Goal: Task Accomplishment & Management: Use online tool/utility

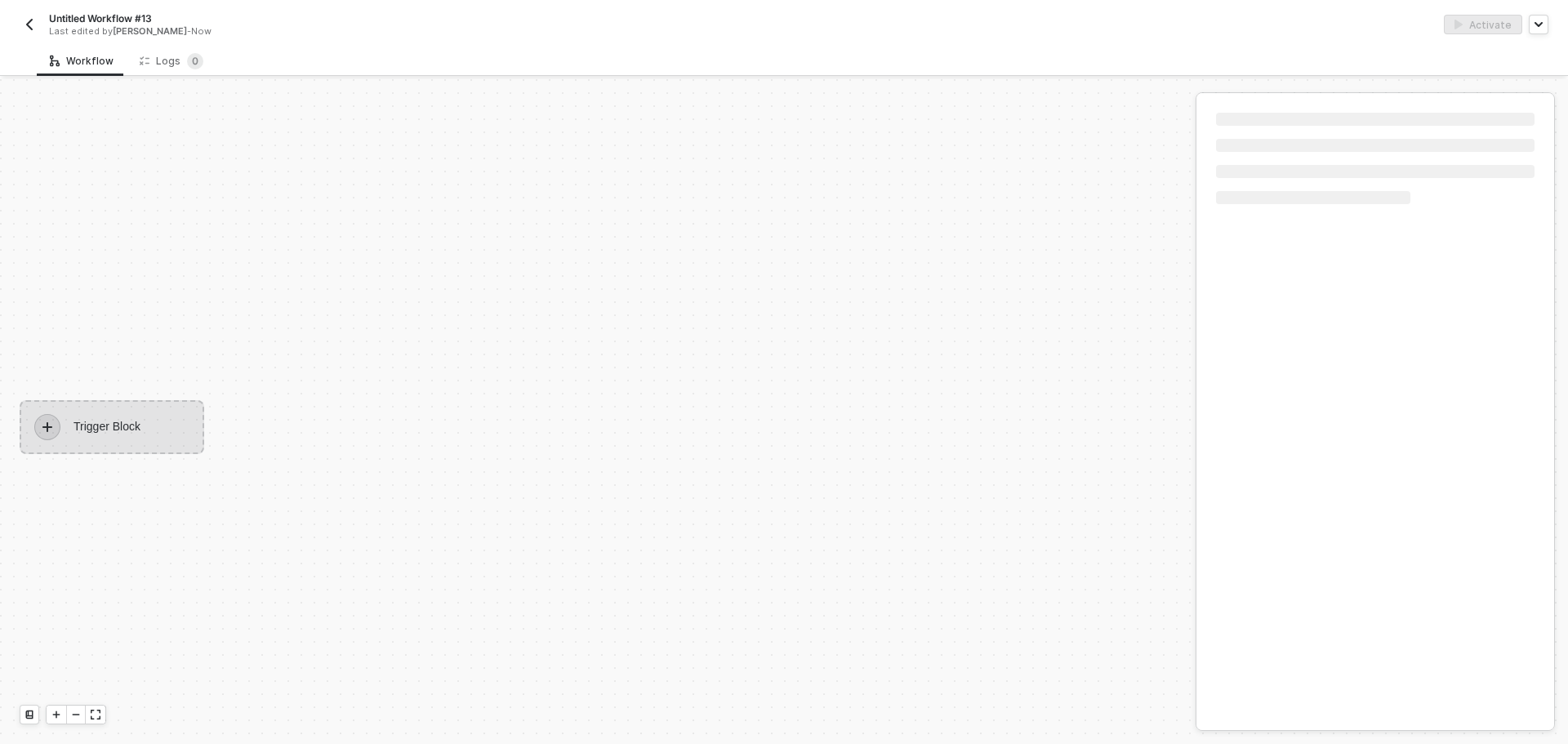
scroll to position [31, 0]
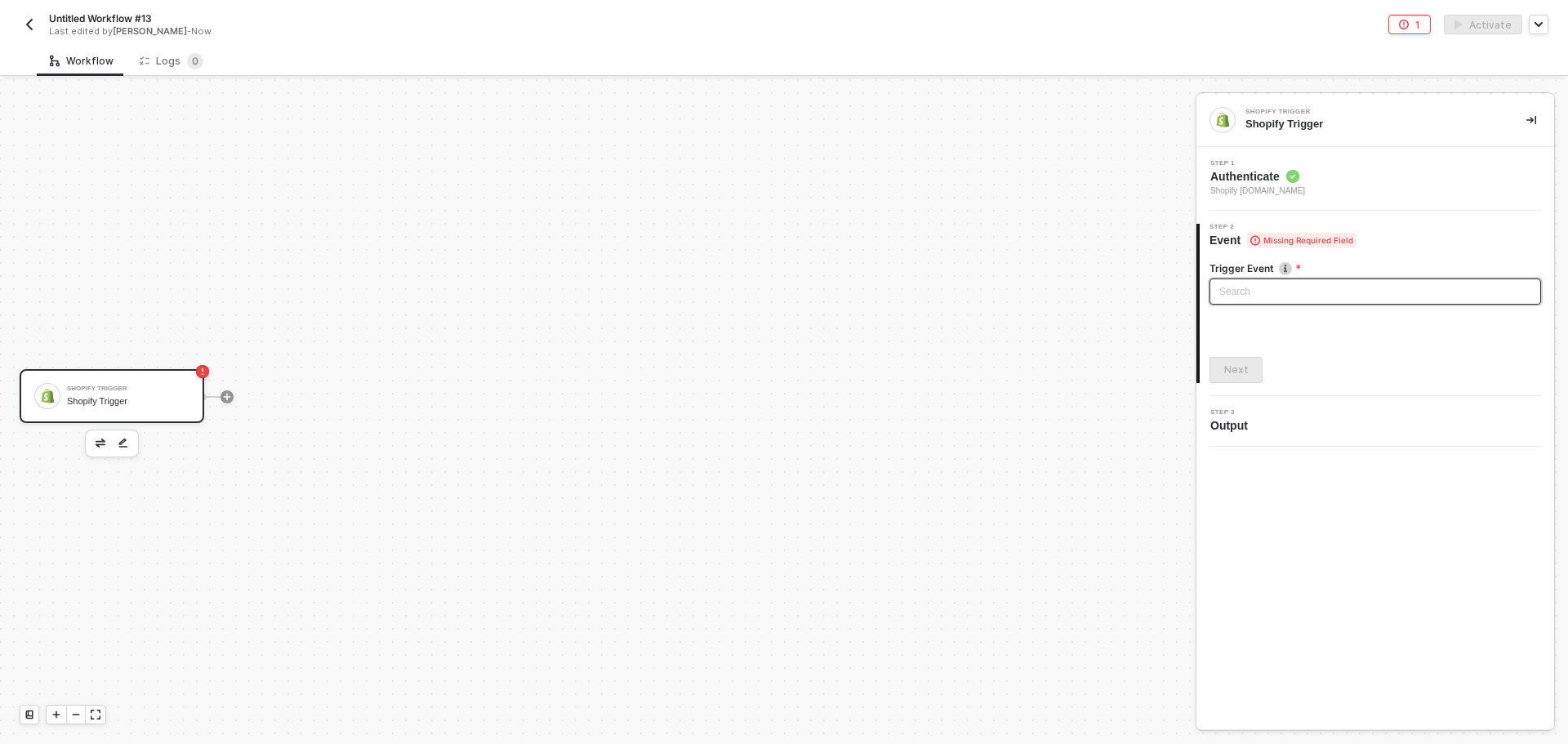
click at [1289, 290] on input "search" at bounding box center [1374, 292] width 312 height 24
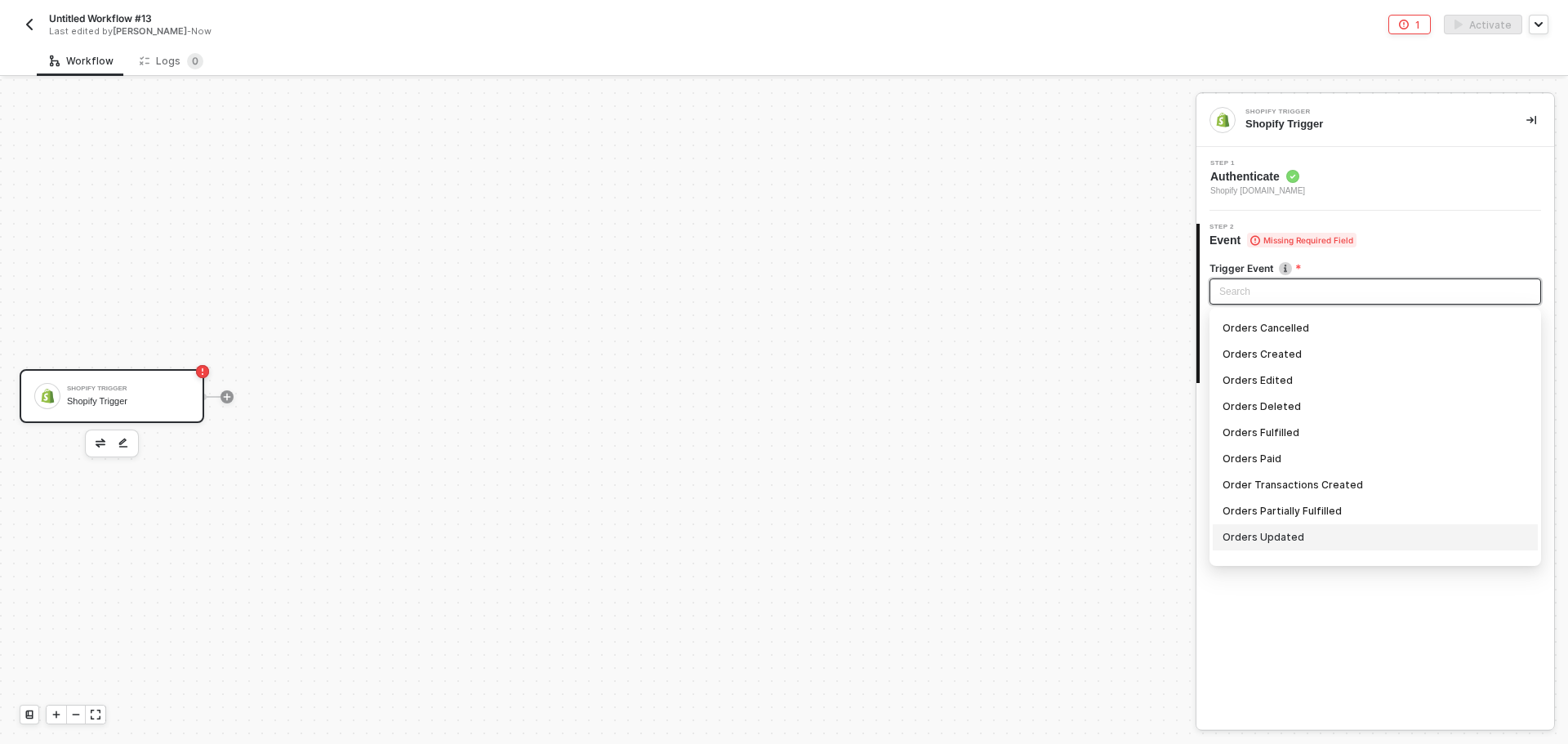
scroll to position [1104, 0]
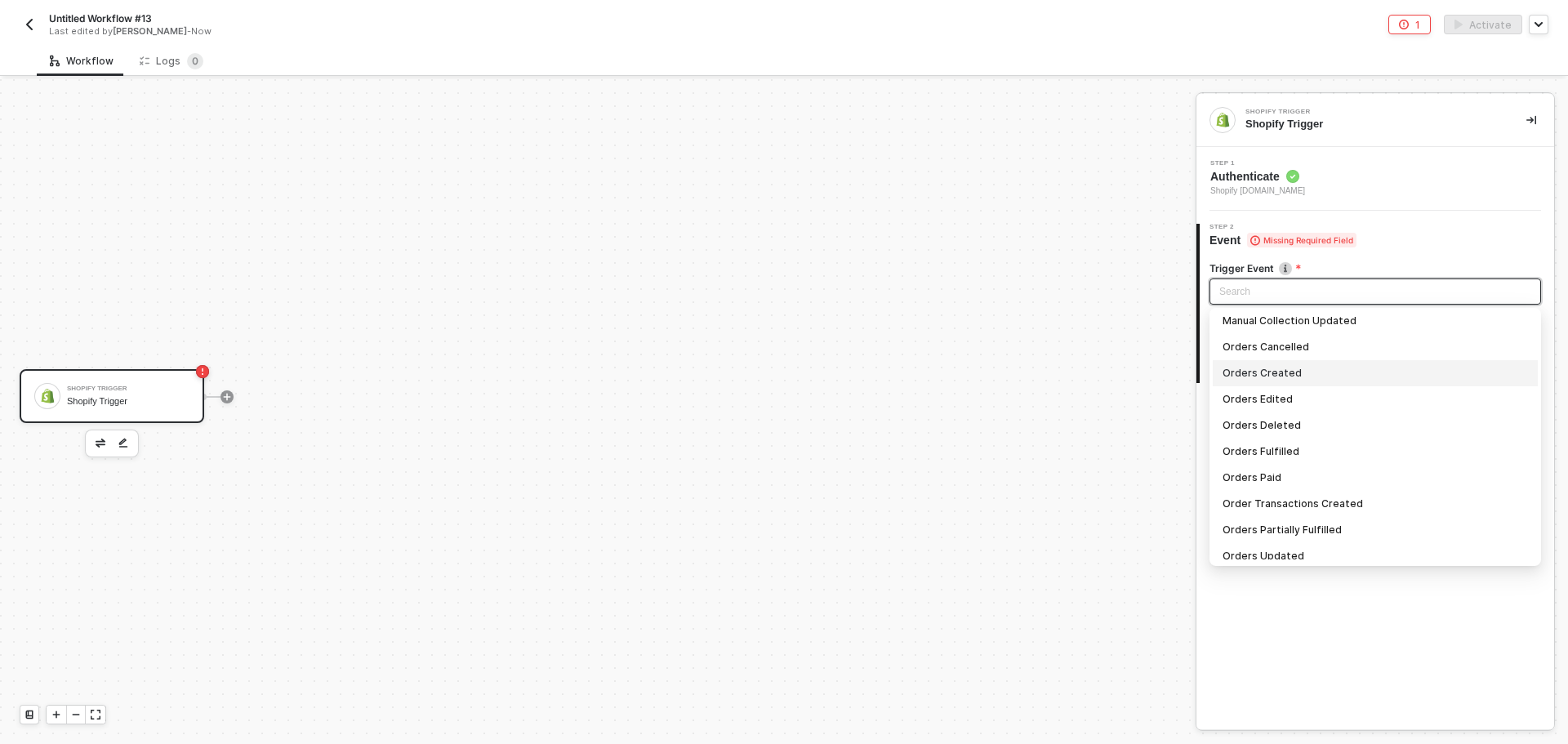
click at [1309, 374] on div "Orders Created" at bounding box center [1375, 373] width 306 height 18
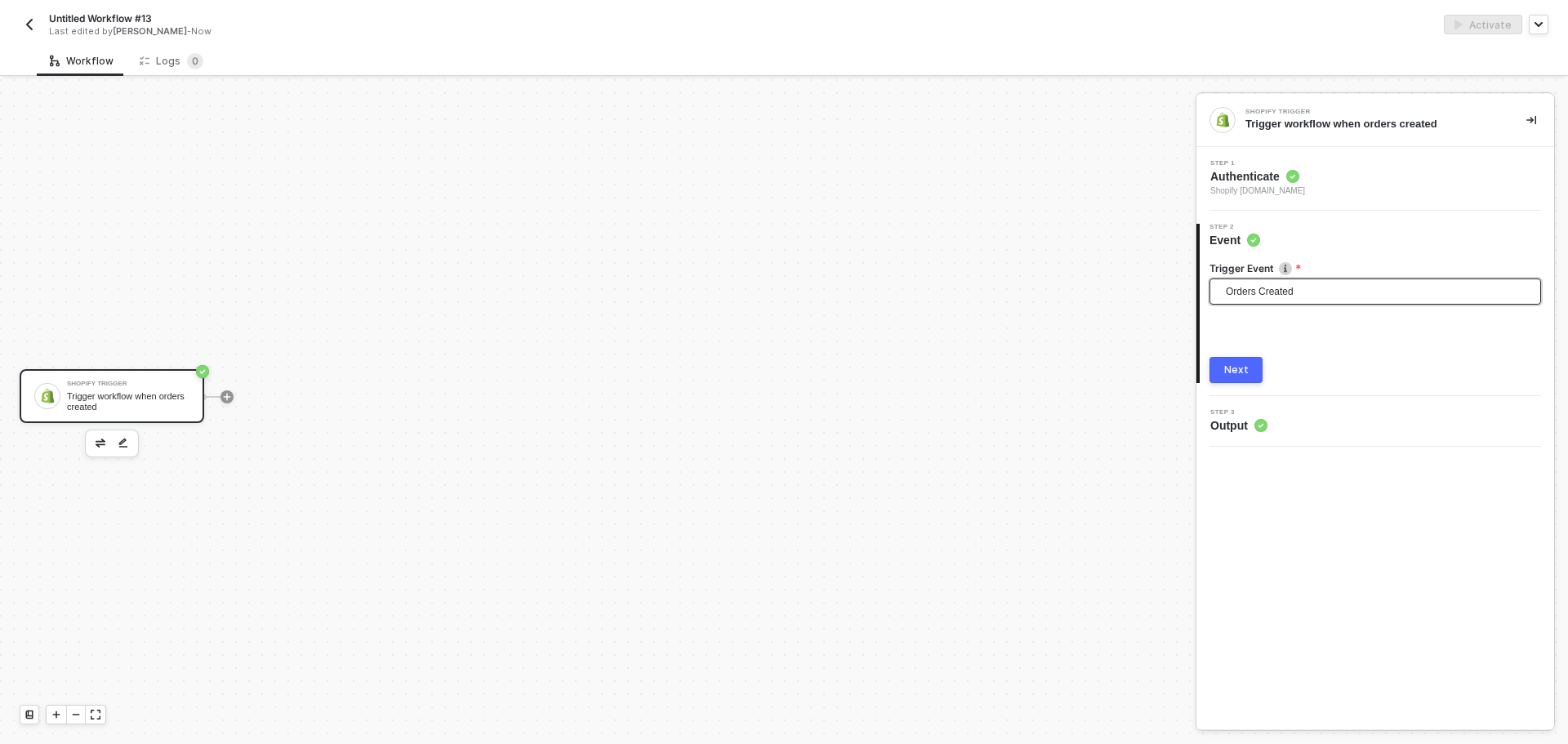
click at [1248, 369] on button "Next" at bounding box center [1235, 370] width 53 height 26
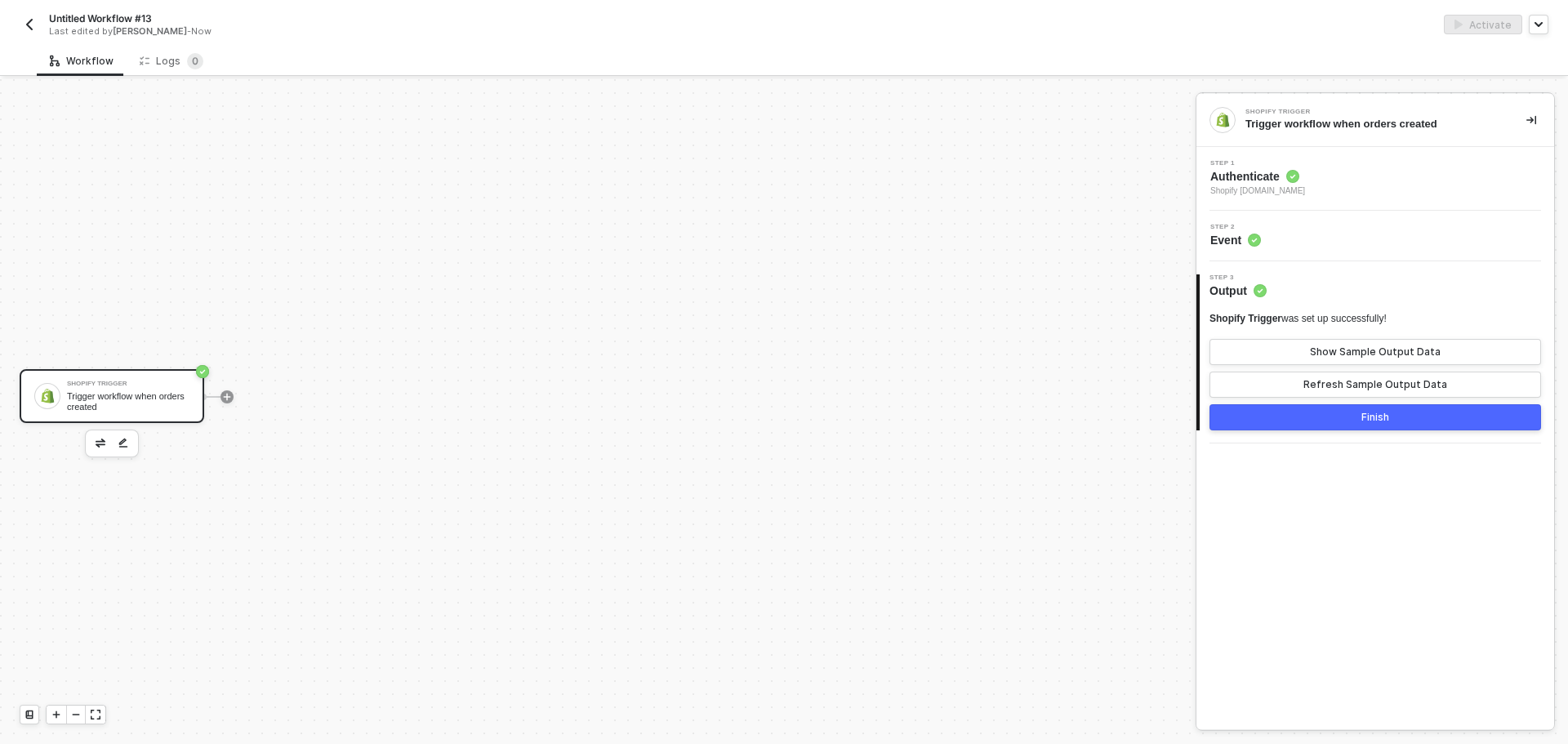
click at [1329, 411] on button "Finish" at bounding box center [1375, 417] width 332 height 26
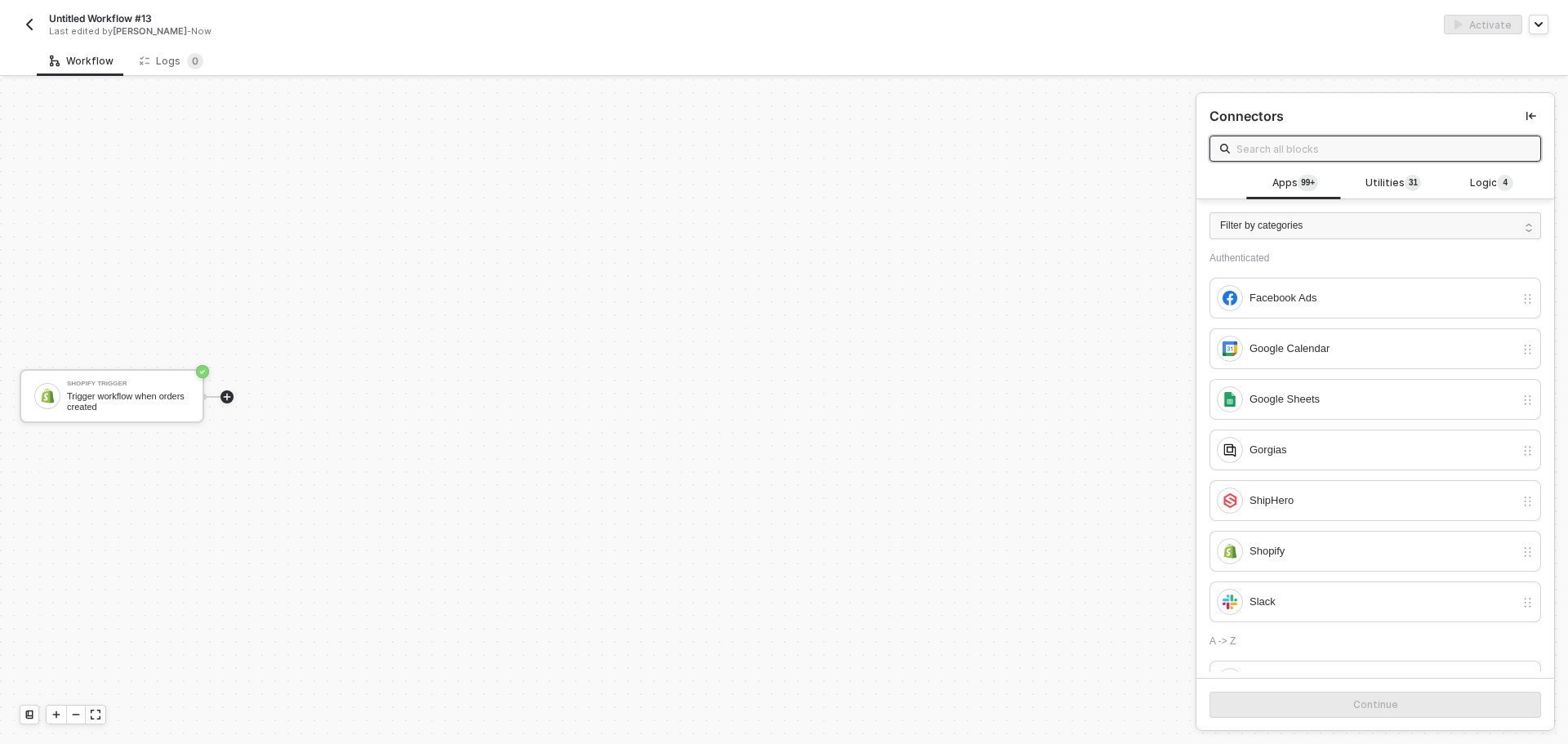
click at [233, 396] on div at bounding box center [227, 397] width 217 height 127
click at [230, 397] on icon "icon-play" at bounding box center [226, 396] width 10 height 10
click at [1319, 399] on div "Google Sheets" at bounding box center [1382, 399] width 265 height 18
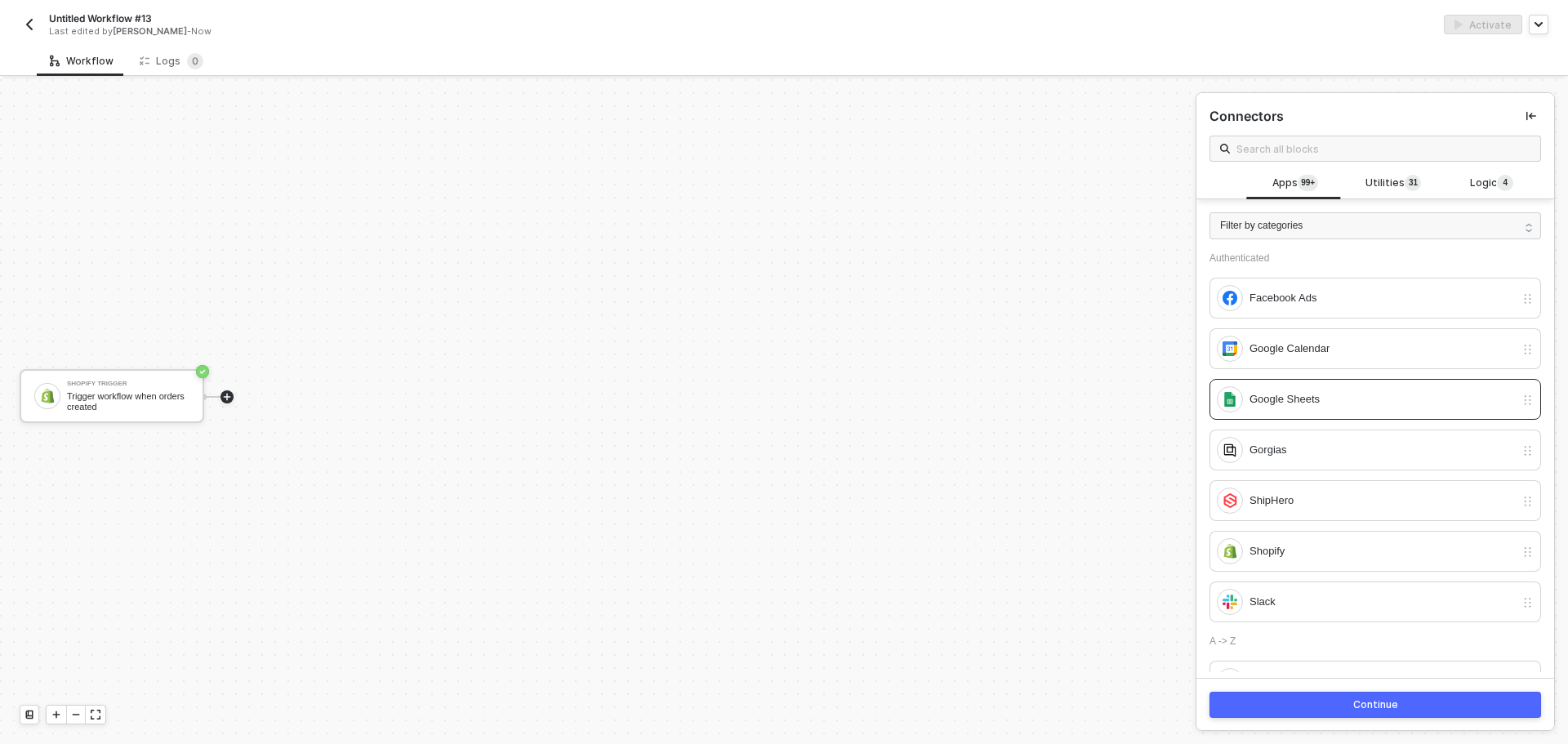
click at [1373, 700] on div "Continue" at bounding box center [1375, 705] width 45 height 13
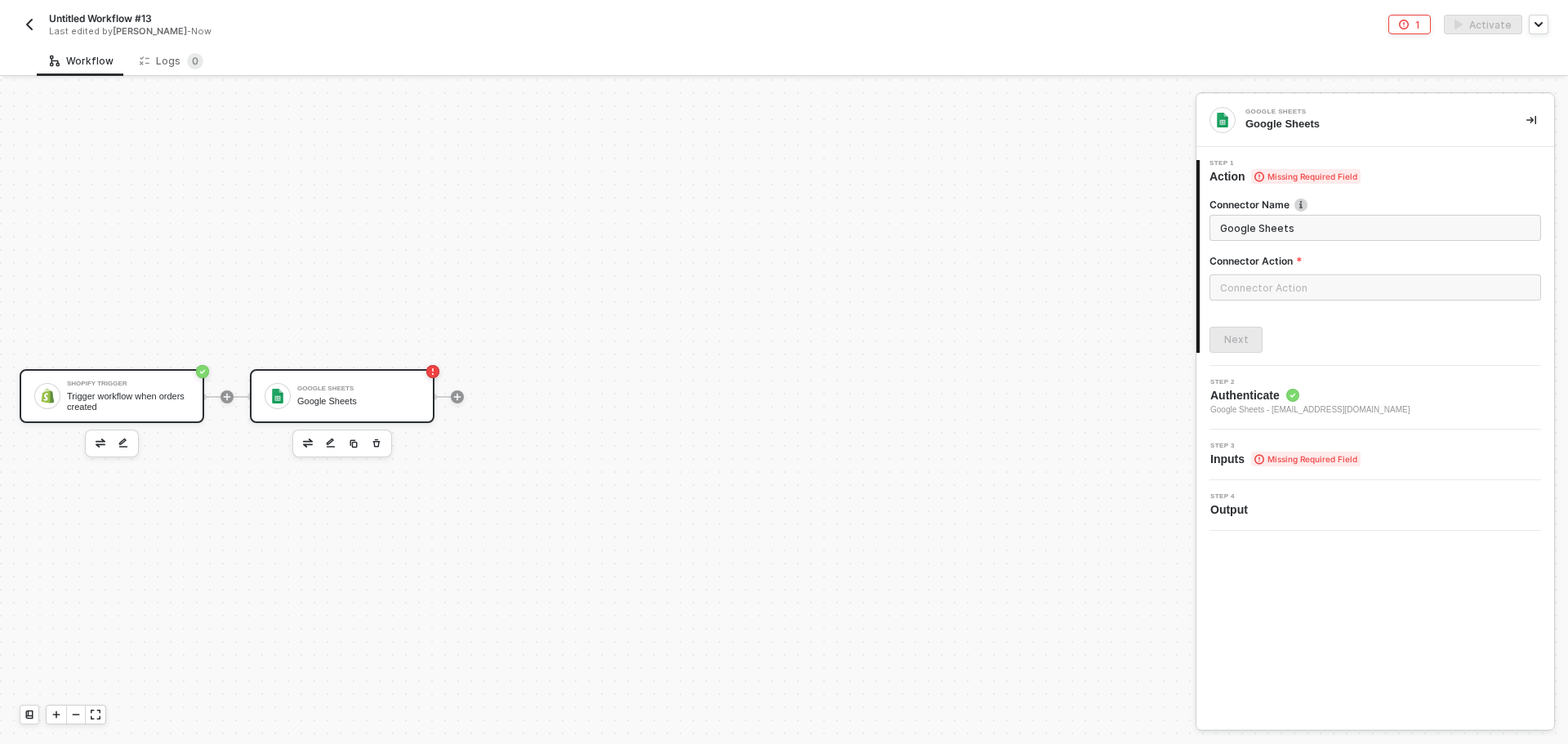
click at [176, 401] on div "Trigger workflow when orders created" at bounding box center [128, 401] width 122 height 20
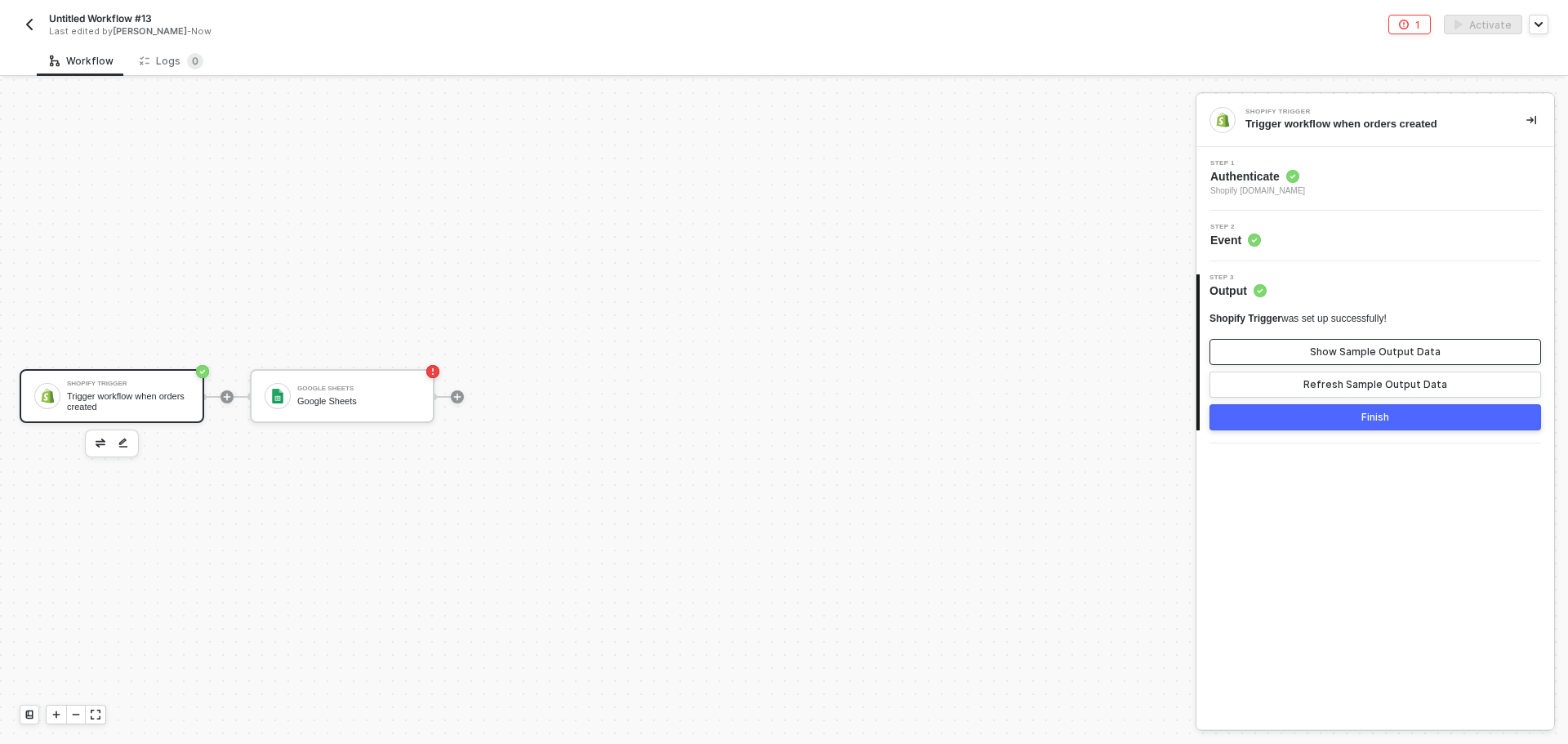
click at [1485, 357] on button "Show Sample Output Data" at bounding box center [1375, 352] width 332 height 26
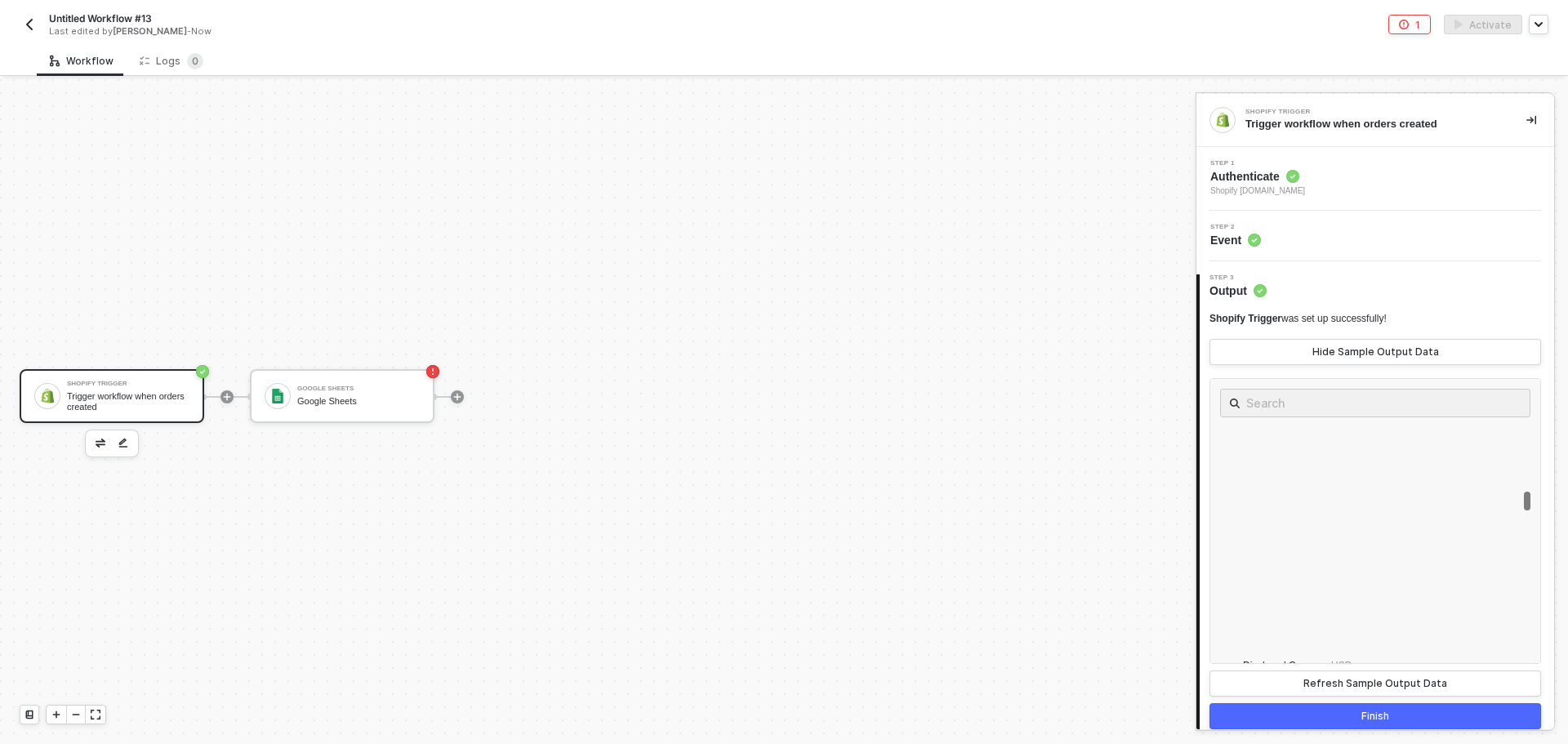
scroll to position [2286, 0]
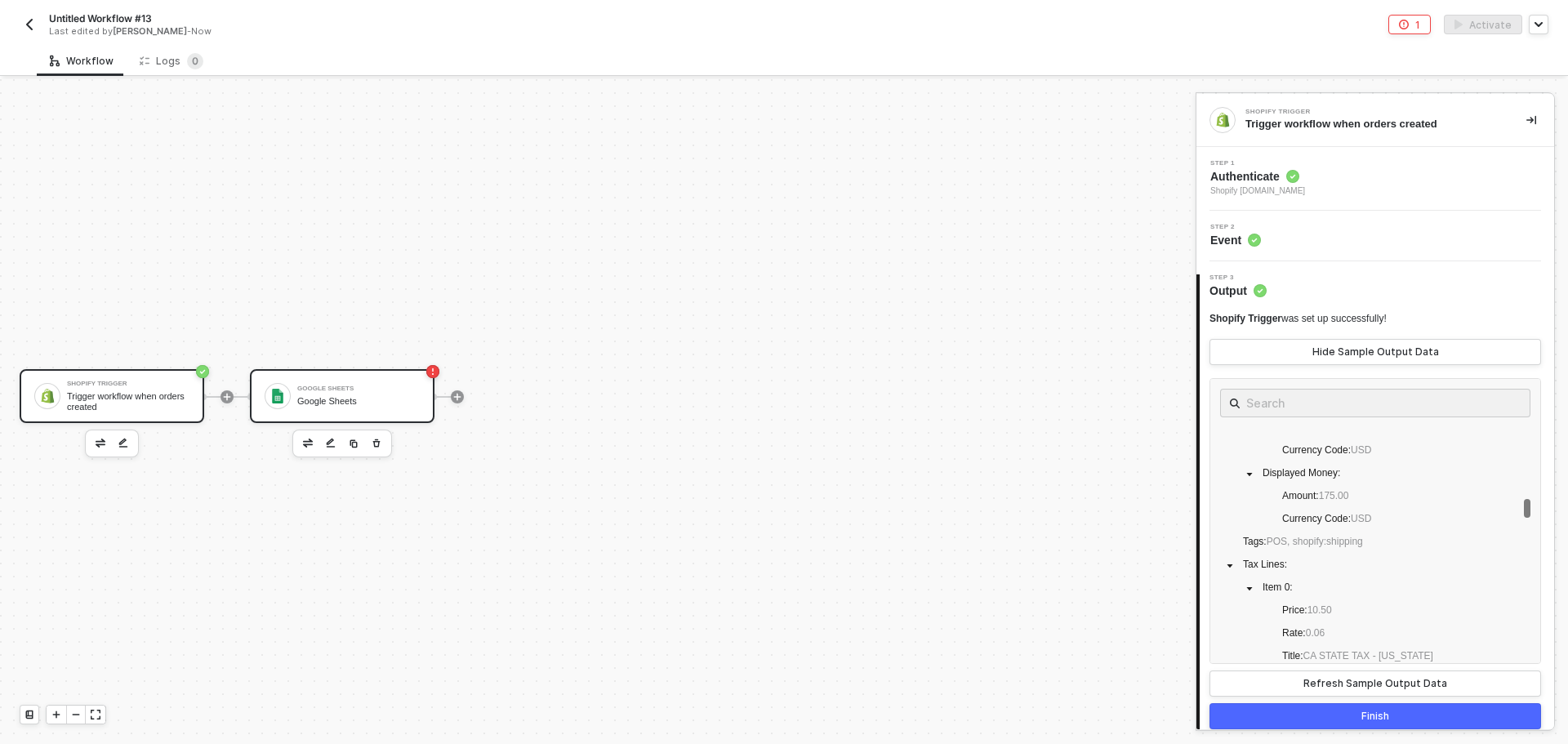
click at [349, 402] on div "Google Sheets" at bounding box center [358, 402] width 122 height 10
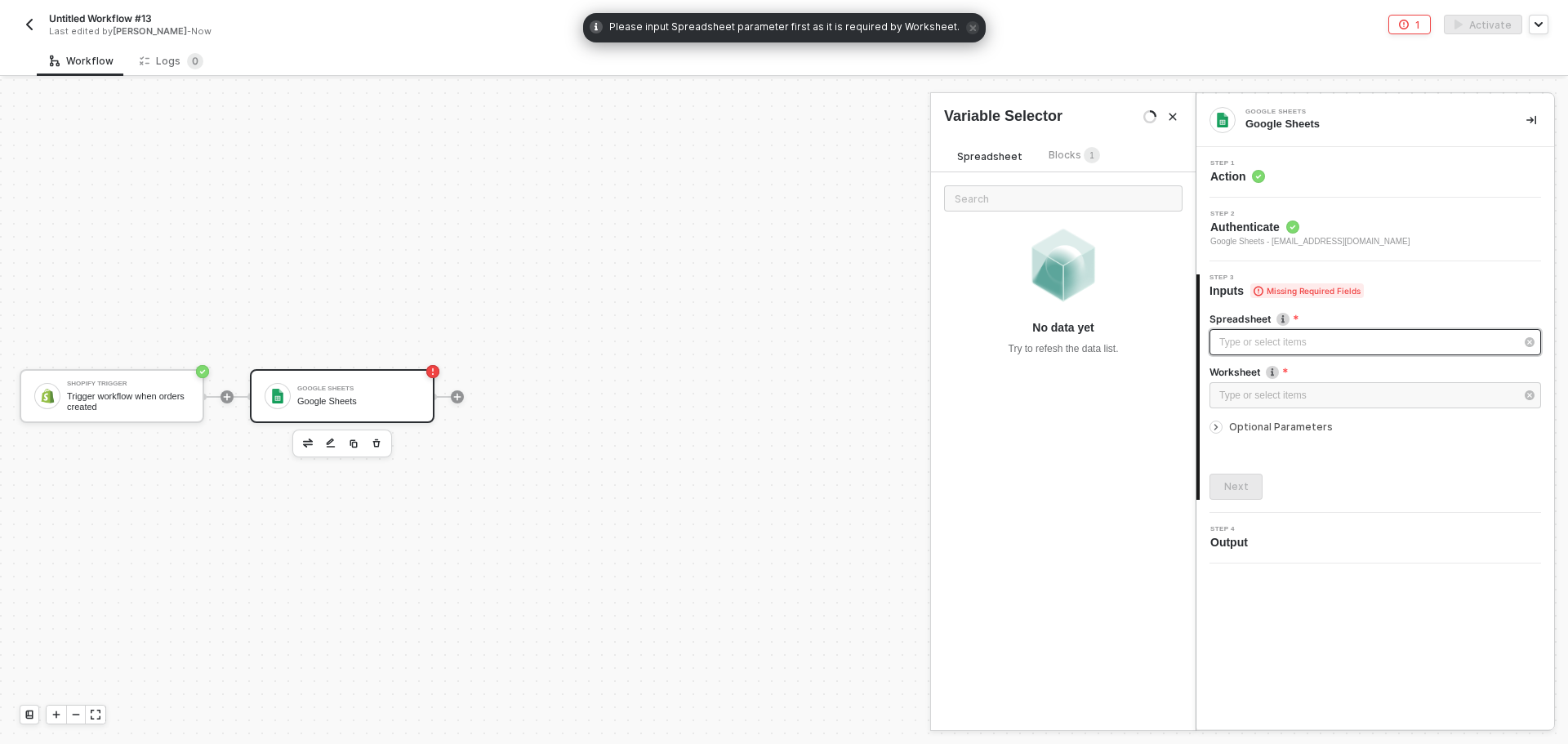
click at [1303, 348] on div "Type or select items ﻿" at bounding box center [1366, 342] width 296 height 16
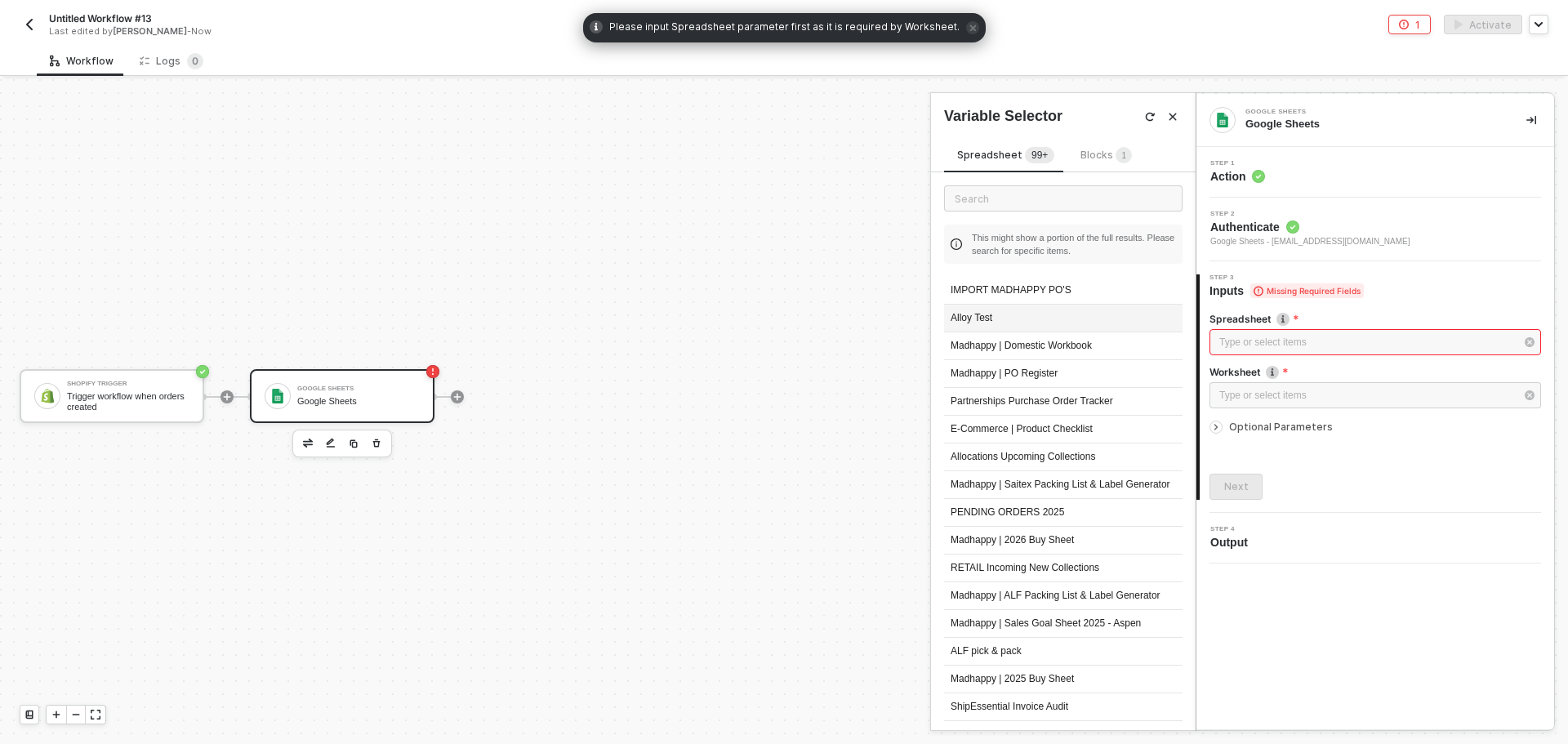
click at [1021, 318] on div "Alloy Test" at bounding box center [1063, 319] width 238 height 28
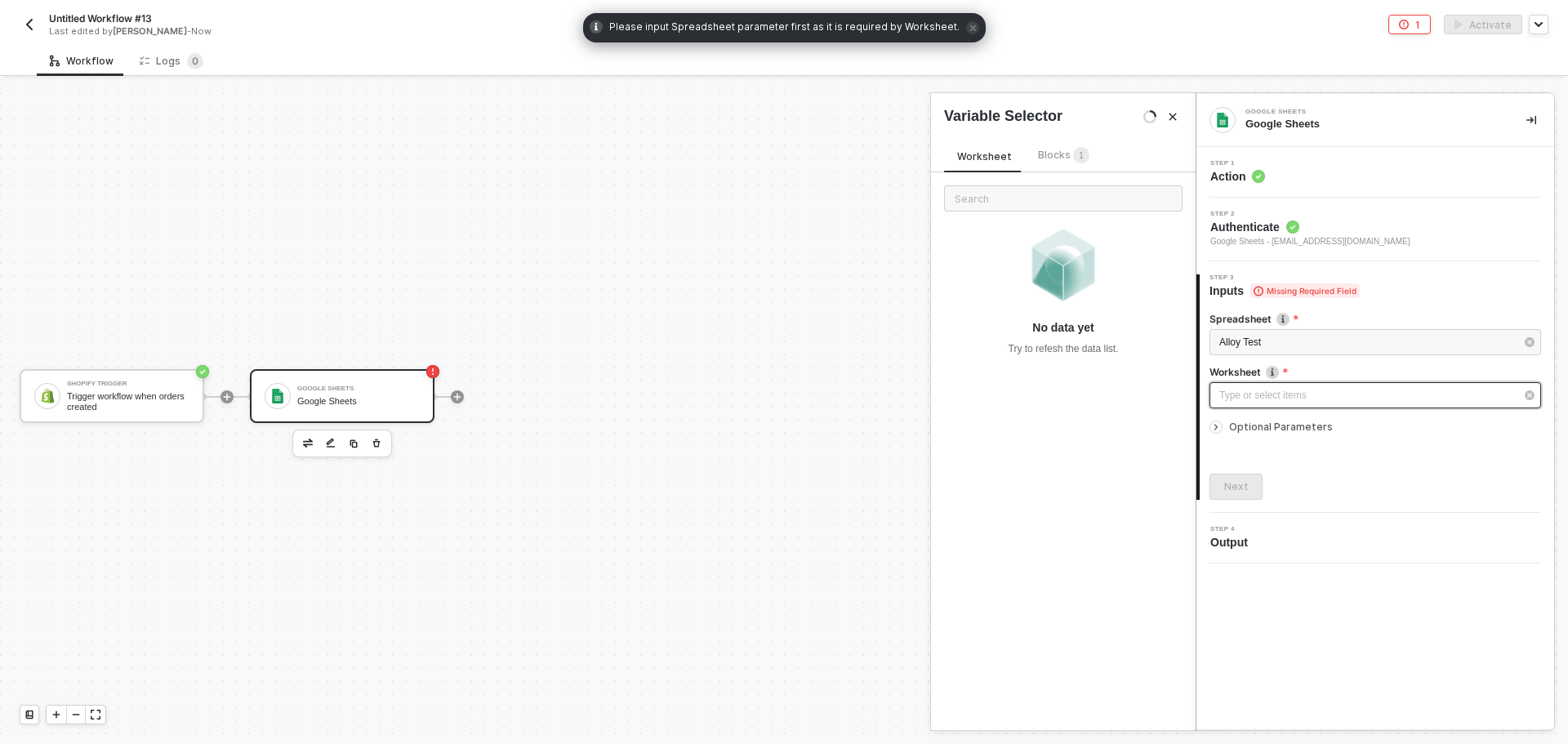
click at [1345, 403] on div "Type or select items ﻿" at bounding box center [1375, 396] width 332 height 26
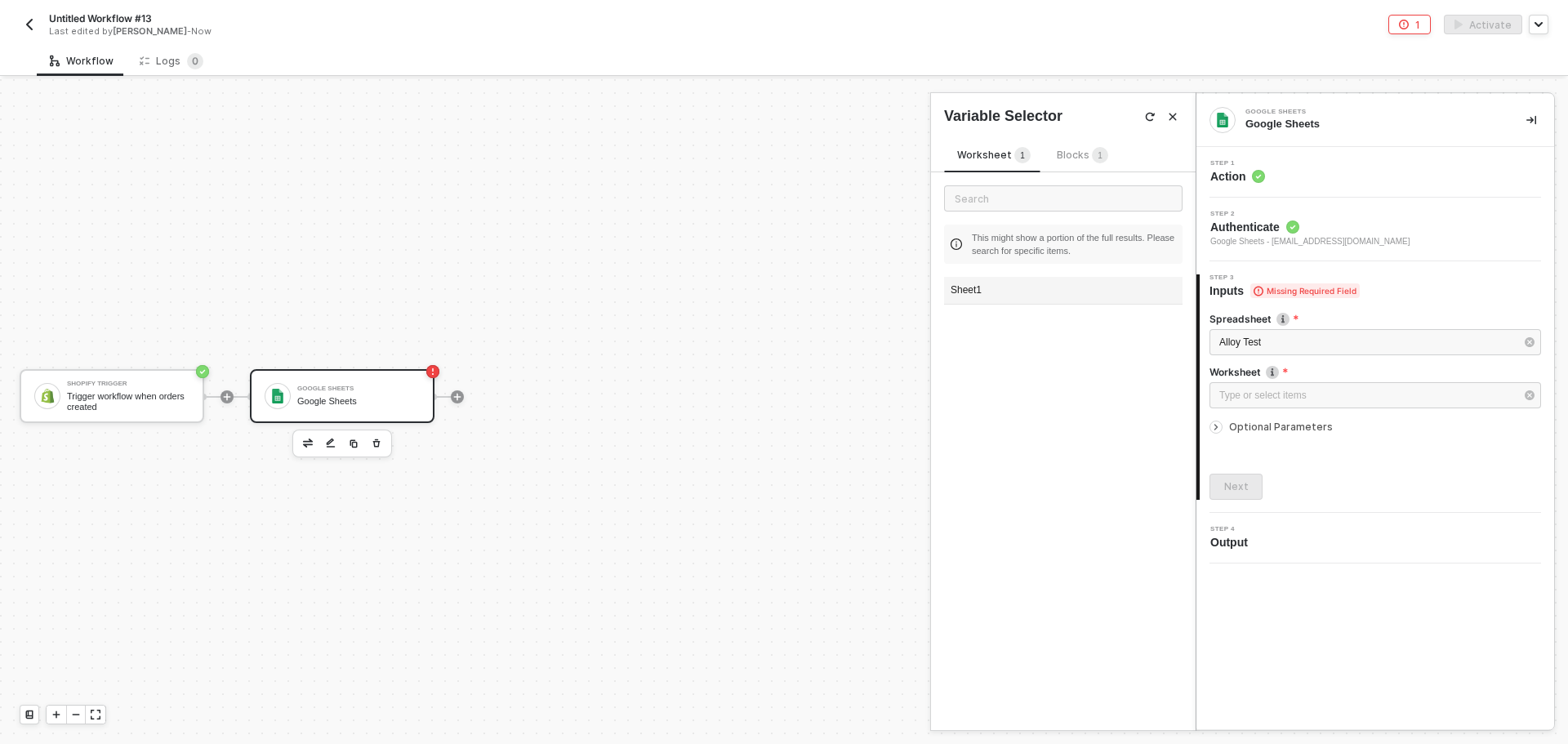
click at [1042, 277] on div "Sheet1" at bounding box center [1063, 291] width 238 height 28
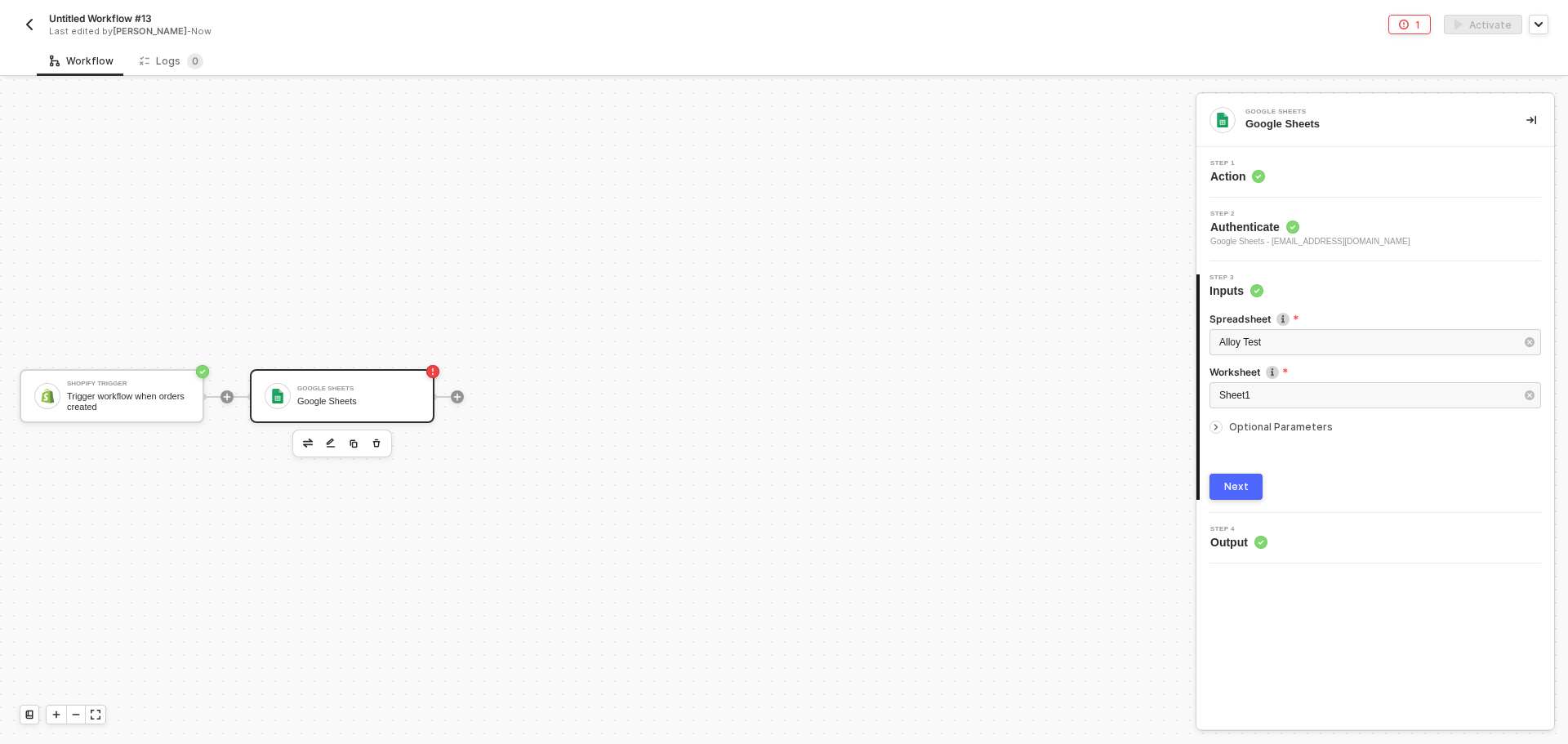
click at [1245, 424] on span "Optional Parameters" at bounding box center [1280, 427] width 104 height 12
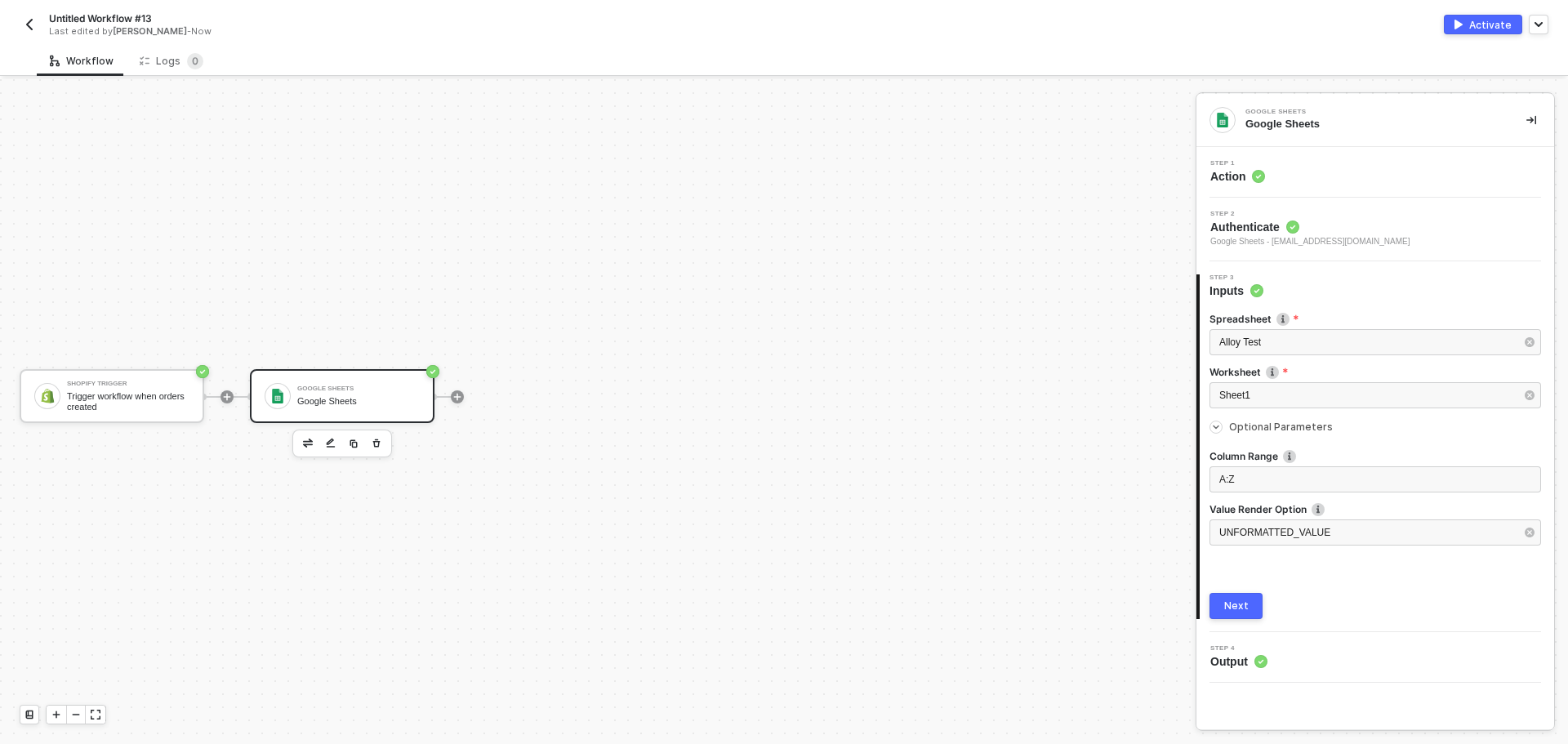
click at [1246, 607] on div "Next" at bounding box center [1236, 605] width 24 height 13
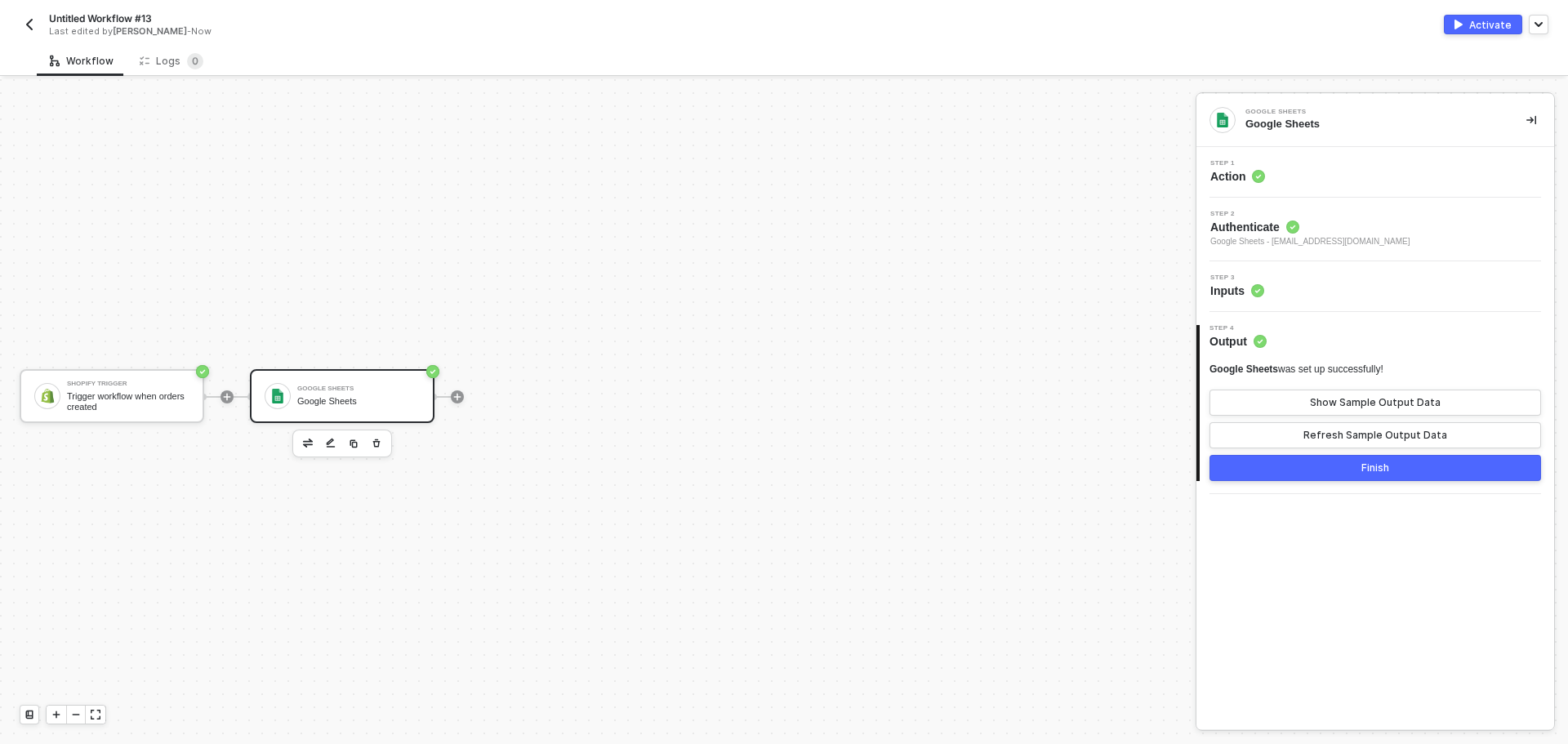
click at [397, 391] on div "Google Sheets" at bounding box center [358, 388] width 122 height 6
click at [1307, 239] on span "Google Sheets - [EMAIL_ADDRESS][DOMAIN_NAME]" at bounding box center [1310, 241] width 200 height 13
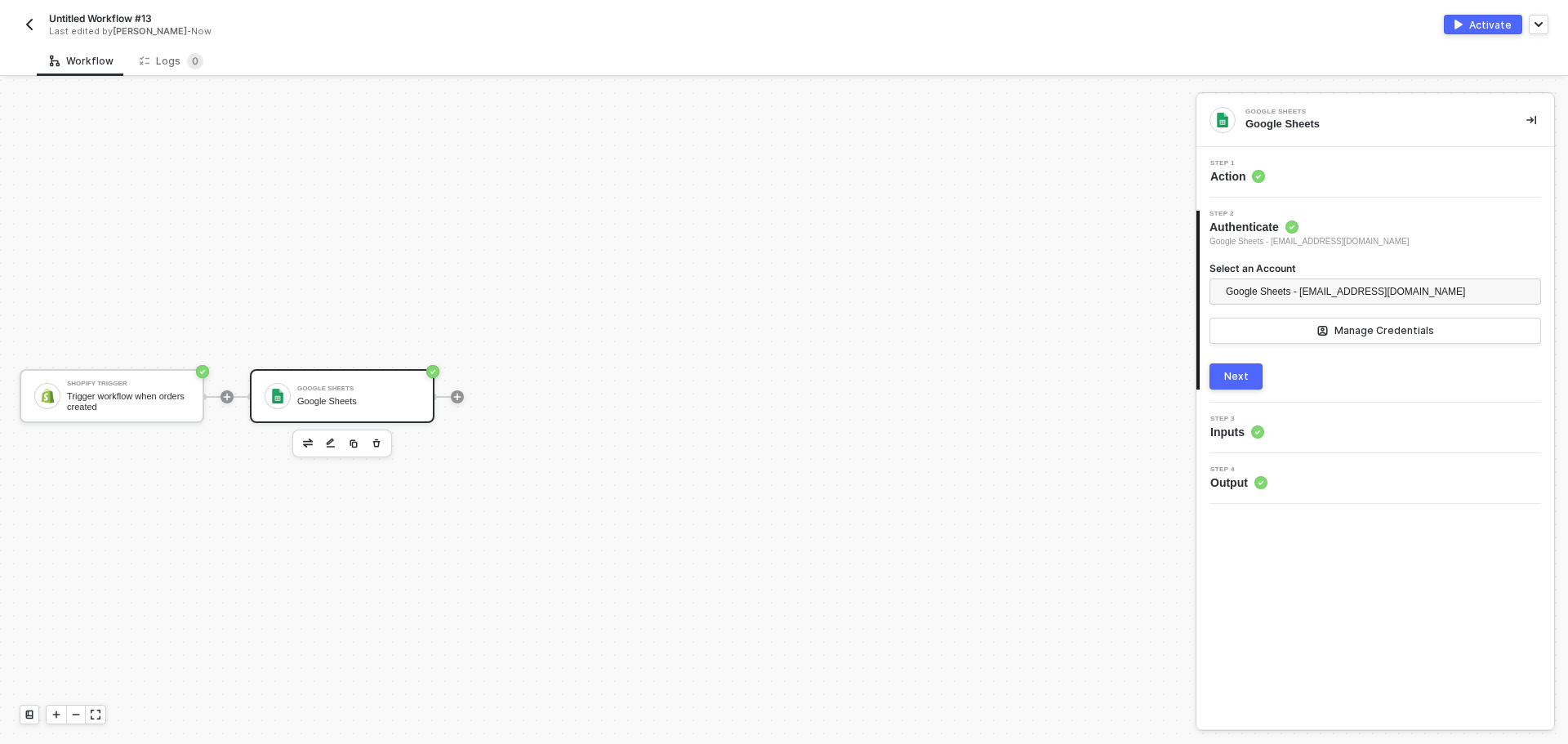
click at [1324, 195] on div "Step 1 Action" at bounding box center [1375, 172] width 358 height 51
click at [1329, 183] on div "Step 1 Action" at bounding box center [1377, 172] width 354 height 24
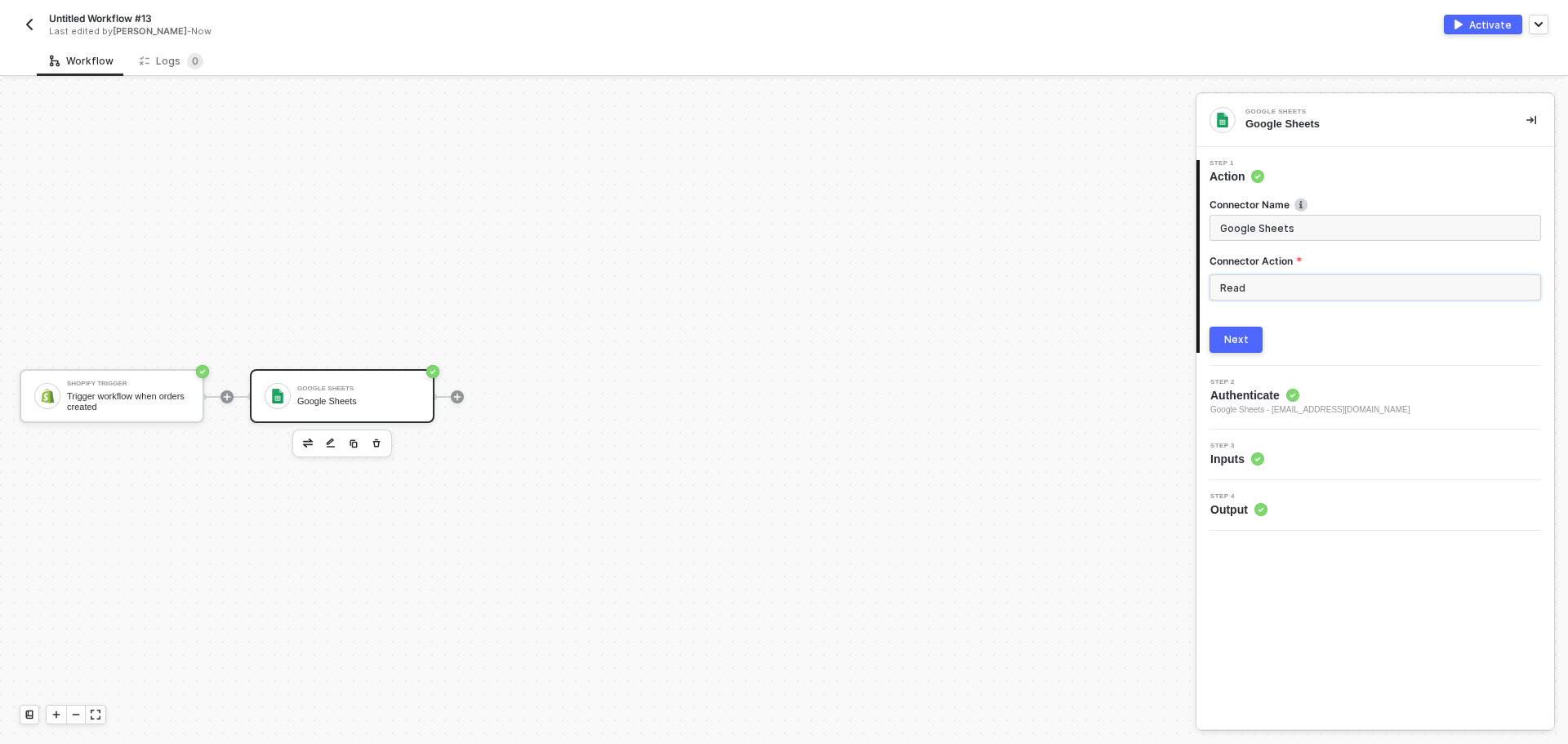
click at [1316, 286] on input "Read" at bounding box center [1375, 287] width 332 height 26
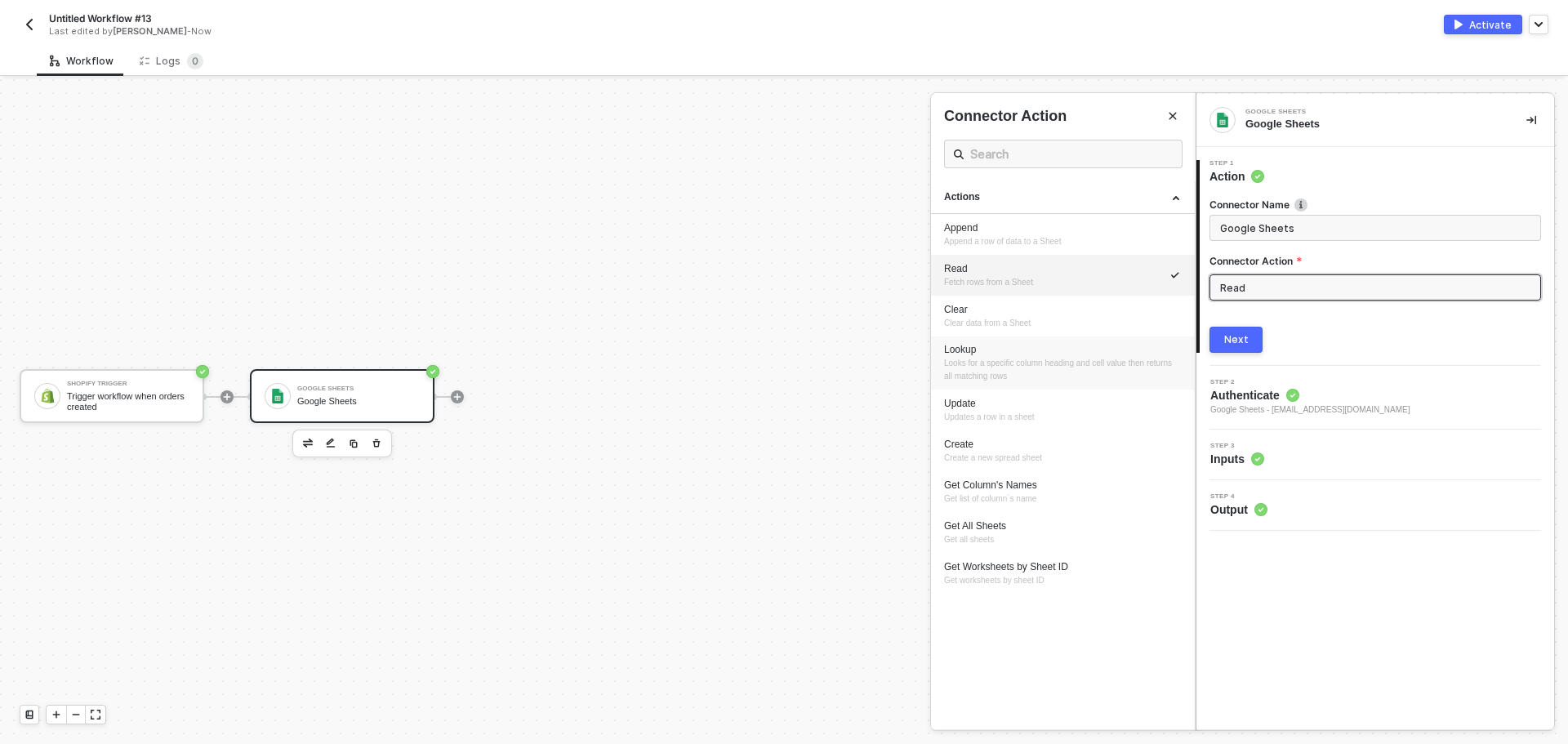
click at [1076, 374] on div "Lookup Looks for a specific column heading and cell value then returns all matc…" at bounding box center [1063, 363] width 237 height 40
type input "Looks for a specific column heading and cell value then returns all matching ro…"
type input "Lookup"
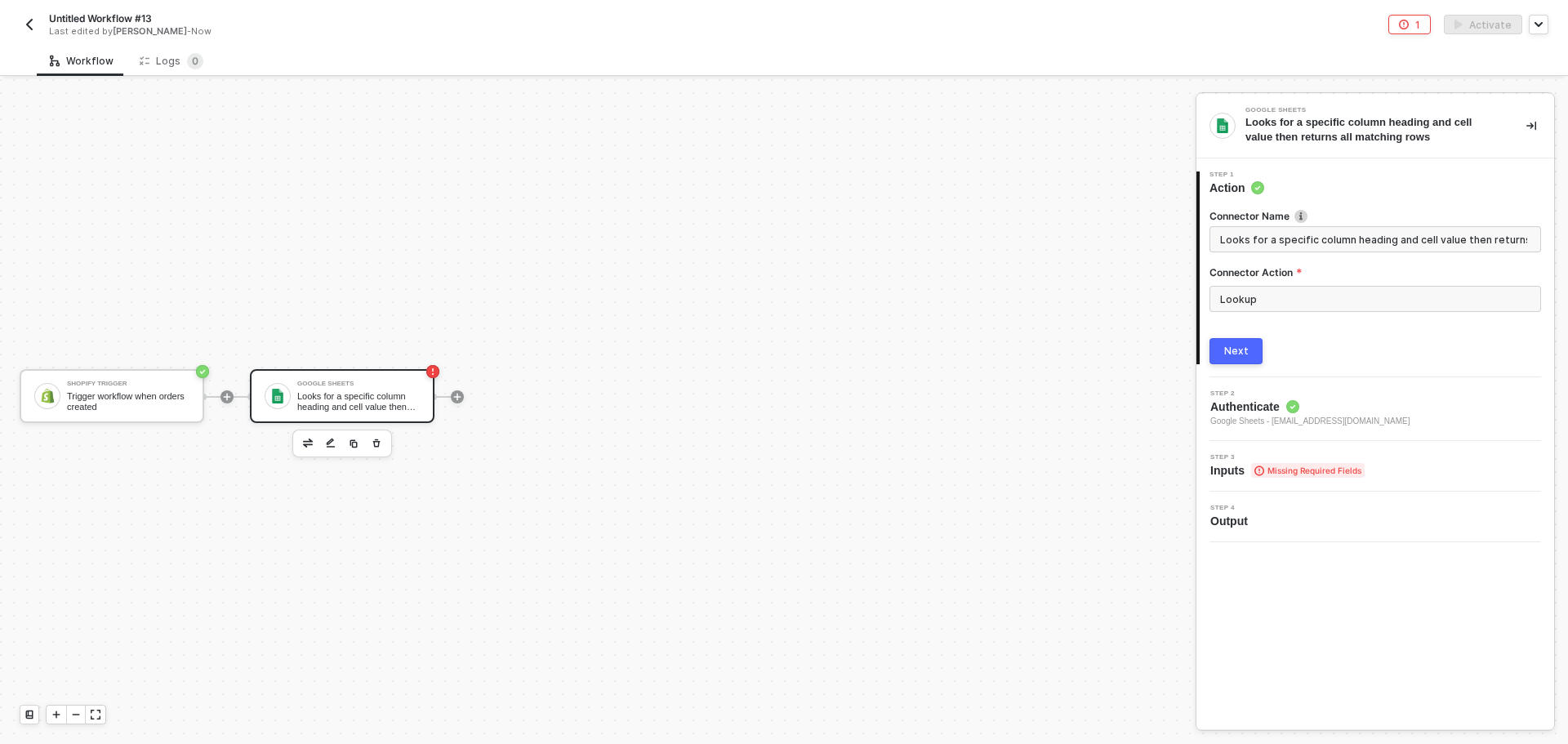
click at [1229, 350] on div "Next" at bounding box center [1236, 351] width 24 height 13
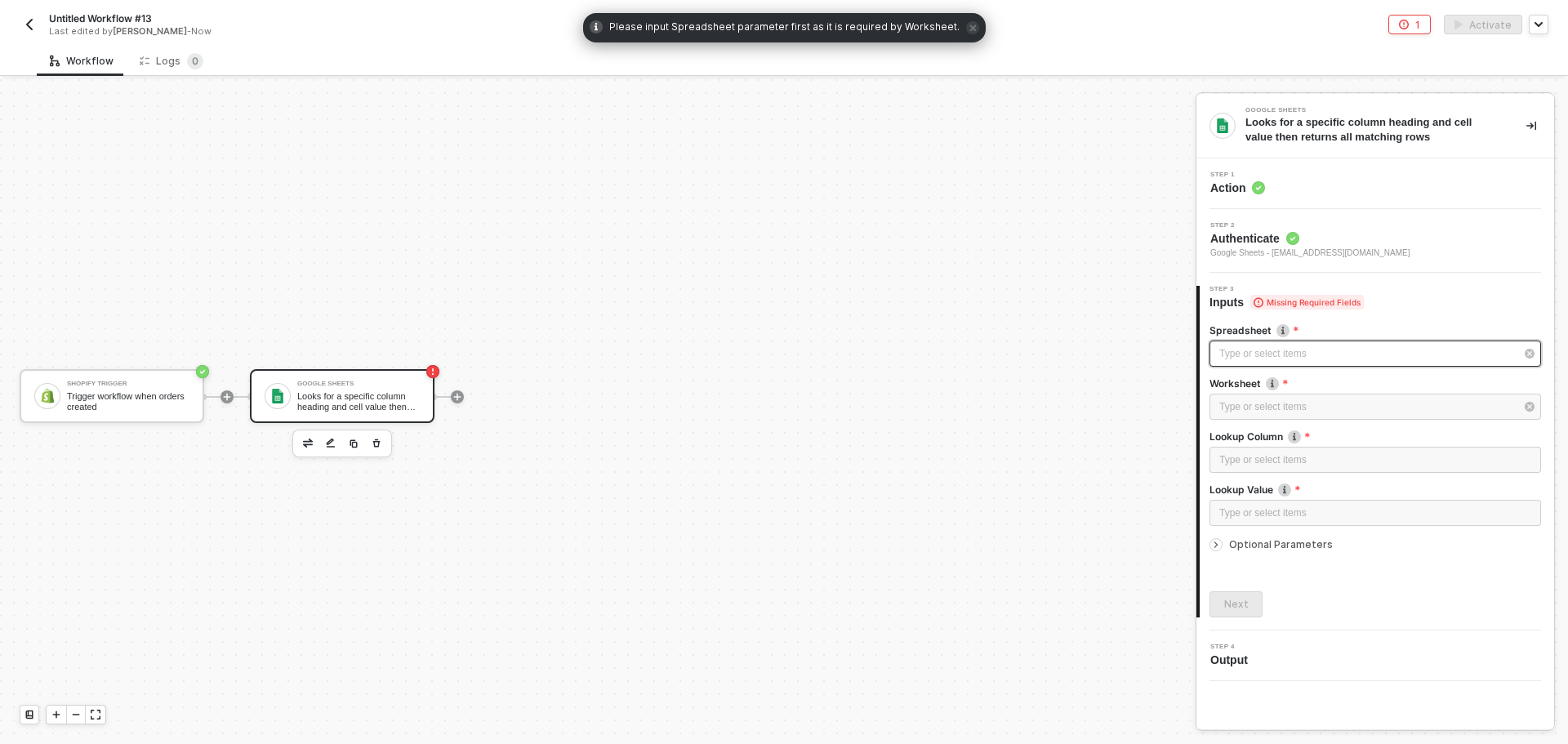
click at [1255, 352] on div "Type or select items ﻿" at bounding box center [1366, 355] width 296 height 16
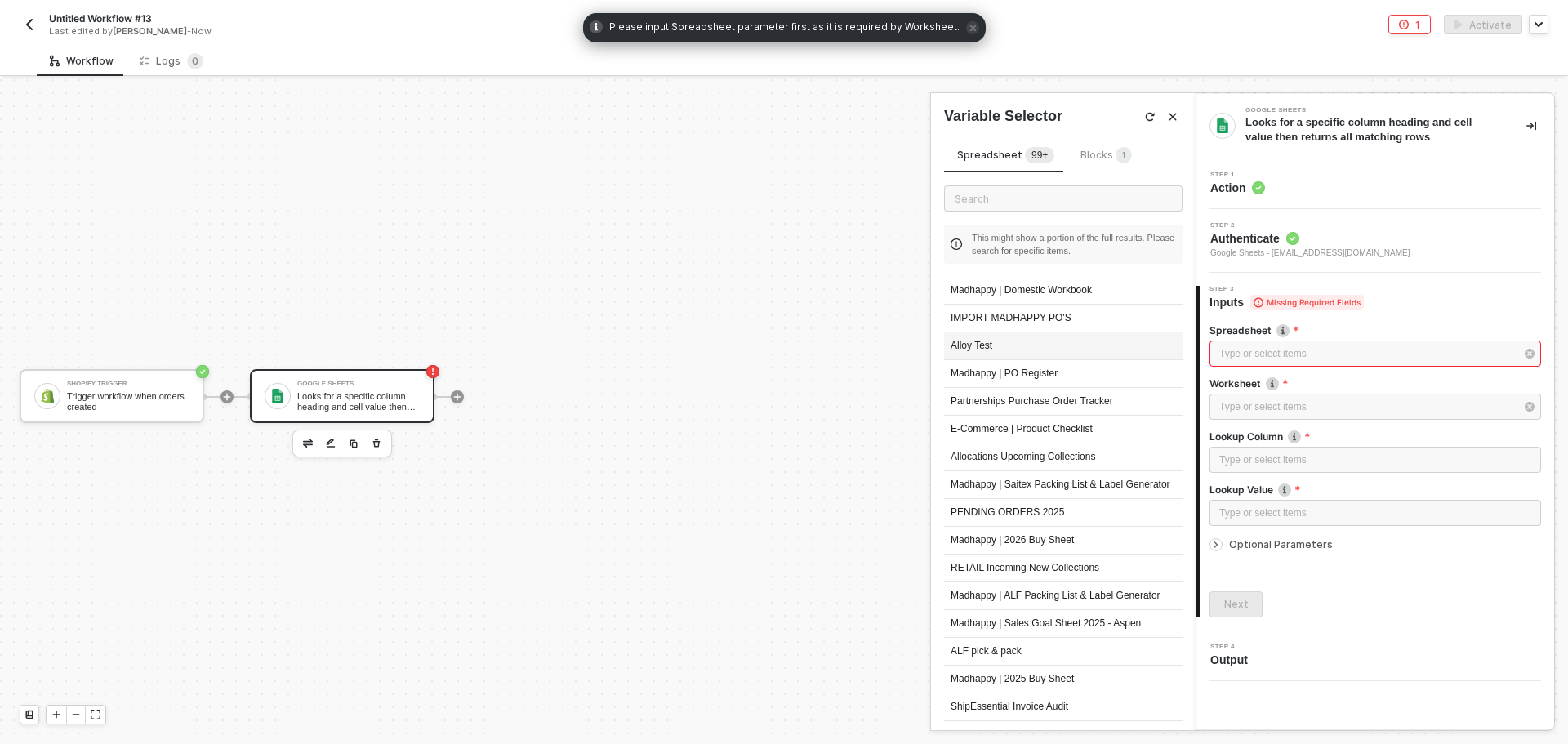
click at [1014, 344] on div "Alloy Test" at bounding box center [1063, 347] width 238 height 28
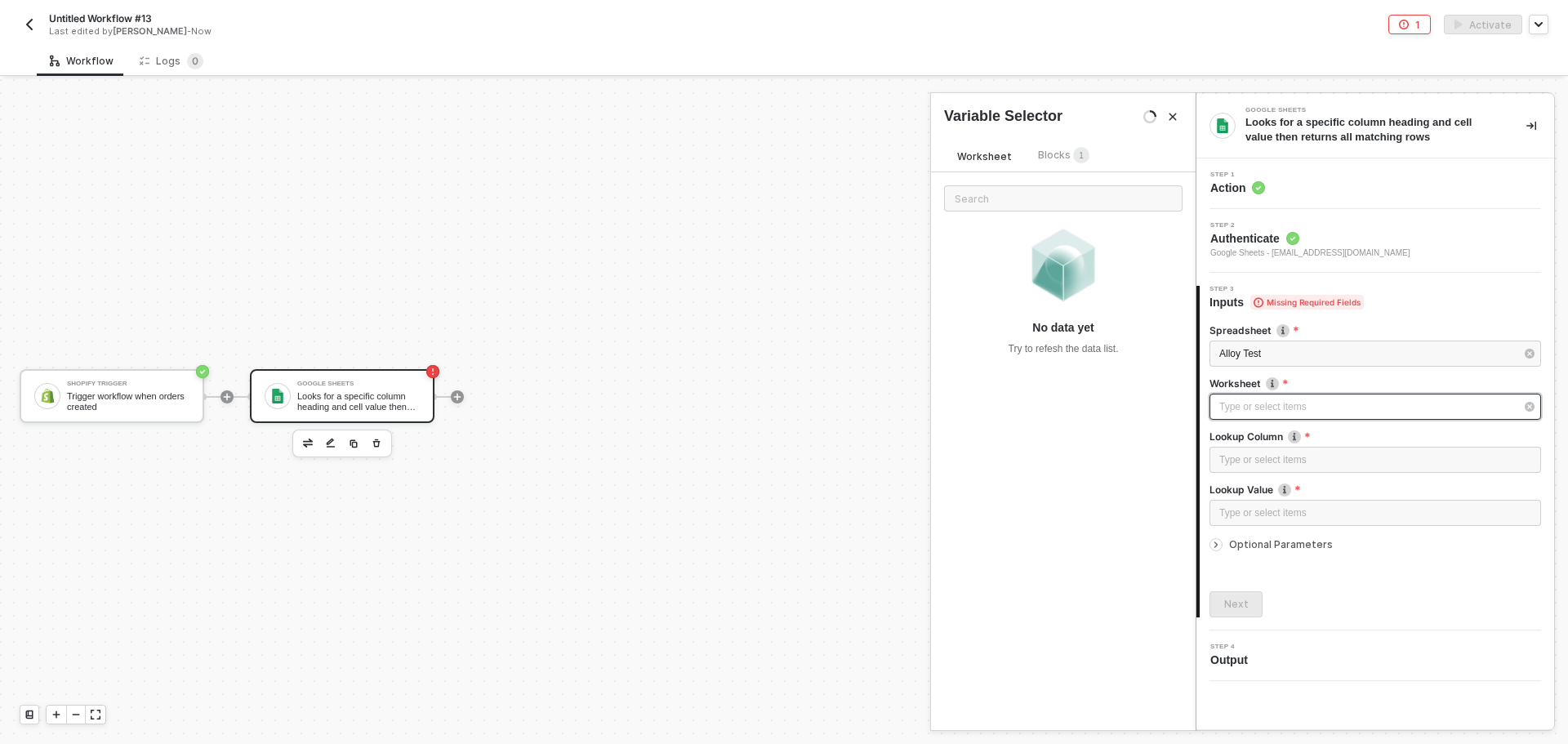
click at [1338, 407] on div "Type or select items ﻿" at bounding box center [1366, 407] width 296 height 16
click at [967, 295] on div "Sheet1" at bounding box center [1063, 291] width 238 height 28
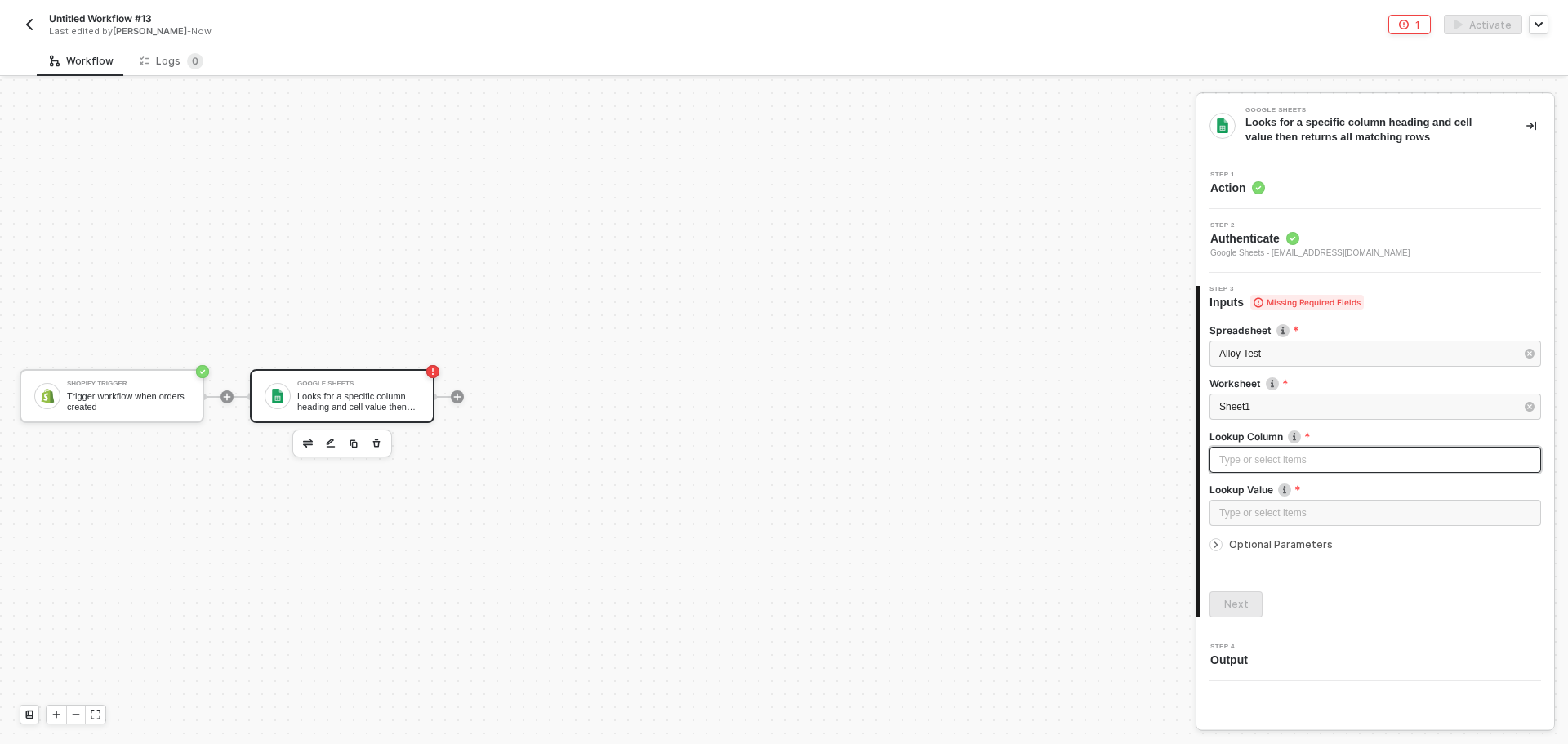
click at [1325, 457] on div "Type or select items ﻿" at bounding box center [1374, 460] width 312 height 16
click at [1282, 453] on div "Type or select items ﻿" at bounding box center [1374, 460] width 312 height 16
click at [1076, 217] on div "SHOPIFY TRIGGER Trigger workflow when orders created" at bounding box center [1055, 206] width 223 height 26
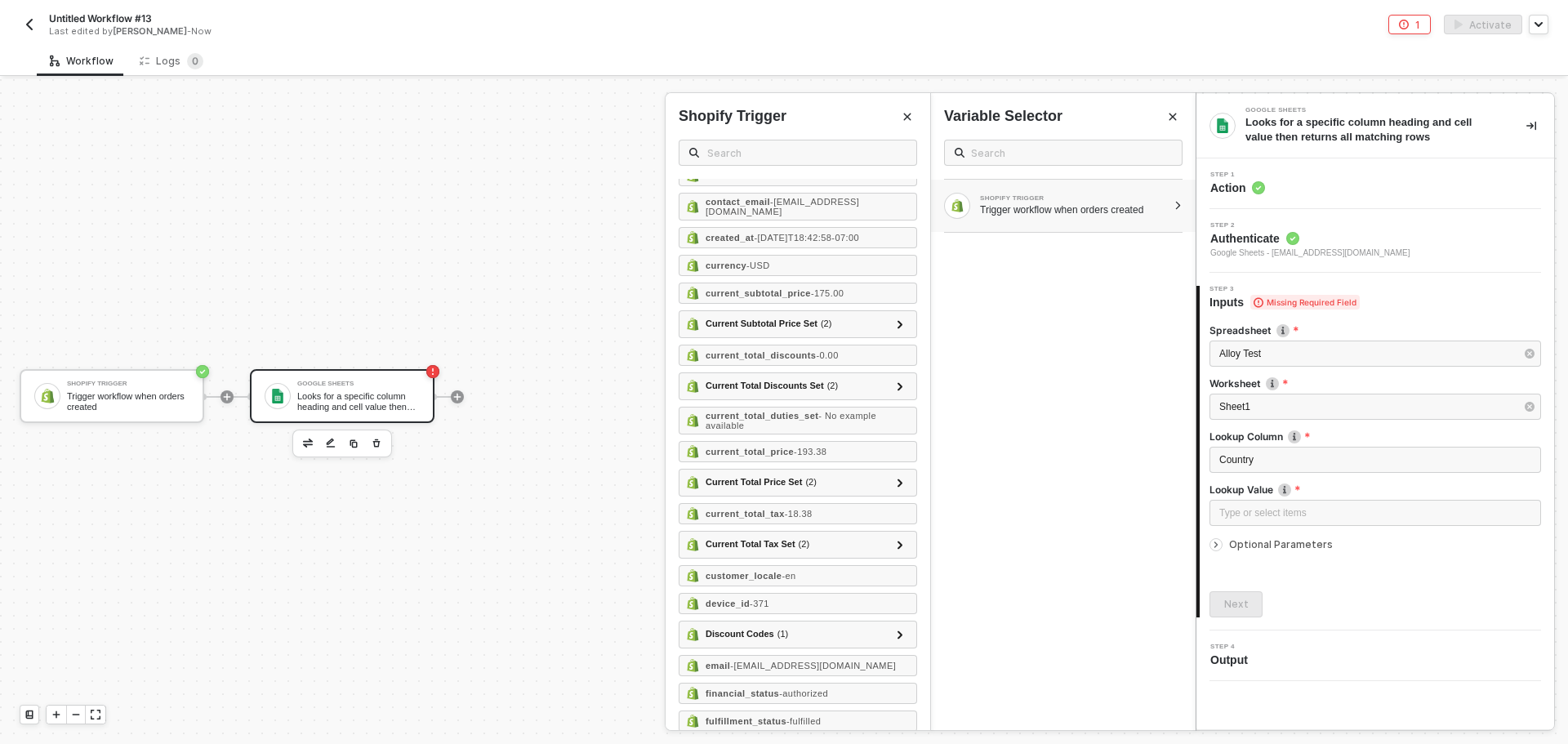
scroll to position [327, 0]
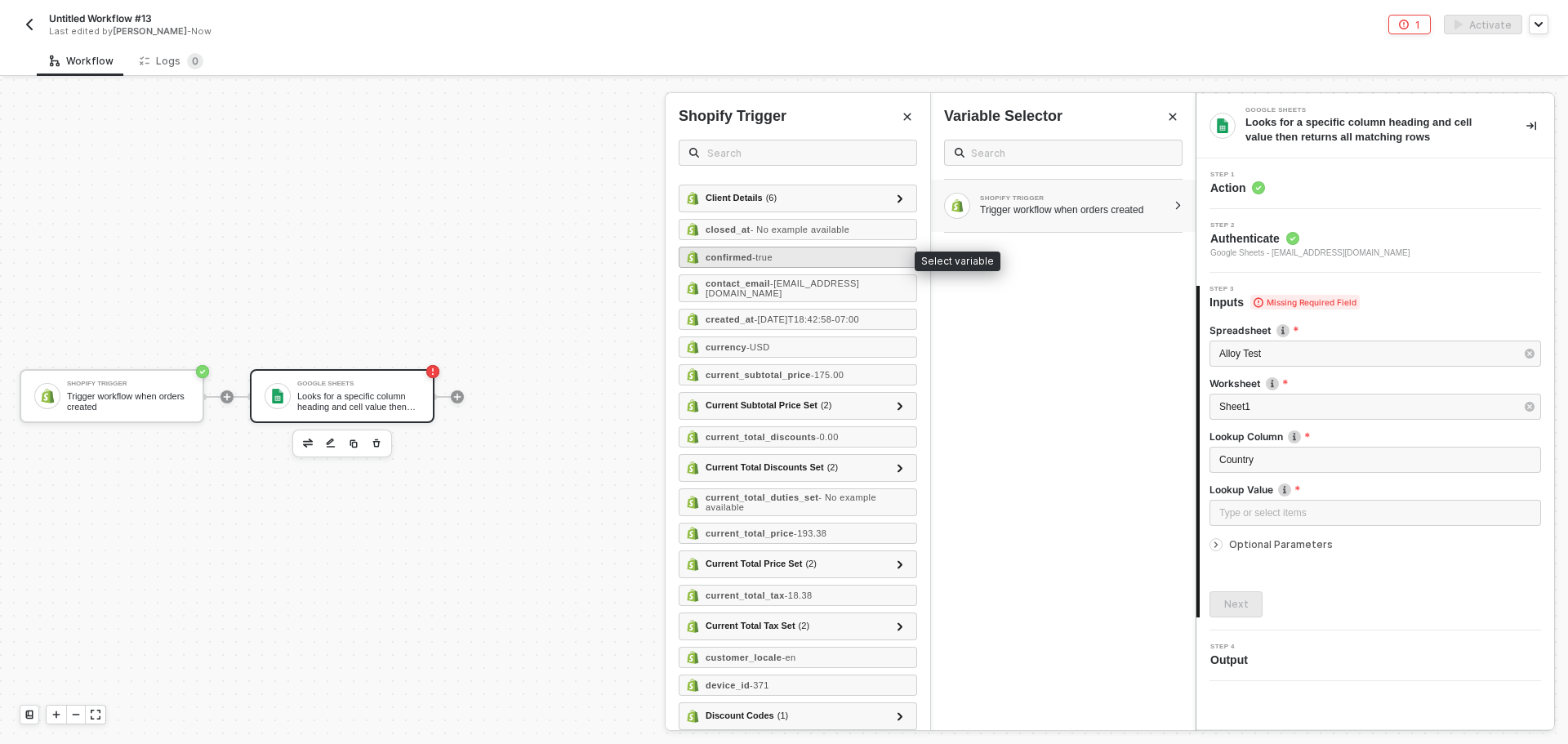
click at [816, 258] on div "confirmed - true" at bounding box center [797, 257] width 238 height 21
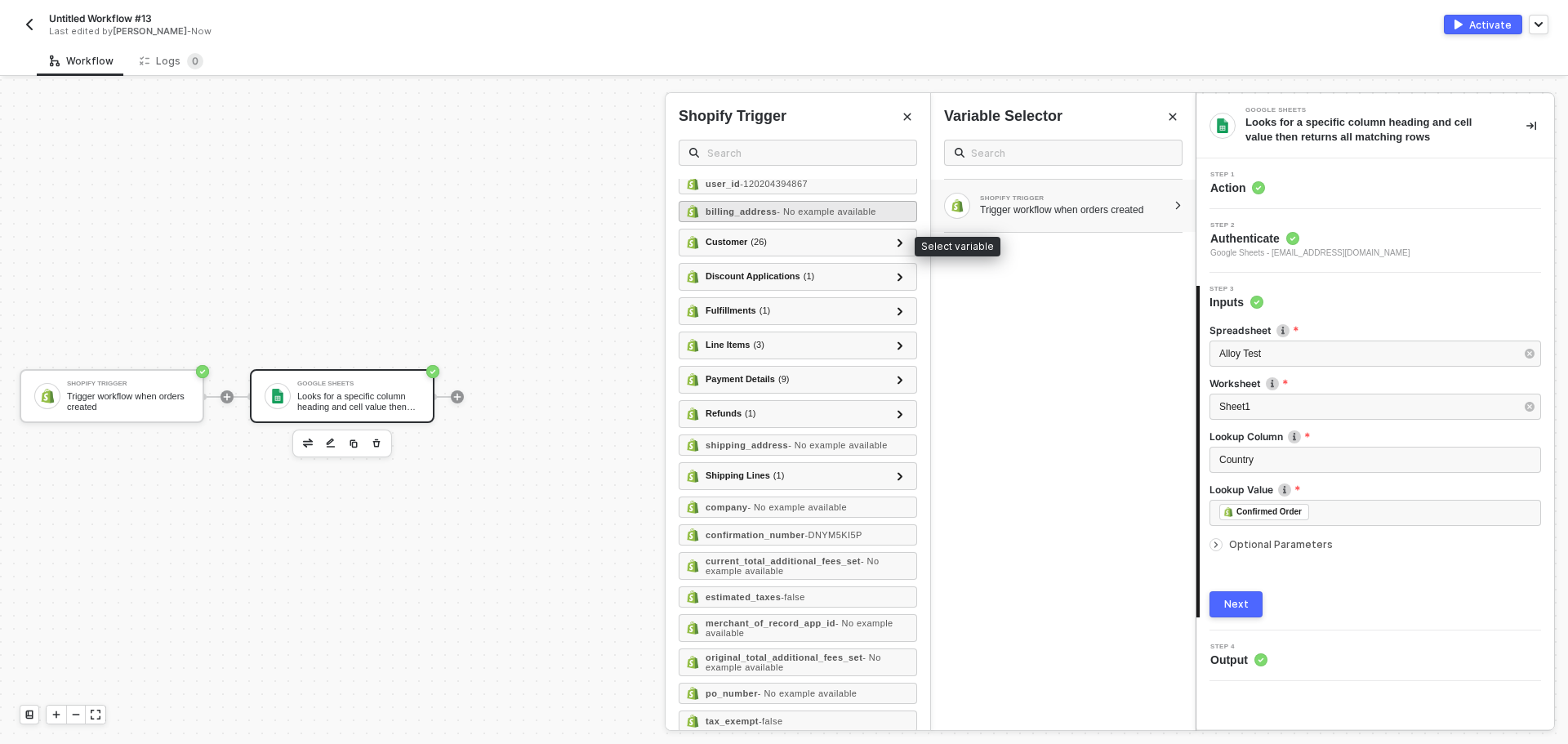
scroll to position [2284, 0]
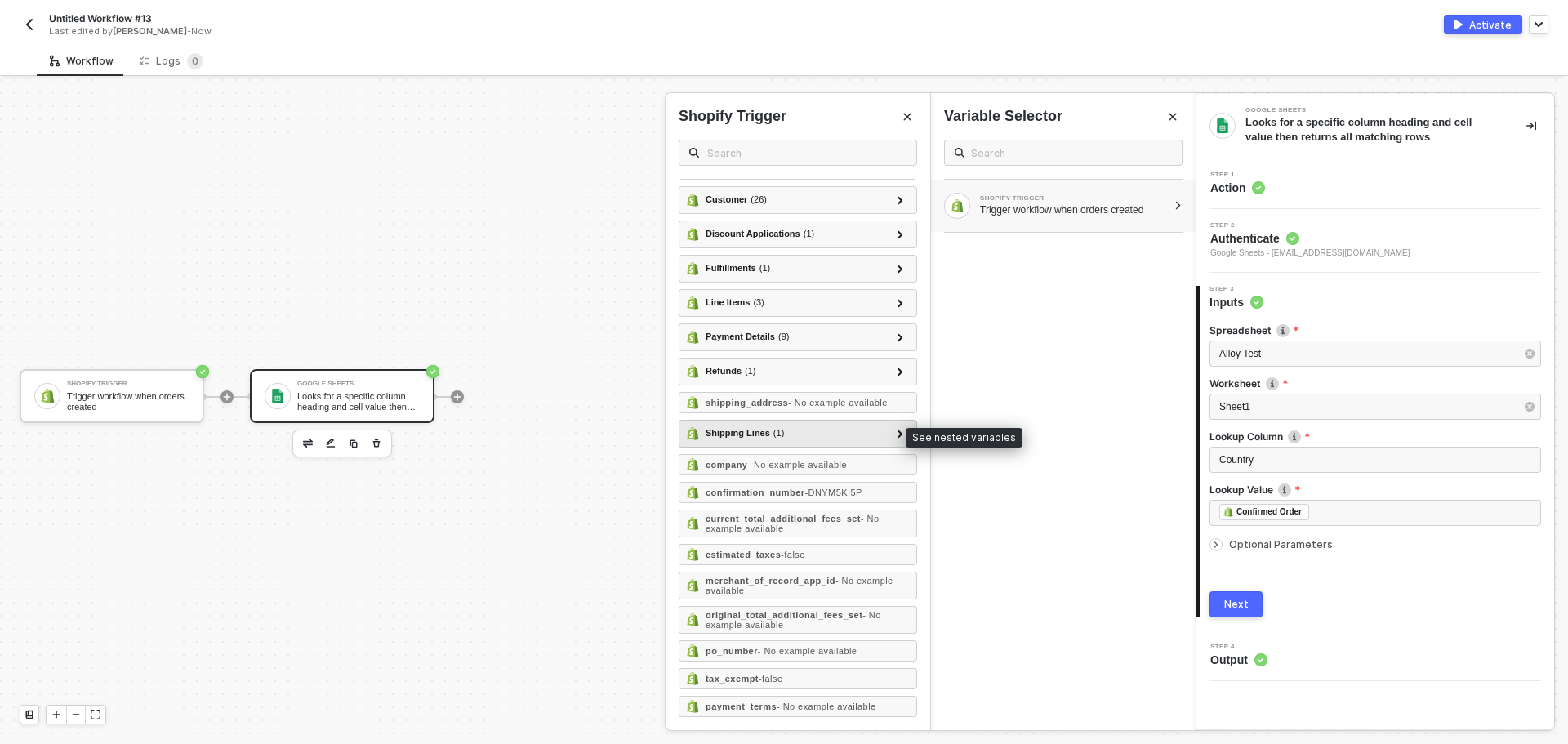
drag, startPoint x: 888, startPoint y: 438, endPoint x: 879, endPoint y: 458, distance: 21.9
click at [896, 438] on div at bounding box center [899, 432] width 8 height 18
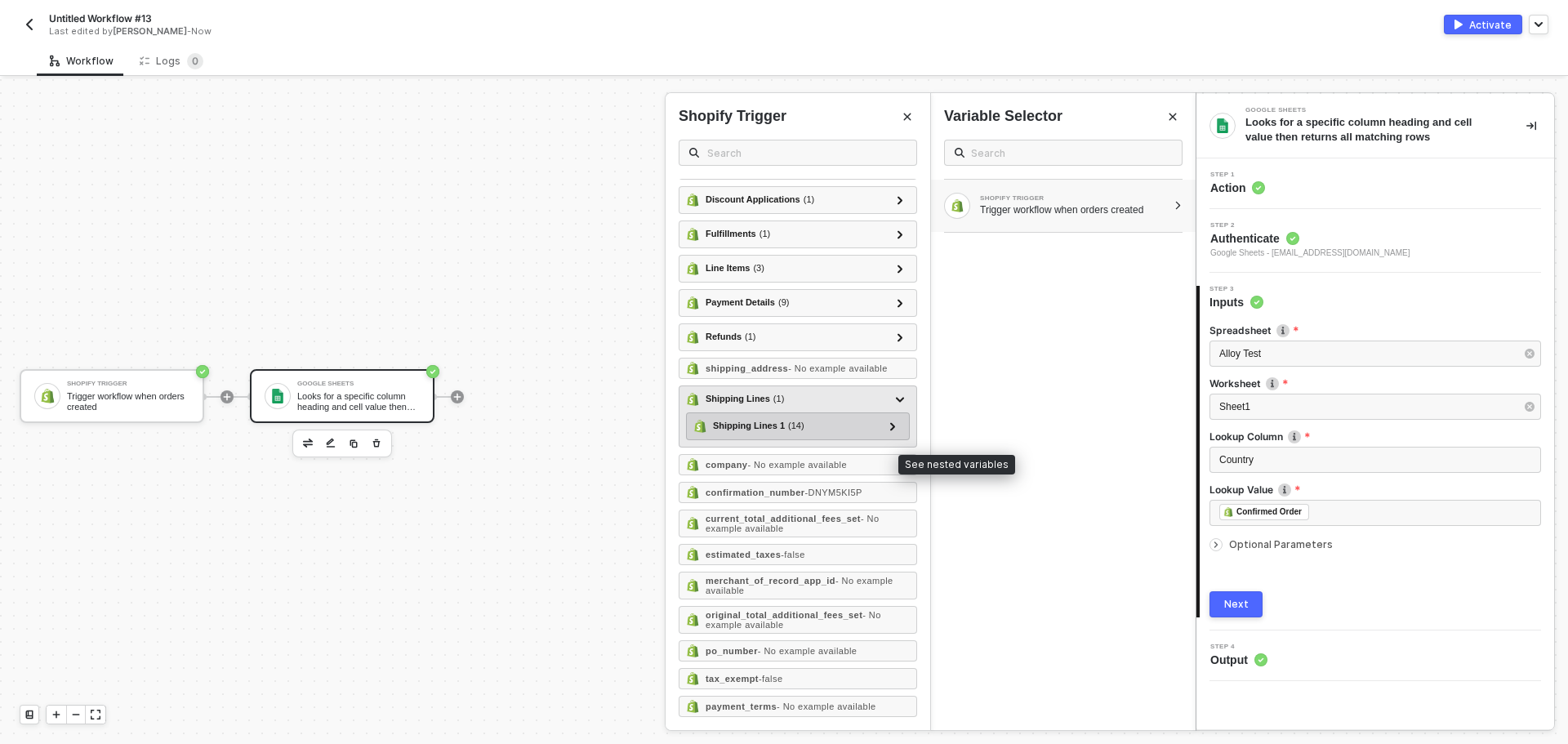
click at [881, 440] on div "Shipping Lines 1 ( 14 ) id - 369256396 carrier_identifier - code - Free Shippin…" at bounding box center [798, 426] width 224 height 28
click at [890, 431] on icon at bounding box center [892, 425] width 6 height 8
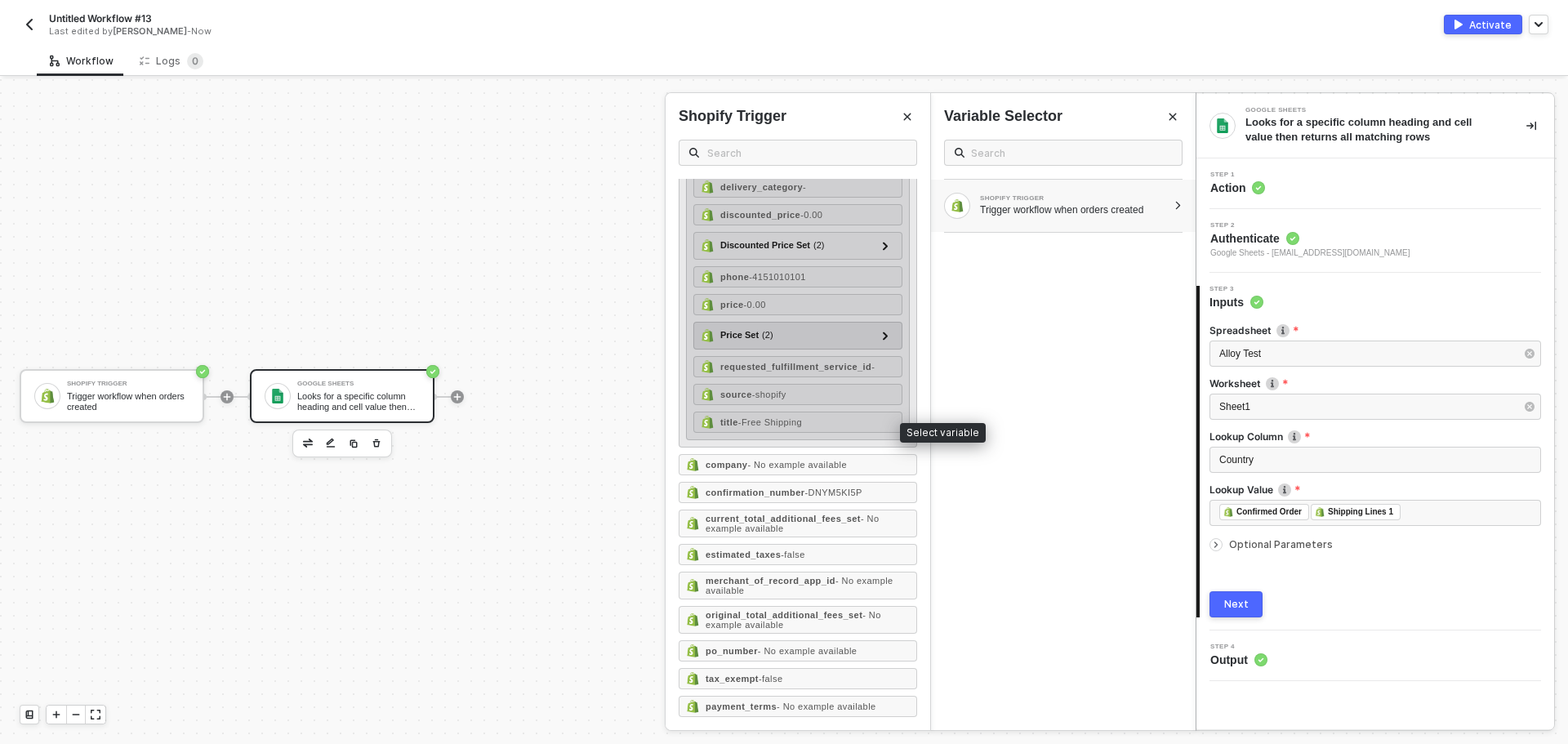
scroll to position [2664, 0]
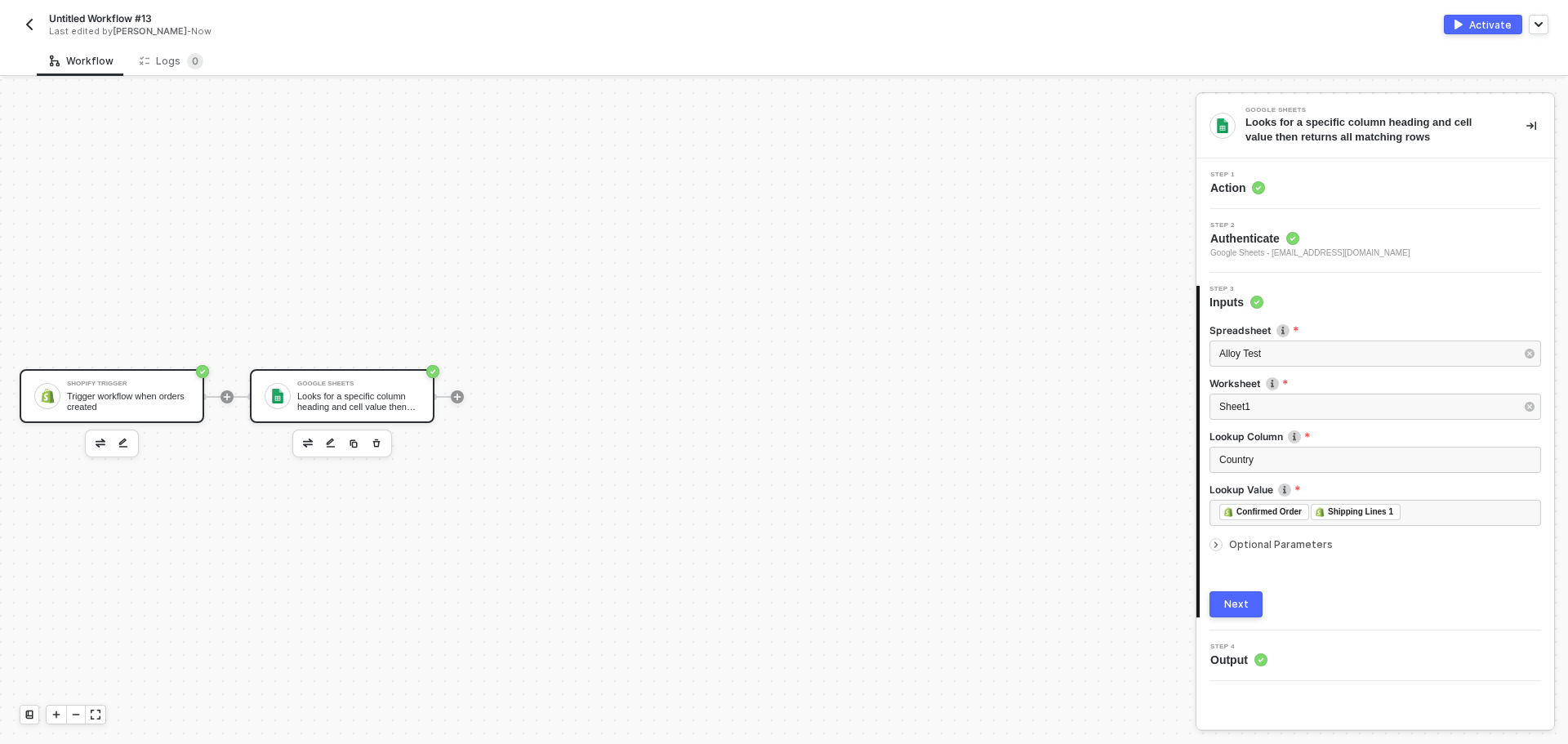
click at [175, 401] on div "Trigger workflow when orders created" at bounding box center [128, 401] width 122 height 20
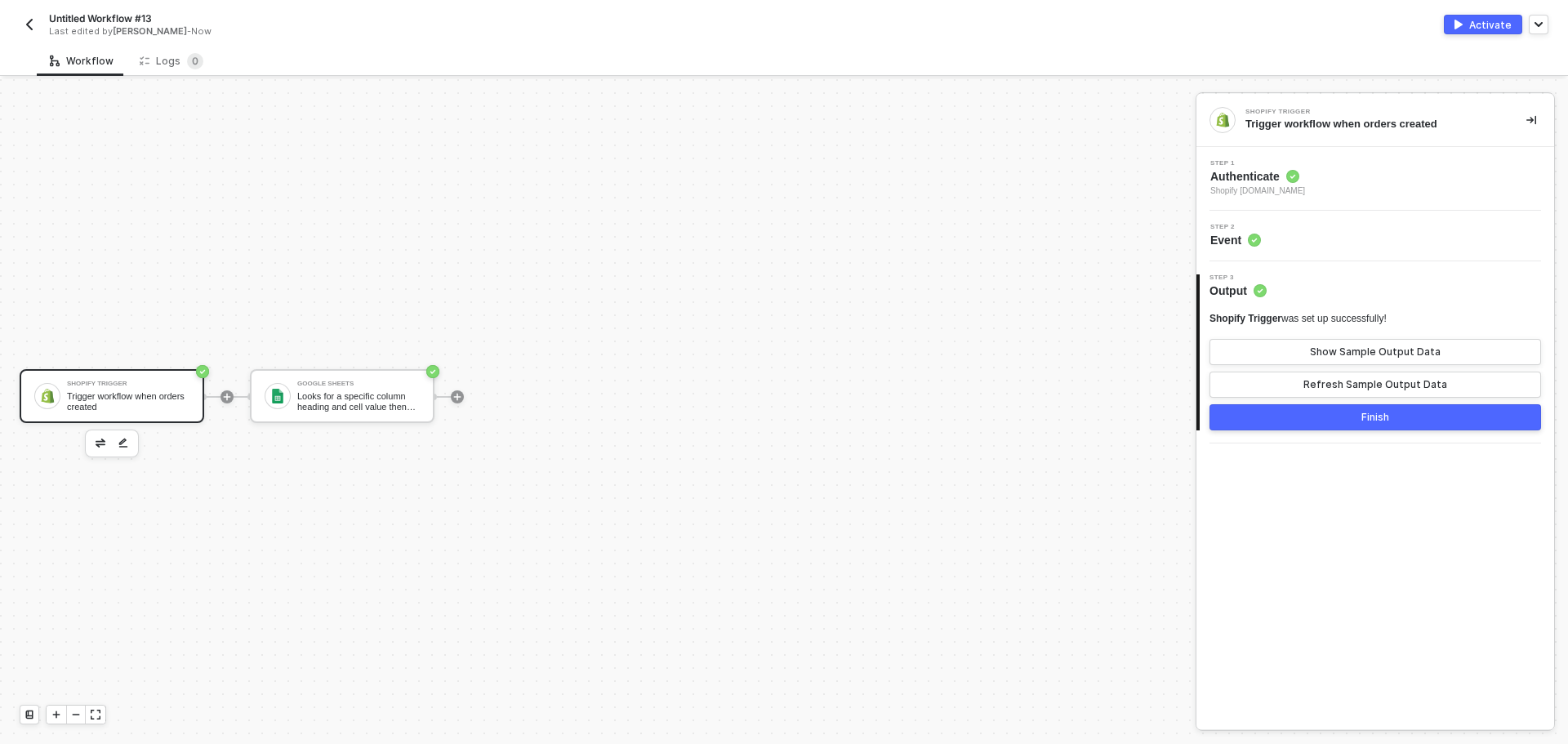
click at [1298, 174] on circle at bounding box center [1292, 176] width 12 height 12
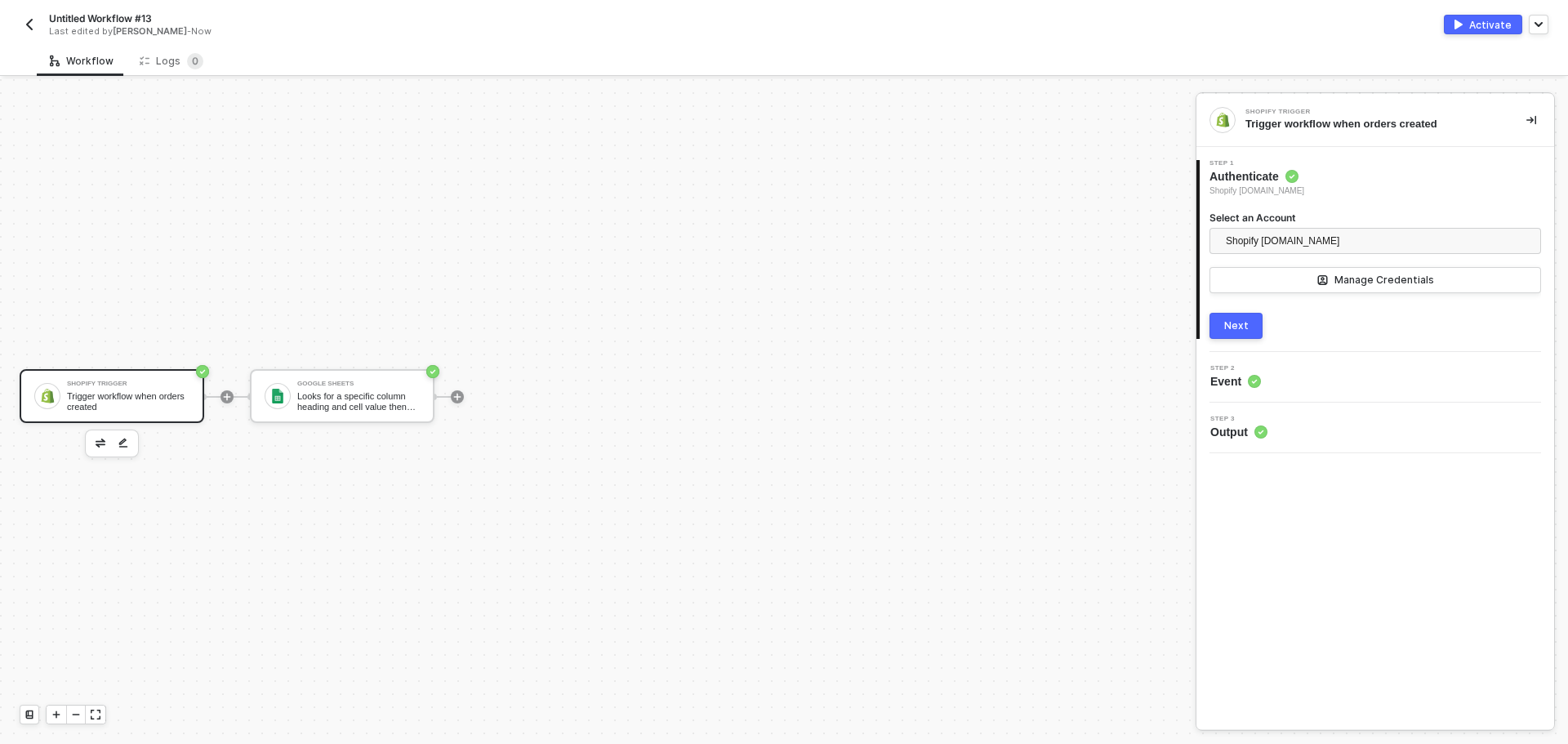
click at [1246, 326] on div "Next" at bounding box center [1236, 326] width 24 height 13
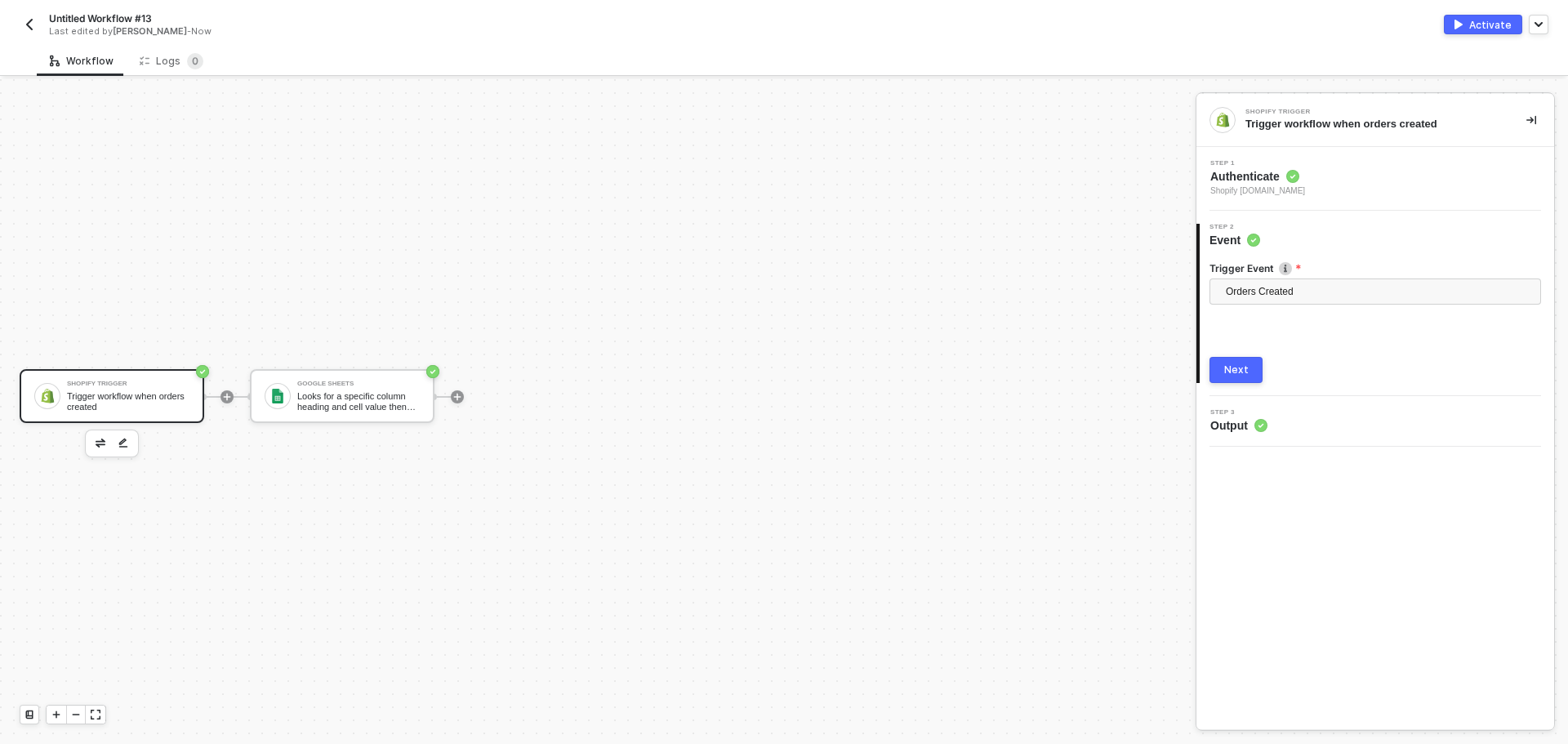
click at [1252, 370] on button "Next" at bounding box center [1235, 370] width 53 height 26
click at [1286, 296] on span "Orders Created" at bounding box center [1379, 292] width 306 height 24
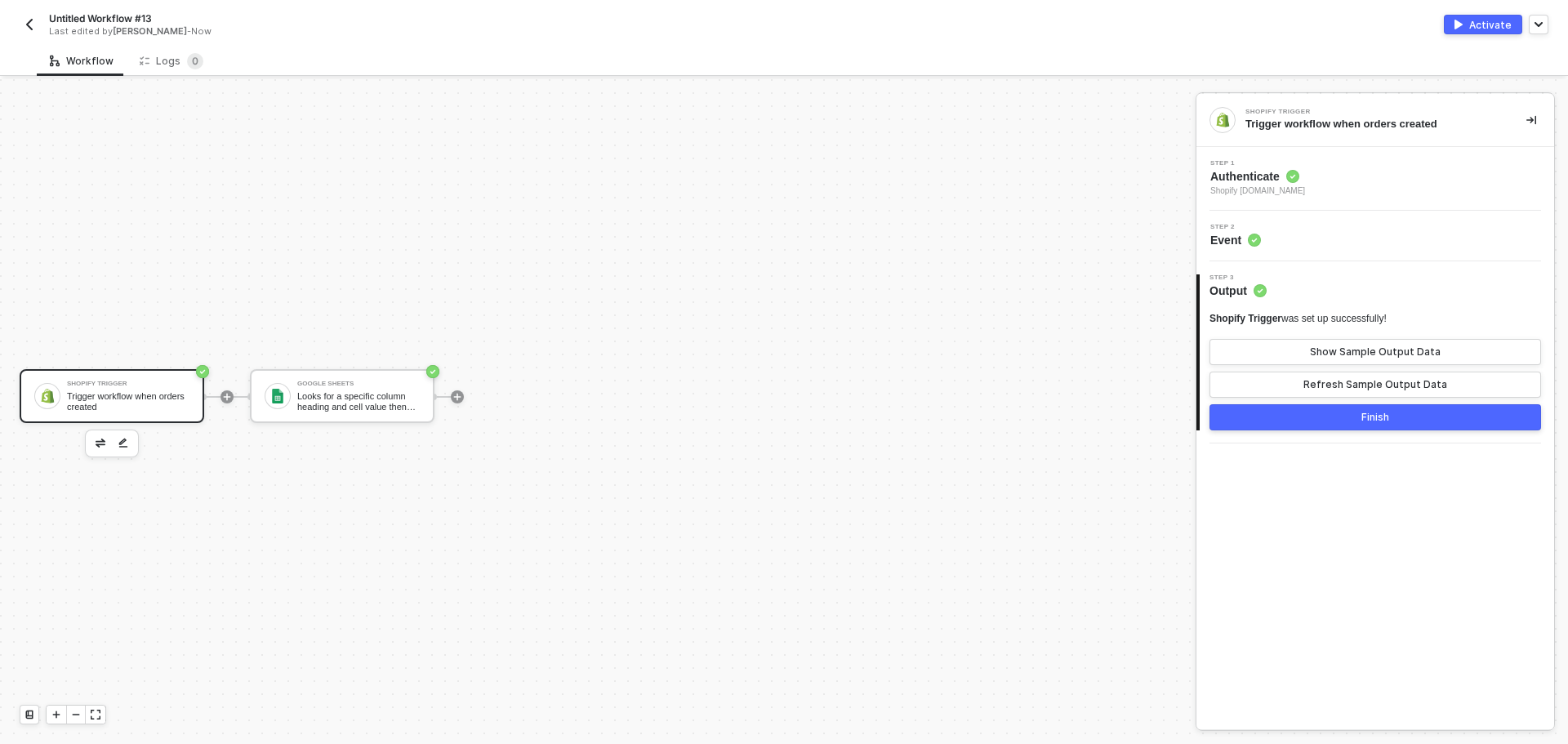
click at [1322, 234] on div "Step 2 Event" at bounding box center [1377, 236] width 354 height 24
click at [1241, 243] on span "Event" at bounding box center [1235, 240] width 51 height 17
click at [1353, 241] on div "Step 2 Event" at bounding box center [1377, 236] width 354 height 24
click at [1343, 172] on div "Step 1 Authenticate Shopify madhappy1.myshopify.com" at bounding box center [1377, 178] width 354 height 38
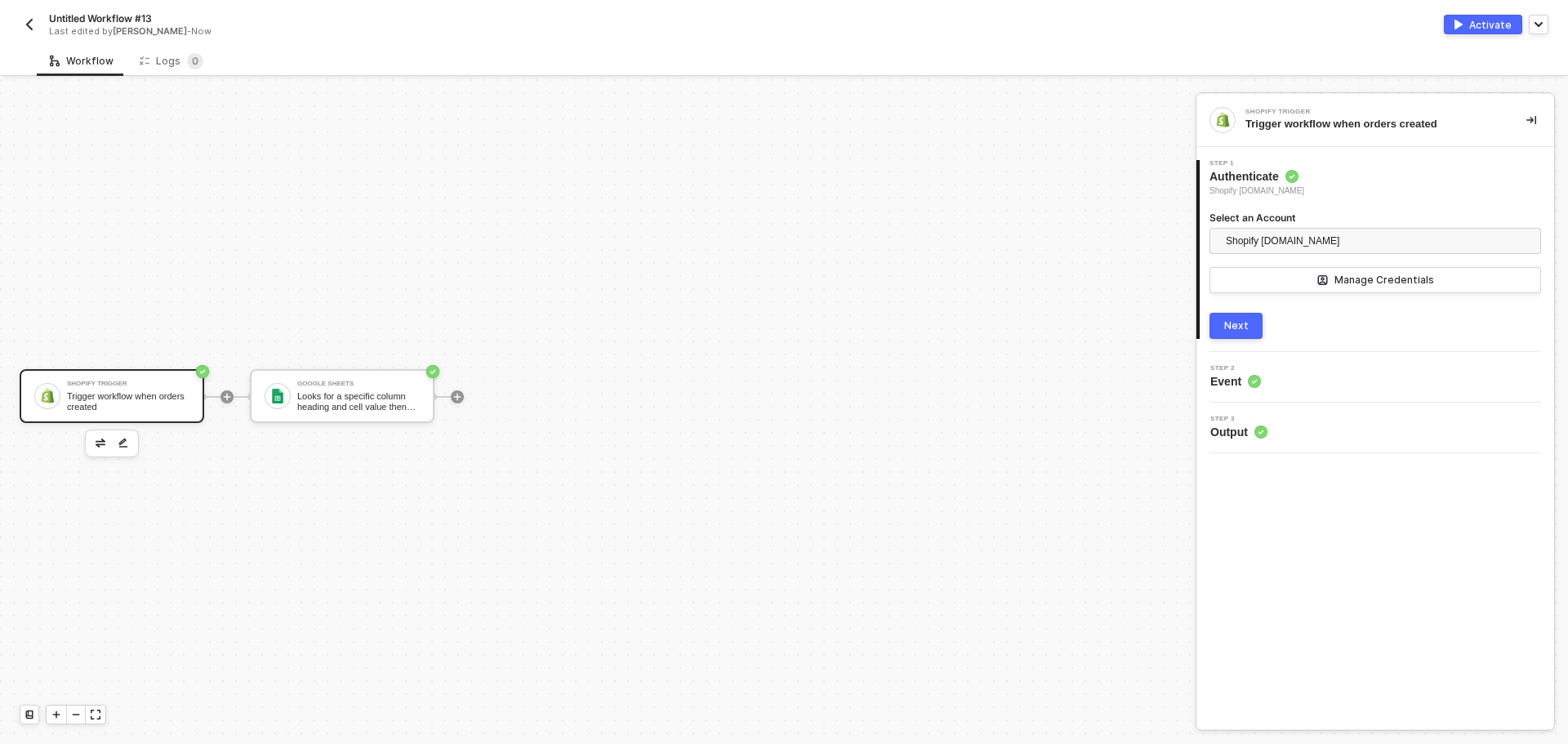
click at [1246, 335] on button "Next" at bounding box center [1235, 326] width 53 height 26
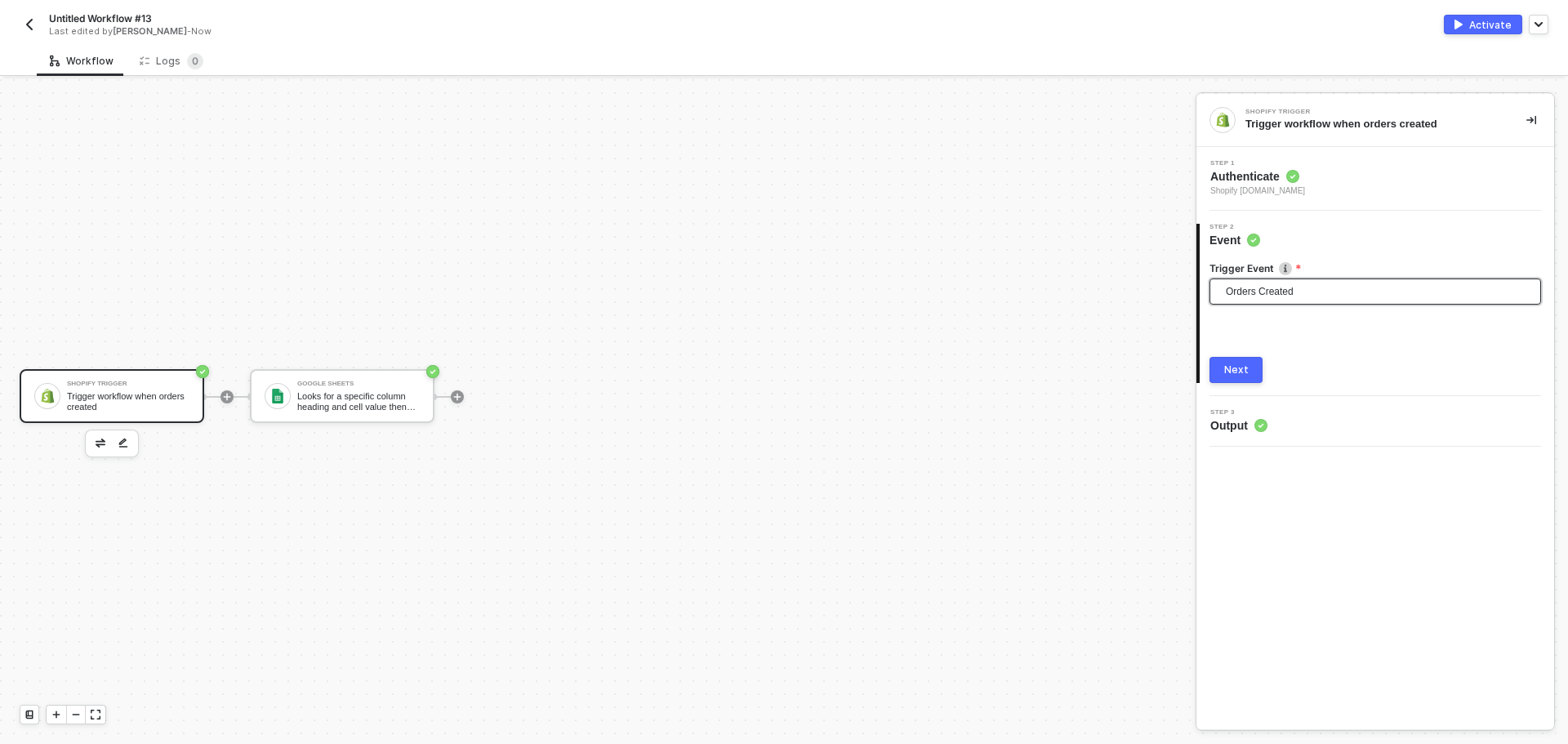
click at [1311, 286] on span "Orders Created" at bounding box center [1379, 292] width 306 height 24
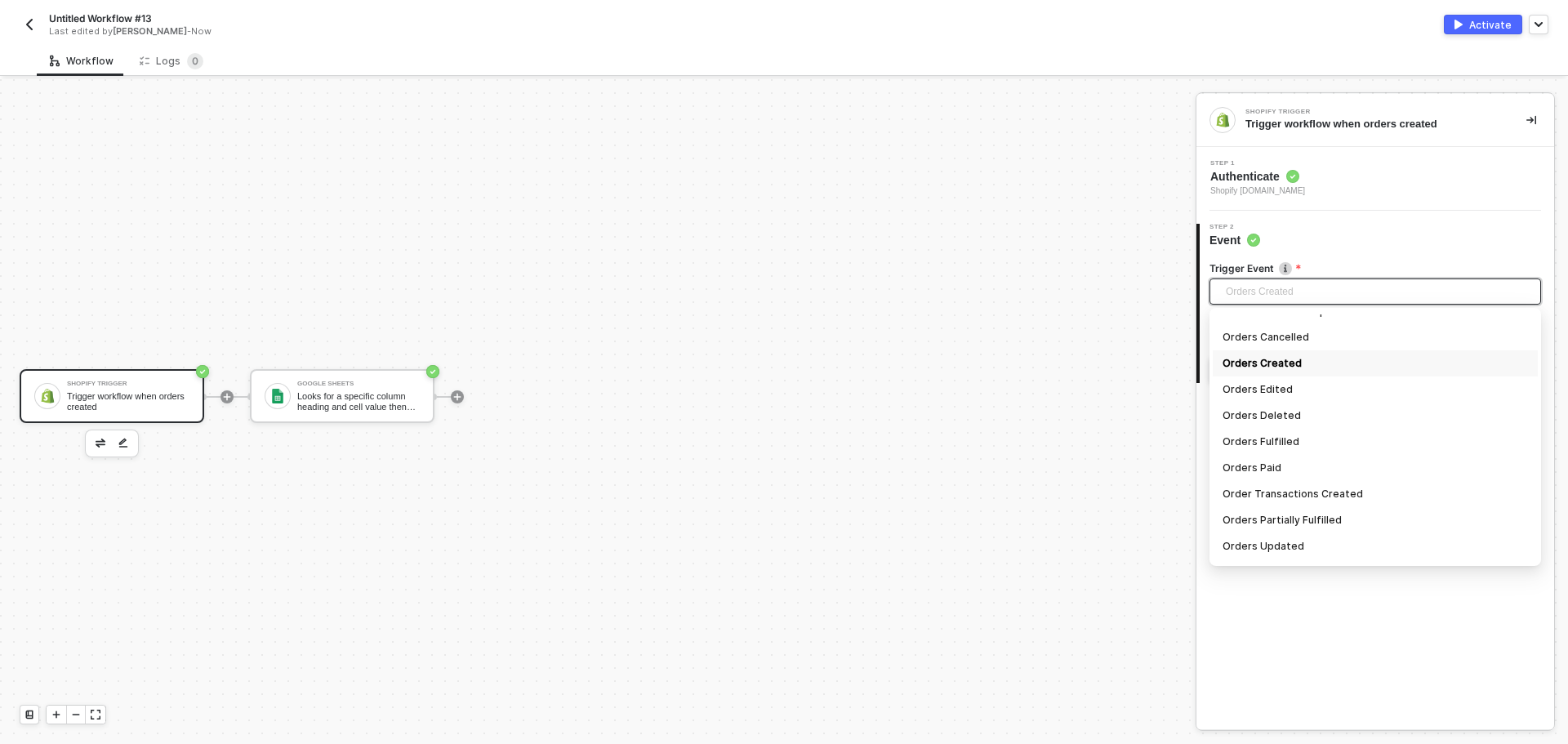
scroll to position [1176, 0]
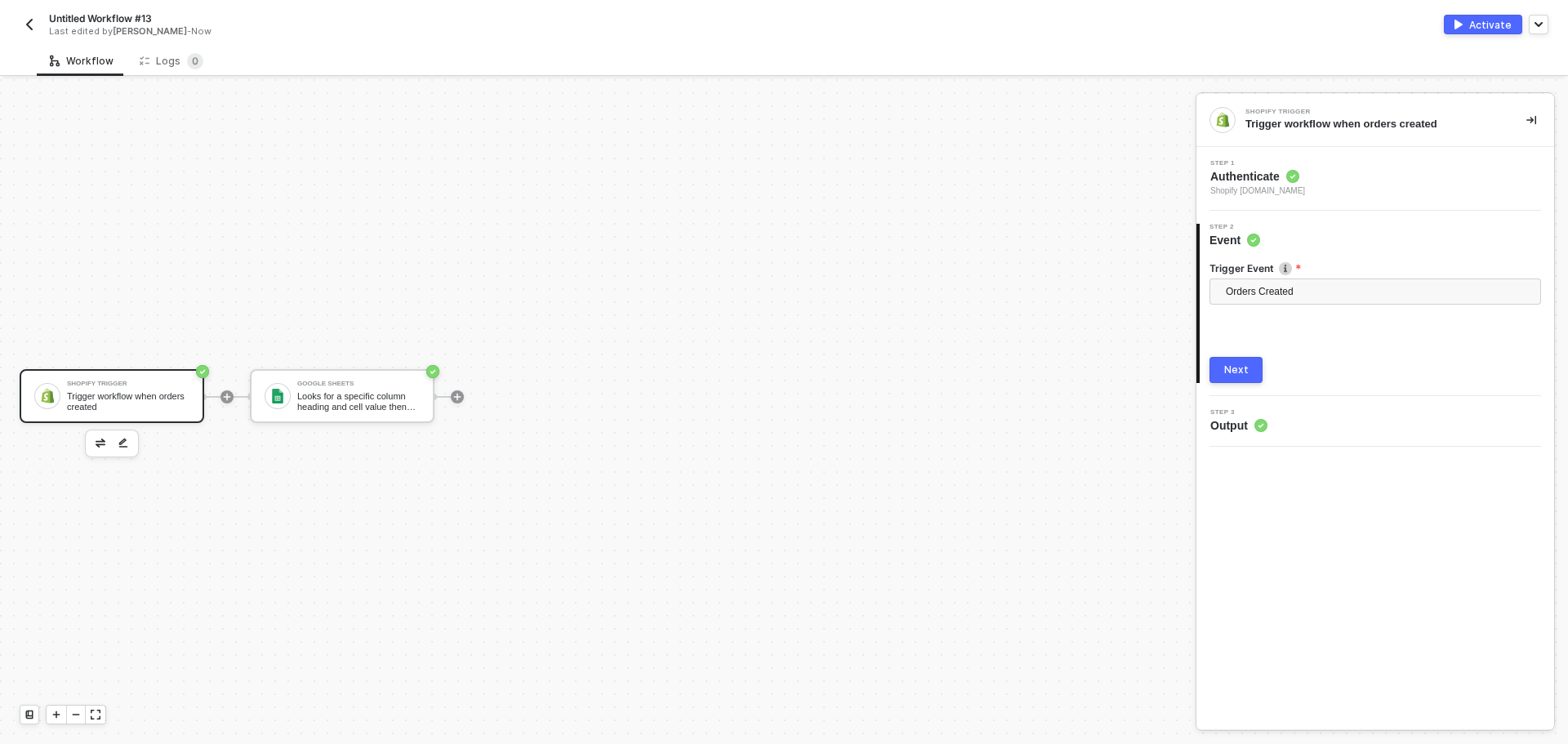
drag, startPoint x: 1537, startPoint y: 511, endPoint x: 1540, endPoint y: 535, distance: 24.2
click at [1540, 535] on div "Shopify Trigger Trigger workflow when orders created Step 1 Authenticate Shopif…" at bounding box center [1375, 412] width 358 height 636
click at [1339, 289] on span "Orders Created" at bounding box center [1379, 292] width 306 height 24
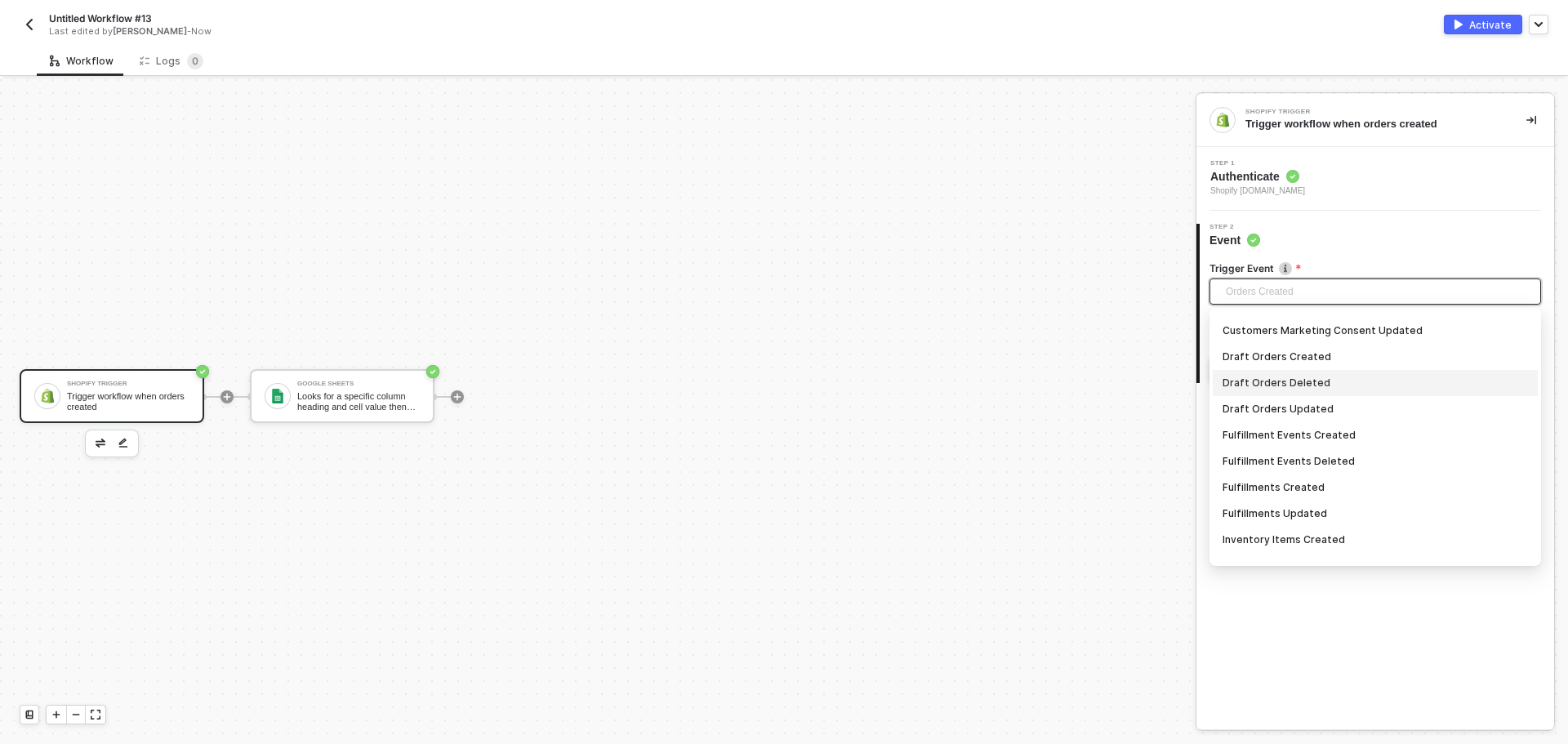
scroll to position [578, 0]
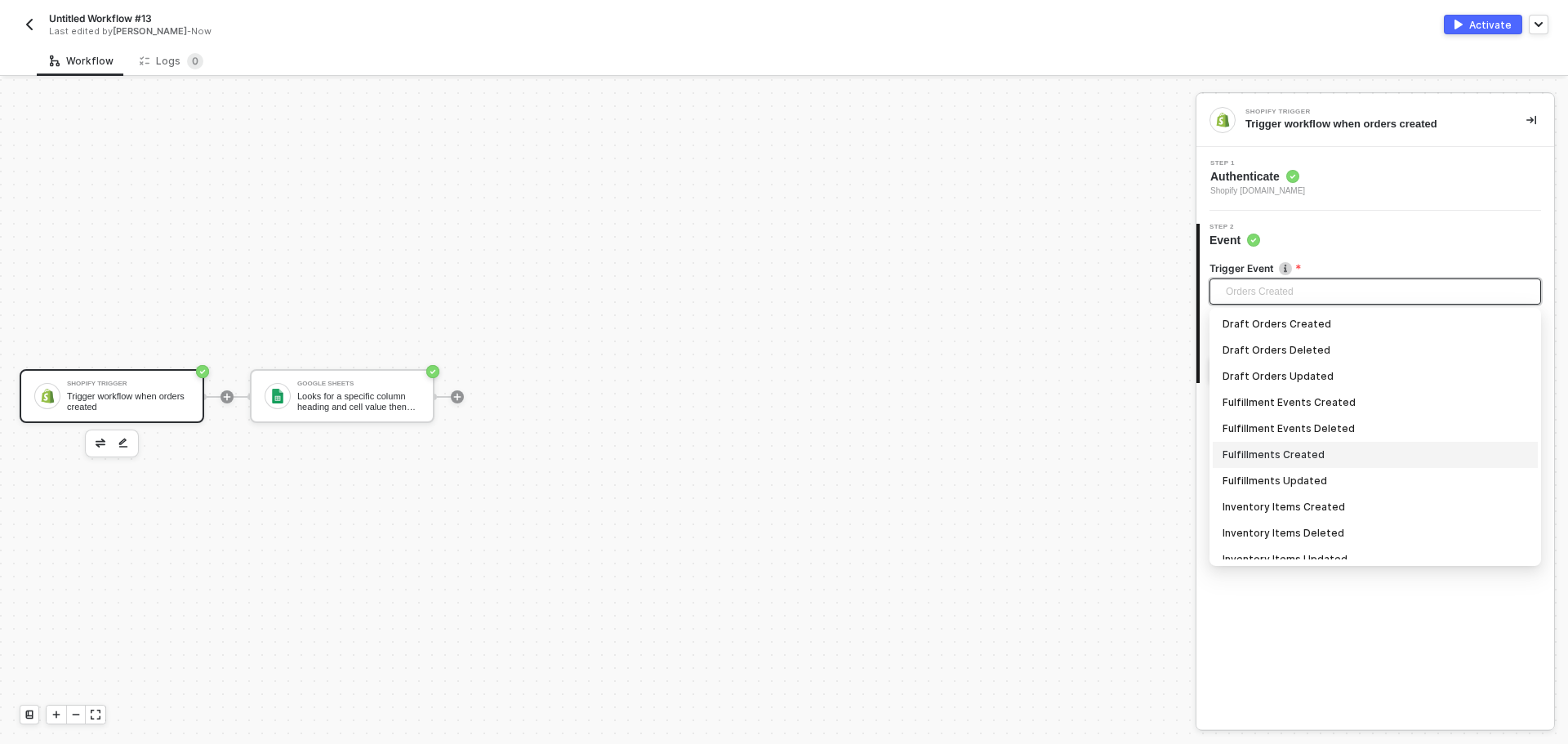
click at [1379, 451] on div "Fulfillments Created" at bounding box center [1375, 455] width 306 height 18
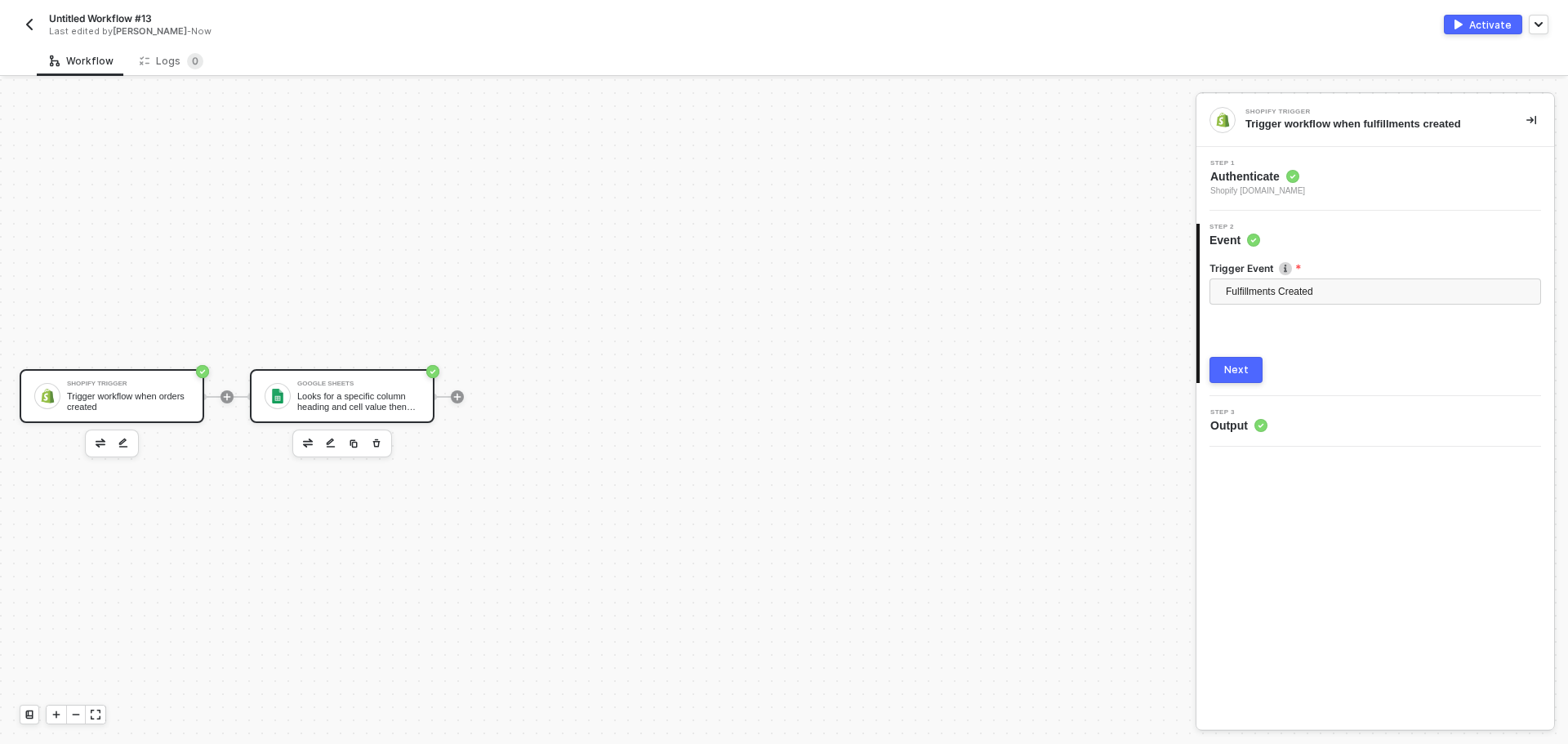
click at [382, 384] on div "Google Sheets" at bounding box center [358, 383] width 122 height 6
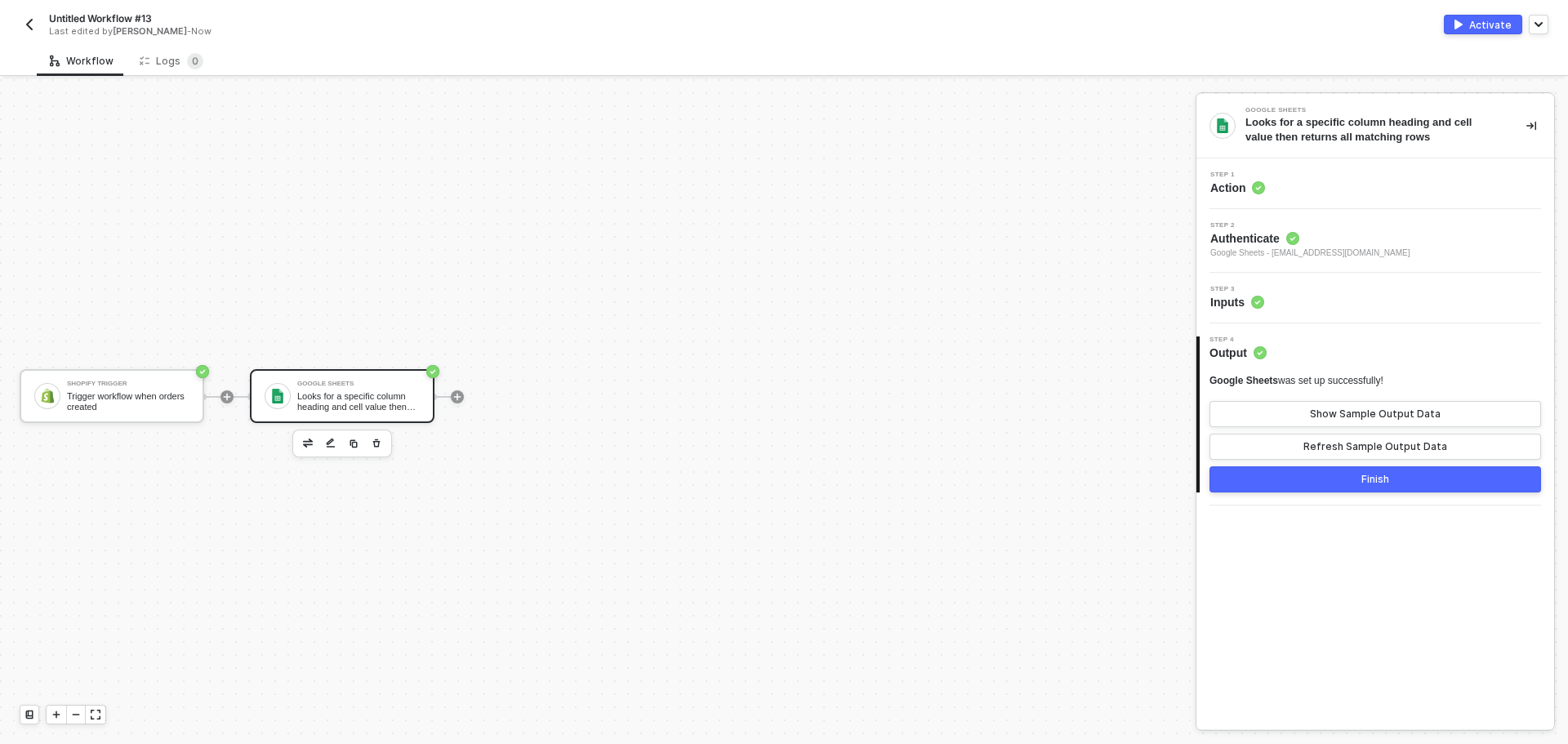
click at [1362, 480] on div "Finish" at bounding box center [1375, 479] width 28 height 13
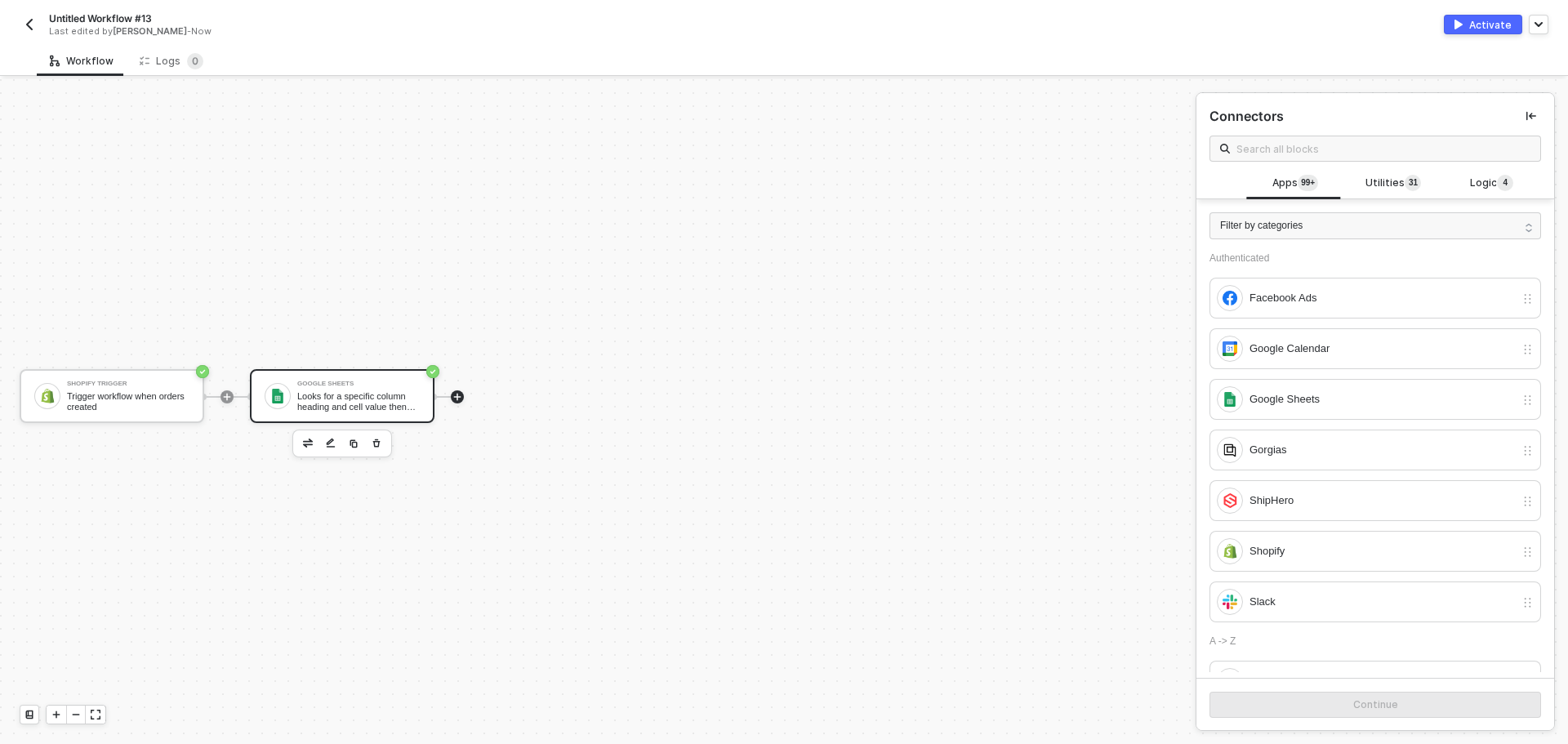
click at [353, 388] on div "Google Sheets Looks for a specific column heading and cell value then returns a…" at bounding box center [358, 396] width 122 height 31
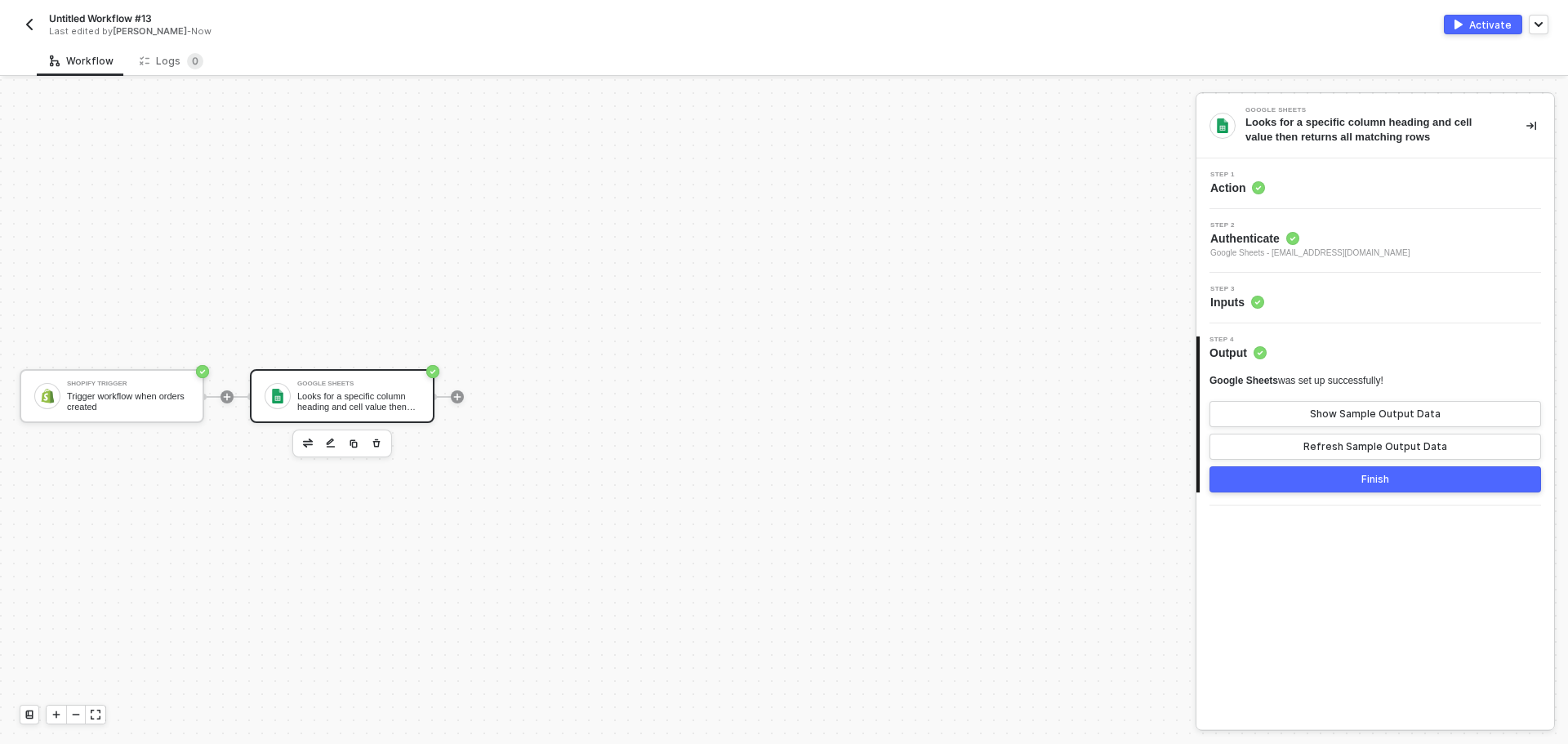
click at [1314, 246] on span "Google Sheets - todd@madhappy.com" at bounding box center [1310, 252] width 200 height 13
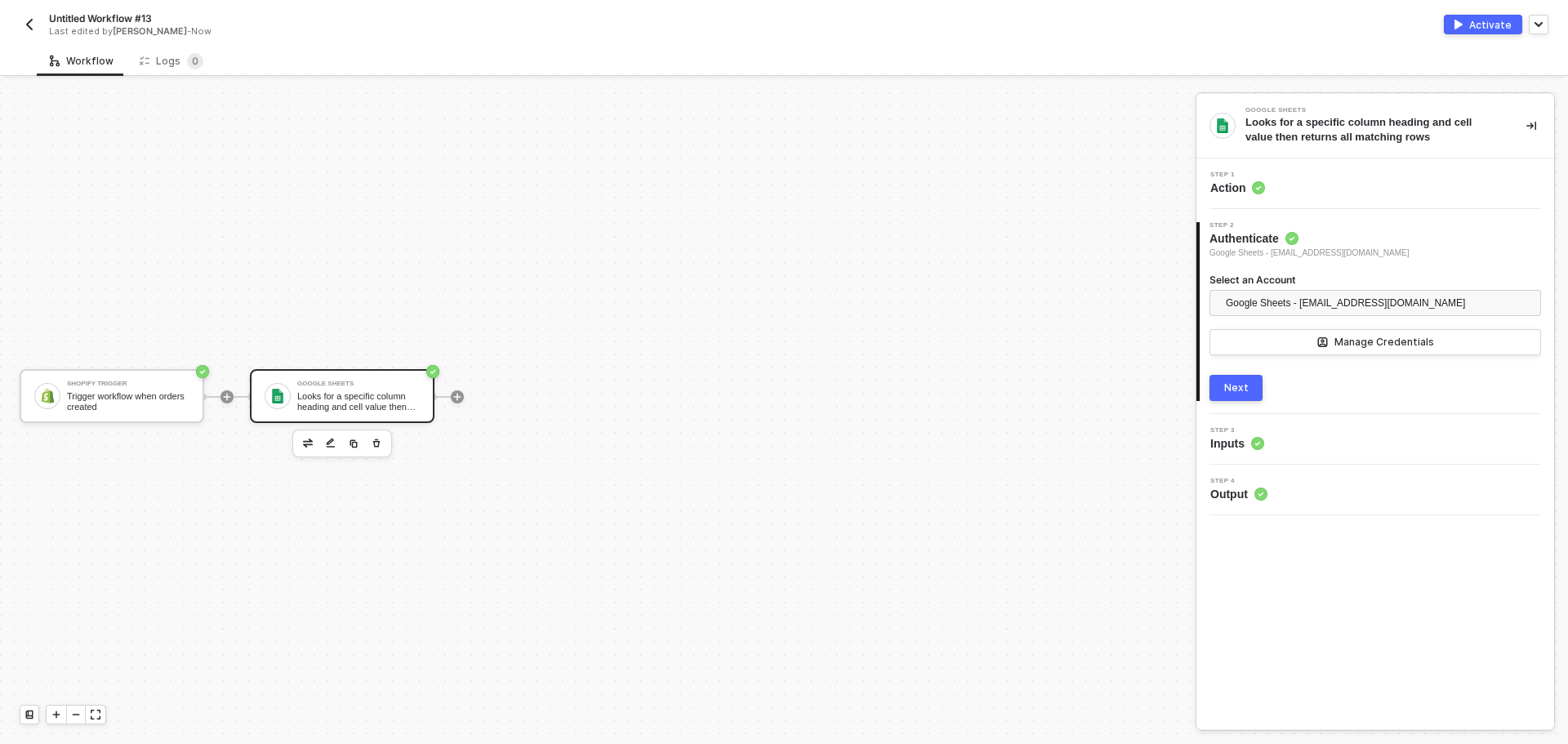
click at [1330, 195] on div "Step 1 Action" at bounding box center [1377, 183] width 354 height 24
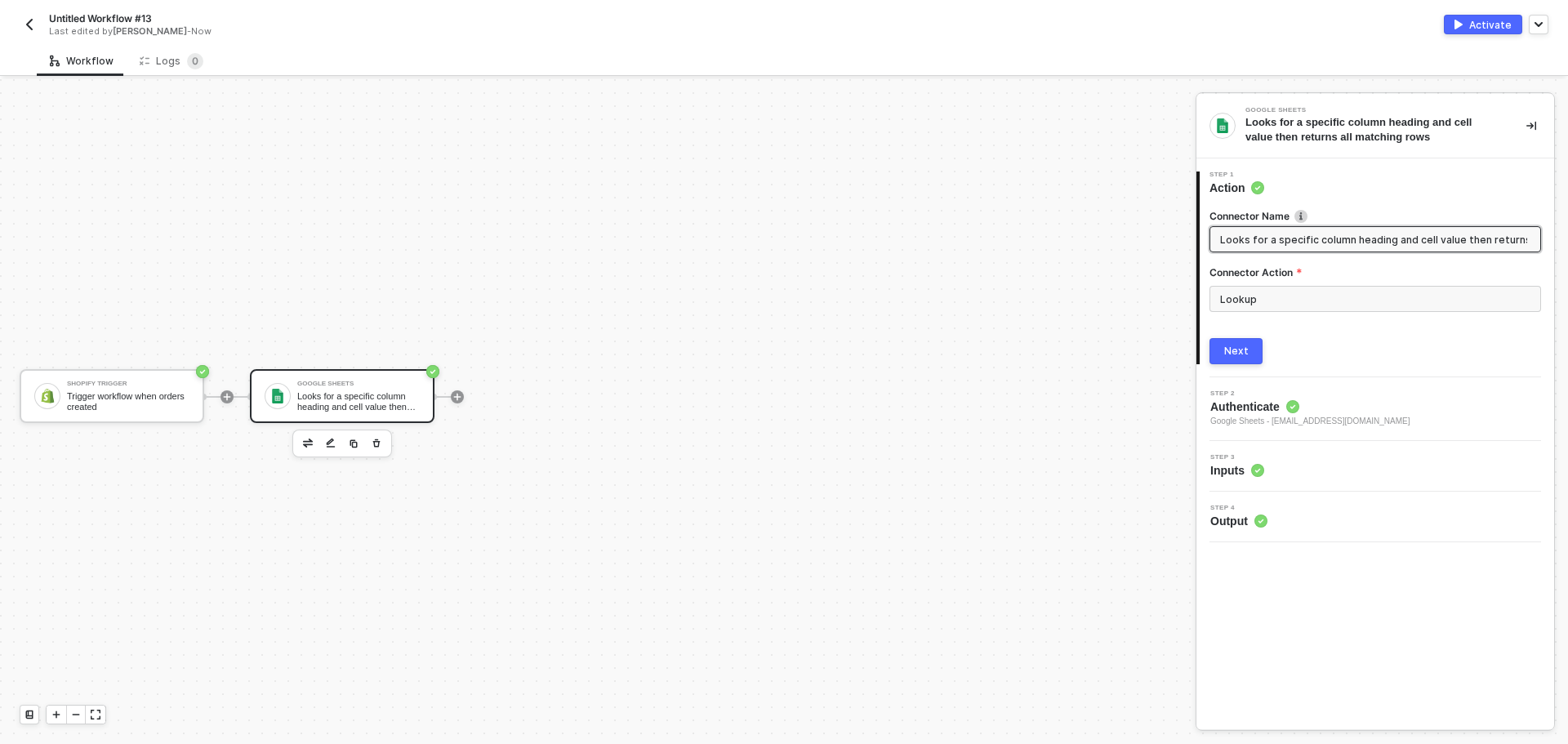
click at [1296, 464] on div "Step 3 Inputs" at bounding box center [1377, 466] width 354 height 24
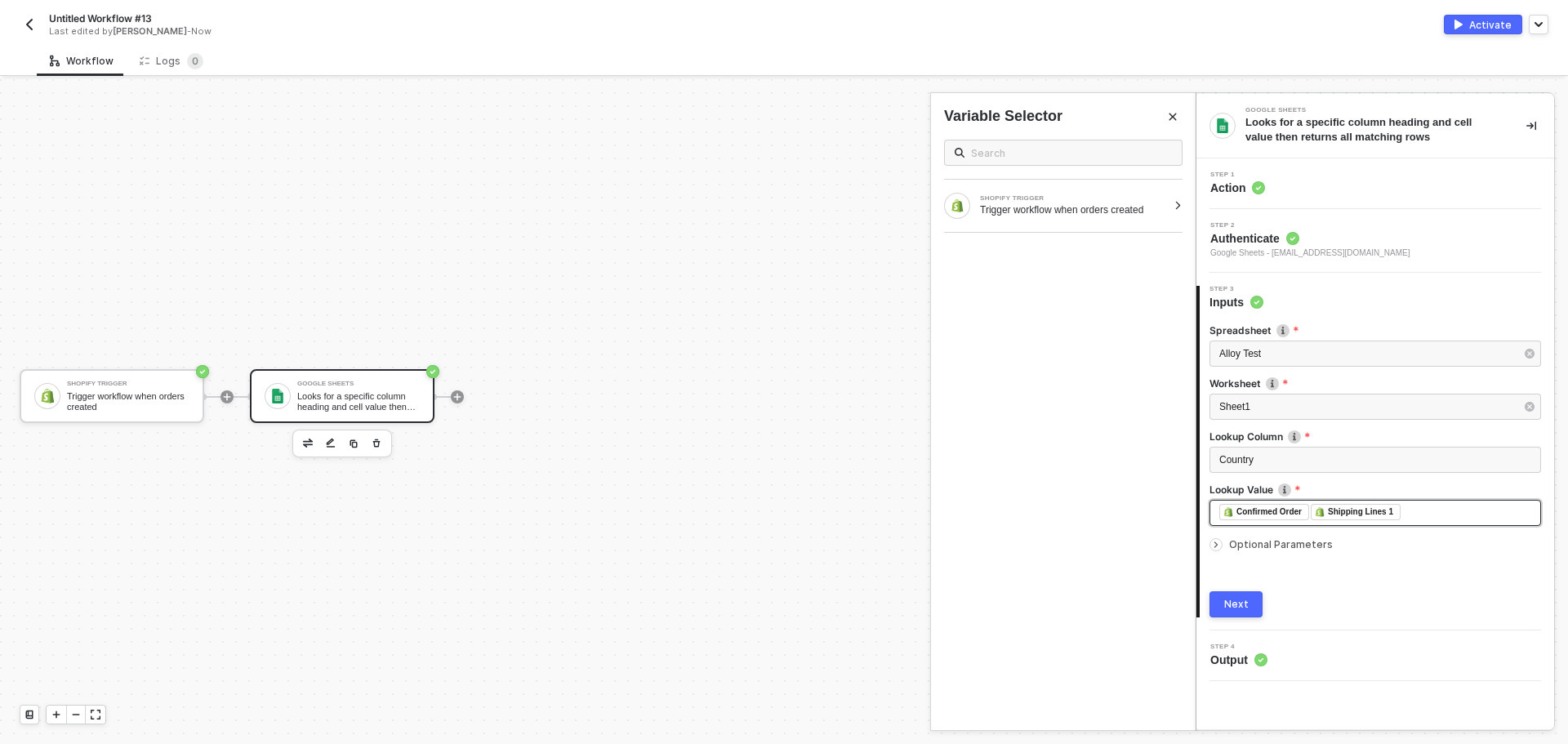
click at [1399, 506] on div "﻿ ﻿ Confirmed Order ﻿ ﻿ Shipping Lines 1 ﻿" at bounding box center [1374, 513] width 312 height 18
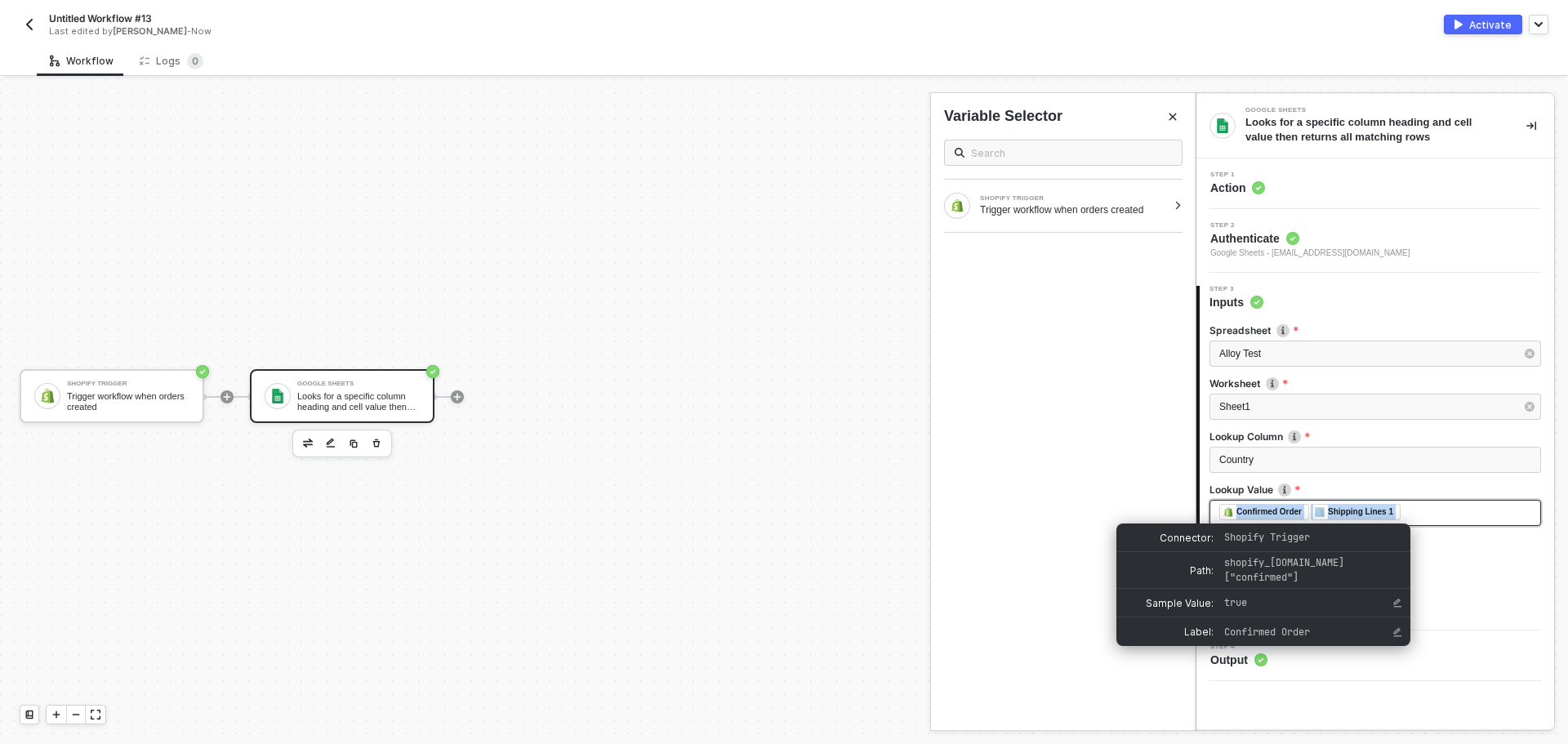
drag, startPoint x: 1406, startPoint y: 511, endPoint x: 1234, endPoint y: 520, distance: 172.2
click at [1234, 520] on div "﻿ ﻿ Confirmed Order ﻿ ﻿ Shipping Lines 1 ﻿" at bounding box center [1374, 513] width 312 height 18
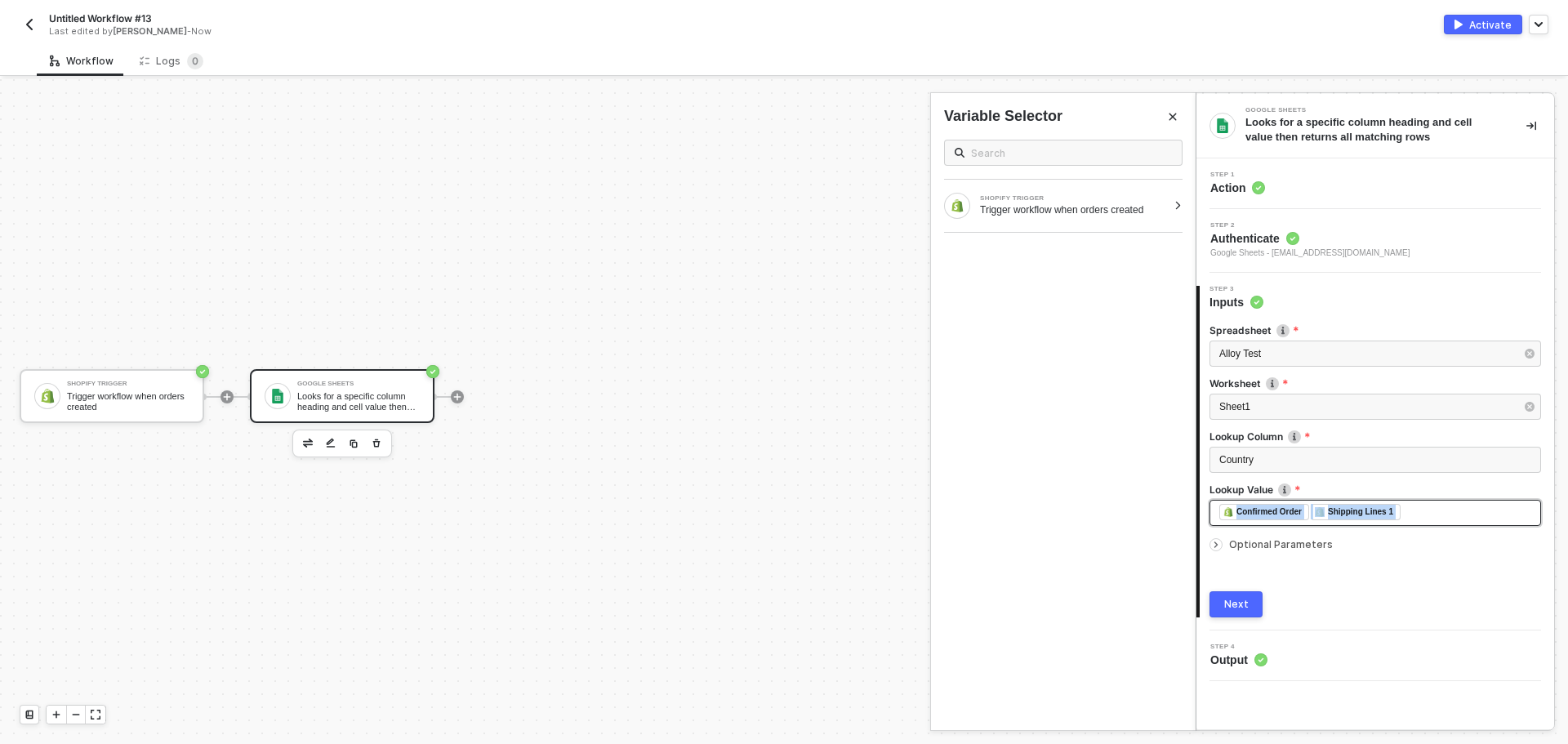
click at [1420, 517] on div "﻿ ﻿ Confirmed Order ﻿ ﻿ Shipping Lines 1 ﻿" at bounding box center [1374, 513] width 312 height 18
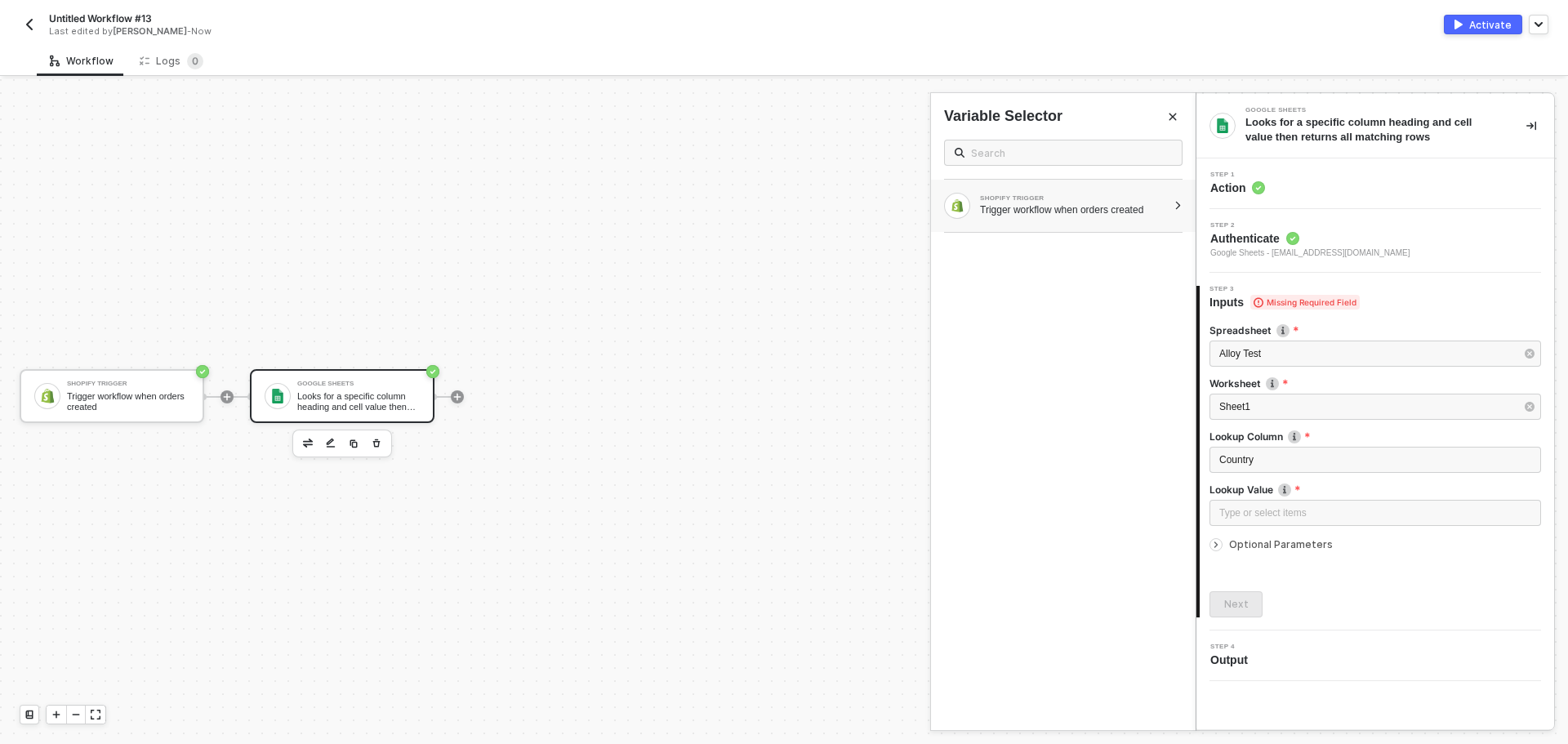
click at [983, 197] on div "SHOPIFY TRIGGER" at bounding box center [1073, 198] width 187 height 6
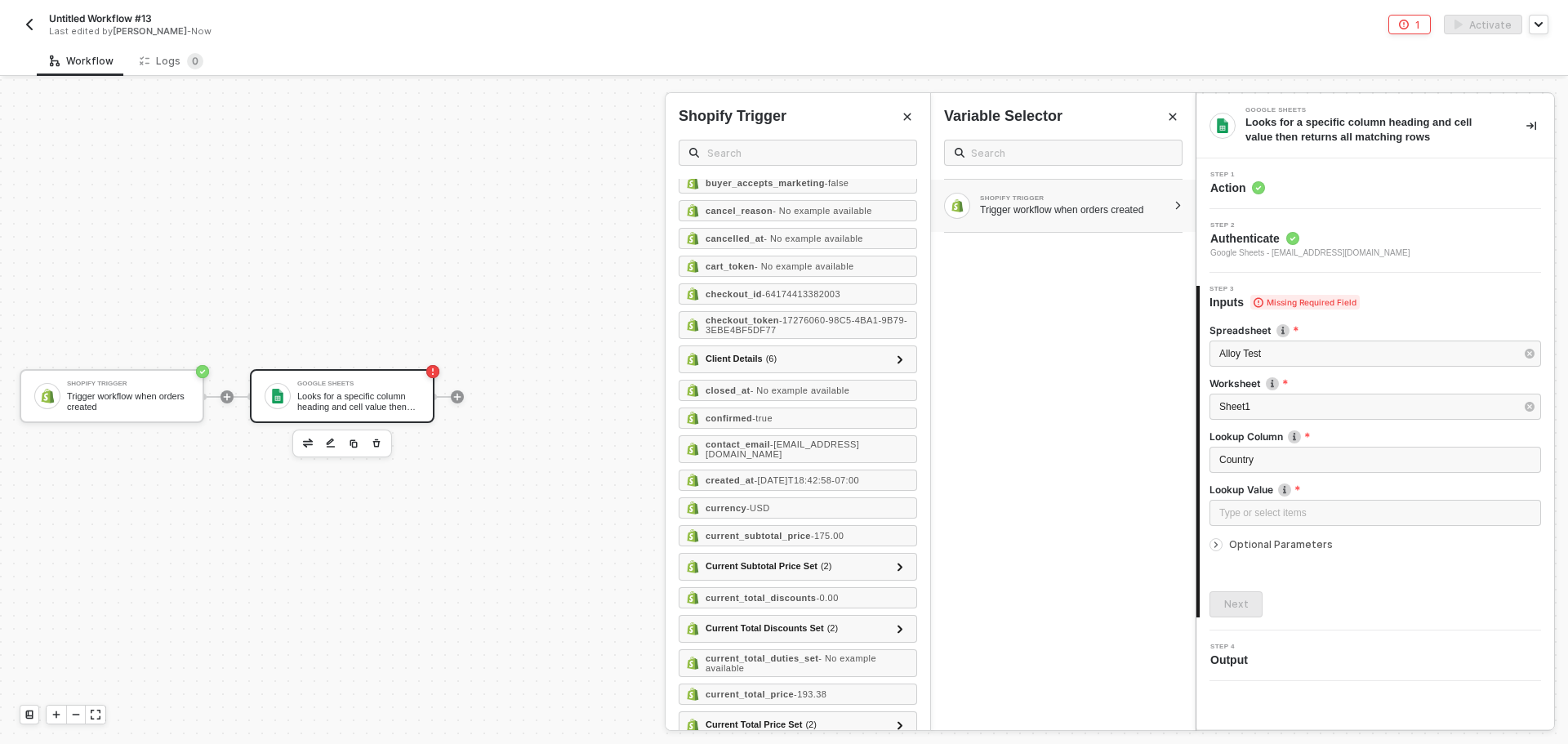
scroll to position [0, 0]
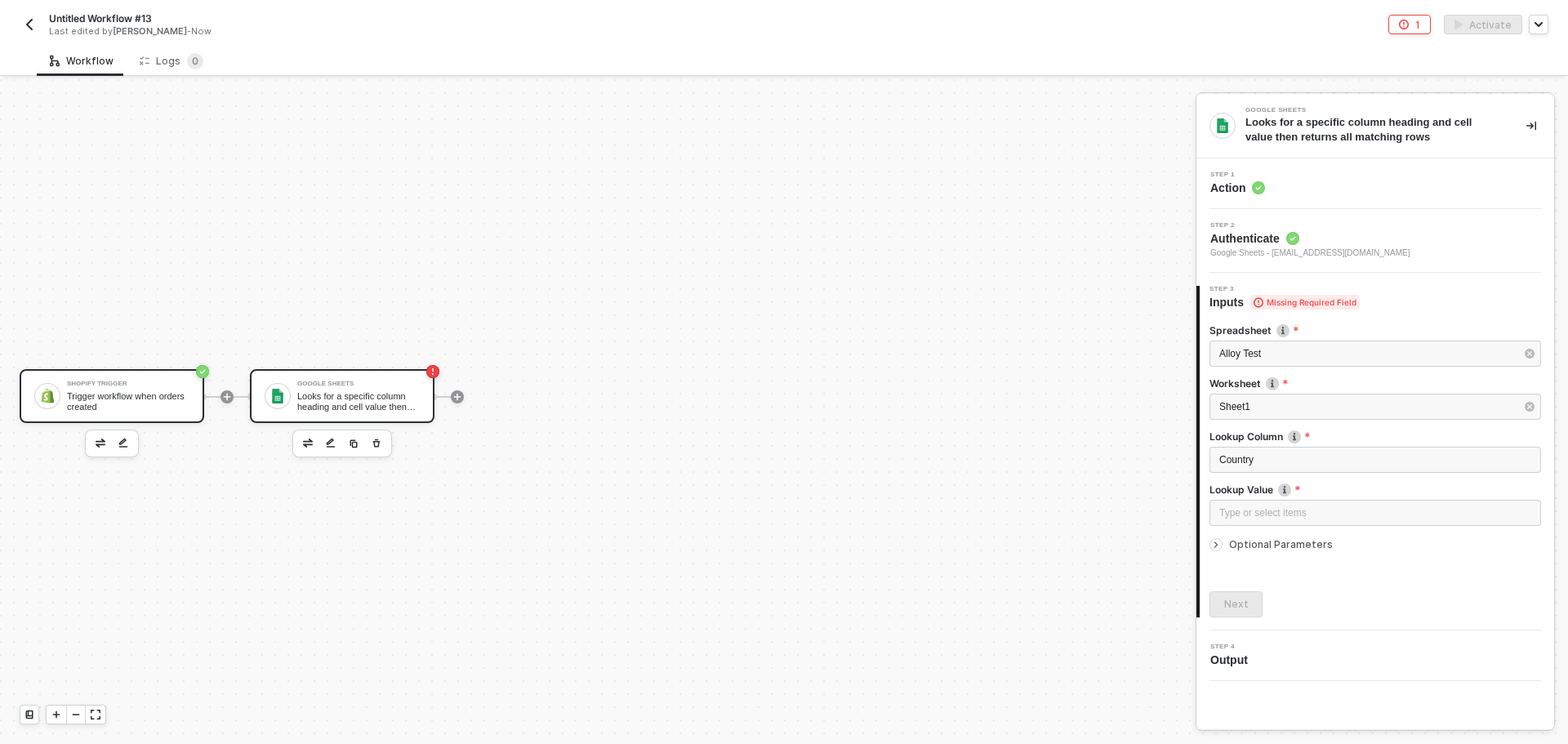
click at [151, 394] on div "Trigger workflow when orders created" at bounding box center [128, 401] width 122 height 20
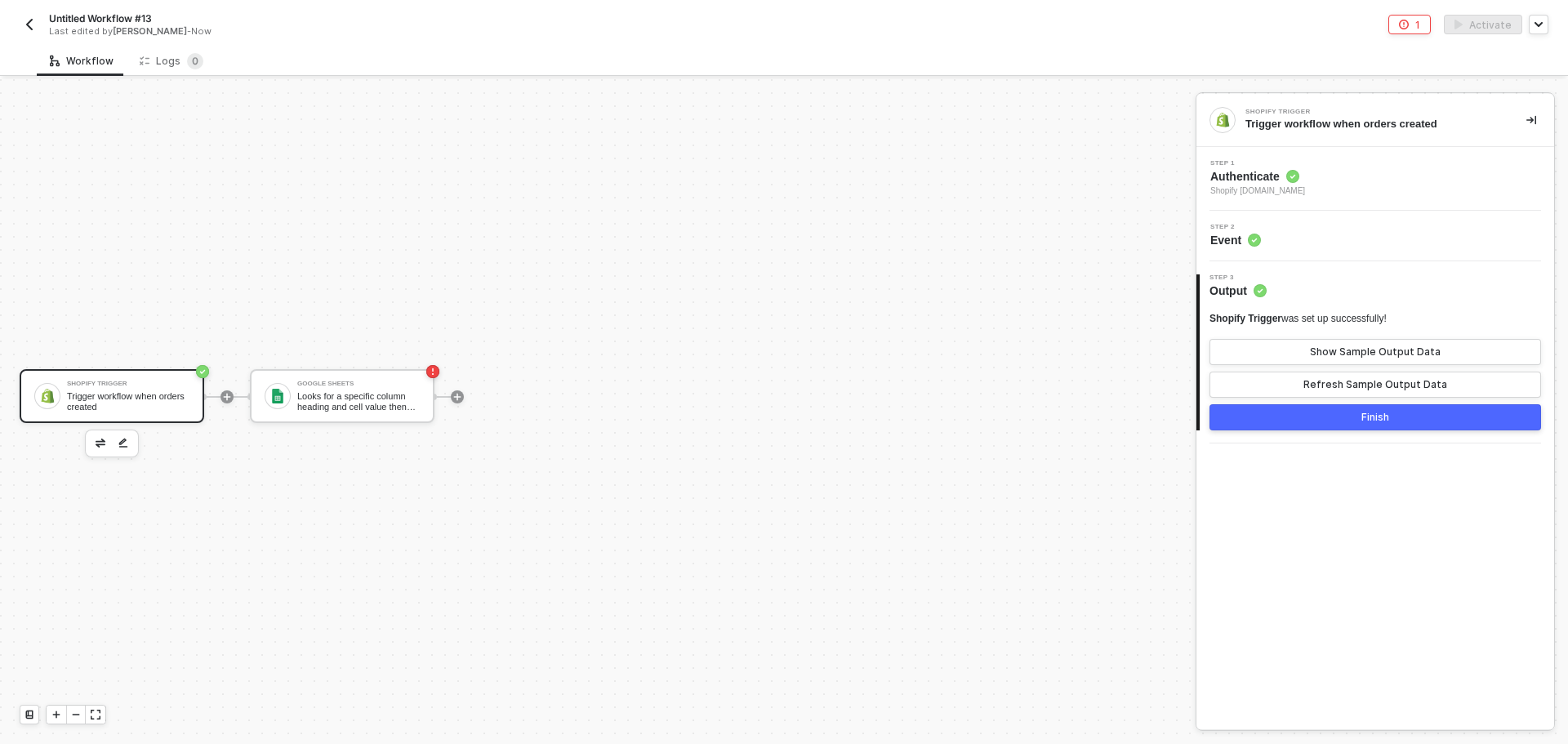
click at [1303, 124] on div "Trigger workflow when orders created" at bounding box center [1372, 124] width 255 height 15
click at [107, 437] on button "button" at bounding box center [100, 444] width 19 height 19
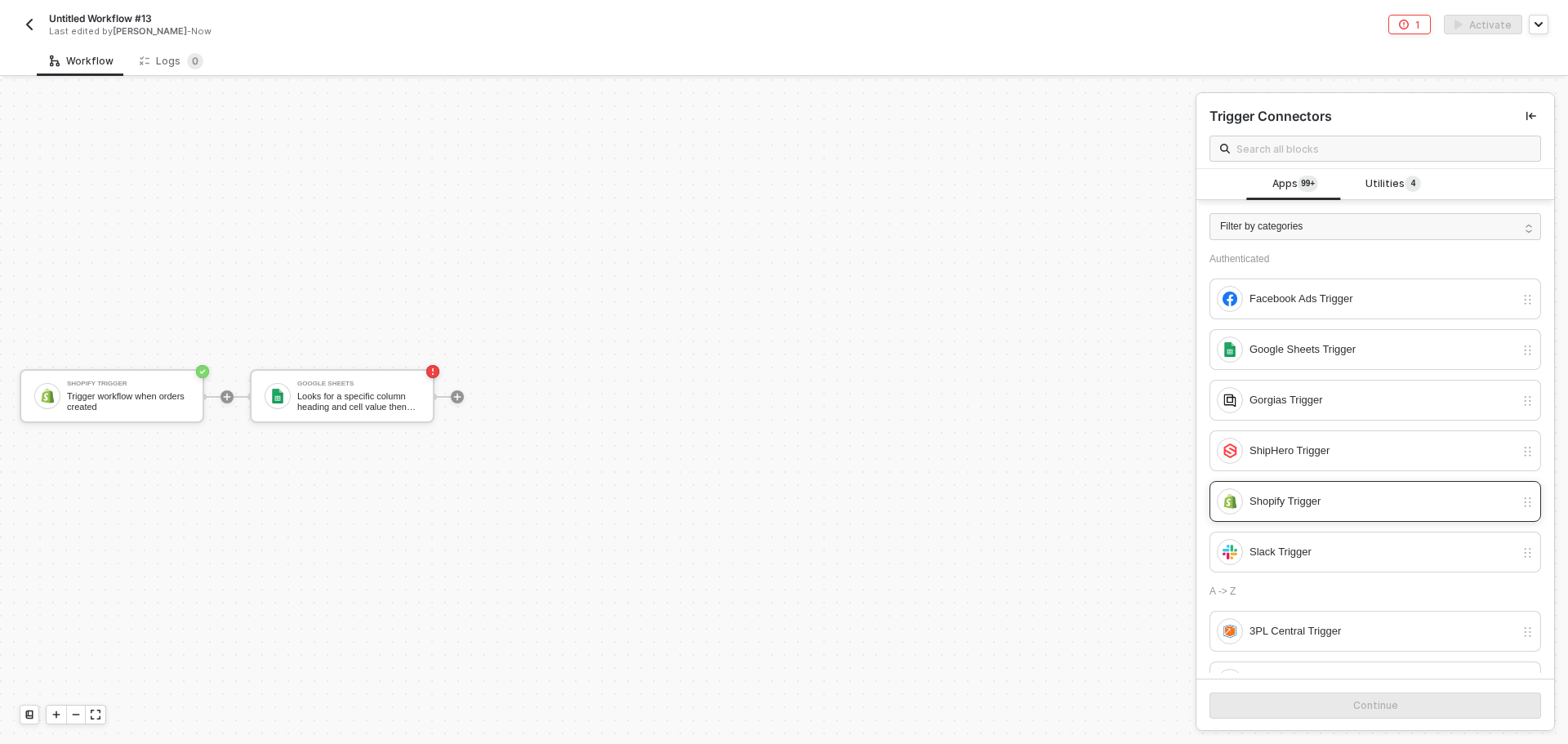
click at [1303, 507] on div "Shopify Trigger" at bounding box center [1382, 501] width 265 height 18
click at [1331, 703] on button "Continue" at bounding box center [1375, 706] width 332 height 26
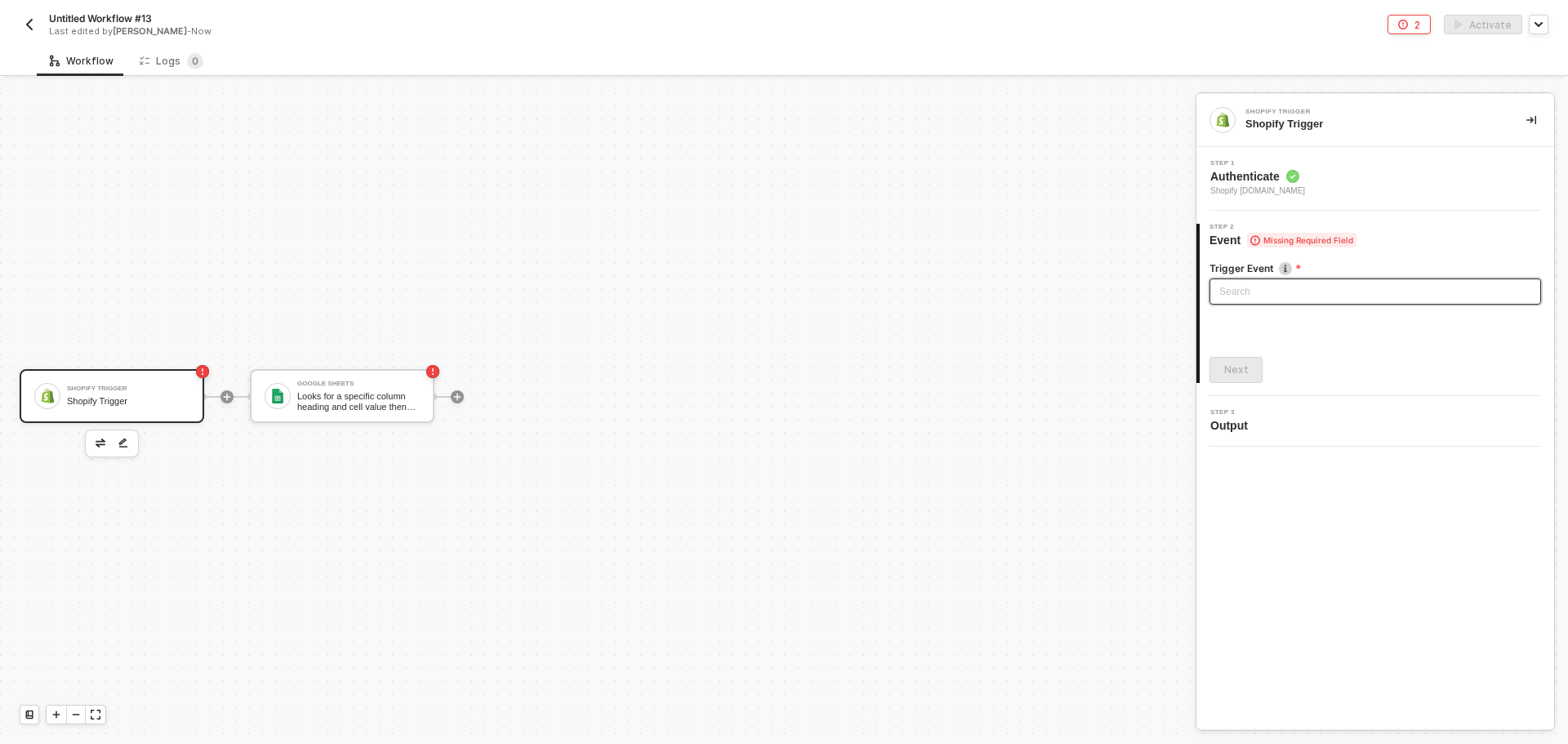
click at [1285, 299] on input "search" at bounding box center [1374, 292] width 312 height 24
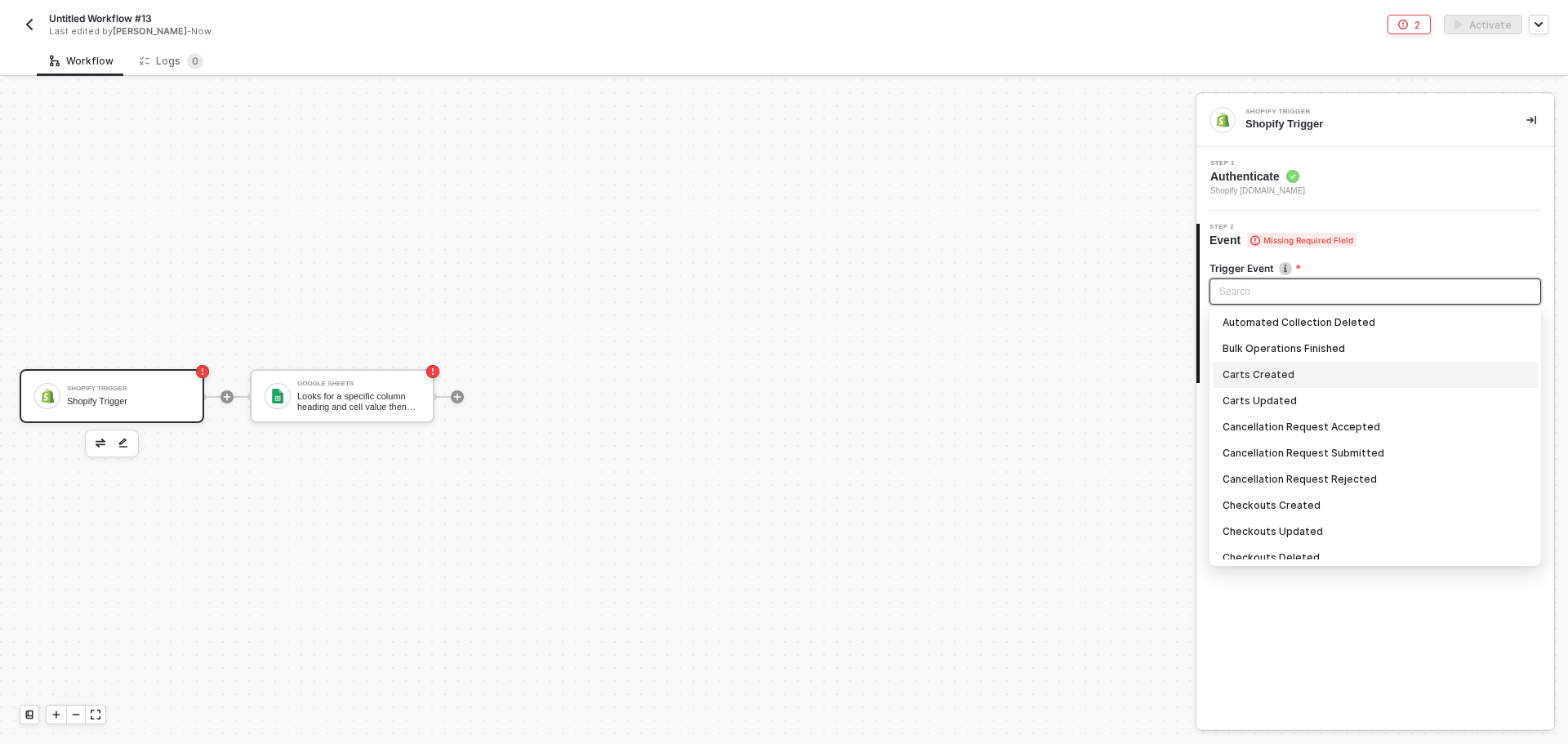
scroll to position [82, 0]
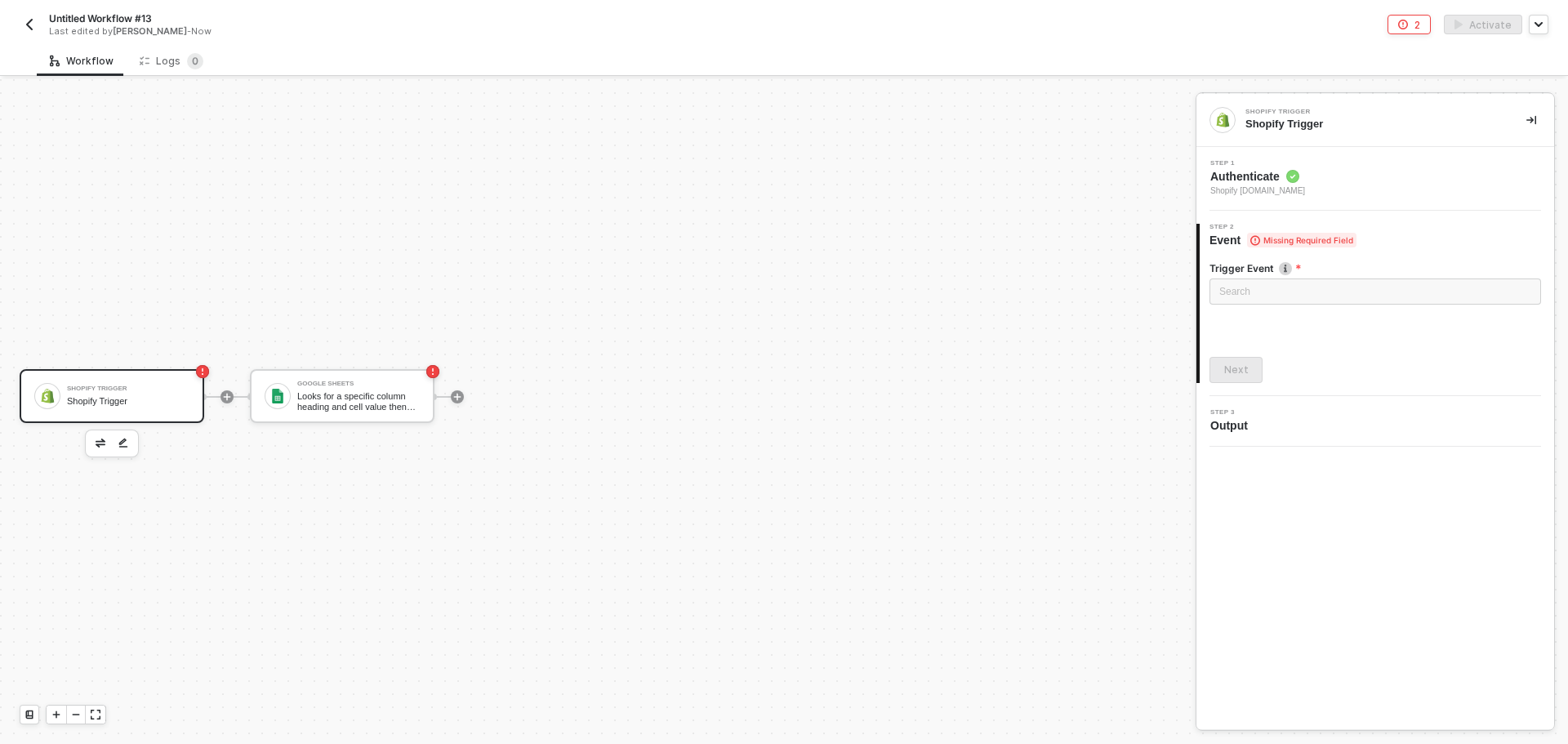
drag, startPoint x: 1543, startPoint y: 348, endPoint x: 1543, endPoint y: 358, distance: 10.0
click at [1543, 358] on div "Trigger Event Search Automated Collection Created Automated Collection Updated …" at bounding box center [1377, 315] width 354 height 134
click at [1358, 283] on input "search" at bounding box center [1374, 292] width 312 height 24
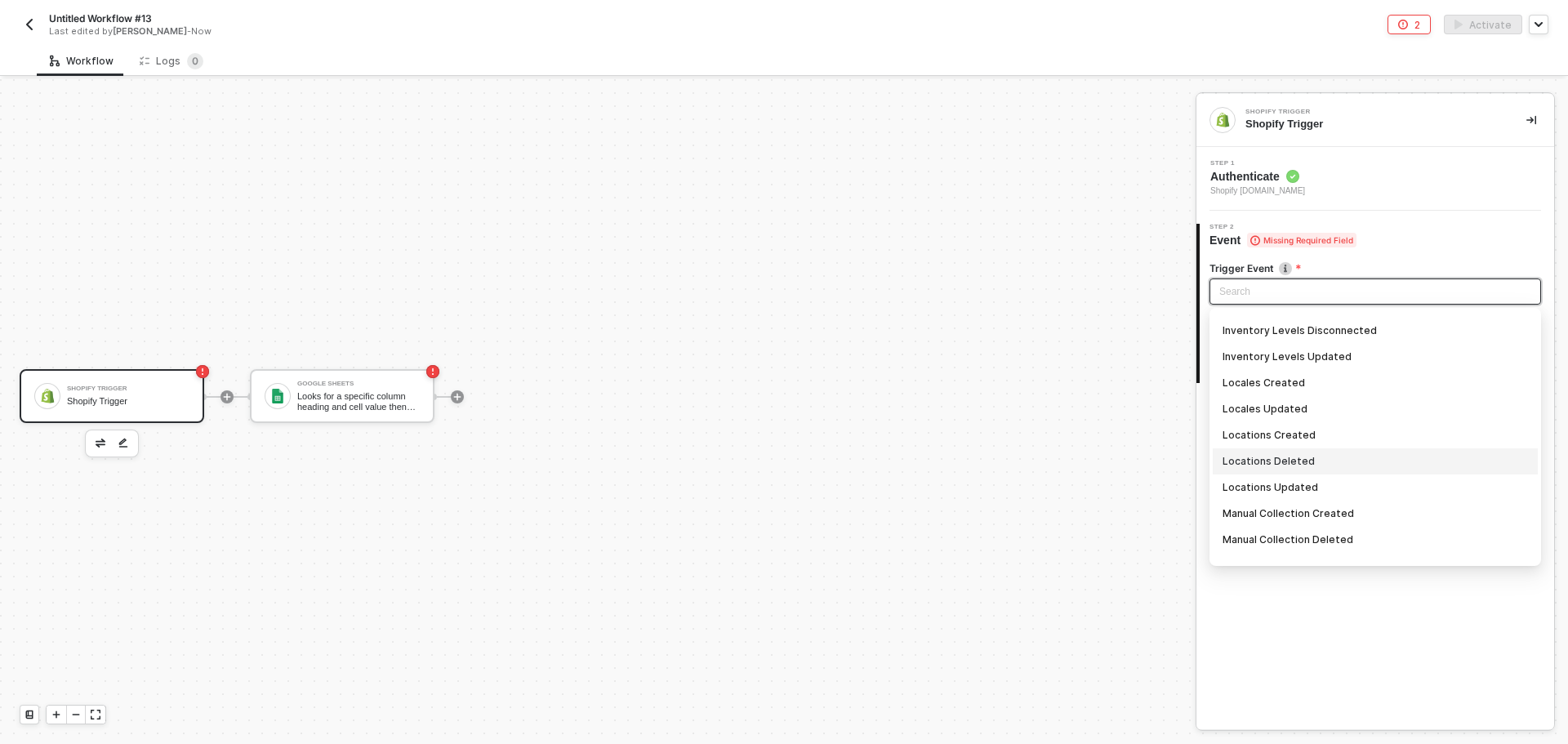
scroll to position [696, 0]
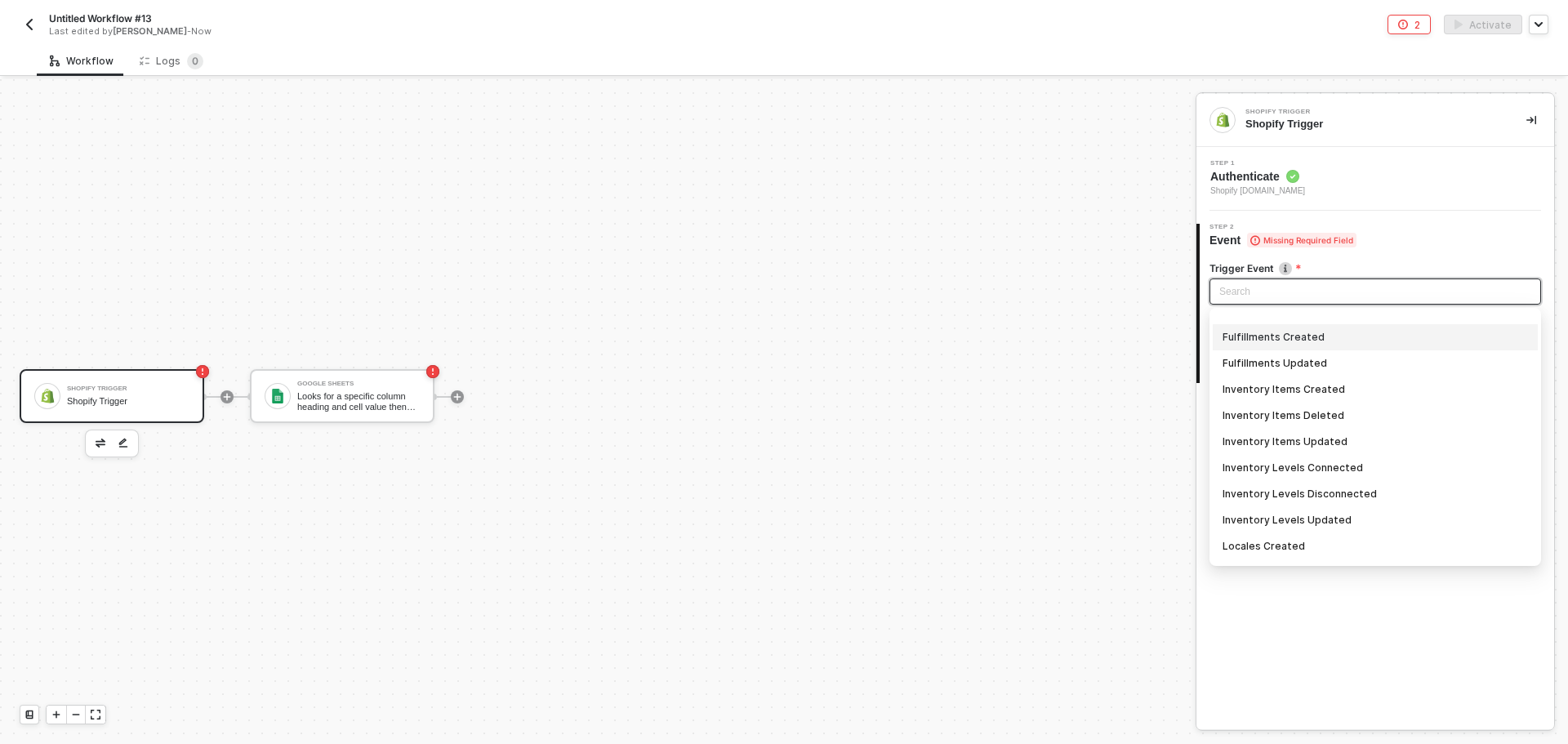
click at [1323, 341] on div "Fulfillments Created" at bounding box center [1375, 337] width 306 height 18
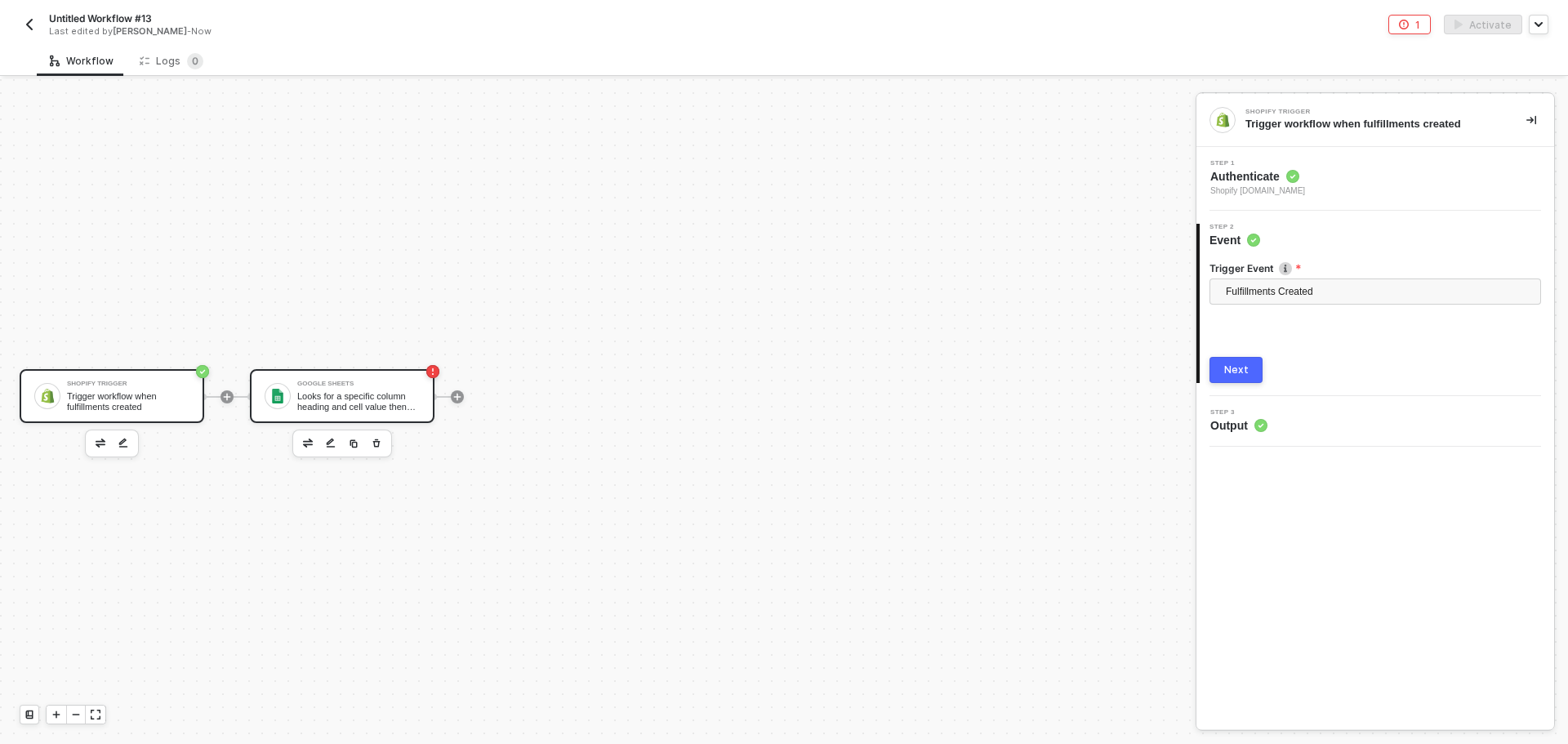
click at [386, 395] on div "Looks for a specific column heading and cell value then returns all matching ro…" at bounding box center [358, 401] width 122 height 20
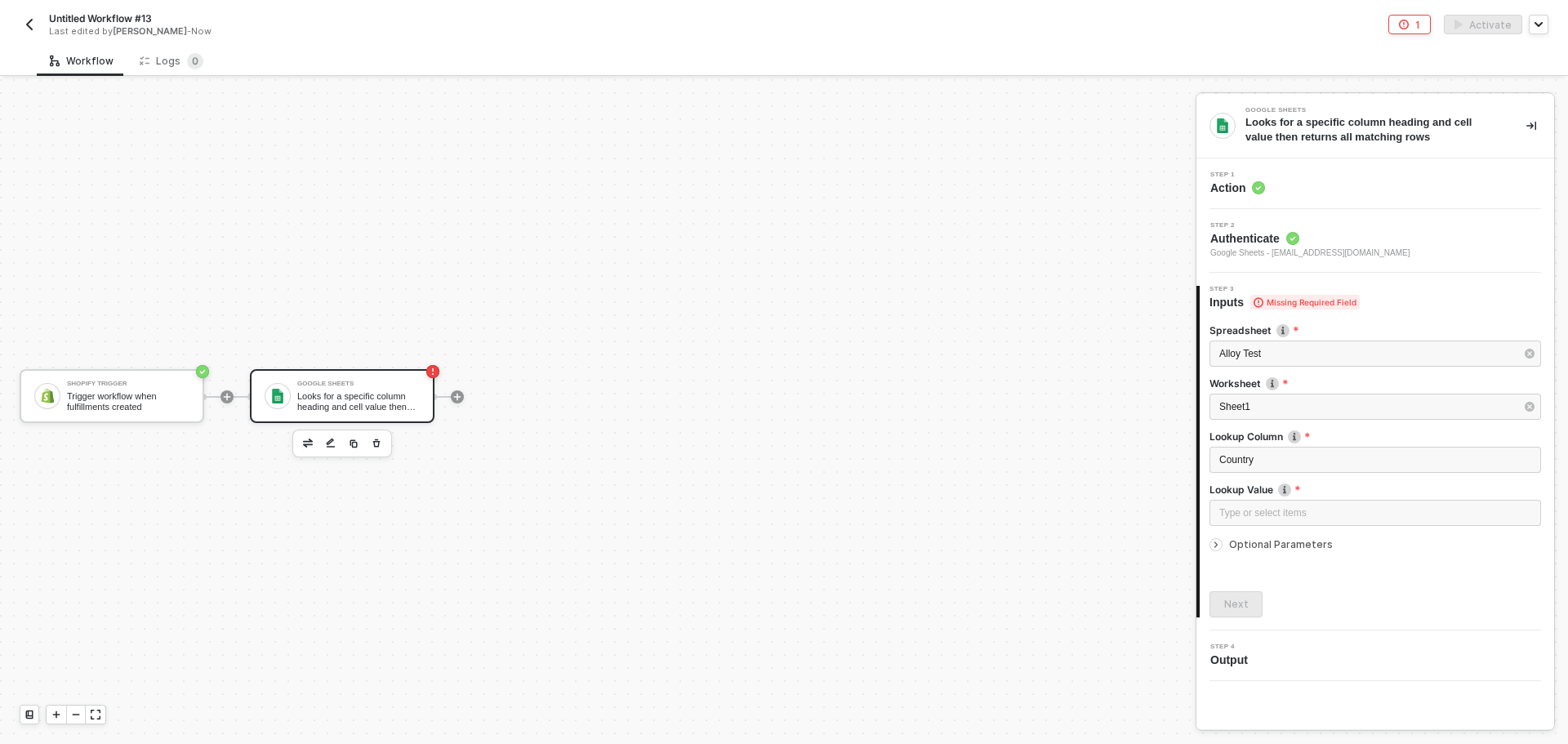
click at [1344, 257] on span "Google Sheets - [EMAIL_ADDRESS][DOMAIN_NAME]" at bounding box center [1310, 252] width 200 height 13
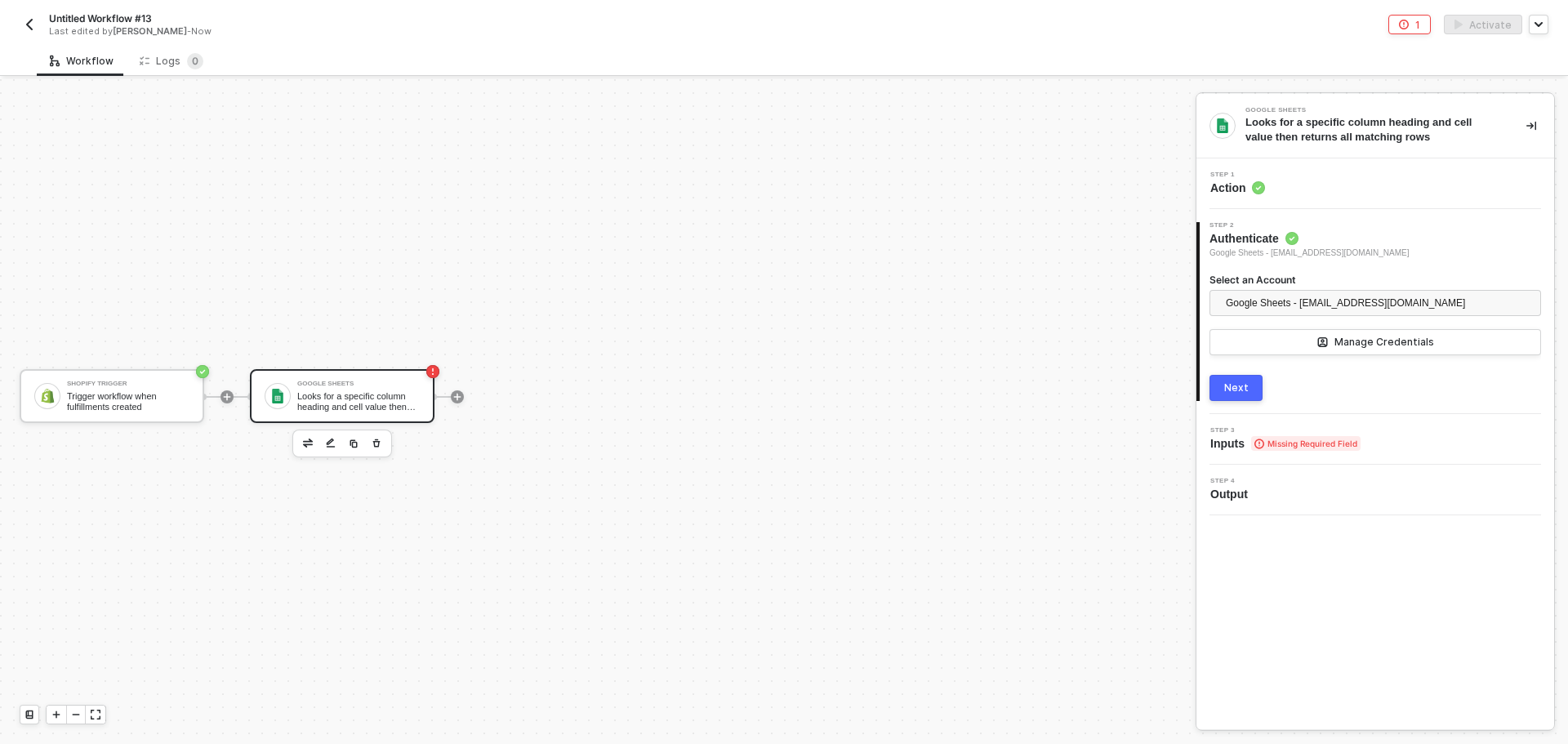
click at [1253, 389] on button "Next" at bounding box center [1235, 388] width 53 height 26
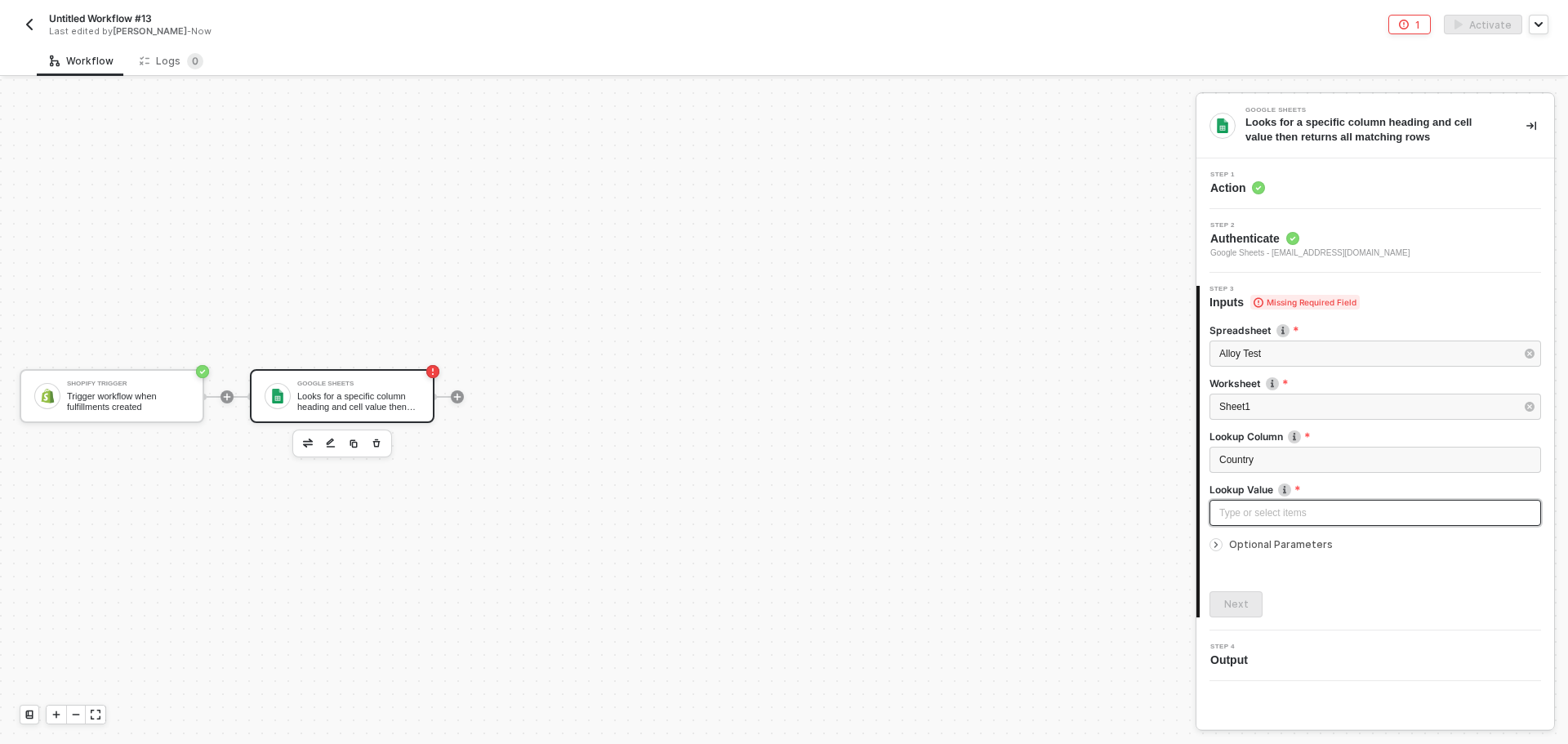
click at [1298, 519] on div "Type or select items ﻿" at bounding box center [1374, 513] width 312 height 16
click at [1069, 205] on div "Trigger workflow when fulfillments created" at bounding box center [1073, 210] width 187 height 13
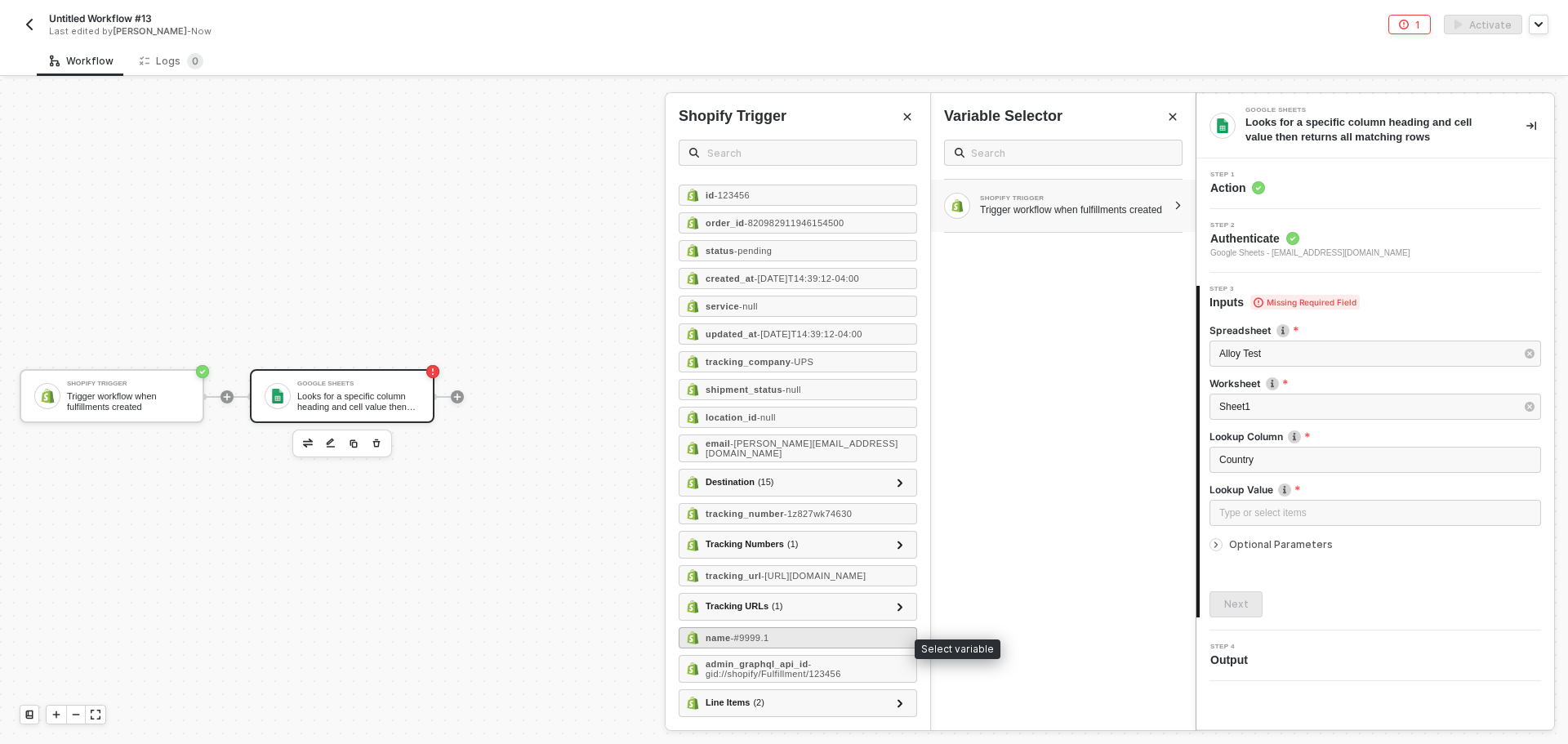
scroll to position [0, 0]
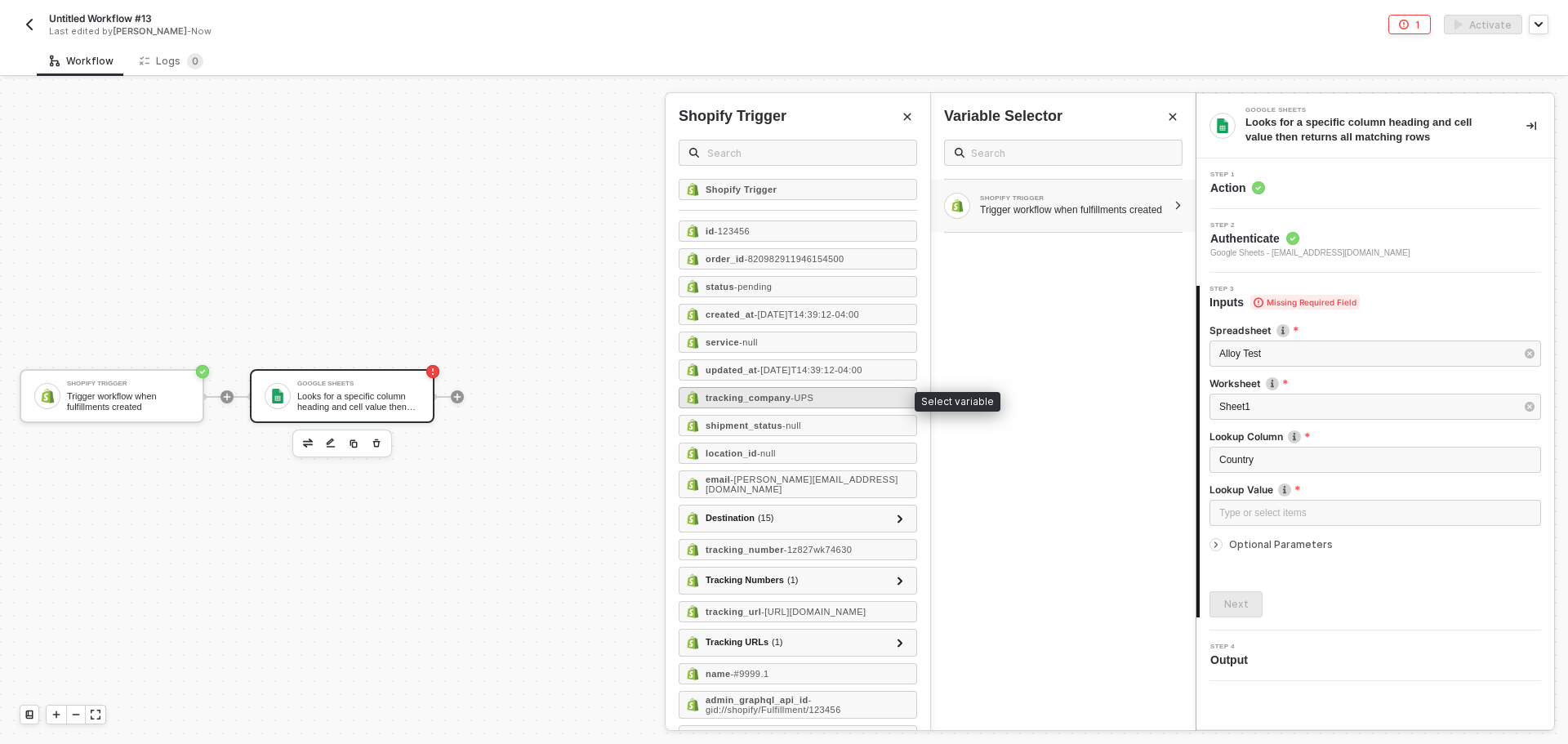
click at [825, 397] on div "tracking_company - UPS" at bounding box center [797, 397] width 238 height 21
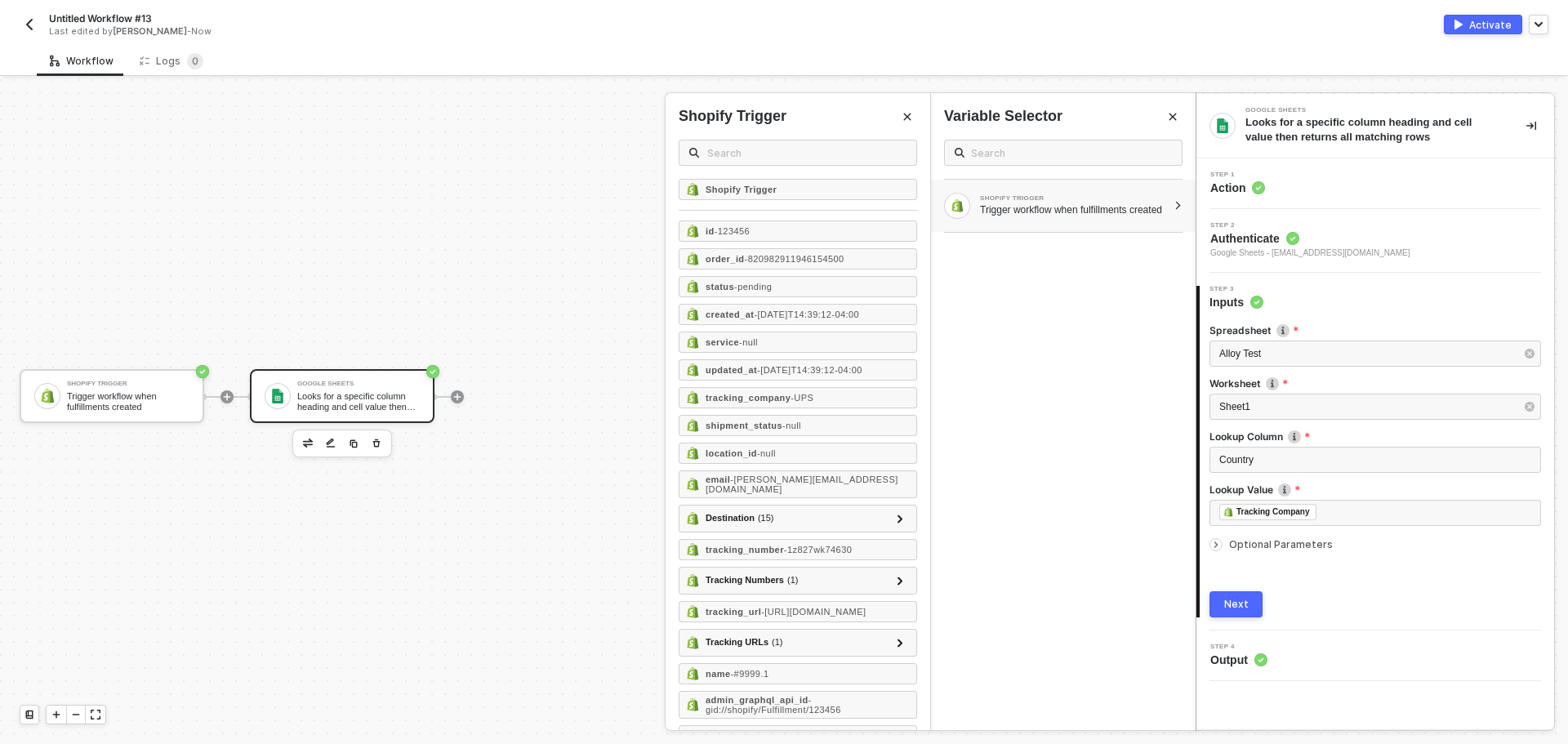
click at [1257, 551] on div "Optional Parameters" at bounding box center [1375, 544] width 332 height 18
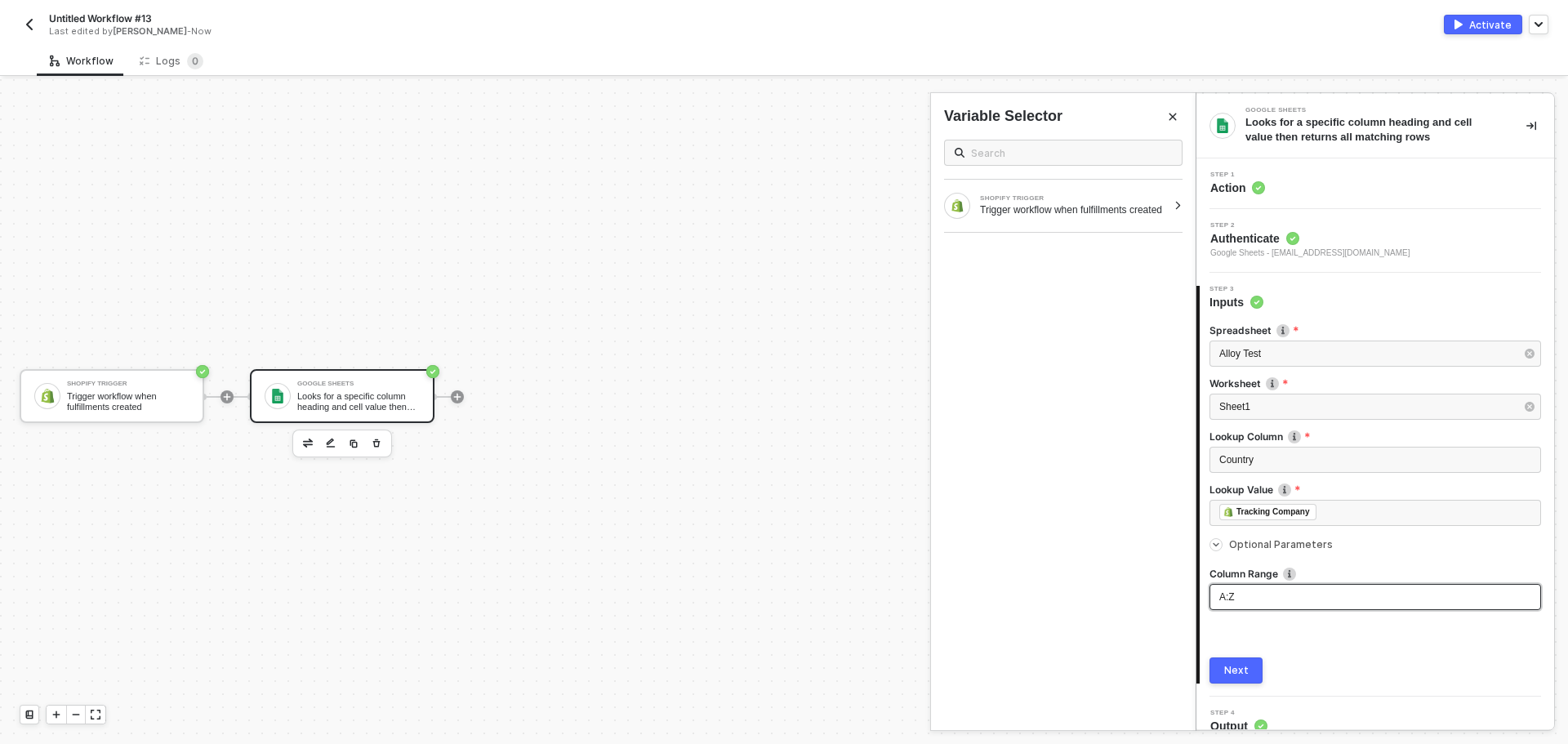
click at [1290, 594] on div "A:Z" at bounding box center [1374, 597] width 312 height 16
drag, startPoint x: 1289, startPoint y: 458, endPoint x: 1213, endPoint y: 456, distance: 76.0
click at [1195, 450] on div "Google Sheets Looks for a specific column heading and cell value then returns a…" at bounding box center [1381, 411] width 372 height 665
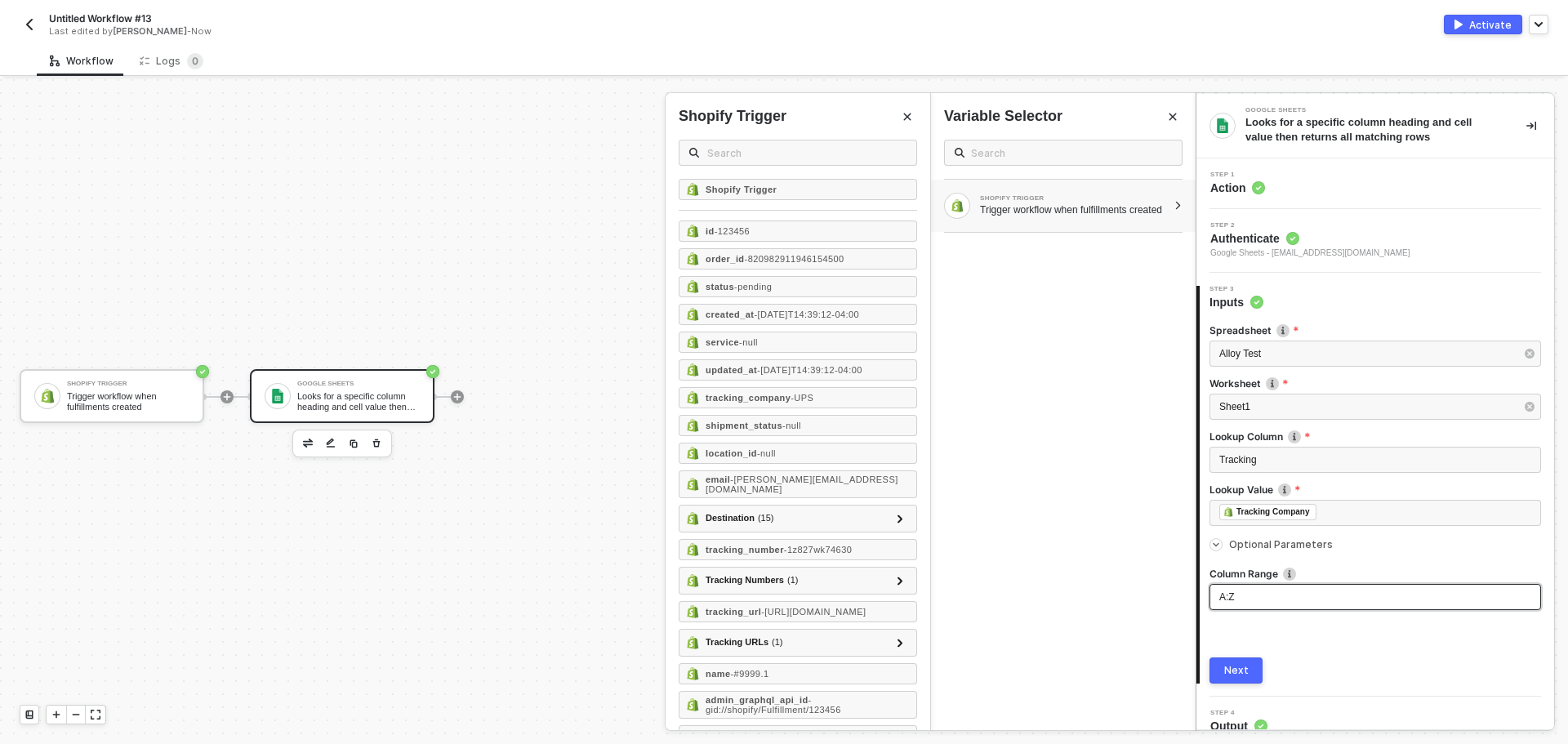
click at [1253, 607] on div "A:Z" at bounding box center [1375, 597] width 332 height 26
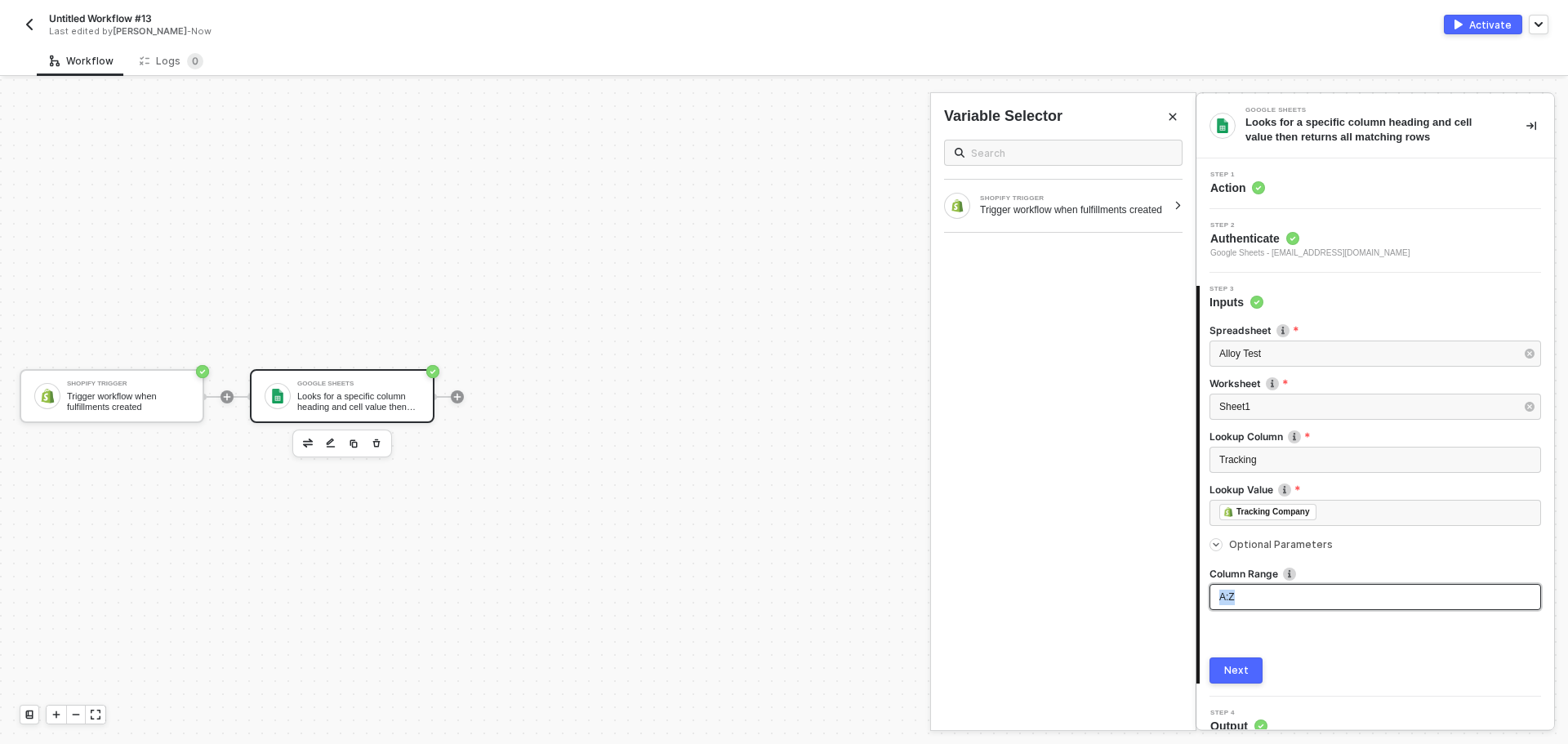
drag, startPoint x: 1221, startPoint y: 595, endPoint x: 1249, endPoint y: 605, distance: 29.7
click at [1249, 605] on div "A:Z" at bounding box center [1375, 597] width 332 height 26
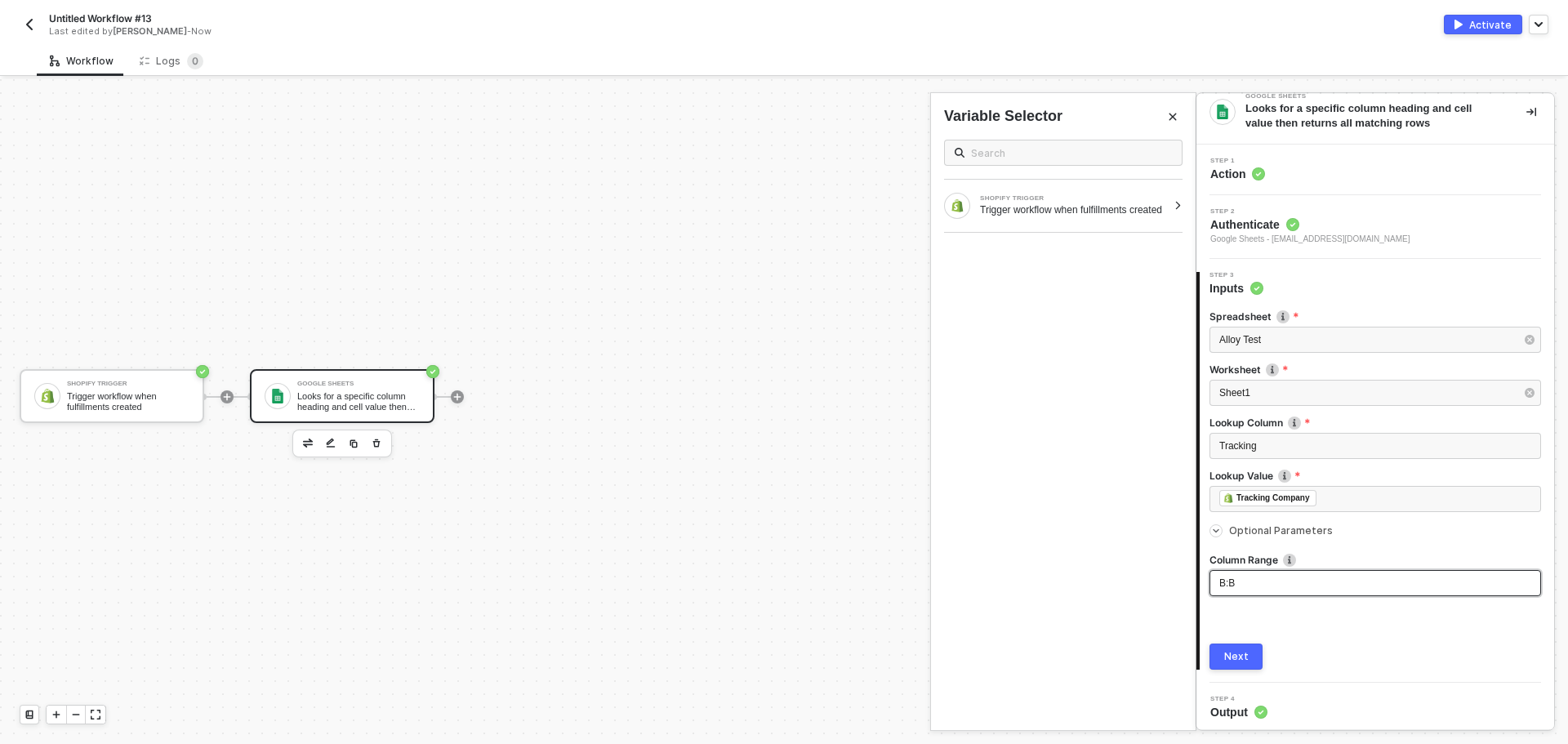
scroll to position [18, 0]
click at [1243, 643] on button "Next" at bounding box center [1235, 652] width 53 height 26
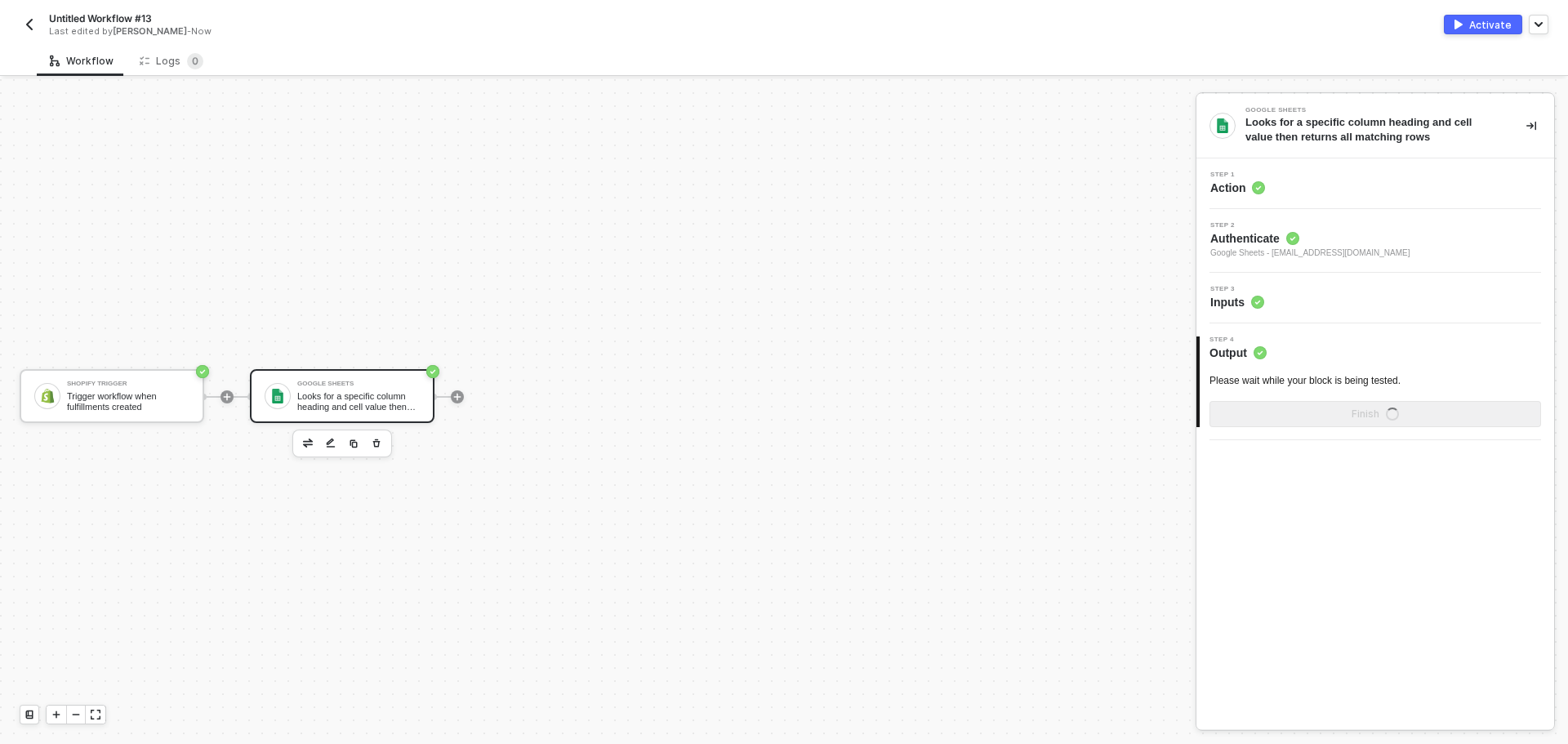
scroll to position [0, 0]
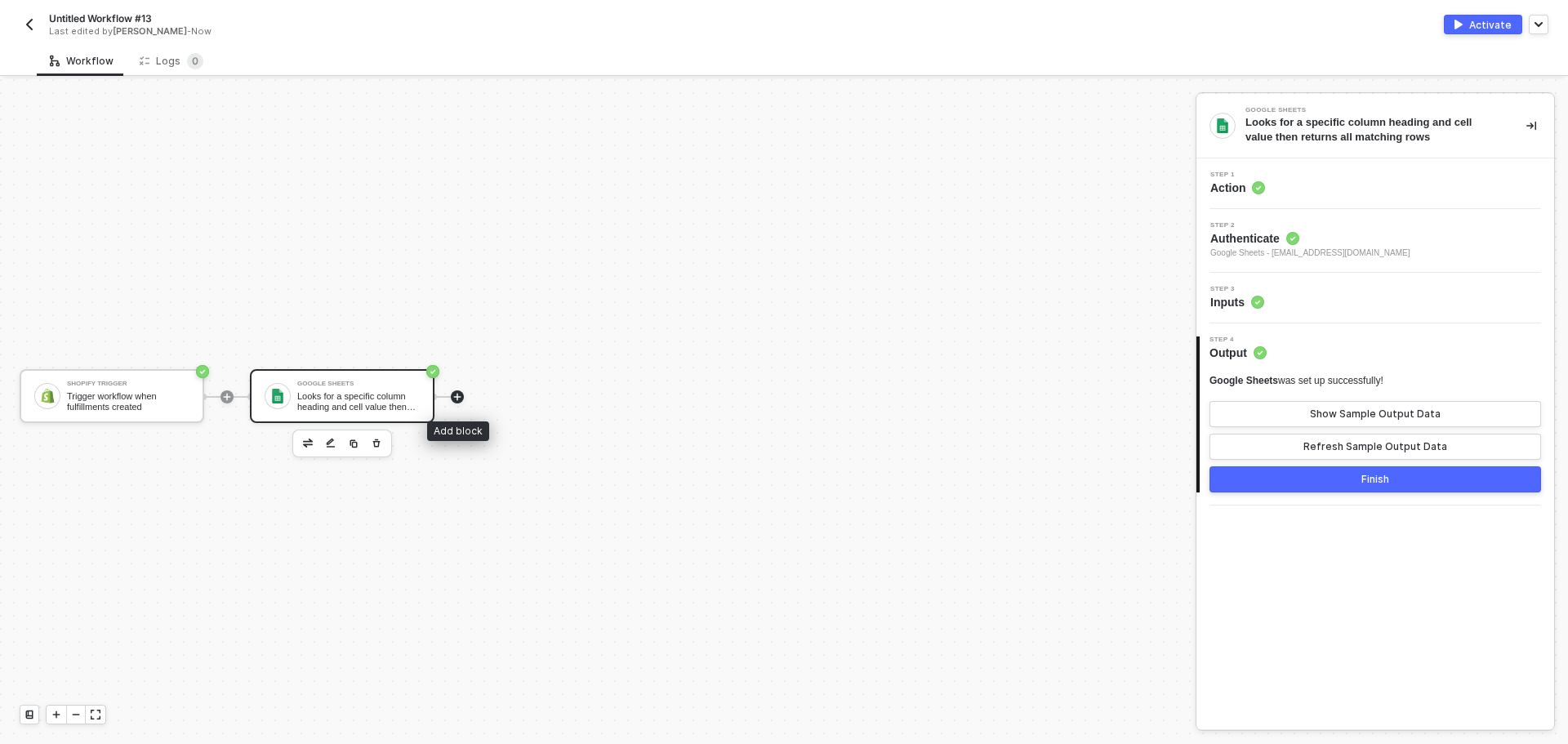
click at [457, 396] on icon "icon-play" at bounding box center [457, 396] width 7 height 7
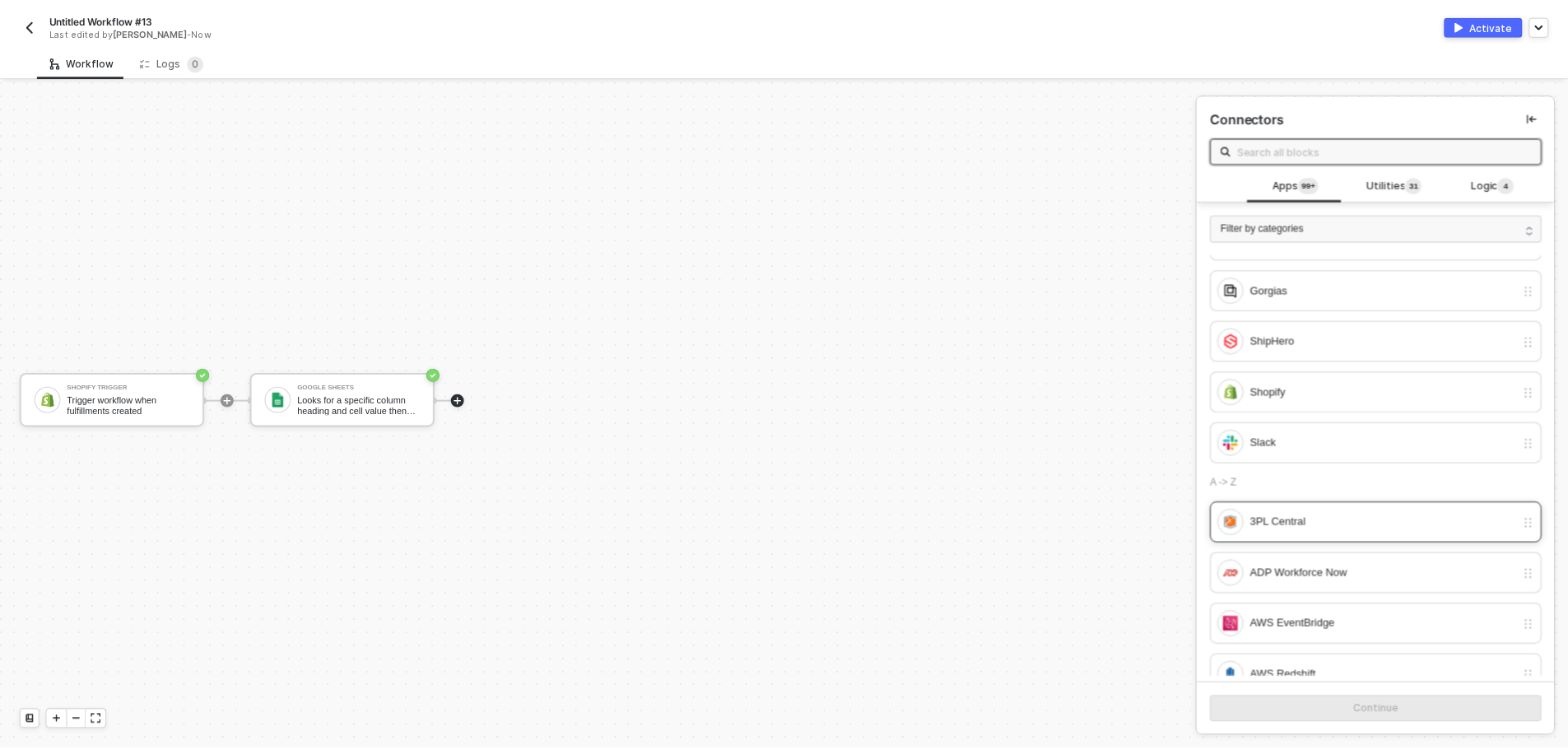
scroll to position [165, 0]
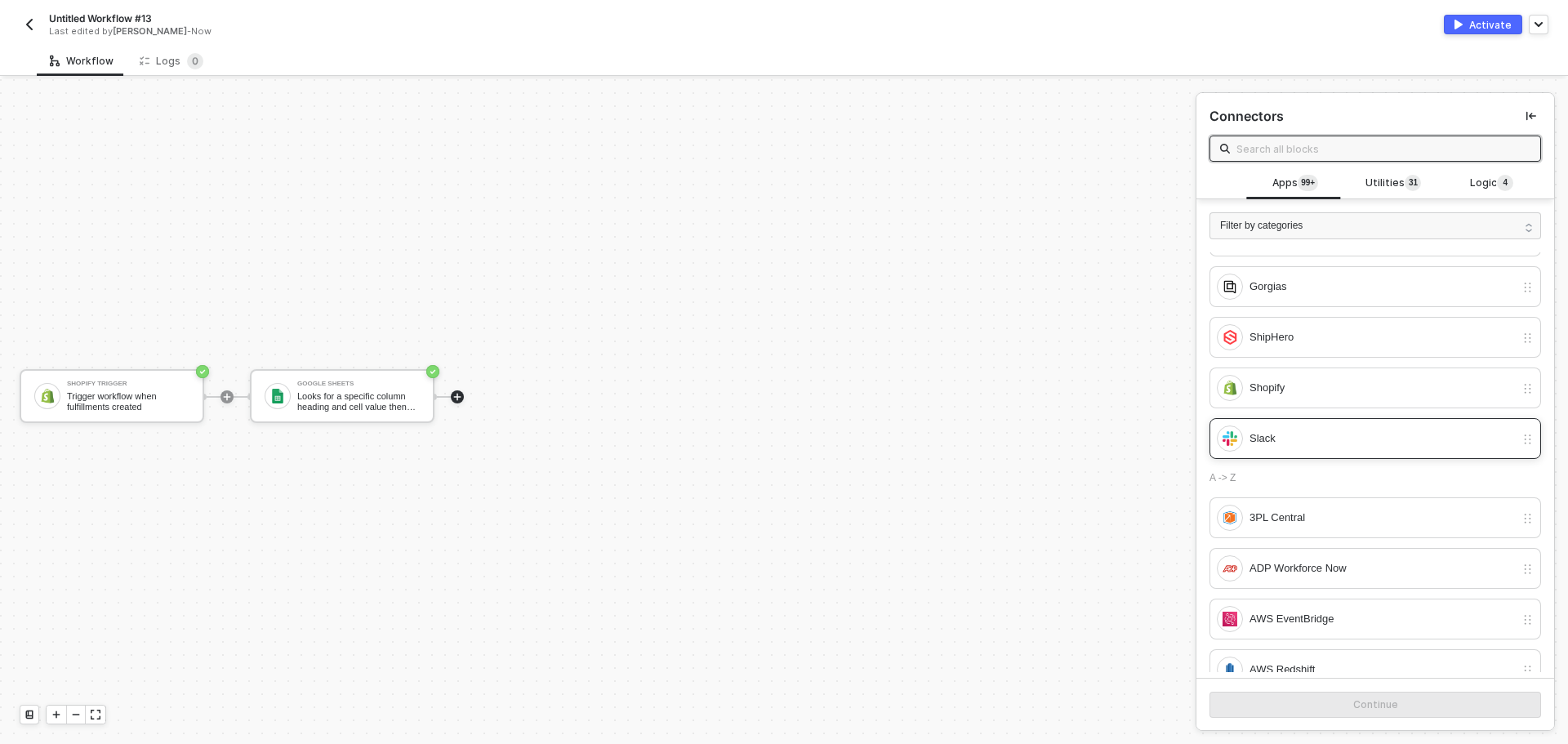
click at [1286, 445] on div "Slack" at bounding box center [1382, 438] width 265 height 18
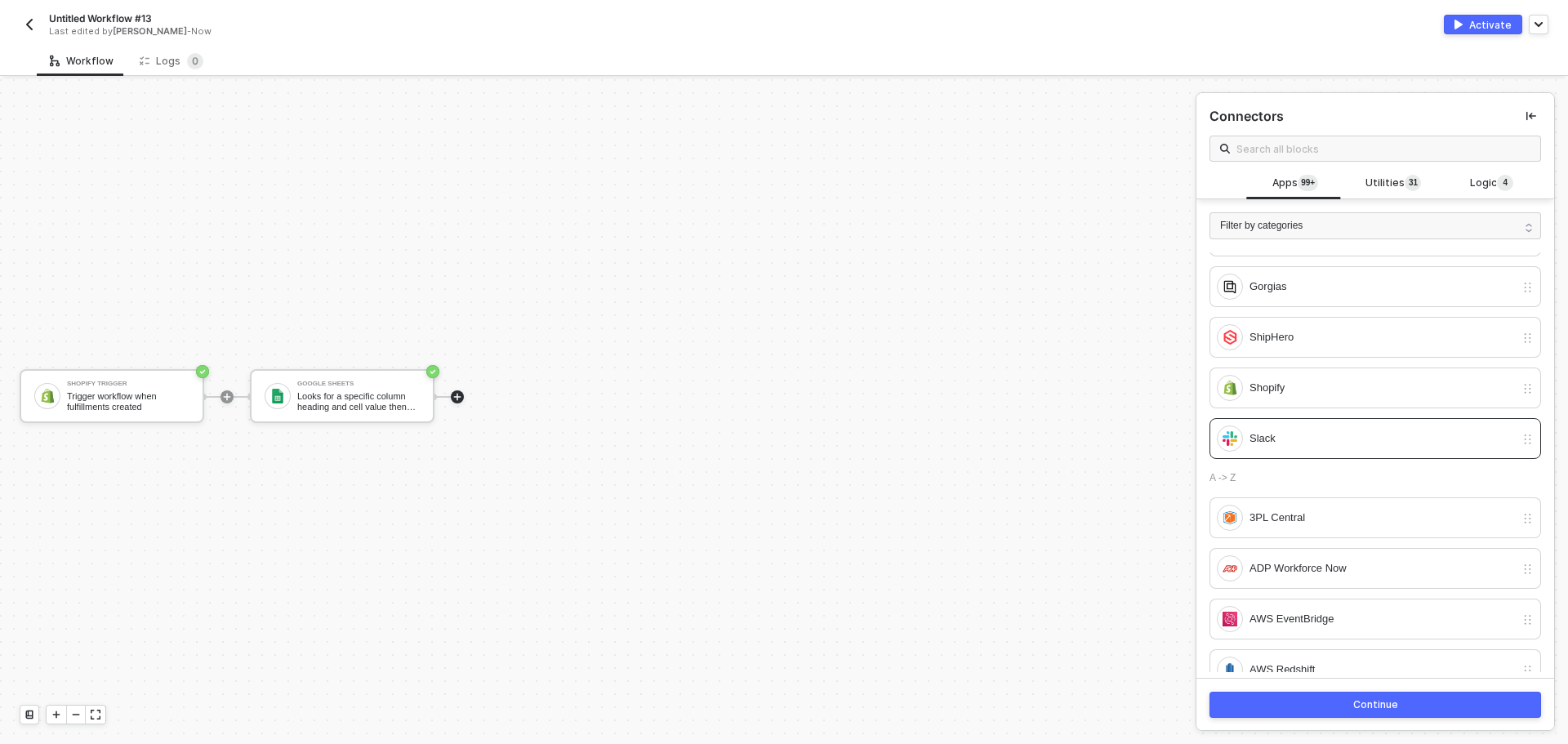
click at [1361, 704] on div "Continue" at bounding box center [1375, 705] width 45 height 13
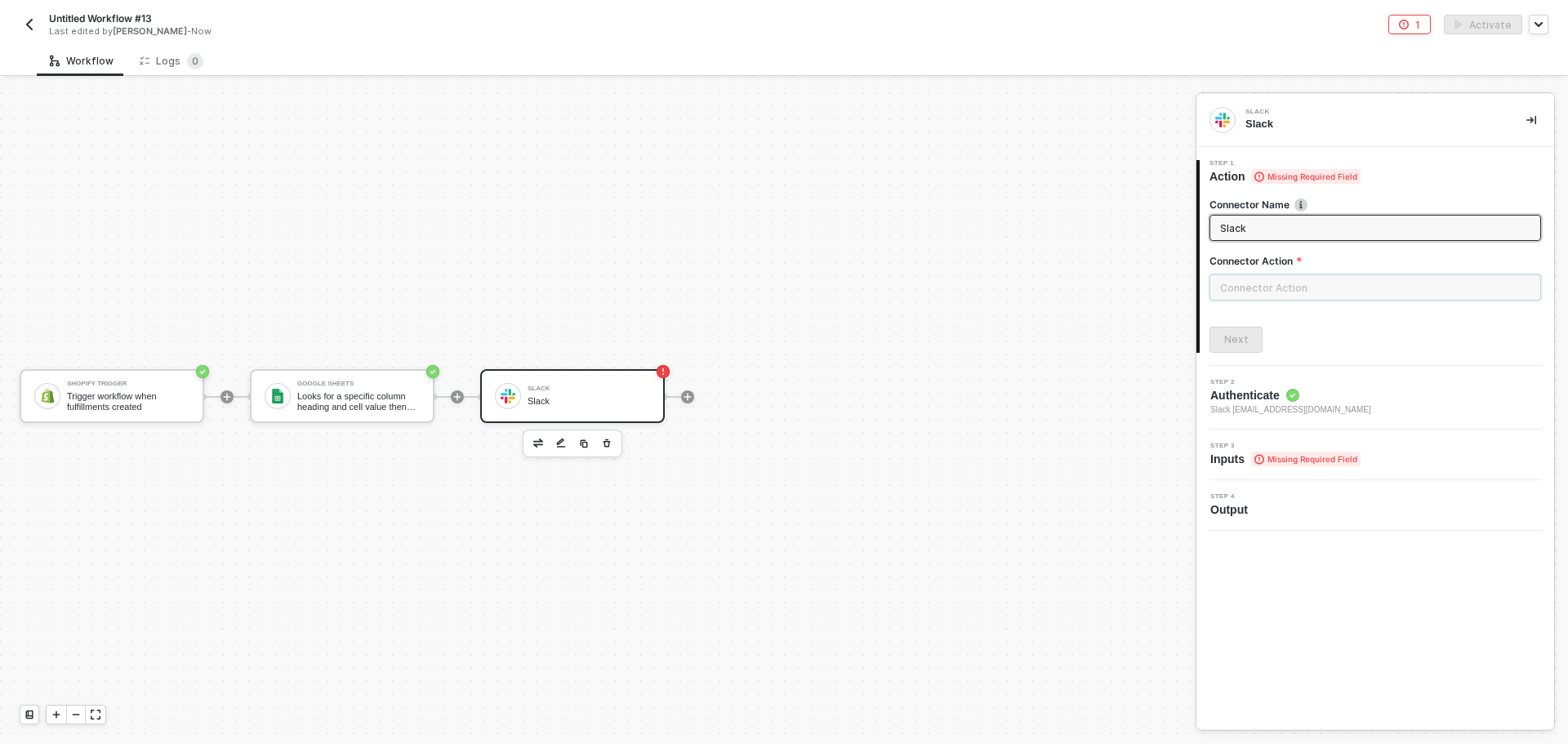
click at [1265, 283] on input "text" at bounding box center [1375, 287] width 332 height 26
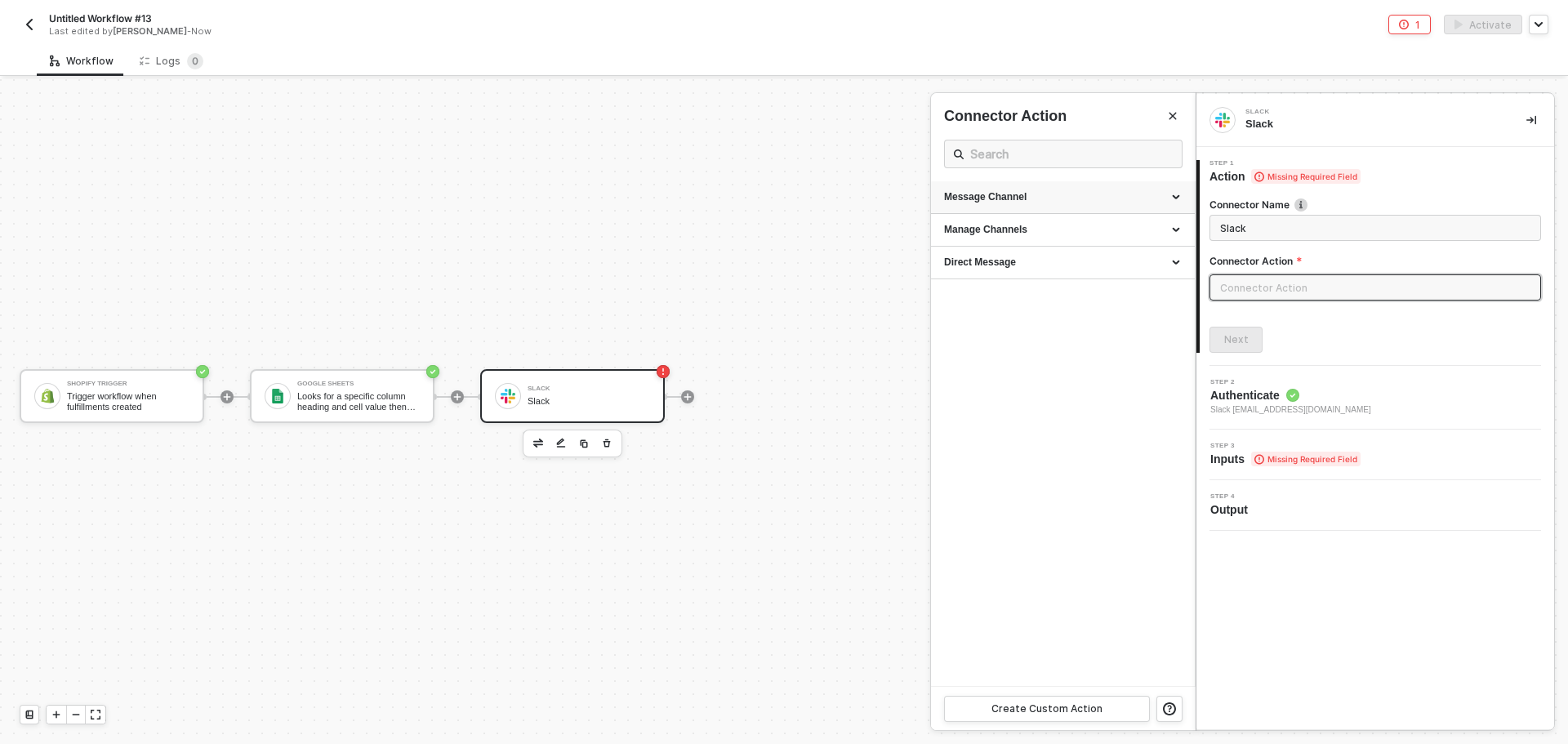
click at [1161, 199] on div "Message Channel" at bounding box center [1063, 197] width 237 height 14
click at [1057, 278] on div "Manage Channels" at bounding box center [1063, 271] width 237 height 14
click at [1042, 380] on div "Direct Message" at bounding box center [1063, 385] width 237 height 14
click at [1060, 236] on div "Post Post a message into a channel" at bounding box center [1063, 234] width 237 height 27
type input "Post a message into a channel"
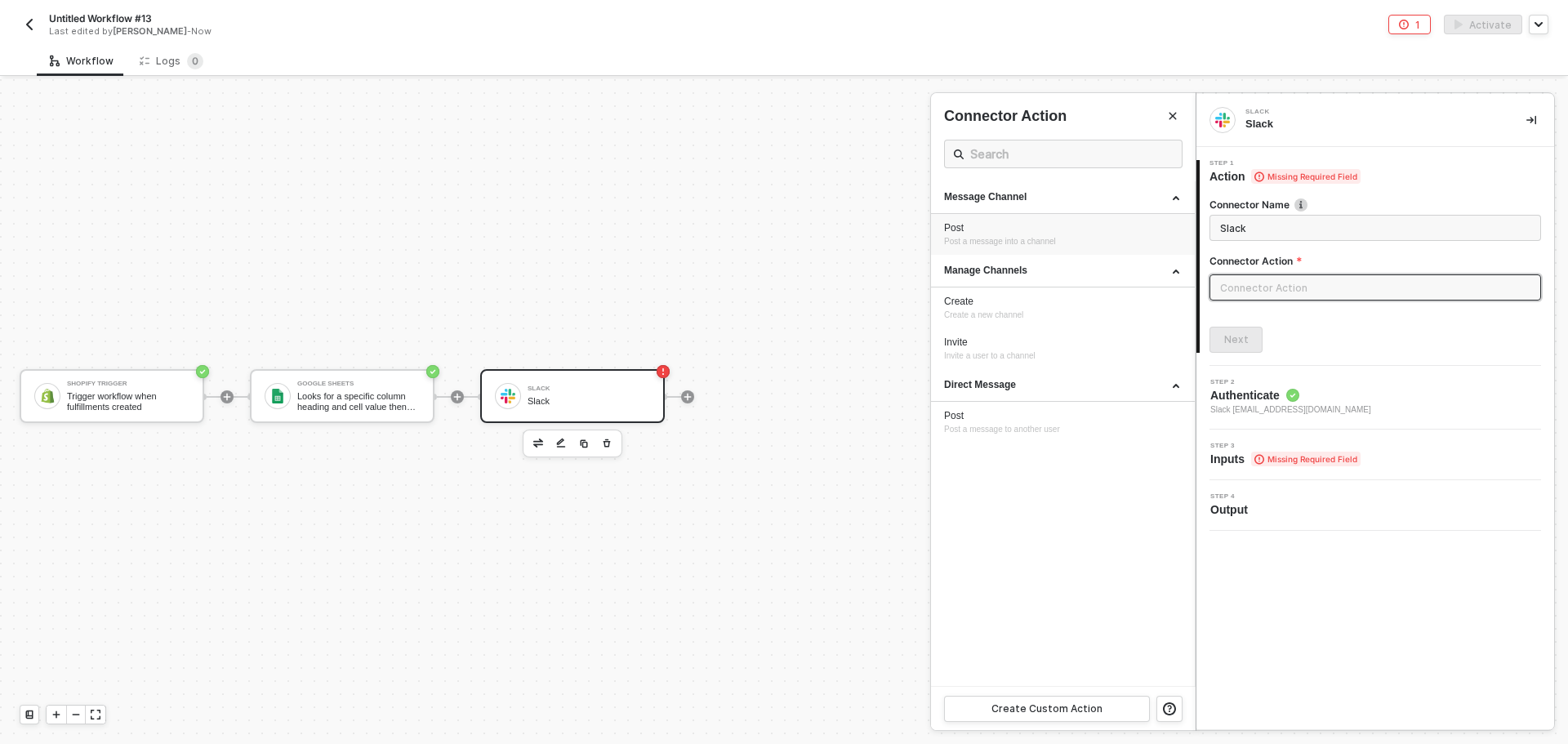
type input "Message Channel - Post"
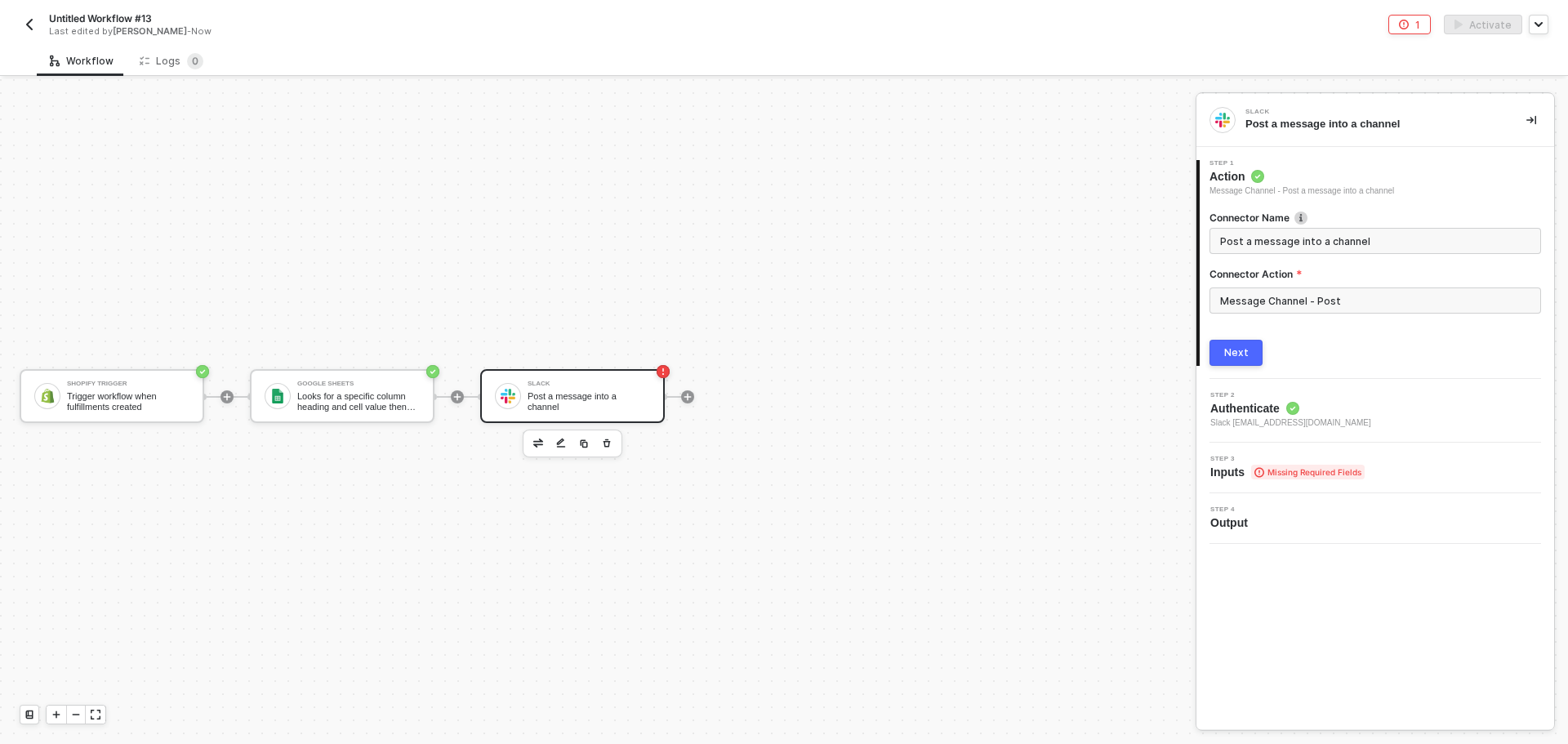
click at [1243, 343] on button "Next" at bounding box center [1235, 353] width 53 height 26
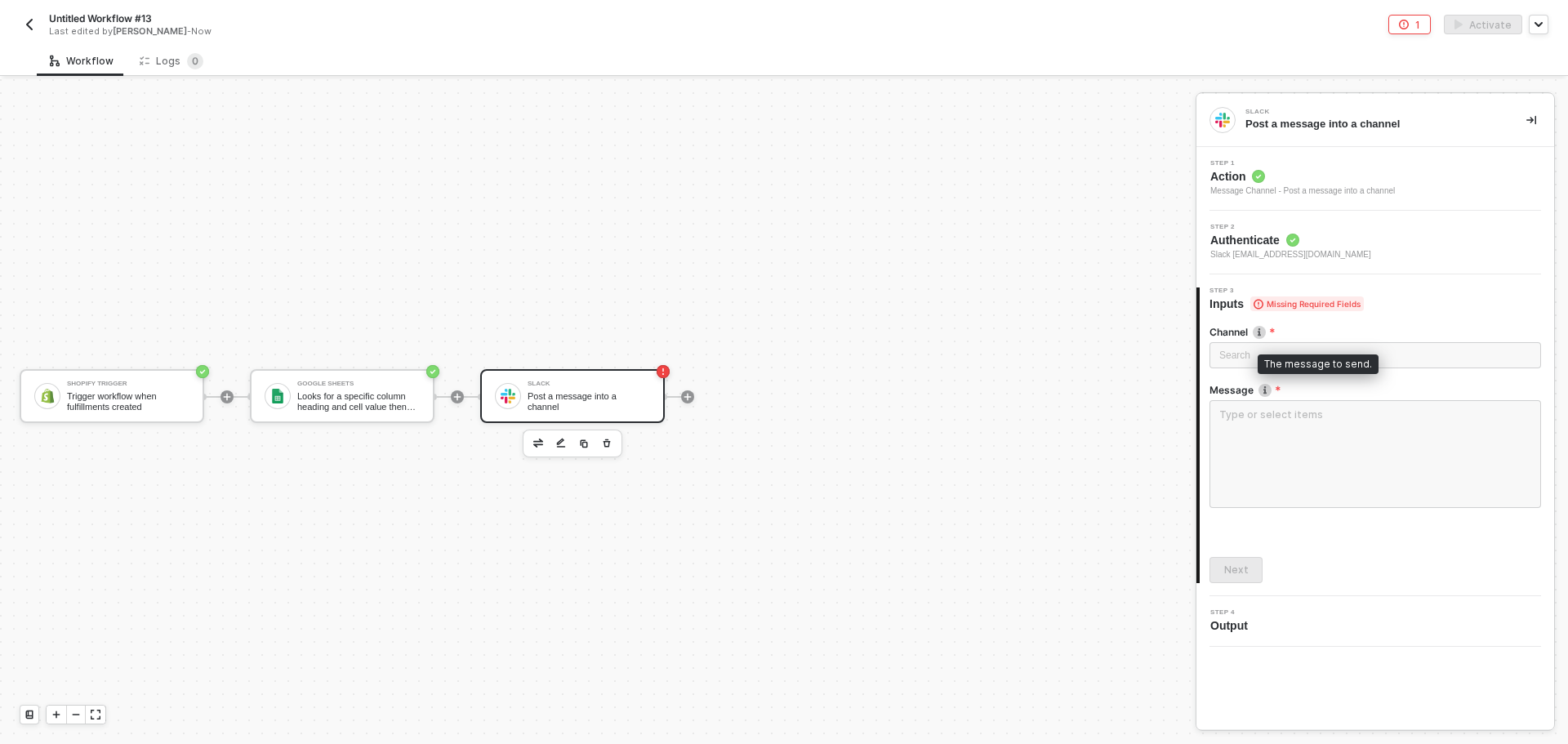
click at [1266, 361] on div "The message to send." at bounding box center [1317, 364] width 120 height 19
click at [1232, 345] on div "Search" at bounding box center [1375, 355] width 332 height 26
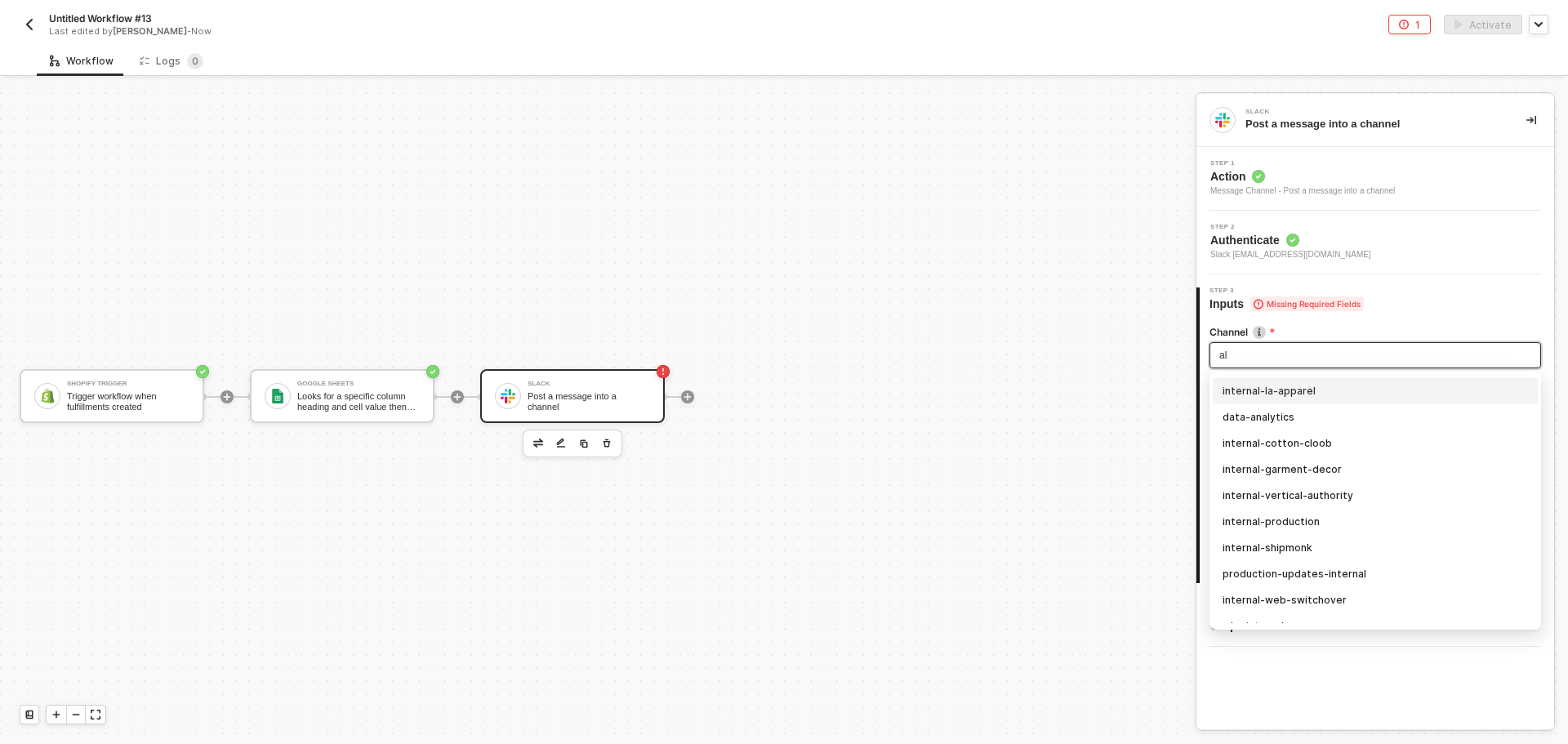
type input "all"
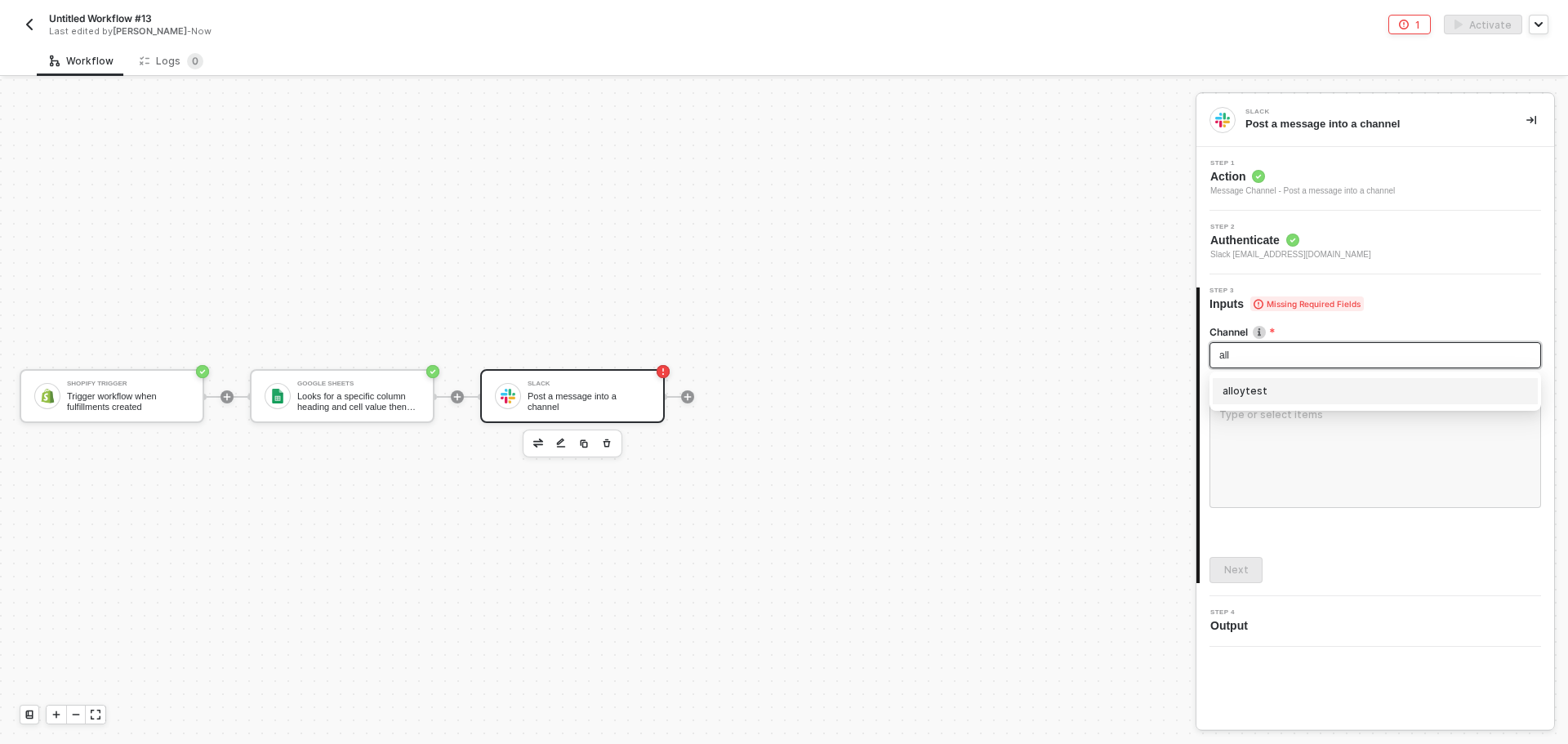
click at [1296, 391] on div "alloytest" at bounding box center [1375, 391] width 306 height 18
click at [1290, 447] on textarea at bounding box center [1375, 453] width 332 height 107
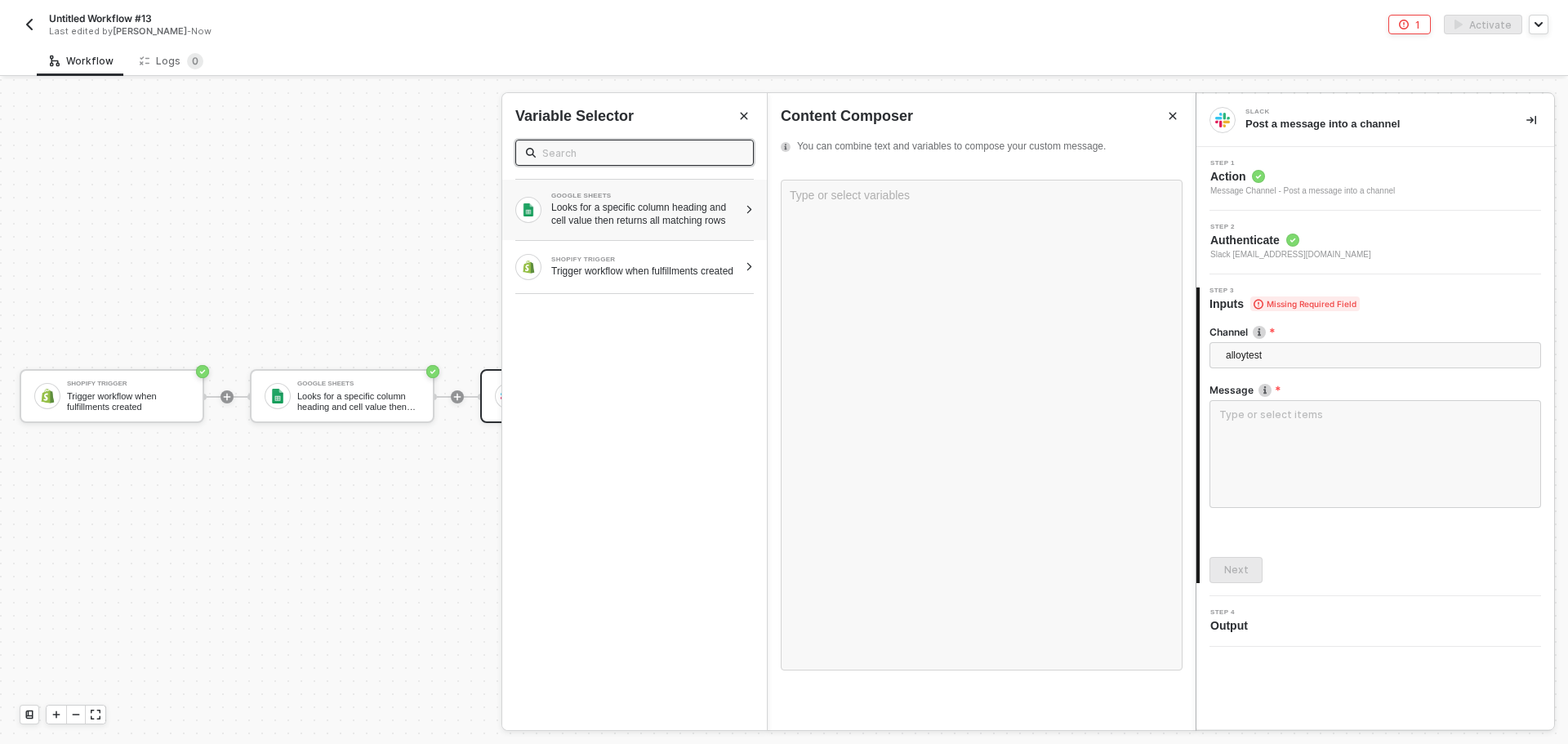
click at [721, 220] on div "Looks for a specific column heading and cell value then returns all matching ro…" at bounding box center [644, 214] width 187 height 26
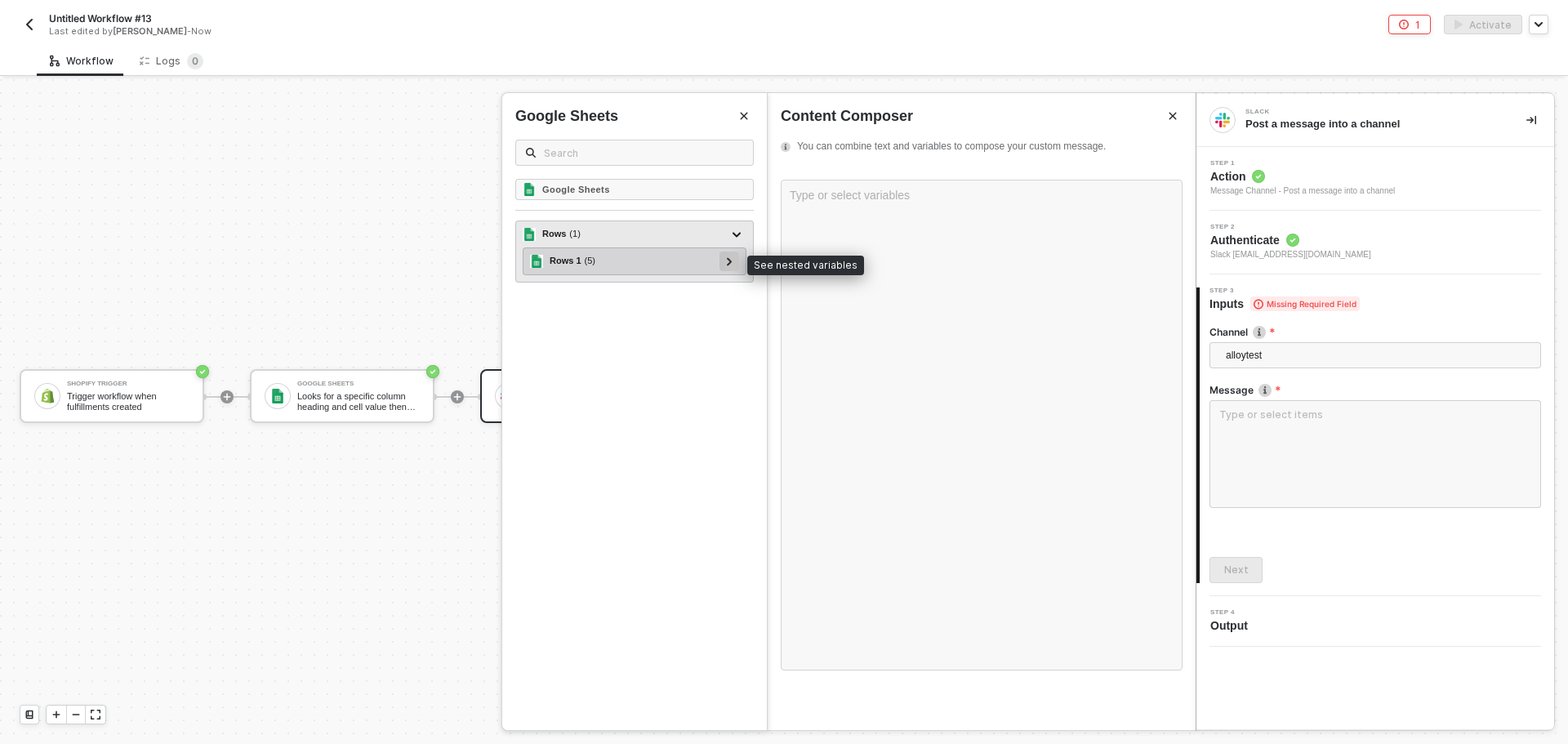
click at [732, 264] on icon at bounding box center [729, 261] width 6 height 8
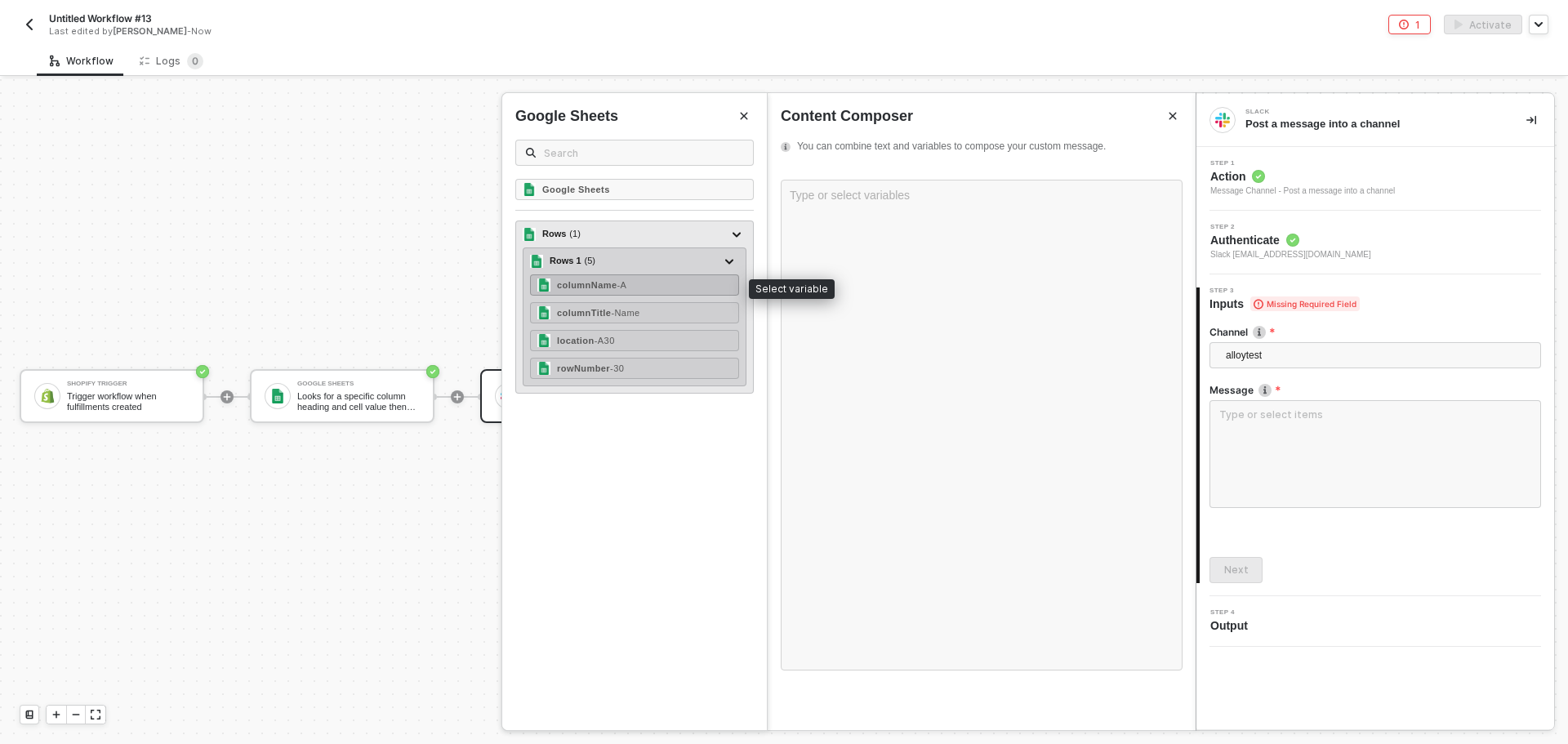
click at [673, 282] on div "columnName - A" at bounding box center [634, 285] width 209 height 21
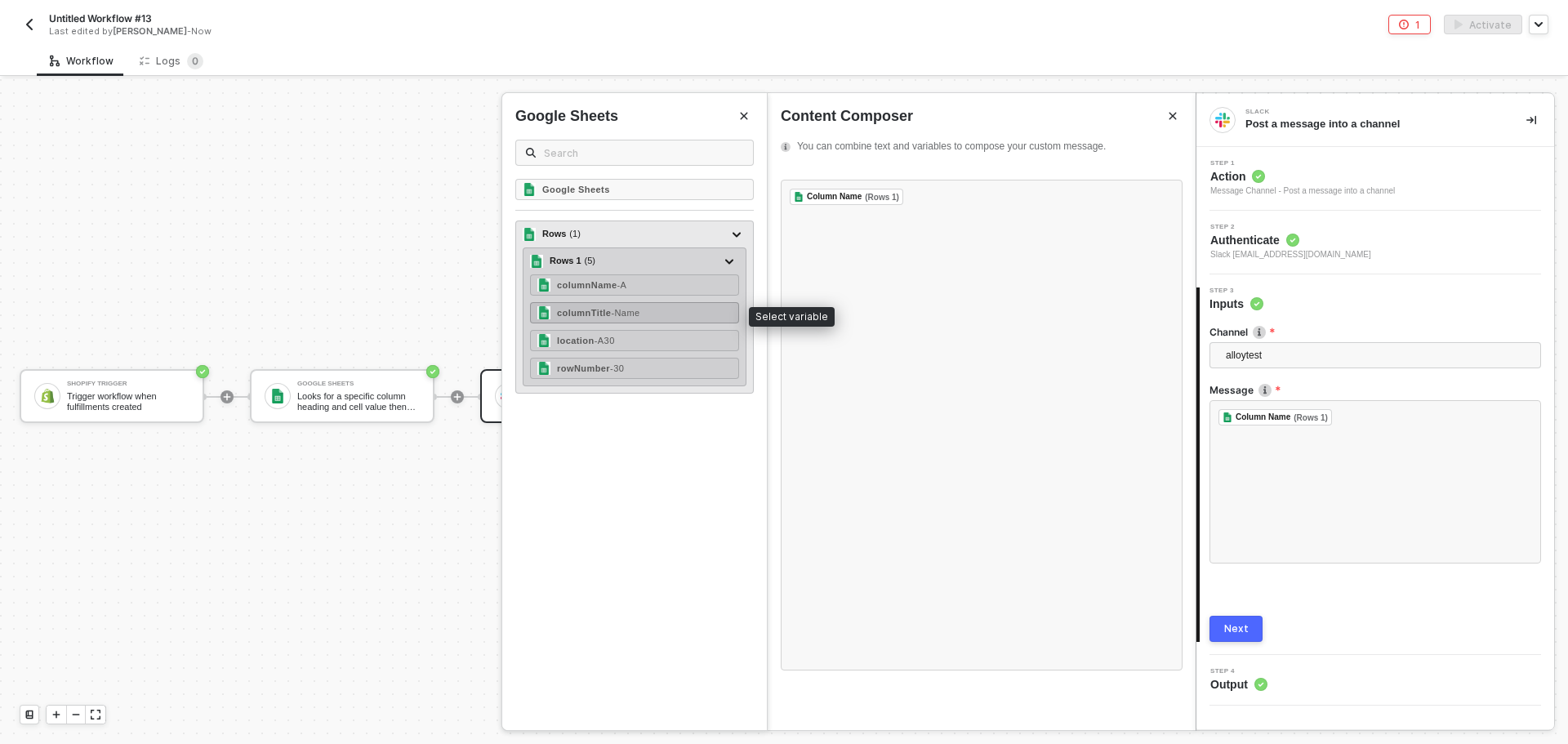
click at [659, 313] on div "columnTitle - Name" at bounding box center [634, 313] width 209 height 21
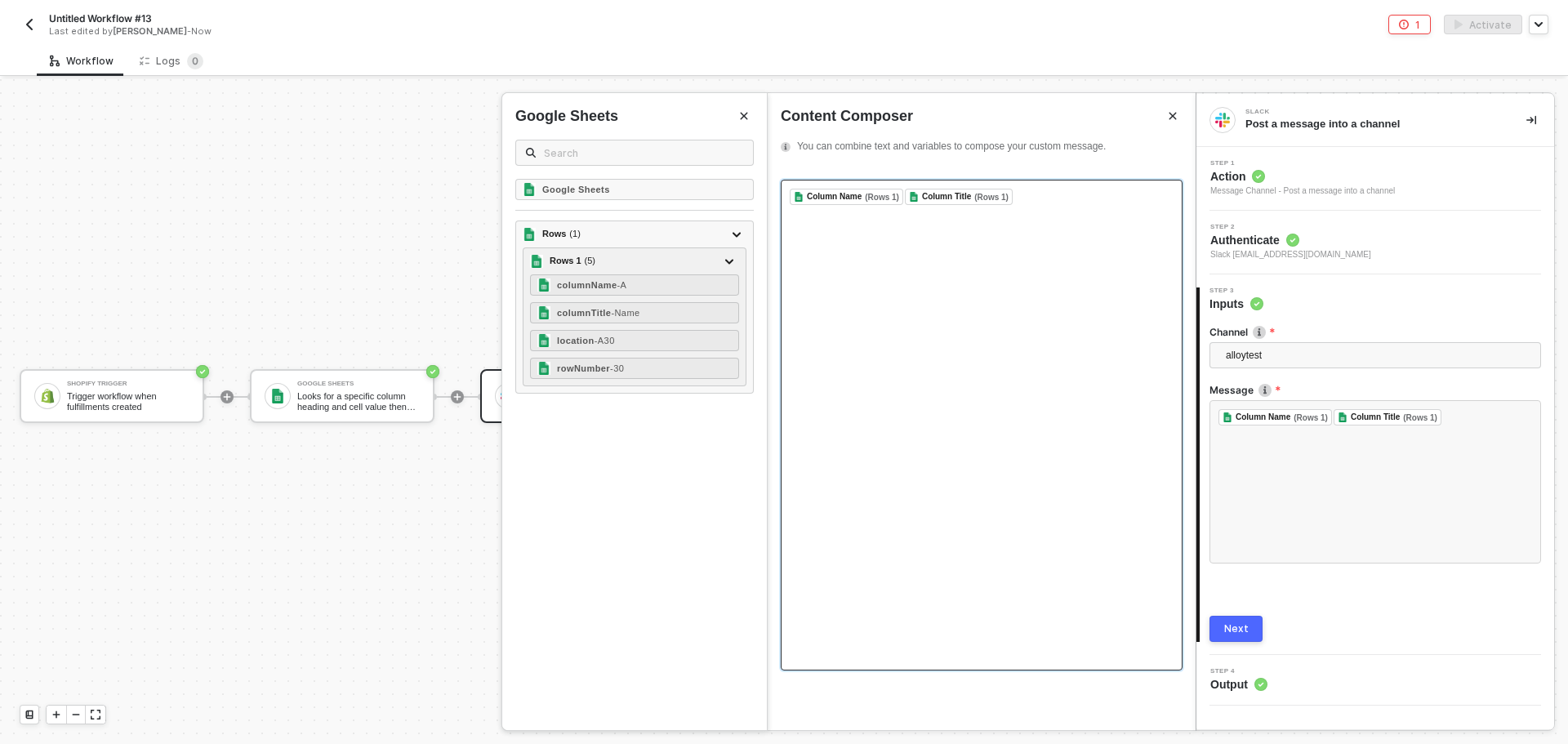
click at [1044, 197] on div "﻿ Column Name (Rows 1) ﻿ ﻿ Column Title (Rows 1) ﻿ ﻿" at bounding box center [981, 196] width 384 height 17
drag, startPoint x: 1045, startPoint y: 197, endPoint x: 715, endPoint y: 197, distance: 330.0
click at [1195, 197] on div "Slack Post a message into a channel Step 1 Action Message Channel - Post a mess…" at bounding box center [1381, 411] width 372 height 665
click at [1049, 192] on div "﻿ Column Name (Rows 1) ﻿ ﻿ Column Title (Rows 1) ﻿ ﻿" at bounding box center [981, 196] width 384 height 17
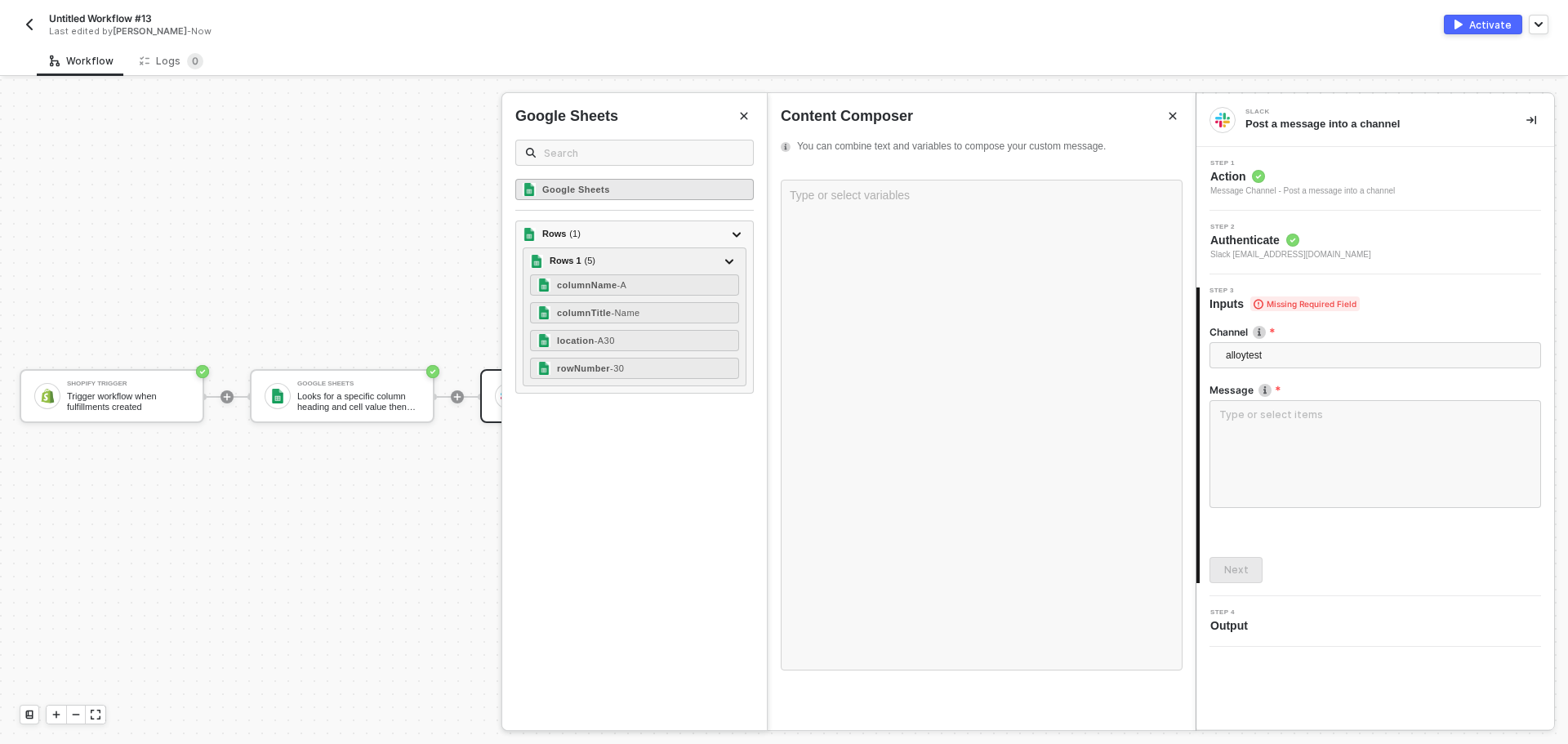
click at [600, 183] on div "Google Sheets" at bounding box center [634, 189] width 238 height 21
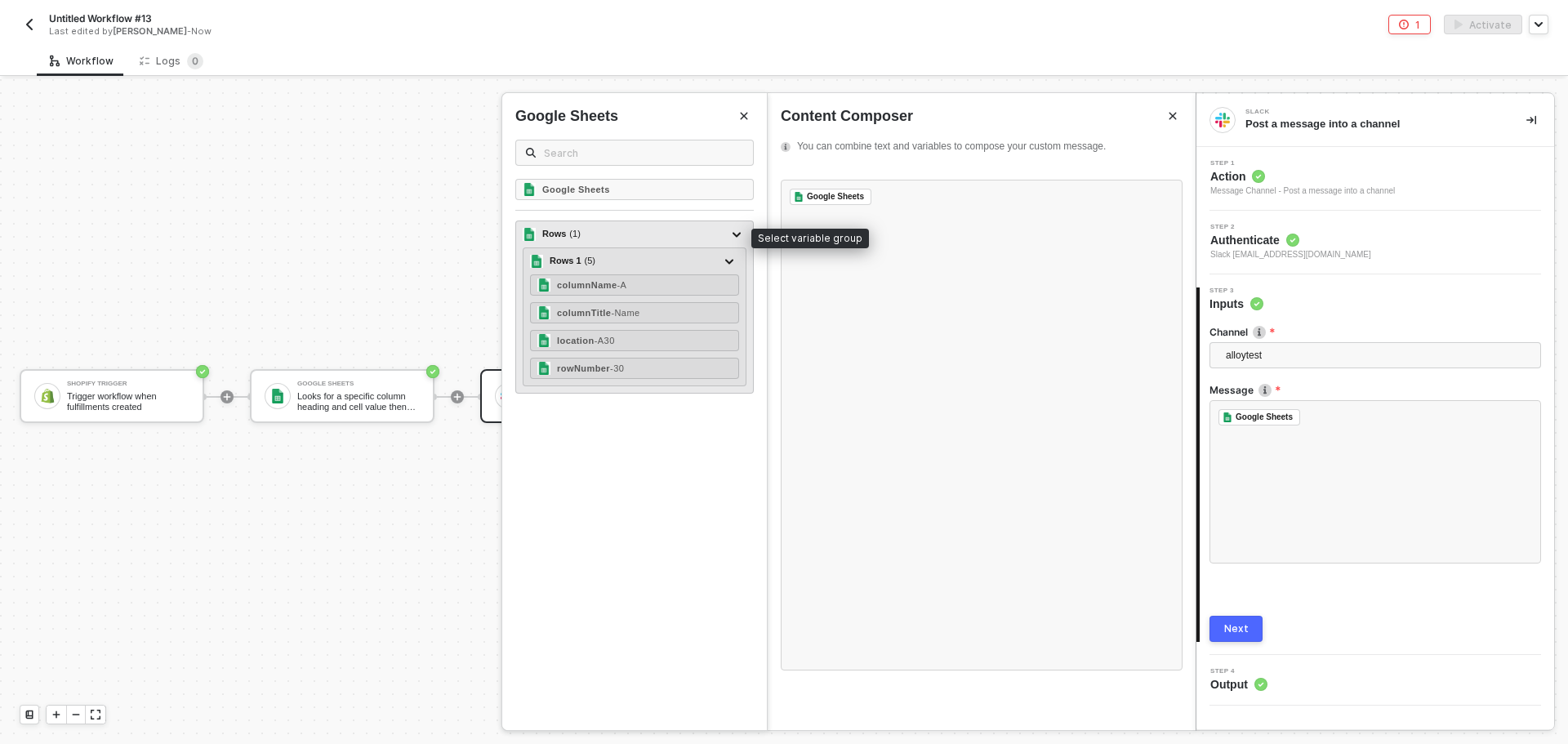
click at [551, 235] on div "Rows ( 1 )" at bounding box center [561, 234] width 38 height 14
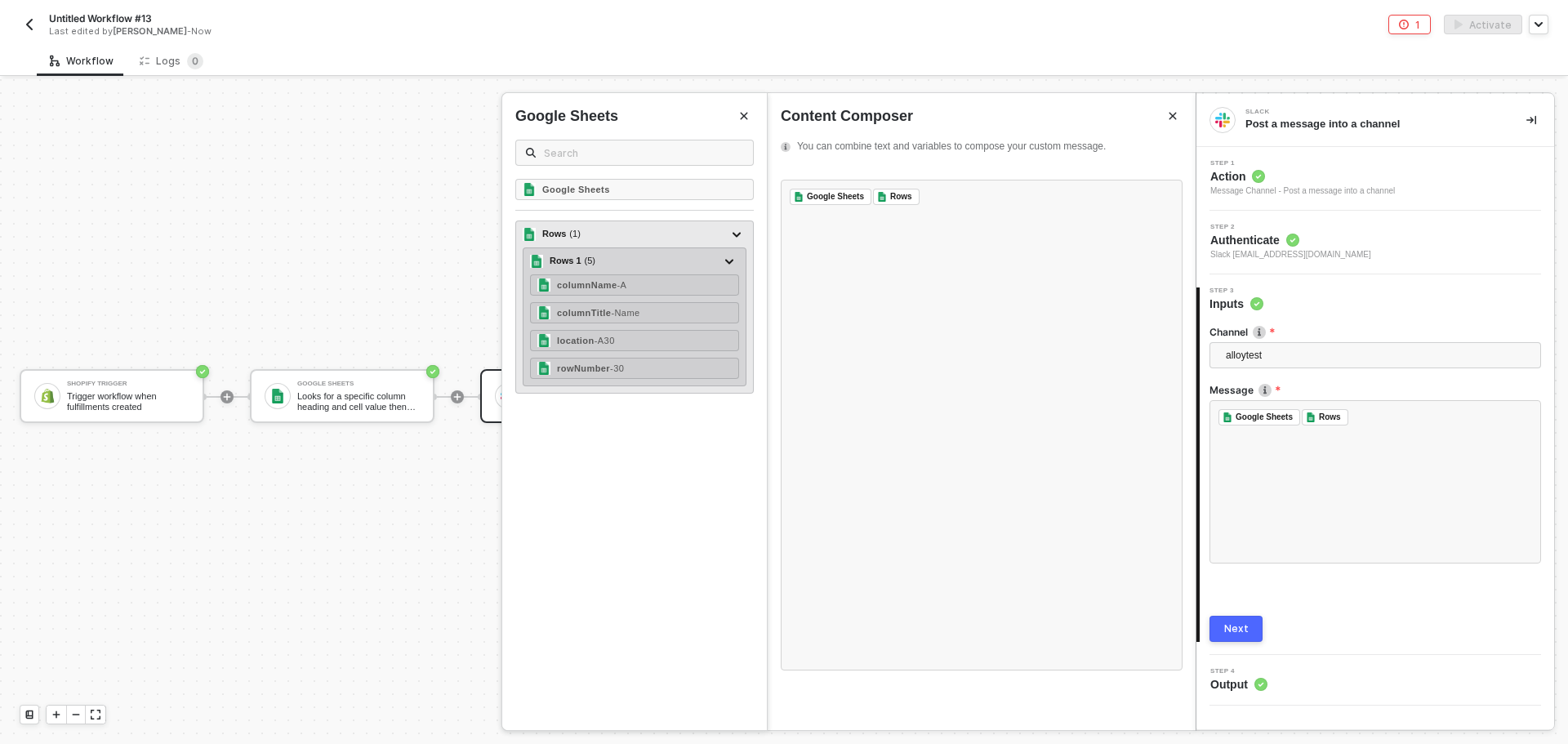
click at [560, 258] on div "Rows 1 ( 5 )" at bounding box center [572, 261] width 45 height 14
click at [570, 280] on strong "columnName" at bounding box center [587, 285] width 59 height 10
click at [573, 308] on strong "columnTitle" at bounding box center [584, 313] width 54 height 10
click at [574, 337] on strong "location" at bounding box center [575, 340] width 38 height 10
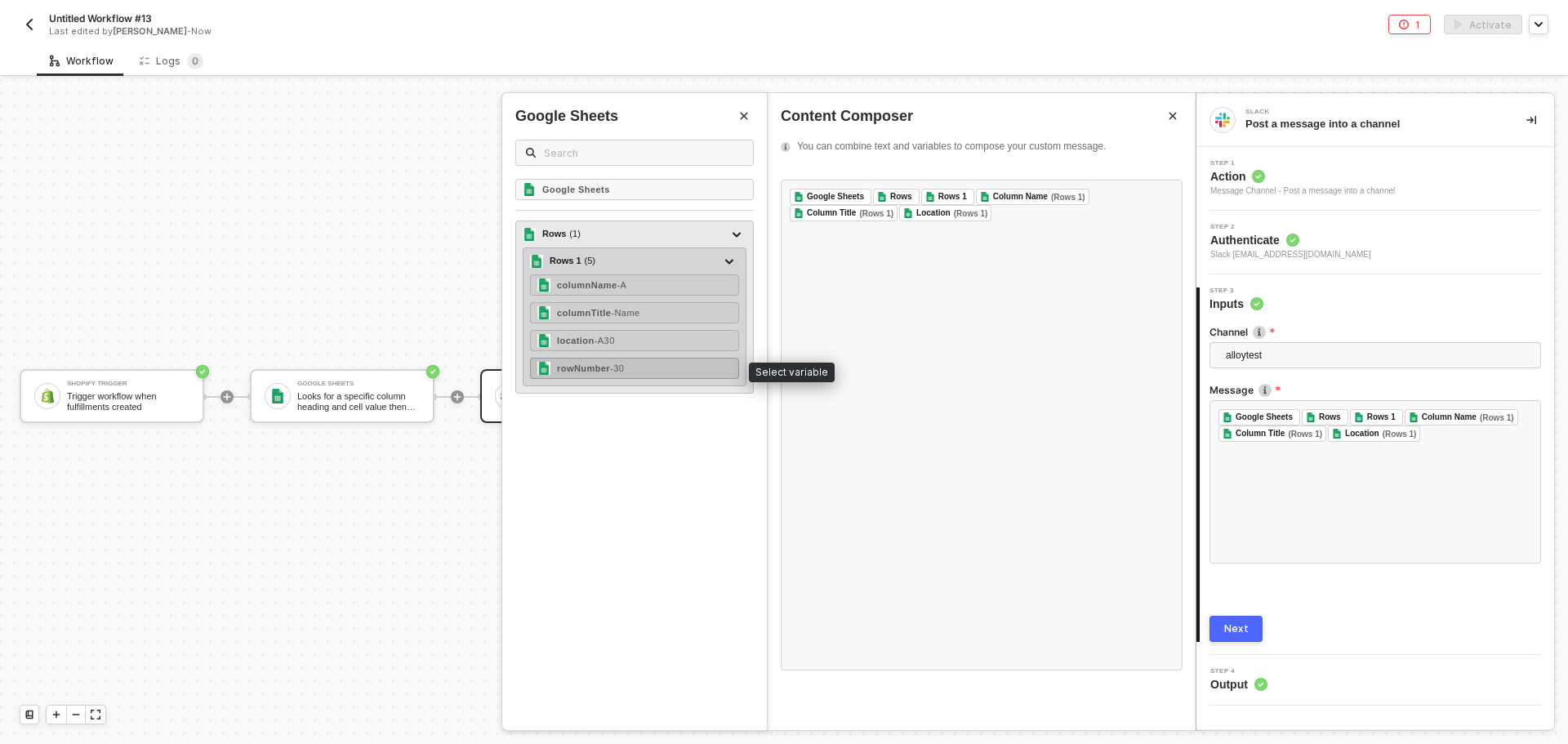
click at [574, 369] on strong "rowNumber" at bounding box center [583, 368] width 53 height 10
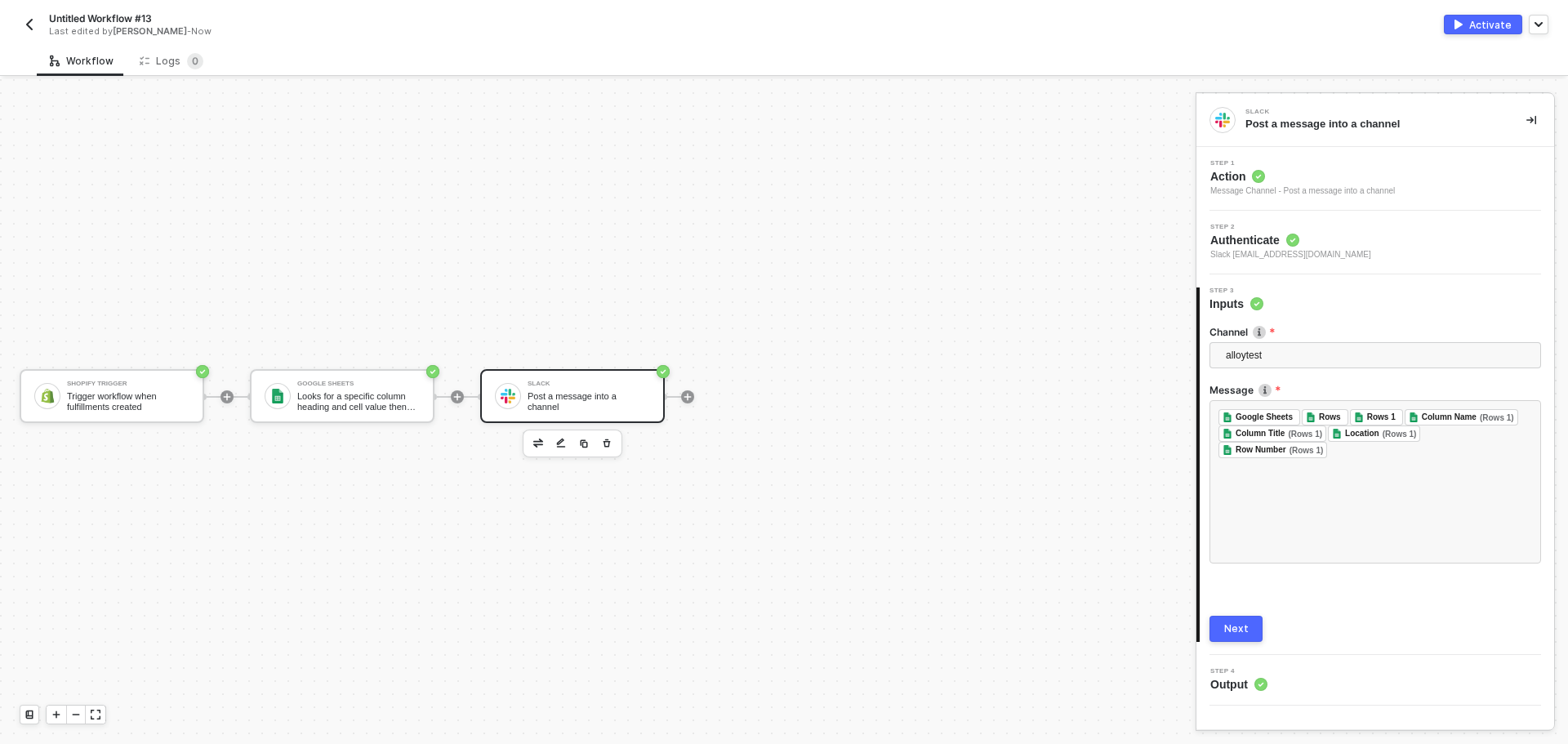
click at [1224, 628] on button "Next" at bounding box center [1235, 629] width 53 height 26
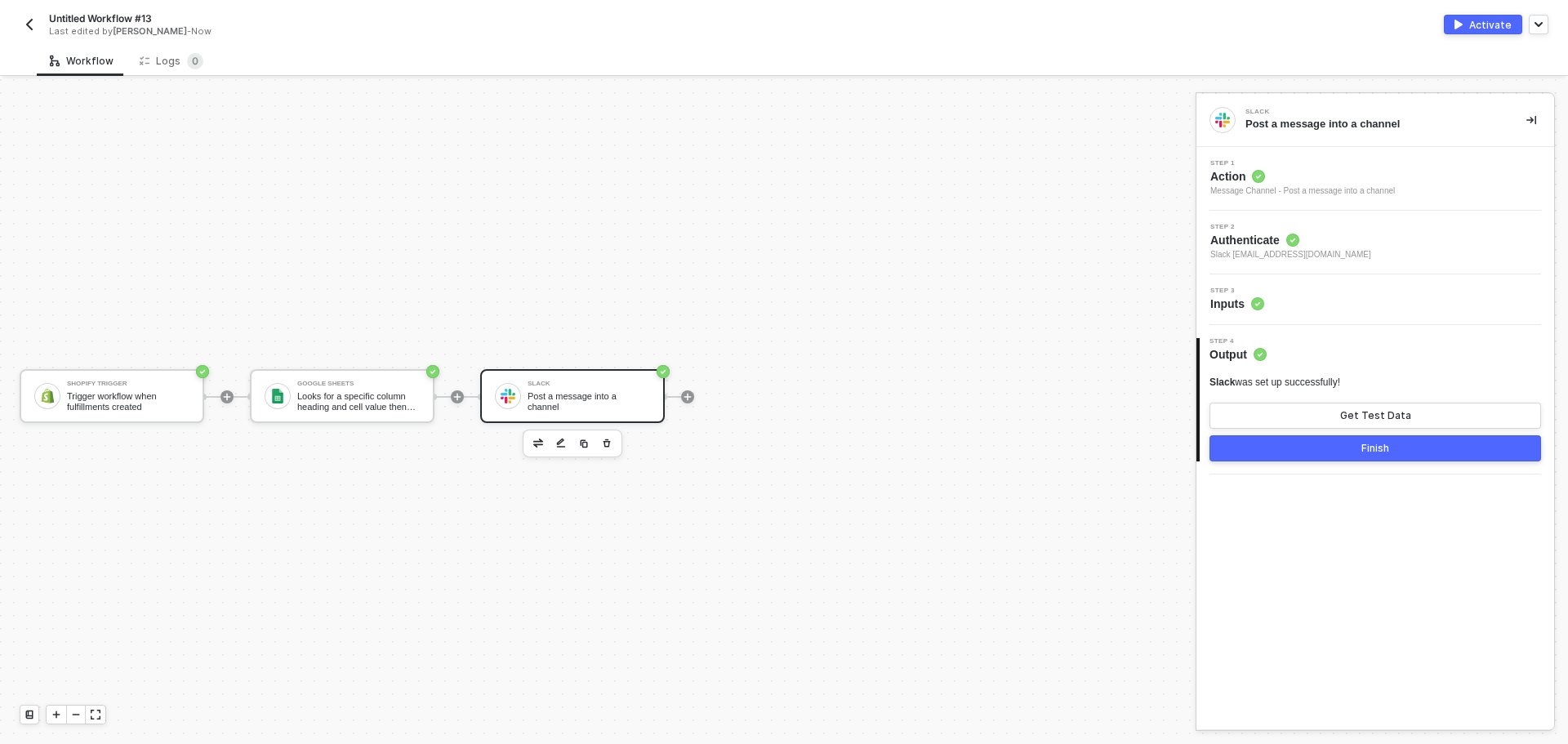
click at [1467, 31] on button "Activate" at bounding box center [1482, 24] width 79 height 19
click at [144, 65] on icon at bounding box center [144, 61] width 10 height 14
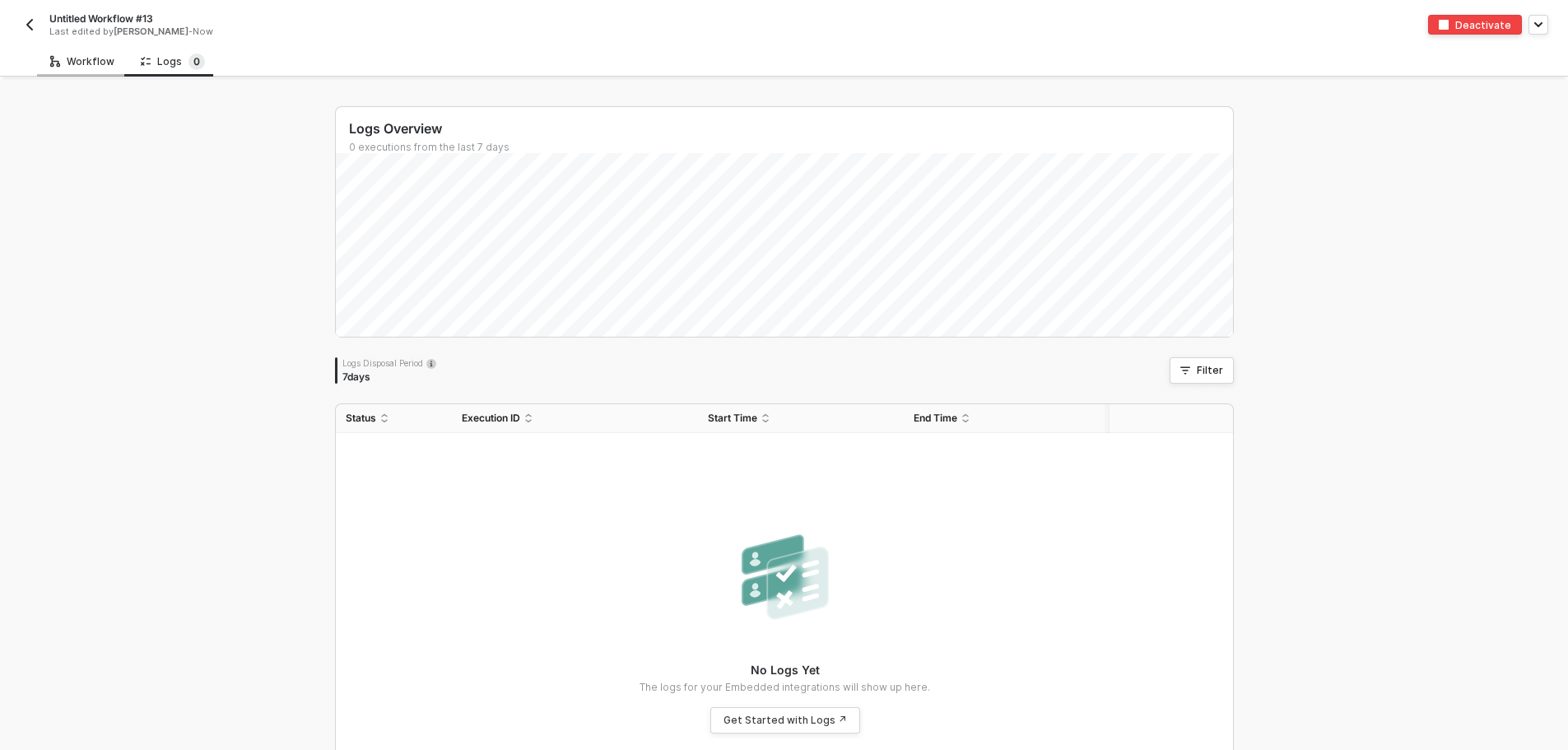
click at [69, 60] on div "Workflow" at bounding box center [82, 62] width 64 height 13
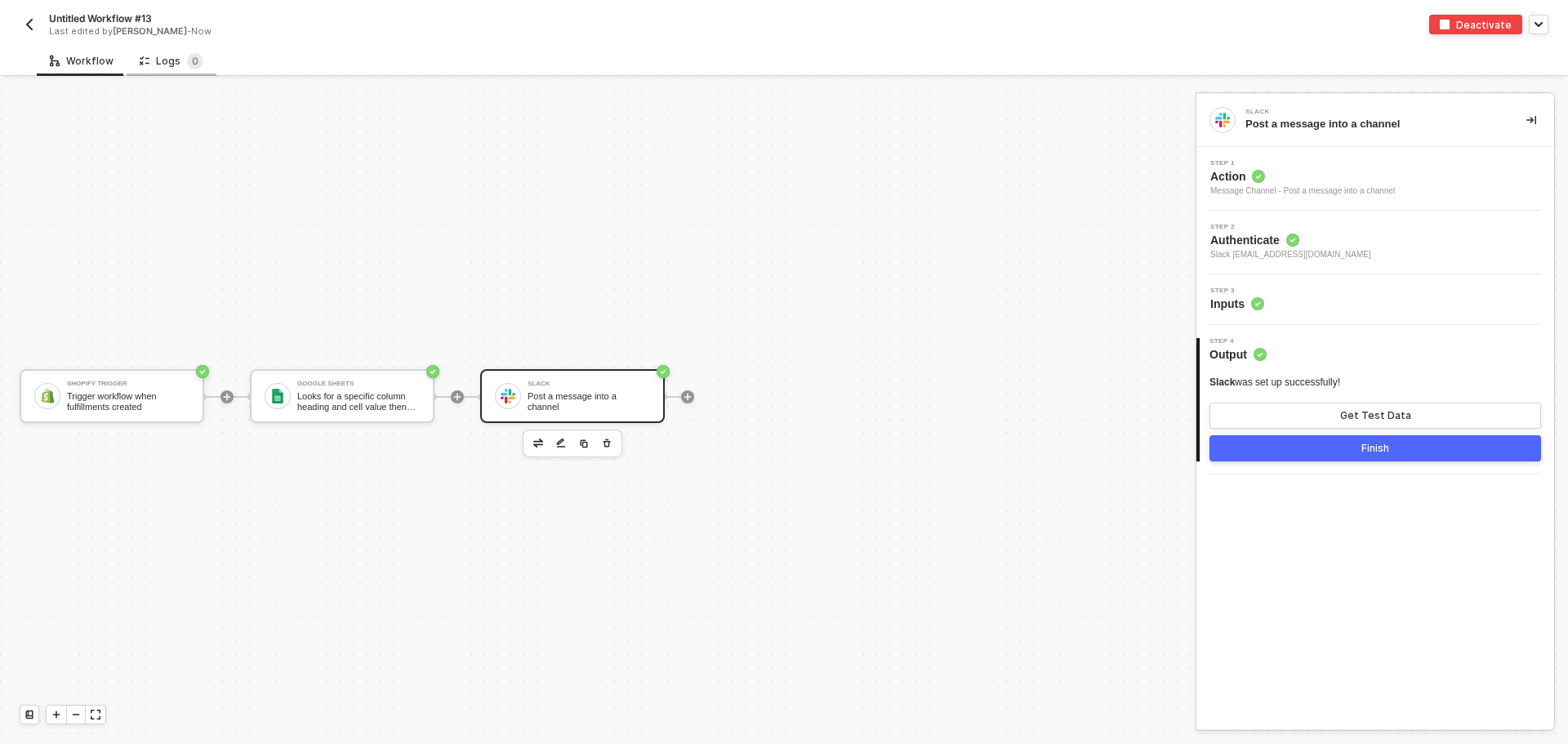
click at [147, 60] on div "Logs 0" at bounding box center [171, 61] width 64 height 17
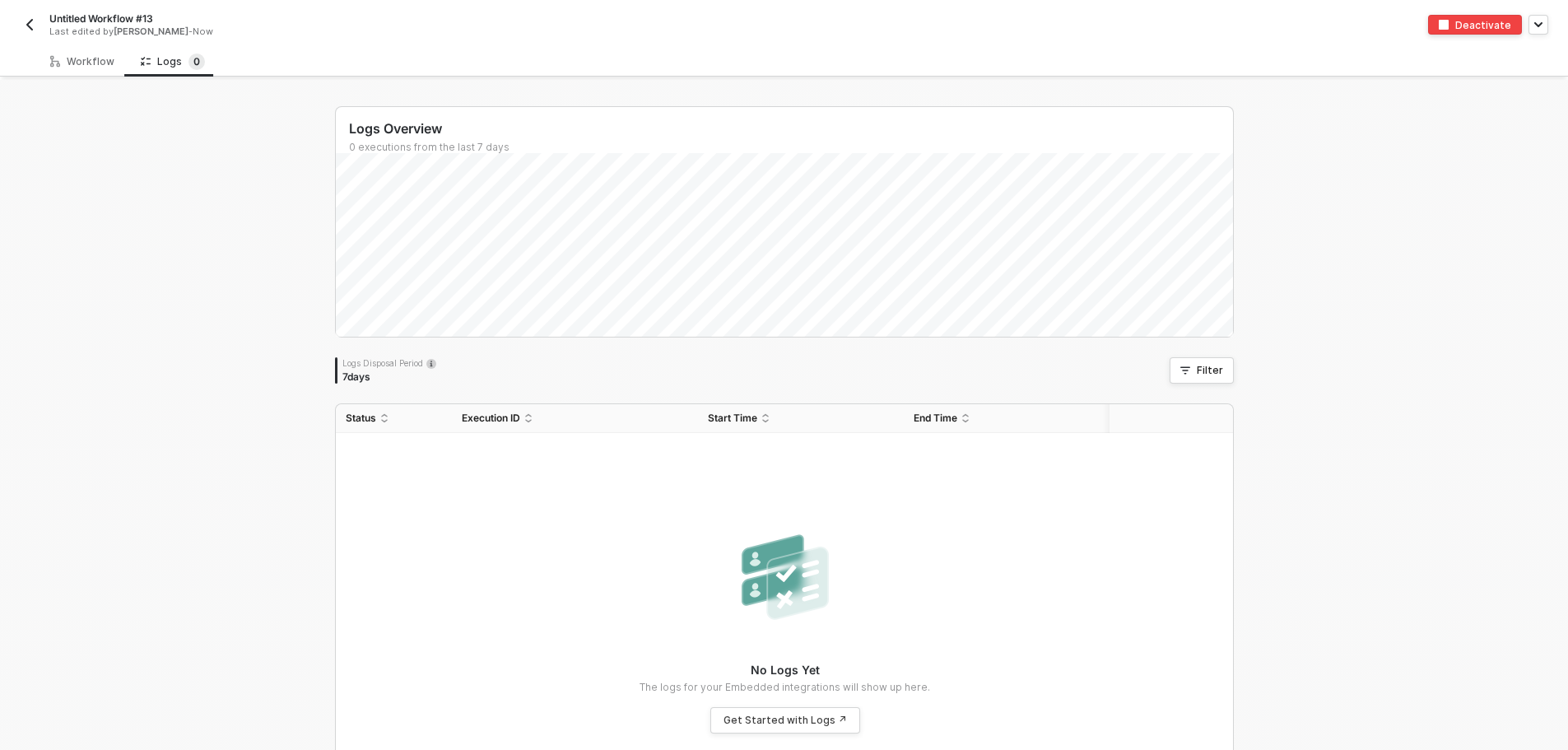
click at [72, 44] on div "Untitled Workflow #13 Last edited by Todd Baxter - Now Deactivate" at bounding box center [784, 23] width 1529 height 46
click at [85, 70] on div "Workflow" at bounding box center [82, 61] width 91 height 31
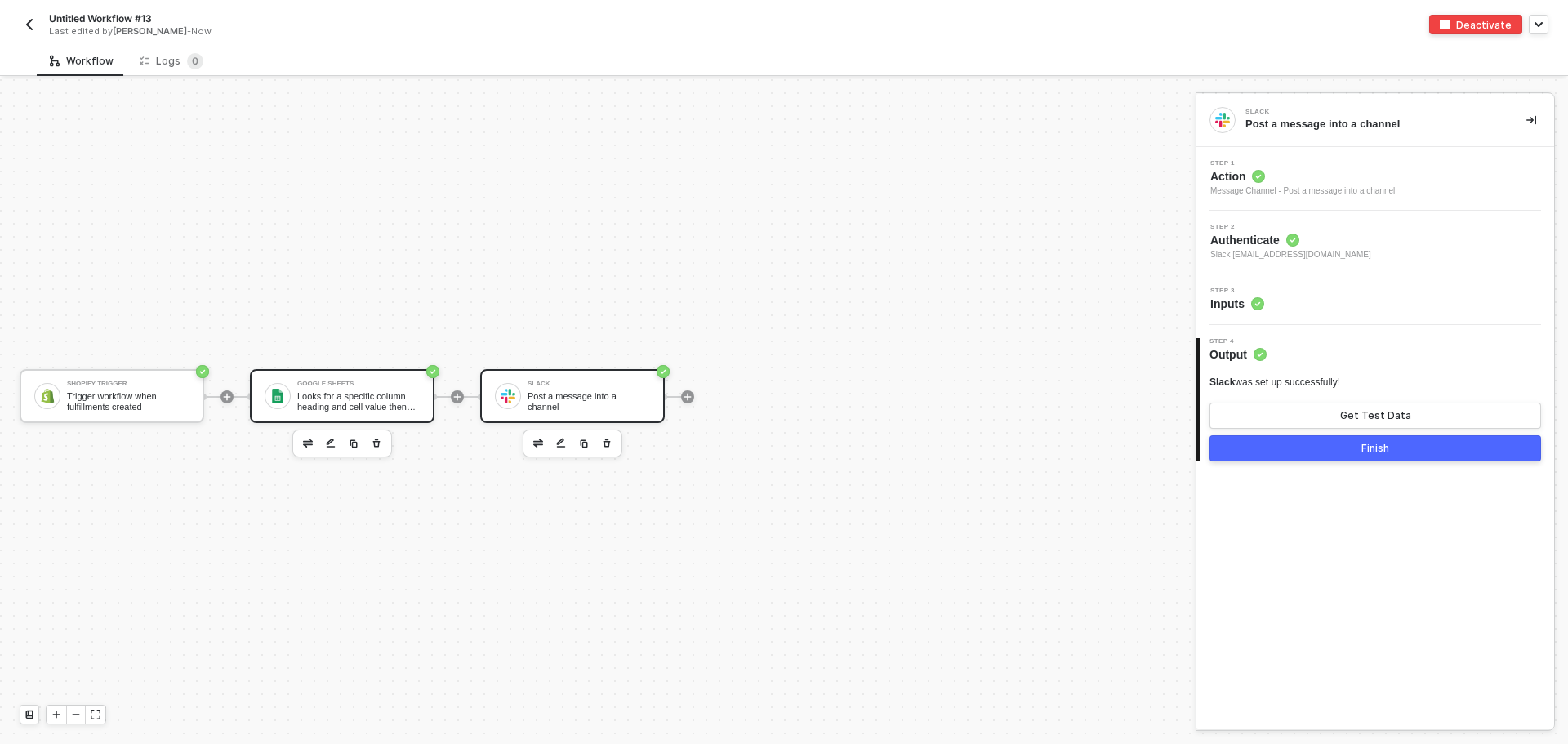
click at [315, 393] on div "Looks for a specific column heading and cell value then returns all matching ro…" at bounding box center [358, 401] width 122 height 20
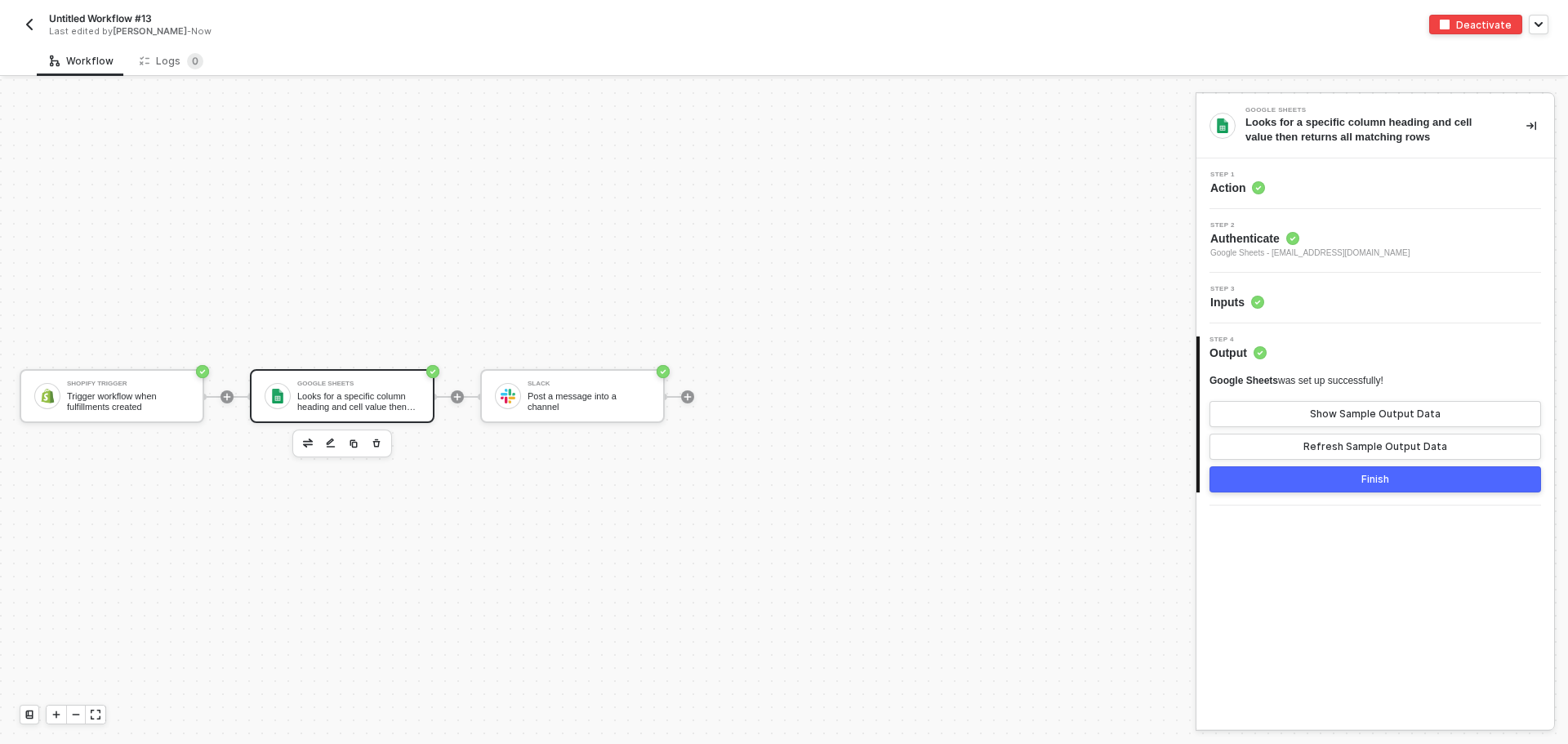
click at [76, 17] on span "Untitled Workflow #13" at bounding box center [100, 18] width 103 height 14
drag, startPoint x: 170, startPoint y: 18, endPoint x: 63, endPoint y: 7, distance: 107.6
click at [63, 7] on div "Untitled Workflow #13" at bounding box center [188, 19] width 278 height 26
type input "U"
type input "Basic Google Sheets Test"
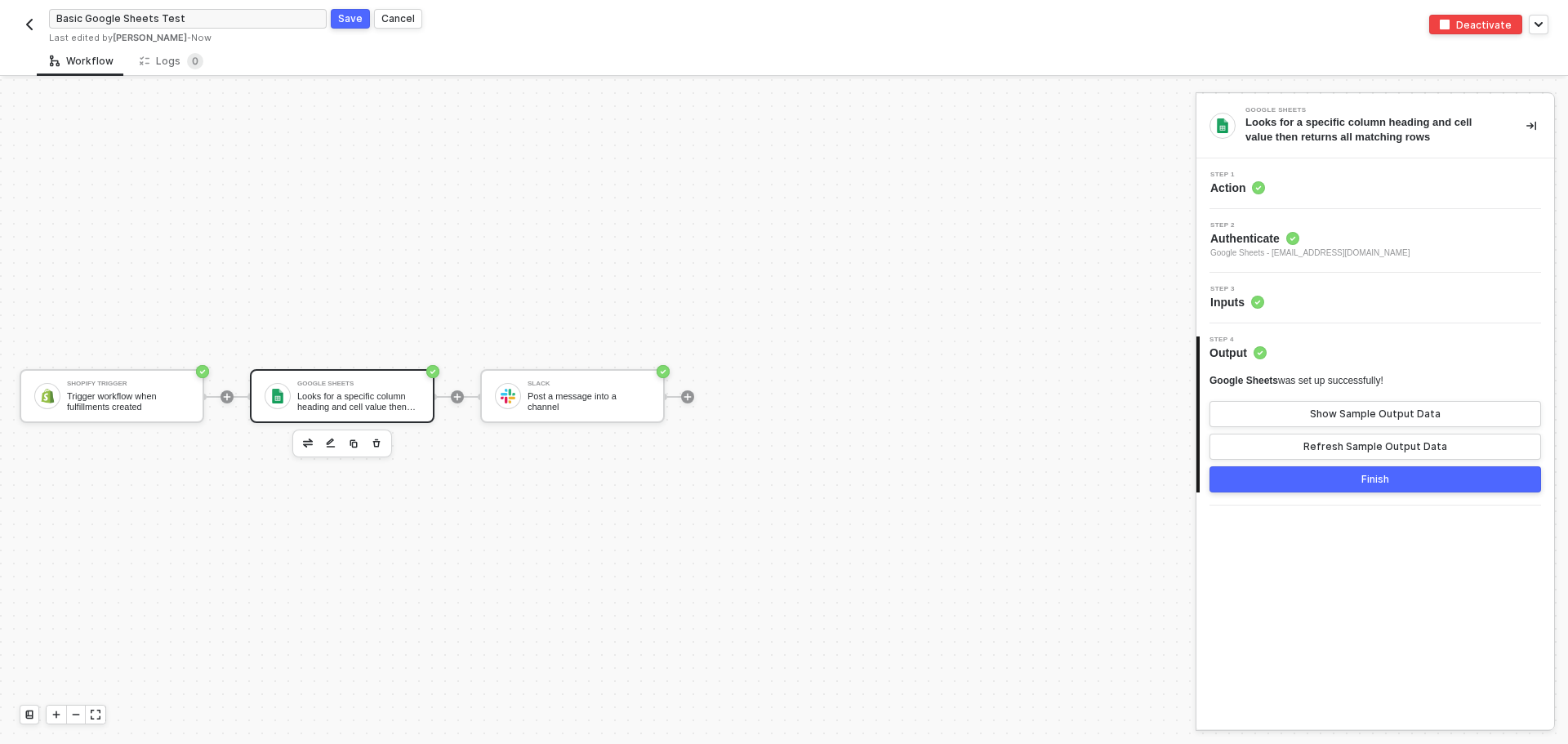
click at [352, 9] on button "Save" at bounding box center [350, 18] width 39 height 19
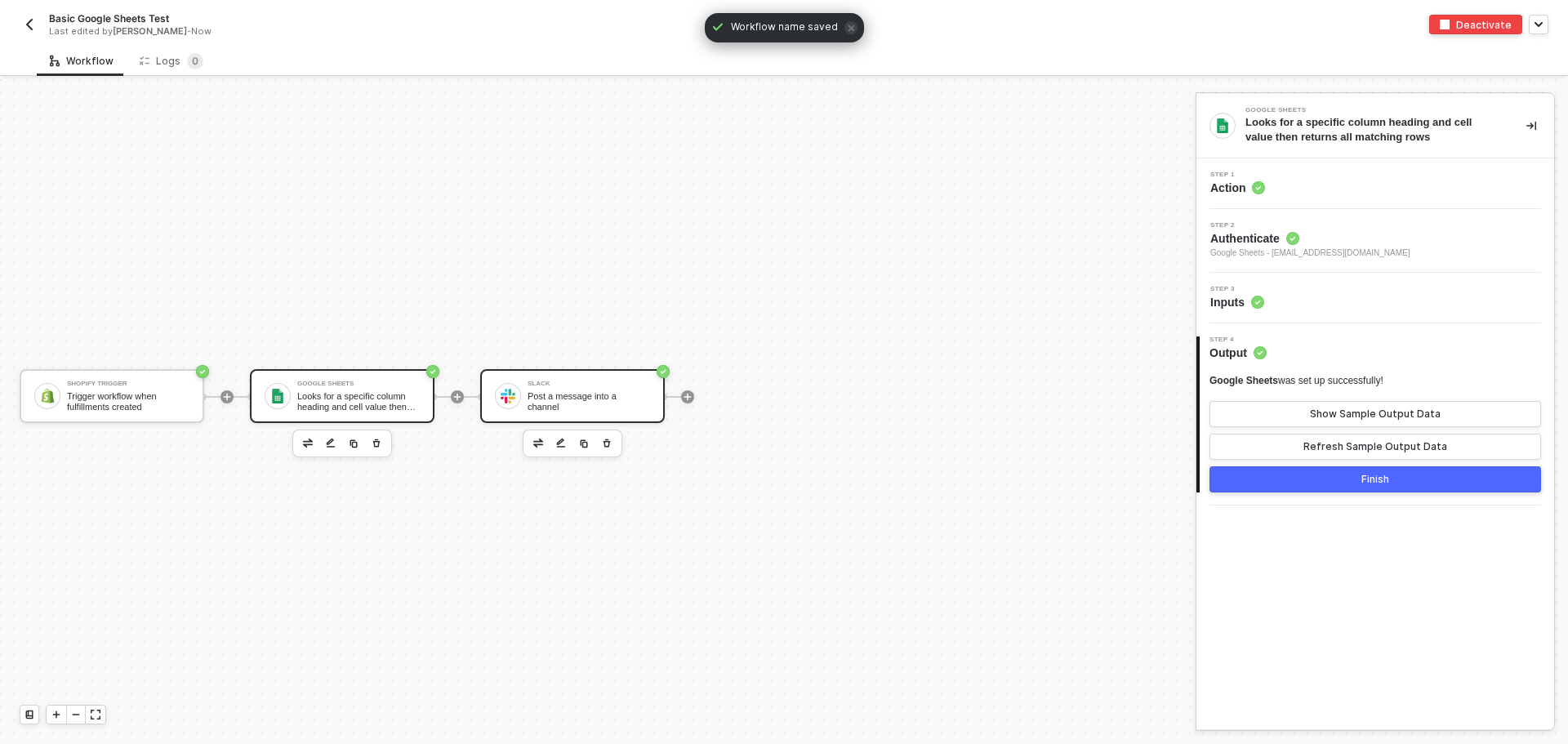
click at [526, 408] on div "Slack Post a message into a channel" at bounding box center [586, 396] width 129 height 31
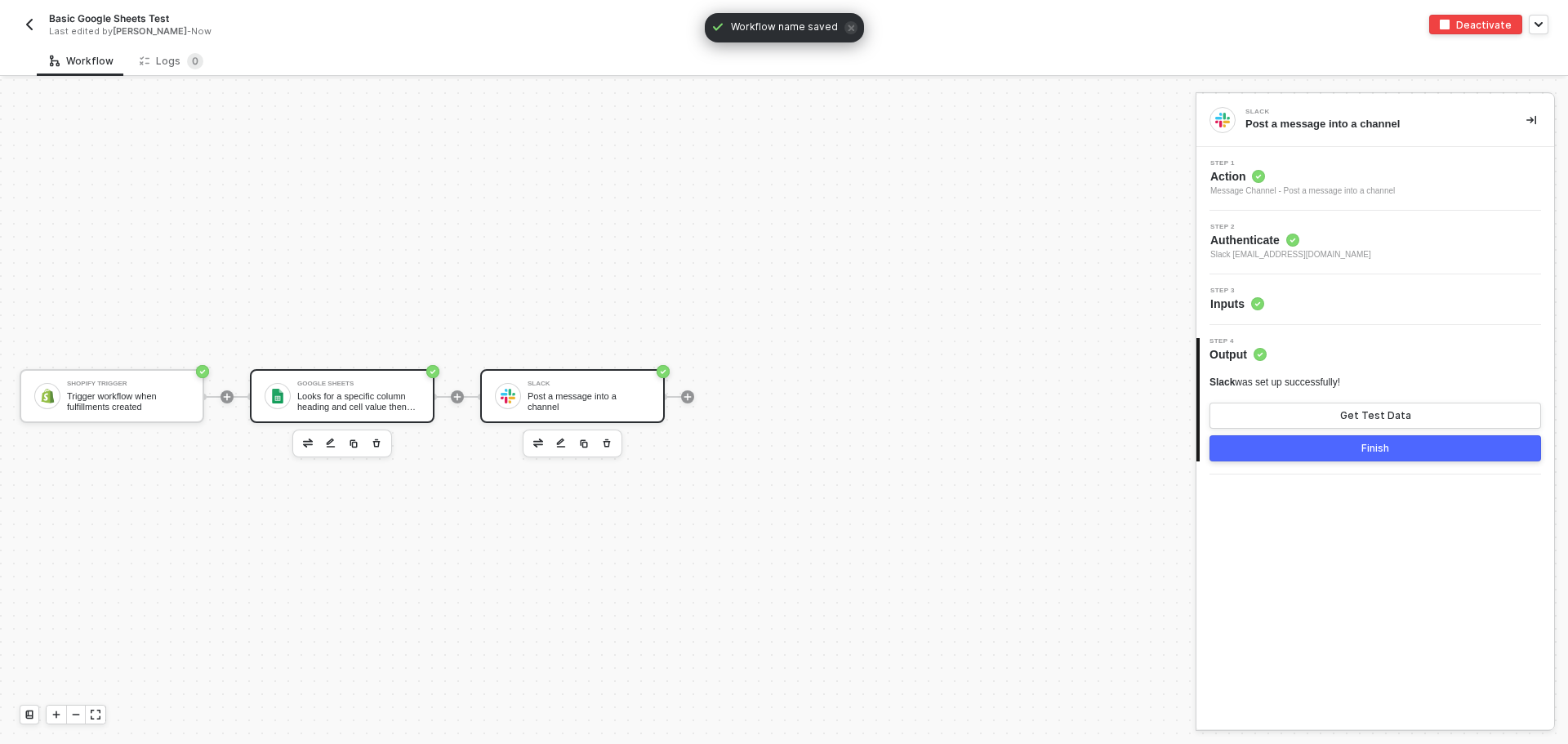
click at [371, 394] on div "Looks for a specific column heading and cell value then returns all matching ro…" at bounding box center [358, 401] width 122 height 20
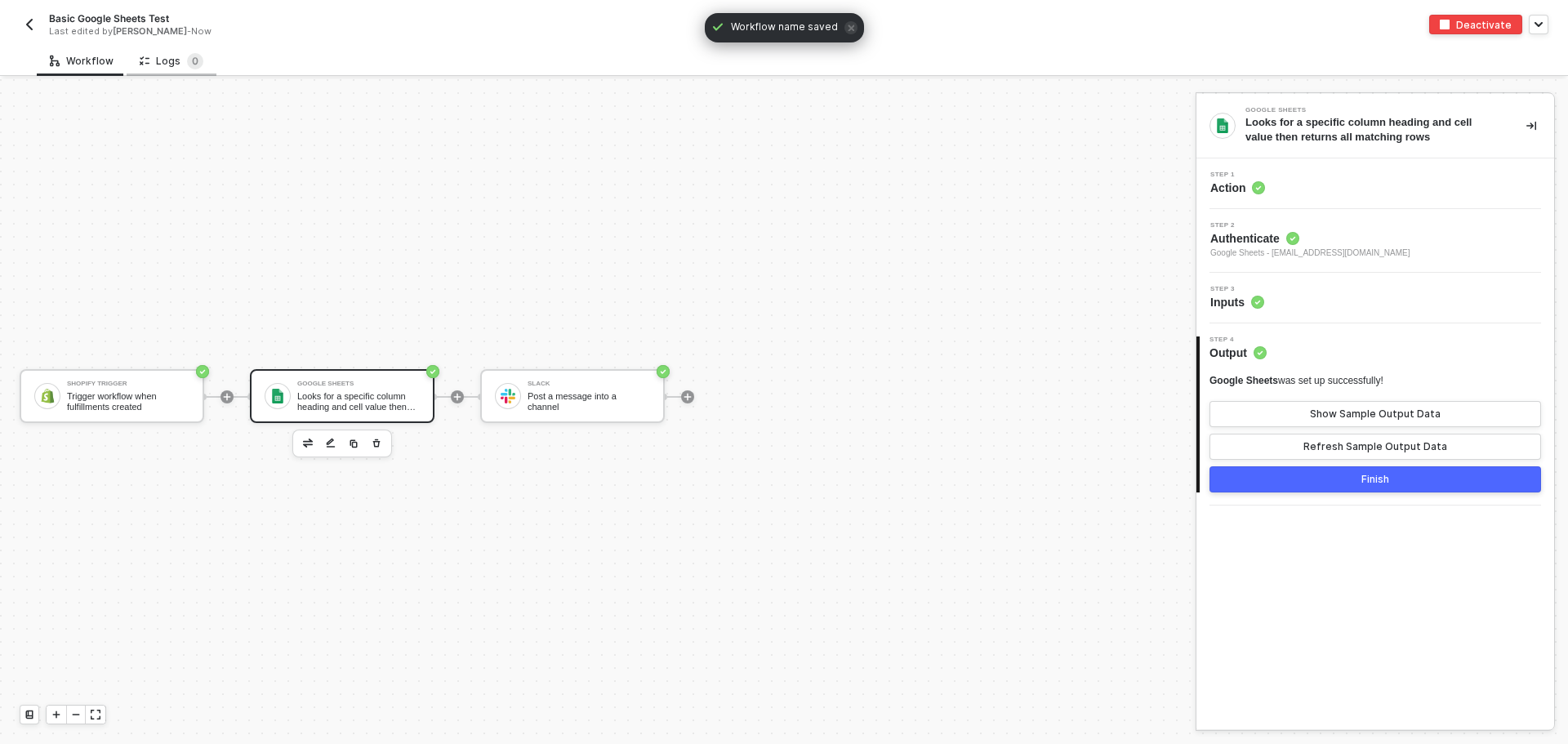
click at [197, 47] on div "Logs 0" at bounding box center [171, 60] width 90 height 31
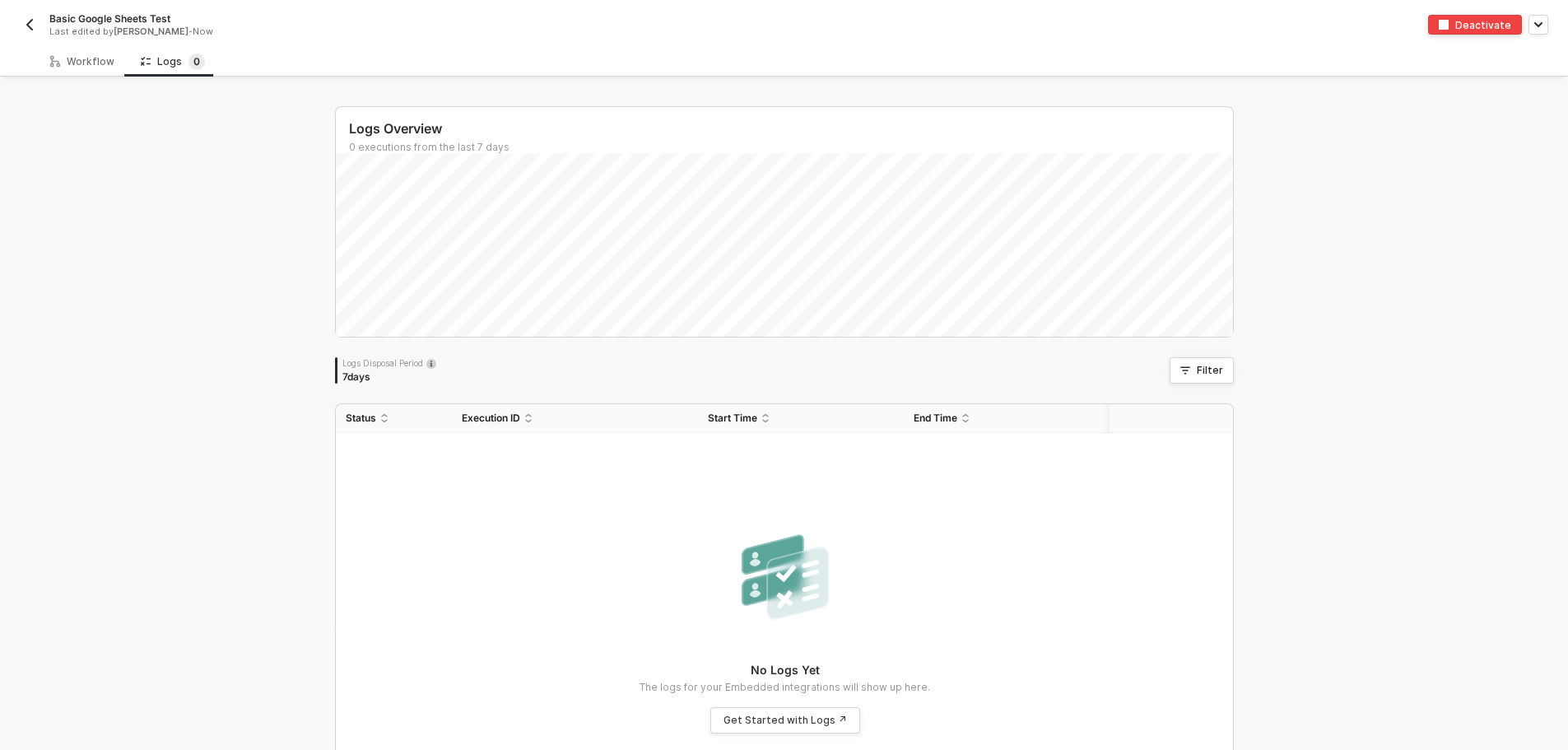
click at [25, 26] on img "button" at bounding box center [29, 25] width 13 height 13
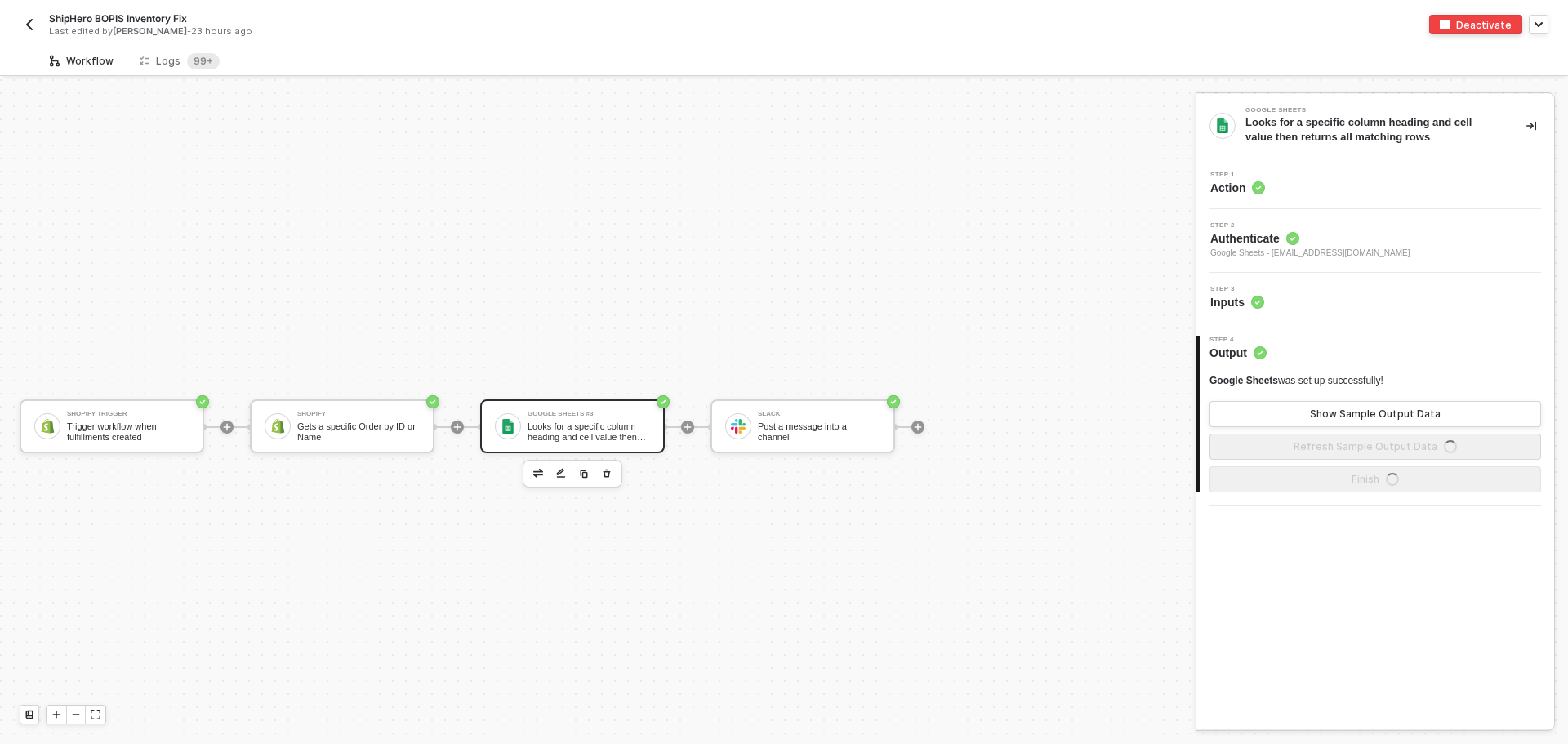
scroll to position [31, 0]
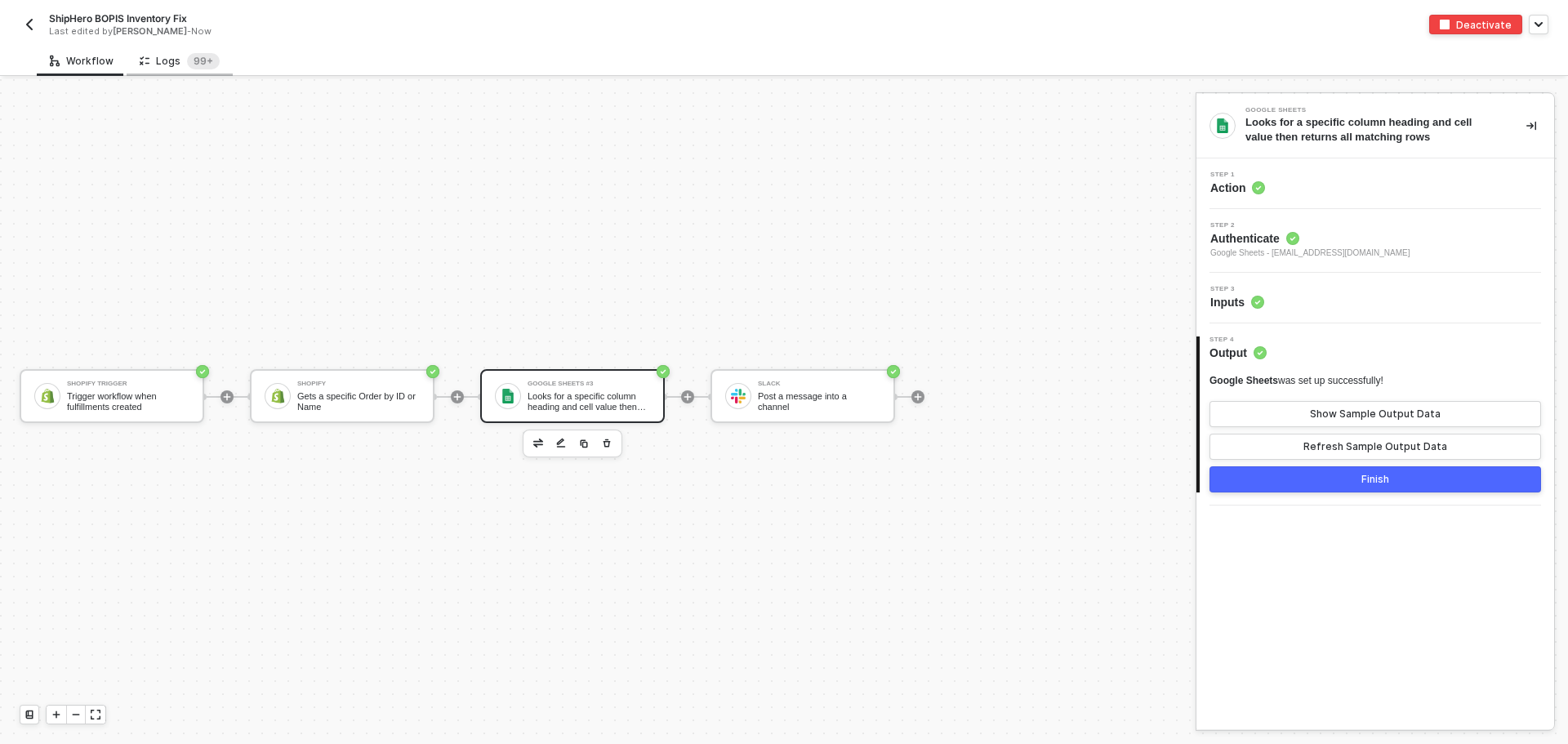
click at [197, 70] on div "Logs 99+" at bounding box center [180, 60] width 107 height 31
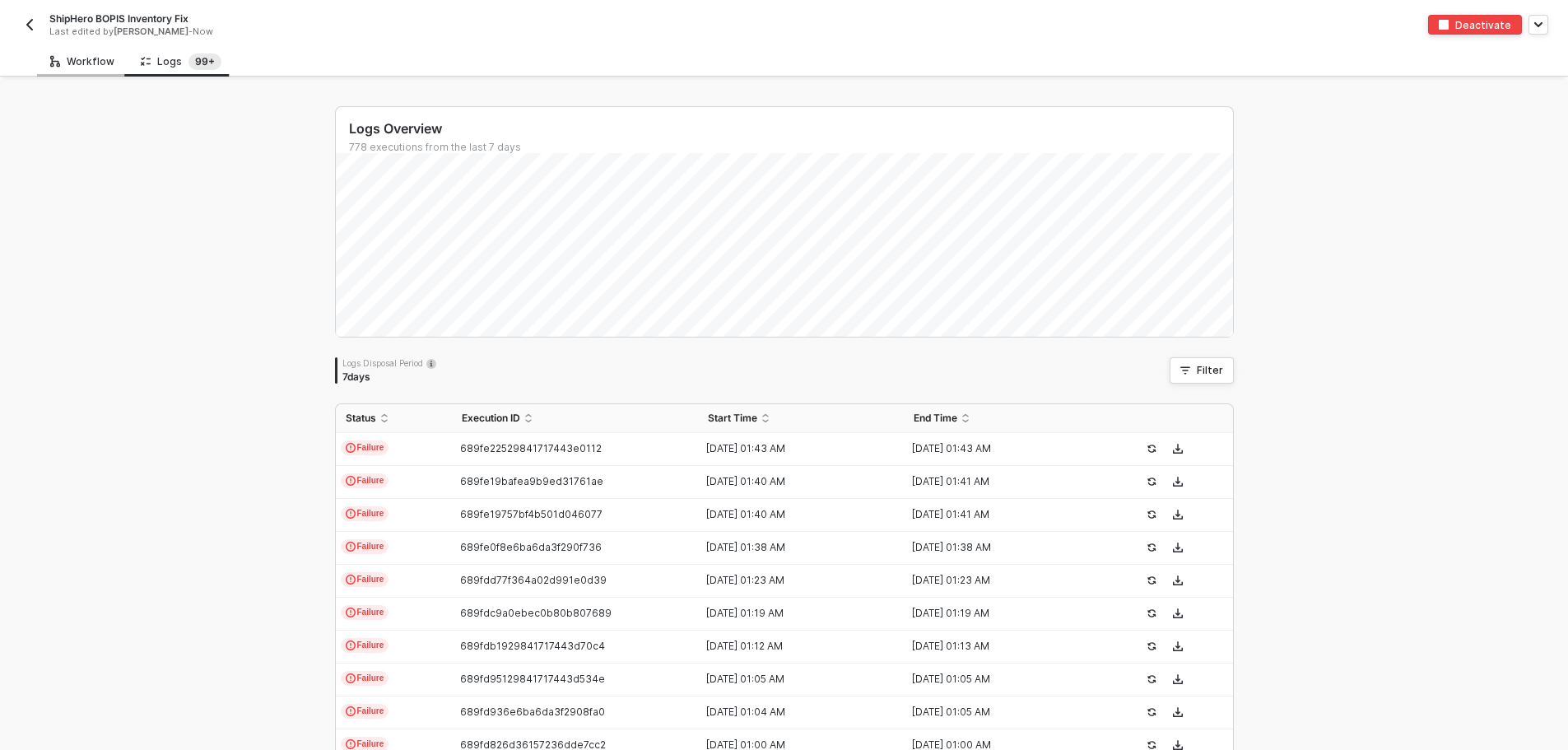
click at [63, 67] on div "Workflow" at bounding box center [82, 62] width 64 height 13
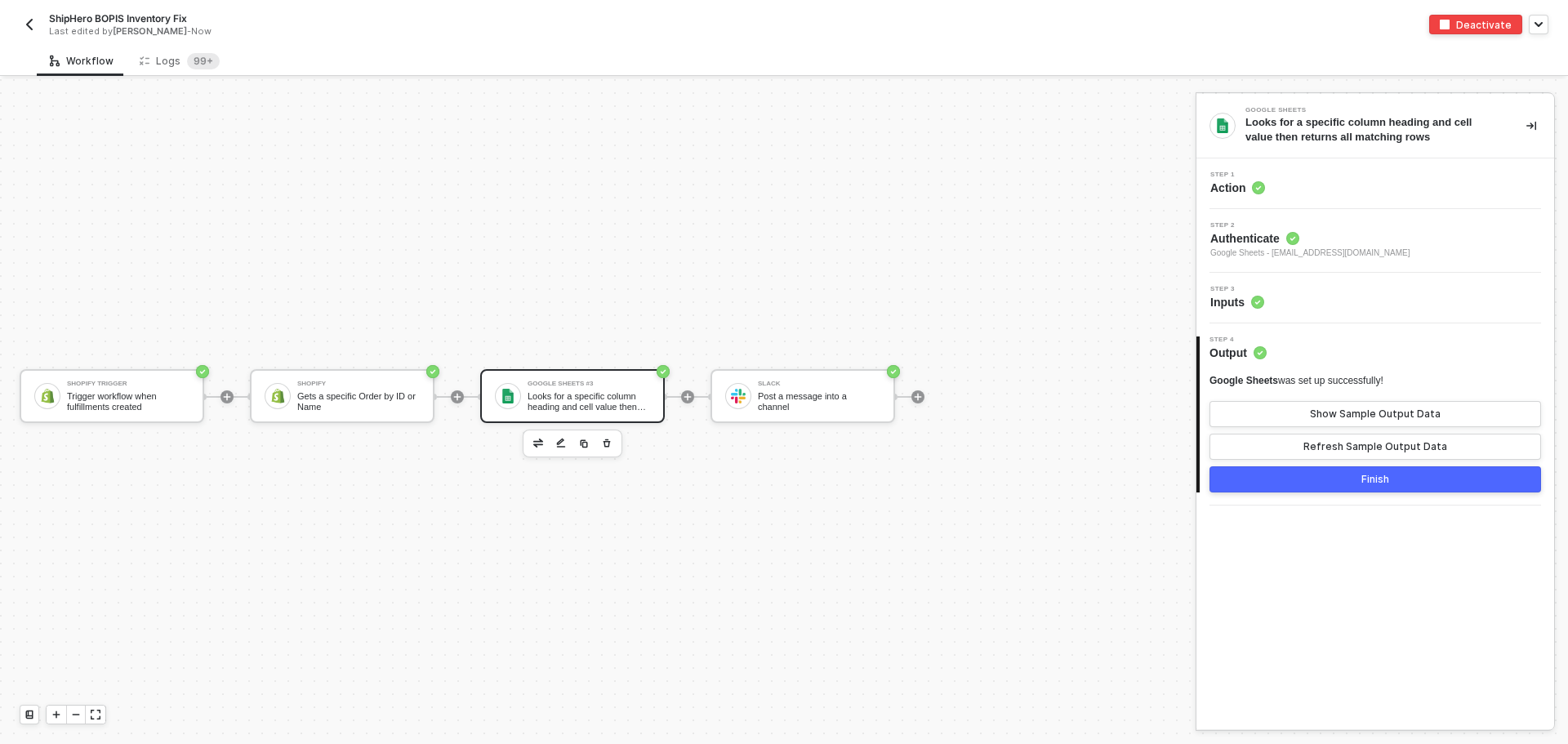
click at [1337, 287] on div "Step 3 Inputs" at bounding box center [1377, 298] width 354 height 24
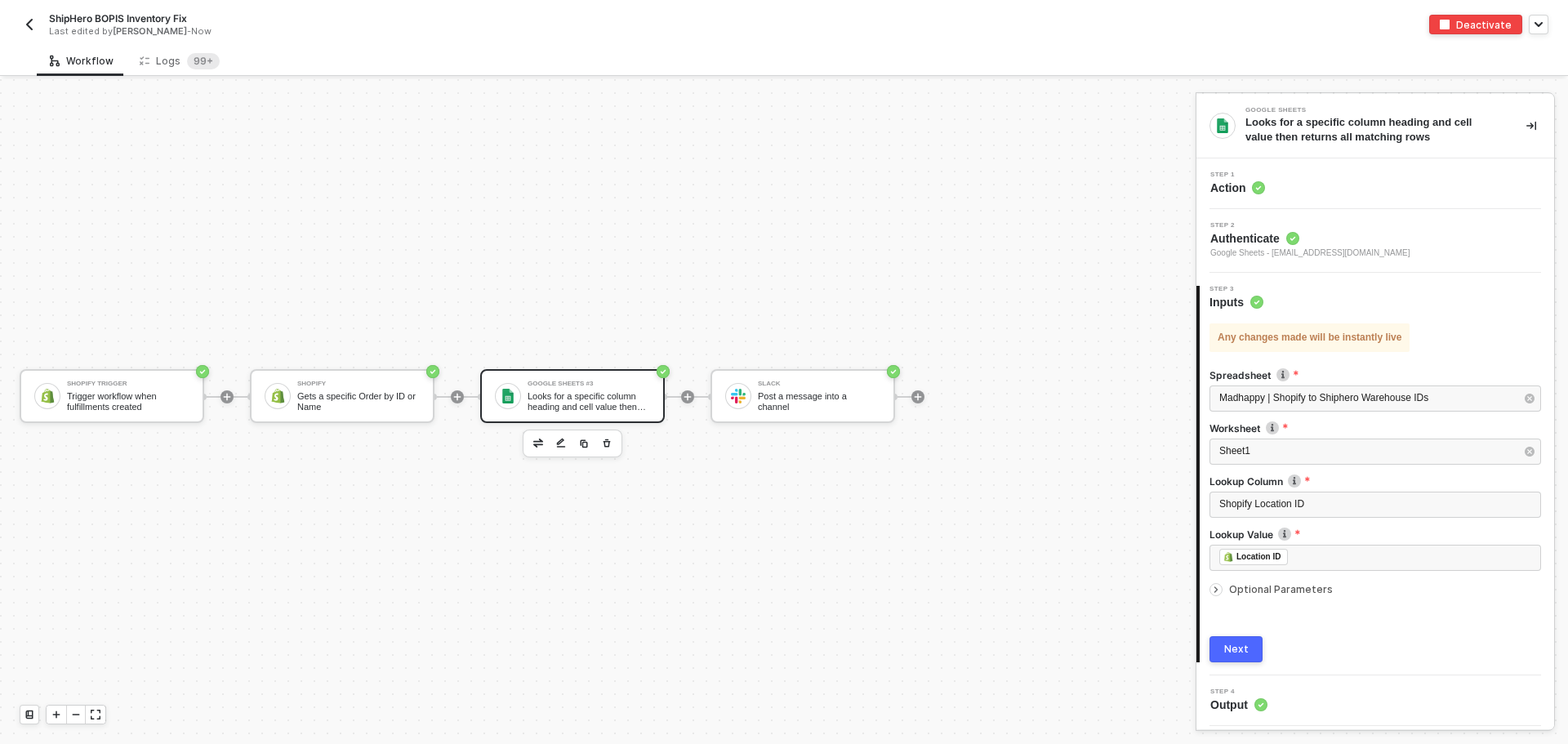
click at [1300, 584] on span "Optional Parameters" at bounding box center [1280, 589] width 104 height 12
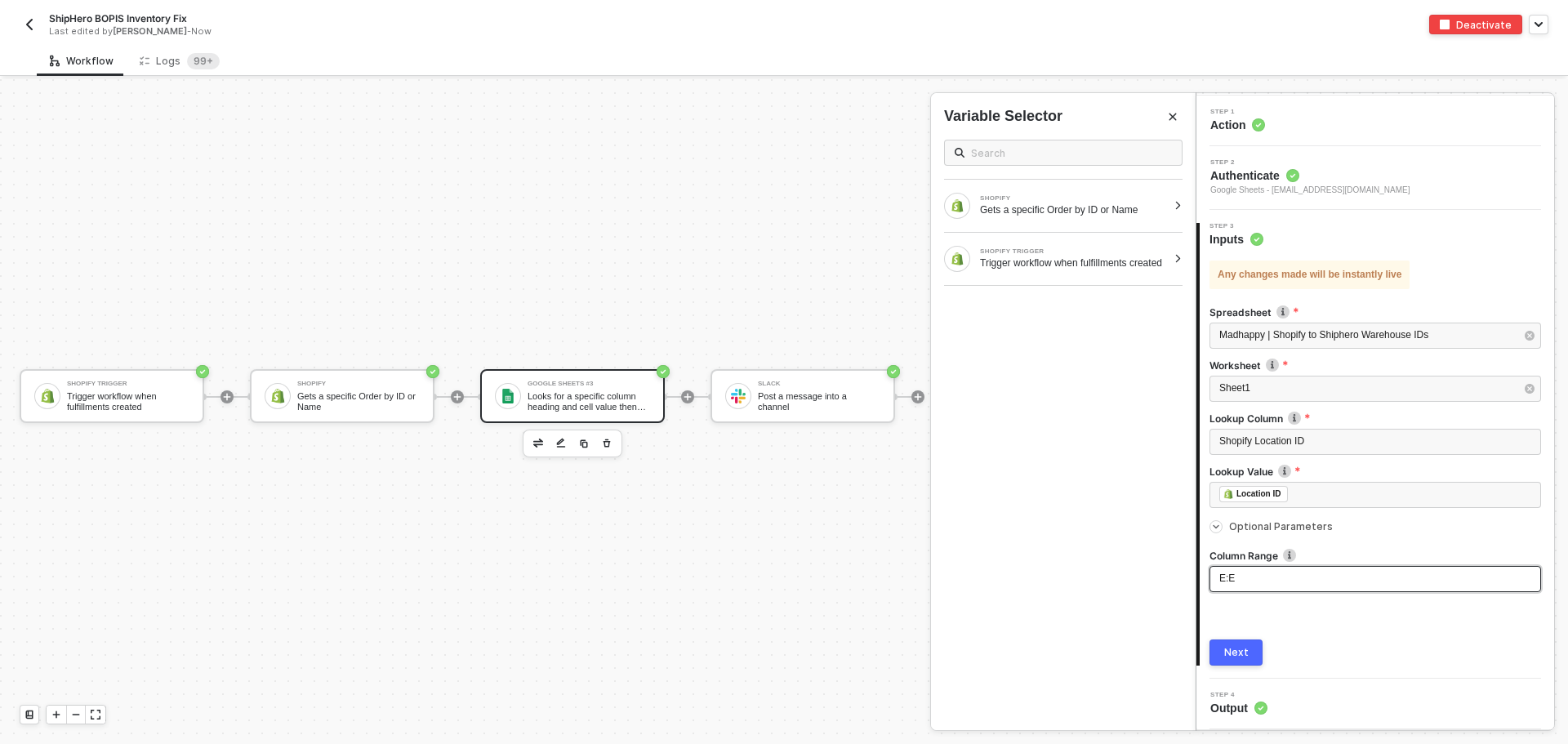
click at [1216, 574] on div "E:E" at bounding box center [1375, 579] width 332 height 26
click at [1228, 655] on div "Next" at bounding box center [1236, 652] width 24 height 13
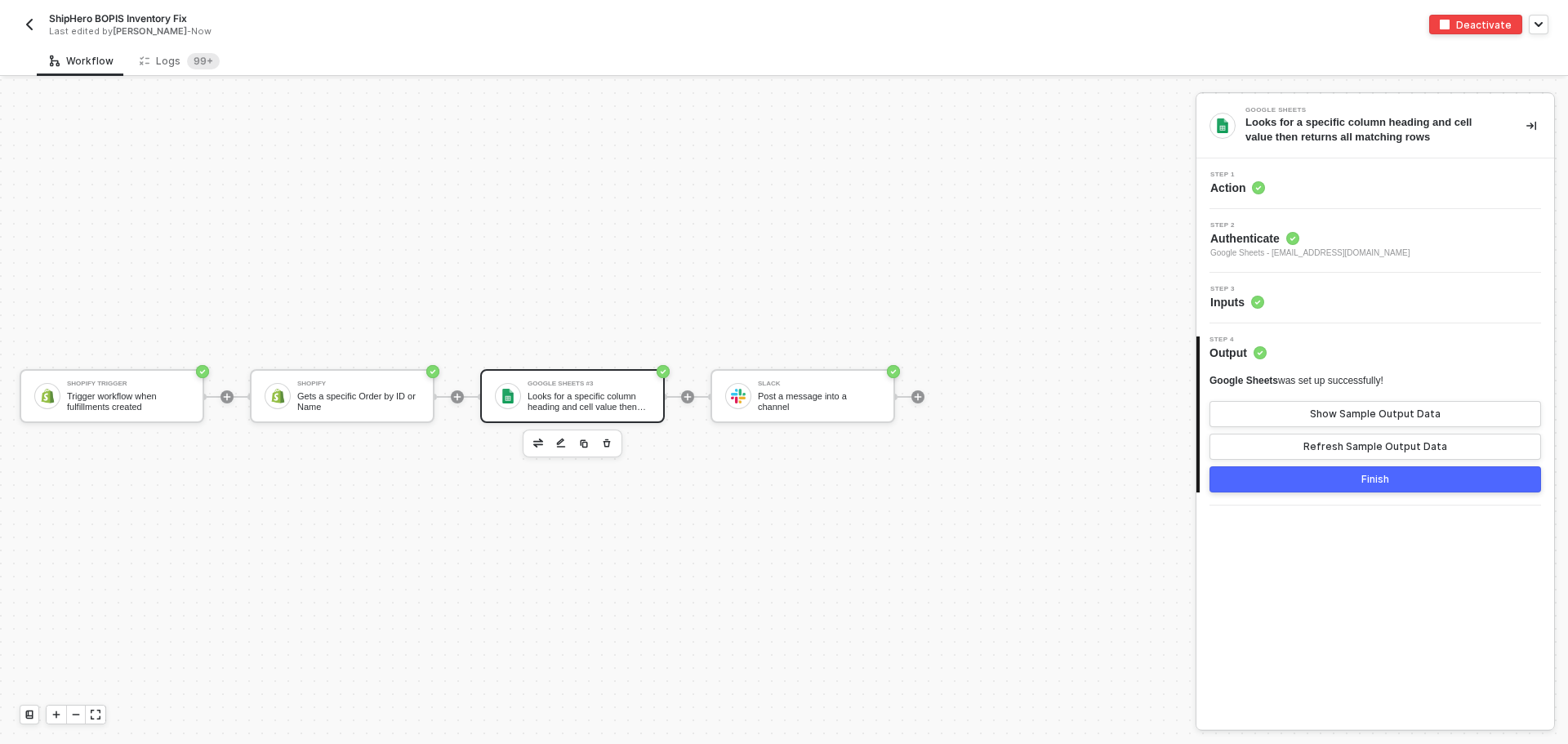
click at [1292, 296] on div "Step 3 Inputs" at bounding box center [1377, 298] width 354 height 24
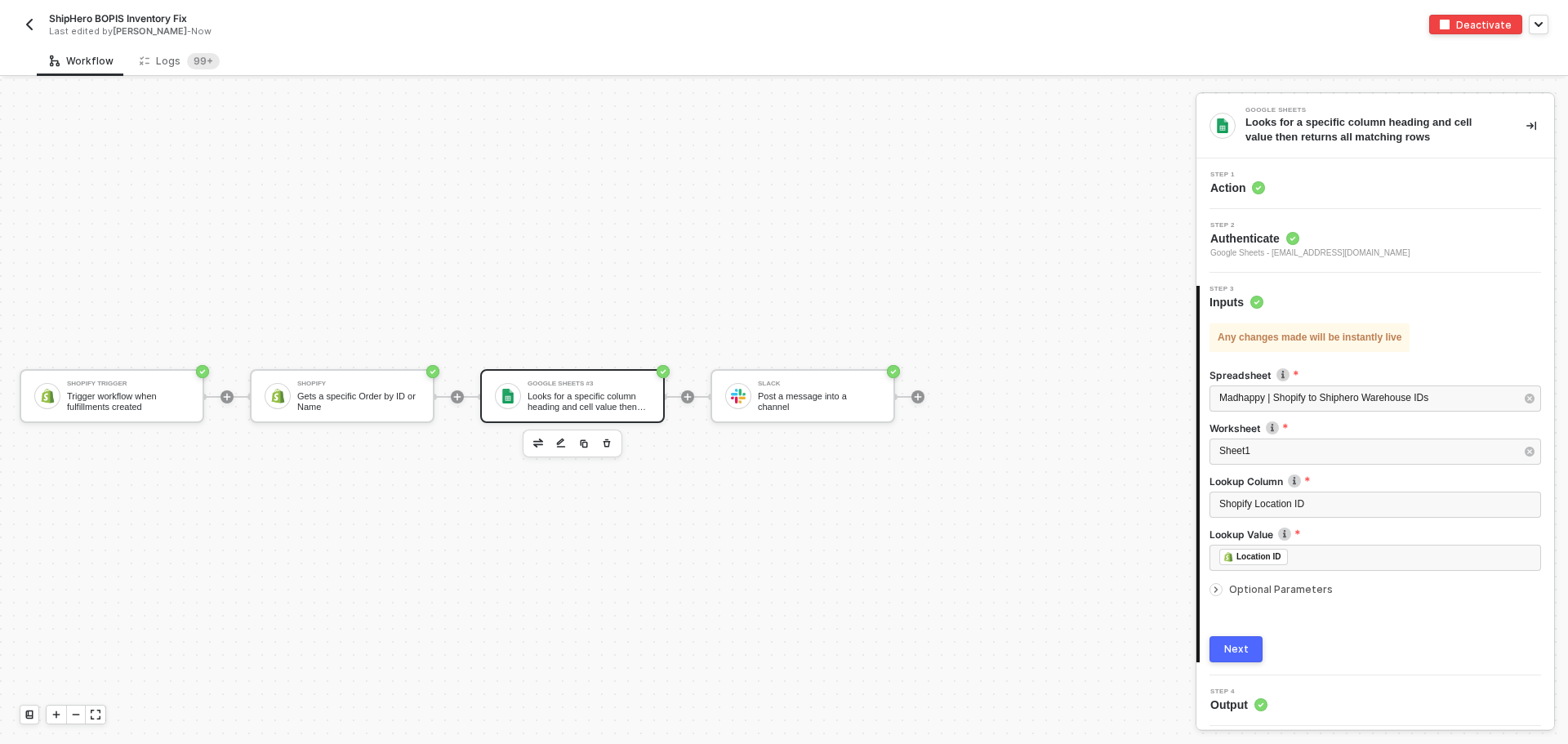
click at [1243, 590] on span "Optional Parameters" at bounding box center [1280, 589] width 104 height 12
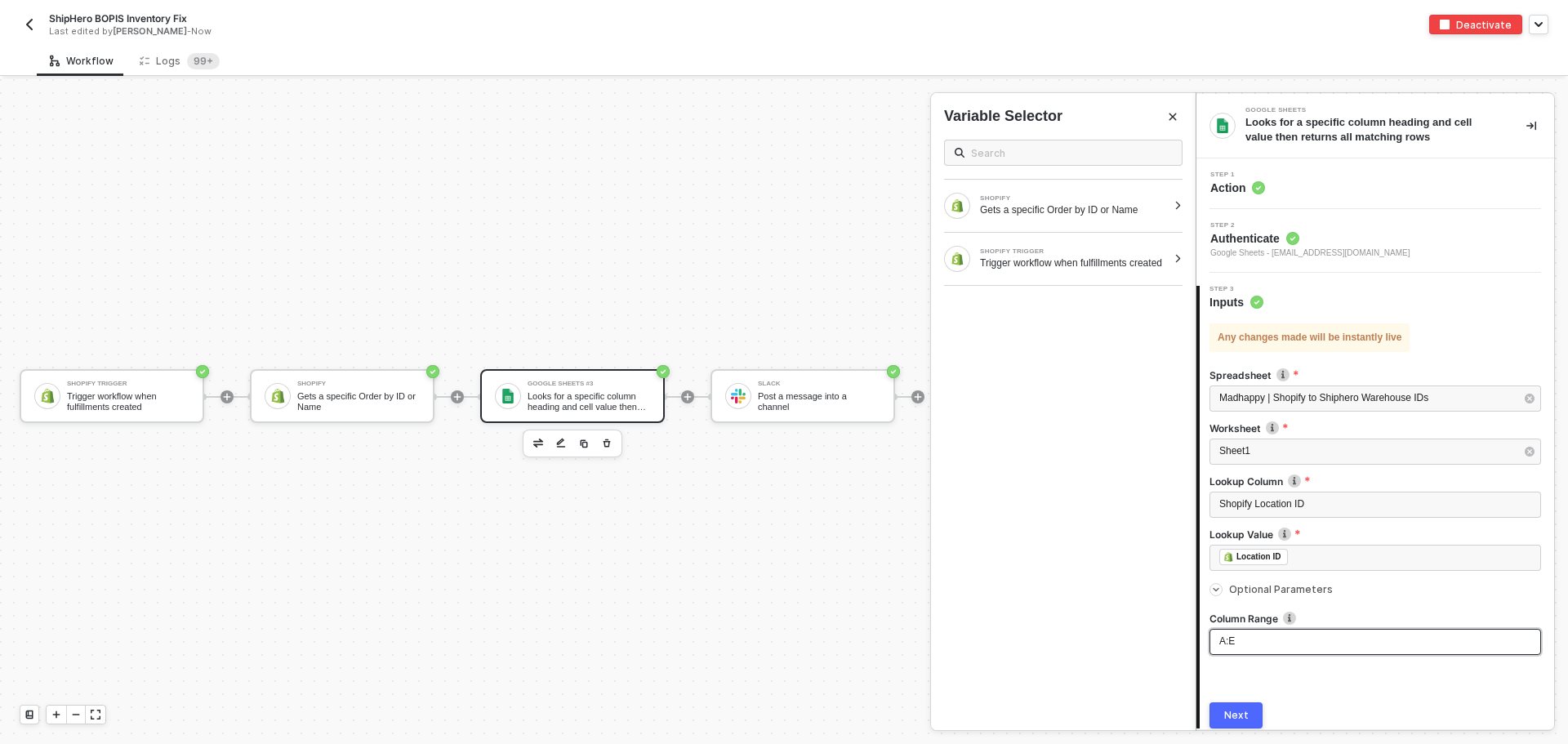
click at [1295, 633] on div "A:E" at bounding box center [1375, 642] width 332 height 26
click at [1243, 720] on div "Next" at bounding box center [1236, 715] width 24 height 13
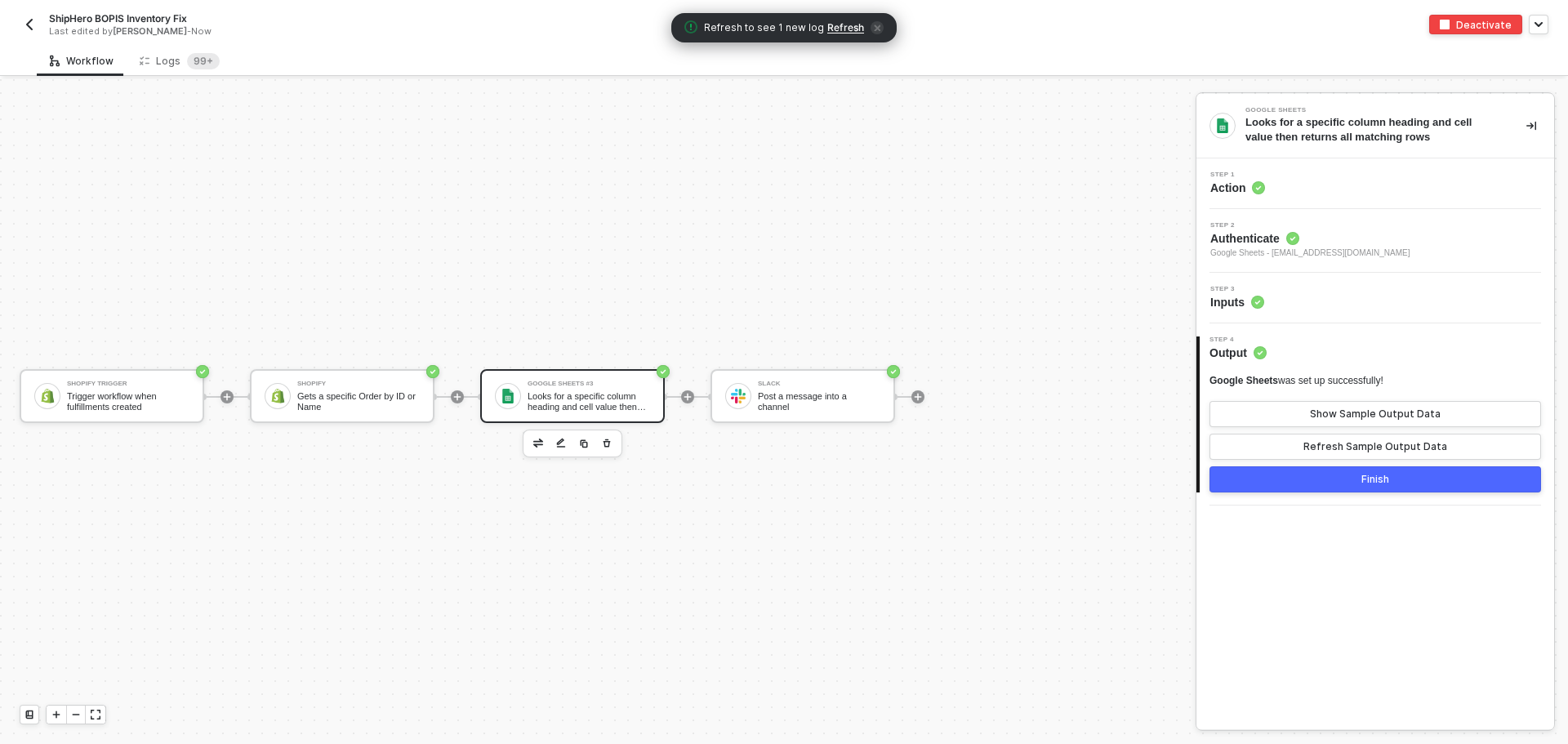
click at [1358, 479] on button "Finish" at bounding box center [1375, 479] width 332 height 26
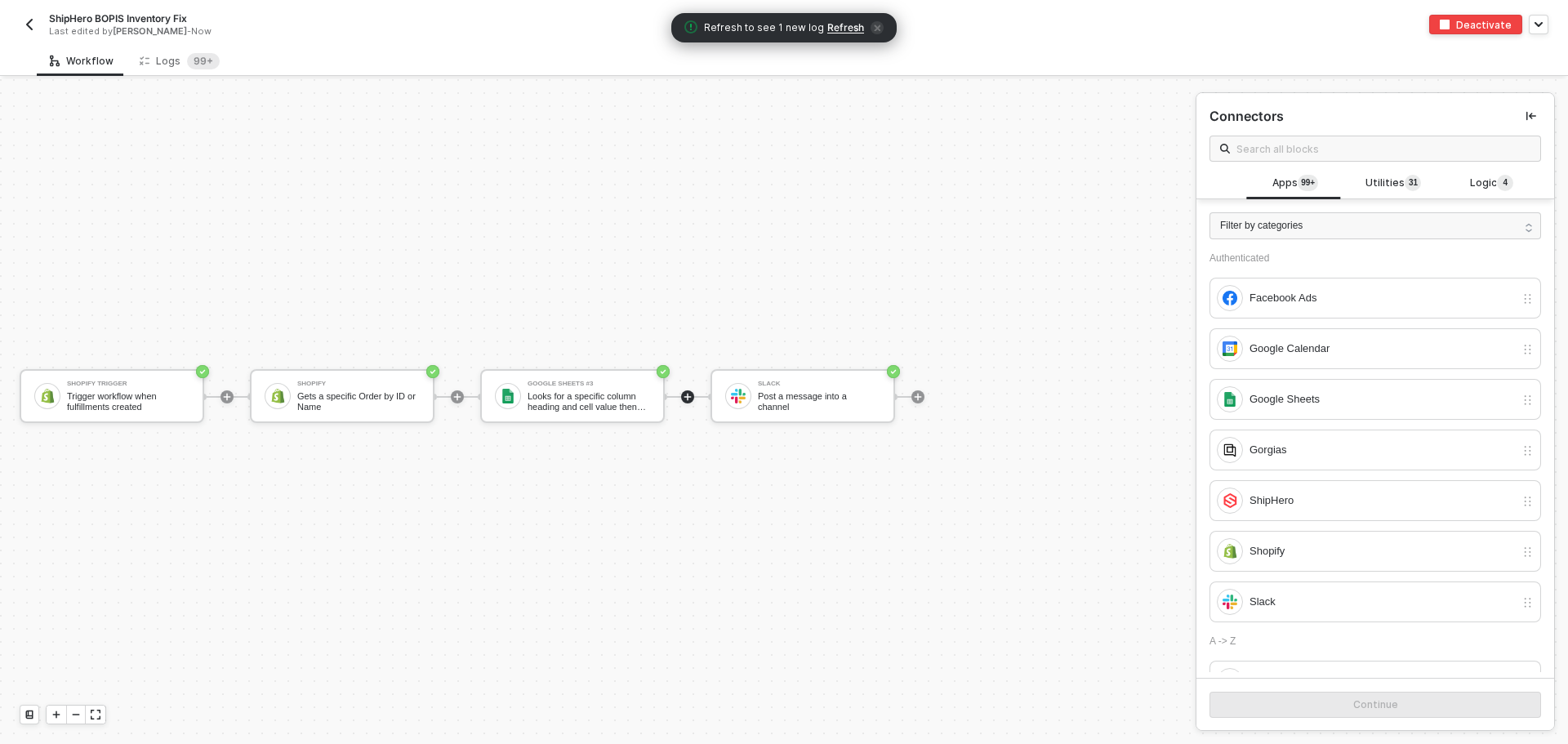
click at [843, 23] on span "Refresh" at bounding box center [845, 27] width 37 height 13
click at [176, 56] on div "Logs 99+" at bounding box center [180, 61] width 80 height 17
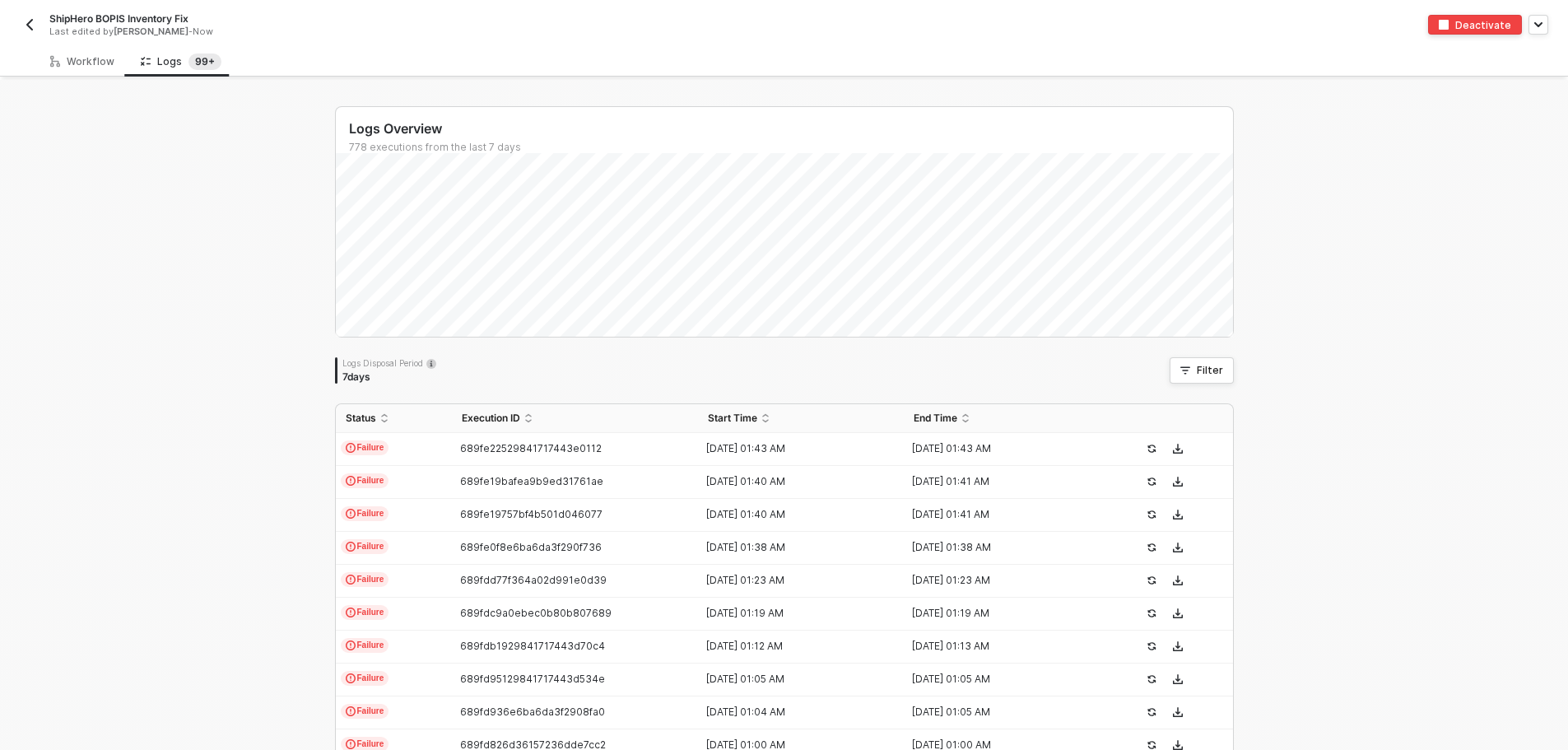
click at [30, 19] on img "button" at bounding box center [29, 25] width 13 height 13
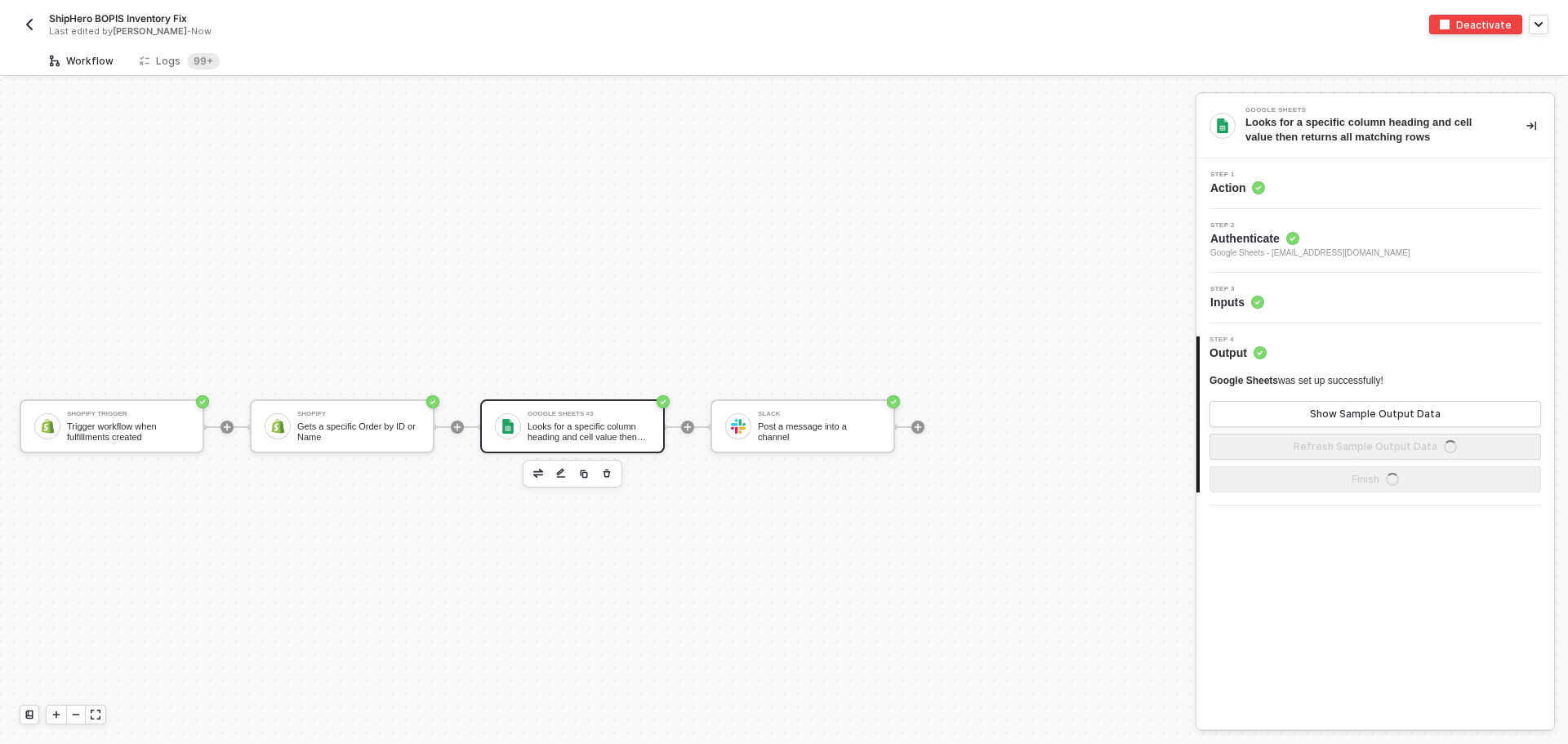
scroll to position [31, 0]
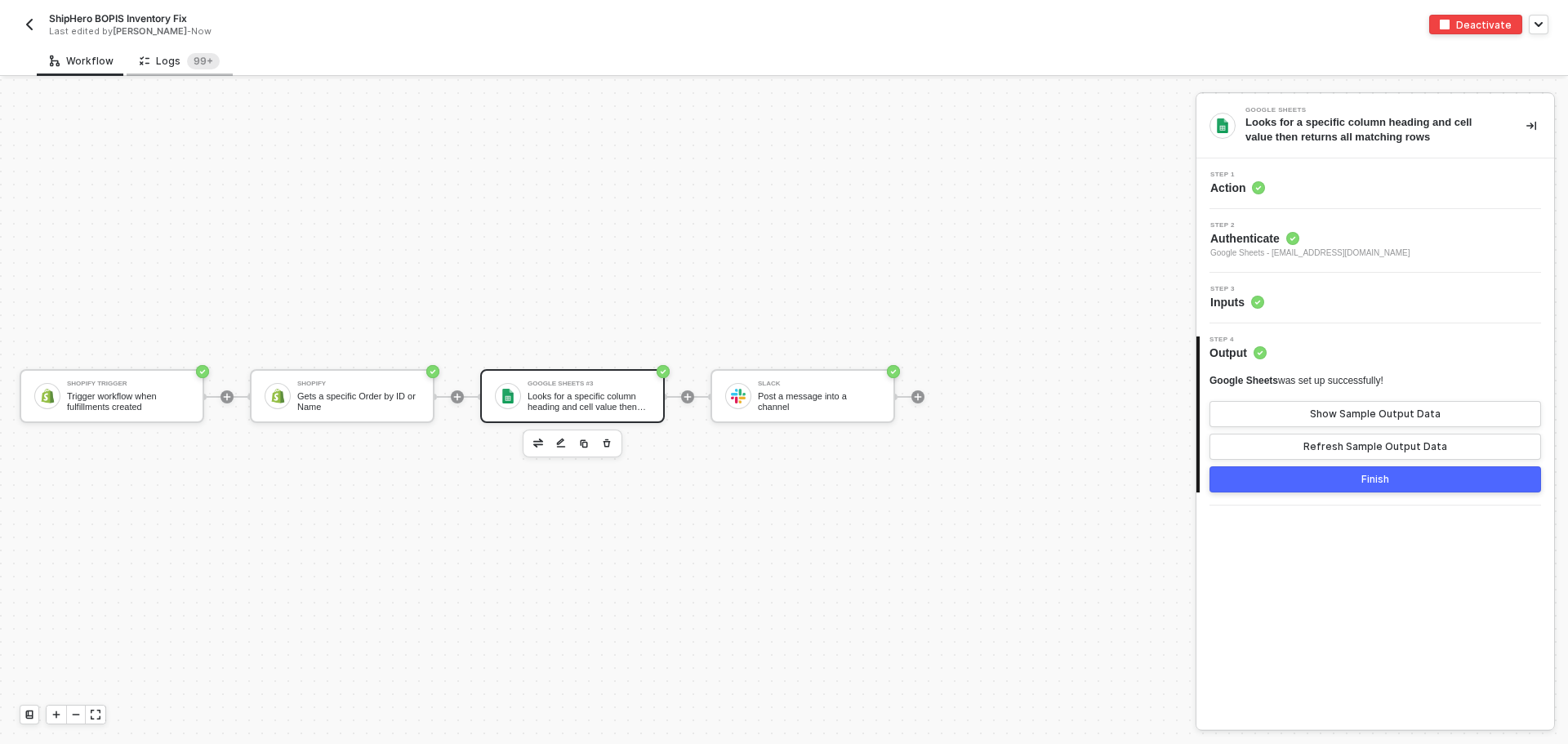
click at [184, 71] on div "Logs 99+" at bounding box center [180, 60] width 107 height 31
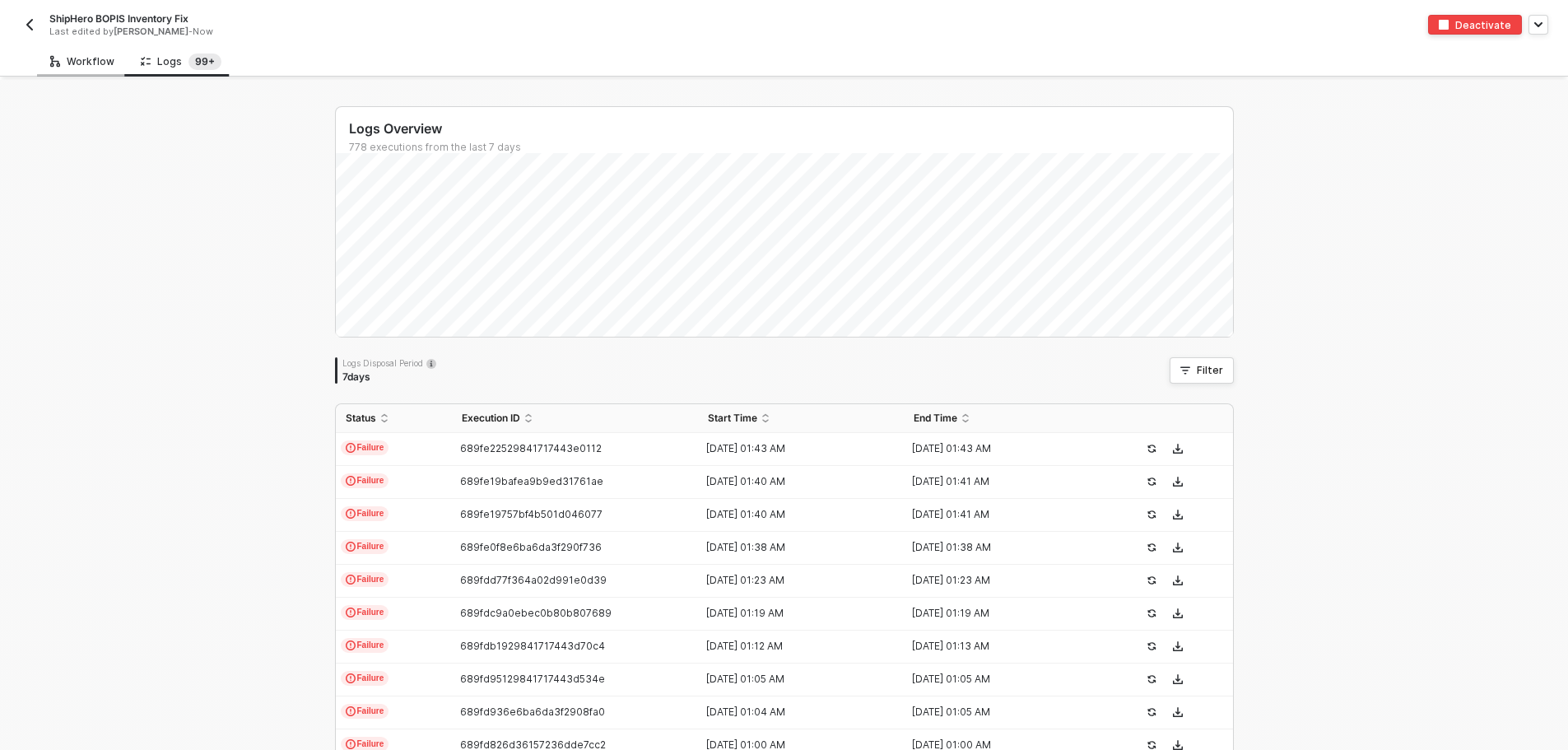
click at [60, 65] on div "Workflow" at bounding box center [82, 62] width 64 height 13
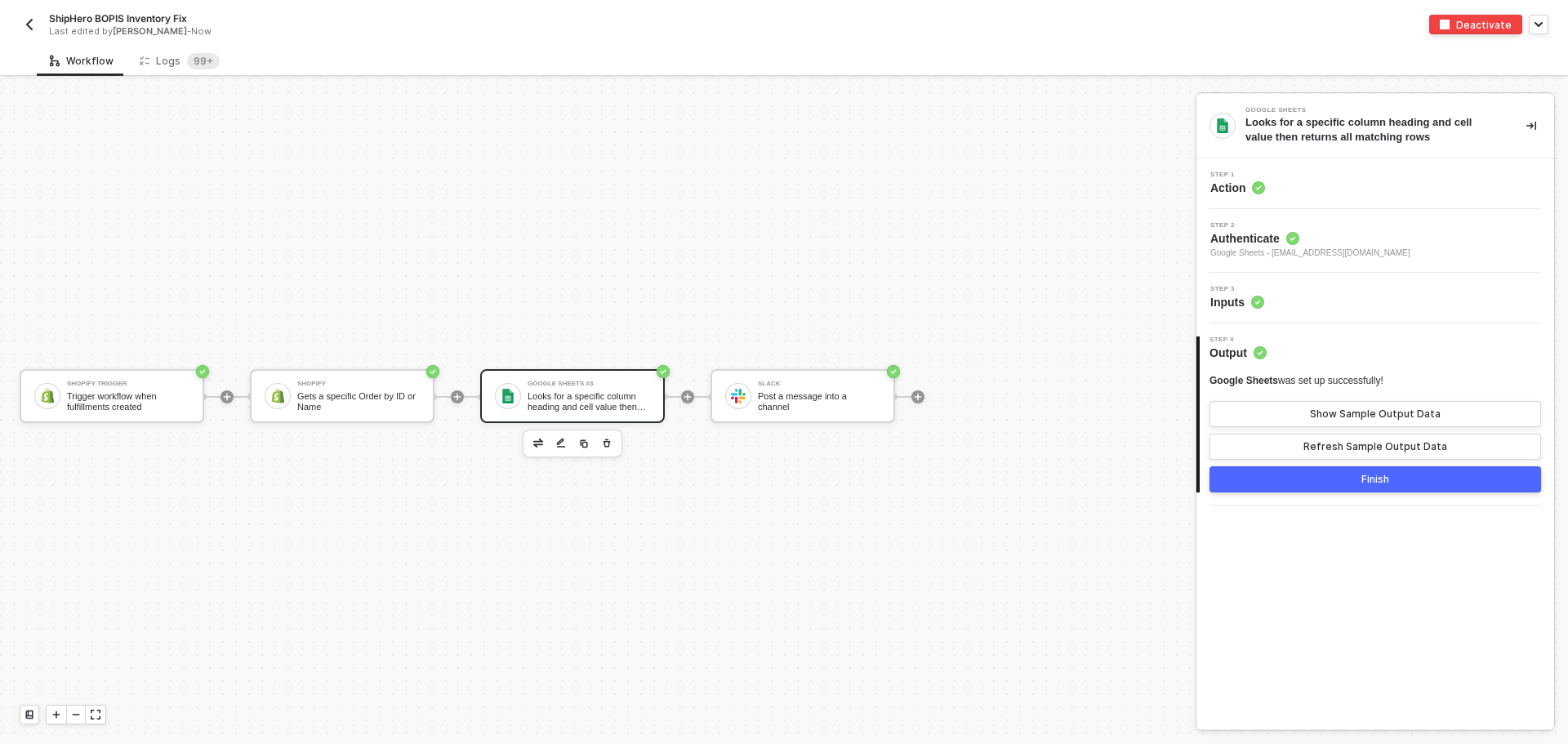
click at [32, 17] on button "button" at bounding box center [29, 24] width 19 height 19
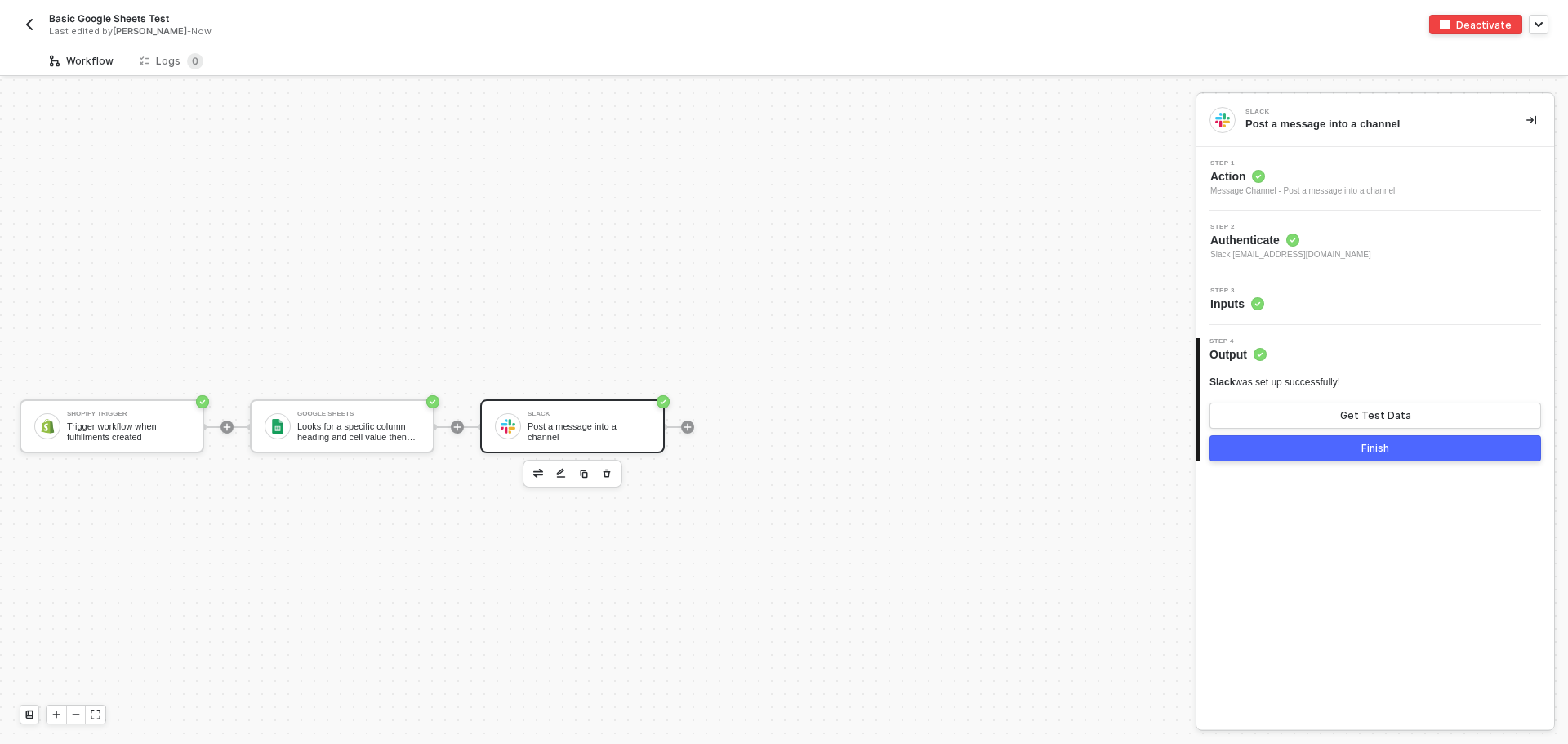
scroll to position [31, 0]
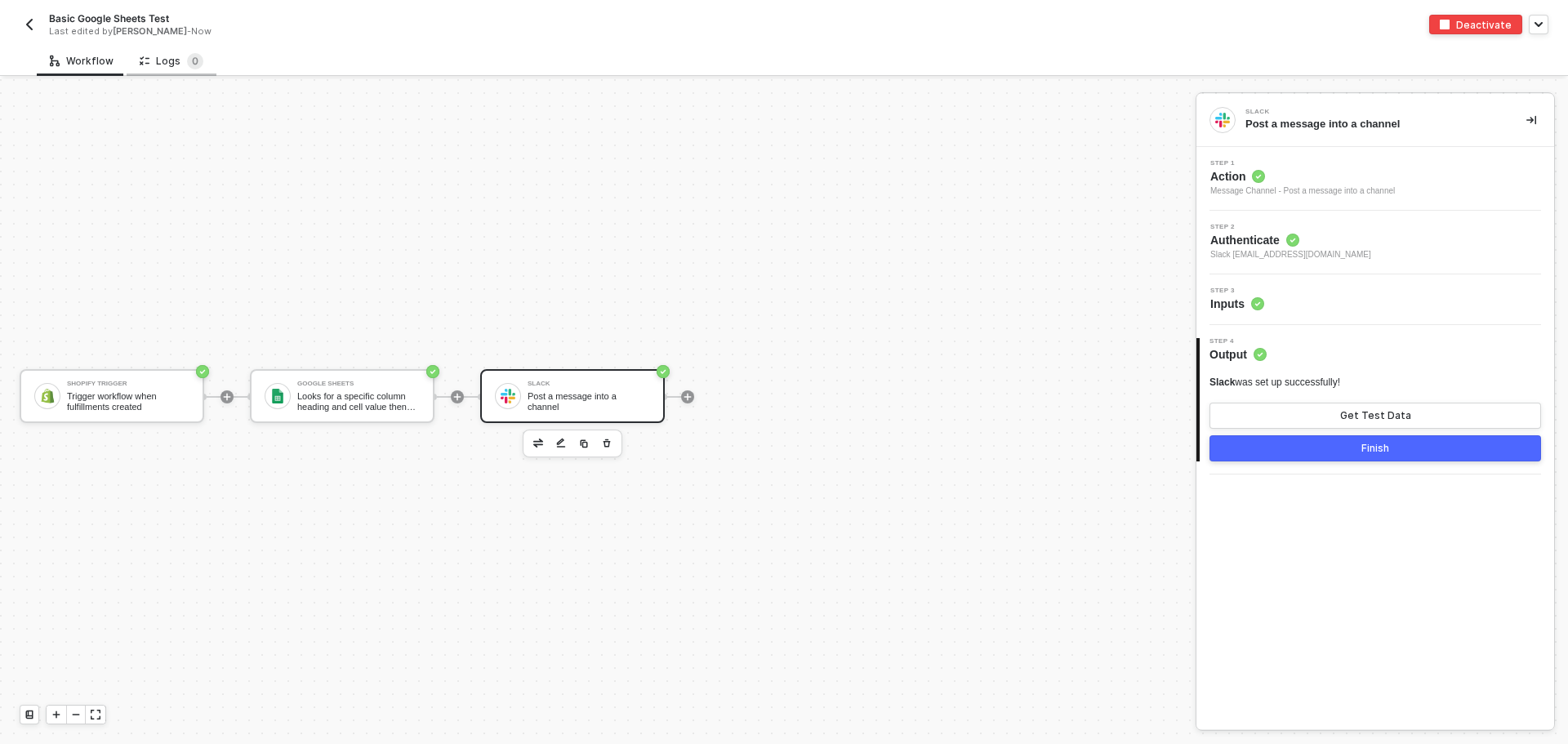
click at [179, 53] on div "Logs 0" at bounding box center [171, 61] width 64 height 17
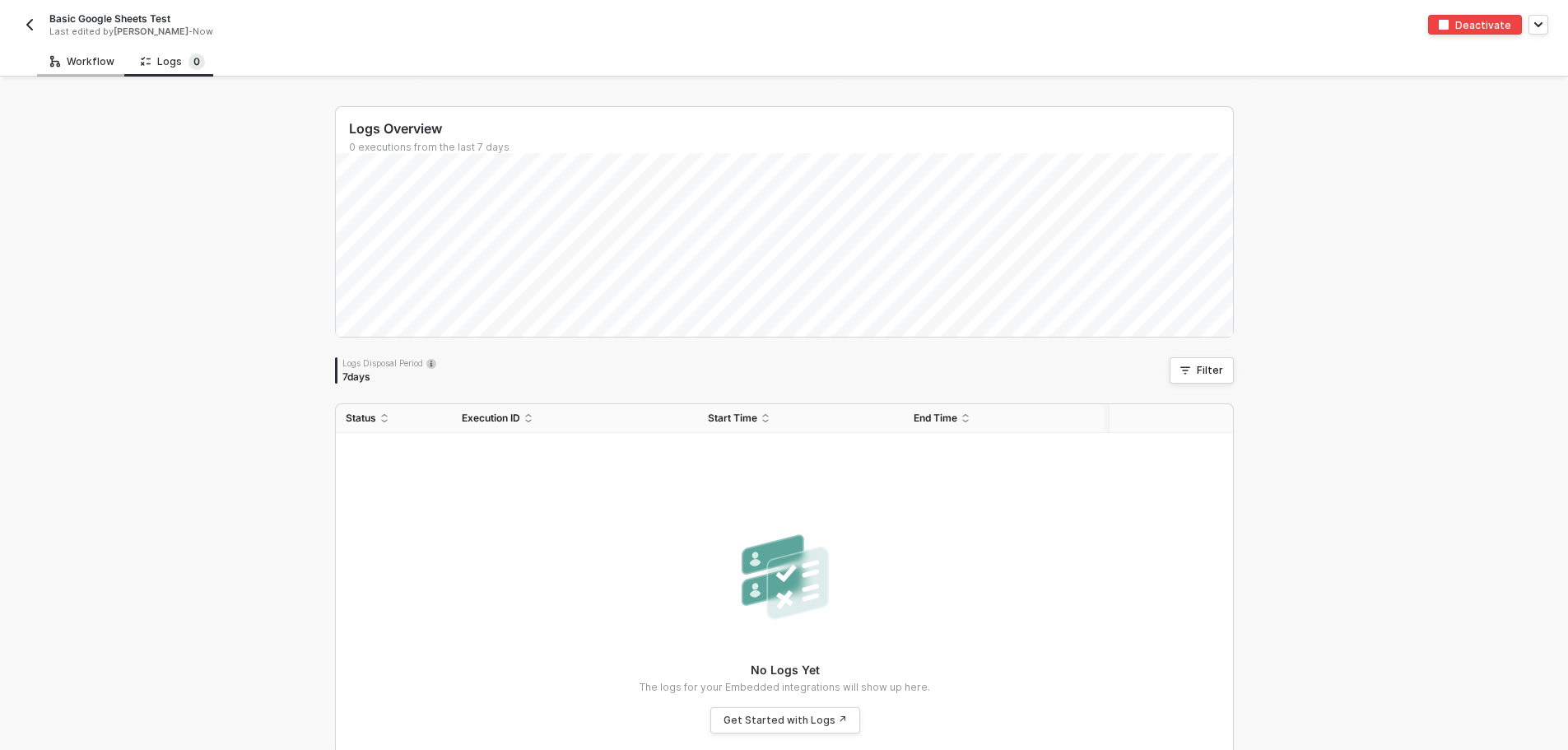
click at [40, 55] on div "Workflow" at bounding box center [82, 61] width 91 height 31
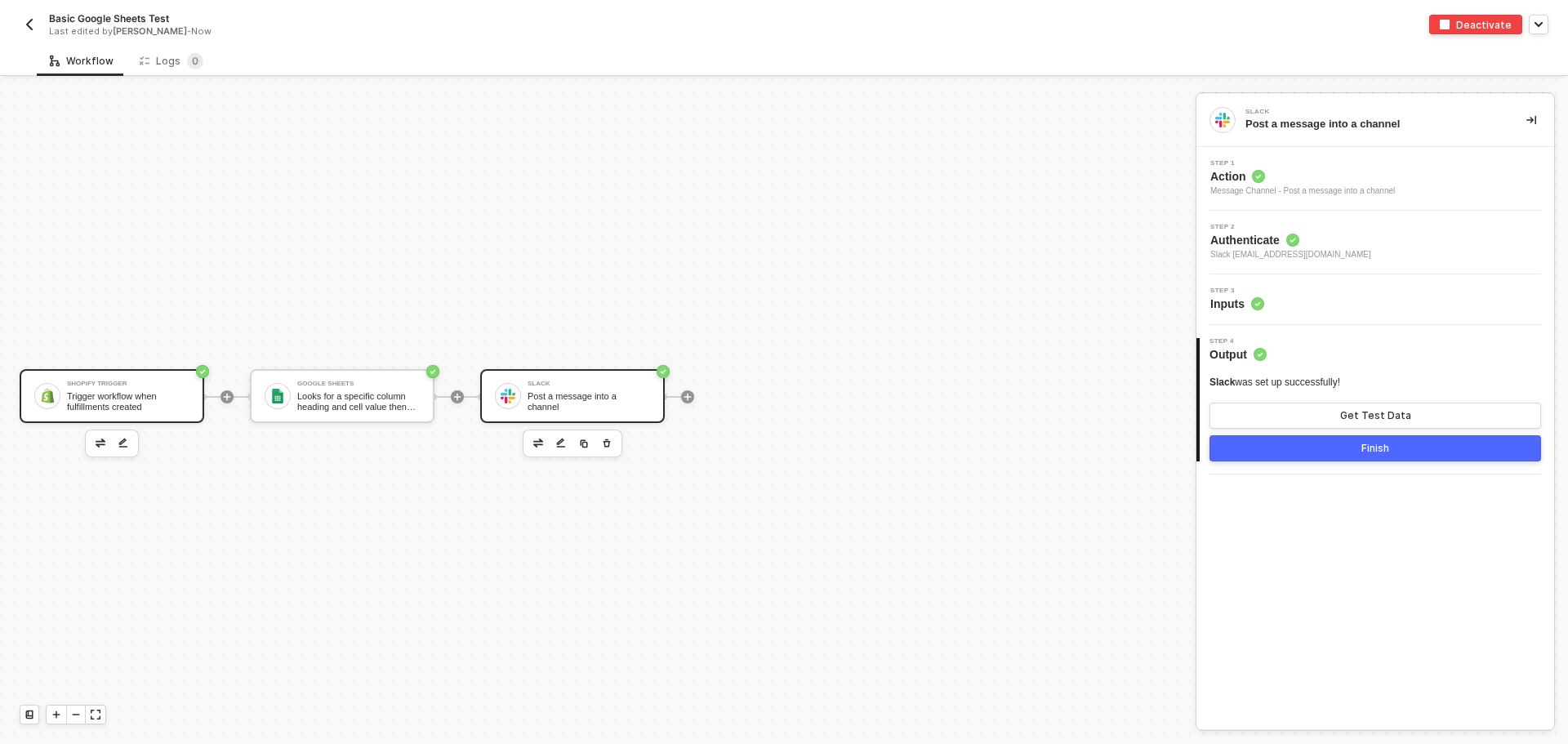
click at [112, 388] on div "Shopify Trigger Trigger workflow when fulfillments created" at bounding box center [128, 396] width 122 height 31
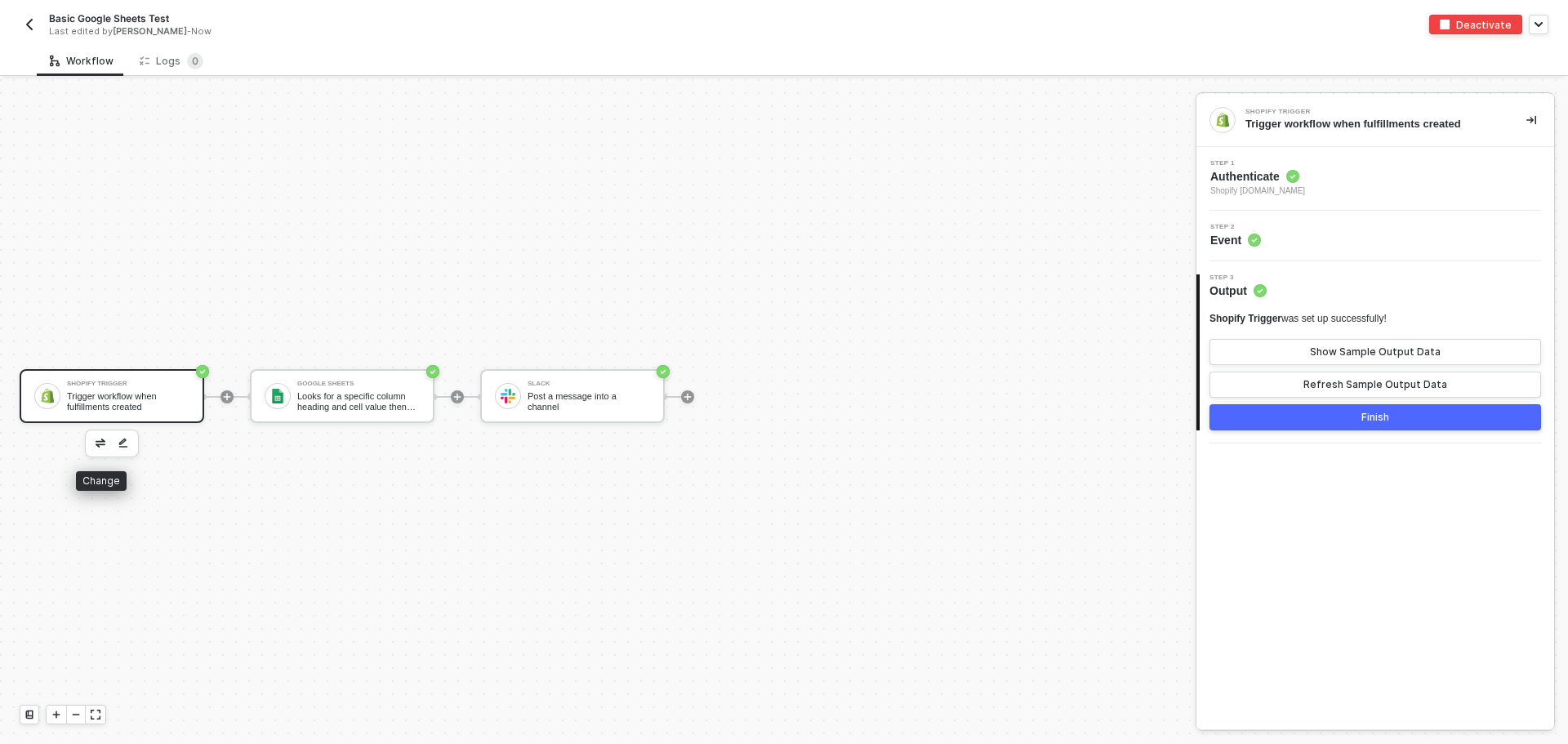
click at [104, 443] on img "button" at bounding box center [100, 442] width 10 height 8
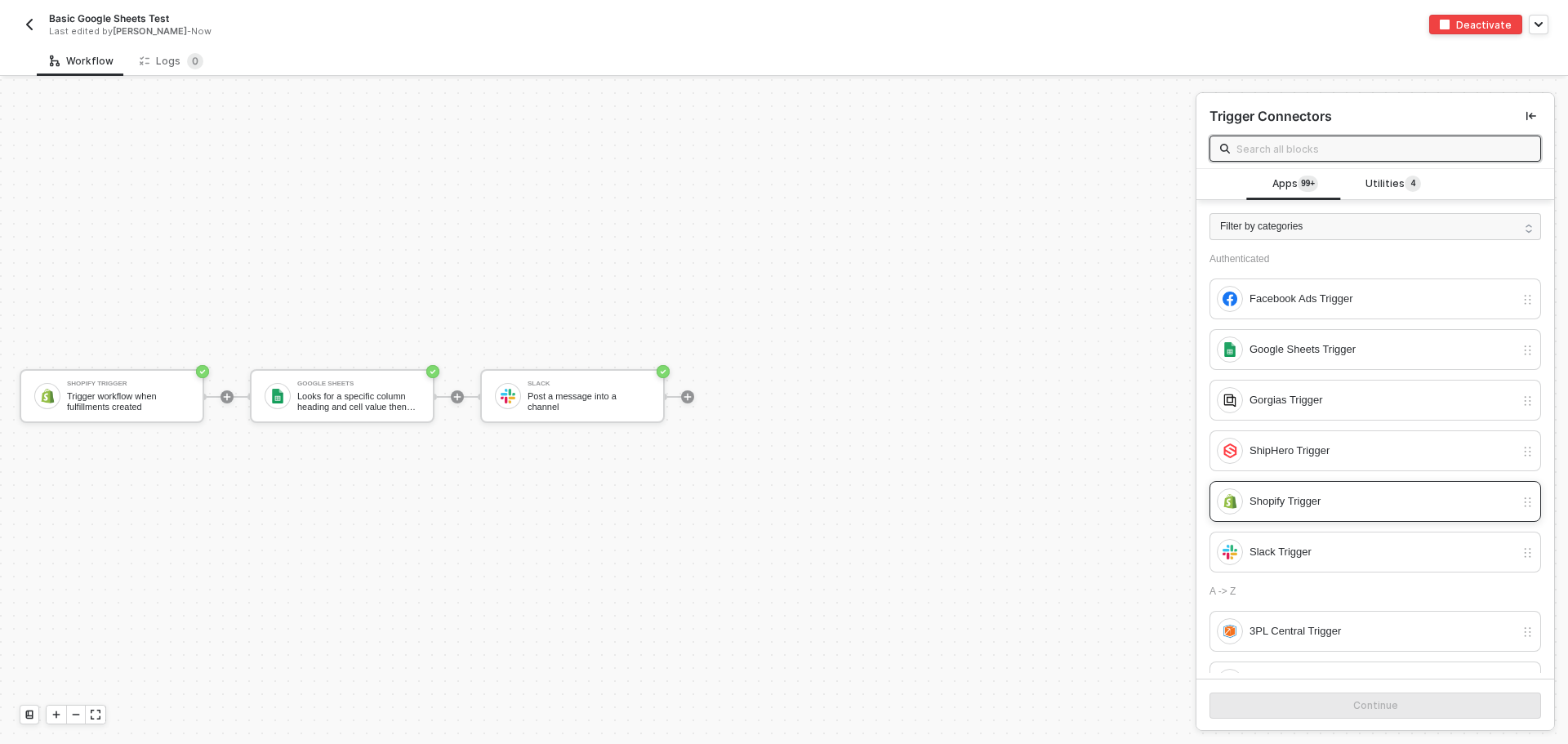
click at [1307, 497] on div "Shopify Trigger" at bounding box center [1382, 501] width 265 height 18
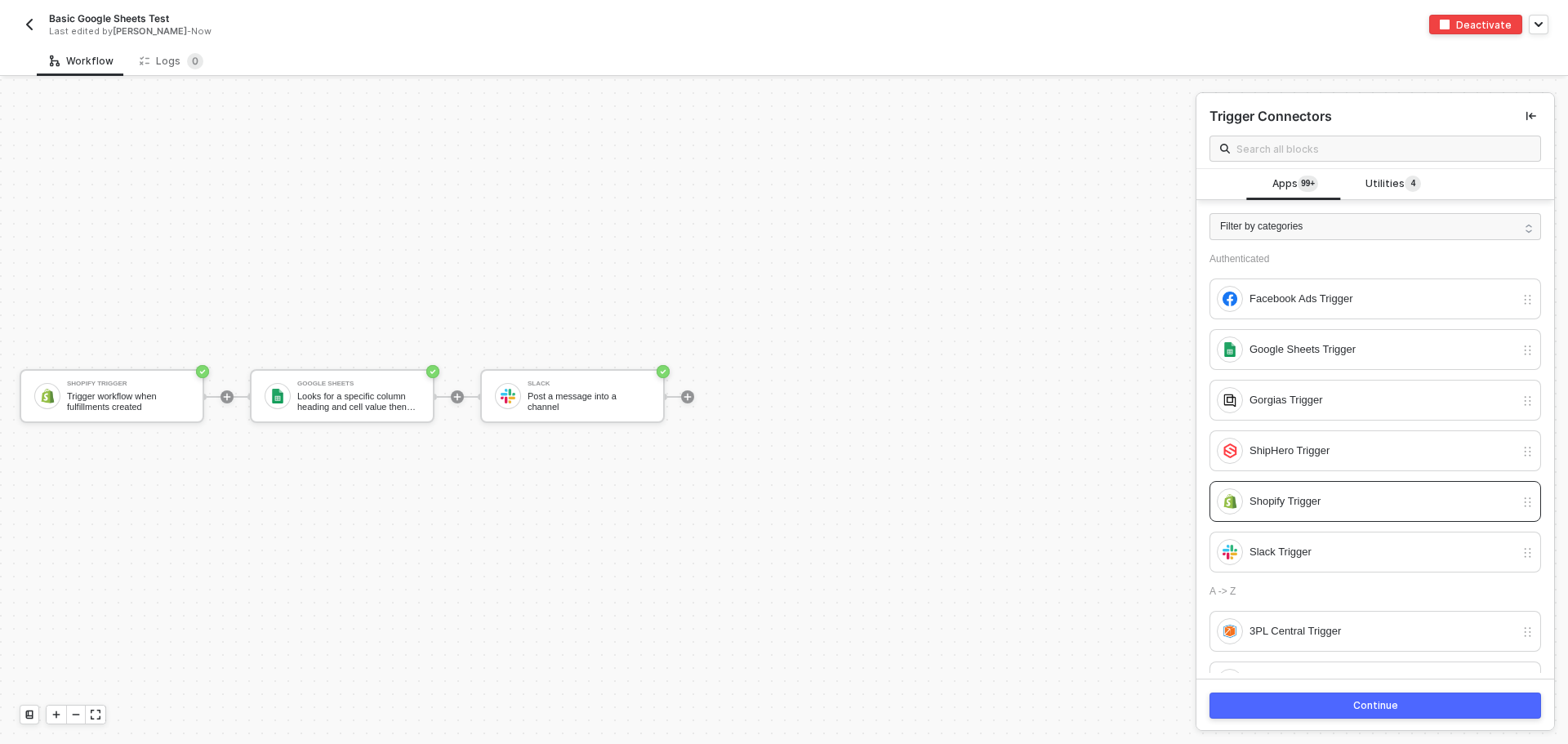
click at [1385, 699] on button "Continue" at bounding box center [1375, 706] width 332 height 26
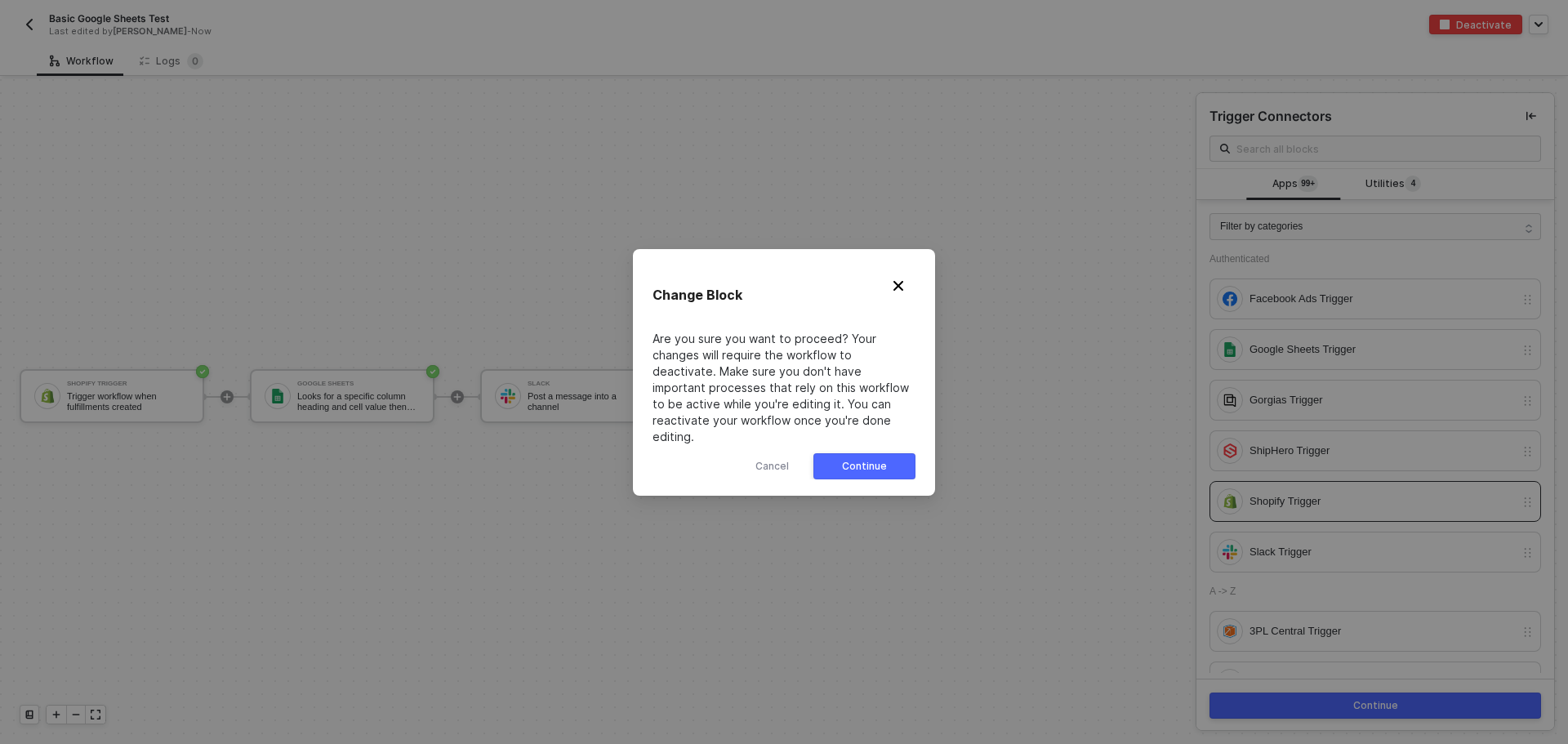
click at [849, 459] on div "Continue" at bounding box center [863, 465] width 45 height 13
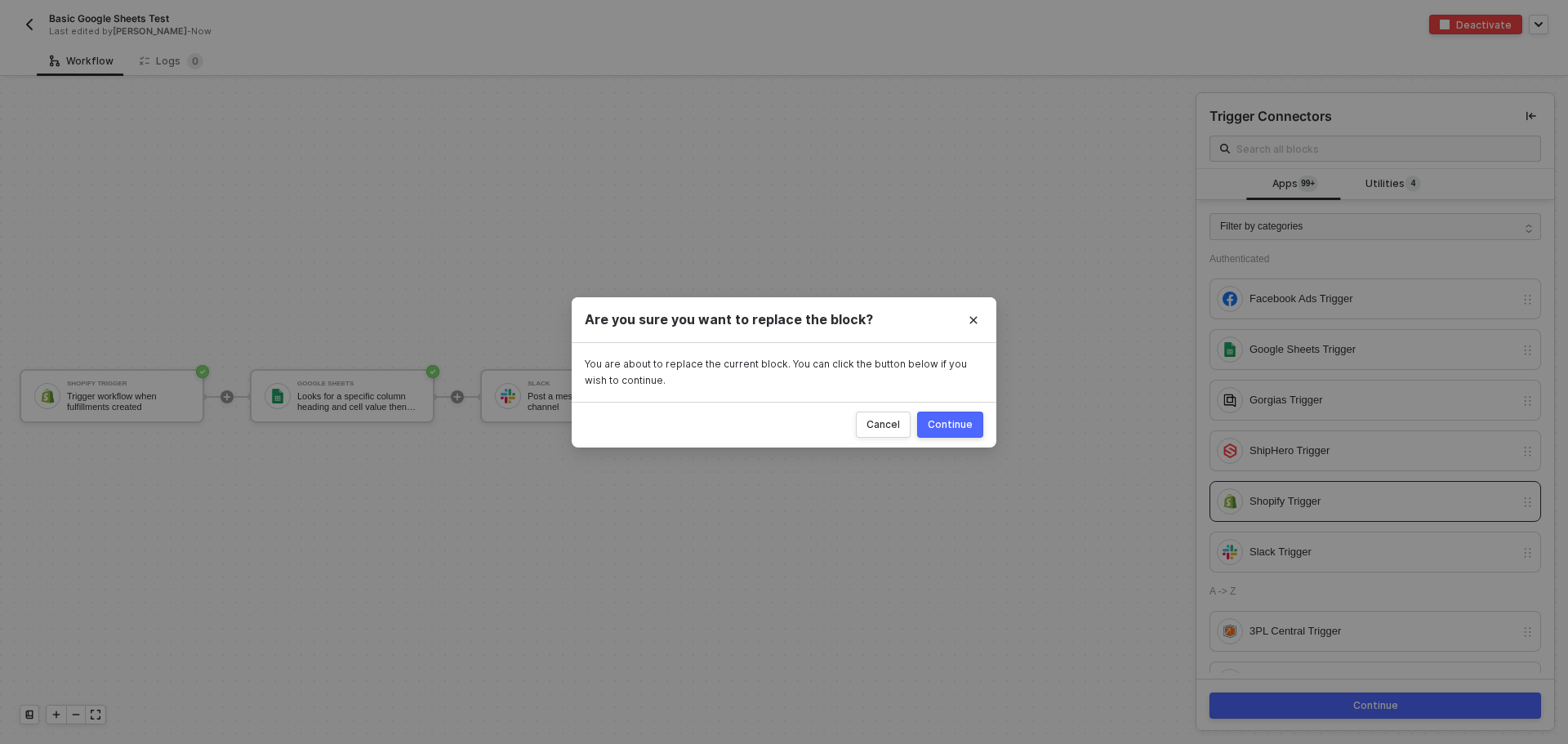
click at [969, 425] on div "Continue" at bounding box center [949, 424] width 45 height 13
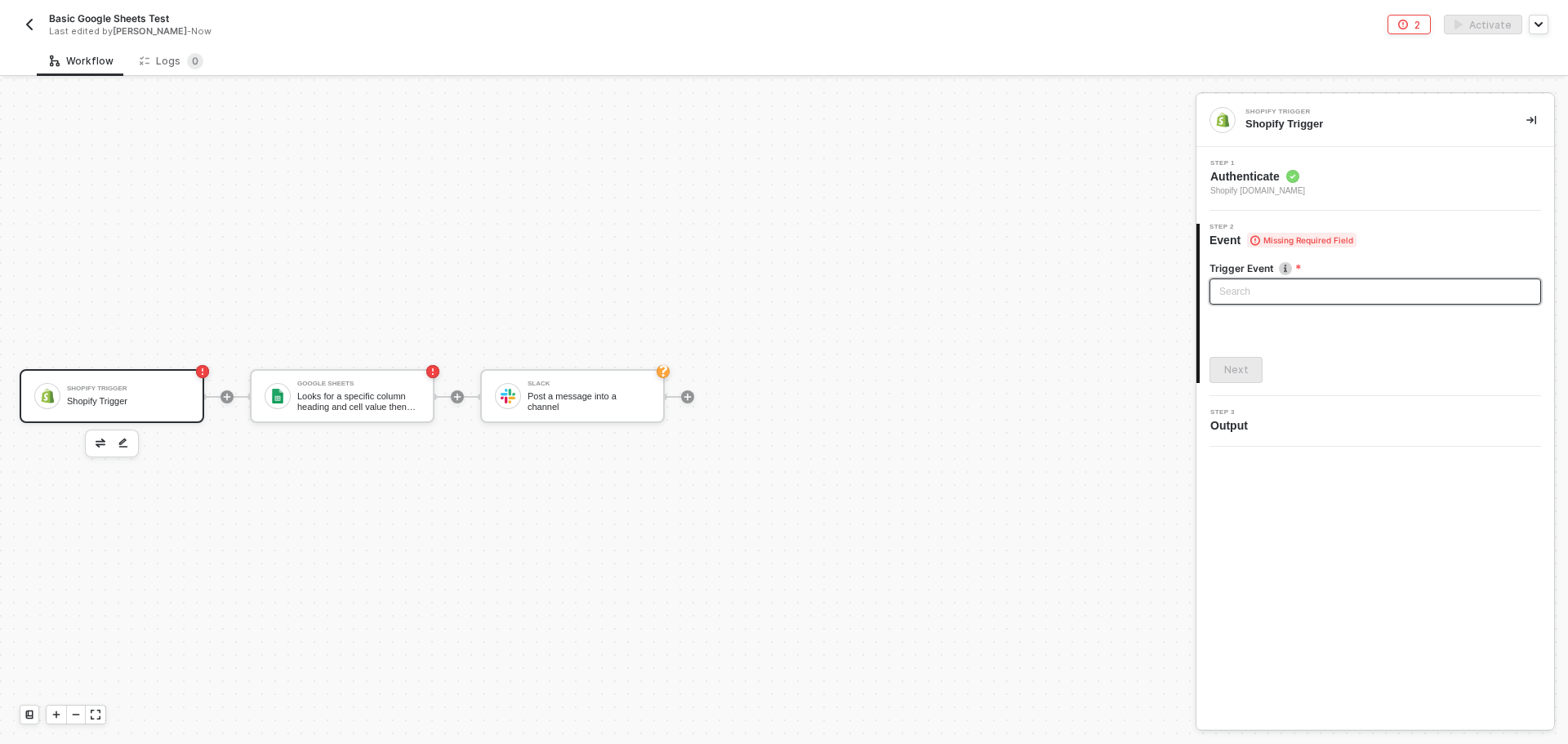
click at [1273, 292] on input "search" at bounding box center [1374, 292] width 312 height 24
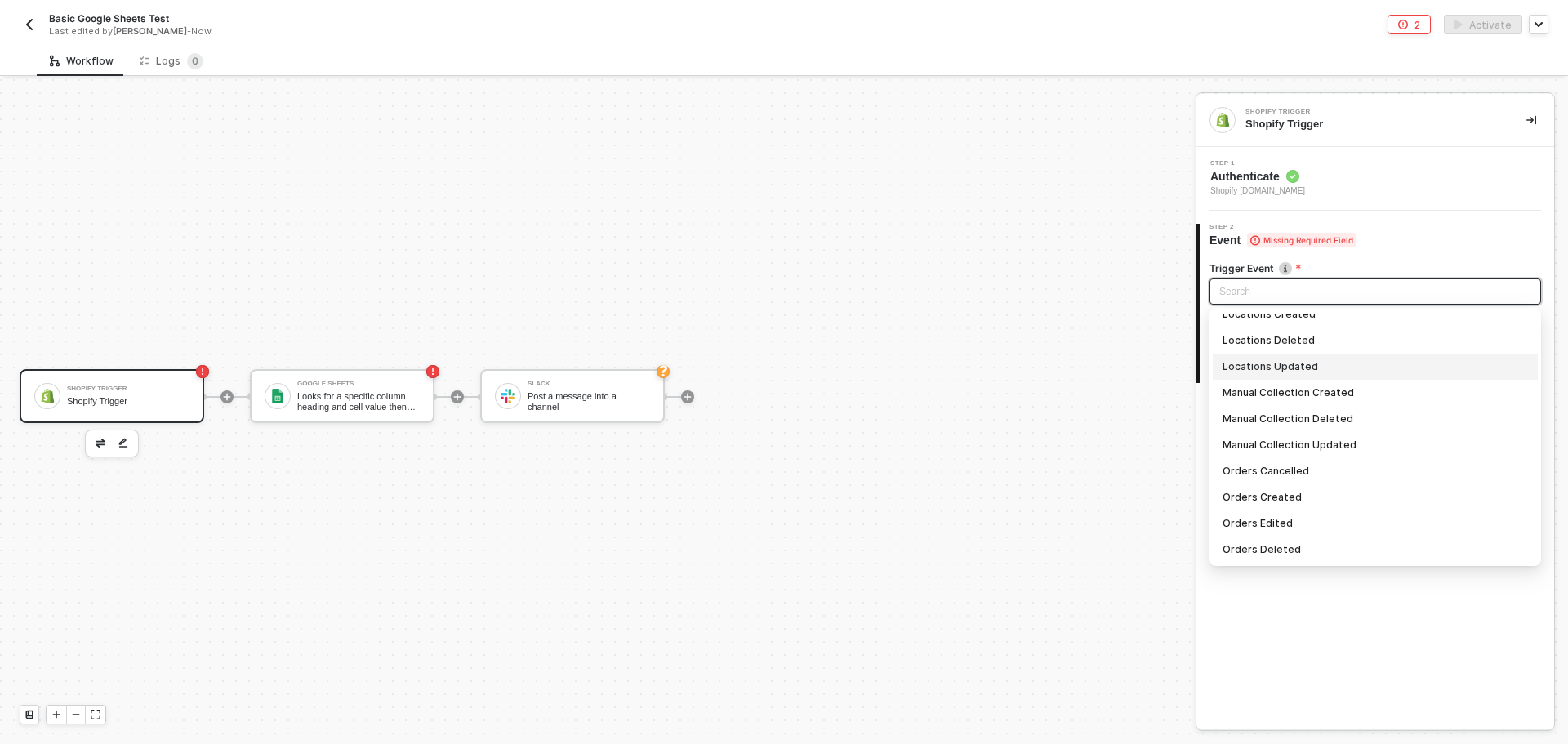
scroll to position [1062, 0]
click at [1307, 408] on div "Orders Created" at bounding box center [1375, 416] width 306 height 18
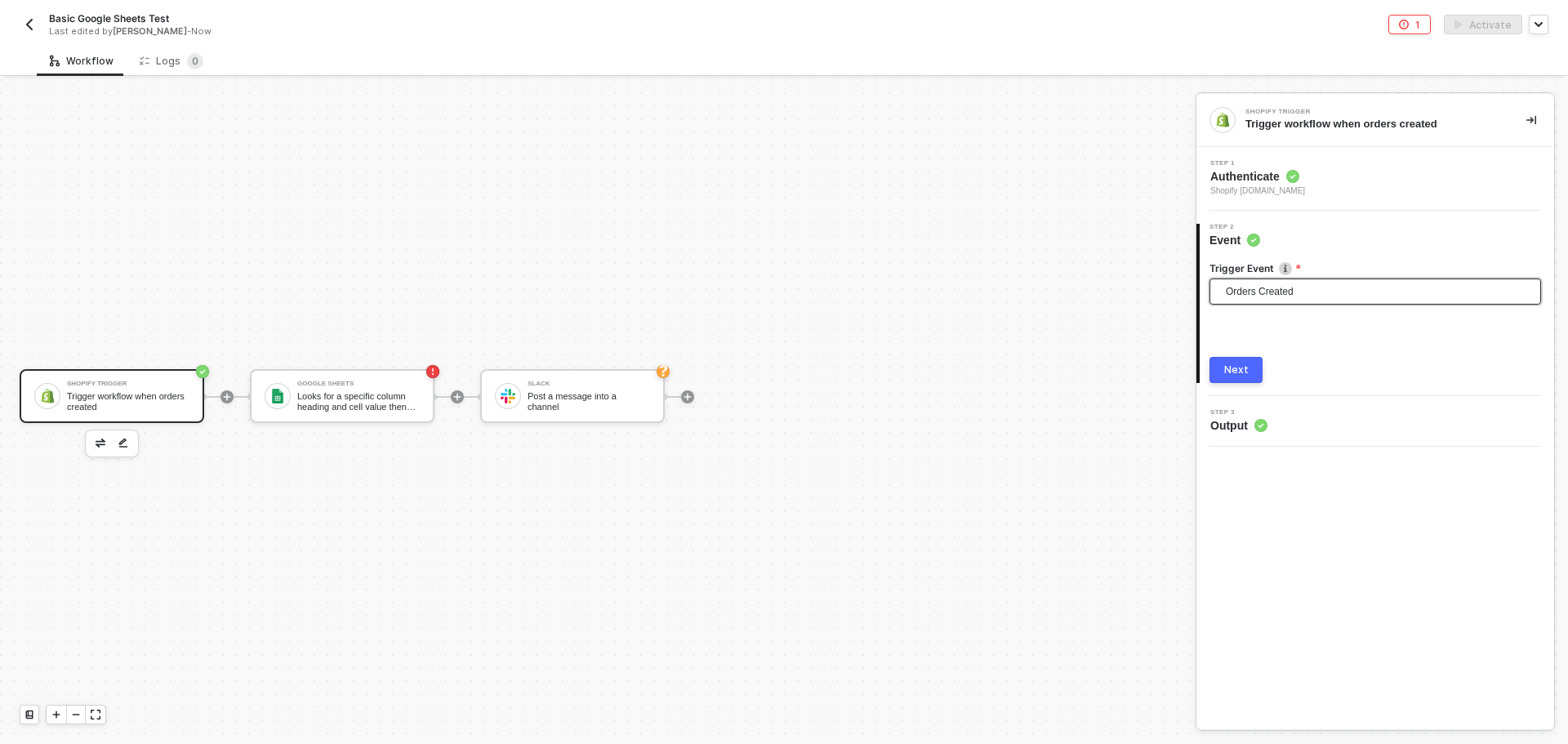
click at [1253, 380] on button "Next" at bounding box center [1235, 370] width 53 height 26
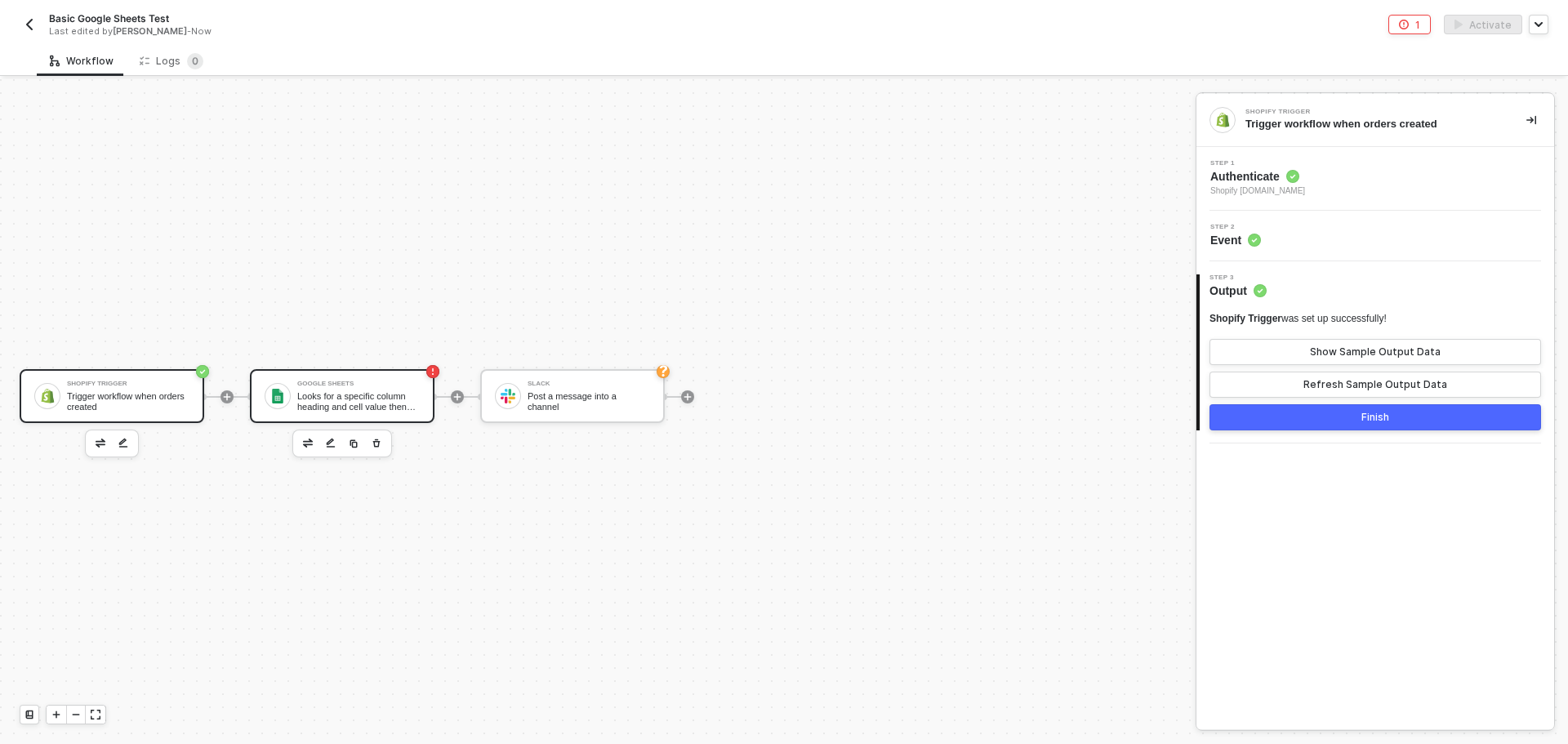
click at [417, 403] on div "Looks for a specific column heading and cell value then returns all matching ro…" at bounding box center [358, 401] width 122 height 20
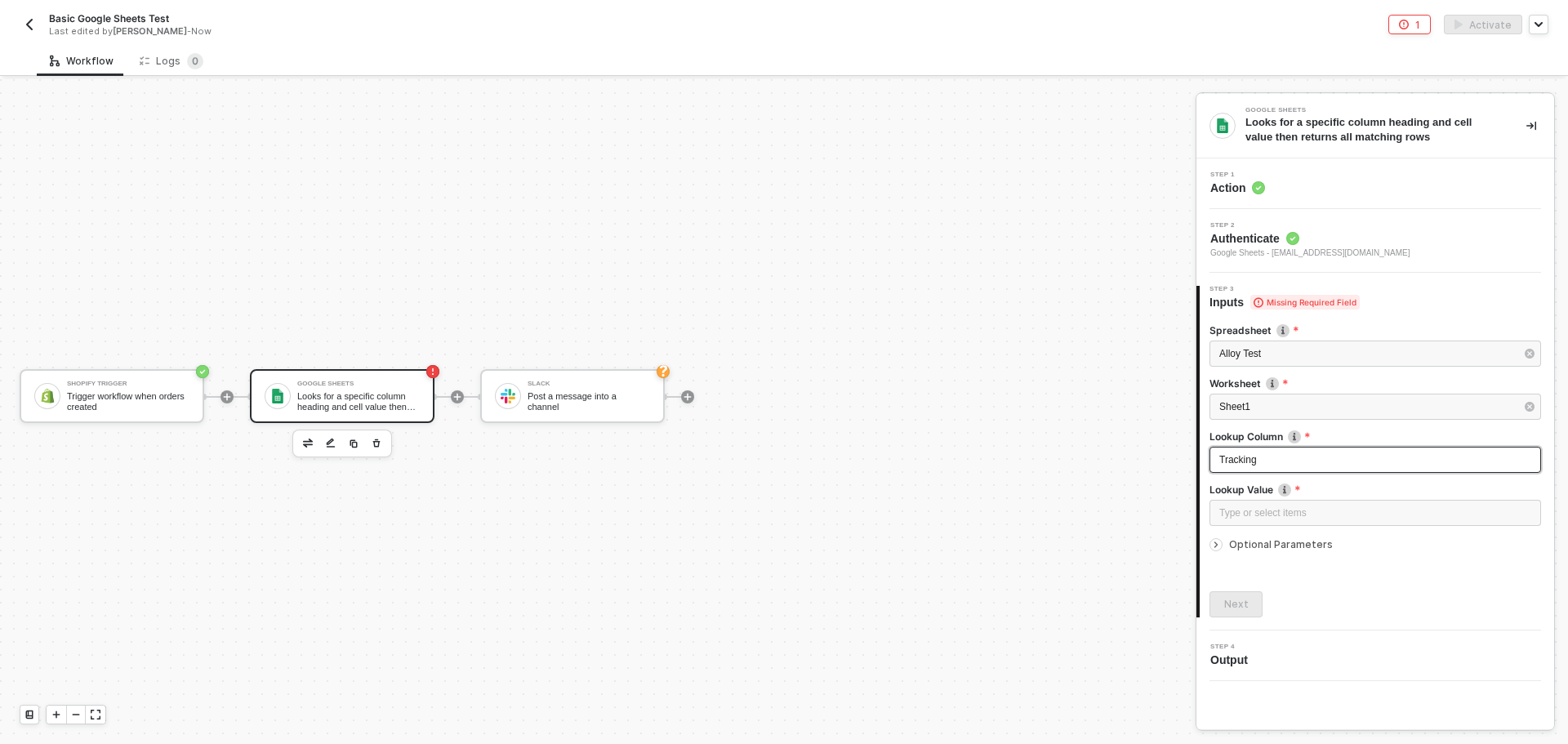
click at [1289, 460] on div "Tracking" at bounding box center [1374, 460] width 312 height 16
drag, startPoint x: 1289, startPoint y: 460, endPoint x: 1179, endPoint y: 455, distance: 110.1
click at [1195, 455] on div "Google Sheets Looks for a specific column heading and cell value then returns a…" at bounding box center [1381, 411] width 372 height 665
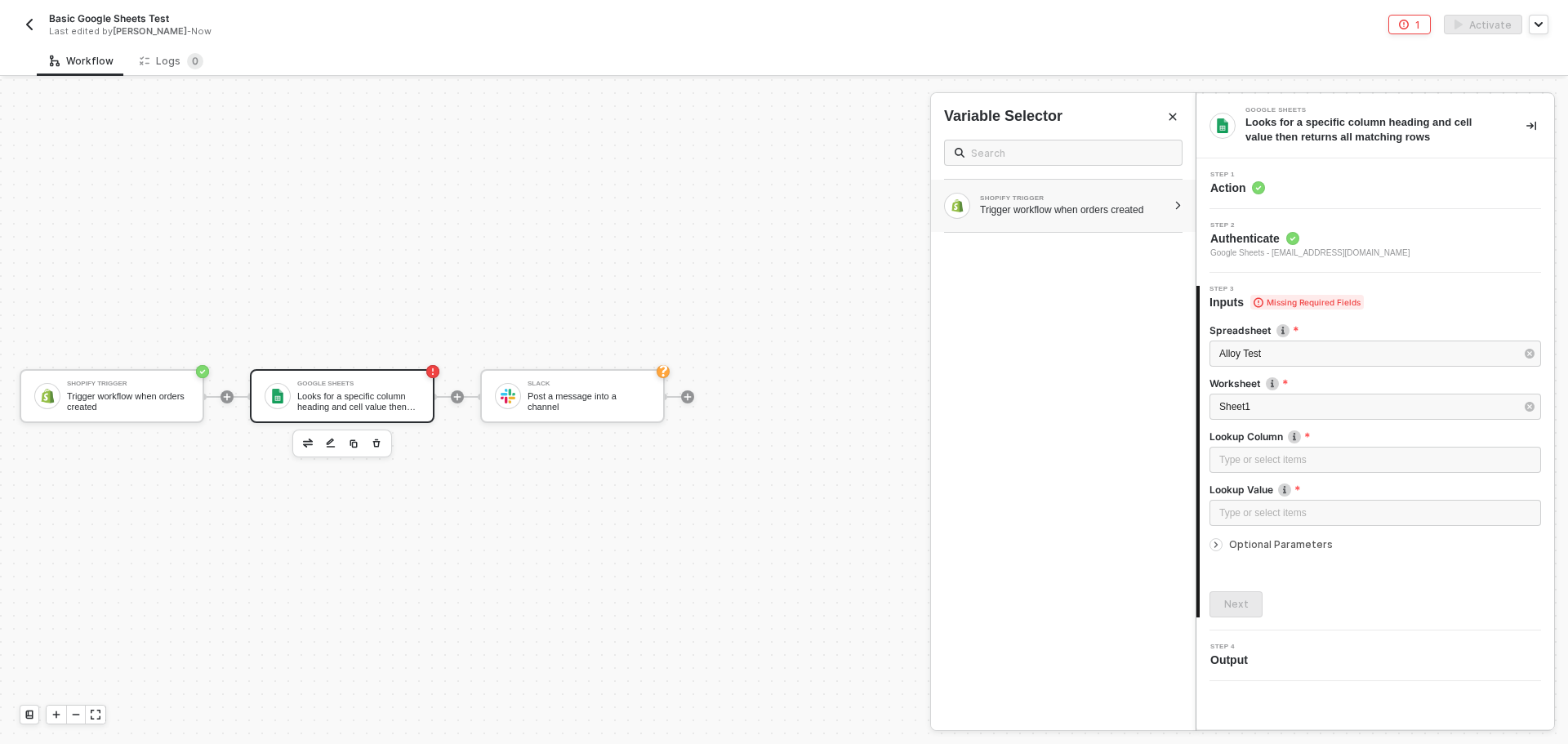
click at [1070, 221] on div "SHOPIFY TRIGGER Trigger workflow when orders created" at bounding box center [1063, 206] width 265 height 52
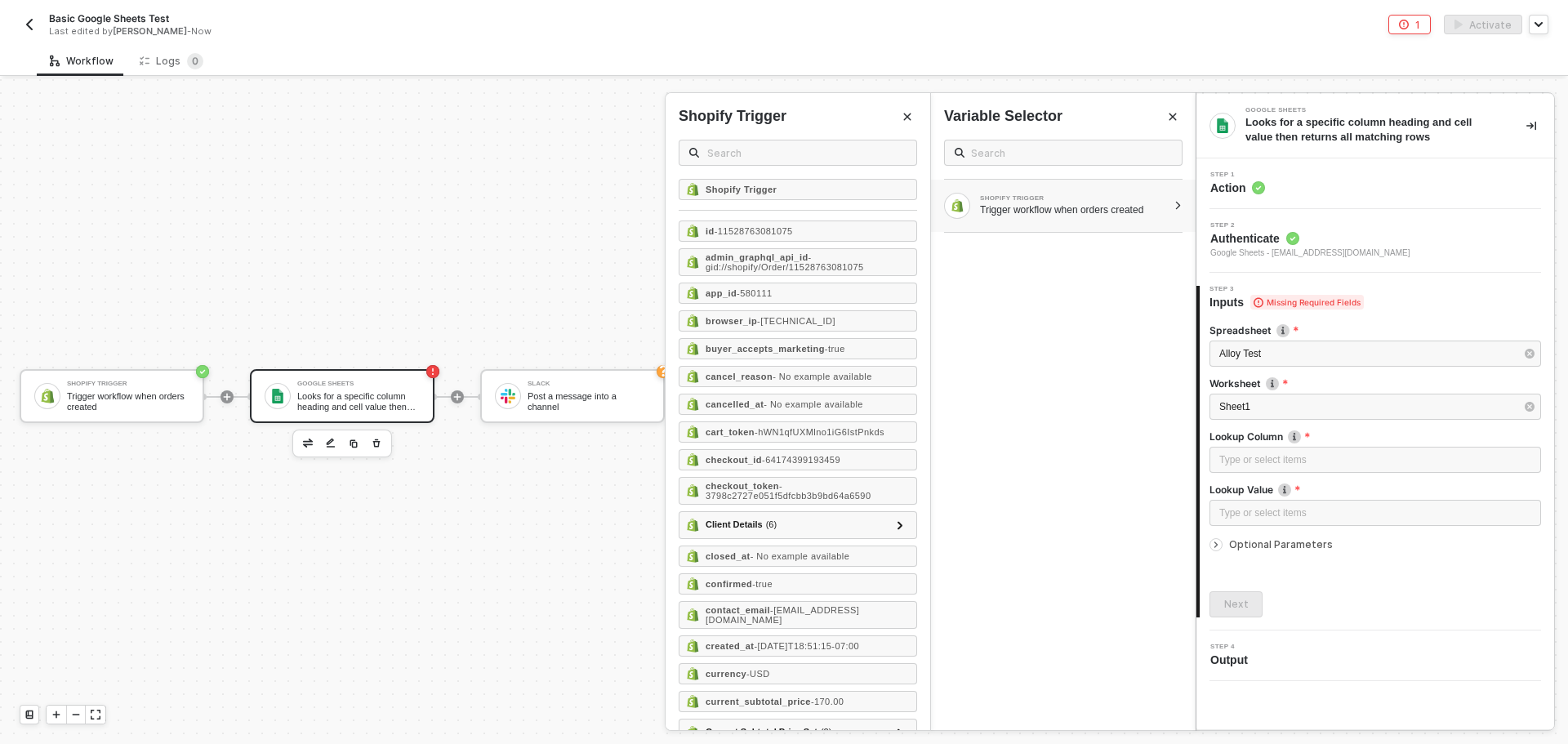
click at [976, 141] on span at bounding box center [1063, 153] width 238 height 26
click at [827, 155] on input "text" at bounding box center [807, 153] width 199 height 18
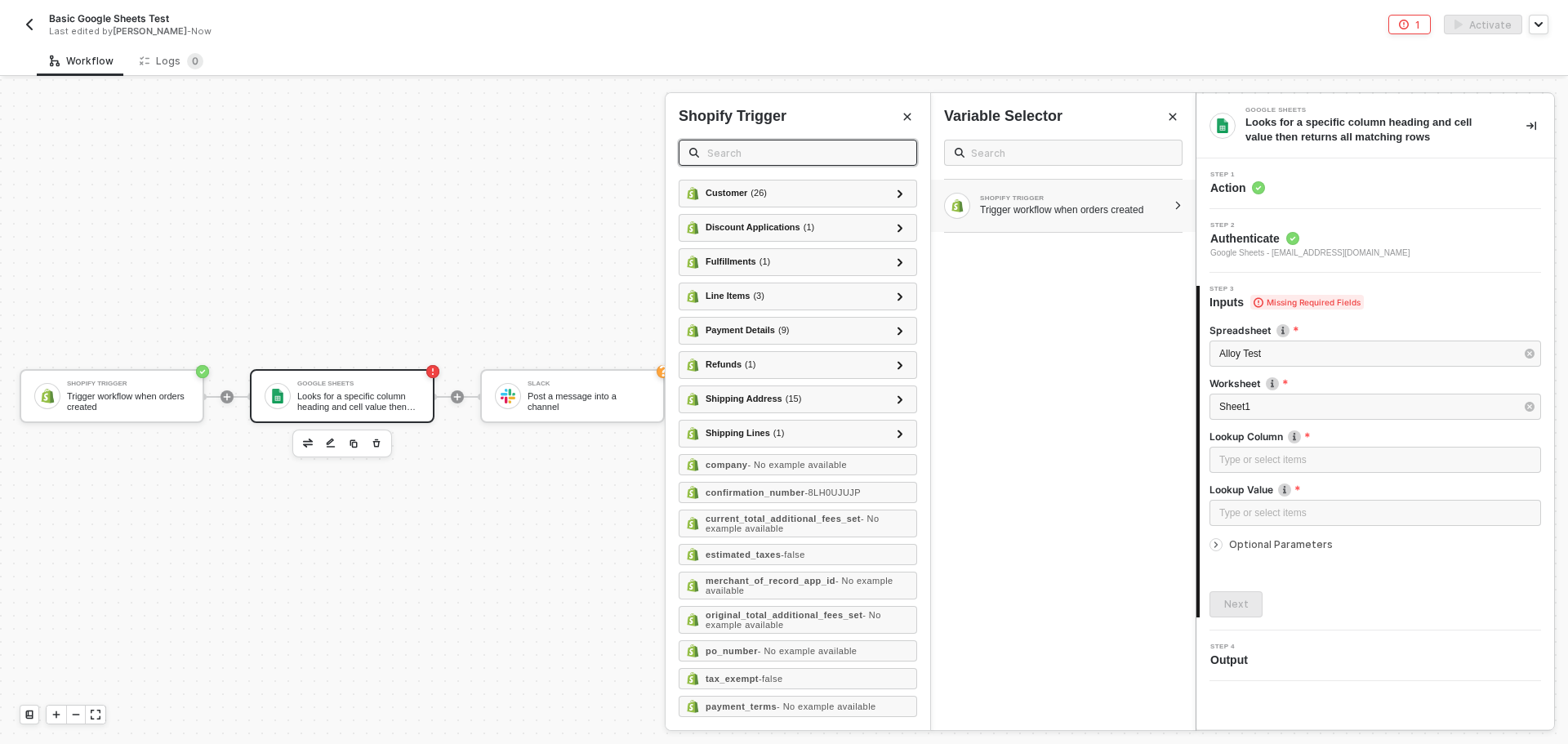
scroll to position [2532, 0]
click at [767, 163] on span at bounding box center [797, 153] width 238 height 26
click at [768, 148] on input "text" at bounding box center [807, 153] width 199 height 18
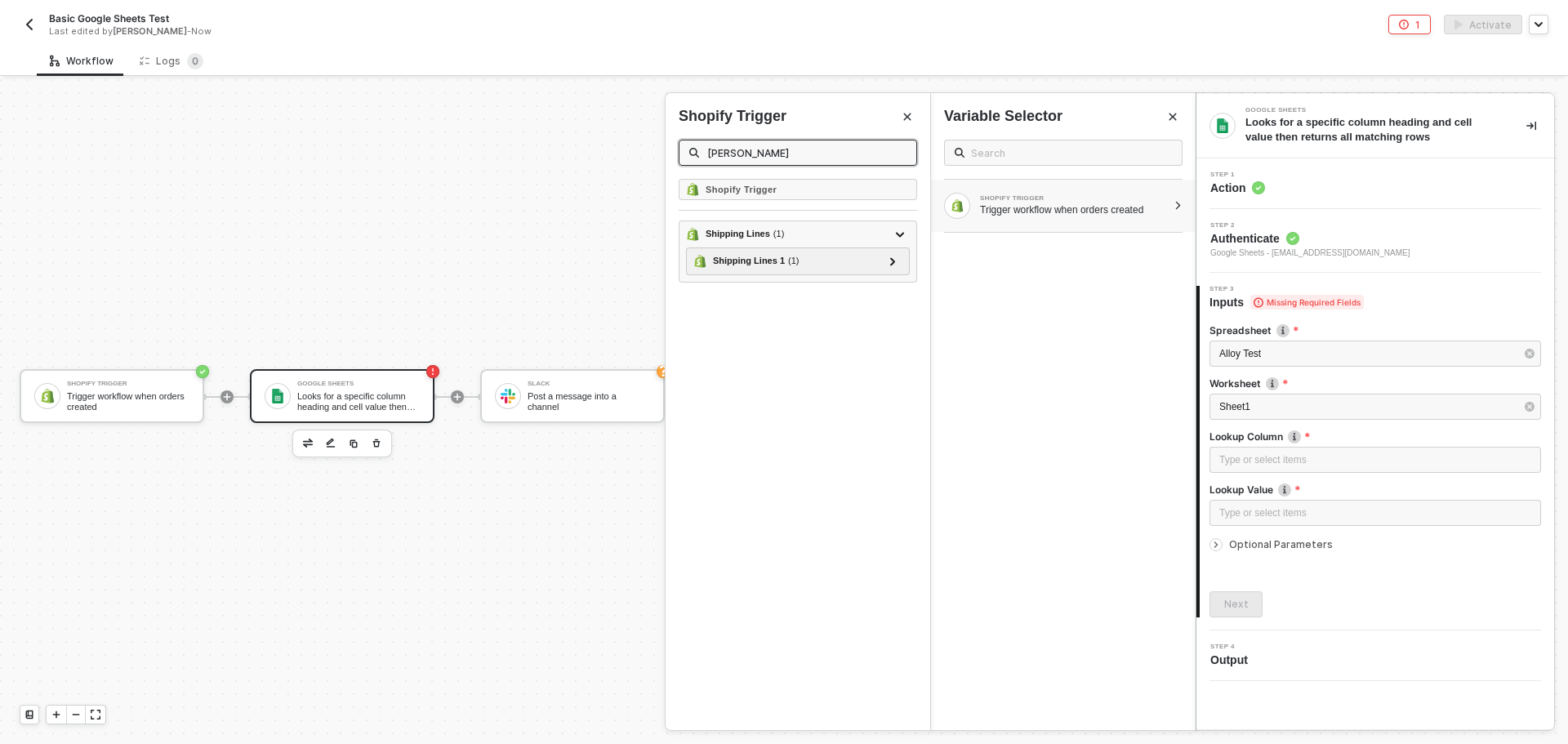
scroll to position [0, 0]
type input "carr"
click at [889, 255] on div at bounding box center [891, 260] width 8 height 18
drag, startPoint x: 785, startPoint y: 155, endPoint x: 671, endPoint y: 146, distance: 114.4
click at [671, 146] on div "Shopify Trigger carr" at bounding box center [797, 142] width 265 height 72
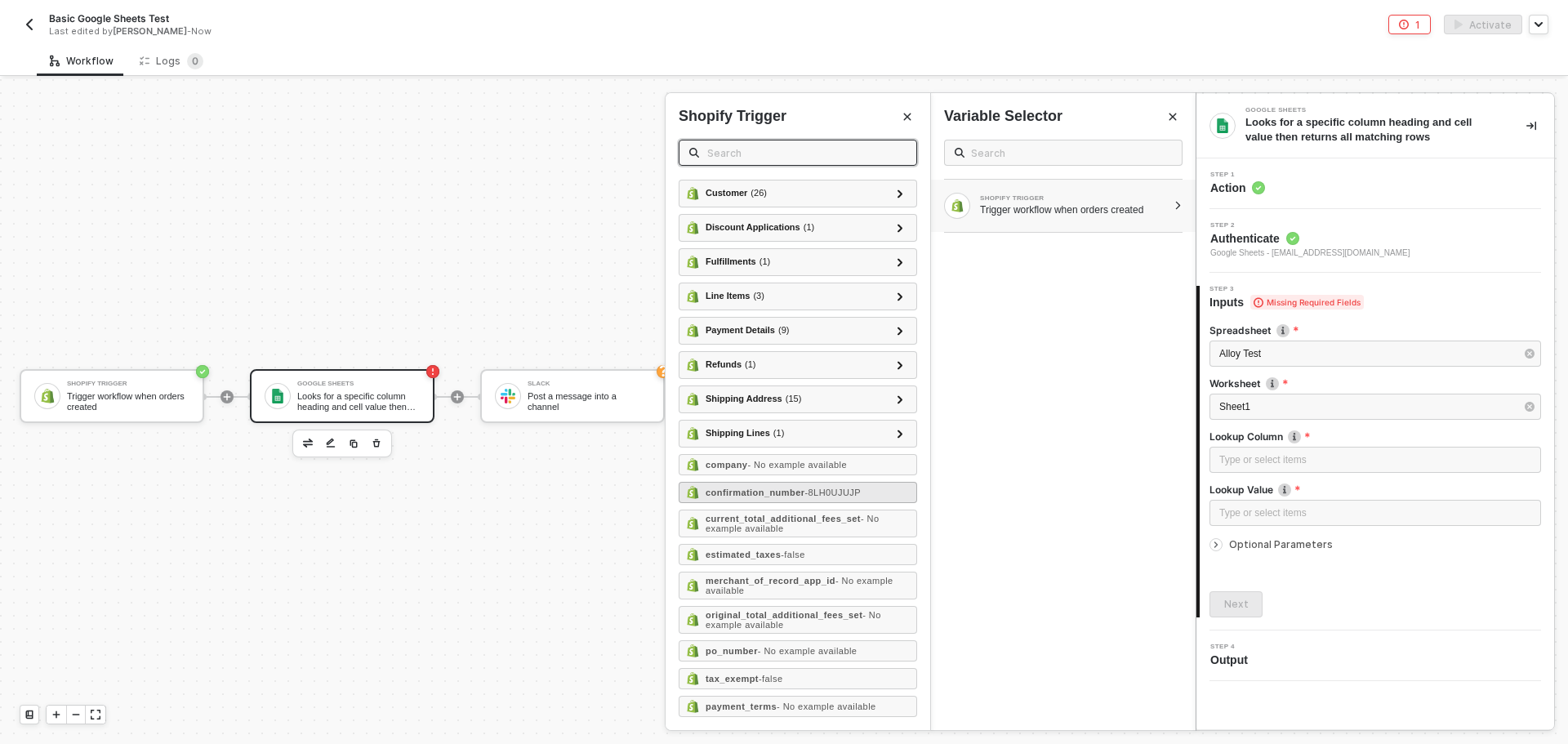
scroll to position [2545, 0]
click at [890, 429] on div at bounding box center [899, 433] width 19 height 19
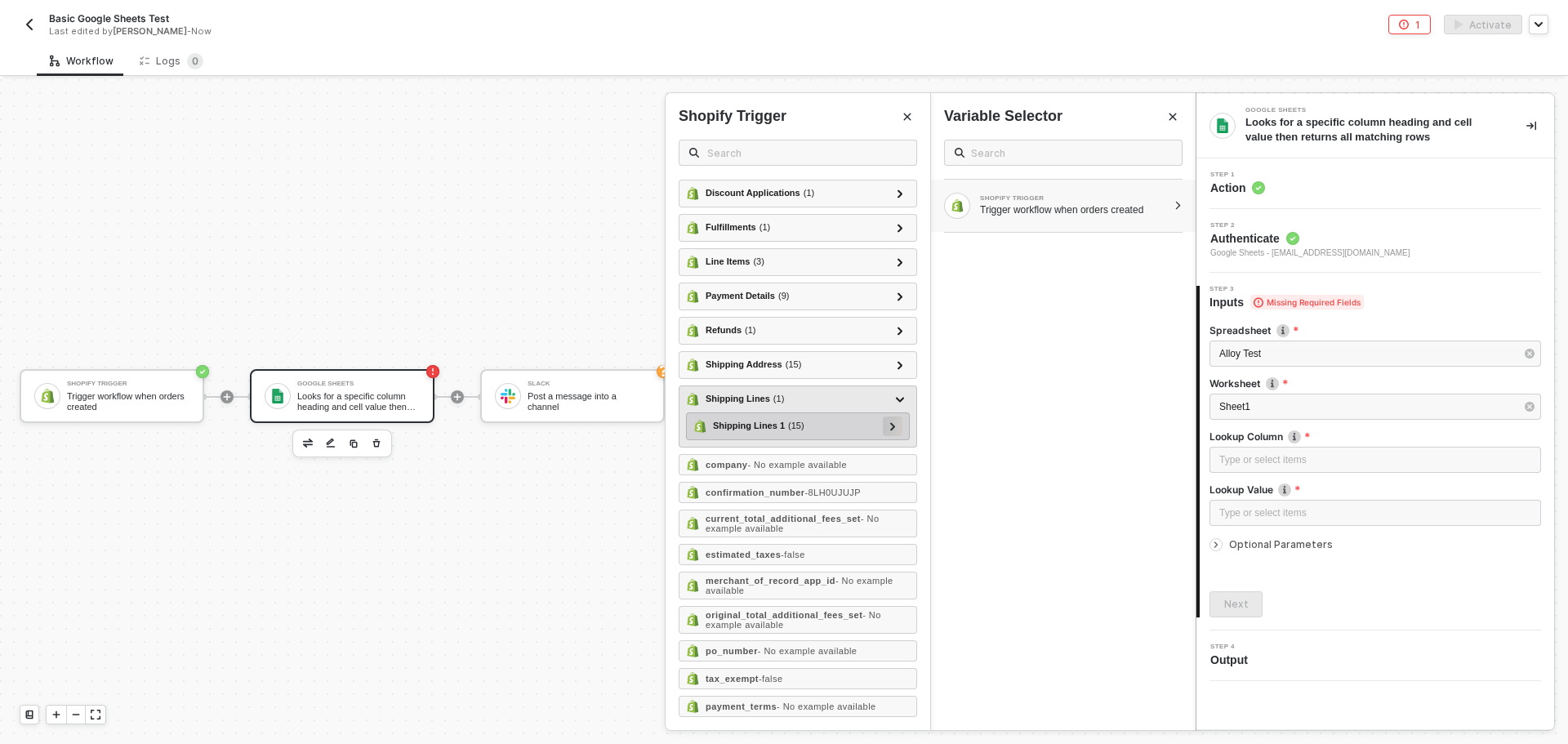
click at [890, 431] on icon at bounding box center [892, 425] width 6 height 8
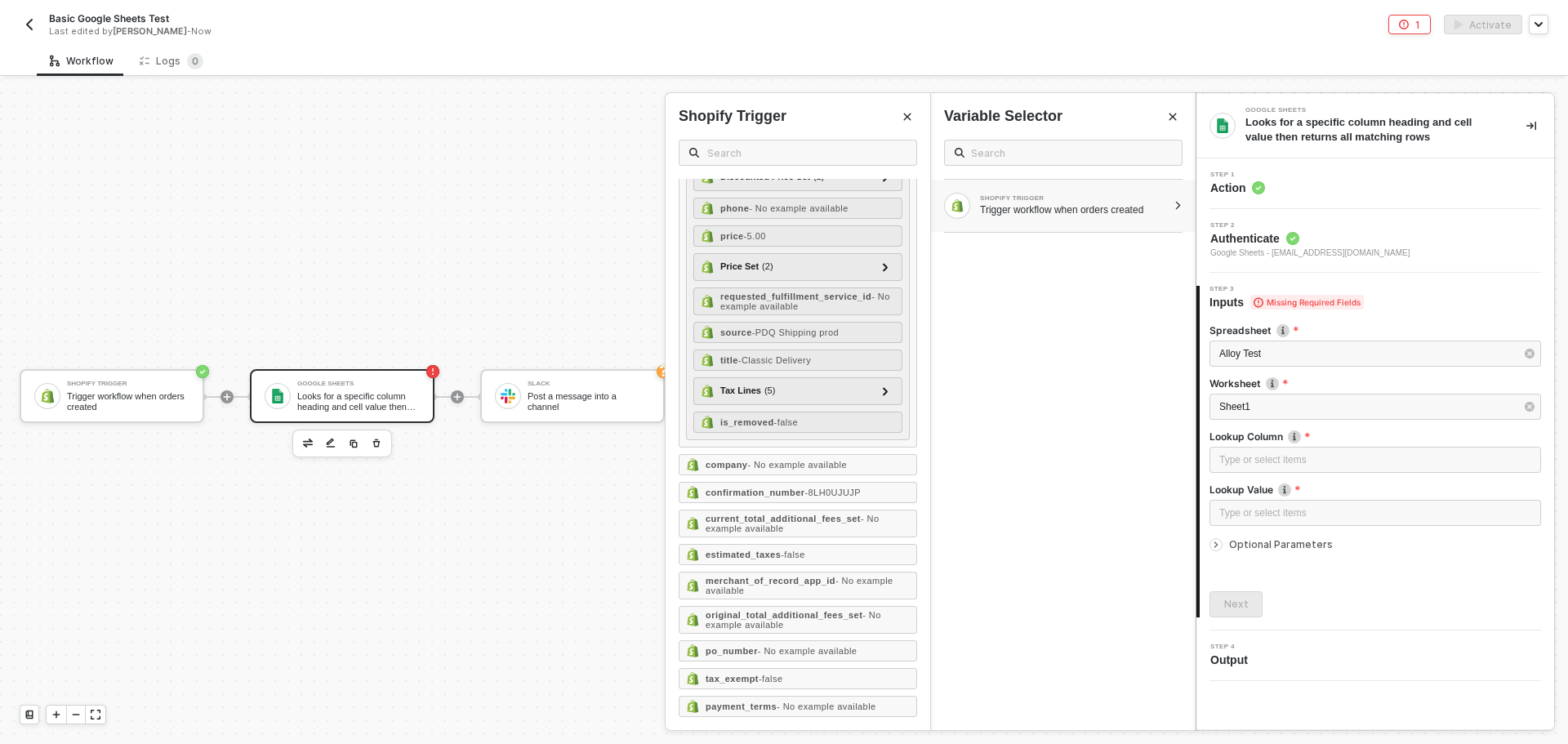
scroll to position [3000, 0]
click at [746, 147] on input "text" at bounding box center [807, 153] width 199 height 18
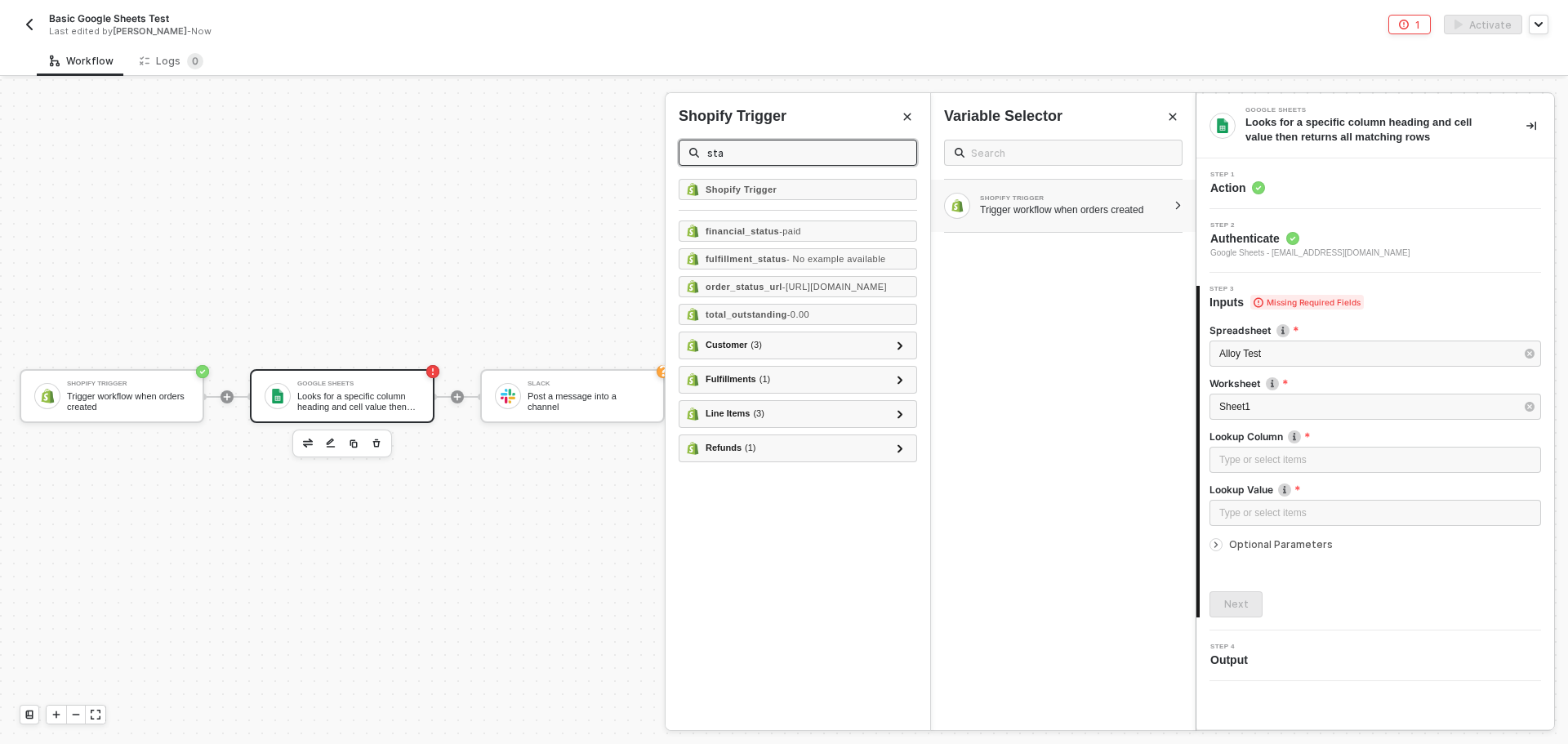
scroll to position [0, 0]
type input "state"
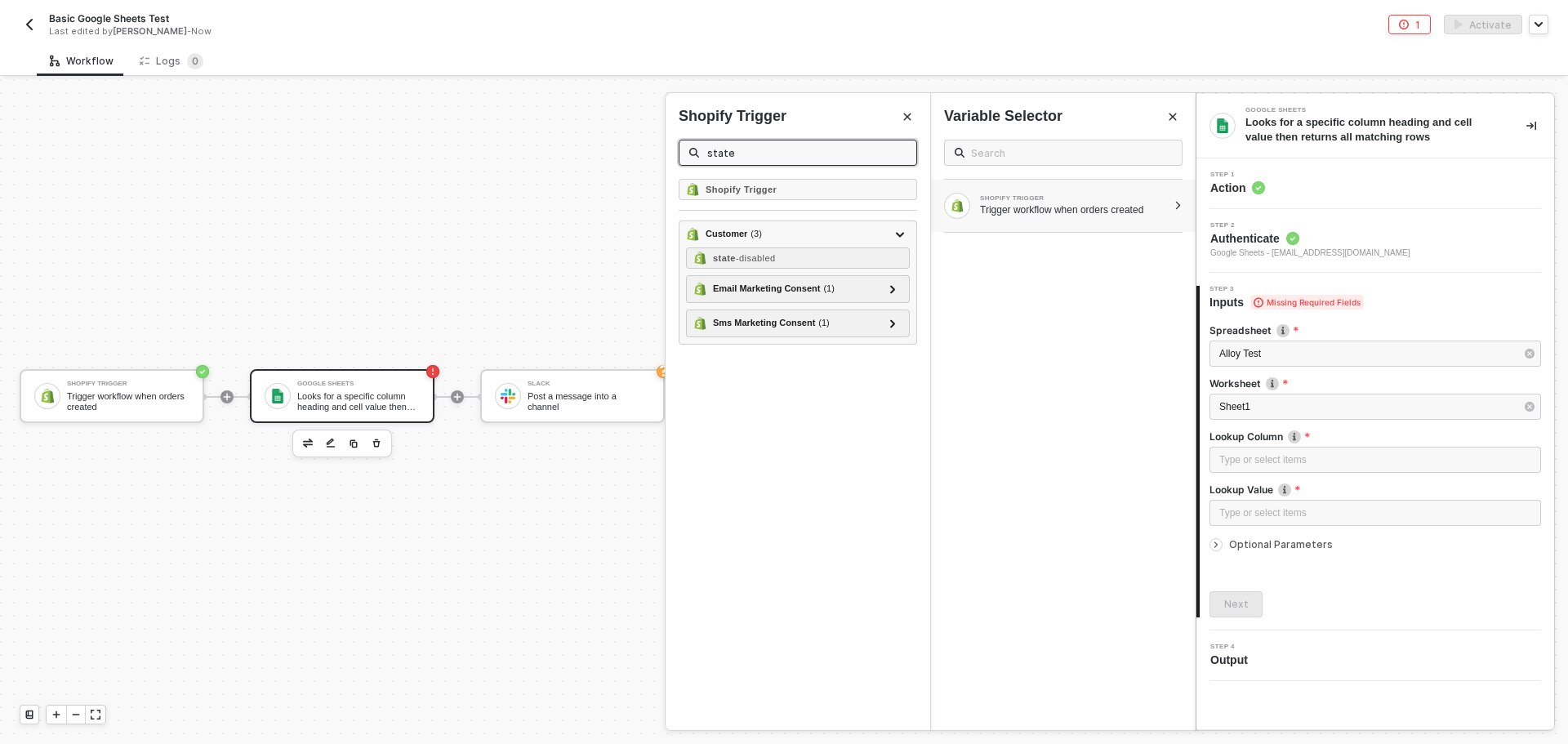
drag, startPoint x: 791, startPoint y: 161, endPoint x: 683, endPoint y: 148, distance: 108.8
click at [683, 148] on span "state" at bounding box center [797, 153] width 238 height 26
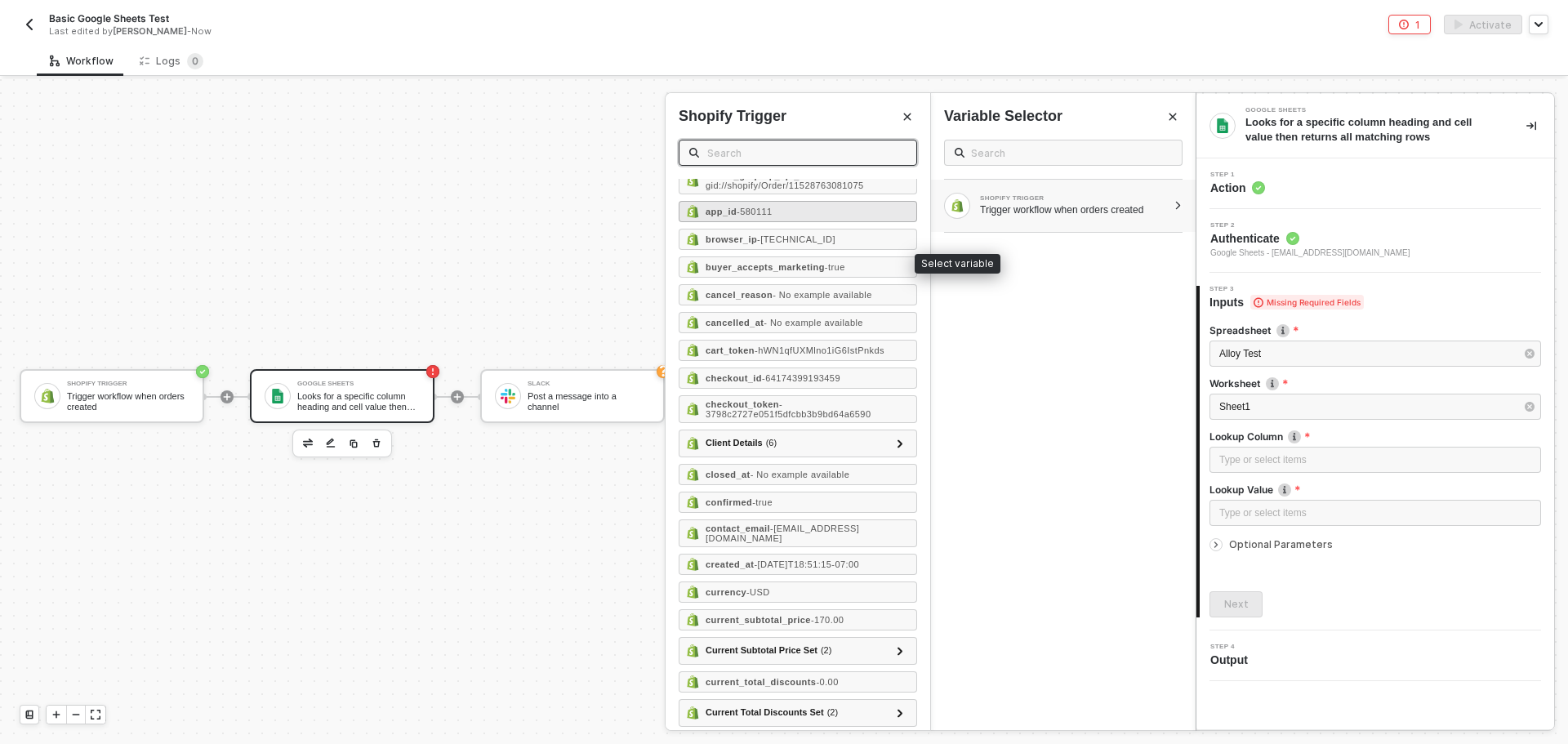
scroll to position [163, 0]
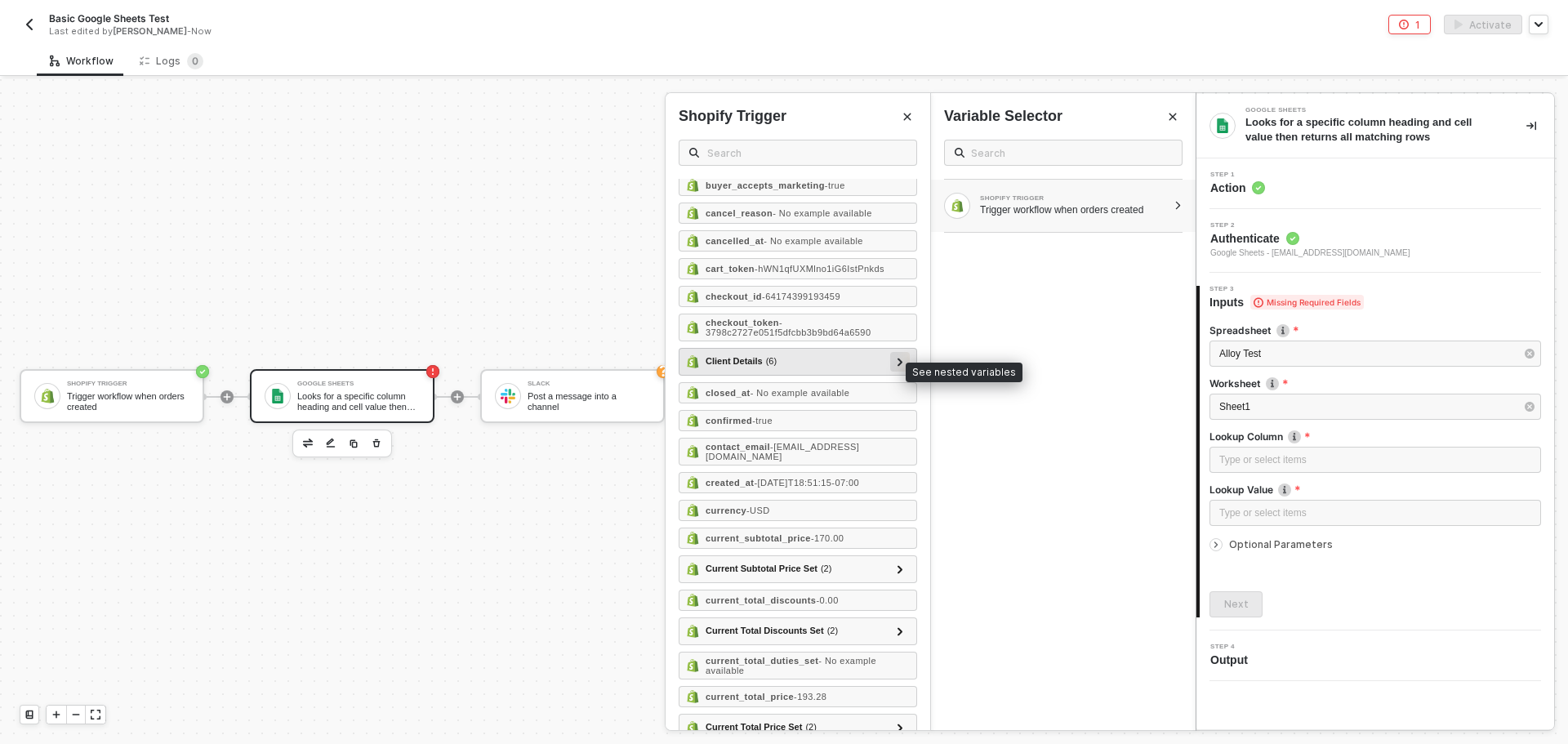
click at [897, 366] on icon at bounding box center [900, 362] width 6 height 8
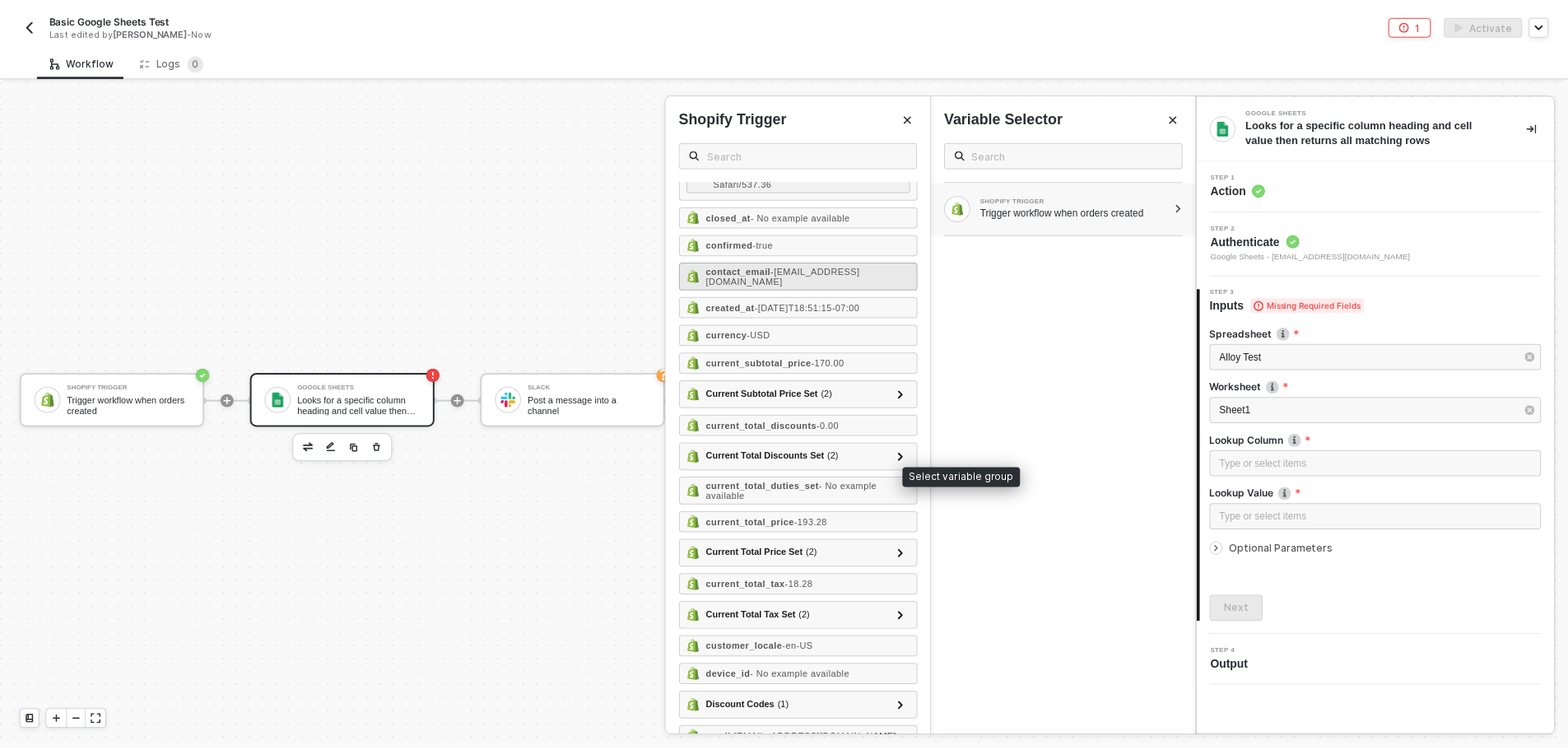
scroll to position [577, 0]
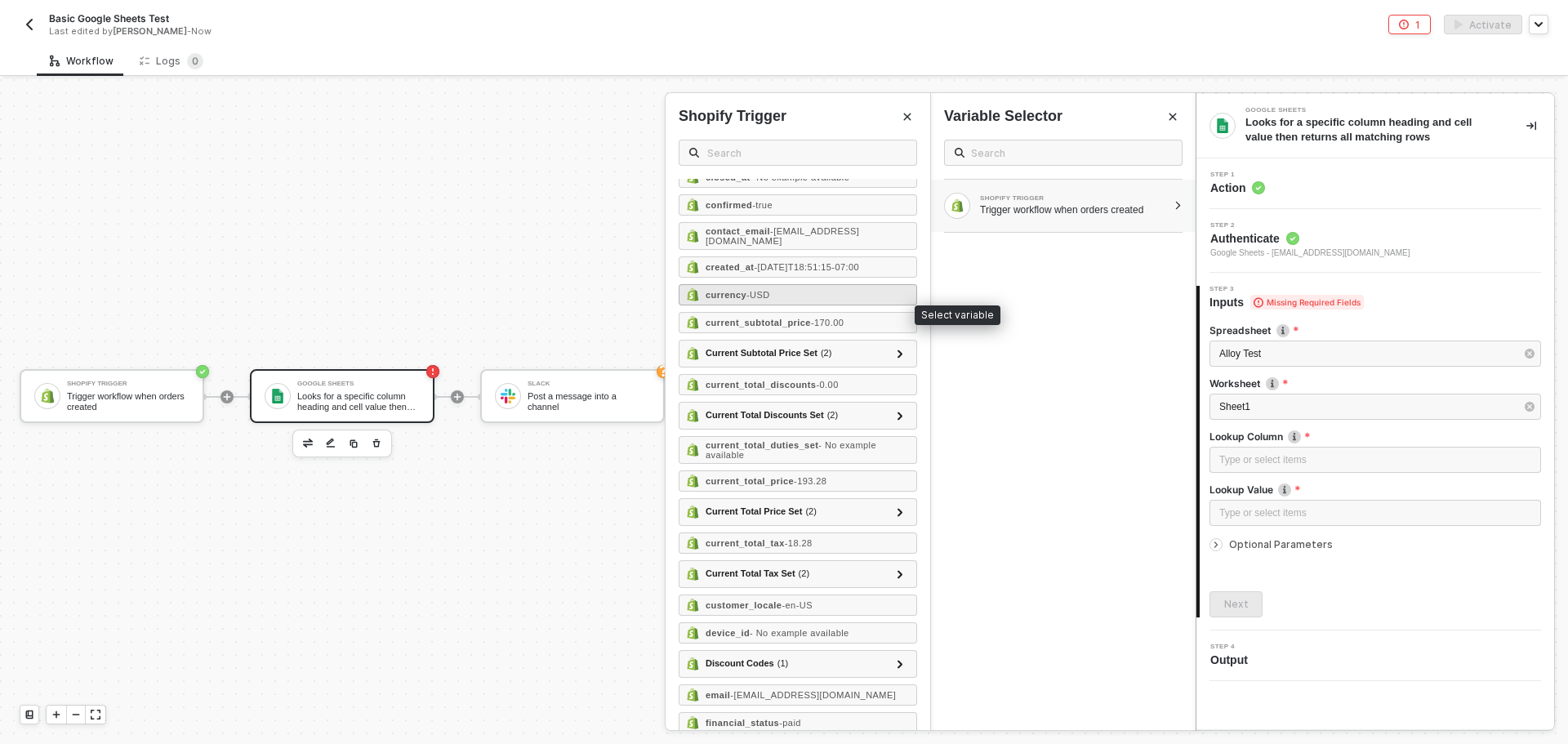
click at [787, 306] on div "currency - USD" at bounding box center [797, 294] width 238 height 21
click at [1308, 515] on div "Type or select items ﻿" at bounding box center [1374, 513] width 312 height 16
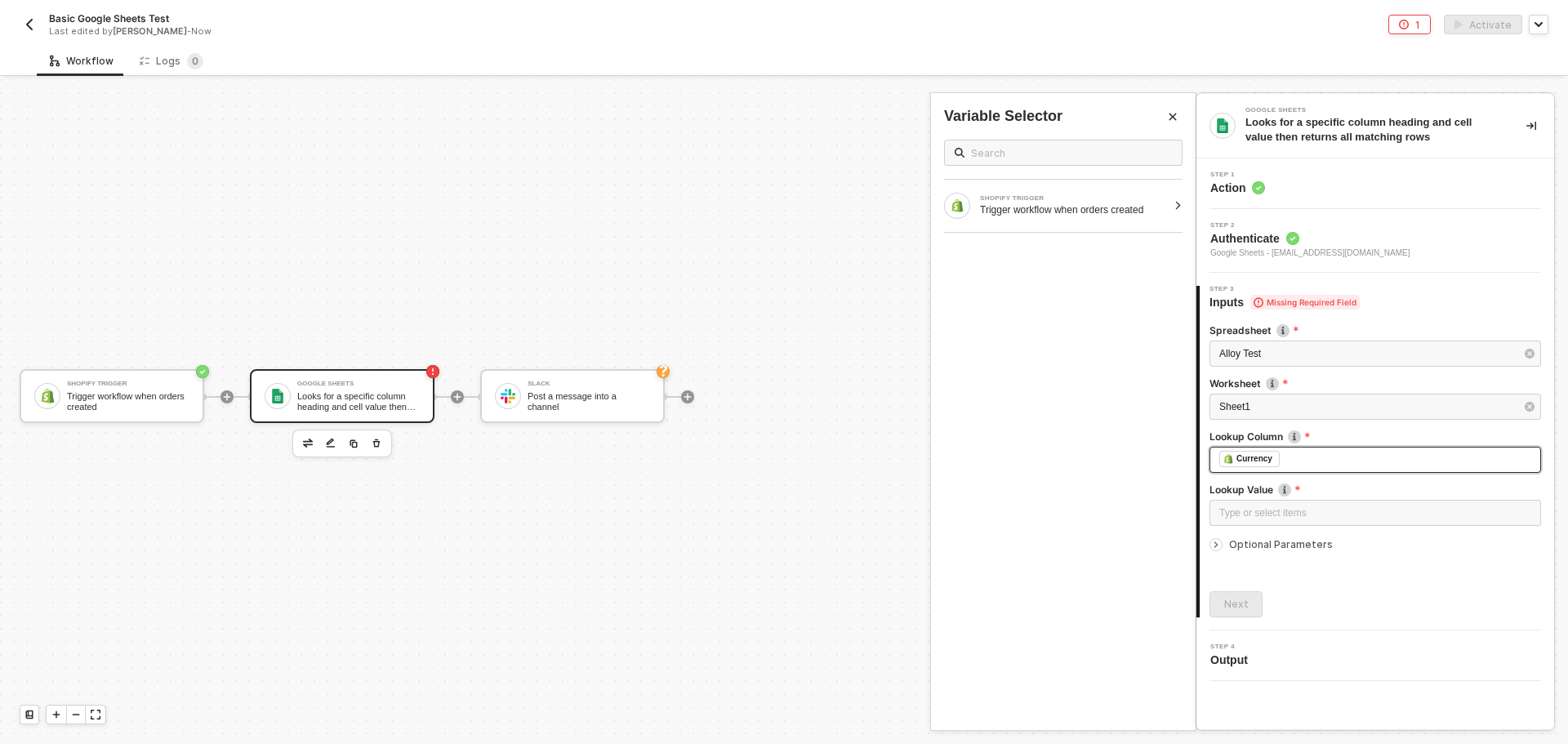
click at [1297, 465] on div "﻿ ﻿ Currency ﻿" at bounding box center [1374, 459] width 312 height 18
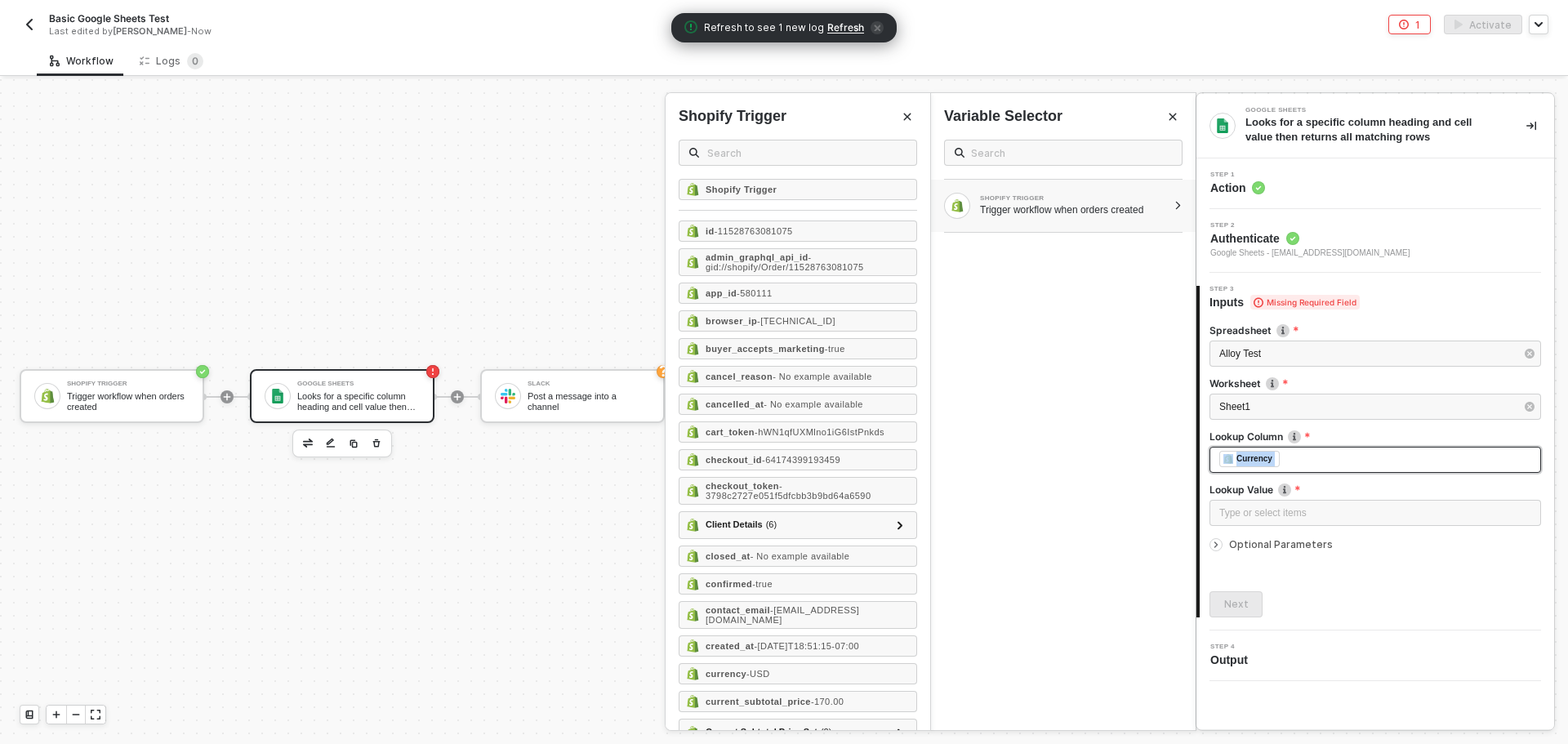
drag, startPoint x: 1296, startPoint y: 457, endPoint x: 1211, endPoint y: 458, distance: 85.0
click at [1211, 458] on div "﻿ ﻿ Currency ﻿" at bounding box center [1375, 460] width 332 height 26
copy div "﻿ ﻿ Currency ﻿"
click at [1282, 522] on div "Type or select items ﻿" at bounding box center [1375, 514] width 332 height 26
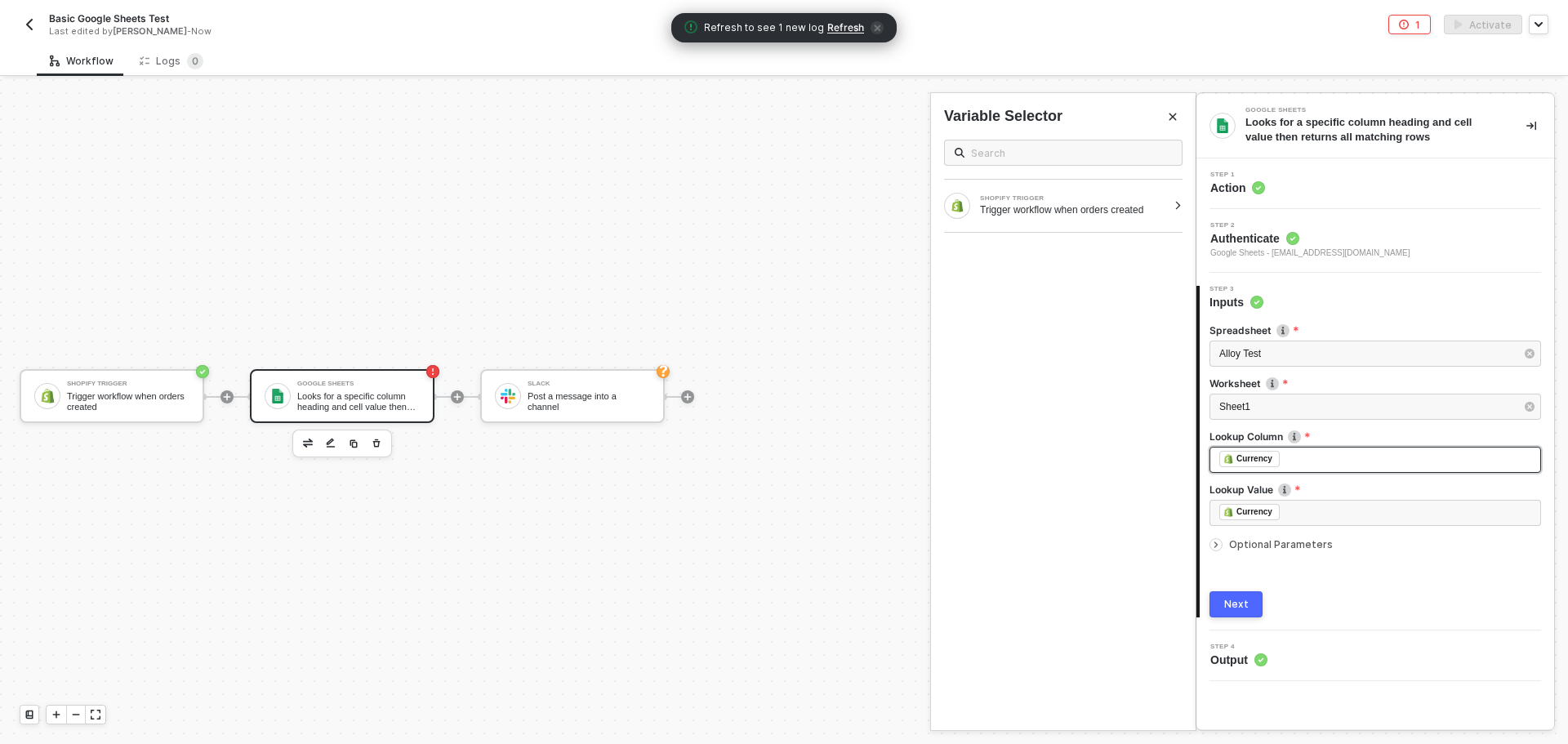
click at [1314, 458] on div "﻿ ﻿ Currency ﻿" at bounding box center [1374, 459] width 312 height 18
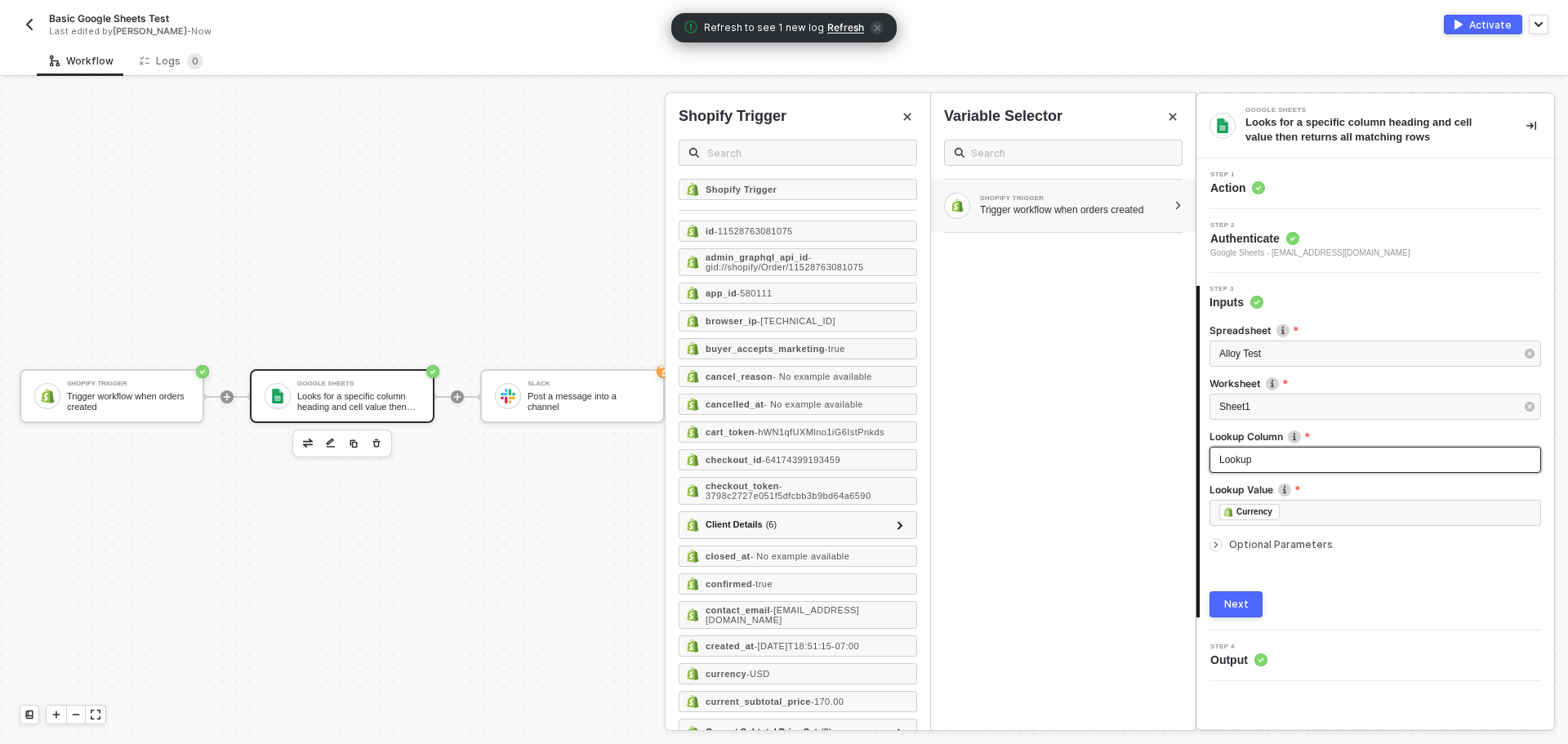
click at [1314, 458] on div "Lookup" at bounding box center [1374, 460] width 312 height 16
drag, startPoint x: 1314, startPoint y: 458, endPoint x: 1214, endPoint y: 465, distance: 100.2
click at [1214, 465] on div "Lookup" at bounding box center [1375, 460] width 332 height 26
click at [1270, 550] on div "Optional Parameters" at bounding box center [1375, 544] width 332 height 18
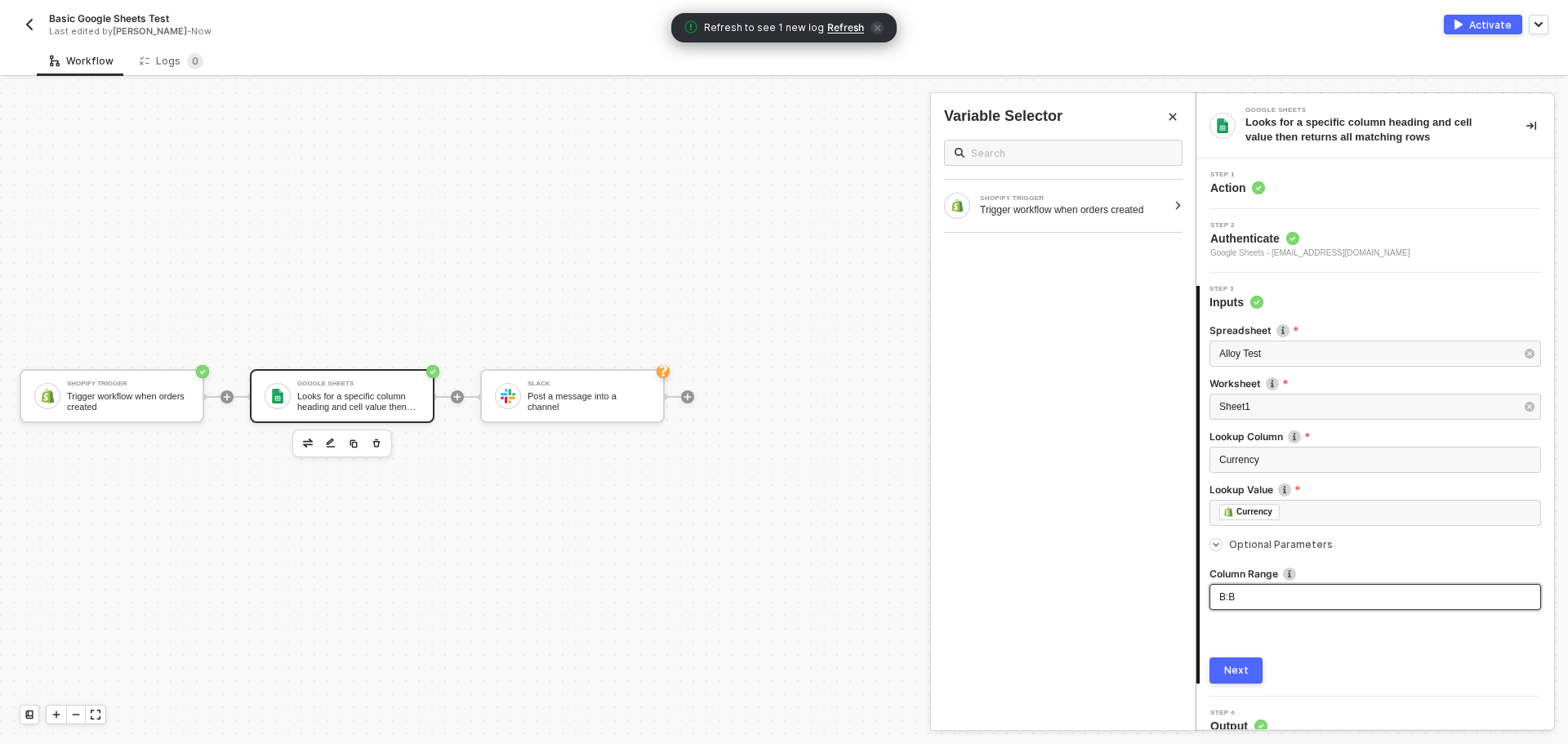
drag, startPoint x: 1228, startPoint y: 603, endPoint x: 1215, endPoint y: 603, distance: 13.0
click at [1215, 603] on div "B:B" at bounding box center [1375, 597] width 332 height 26
click at [1226, 655] on div "Spreadsheet Alloy Test Worksheet Sheet1 Lookup Column The header of the column …" at bounding box center [1375, 496] width 332 height 373
click at [1228, 670] on div "Next" at bounding box center [1236, 670] width 24 height 13
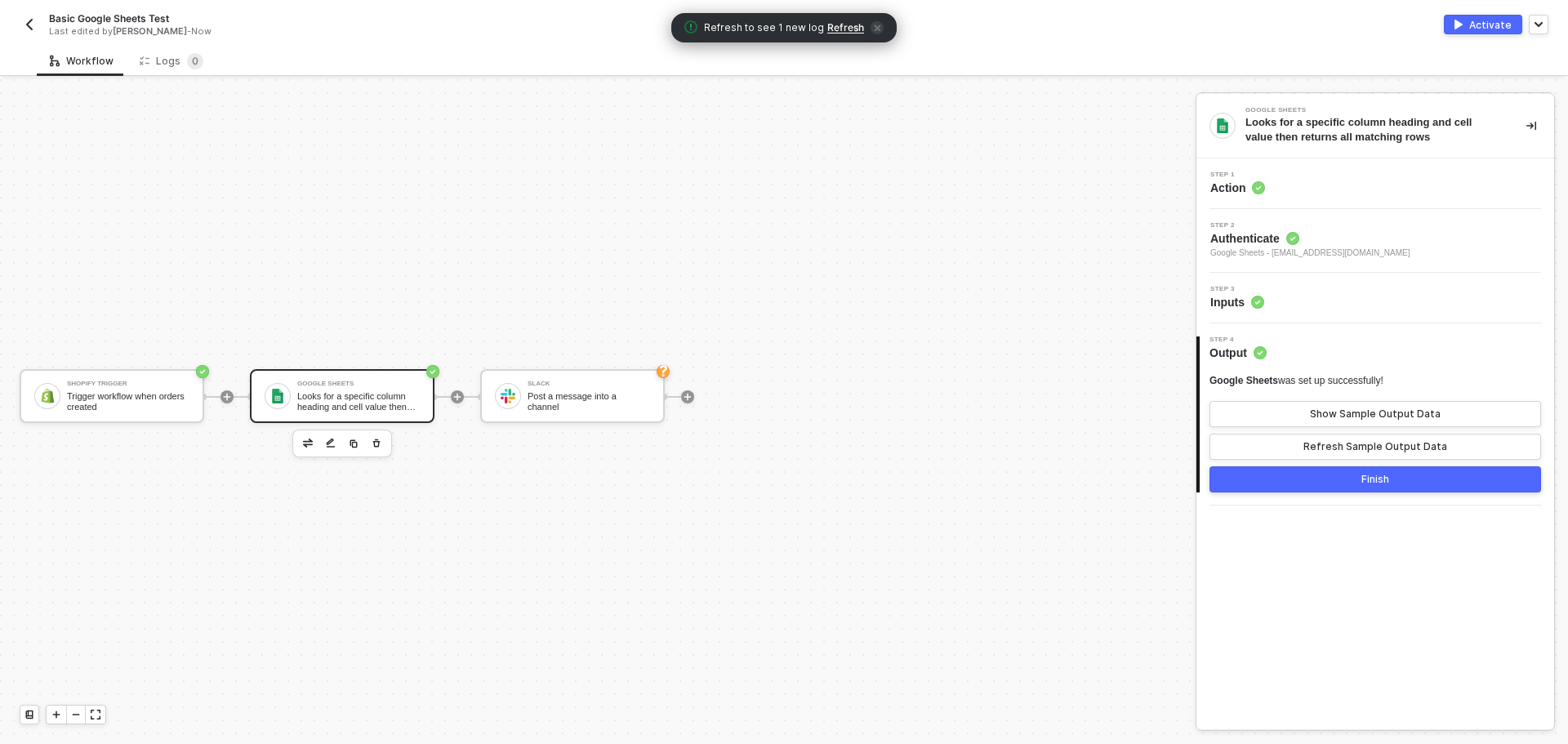
click at [1351, 486] on button "Finish" at bounding box center [1375, 479] width 332 height 26
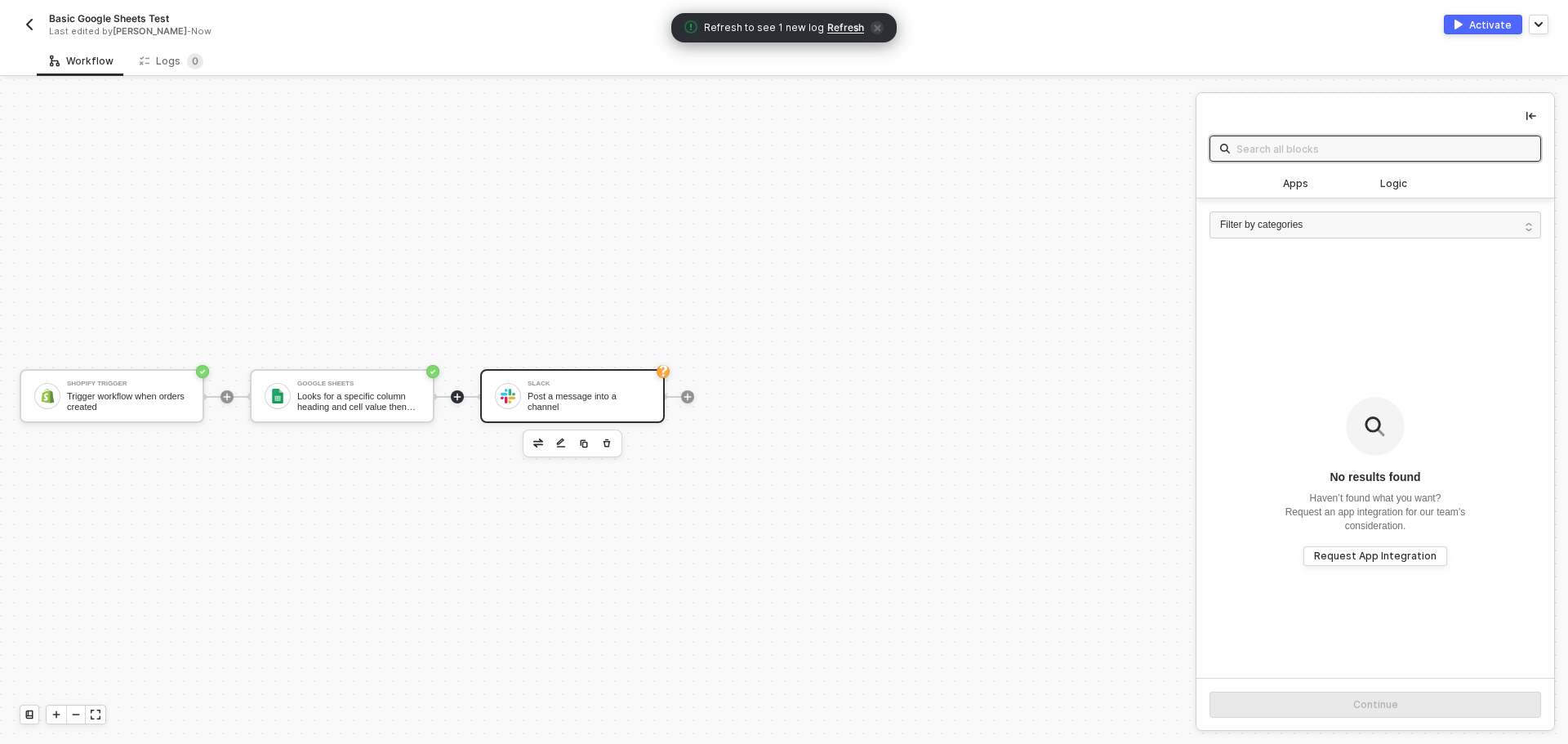
click at [575, 403] on div "Post a message into a channel" at bounding box center [588, 401] width 122 height 20
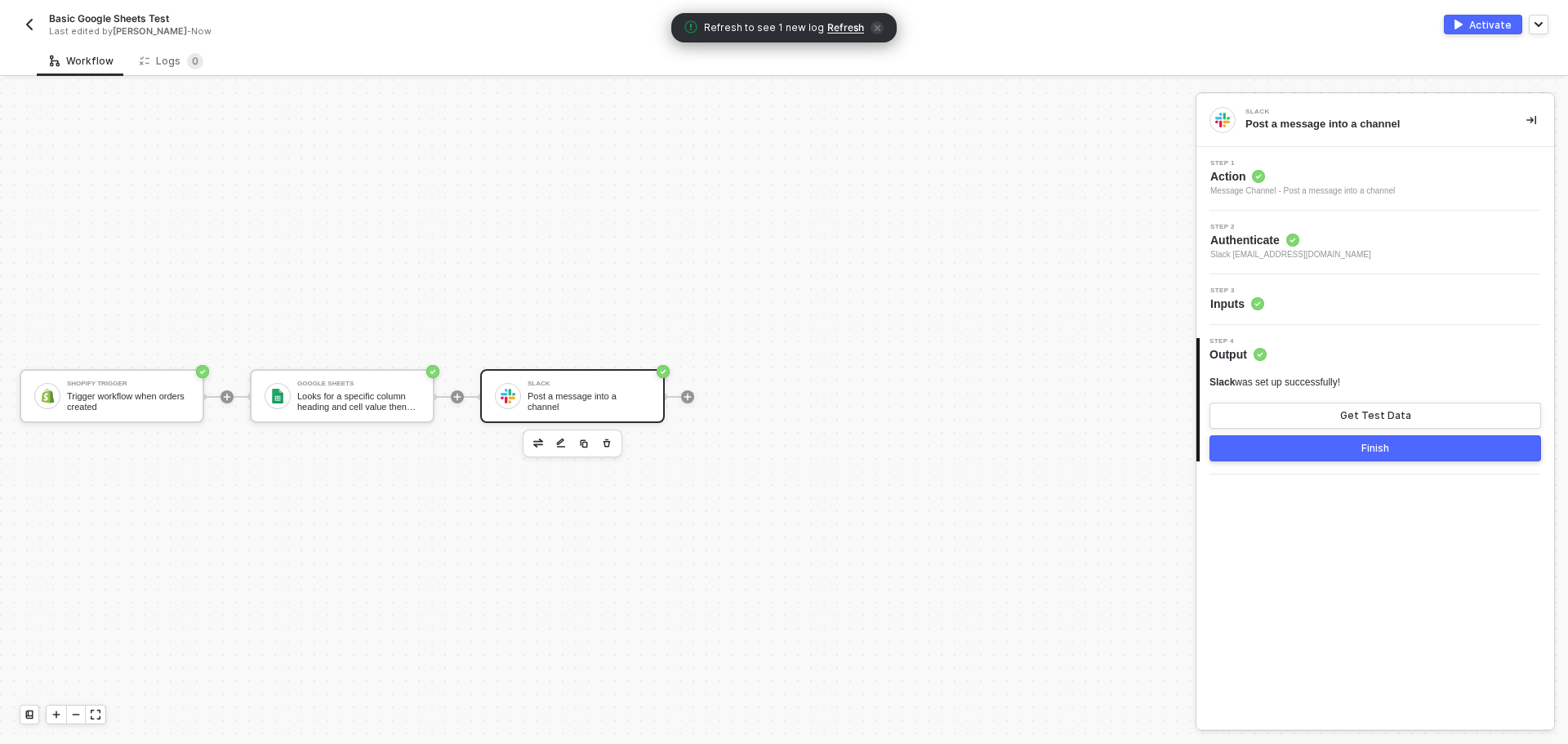
click at [1300, 284] on div "Step 3 Inputs" at bounding box center [1375, 300] width 358 height 51
click at [1305, 296] on div "Step 3 Inputs" at bounding box center [1377, 300] width 354 height 24
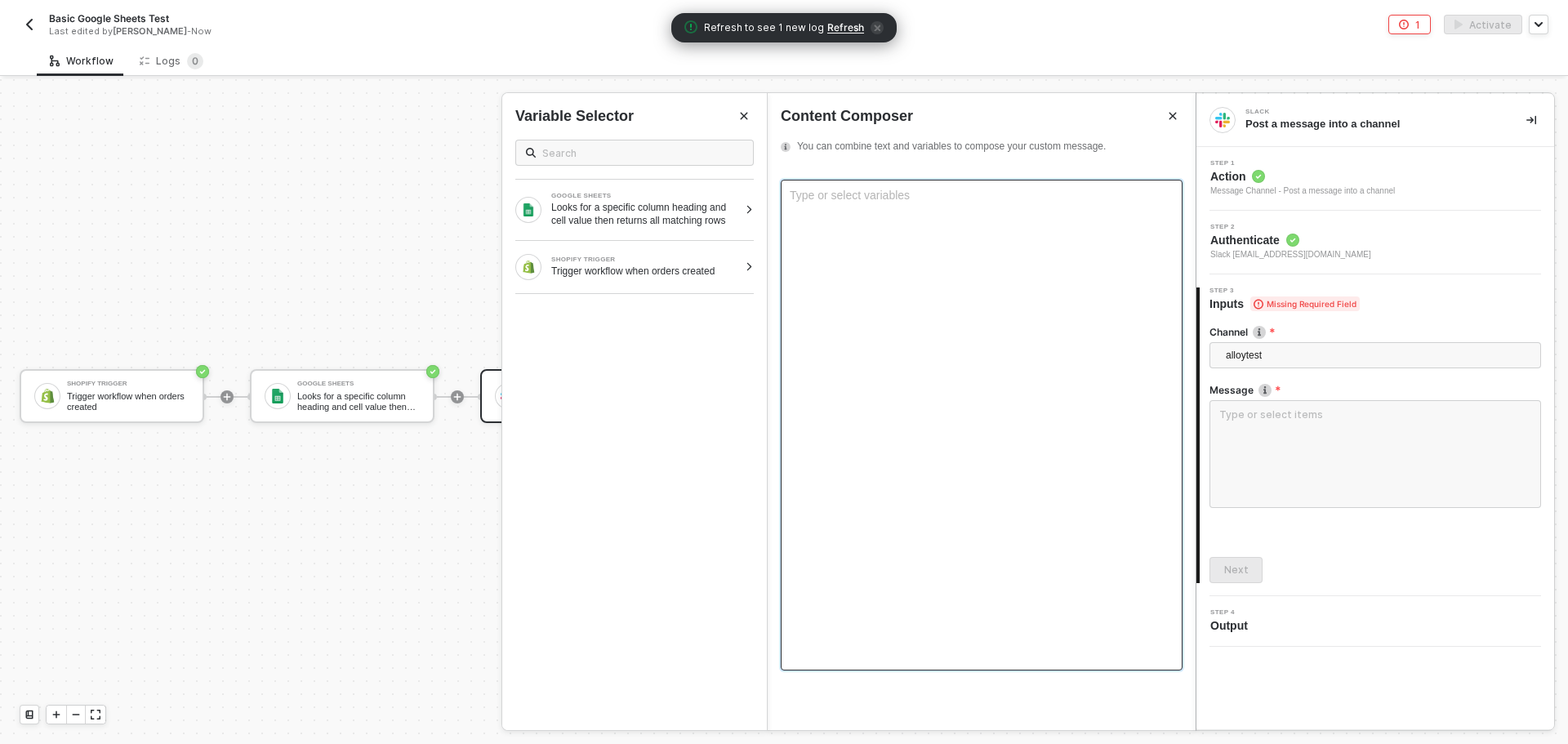
click at [856, 287] on div "Type or select variables ﻿" at bounding box center [981, 425] width 402 height 491
click at [719, 221] on div "Looks for a specific column heading and cell value then returns all matching ro…" at bounding box center [644, 214] width 187 height 26
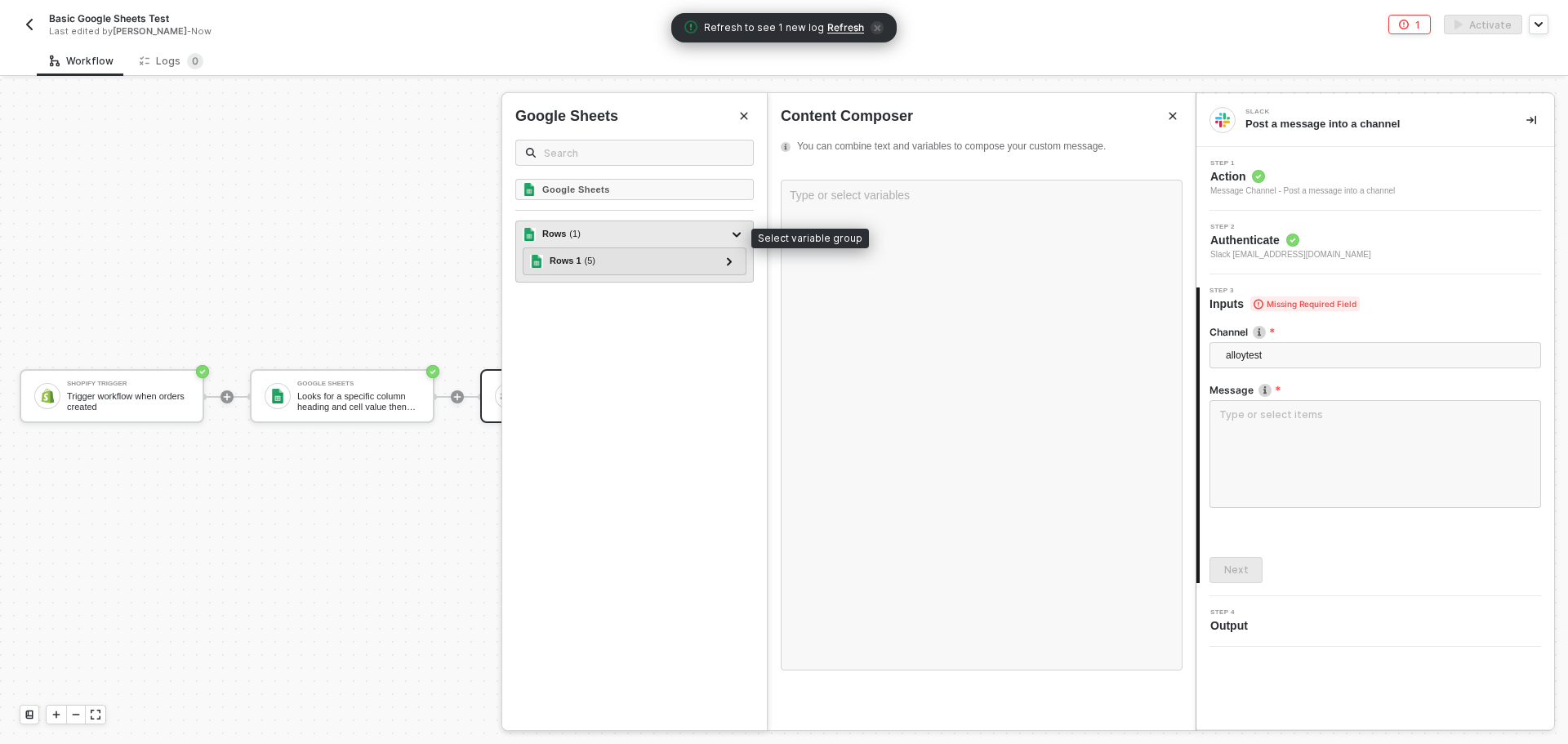
click at [613, 237] on div "Rows ( 1 )" at bounding box center [625, 234] width 204 height 19
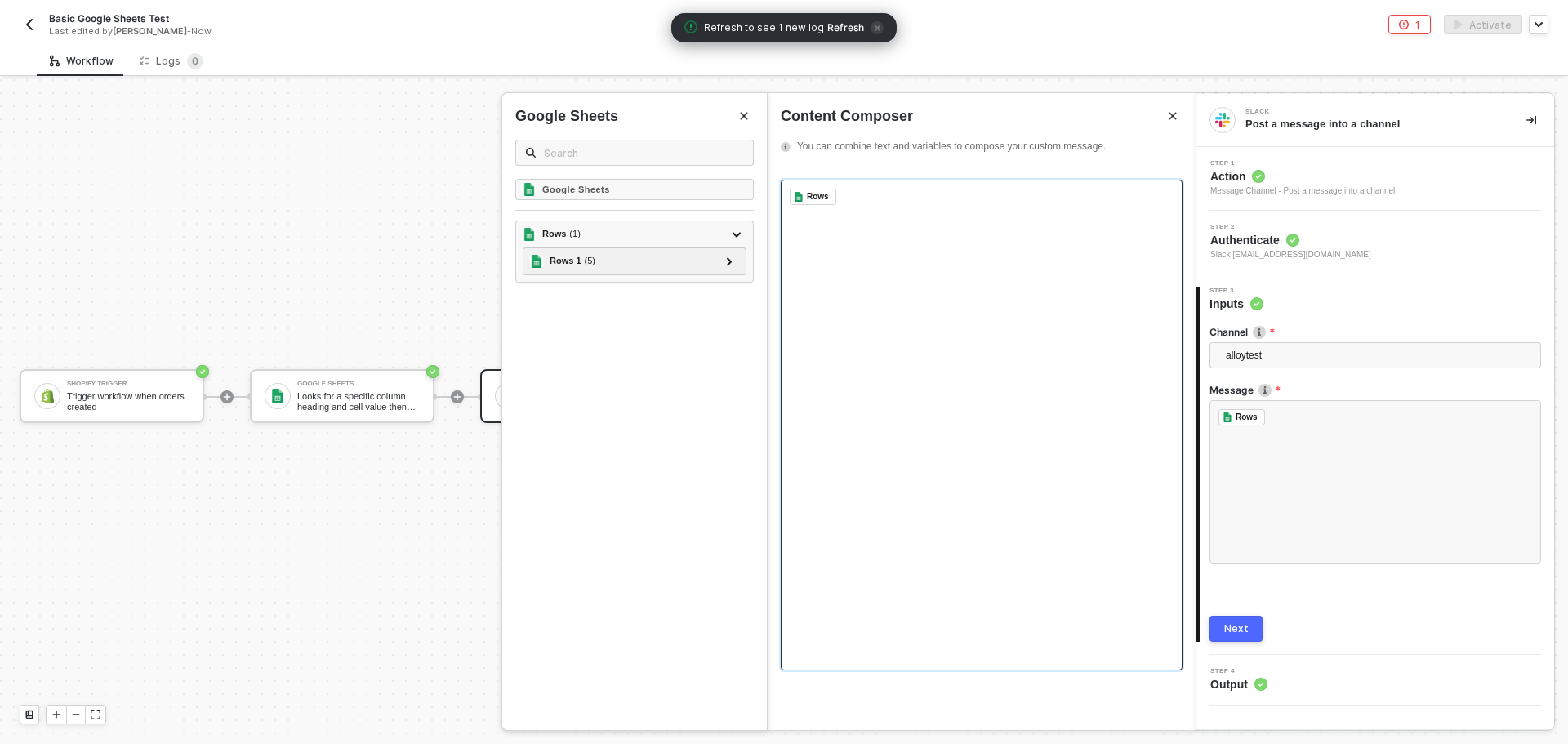
click at [863, 206] on div "﻿ Rows ﻿ ﻿" at bounding box center [981, 425] width 402 height 491
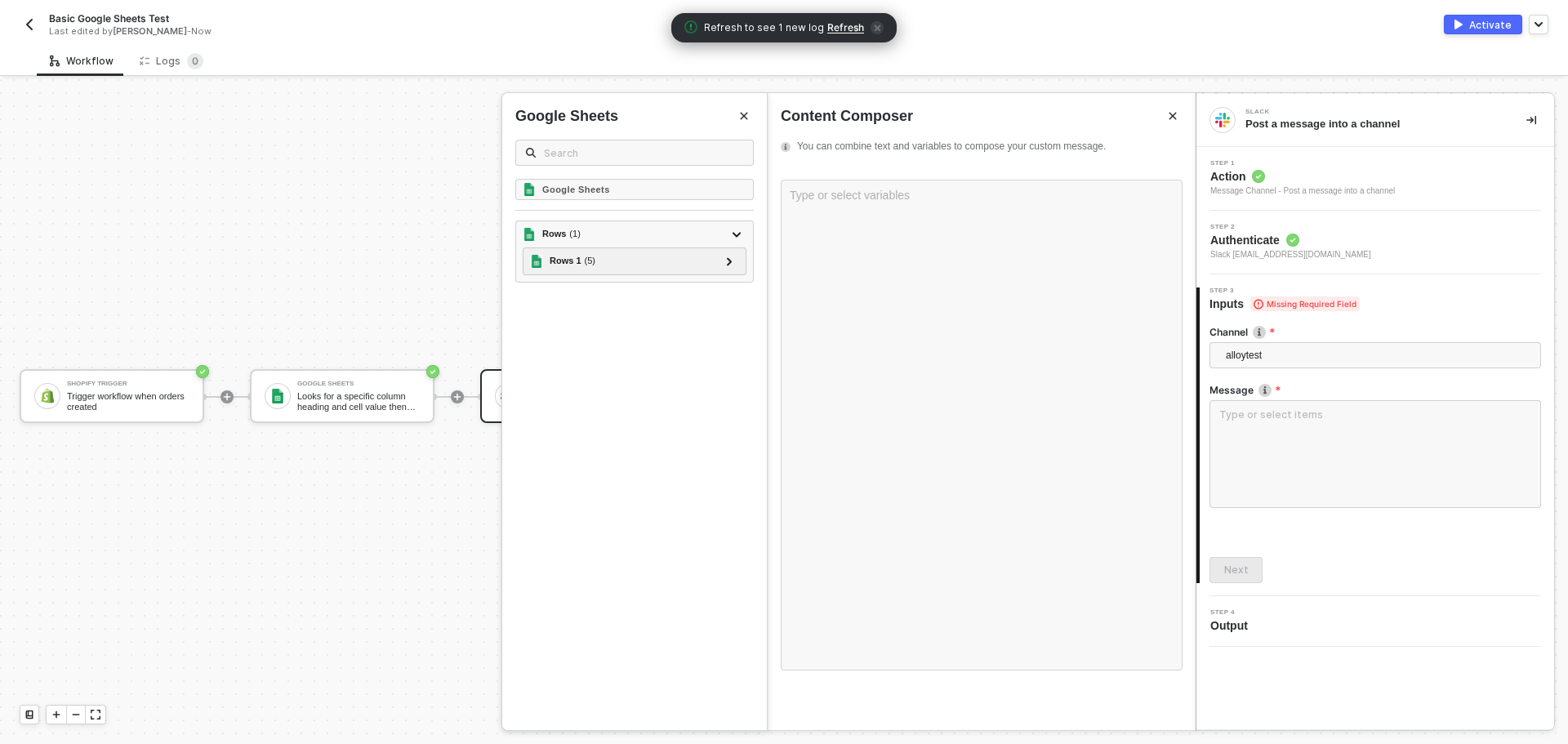
click at [645, 200] on div "Google Sheets" at bounding box center [634, 195] width 238 height 31
click at [636, 193] on div "Google Sheets" at bounding box center [634, 189] width 238 height 21
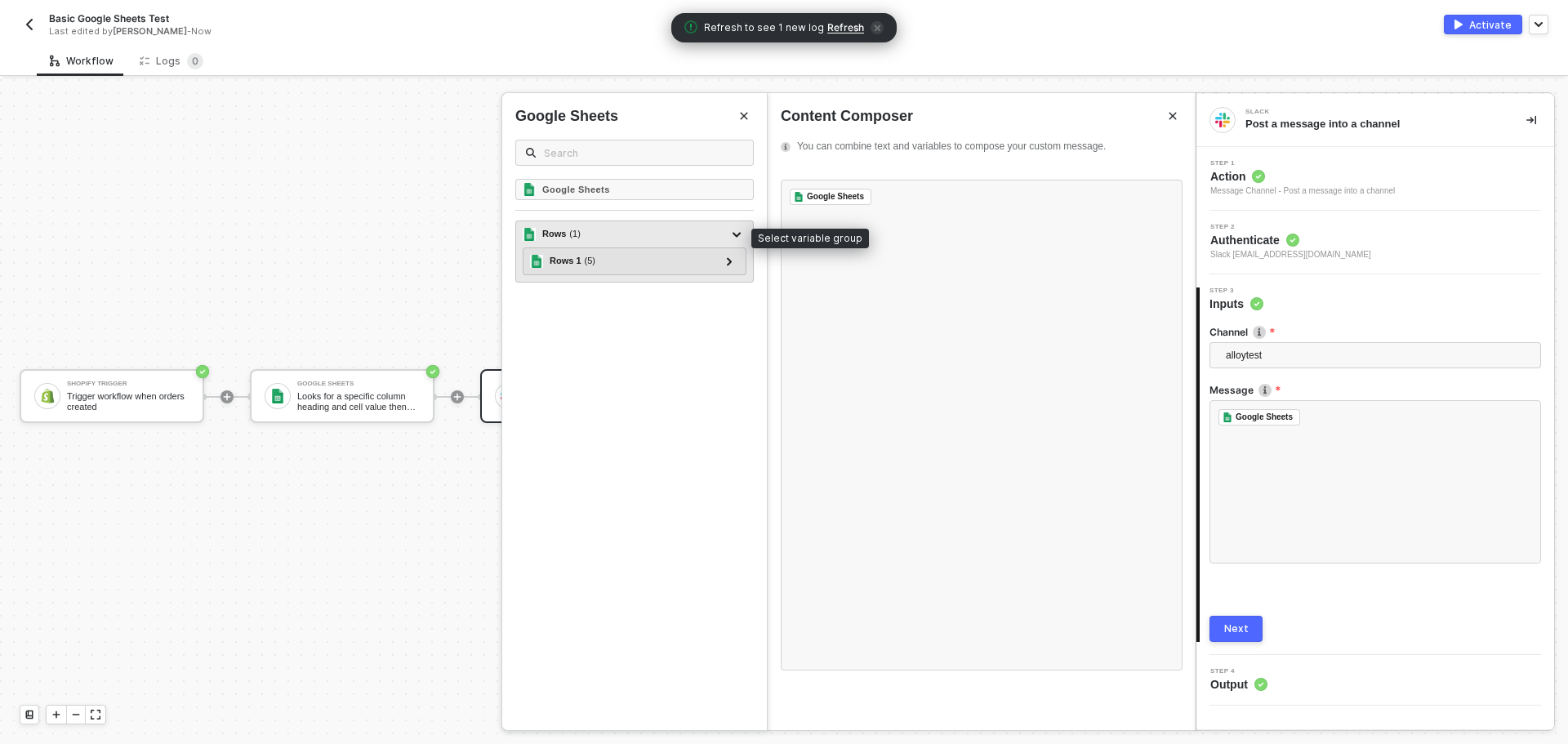
click at [581, 233] on div "Rows ( 1 )" at bounding box center [625, 234] width 204 height 19
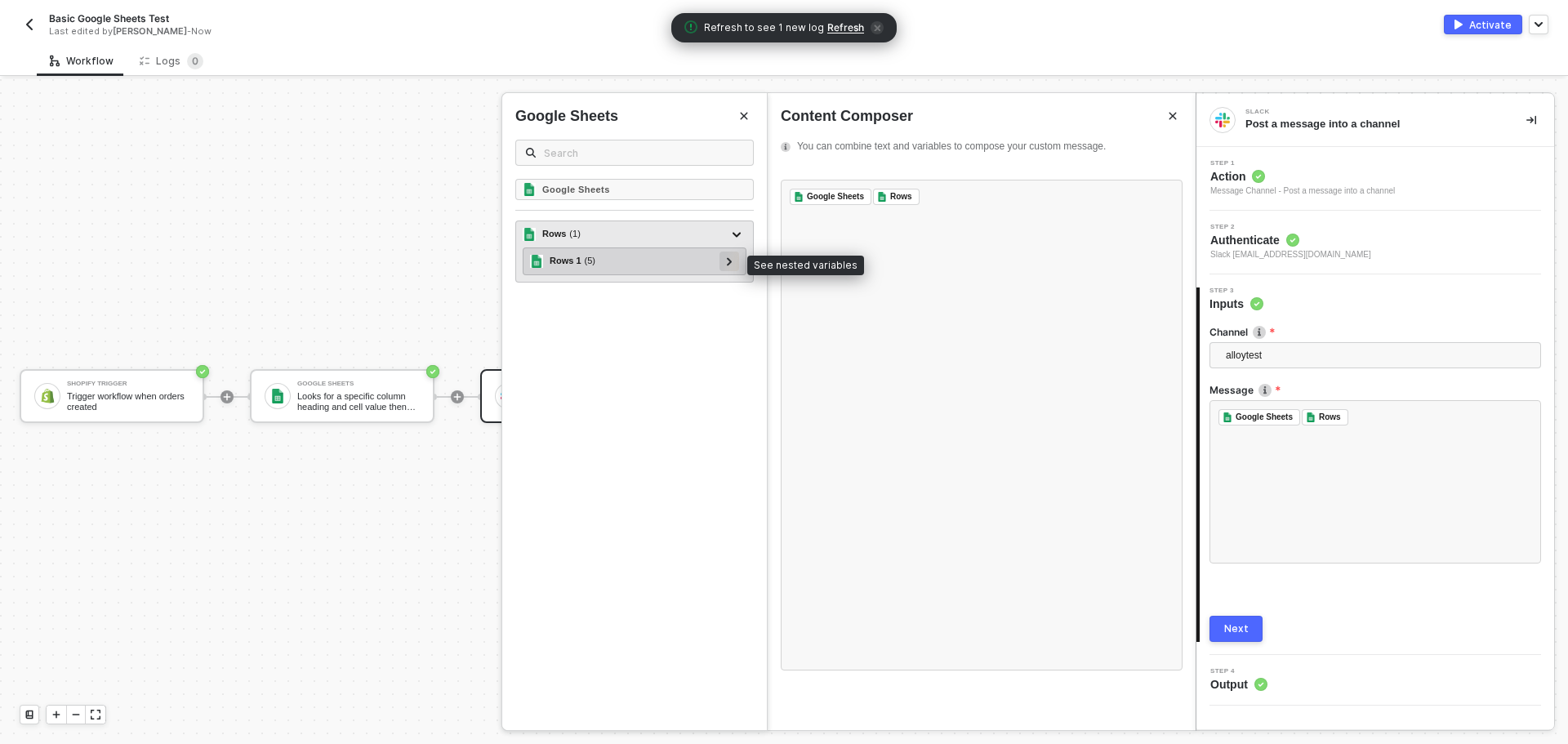
click at [729, 261] on icon at bounding box center [729, 261] width 6 height 8
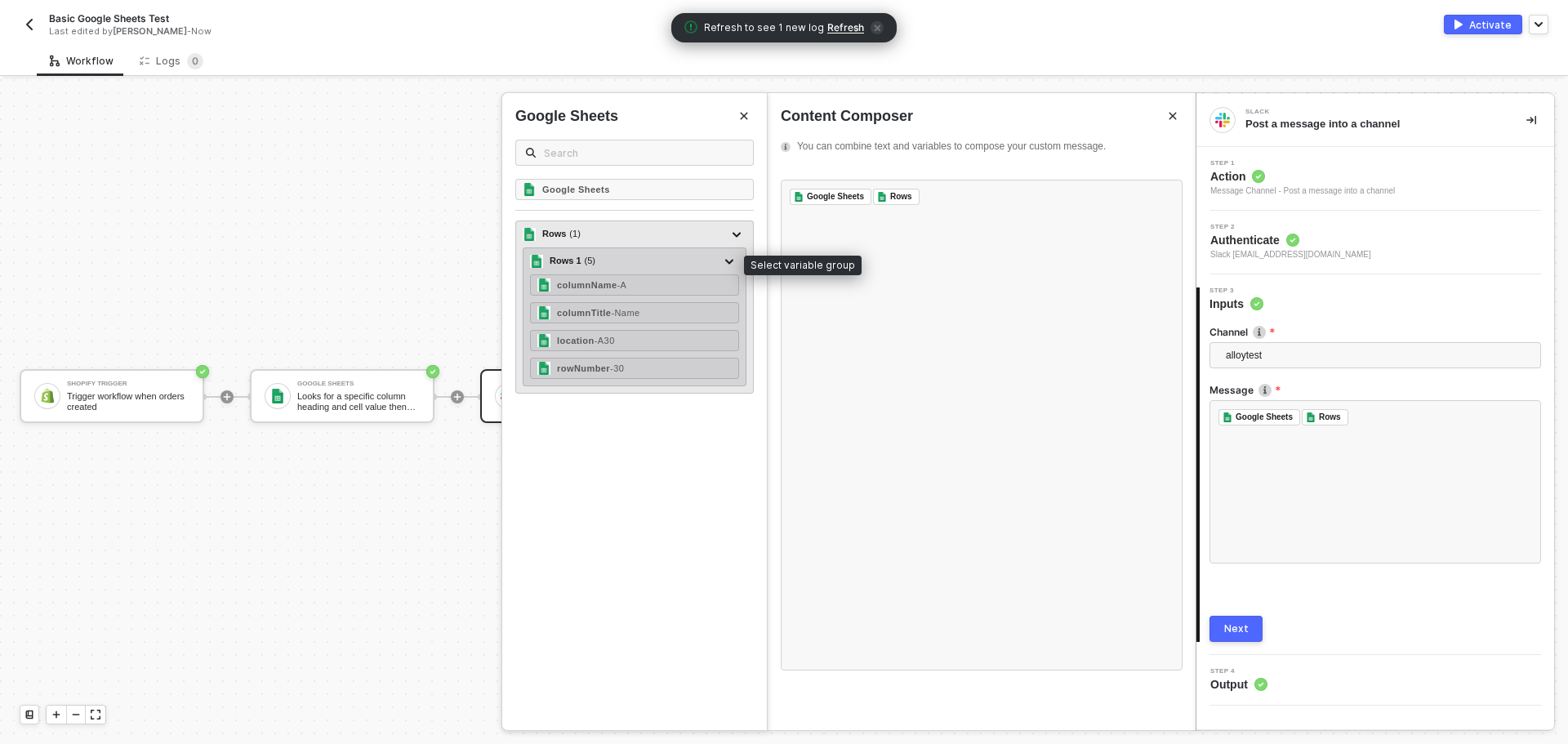
click at [595, 263] on div "Rows 1 ( 5 )" at bounding box center [624, 261] width 189 height 19
click at [595, 284] on strong "columnName" at bounding box center [587, 285] width 59 height 10
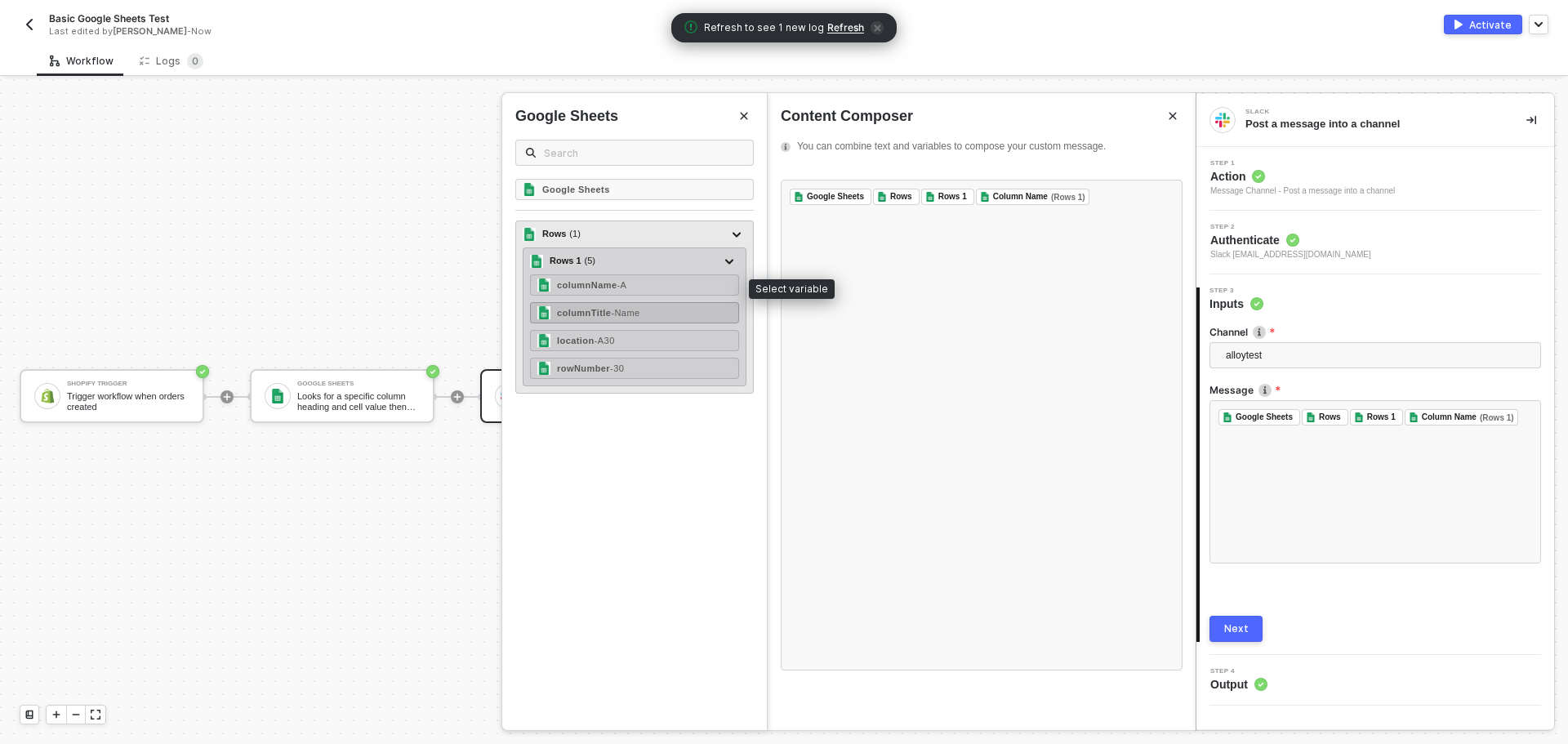
click at [597, 306] on div "columnTitle - Name" at bounding box center [634, 313] width 209 height 21
click at [595, 339] on span "- A30" at bounding box center [604, 340] width 20 height 10
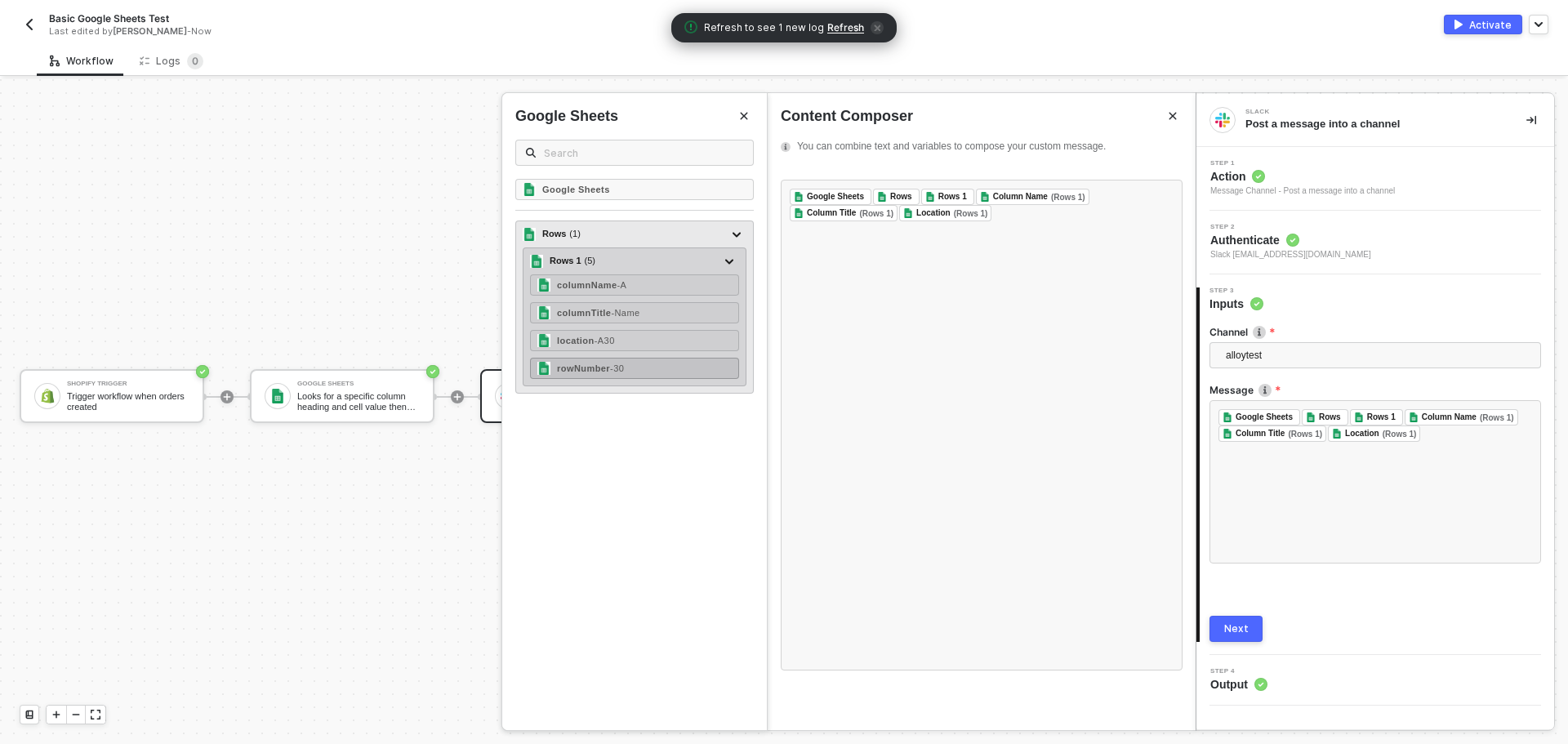
click at [591, 364] on strong "rowNumber" at bounding box center [583, 368] width 53 height 10
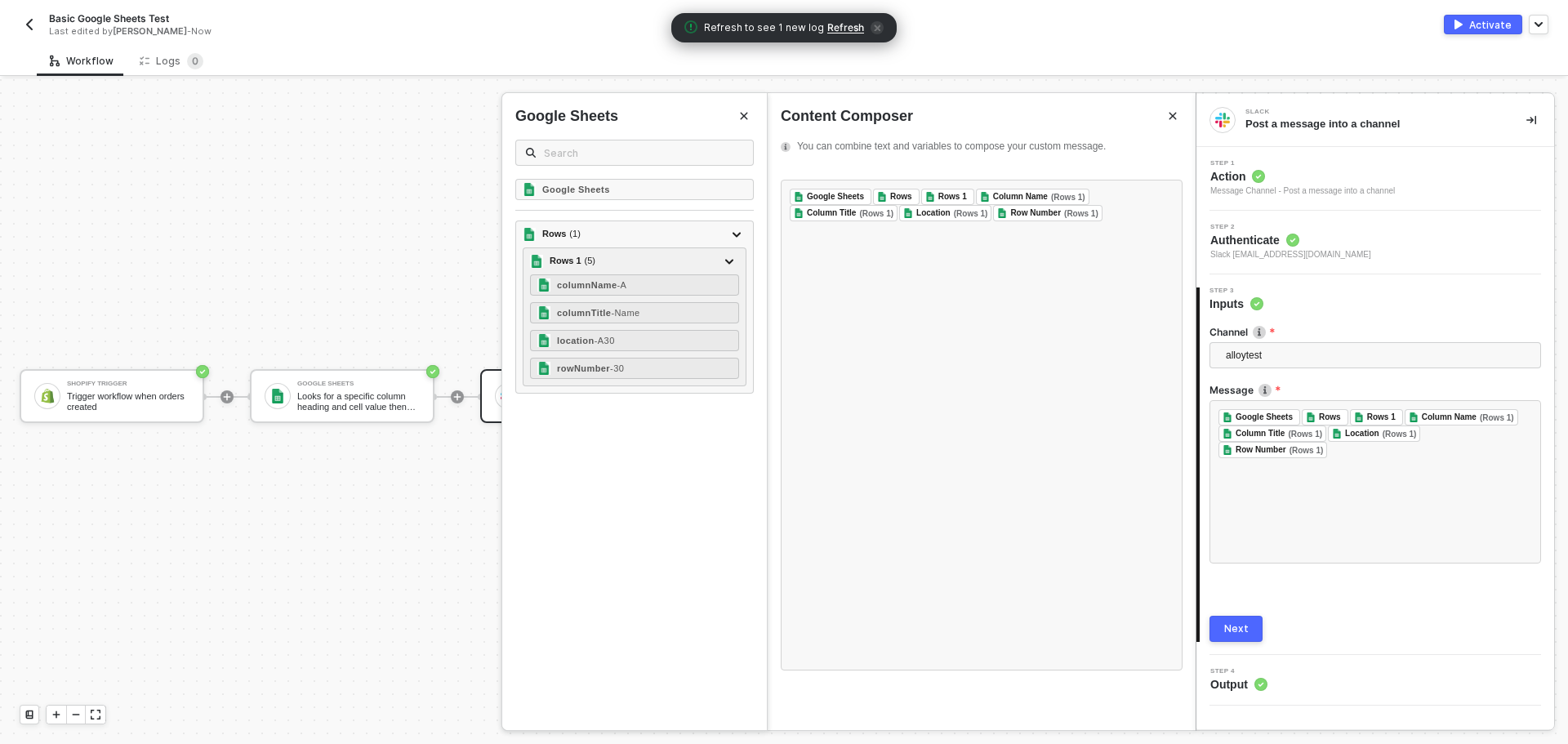
click at [1219, 626] on button "Next" at bounding box center [1235, 629] width 53 height 26
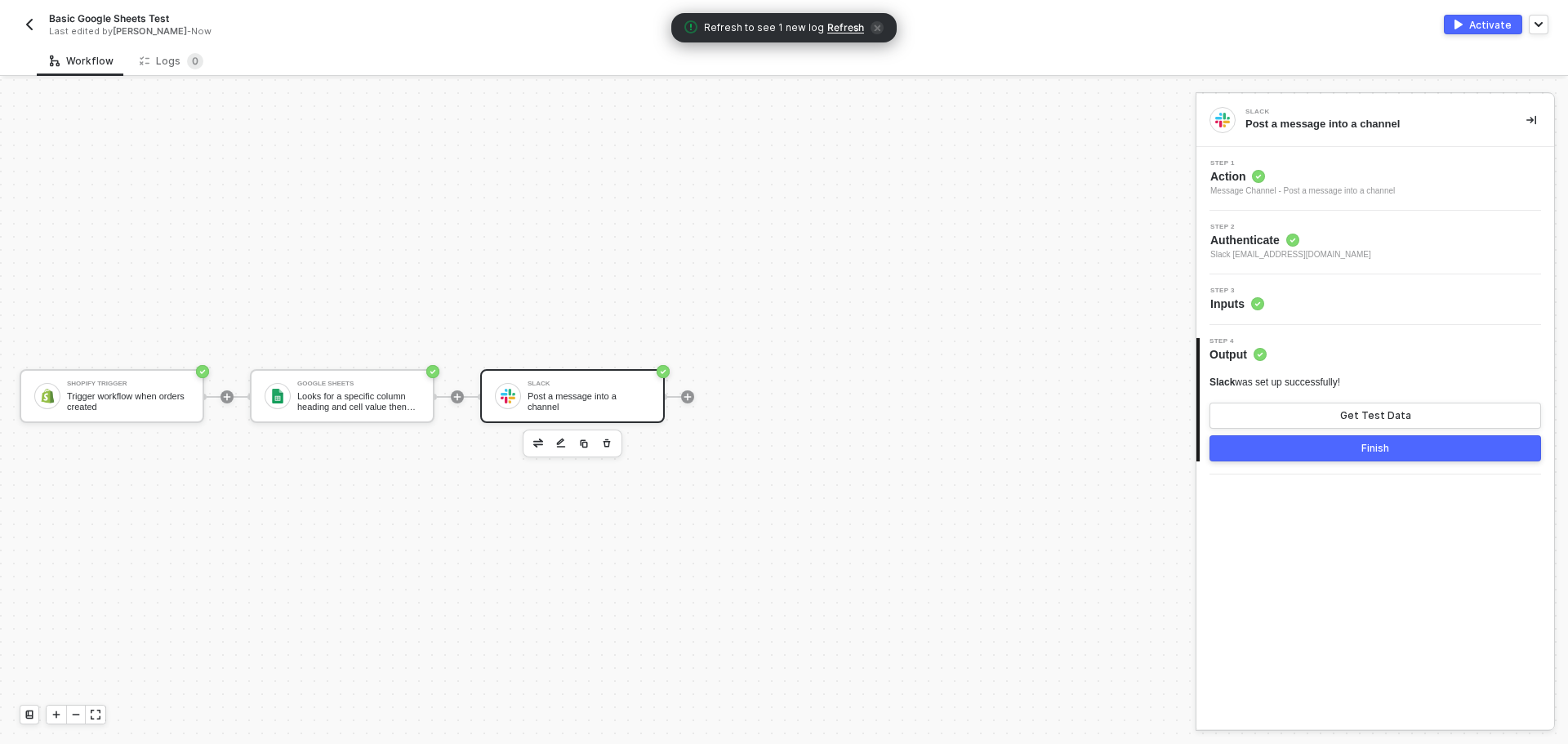
click at [1336, 447] on button "Finish" at bounding box center [1375, 448] width 332 height 26
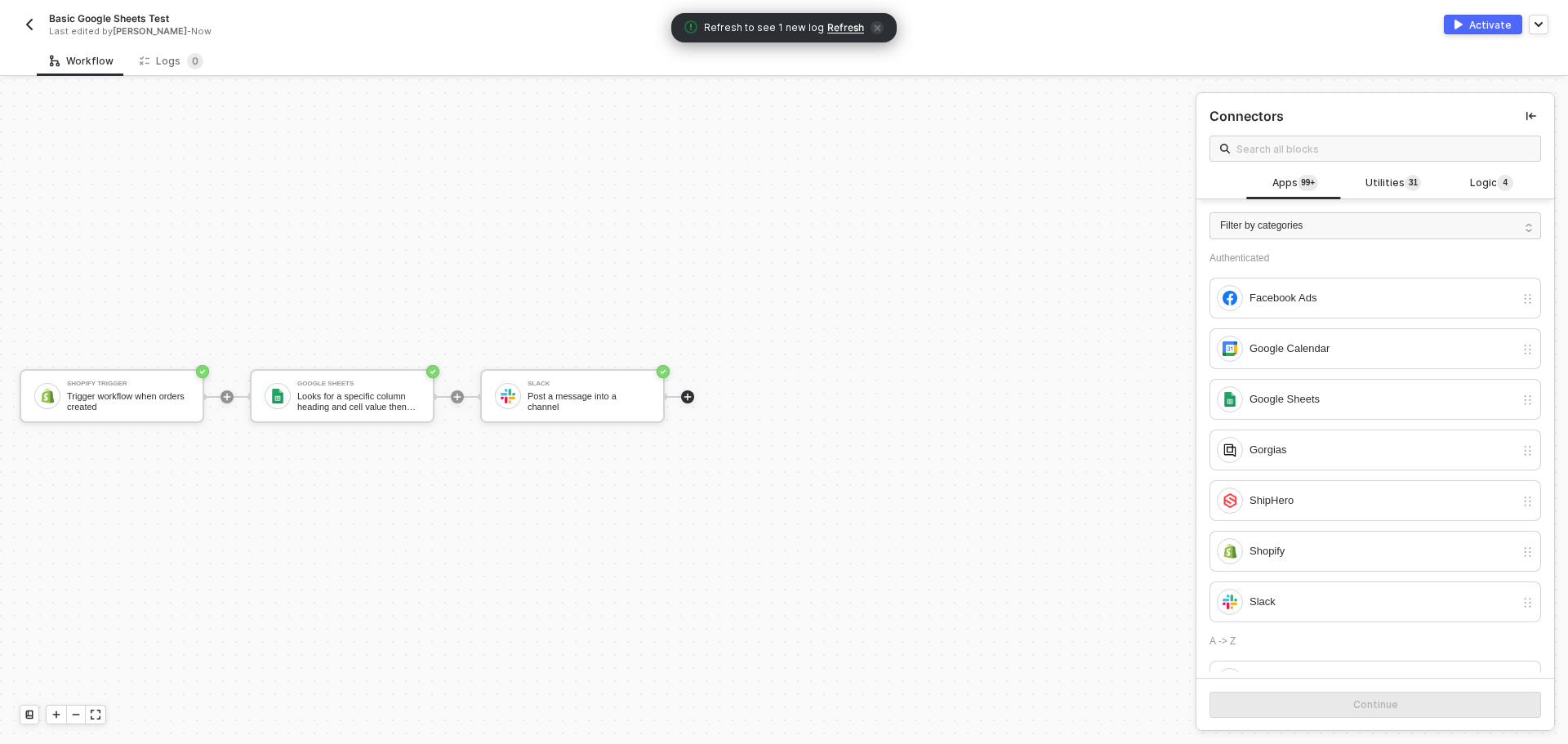
click at [1480, 25] on div "Activate" at bounding box center [1489, 25] width 43 height 14
click at [158, 65] on div "Logs 0" at bounding box center [171, 61] width 64 height 17
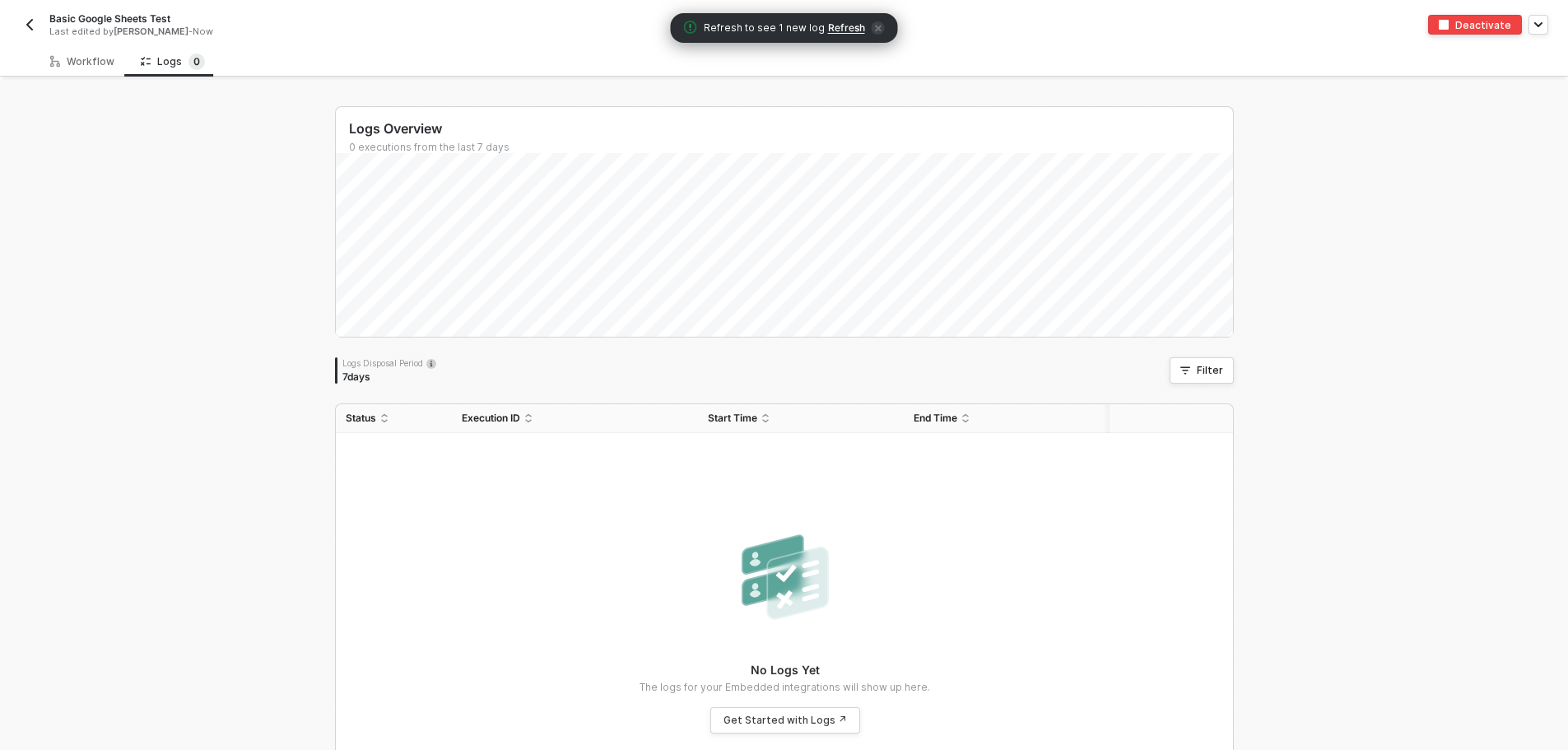
click at [844, 32] on span "Refresh" at bounding box center [847, 27] width 37 height 13
click at [12, 22] on div "Basic Google Sheets Test Last edited by Todd Baxter - Now Deactivate" at bounding box center [784, 23] width 1568 height 46
click at [18, 23] on div "Basic Google Sheets Test Last edited by Todd Baxter - Now Deactivate" at bounding box center [784, 23] width 1568 height 46
click at [33, 27] on img "button" at bounding box center [29, 25] width 13 height 13
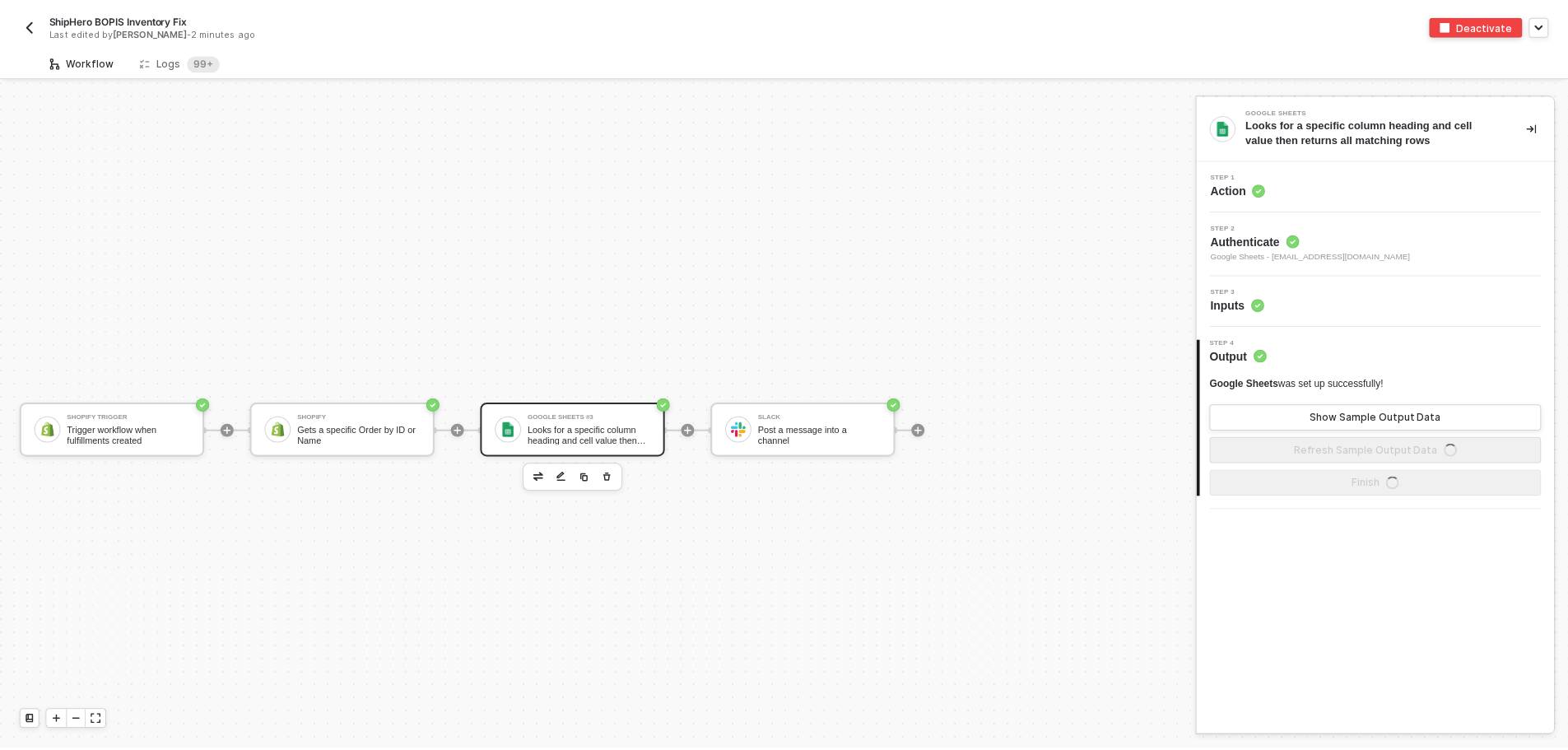
scroll to position [31, 0]
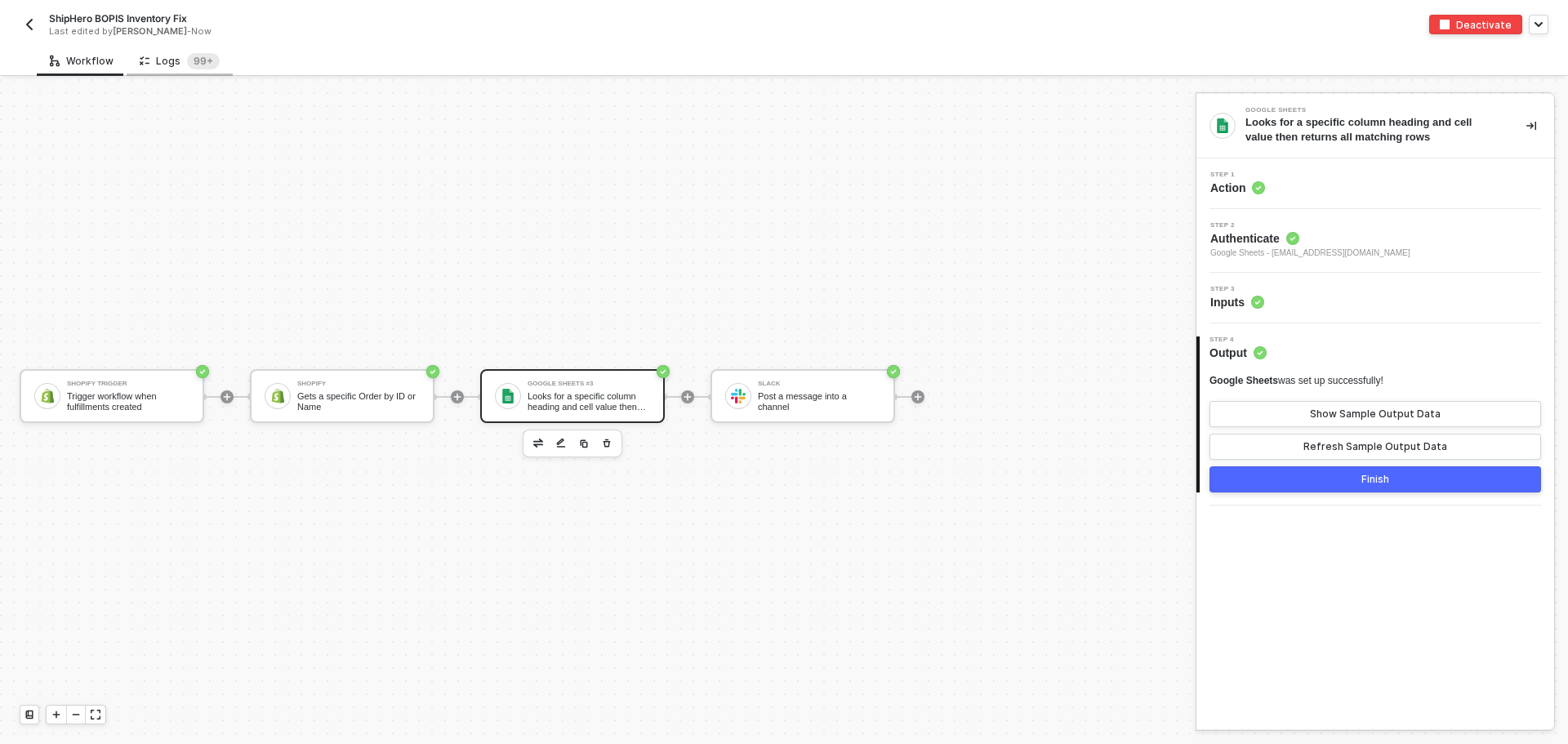
click at [173, 57] on div "Logs 99+" at bounding box center [180, 61] width 80 height 17
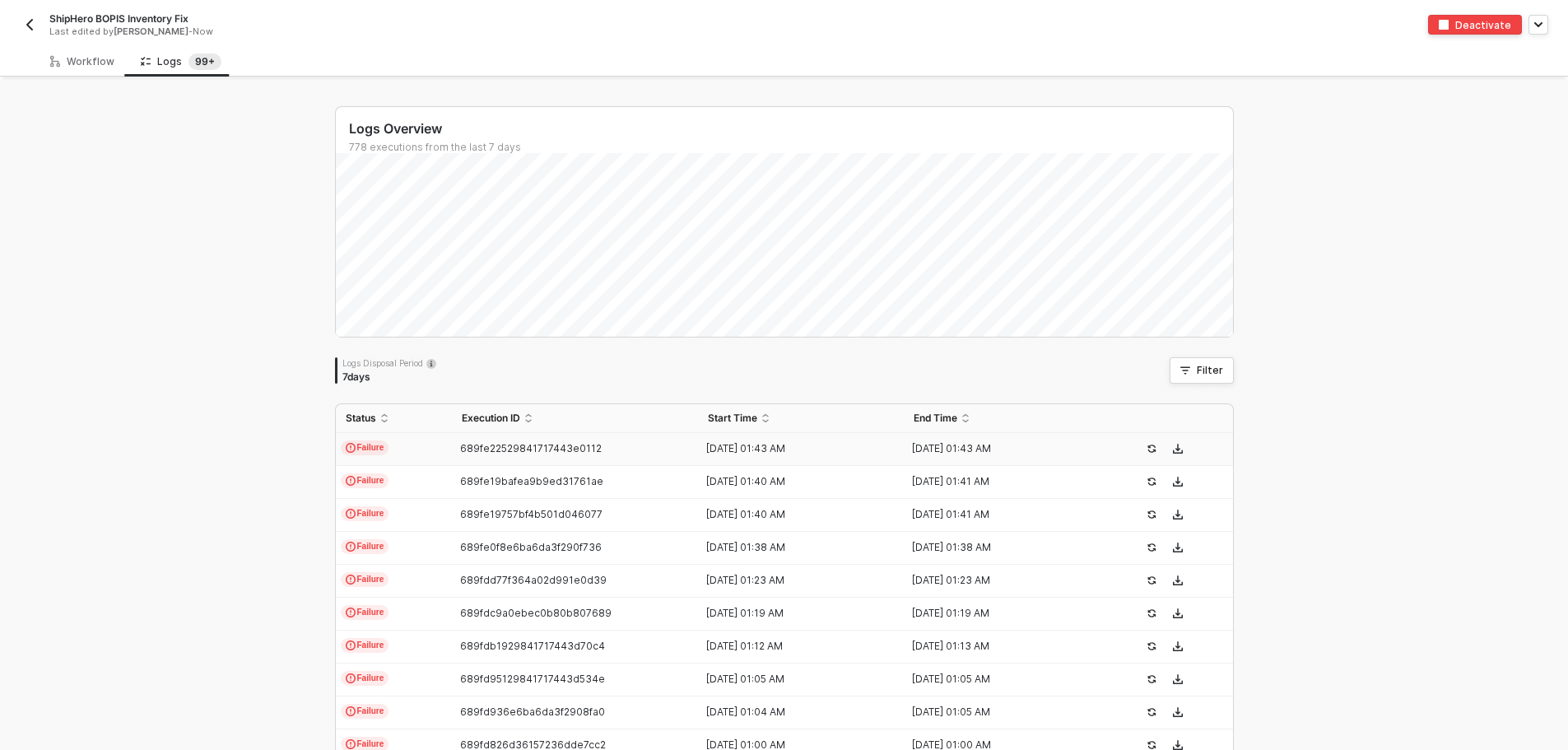
click at [528, 438] on td "689fe22529841717443e0112" at bounding box center [575, 449] width 247 height 33
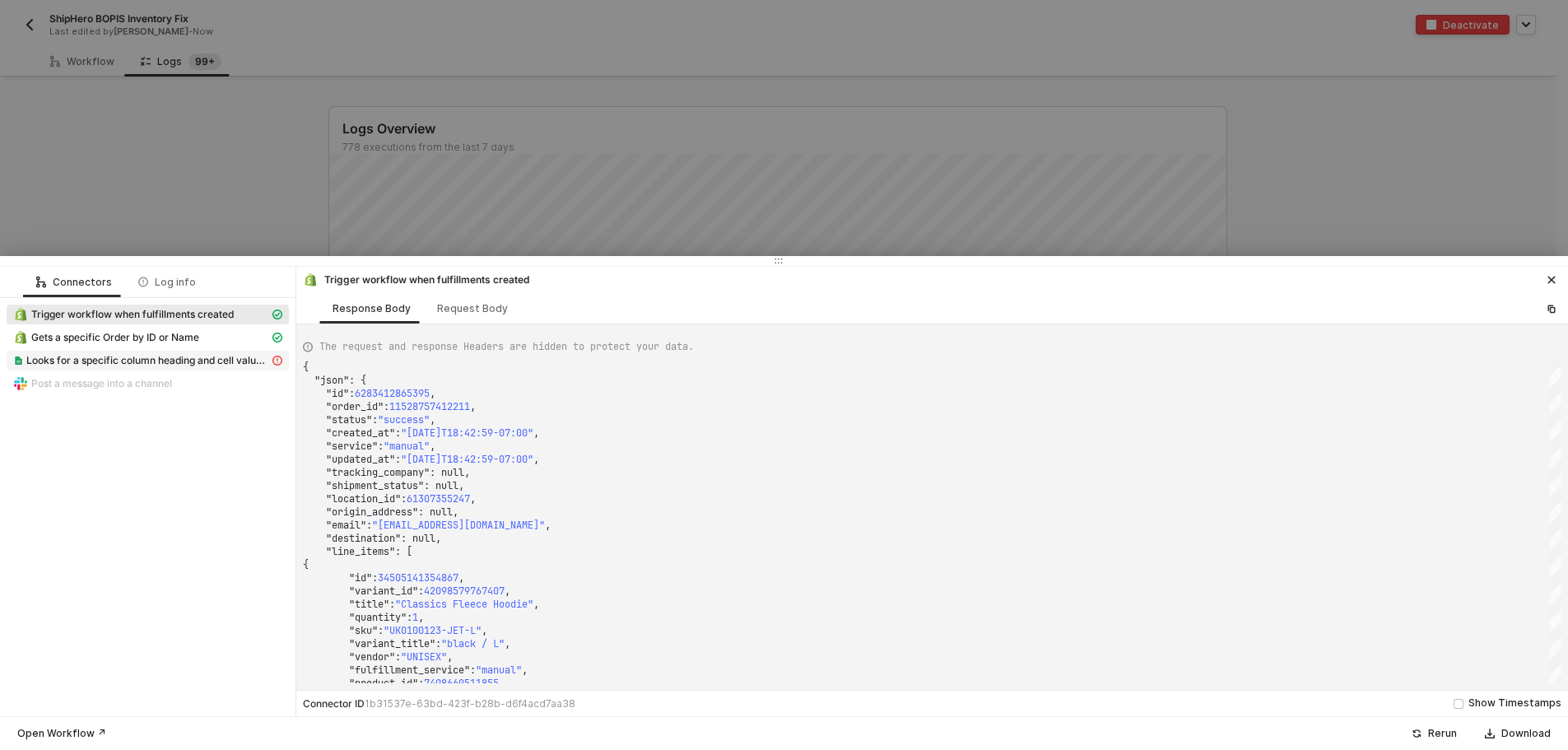
click at [218, 357] on span "Looks for a specific column heading and cell value then returns all matching ro…" at bounding box center [148, 360] width 243 height 13
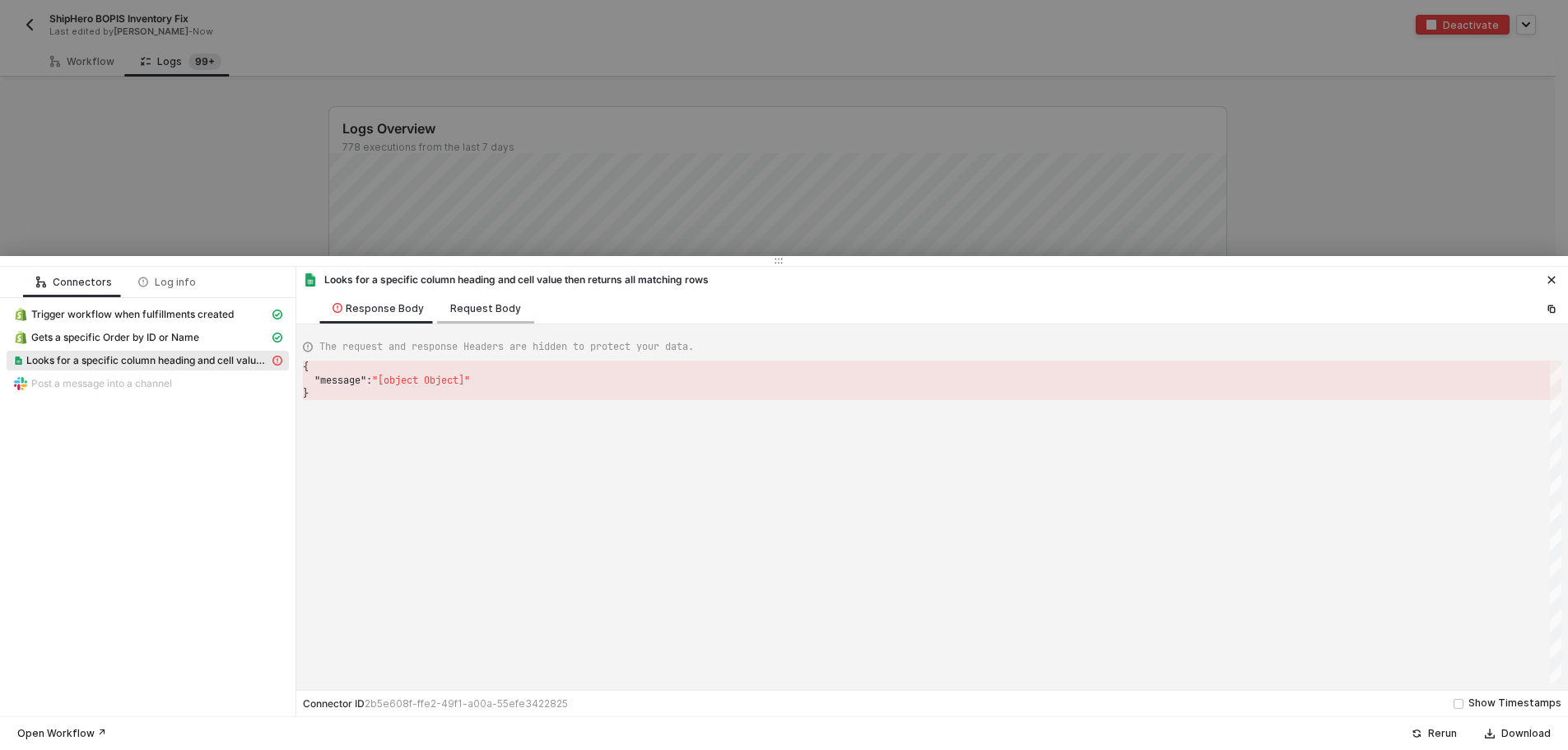
click at [463, 298] on div "Request Body" at bounding box center [486, 308] width 97 height 31
type textarea "{ "sheetId": "1fob9Xl7gLyuhXV38TGXH1YzWnu-eZg37qeJspYmvpyI", "worksheet": "Shee…"
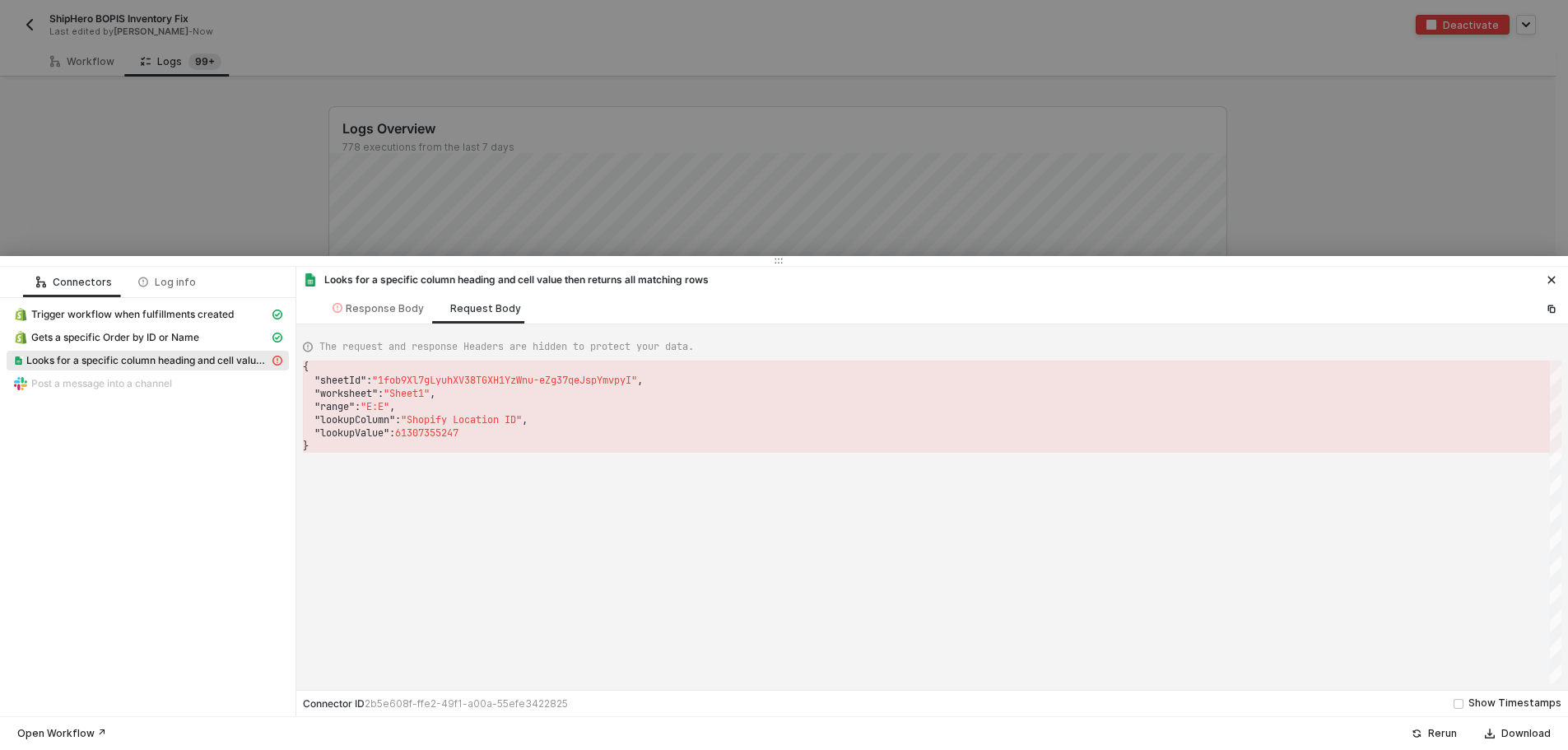
click at [1563, 276] on div "Looks for a specific column heading and cell value then returns all matching ro…" at bounding box center [932, 278] width 1272 height 23
click at [1557, 278] on button "button" at bounding box center [1552, 280] width 19 height 19
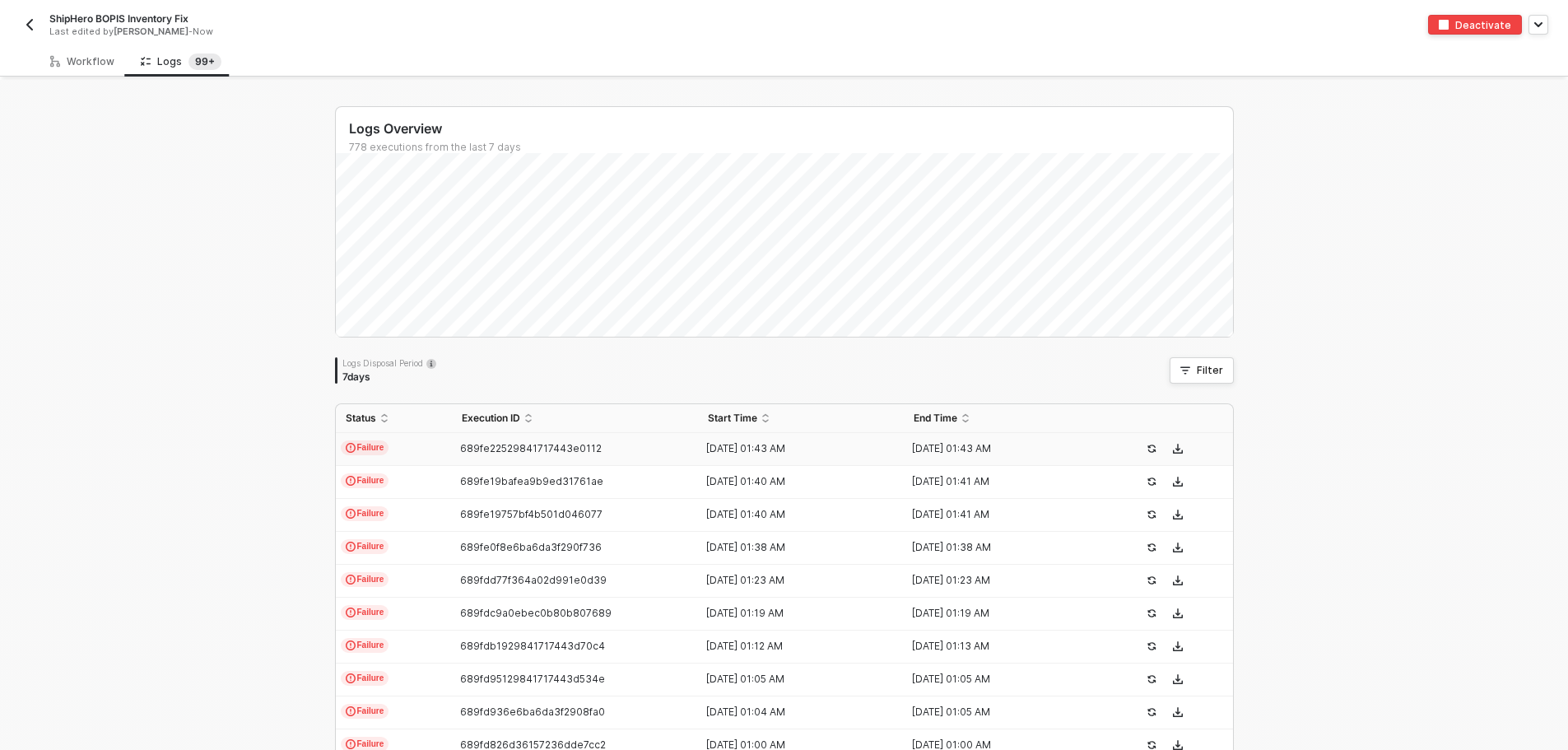
click at [23, 16] on button "button" at bounding box center [29, 25] width 19 height 19
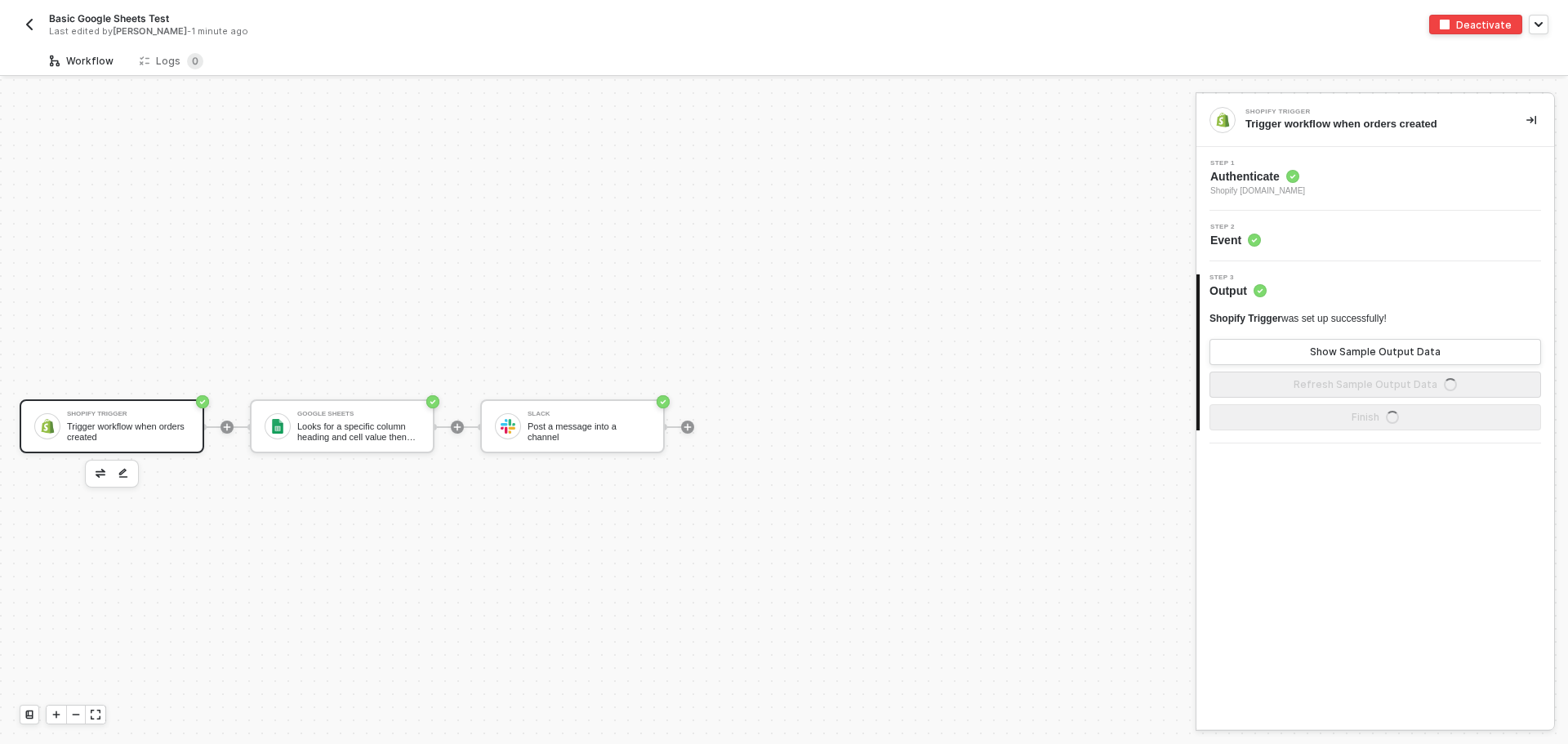
scroll to position [31, 0]
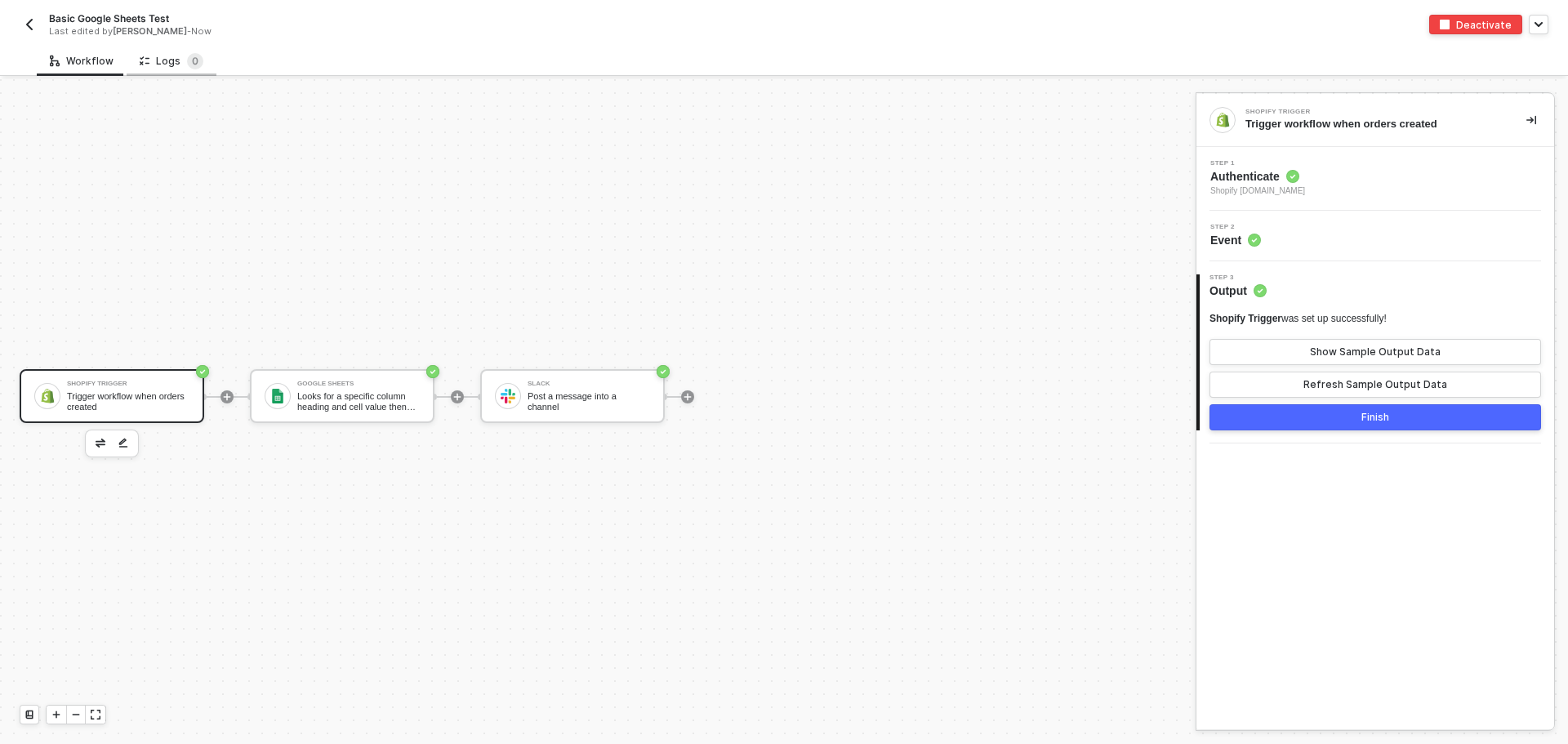
click at [159, 54] on div "Logs 0" at bounding box center [171, 61] width 64 height 17
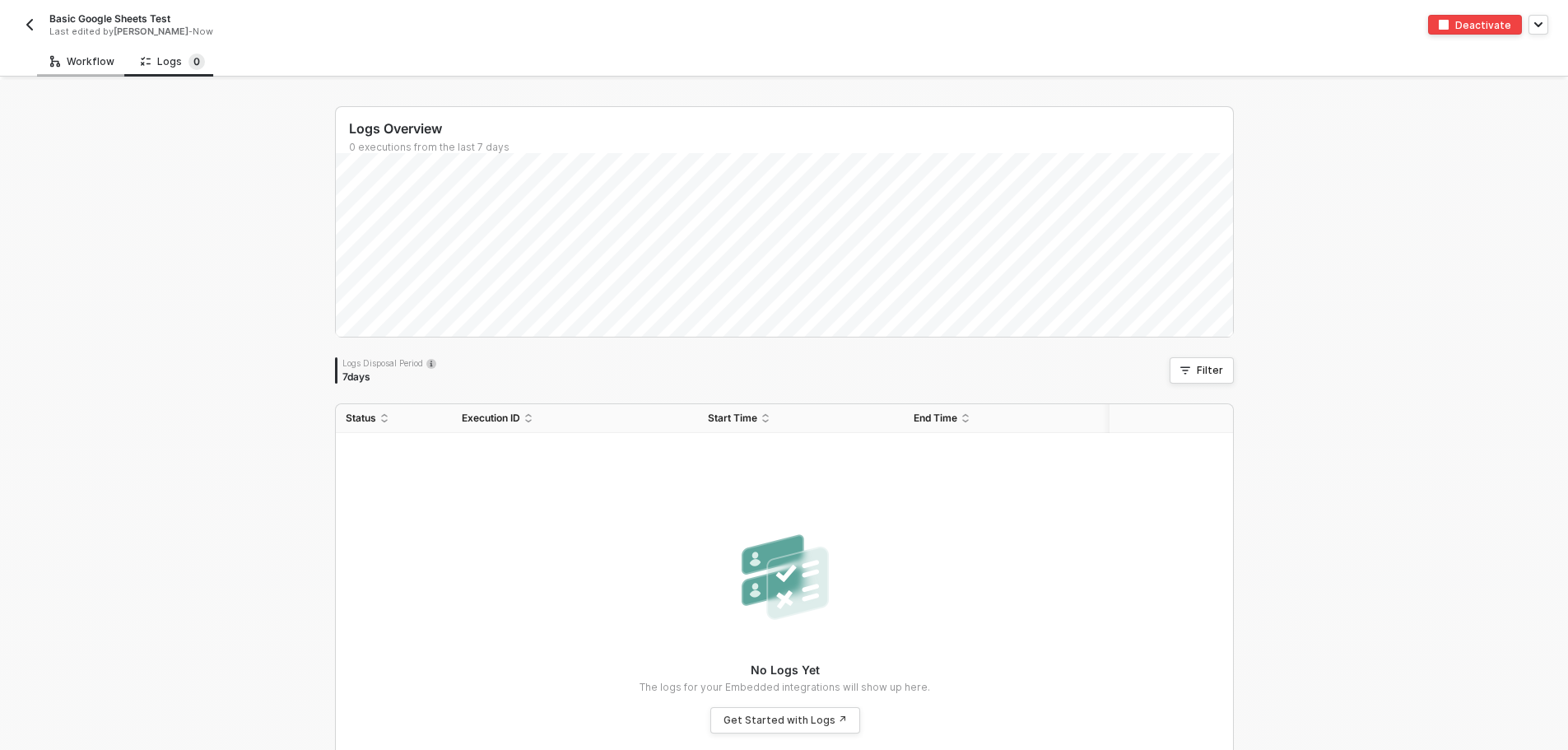
click at [109, 71] on div "Workflow" at bounding box center [82, 61] width 91 height 31
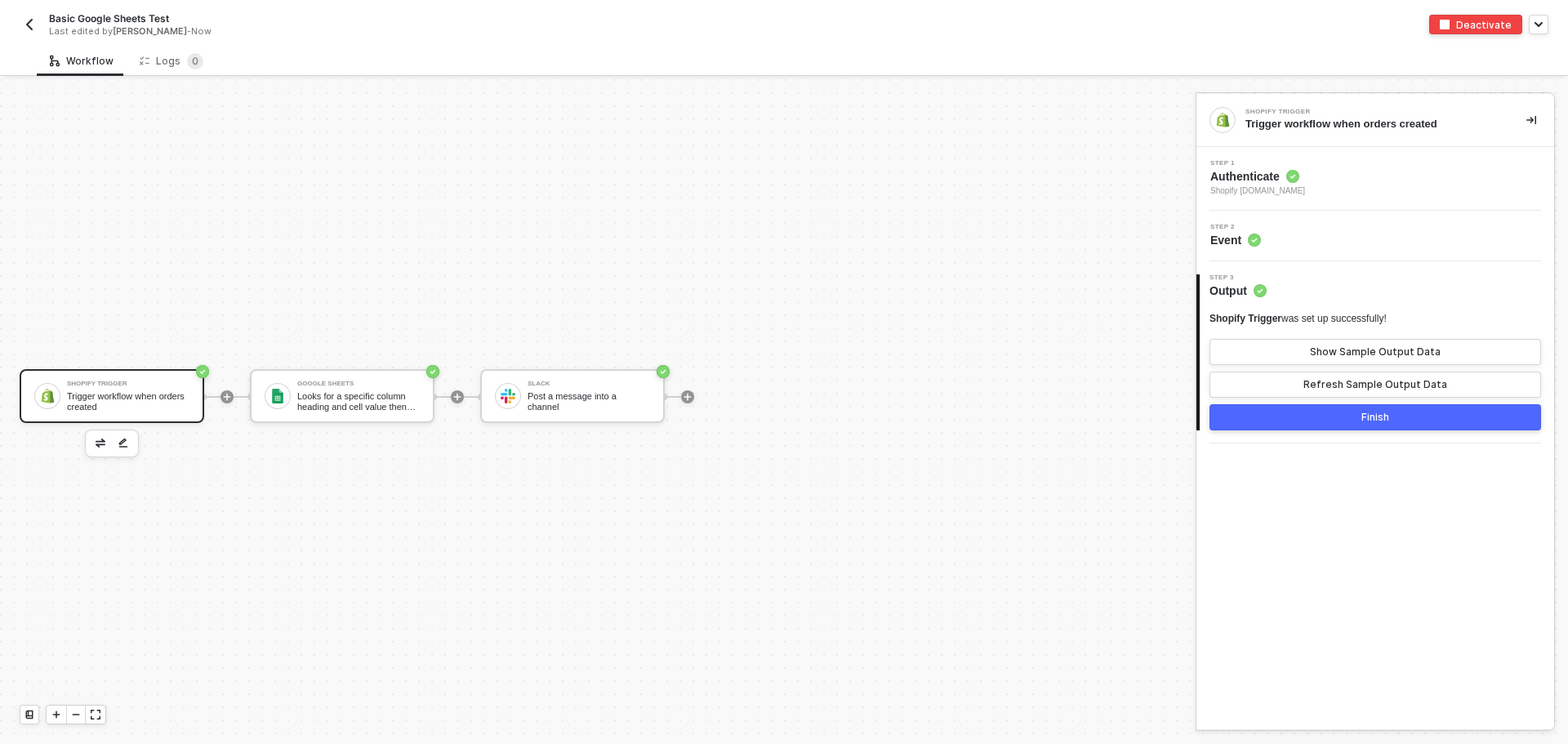
click at [31, 17] on button "button" at bounding box center [29, 24] width 19 height 19
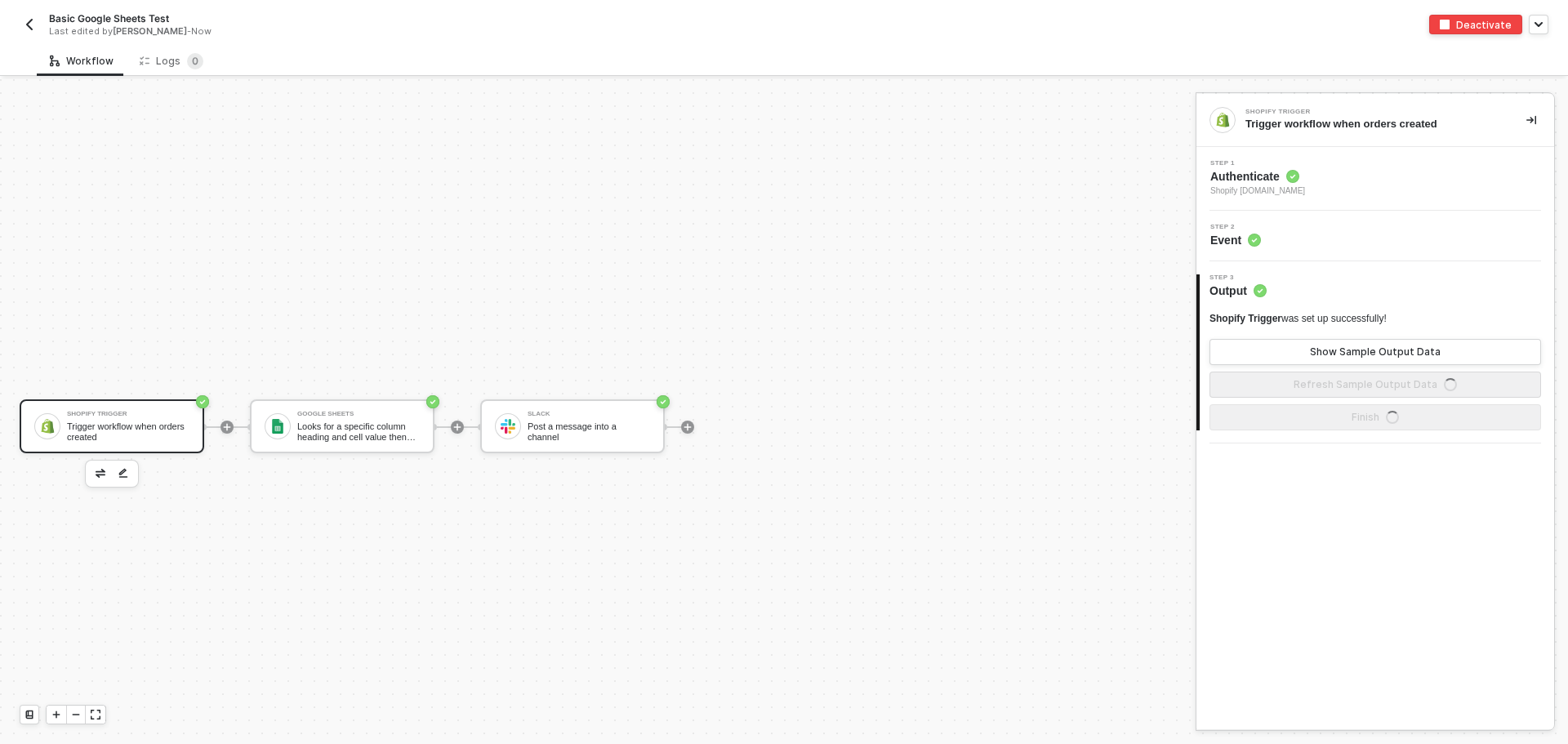
scroll to position [31, 0]
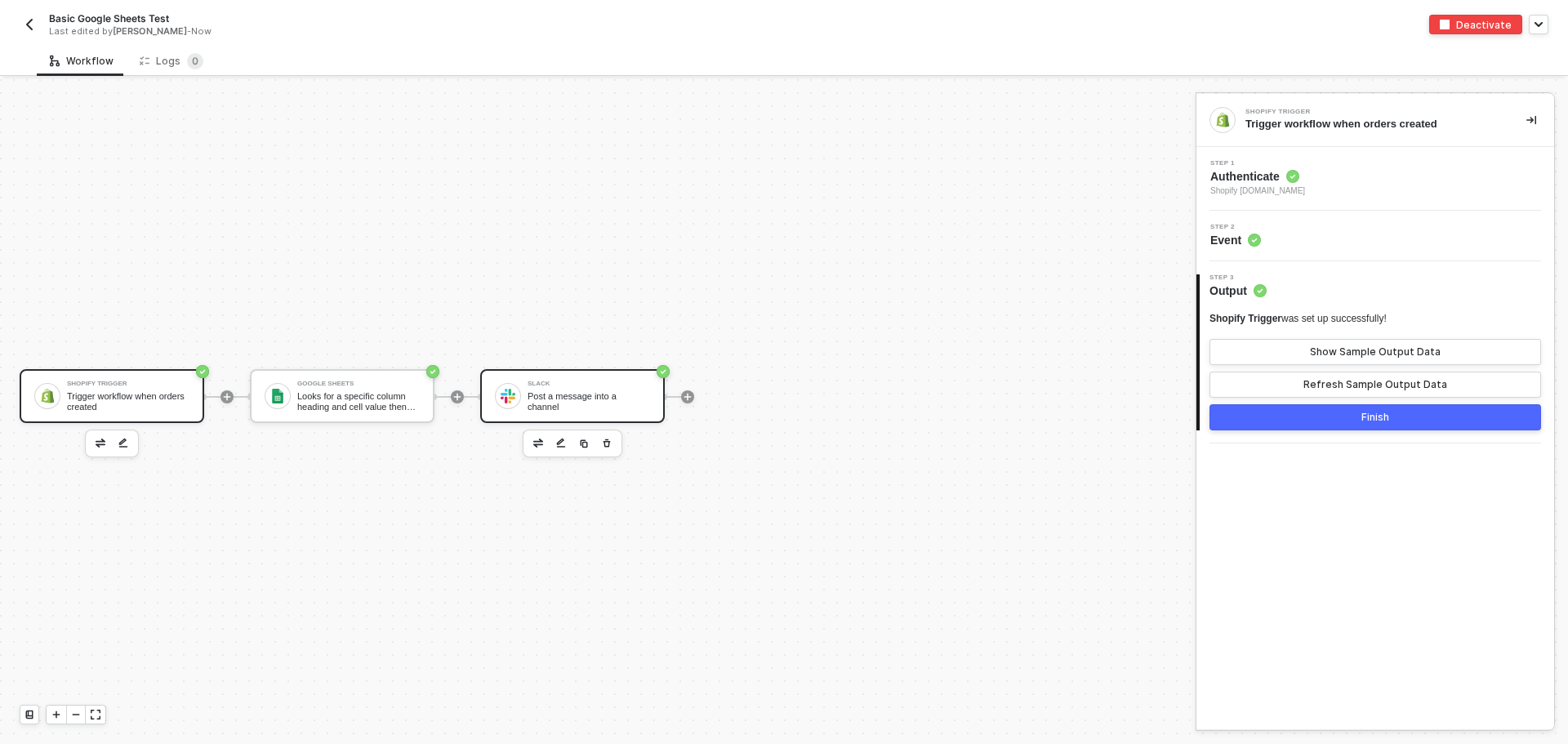
click at [509, 384] on div at bounding box center [508, 396] width 26 height 26
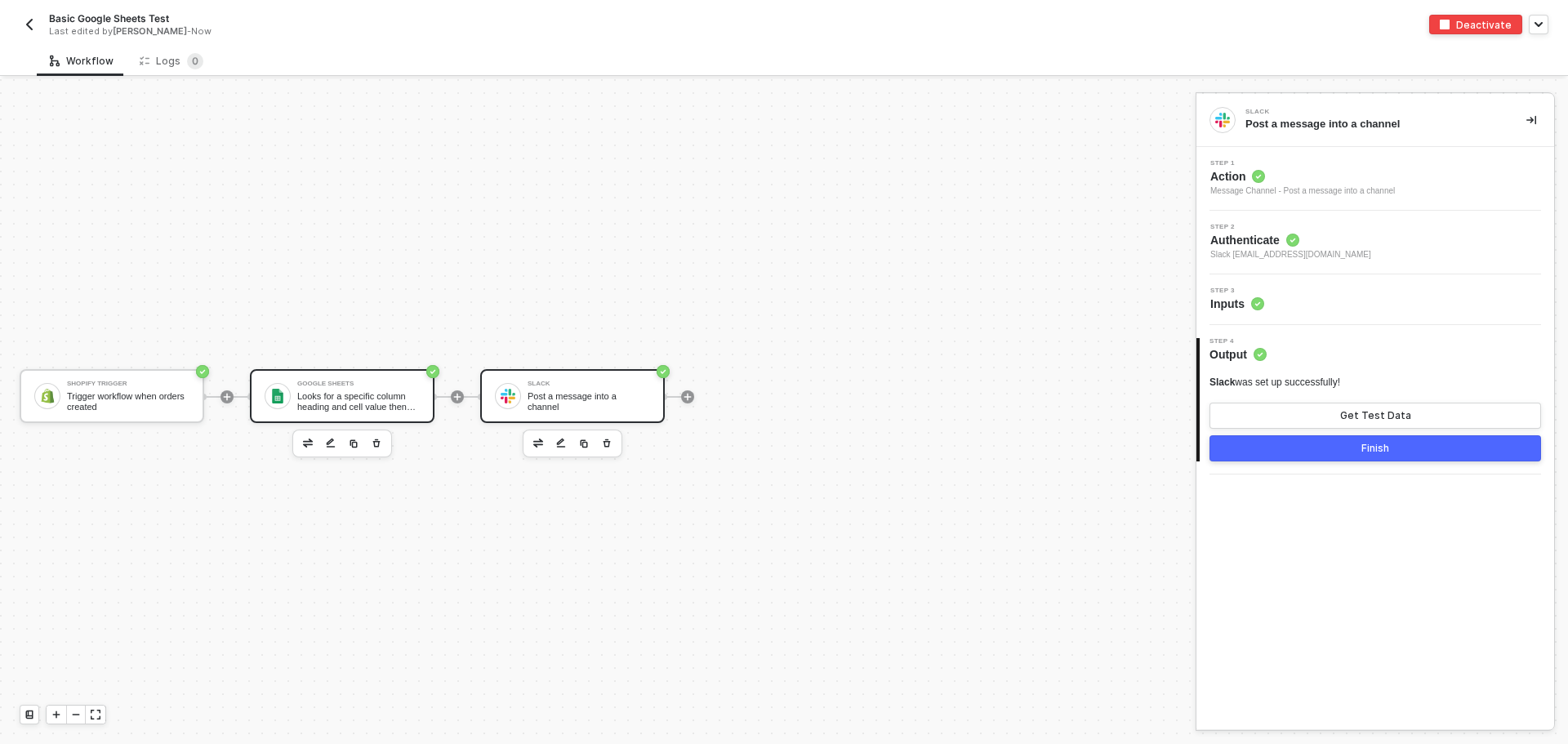
click at [372, 401] on div "Looks for a specific column heading and cell value then returns all matching ro…" at bounding box center [358, 401] width 122 height 20
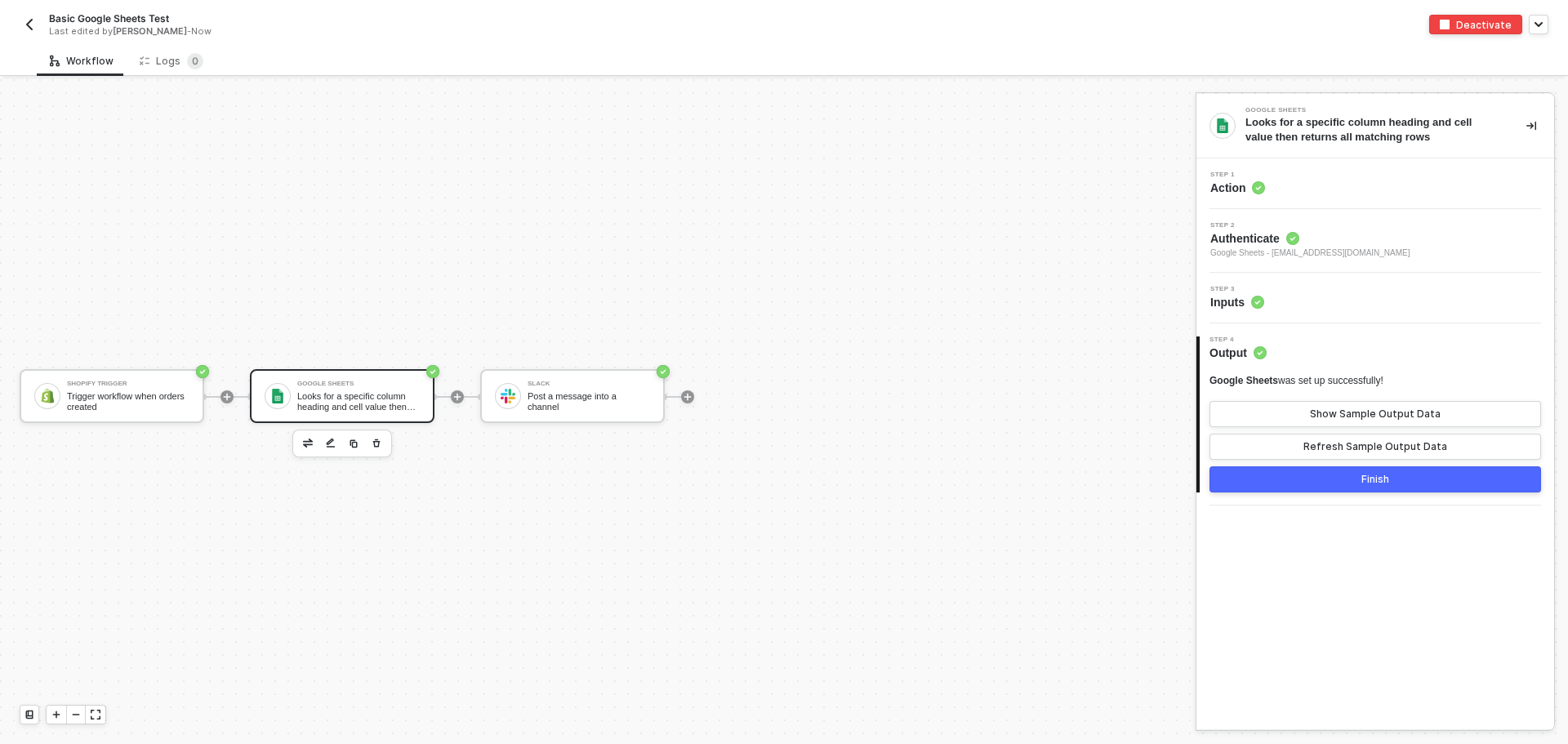
click at [1327, 314] on div "Step 3 Inputs" at bounding box center [1375, 298] width 358 height 51
click at [1327, 308] on div "Step 3 Inputs" at bounding box center [1377, 298] width 354 height 24
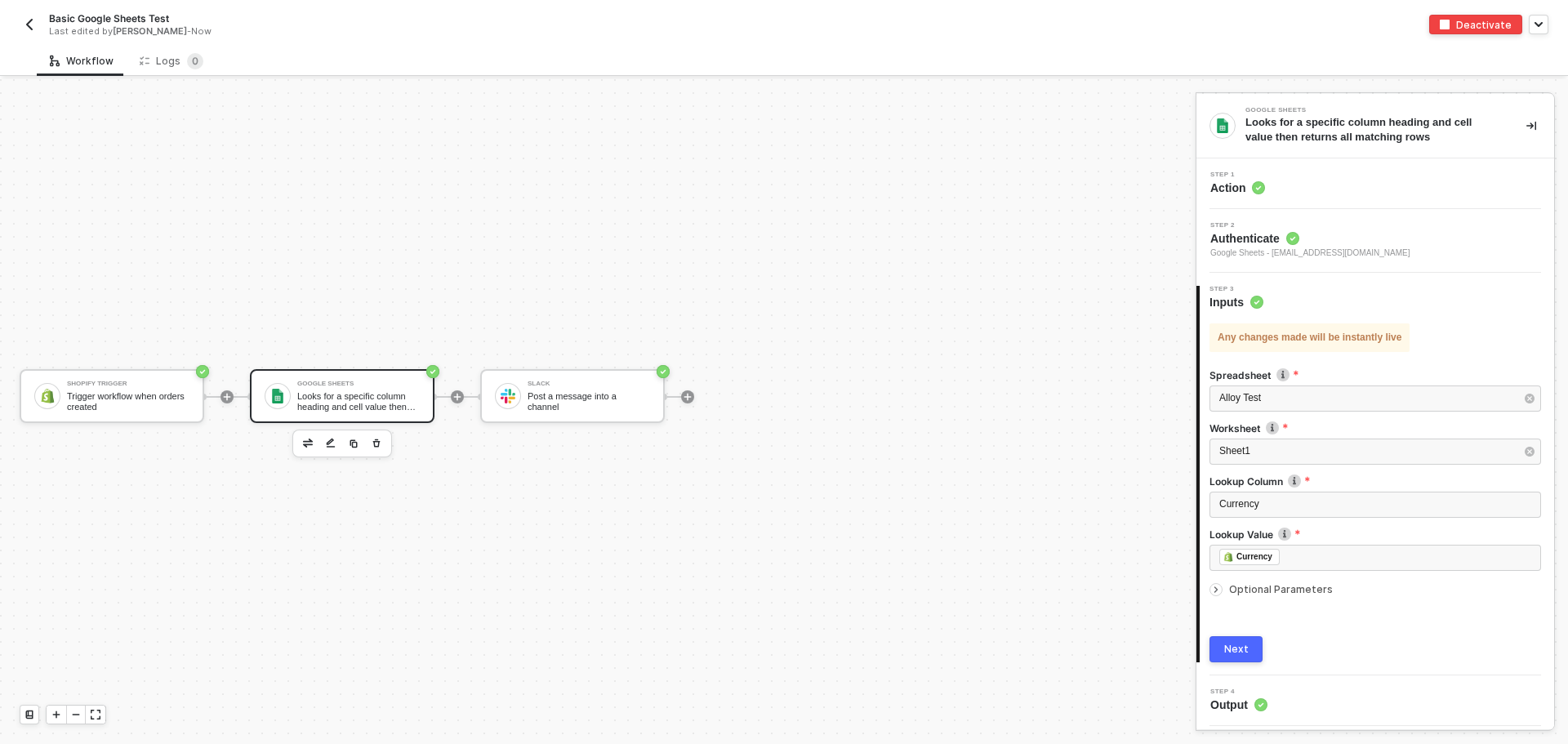
click at [1266, 585] on span "Optional Parameters" at bounding box center [1280, 589] width 104 height 12
click at [19, 24] on div "Basic Google Sheets Test Last edited by [PERSON_NAME] - Now Deactivate" at bounding box center [784, 23] width 1568 height 45
click at [38, 30] on button "button" at bounding box center [29, 24] width 19 height 19
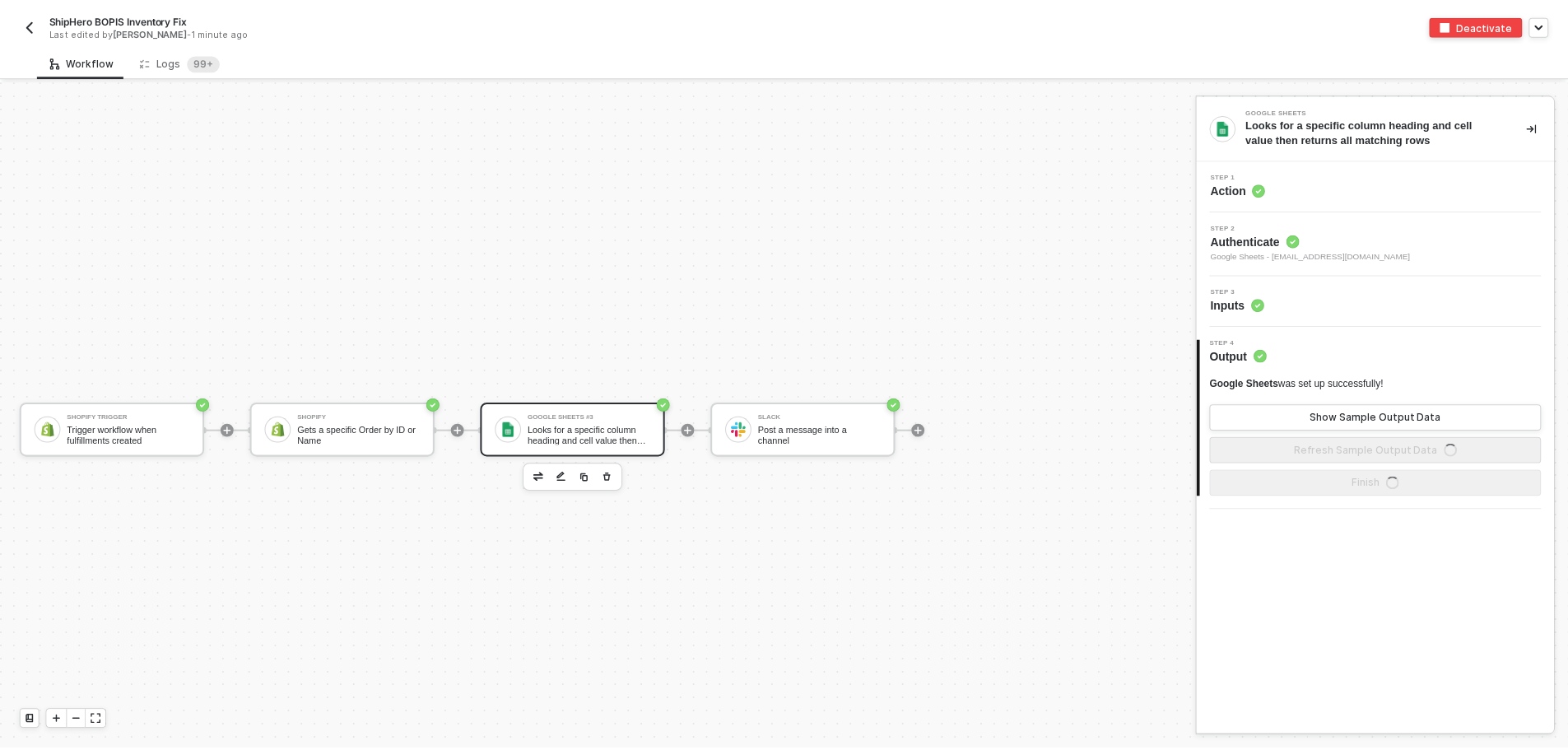
scroll to position [31, 0]
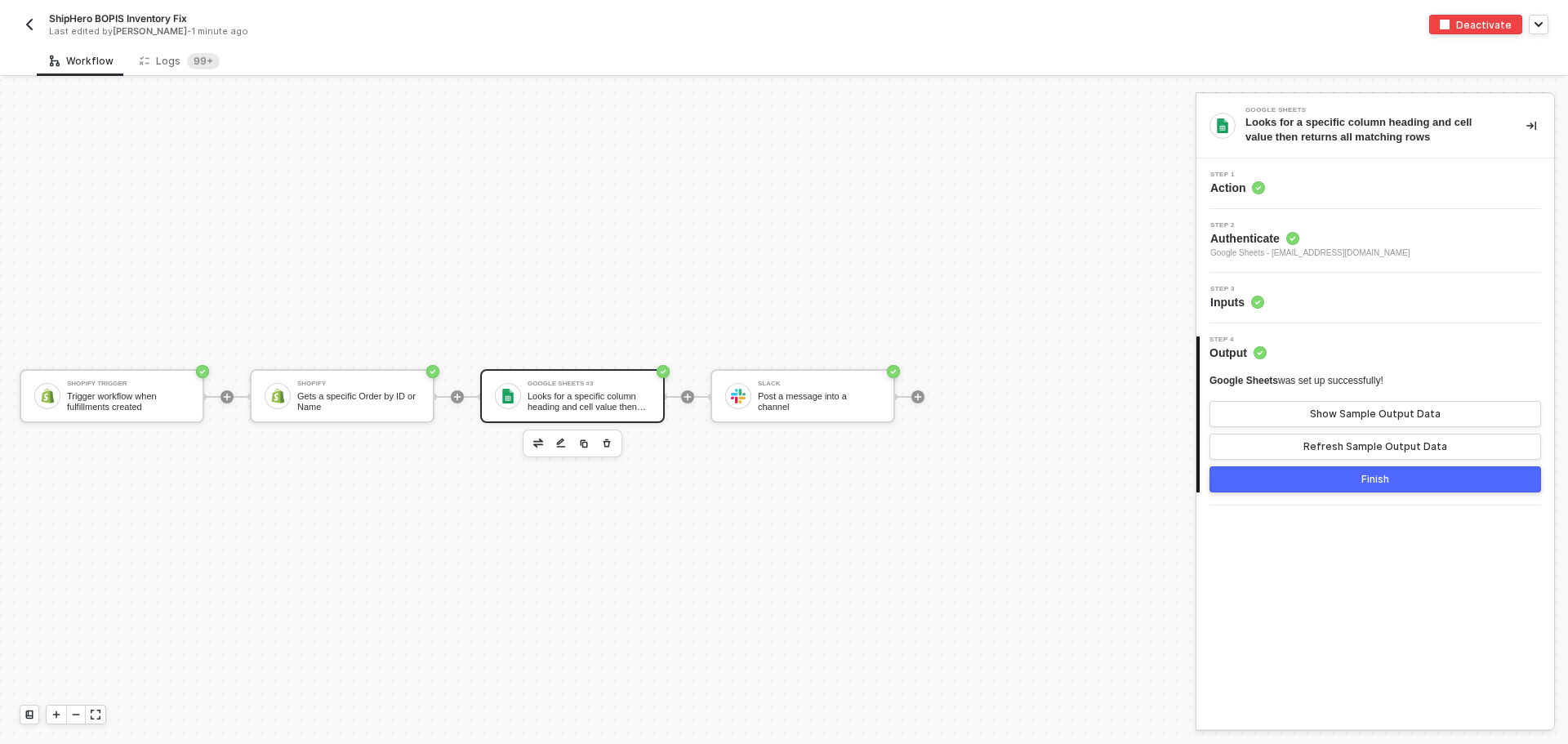
click at [1439, 265] on div "Step 2 Authenticate Google Sheets - todd@madhappy.com" at bounding box center [1375, 240] width 358 height 64
click at [1417, 250] on div "Step 2 Authenticate Google Sheets - todd@madhappy.com" at bounding box center [1377, 240] width 354 height 38
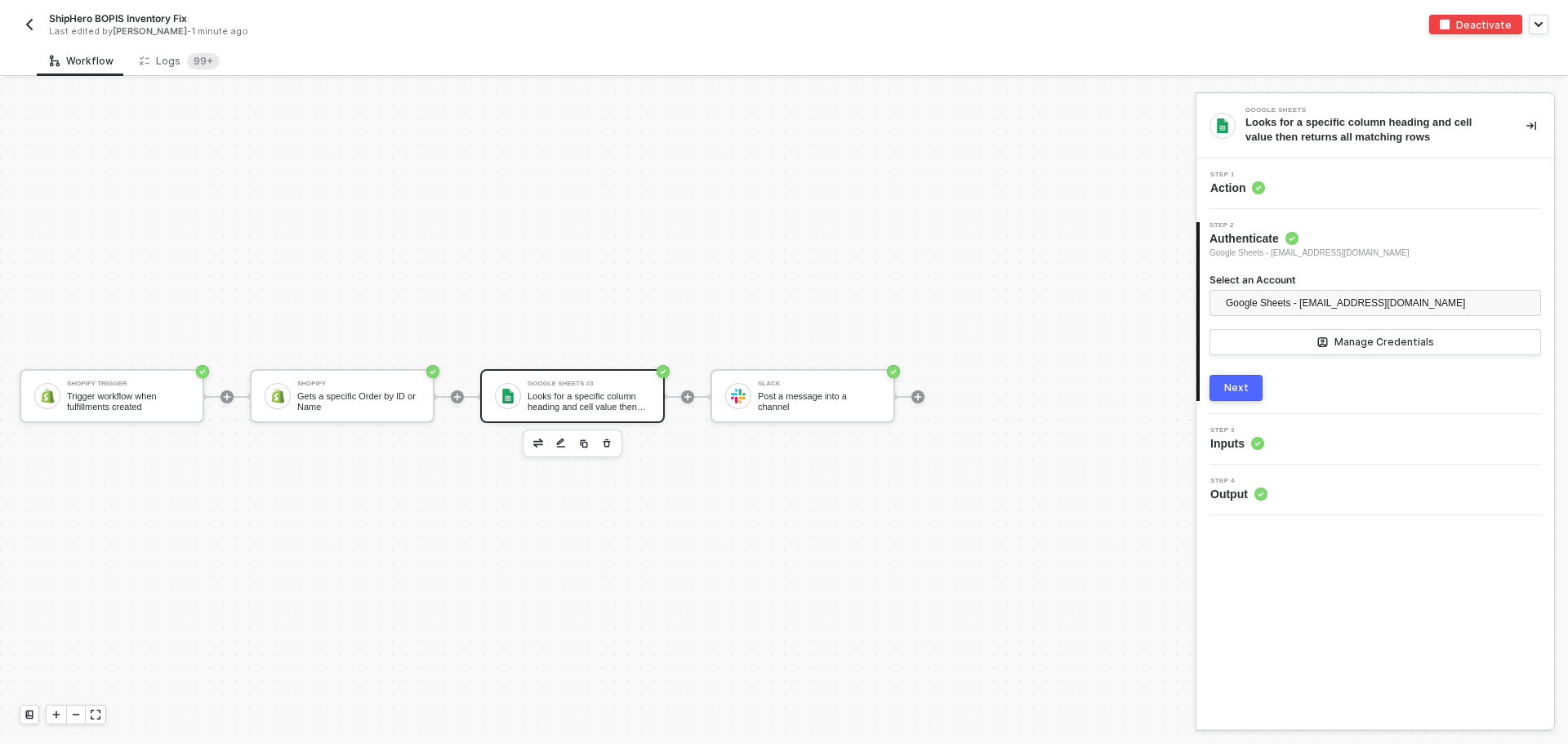
click at [1393, 436] on div "Step 3 Inputs" at bounding box center [1377, 439] width 354 height 24
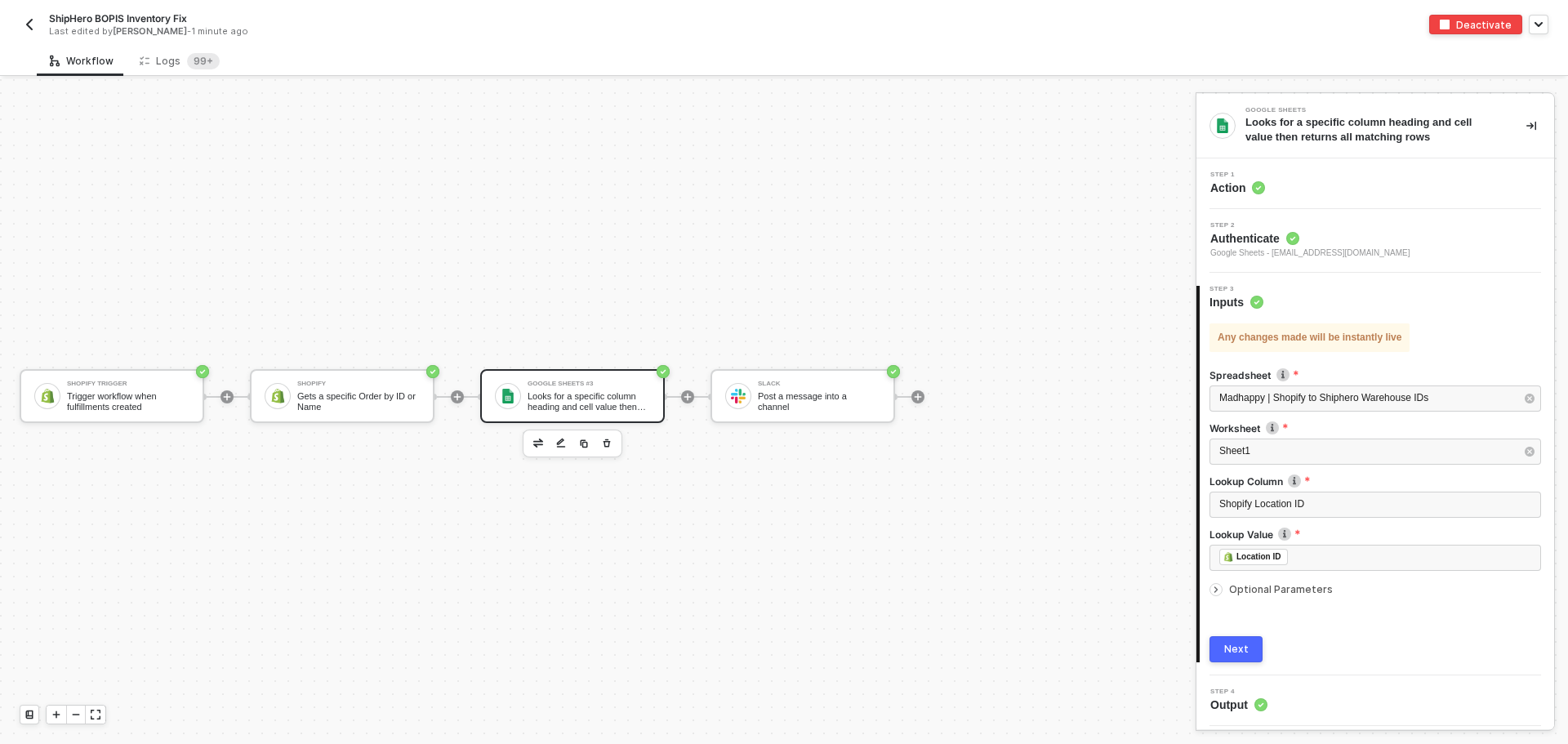
click at [1297, 476] on img at bounding box center [1294, 480] width 13 height 13
click at [1291, 481] on img at bounding box center [1294, 480] width 13 height 13
click at [1275, 593] on span "Optional Parameters" at bounding box center [1280, 589] width 104 height 12
click at [158, 53] on div "Logs 99+" at bounding box center [180, 61] width 80 height 17
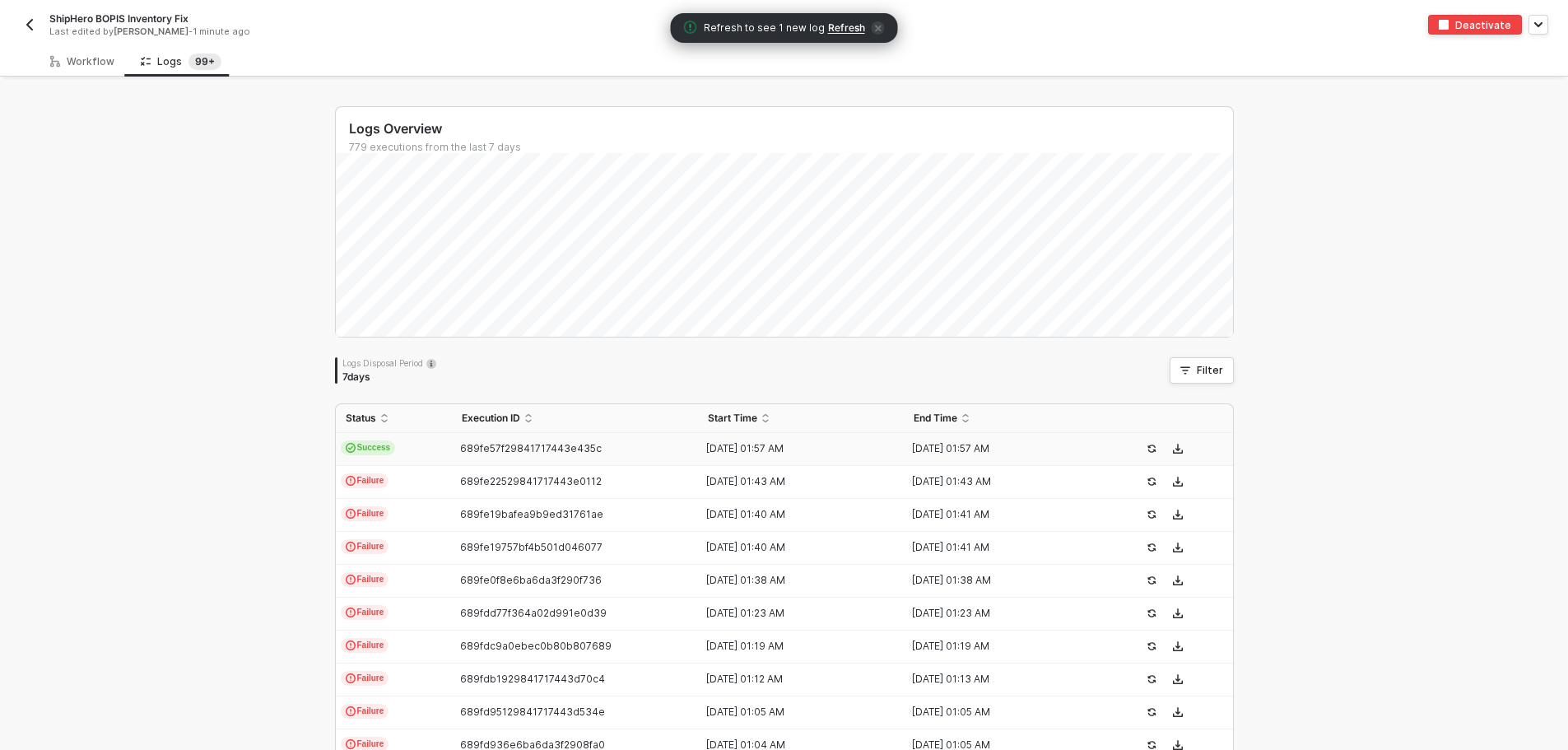
click at [415, 441] on td "Success" at bounding box center [394, 449] width 116 height 33
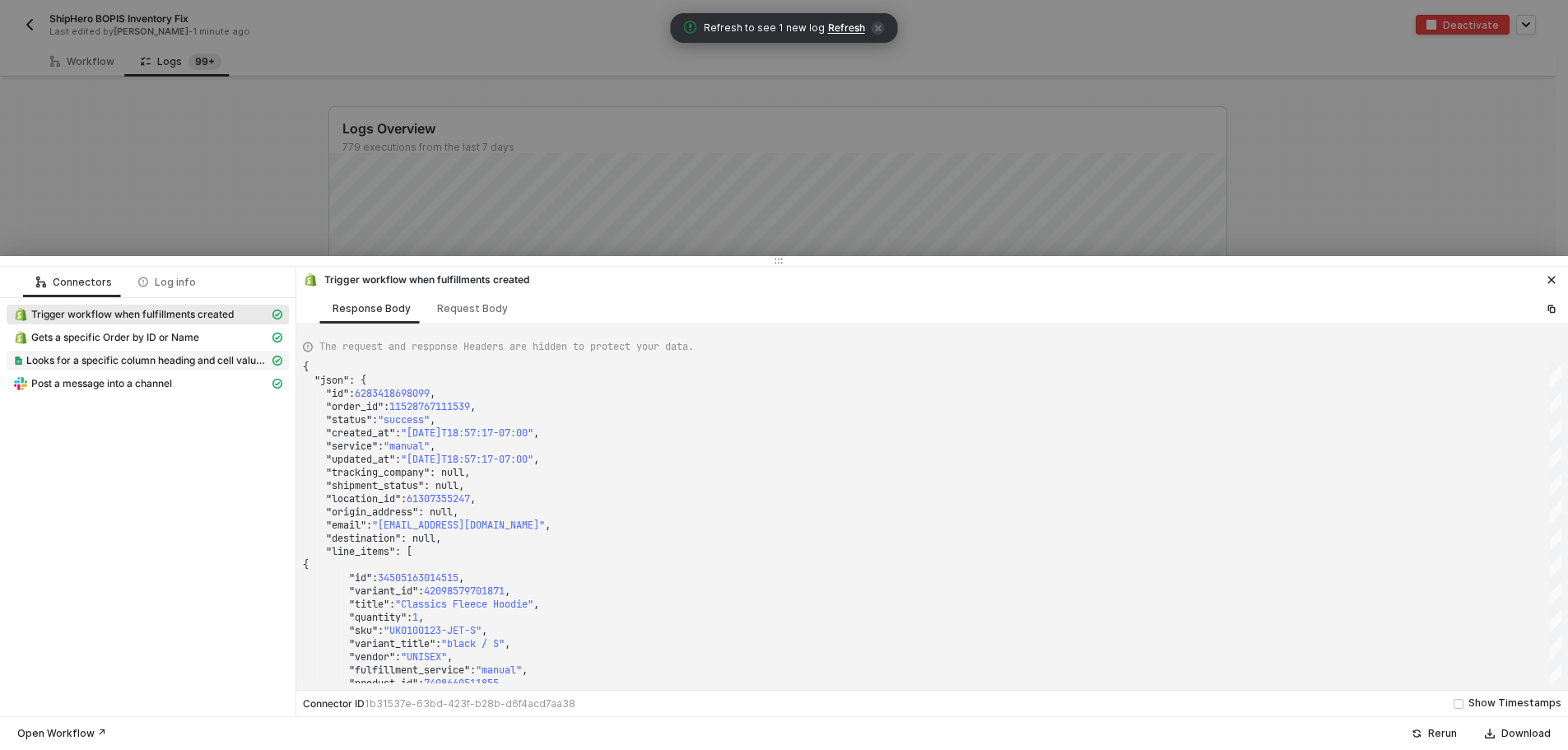
click at [226, 360] on span "Looks for a specific column heading and cell value then returns all matching ro…" at bounding box center [148, 360] width 243 height 13
type textarea "{ "json": { "rows": [ { "column": "B", "columnTitle": "Shopify Location ID", "r…"
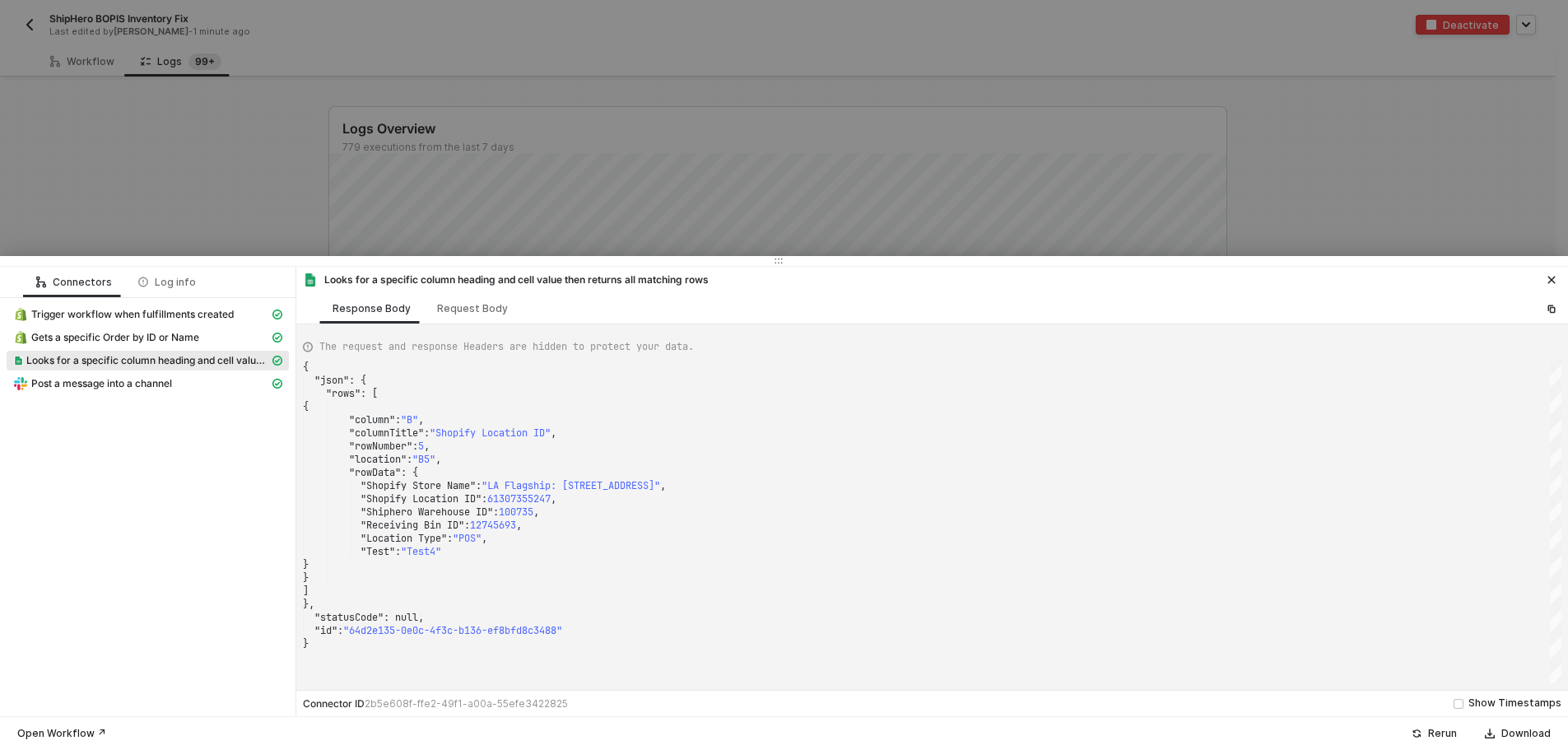
click at [460, 136] on div at bounding box center [784, 375] width 1568 height 750
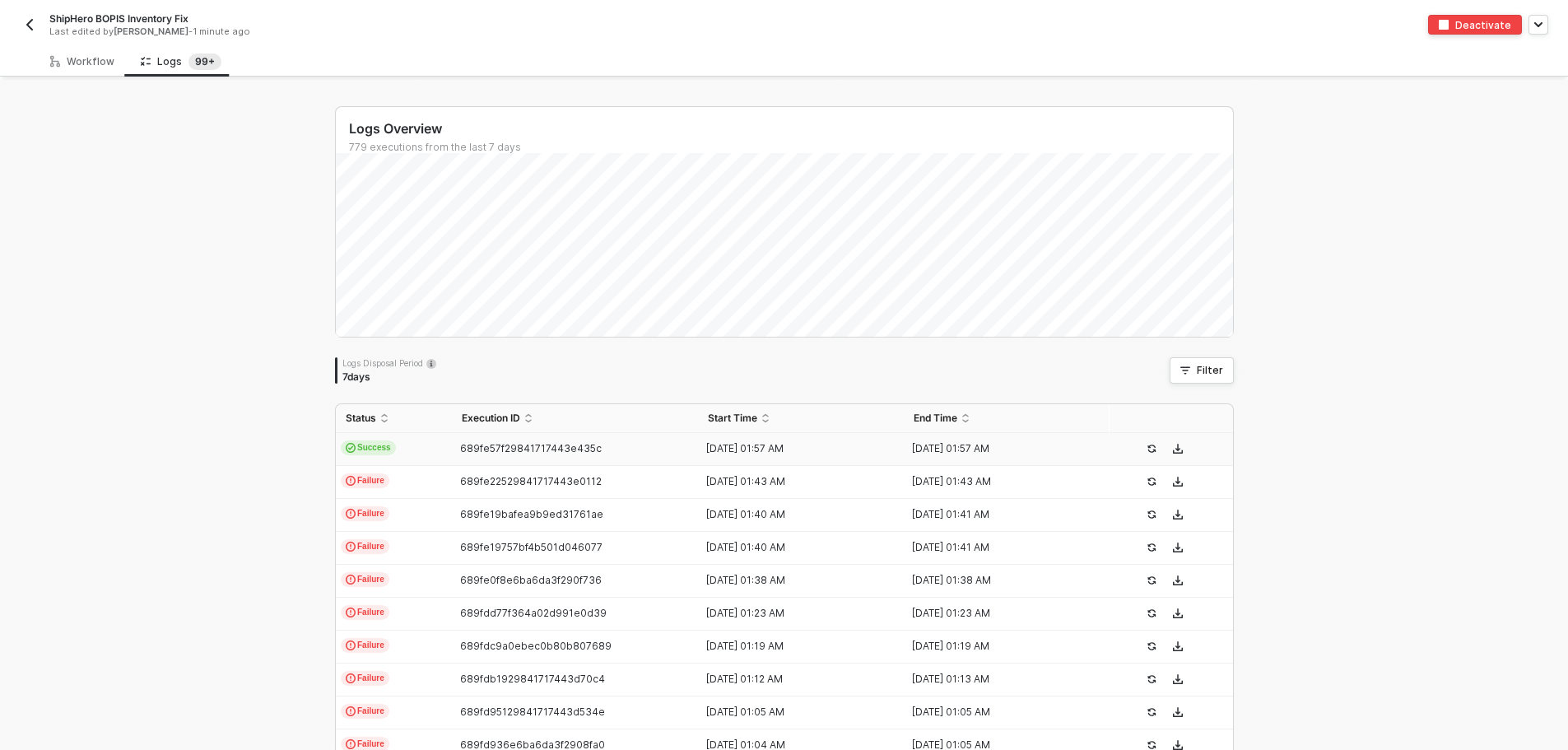
click at [30, 19] on img "button" at bounding box center [29, 25] width 13 height 13
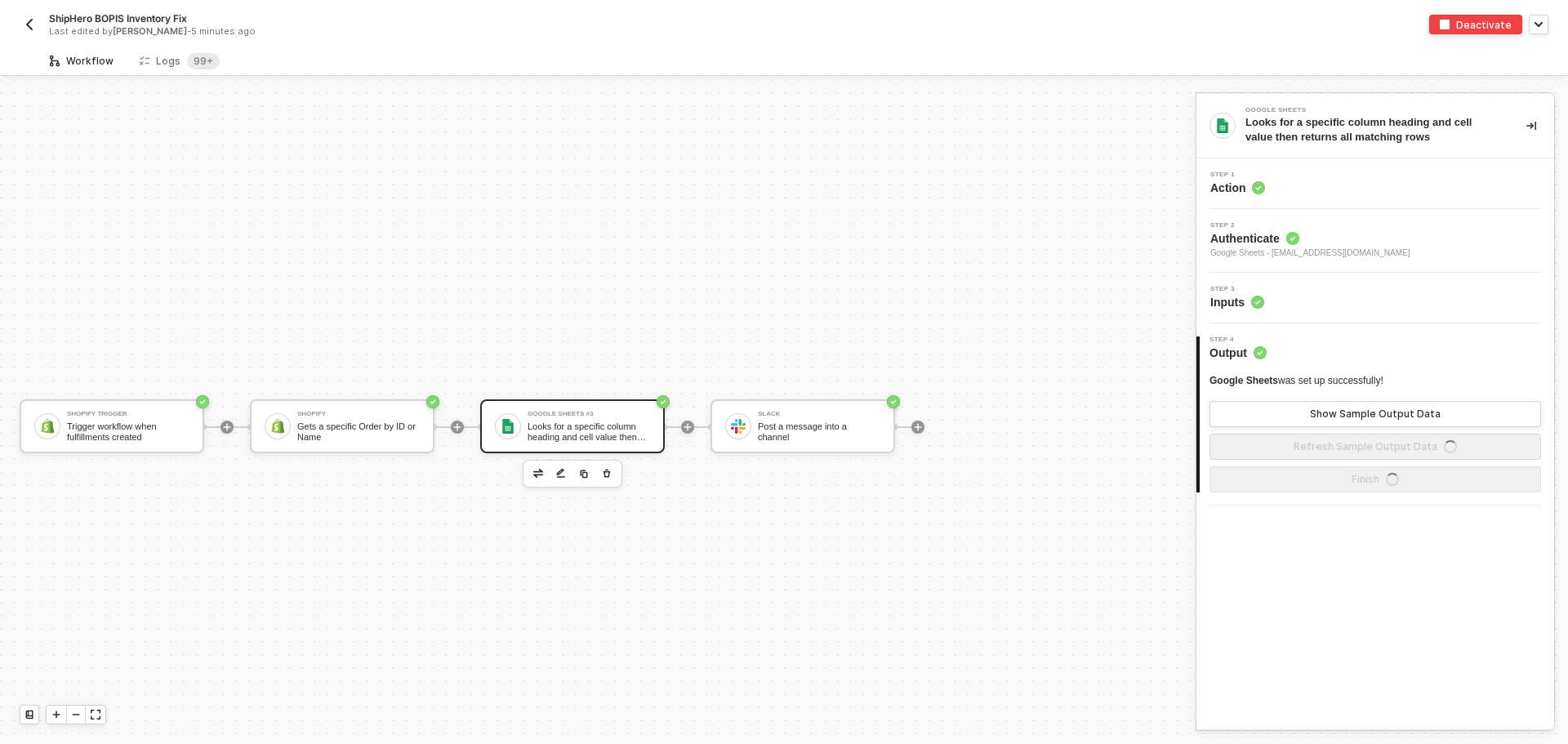
scroll to position [31, 0]
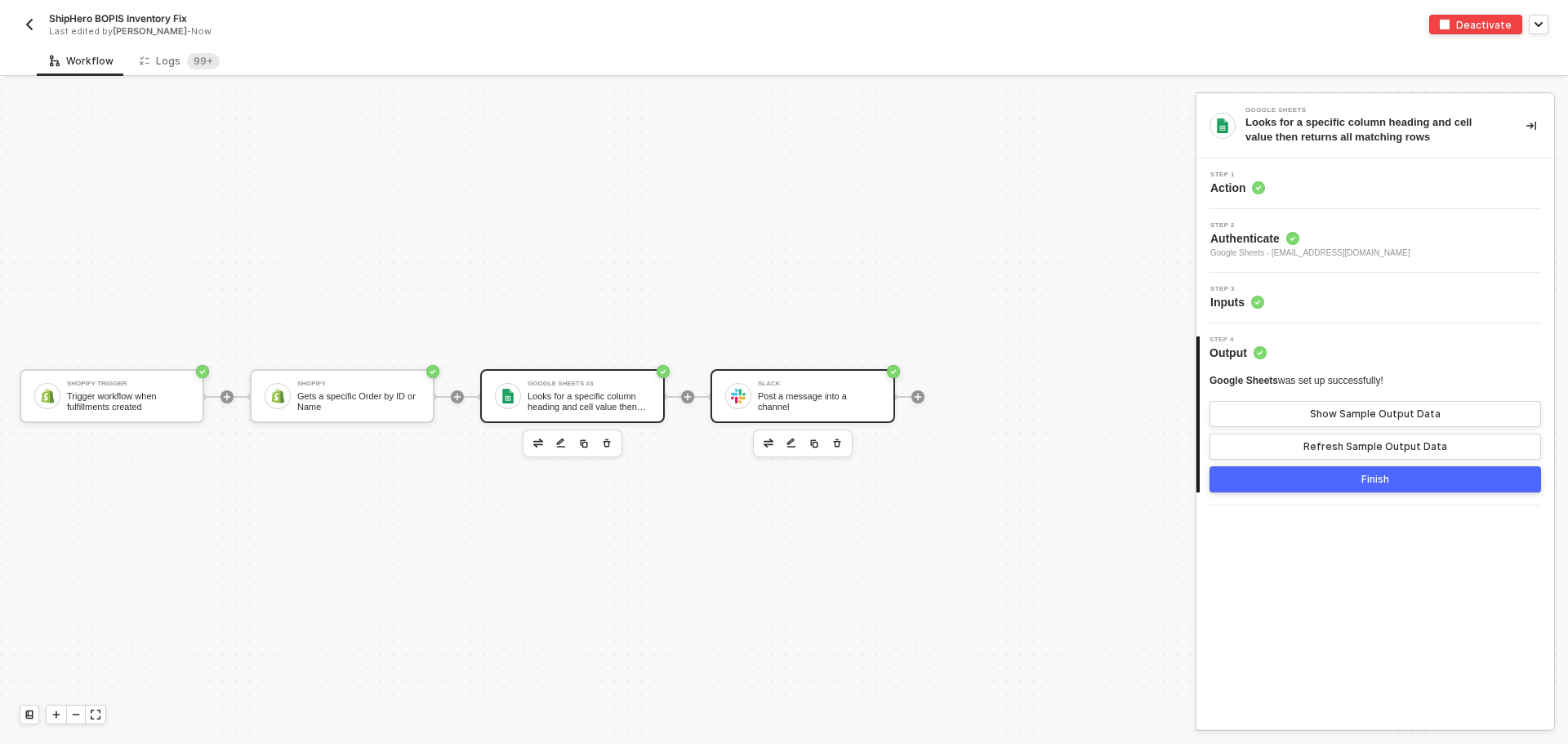
click at [805, 387] on div "Slack" at bounding box center [819, 383] width 122 height 6
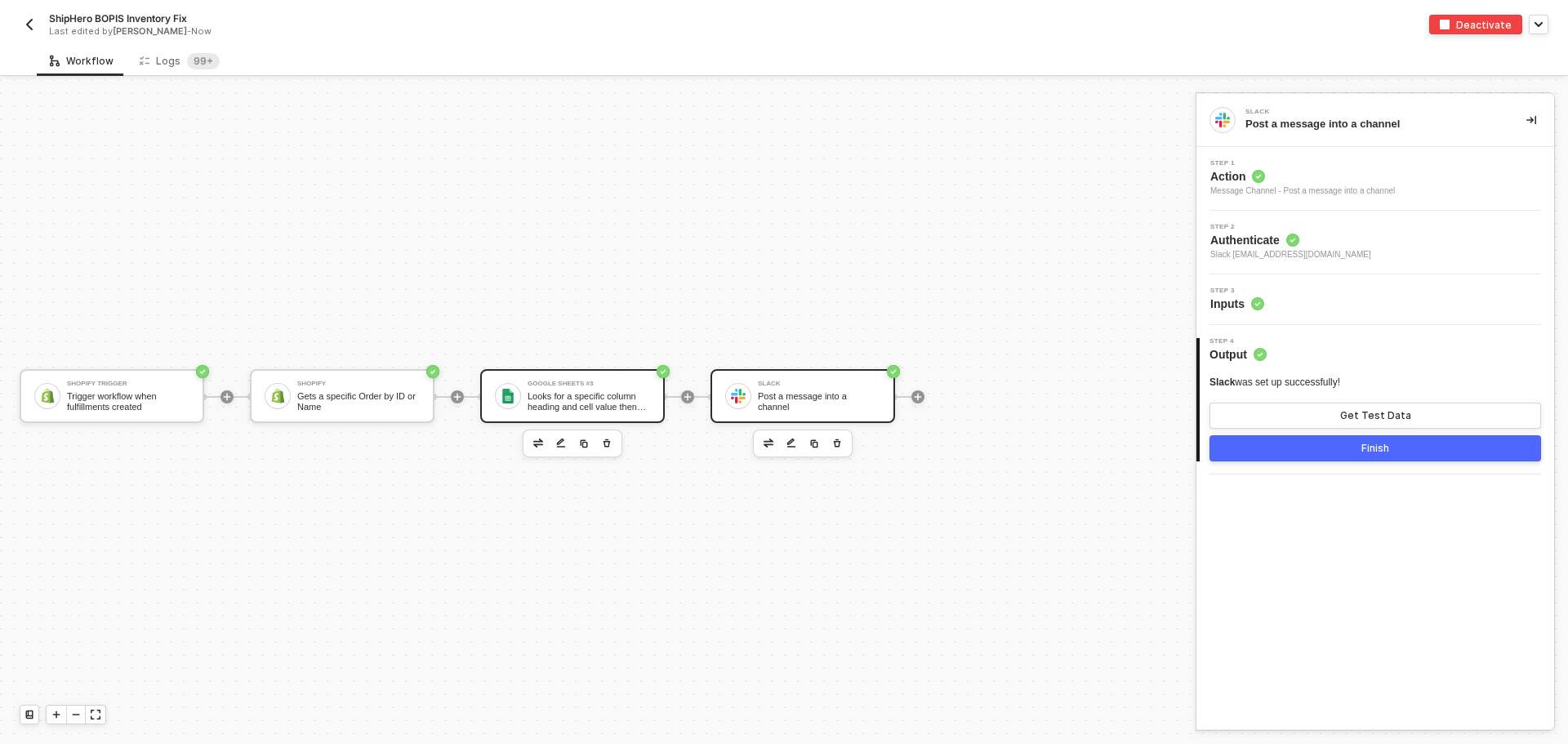
click at [636, 396] on div "Looks for a specific column heading and cell value then returns all matching ro…" at bounding box center [588, 401] width 122 height 20
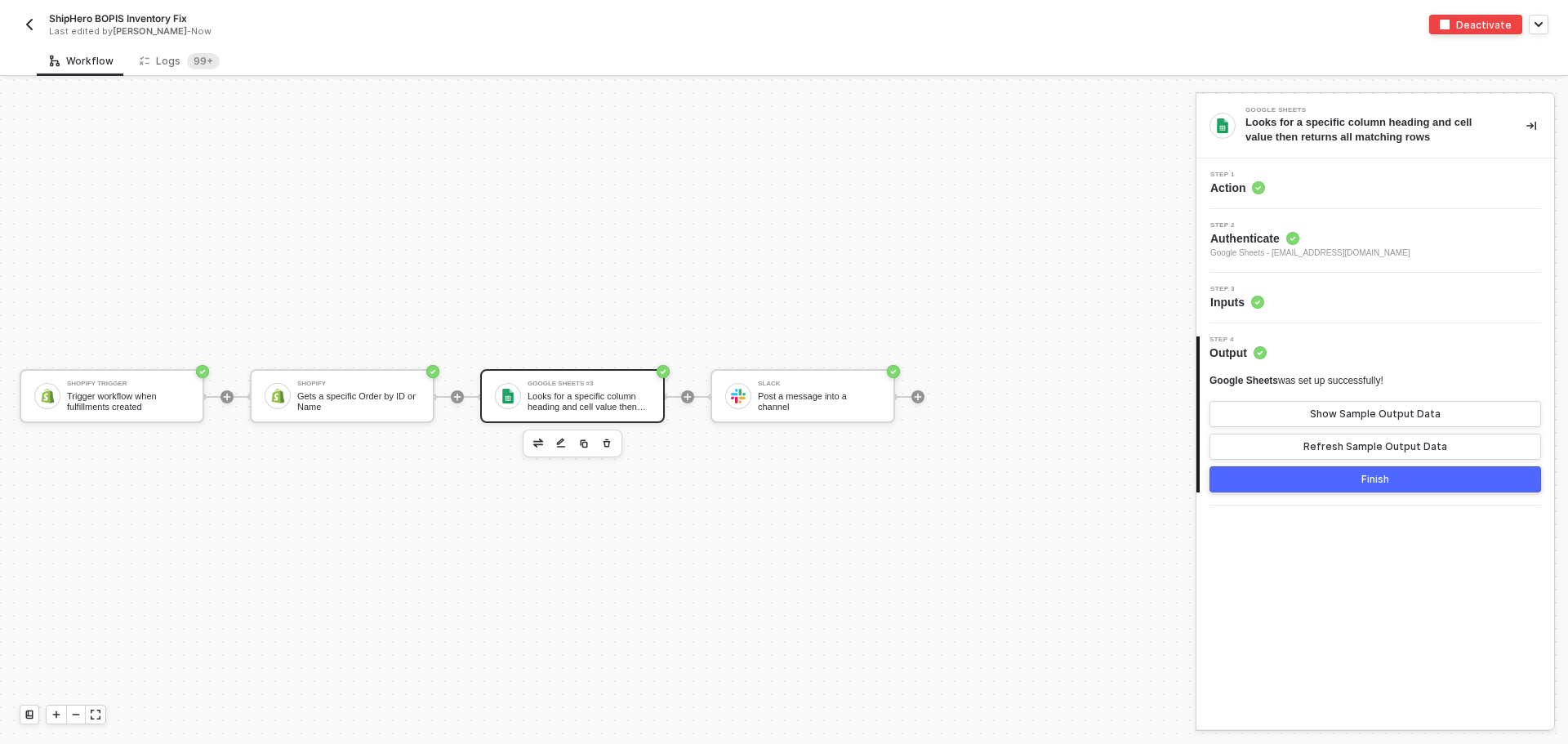
click at [1341, 303] on div "Step 3 Inputs" at bounding box center [1377, 298] width 354 height 24
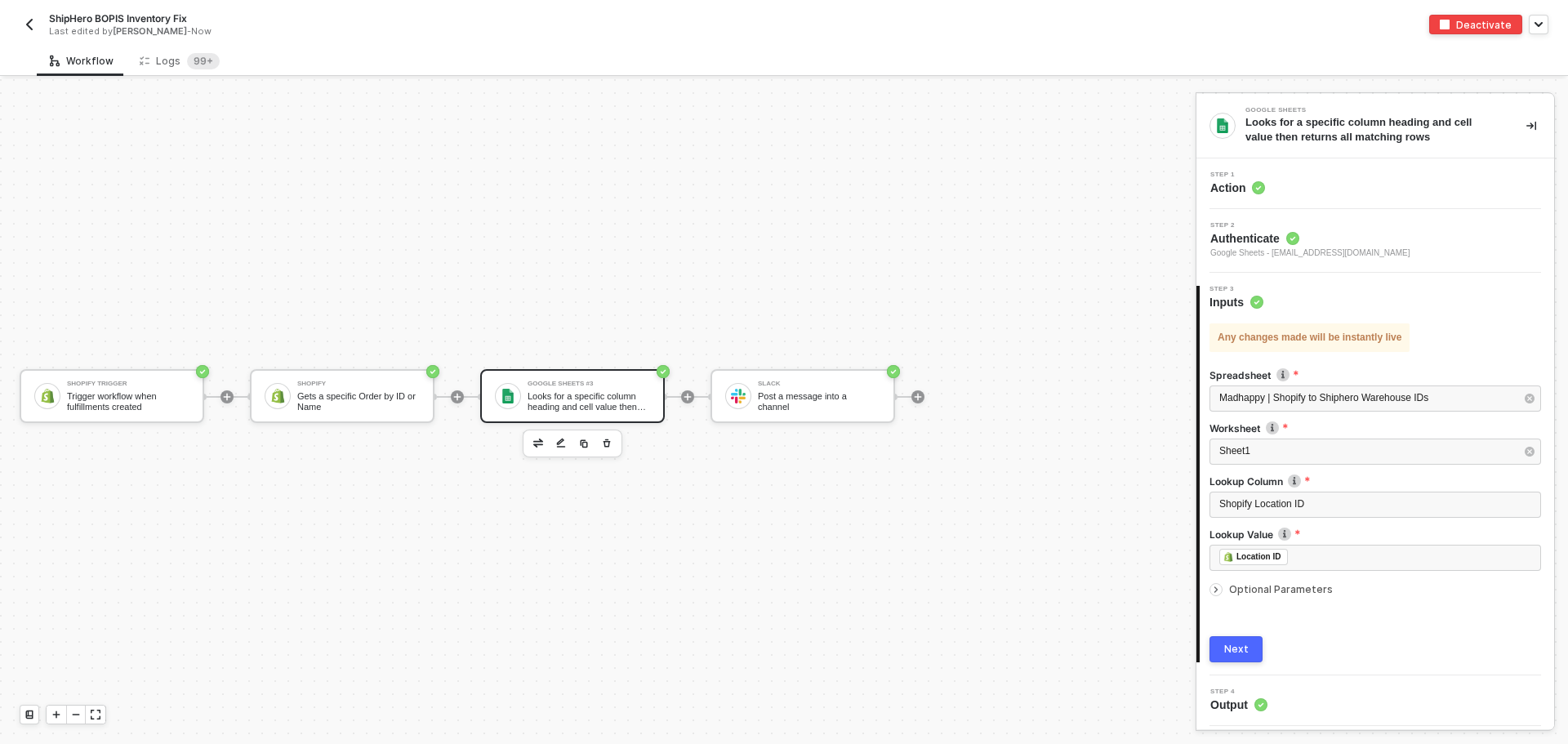
click at [1283, 590] on span "Optional Parameters" at bounding box center [1280, 589] width 104 height 12
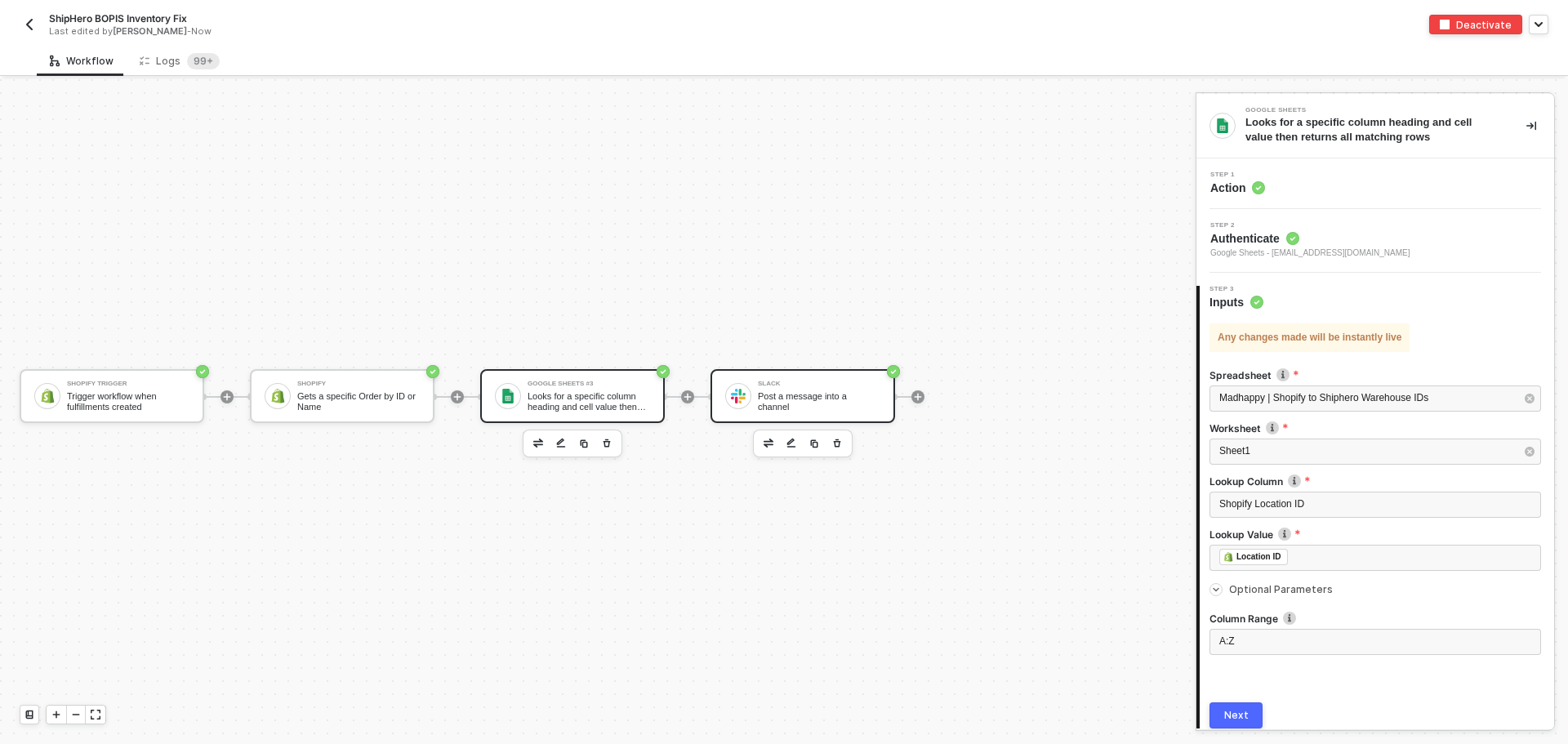
click at [794, 379] on div "Slack Post a message into a channel" at bounding box center [802, 396] width 184 height 54
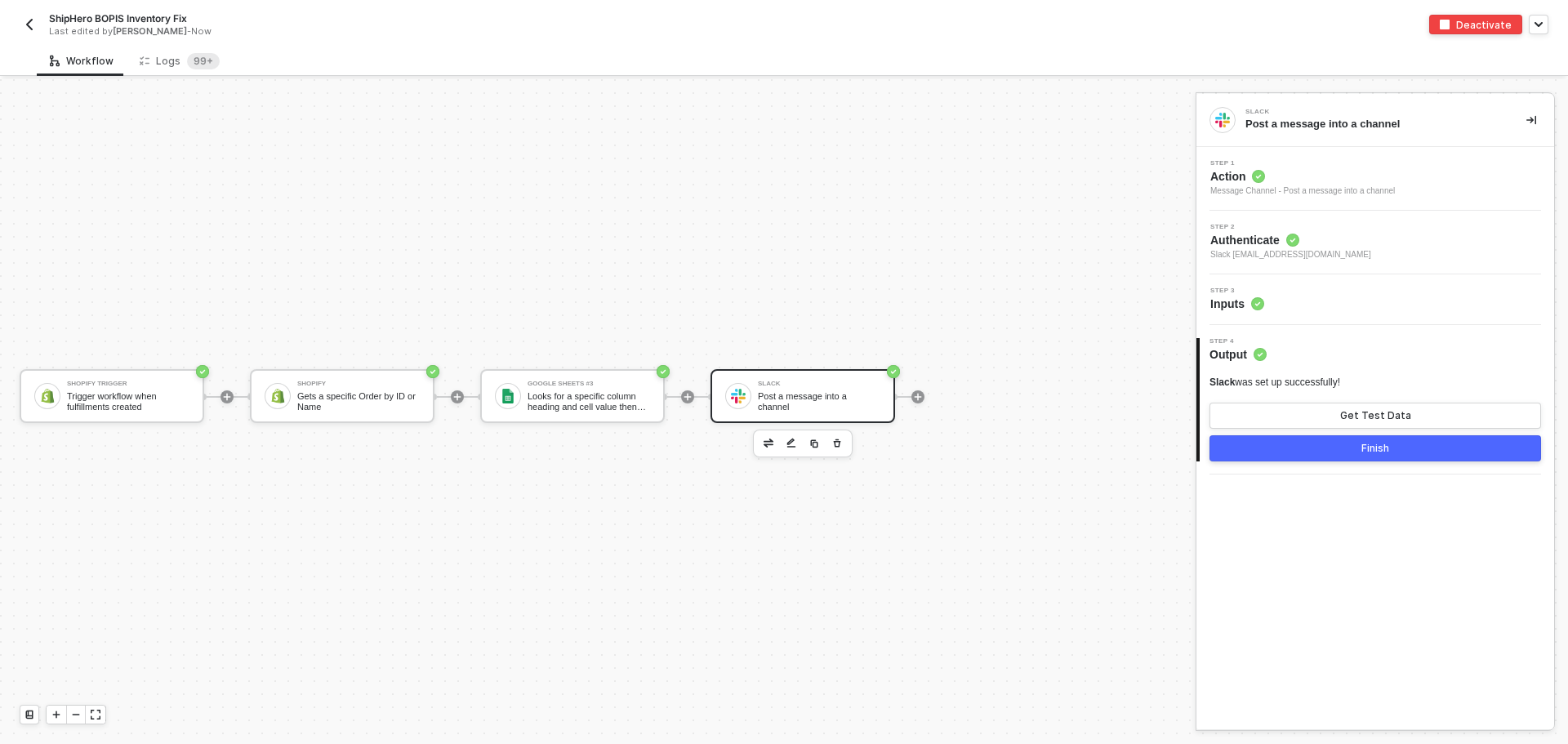
click at [1339, 314] on div "Step 3 Inputs" at bounding box center [1375, 300] width 358 height 51
click at [1340, 307] on div "Step 3 Inputs" at bounding box center [1377, 300] width 354 height 24
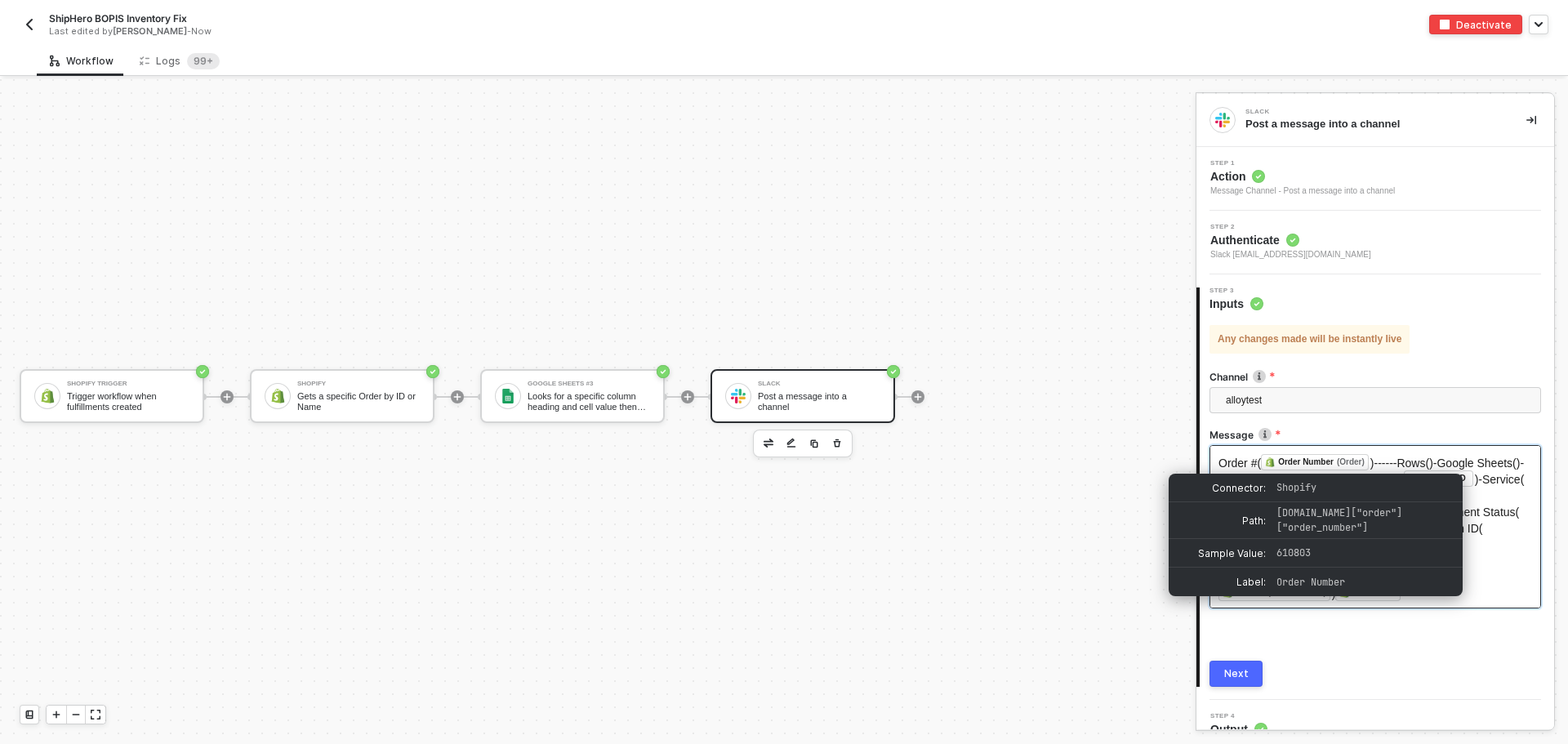
click at [1366, 465] on div "Order Number (Order)" at bounding box center [1314, 462] width 107 height 17
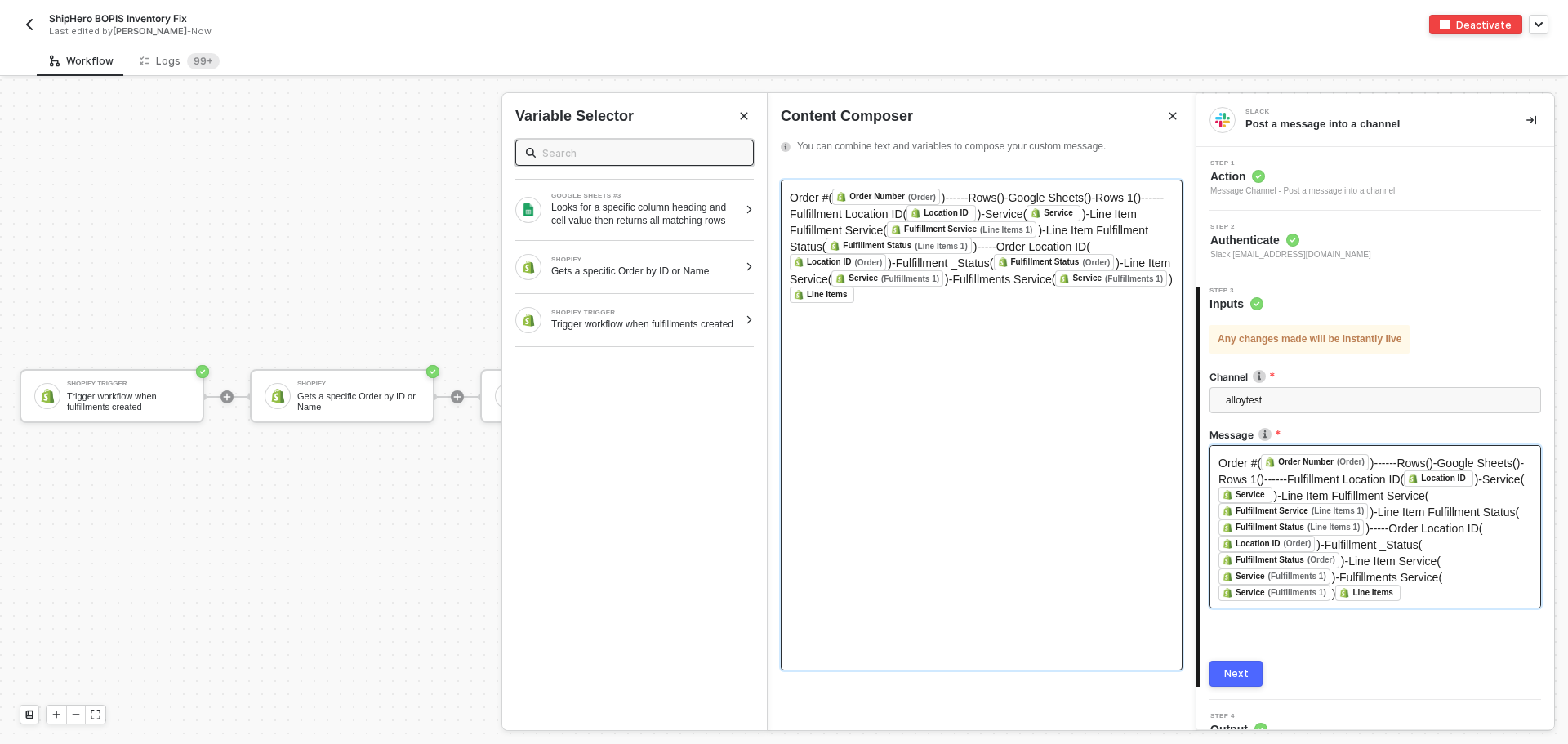
click at [994, 197] on span ")------Rows(" at bounding box center [970, 197] width 58 height 13
click at [998, 197] on span ")------Rows(" at bounding box center [970, 197] width 58 height 13
click at [1001, 199] on span ")-Google Sheets(" at bounding box center [1044, 197] width 87 height 13
click at [595, 221] on div "Looks for a specific column heading and cell value then returns all matching ro…" at bounding box center [644, 214] width 187 height 26
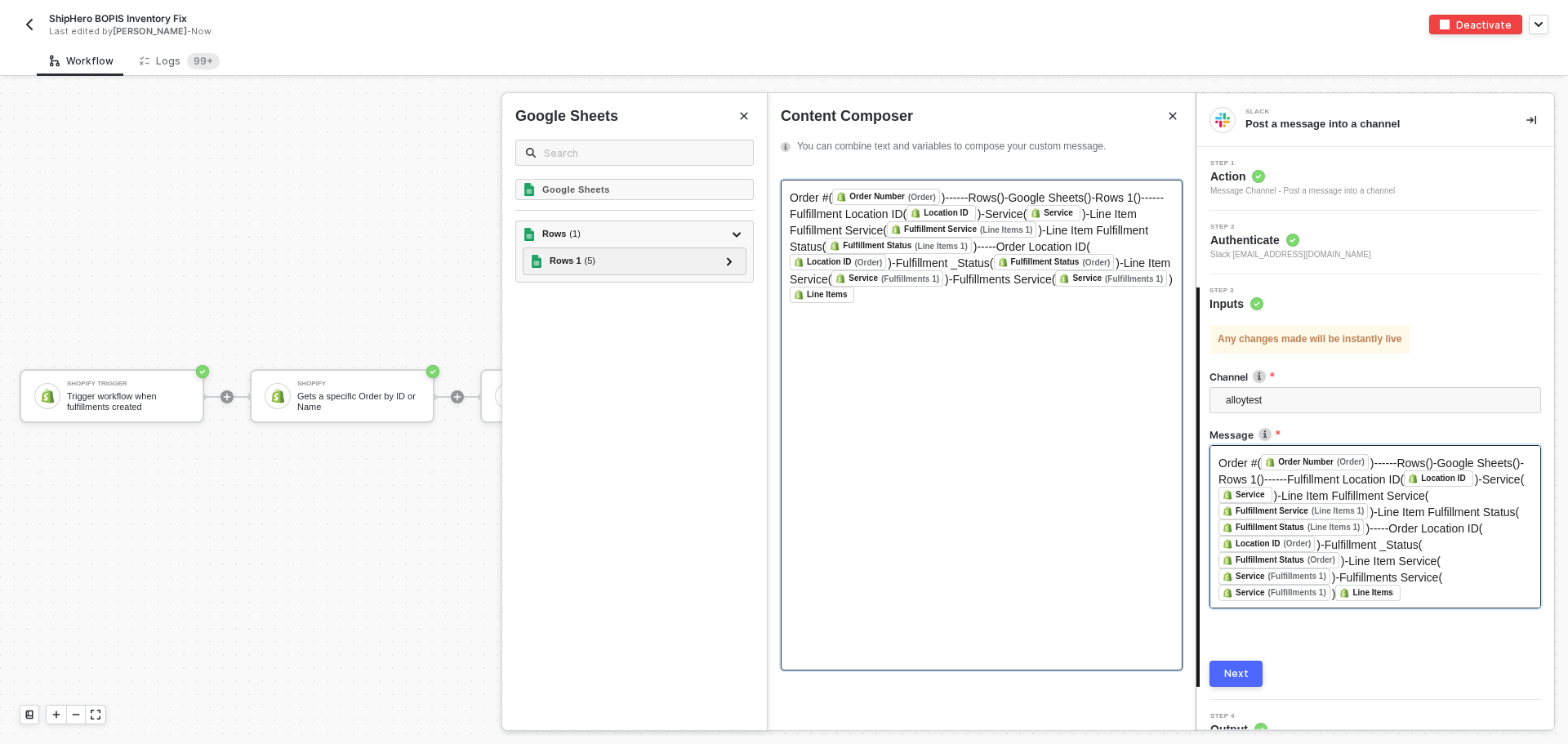
click at [1002, 197] on span ")-Google Sheets(" at bounding box center [1044, 197] width 87 height 13
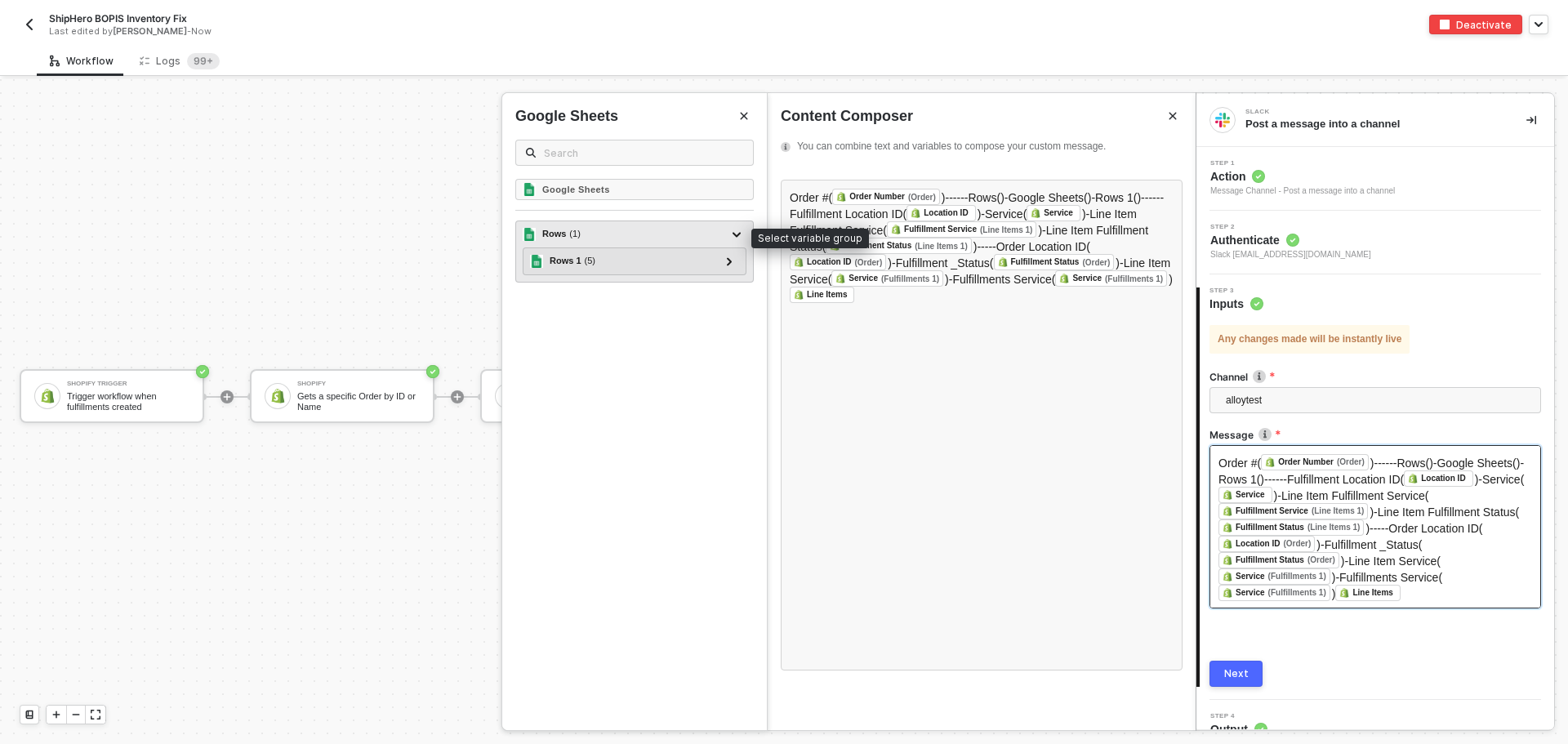
click at [629, 229] on div "Rows ( 1 )" at bounding box center [625, 234] width 204 height 19
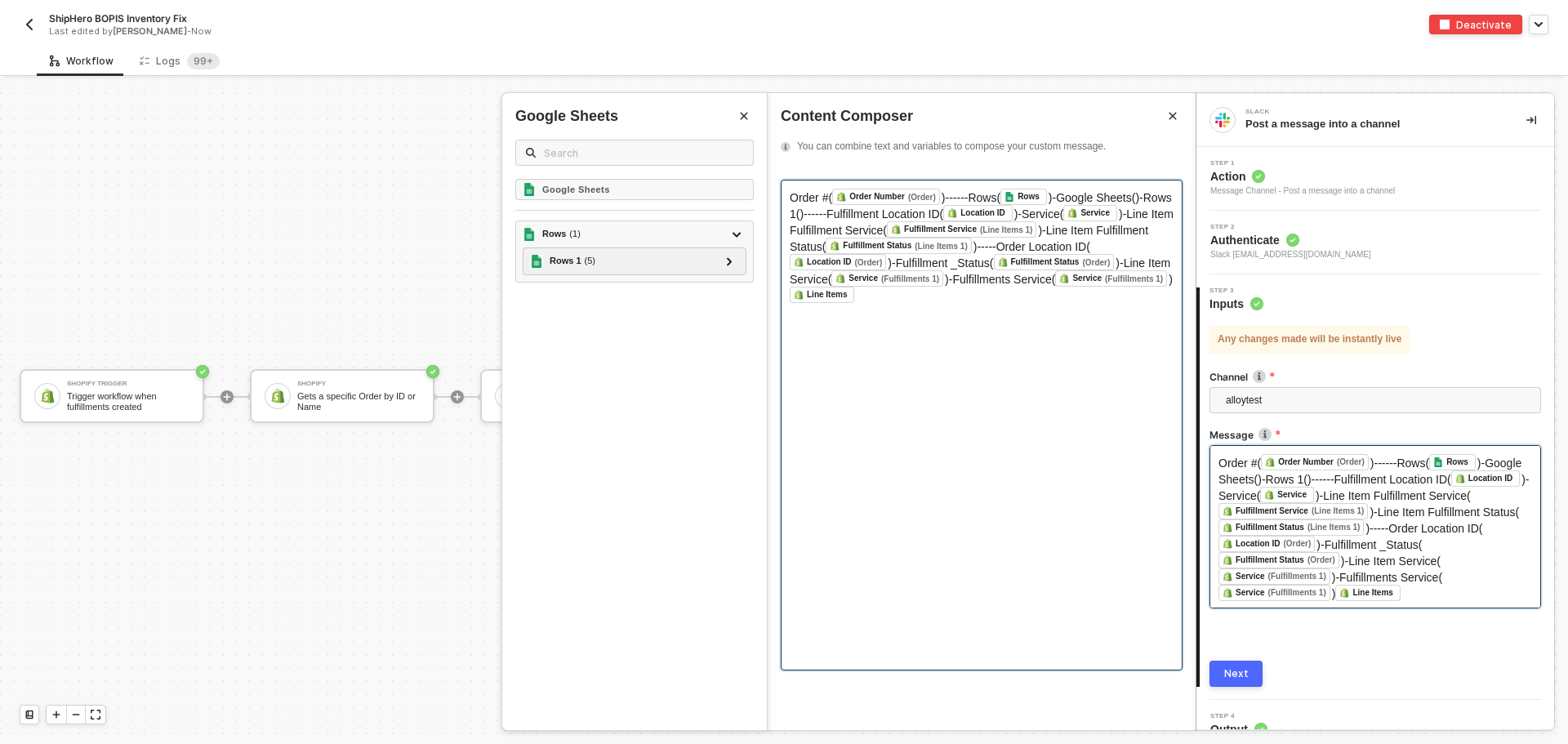
click at [1131, 196] on span ")-Google Sheets()-Rows 1()------Fulfillment Location ID(" at bounding box center [981, 206] width 385 height 30
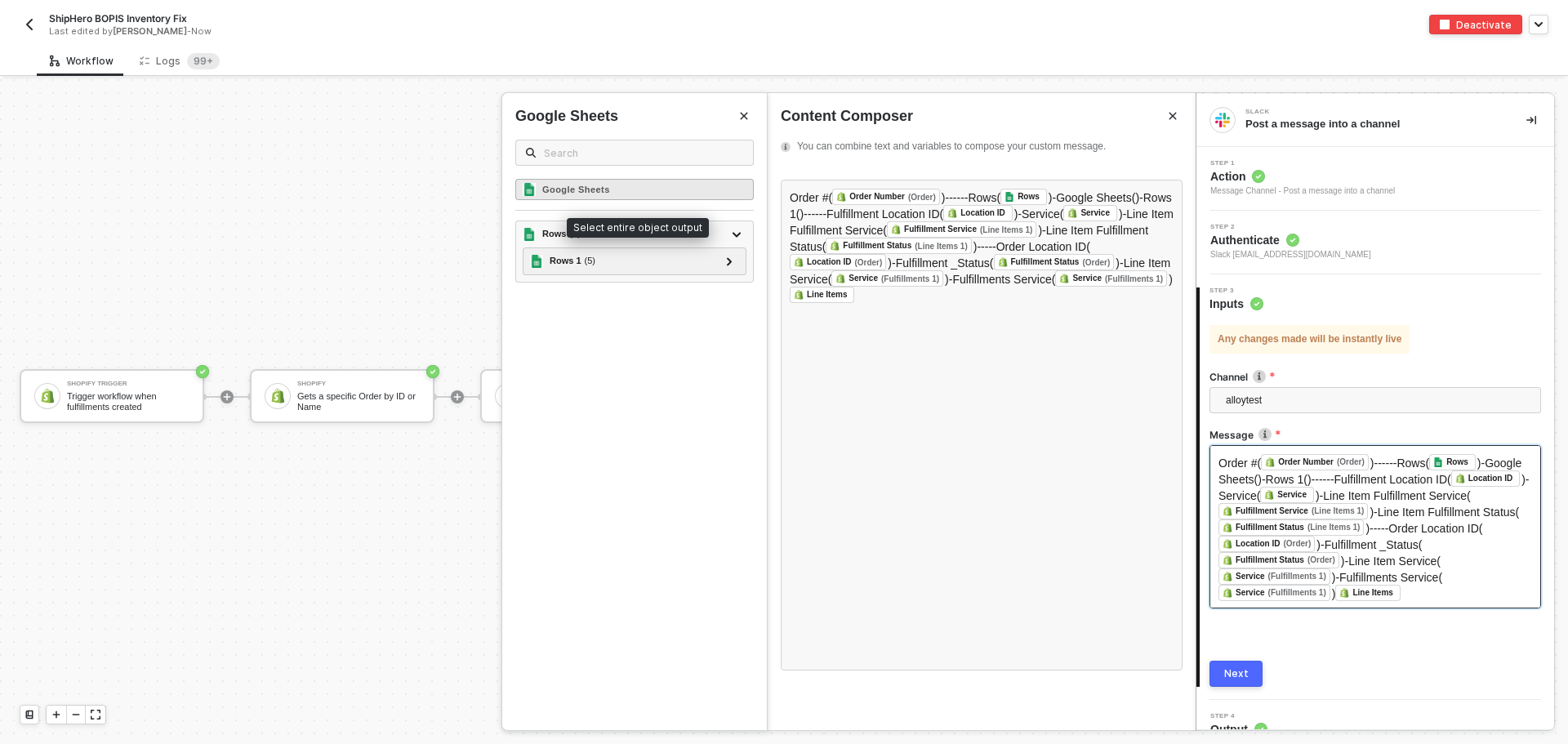
click at [627, 196] on div "Google Sheets" at bounding box center [634, 189] width 238 height 21
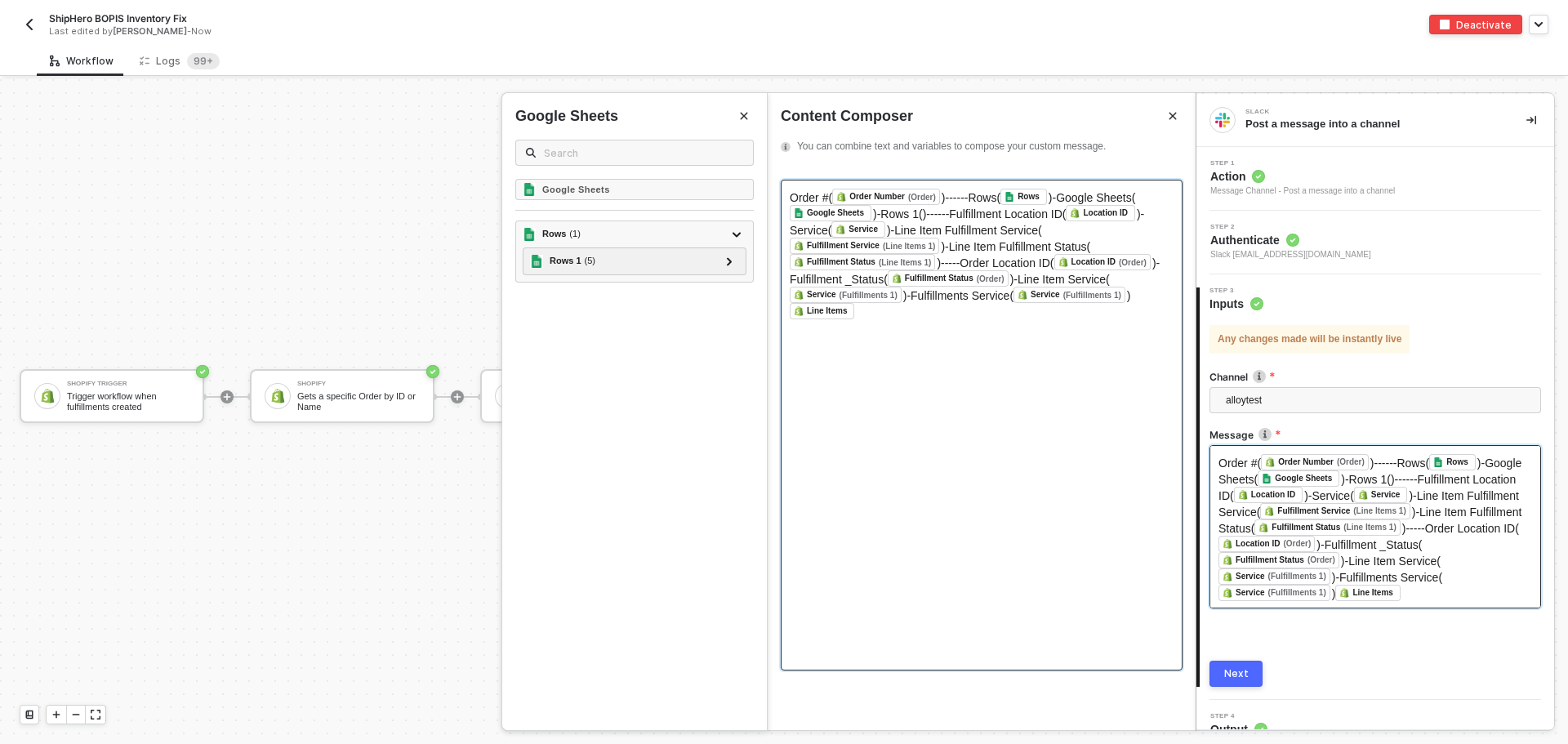
click at [915, 219] on span ")-Rows 1()------Fulfillment Location ID(" at bounding box center [969, 214] width 193 height 13
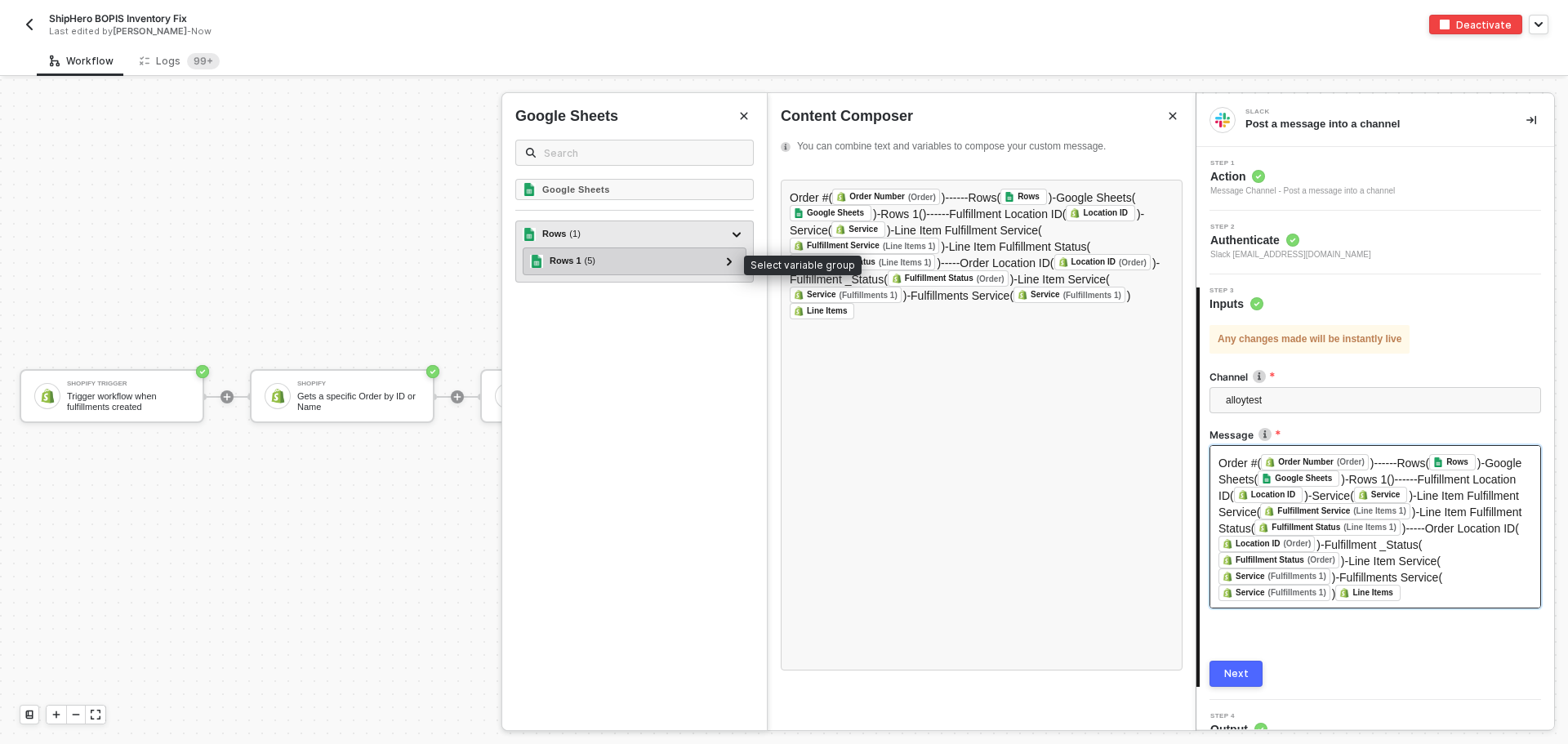
click at [597, 263] on div "Rows 1 ( 5 )" at bounding box center [624, 261] width 189 height 19
click at [730, 260] on icon at bounding box center [729, 261] width 5 height 8
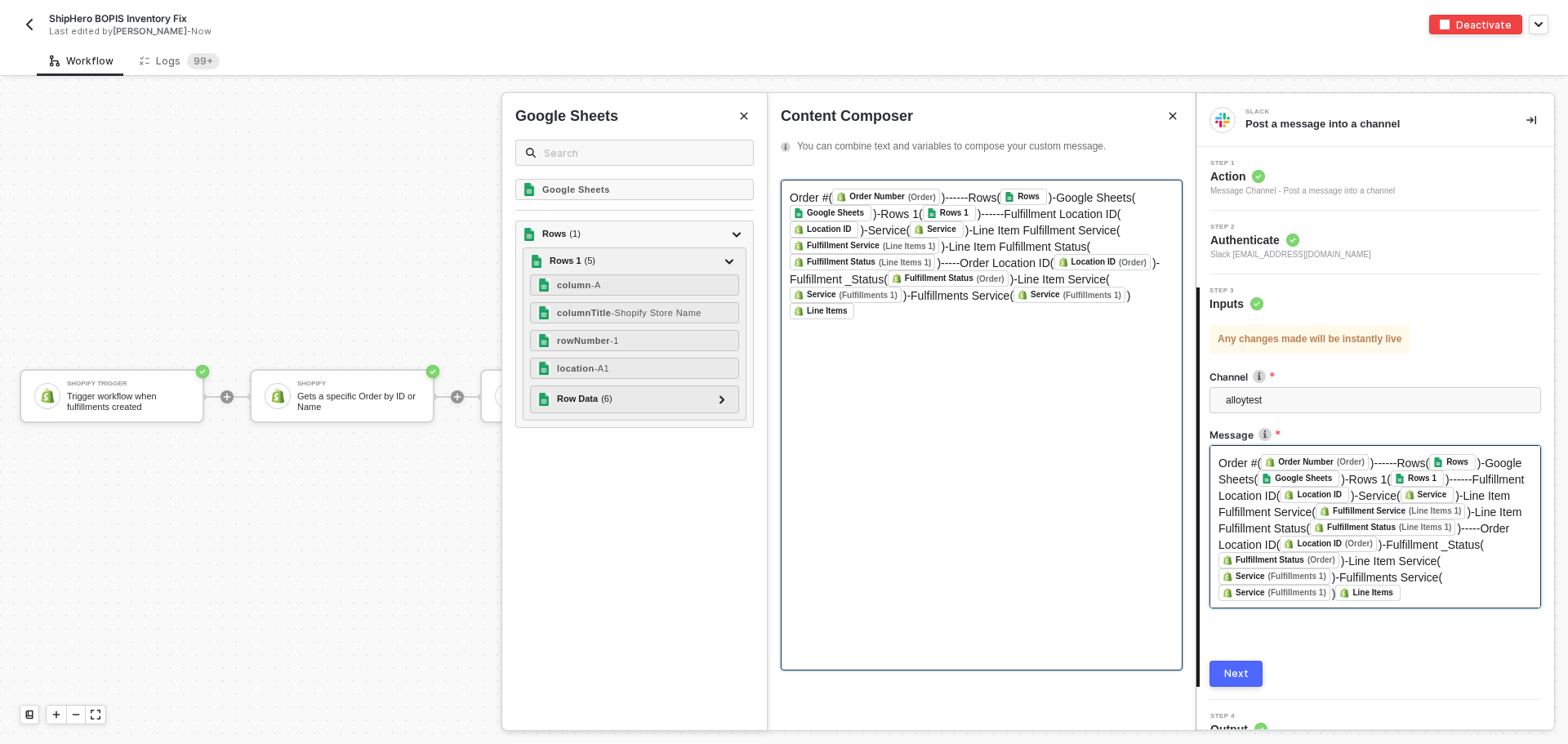
click at [977, 217] on span ")------Fulfillment Location ID(" at bounding box center [1049, 214] width 144 height 13
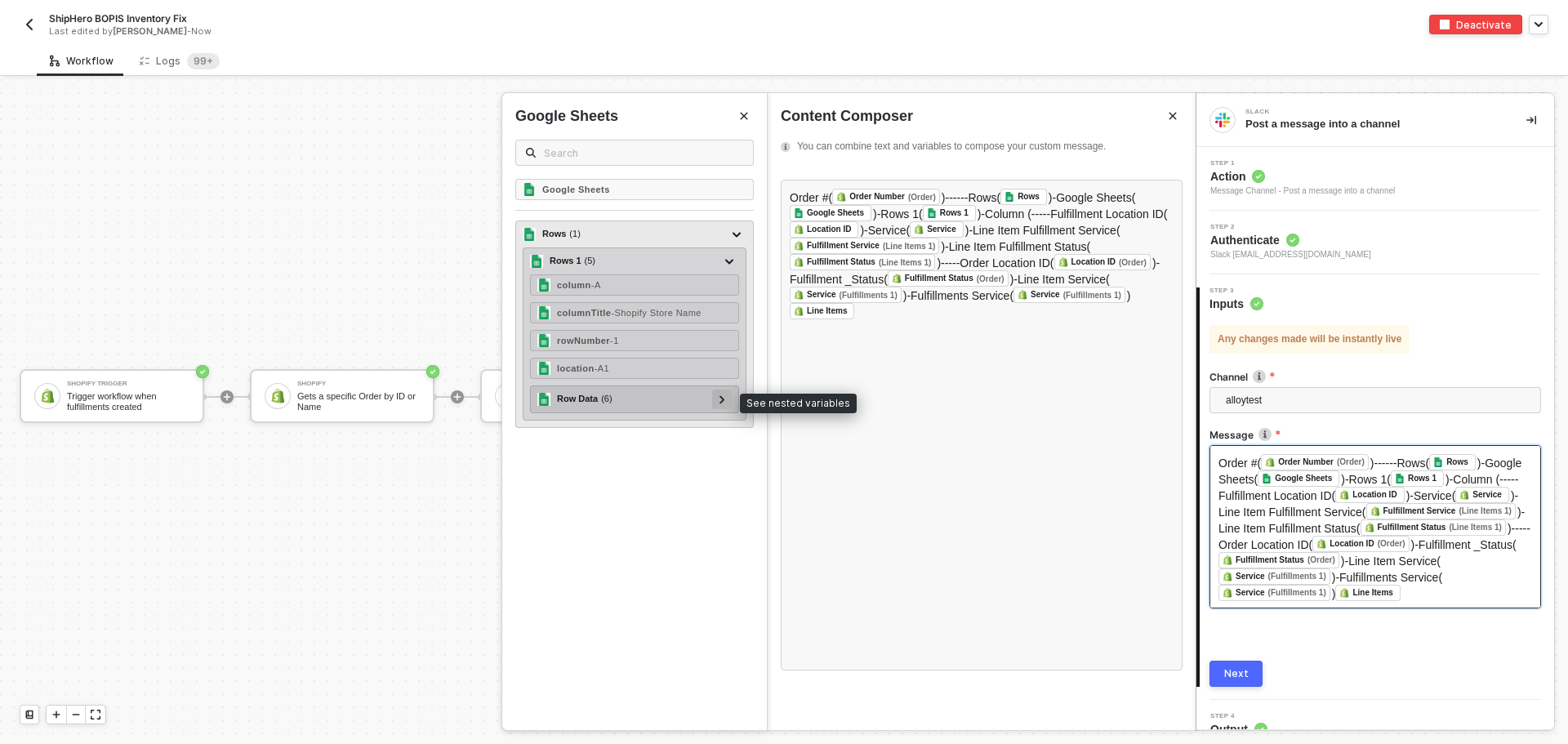
click at [717, 401] on div at bounding box center [721, 399] width 19 height 19
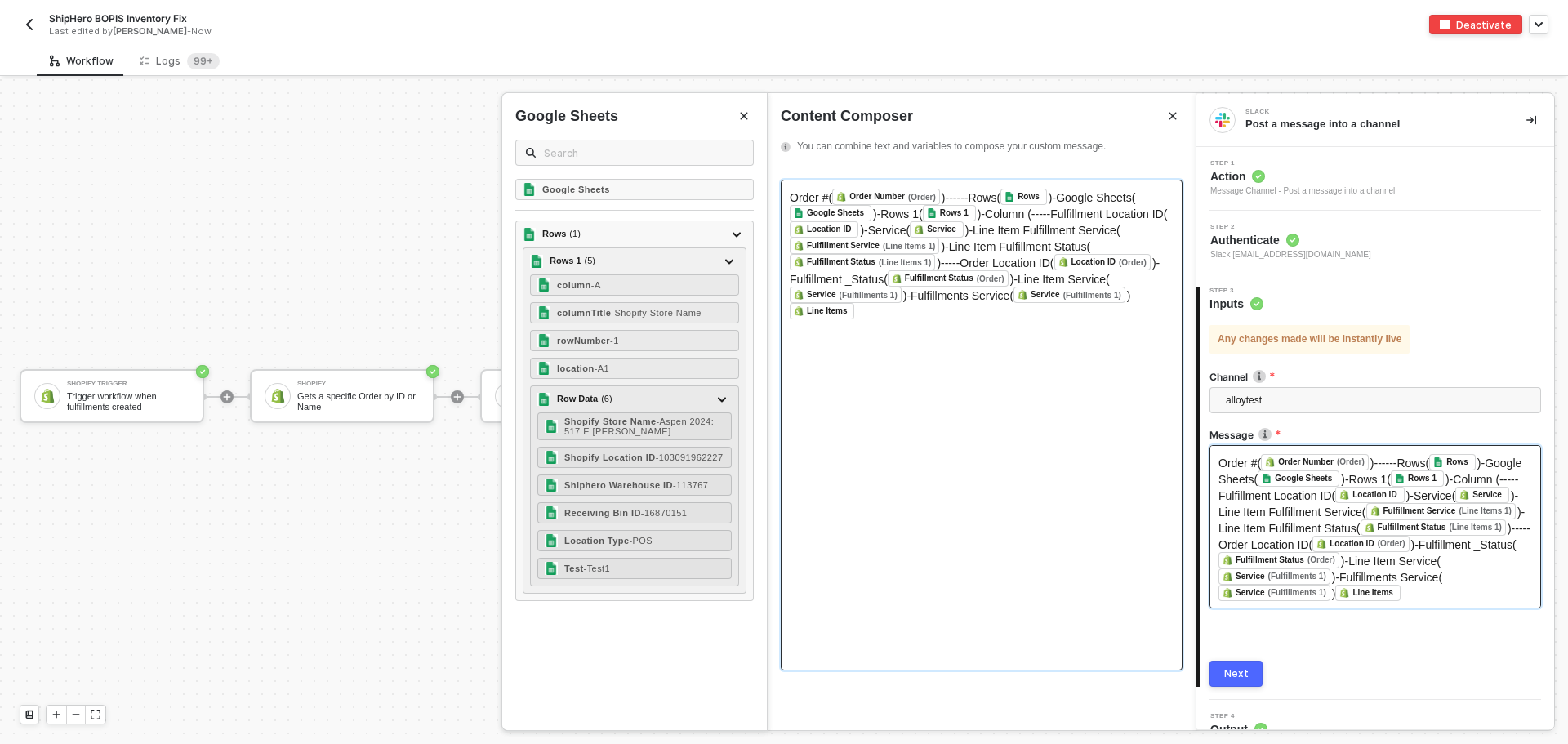
click at [859, 444] on div "Order #( Order Number (Order) ﻿ )------Rows( Rows ﻿ )-Google Sheets( Google She…" at bounding box center [981, 425] width 402 height 491
drag, startPoint x: 926, startPoint y: 348, endPoint x: 1007, endPoint y: 442, distance: 124.1
click at [1007, 442] on div "Order #( Order Number (Order) ﻿ )------Rows( Rows ﻿ )-Google Sheets( Google She…" at bounding box center [981, 425] width 402 height 491
drag, startPoint x: 1014, startPoint y: 218, endPoint x: 973, endPoint y: 198, distance: 45.6
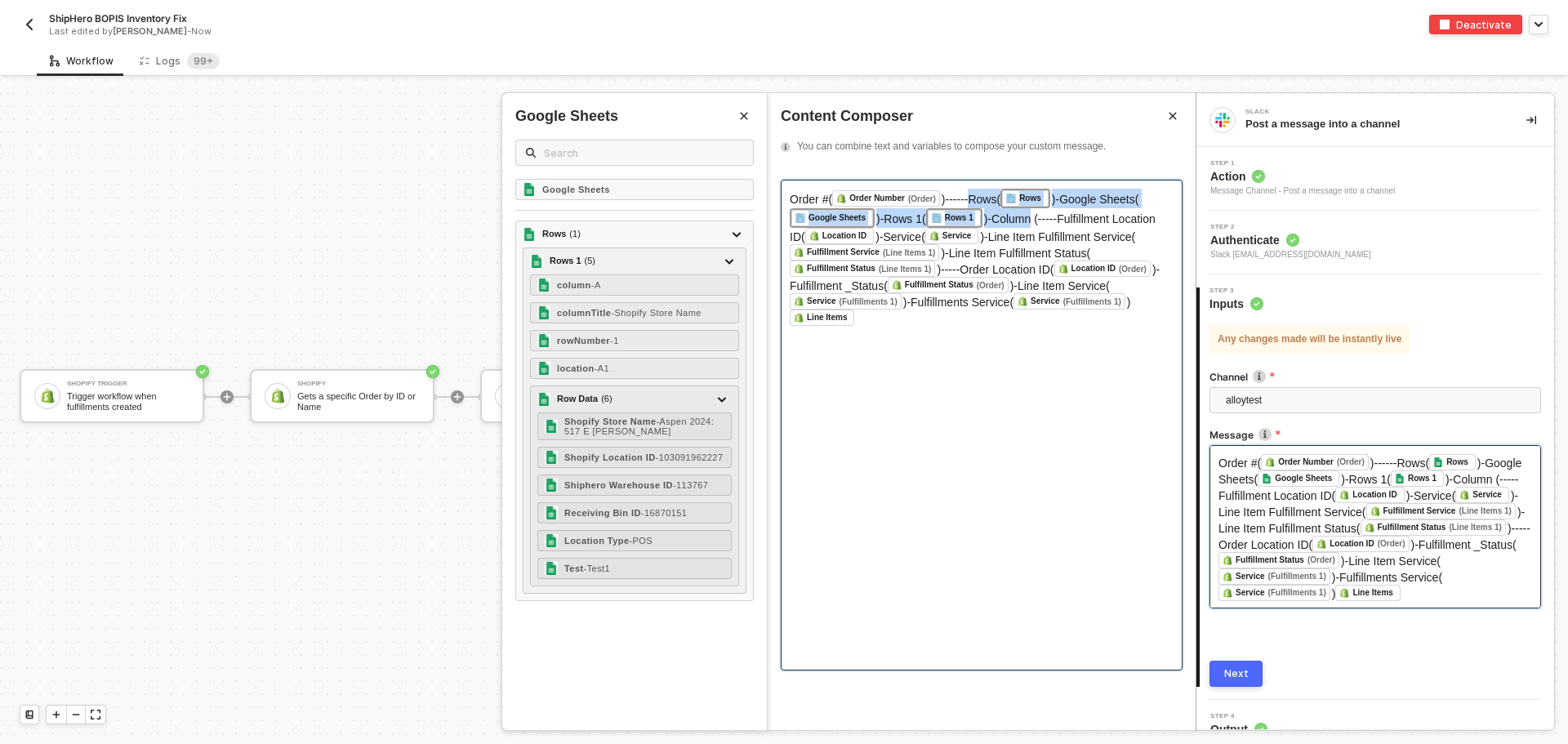
click at [973, 198] on div "Order #( Order Number (Order) ﻿ )------Rows( Rows ﻿ )-Google Sheets( Google She…" at bounding box center [981, 257] width 384 height 137
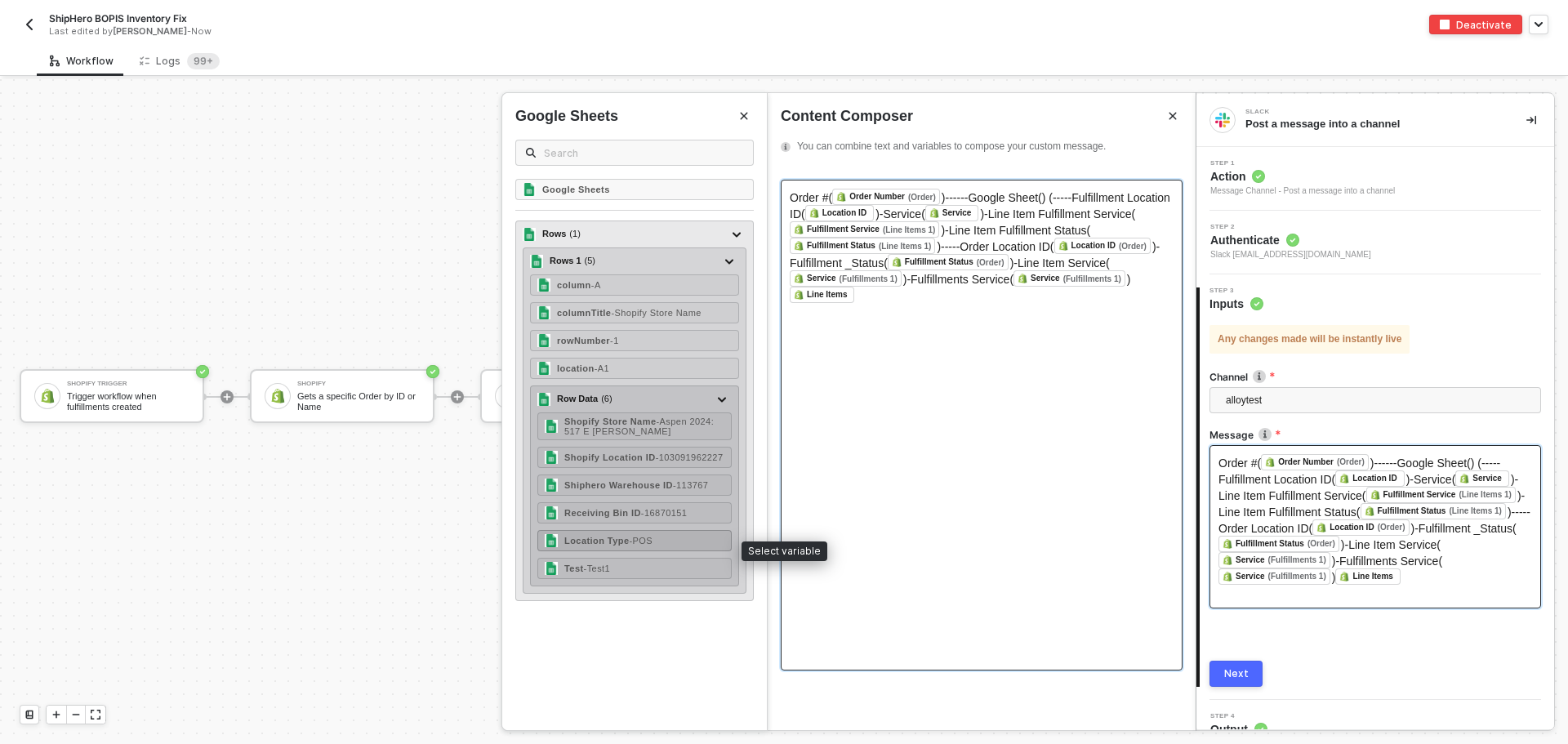
click at [661, 548] on div "Location Type - POS" at bounding box center [634, 541] width 195 height 21
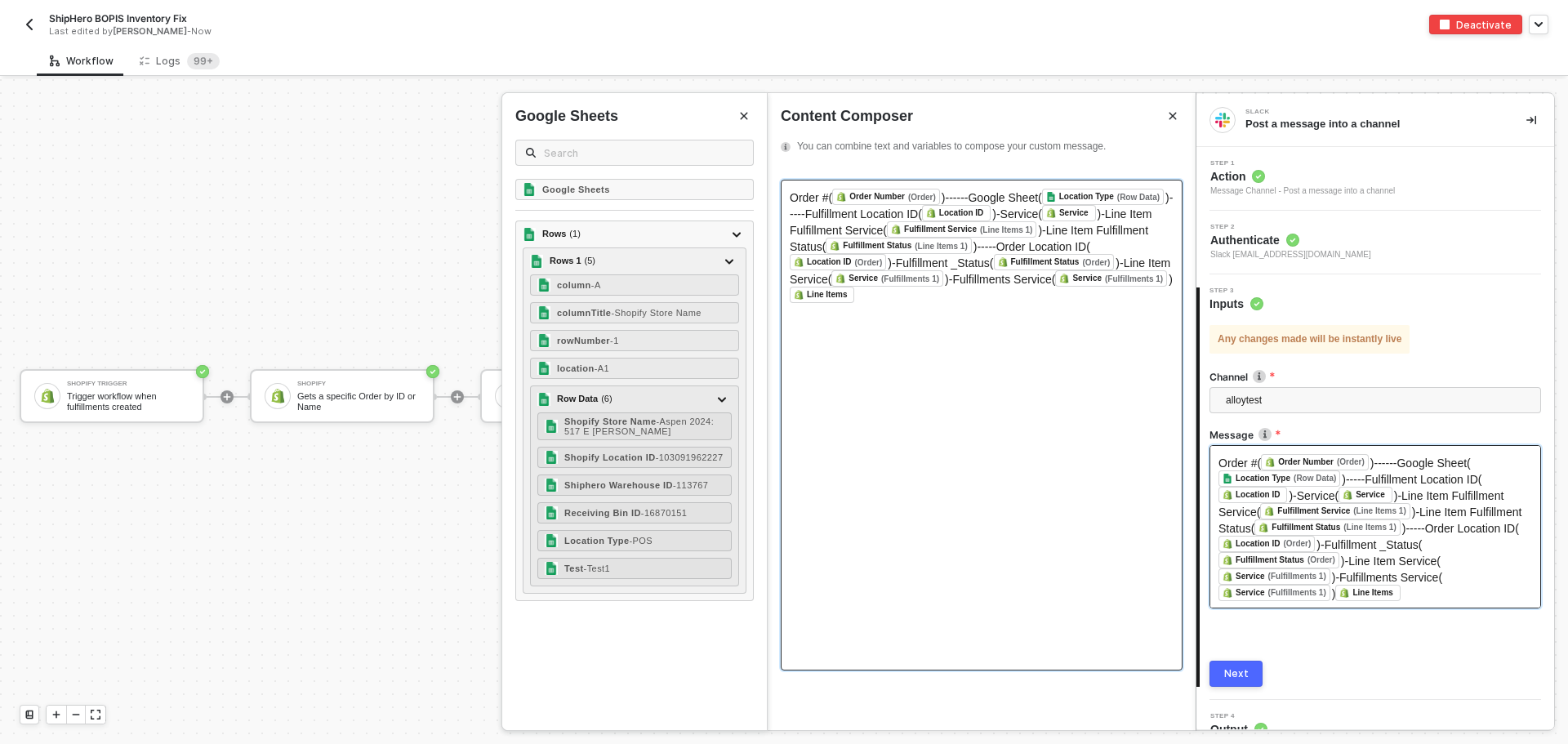
click at [1225, 673] on div "Next" at bounding box center [1236, 673] width 24 height 13
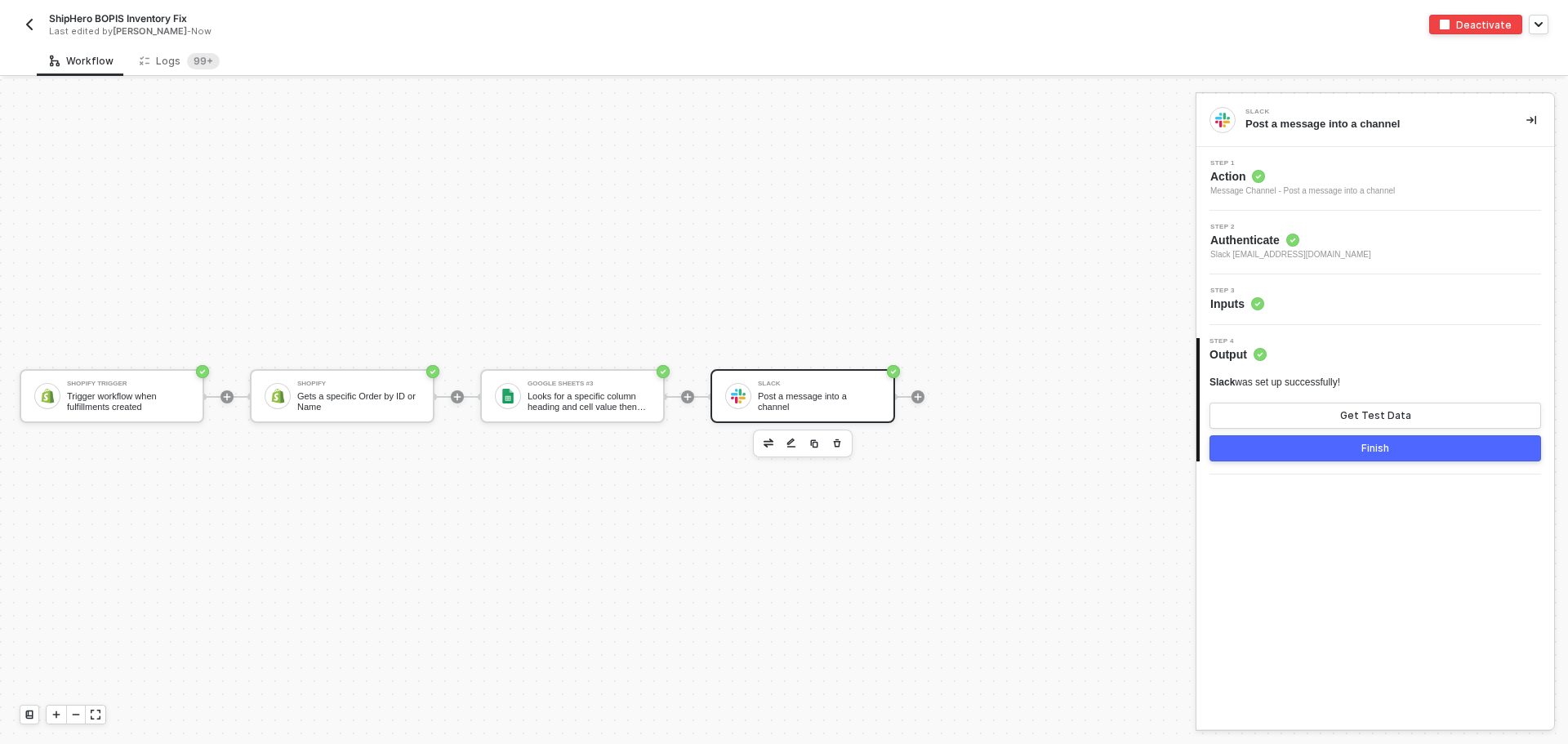
click at [1418, 458] on button "Finish" at bounding box center [1375, 448] width 332 height 26
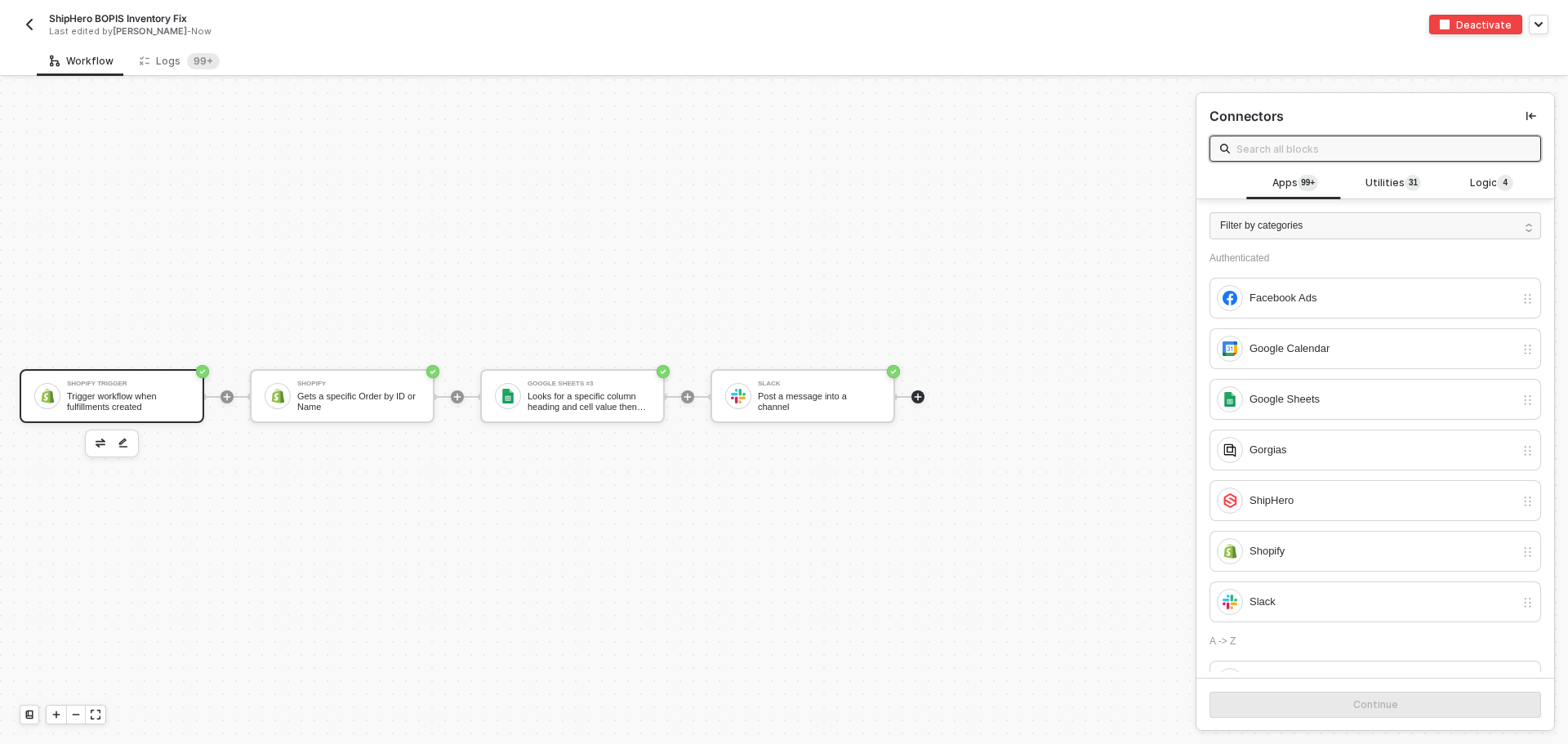
click at [110, 407] on div "Trigger workflow when fulfillments created" at bounding box center [128, 401] width 122 height 20
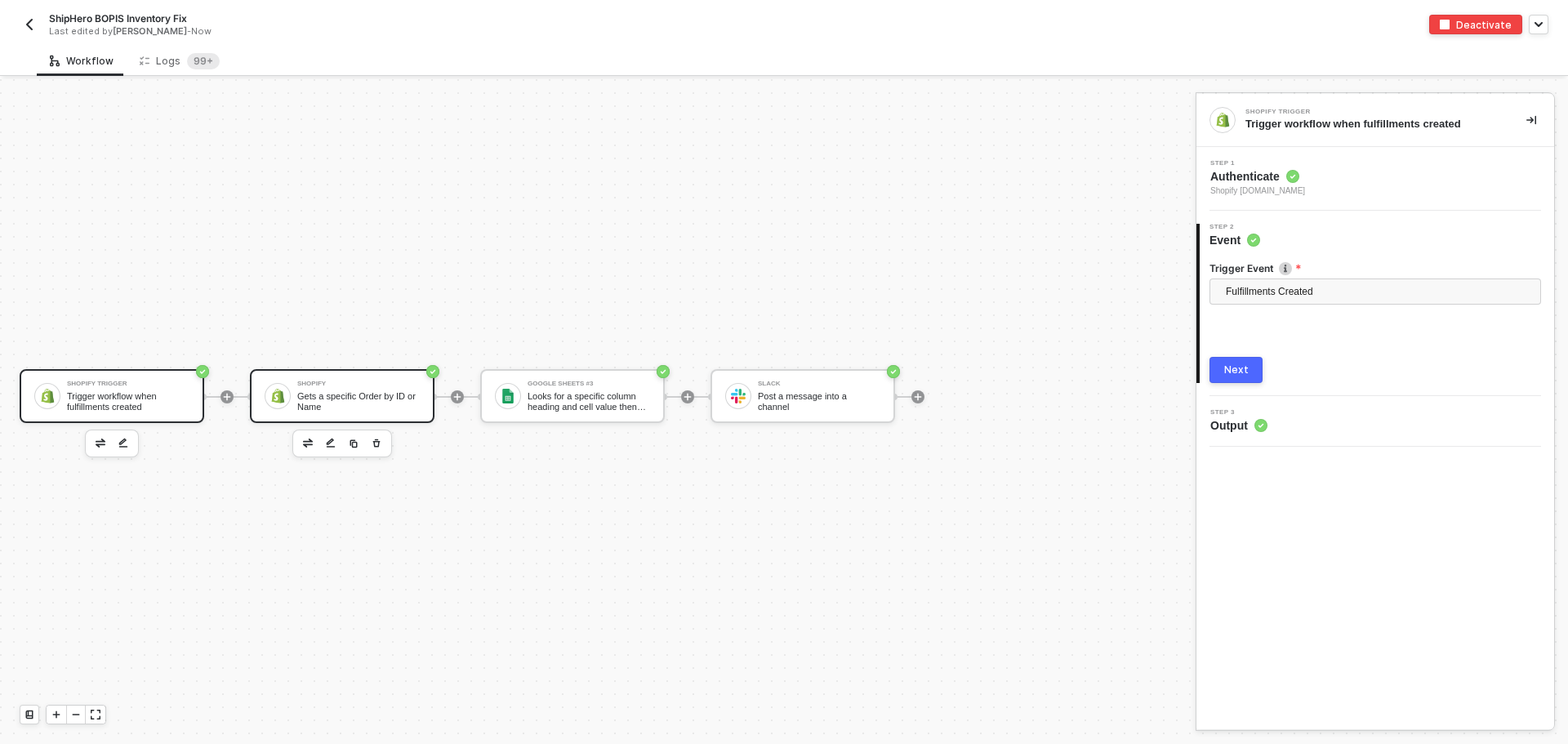
click at [344, 403] on div "Gets a specific Order by ID or Name" at bounding box center [358, 401] width 122 height 20
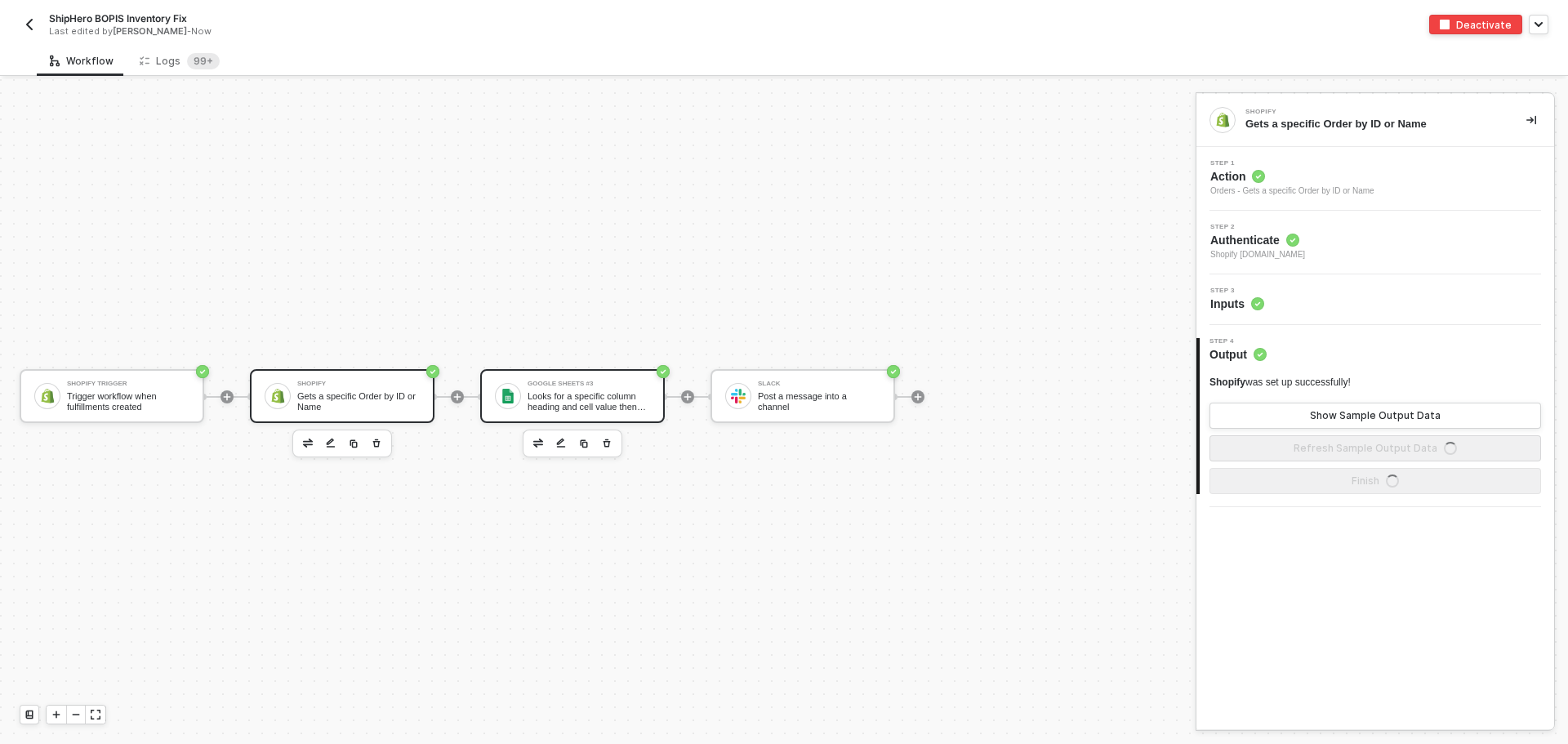
click at [541, 400] on div "Looks for a specific column heading and cell value then returns all matching ro…" at bounding box center [588, 401] width 122 height 20
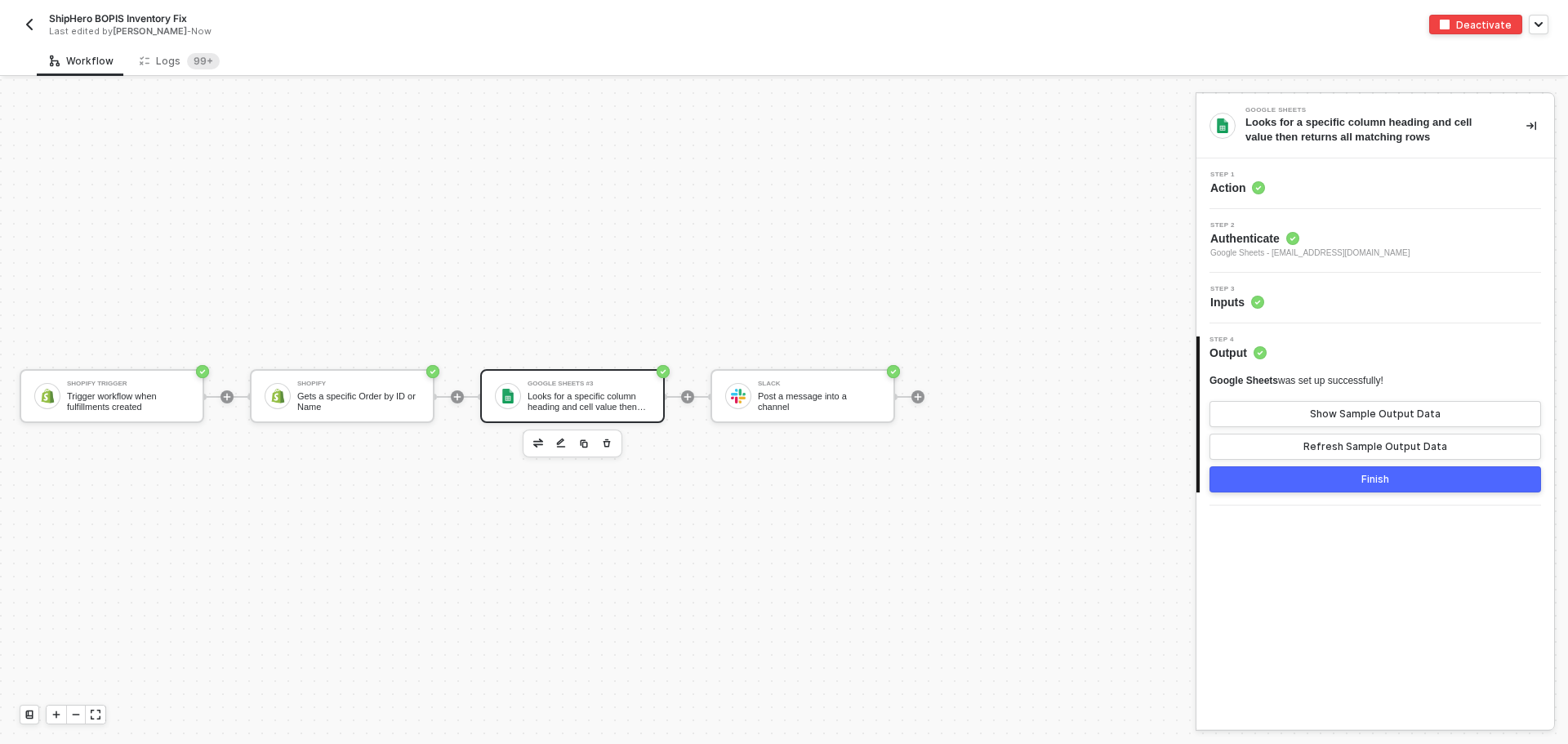
click at [1329, 473] on button "Finish" at bounding box center [1375, 479] width 332 height 26
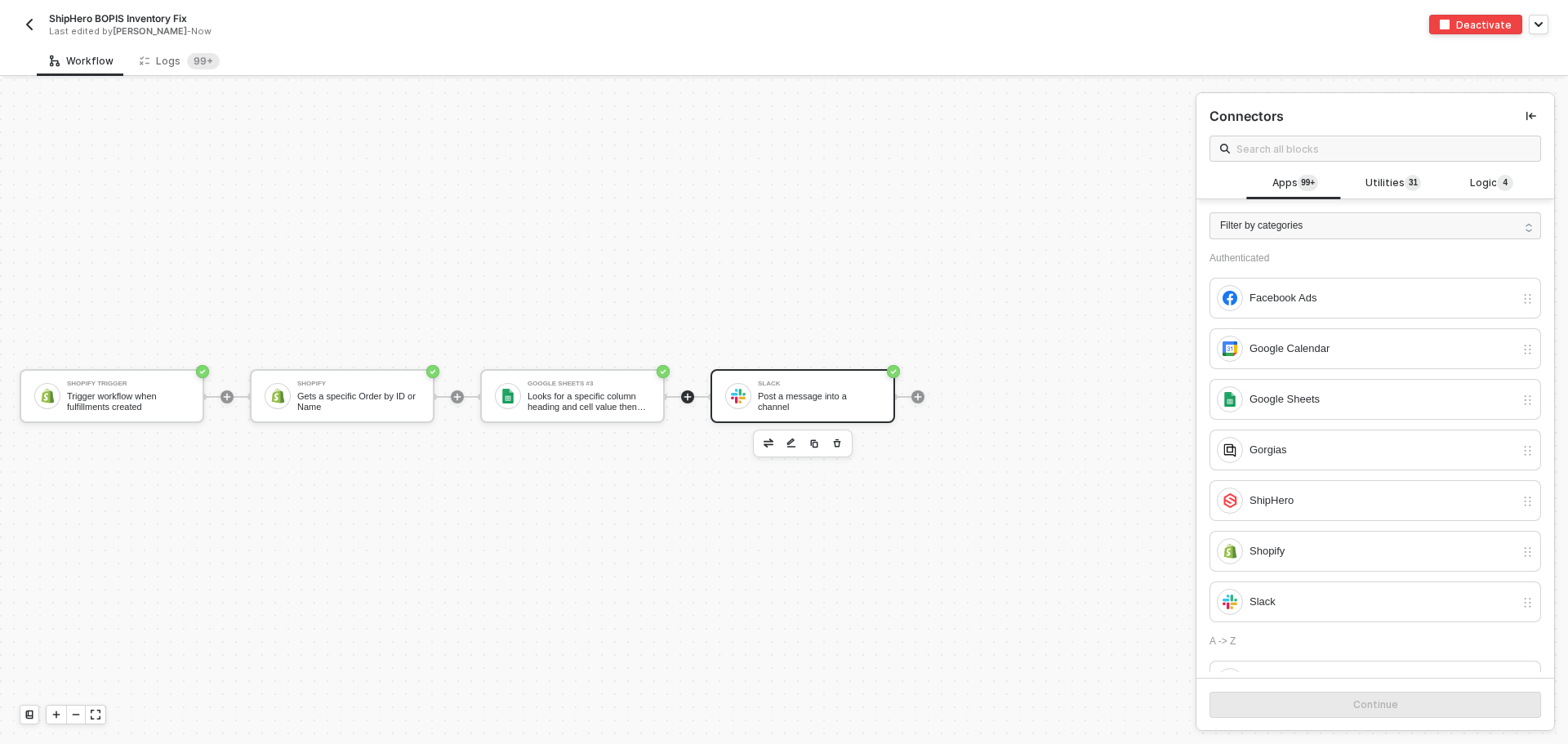
click at [822, 374] on div "Slack Post a message into a channel" at bounding box center [802, 396] width 184 height 54
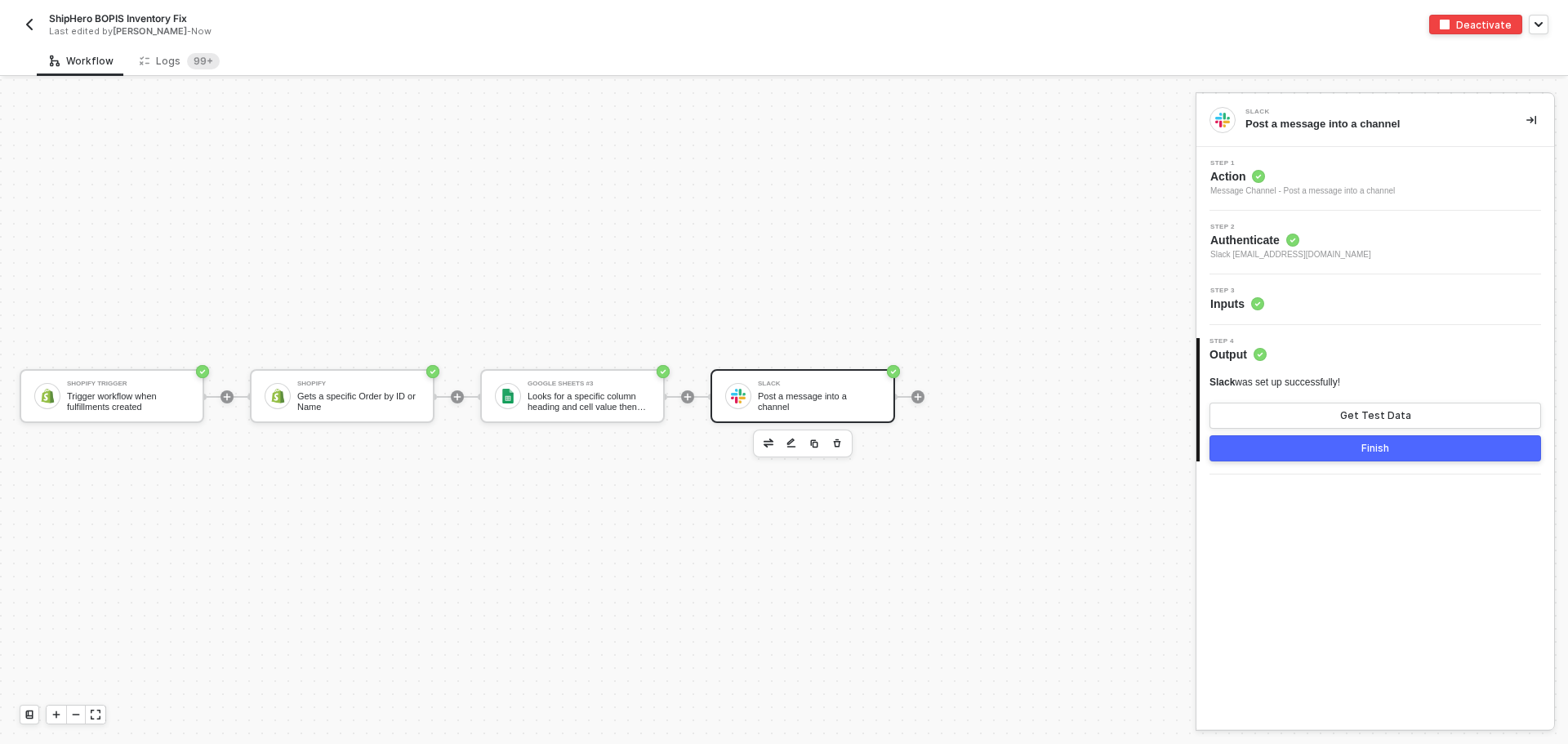
click at [1299, 295] on div "Step 3 Inputs" at bounding box center [1377, 300] width 354 height 24
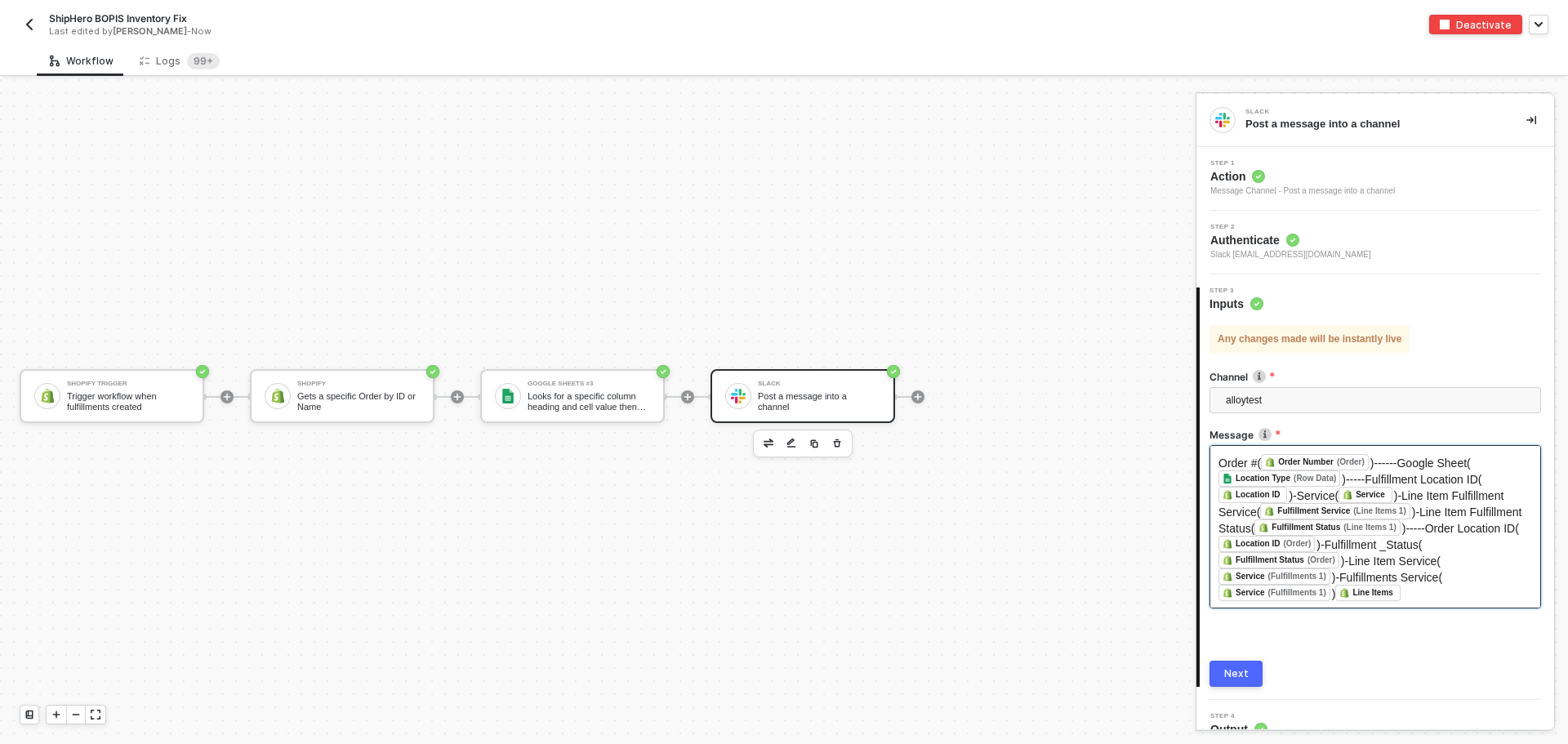
scroll to position [2, 0]
drag, startPoint x: 1418, startPoint y: 590, endPoint x: 1302, endPoint y: 496, distance: 149.3
click at [1302, 496] on div "Order #( Order Number (Order) ﻿ )------Google Sheet( Location Type (Row Data) ﻿…" at bounding box center [1374, 526] width 313 height 147
click at [1450, 594] on div "Order #( Order Number (Order) ﻿ )------Google Sheet( Location Type (Row Data) ﻿…" at bounding box center [1374, 526] width 313 height 147
click at [1441, 581] on div "Order #( Order Number (Order) ﻿ )------Google Sheet( Location Type (Row Data) ﻿…" at bounding box center [1374, 526] width 313 height 147
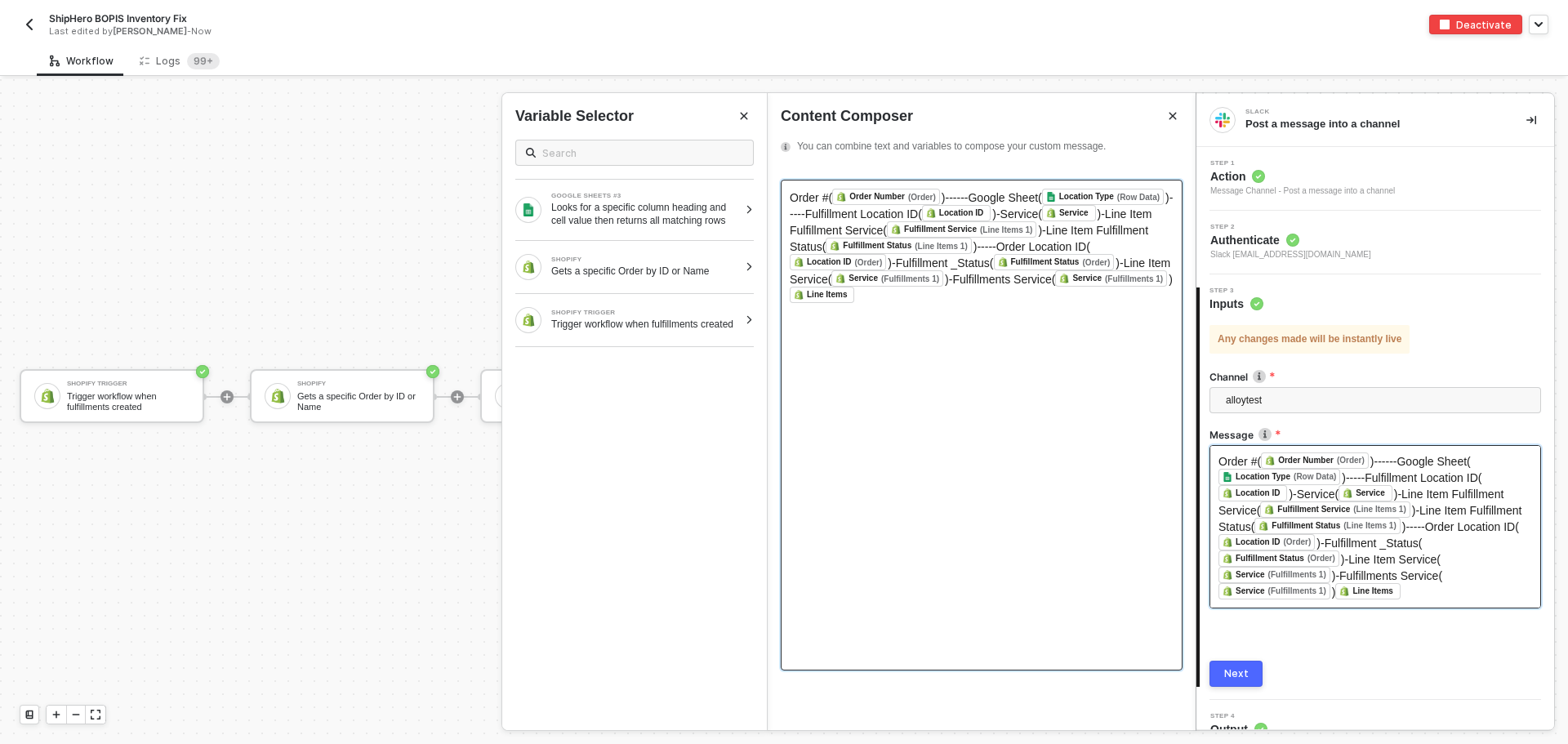
drag, startPoint x: 956, startPoint y: 320, endPoint x: 936, endPoint y: 325, distance: 20.6
click at [936, 325] on div "Order #( Order Number (Order) ﻿ )------Google Sheet( Location Type (Row Data) ﻿…" at bounding box center [981, 425] width 402 height 491
drag, startPoint x: 914, startPoint y: 301, endPoint x: 1001, endPoint y: 214, distance: 123.0
click at [1001, 214] on div "Order #( Order Number (Order) ﻿ )------Google Sheet( Location Type (Row Data) ﻿…" at bounding box center [981, 245] width 384 height 114
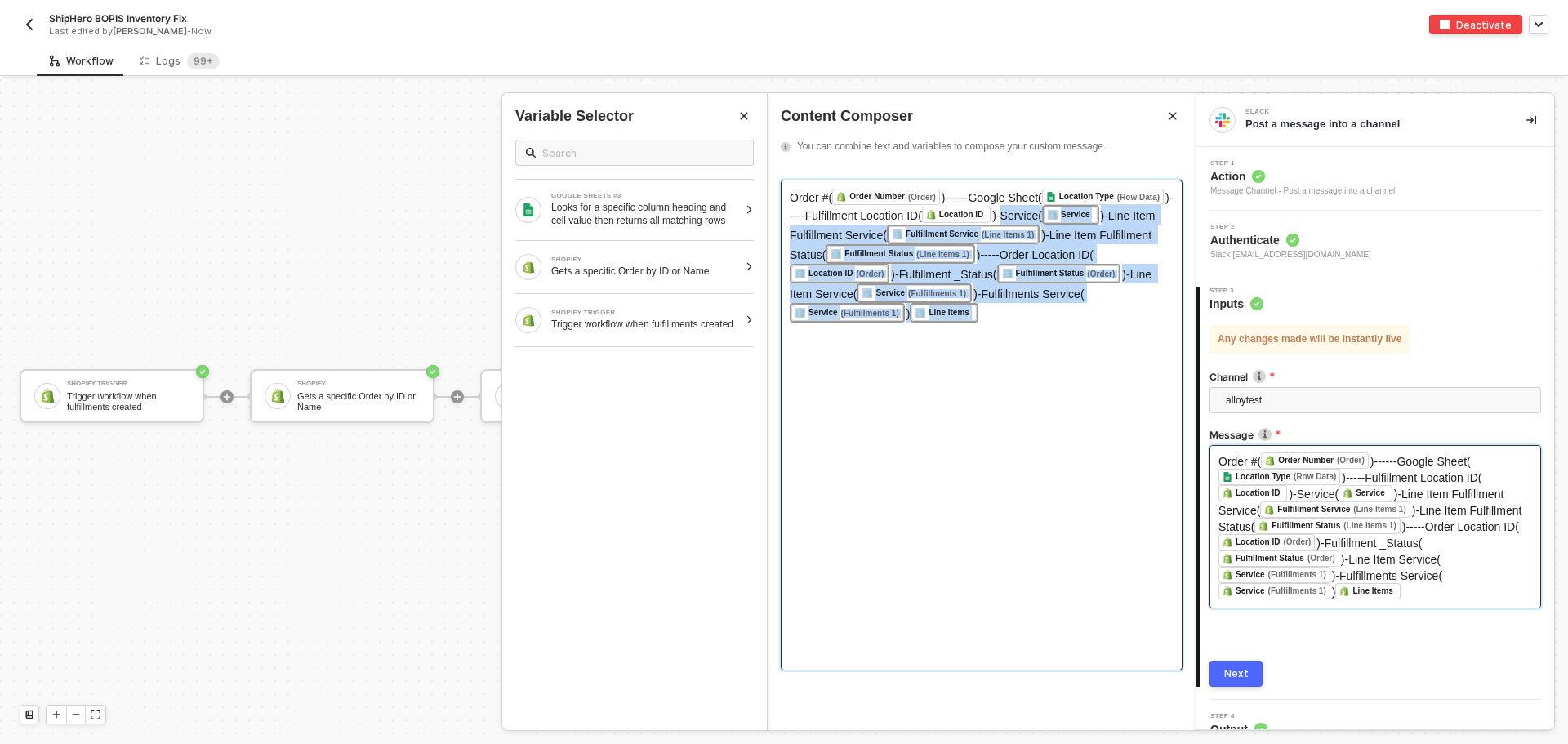
drag, startPoint x: 1001, startPoint y: 213, endPoint x: 1069, endPoint y: 342, distance: 145.8
click at [1069, 342] on div "Order #( Order Number (Order) ﻿ )------Google Sheet( Location Type (Row Data) ﻿…" at bounding box center [981, 425] width 402 height 491
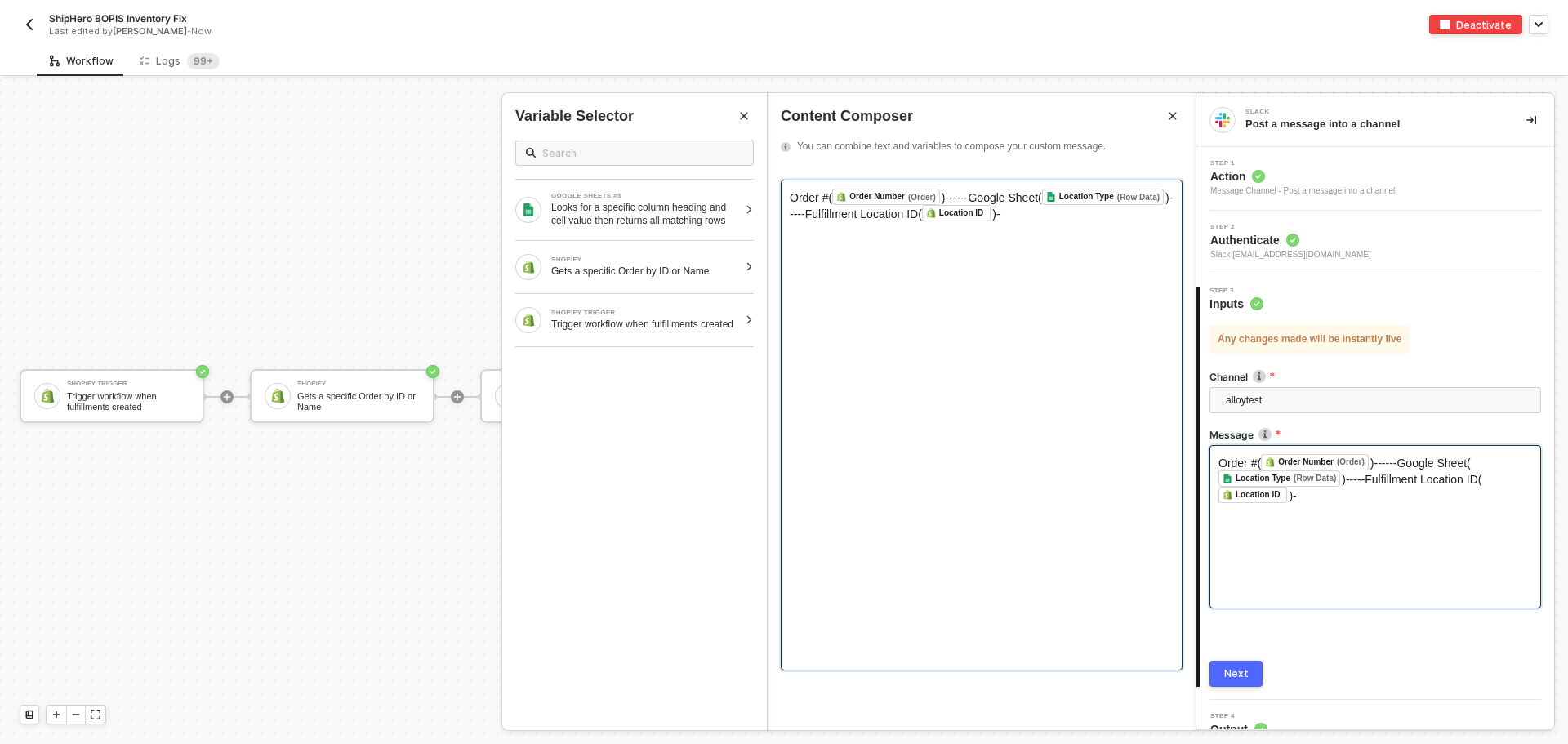
scroll to position [0, 0]
click at [633, 276] on div "Gets a specific Order by ID or Name" at bounding box center [644, 271] width 187 height 13
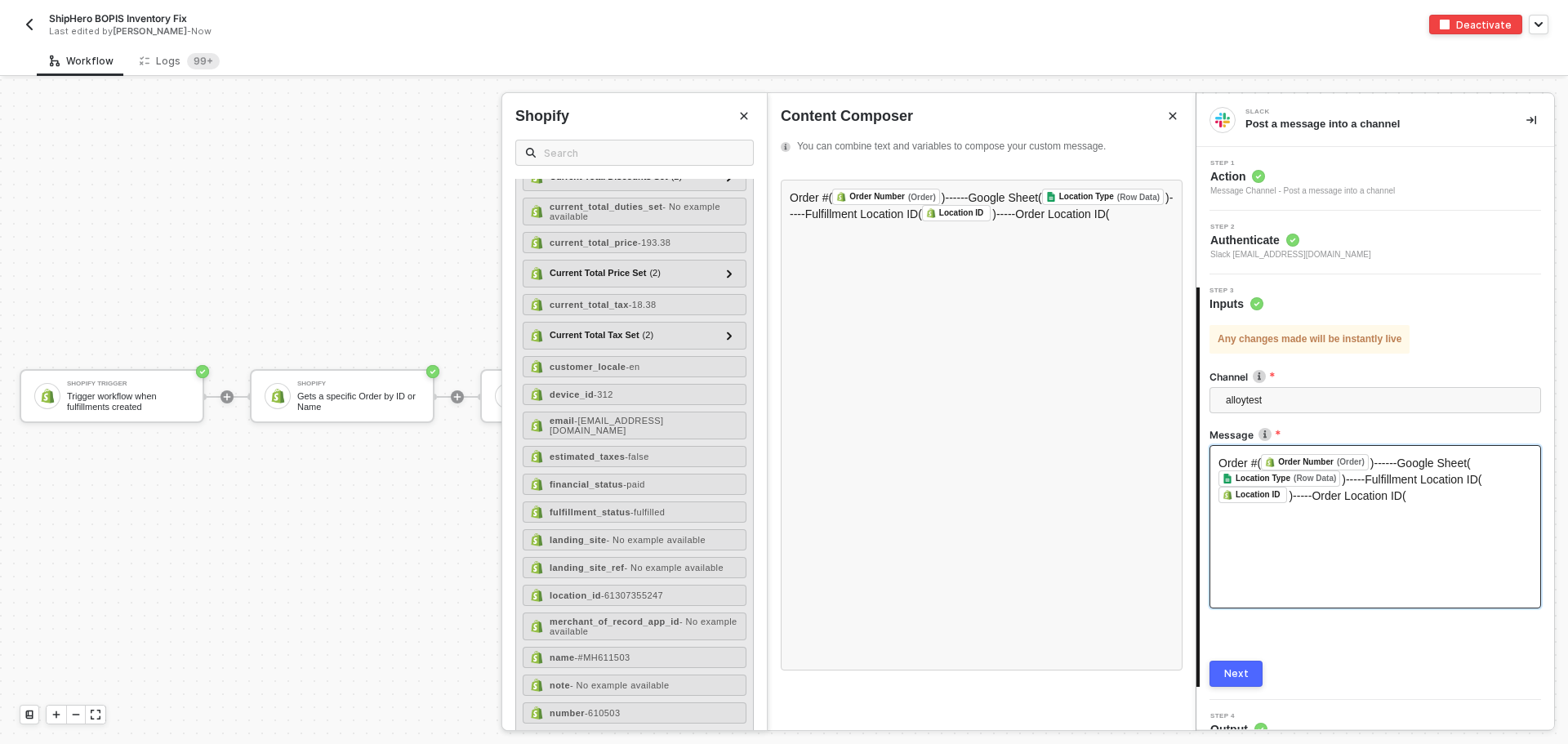
scroll to position [899, 0]
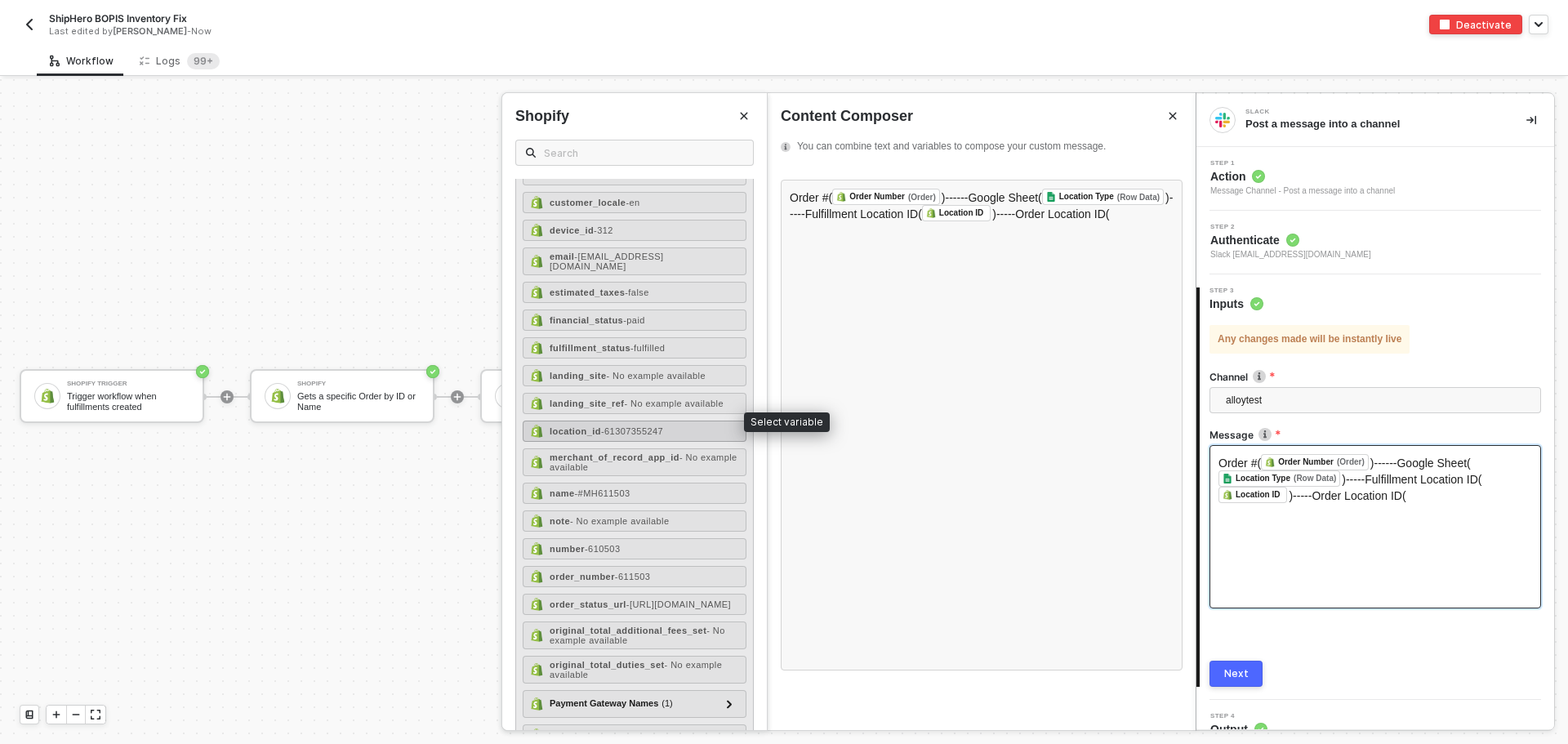
click at [649, 426] on span "- 61307355247" at bounding box center [631, 431] width 62 height 10
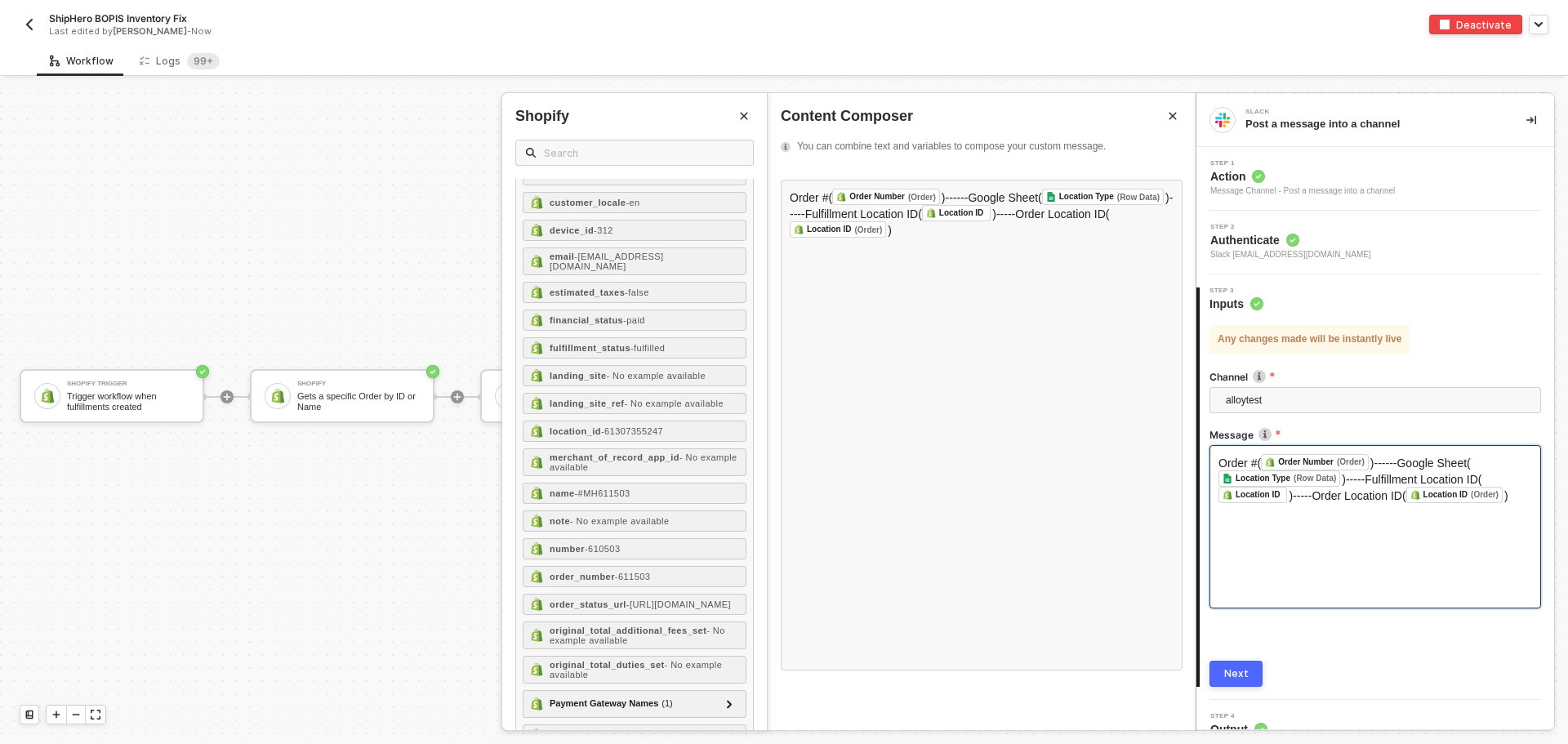
click at [1256, 662] on button "Next" at bounding box center [1235, 674] width 53 height 26
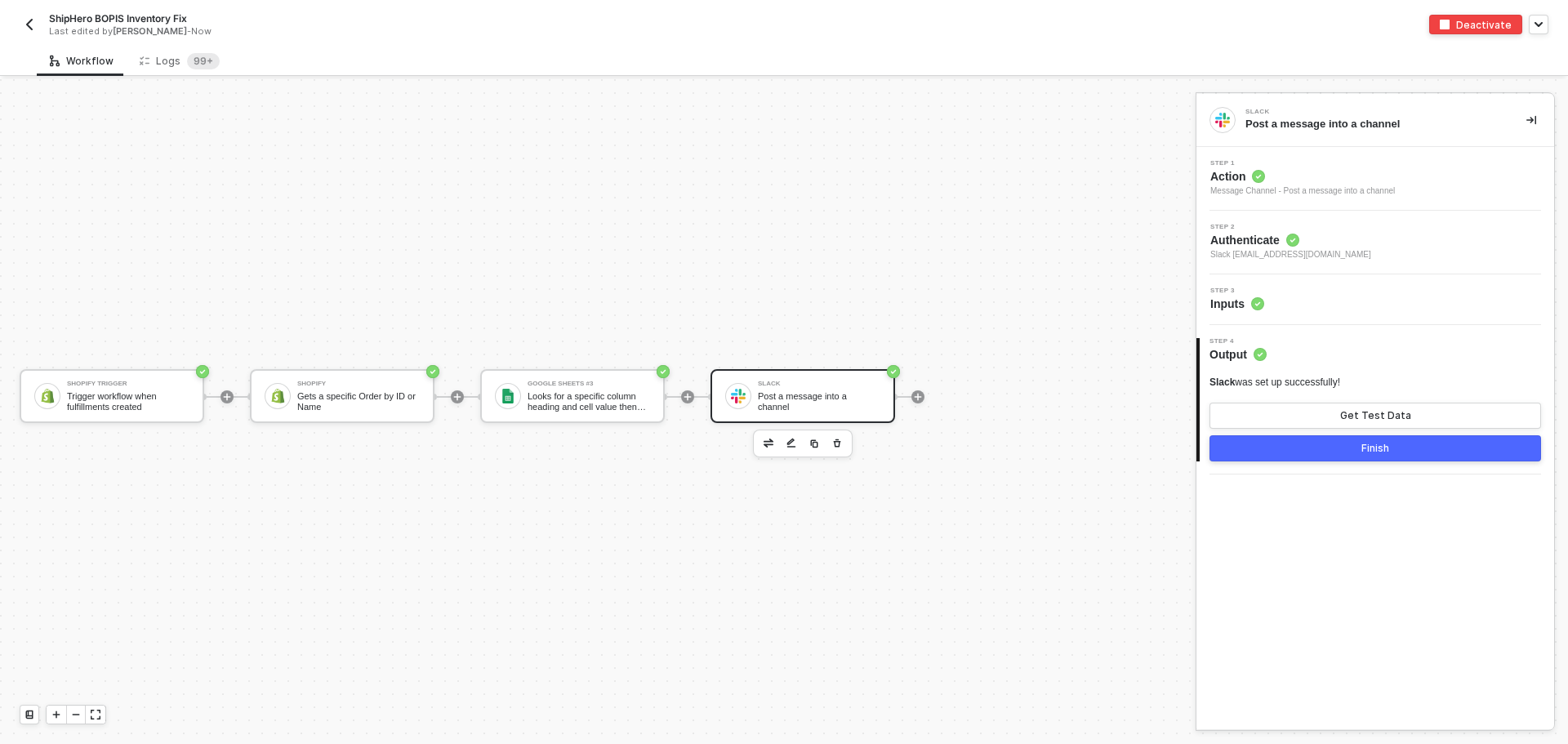
click at [1340, 441] on button "Finish" at bounding box center [1375, 448] width 332 height 26
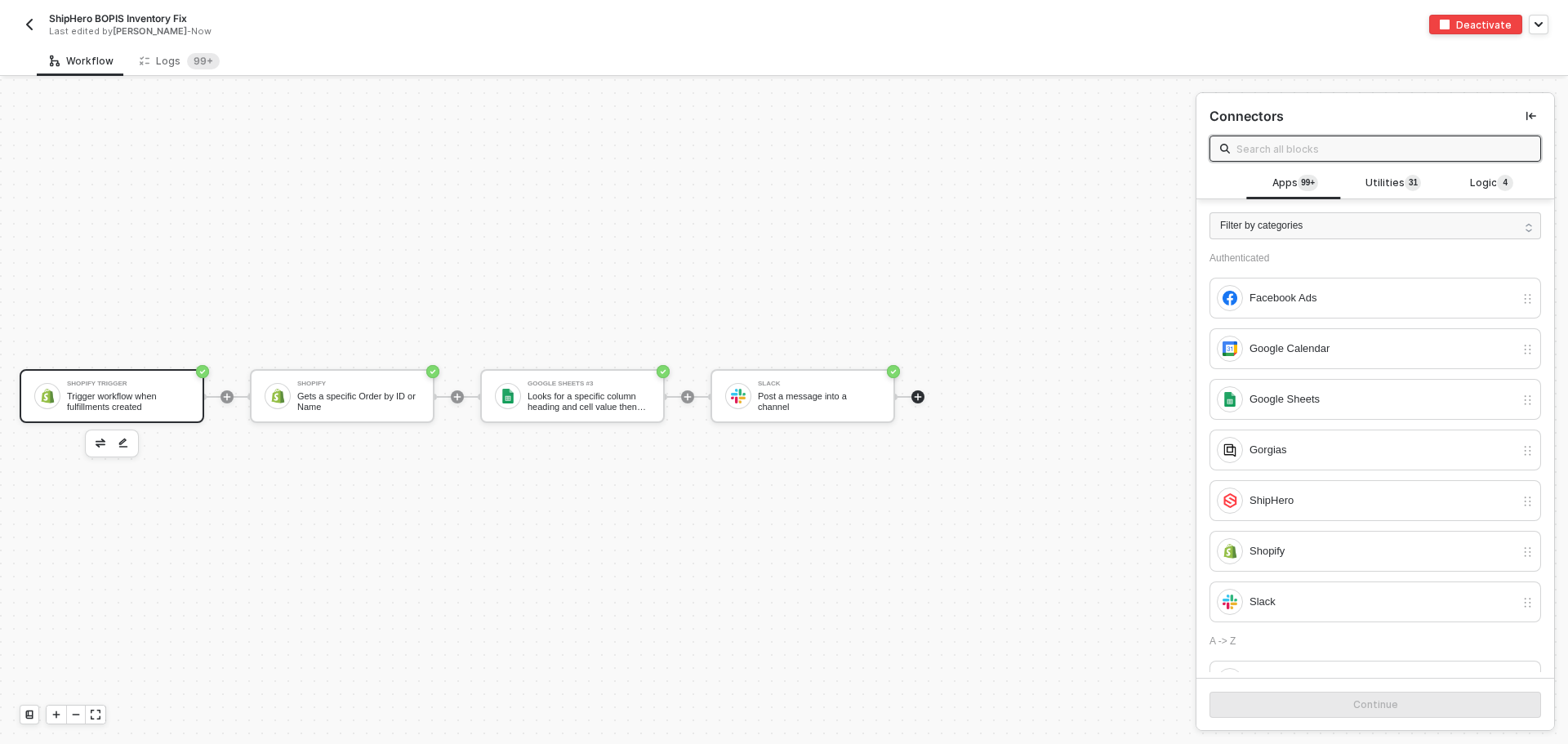
click at [140, 384] on div "Shopify Trigger" at bounding box center [128, 383] width 122 height 6
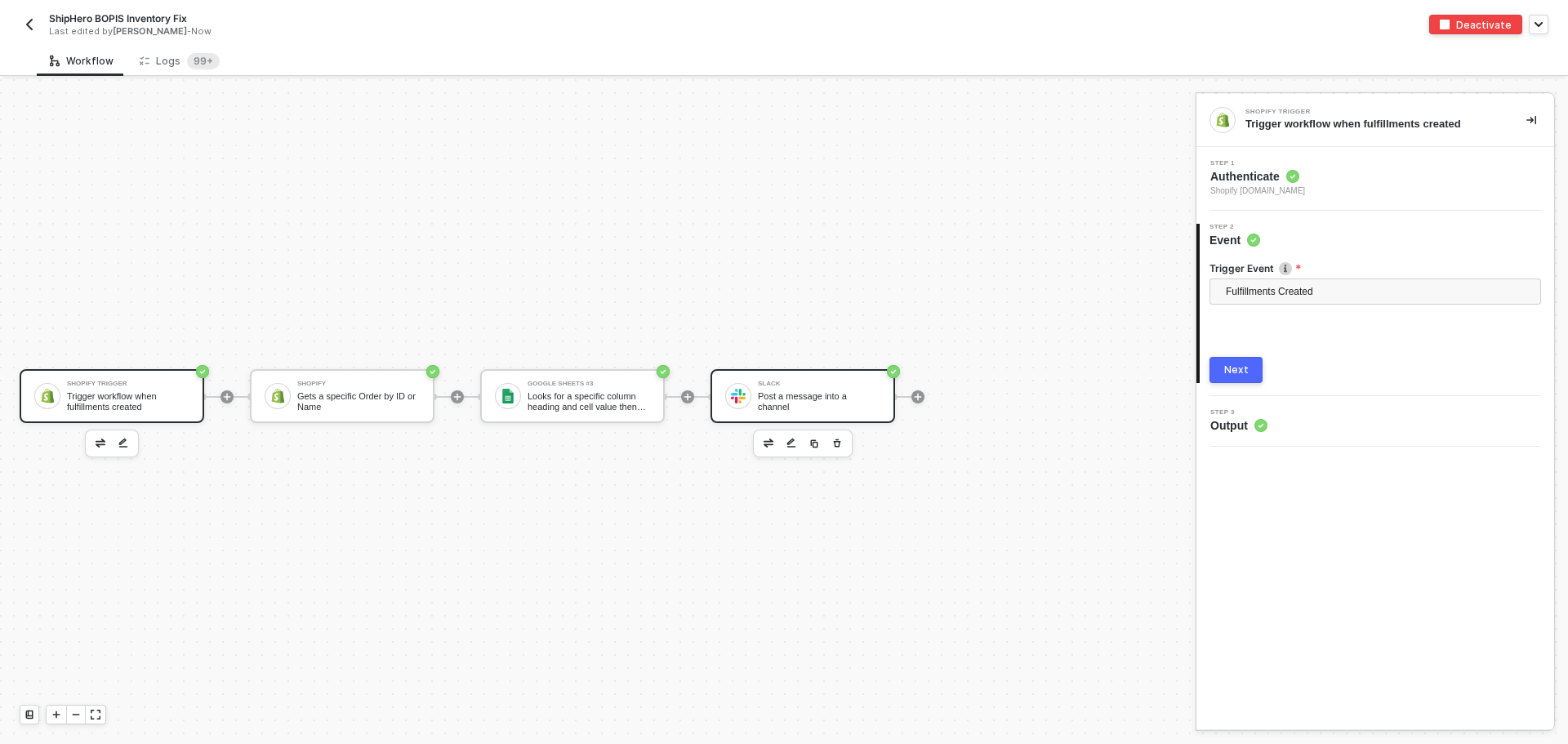
click at [786, 386] on div "Slack" at bounding box center [819, 383] width 122 height 6
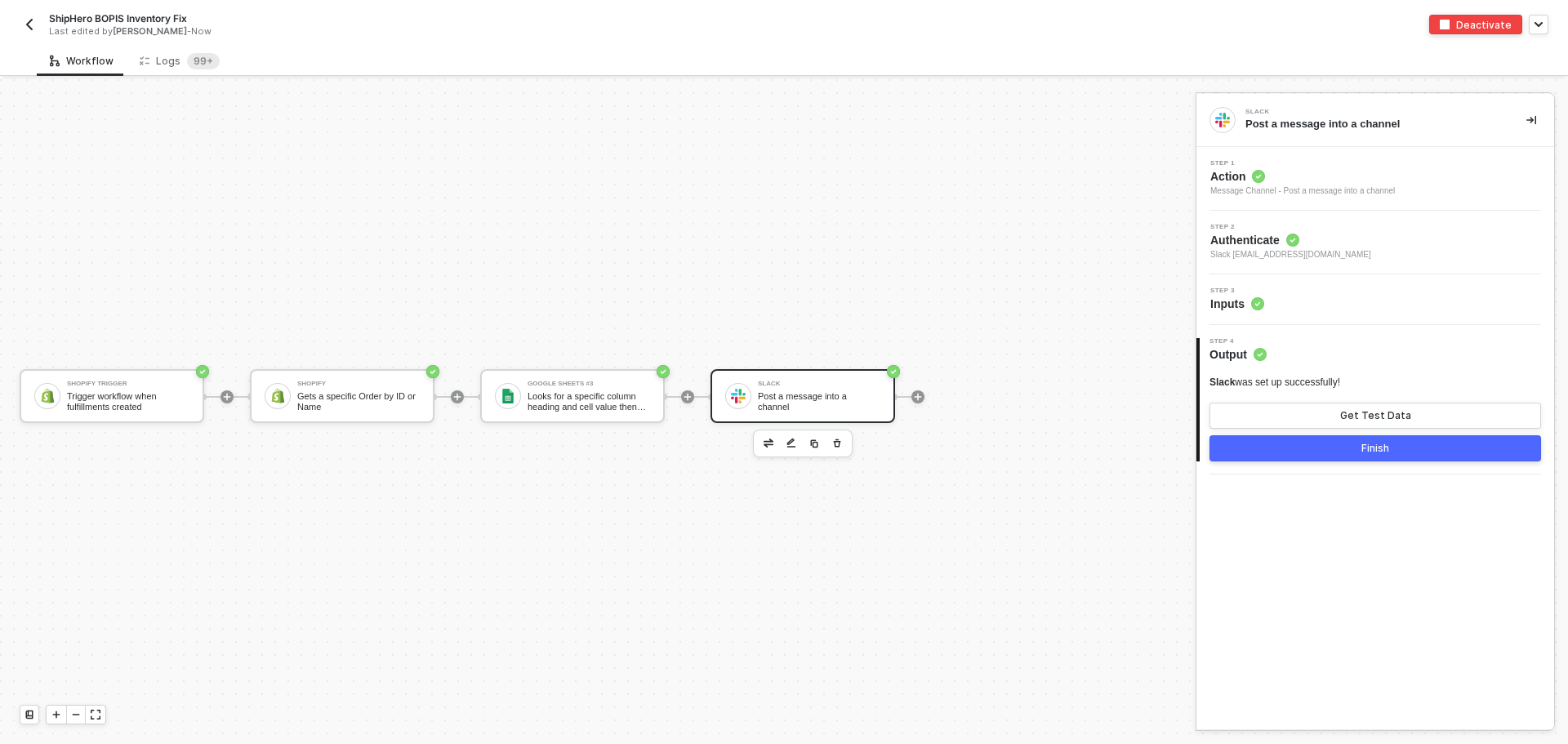
click at [1328, 300] on div "Step 3 Inputs" at bounding box center [1377, 300] width 354 height 24
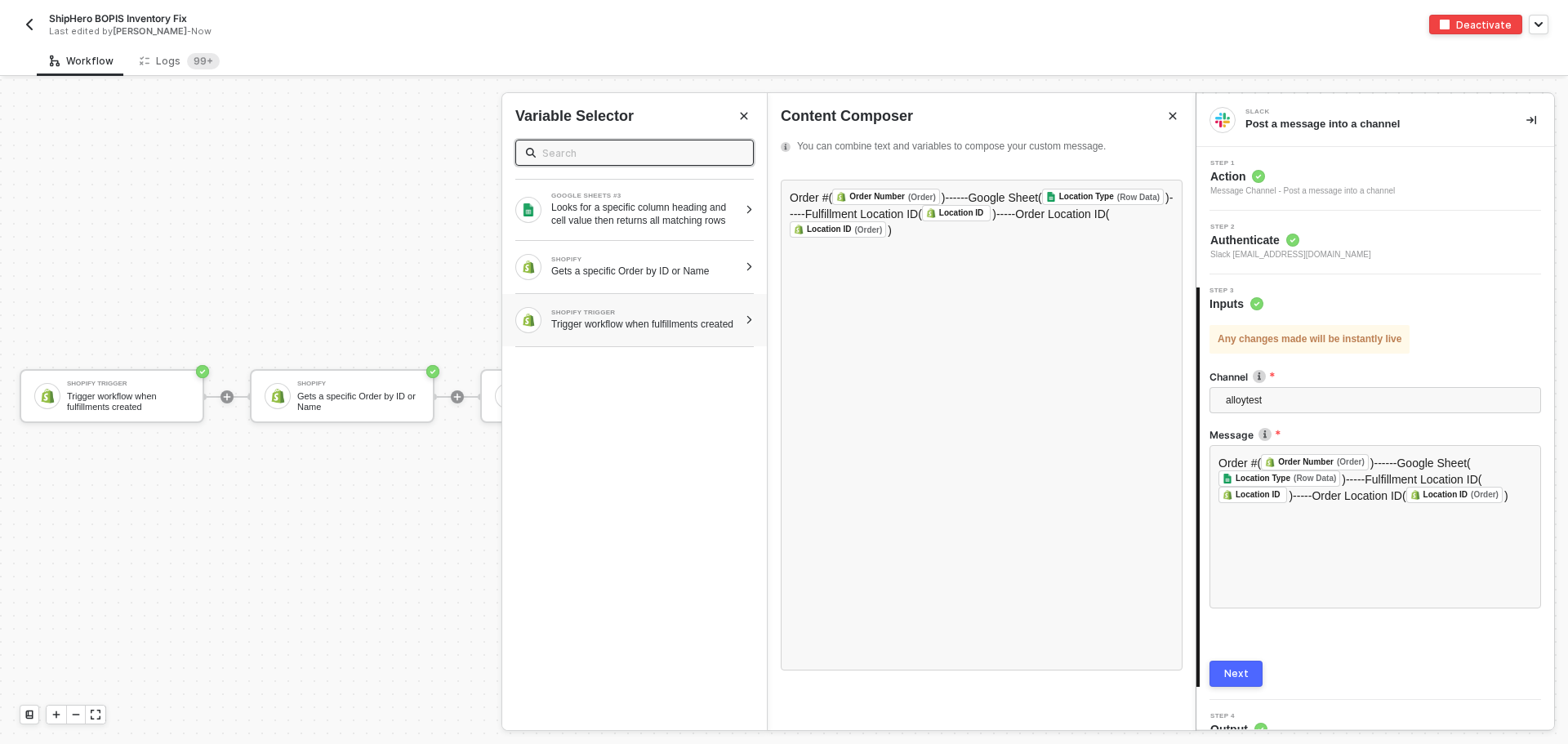
click at [644, 331] on div "Trigger workflow when fulfillments created" at bounding box center [644, 324] width 187 height 13
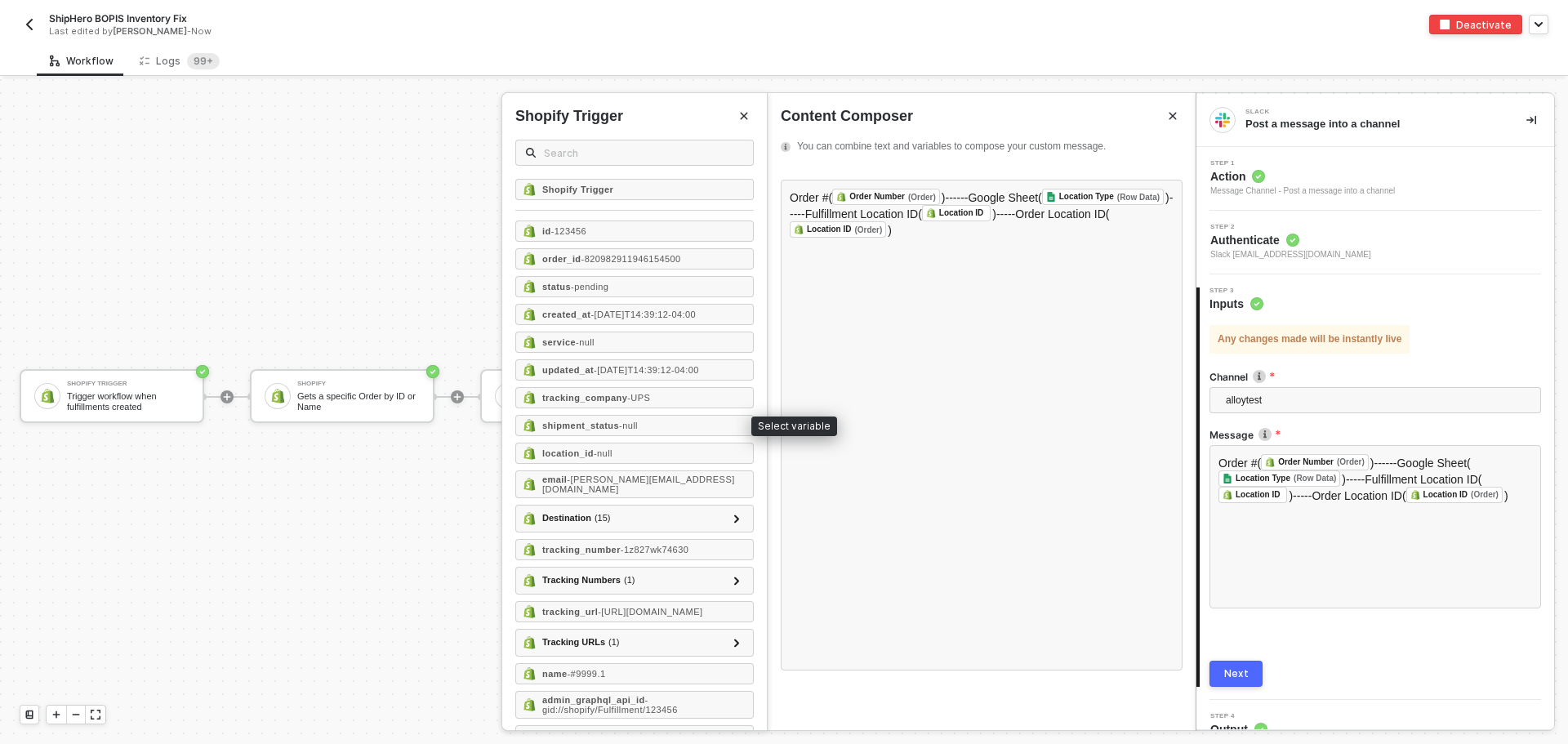
scroll to position [56, 0]
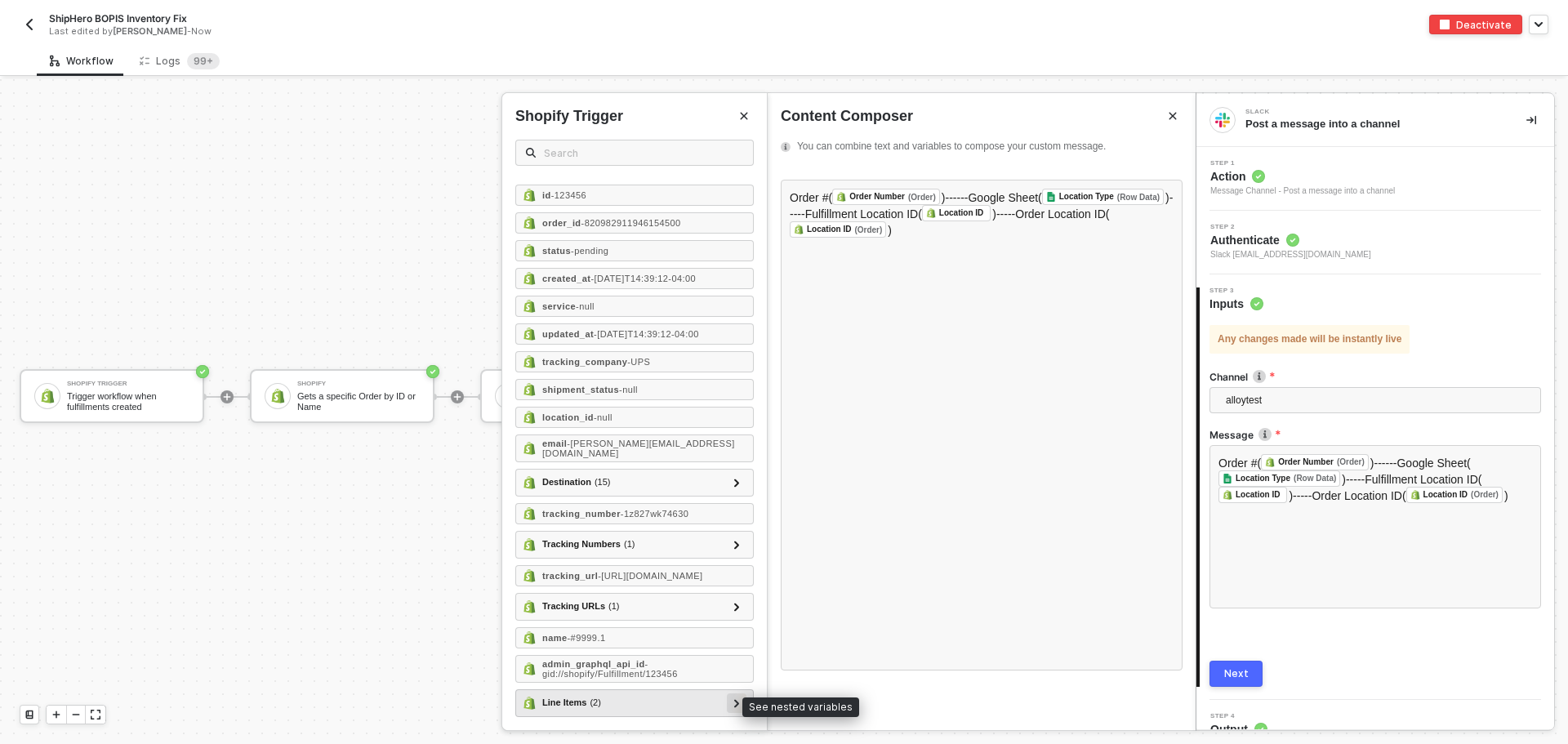
click at [730, 696] on div at bounding box center [736, 703] width 19 height 19
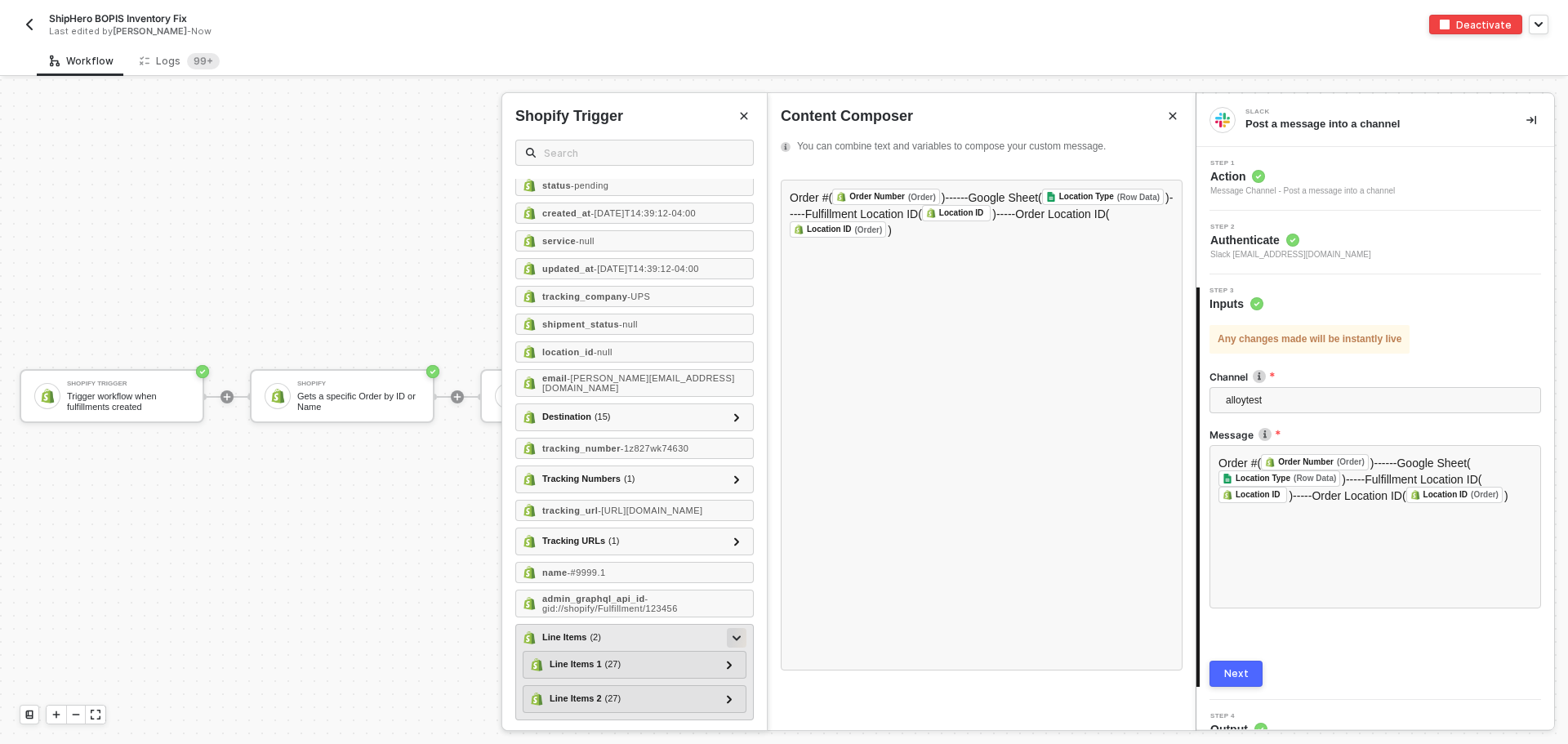
scroll to position [124, 0]
click at [726, 665] on div "Line Items 1 ( 27 ) id - 866550311766439000 variant_id - 808950810 title - IPod…" at bounding box center [635, 662] width 224 height 28
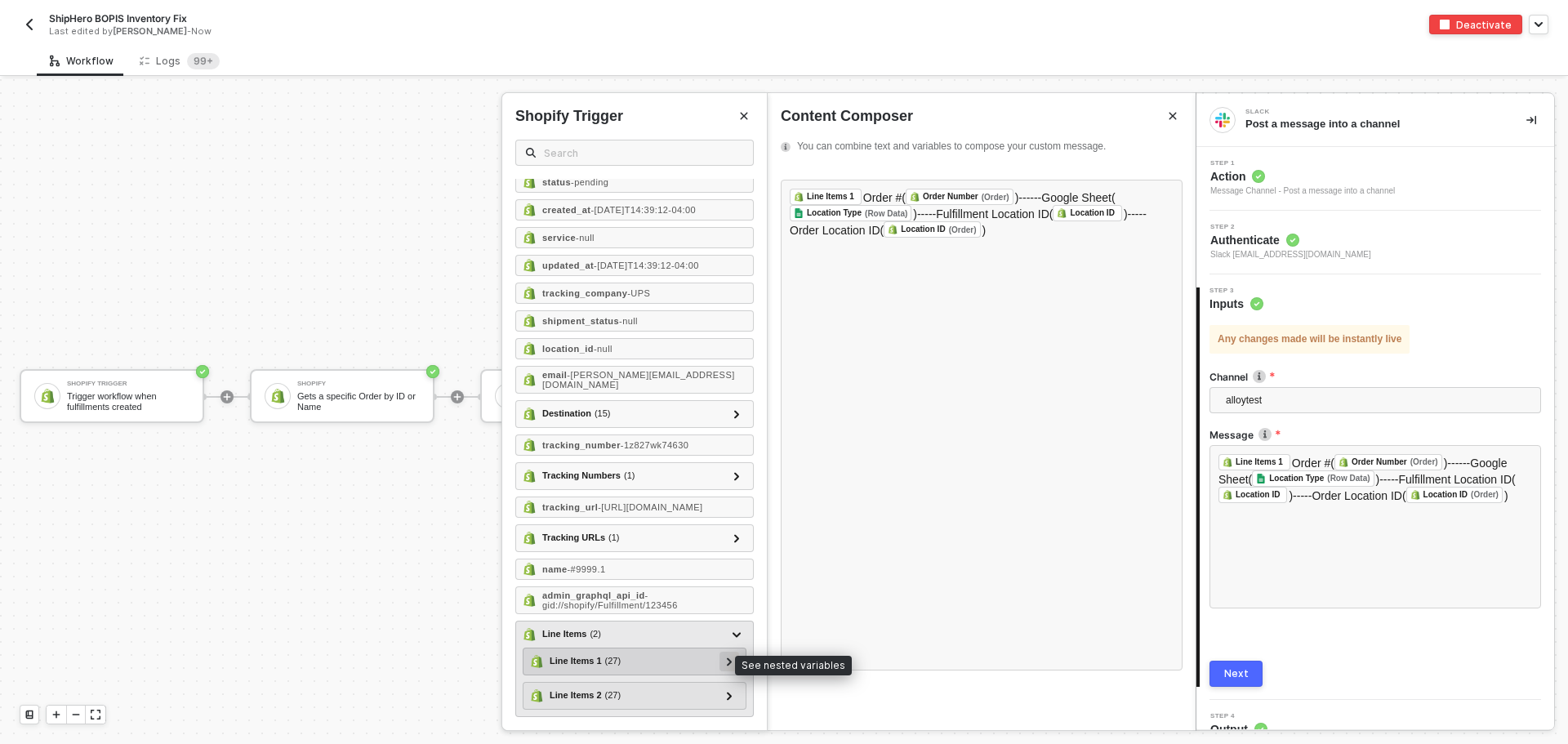
click at [726, 661] on icon at bounding box center [729, 661] width 6 height 8
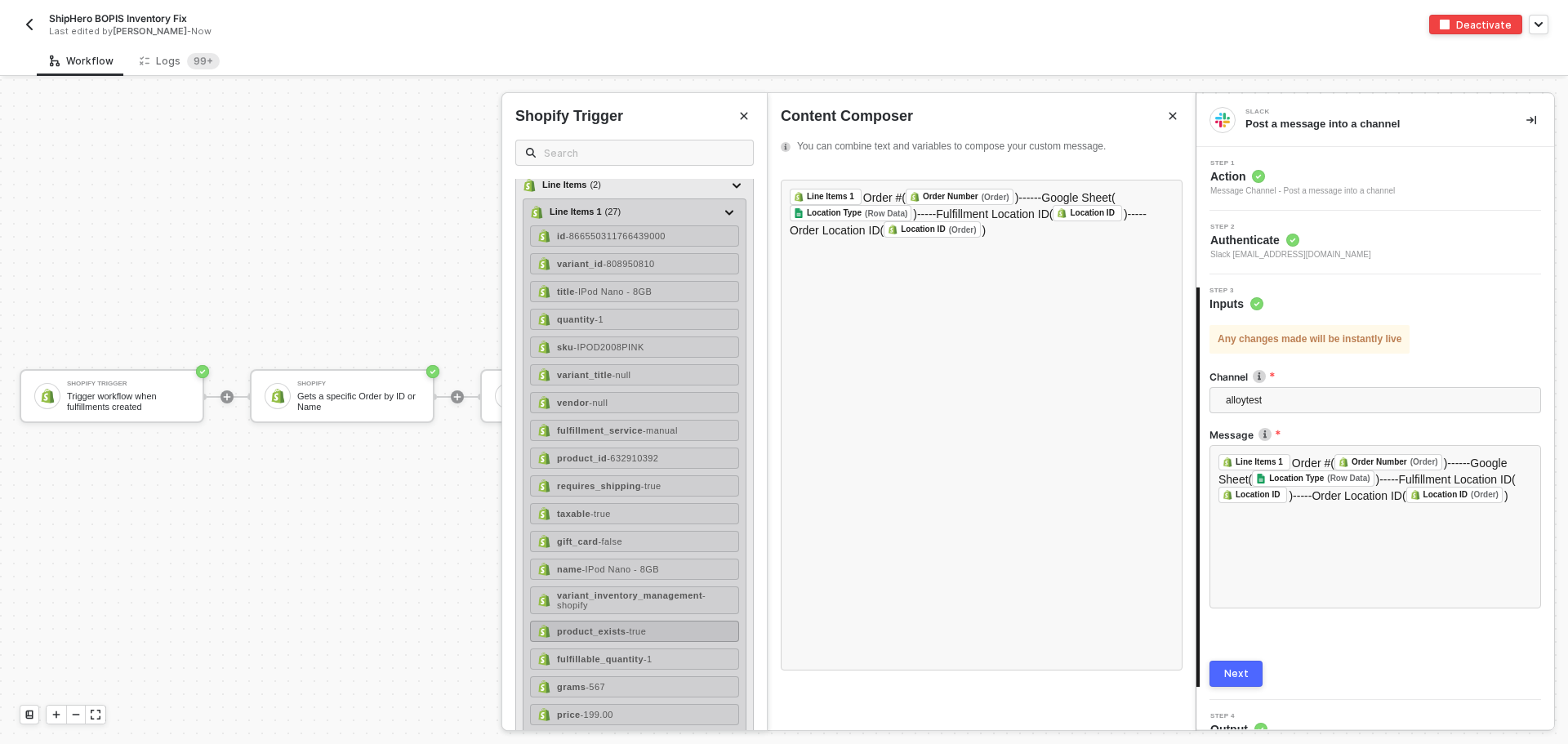
scroll to position [472, 0]
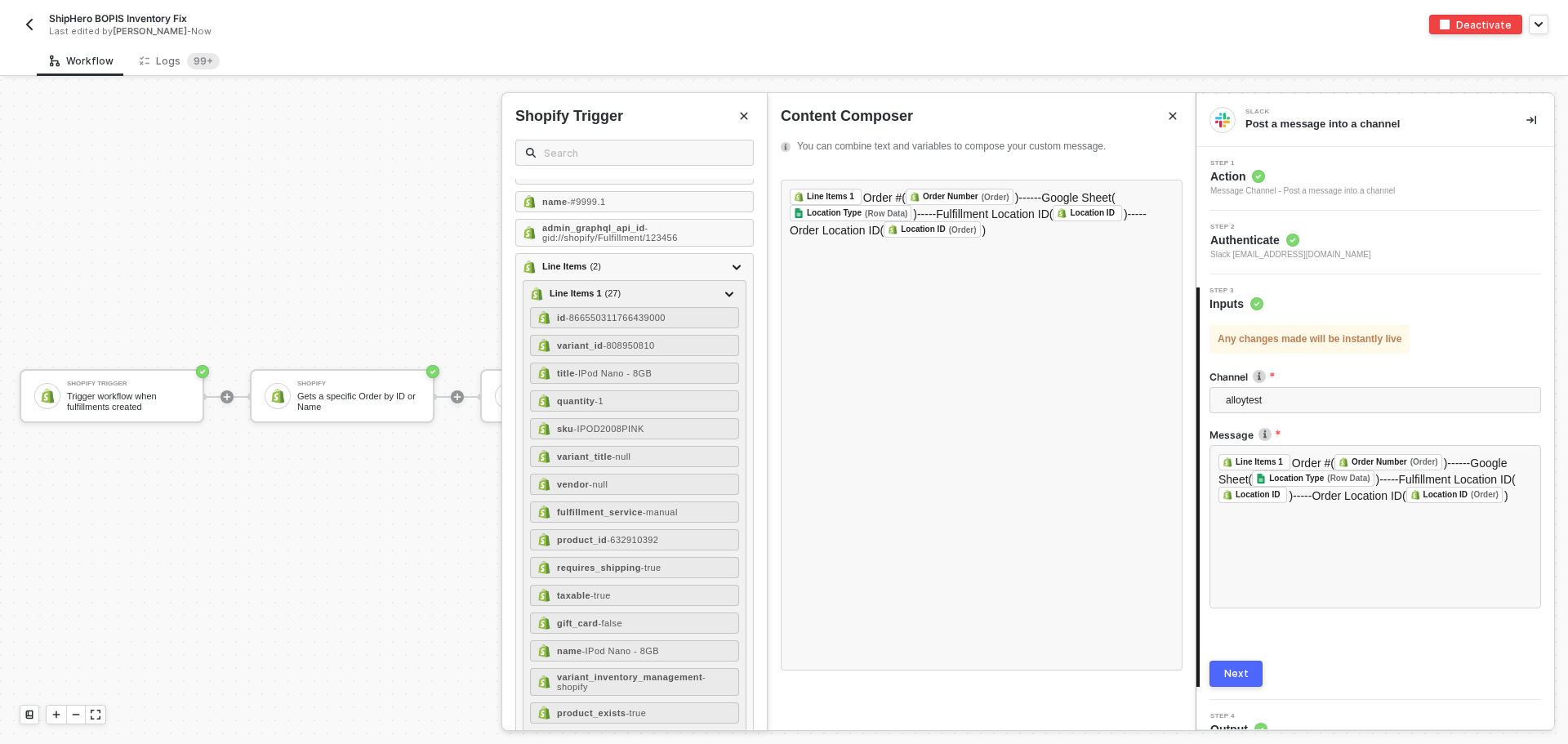
click at [755, 103] on div "Shopify Trigger Shopify Trigger id - 123456 order_id - 820982911946154500 statu…" at bounding box center [634, 411] width 265 height 637
click at [746, 112] on icon "Close" at bounding box center [743, 115] width 10 height 10
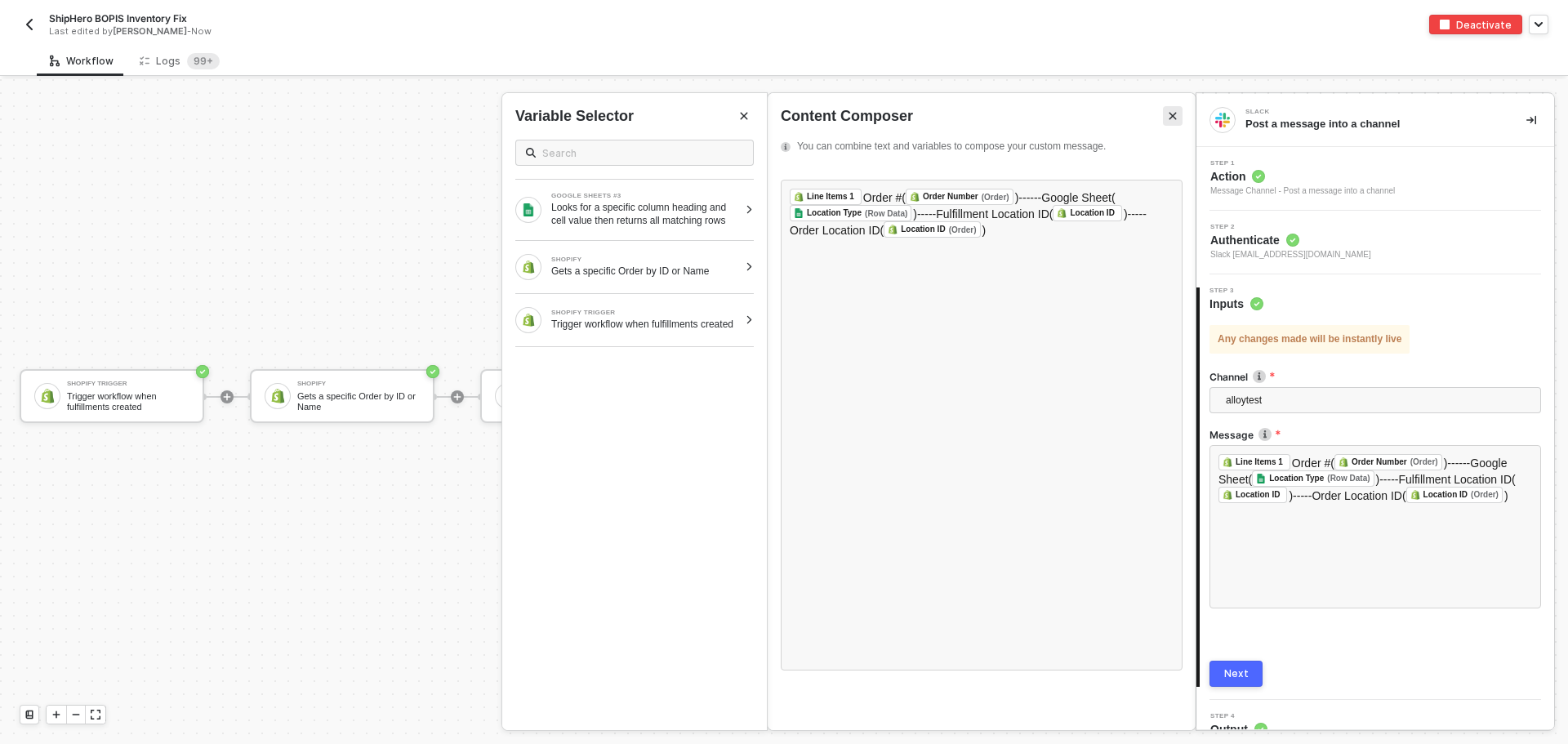
click at [1175, 111] on icon "Close" at bounding box center [1172, 115] width 10 height 10
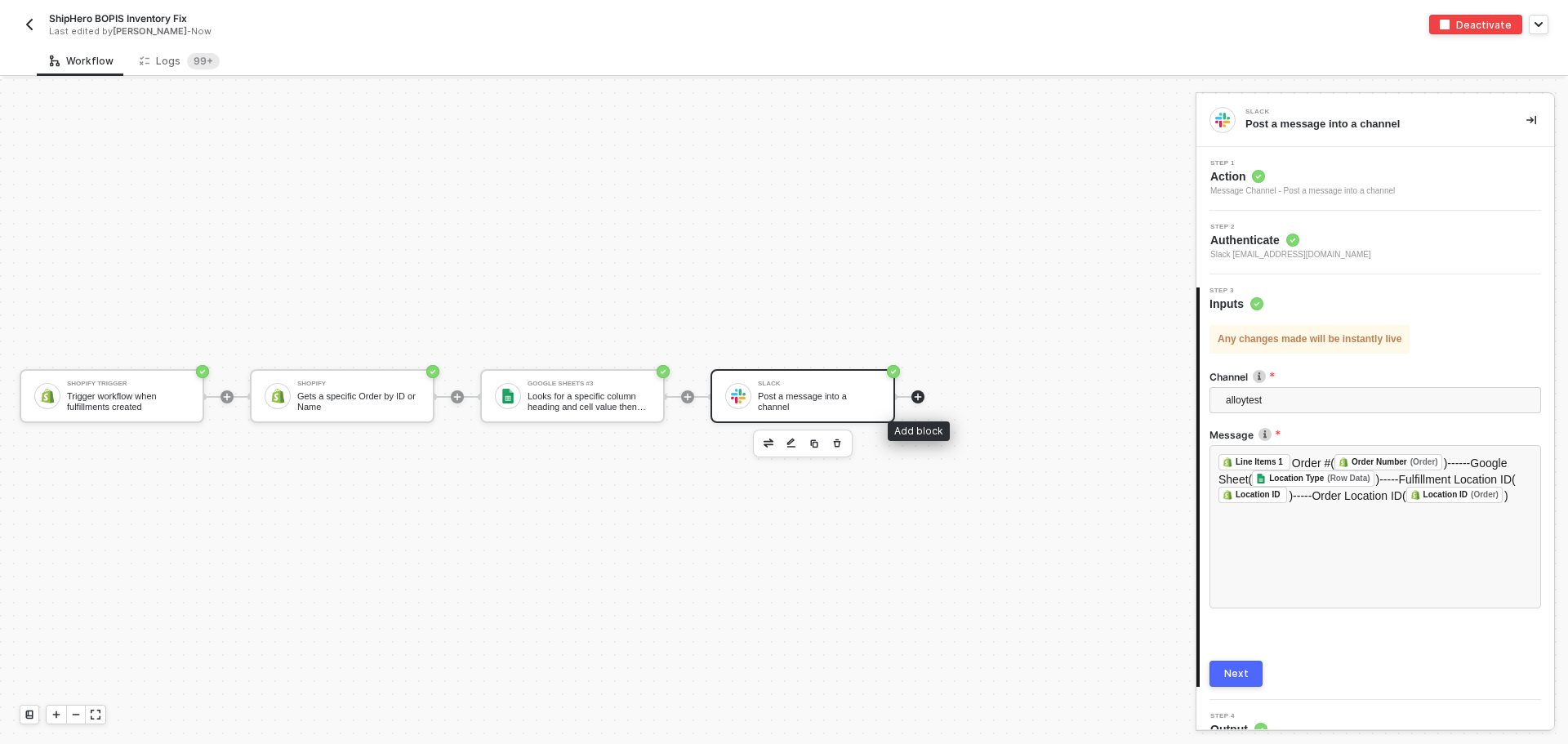
click at [919, 394] on icon "icon-play" at bounding box center [918, 396] width 10 height 10
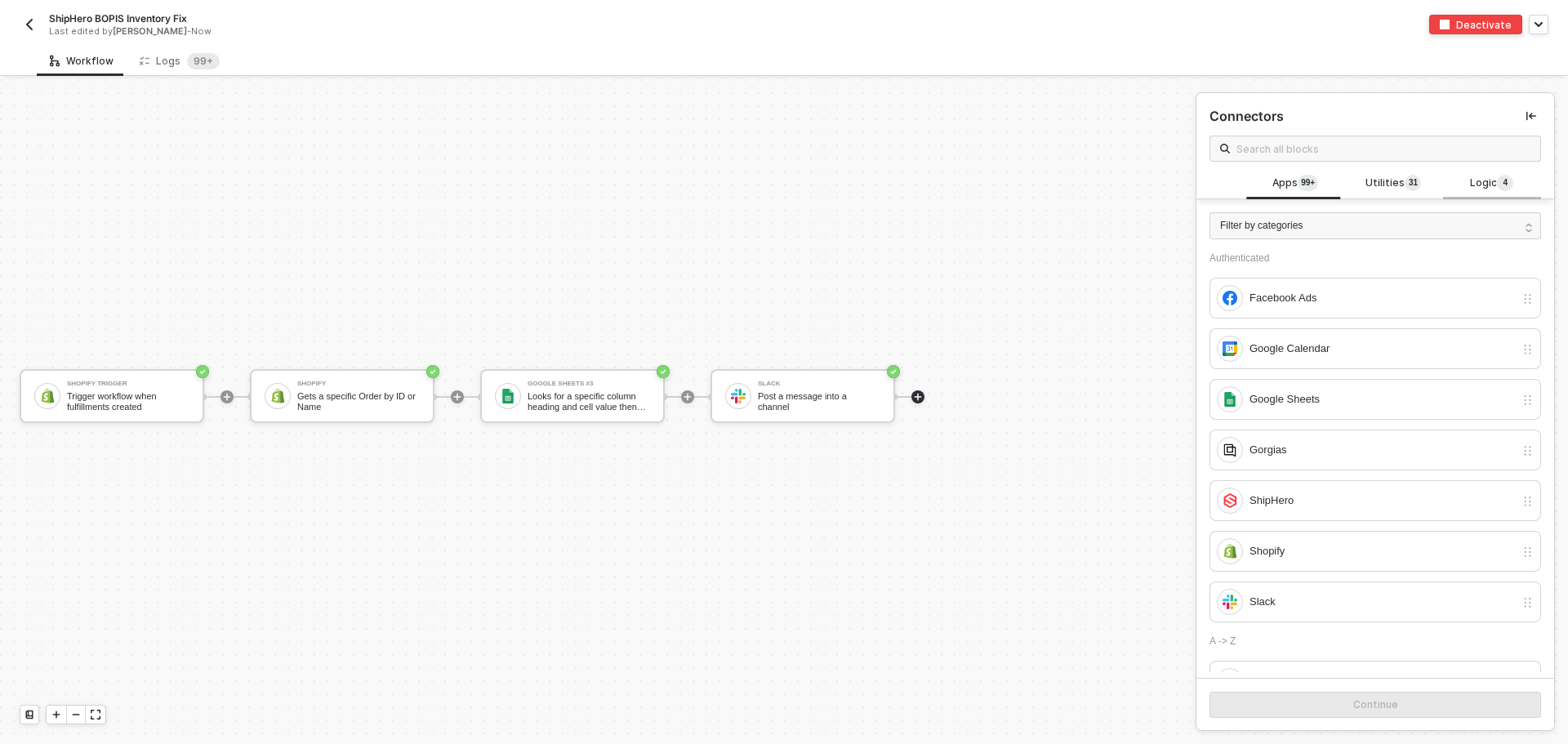
click at [1469, 181] on span "Logic 4" at bounding box center [1491, 183] width 44 height 18
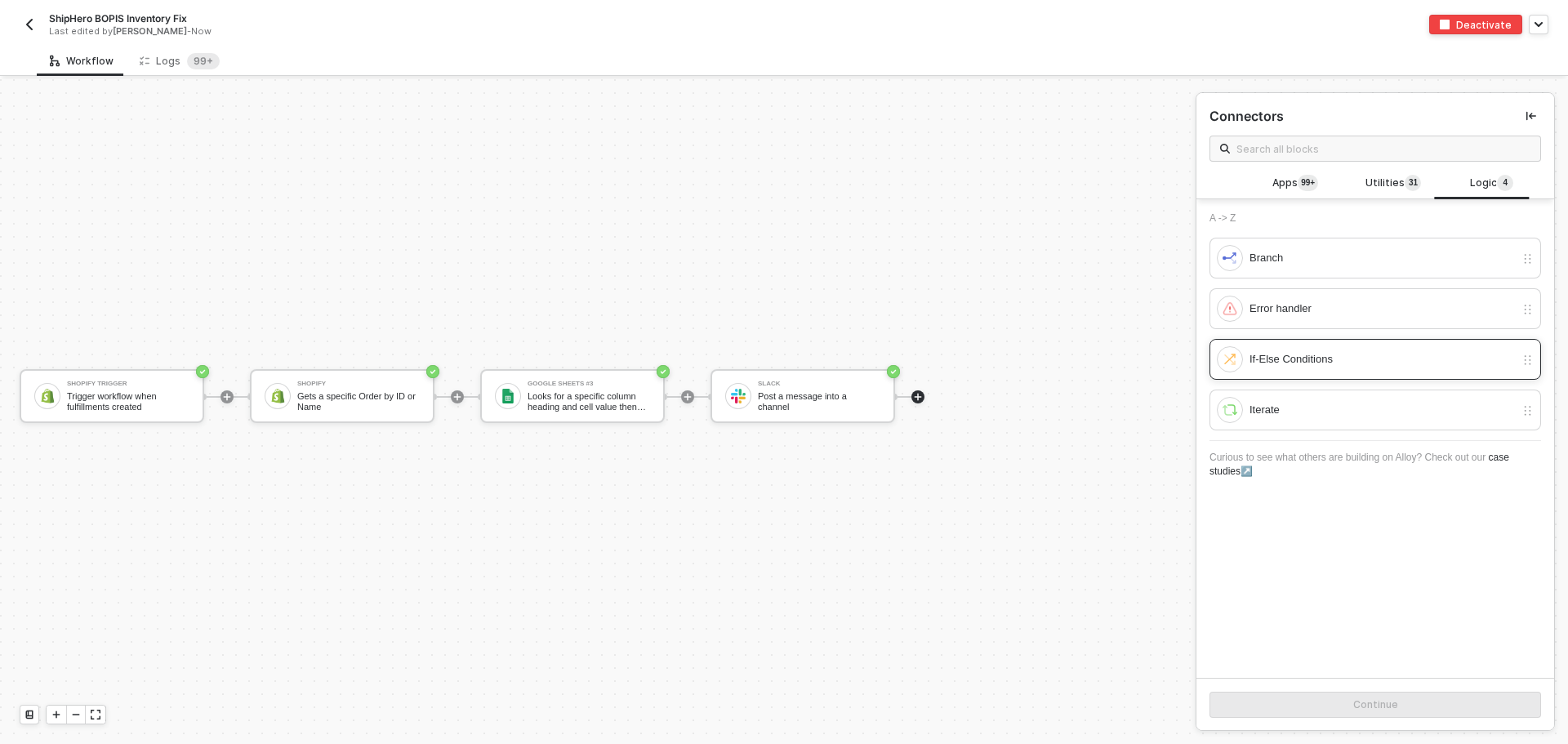
click at [1306, 375] on div "If-Else Conditions" at bounding box center [1375, 359] width 332 height 41
click at [1353, 702] on div "Continue" at bounding box center [1375, 705] width 45 height 13
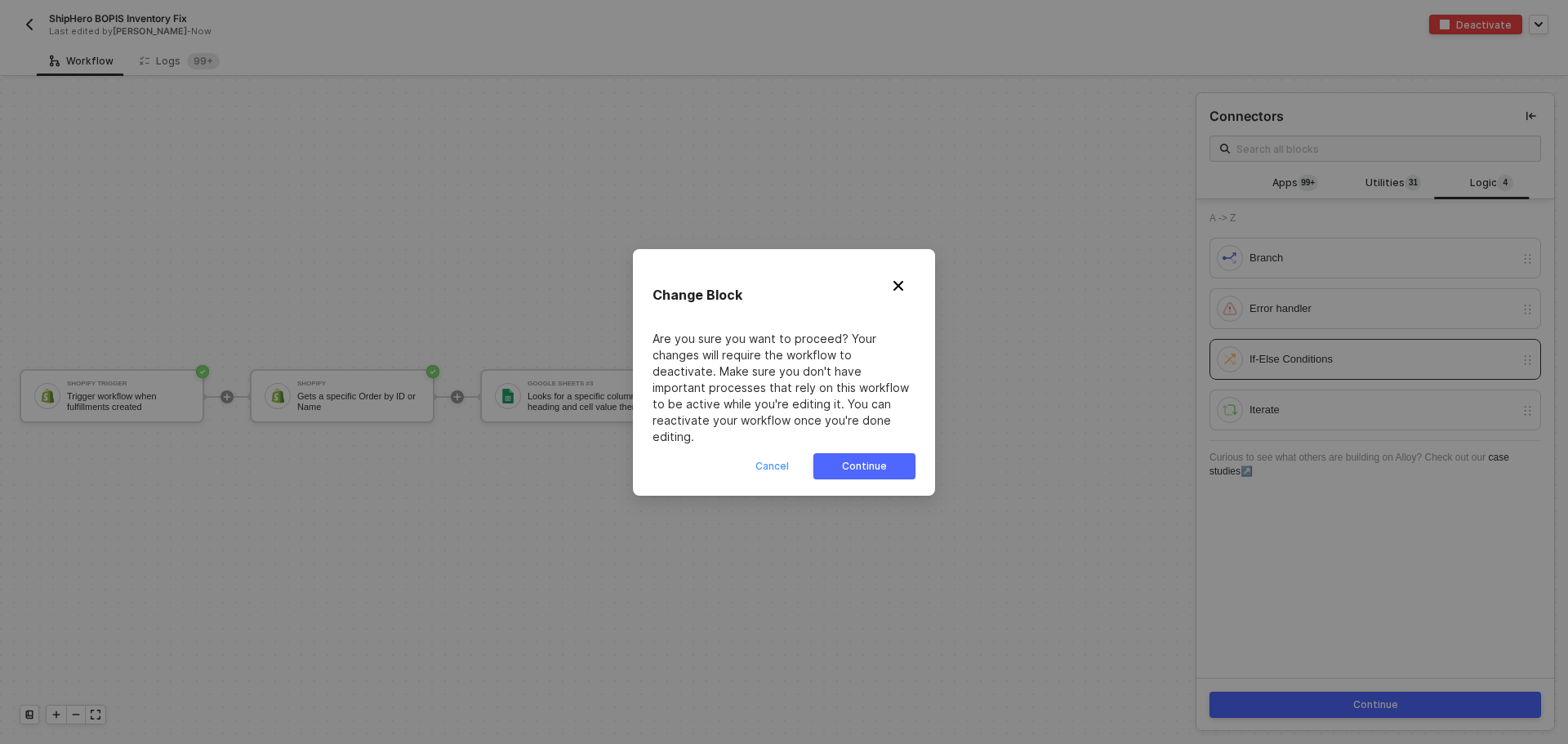
click at [779, 459] on div "Cancel" at bounding box center [772, 465] width 33 height 13
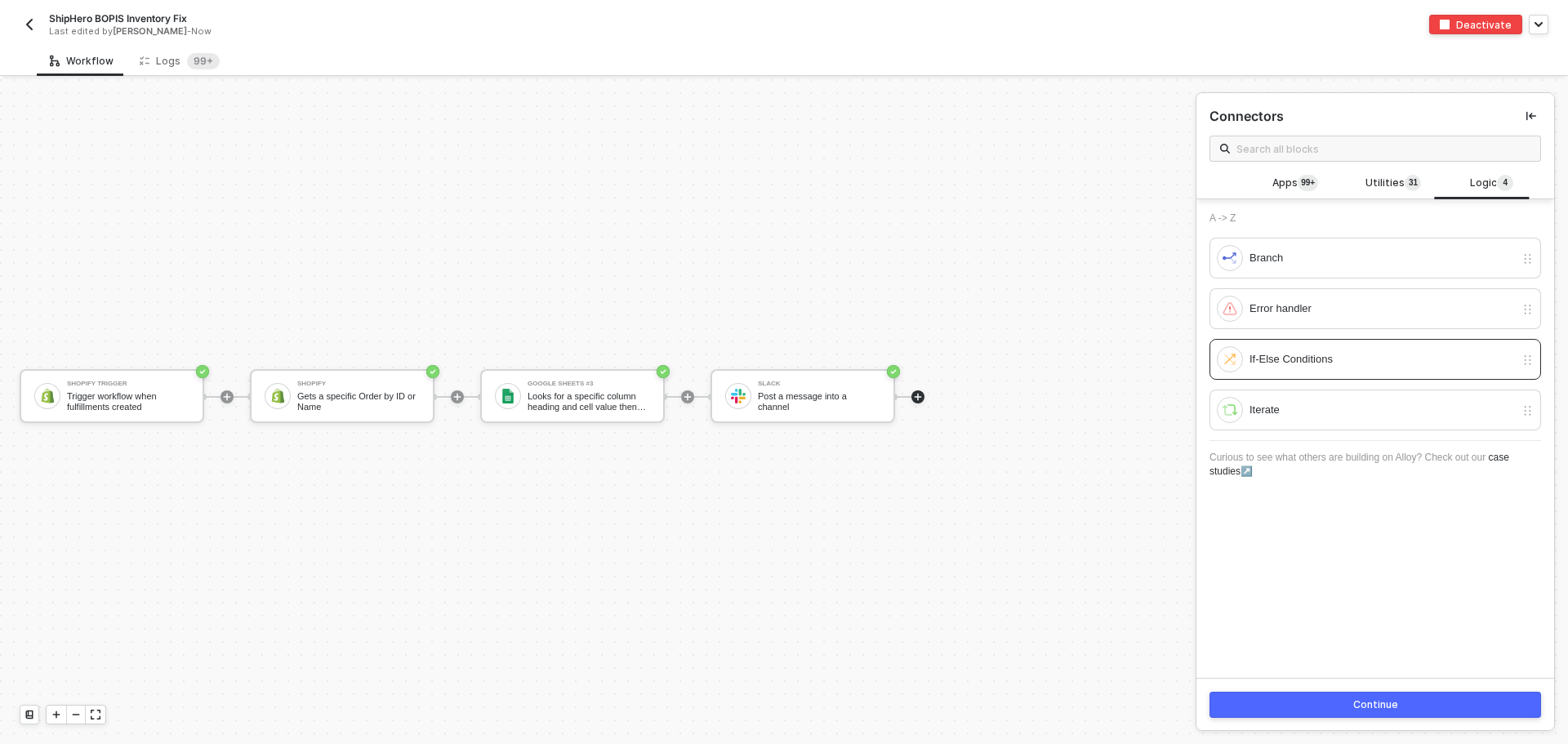
click at [31, 22] on img "button" at bounding box center [29, 24] width 13 height 13
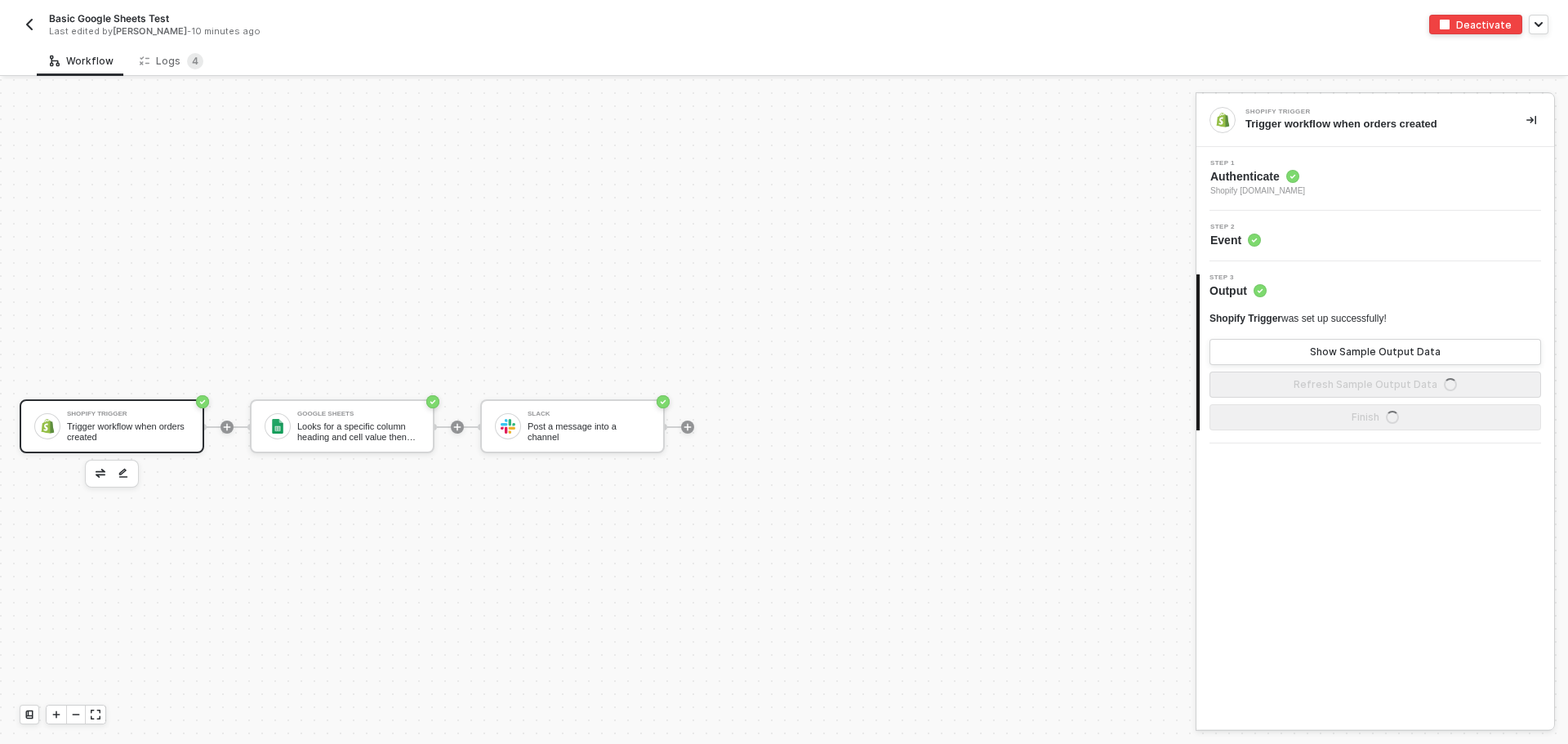
scroll to position [31, 0]
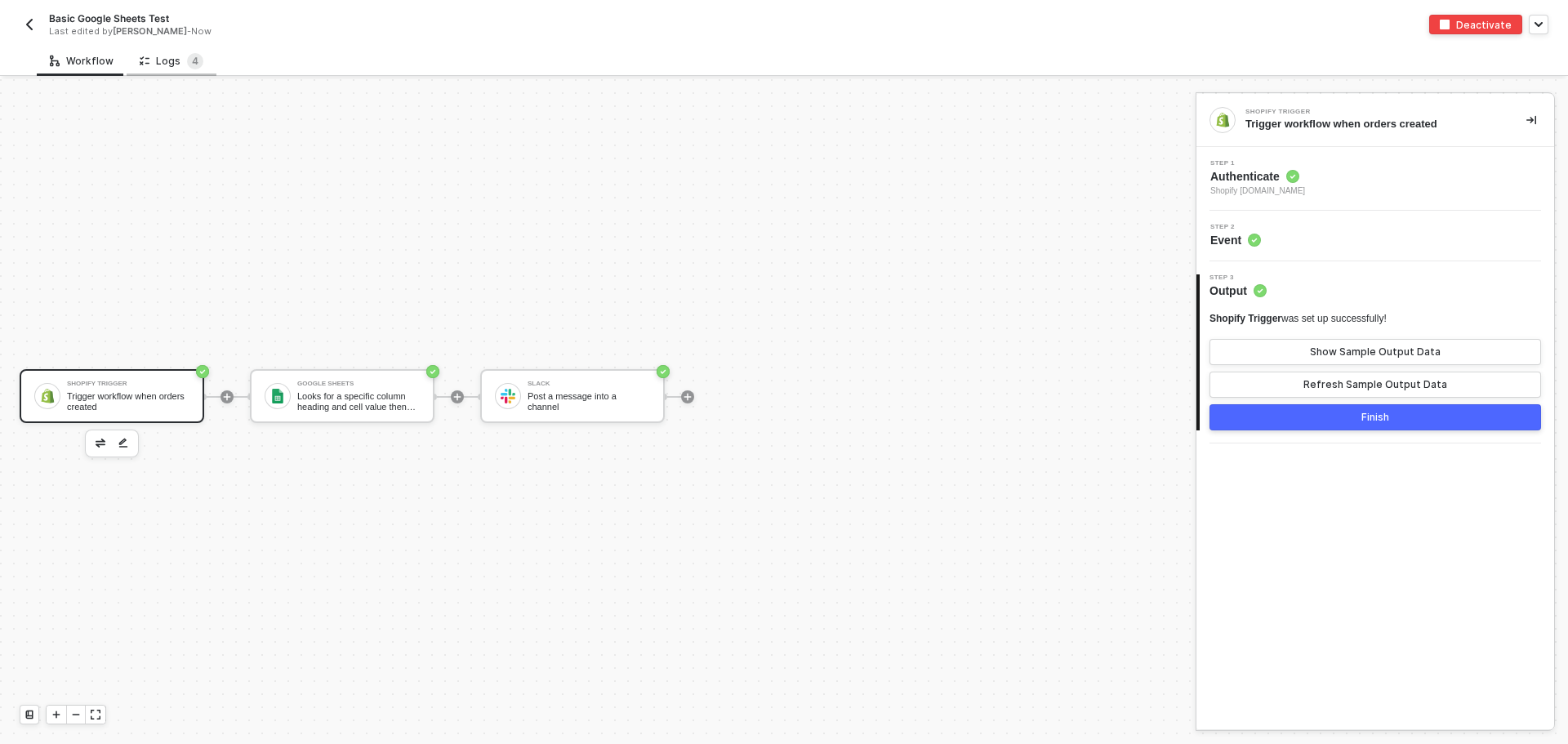
click at [150, 63] on div "Logs 4" at bounding box center [171, 61] width 64 height 17
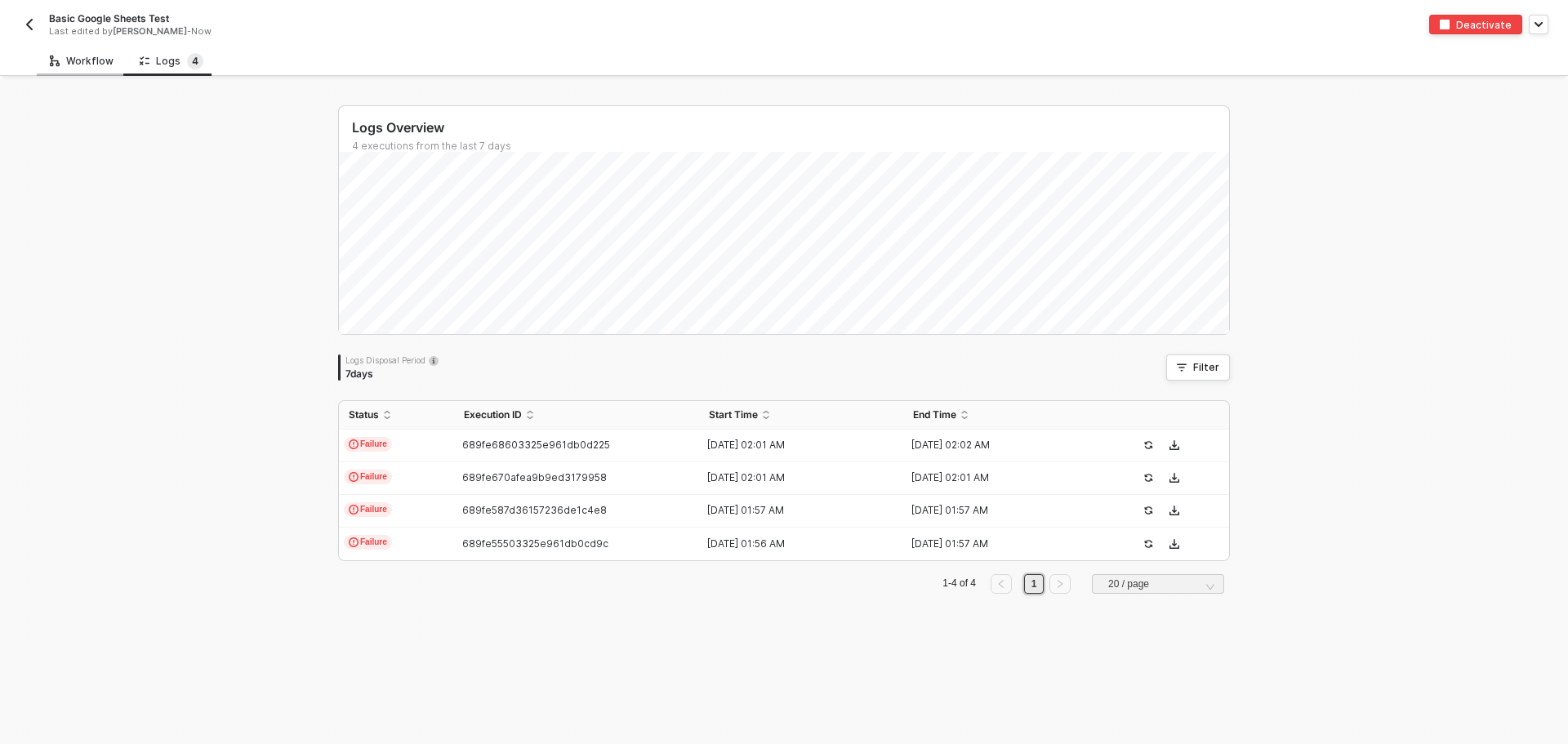
click at [92, 65] on div "Workflow" at bounding box center [81, 61] width 64 height 13
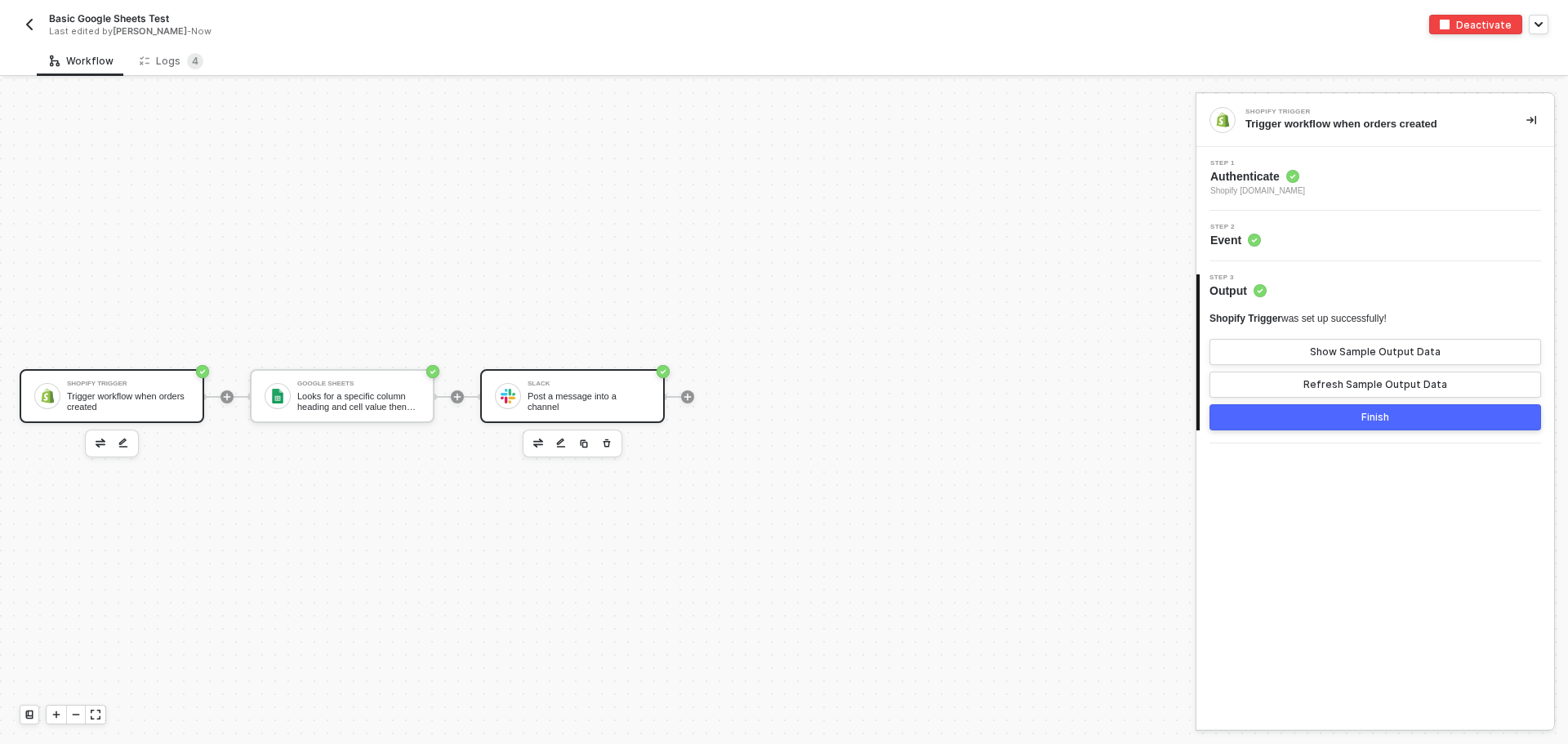
click at [591, 387] on div "Slack" at bounding box center [588, 383] width 122 height 6
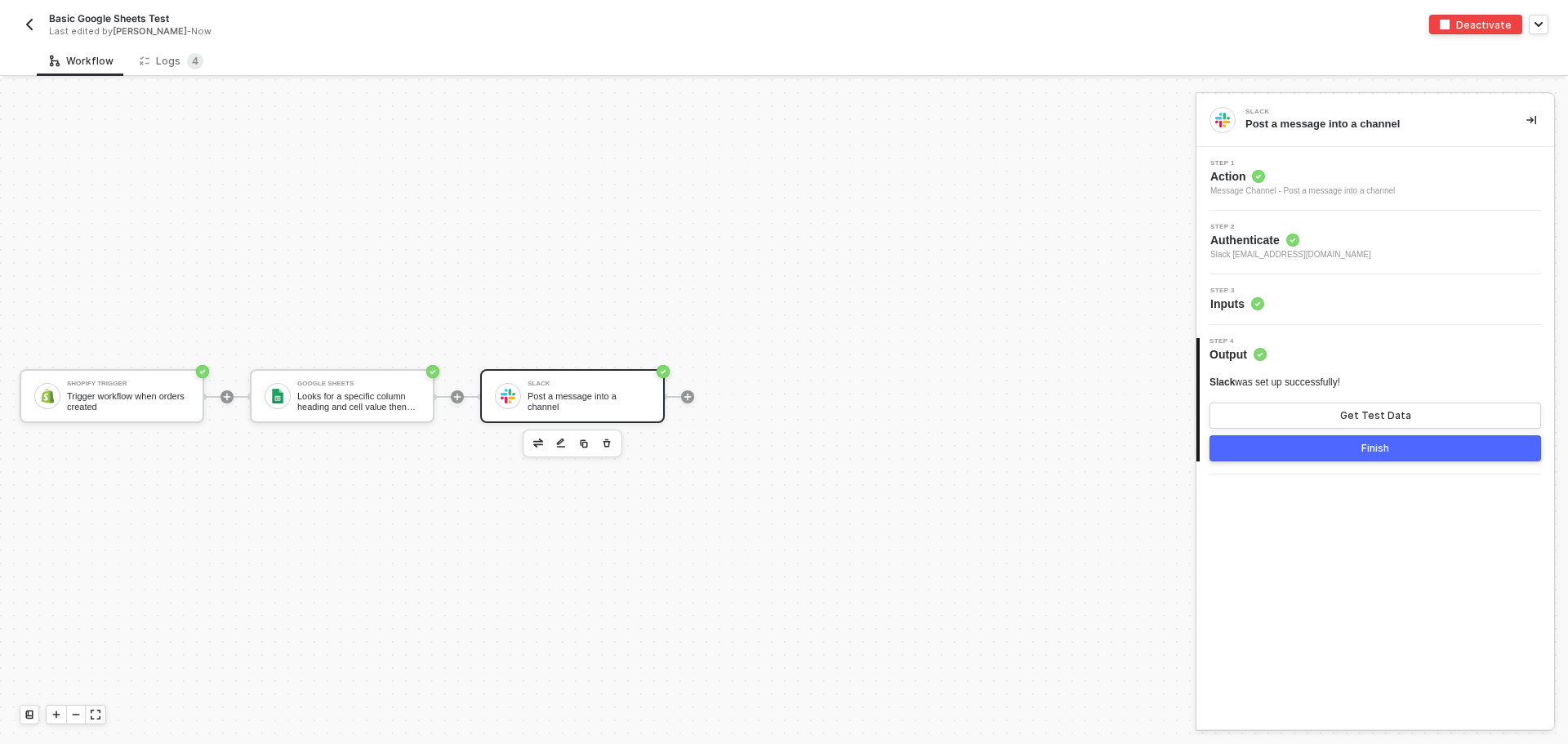
click at [1295, 304] on div "Step 3 Inputs" at bounding box center [1377, 300] width 354 height 24
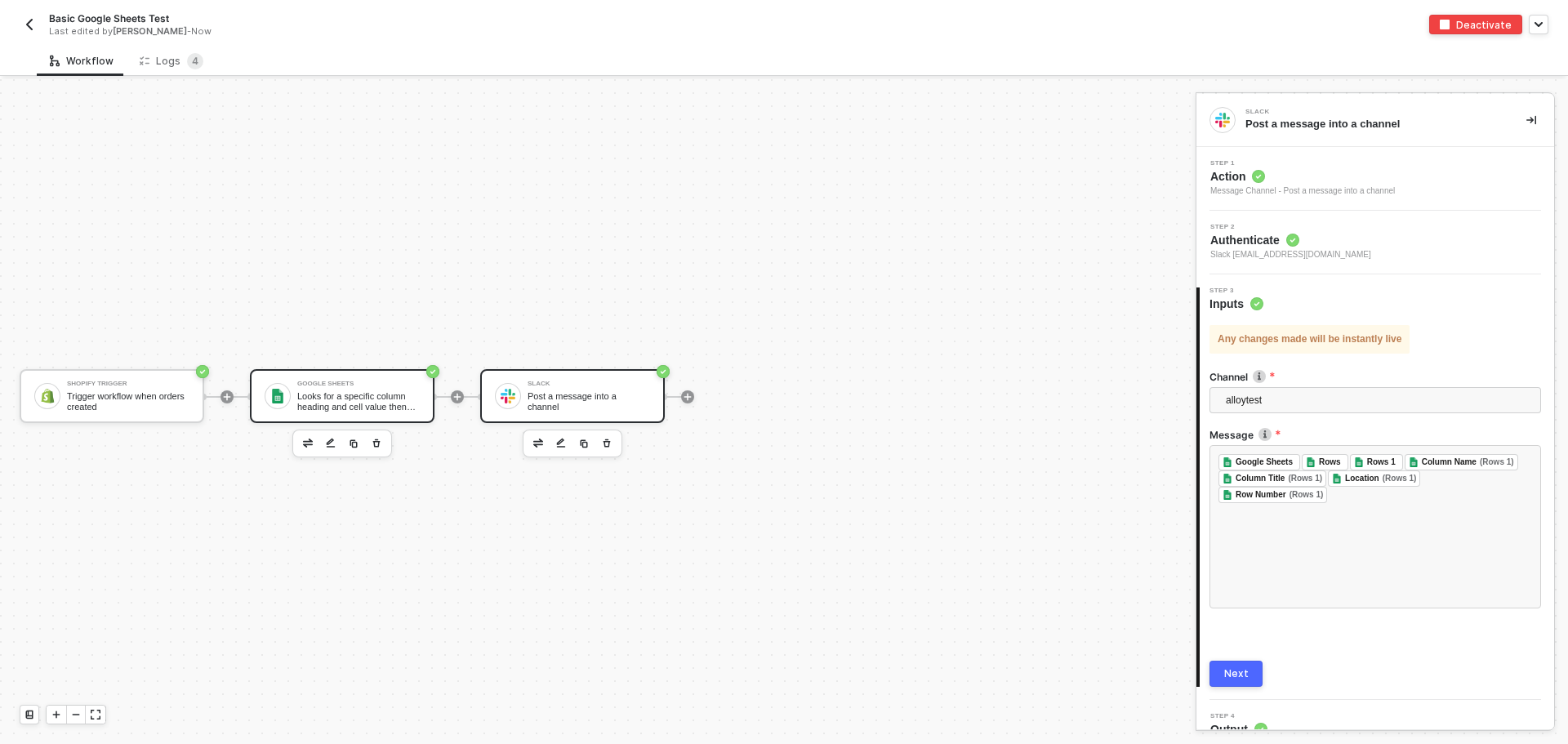
click at [337, 383] on div "Google Sheets" at bounding box center [358, 383] width 122 height 6
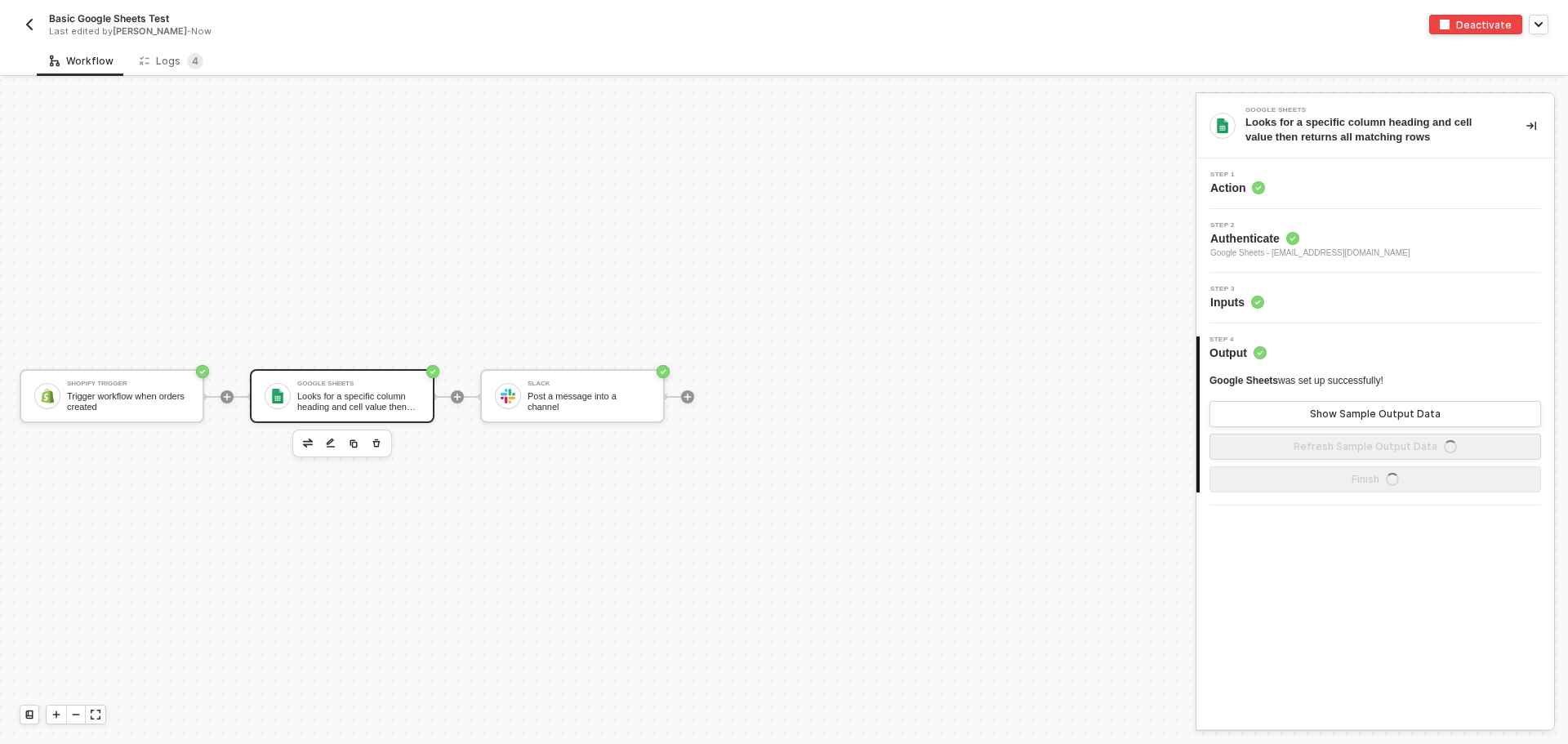
click at [1322, 304] on div "Step 3 Inputs" at bounding box center [1377, 298] width 354 height 24
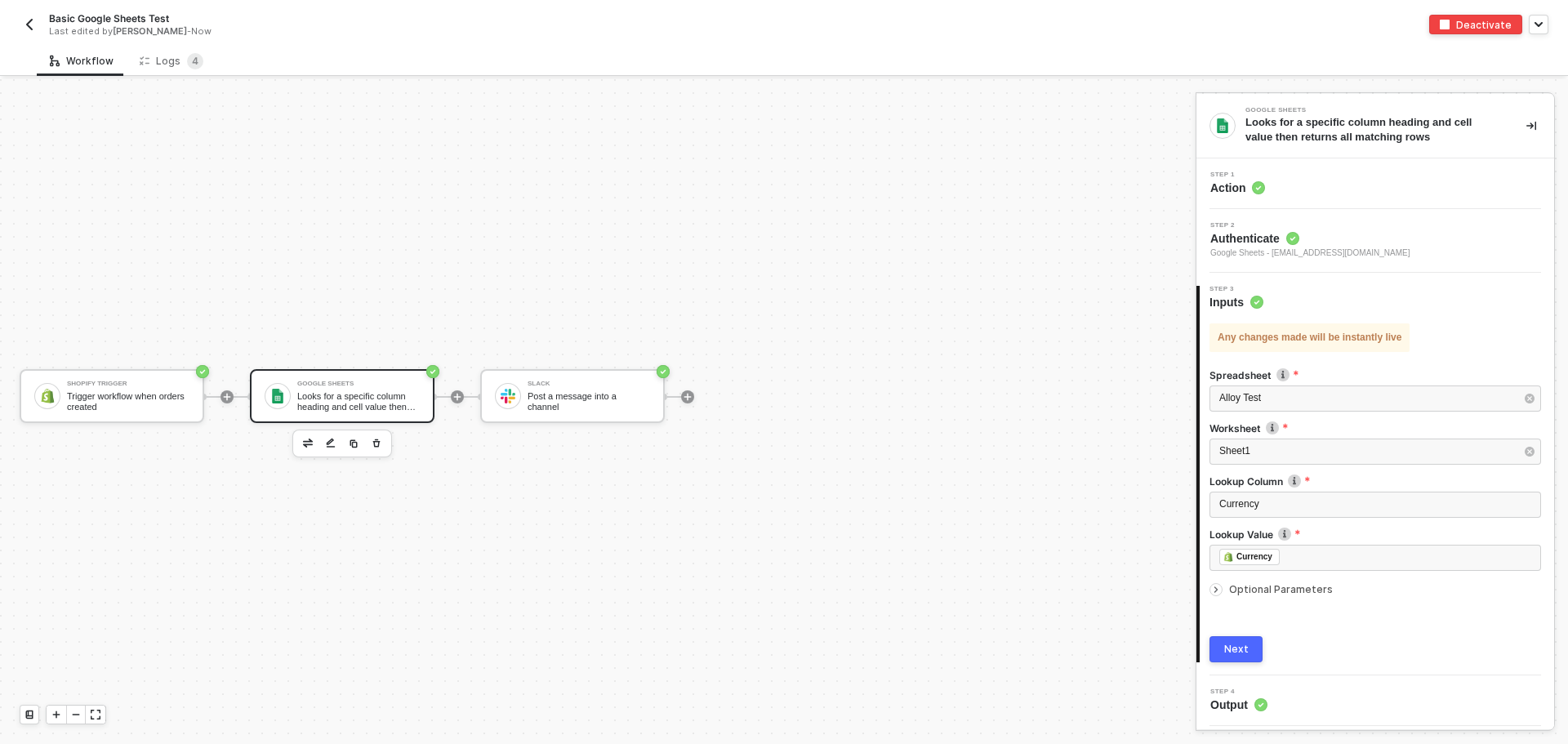
click at [1289, 591] on span "Optional Parameters" at bounding box center [1280, 589] width 104 height 12
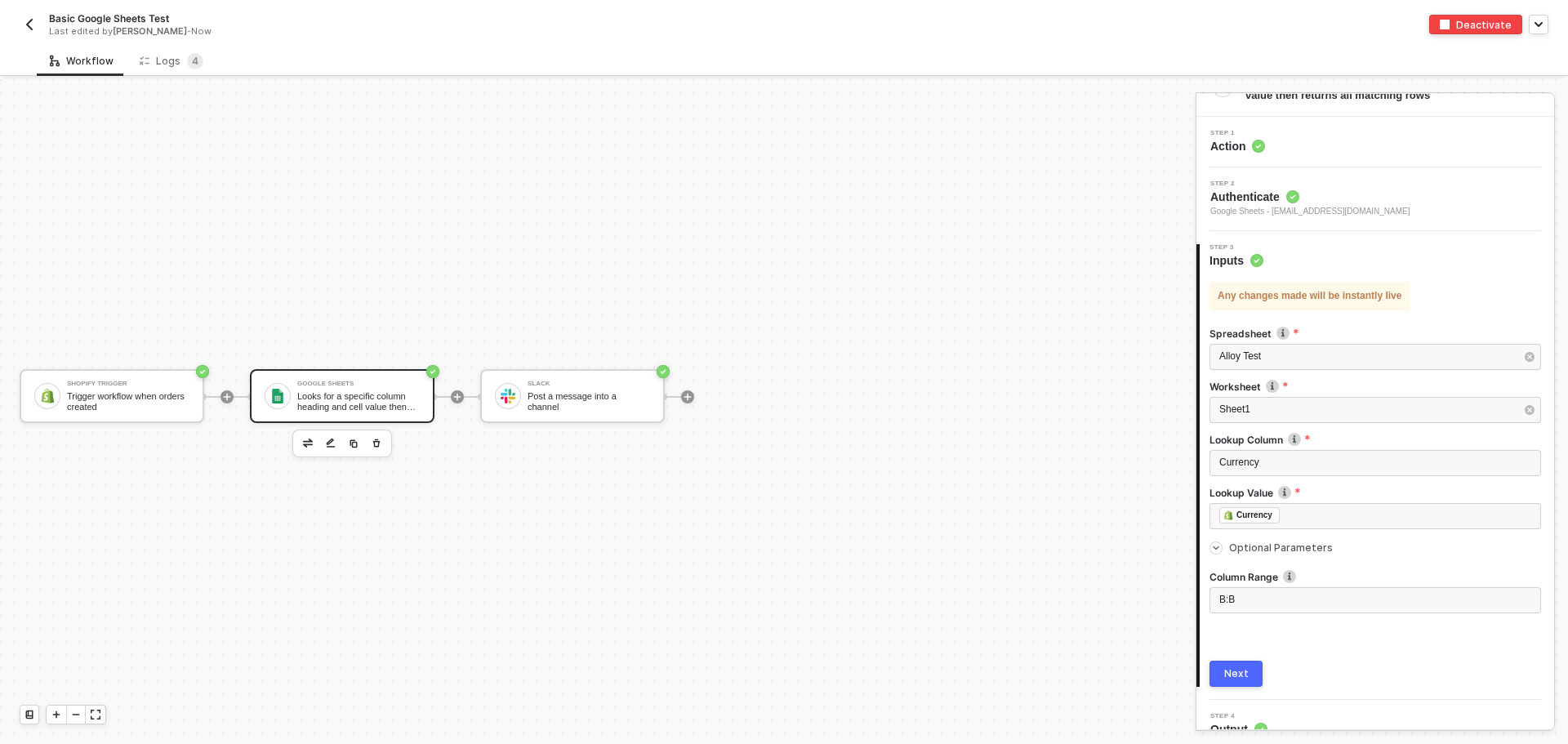
scroll to position [63, 0]
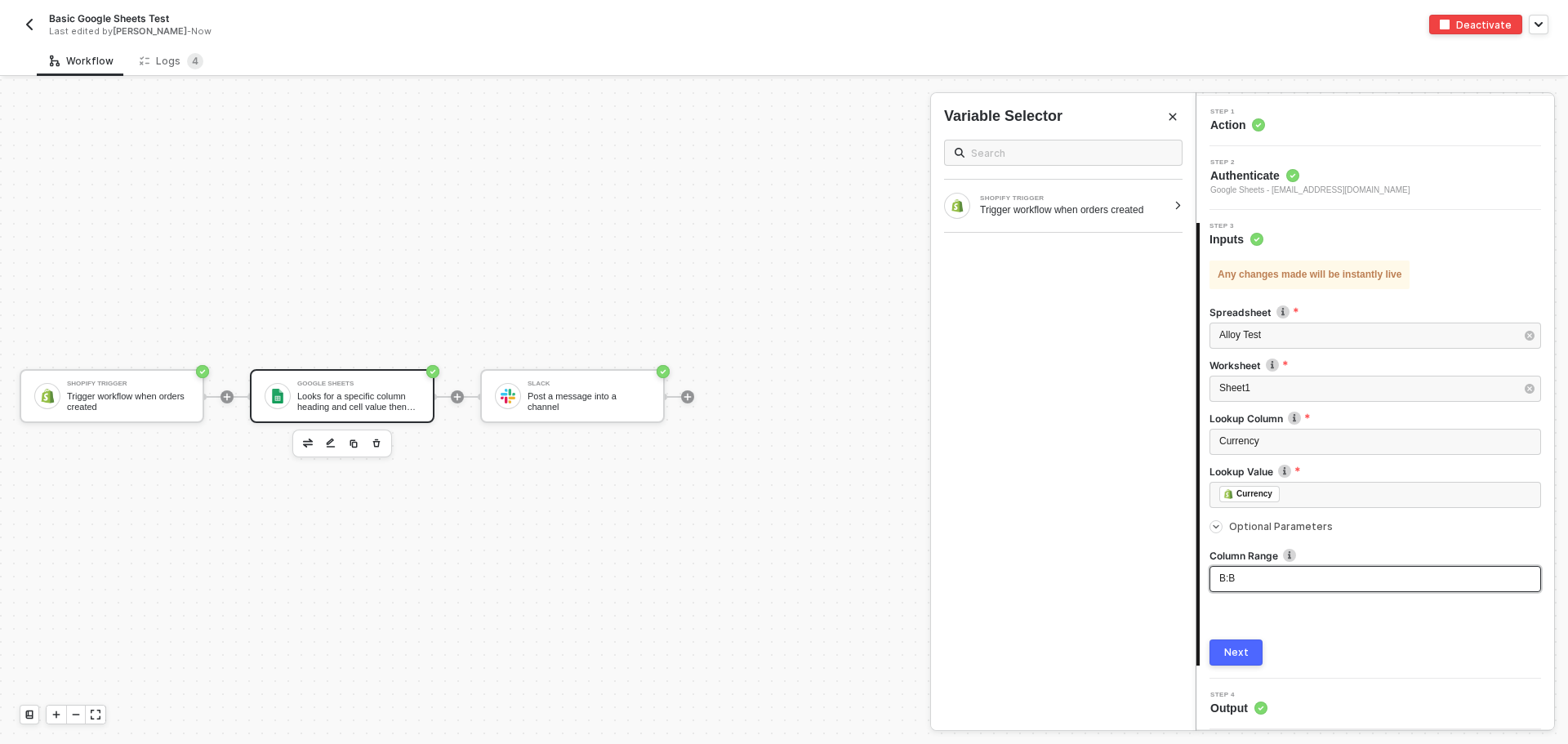
drag, startPoint x: 1234, startPoint y: 576, endPoint x: 1107, endPoint y: 553, distance: 129.1
click at [1195, 553] on div "Google Sheets Looks for a specific column heading and cell value then returns a…" at bounding box center [1381, 411] width 372 height 665
click at [1243, 644] on button "Next" at bounding box center [1235, 652] width 53 height 26
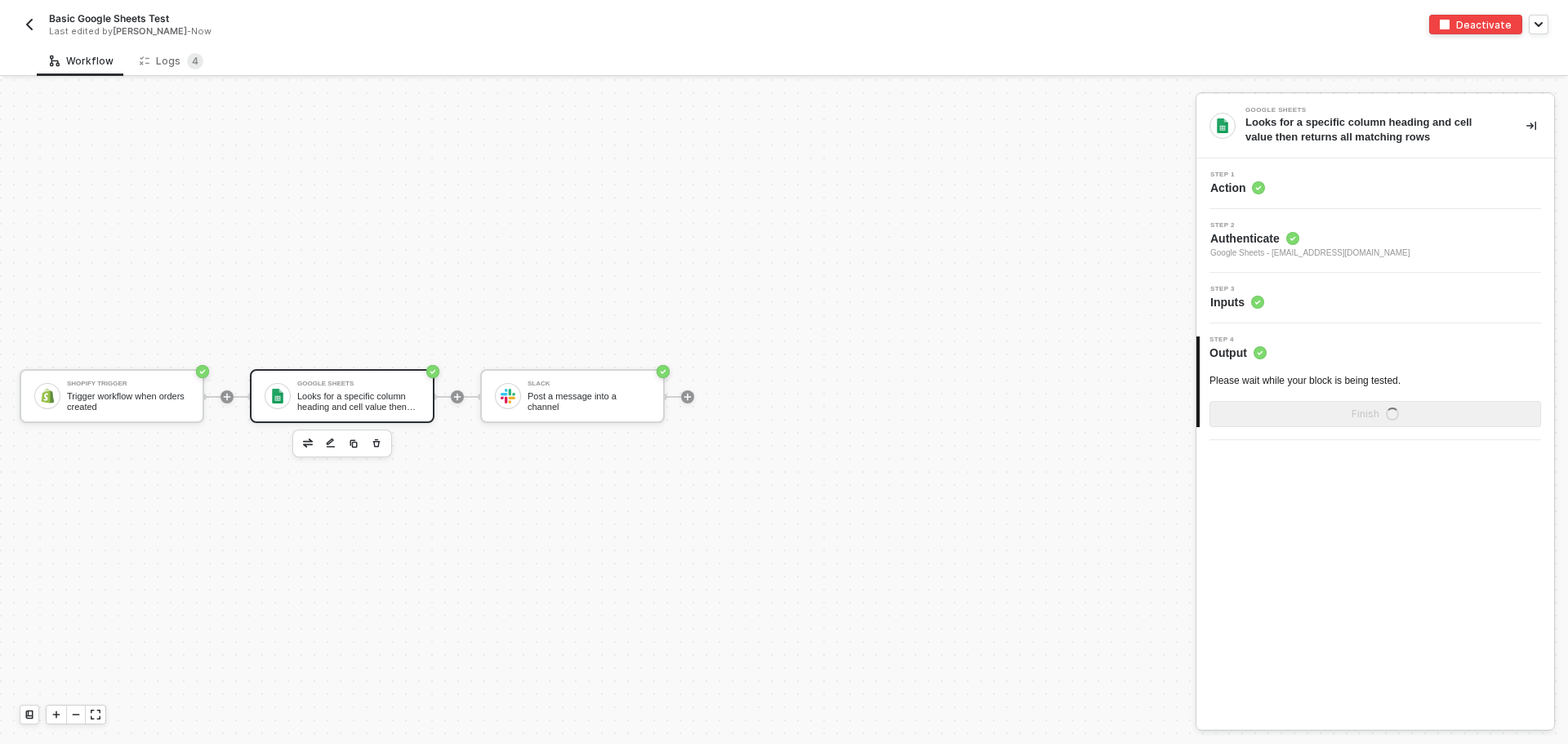
scroll to position [0, 0]
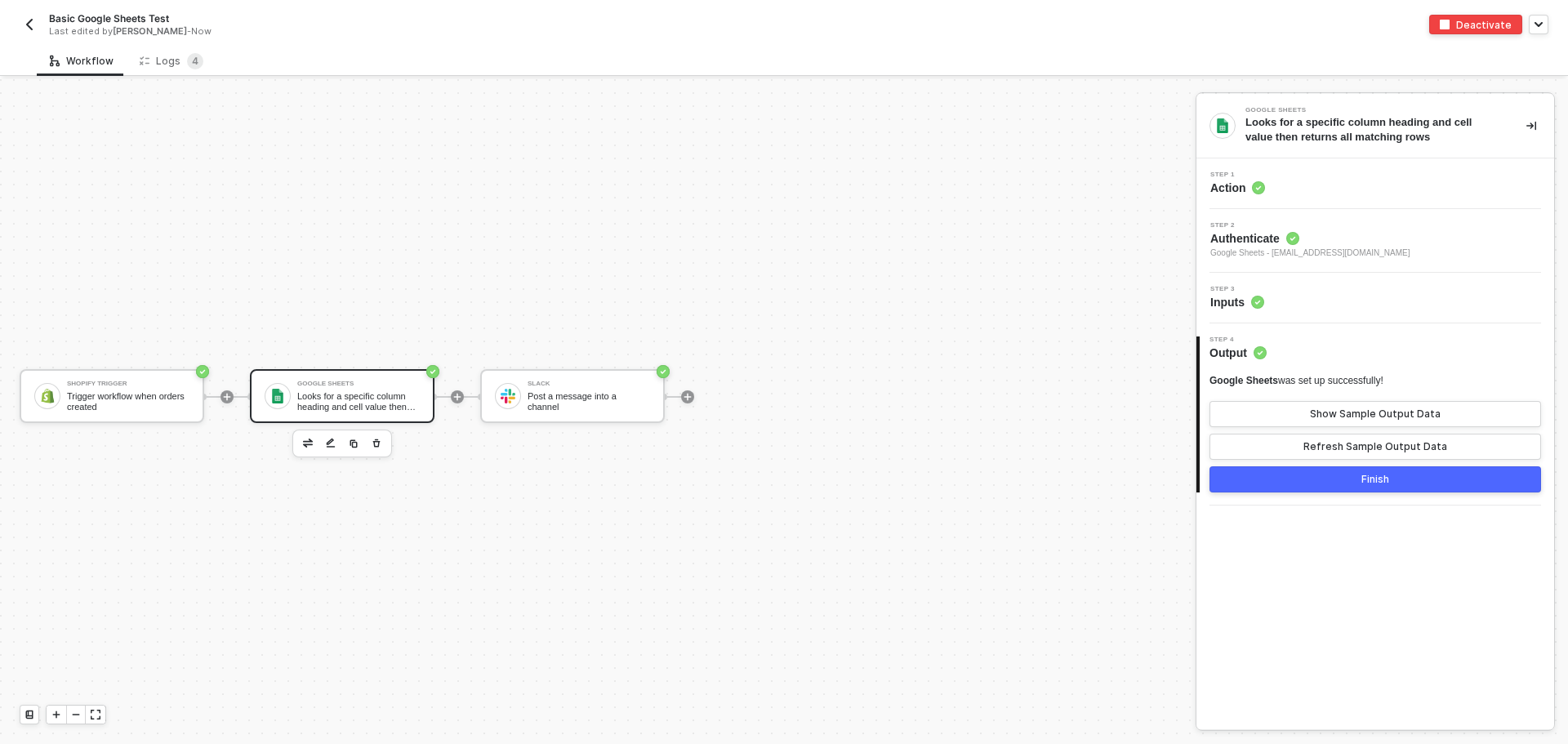
click at [38, 24] on button "button" at bounding box center [29, 24] width 19 height 19
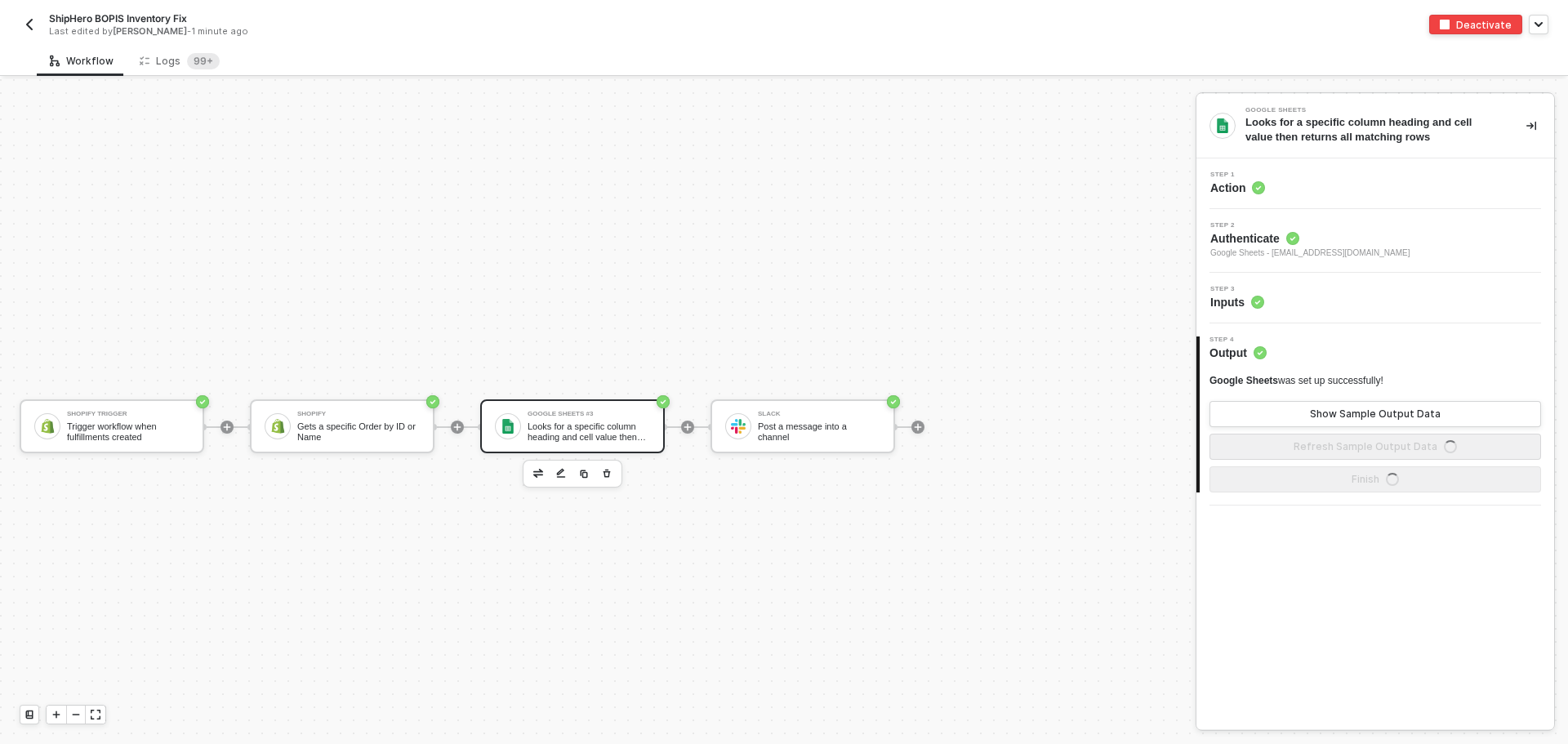
scroll to position [31, 0]
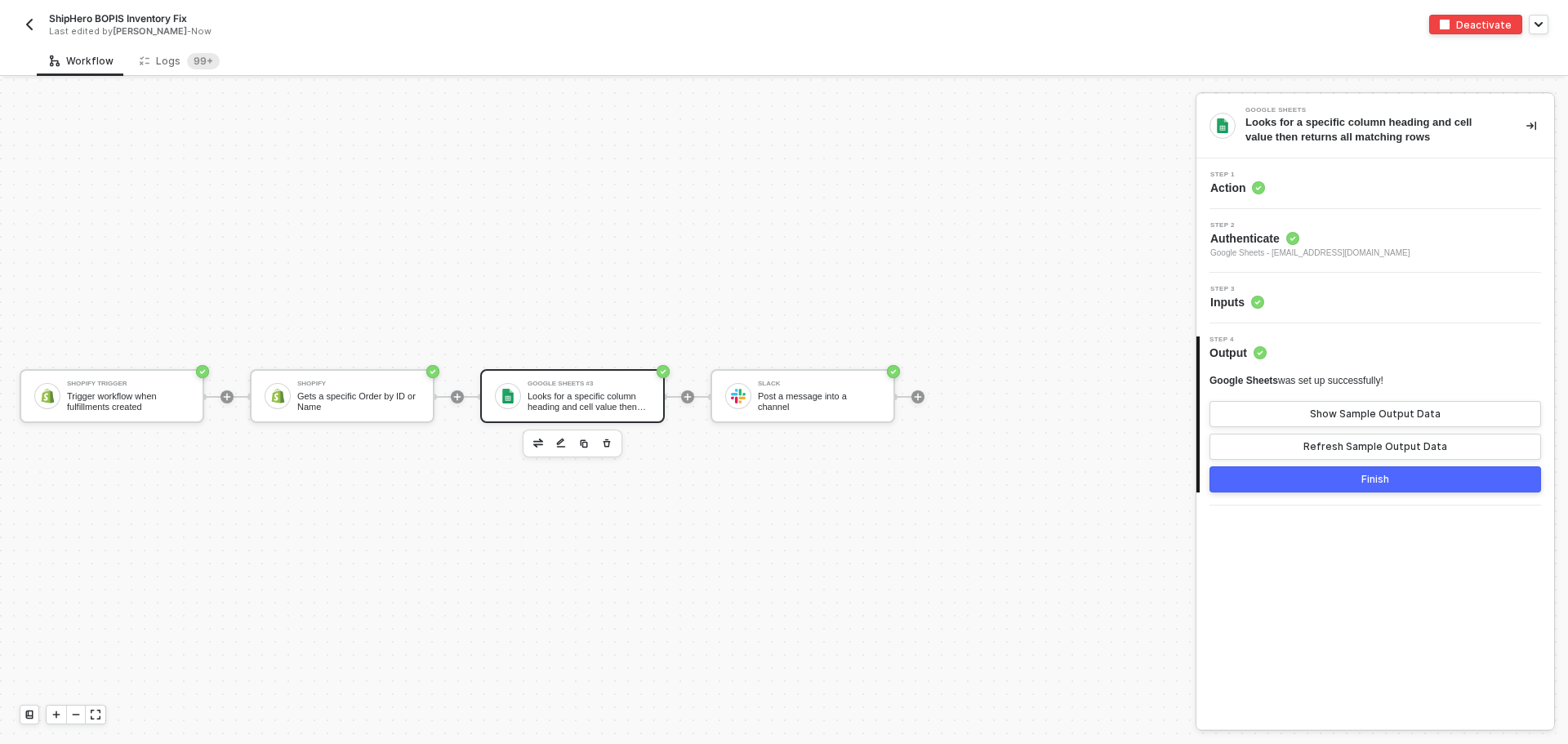
click at [1411, 486] on button "Finish" at bounding box center [1375, 479] width 332 height 26
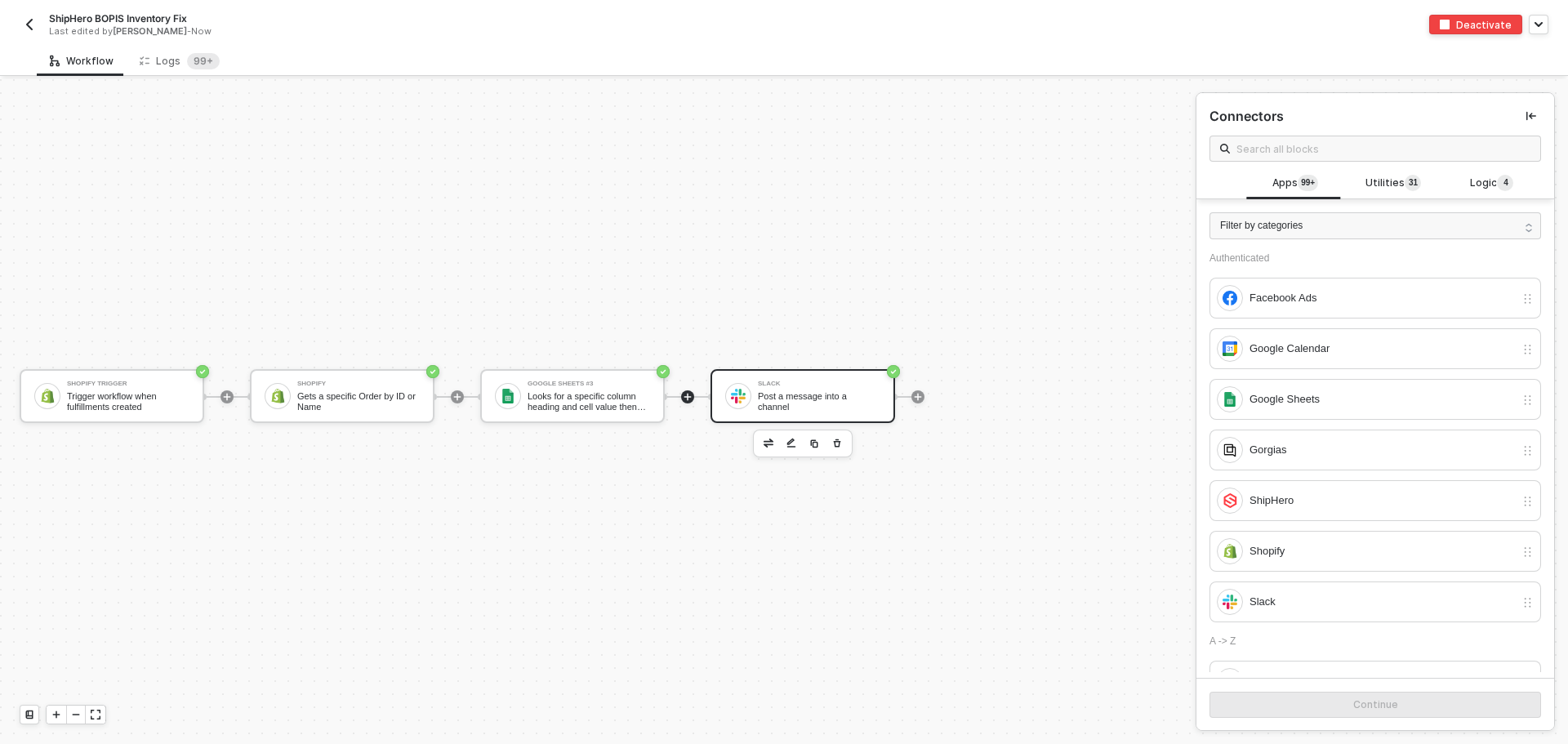
click at [792, 384] on div "Slack" at bounding box center [819, 383] width 122 height 6
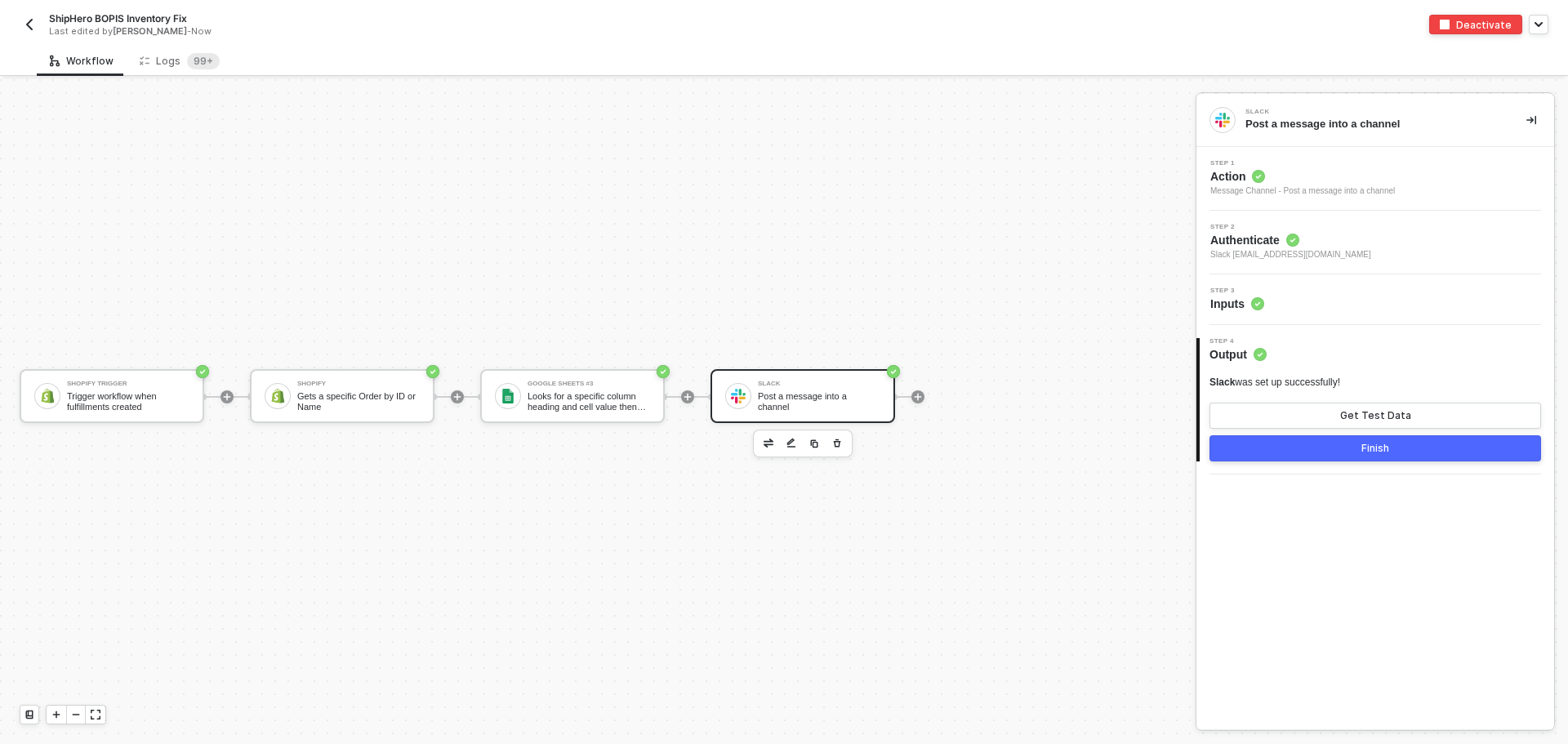
click at [772, 387] on div "Slack" at bounding box center [819, 383] width 122 height 6
click at [1350, 410] on div "Get Test Data" at bounding box center [1375, 416] width 71 height 13
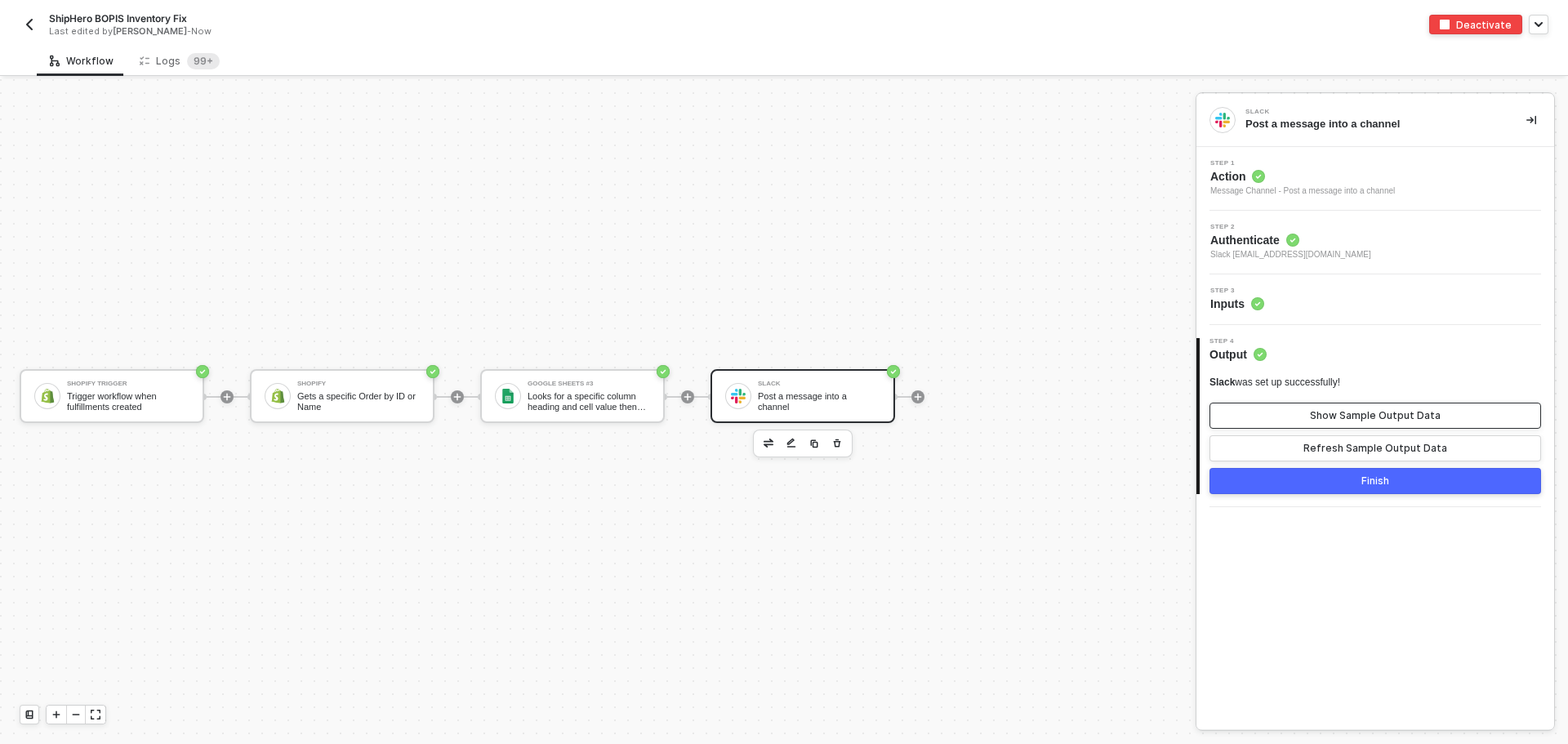
click at [1382, 423] on button "Show Sample Output Data" at bounding box center [1375, 416] width 332 height 26
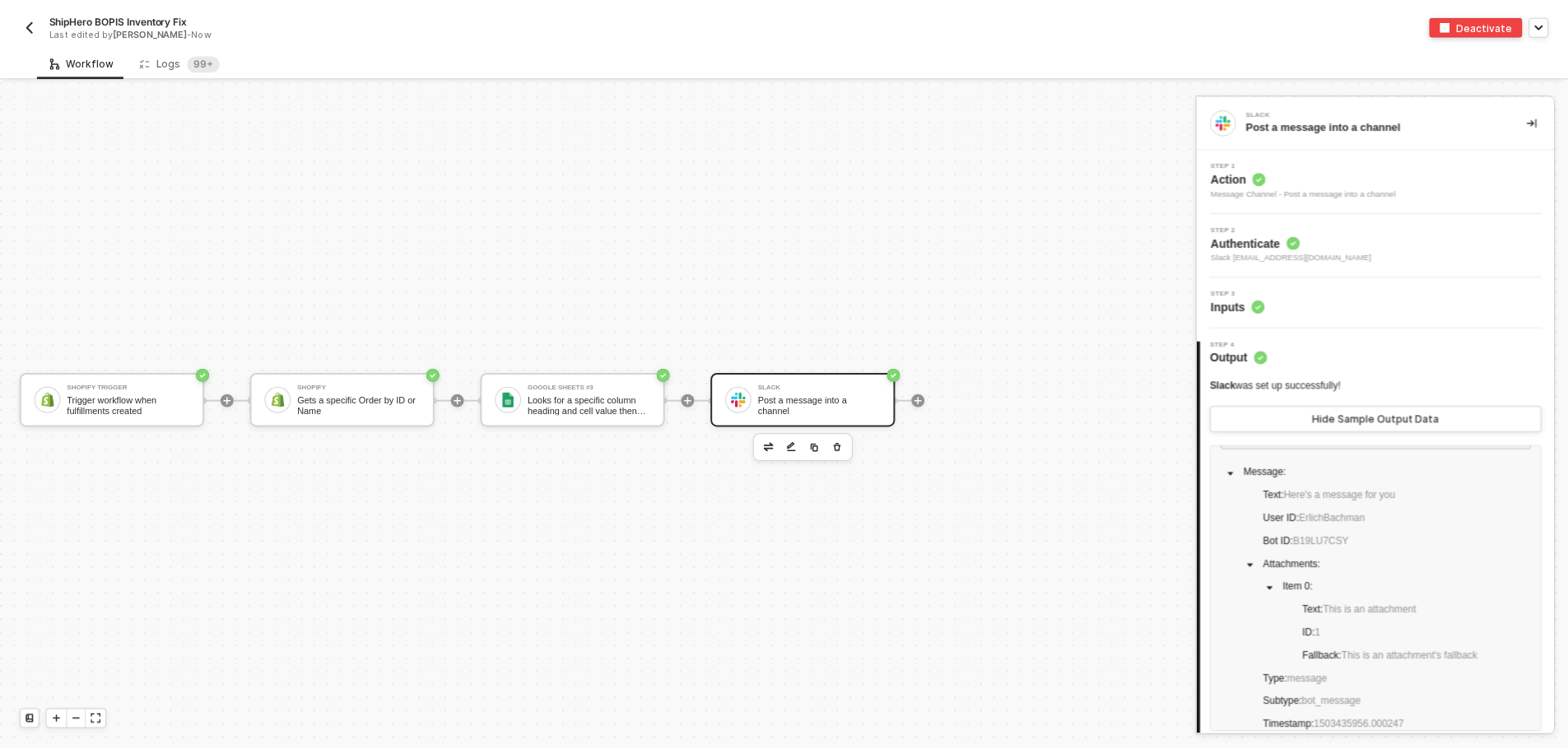
scroll to position [52, 0]
click at [189, 64] on sup "99+" at bounding box center [204, 62] width 33 height 17
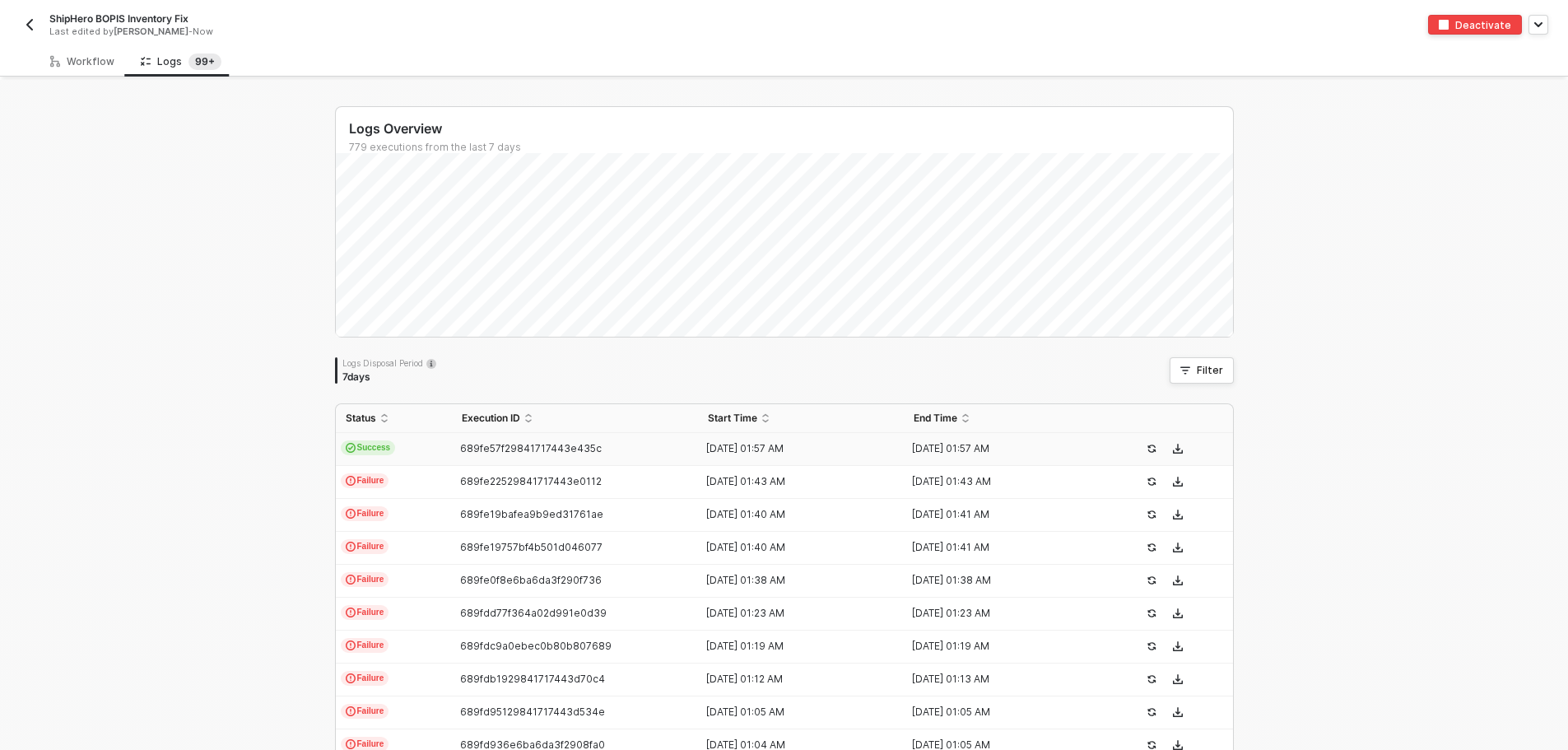
click at [484, 441] on td "689fe57f29841717443e435c" at bounding box center [575, 449] width 247 height 33
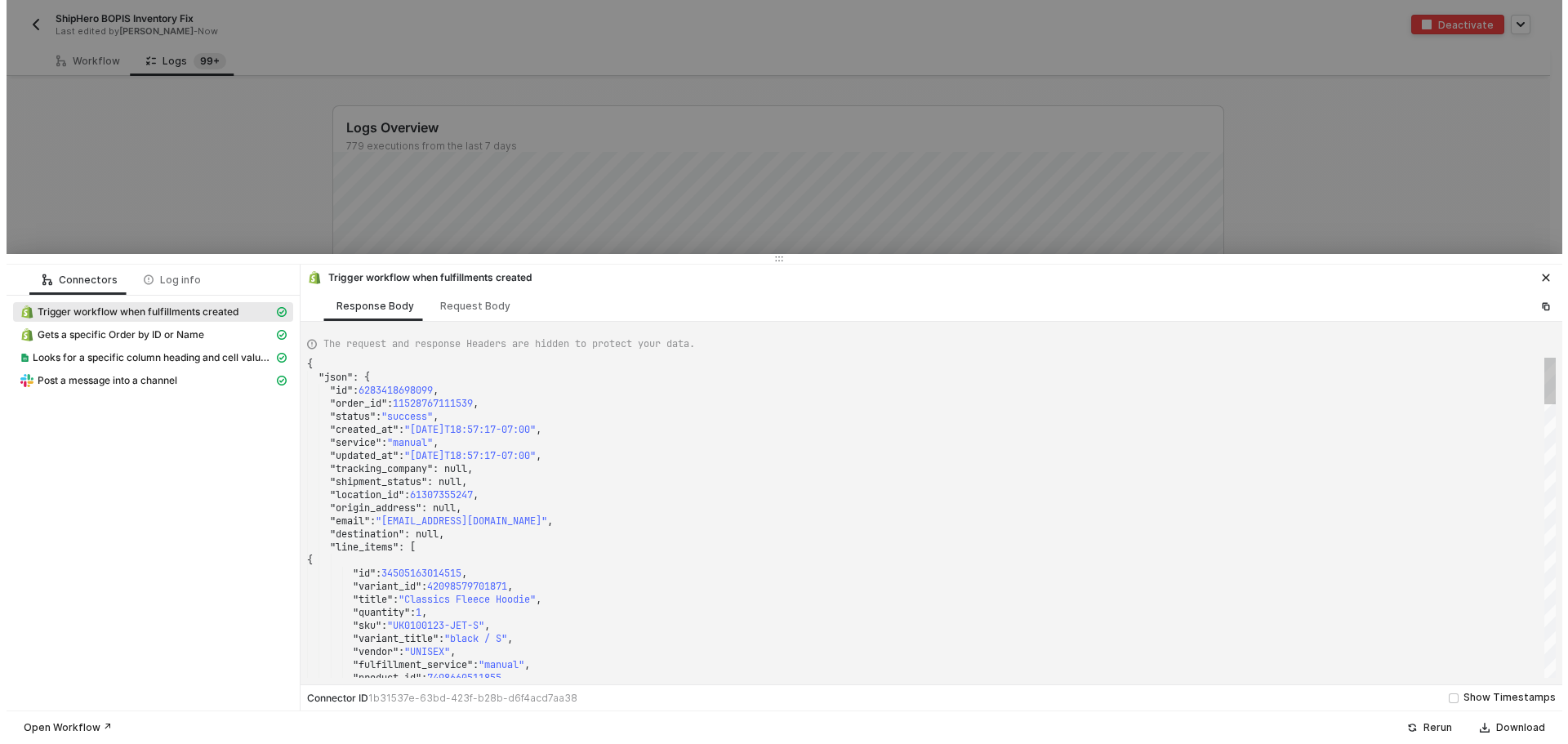
scroll to position [0, 0]
click at [426, 391] on span "6283418698099" at bounding box center [389, 390] width 74 height 13
drag, startPoint x: 434, startPoint y: 394, endPoint x: 359, endPoint y: 394, distance: 75.0
type textarea ""location_id": 61307355247, "origin_address": null, "email": "janicechxnn@gmail…"
drag, startPoint x: 474, startPoint y: 492, endPoint x: 411, endPoint y: 492, distance: 63.0
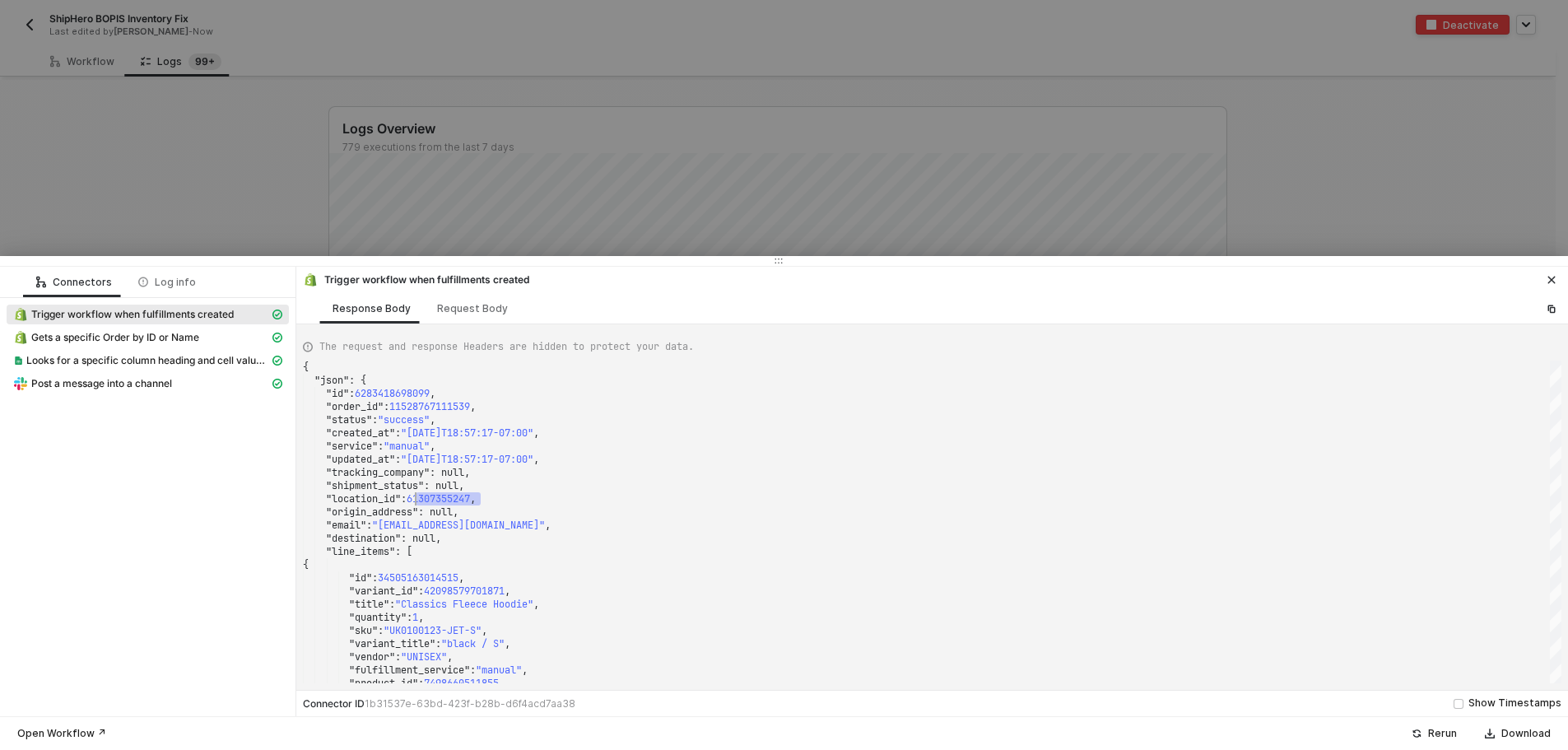
click at [1547, 281] on icon "icon-close" at bounding box center [1551, 279] width 10 height 10
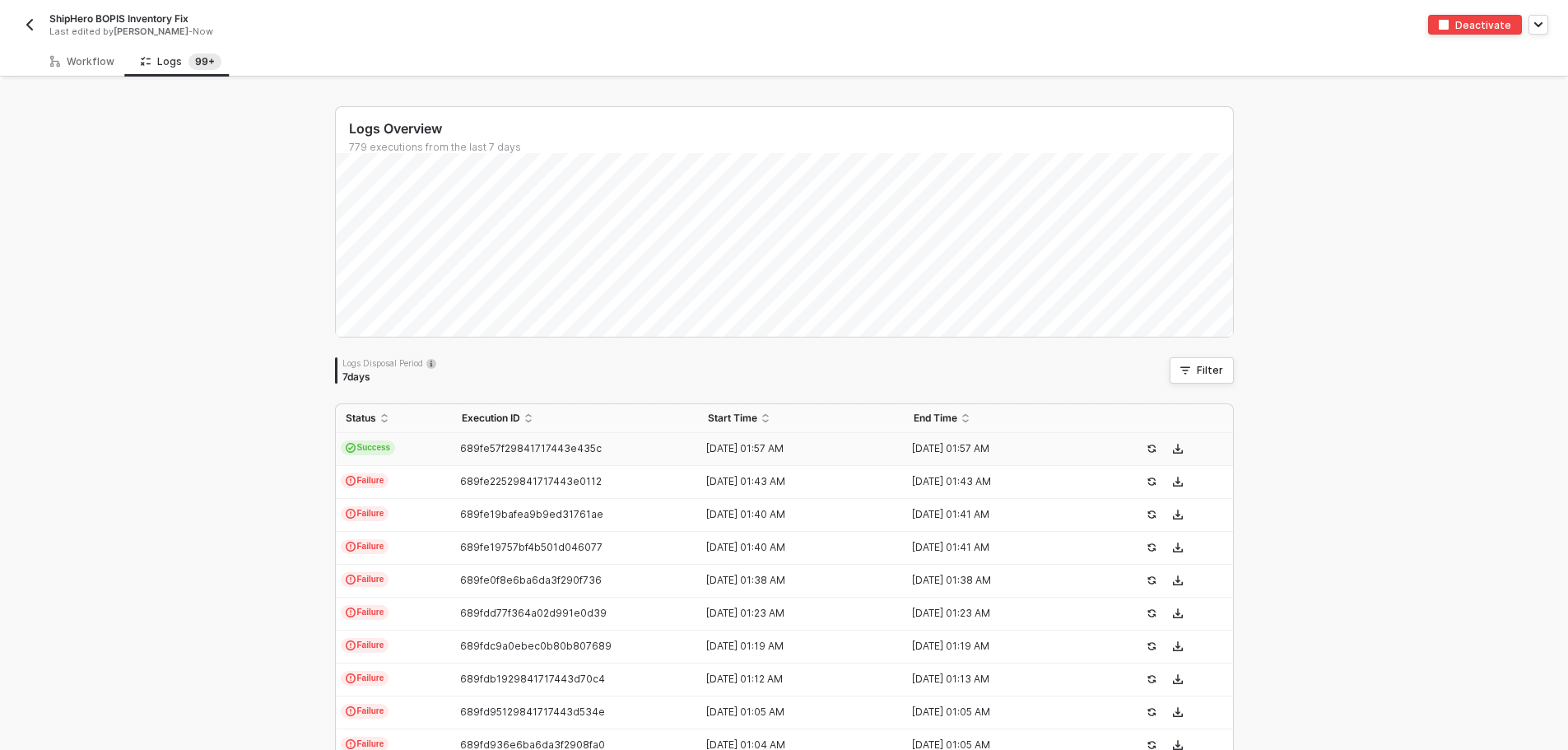
click at [395, 454] on td "Success" at bounding box center [394, 449] width 116 height 33
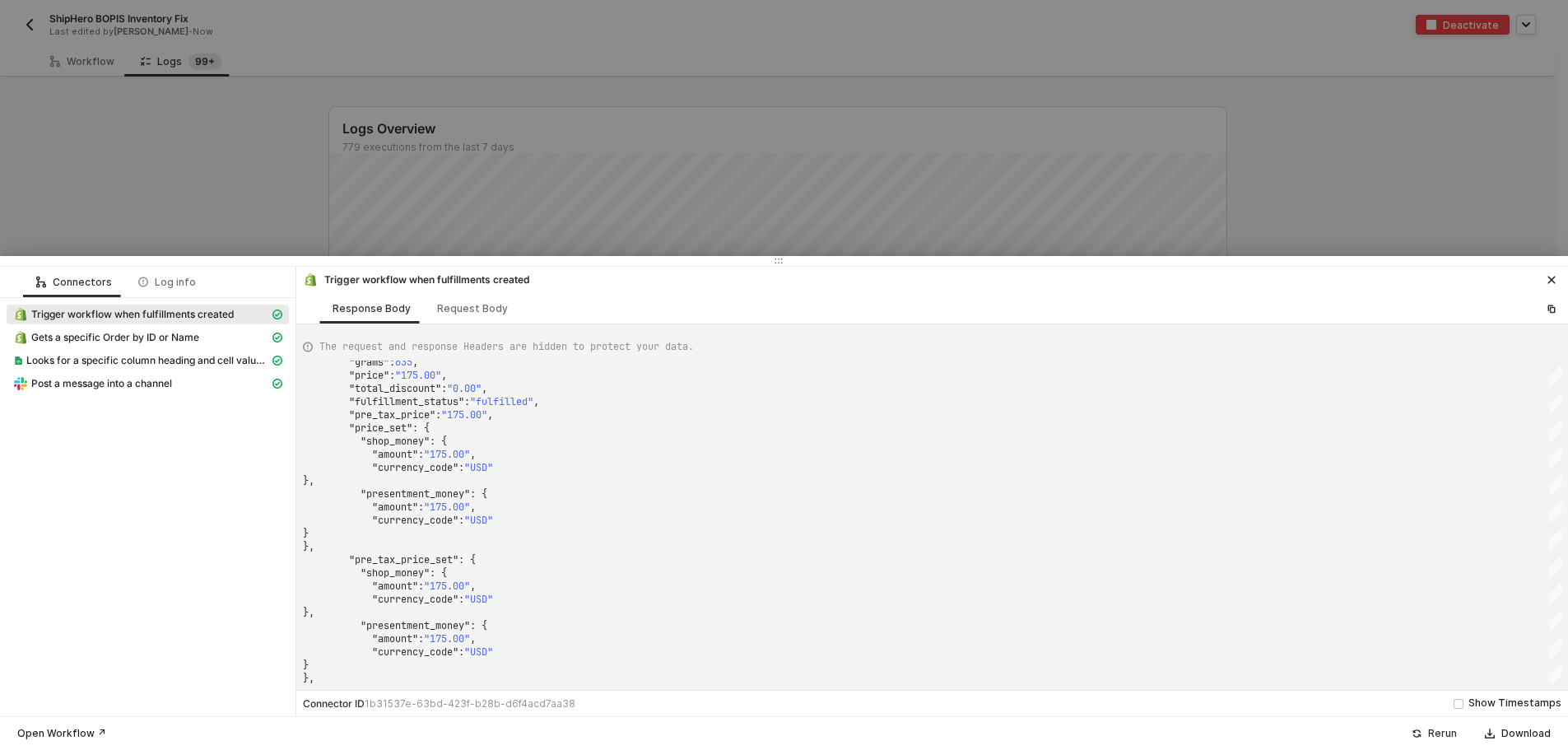
click at [1445, 738] on div "Rerun" at bounding box center [1443, 733] width 29 height 13
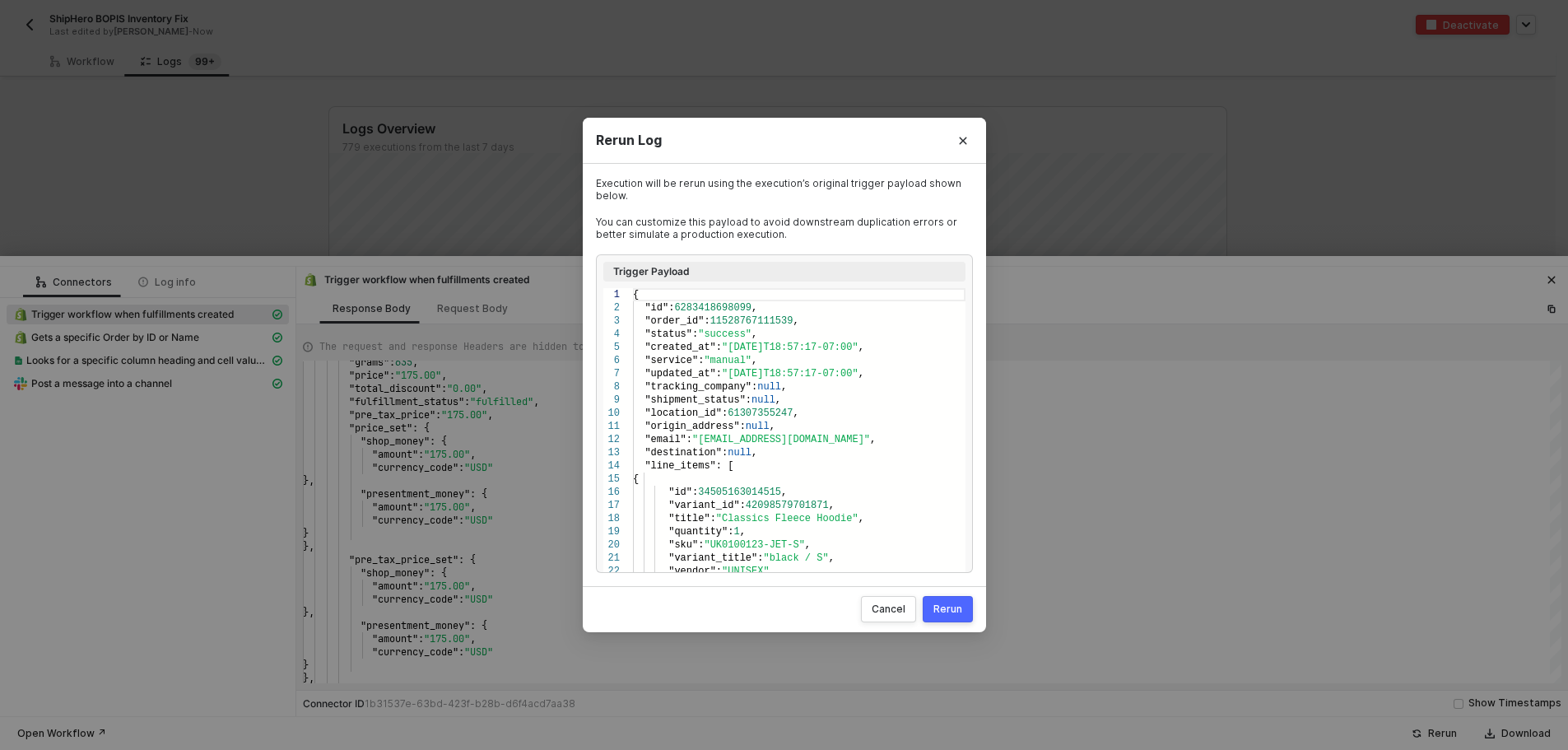
click at [956, 604] on div "Rerun" at bounding box center [947, 609] width 29 height 13
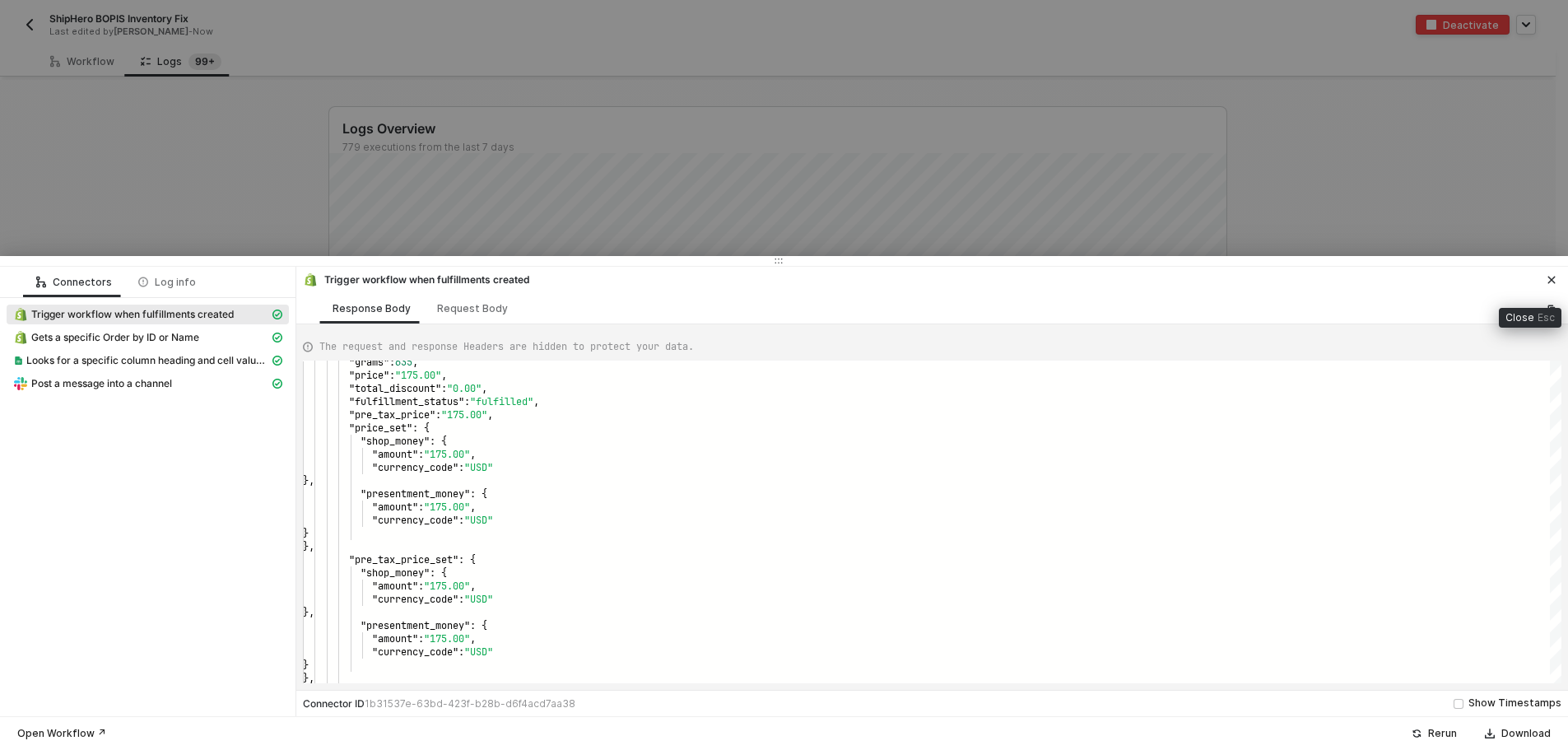
click at [1547, 277] on icon "icon-close" at bounding box center [1551, 279] width 10 height 10
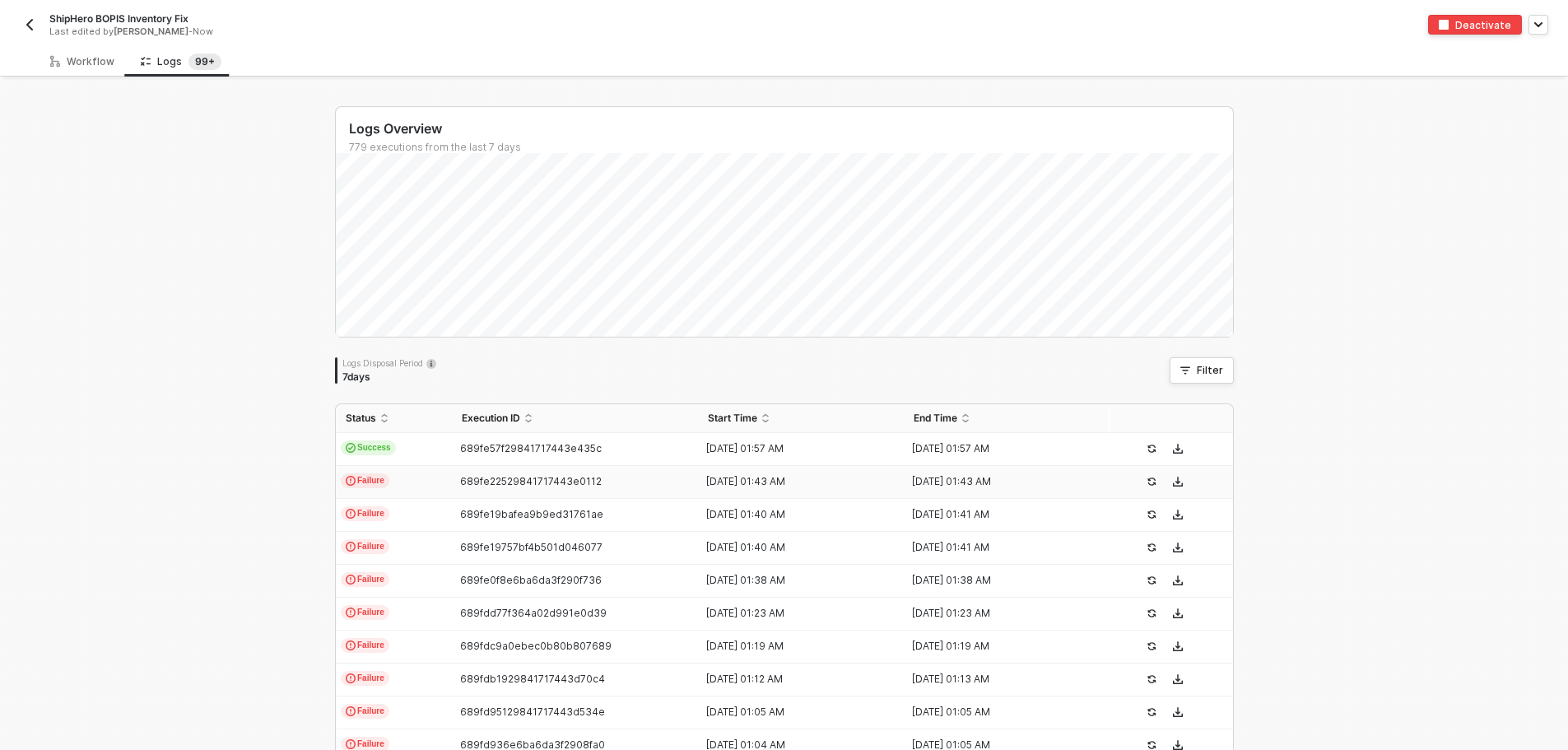
click at [532, 476] on span "689fe22529841717443e0112" at bounding box center [531, 482] width 142 height 12
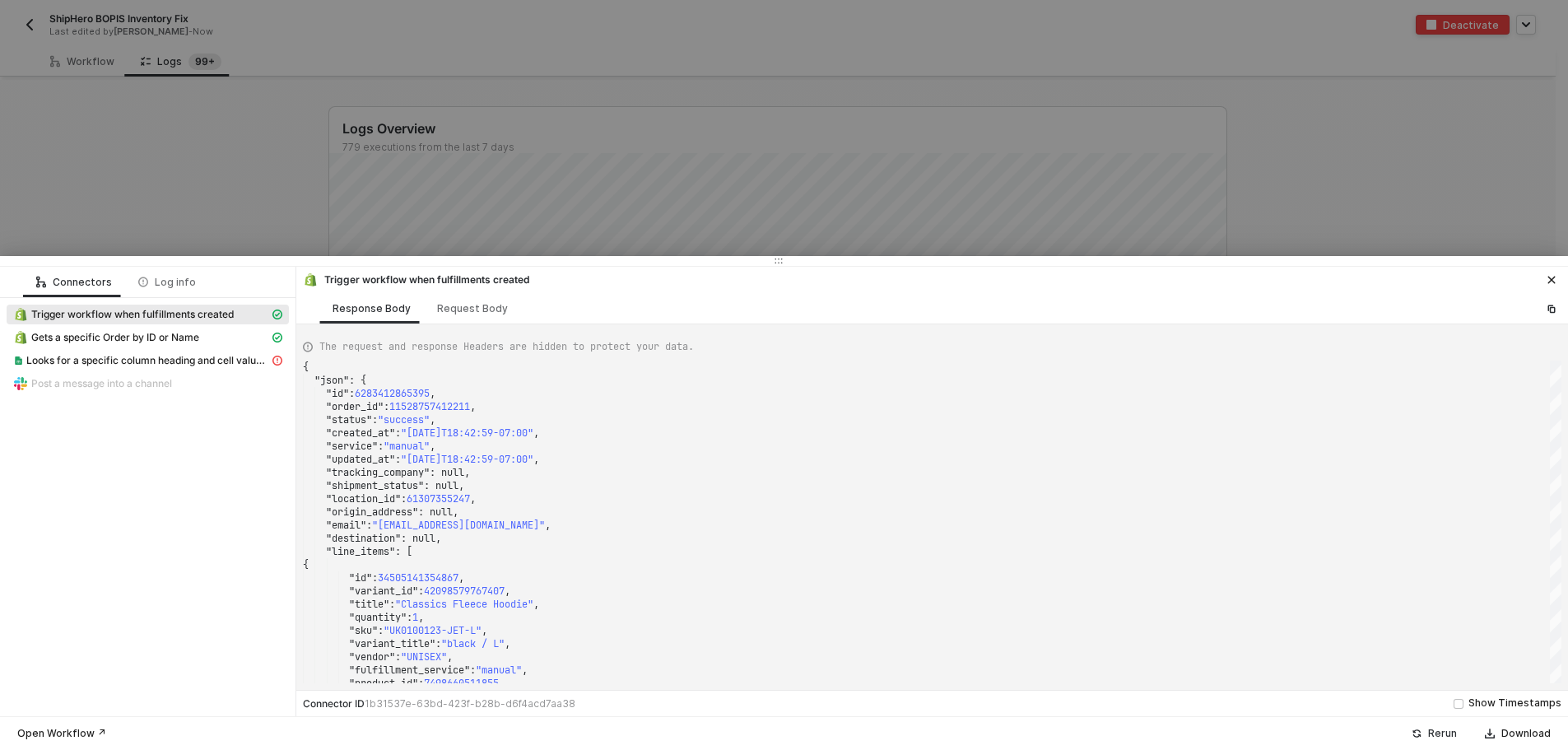
click at [1449, 733] on div "Rerun" at bounding box center [1443, 733] width 29 height 13
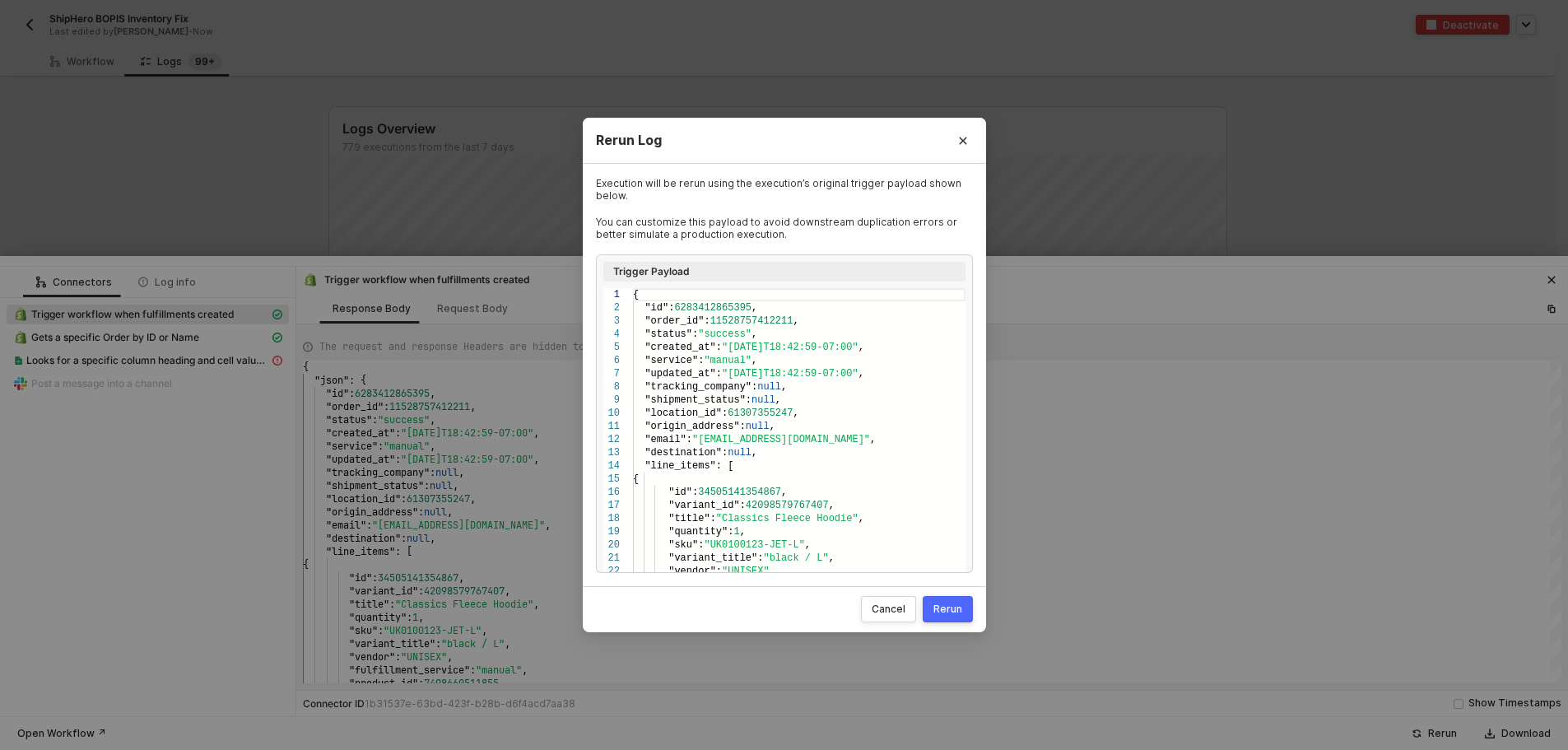
click at [965, 615] on button "Rerun" at bounding box center [947, 609] width 50 height 26
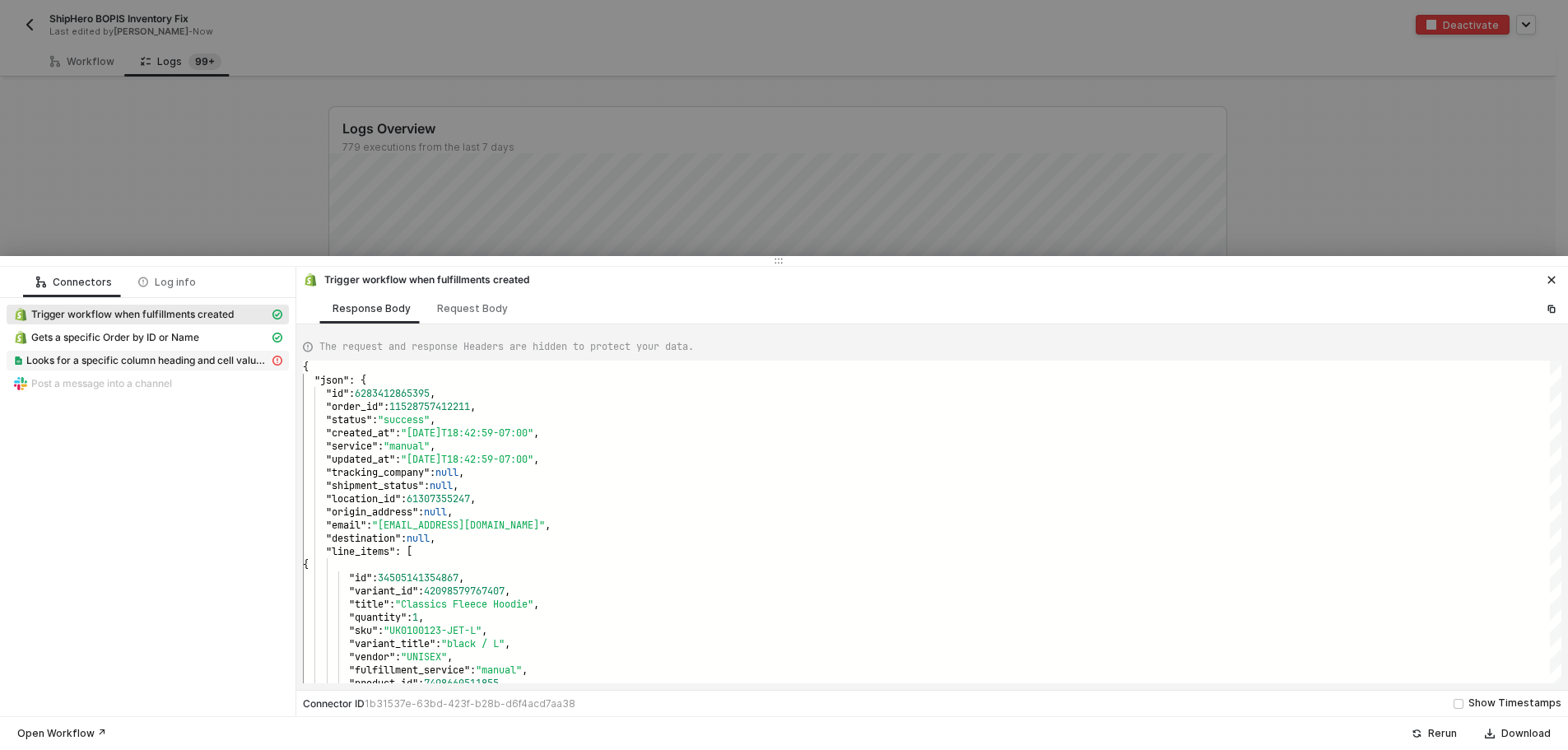
click at [179, 356] on span "Looks for a specific column heading and cell value then returns all matching ro…" at bounding box center [148, 360] width 243 height 13
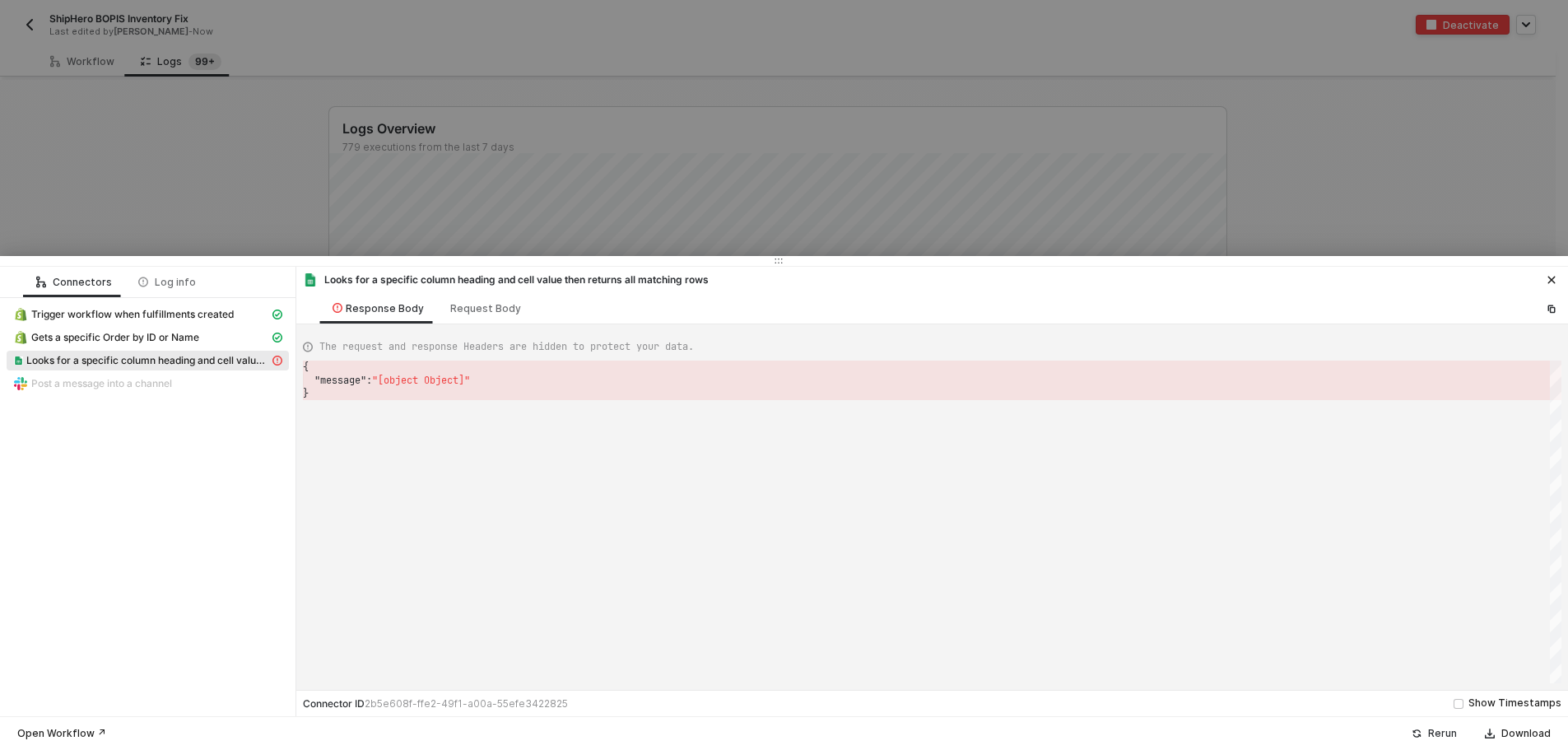
click at [1445, 742] on button "Rerun" at bounding box center [1435, 733] width 67 height 19
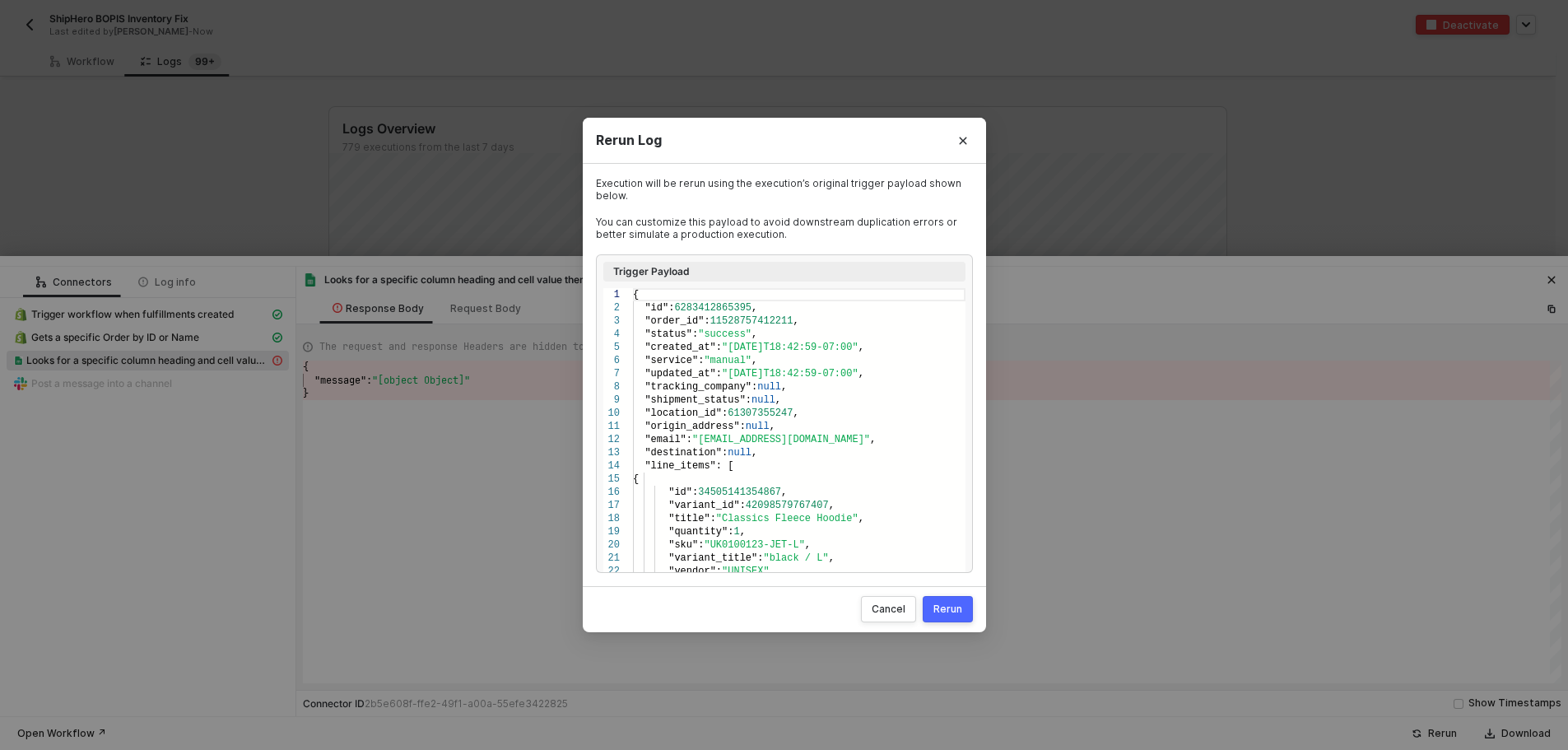
click at [947, 602] on button "Rerun" at bounding box center [947, 609] width 50 height 26
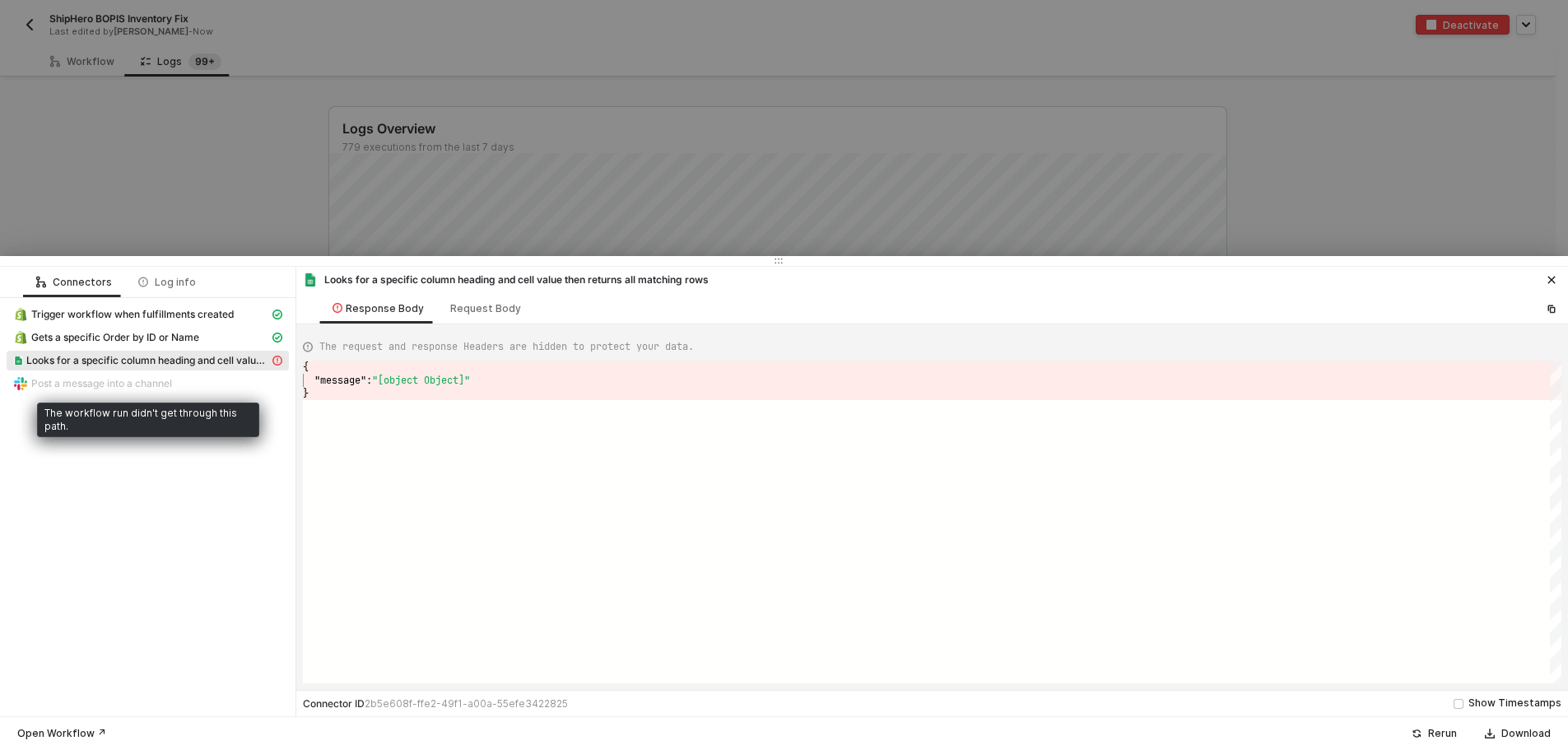
click at [197, 383] on div "Post a message into a channel" at bounding box center [148, 383] width 269 height 15
click at [214, 333] on div "Gets a specific Order by ID or Name" at bounding box center [141, 337] width 256 height 15
type textarea "{ "json": { "order": { "id": 11528757412211, "admin_graphql_api_id": "gid://sho…"
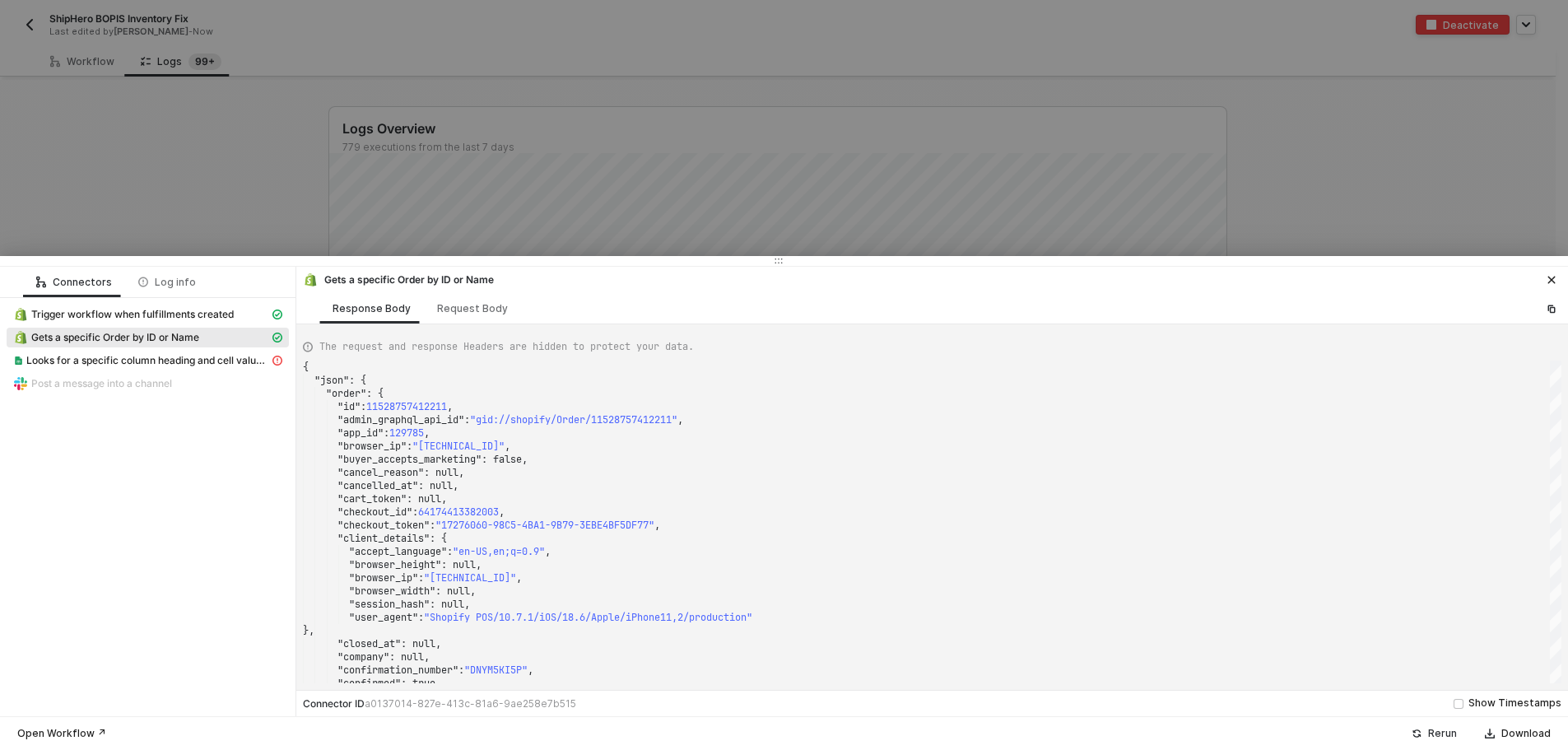
click at [1430, 732] on button "Rerun" at bounding box center [1435, 733] width 67 height 19
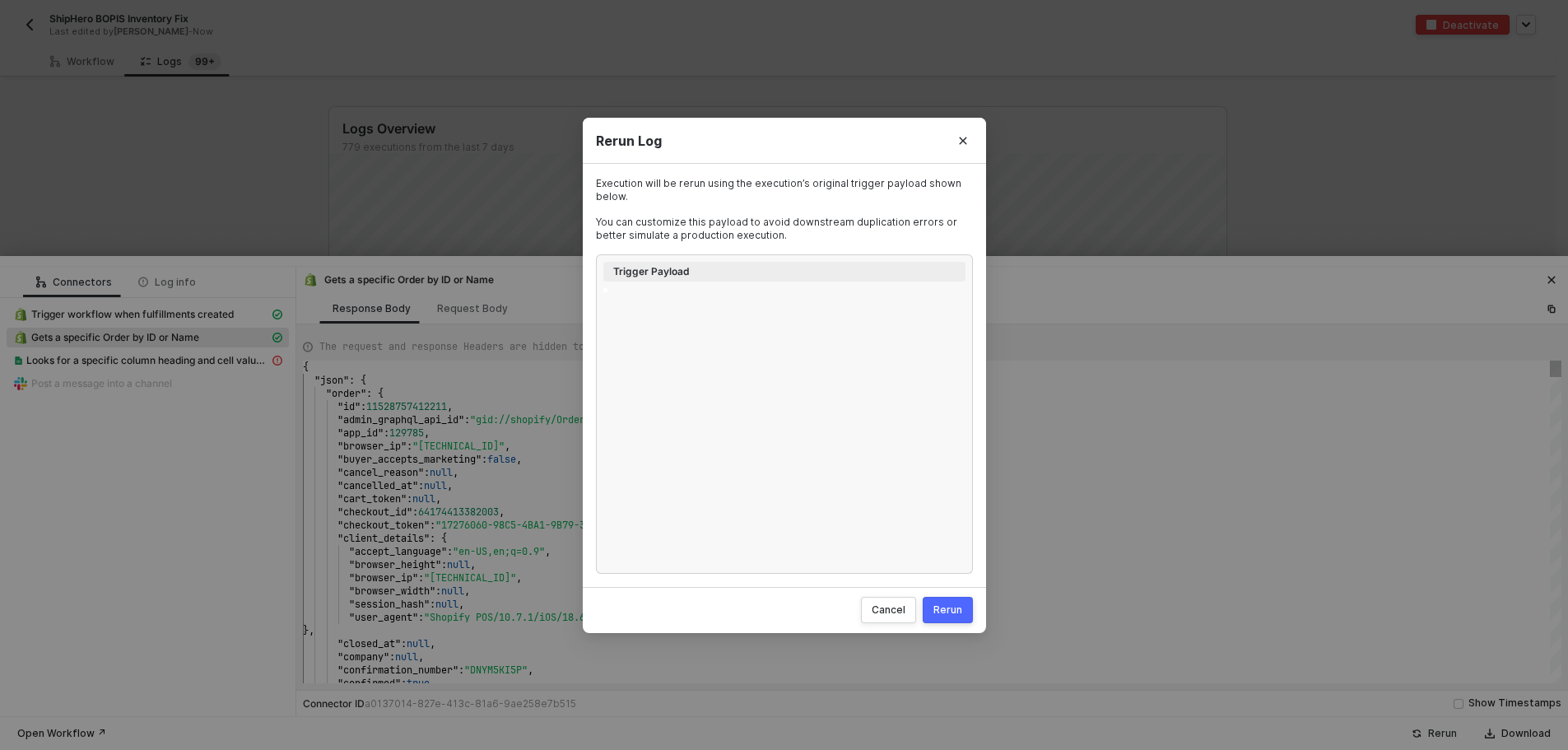
type textarea "{ "id": 6283412865395, "order_id": 11528757412211, "status": "success", "create…"
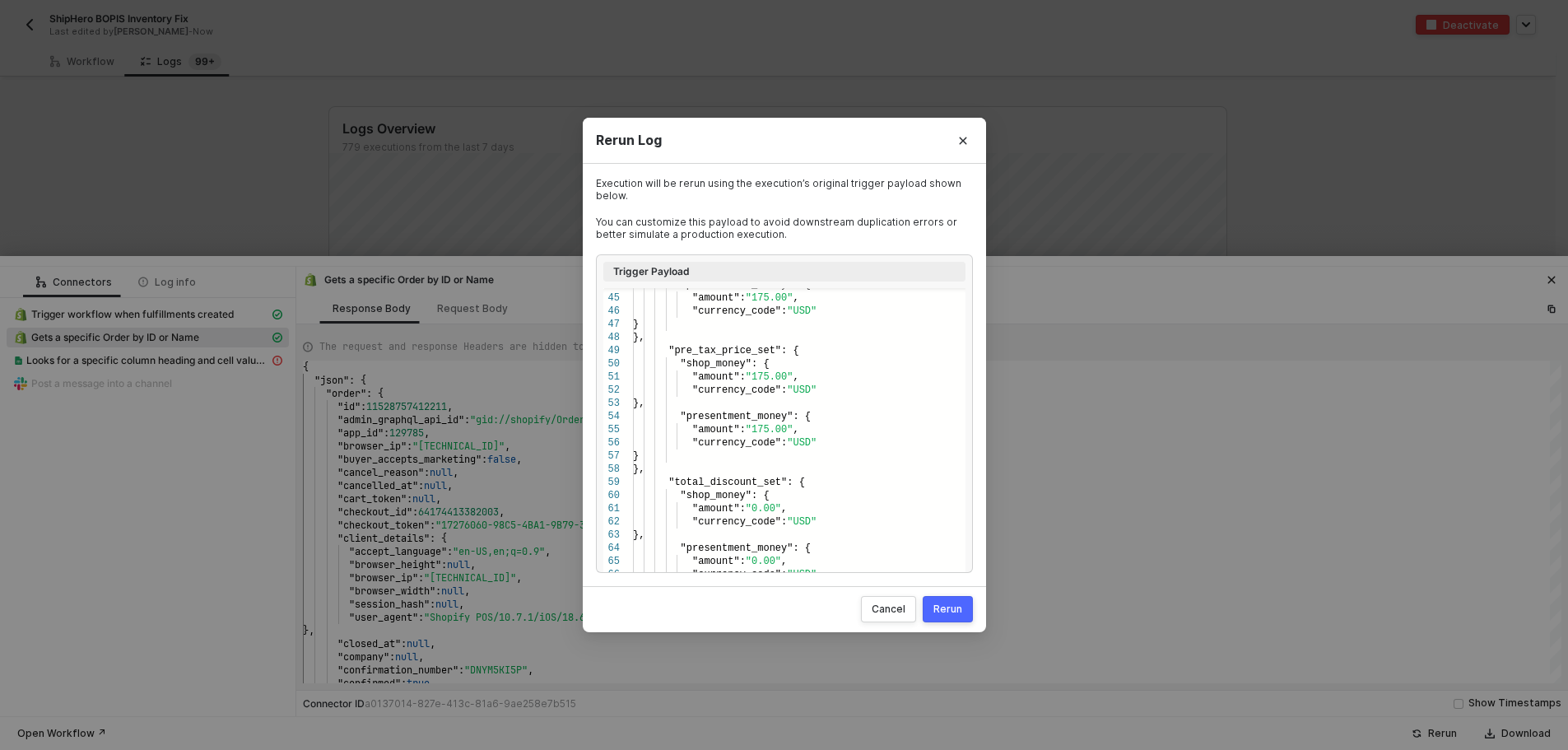
click at [932, 596] on button "Rerun" at bounding box center [947, 609] width 50 height 26
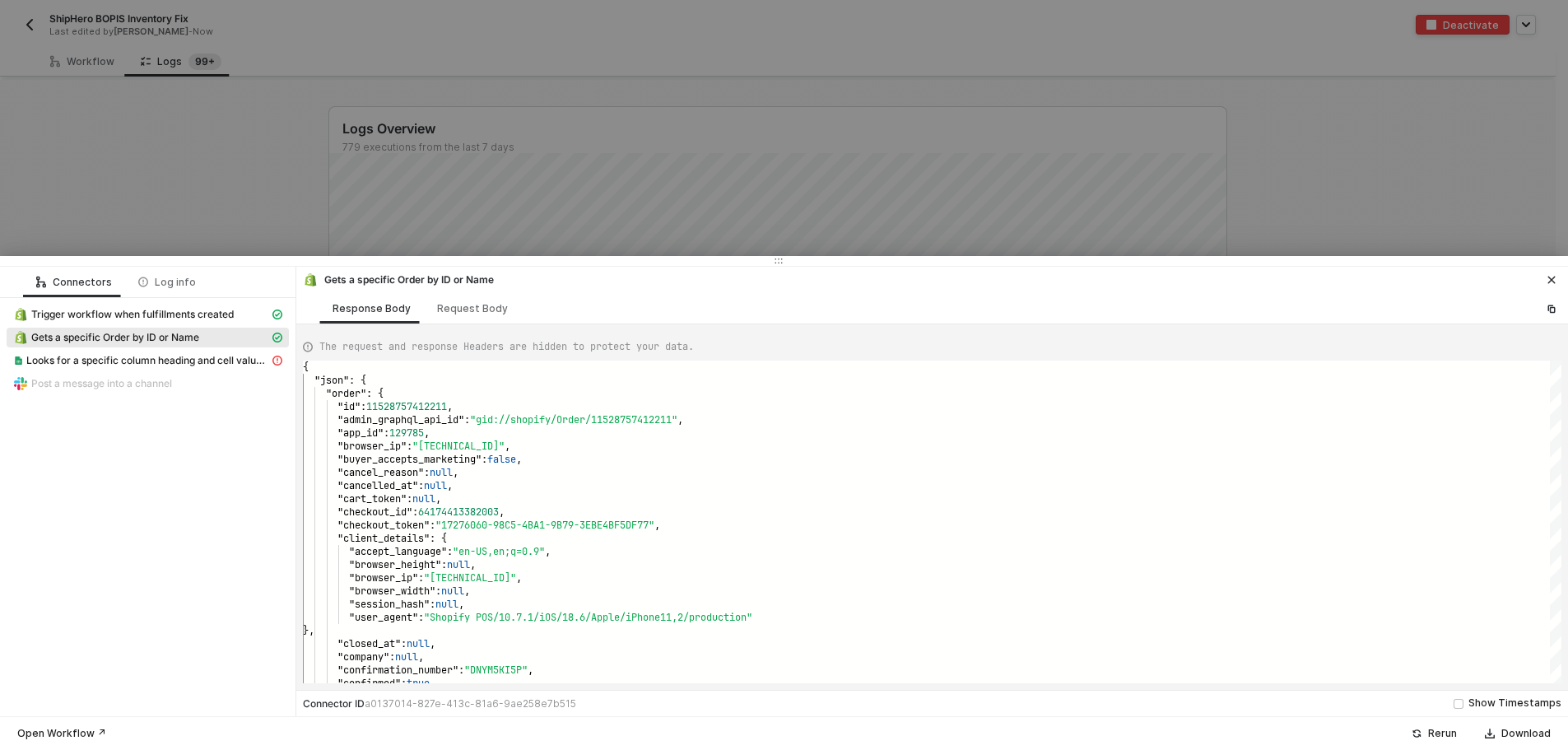
click at [1548, 284] on icon "icon-close" at bounding box center [1551, 279] width 10 height 10
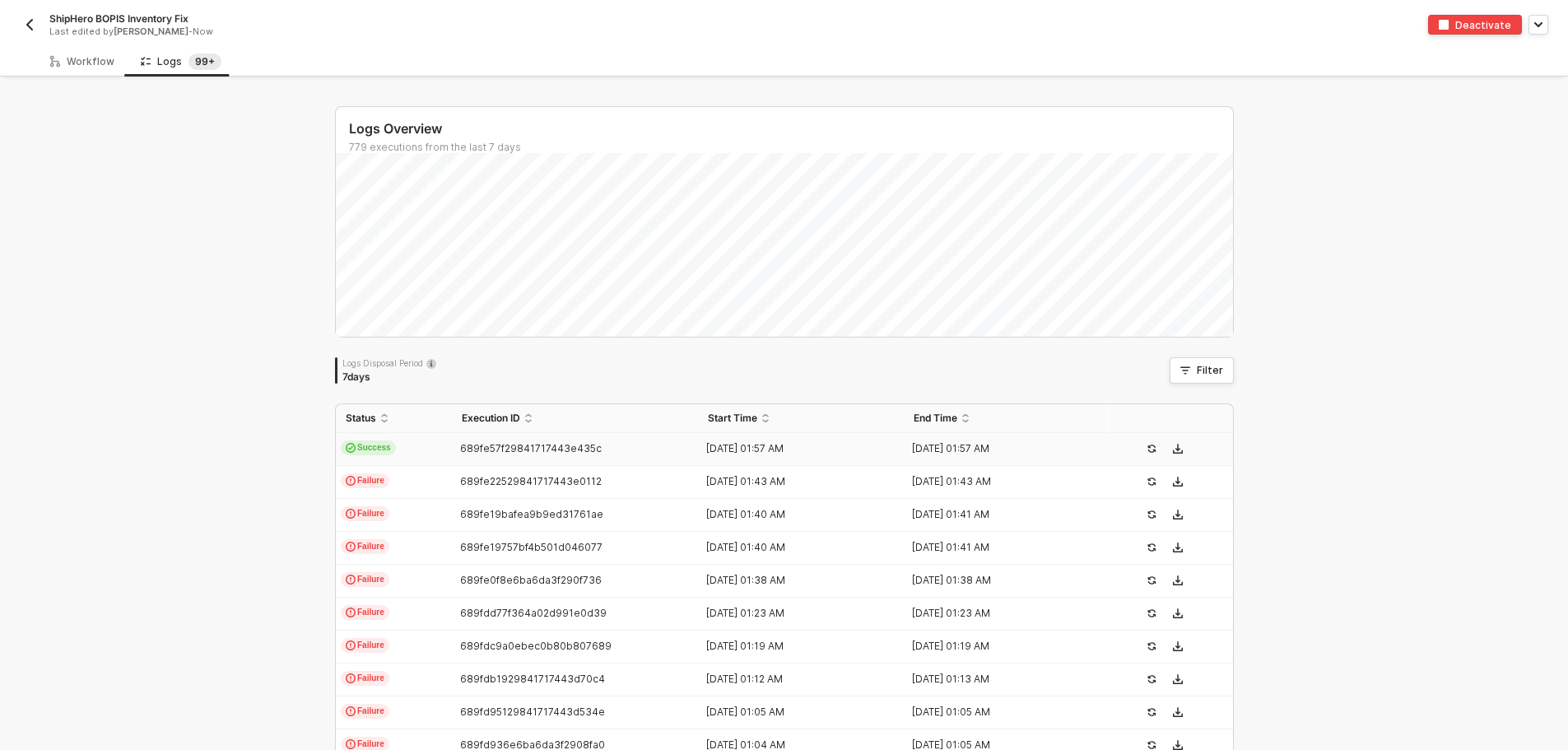
click at [503, 443] on span "689fe57f29841717443e435c" at bounding box center [531, 448] width 142 height 12
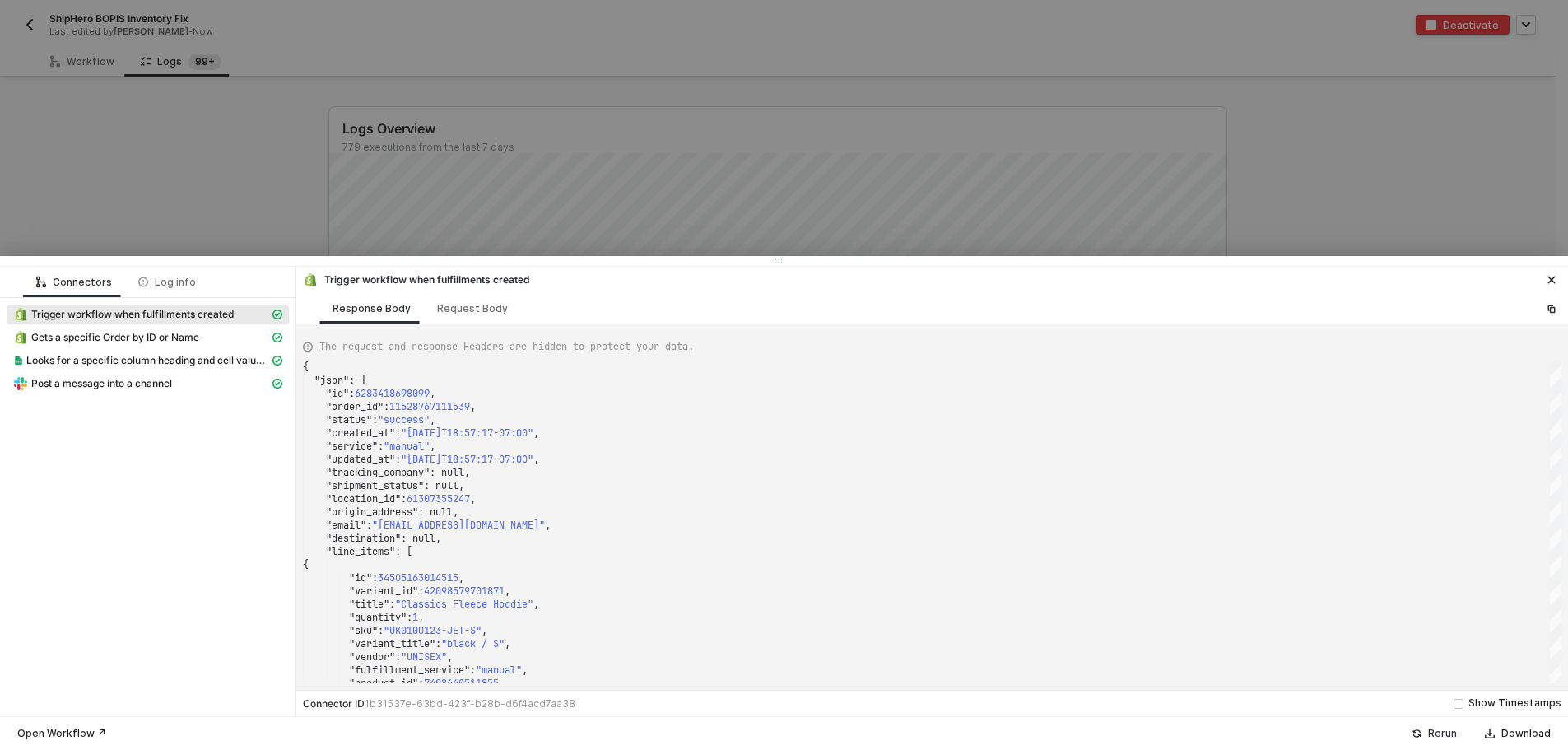
click at [1447, 736] on div "Rerun" at bounding box center [1443, 733] width 29 height 13
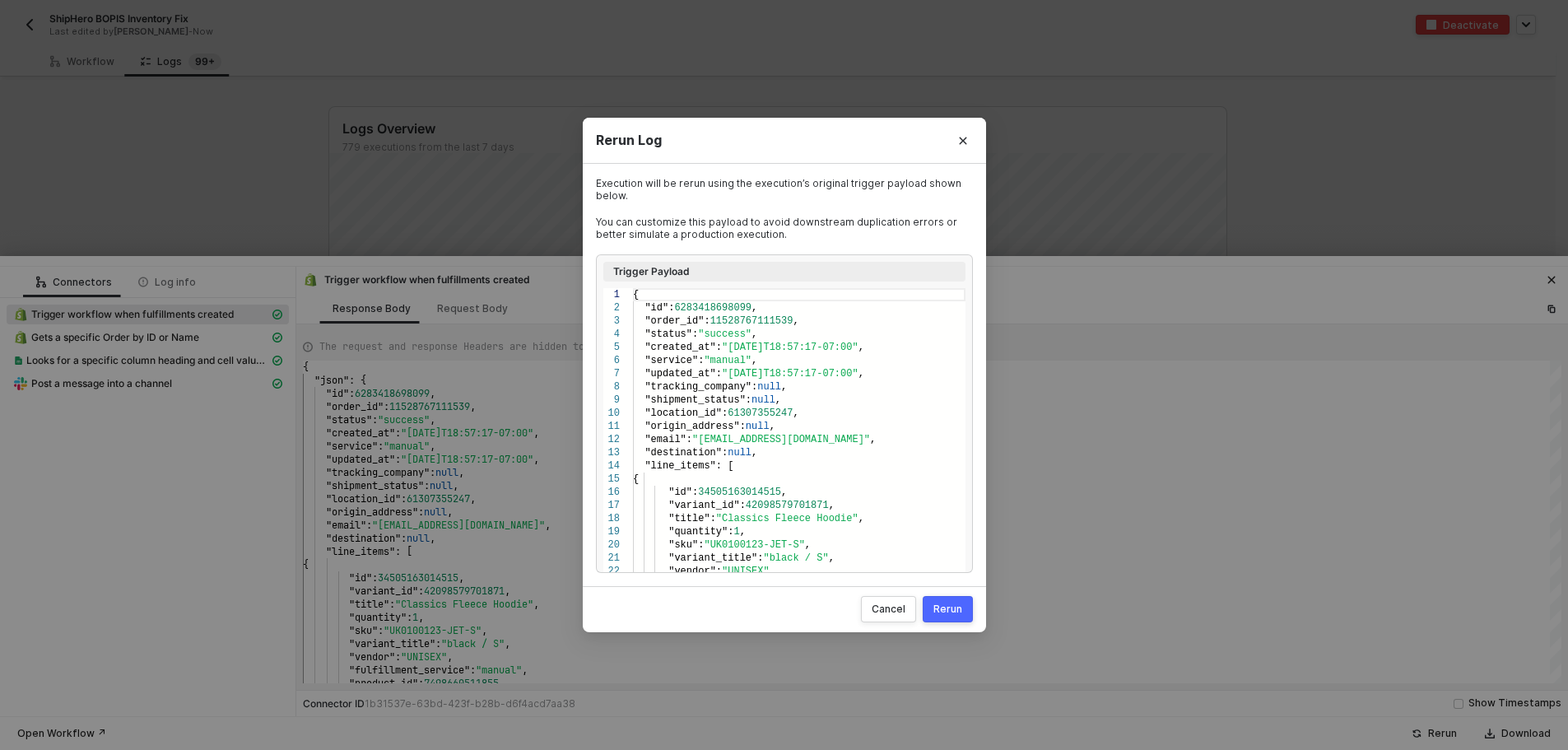
click at [957, 602] on button "Rerun" at bounding box center [947, 609] width 50 height 26
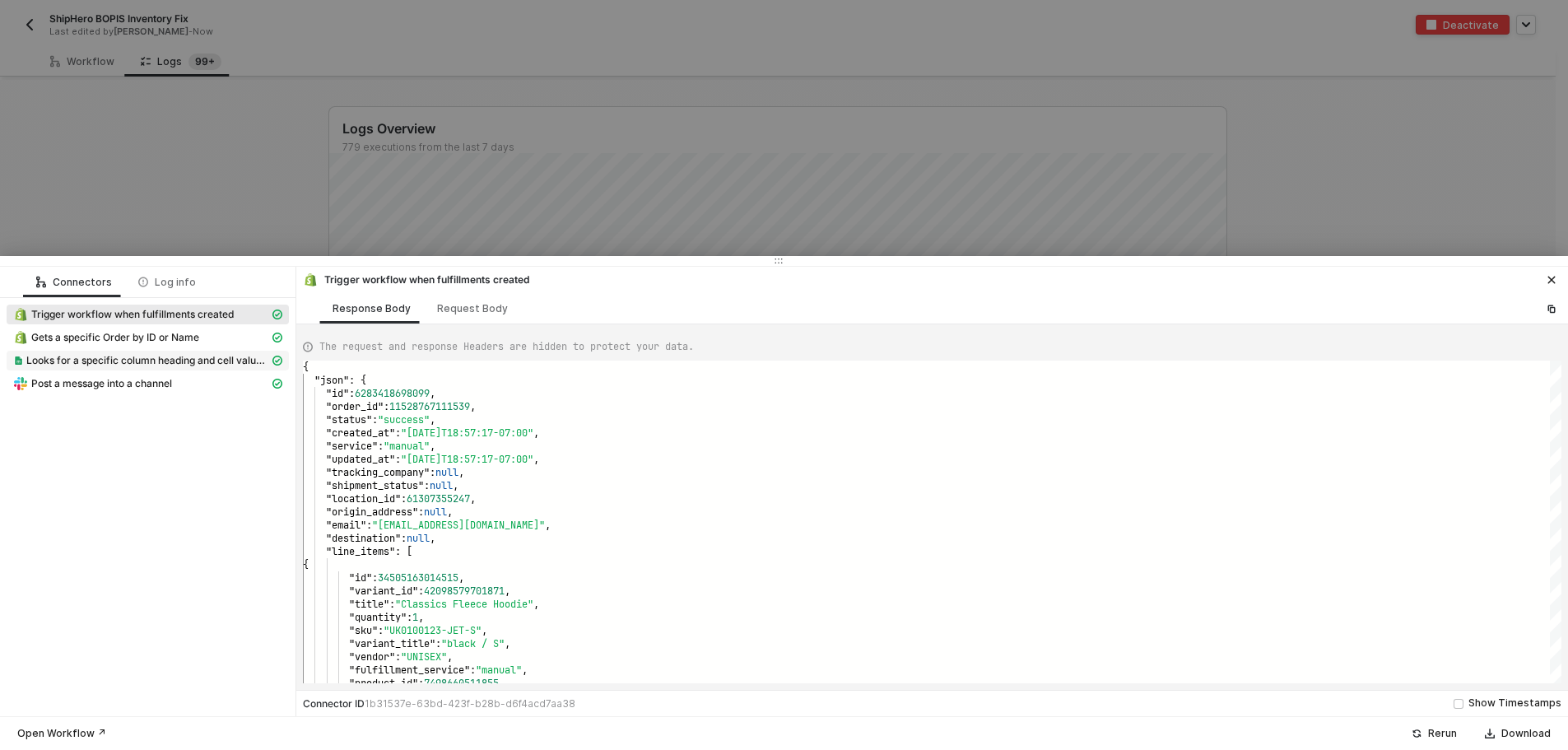
click at [237, 357] on span "Looks for a specific column heading and cell value then returns all matching ro…" at bounding box center [148, 360] width 243 height 13
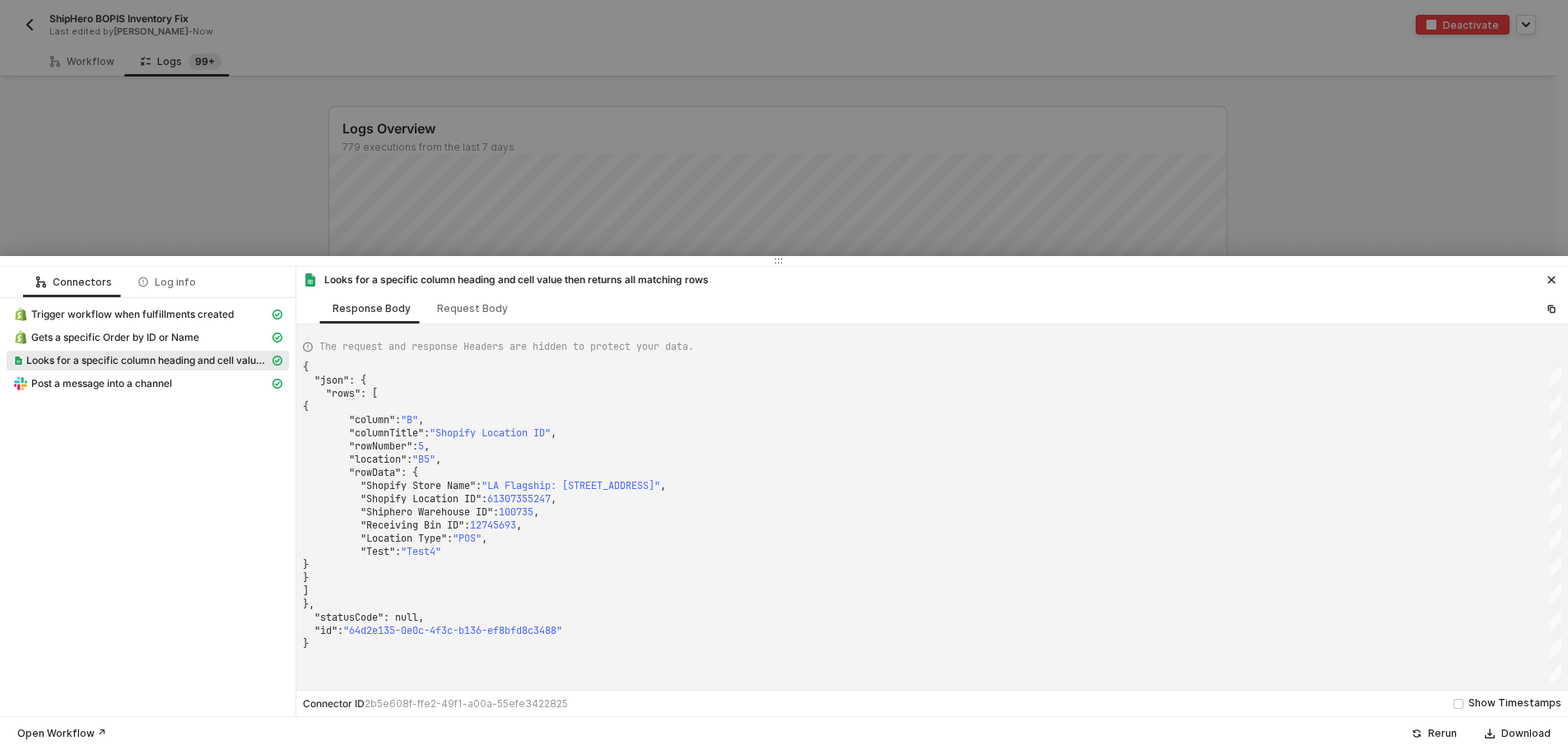
click at [187, 362] on span "Looks for a specific column heading and cell value then returns all matching ro…" at bounding box center [148, 360] width 243 height 13
click at [187, 379] on div "Post a message into a channel" at bounding box center [141, 383] width 256 height 15
type textarea "{ "json": { "ts": "1755309471.121849", "channel": "C080CK37HK3", "username": nu…"
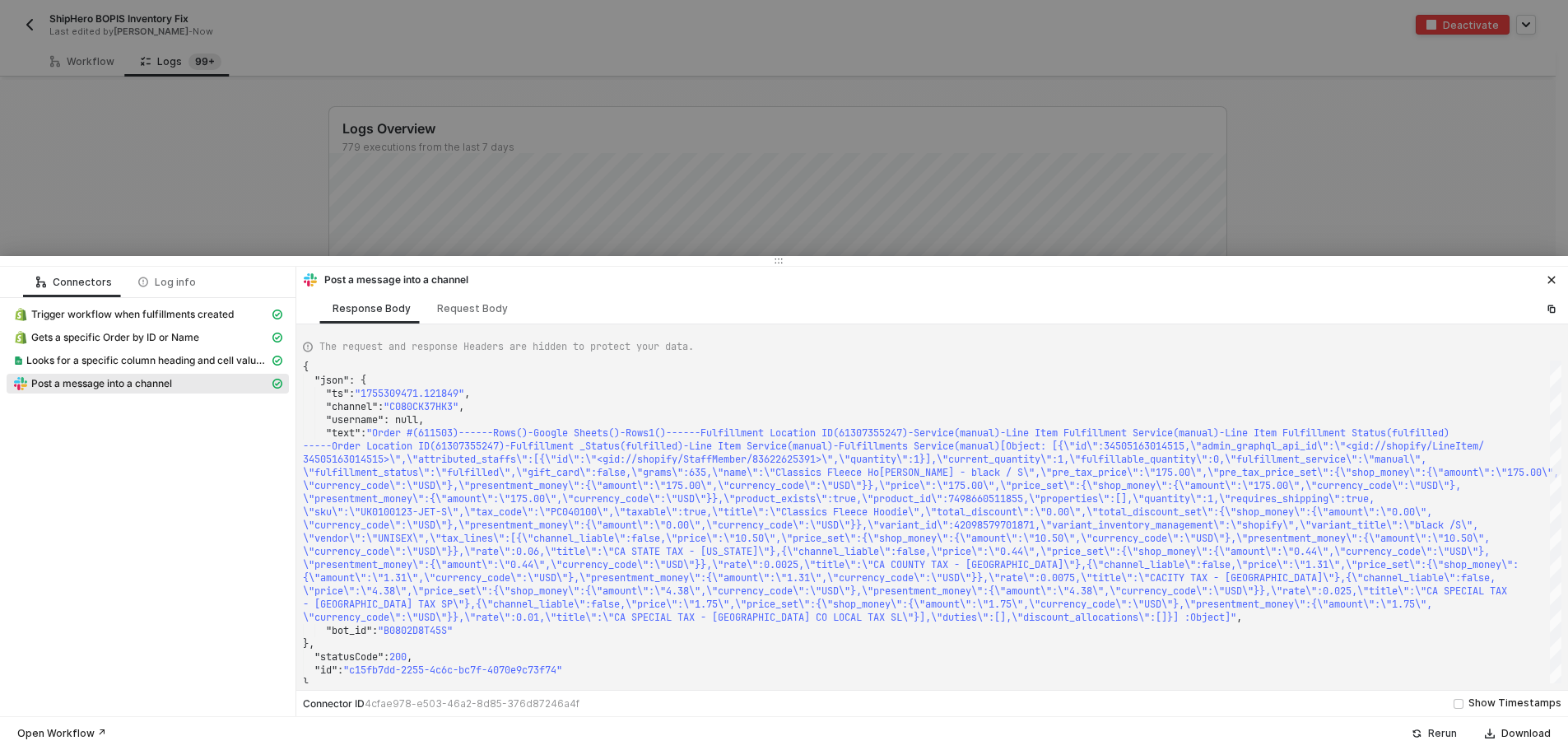
click at [1460, 730] on button "Rerun" at bounding box center [1435, 733] width 67 height 19
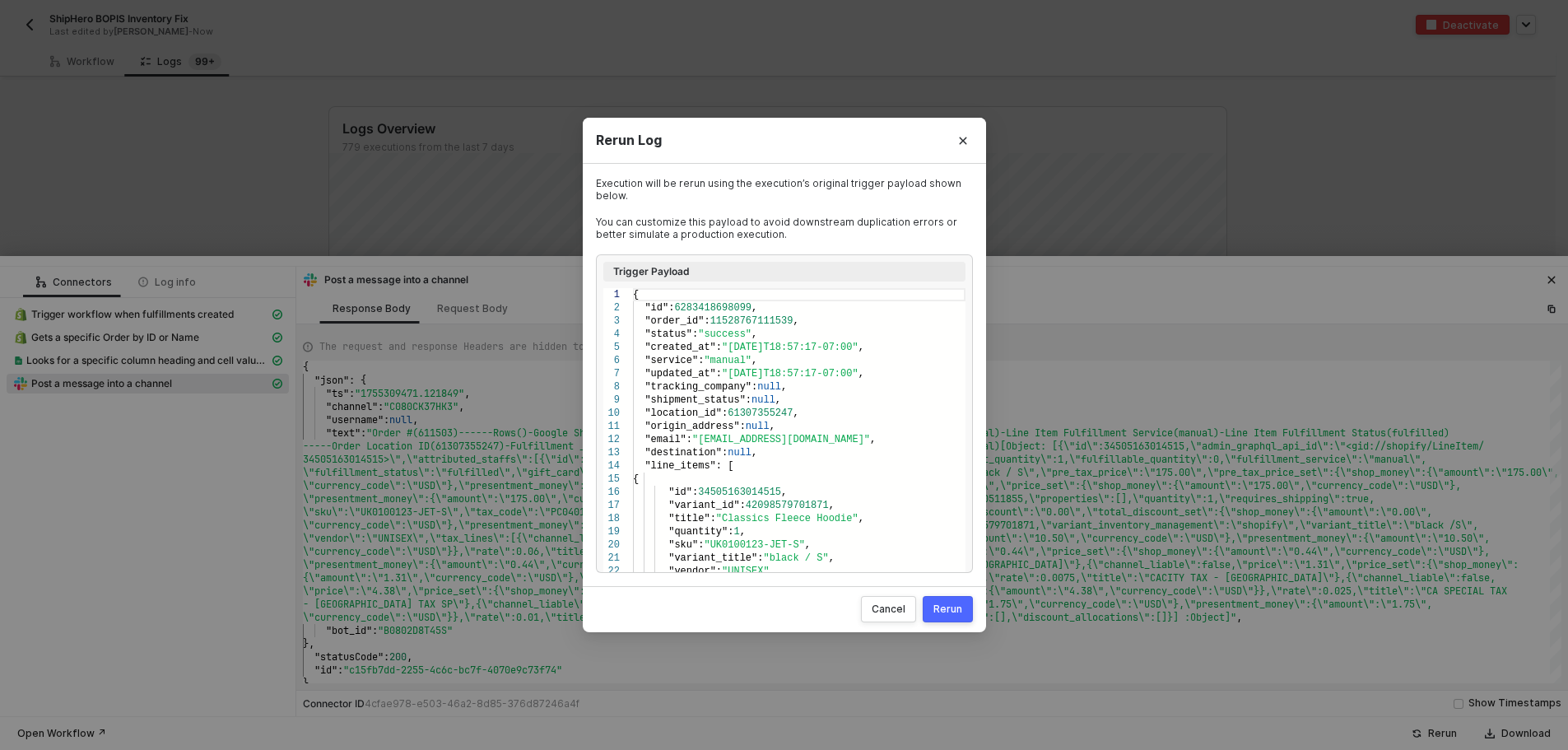
click at [953, 604] on div "Rerun" at bounding box center [947, 609] width 29 height 13
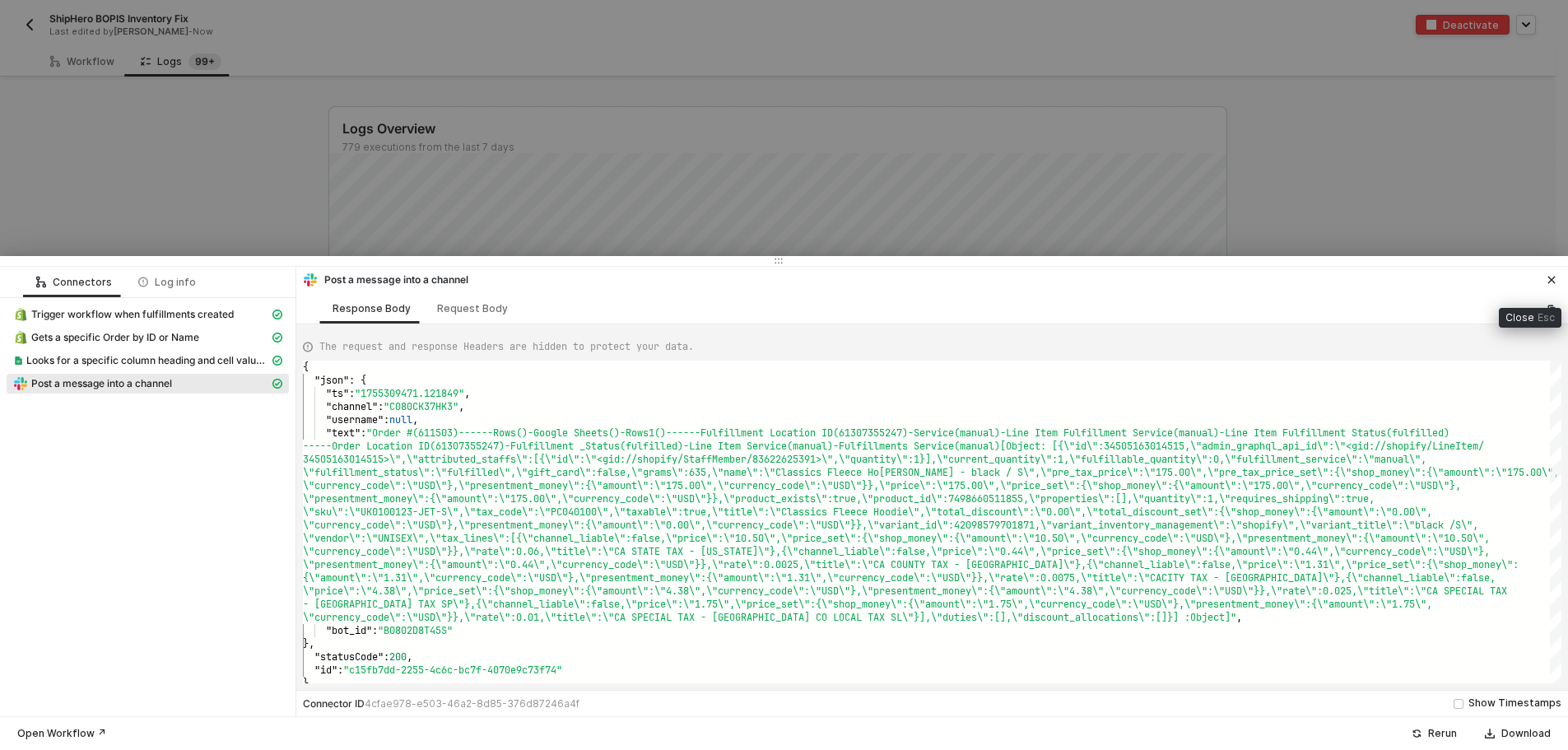
click at [1545, 284] on button "button" at bounding box center [1552, 280] width 19 height 19
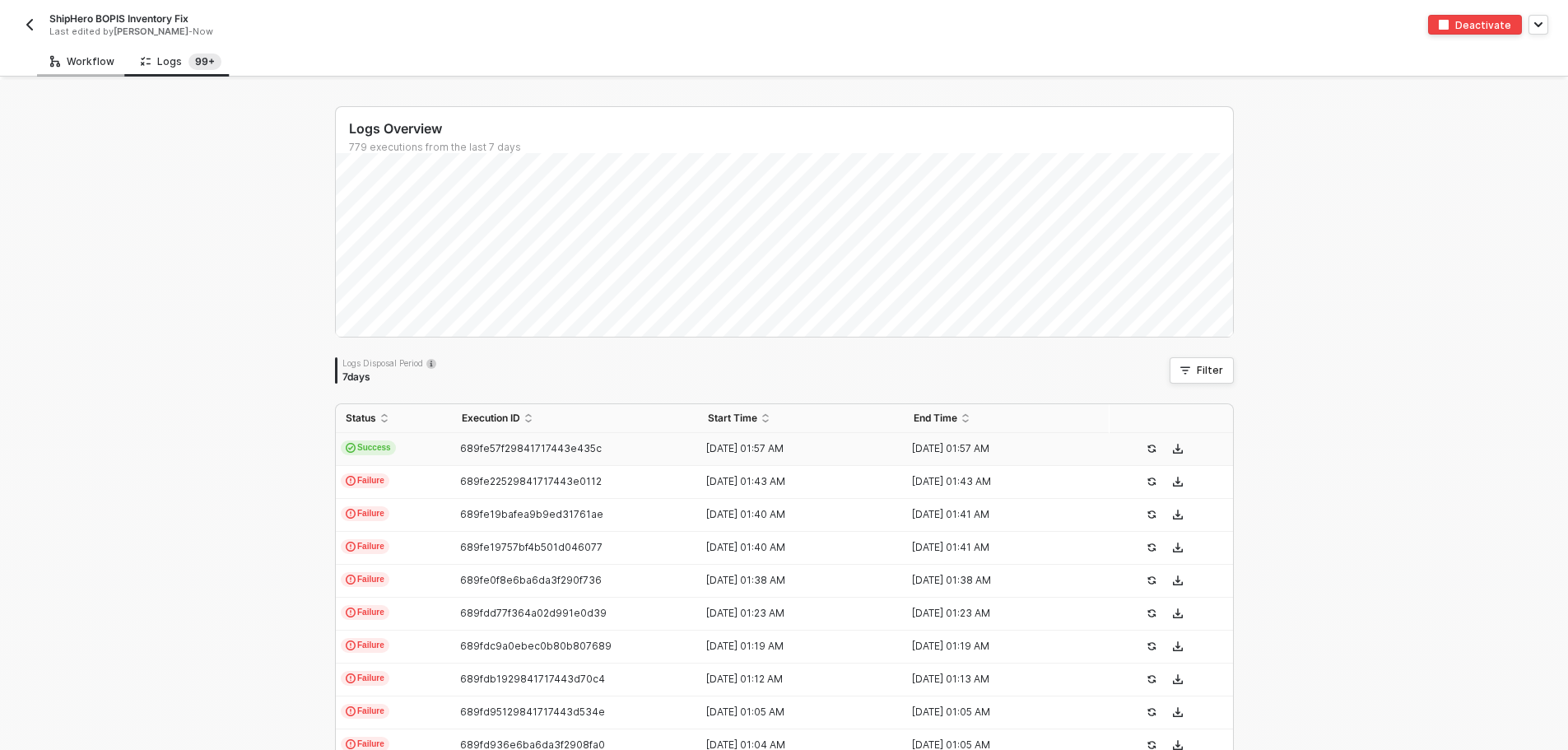
click at [107, 69] on div "Workflow" at bounding box center [82, 61] width 91 height 31
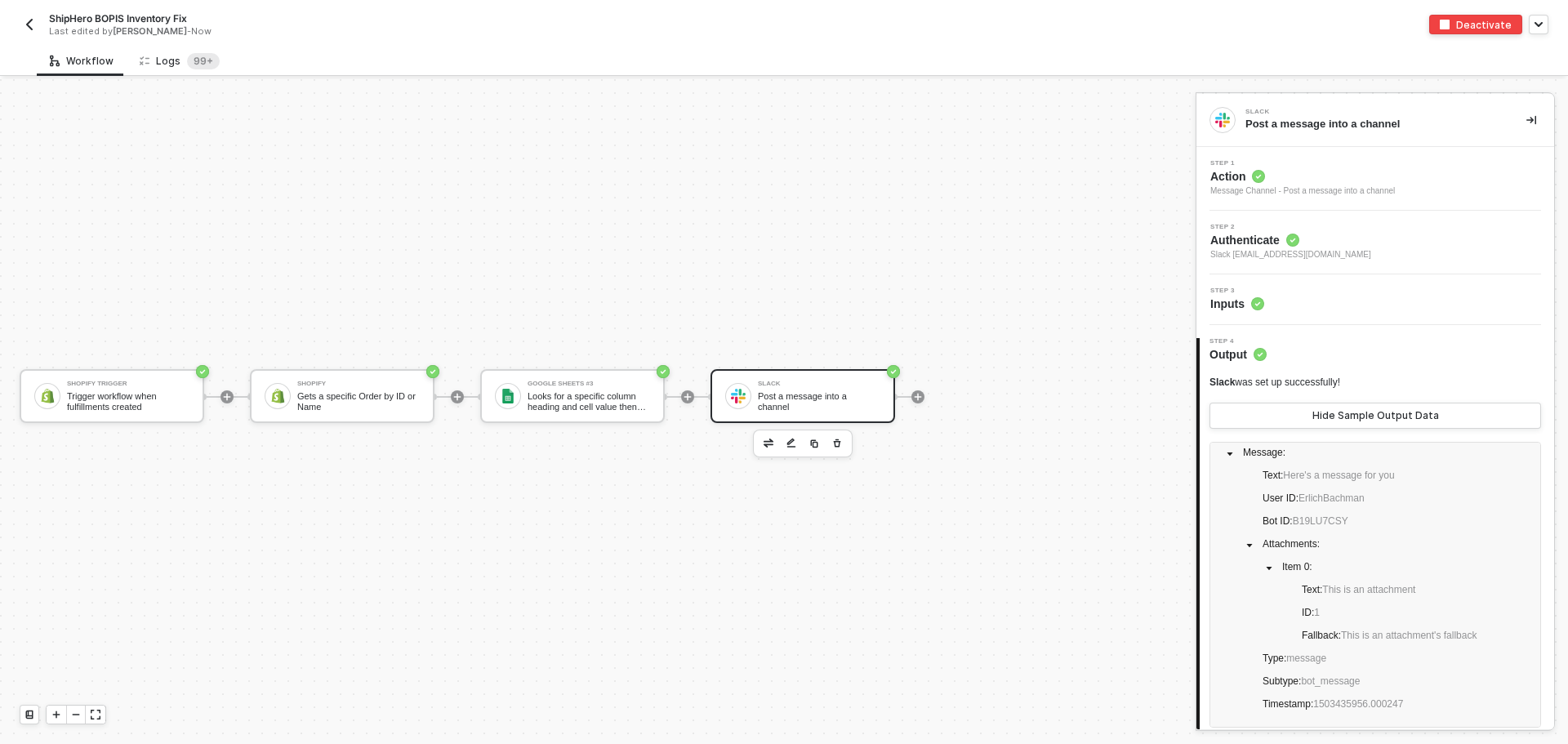
click at [172, 64] on div "Logs 99+" at bounding box center [180, 61] width 80 height 17
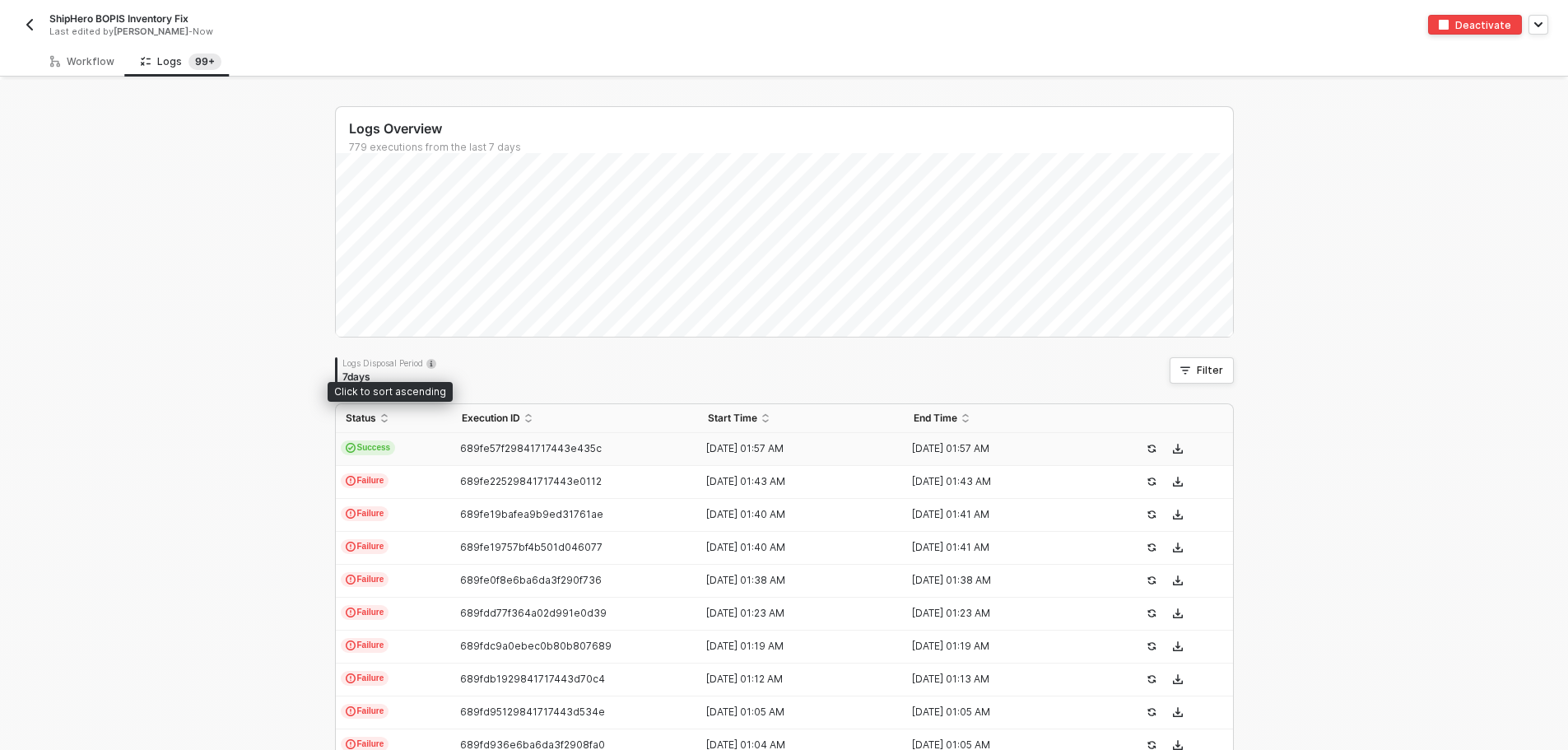
click at [438, 438] on td "Success" at bounding box center [394, 449] width 116 height 33
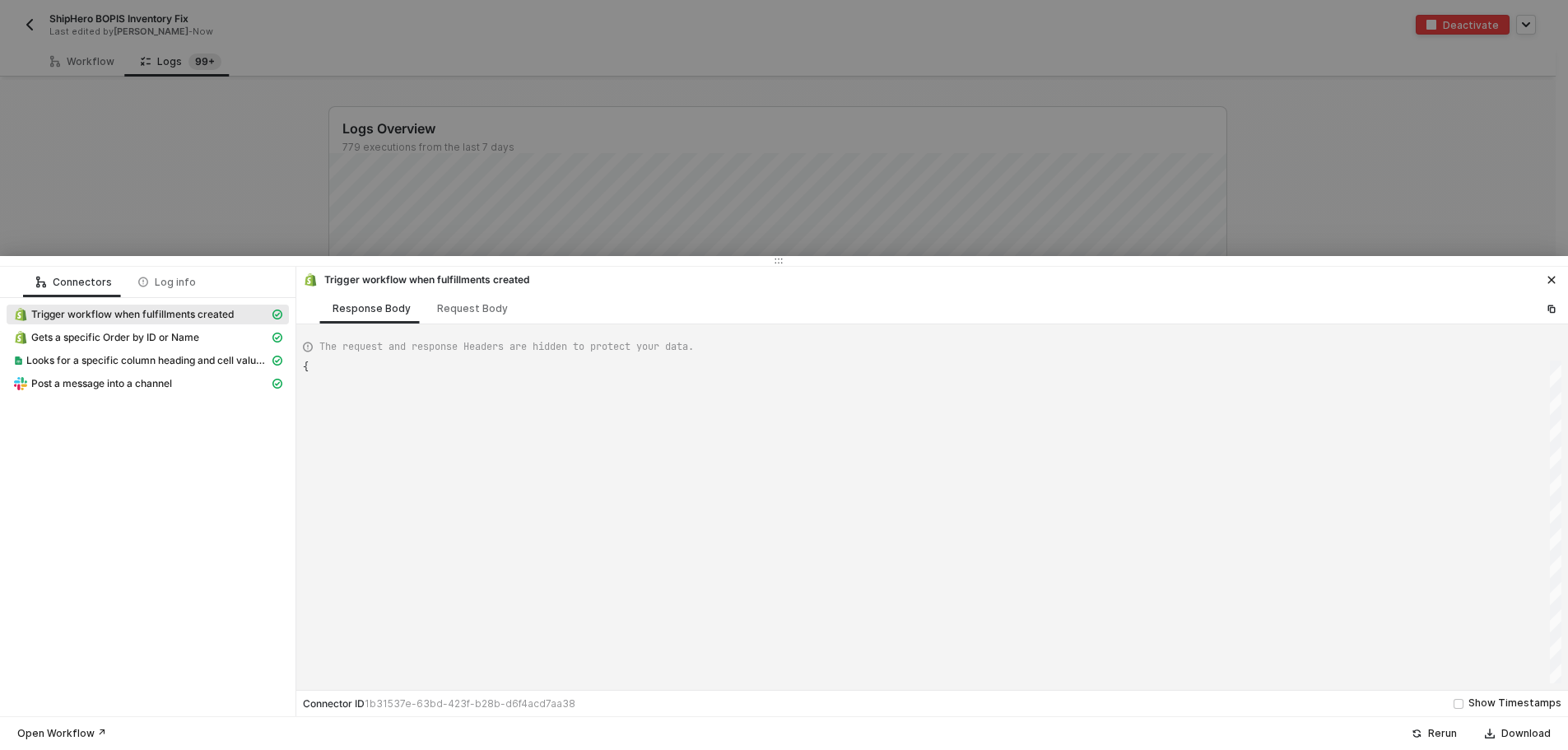
type textarea "{ "json": { "id": 6283418698099, "order_id": 11528767111539, "status": "success…"
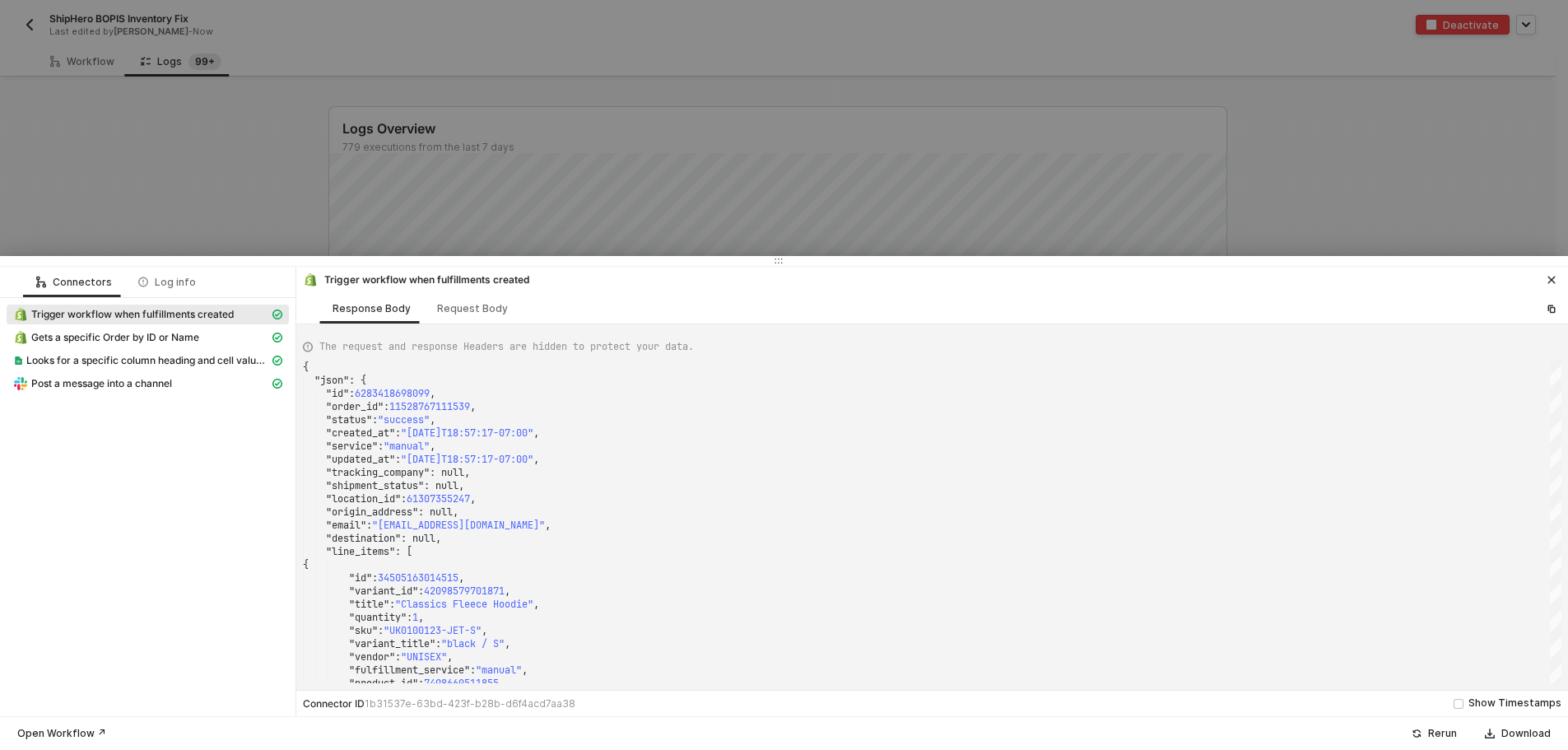
click at [1552, 273] on button "button" at bounding box center [1552, 280] width 19 height 19
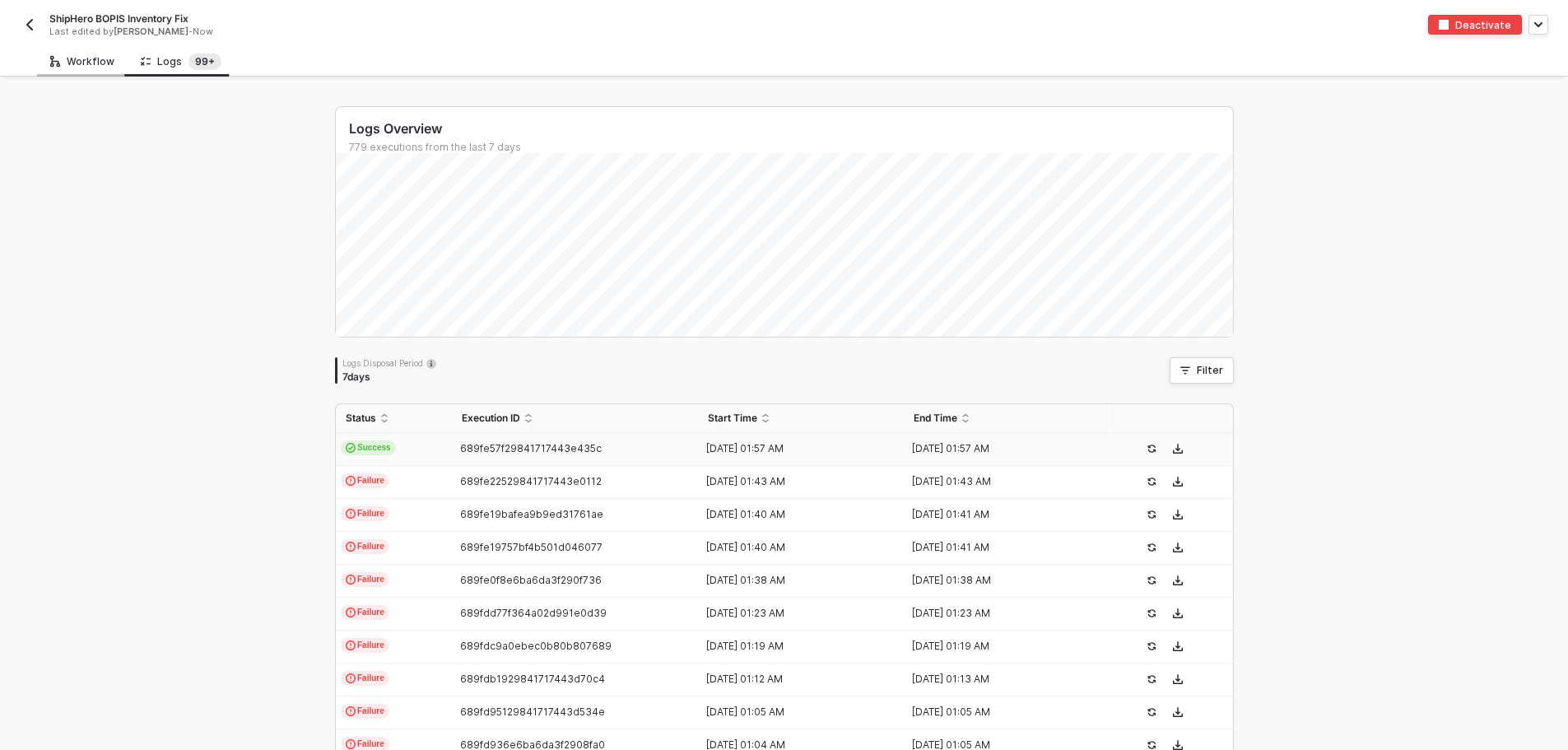
click at [90, 68] on div "Workflow" at bounding box center [82, 62] width 64 height 13
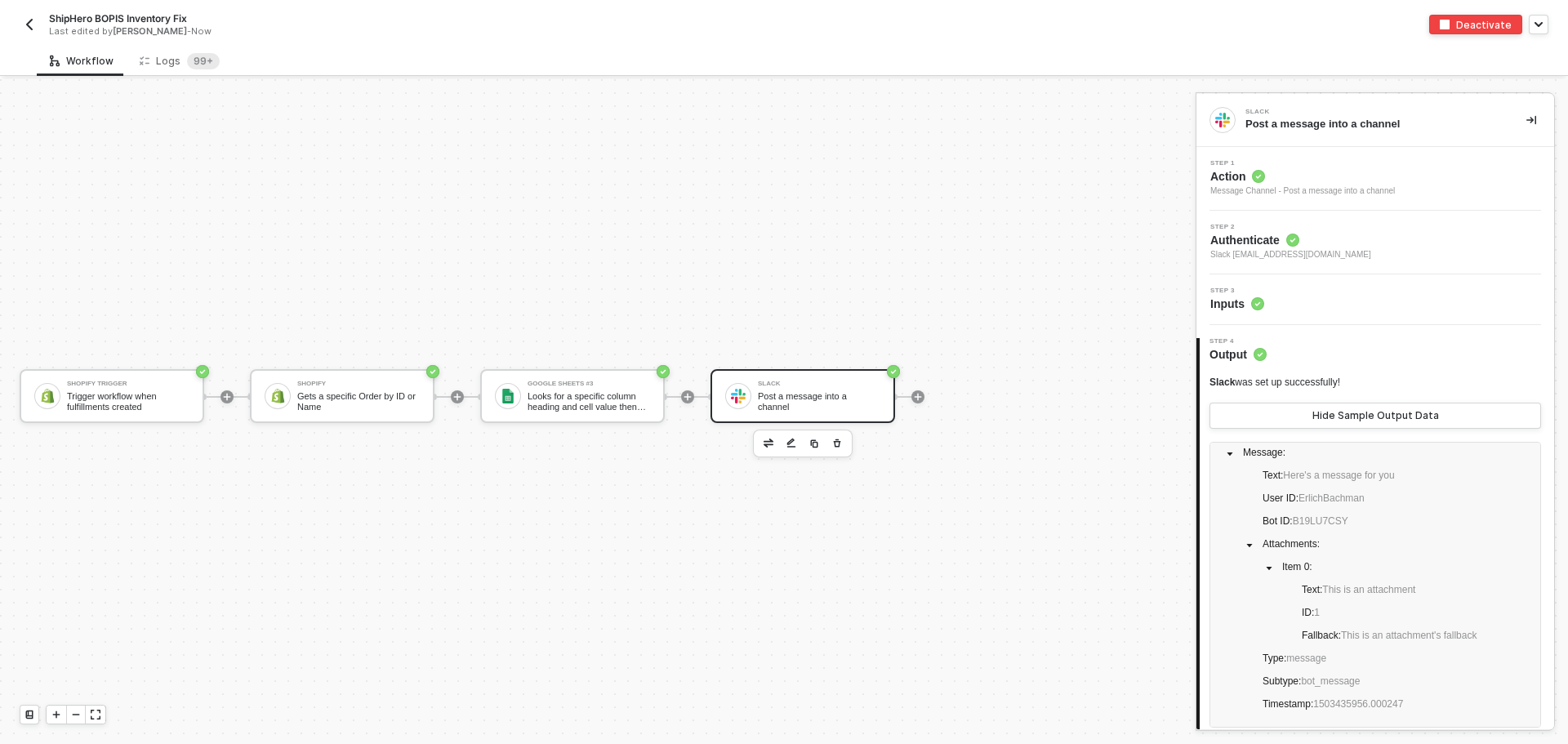
click at [800, 399] on div "Post a message into a channel" at bounding box center [819, 401] width 122 height 20
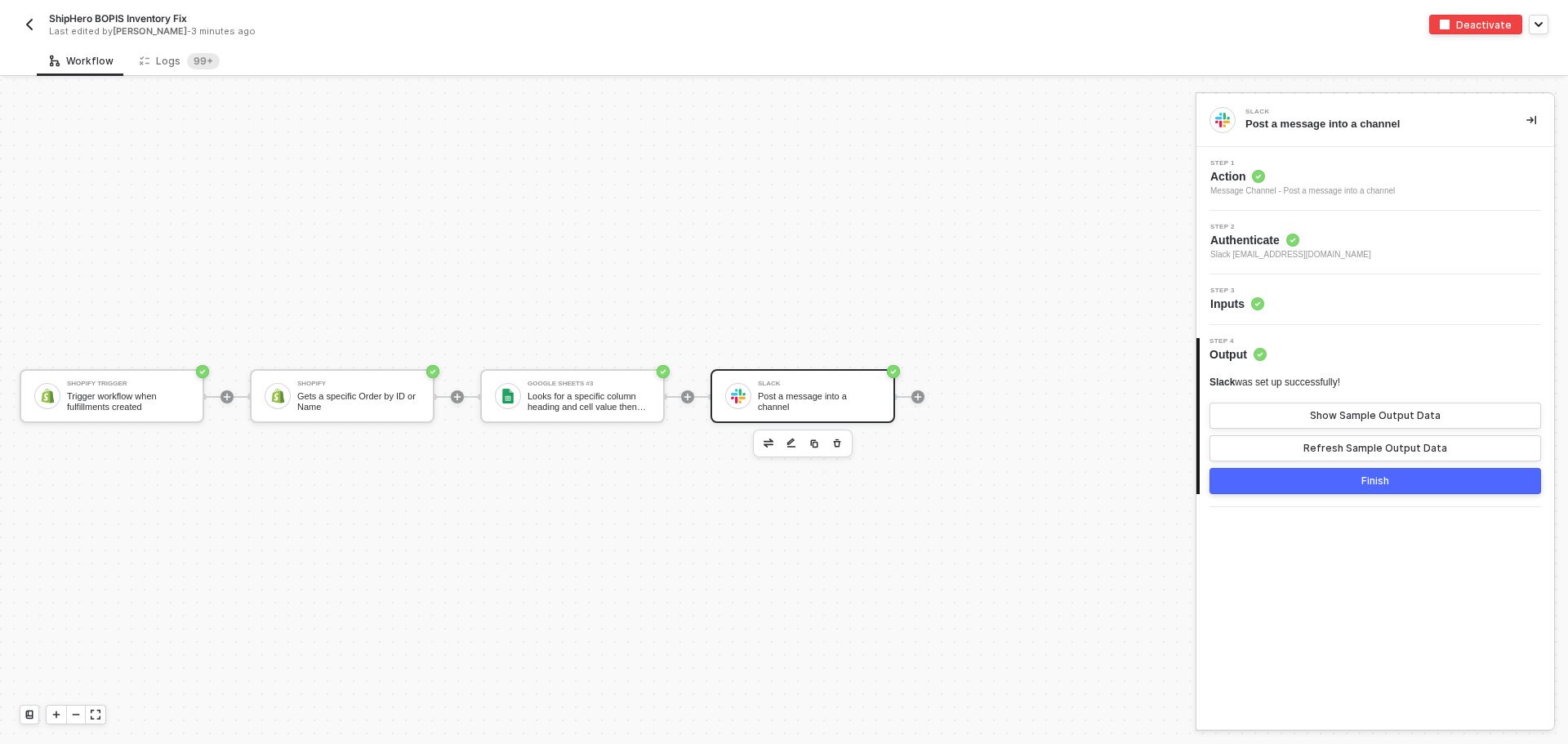
click at [1311, 289] on div "Step 3 Inputs" at bounding box center [1377, 300] width 354 height 24
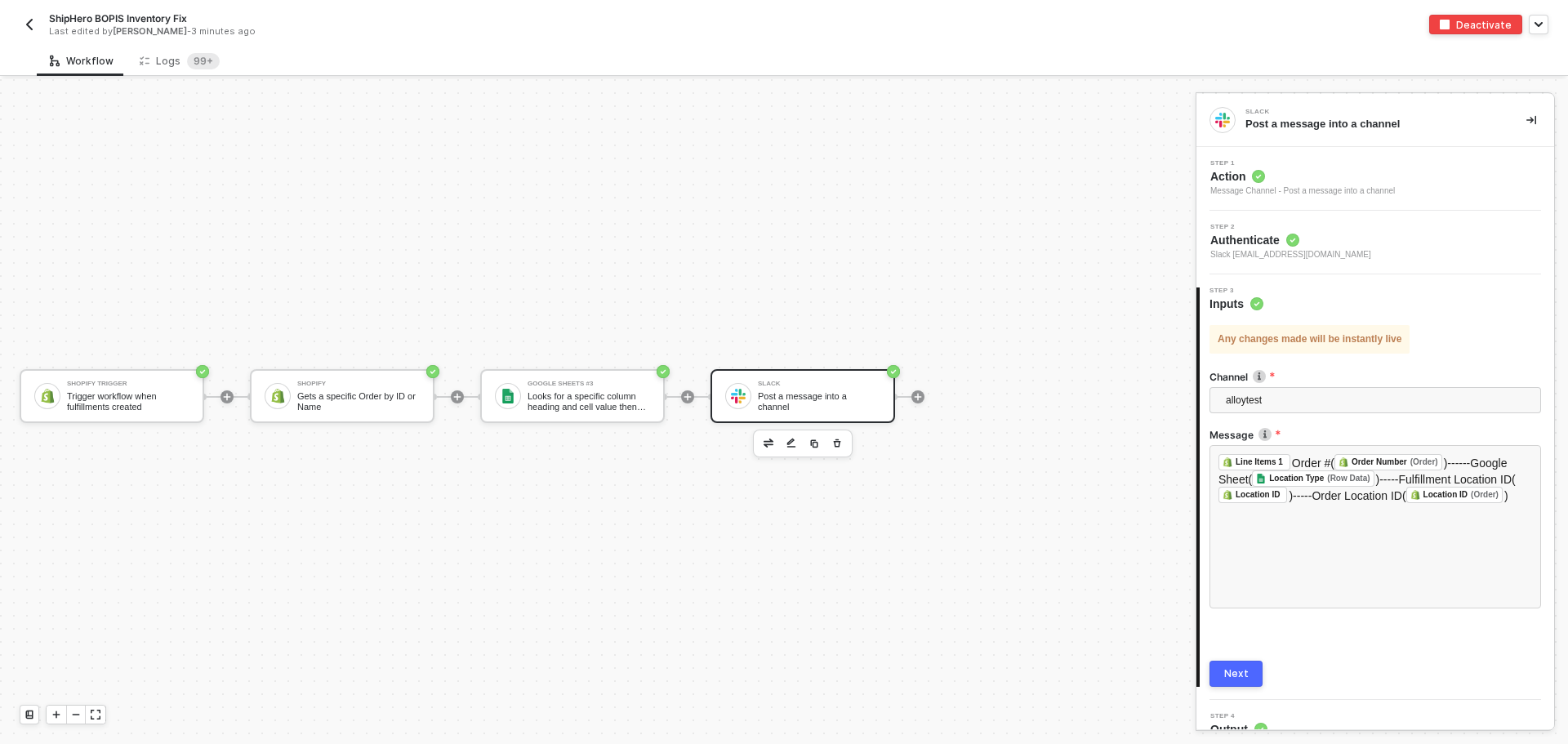
click at [689, 403] on div at bounding box center [687, 397] width 217 height 127
click at [691, 396] on icon "icon-play" at bounding box center [687, 396] width 10 height 10
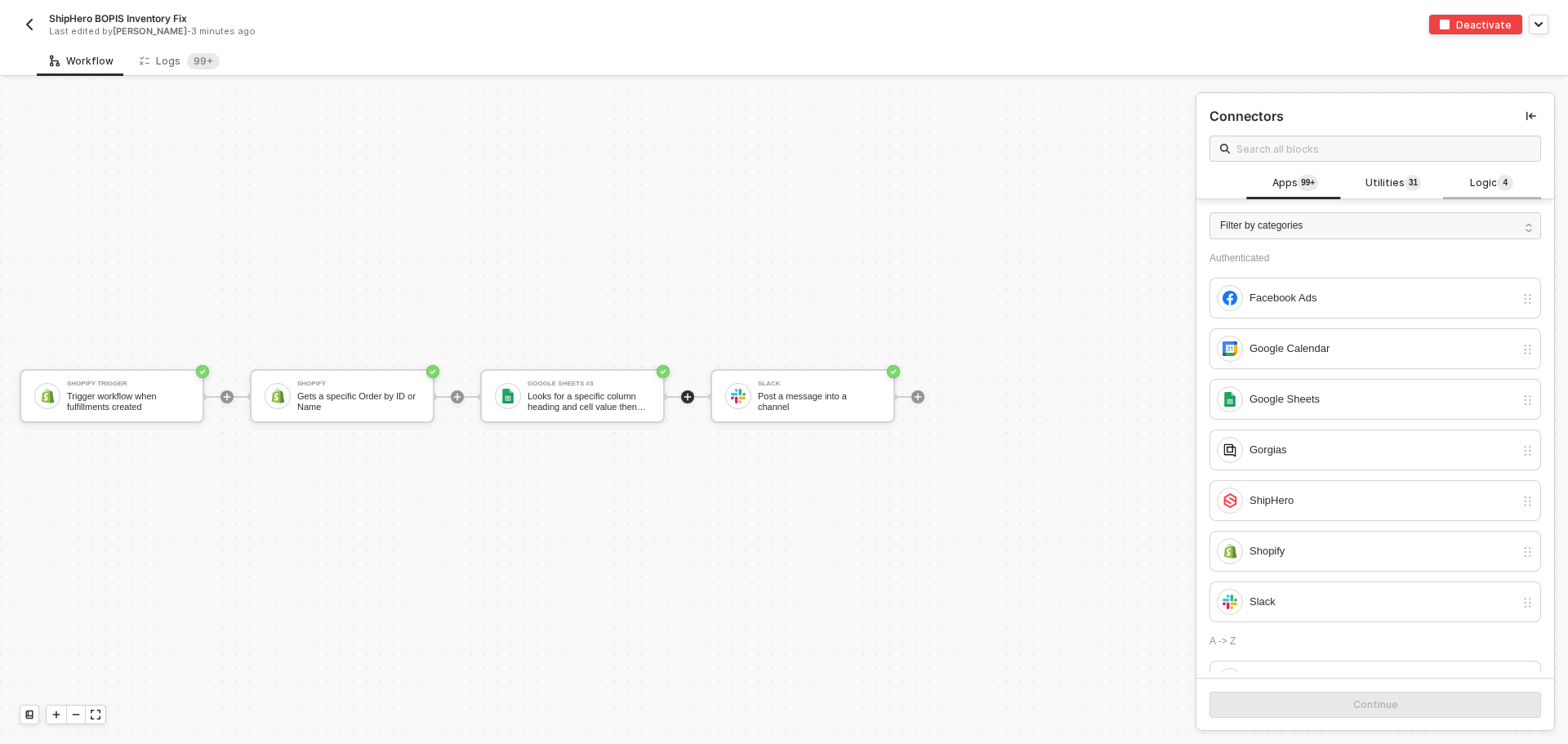
click at [1458, 189] on div "Logic 4" at bounding box center [1491, 183] width 72 height 18
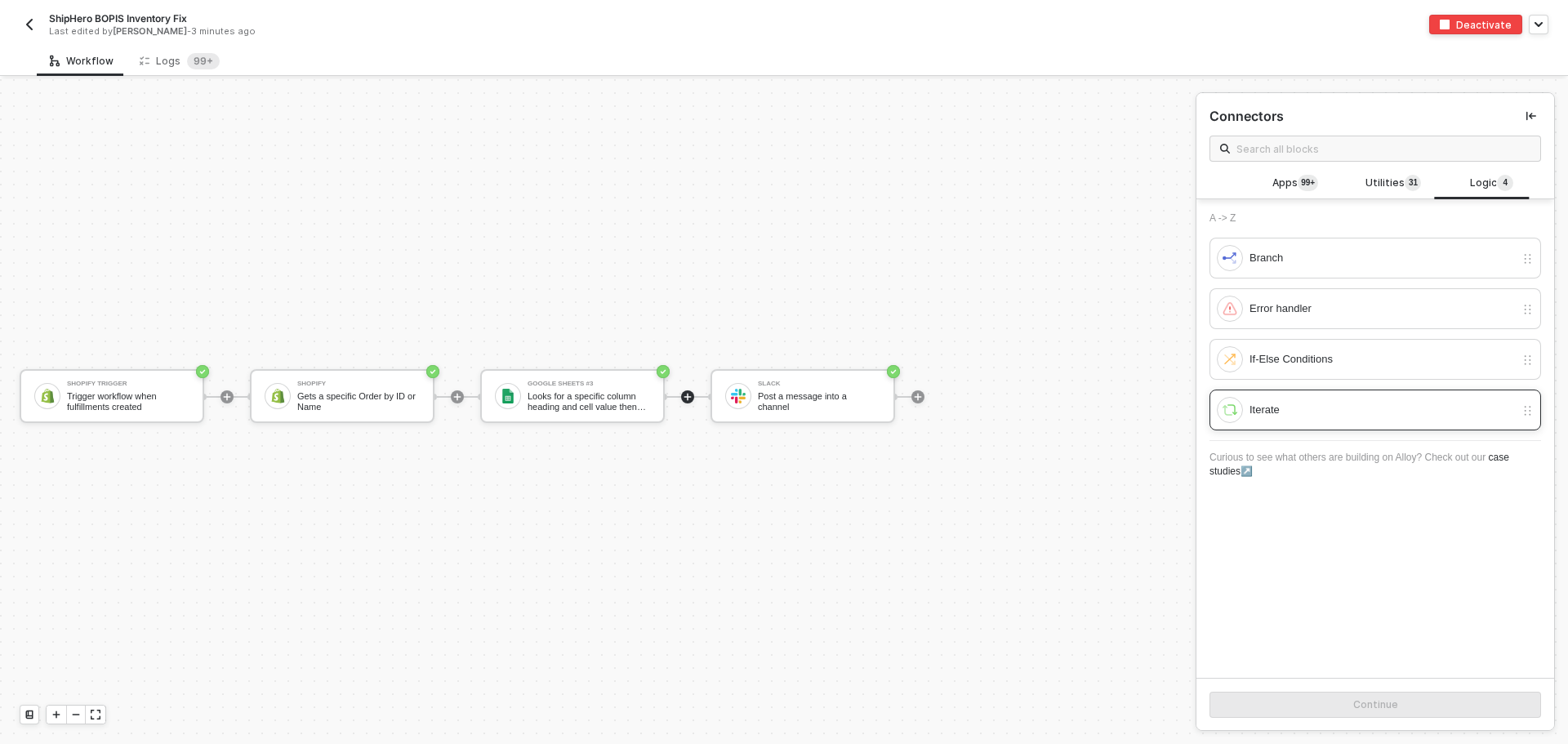
click at [1341, 398] on div "Iterate" at bounding box center [1365, 410] width 298 height 26
click at [1386, 699] on div "Continue" at bounding box center [1375, 705] width 45 height 13
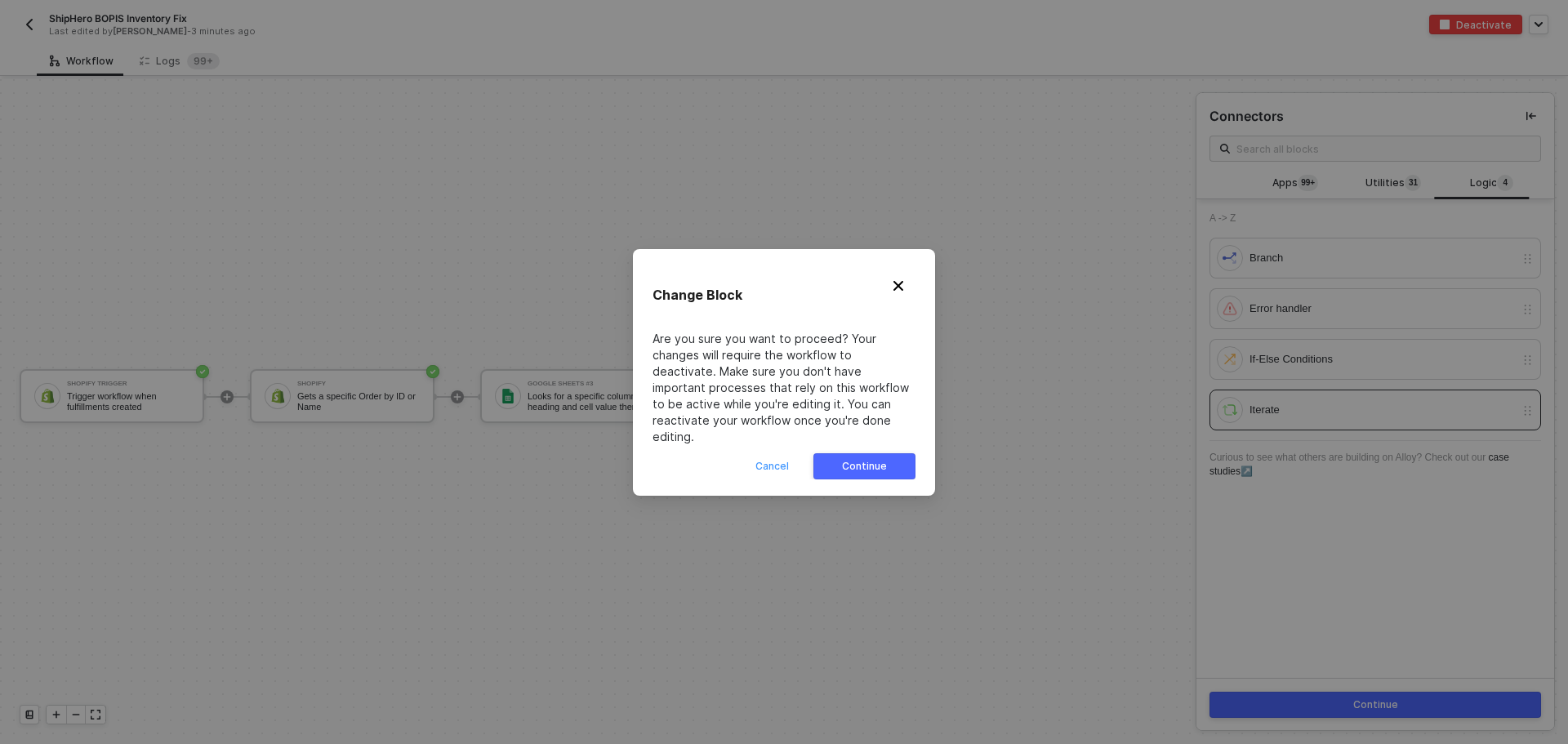
click at [766, 464] on div "Cancel" at bounding box center [772, 465] width 33 height 13
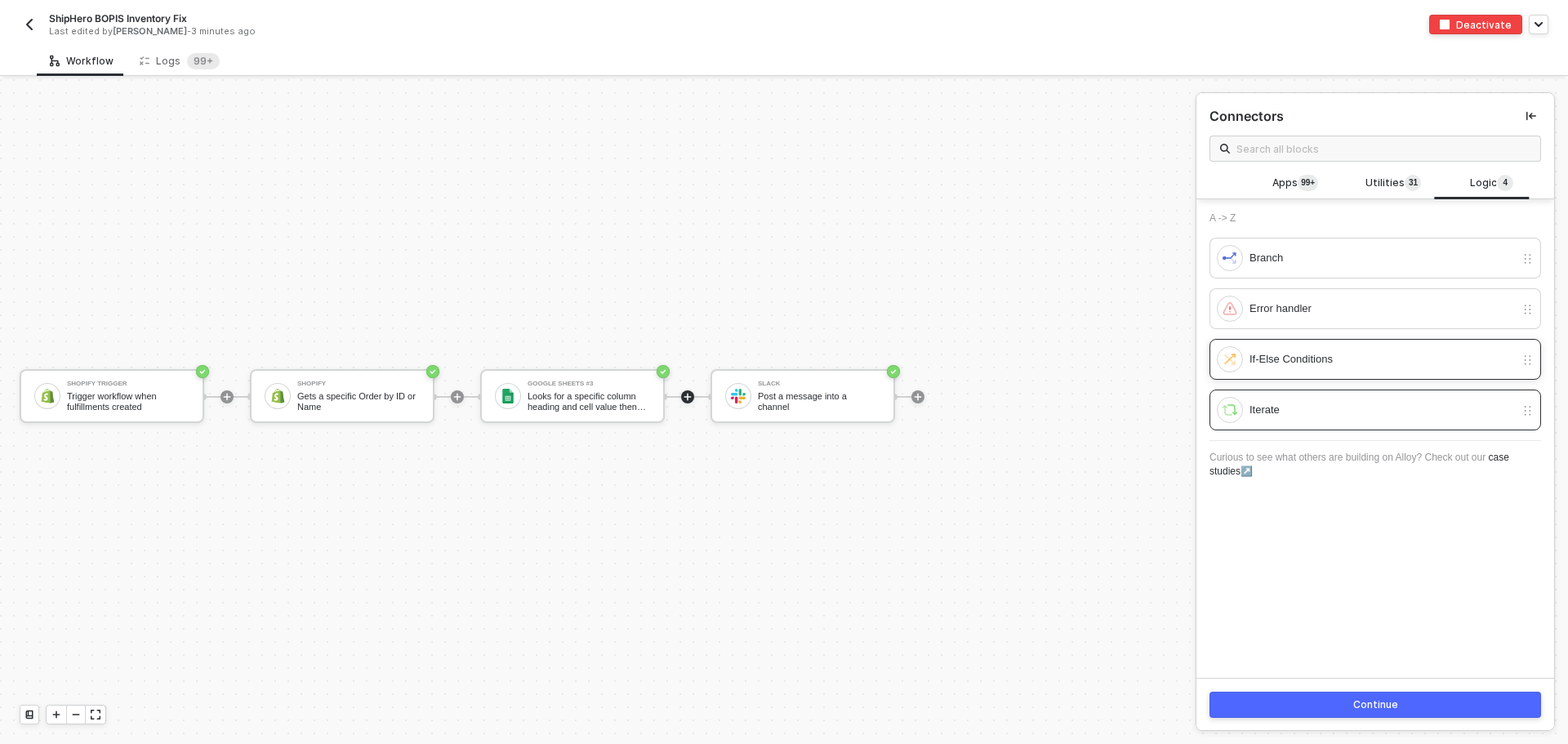
click at [1331, 358] on div "If-Else Conditions" at bounding box center [1382, 359] width 265 height 18
click at [1399, 699] on button "Continue" at bounding box center [1375, 705] width 332 height 26
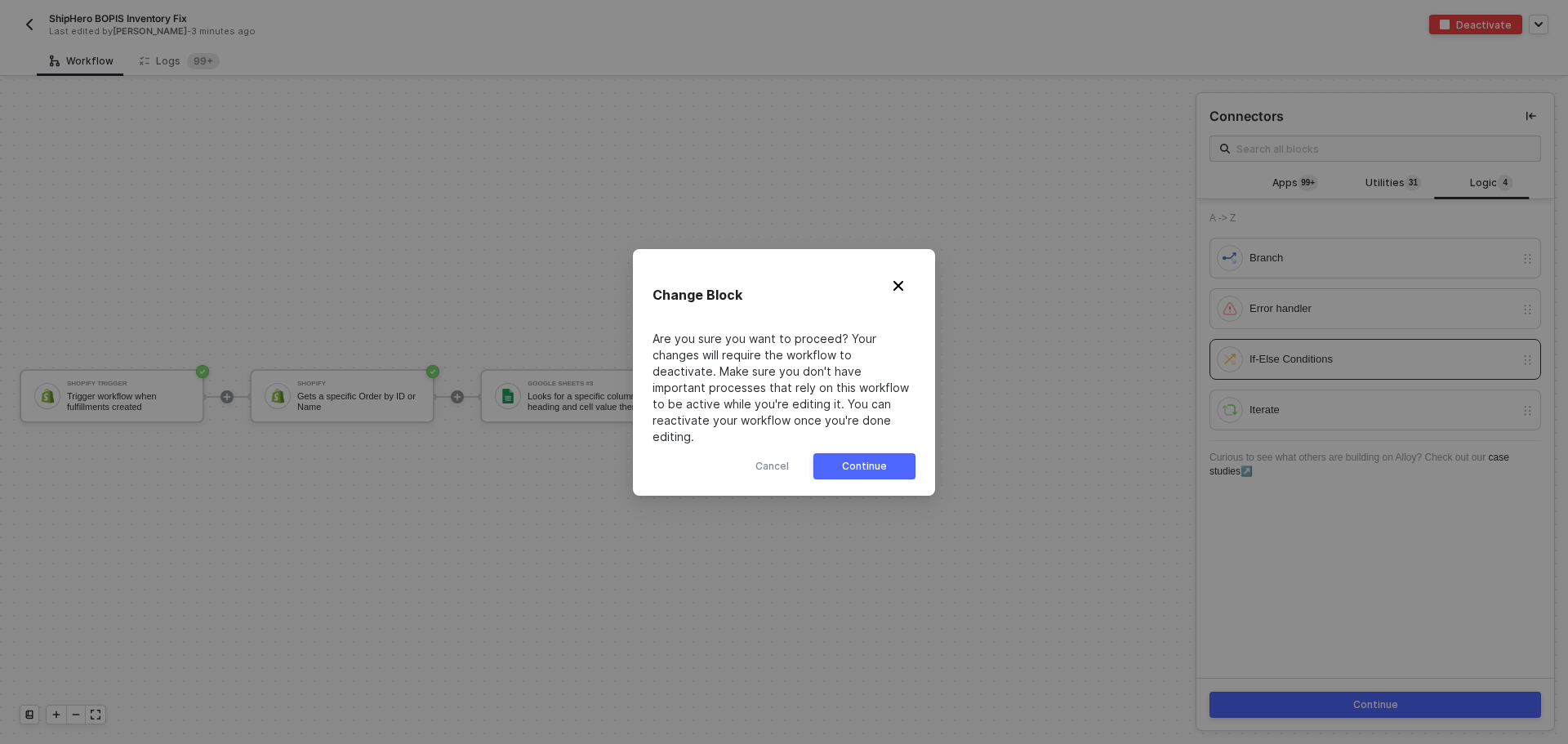
click at [863, 441] on div "Are you sure you want to proceed? Your changes will require the workflow to dea…" at bounding box center [783, 405] width 263 height 148
click at [863, 459] on div "Continue" at bounding box center [863, 465] width 45 height 13
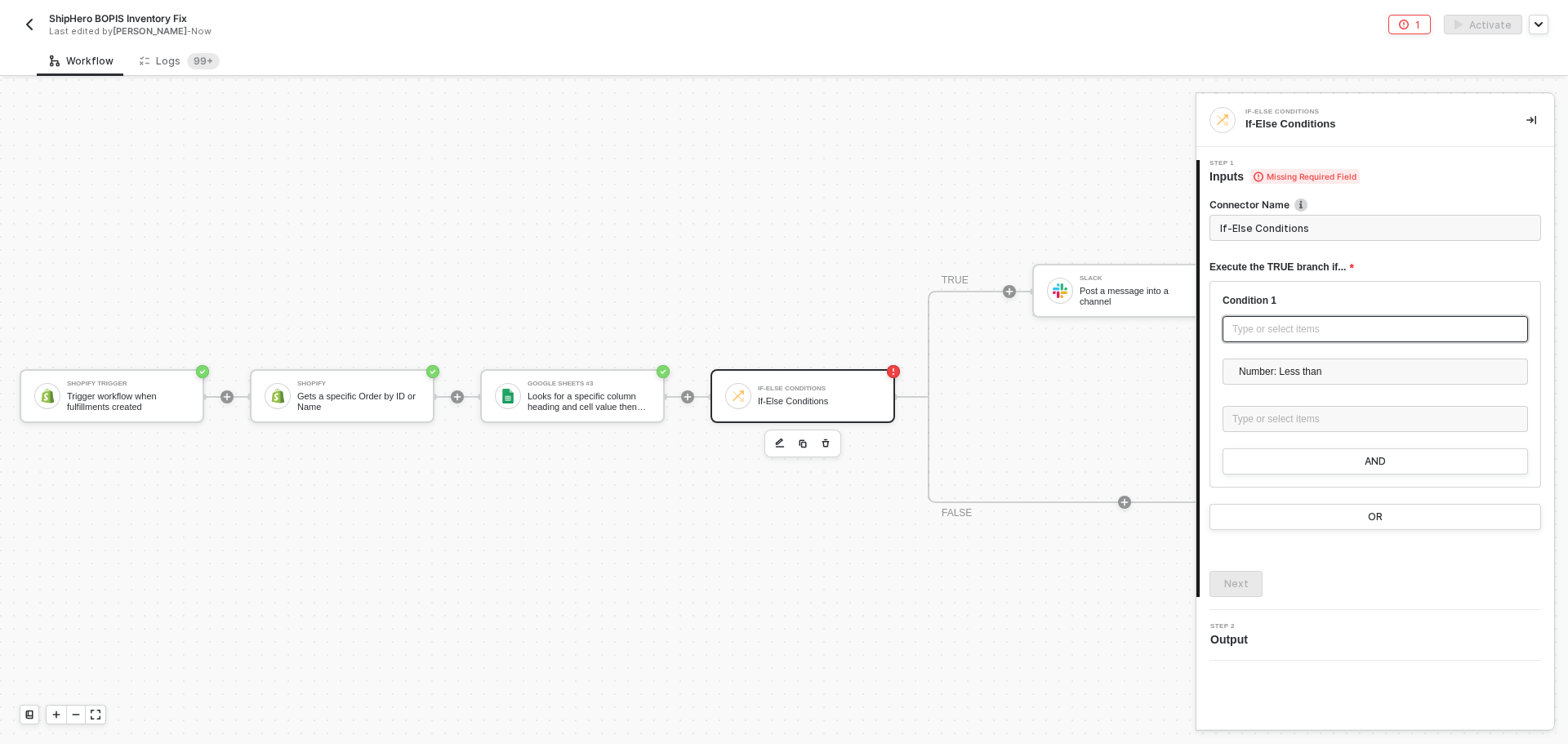
click at [1304, 320] on div "Type or select items ﻿" at bounding box center [1375, 329] width 306 height 26
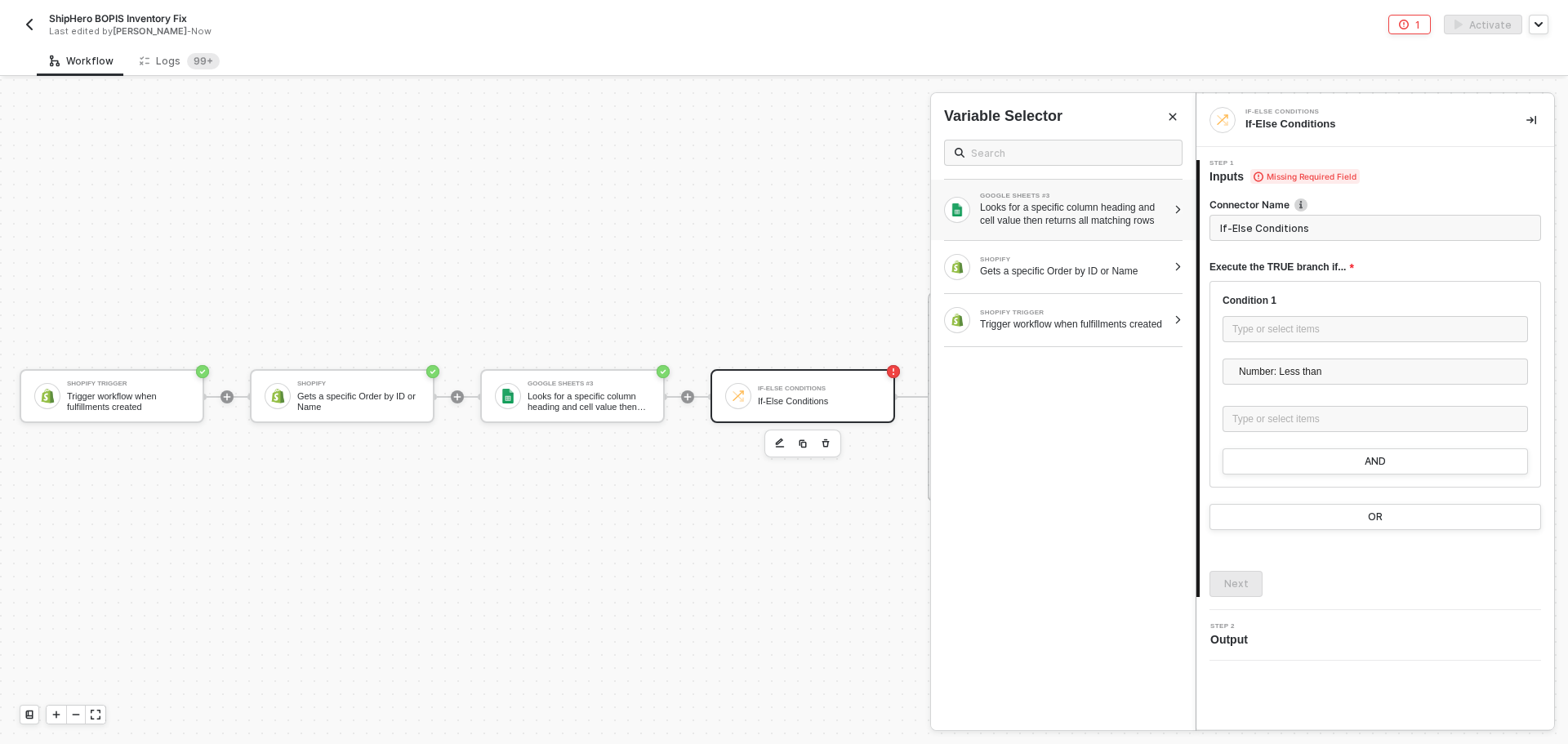
click at [1083, 228] on div "GOOGLE SHEETS #3 Looks for a specific column heading and cell value then return…" at bounding box center [1063, 210] width 265 height 60
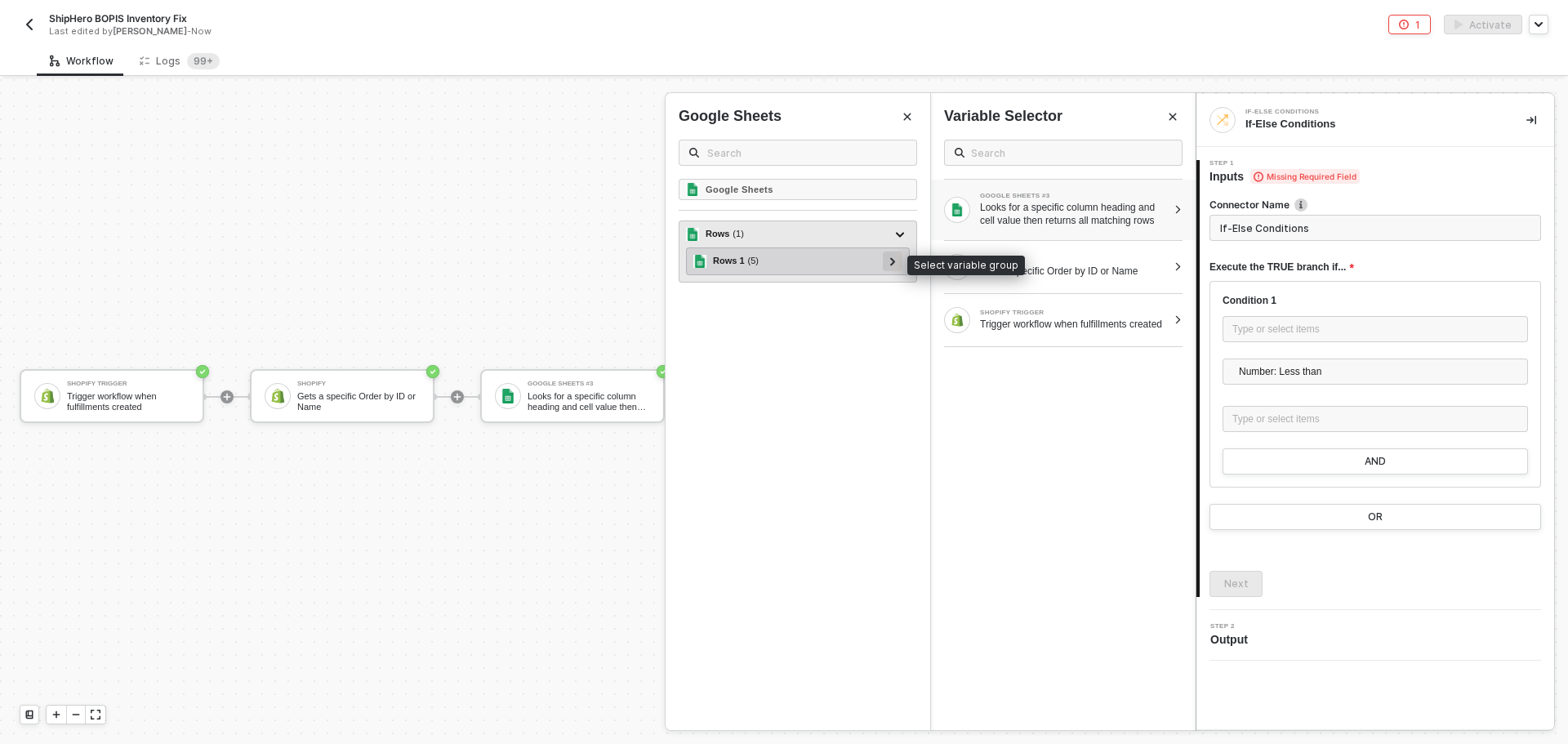
click at [888, 263] on div at bounding box center [892, 261] width 19 height 19
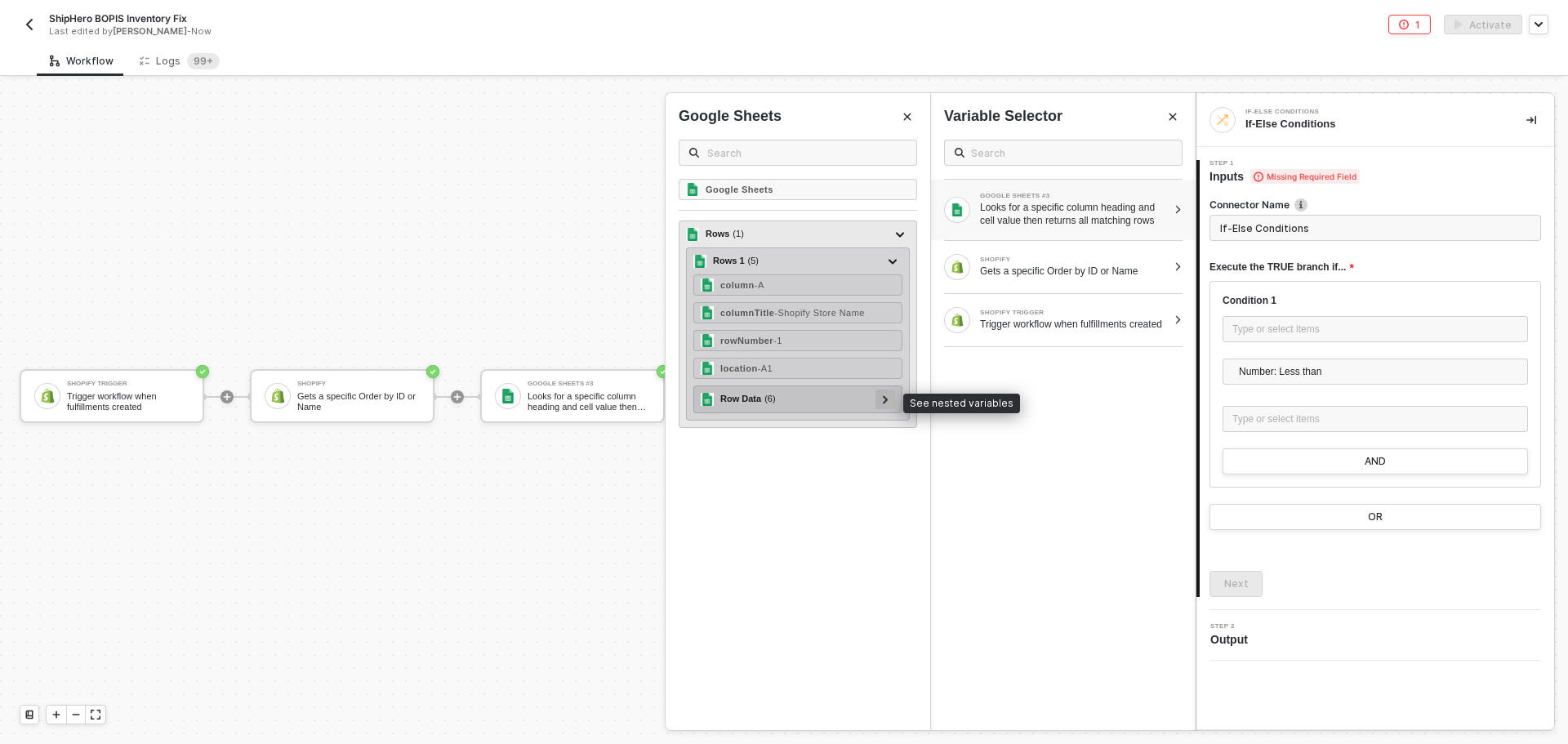
click at [883, 401] on icon at bounding box center [885, 399] width 6 height 8
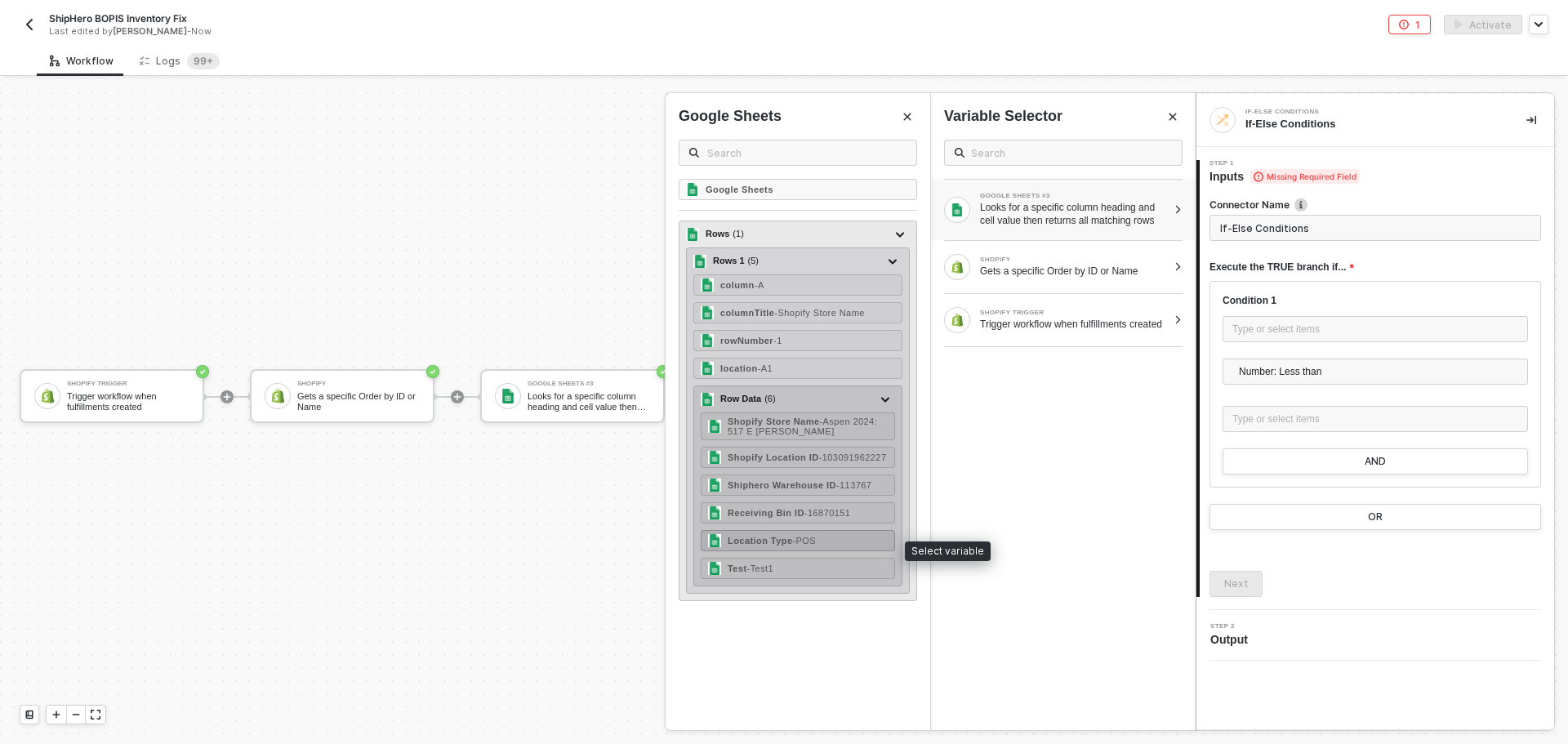
click at [829, 546] on div "Location Type - POS" at bounding box center [797, 541] width 195 height 21
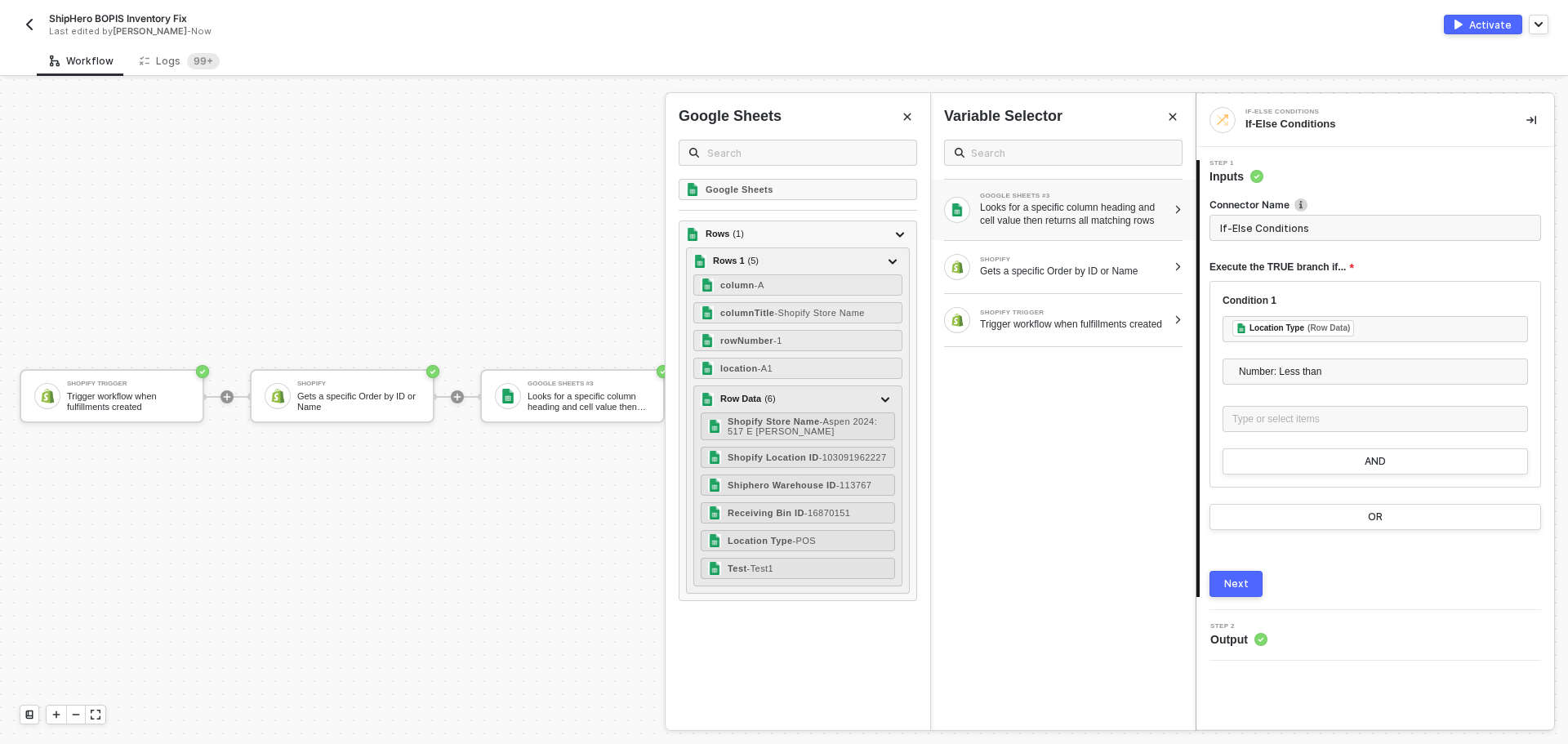
click at [1295, 385] on div "Number: Less than" at bounding box center [1375, 375] width 306 height 34
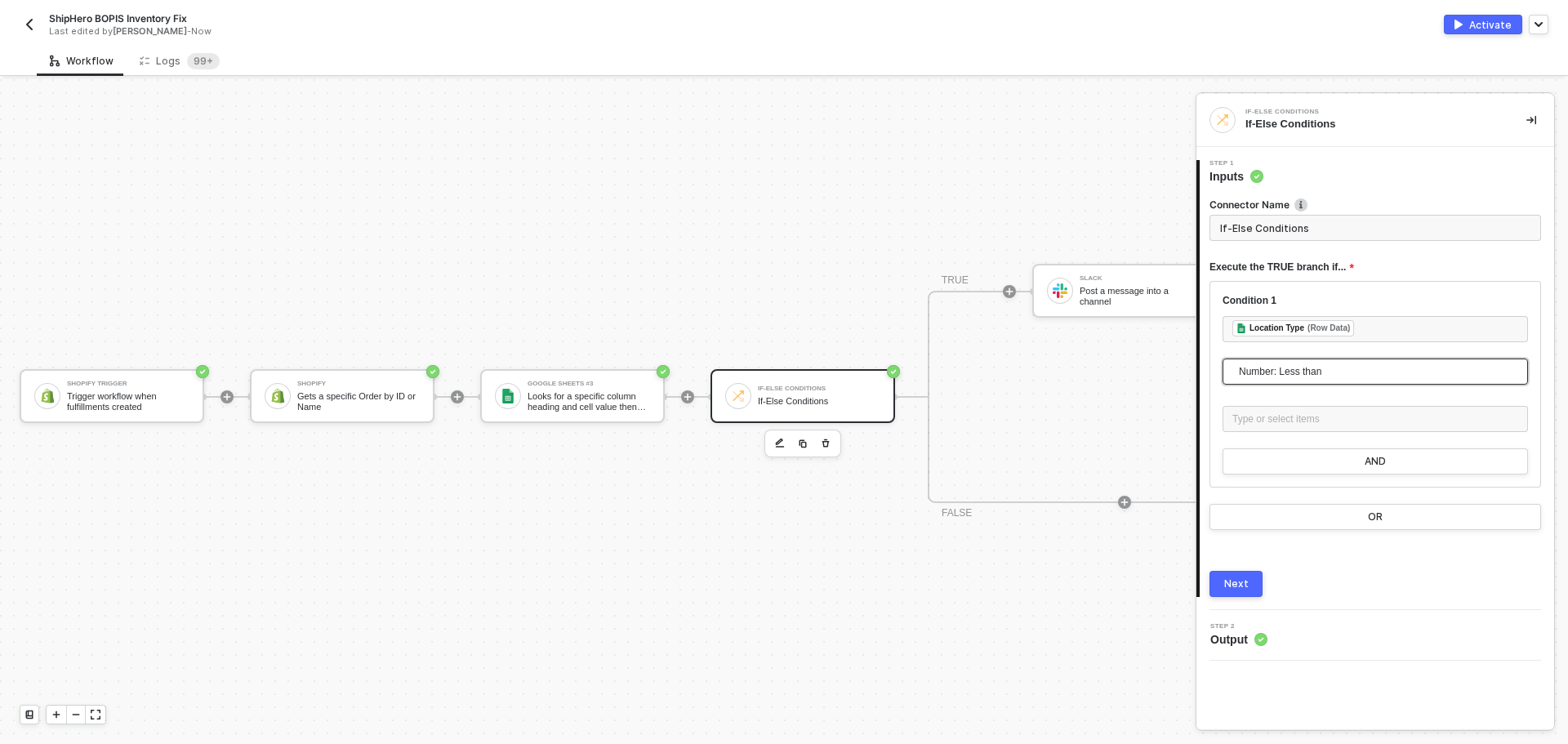
click at [1302, 370] on span "Number: Less than" at bounding box center [1379, 371] width 279 height 24
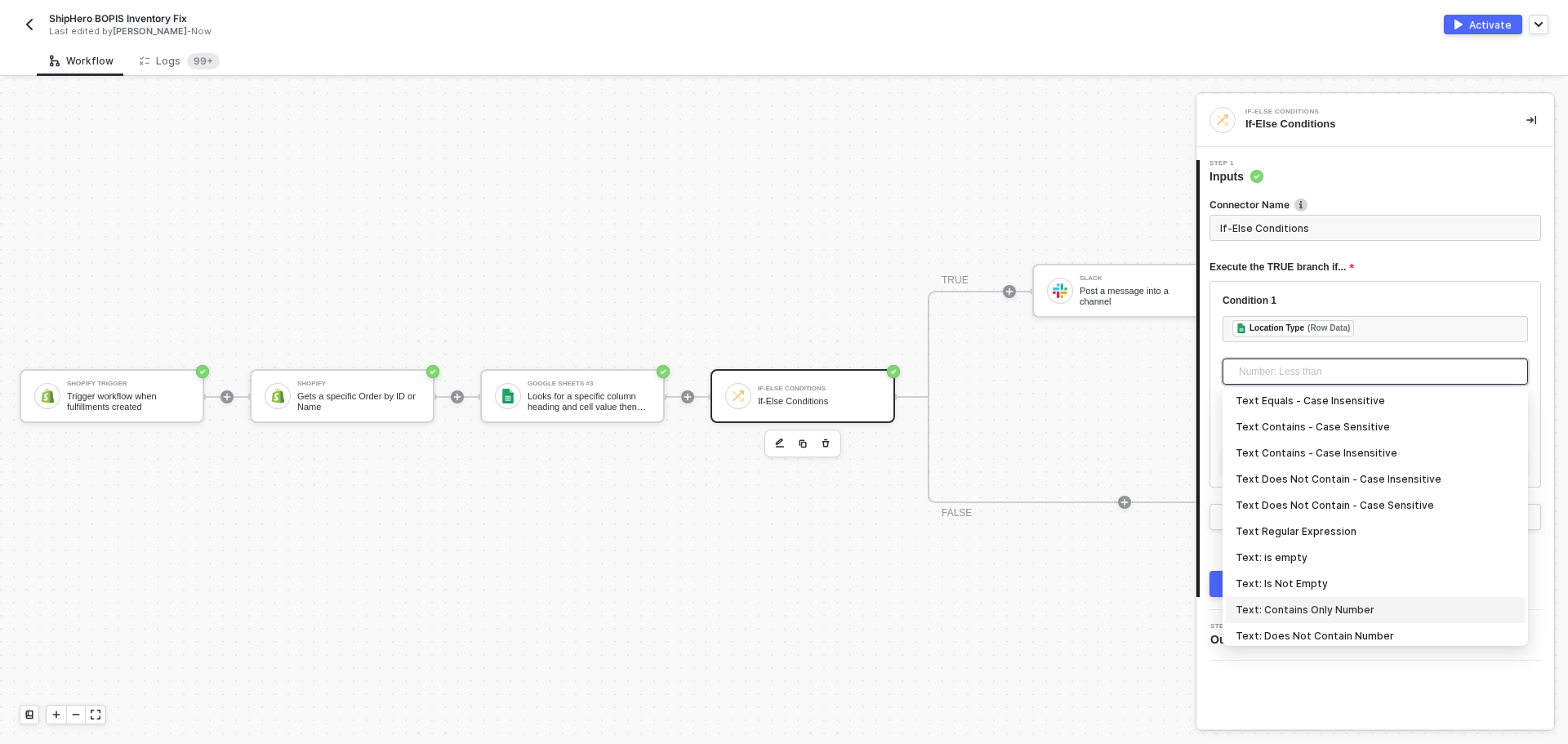
scroll to position [375, 0]
click at [1364, 427] on div "Text Contains - Case Insensitive" at bounding box center [1375, 424] width 279 height 18
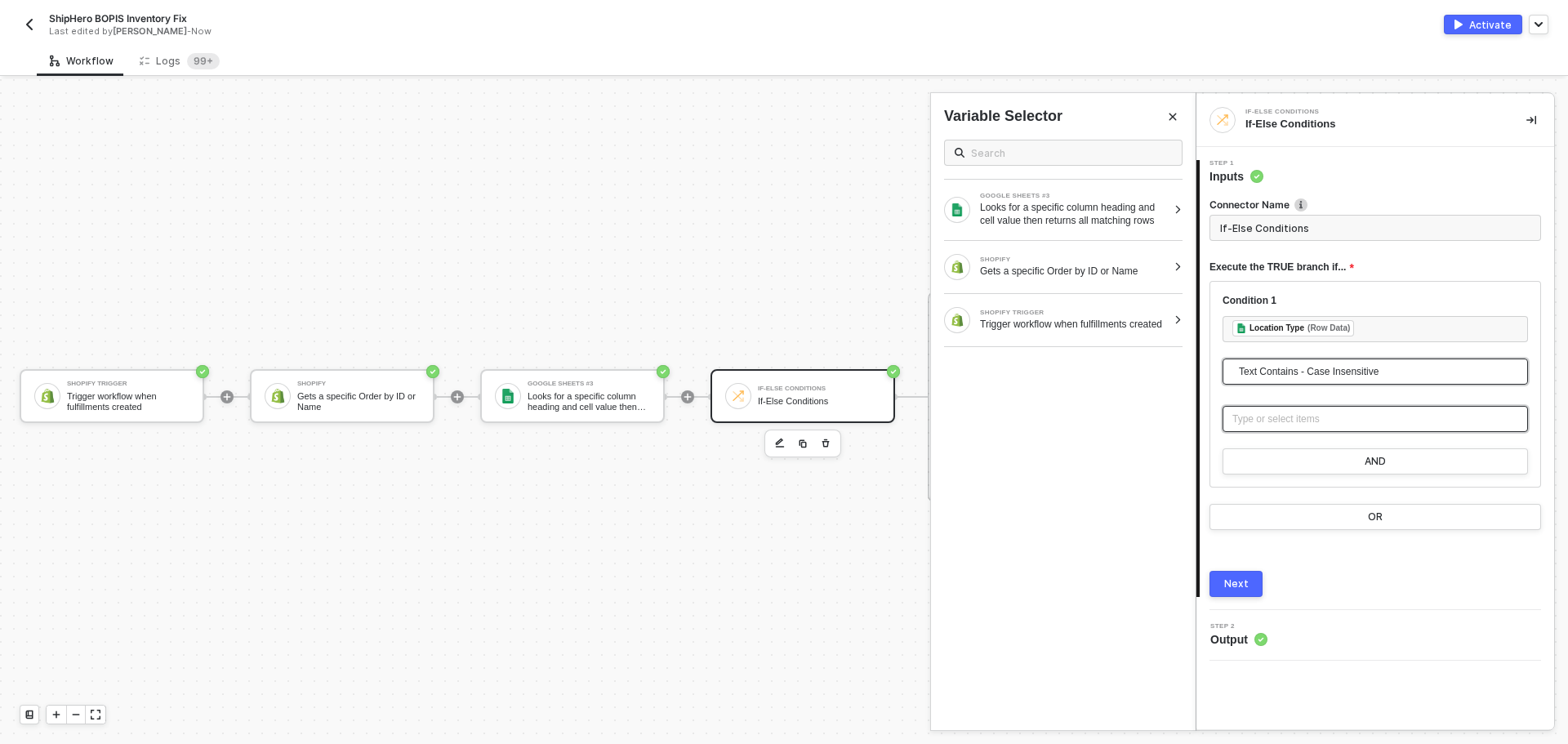
click at [1334, 412] on div "Type or select items ﻿" at bounding box center [1374, 419] width 285 height 16
click at [1334, 376] on span "Text Contains - Case Insensitive" at bounding box center [1379, 371] width 279 height 24
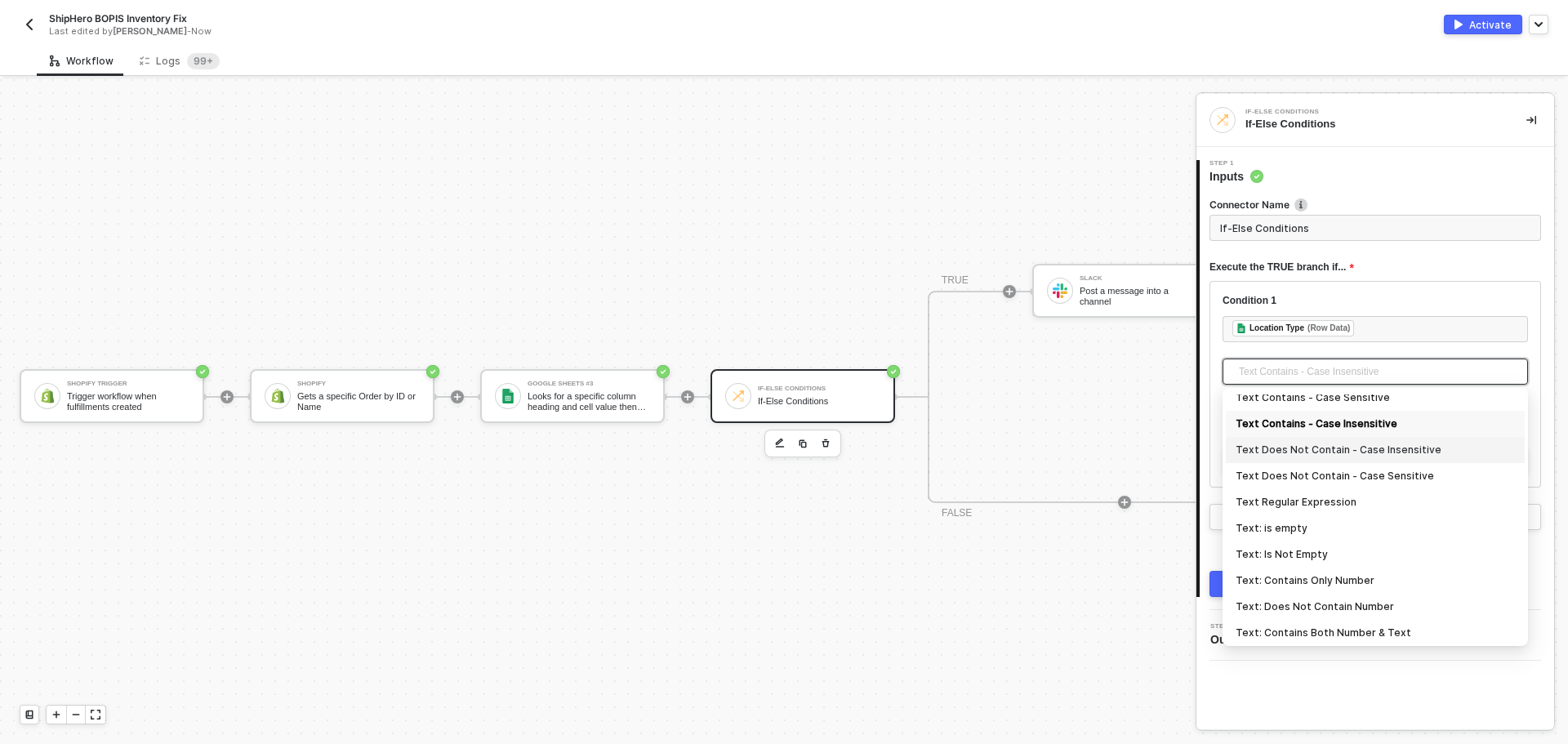
scroll to position [294, 0]
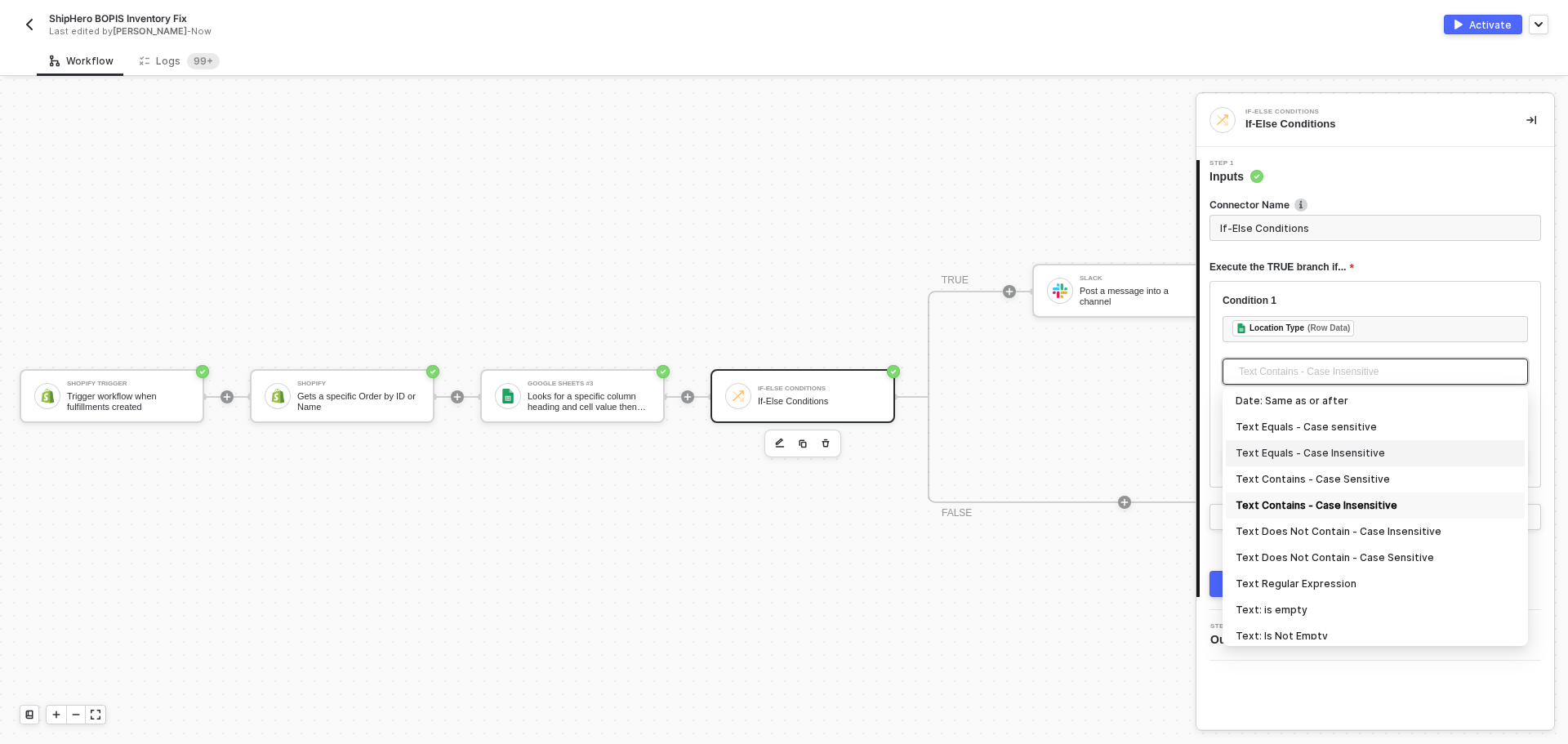
click at [1363, 451] on div "Text Equals - Case Insensitive" at bounding box center [1375, 453] width 279 height 18
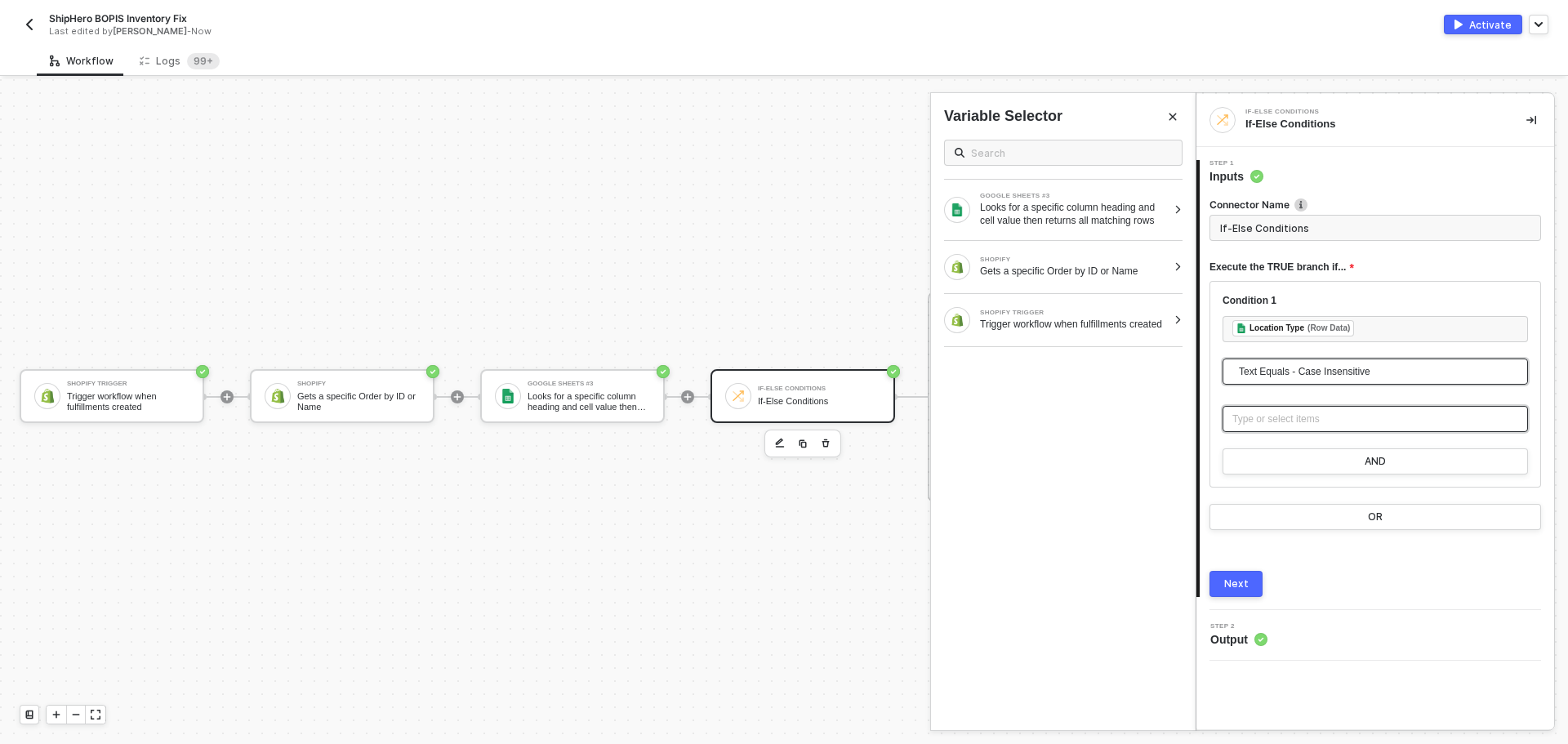
click at [1320, 428] on div "Type or select items ﻿" at bounding box center [1375, 419] width 306 height 26
type input "Only continue if Location Type = POS"
click at [1329, 449] on button "AND" at bounding box center [1375, 461] width 306 height 26
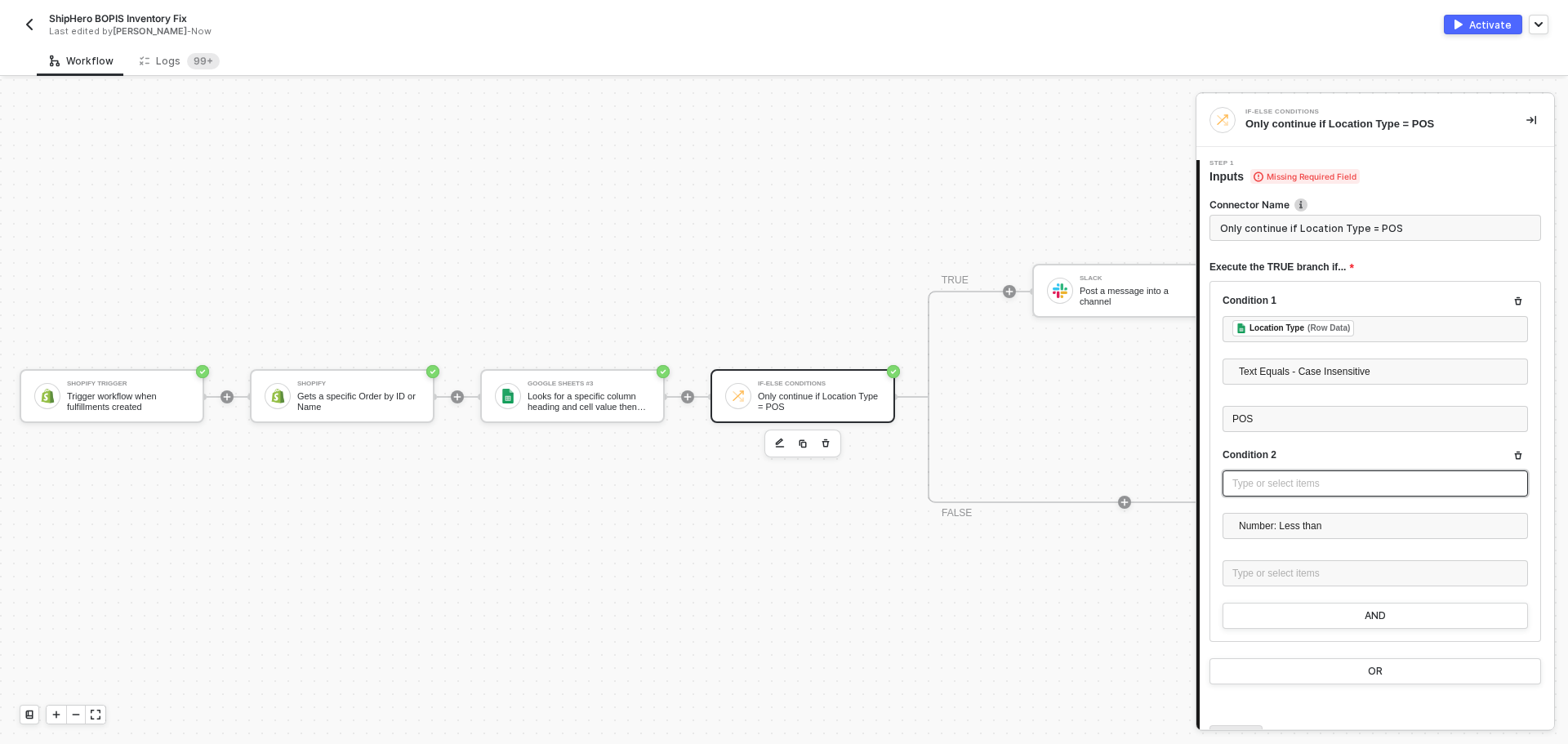
click at [1312, 494] on div "Type or select items ﻿" at bounding box center [1375, 484] width 306 height 26
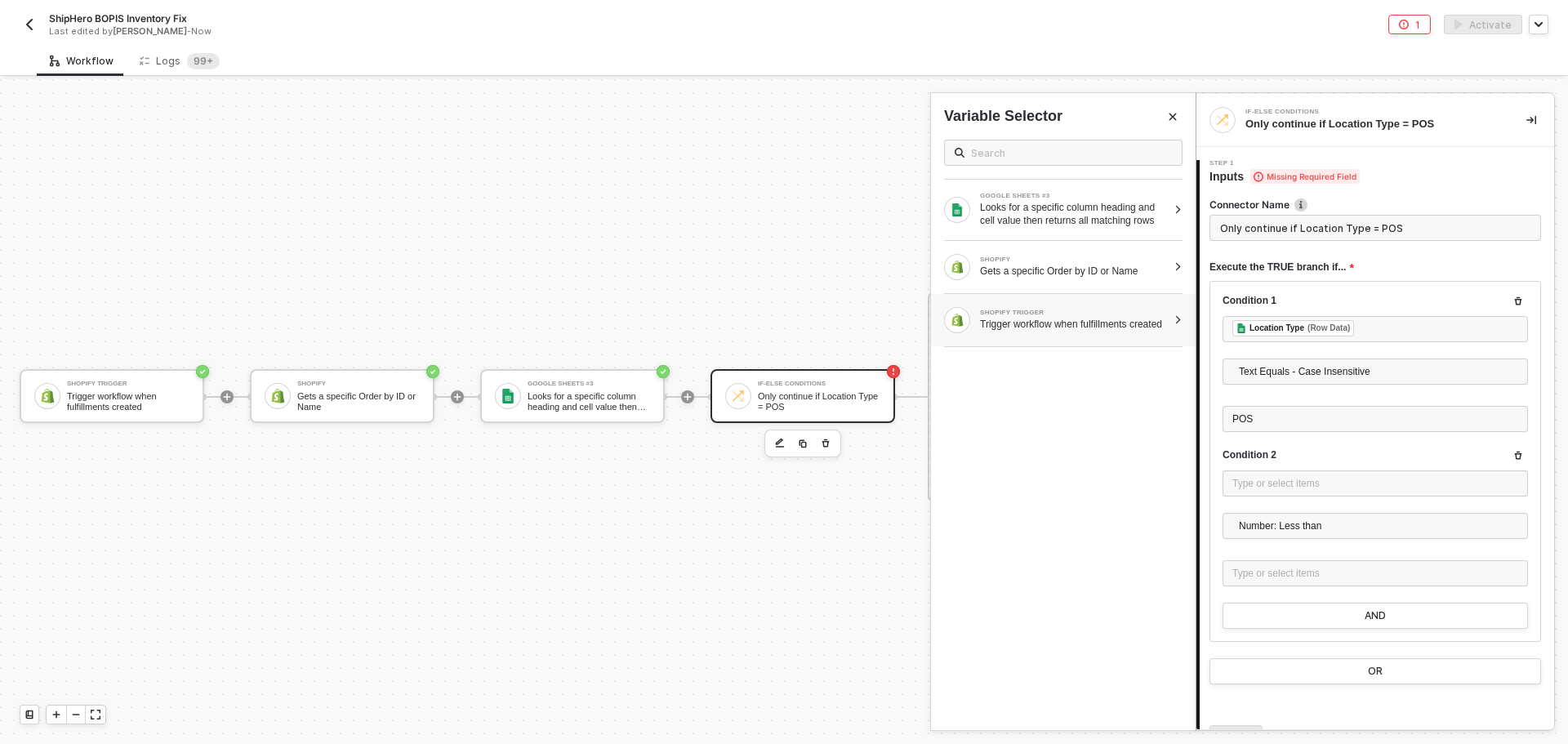
click at [1097, 321] on div "Trigger workflow when fulfillments created" at bounding box center [1073, 324] width 187 height 13
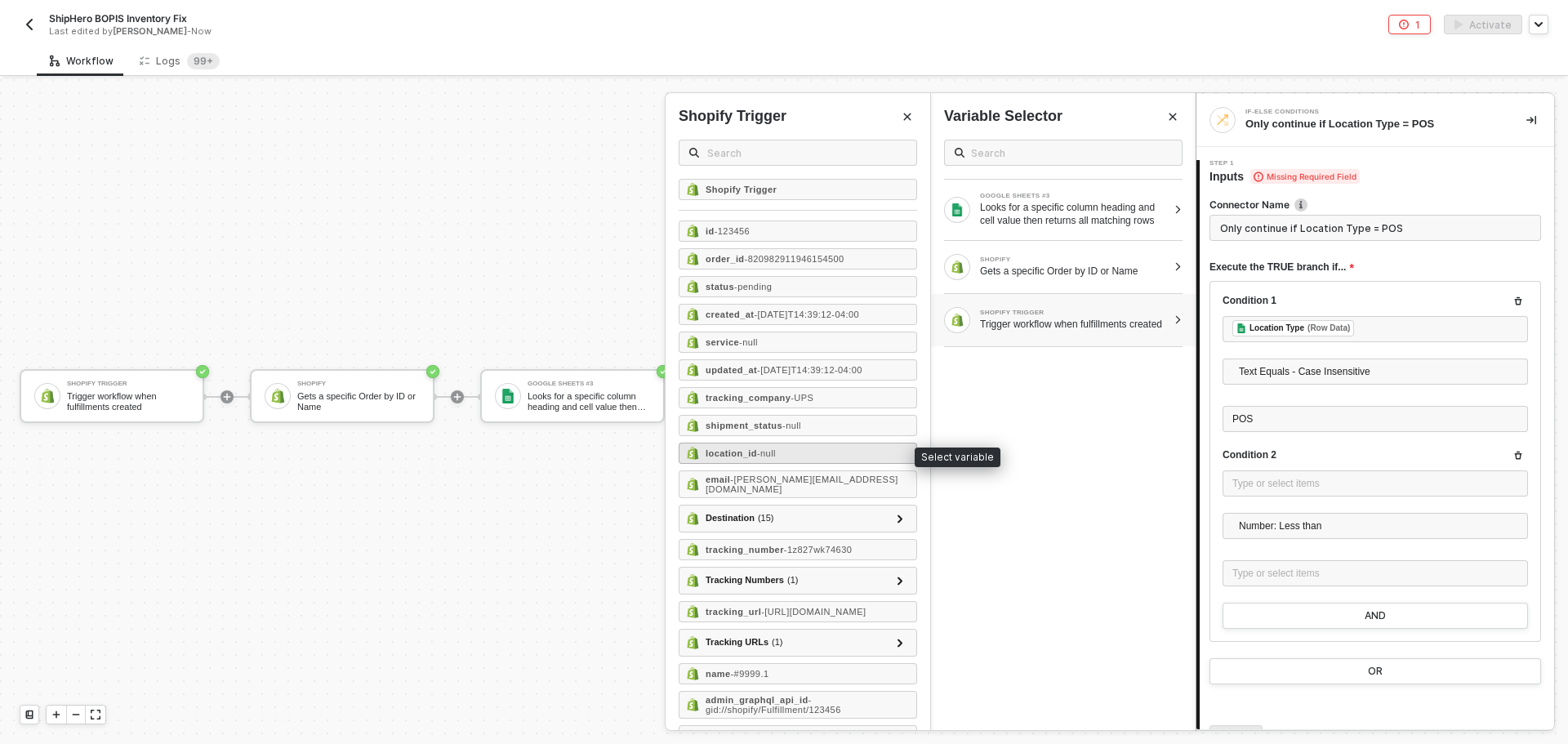
click at [772, 456] on span "- null" at bounding box center [767, 452] width 19 height 10
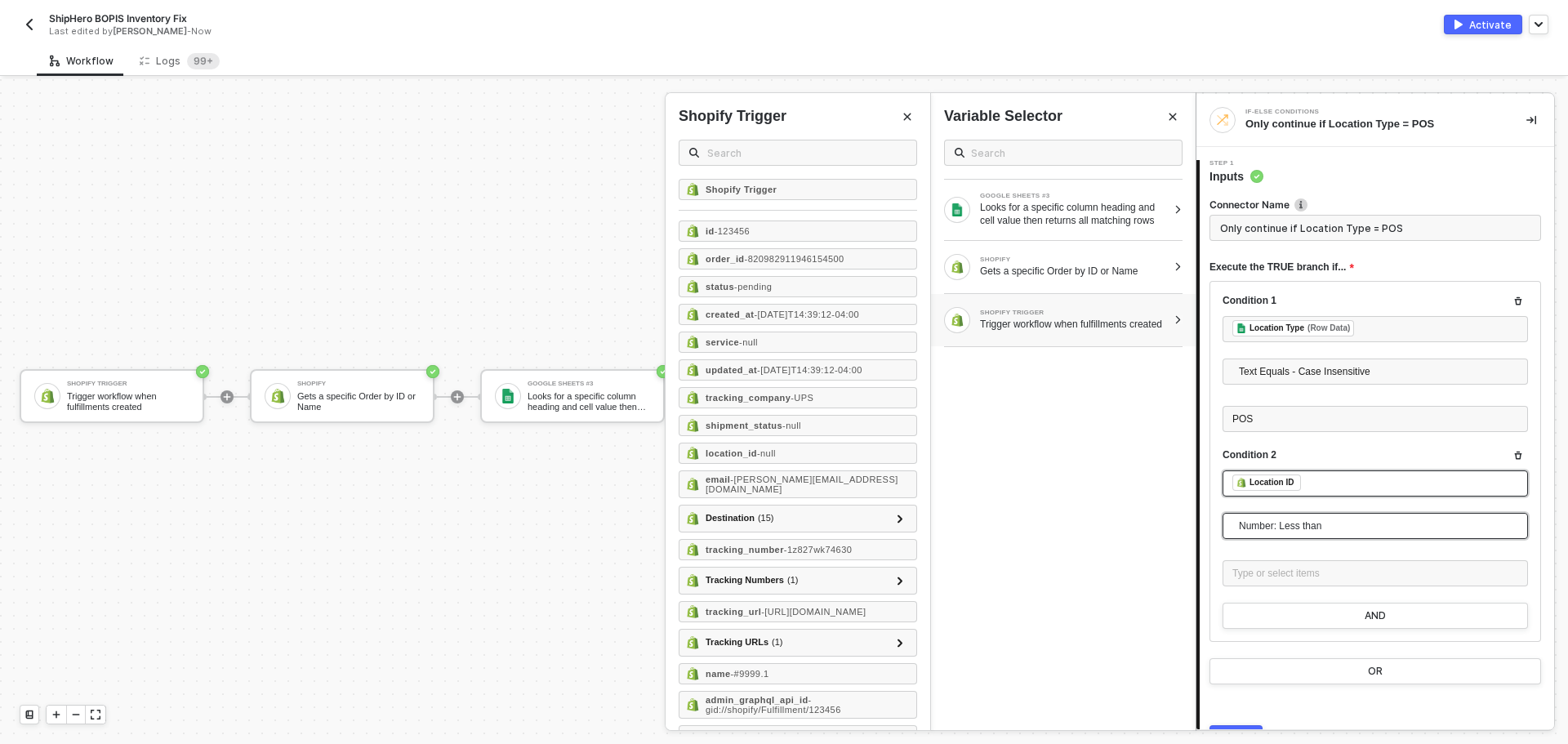
click at [1480, 534] on span "Number: Less than" at bounding box center [1379, 526] width 279 height 24
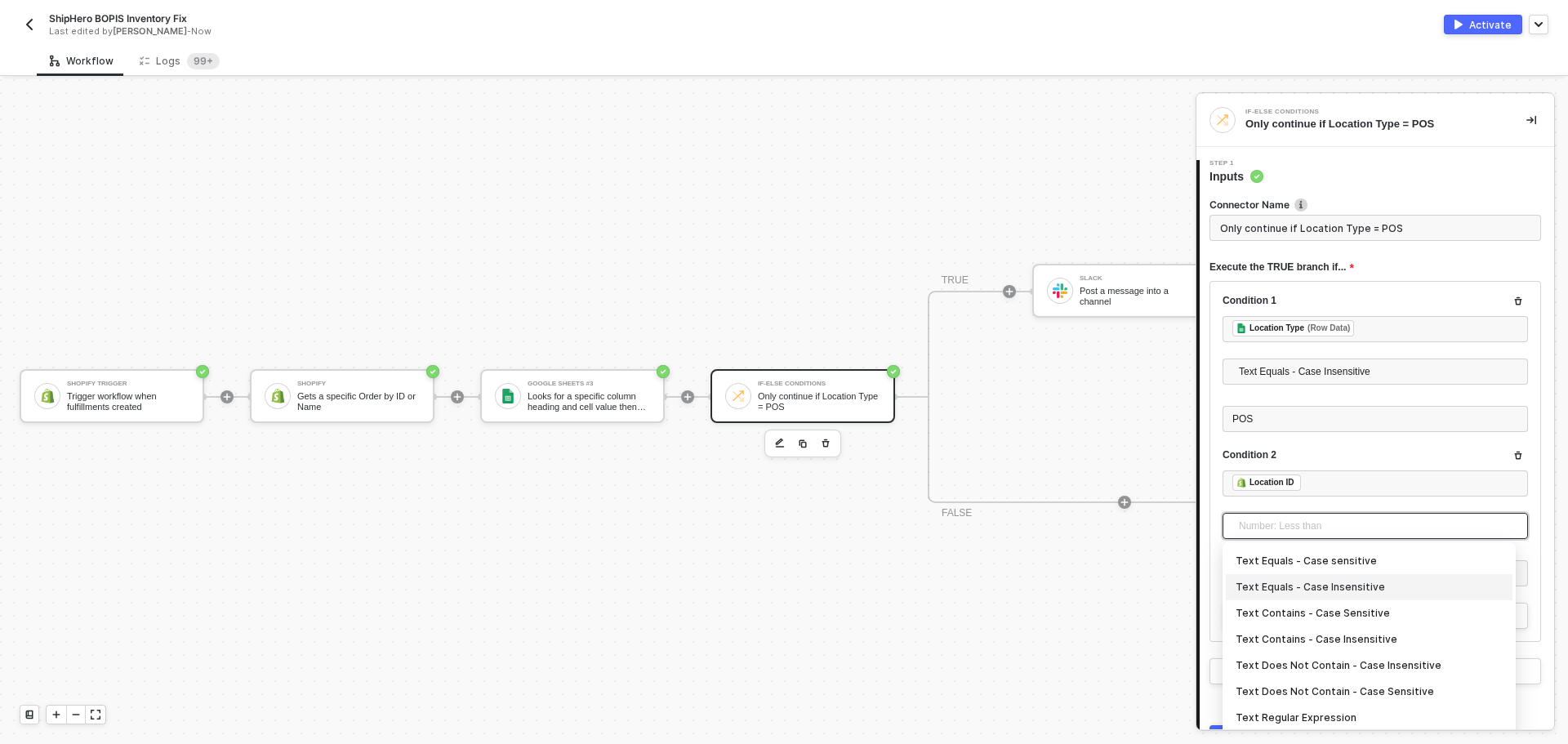
scroll to position [0, 0]
click at [1364, 644] on div "Number: Not Equal" at bounding box center [1369, 640] width 267 height 18
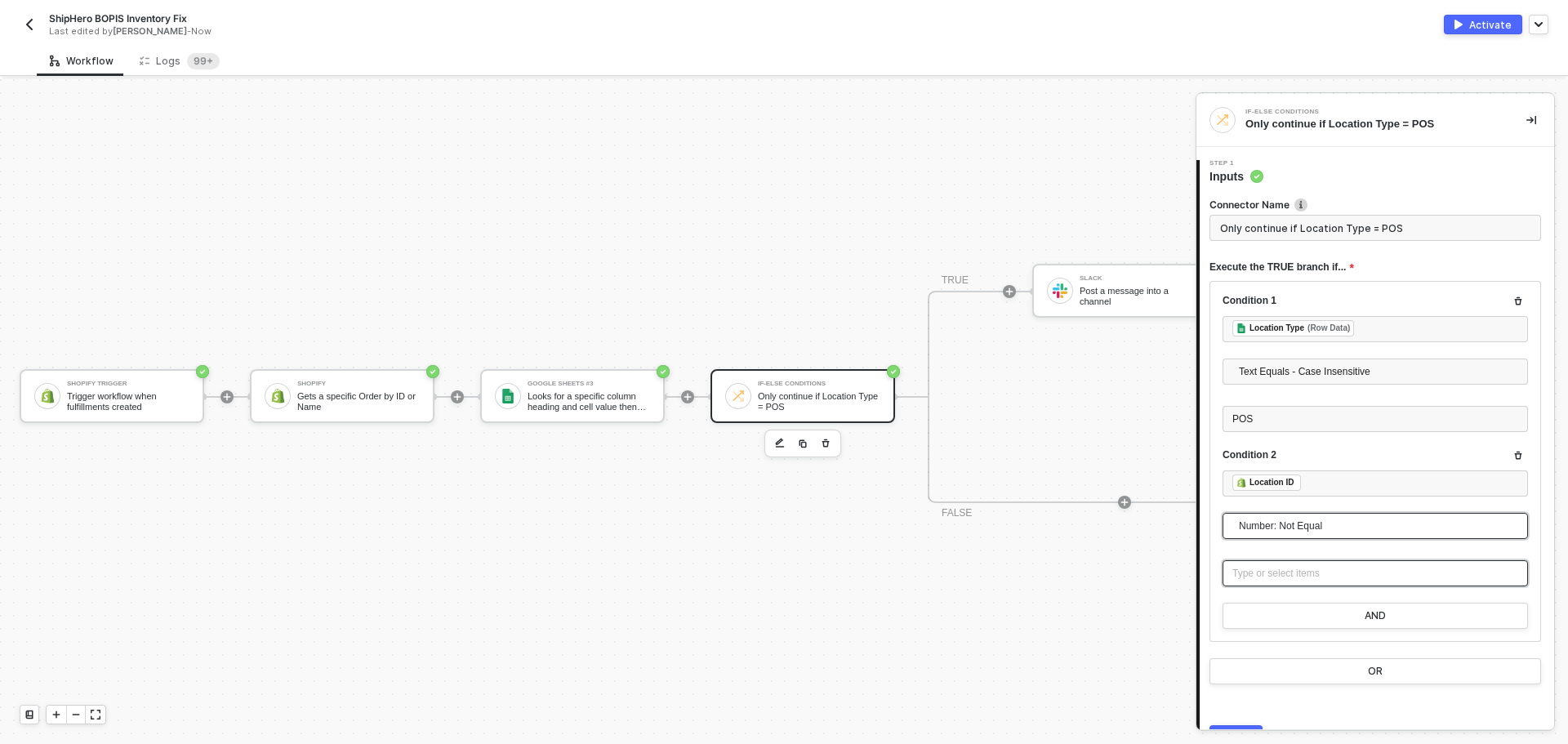
click at [1304, 575] on div "Type or select items ﻿" at bounding box center [1374, 574] width 285 height 16
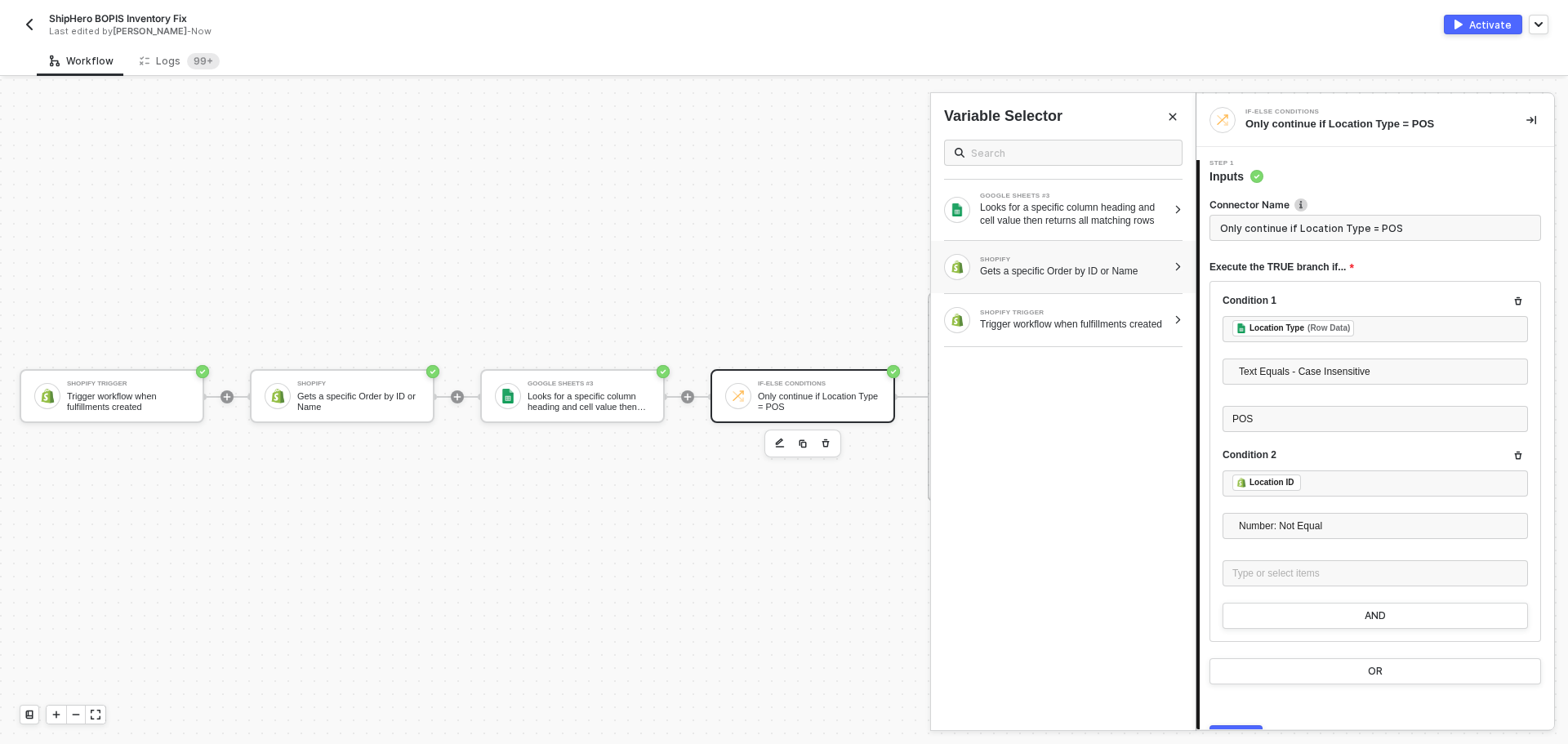
click at [1076, 283] on div "SHOPIFY Gets a specific Order by ID or Name" at bounding box center [1063, 267] width 265 height 52
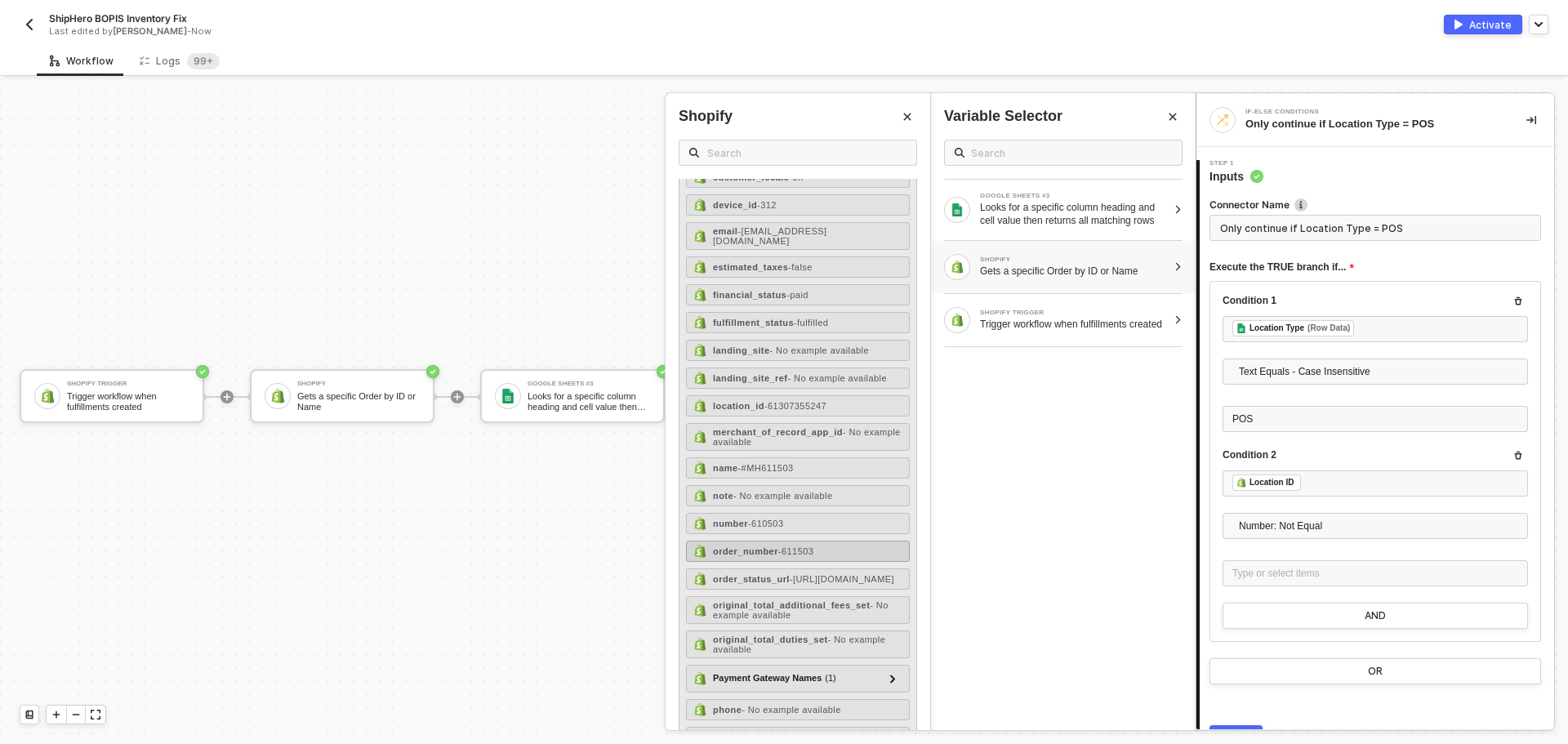
scroll to position [899, 0]
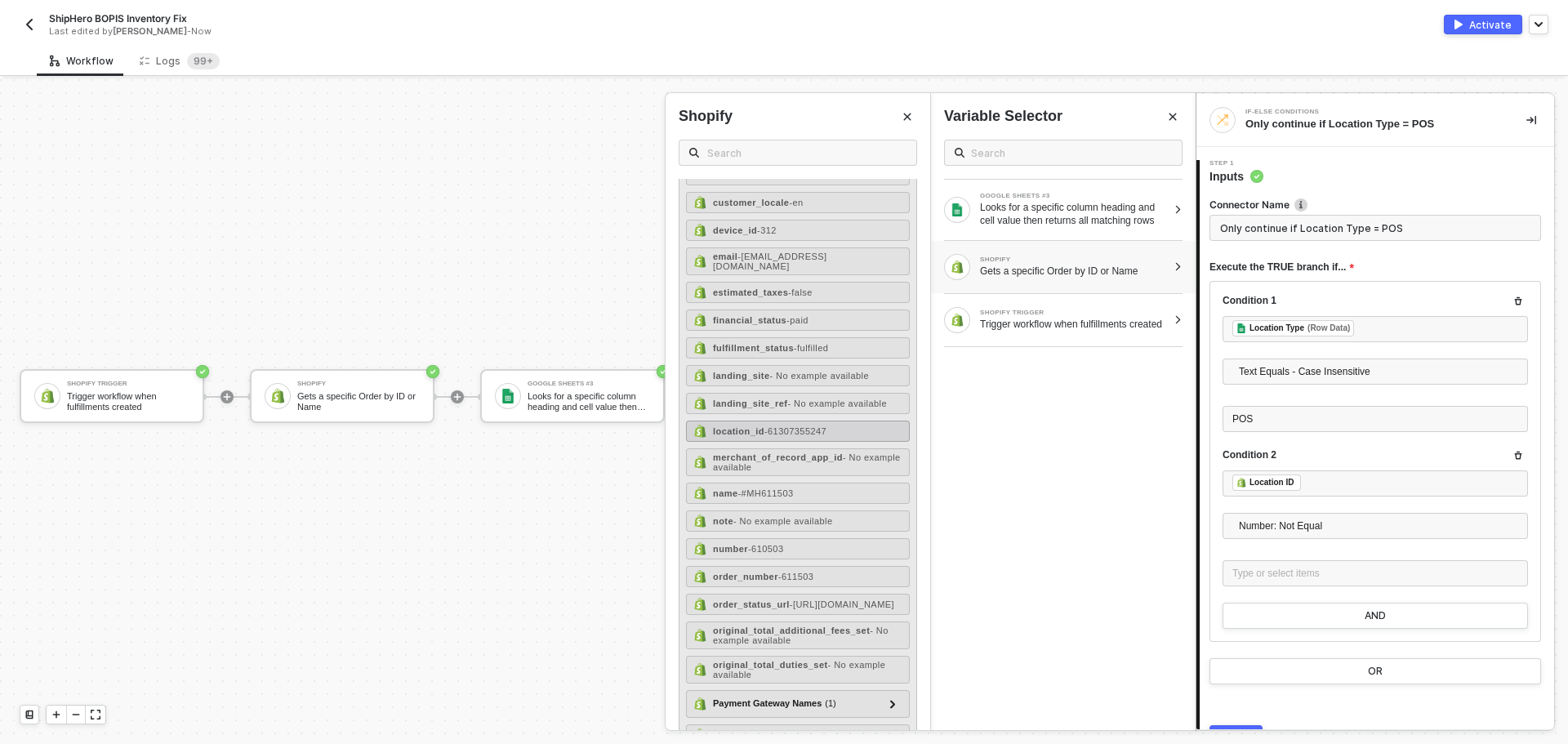
click at [790, 427] on div "location_id - 61307355247" at bounding box center [798, 431] width 224 height 21
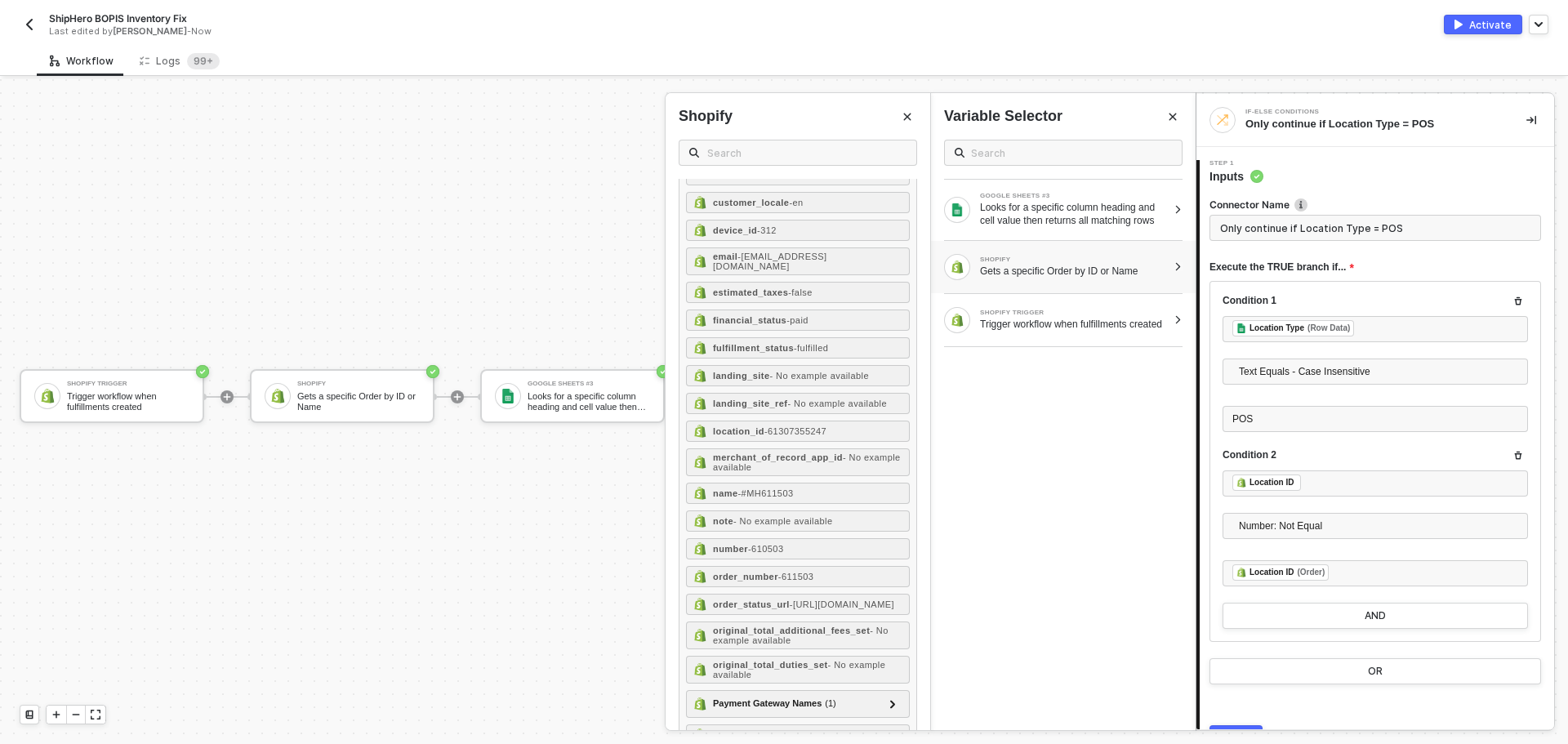
click at [1056, 510] on div "GOOGLE SHEETS #3 Looks for a specific column heading and cell value then return…" at bounding box center [1063, 428] width 265 height 603
click at [1476, 24] on div "Activate" at bounding box center [1489, 25] width 43 height 14
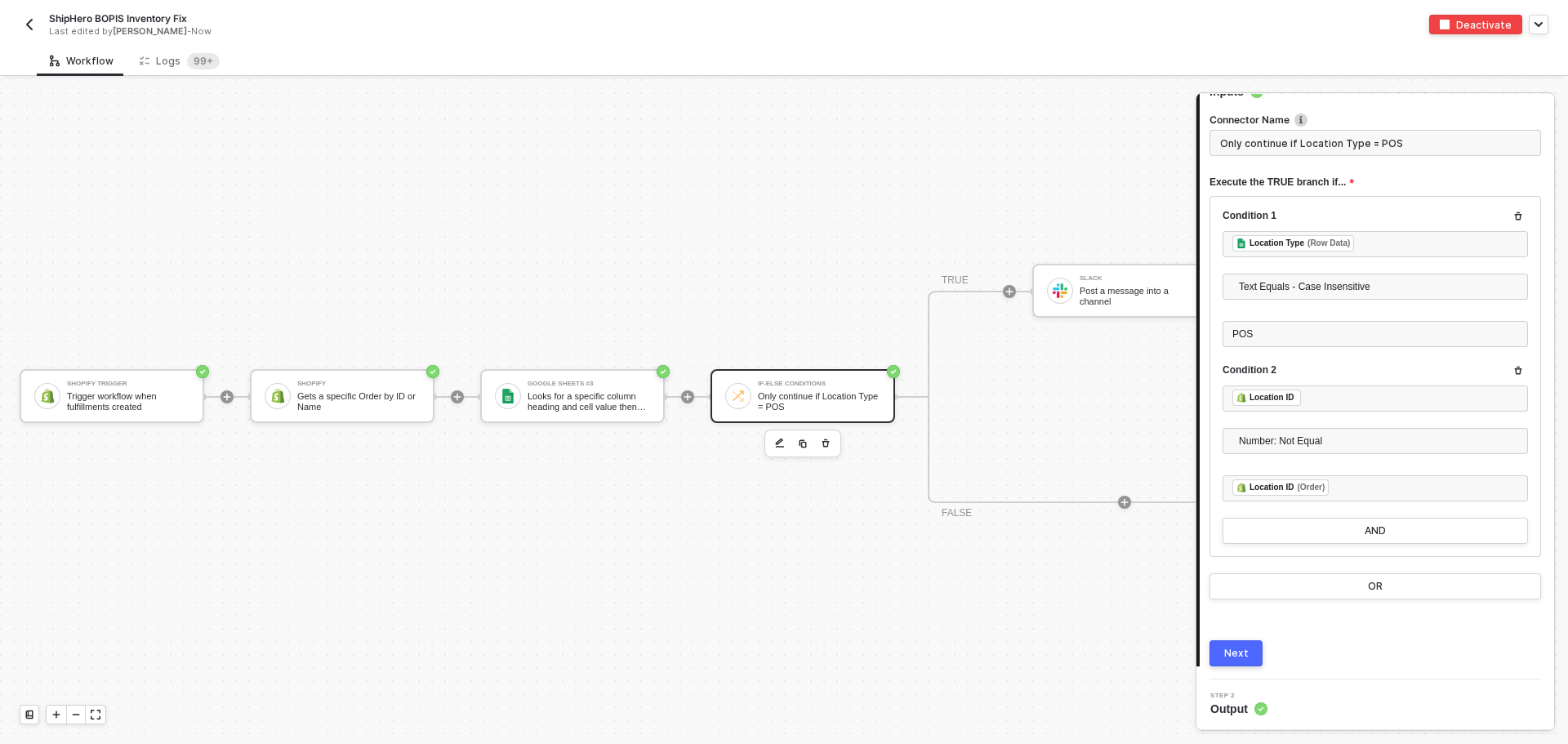
scroll to position [86, 0]
click at [1224, 649] on button "Next" at bounding box center [1235, 652] width 53 height 26
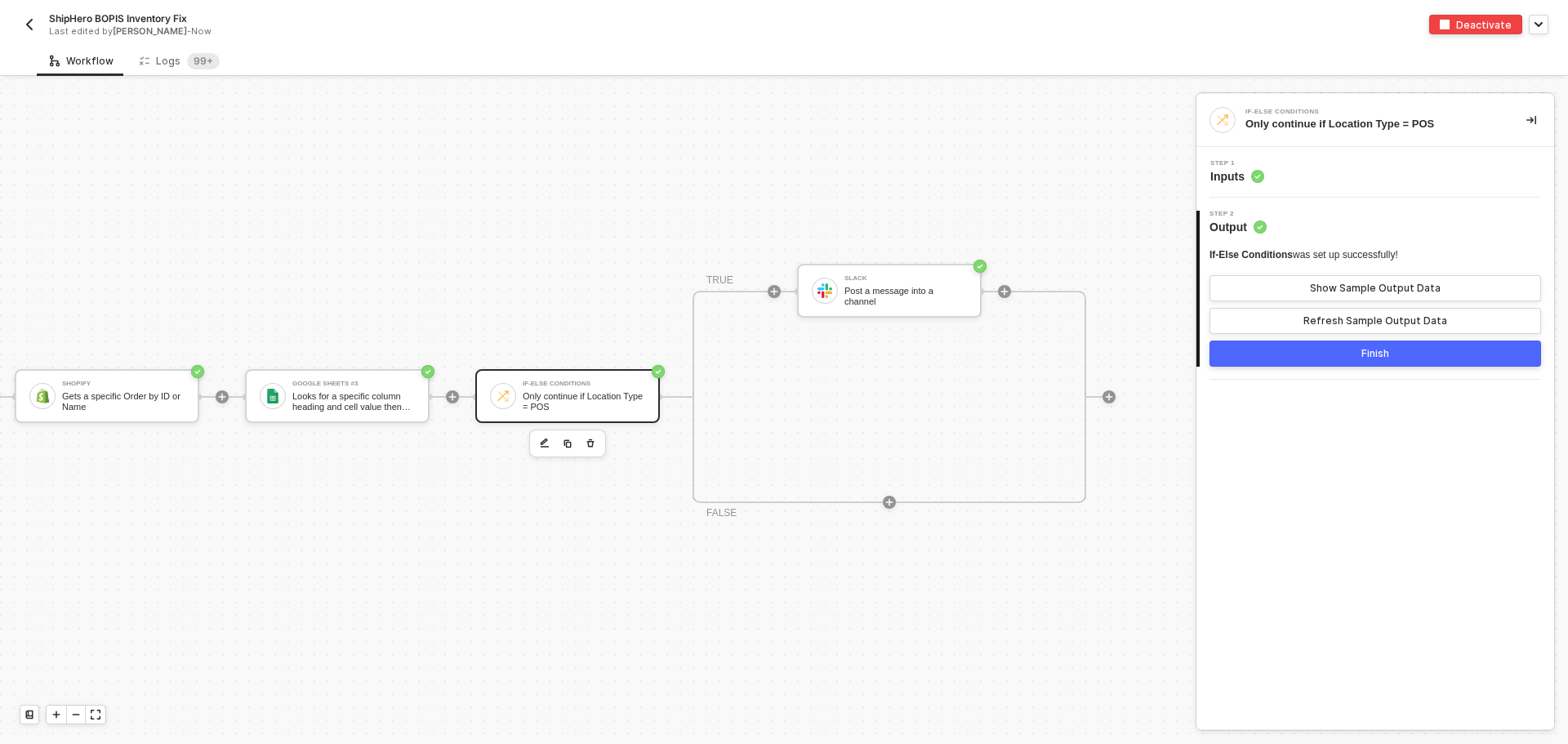
scroll to position [31, 270]
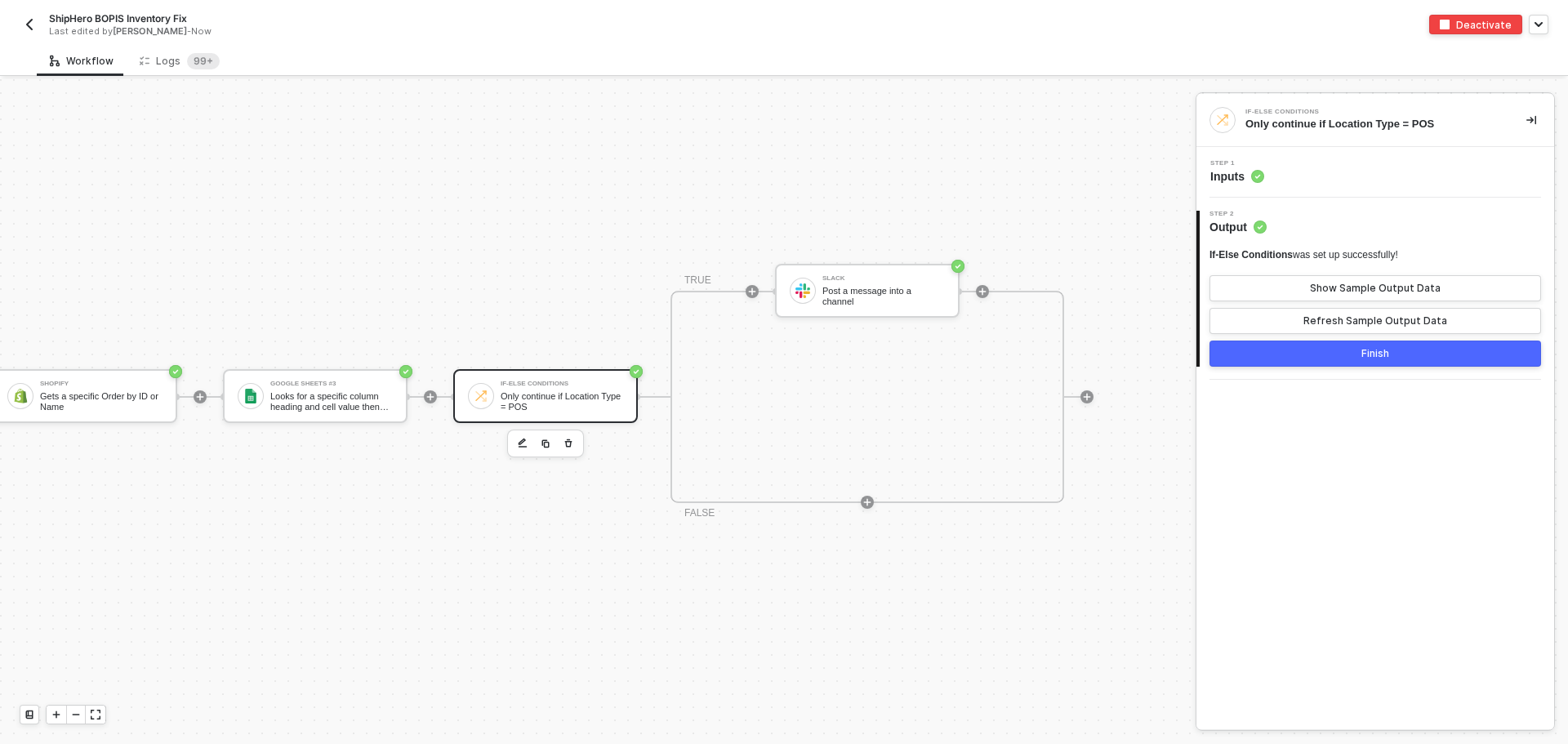
click at [34, 24] on img "button" at bounding box center [29, 24] width 13 height 13
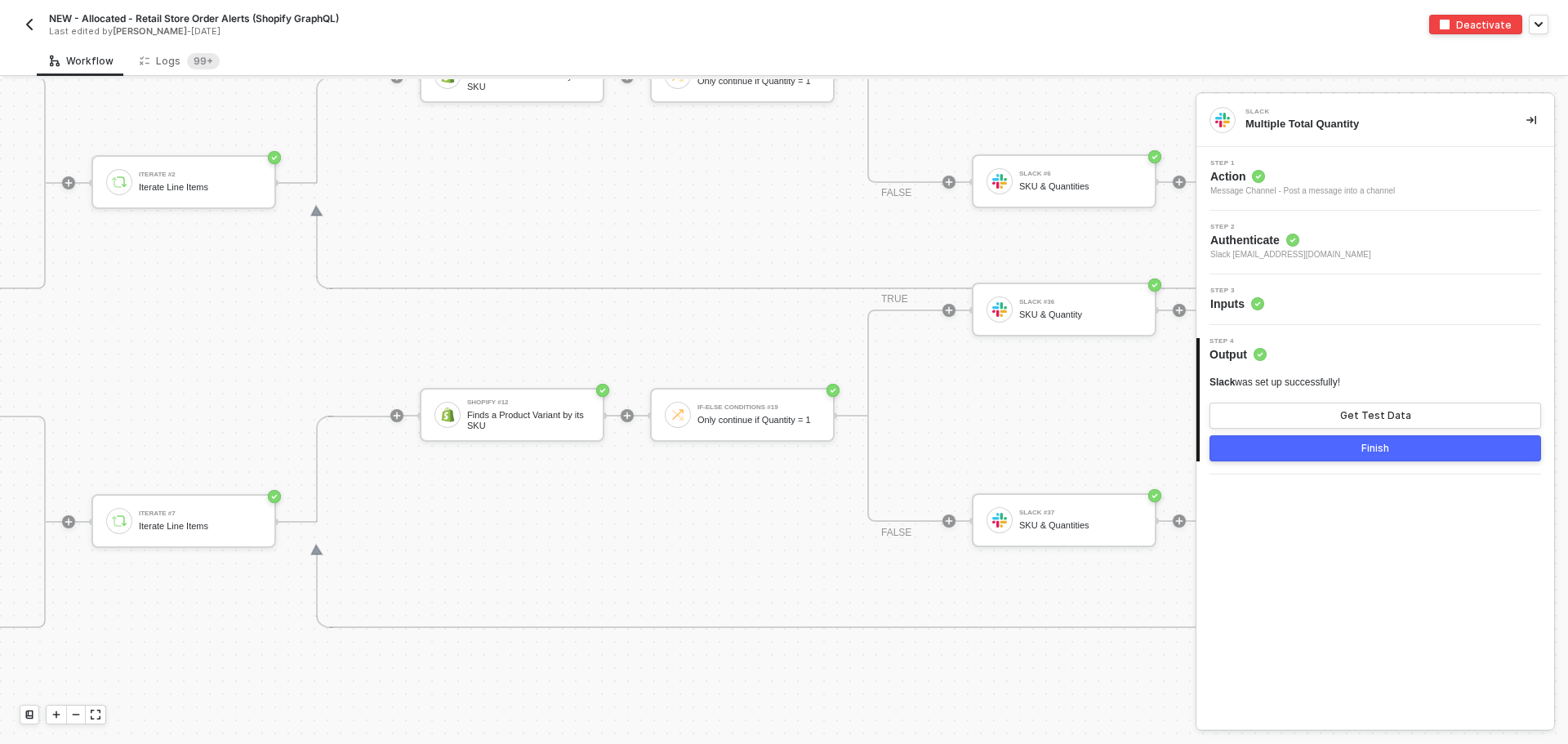
scroll to position [6095, 1432]
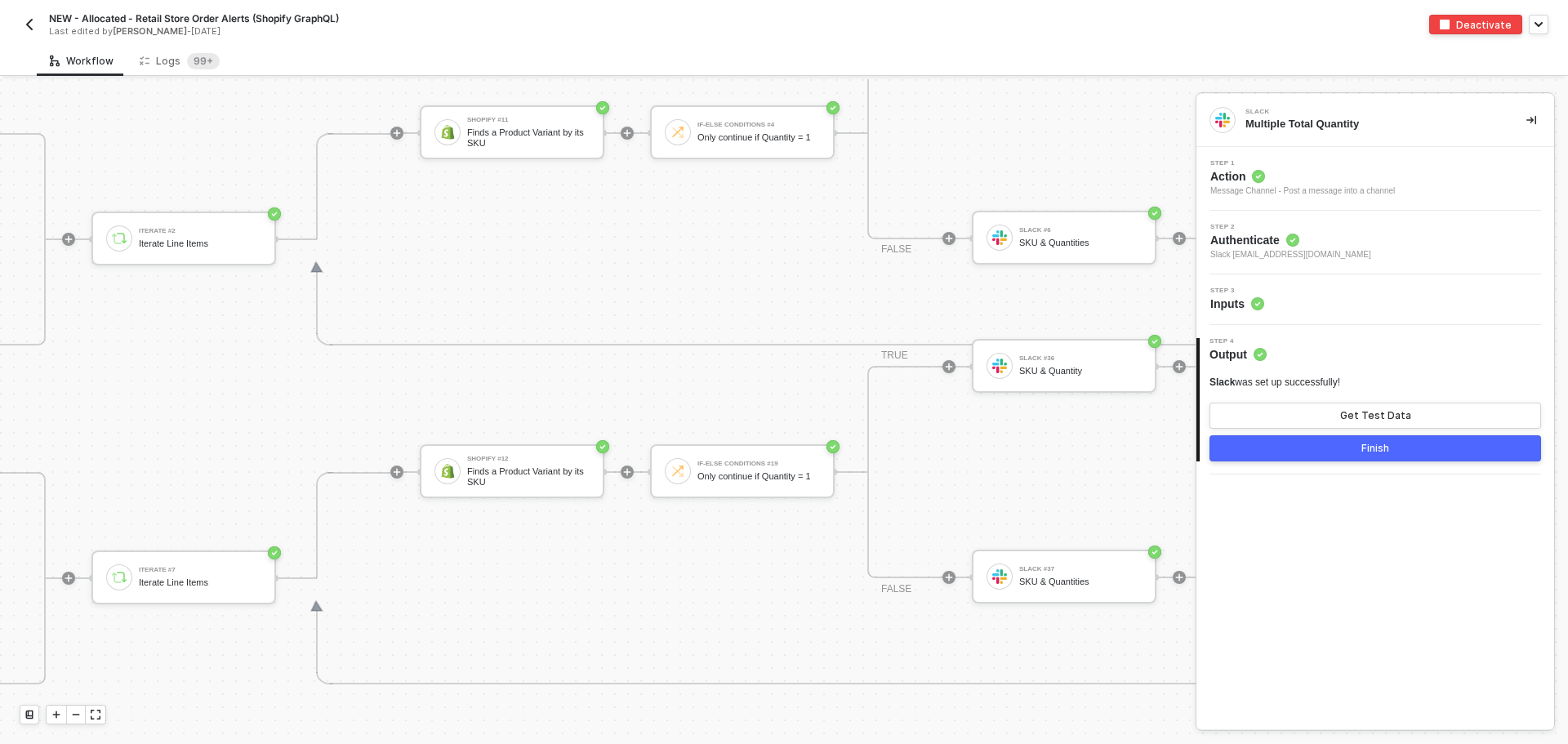
drag, startPoint x: 57, startPoint y: 21, endPoint x: 29, endPoint y: 25, distance: 28.3
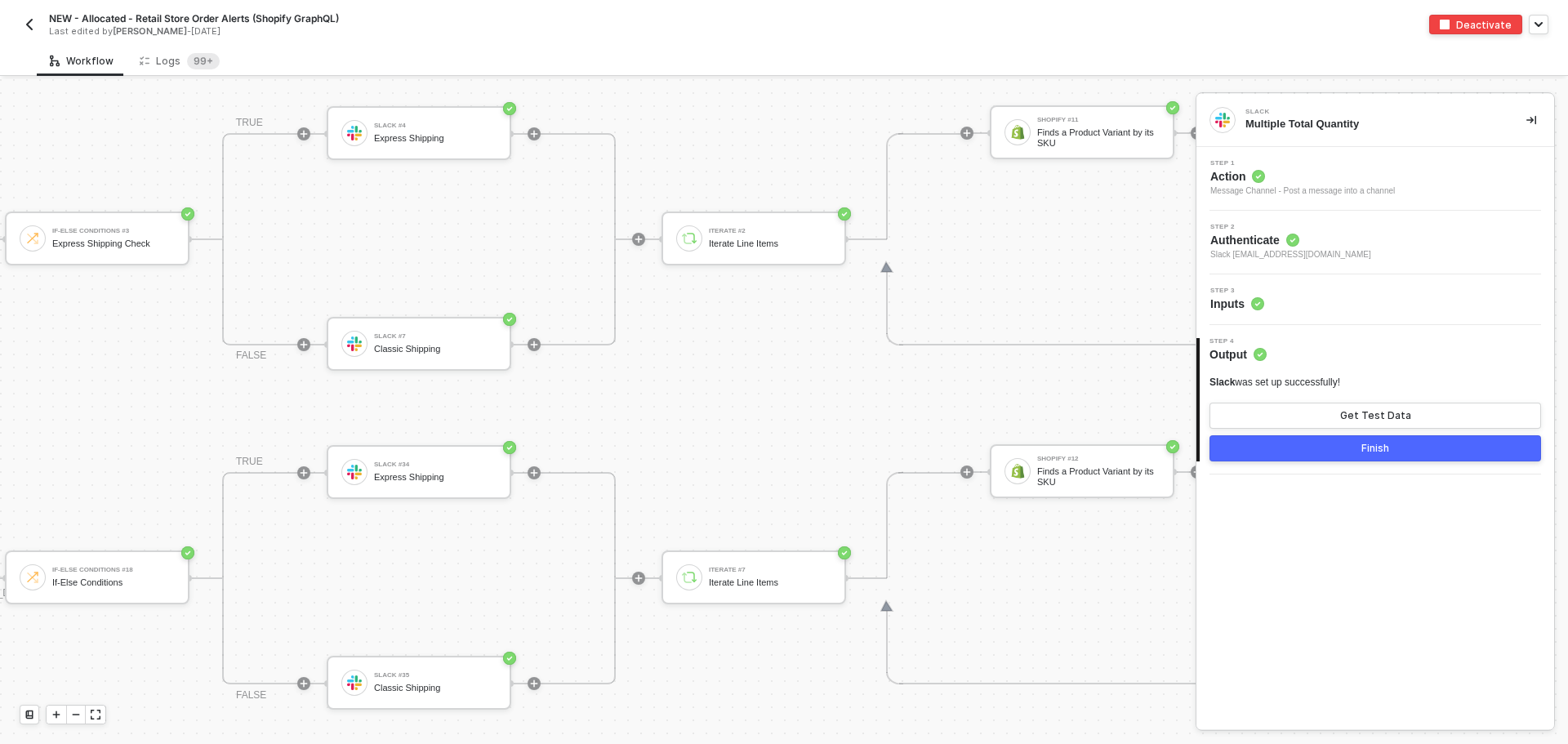
scroll to position [6095, 1262]
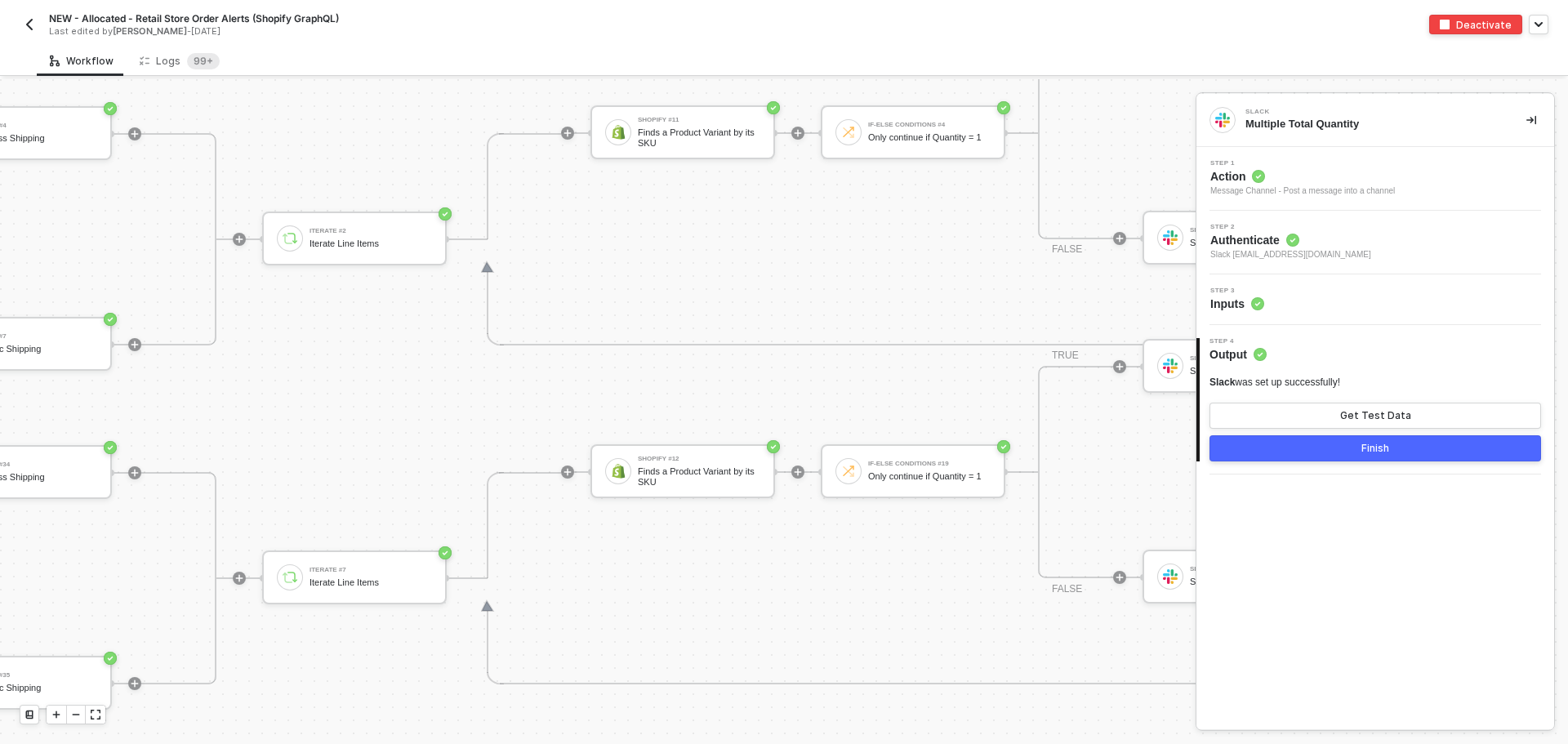
click at [24, 29] on button "button" at bounding box center [29, 24] width 19 height 19
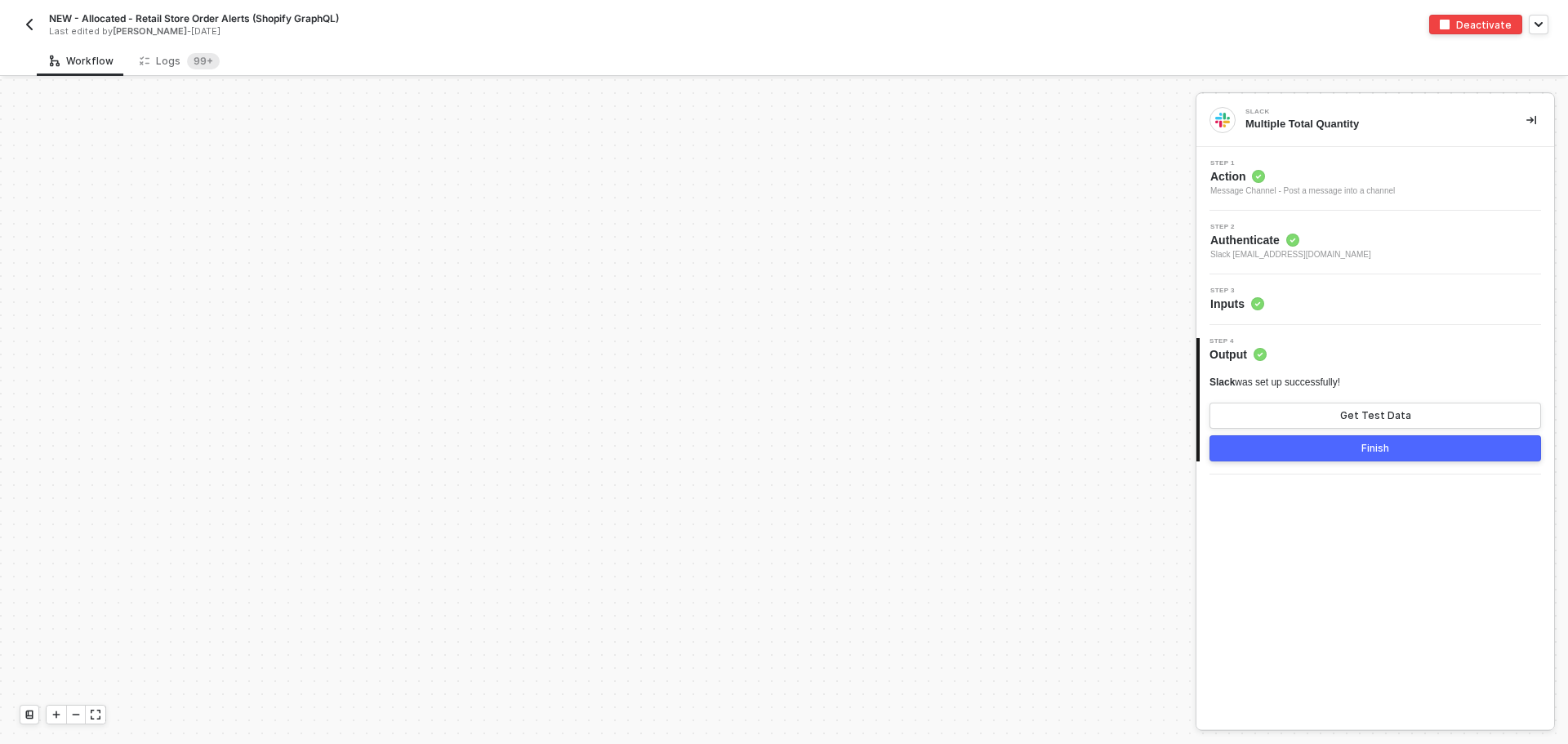
scroll to position [5360, 0]
click at [34, 24] on img "button" at bounding box center [29, 24] width 13 height 13
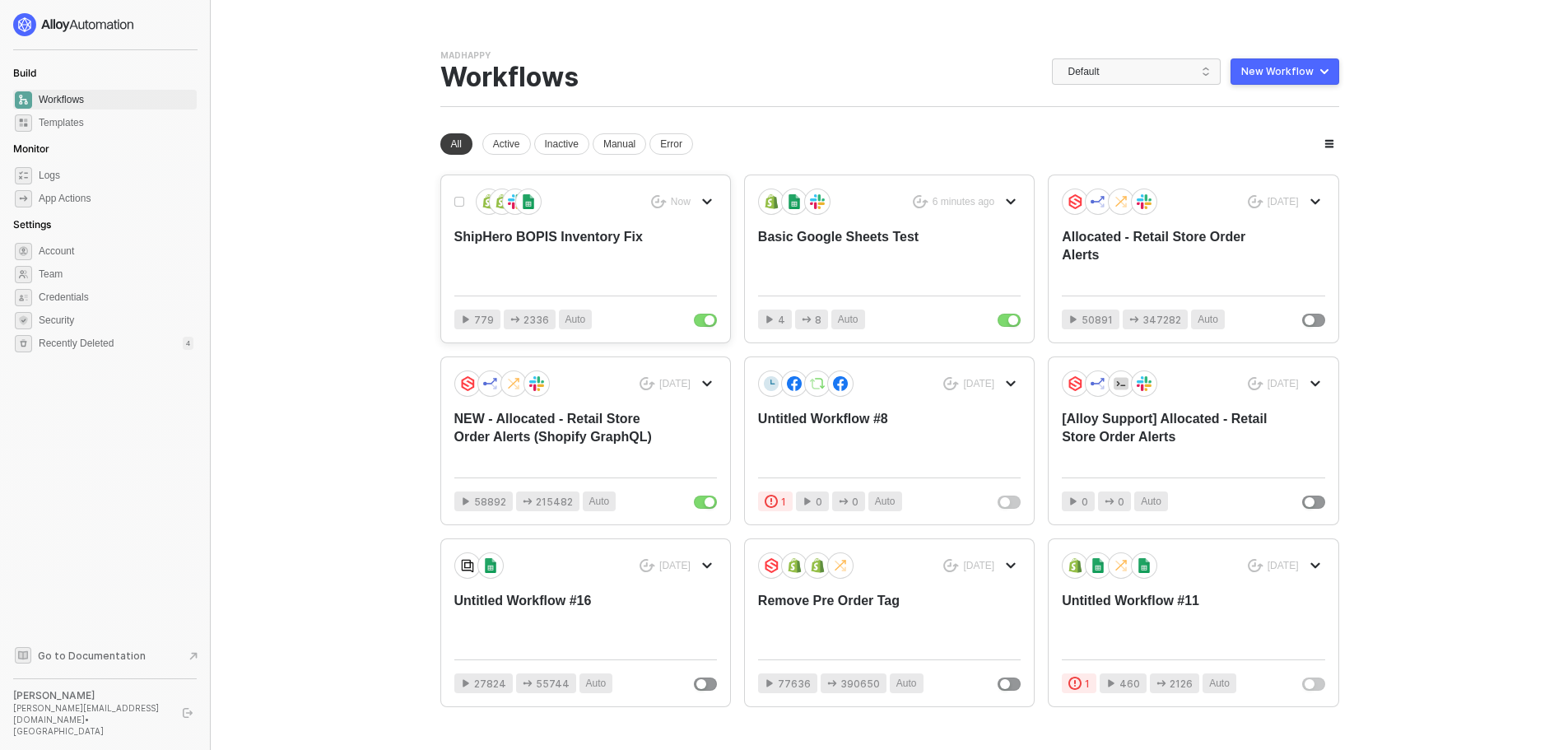
click at [608, 250] on div "ShipHero BOPIS Inventory Fix" at bounding box center [559, 255] width 210 height 55
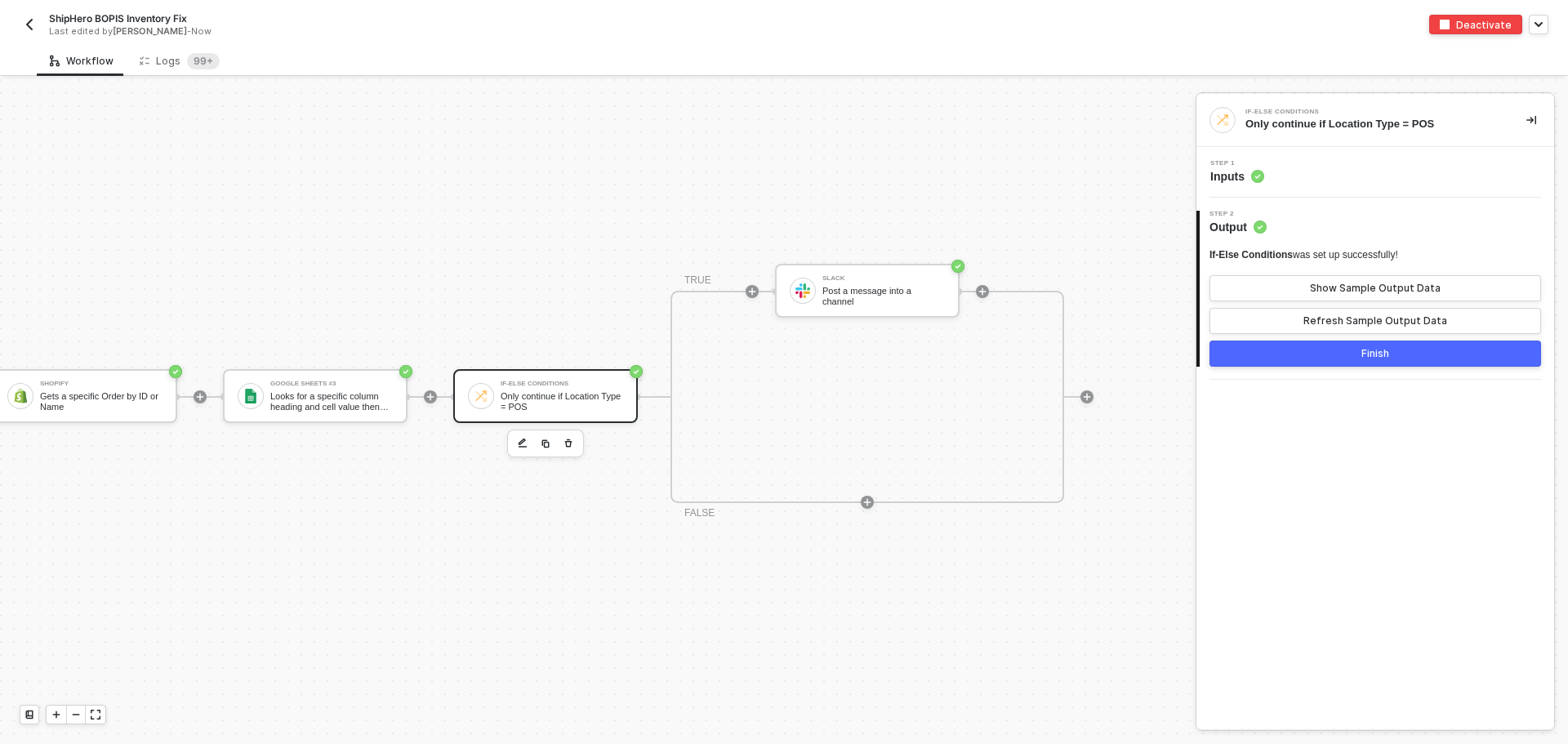
scroll to position [43, 270]
click at [747, 286] on icon "icon-play" at bounding box center [752, 291] width 10 height 10
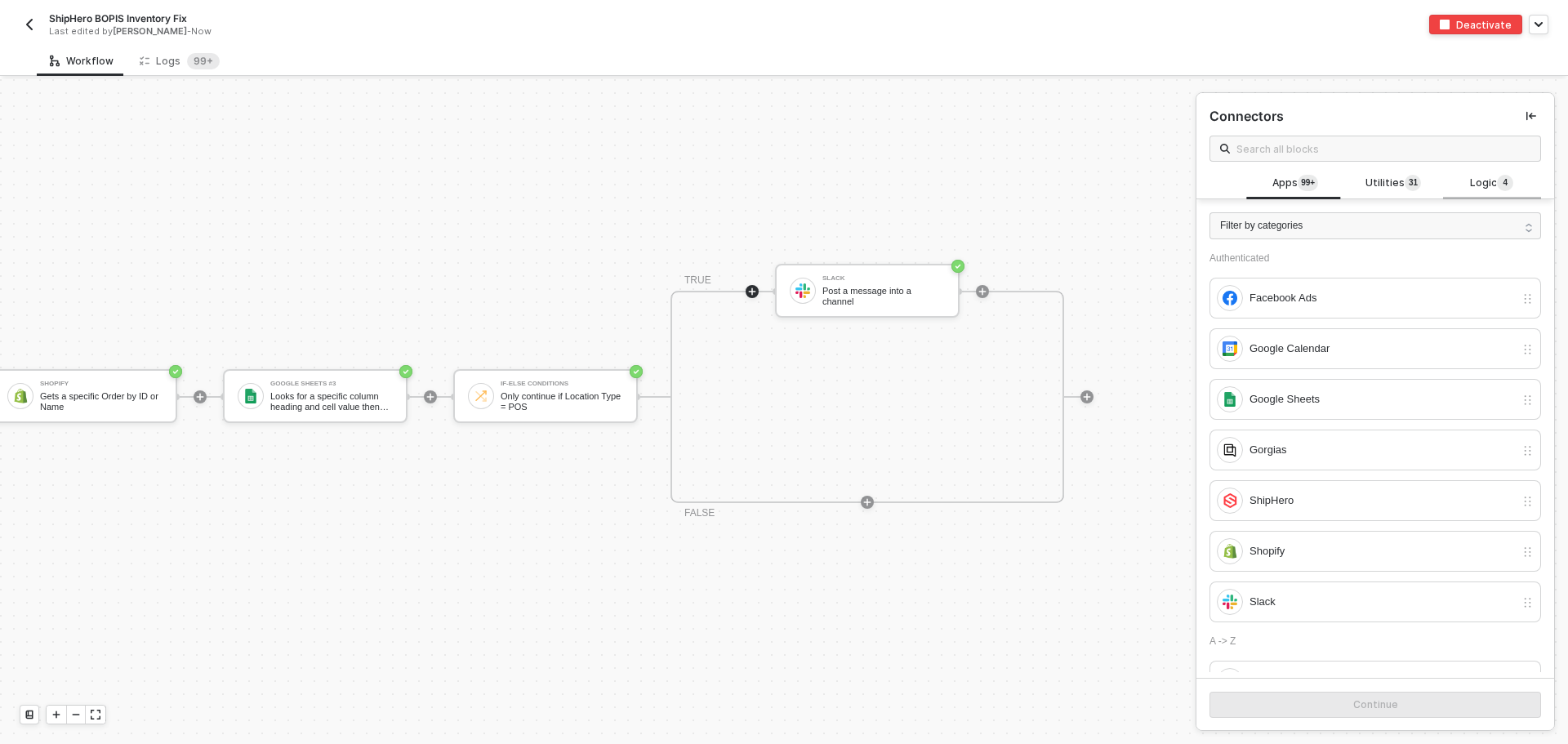
click at [1455, 180] on div "Logic 4" at bounding box center [1491, 183] width 72 height 18
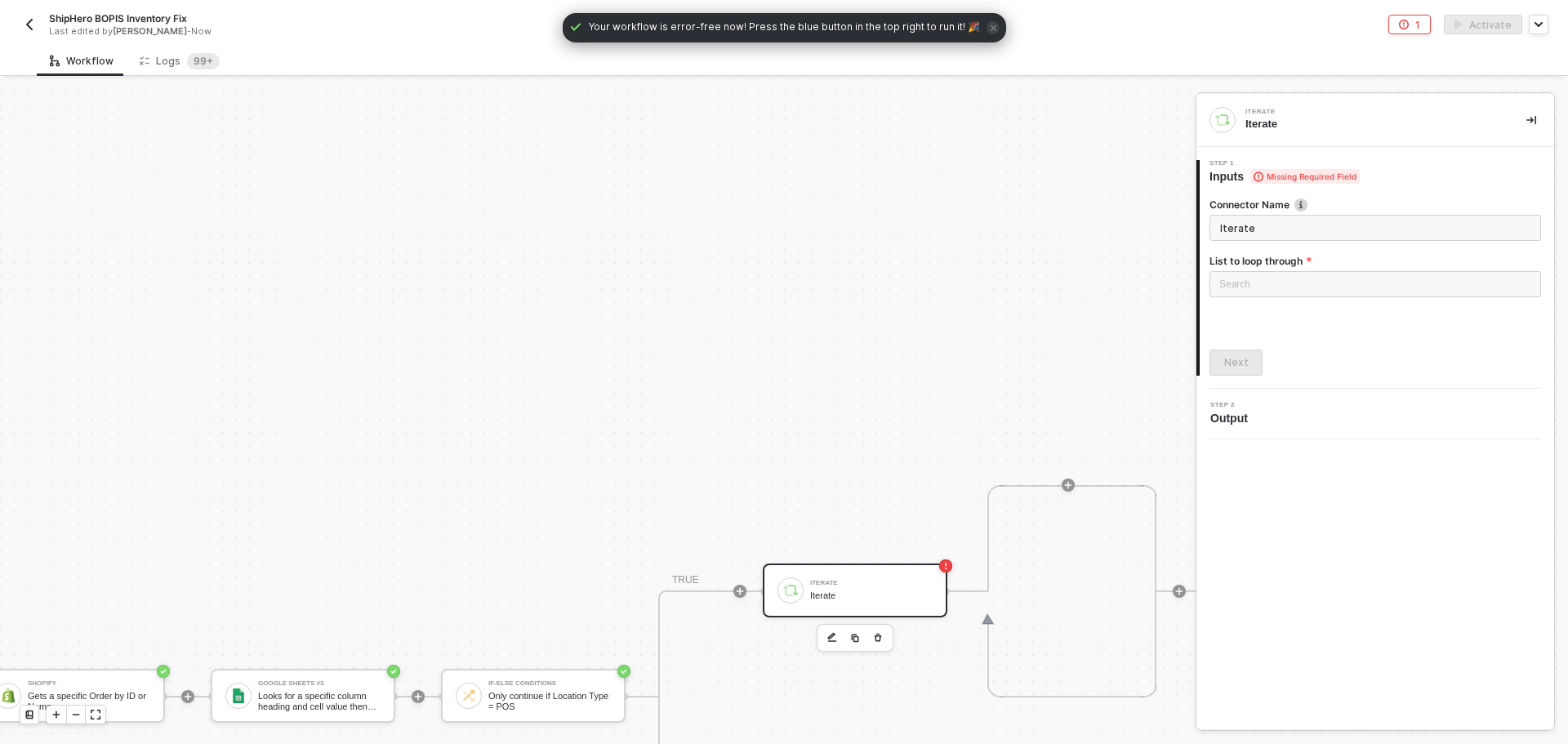
scroll to position [369, 270]
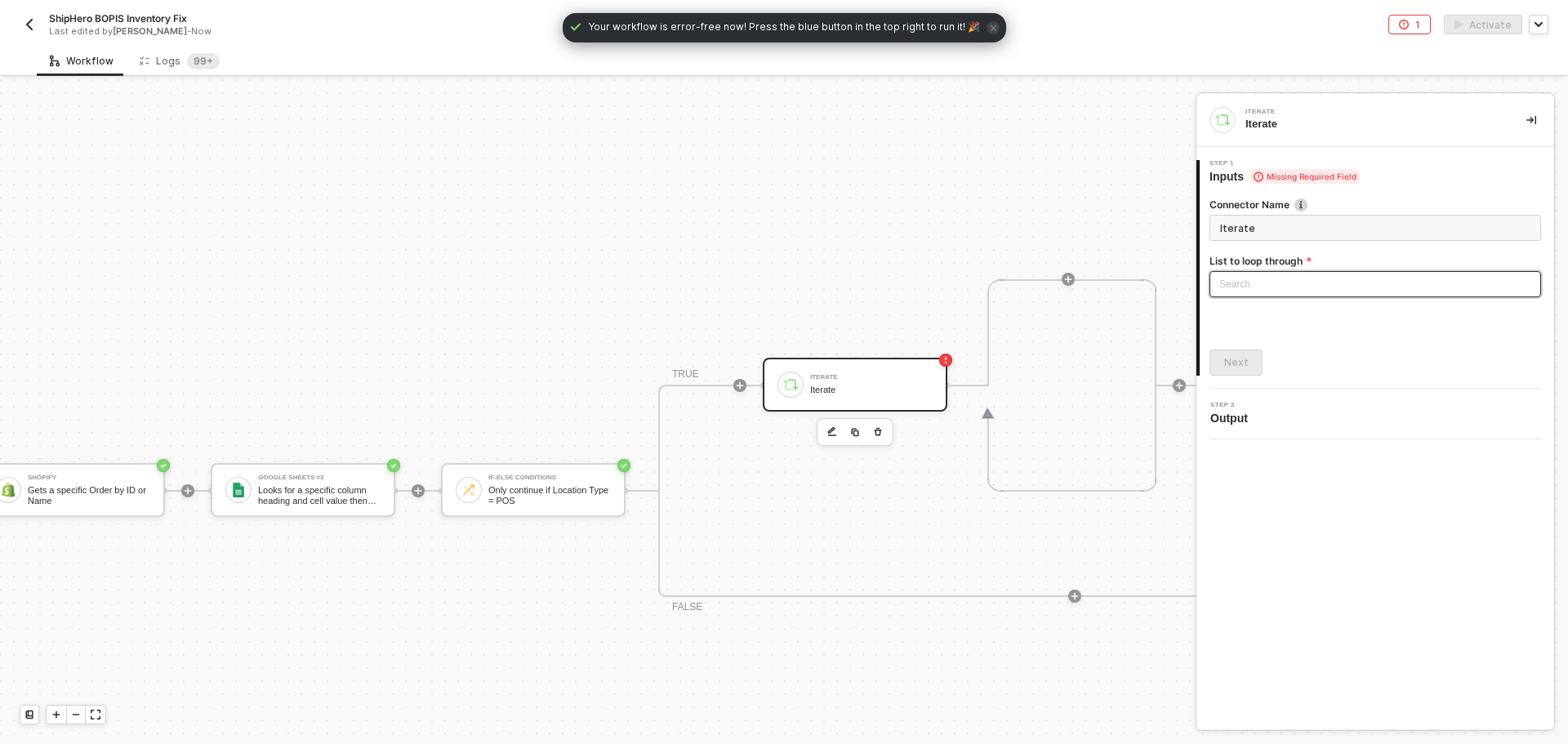
click at [1249, 275] on div "Search" at bounding box center [1375, 284] width 332 height 26
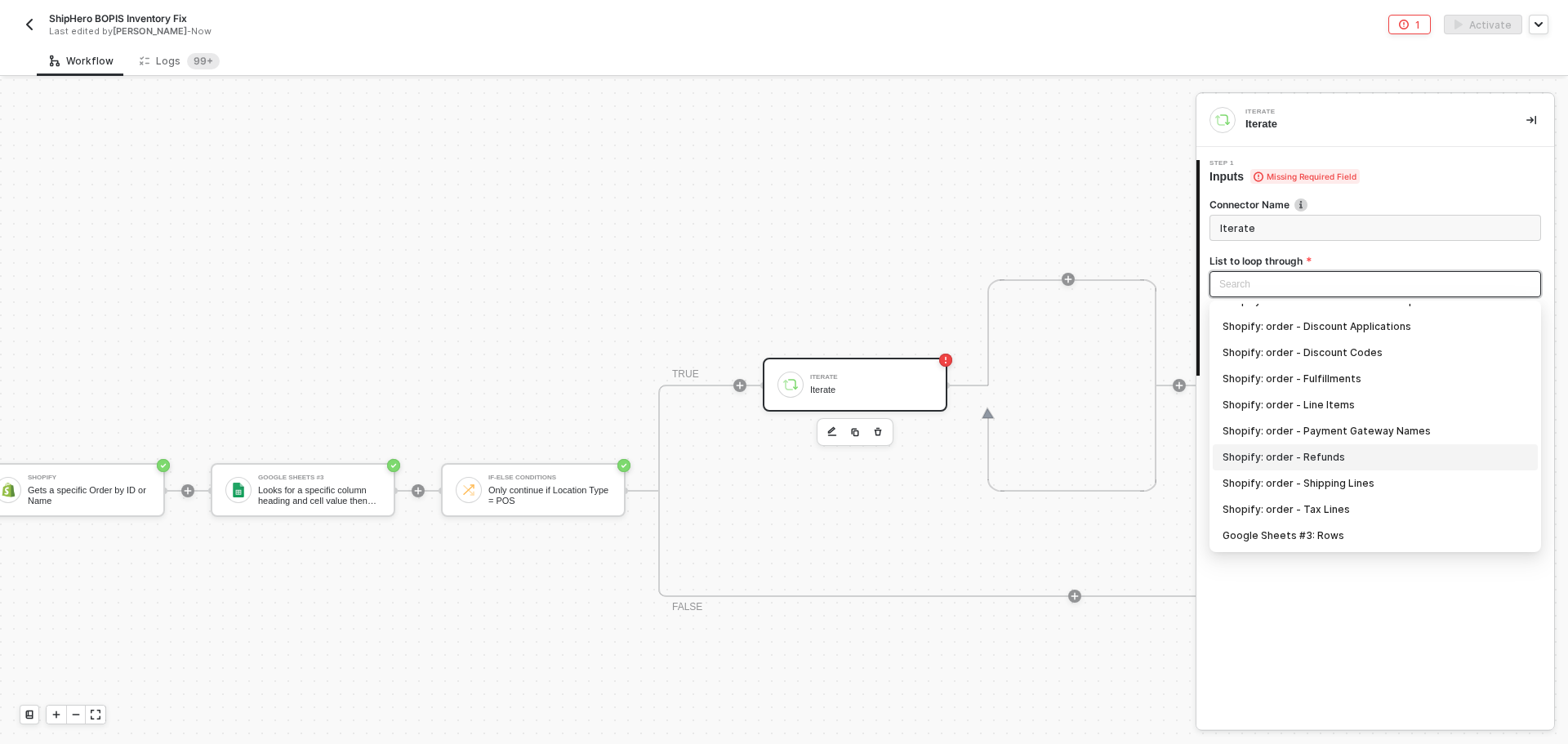
scroll to position [0, 0]
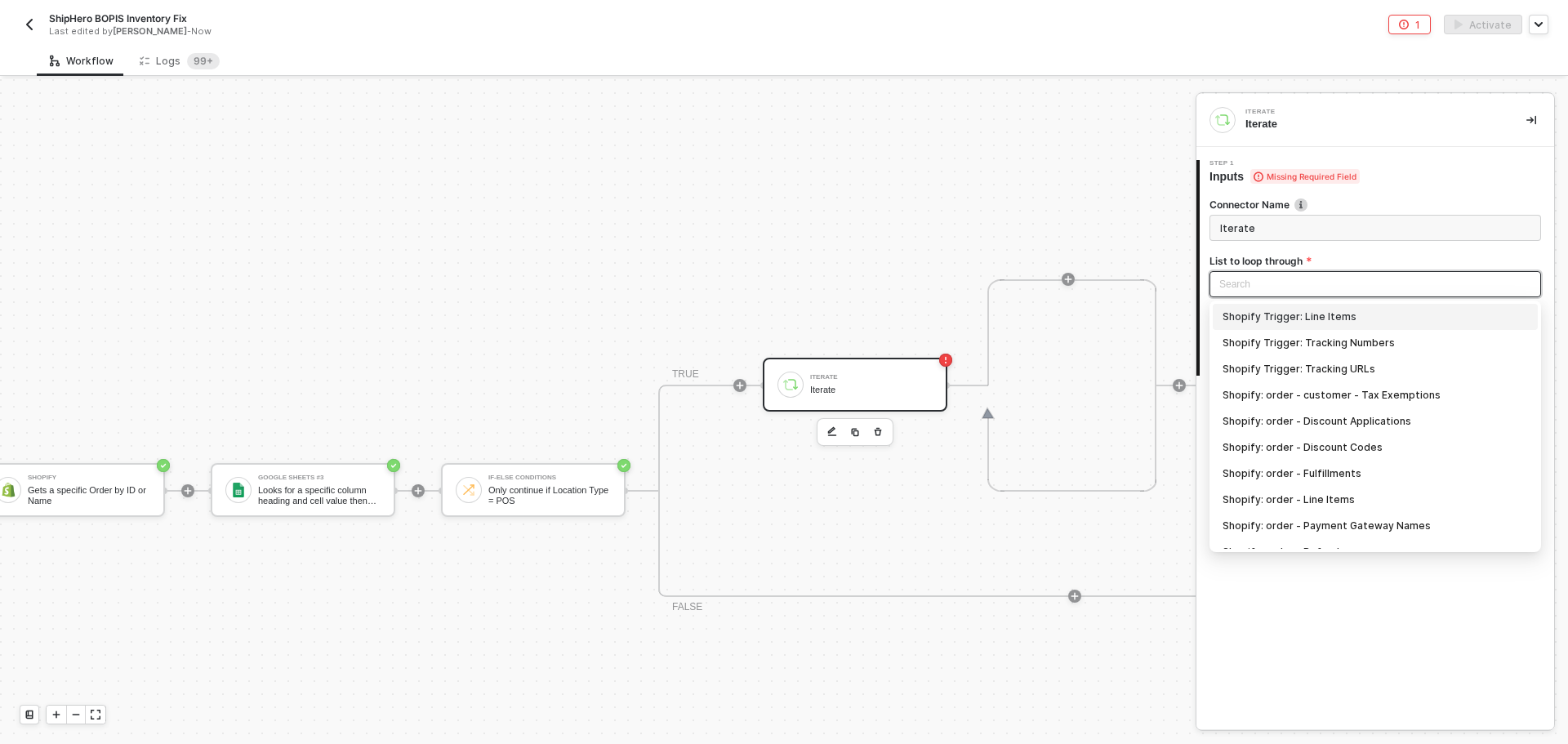
click at [1367, 318] on div "Shopify Trigger: Line Items" at bounding box center [1375, 317] width 306 height 18
type input "Loop through Shopify Trigger: Line Items"
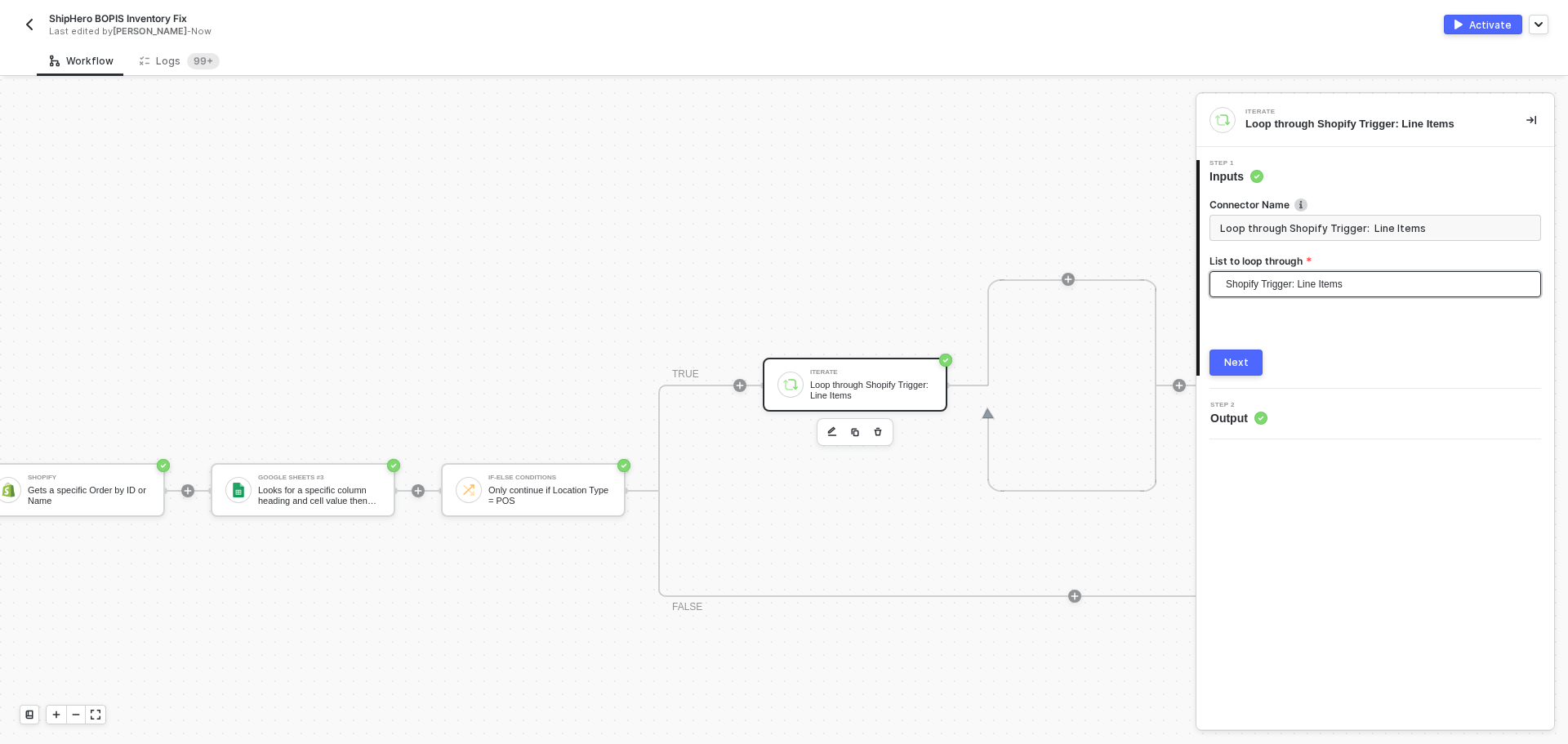
click at [1247, 369] on button "Next" at bounding box center [1235, 362] width 53 height 26
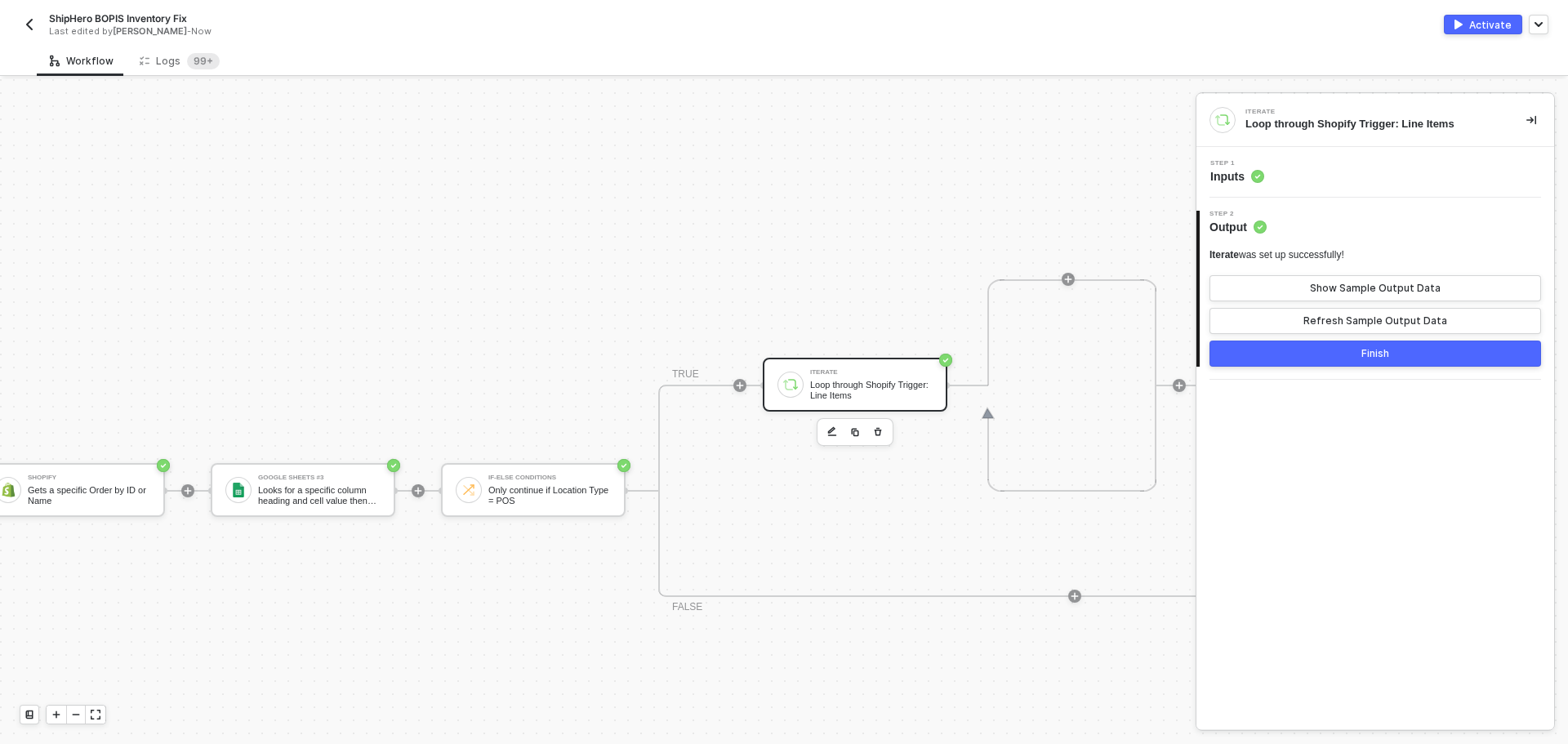
click at [1332, 347] on button "Finish" at bounding box center [1375, 354] width 332 height 26
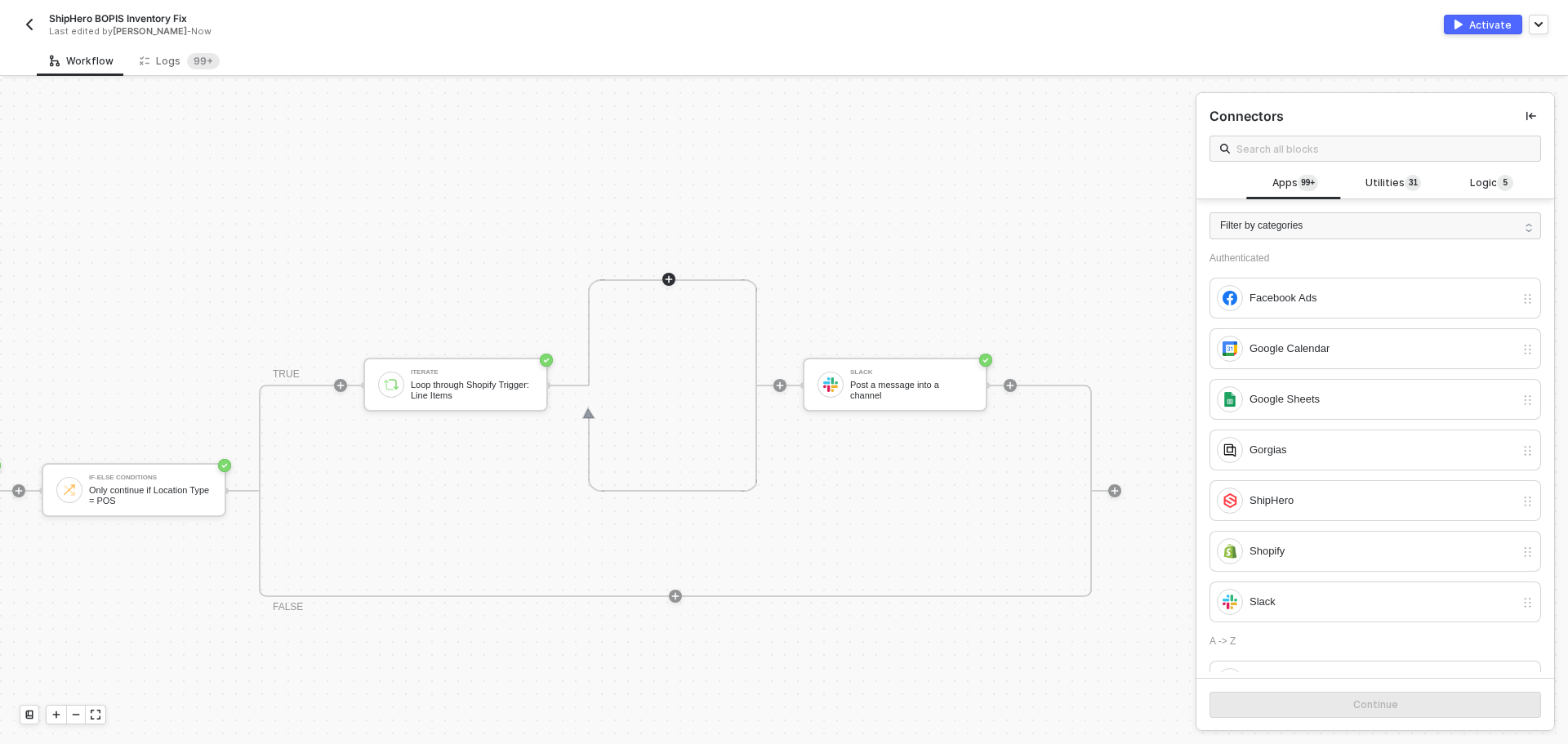
scroll to position [369, 709]
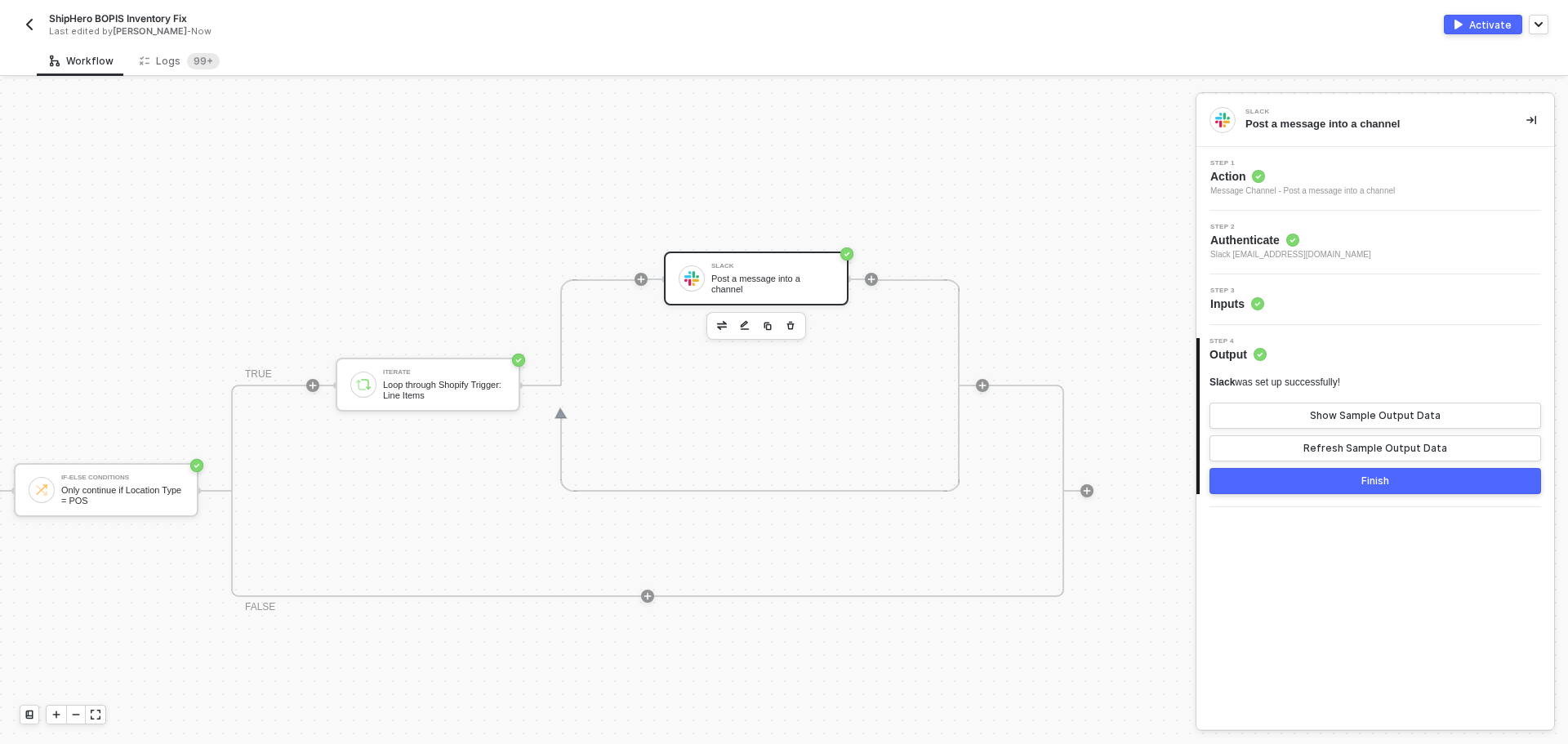
click at [1315, 303] on div "Step 3 Inputs" at bounding box center [1377, 300] width 354 height 24
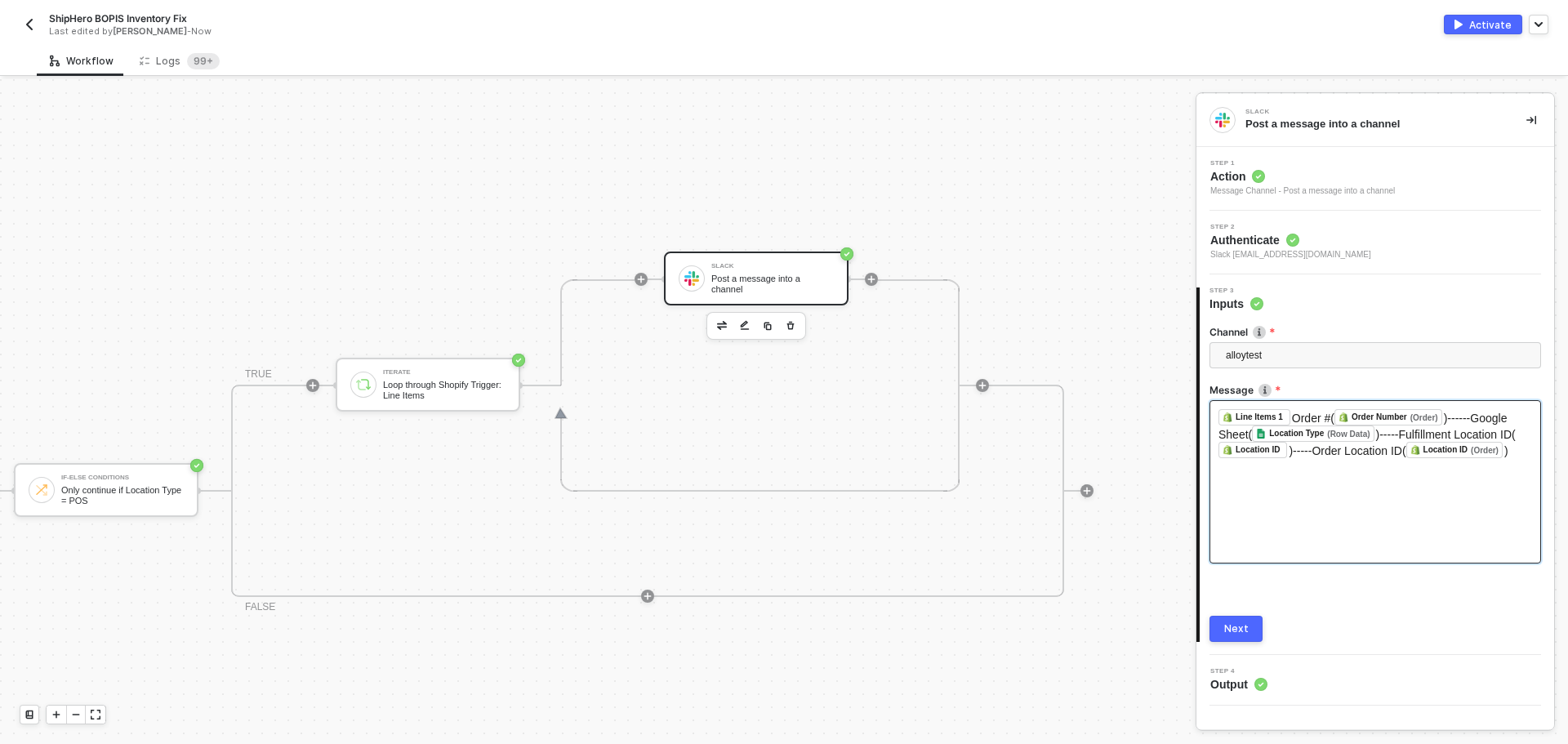
click at [1426, 487] on div "﻿ Line Items 1 ﻿ Order #( Order Number (Order) ﻿ )------Google Sheet( Location …" at bounding box center [1375, 481] width 332 height 163
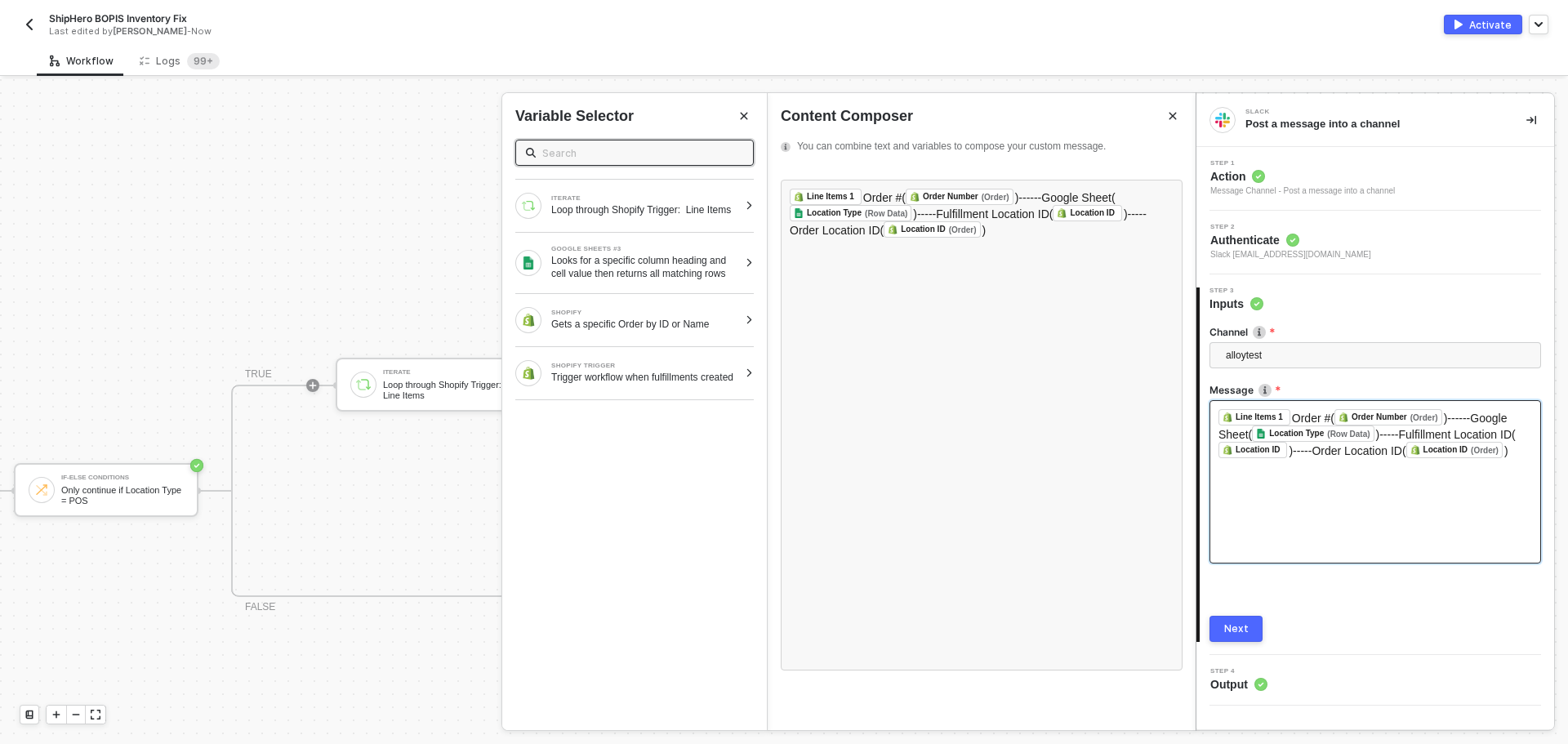
click at [1499, 468] on div "﻿ Line Items 1 ﻿ Order #( Order Number (Order) ﻿ )------Google Sheet( Location …" at bounding box center [1375, 481] width 332 height 163
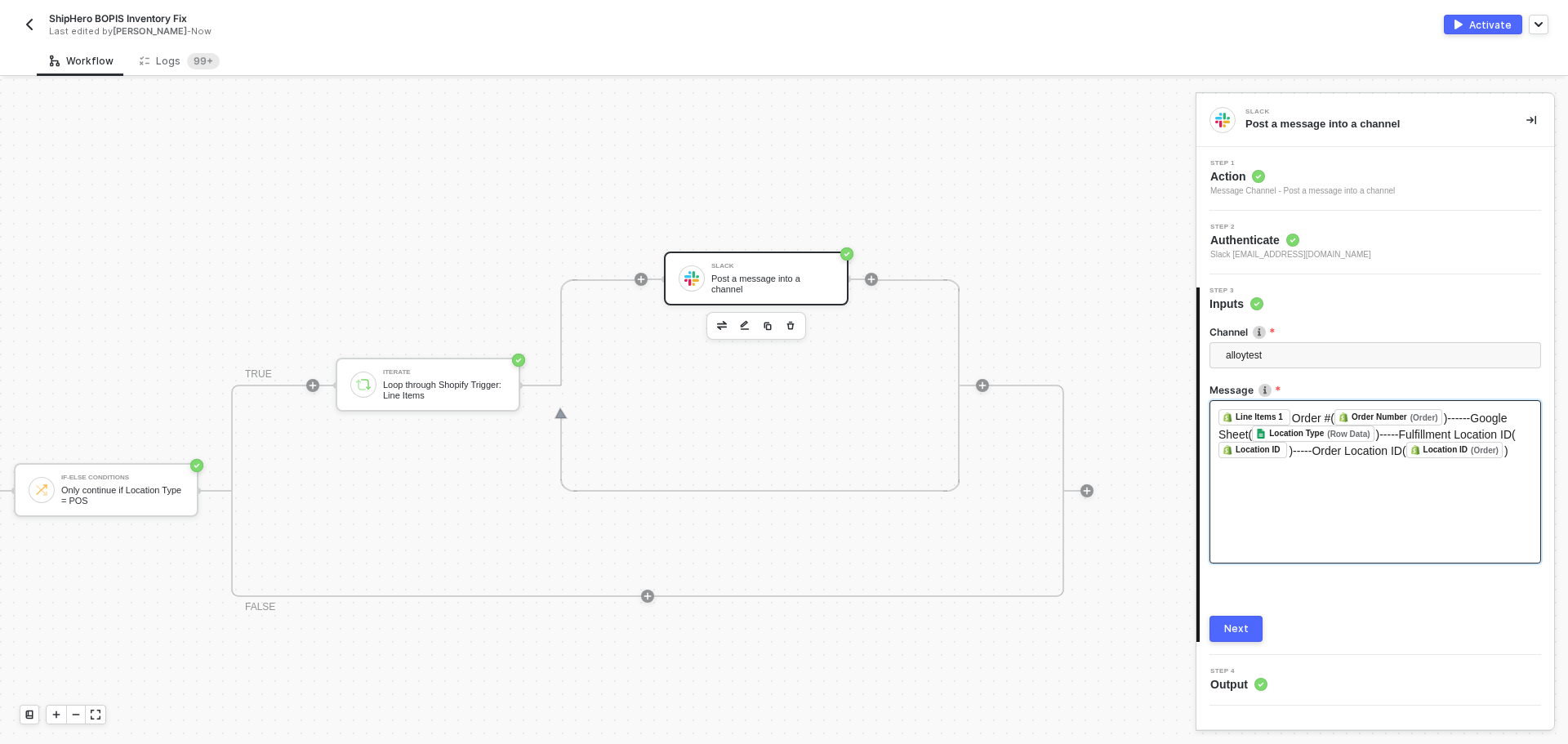
drag, startPoint x: 1512, startPoint y: 455, endPoint x: 1208, endPoint y: 403, distance: 308.4
click at [1360, 484] on div "﻿ Line Items 1 ﻿ Order #( Order Number (Order) ﻿ )------Google Sheet( Location …" at bounding box center [1375, 481] width 332 height 163
click at [1477, 502] on div "﻿ Line Items 1 ﻿ Order #( Order Number (Order) ﻿ )------Google Sheet( Location …" at bounding box center [1375, 481] width 332 height 163
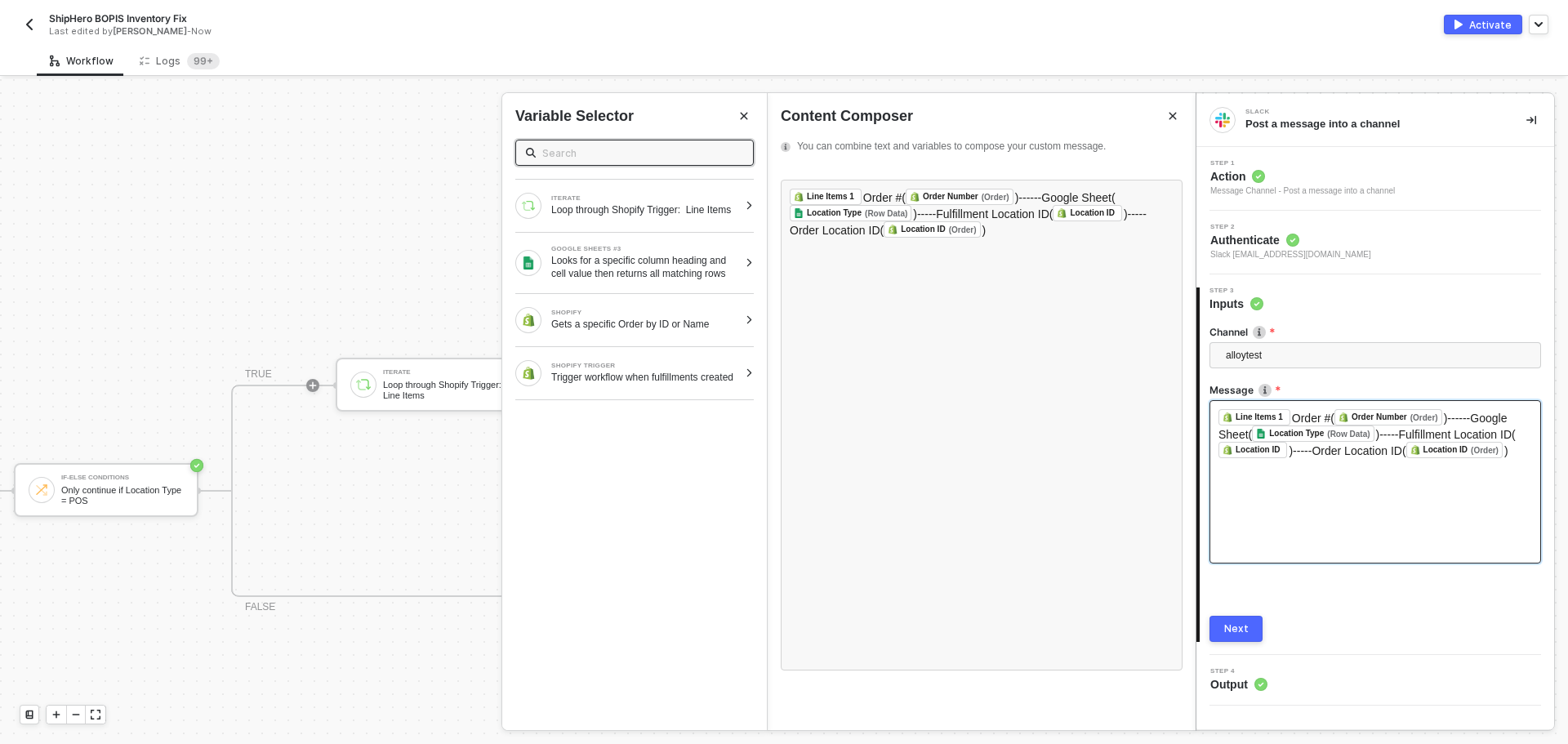
click at [1511, 459] on div "﻿ Line Items 1 ﻿ Order #( Order Number (Order) ﻿ )------Google Sheet( Location …" at bounding box center [1375, 481] width 332 height 163
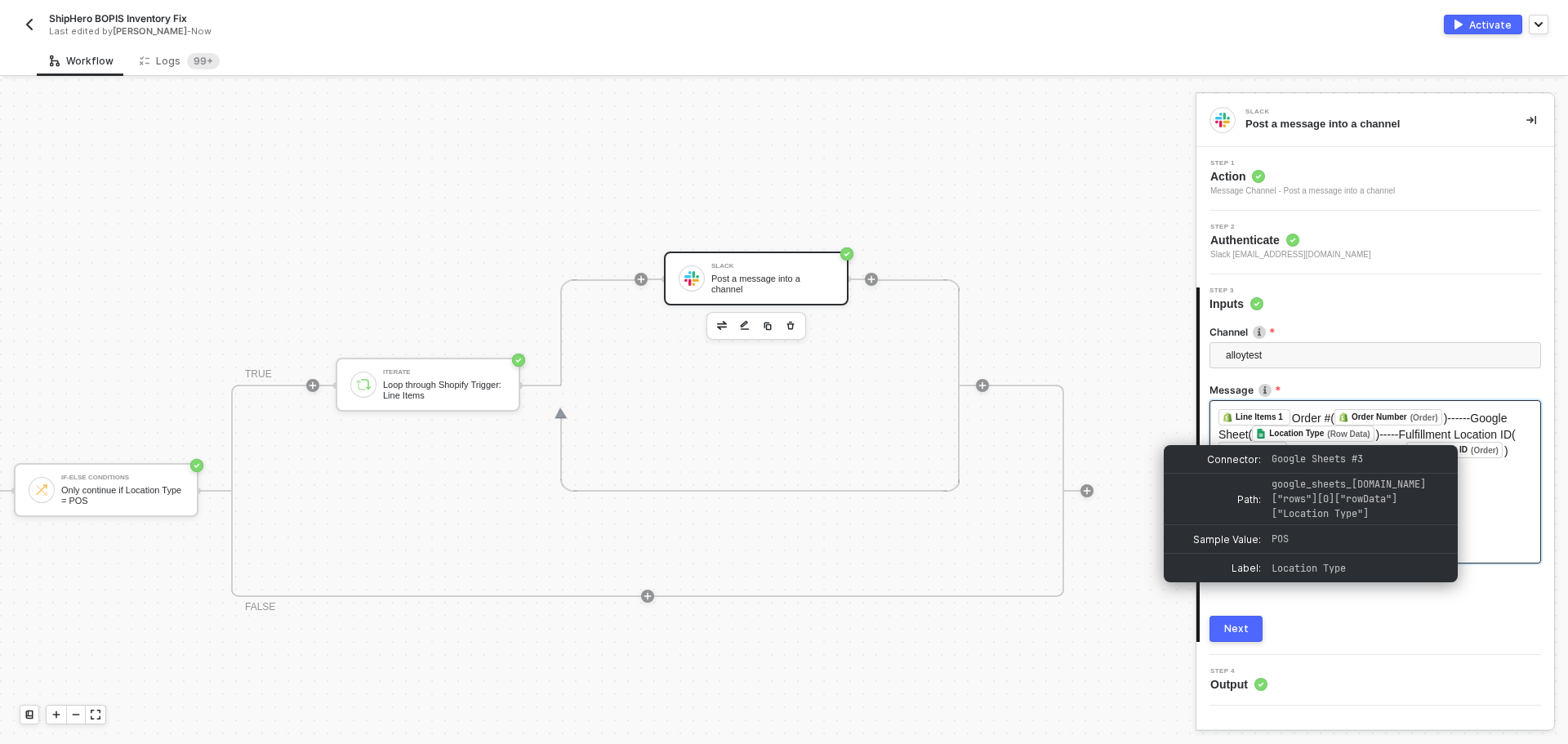
click at [1316, 424] on span "Order #(" at bounding box center [1312, 417] width 43 height 13
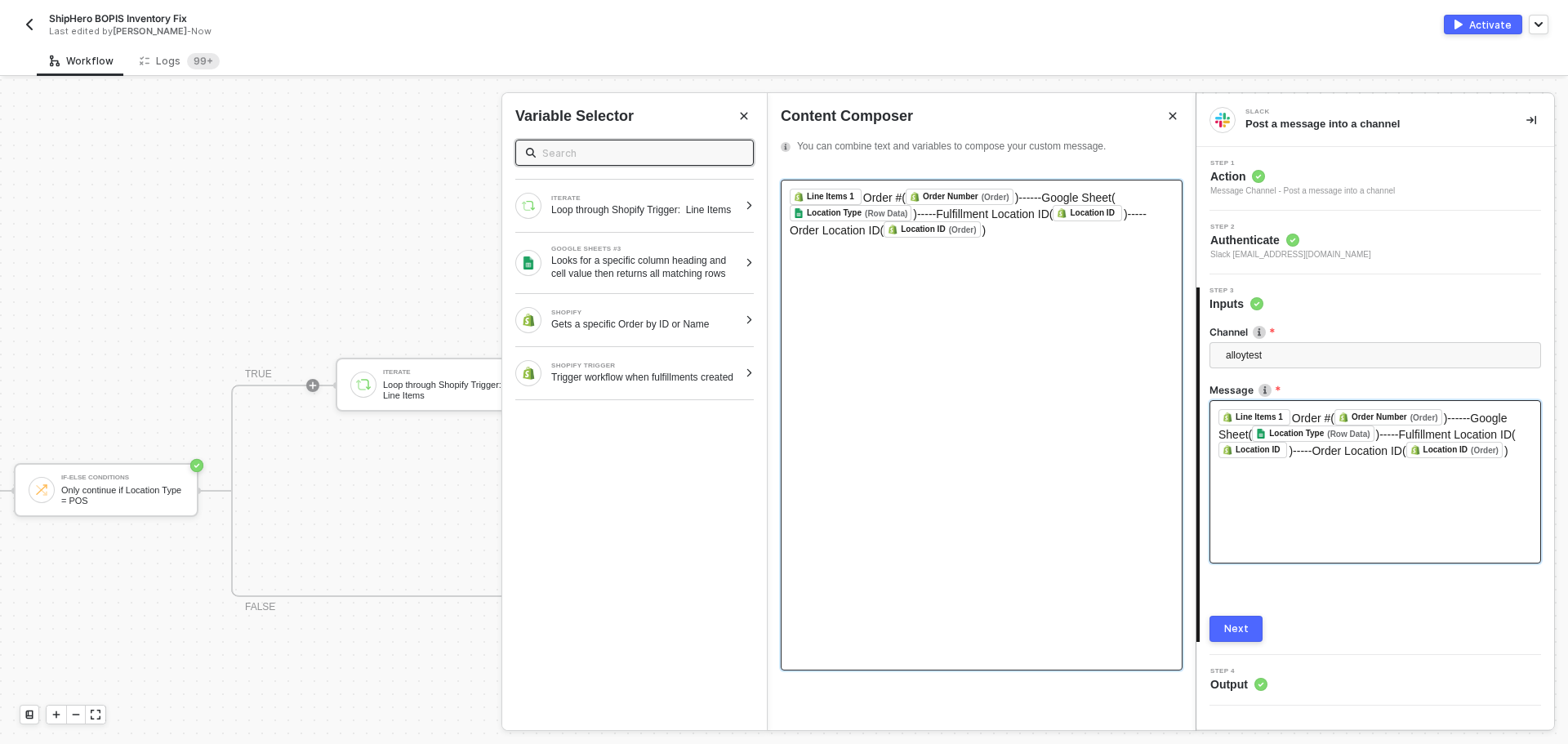
click at [867, 195] on span "Order #(" at bounding box center [884, 197] width 43 height 13
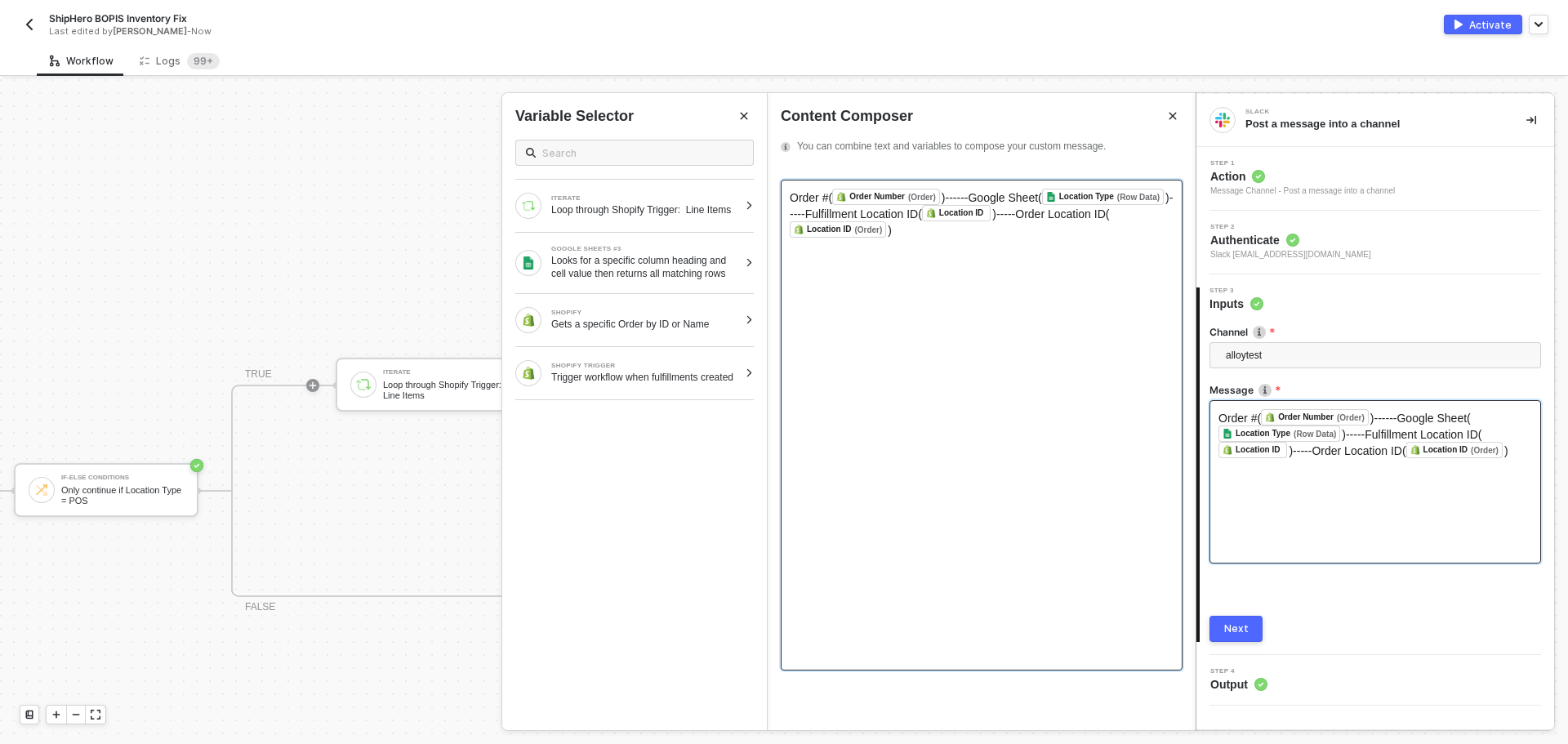
click at [988, 244] on div "Order #( Order Number (Order) ﻿ )------Google Sheet( Location Type (Row Data) ﻿…" at bounding box center [981, 425] width 402 height 491
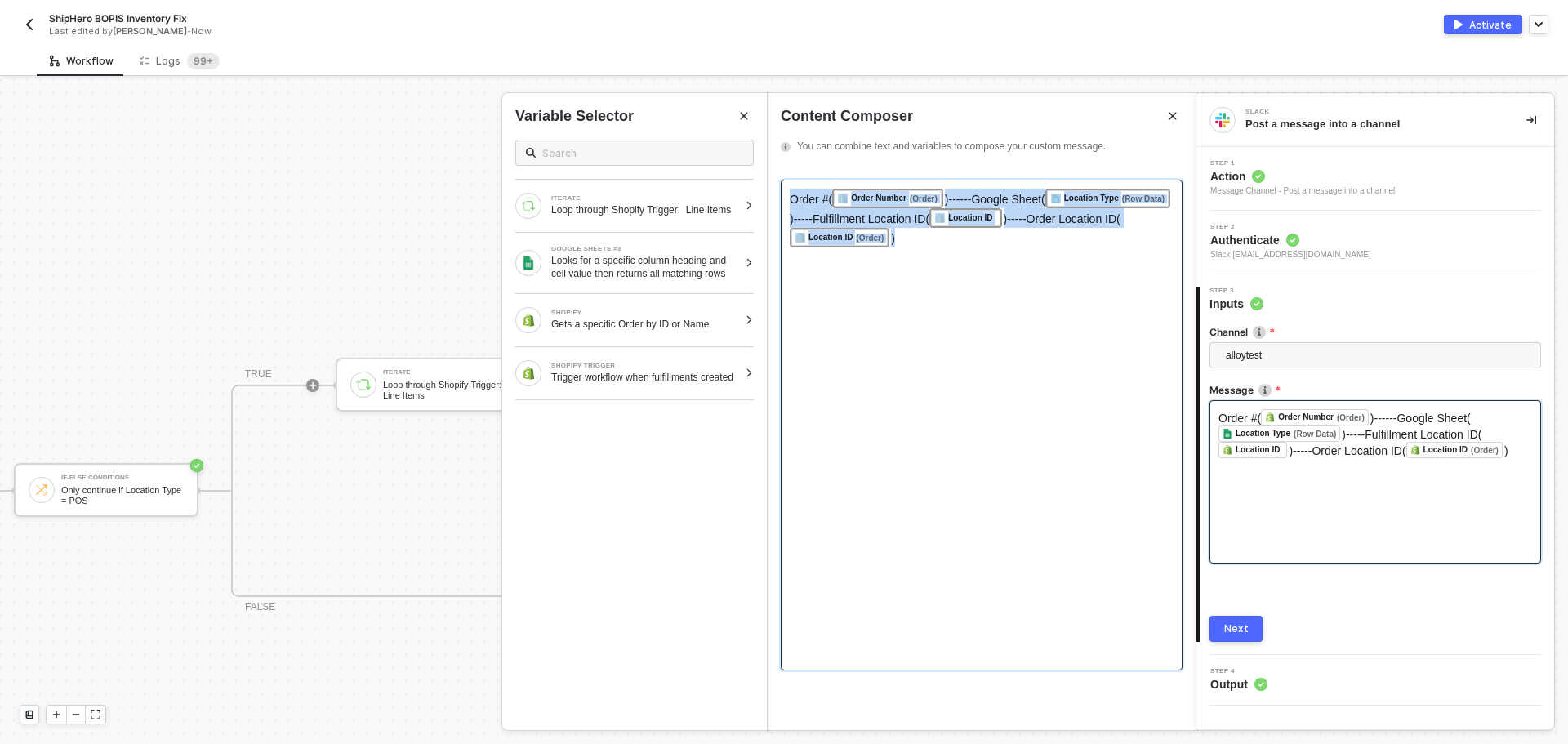
drag, startPoint x: 988, startPoint y: 244, endPoint x: 695, endPoint y: 158, distance: 305.4
click at [1195, 158] on div "Slack Post a message into a channel Step 1 Action Message Channel - Post a mess…" at bounding box center [1381, 411] width 372 height 665
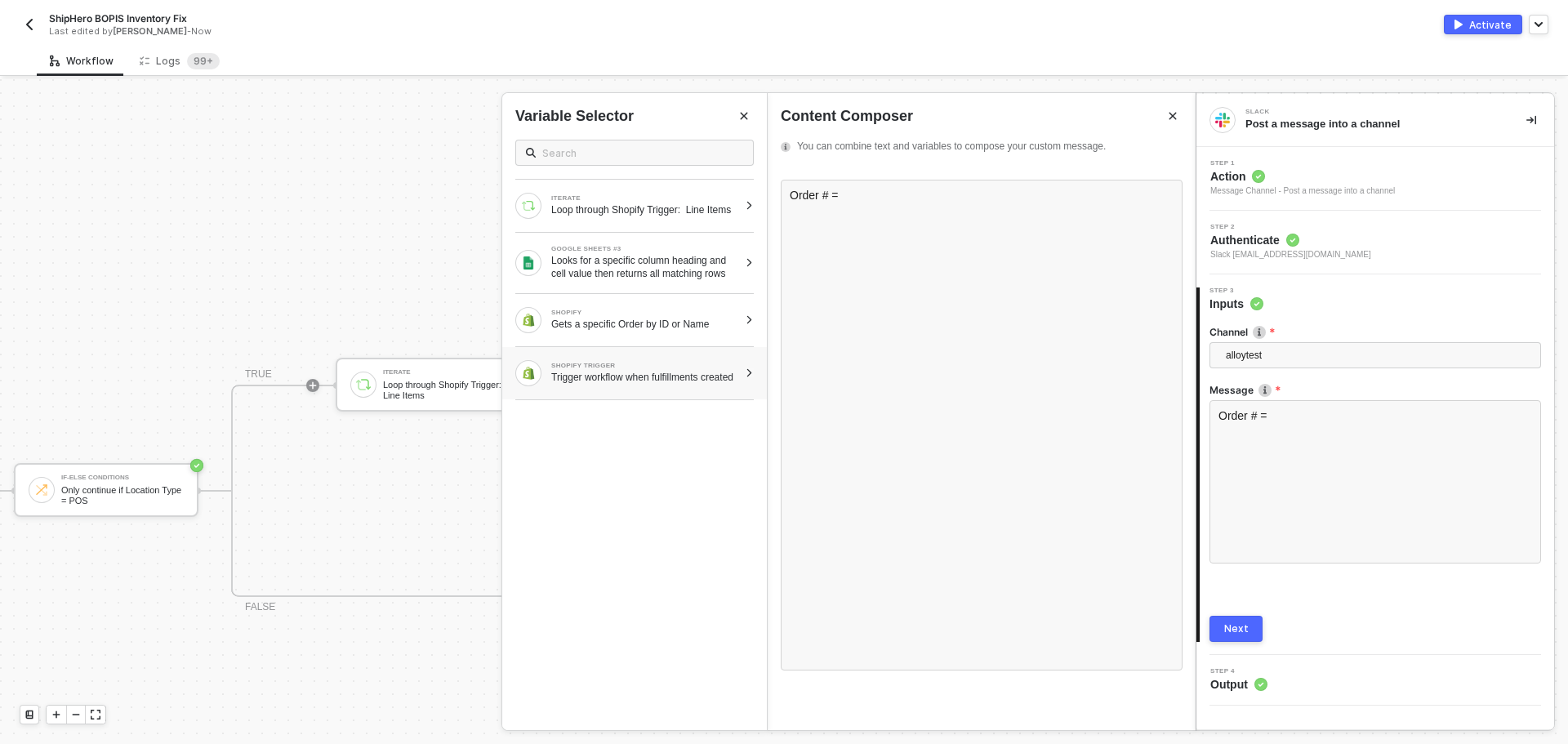
click at [639, 377] on div "Trigger workflow when fulfillments created" at bounding box center [644, 377] width 187 height 13
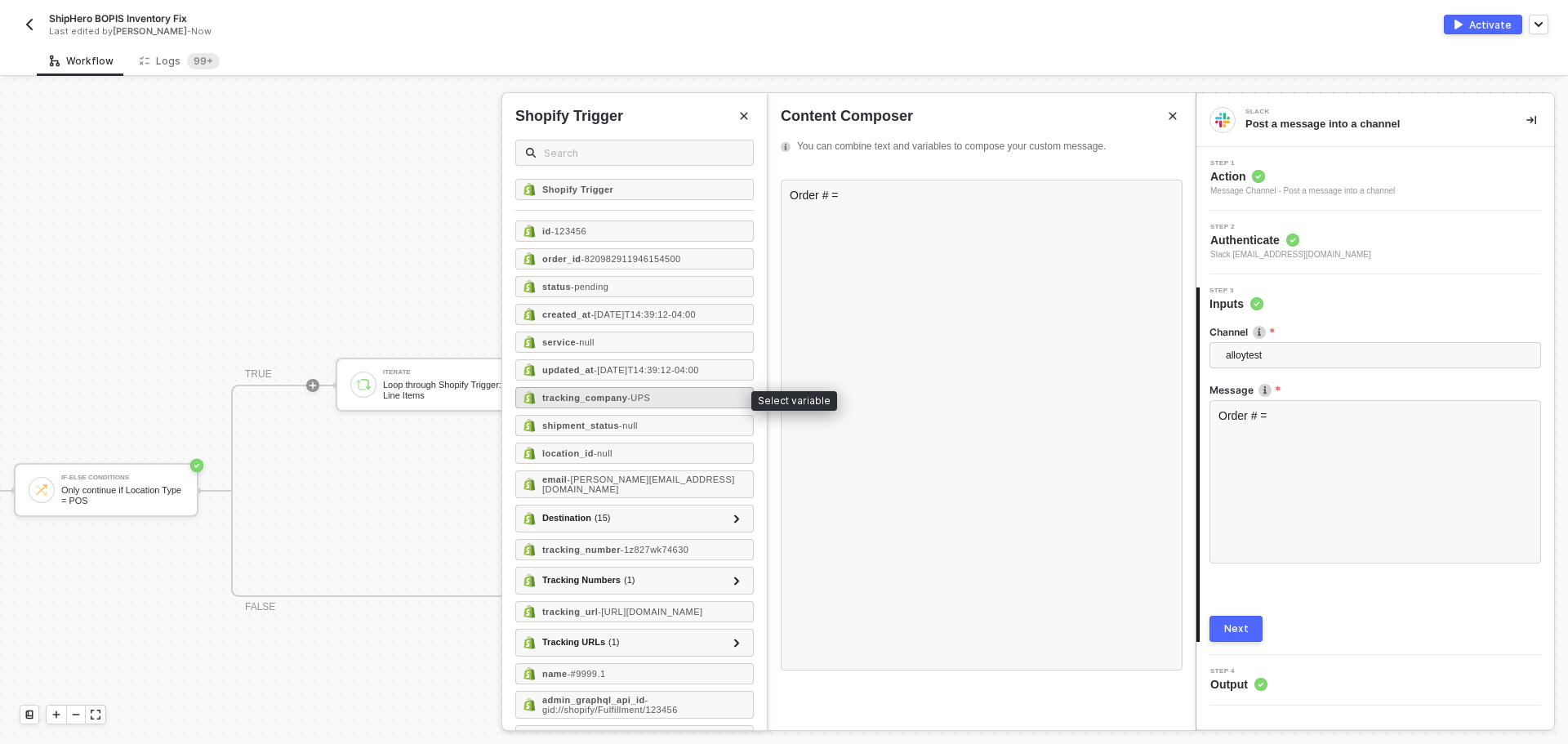
scroll to position [56, 0]
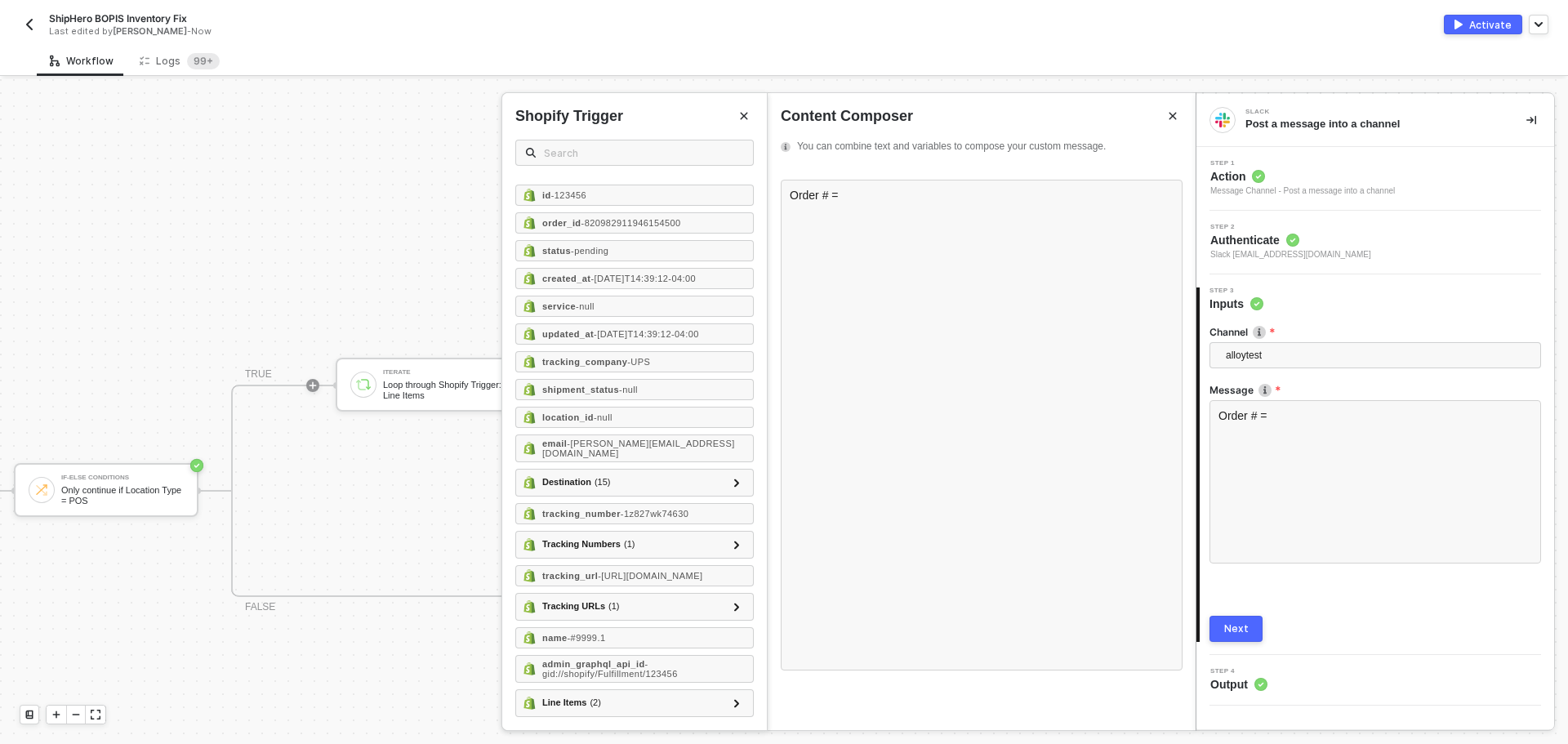
click at [749, 112] on button "Close" at bounding box center [744, 116] width 19 height 19
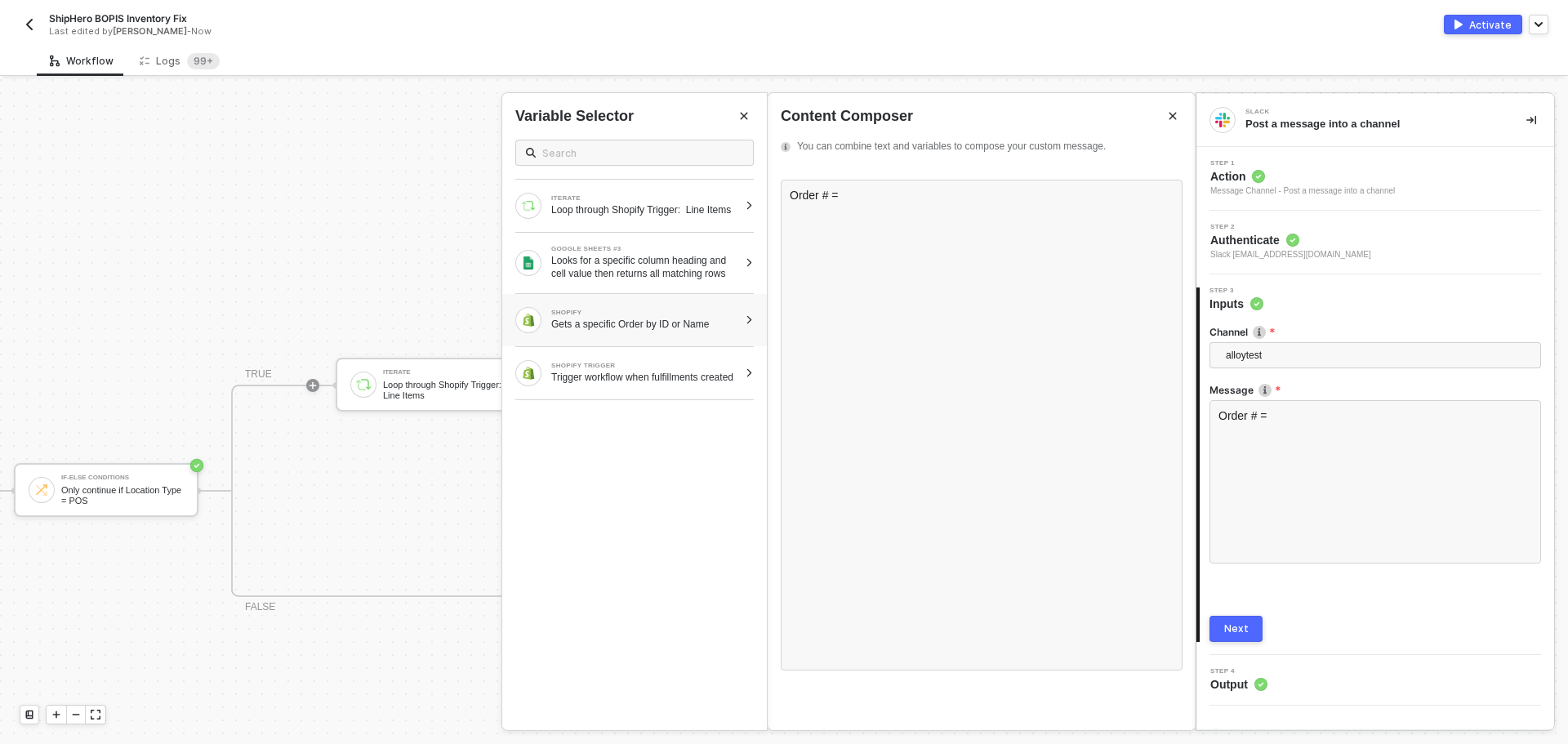
click at [639, 331] on div "Gets a specific Order by ID or Name" at bounding box center [644, 324] width 187 height 13
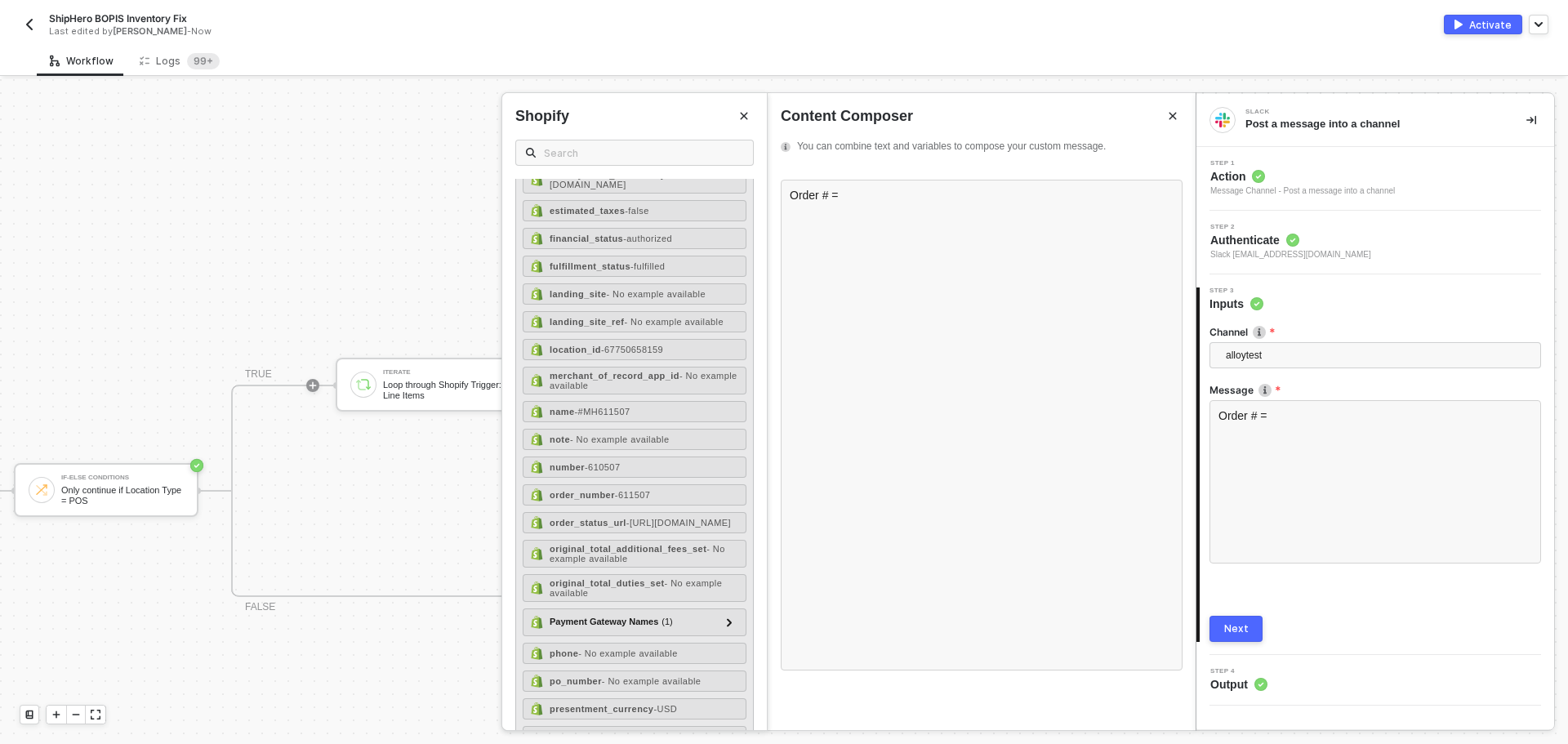
scroll to position [816, 0]
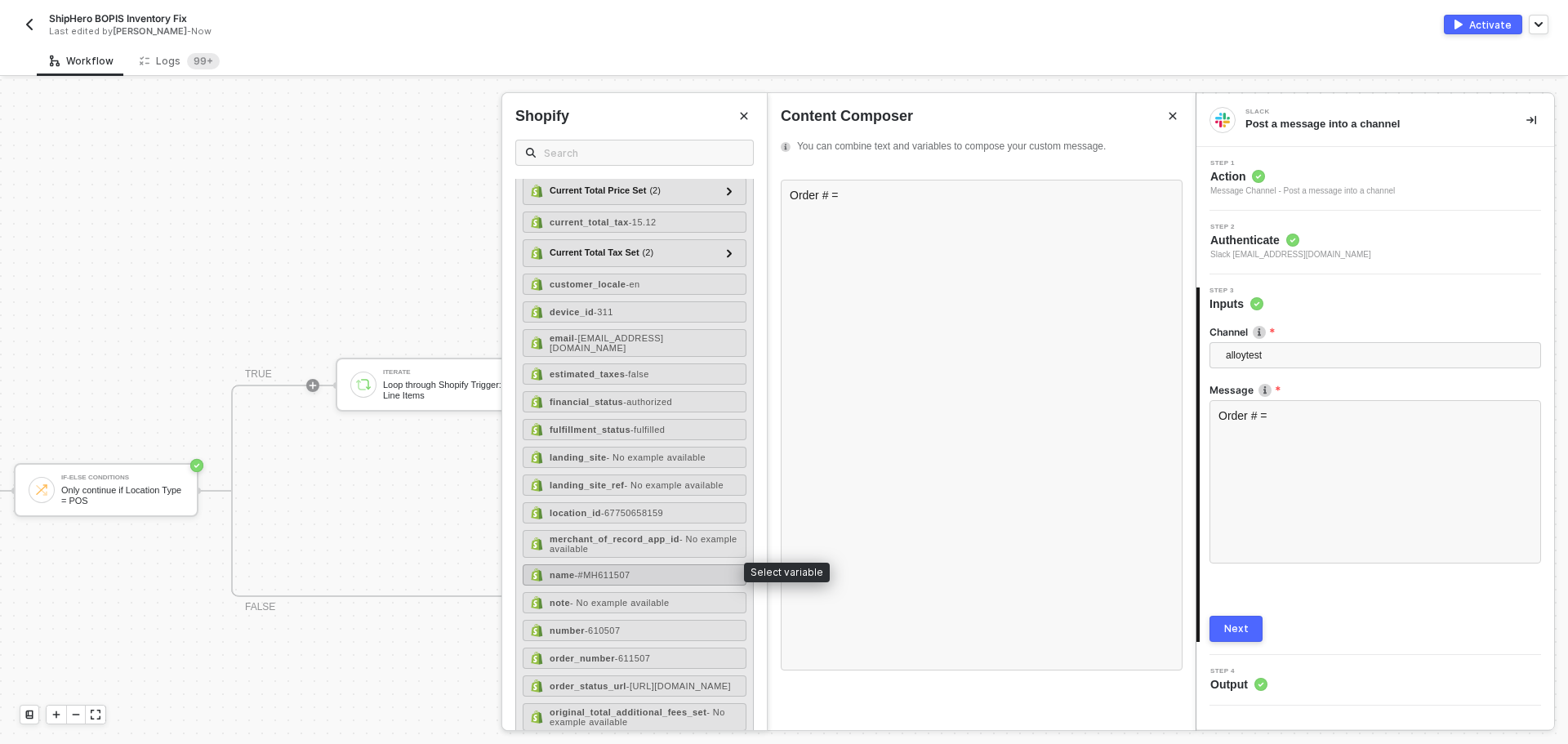
click at [630, 573] on span "- #MH611507" at bounding box center [602, 575] width 56 height 10
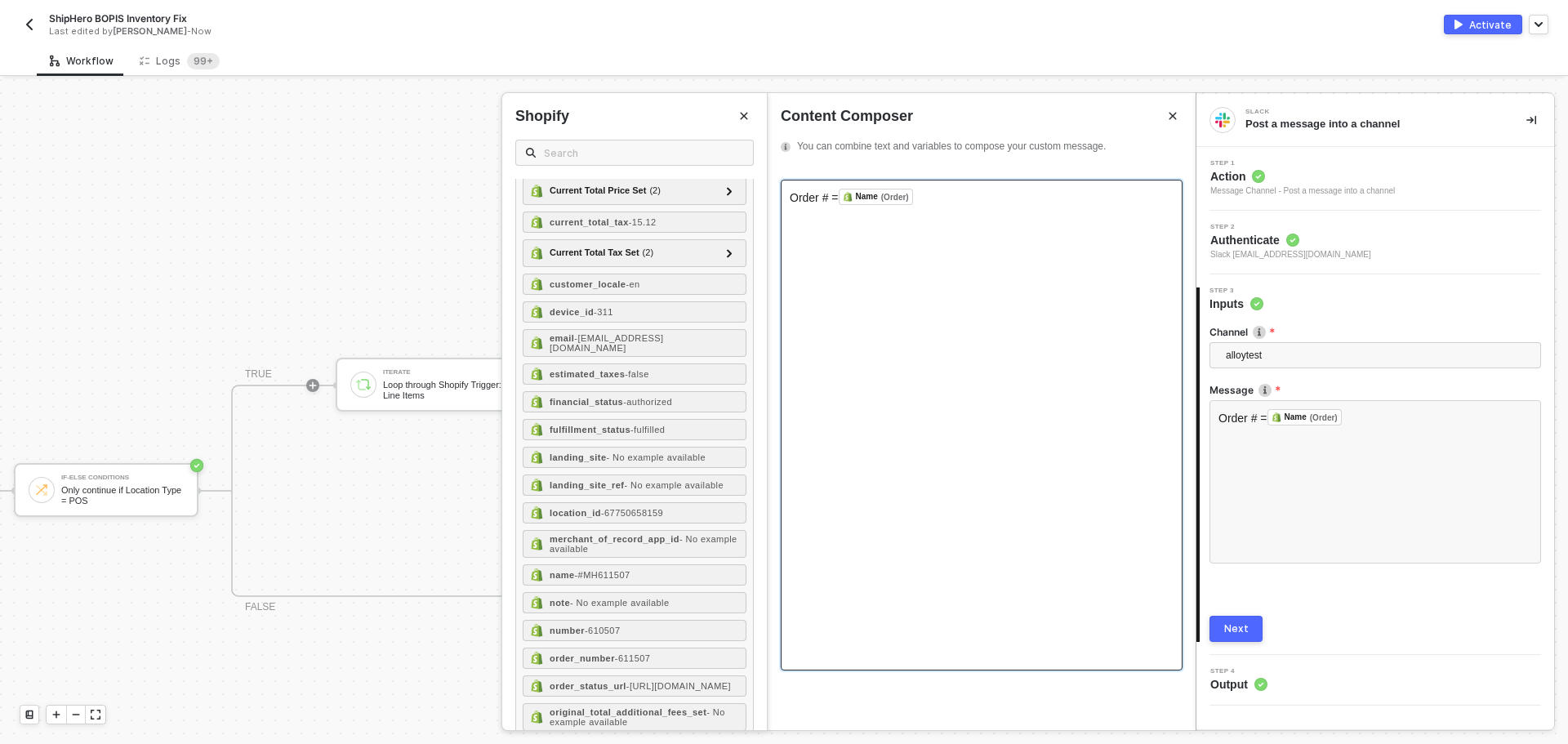
click at [962, 249] on div "Order # = Name (Order) ﻿ ﻿" at bounding box center [981, 425] width 402 height 491
click at [745, 109] on button "Close" at bounding box center [744, 116] width 19 height 19
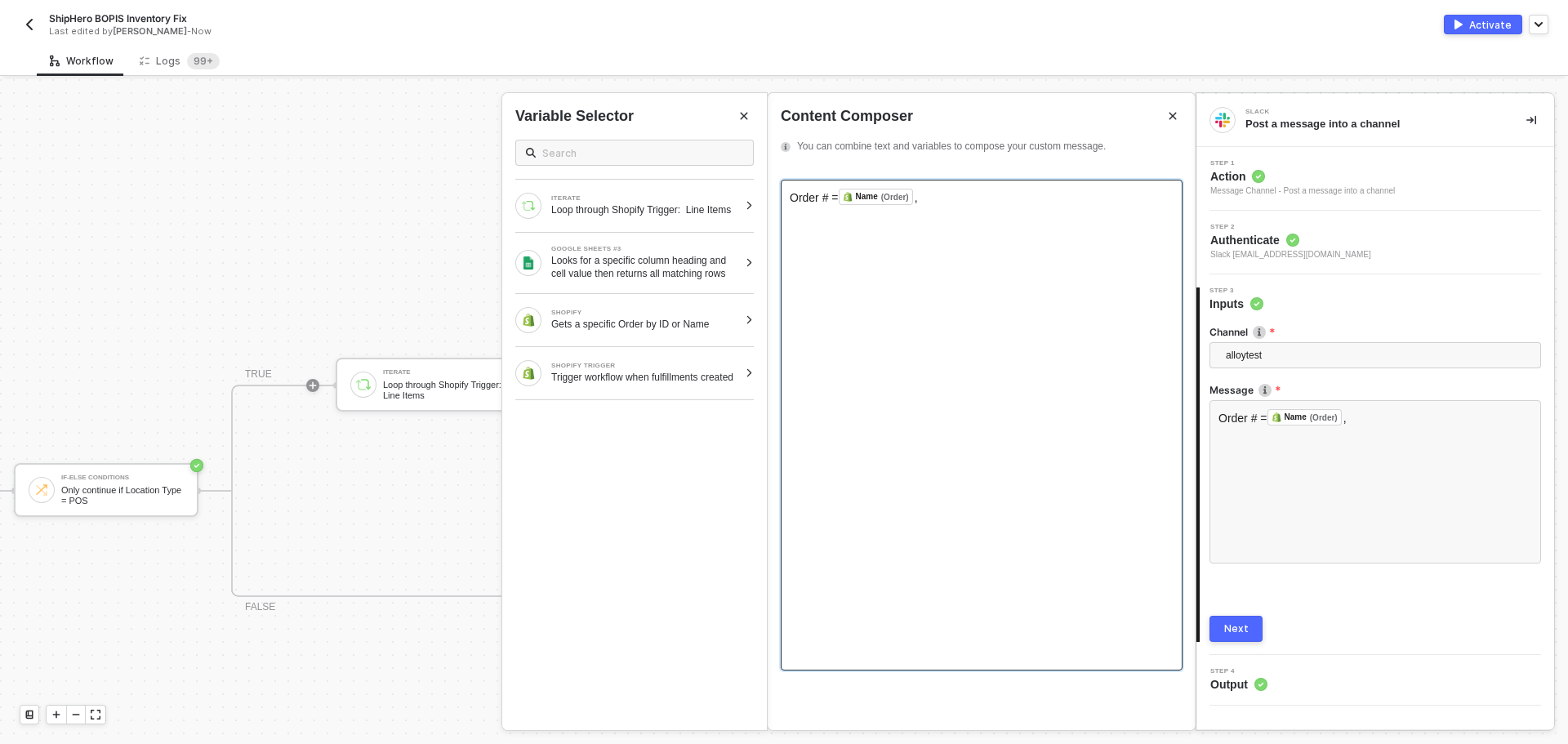
click at [994, 208] on div "Order # = Name (Order) ﻿ ," at bounding box center [981, 425] width 402 height 491
click at [687, 269] on div "Looks for a specific column heading and cell value then returns all matching ro…" at bounding box center [644, 267] width 187 height 26
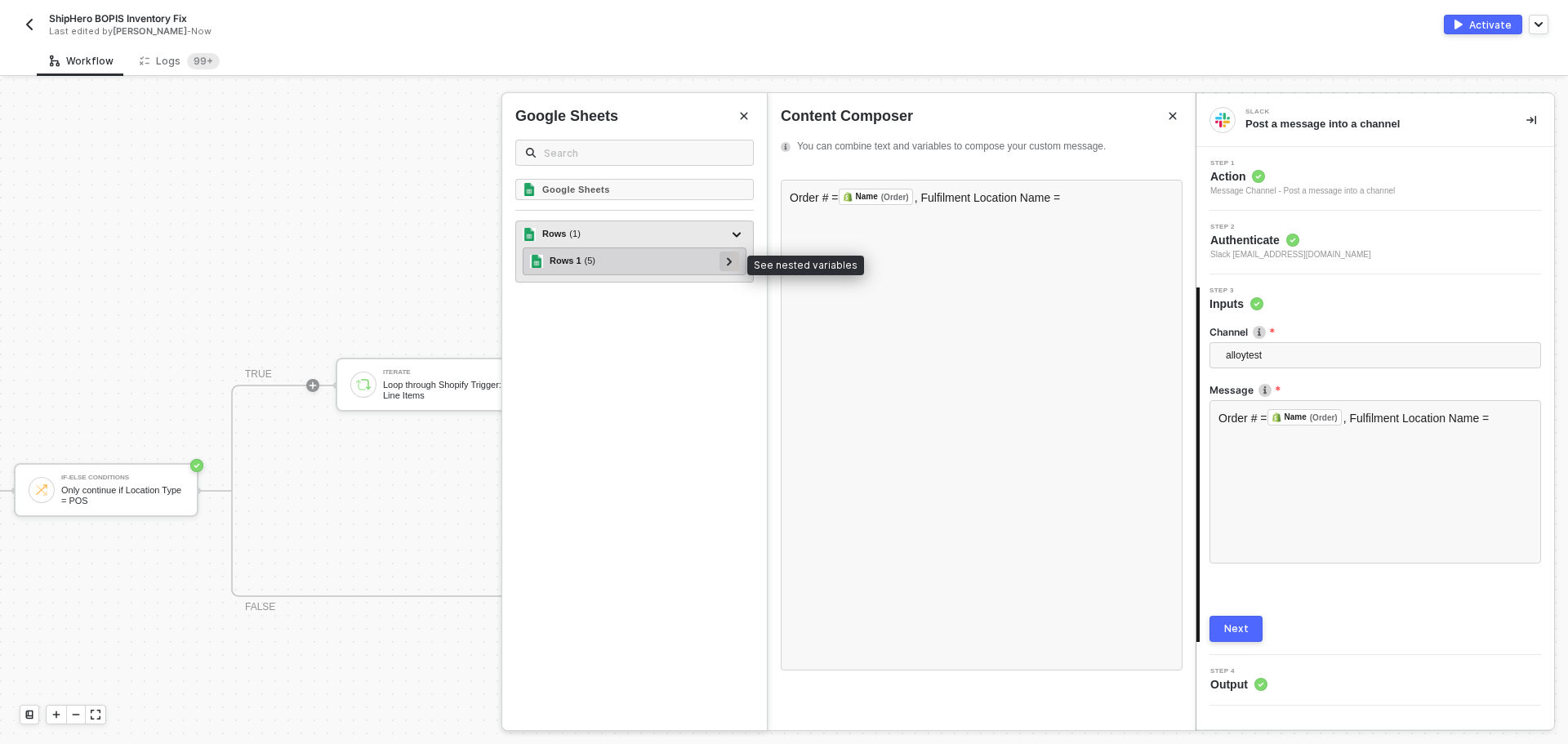
click at [725, 260] on div at bounding box center [728, 260] width 8 height 18
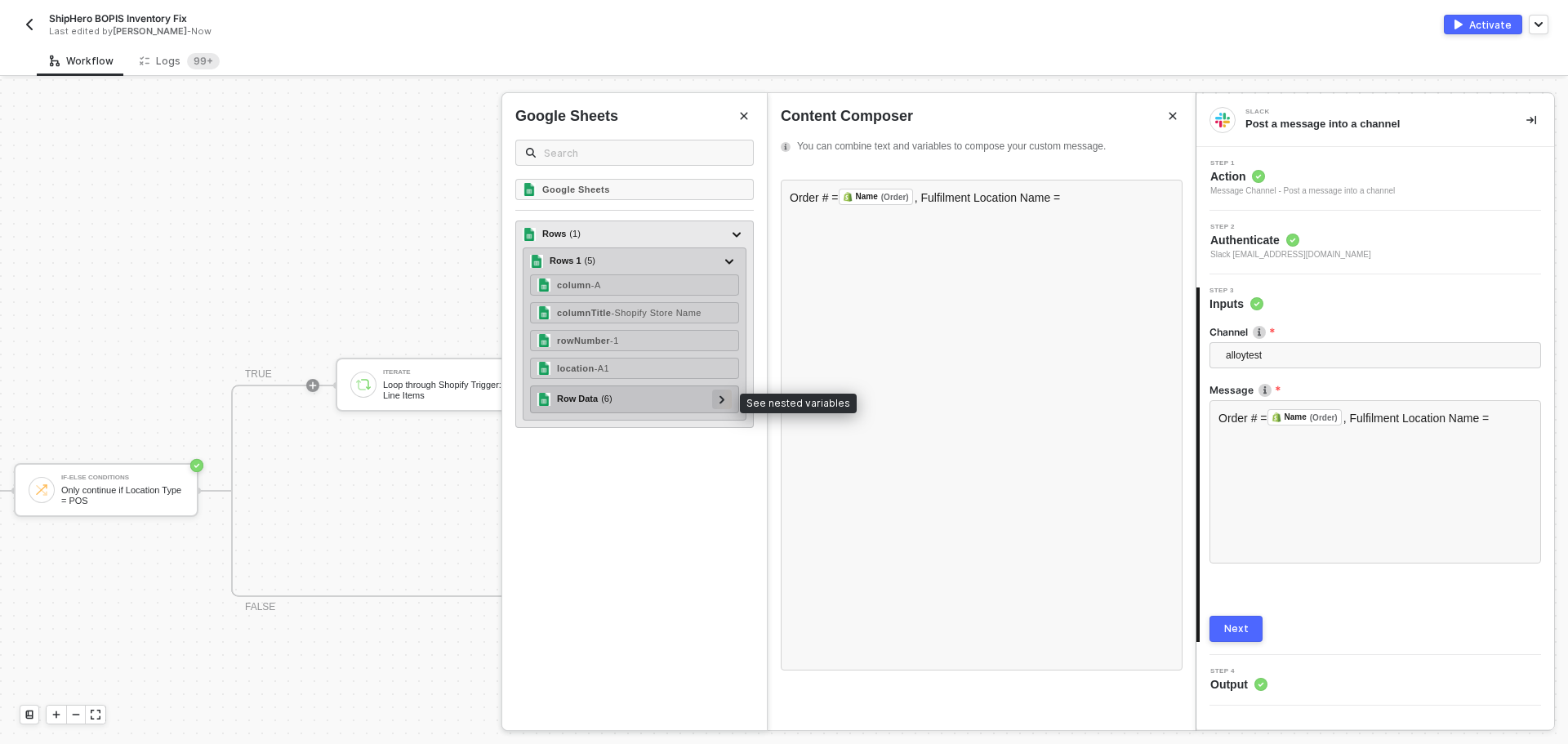
click at [727, 405] on div at bounding box center [721, 399] width 19 height 19
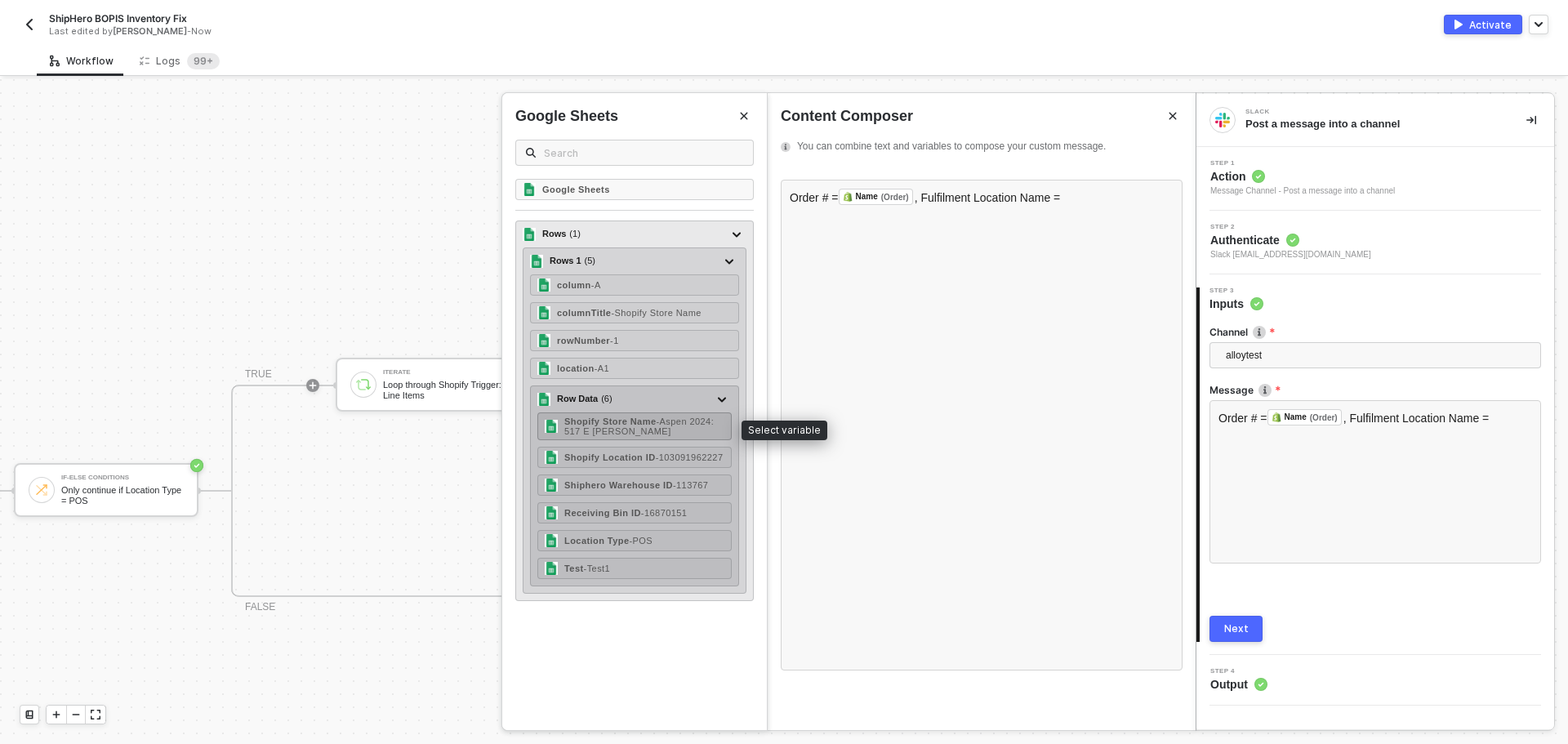
click at [688, 425] on span "- Aspen 2024: 517 E [PERSON_NAME]" at bounding box center [638, 426] width 149 height 19
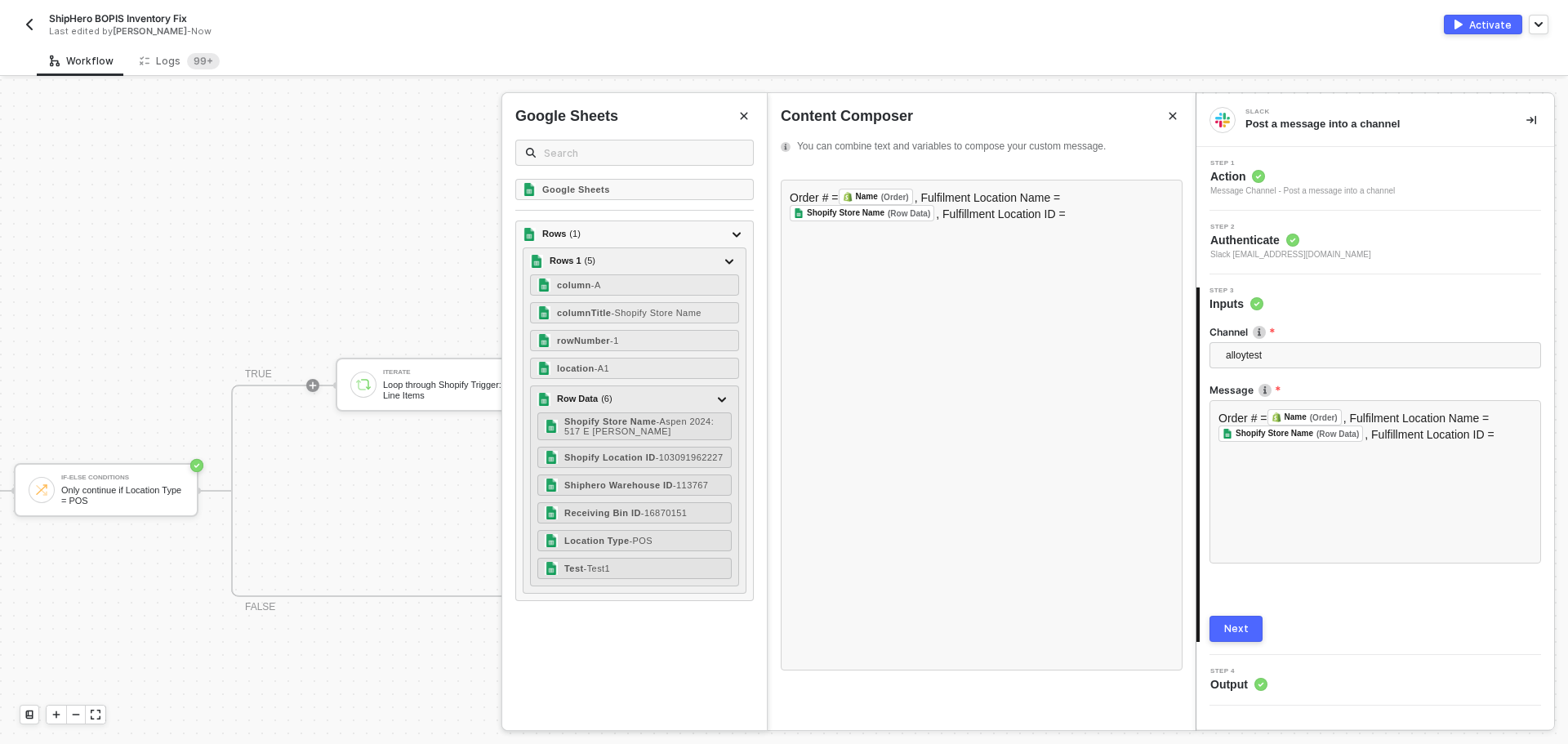
click at [745, 125] on button "Close" at bounding box center [744, 116] width 19 height 19
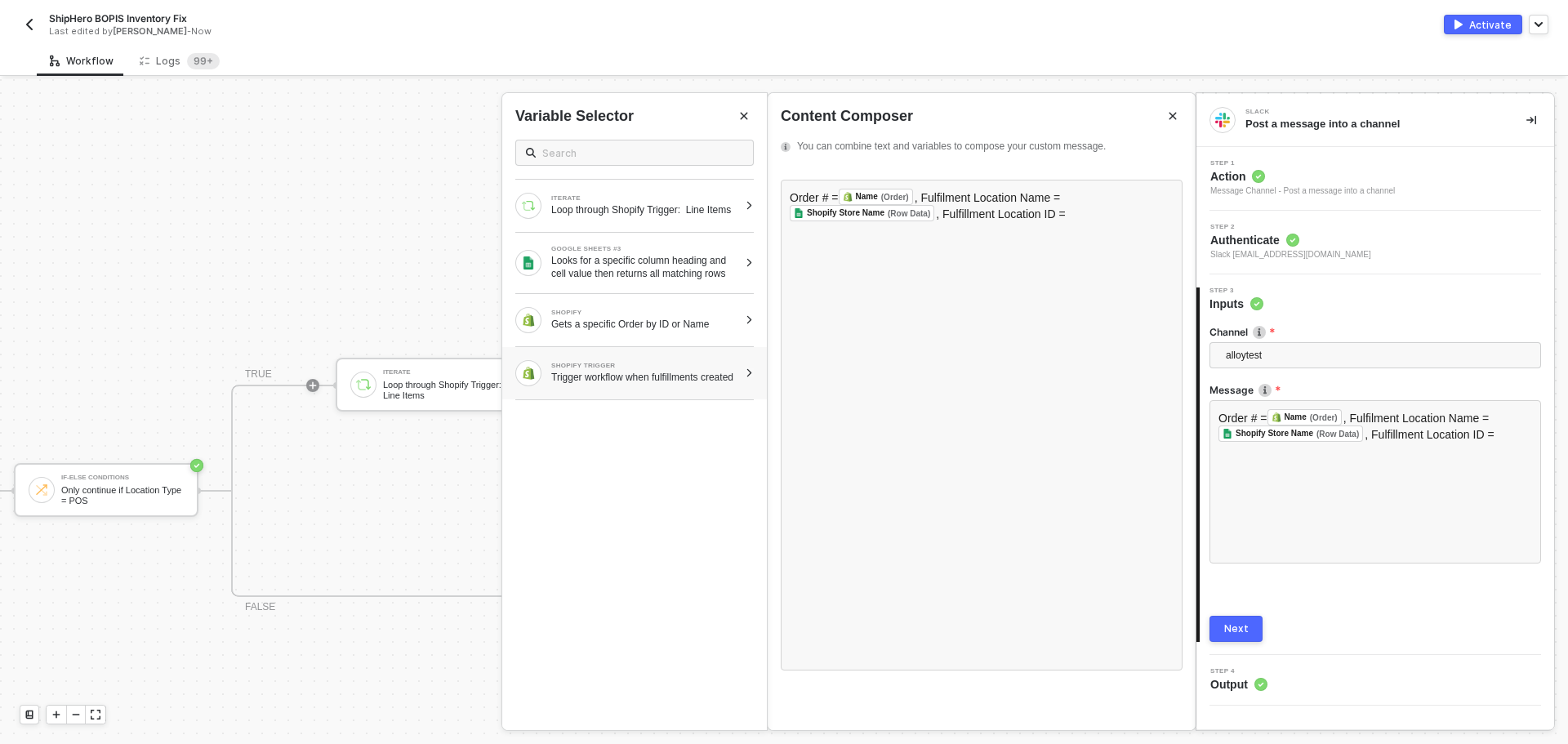
click at [660, 383] on div "Trigger workflow when fulfillments created" at bounding box center [644, 377] width 187 height 13
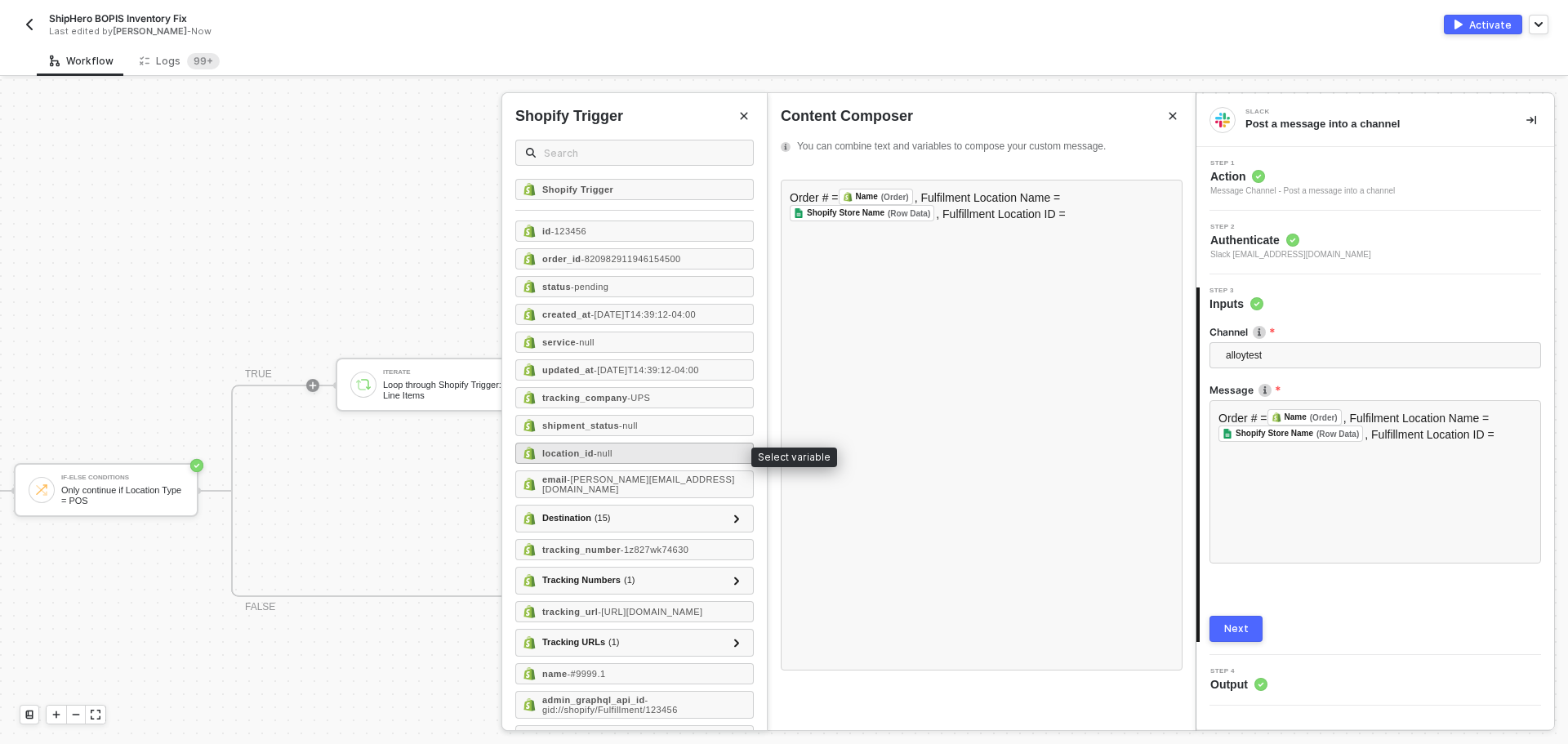
click at [625, 447] on div "location_id - null" at bounding box center [634, 453] width 238 height 21
click at [738, 107] on button "Close" at bounding box center [744, 116] width 19 height 19
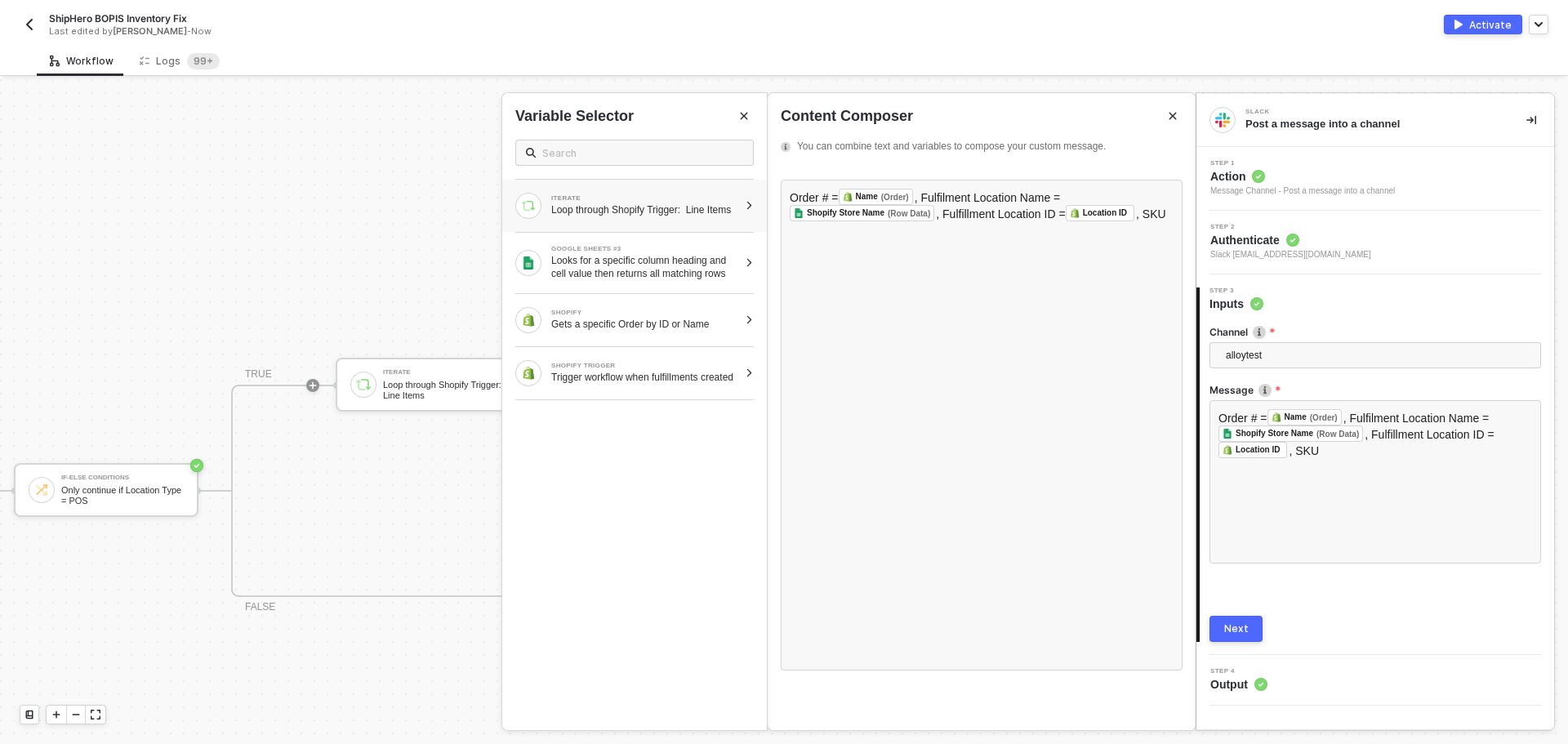
click at [661, 211] on div "Loop through Shopify Trigger: Line Items" at bounding box center [644, 210] width 187 height 13
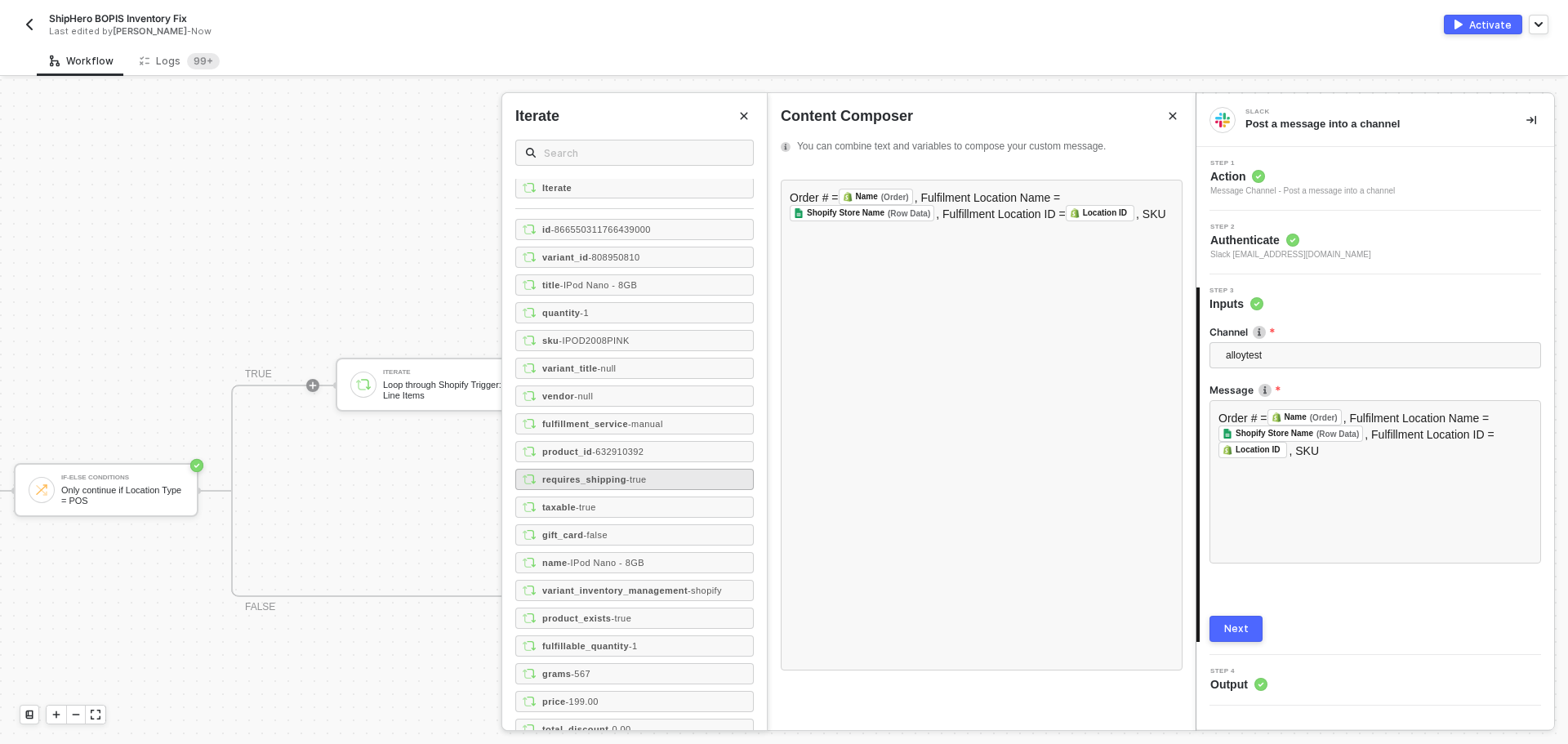
scroll to position [0, 0]
click at [618, 344] on span "- IPOD2008PINK" at bounding box center [594, 341] width 70 height 10
click at [859, 241] on div "Order # = Name (Order) ﻿ , Fulfilment Location Name = Shopify Store Name (Row D…" at bounding box center [981, 425] width 402 height 491
click at [604, 315] on div "quantity - 1" at bounding box center [634, 314] width 238 height 21
click at [1229, 626] on div "Next" at bounding box center [1236, 629] width 24 height 13
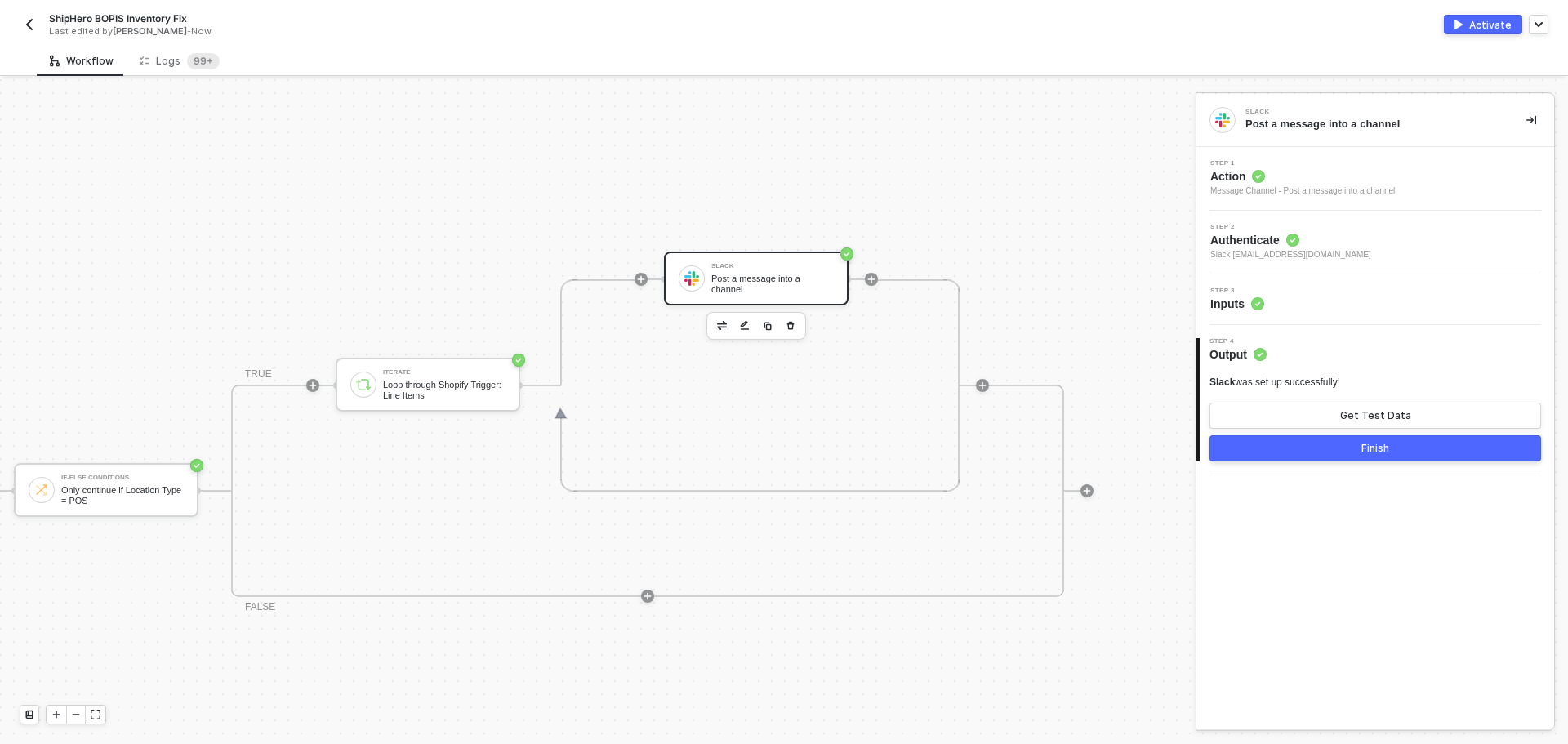
click at [1478, 24] on div "Activate" at bounding box center [1489, 25] width 43 height 14
click at [1353, 446] on button "Finish" at bounding box center [1375, 448] width 332 height 26
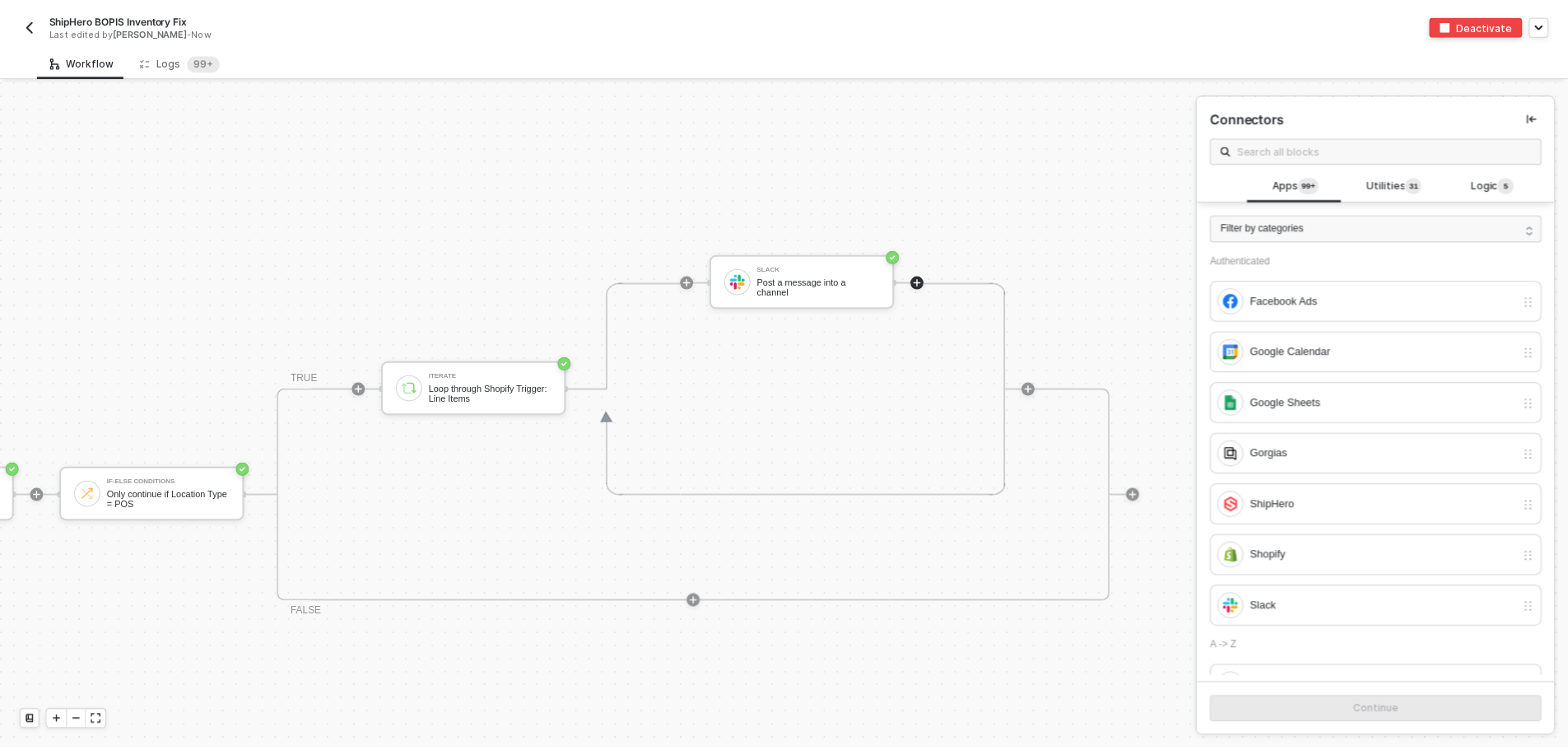
scroll to position [372, 715]
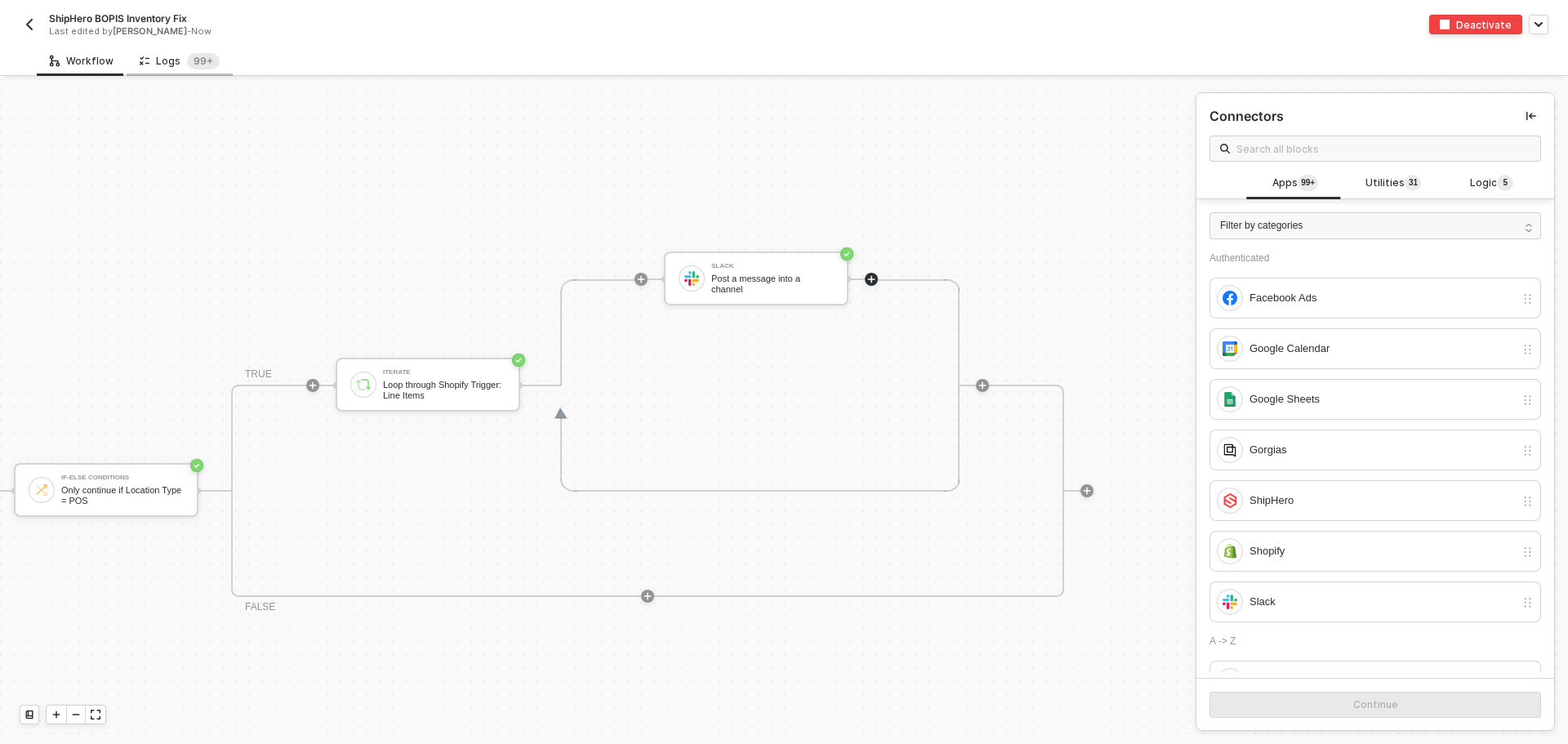
click at [171, 52] on div "Logs 99+" at bounding box center [180, 60] width 107 height 31
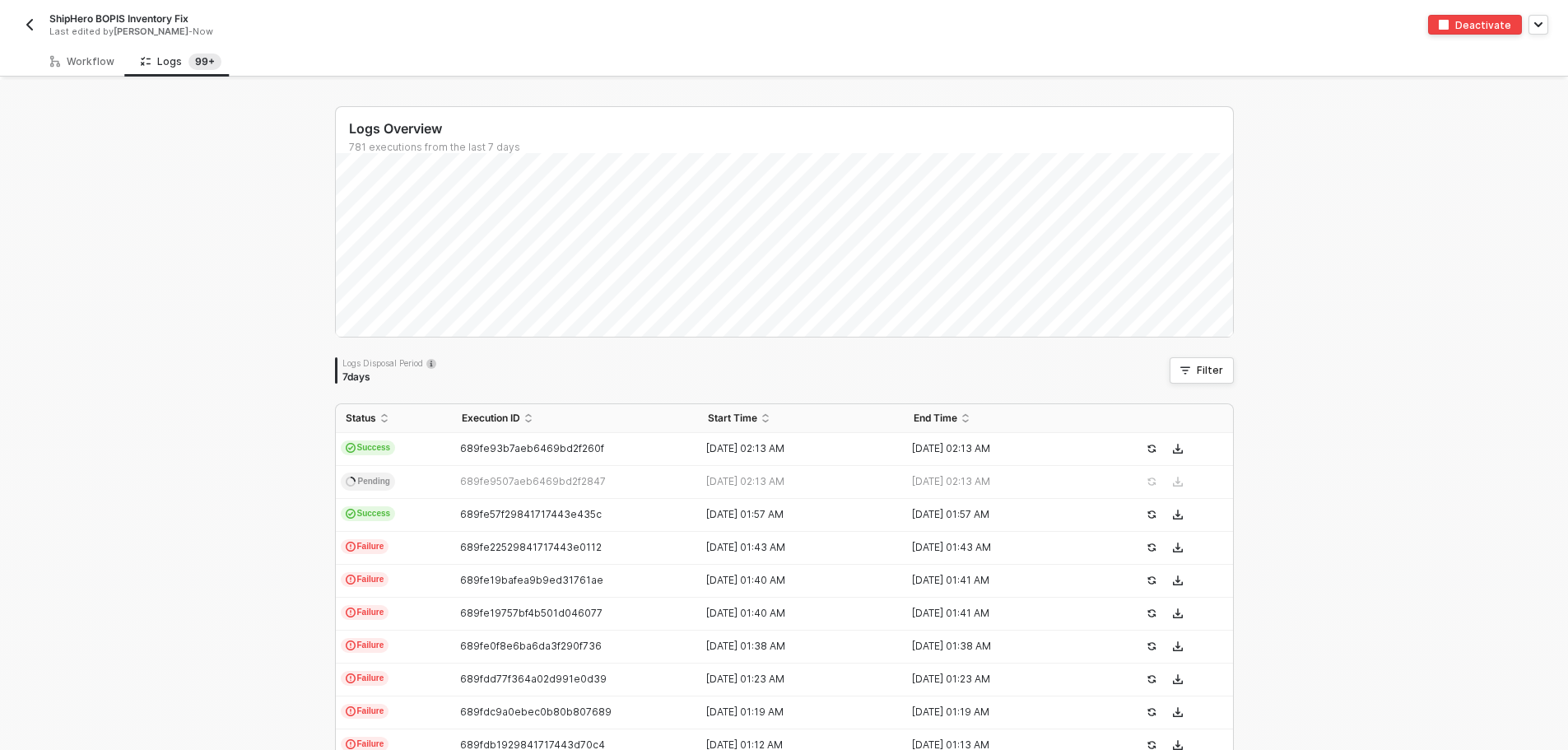
click at [30, 19] on img "button" at bounding box center [29, 25] width 13 height 13
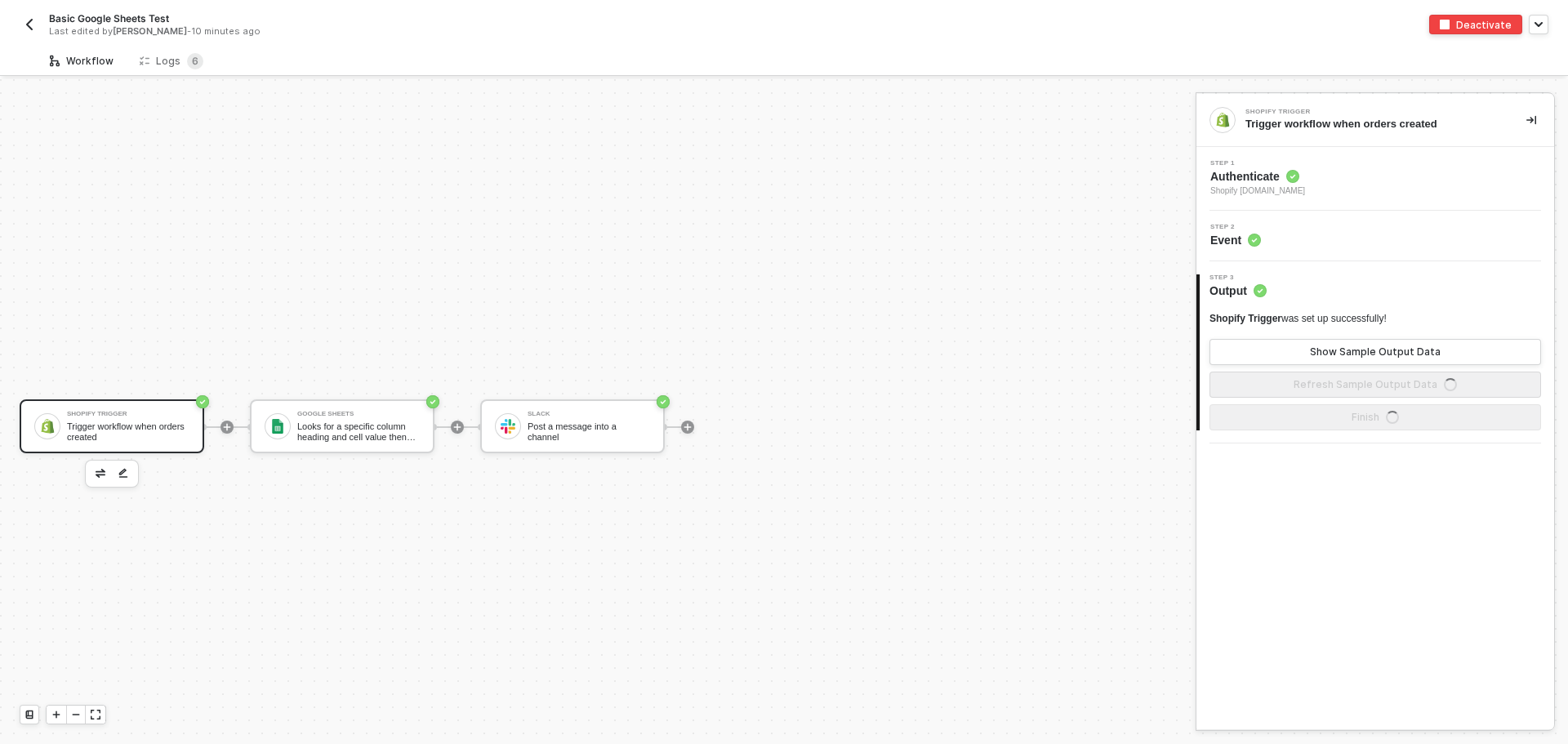
scroll to position [31, 0]
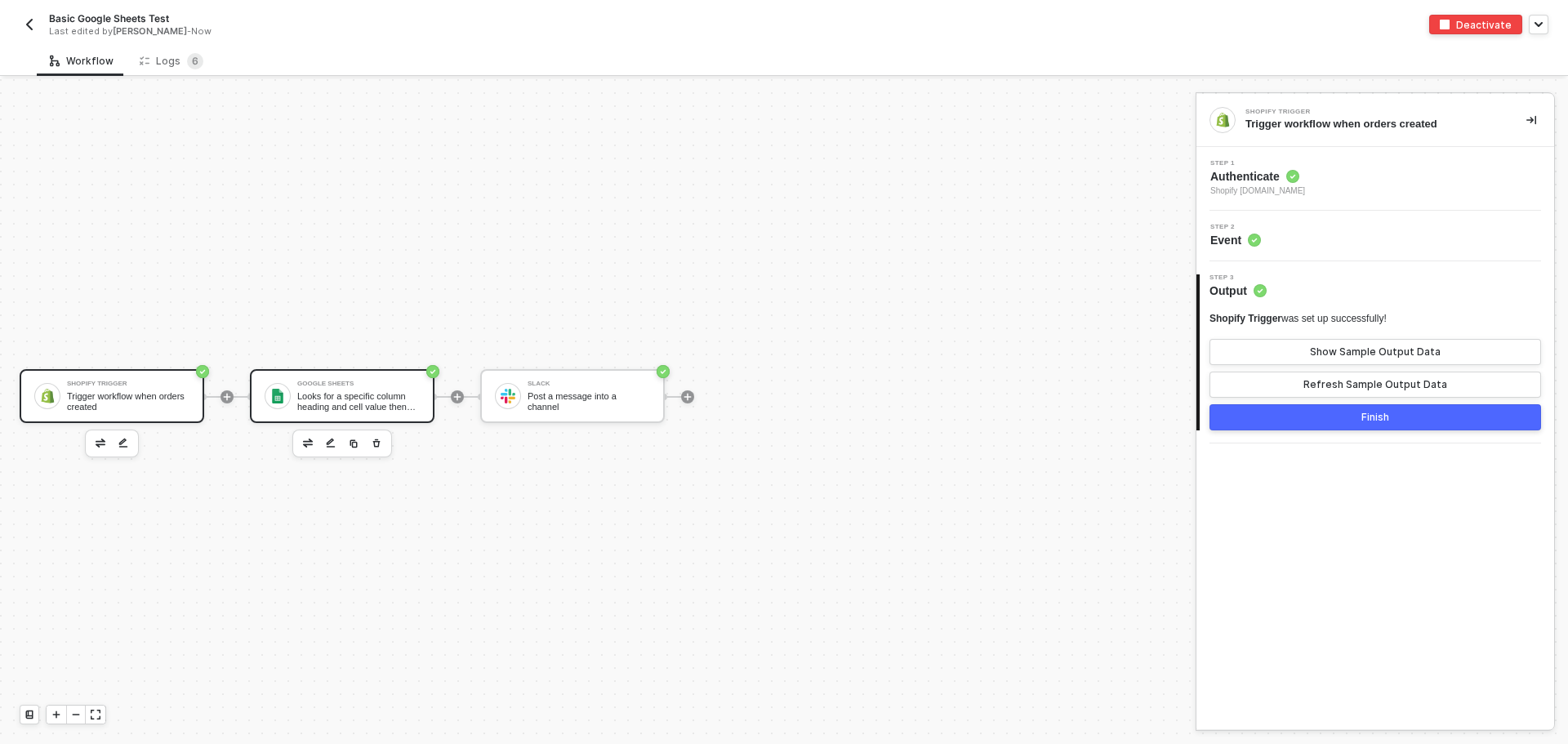
click at [352, 399] on div "Looks for a specific column heading and cell value then returns all matching ro…" at bounding box center [358, 401] width 122 height 20
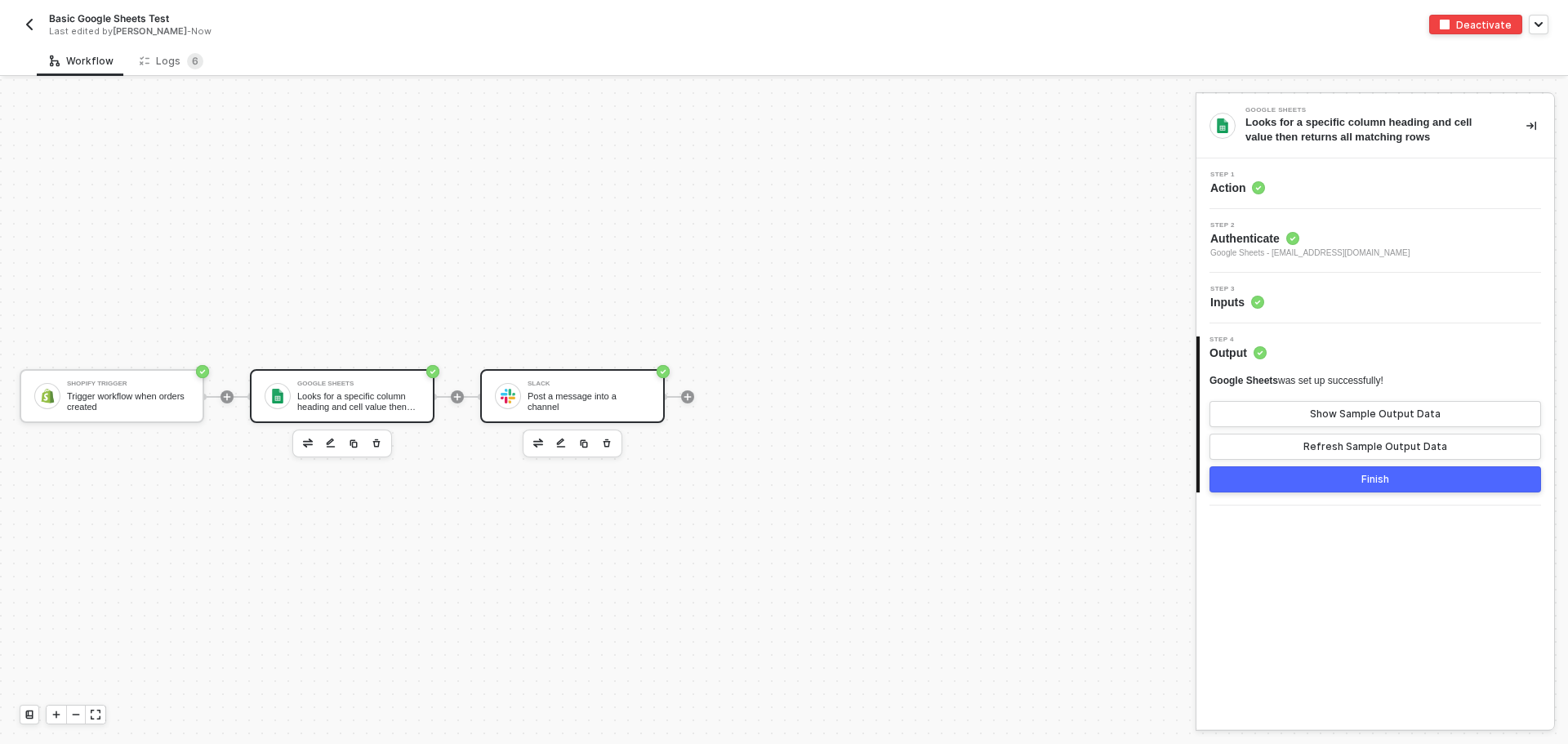
click at [541, 395] on div "Slack Post a message into a channel" at bounding box center [588, 396] width 122 height 31
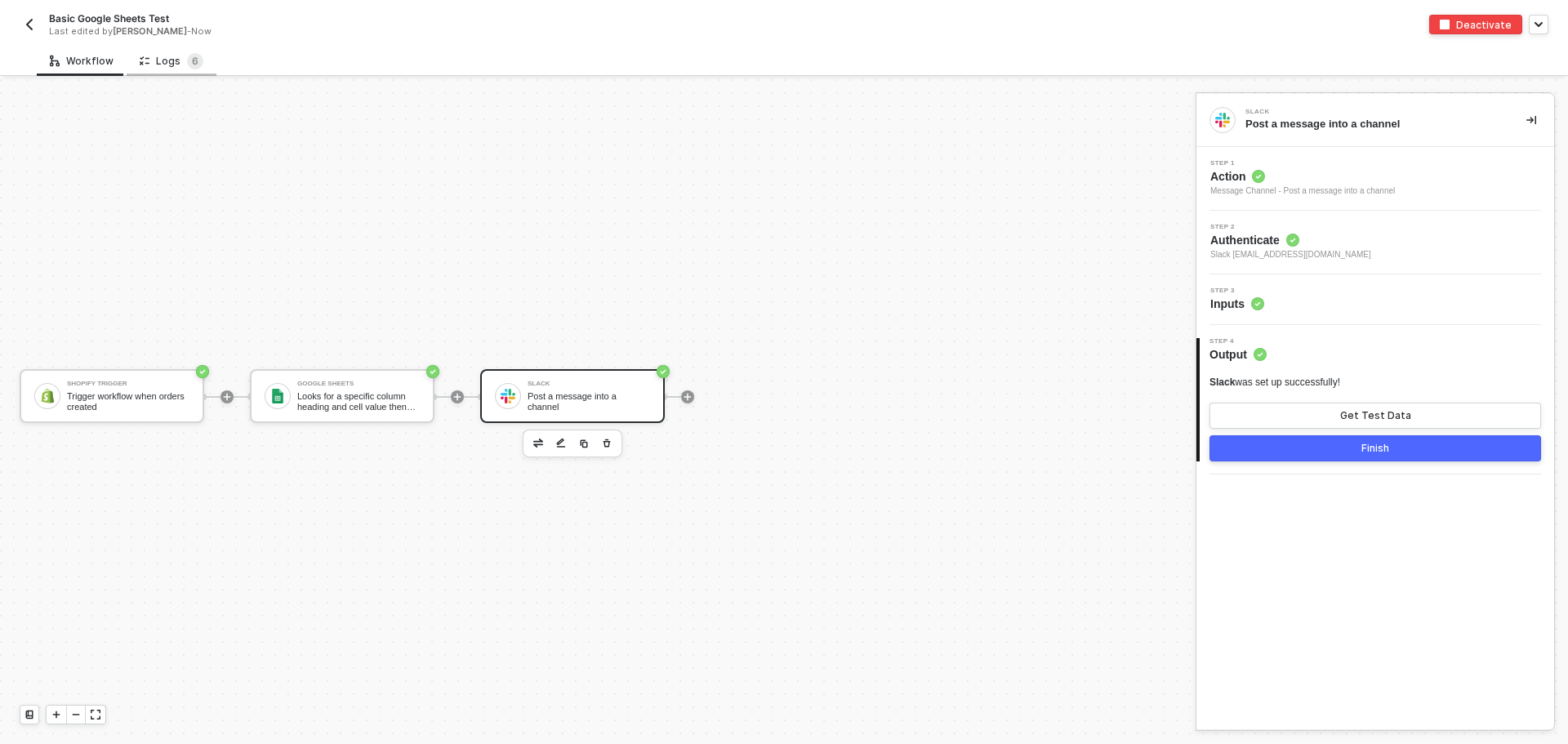
click at [166, 70] on div "Logs 6" at bounding box center [171, 60] width 90 height 31
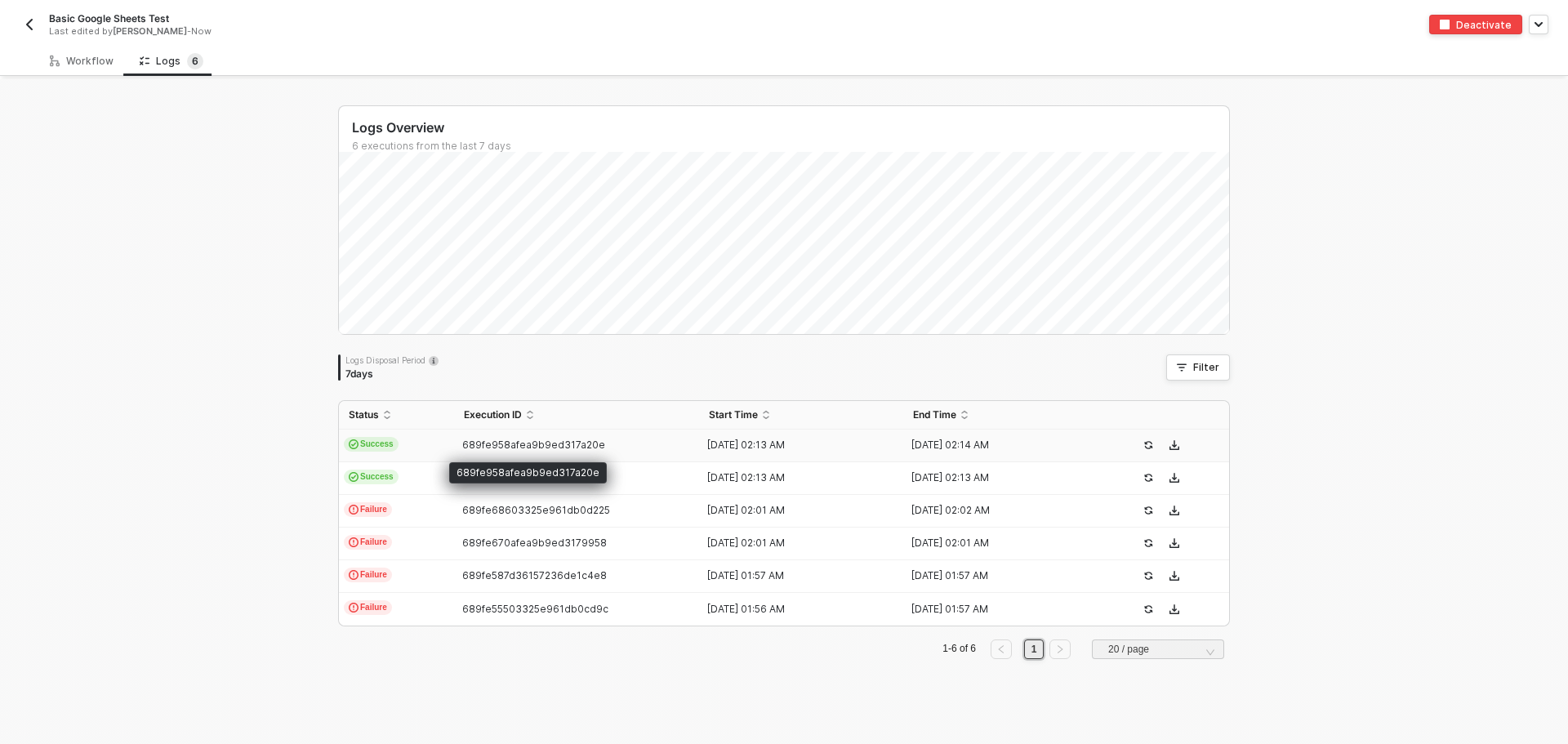
click at [542, 448] on span "689fe958afea9b9ed317a20e" at bounding box center [533, 444] width 143 height 12
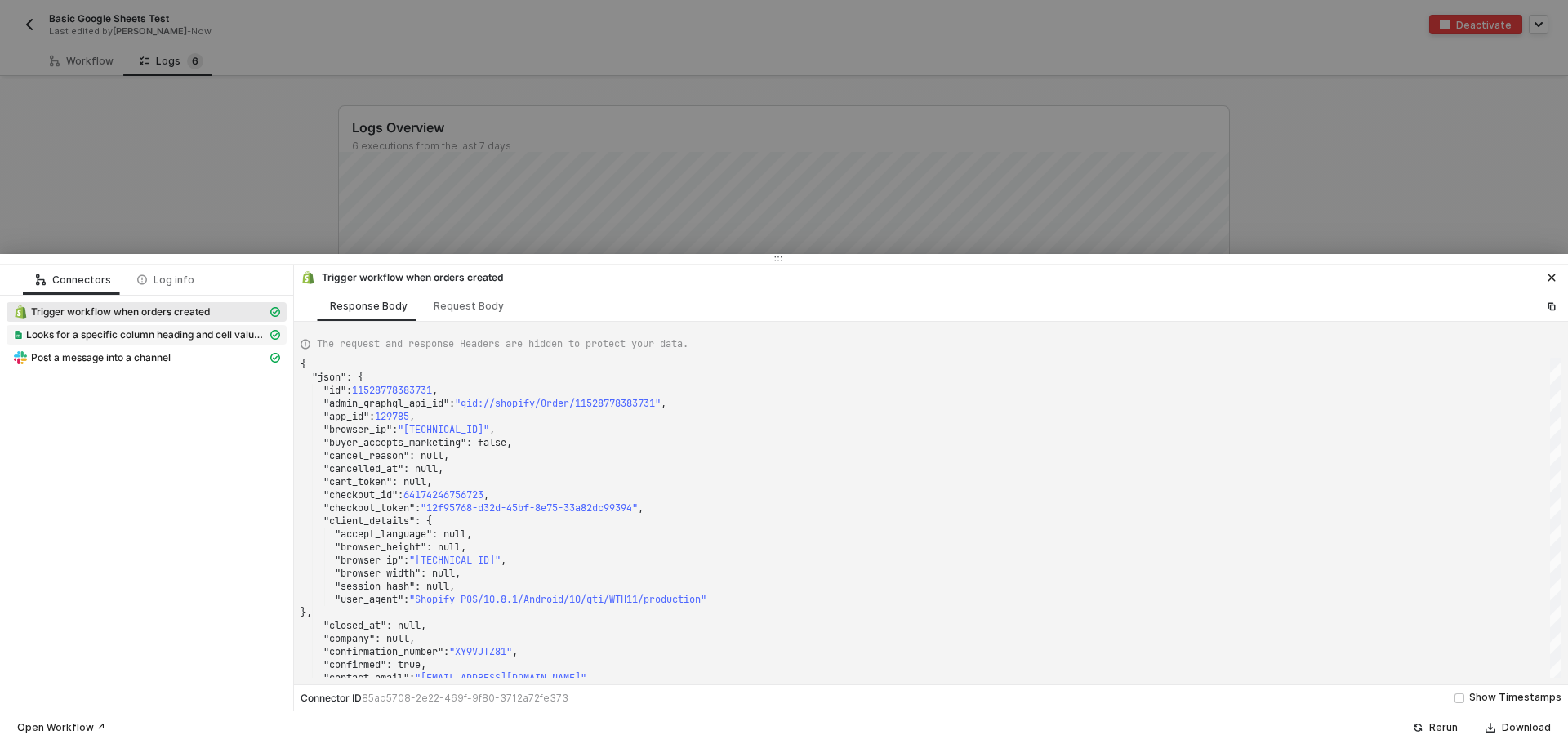
click at [163, 327] on div "Looks for a specific column heading and cell value then returns all matching ro…" at bounding box center [140, 334] width 254 height 15
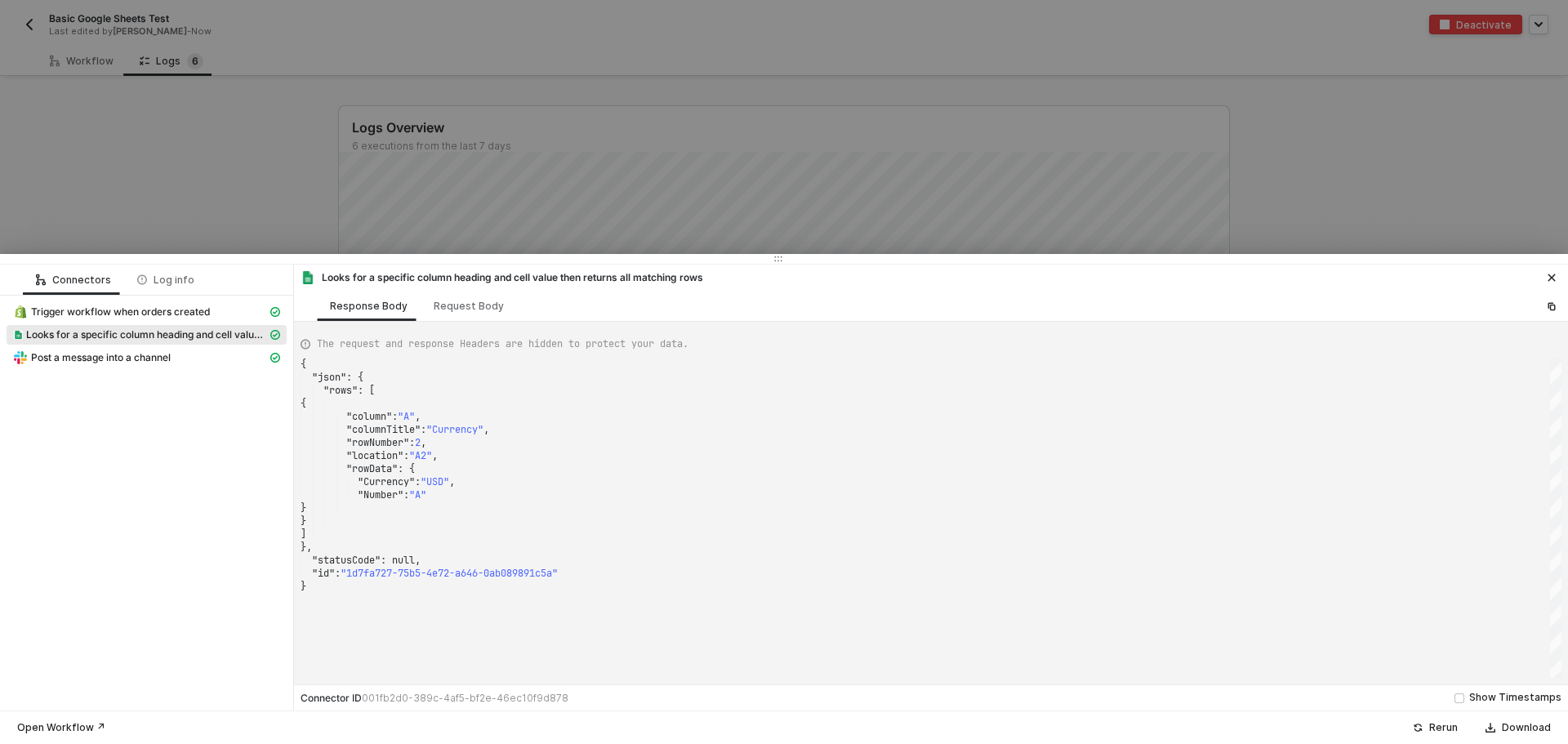
click at [154, 346] on div "Looks for a specific column heading and cell value then returns all matching ro…" at bounding box center [146, 336] width 280 height 23
click at [147, 355] on span "Post a message into a channel" at bounding box center [101, 357] width 140 height 13
type textarea "{ "json": { "ts": "1755310454.958859", "channel": "C080CK37HK3", "username": nu…"
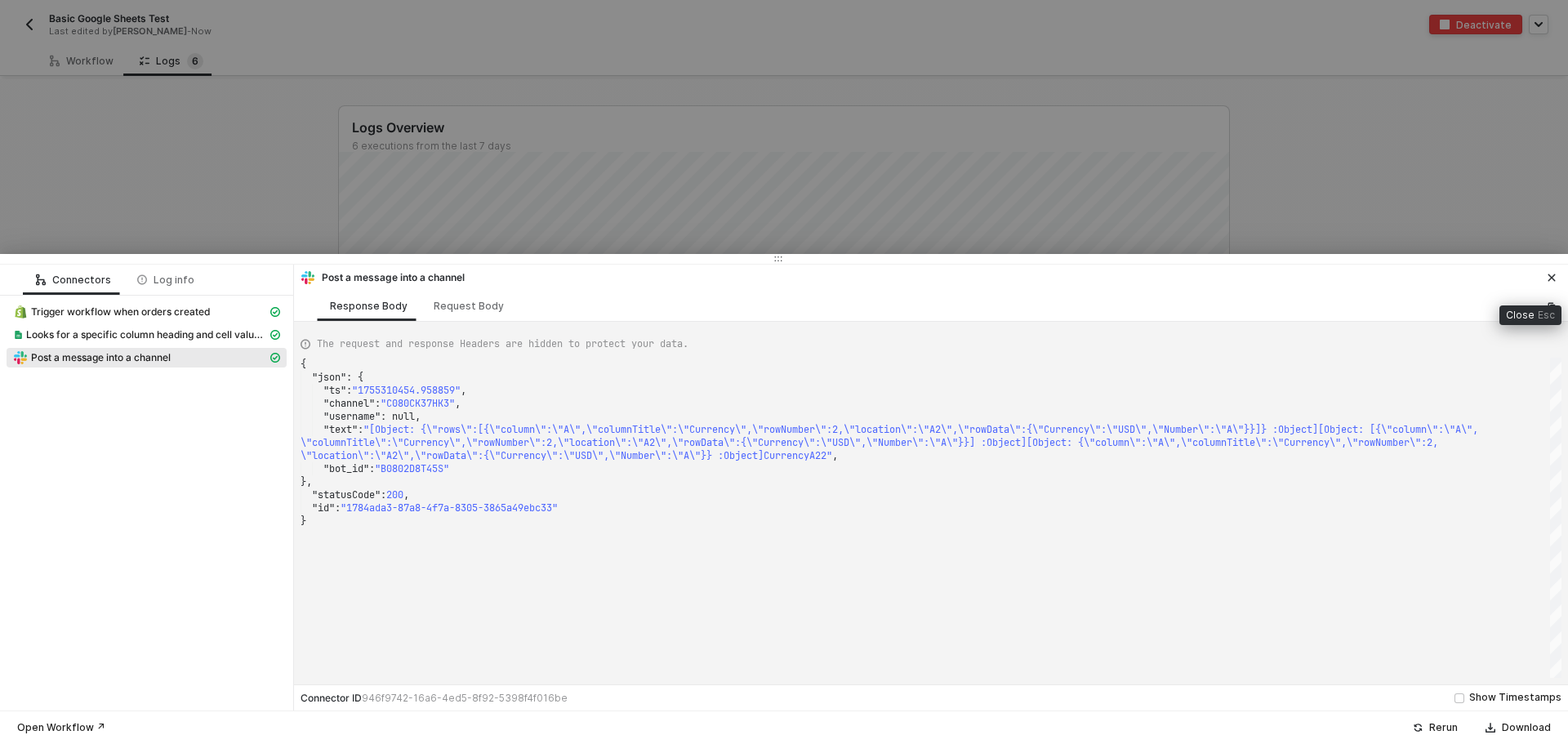
click at [1551, 272] on icon "icon-close" at bounding box center [1551, 277] width 10 height 10
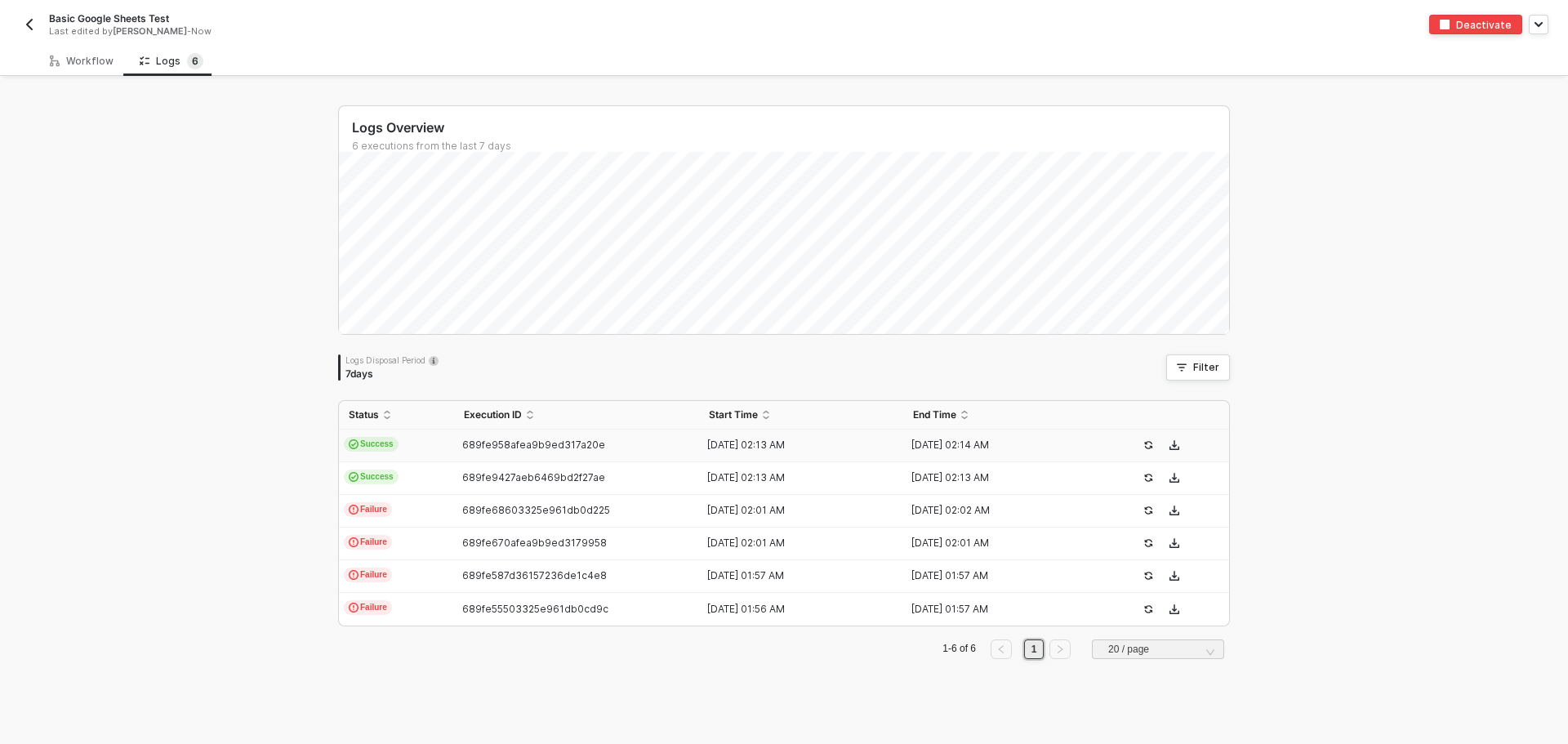
click at [92, 76] on div "Workflow Logs 6 Shopify Trigger Trigger workflow when orders created Google She…" at bounding box center [784, 395] width 1568 height 699
click at [80, 57] on div "Workflow" at bounding box center [81, 61] width 64 height 13
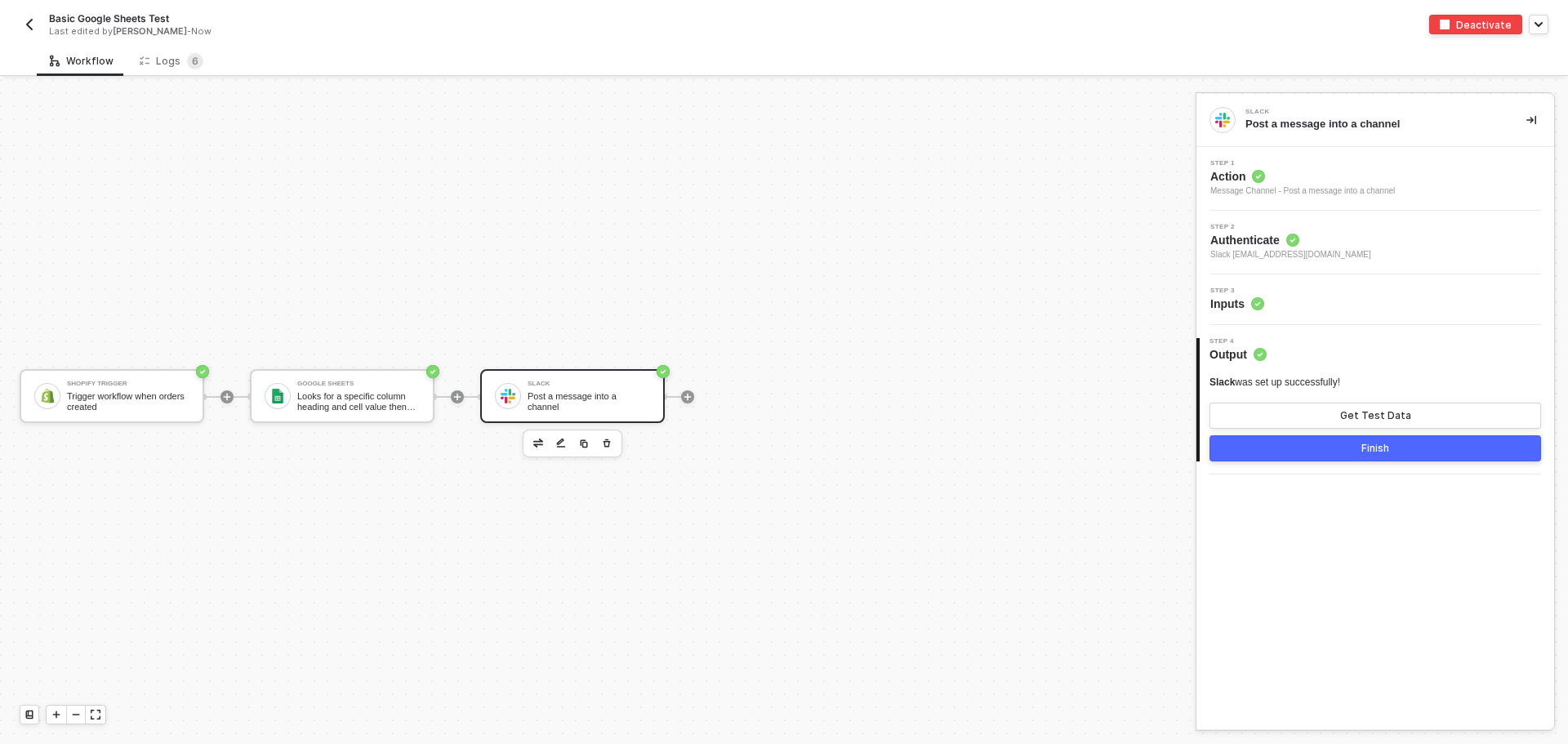
click at [1236, 296] on span "Inputs" at bounding box center [1237, 304] width 54 height 17
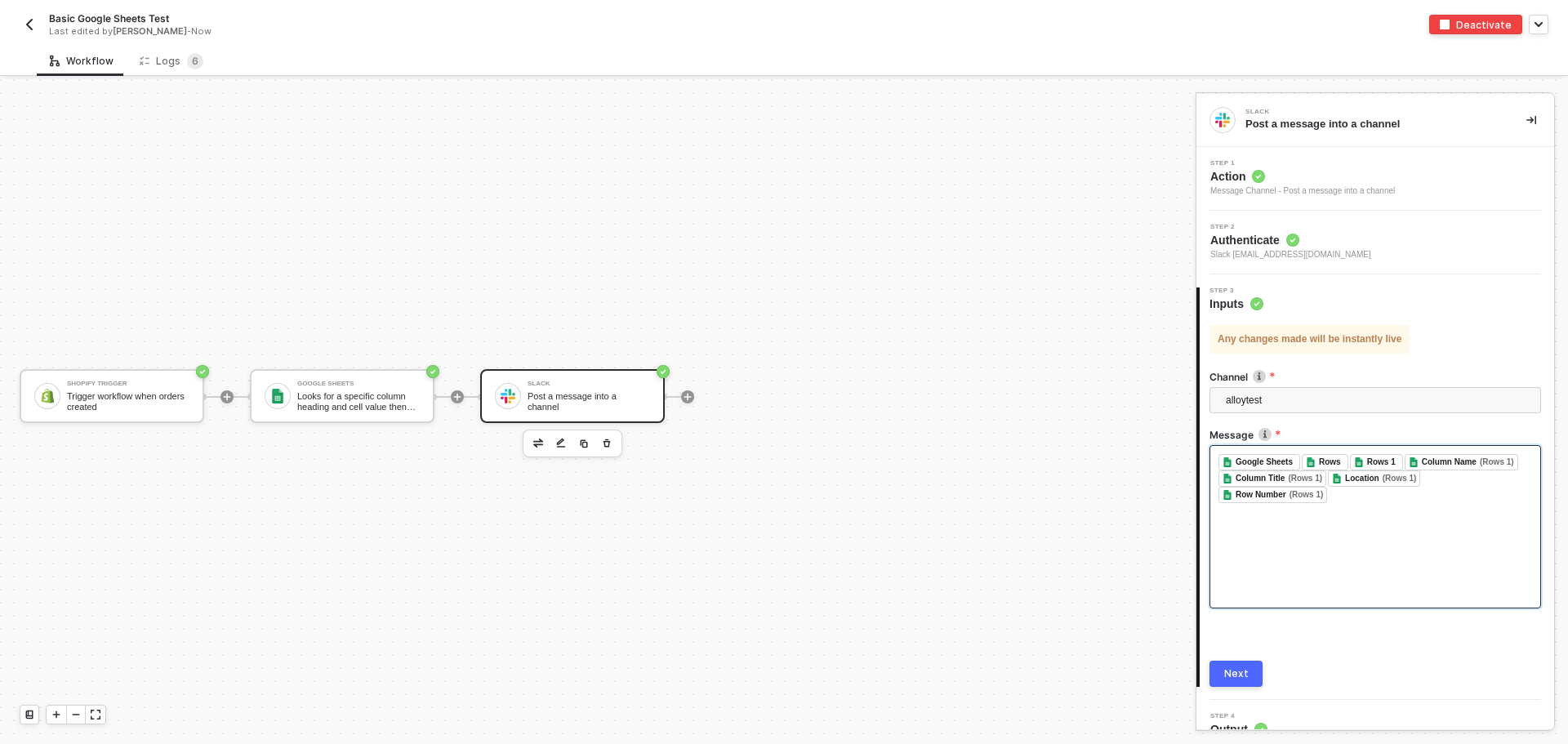
click at [1271, 517] on div "﻿ Google Sheets ﻿ ﻿ Rows ﻿ ﻿ Rows 1 ﻿ ﻿ Column Name (Rows 1) ﻿ ﻿ Column Title (…" at bounding box center [1375, 527] width 332 height 163
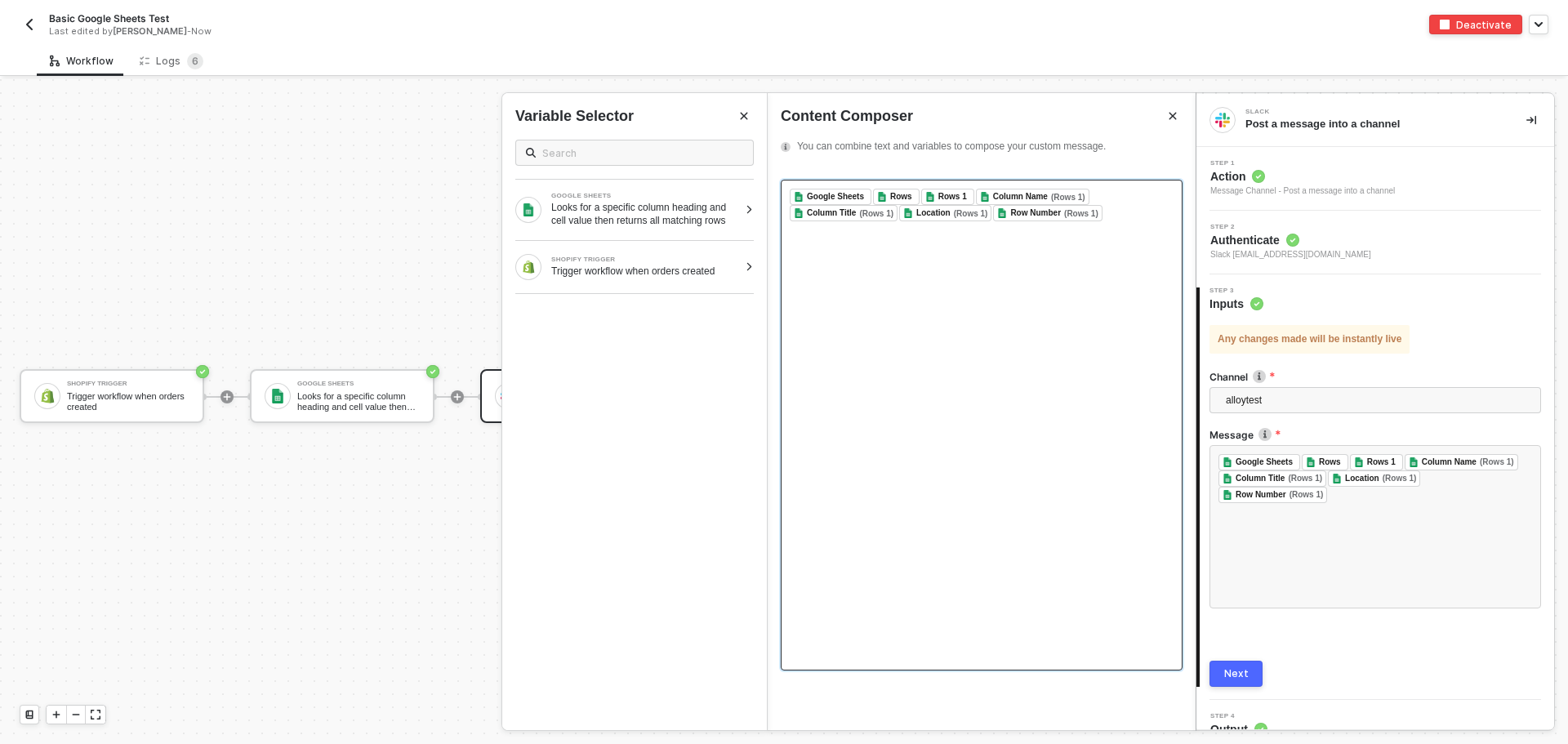
click at [911, 269] on div "﻿ Google Sheets ﻿ ﻿ Rows ﻿ ﻿ Rows 1 ﻿ ﻿ Column Name (Rows 1) ﻿ ﻿ Column Title (…" at bounding box center [981, 425] width 402 height 491
drag, startPoint x: 1107, startPoint y: 219, endPoint x: 620, endPoint y: 149, distance: 492.0
click at [1195, 149] on div "Slack Post a message into a channel Step 1 Action Message Channel - Post a mess…" at bounding box center [1381, 411] width 372 height 665
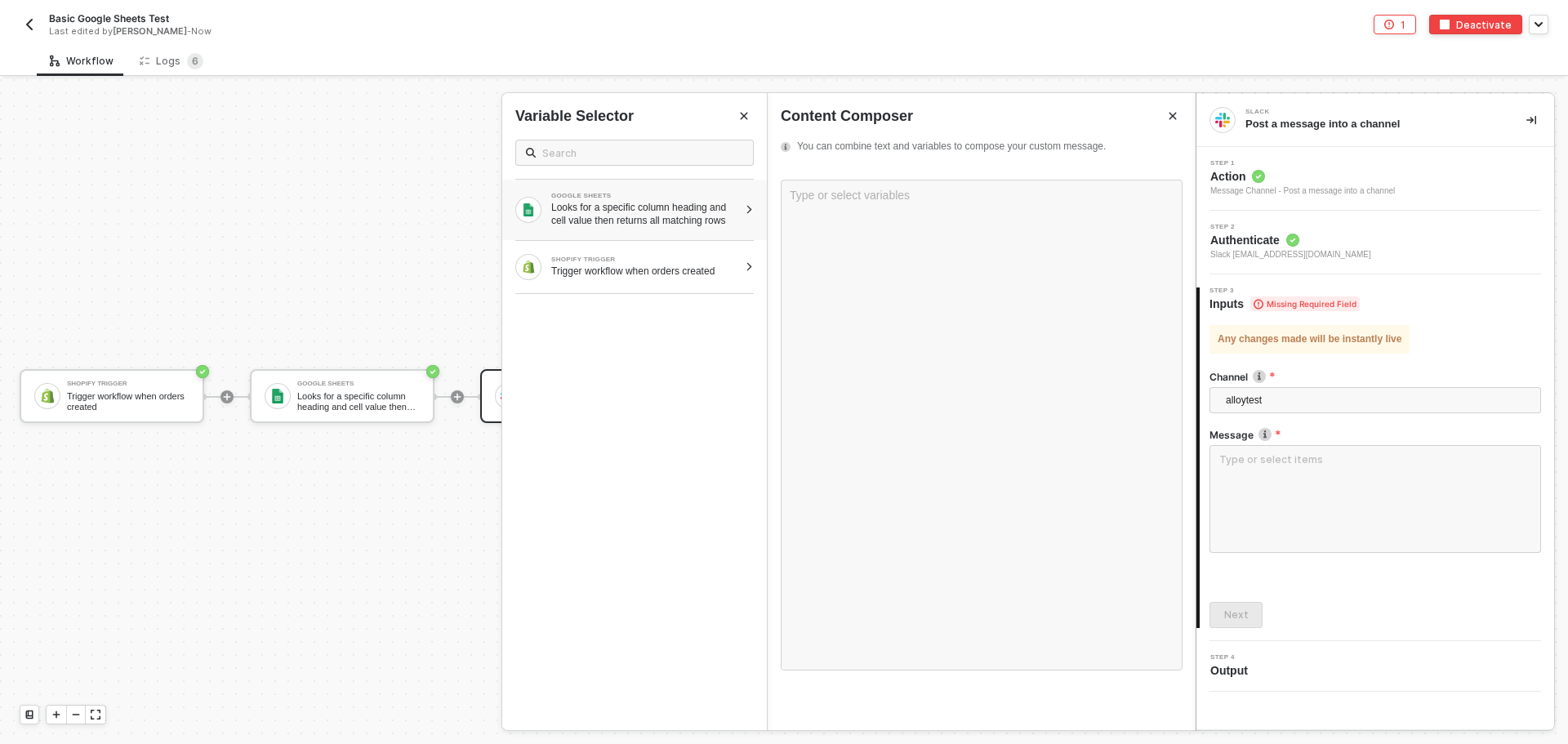
click at [618, 221] on div "Looks for a specific column heading and cell value then returns all matching ro…" at bounding box center [644, 214] width 187 height 26
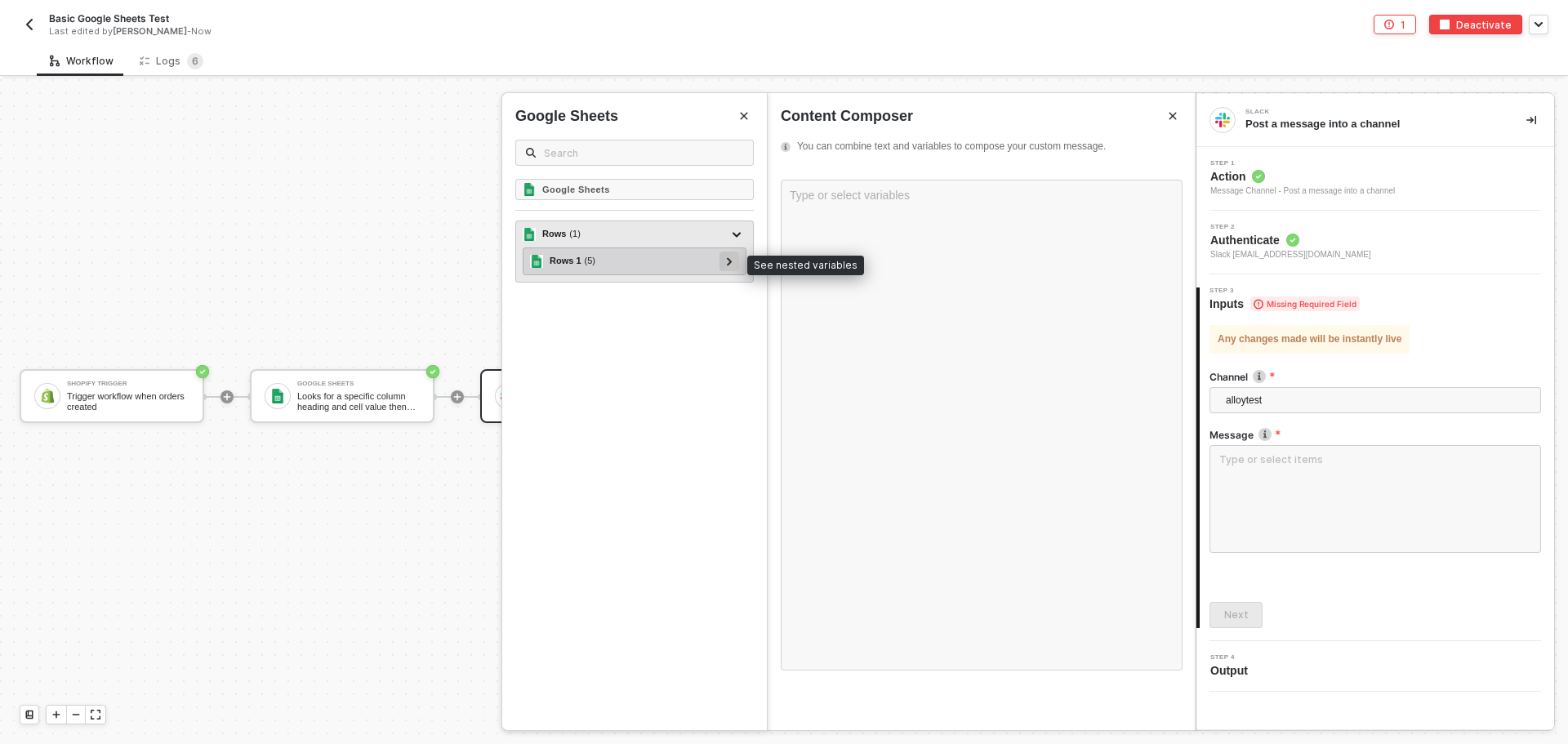
click at [736, 261] on div at bounding box center [729, 261] width 19 height 19
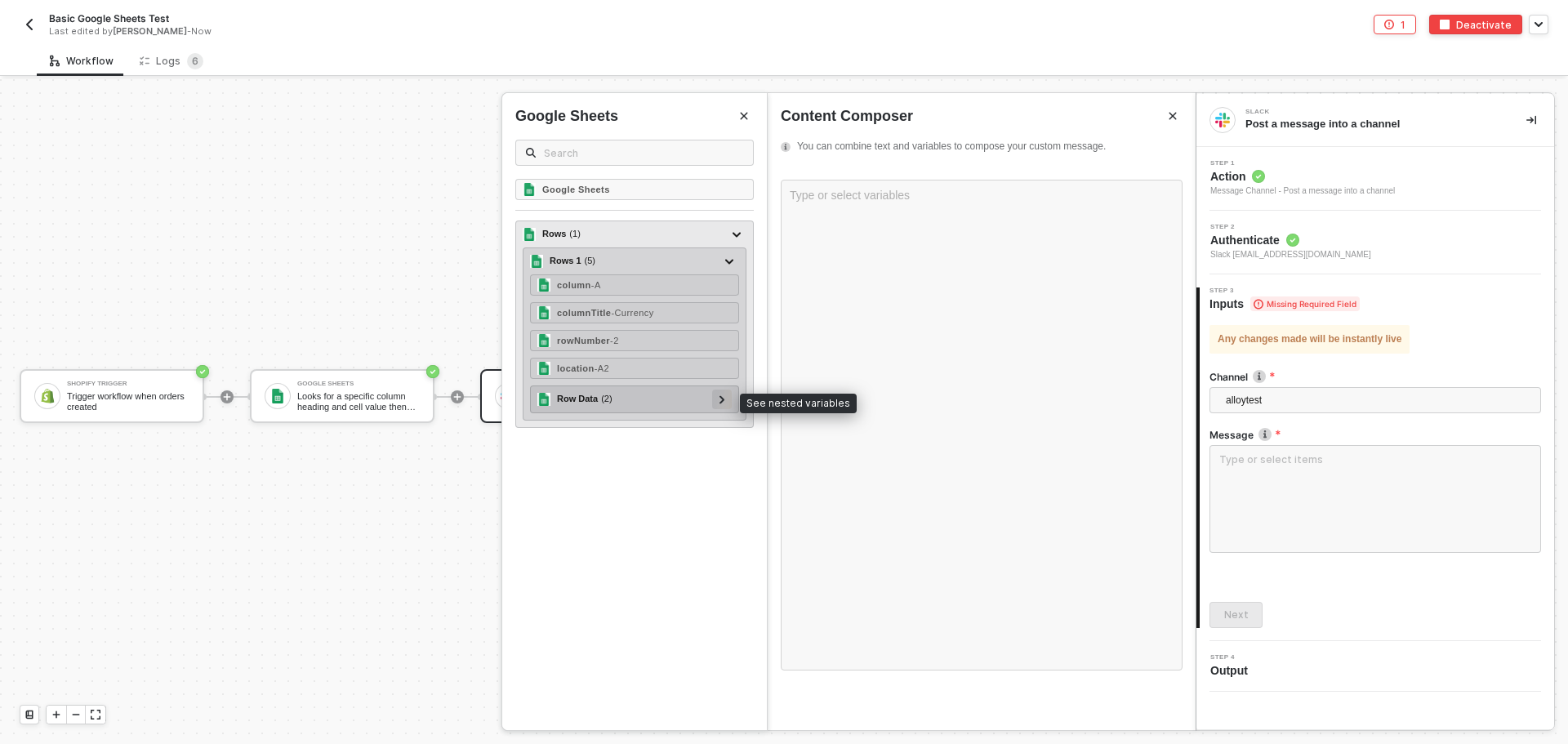
click at [723, 403] on icon at bounding box center [722, 399] width 6 height 8
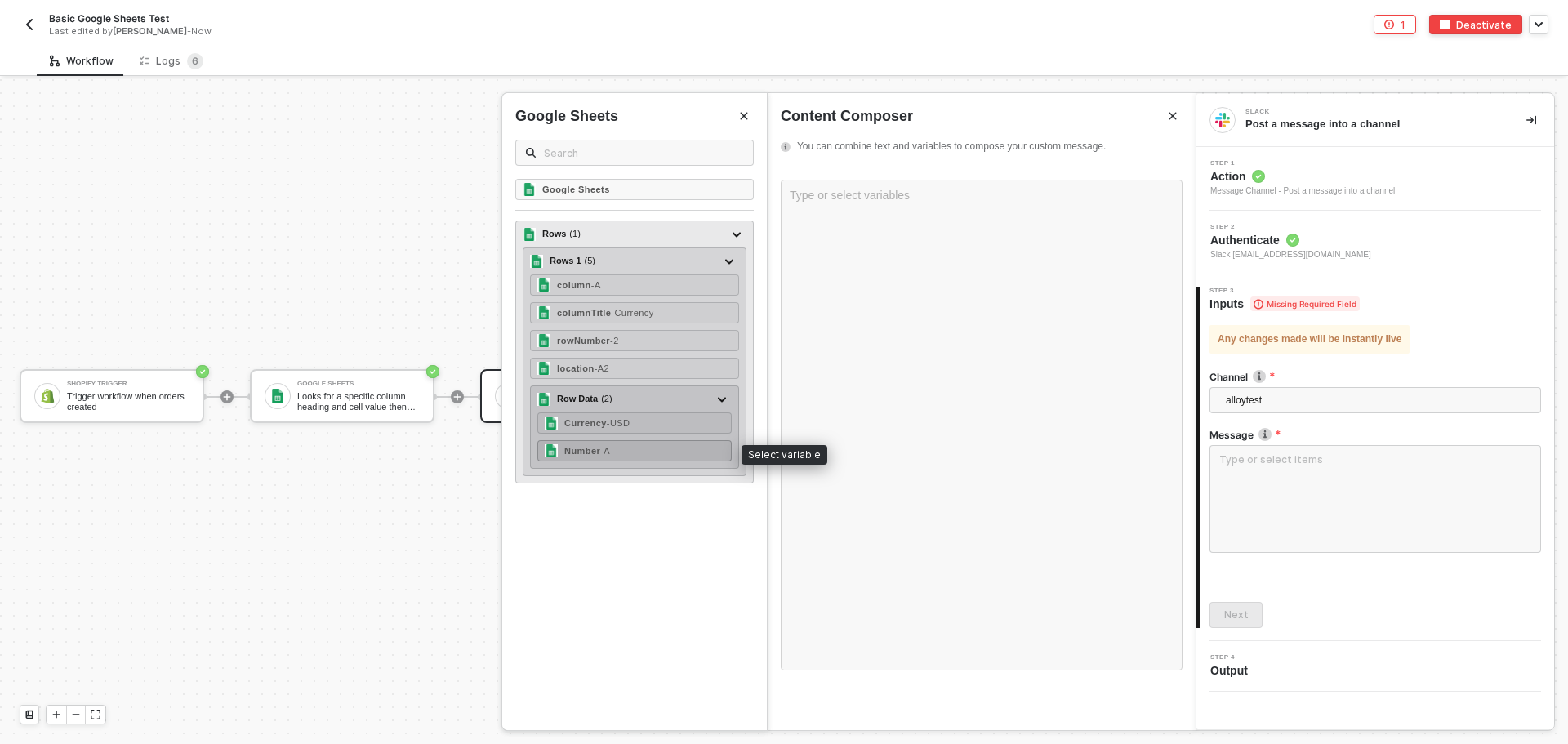
click at [660, 444] on div "Number - A" at bounding box center [634, 451] width 195 height 21
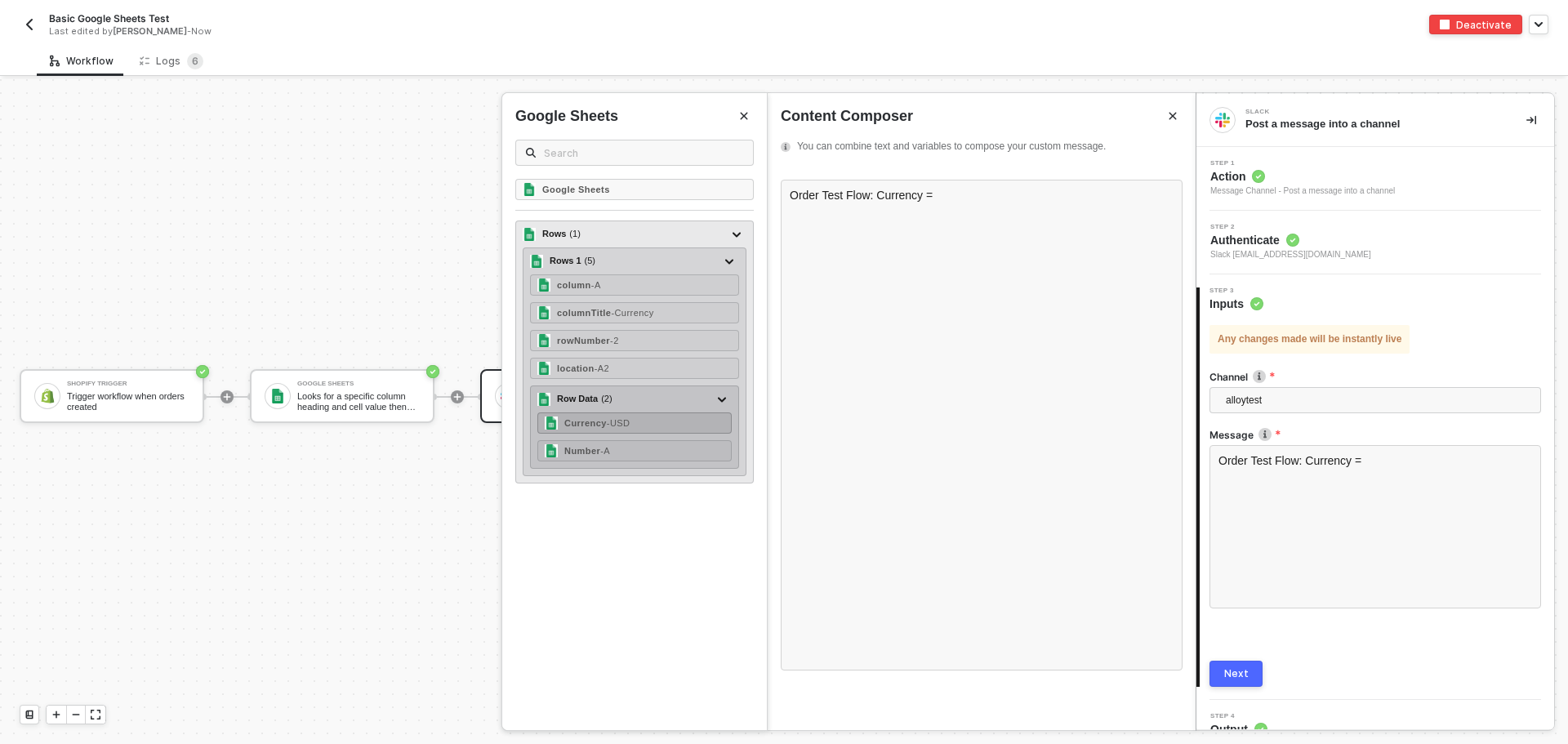
click at [629, 424] on span "- USD" at bounding box center [618, 423] width 24 height 10
click at [643, 446] on div "Number - A" at bounding box center [634, 451] width 195 height 21
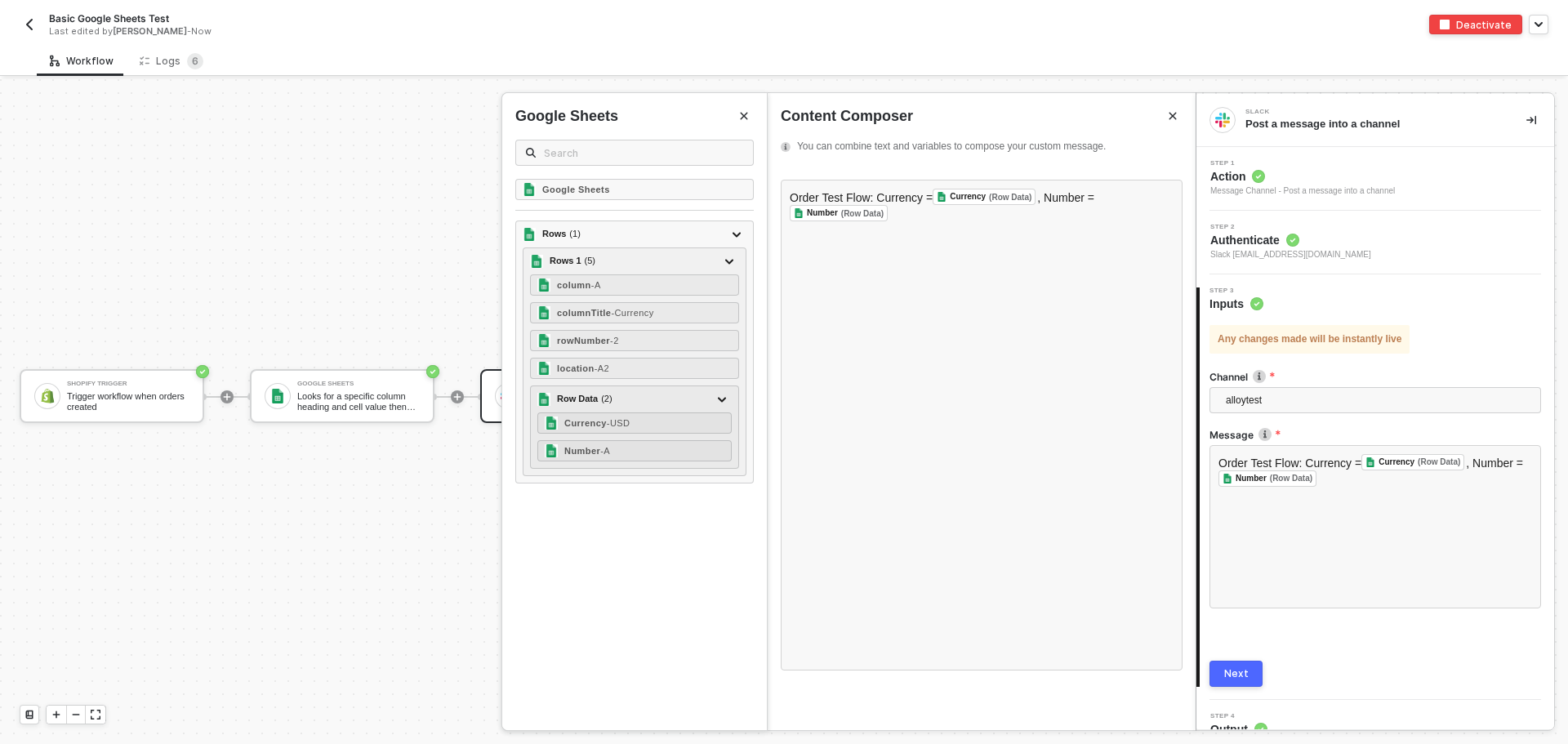
click at [1247, 679] on button "Next" at bounding box center [1235, 674] width 53 height 26
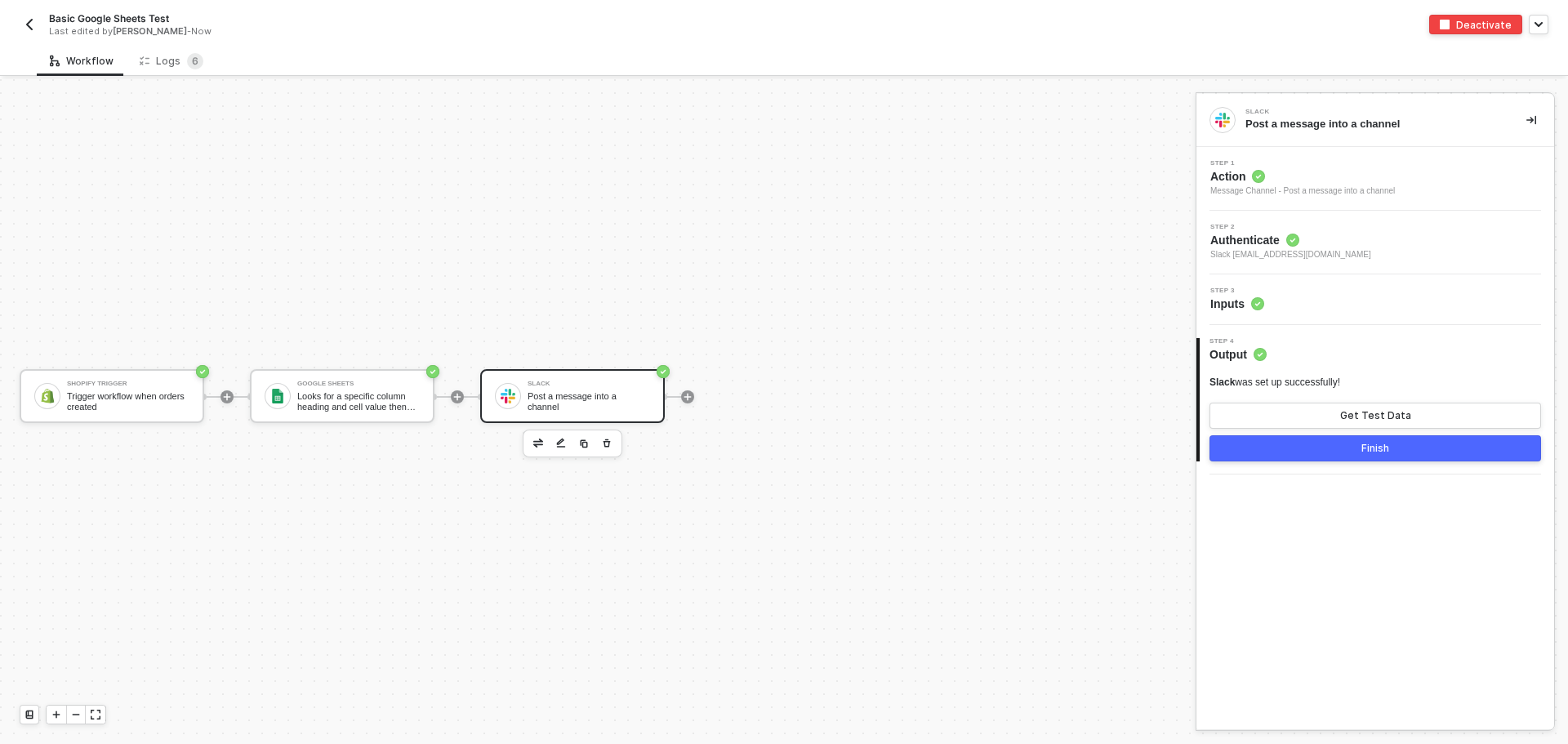
click at [1392, 452] on button "Finish" at bounding box center [1375, 448] width 332 height 26
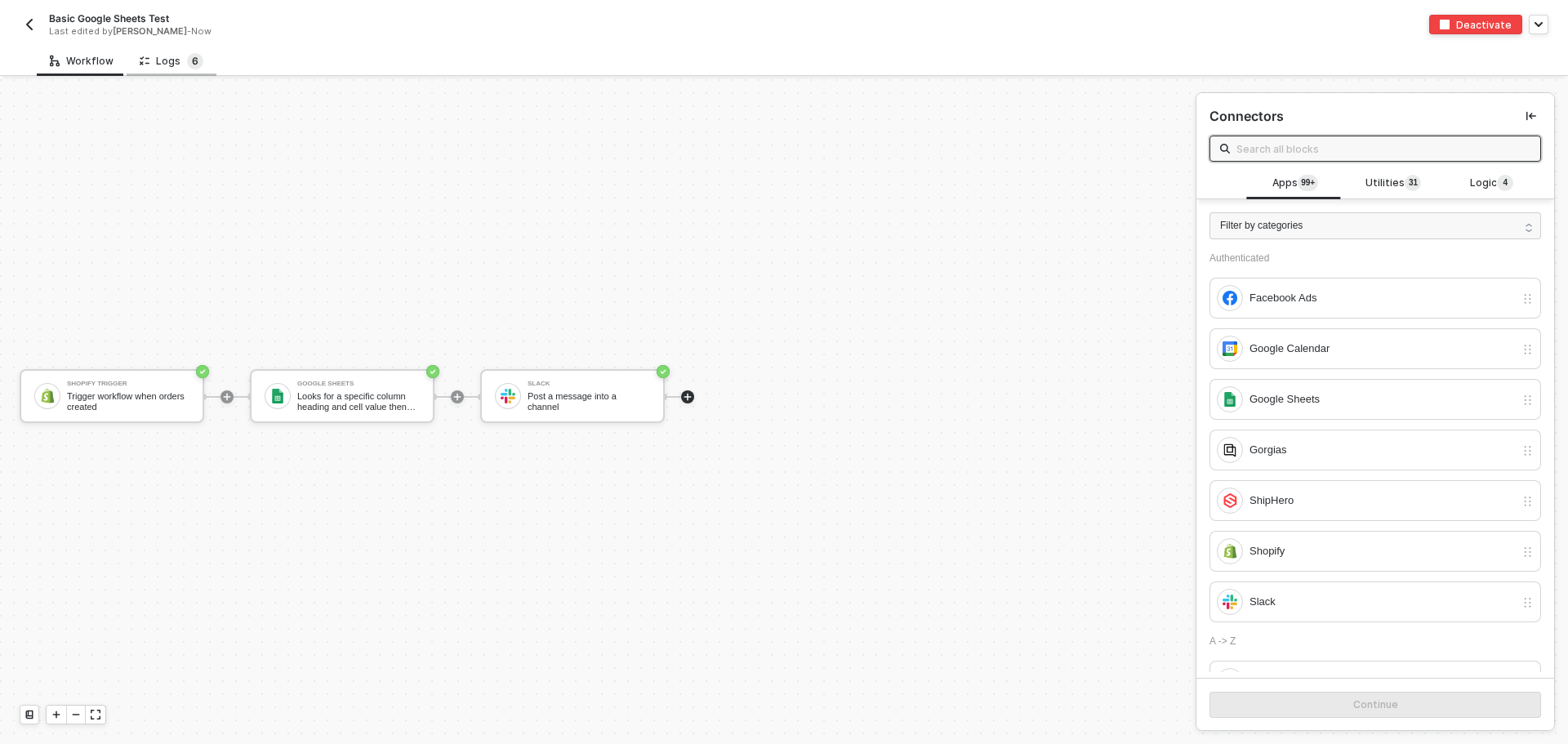
click at [192, 66] on span "6" at bounding box center [195, 61] width 6 height 12
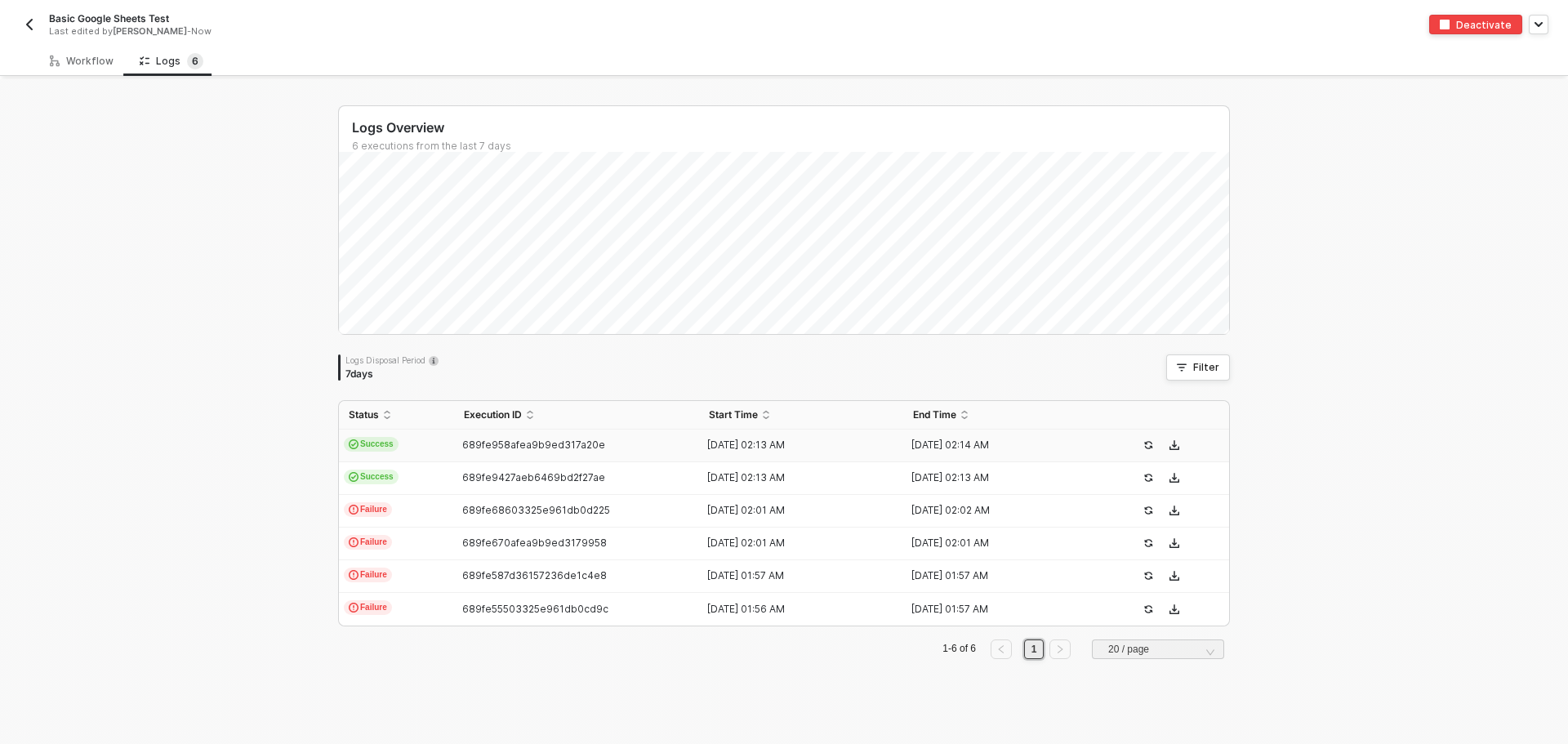
click at [46, 14] on div "Basic Google Sheets Test Last edited by [PERSON_NAME] - Now" at bounding box center [401, 24] width 764 height 26
click at [36, 23] on button "button" at bounding box center [29, 24] width 19 height 19
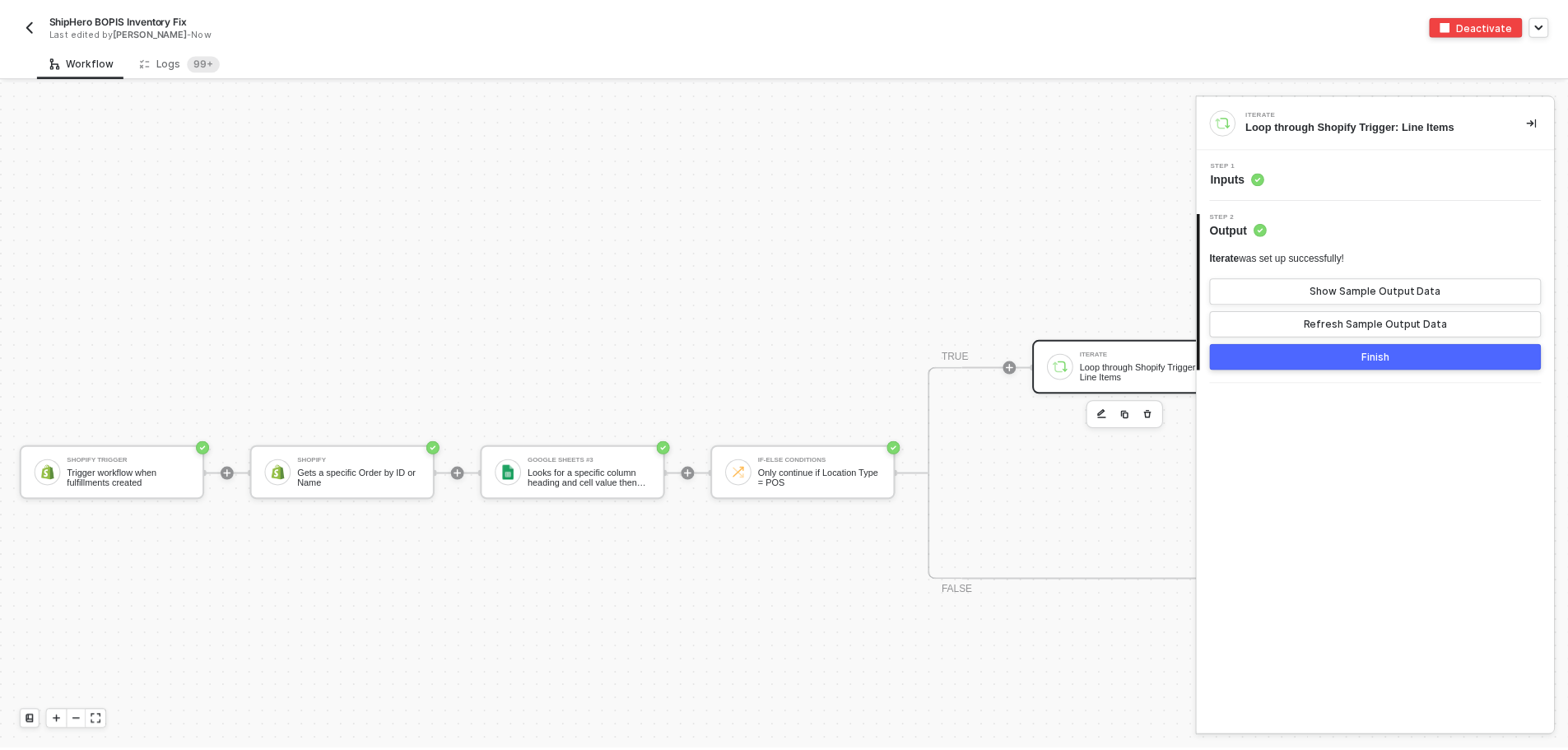
scroll to position [393, 715]
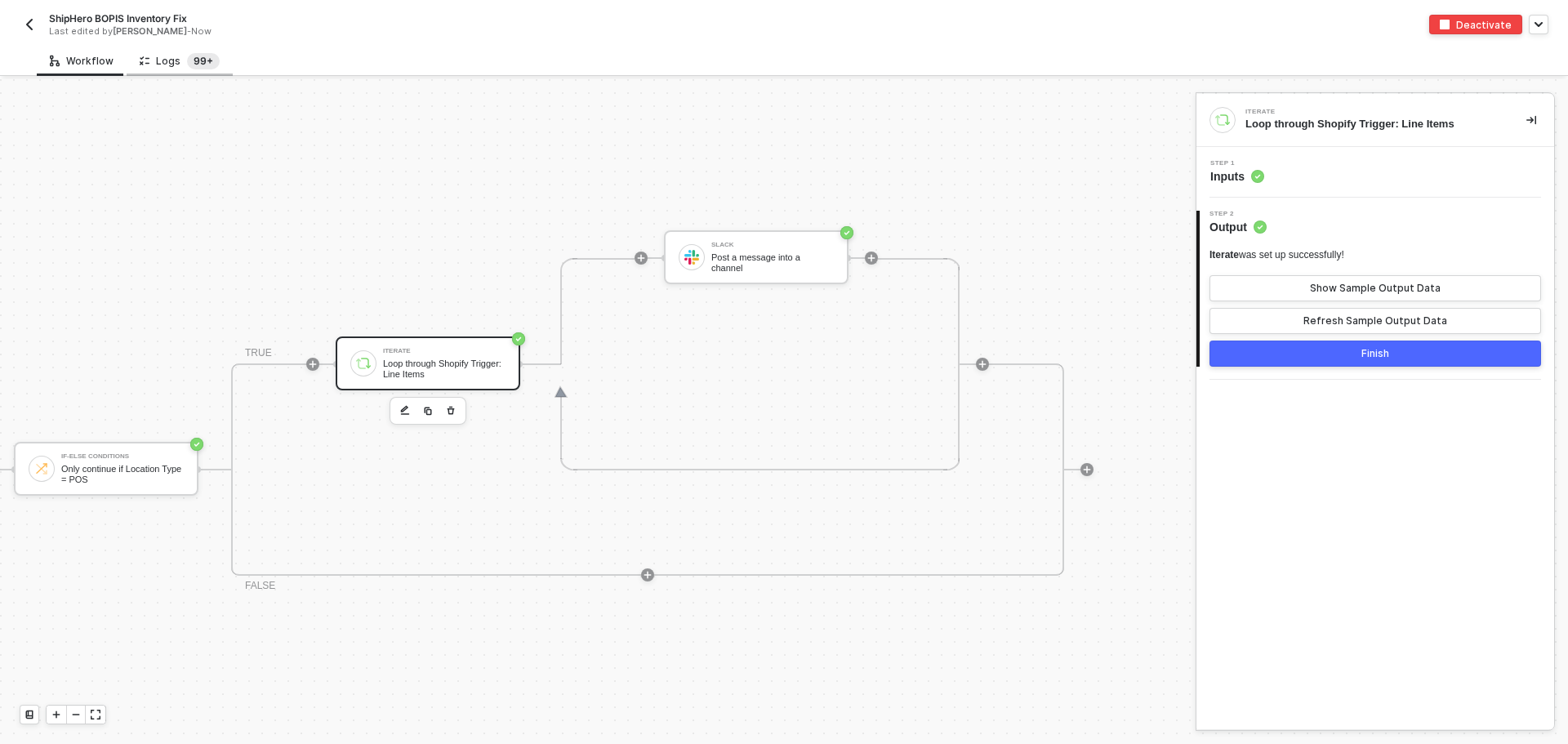
click at [199, 57] on sup "99+" at bounding box center [203, 61] width 32 height 17
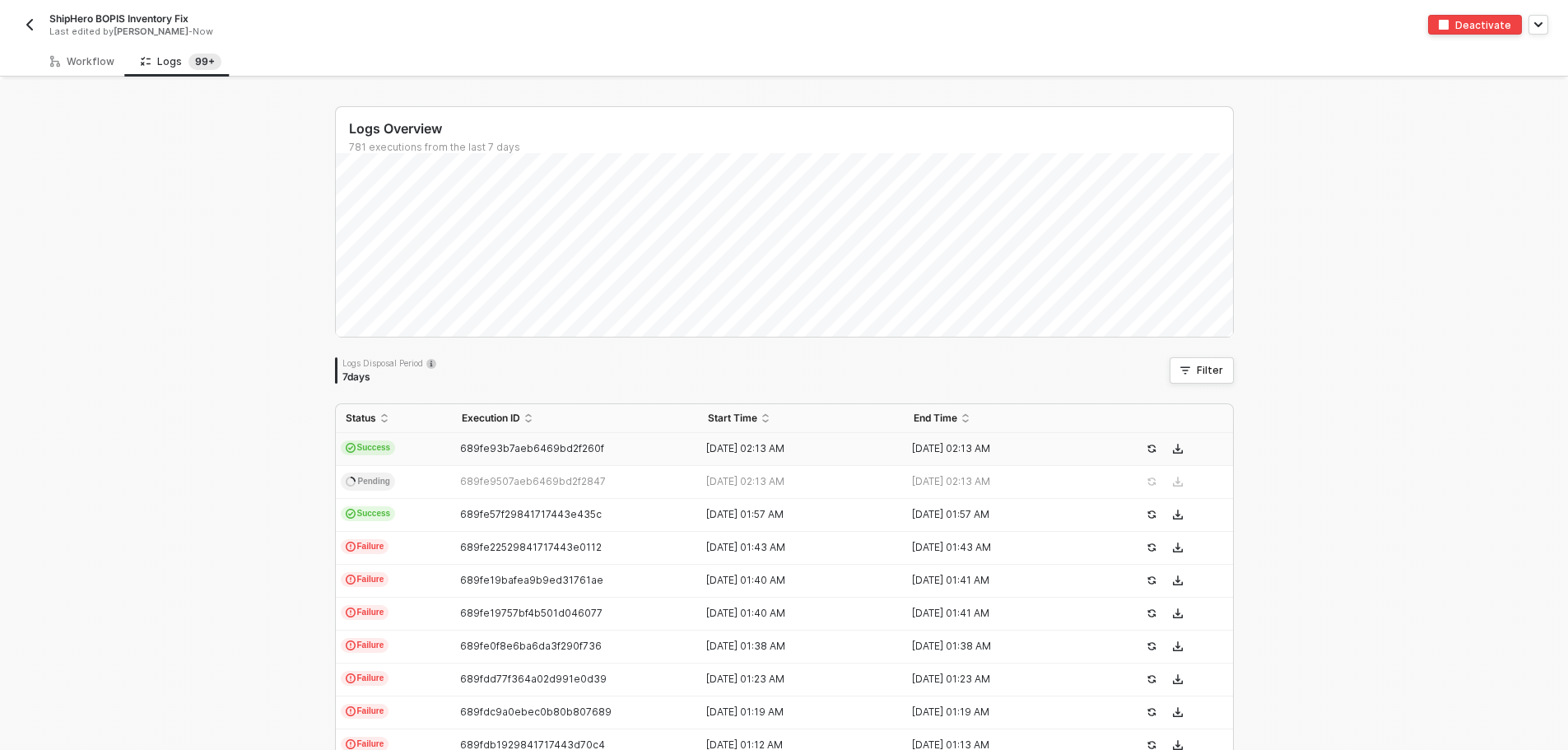
click at [419, 449] on td "Success" at bounding box center [394, 449] width 116 height 33
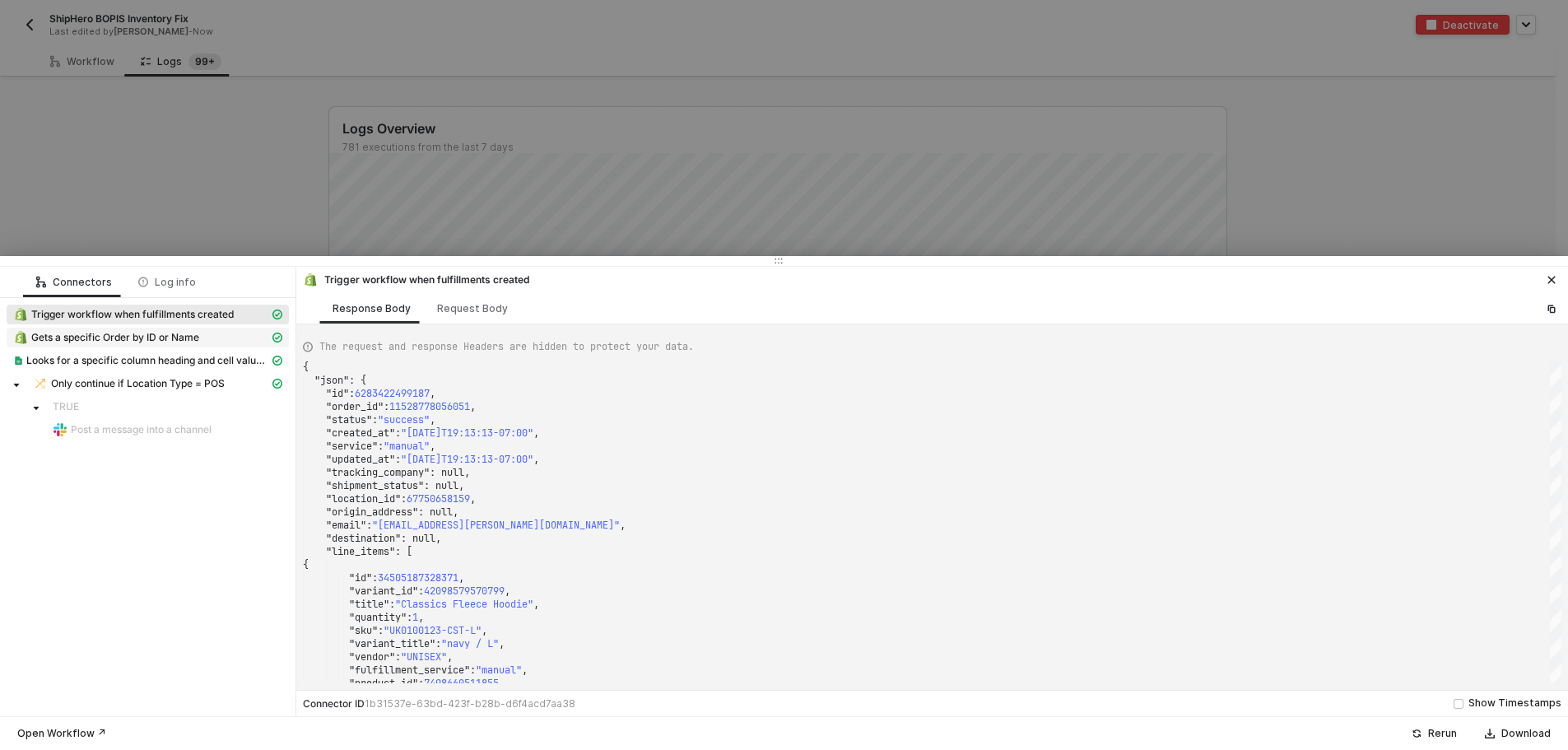
click at [182, 341] on span "Gets a specific Order by ID or Name" at bounding box center [115, 337] width 168 height 13
type textarea "{ "json": { "order": { "id": 11528778056051, "admin_graphql_api_id": "gid://sho…"
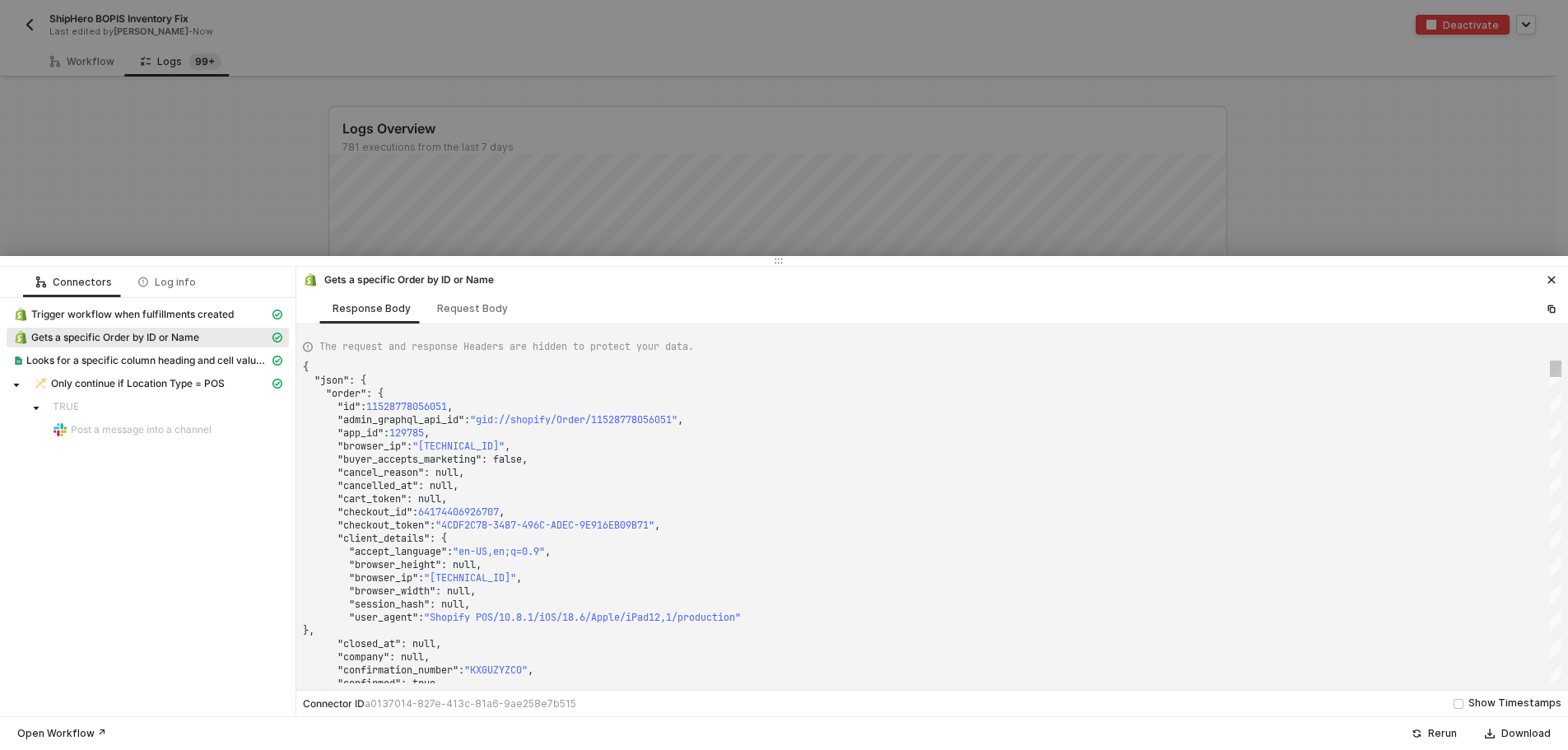
scroll to position [0, 0]
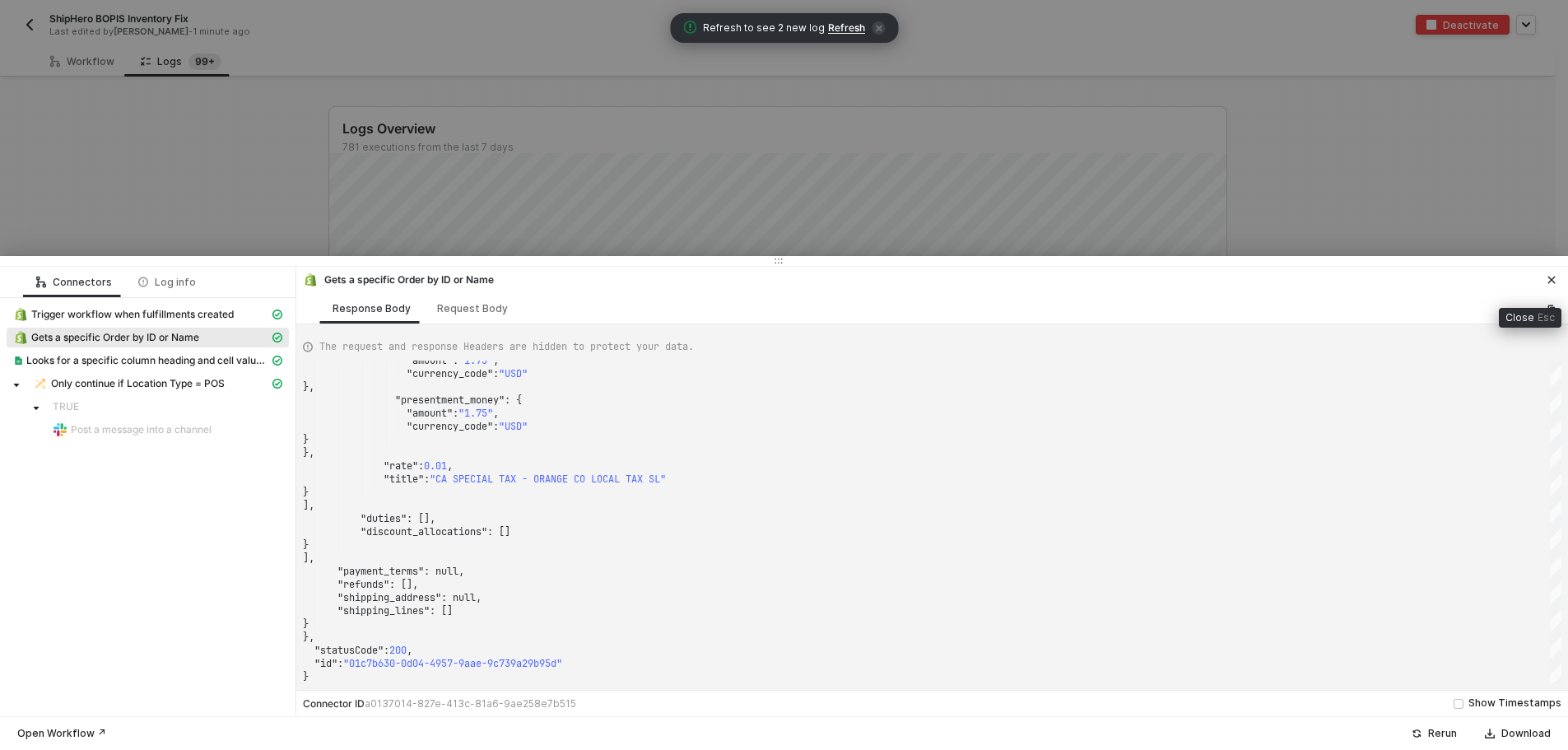
click at [1557, 283] on button "button" at bounding box center [1552, 280] width 19 height 19
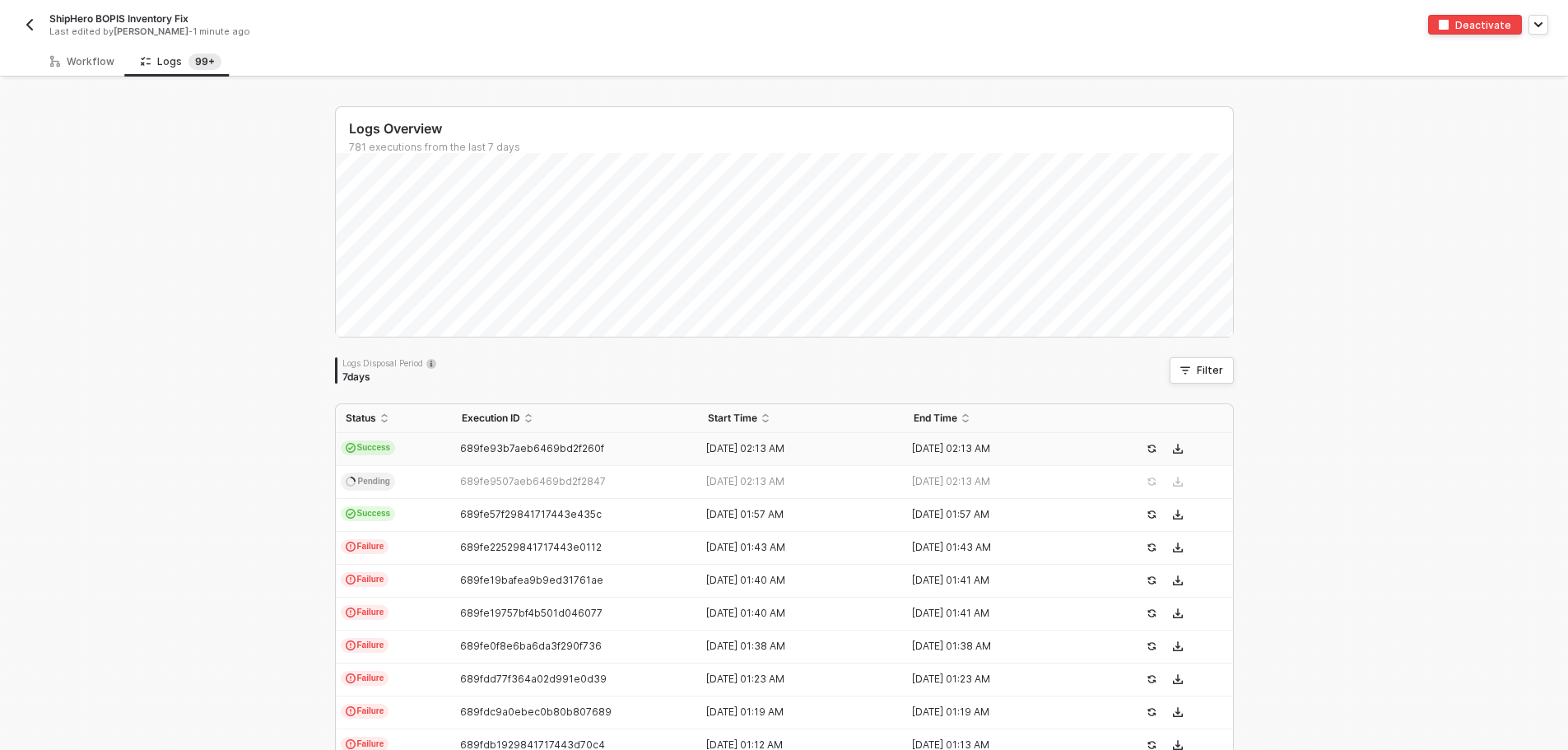
click at [28, 23] on img "button" at bounding box center [29, 25] width 13 height 13
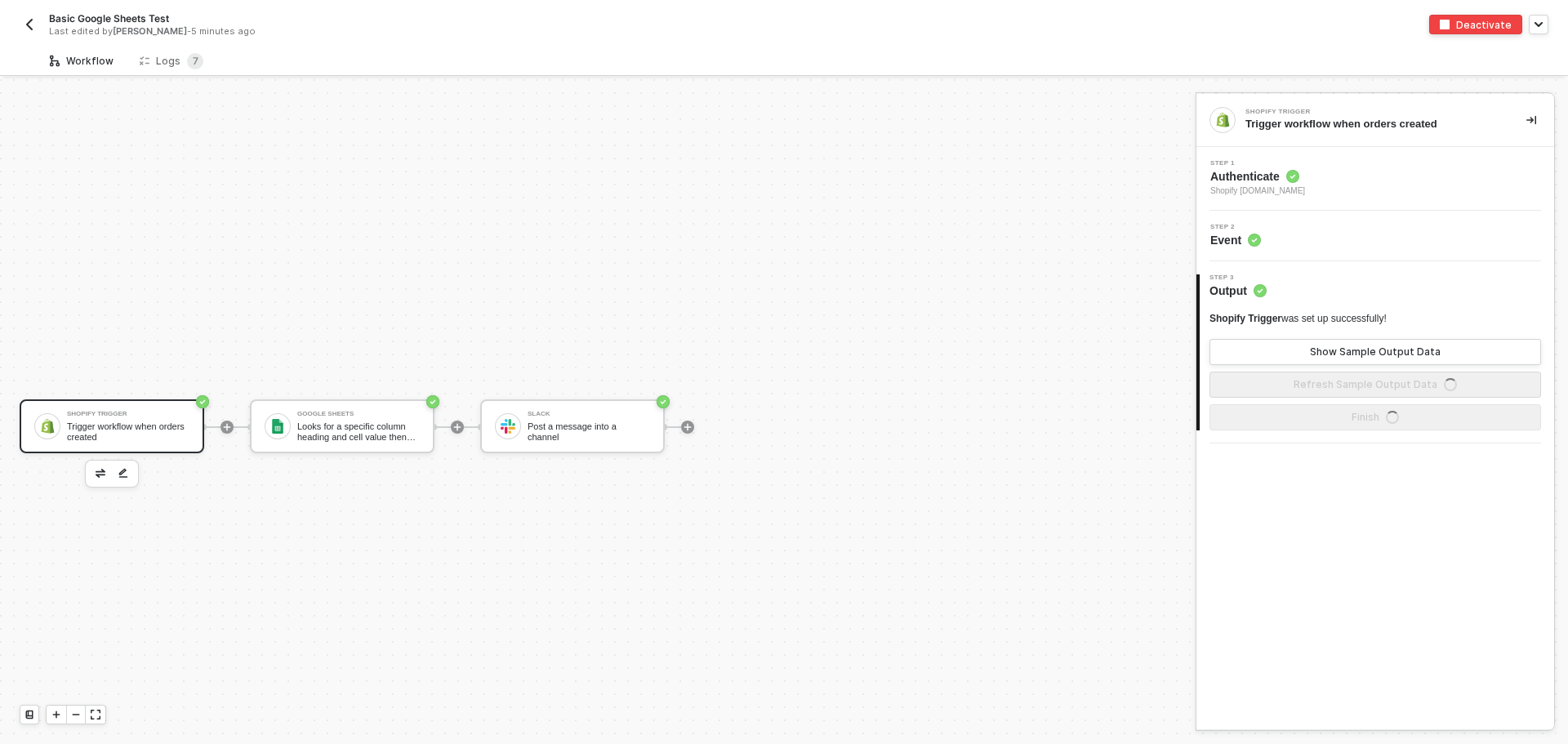
scroll to position [31, 0]
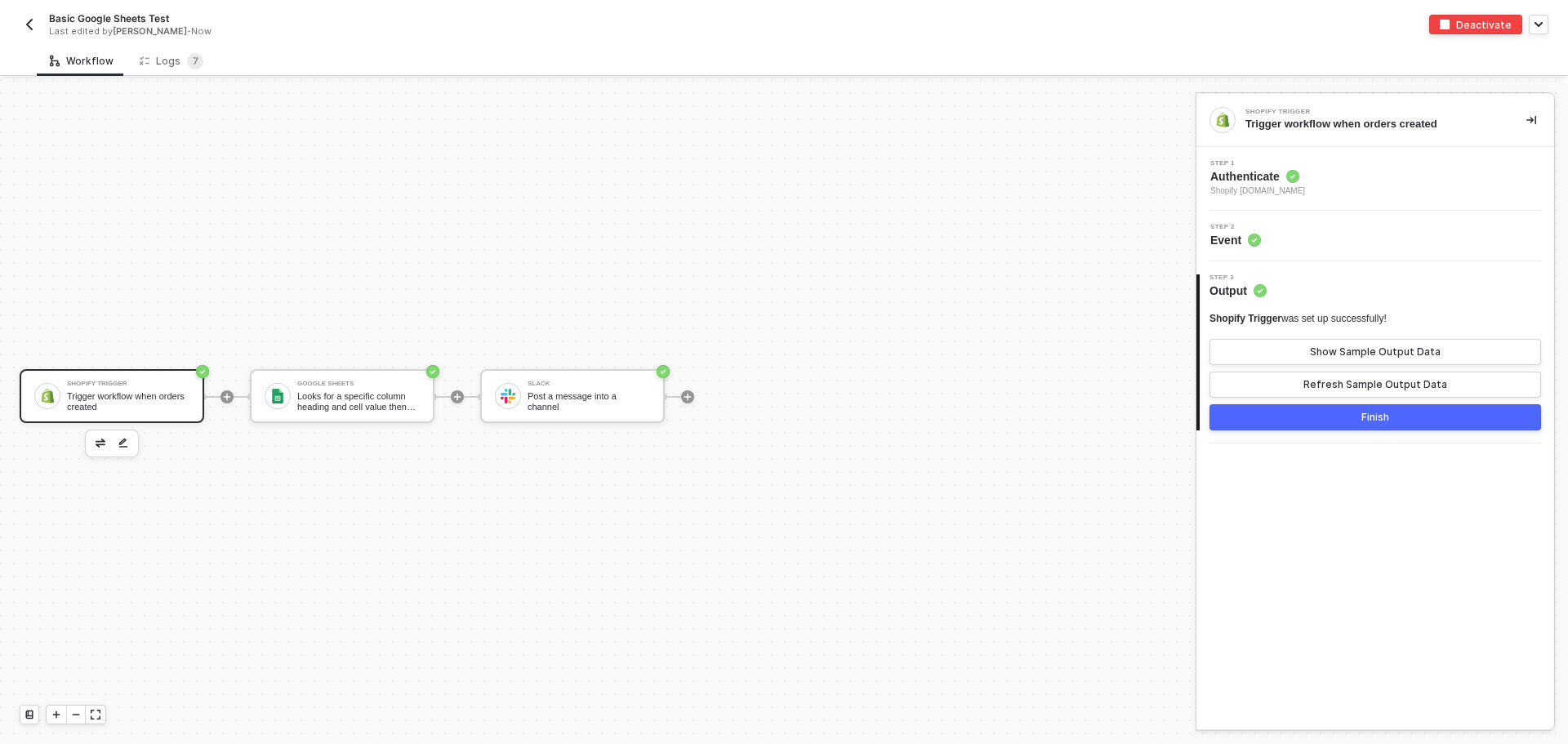
click at [32, 30] on img "button" at bounding box center [29, 24] width 13 height 13
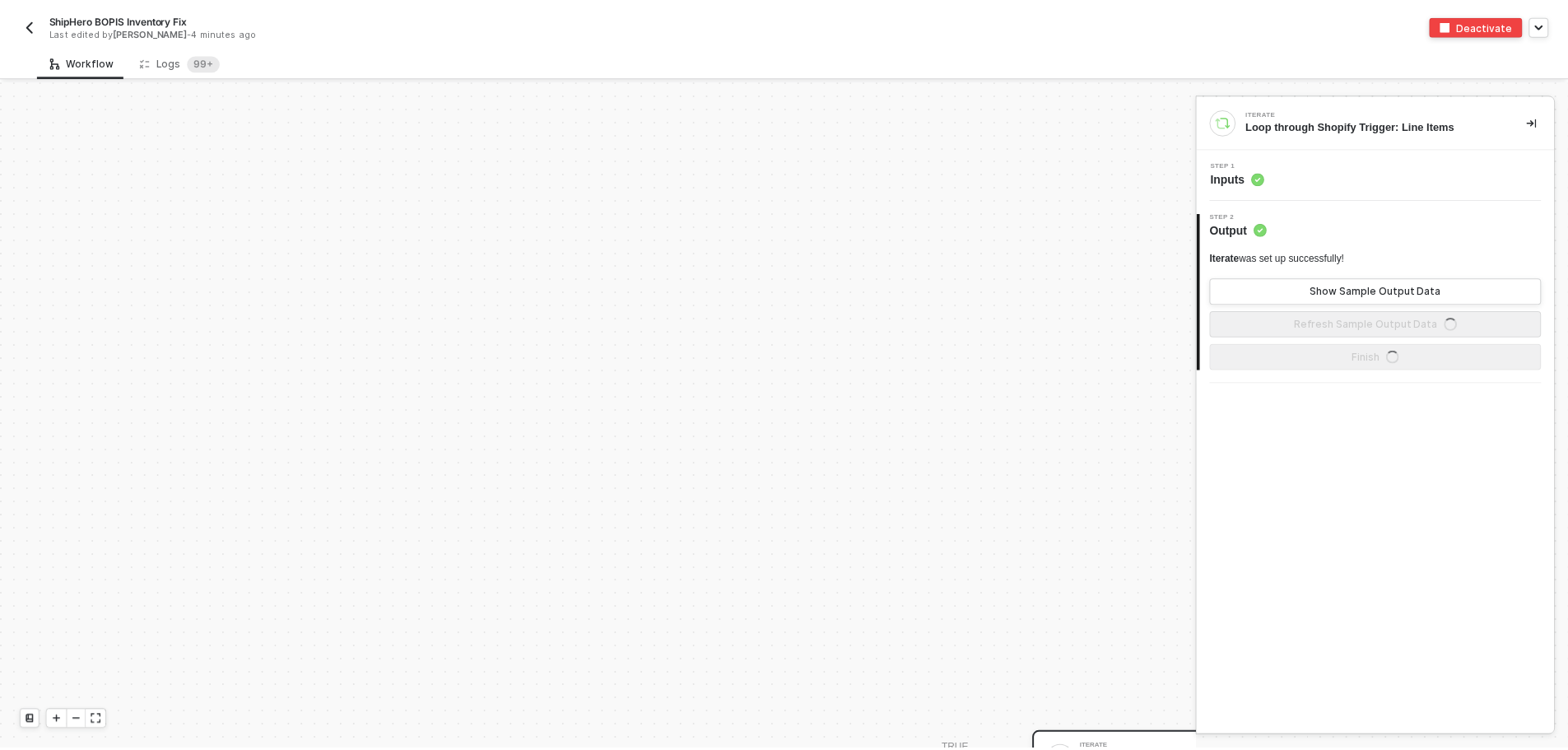
scroll to position [393, 0]
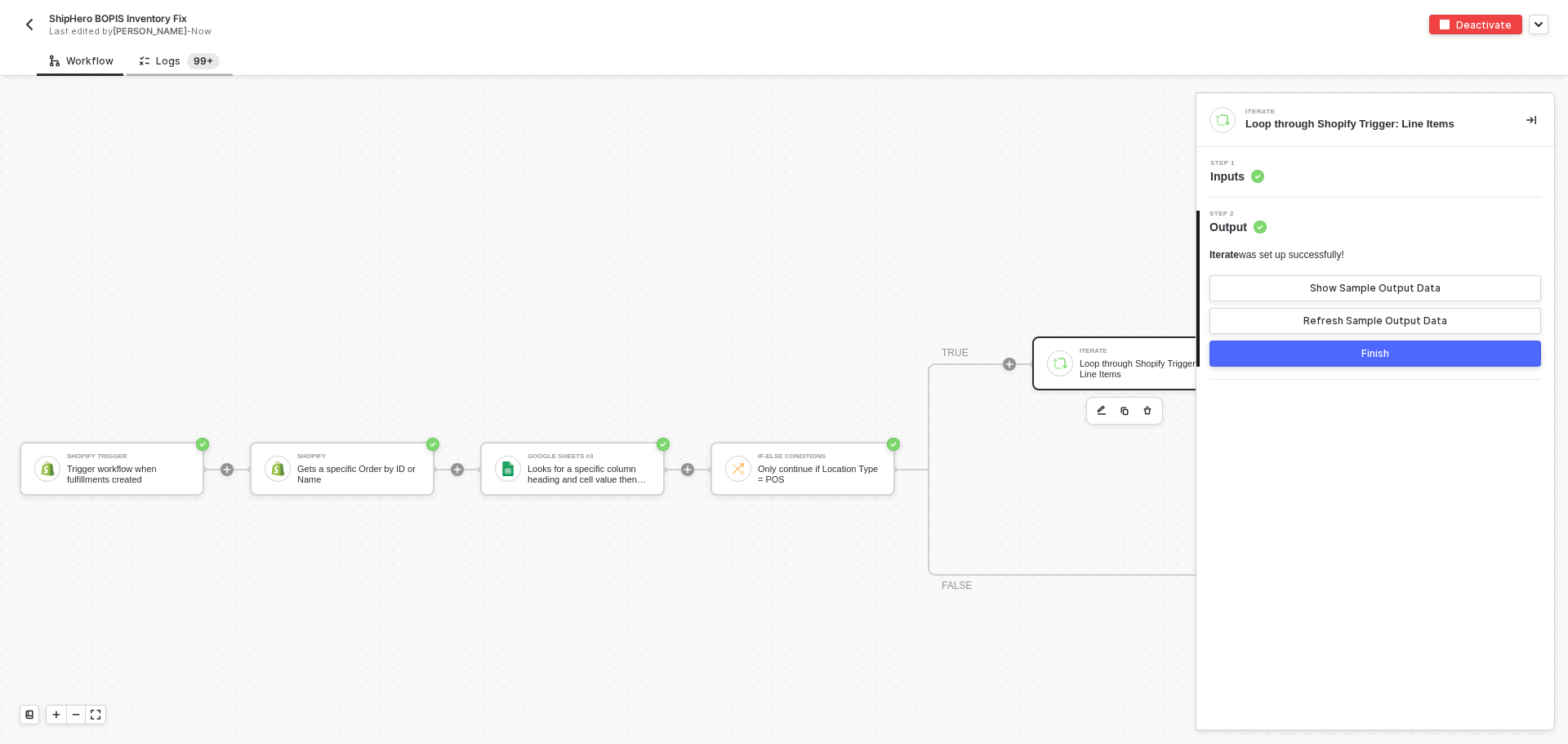
click at [187, 66] on sup "99+" at bounding box center [203, 61] width 32 height 17
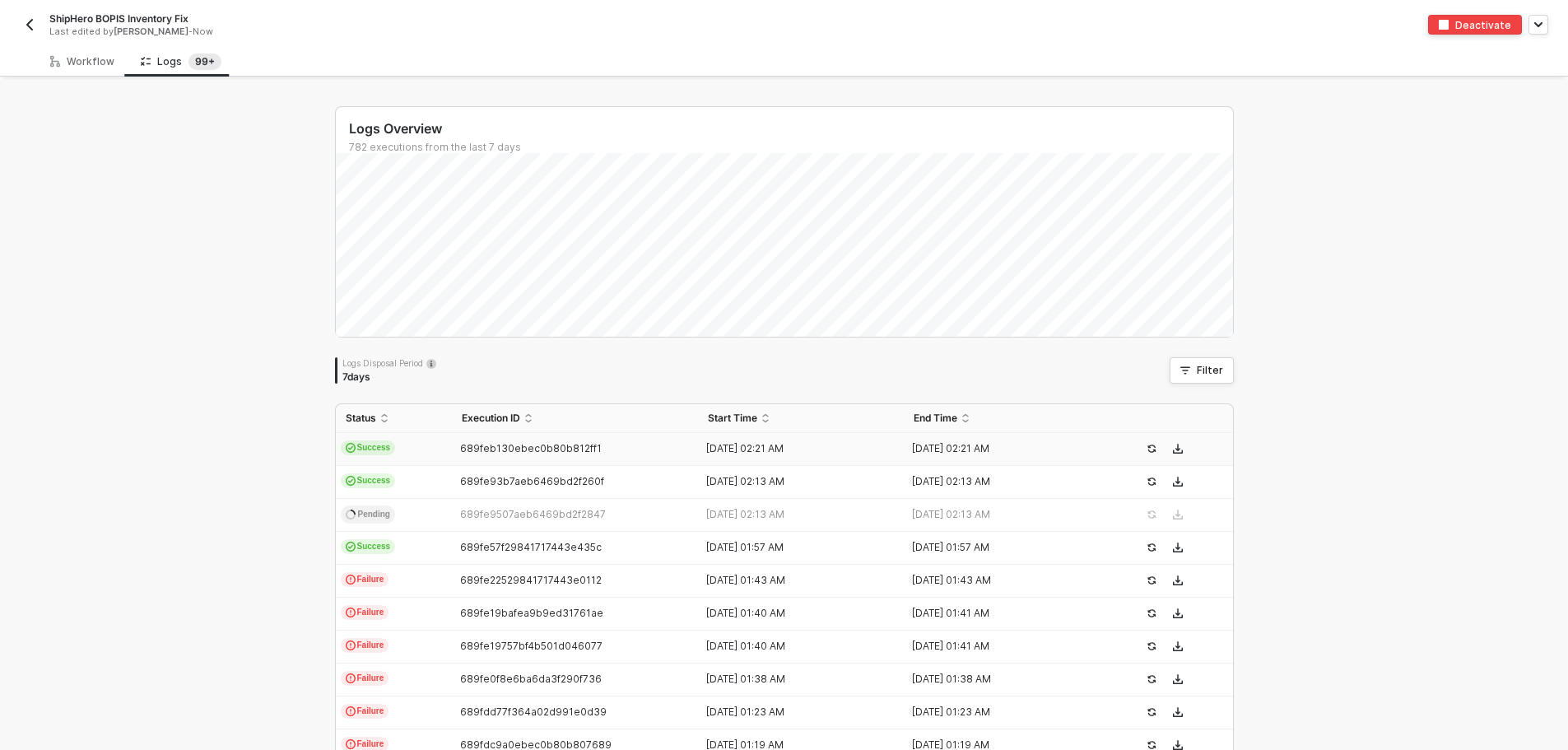
click at [355, 439] on td "Success" at bounding box center [394, 449] width 116 height 33
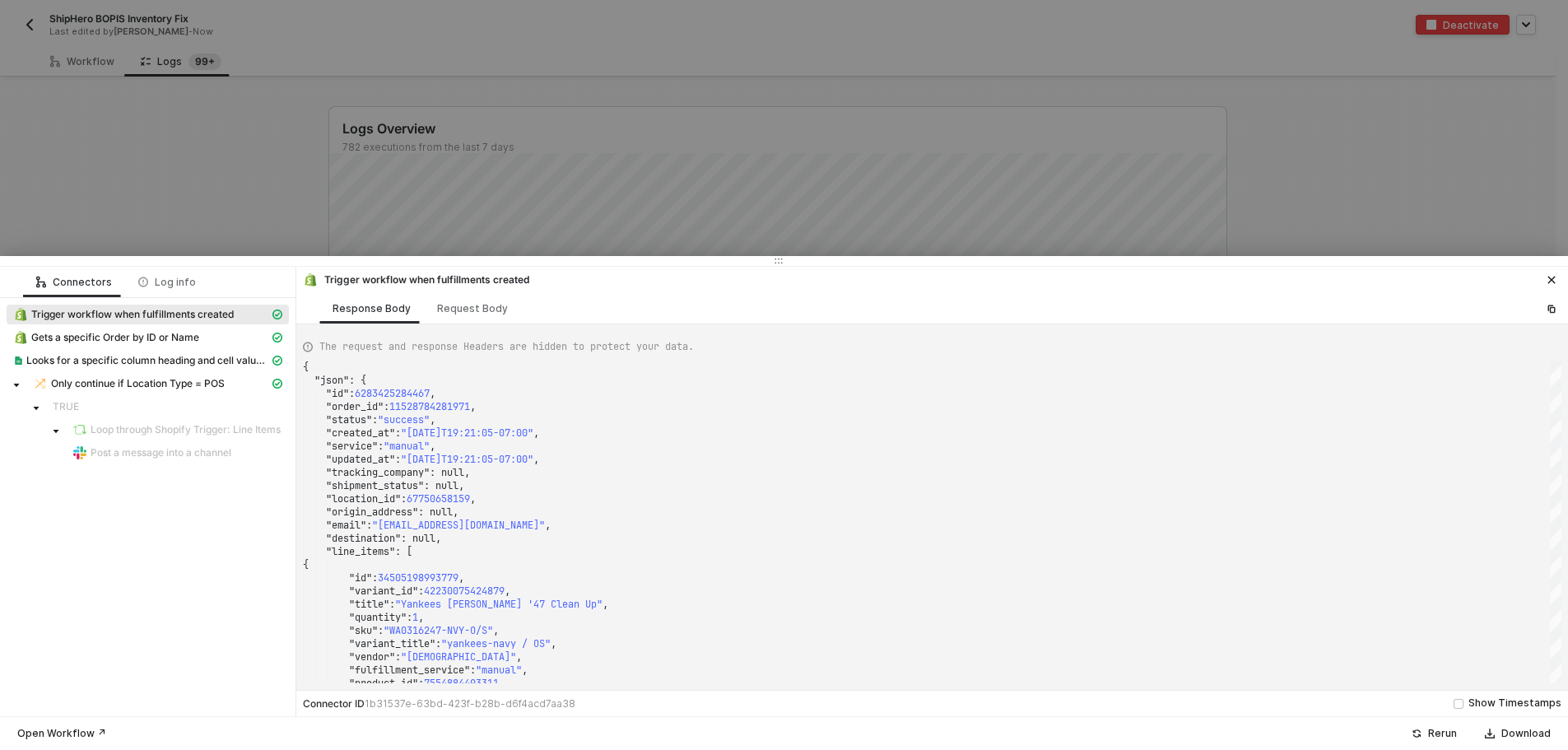
click at [136, 414] on span "TRUE" at bounding box center [167, 407] width 243 height 19
click at [142, 383] on span "Only continue if Location Type = POS" at bounding box center [137, 383] width 173 height 13
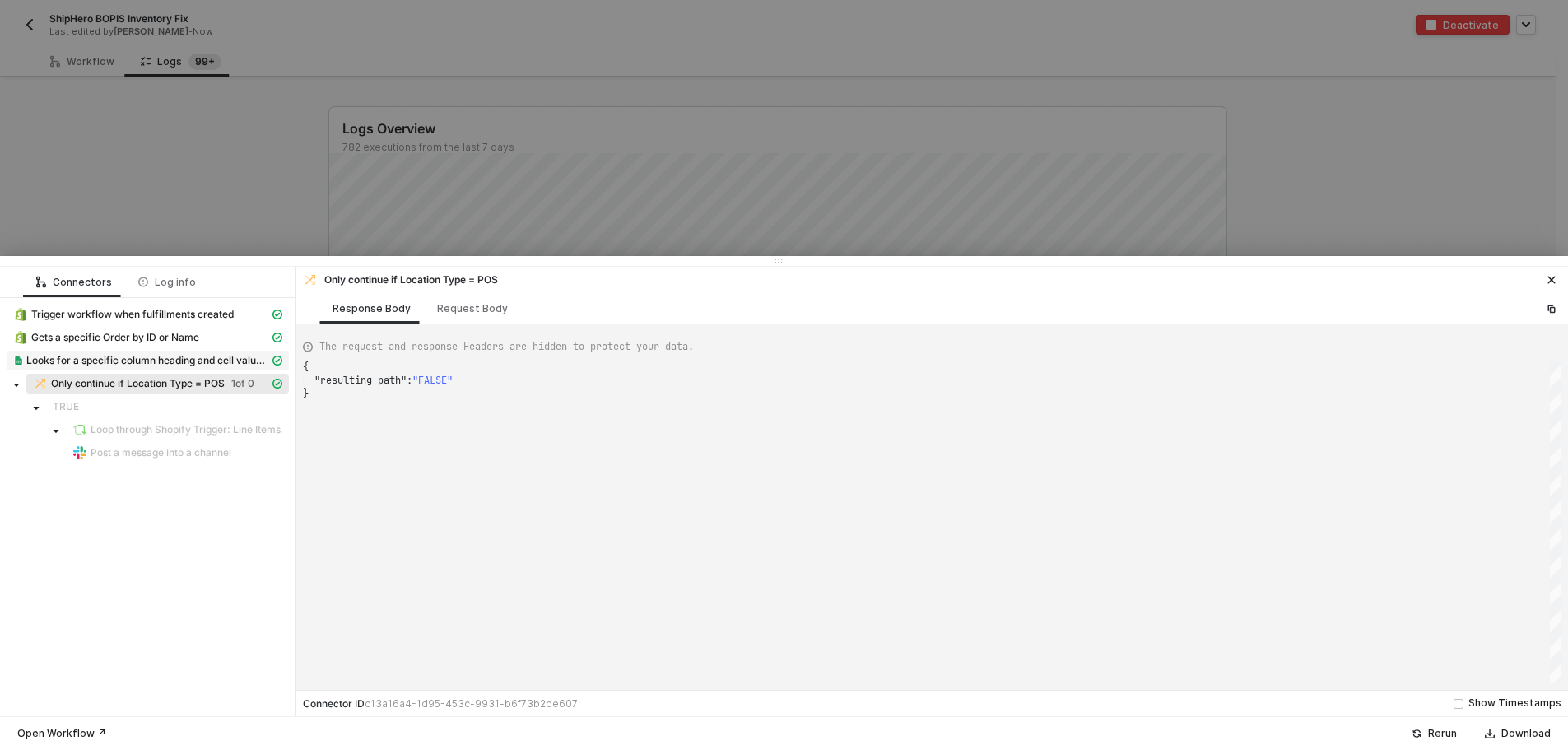
click at [121, 363] on span "Looks for a specific column heading and cell value then returns all matching ro…" at bounding box center [148, 360] width 243 height 13
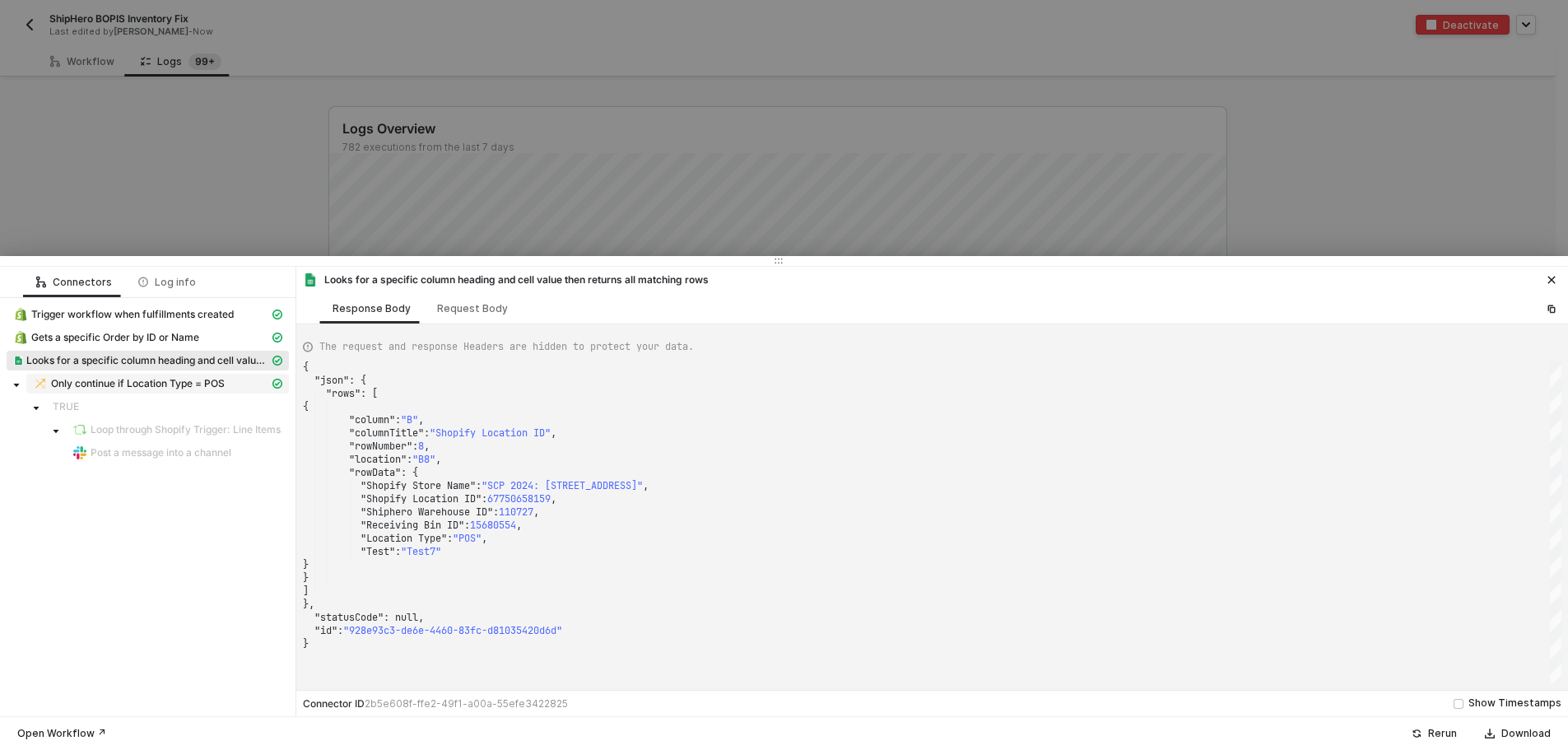
click at [154, 386] on span "Only continue if Location Type = POS" at bounding box center [137, 383] width 173 height 13
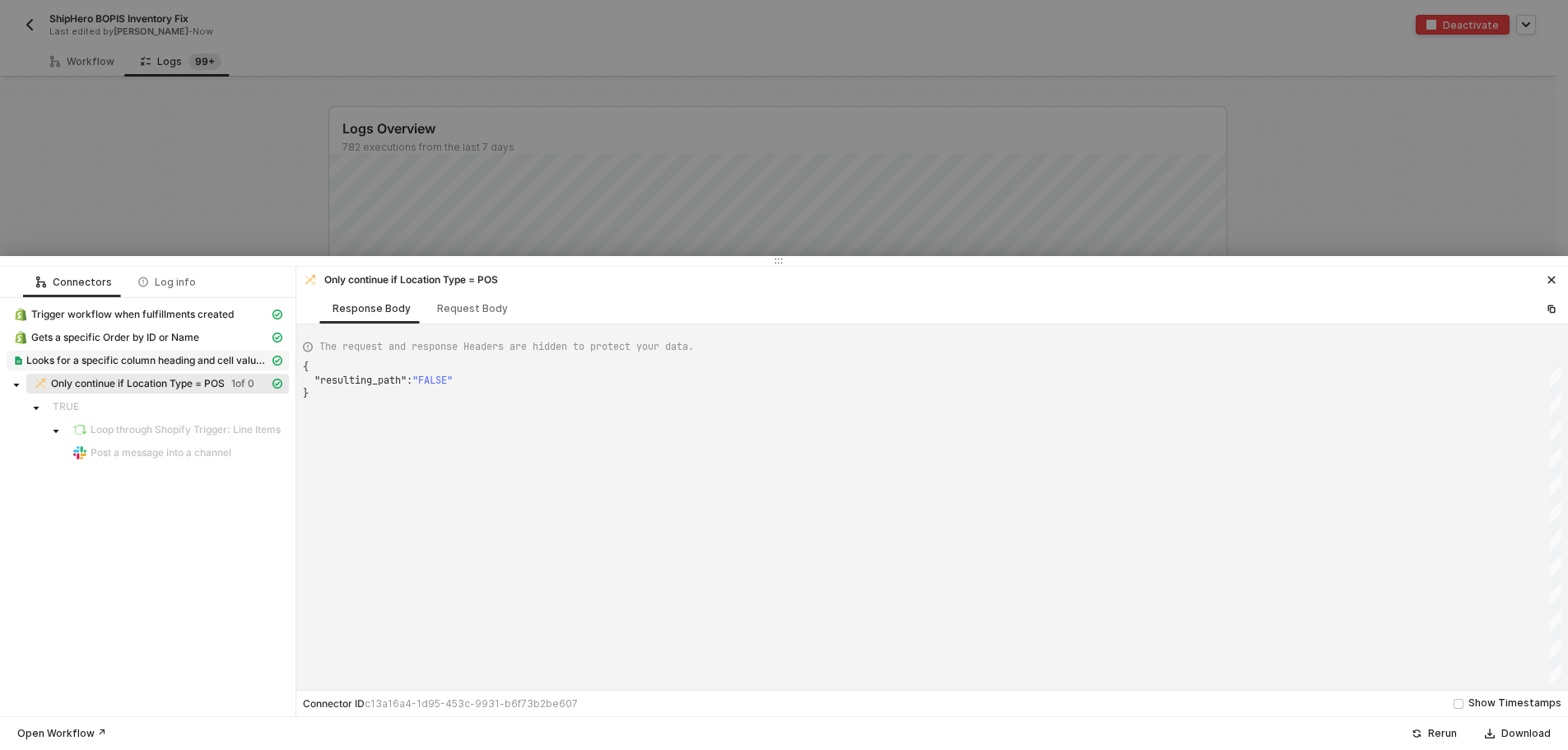
click at [158, 356] on span "Looks for a specific column heading and cell value then returns all matching ro…" at bounding box center [148, 360] width 243 height 13
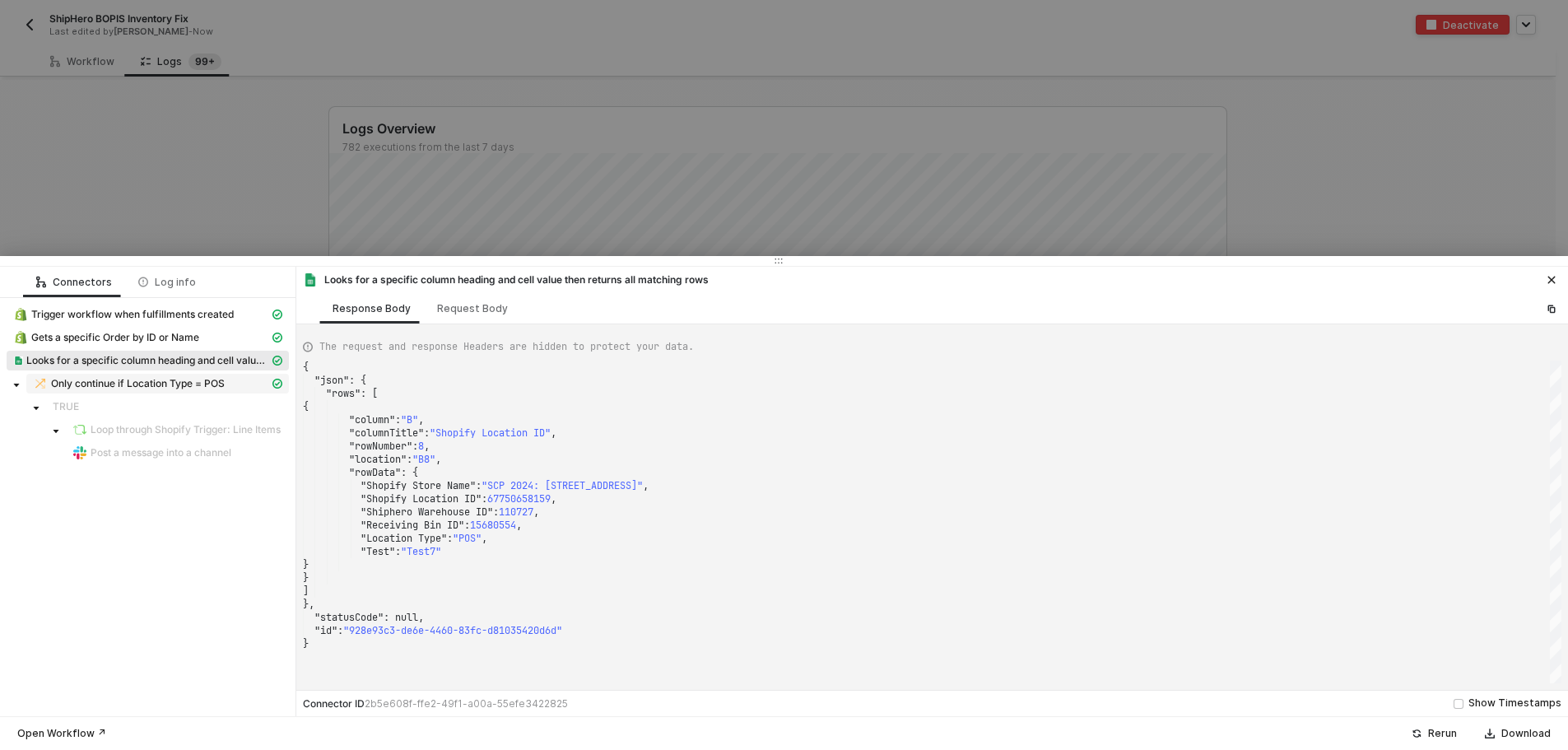
click at [146, 390] on div "Only continue if Location Type = POS" at bounding box center [151, 383] width 236 height 15
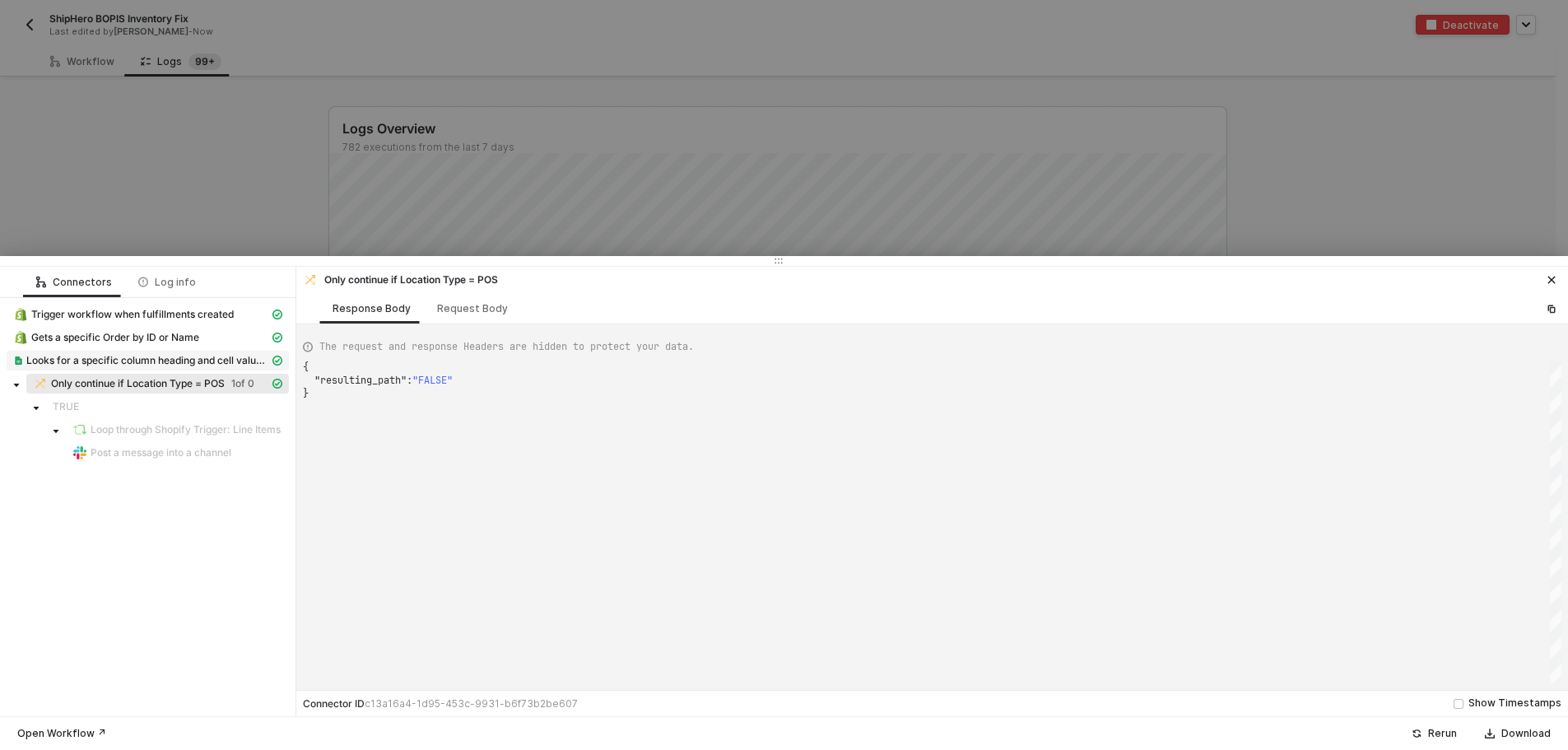
click at [184, 362] on span "Looks for a specific column heading and cell value then returns all matching ro…" at bounding box center [148, 360] width 243 height 13
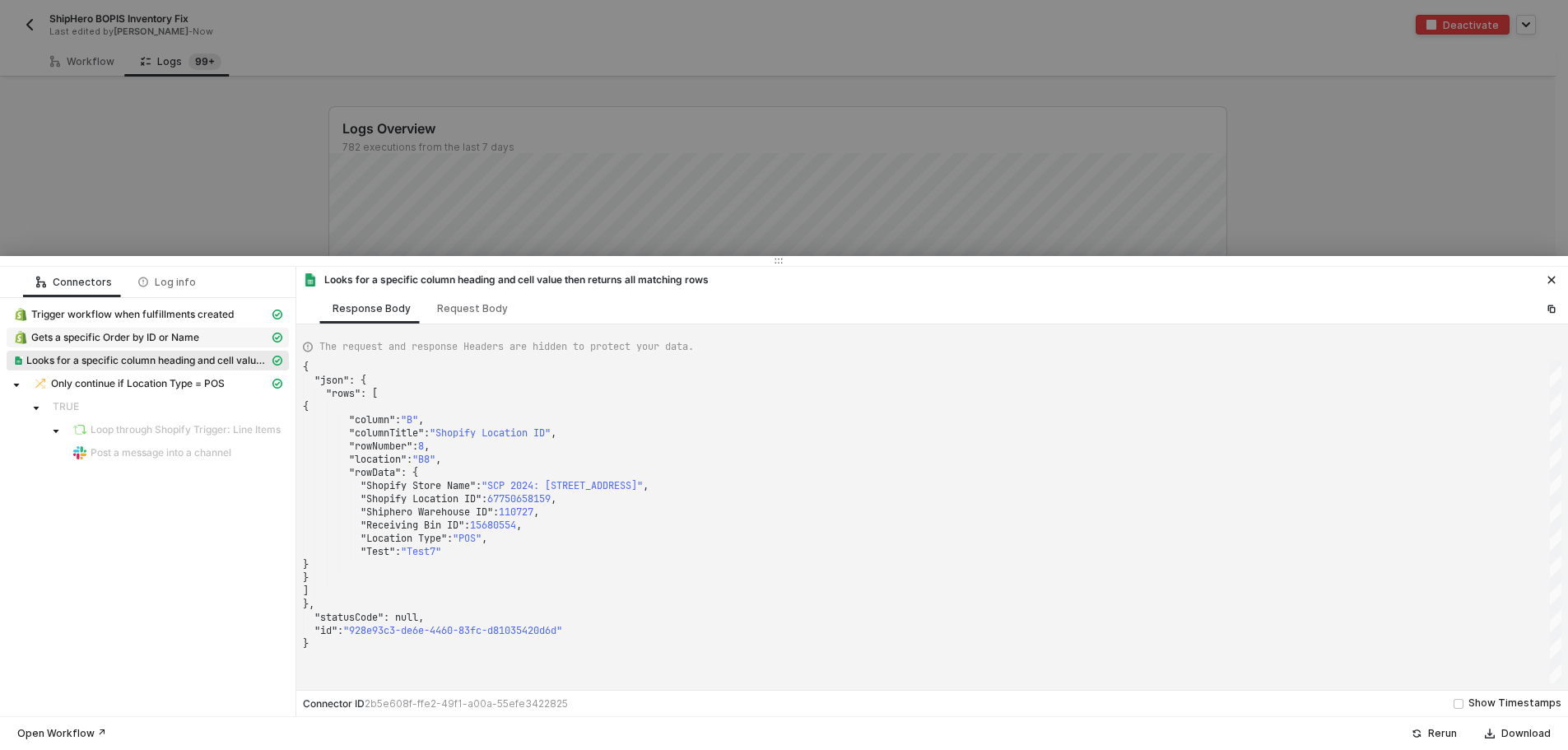
click at [180, 344] on div "Gets a specific Order by ID or Name" at bounding box center [141, 337] width 256 height 15
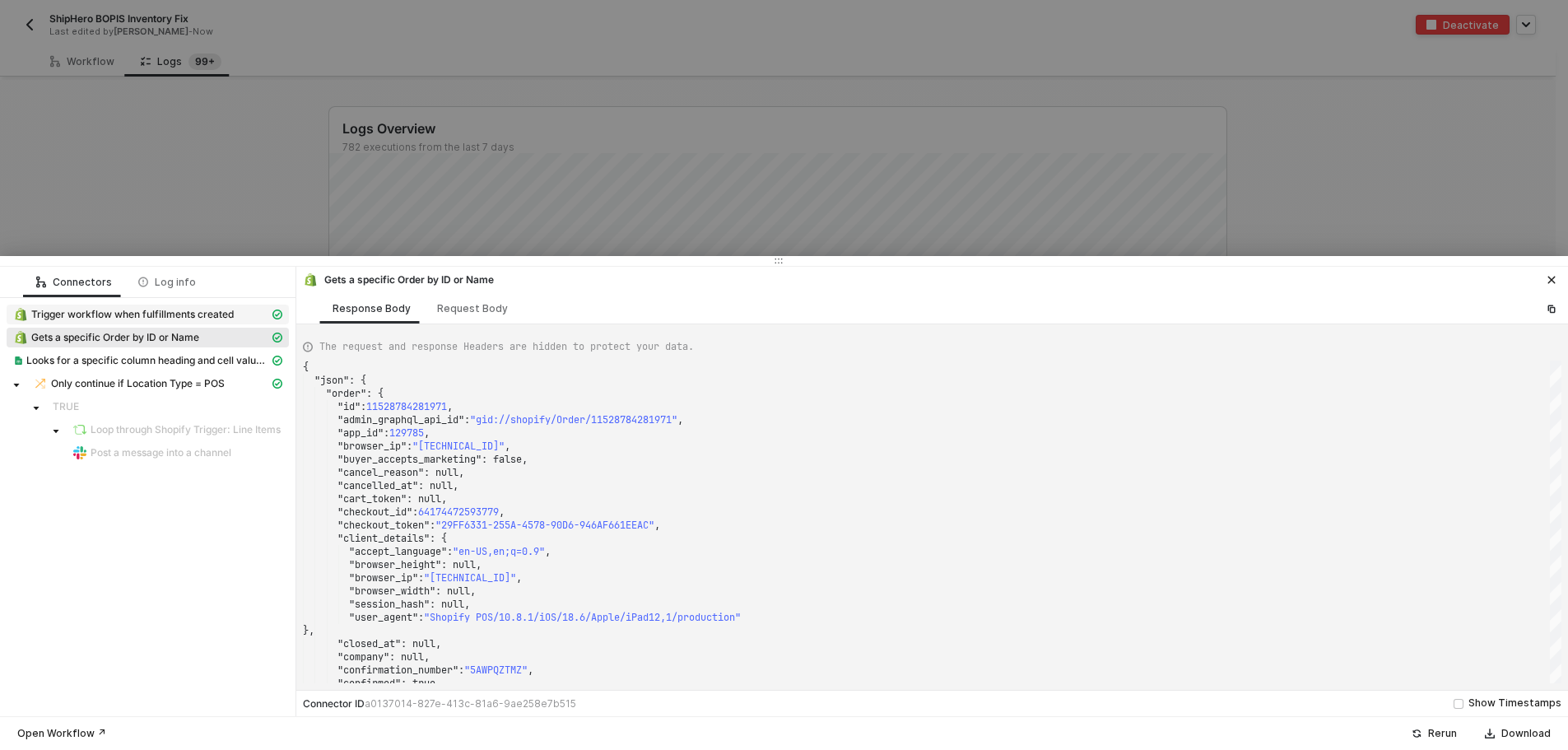
click at [186, 310] on span "Trigger workflow when fulfillments created" at bounding box center [133, 314] width 202 height 13
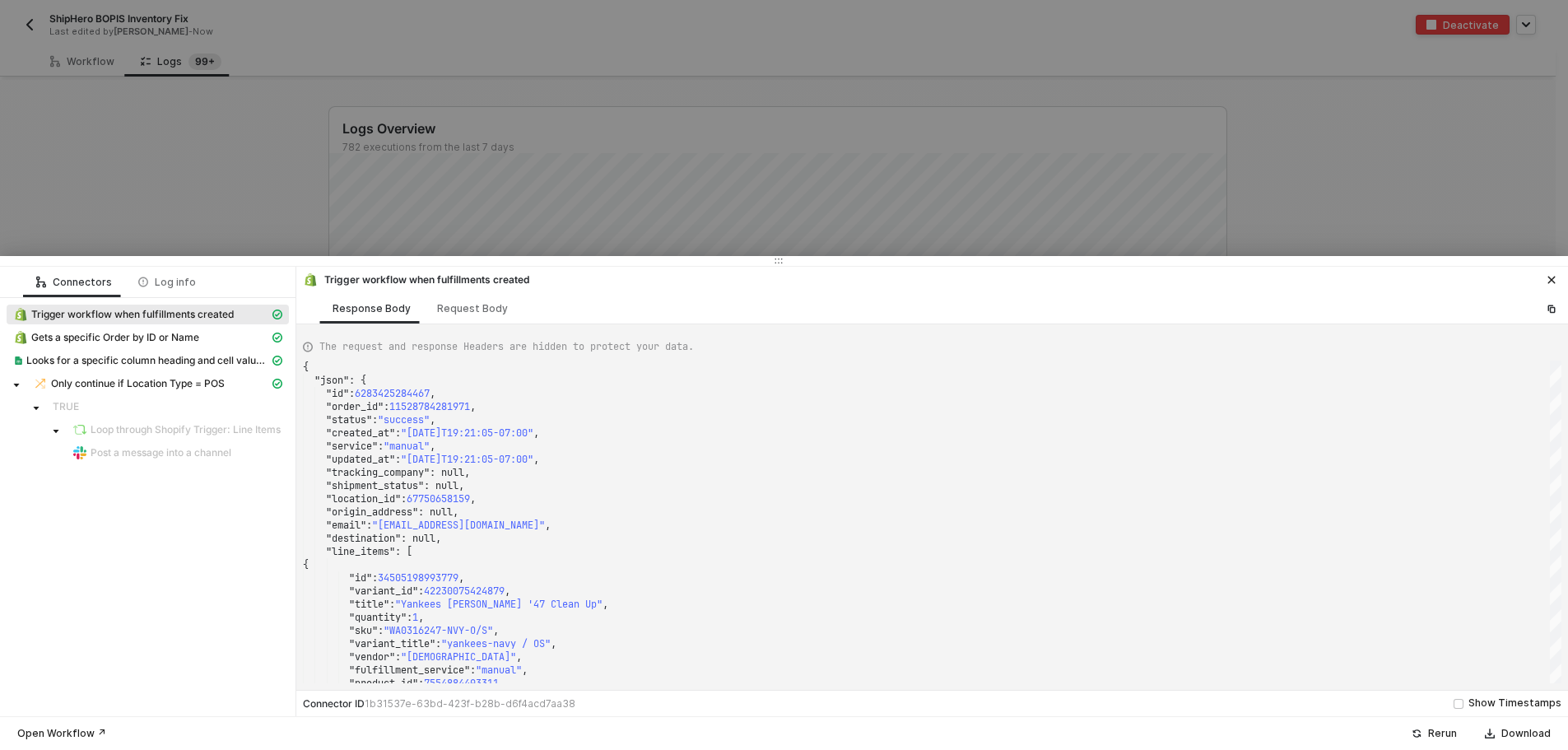
click at [130, 310] on span "Trigger workflow when fulfillments created" at bounding box center [133, 314] width 202 height 13
click at [470, 499] on span "67750658159" at bounding box center [438, 498] width 63 height 13
drag, startPoint x: 480, startPoint y: 498, endPoint x: 418, endPoint y: 499, distance: 62.0
click at [96, 379] on span "Only continue if Location Type = POS" at bounding box center [137, 383] width 173 height 13
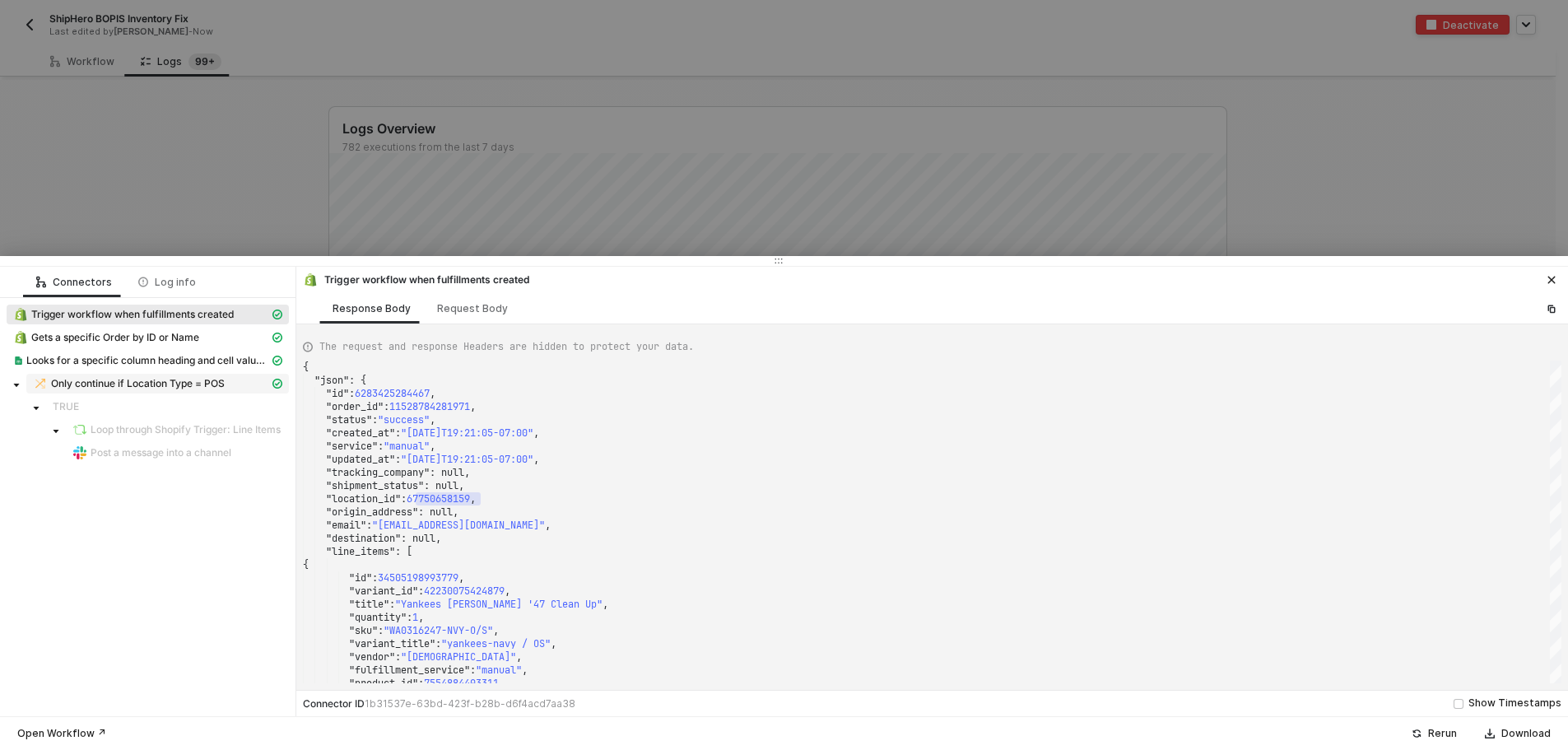
type textarea "{ "resulting_path": "FALSE" }"
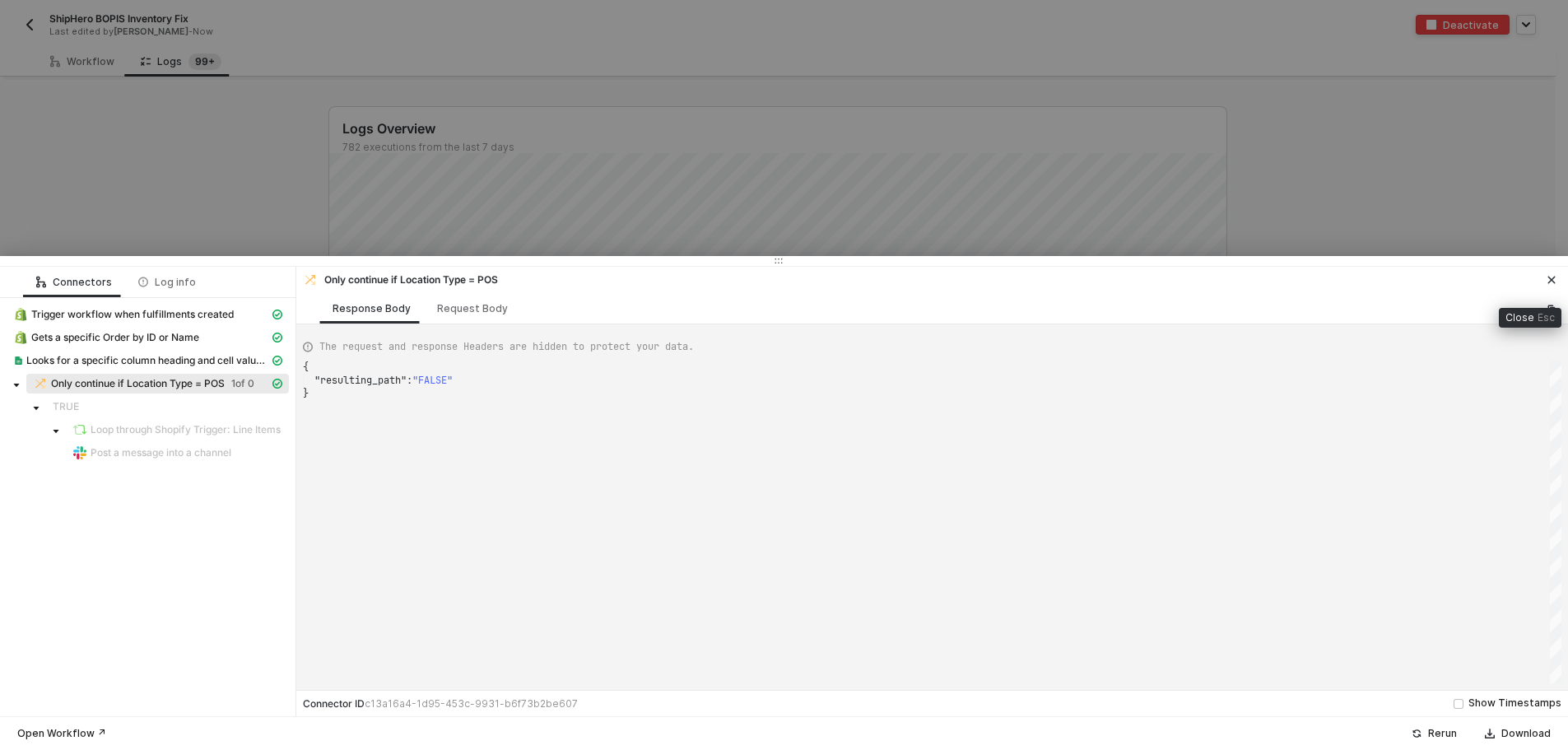
click at [1557, 272] on button "button" at bounding box center [1552, 280] width 19 height 19
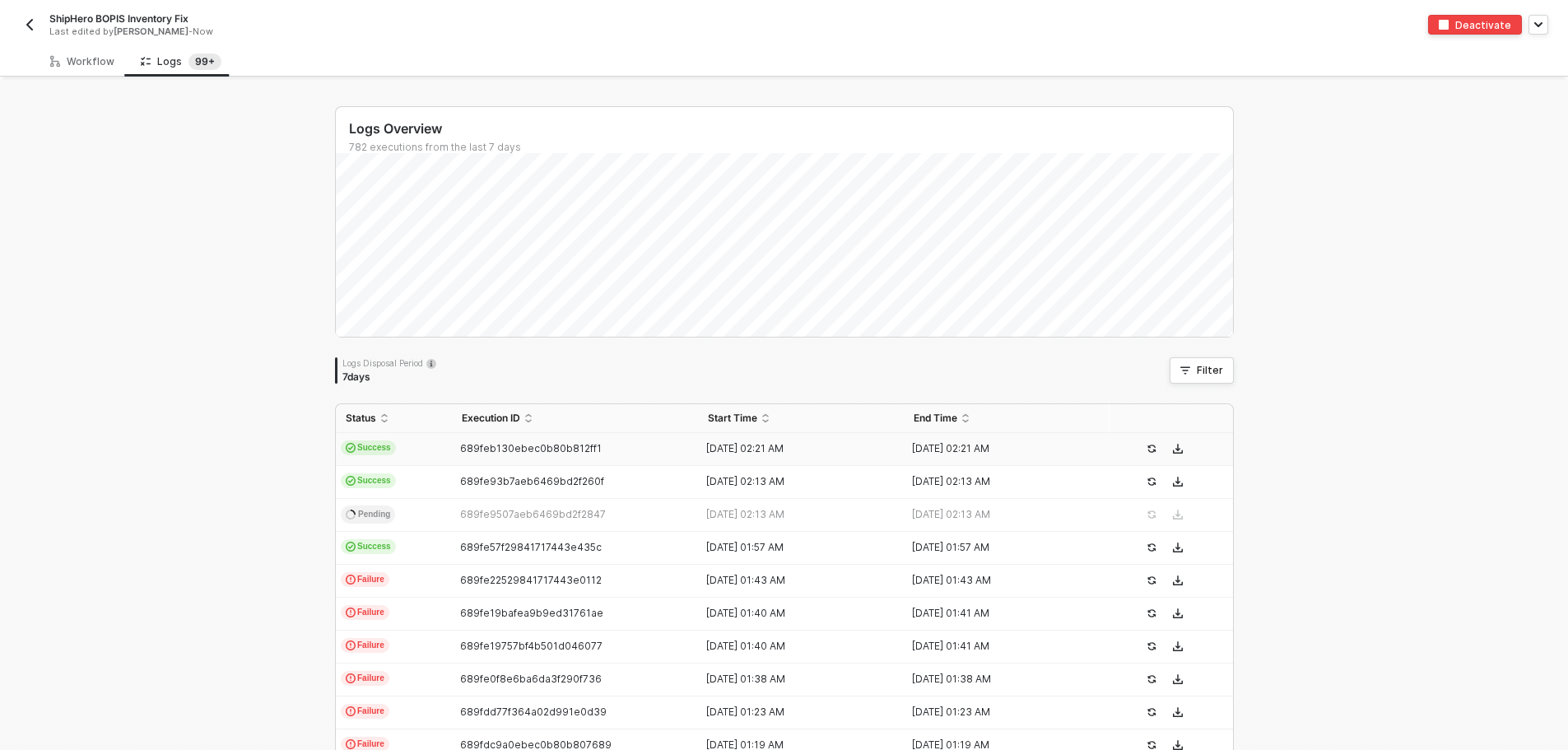
click at [26, 33] on button "button" at bounding box center [29, 25] width 19 height 19
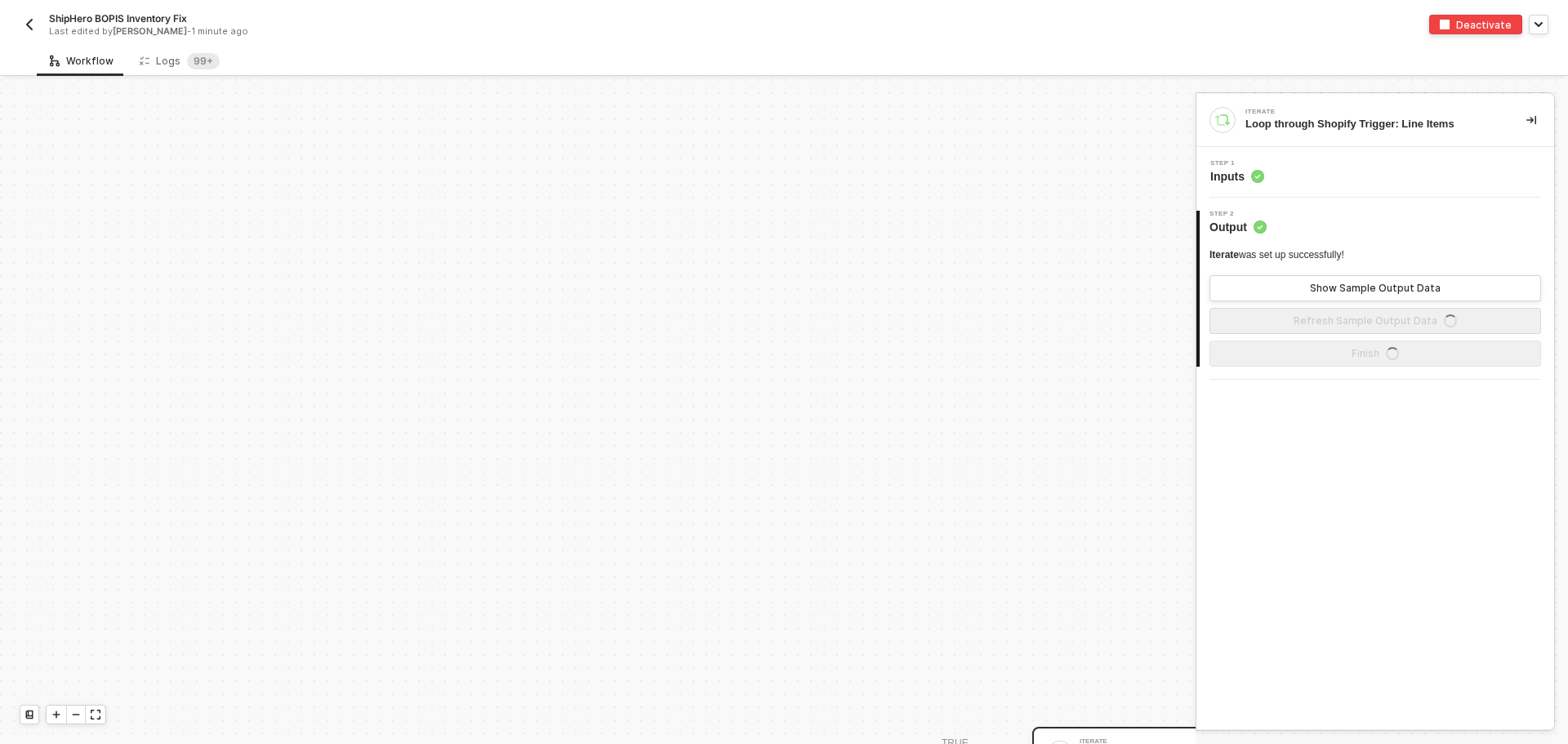
scroll to position [390, 0]
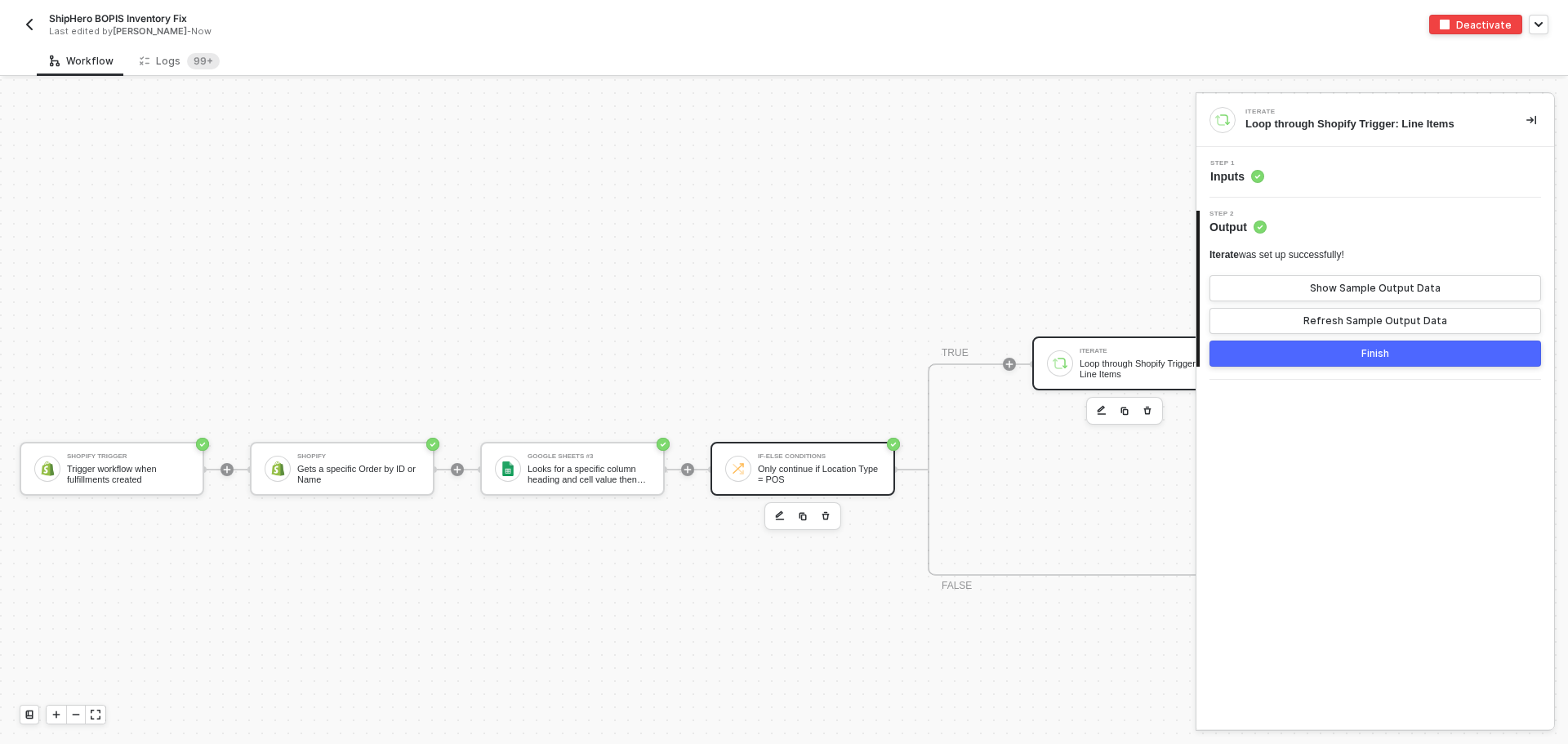
click at [804, 465] on div "Only continue if Location Type = POS" at bounding box center [819, 473] width 122 height 20
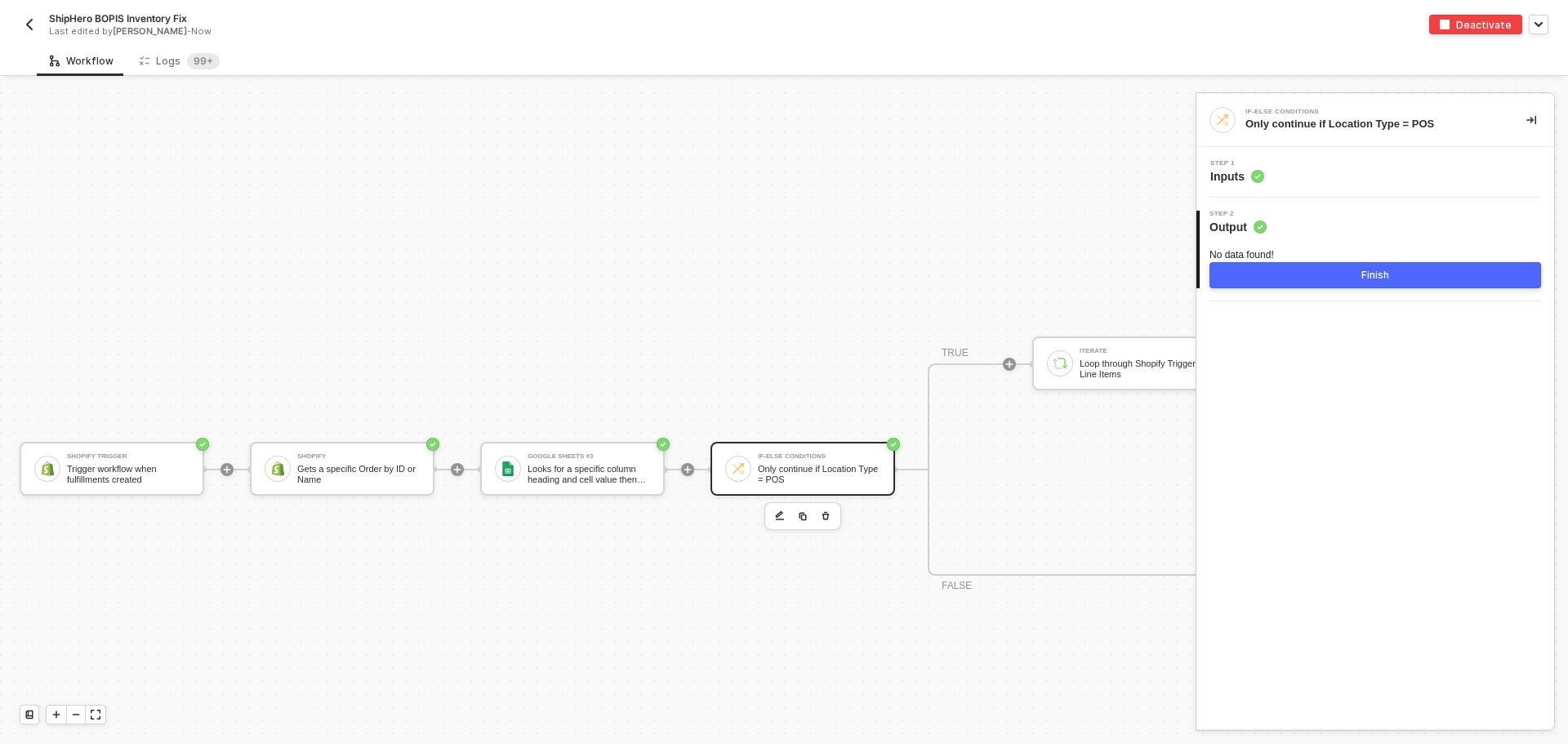
click at [1290, 210] on div "2 Step 2 Output No data found! Finish" at bounding box center [1375, 249] width 358 height 104
click at [1301, 180] on div "Step 1 Inputs" at bounding box center [1377, 172] width 354 height 24
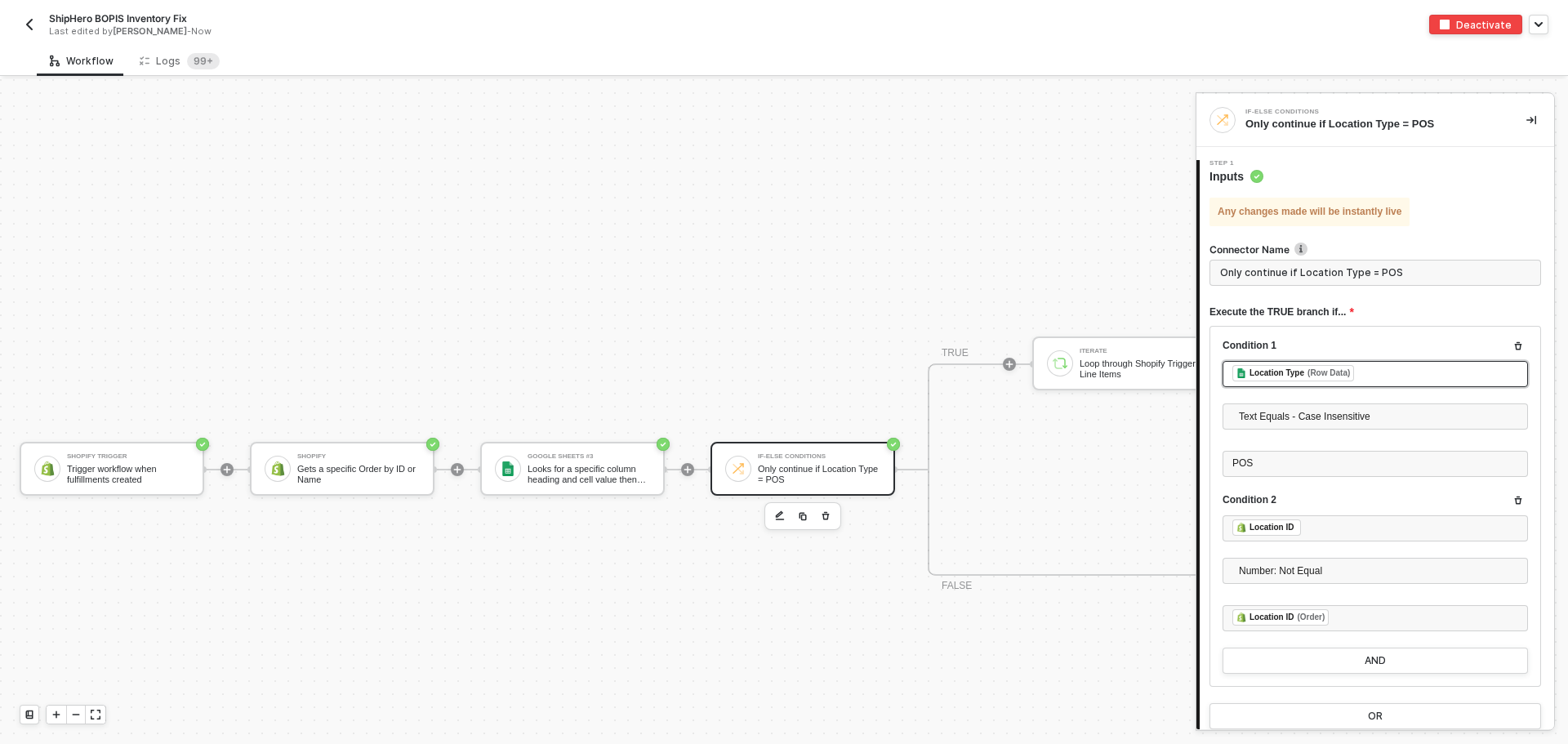
click at [1378, 380] on div "﻿ ﻿ Location Type (Row Data) ﻿" at bounding box center [1374, 374] width 285 height 18
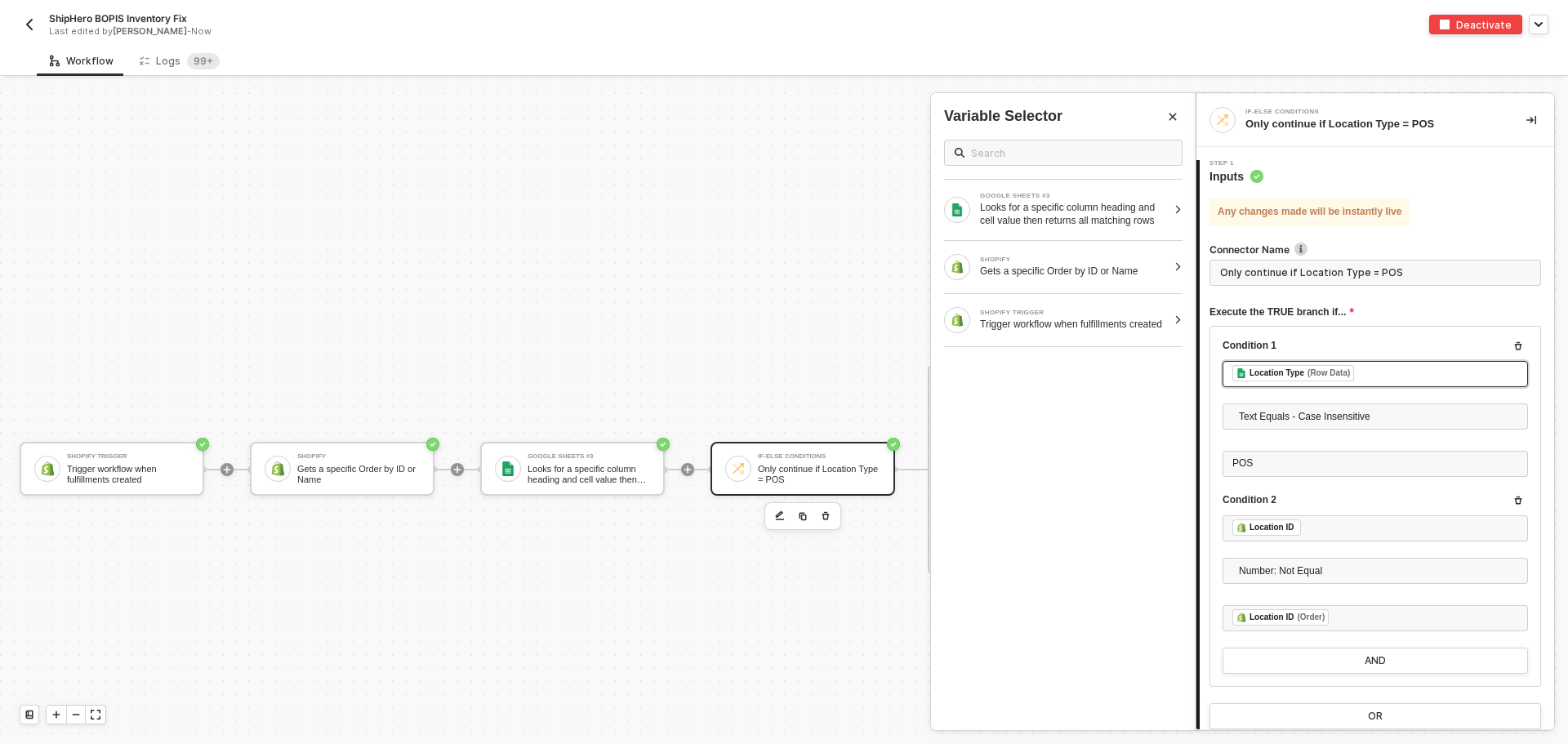
click at [1386, 380] on div "﻿ ﻿ Location Type (Row Data) ﻿" at bounding box center [1374, 374] width 285 height 18
click at [1090, 224] on div "Looks for a specific column heading and cell value then returns all matching ro…" at bounding box center [1073, 214] width 187 height 26
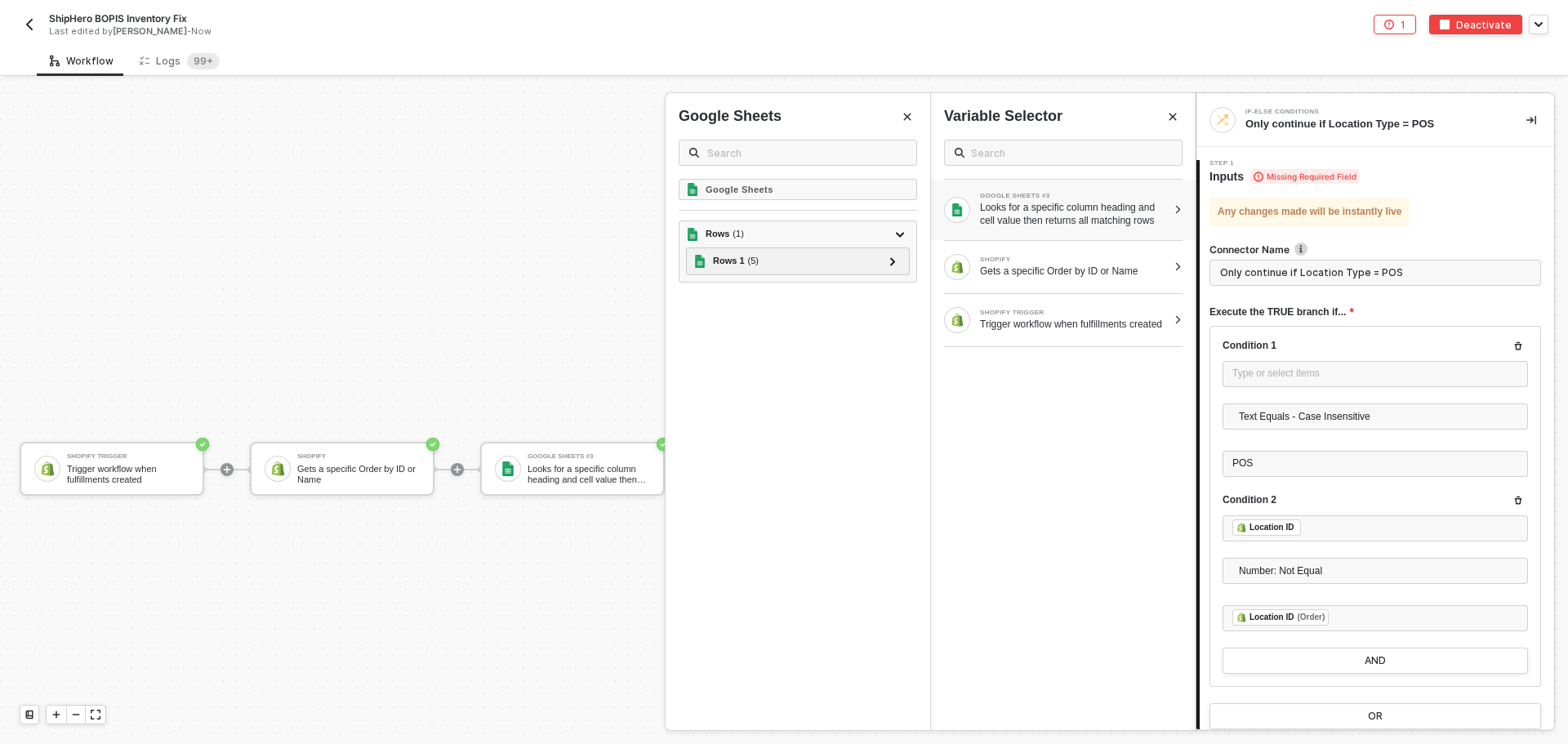
click at [1169, 208] on div "GOOGLE SHEETS #3 Looks for a specific column heading and cell value then return…" at bounding box center [1063, 210] width 265 height 60
click at [1150, 210] on div "Looks for a specific column heading and cell value then returns all matching ro…" at bounding box center [1073, 214] width 187 height 26
click at [1045, 209] on div "Looks for a specific column heading and cell value then returns all matching ro…" at bounding box center [1073, 214] width 187 height 26
click at [912, 114] on button "Close" at bounding box center [907, 117] width 19 height 19
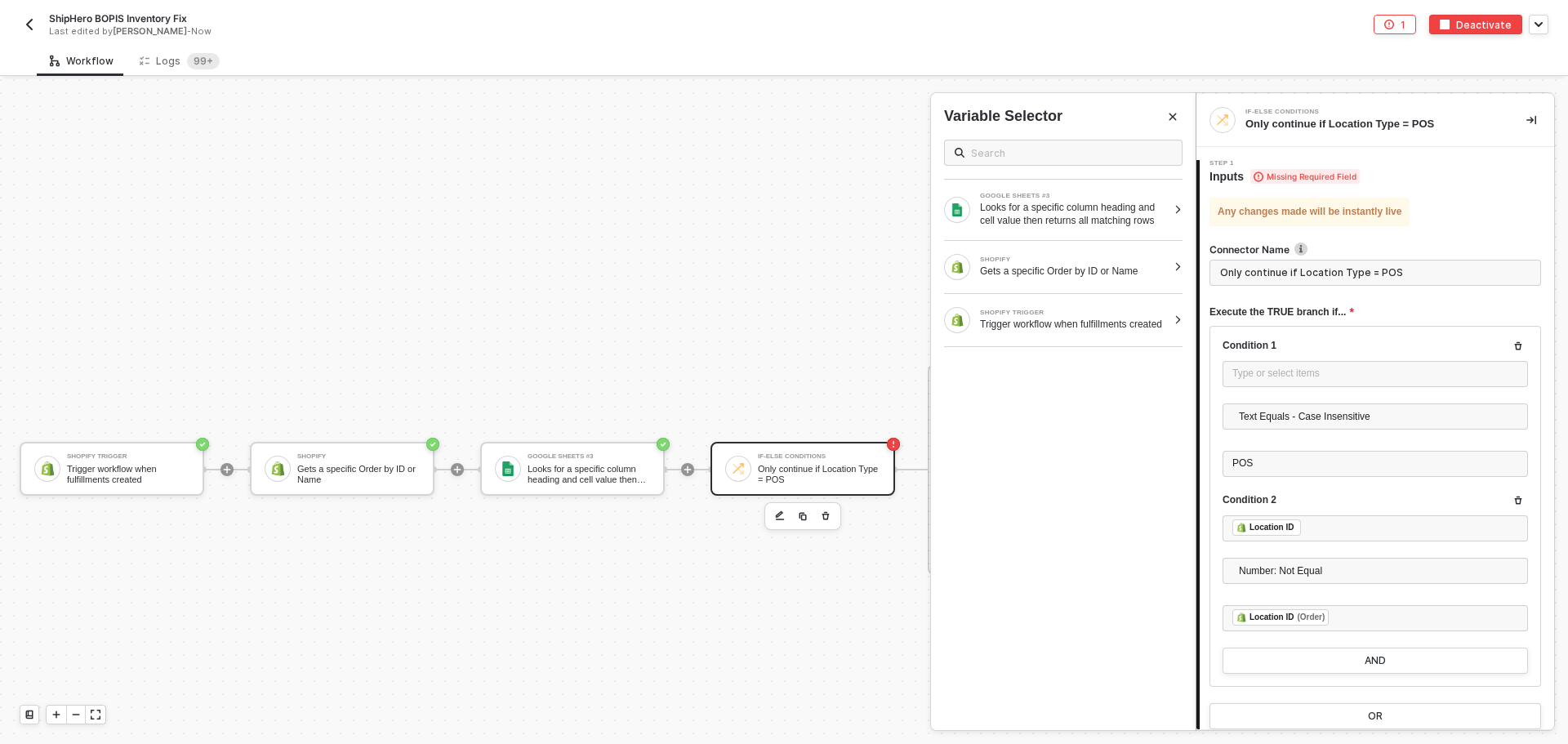
click at [1173, 120] on icon "Close" at bounding box center [1172, 116] width 10 height 10
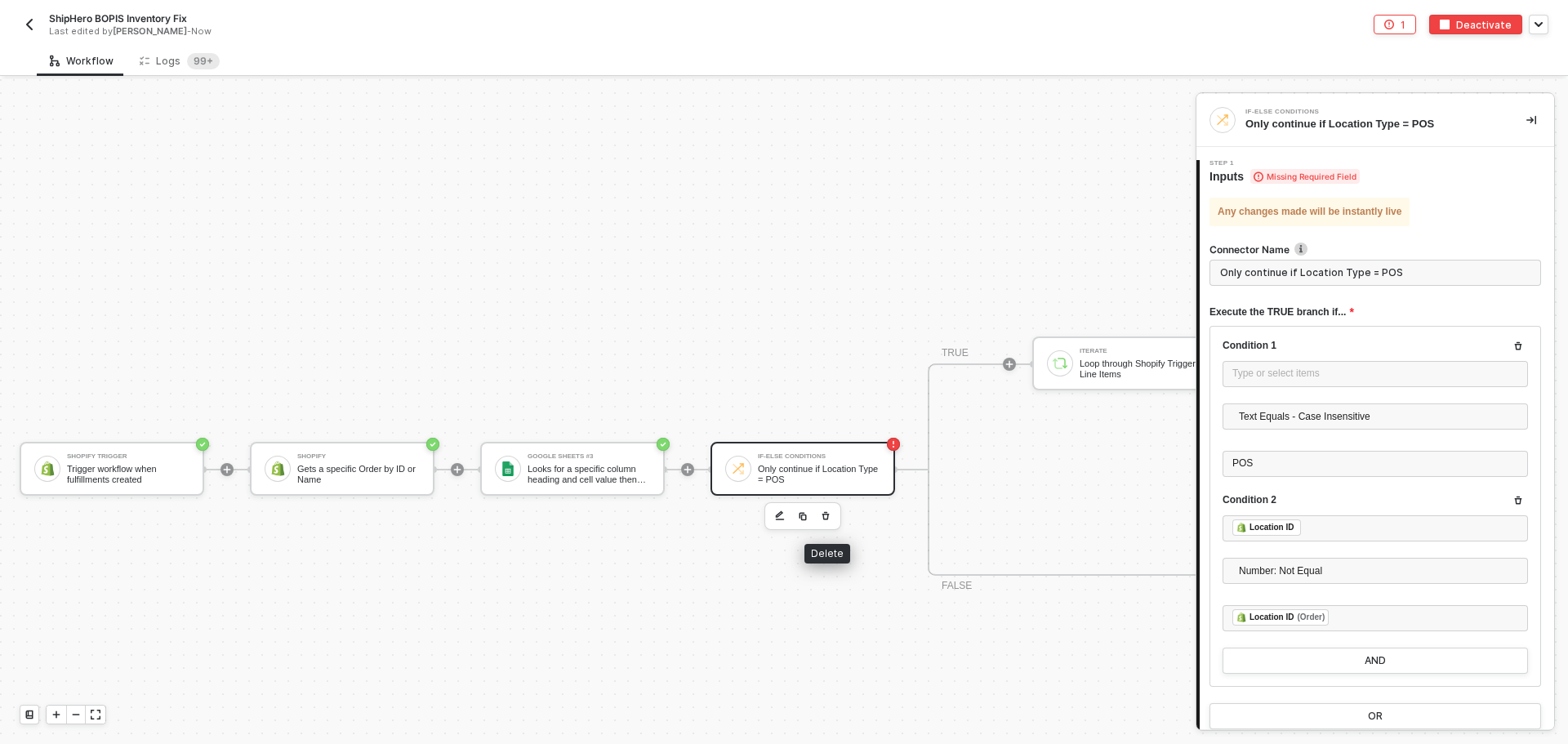
click at [832, 513] on button "button" at bounding box center [825, 516] width 19 height 19
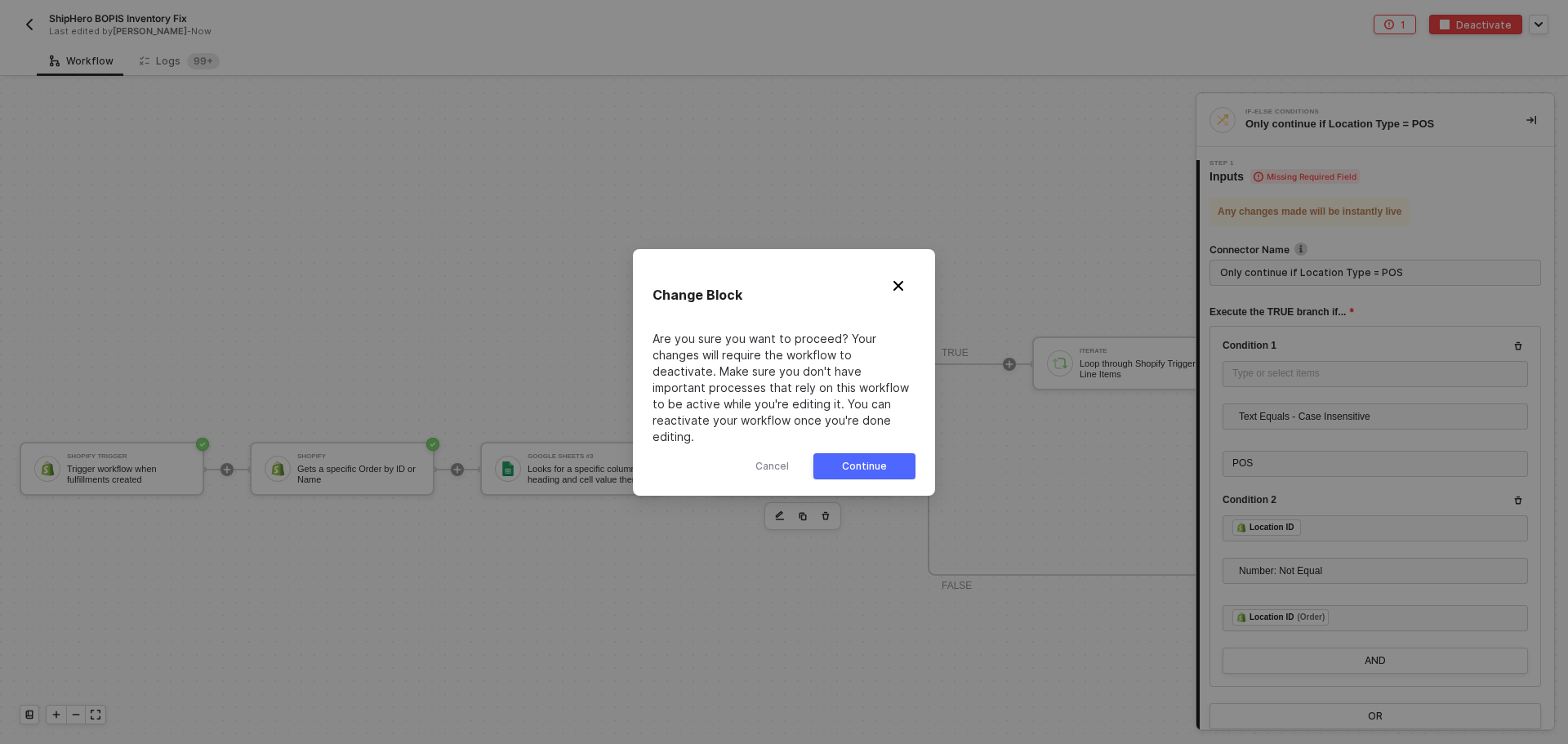
click at [863, 459] on div "Continue" at bounding box center [863, 465] width 45 height 13
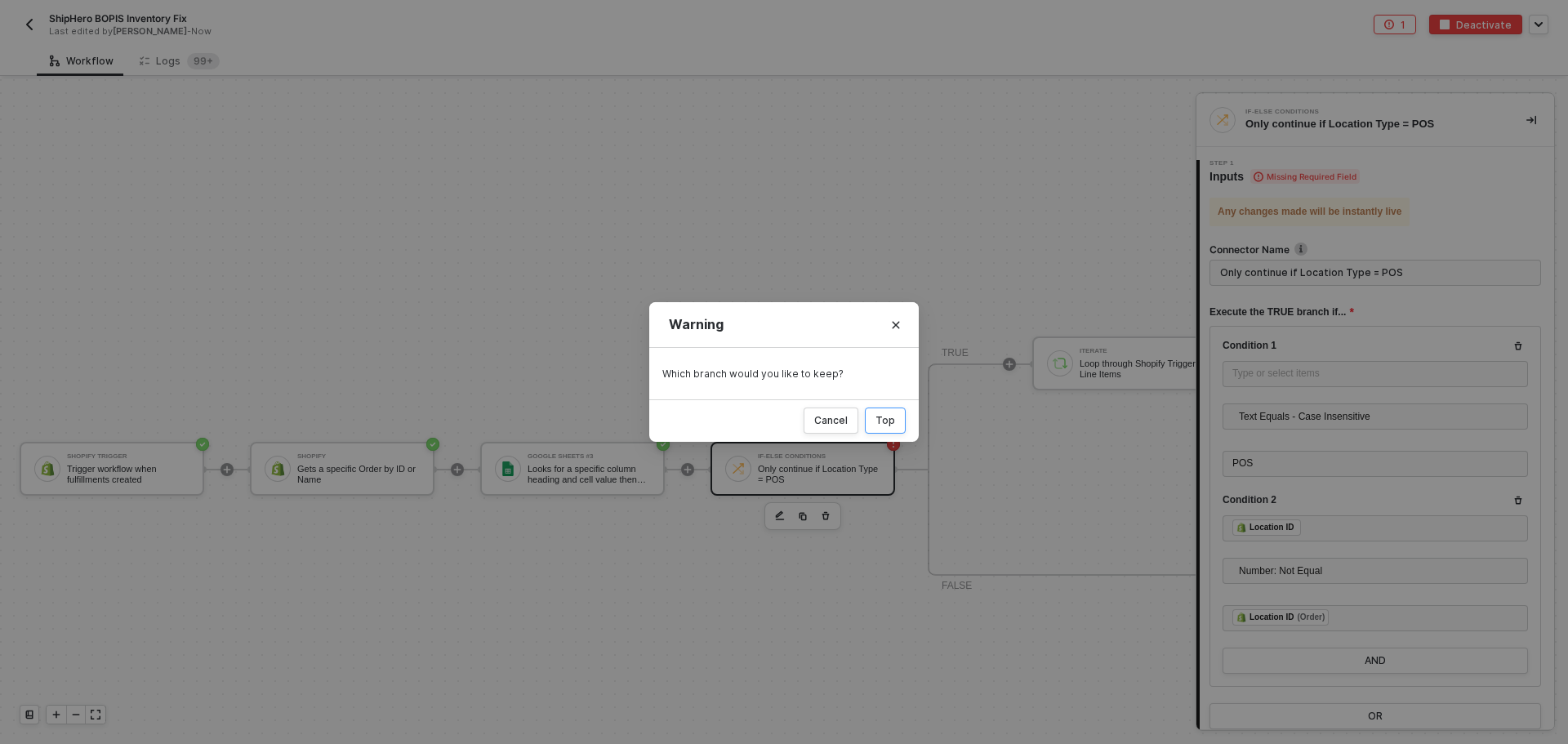
click at [884, 420] on div "Top" at bounding box center [884, 420] width 19 height 13
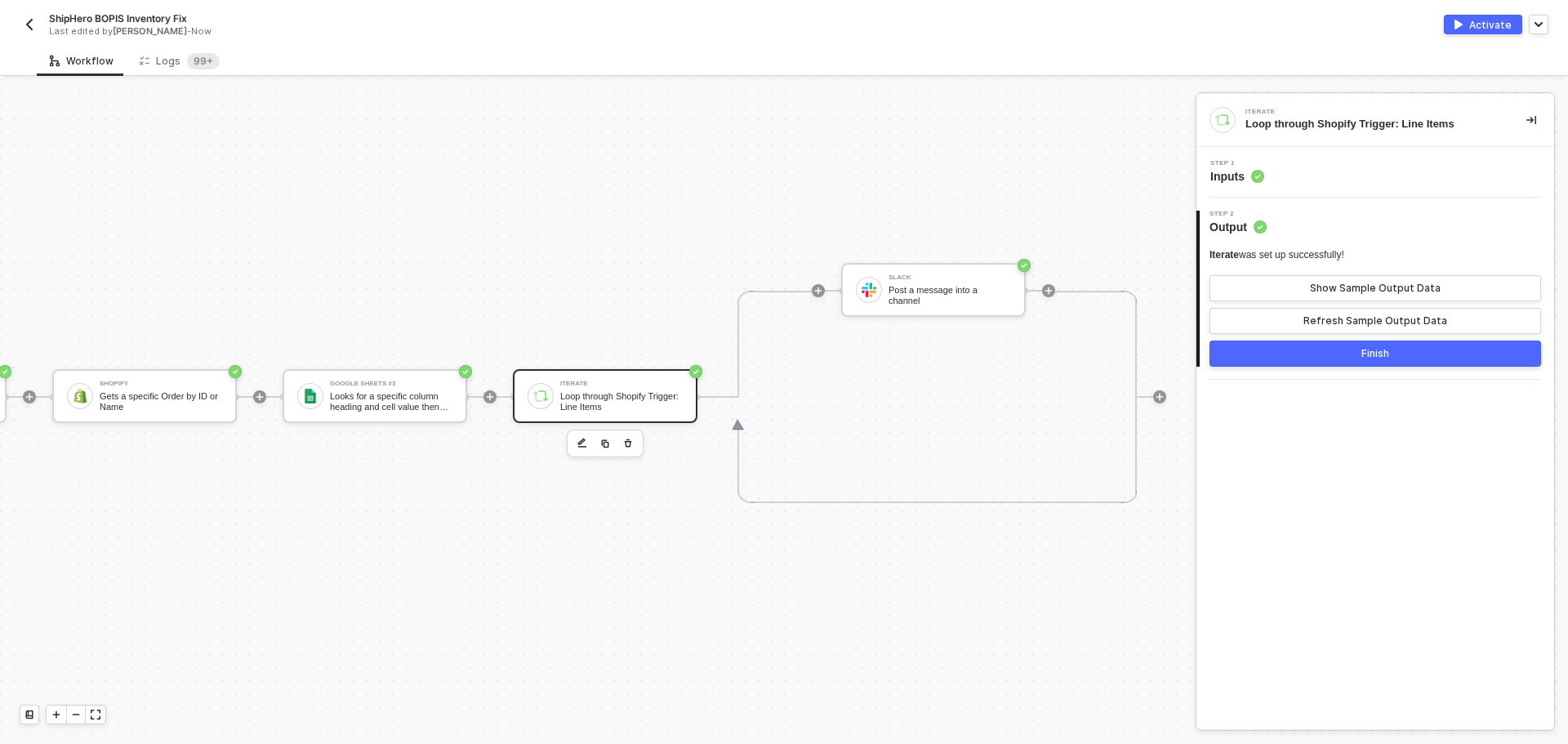
scroll to position [43, 283]
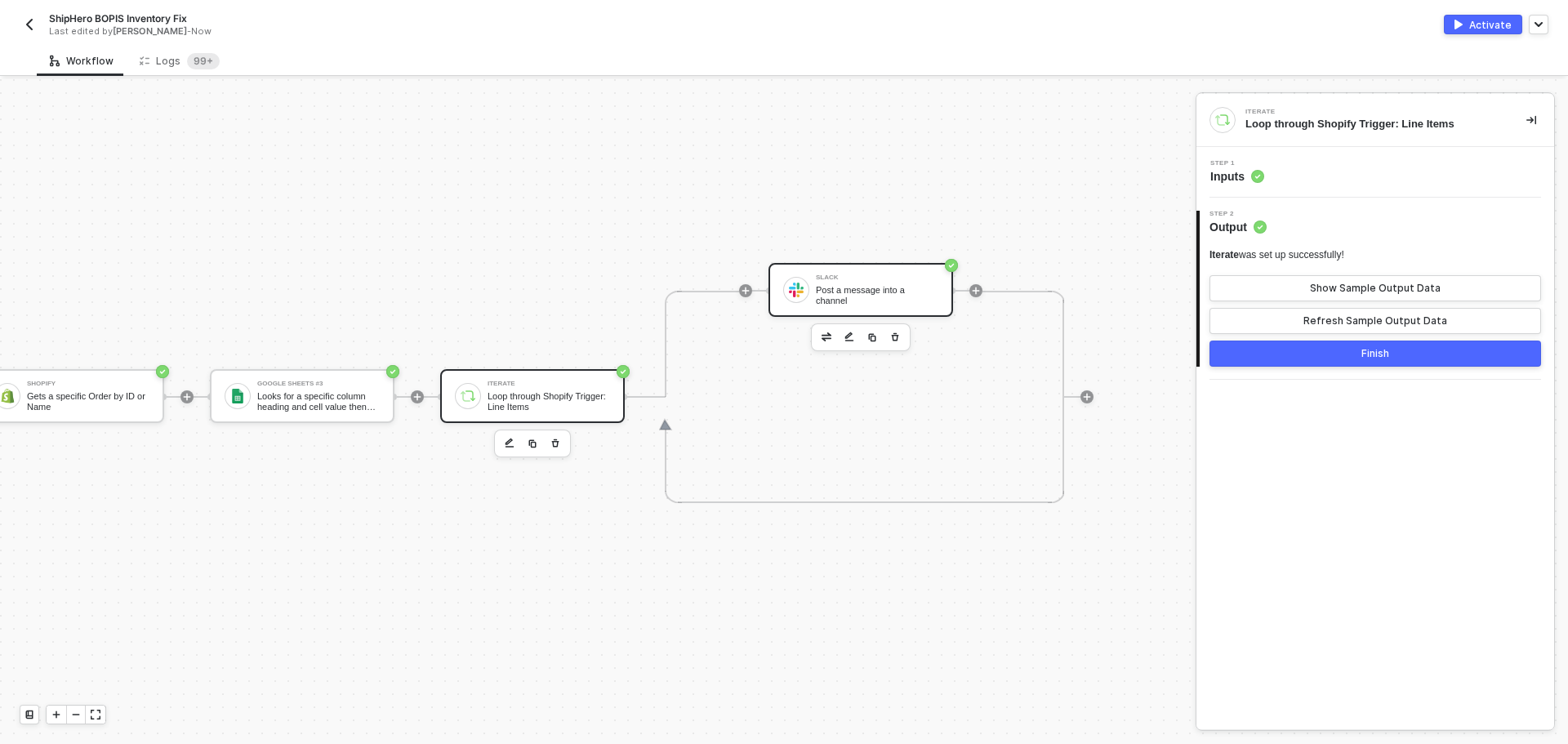
click at [836, 289] on div "Slack Post a message into a channel" at bounding box center [877, 290] width 122 height 31
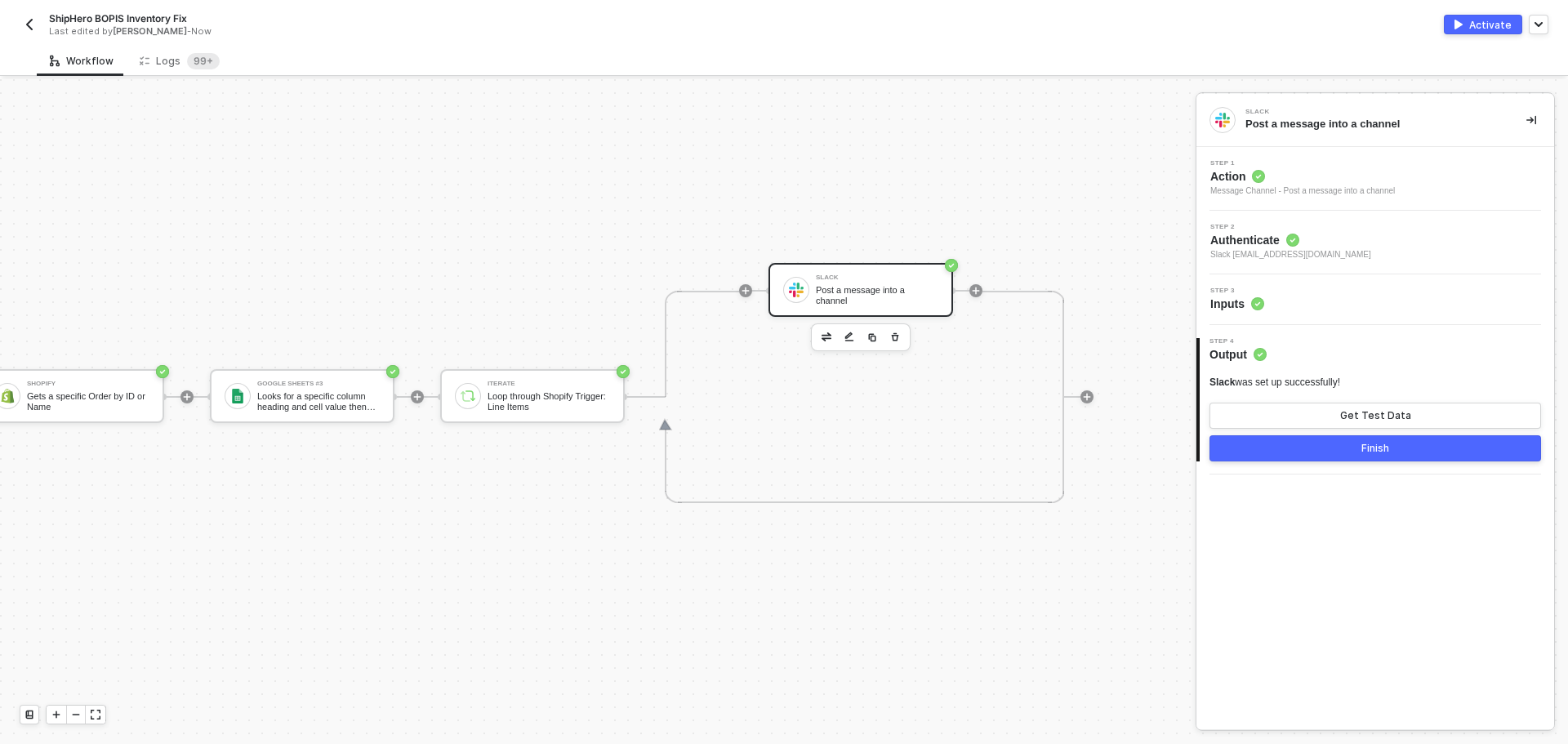
click at [1271, 274] on div "Step 3 Inputs" at bounding box center [1375, 300] width 358 height 51
click at [1279, 281] on div "Step 3 Inputs" at bounding box center [1375, 300] width 358 height 51
click at [1282, 293] on div "Step 3 Inputs" at bounding box center [1377, 300] width 354 height 24
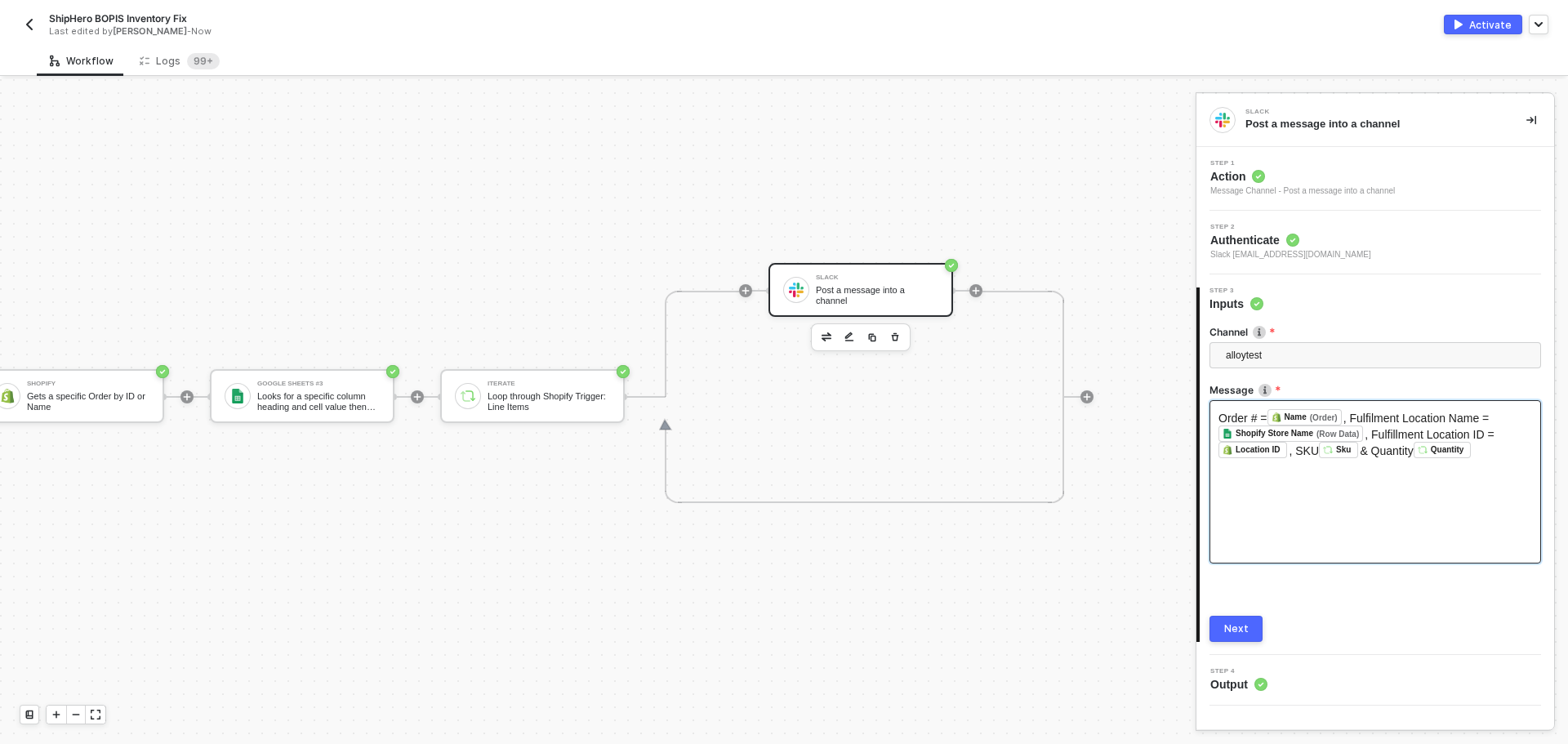
click at [1352, 411] on span ", Fulfilment Location Name =" at bounding box center [1415, 417] width 146 height 13
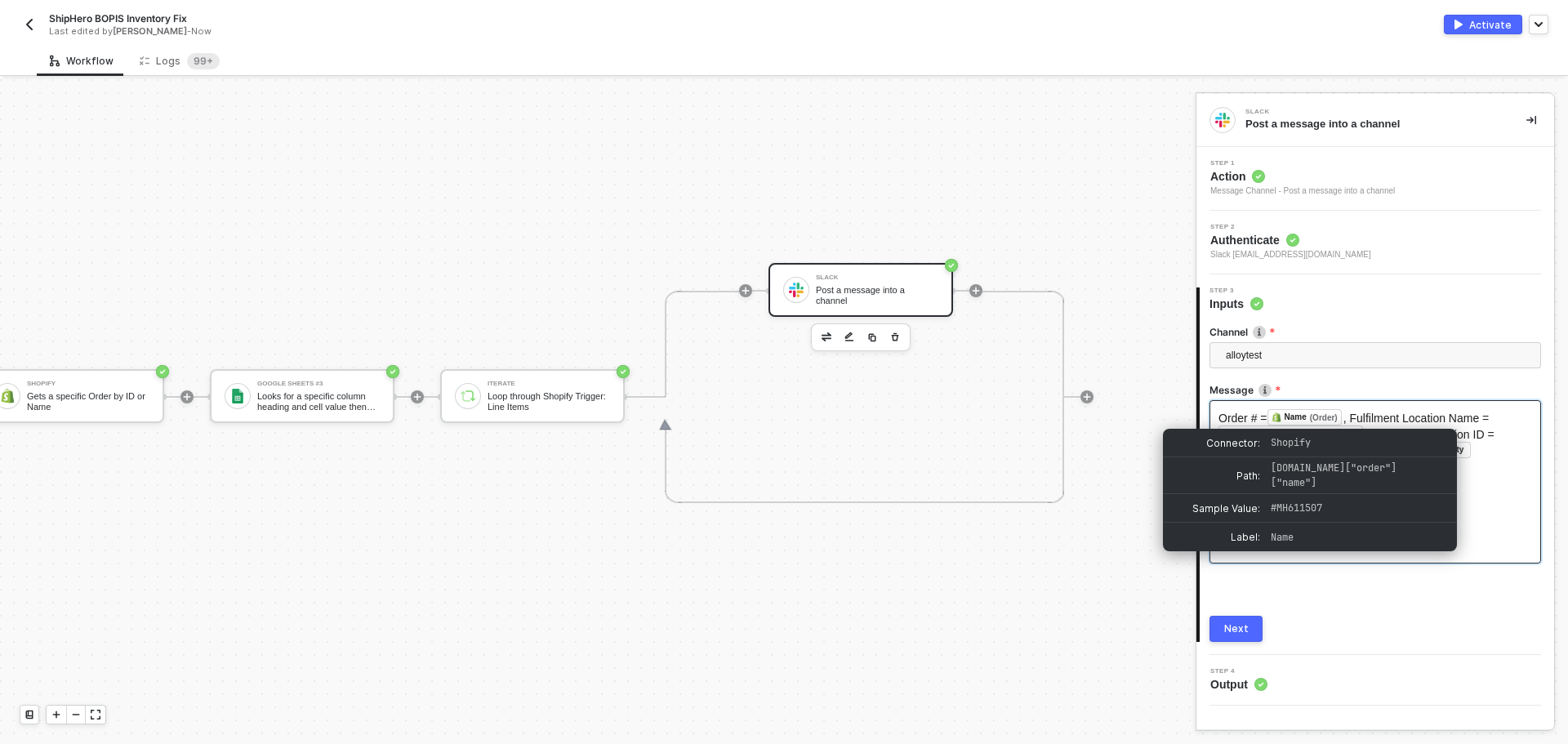
click at [1352, 418] on span ", Fulfilment Location Name =" at bounding box center [1415, 417] width 146 height 13
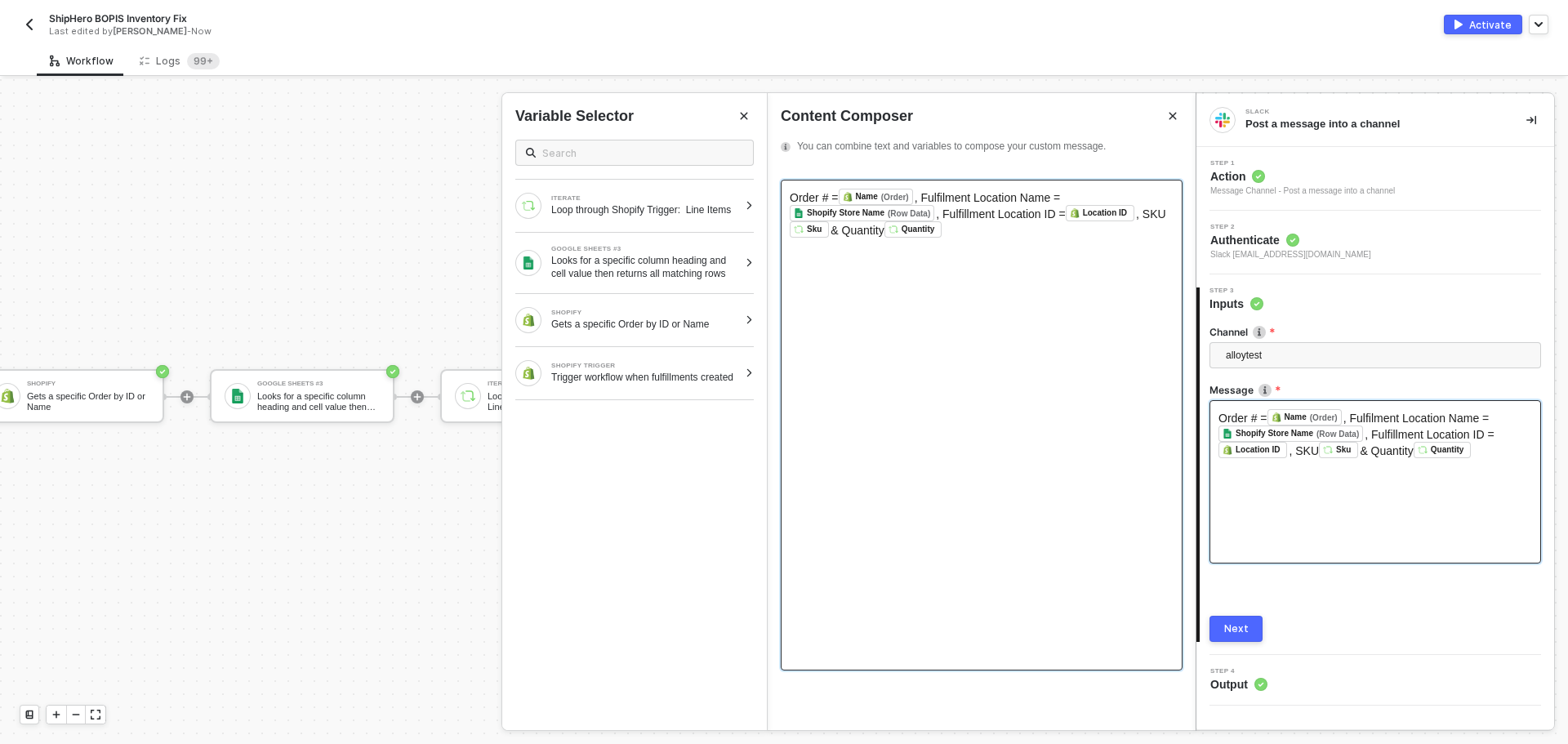
click at [925, 195] on span ", Fulfilment Location Name =" at bounding box center [987, 197] width 146 height 13
click at [724, 272] on div "Looks for a specific column heading and cell value then returns all matching ro…" at bounding box center [644, 267] width 187 height 26
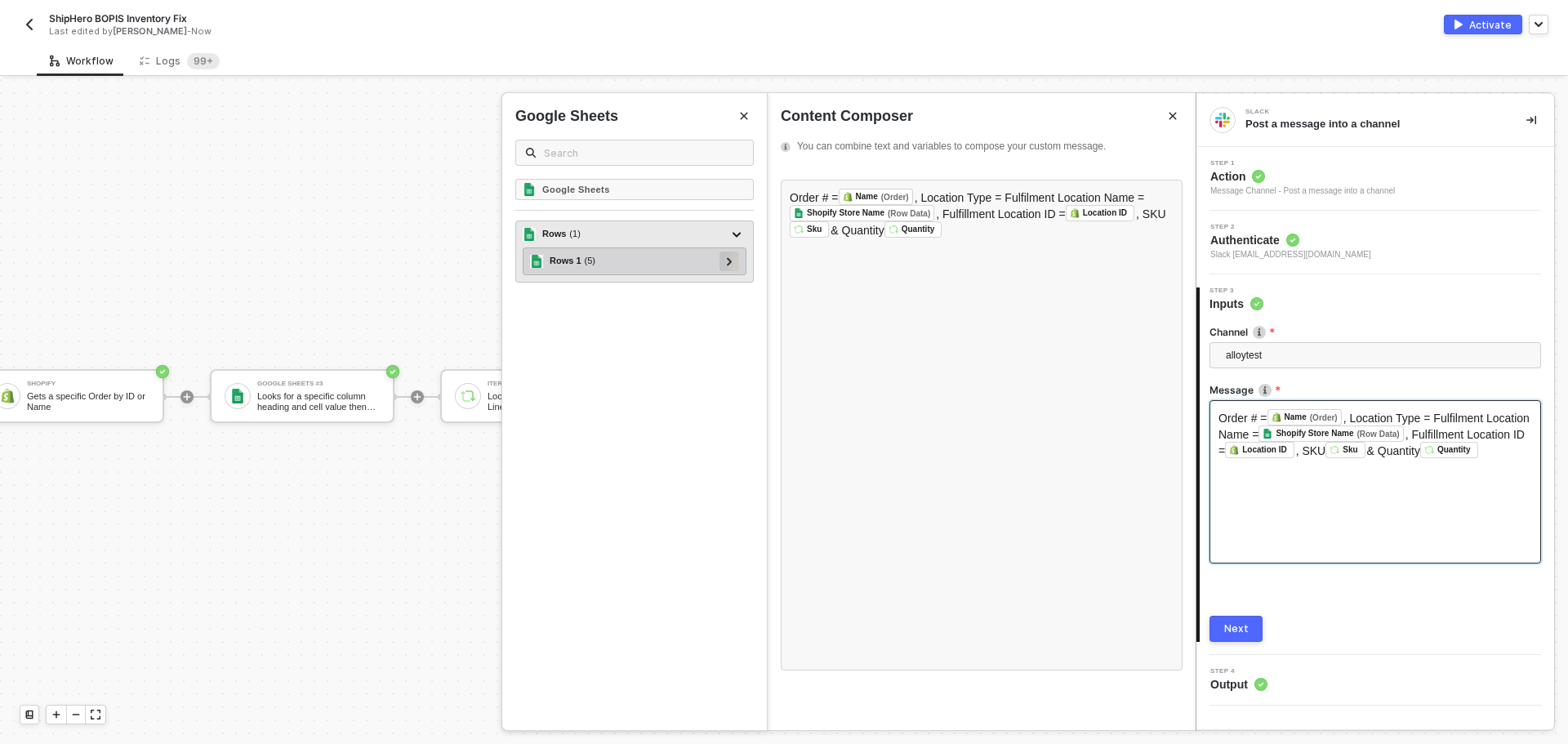
click at [737, 263] on div at bounding box center [729, 261] width 19 height 19
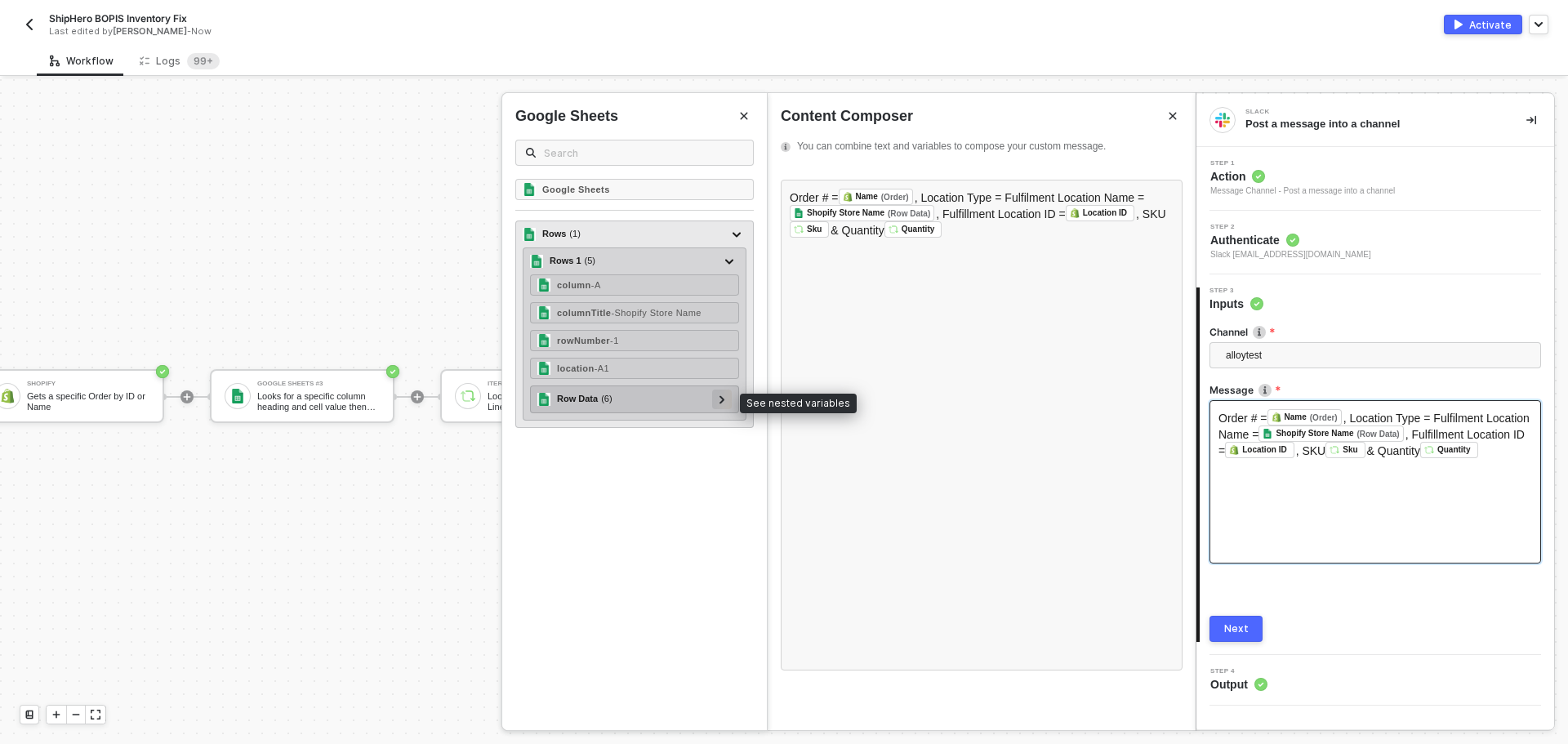
click at [724, 405] on div at bounding box center [721, 398] width 8 height 18
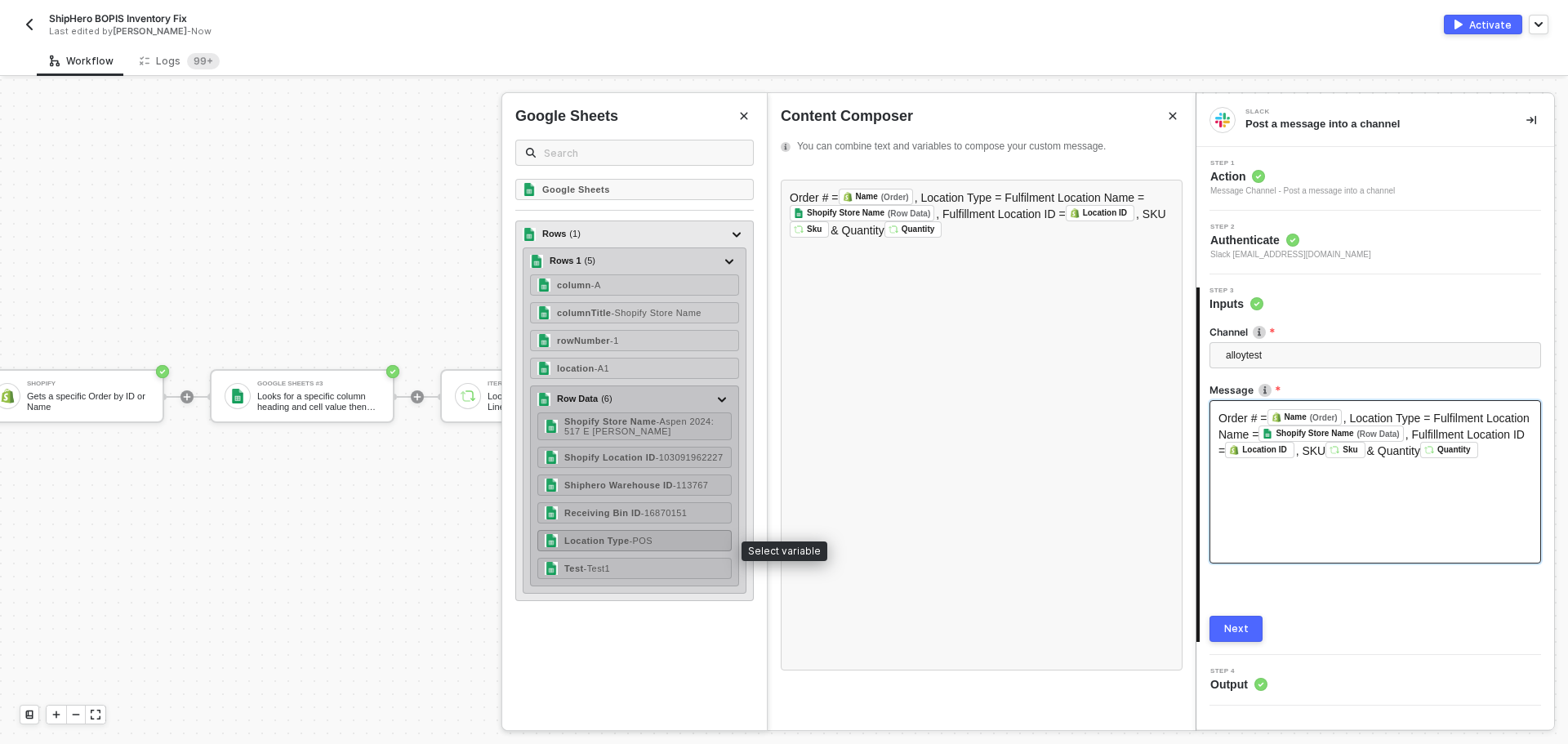
click at [657, 549] on div "Location Type - POS" at bounding box center [634, 541] width 195 height 21
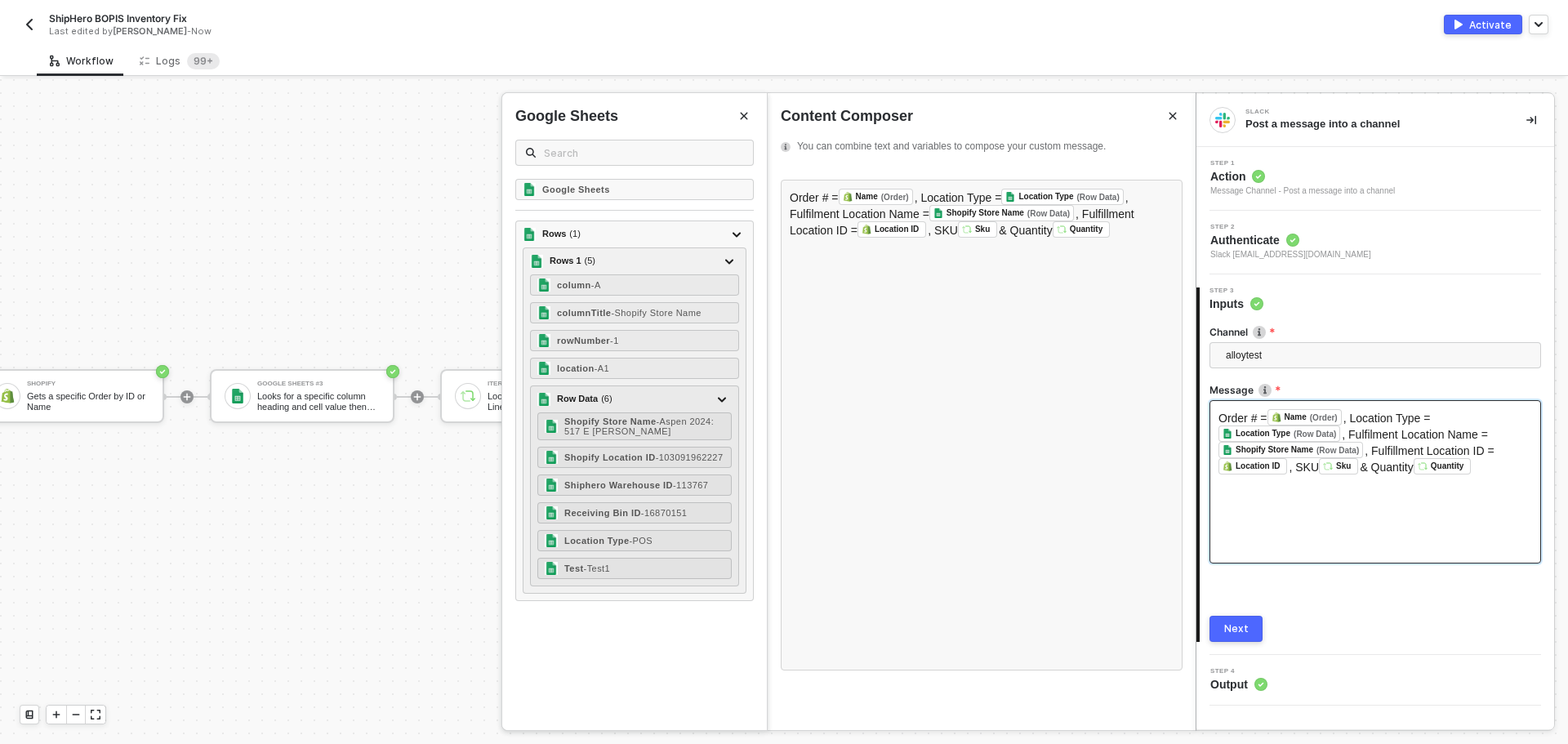
click at [1243, 632] on div "Next" at bounding box center [1236, 629] width 24 height 13
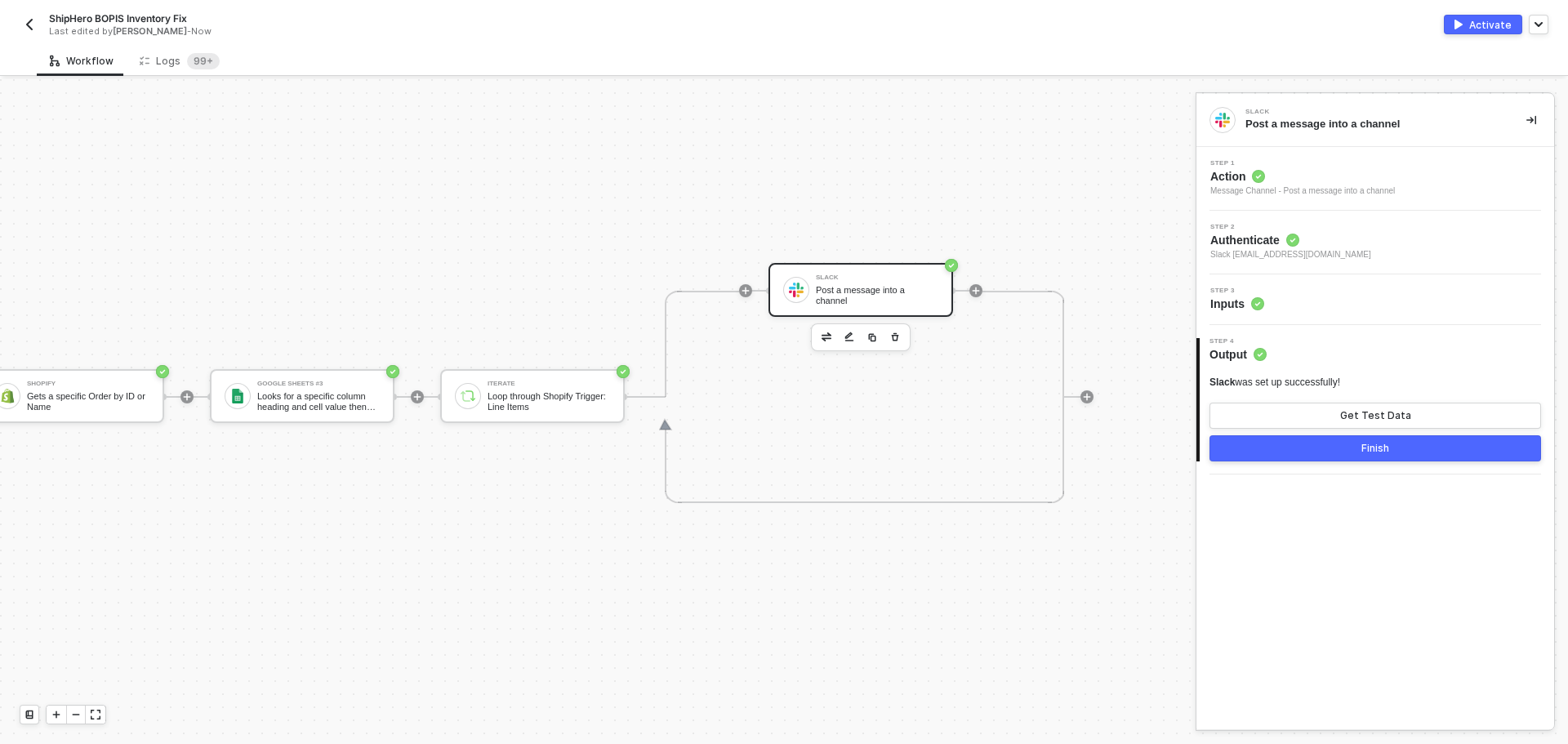
click at [1337, 451] on button "Finish" at bounding box center [1375, 448] width 332 height 26
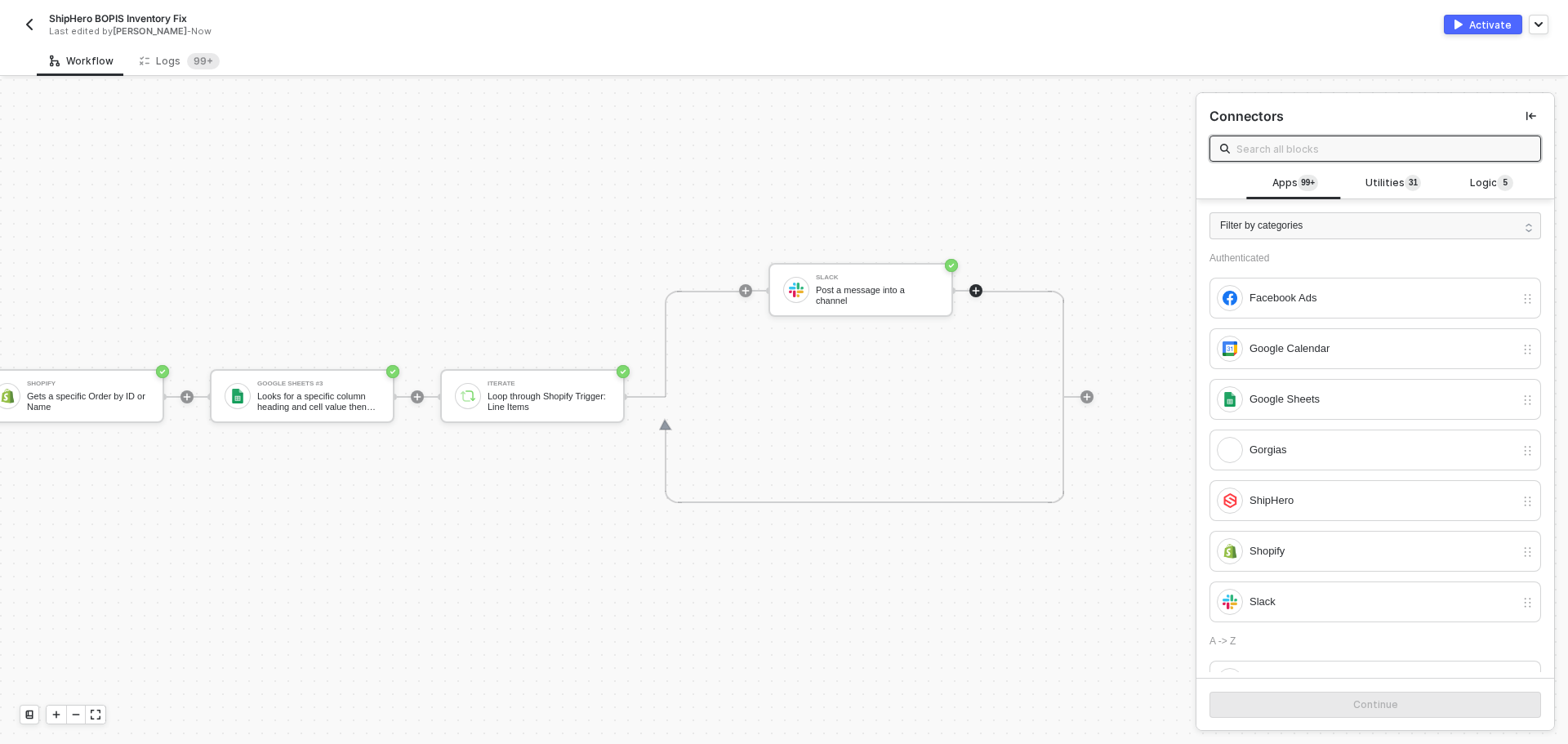
click at [1475, 14] on div "ShipHero BOPIS Inventory Fix Last edited by Todd Baxter - Now Activate" at bounding box center [783, 23] width 1529 height 45
click at [1476, 15] on button "Activate" at bounding box center [1482, 24] width 79 height 19
click at [35, 25] on img "button" at bounding box center [29, 24] width 13 height 13
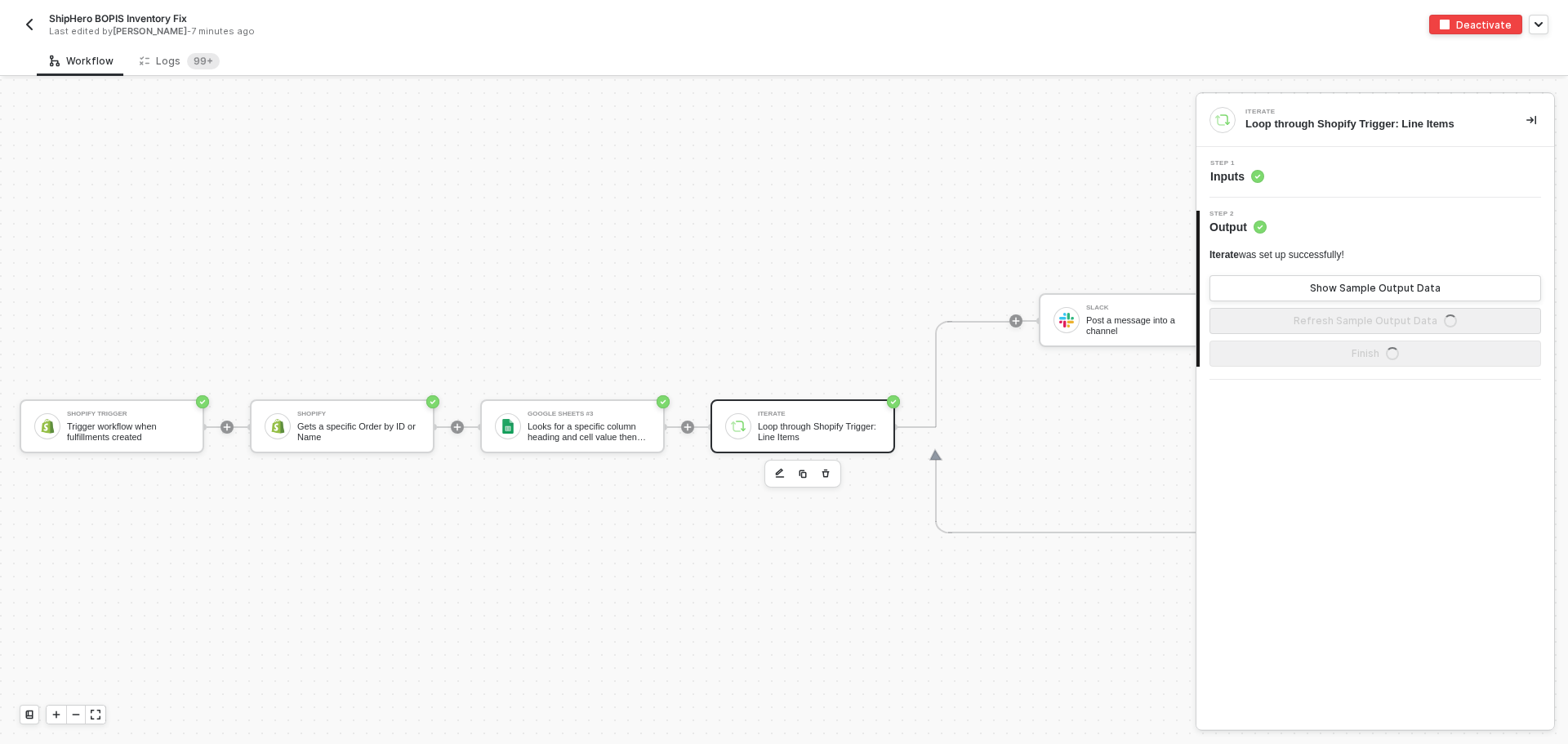
scroll to position [43, 0]
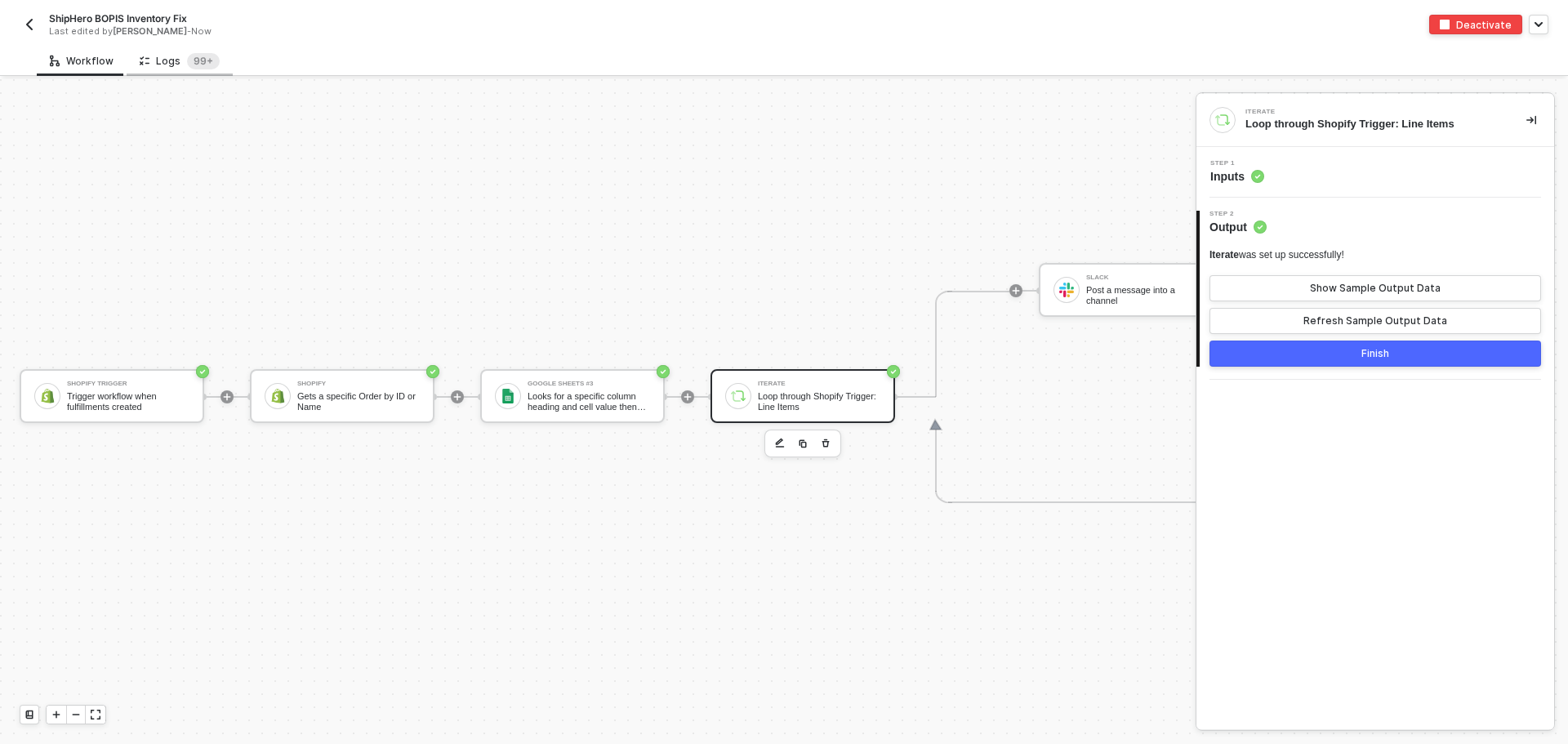
click at [163, 65] on div "Logs 99+" at bounding box center [180, 61] width 80 height 17
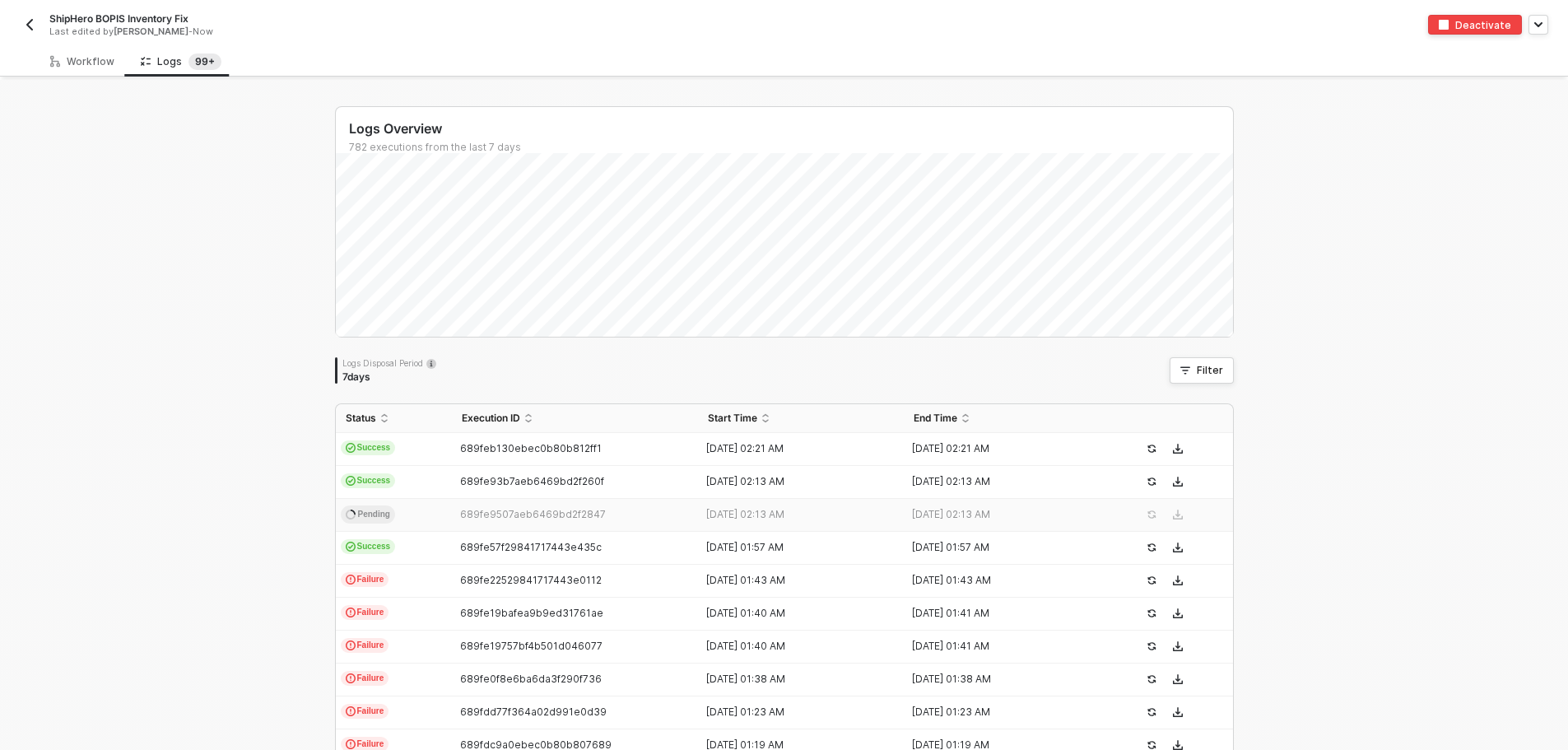
click at [464, 525] on td "689fe9507aeb6469bd2f2847" at bounding box center [575, 515] width 247 height 33
click at [114, 53] on div "Workflow" at bounding box center [82, 61] width 91 height 31
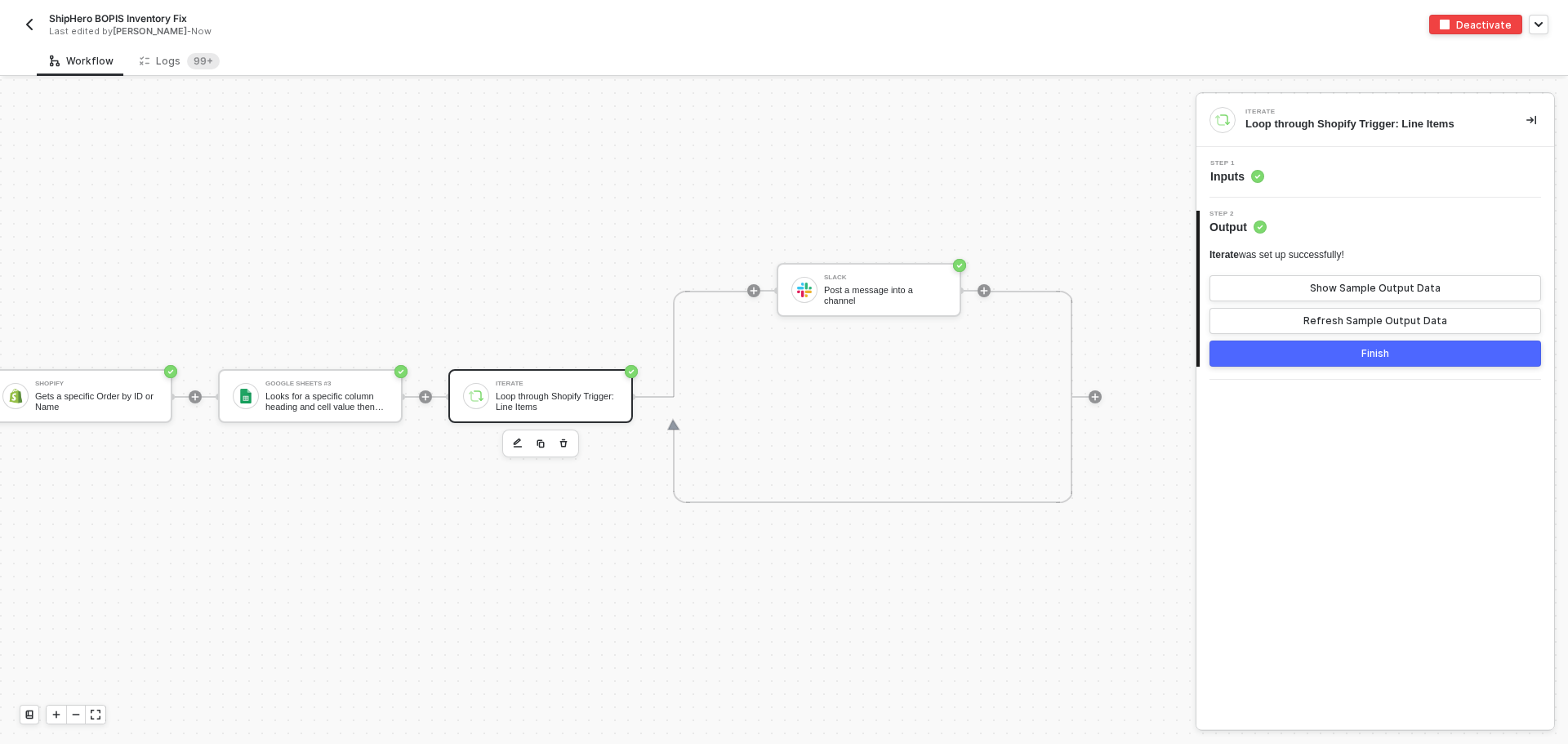
scroll to position [43, 283]
click at [38, 24] on button "button" at bounding box center [29, 24] width 19 height 19
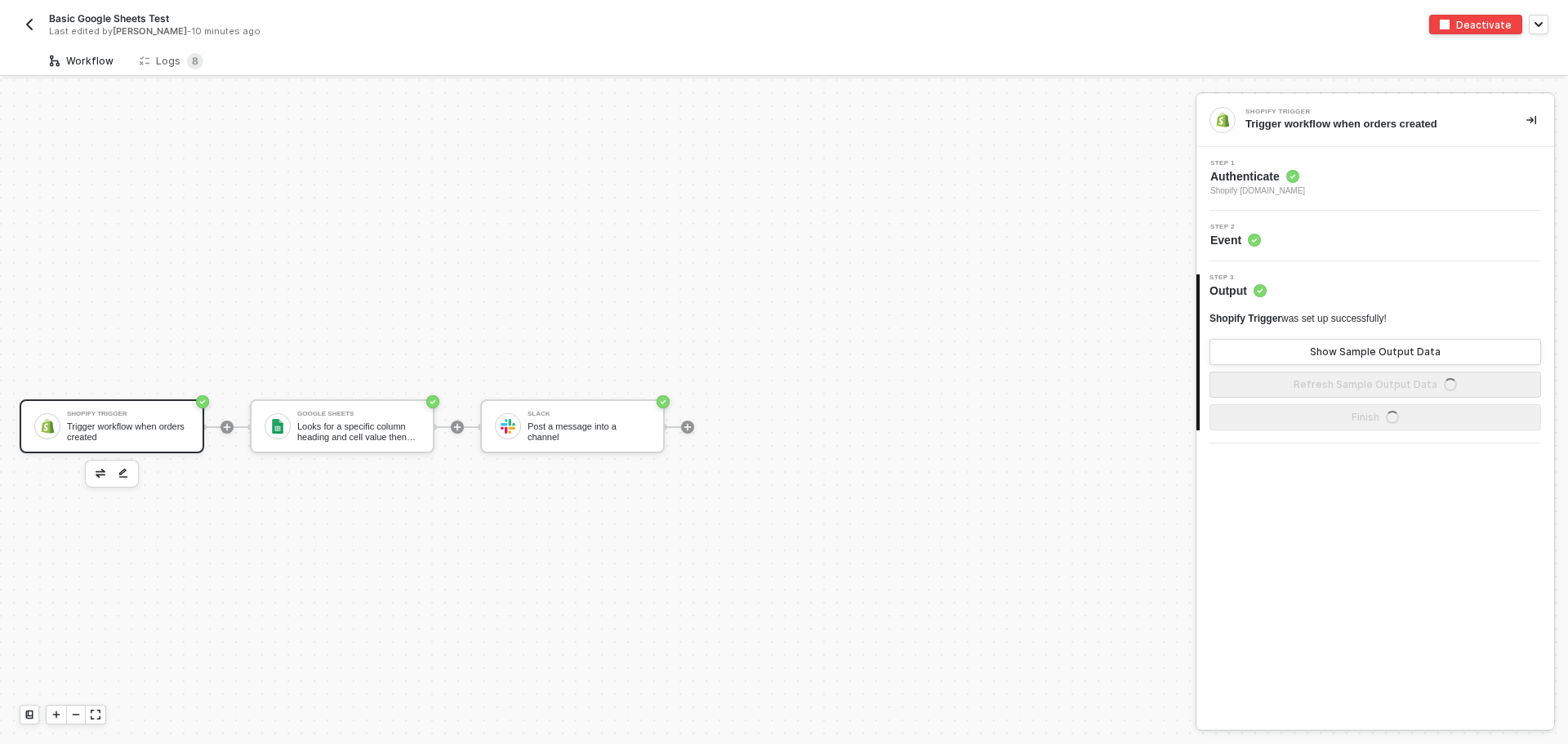
scroll to position [31, 0]
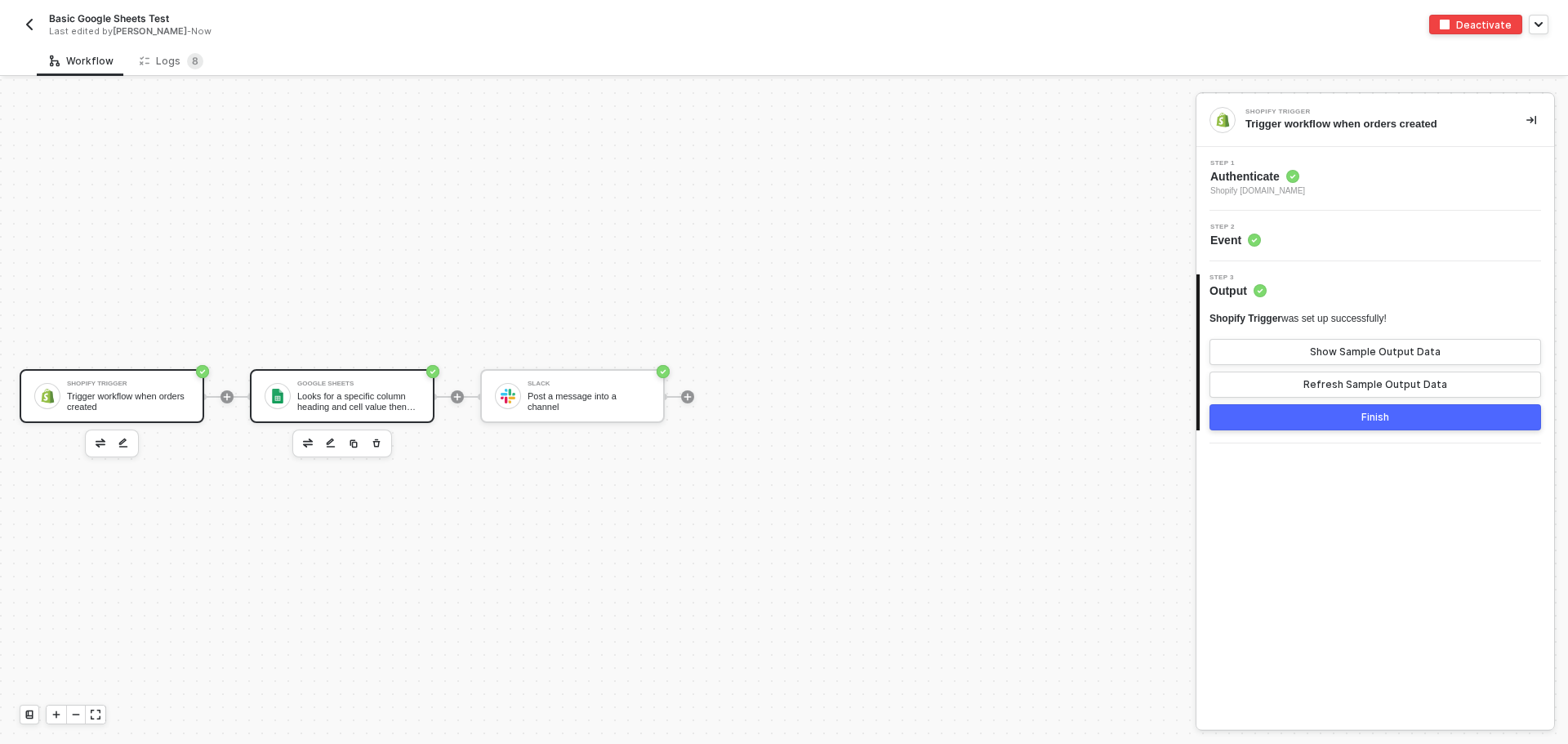
click at [382, 394] on div "Looks for a specific column heading and cell value then returns all matching ro…" at bounding box center [358, 401] width 122 height 20
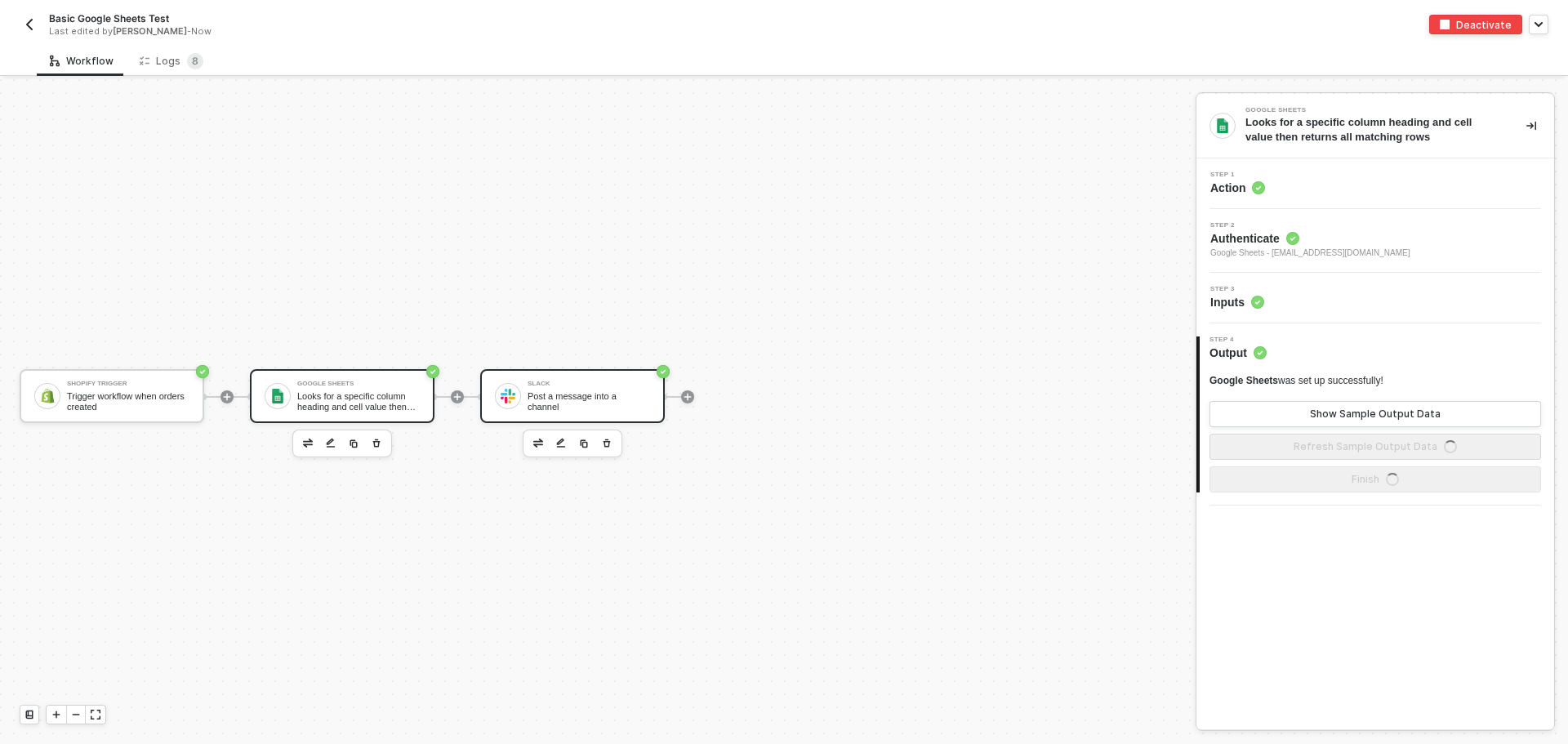
click at [566, 396] on div "Post a message into a channel" at bounding box center [588, 401] width 122 height 20
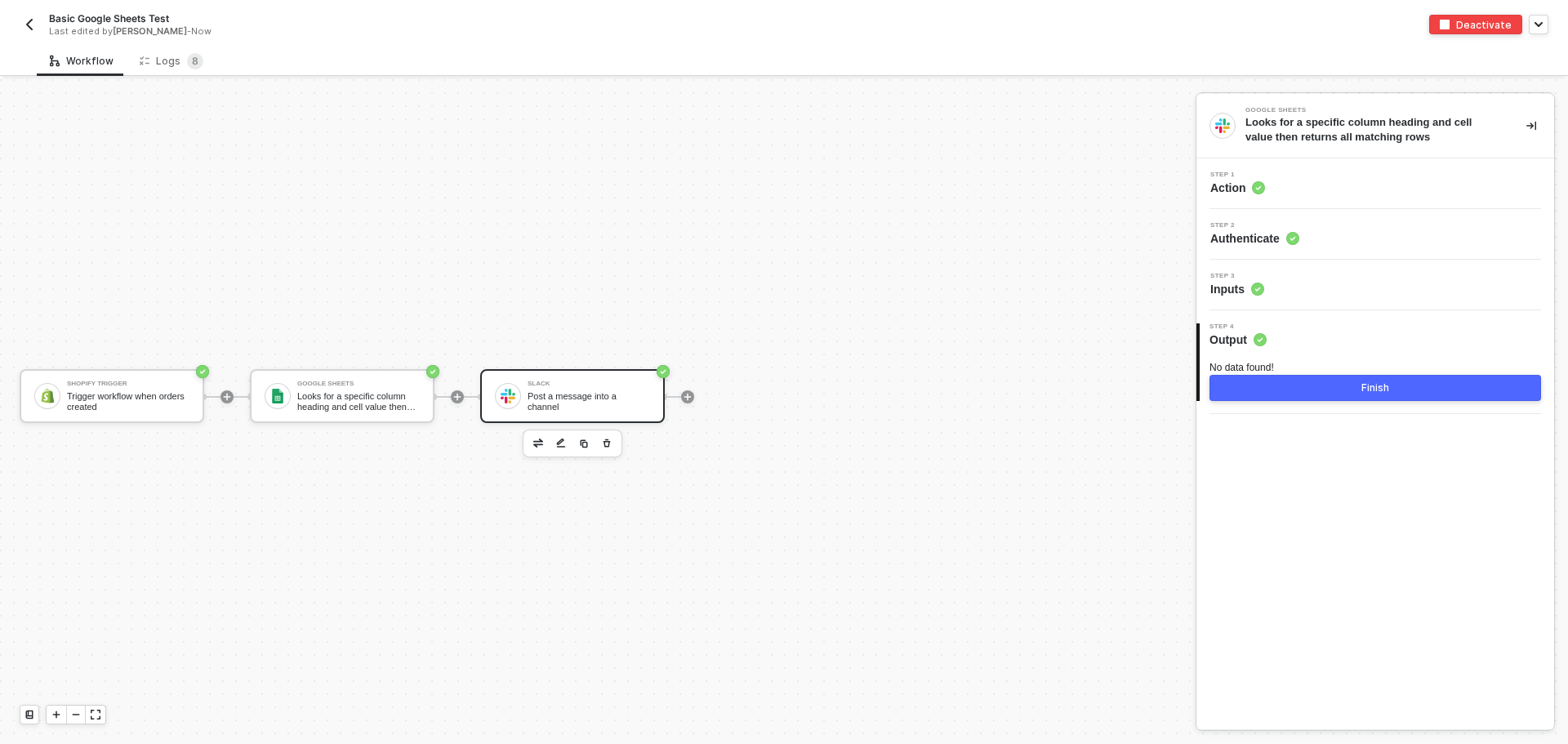
click at [1329, 236] on div "Step 2 Authenticate" at bounding box center [1377, 234] width 354 height 24
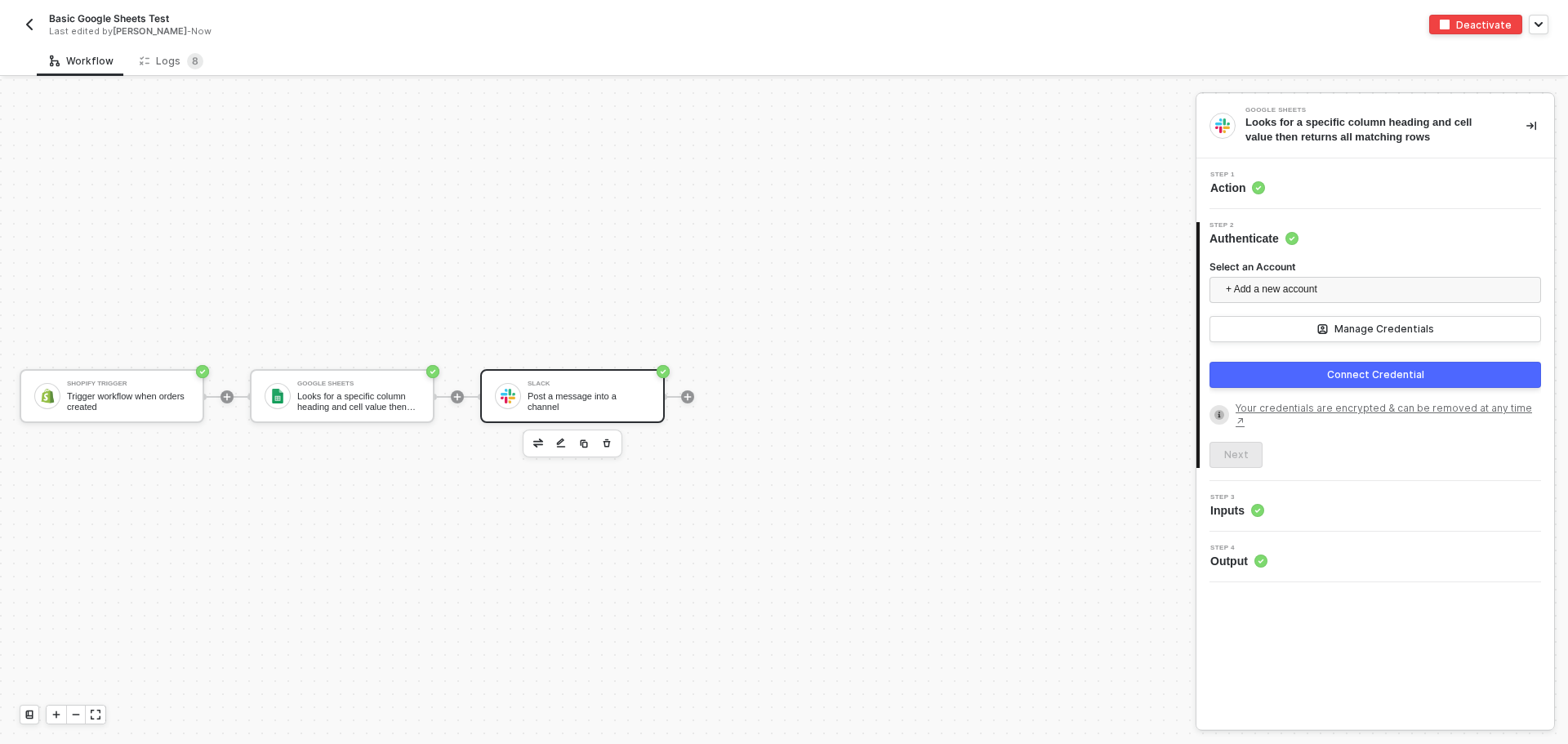
click at [1280, 508] on div "Step 3 Inputs" at bounding box center [1377, 506] width 354 height 24
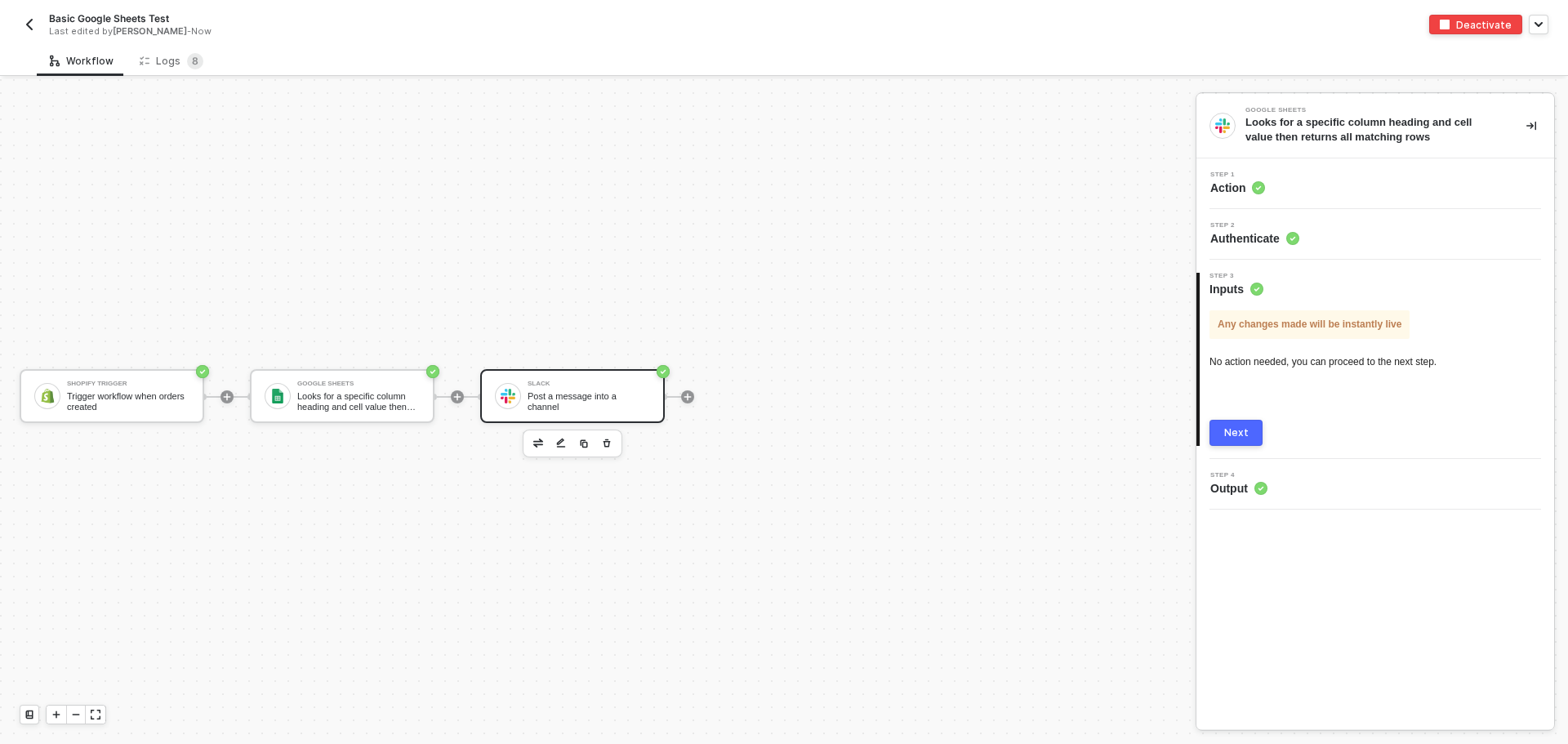
click at [1293, 198] on div "Step 1 Action" at bounding box center [1375, 183] width 358 height 51
click at [1318, 196] on div "Step 1 Action" at bounding box center [1375, 183] width 358 height 51
click at [1316, 184] on div "Step 1 Action" at bounding box center [1377, 183] width 354 height 24
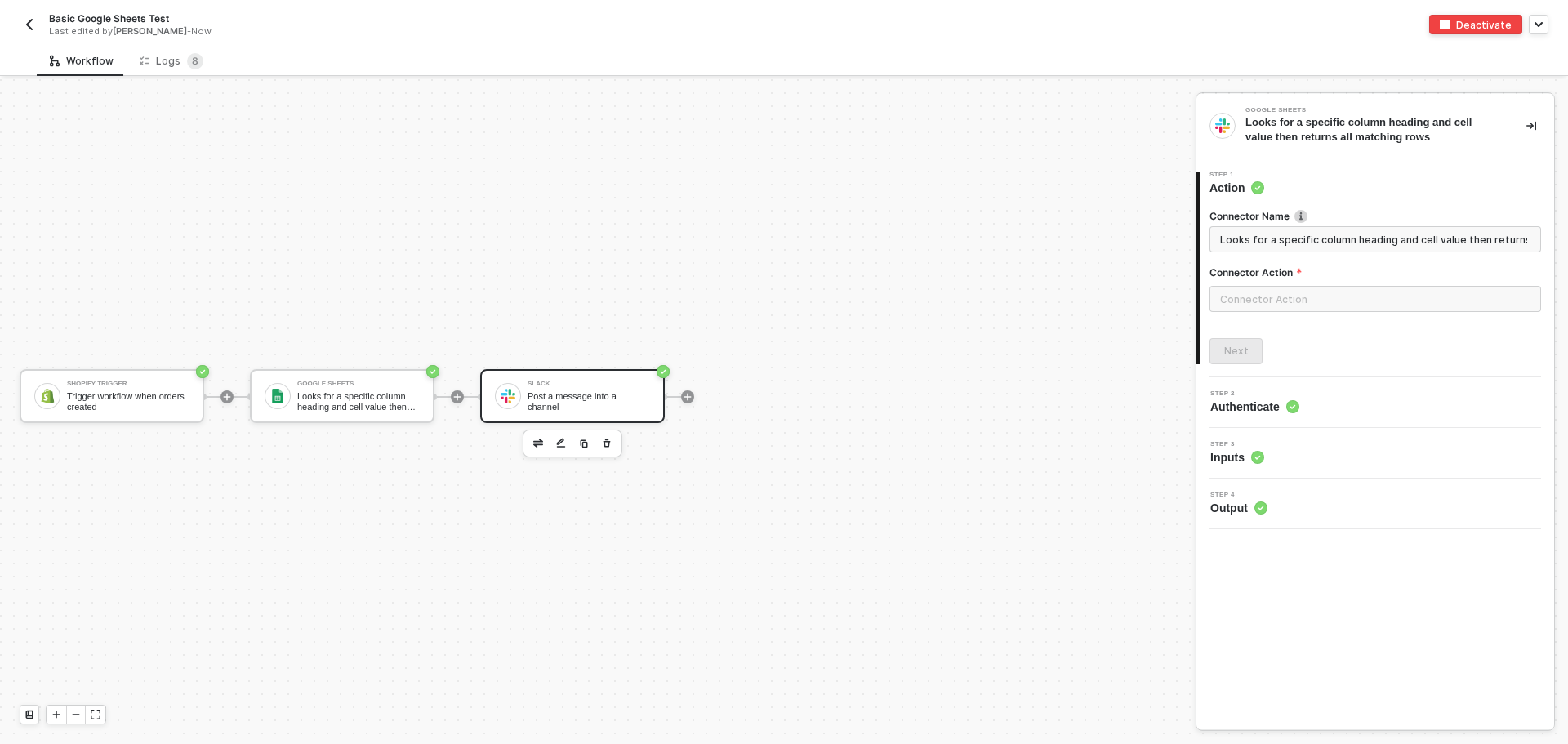
click at [33, 24] on img "button" at bounding box center [29, 24] width 13 height 13
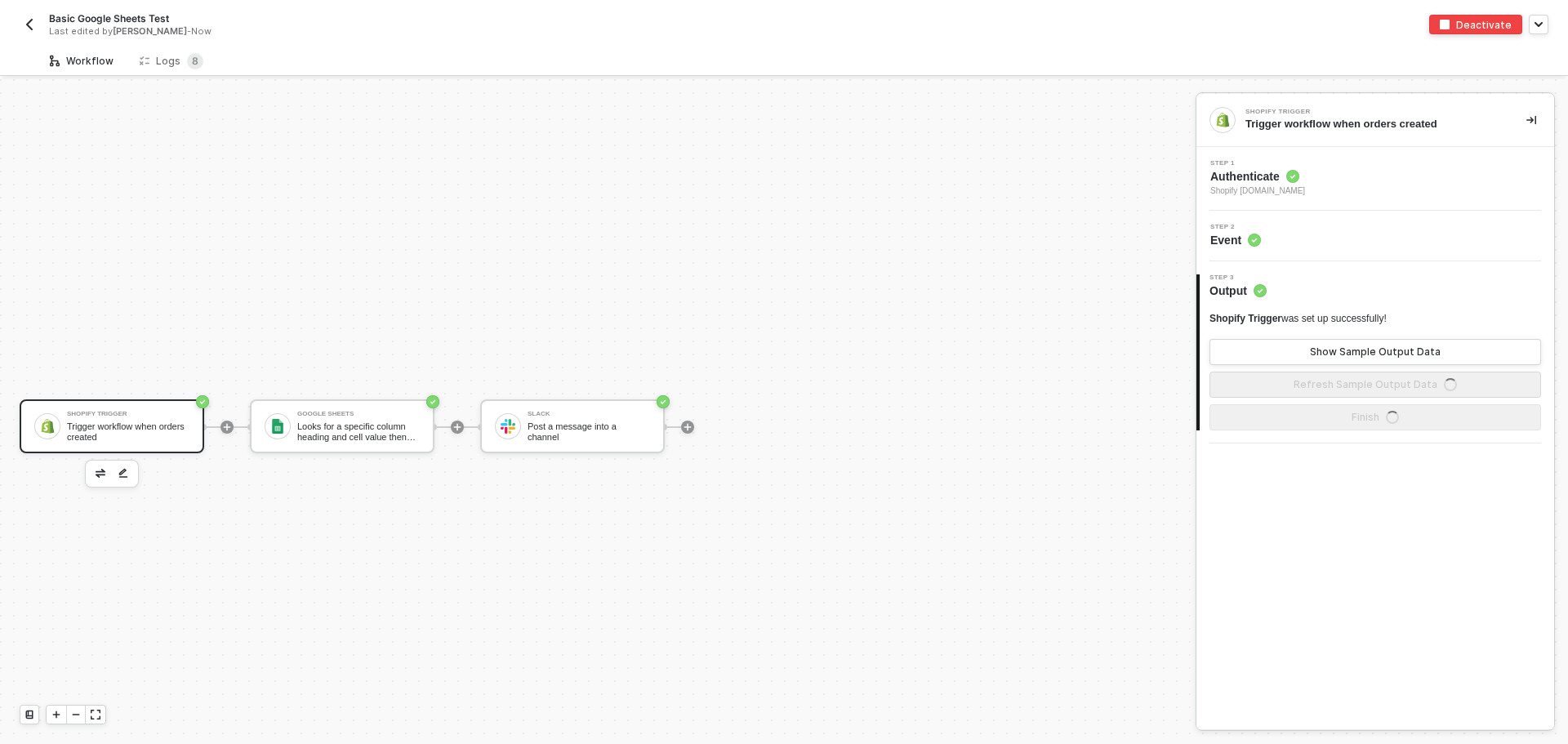
scroll to position [31, 0]
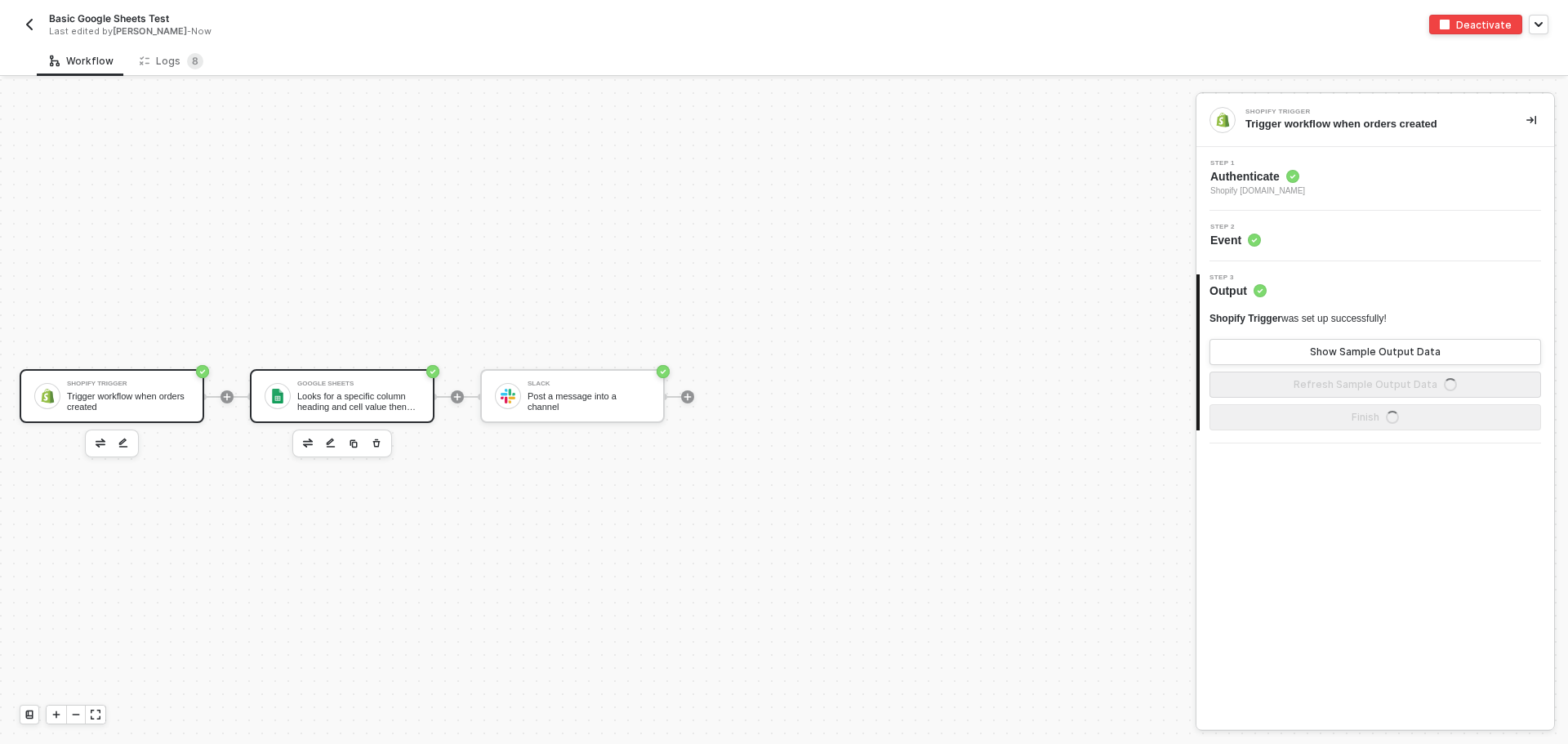
click at [320, 403] on div "Looks for a specific column heading and cell value then returns all matching ro…" at bounding box center [358, 401] width 122 height 20
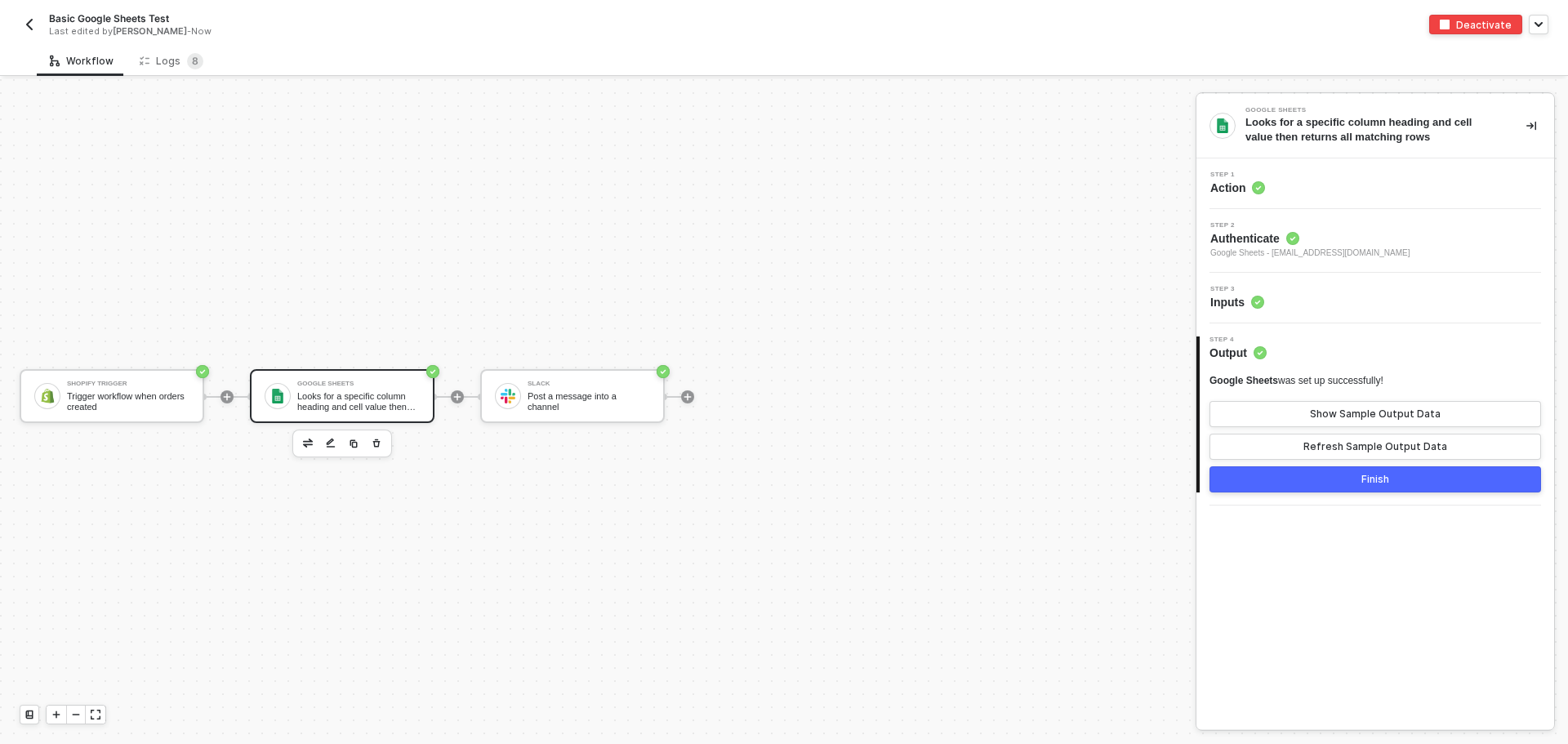
click at [1352, 246] on span "Google Sheets - [EMAIL_ADDRESS][DOMAIN_NAME]" at bounding box center [1310, 252] width 200 height 13
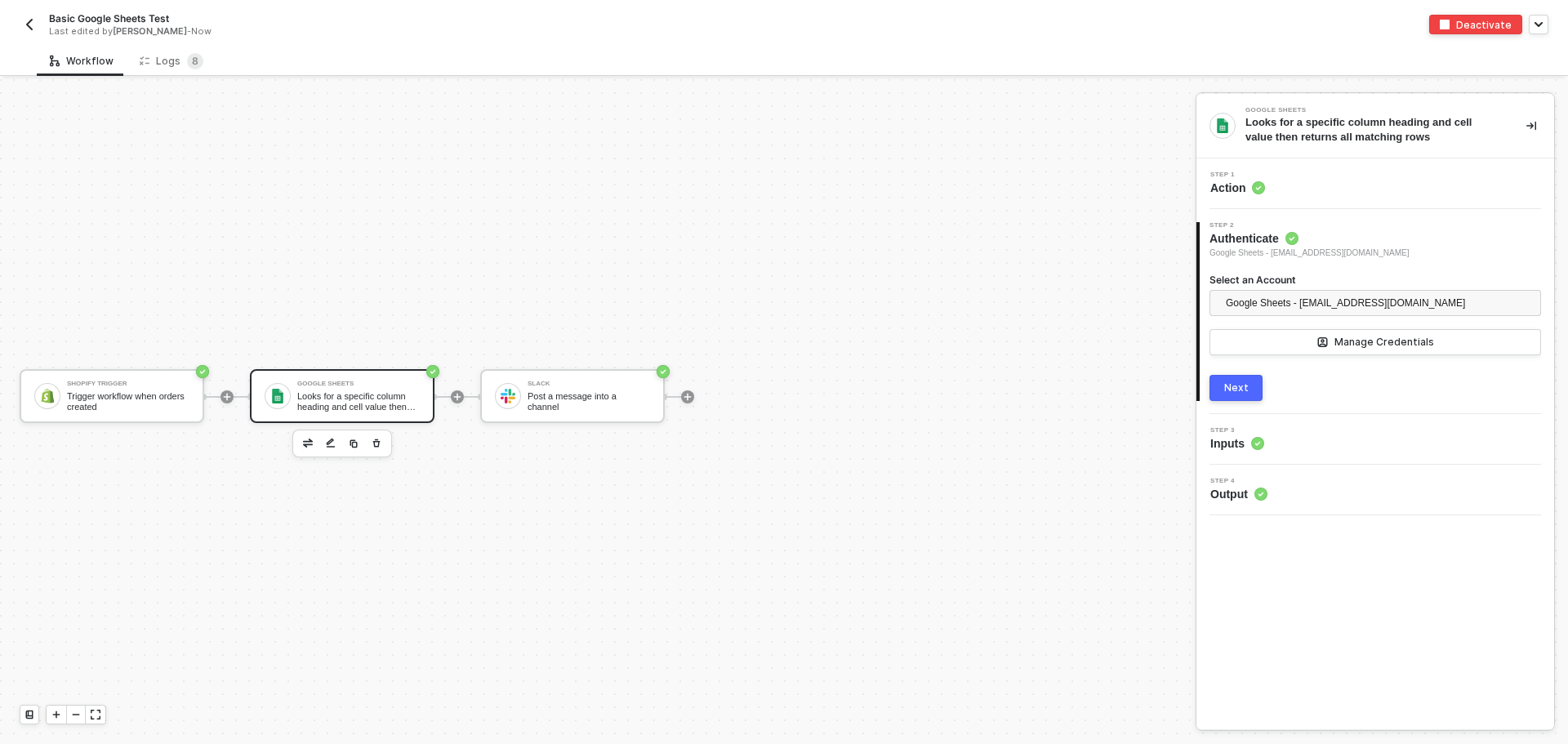
click at [1241, 385] on div "Next" at bounding box center [1236, 388] width 24 height 13
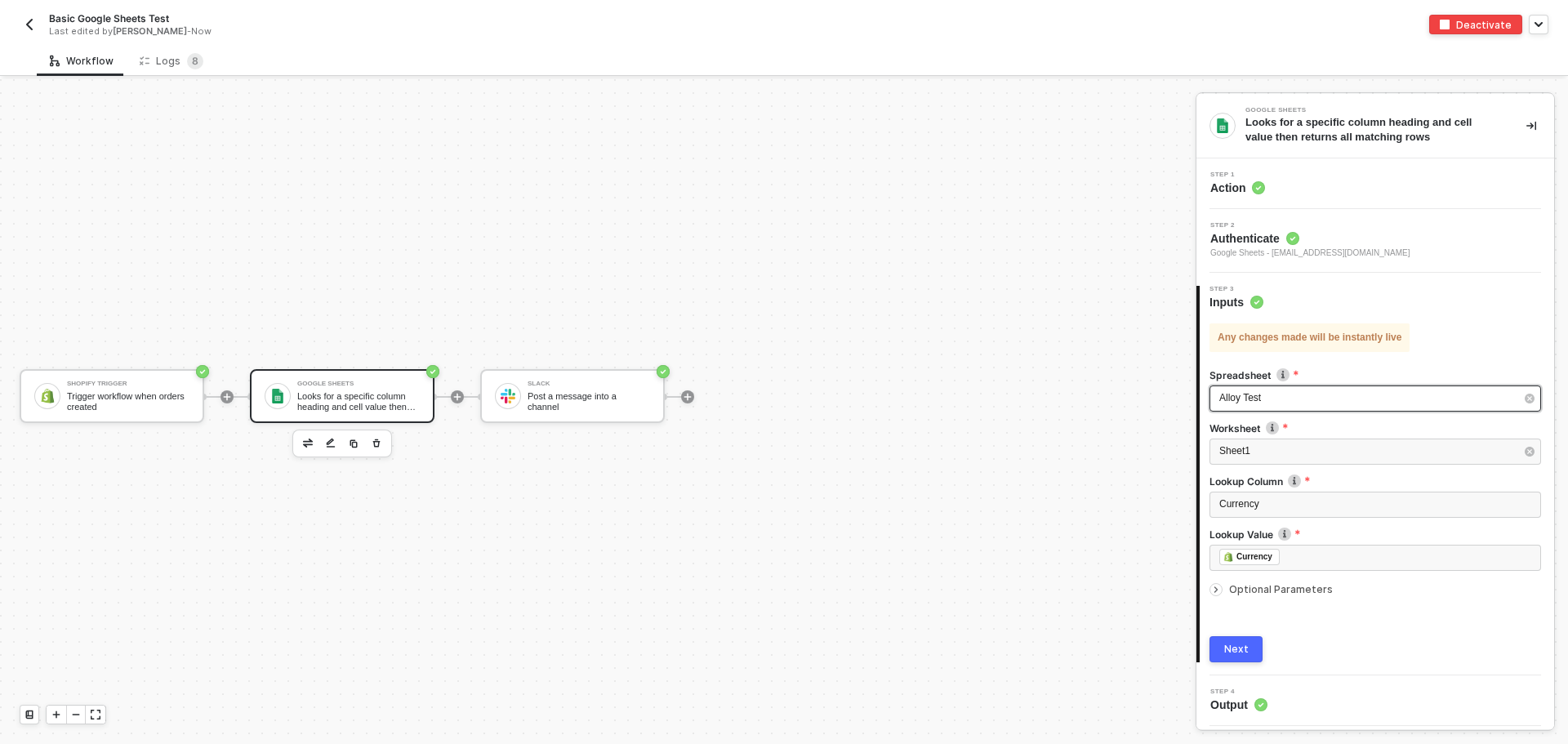
click at [1310, 400] on div "Alloy Test" at bounding box center [1366, 398] width 296 height 16
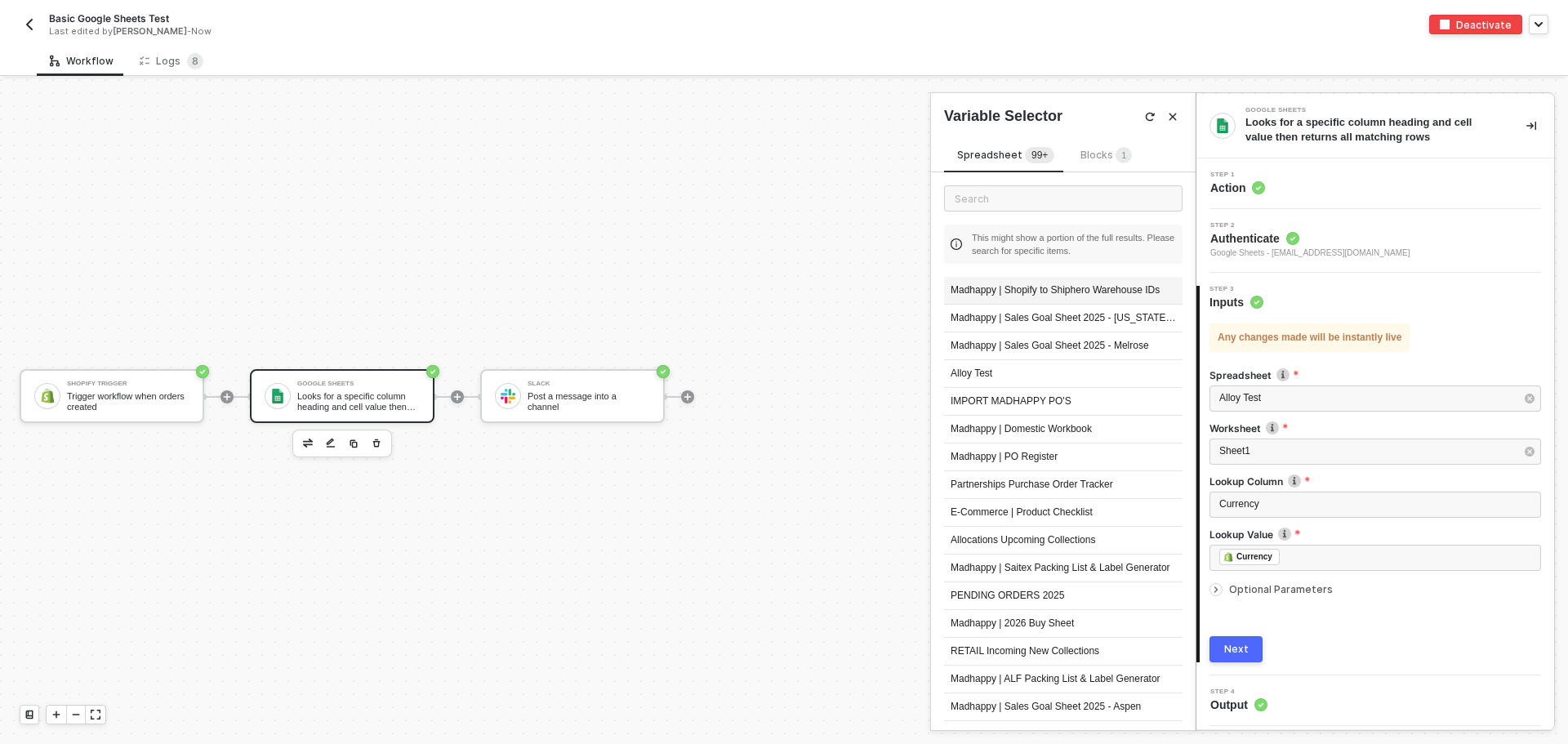
click at [1053, 301] on div "Madhappy | Shopify to Shiphero Warehouse IDs" at bounding box center [1063, 291] width 238 height 28
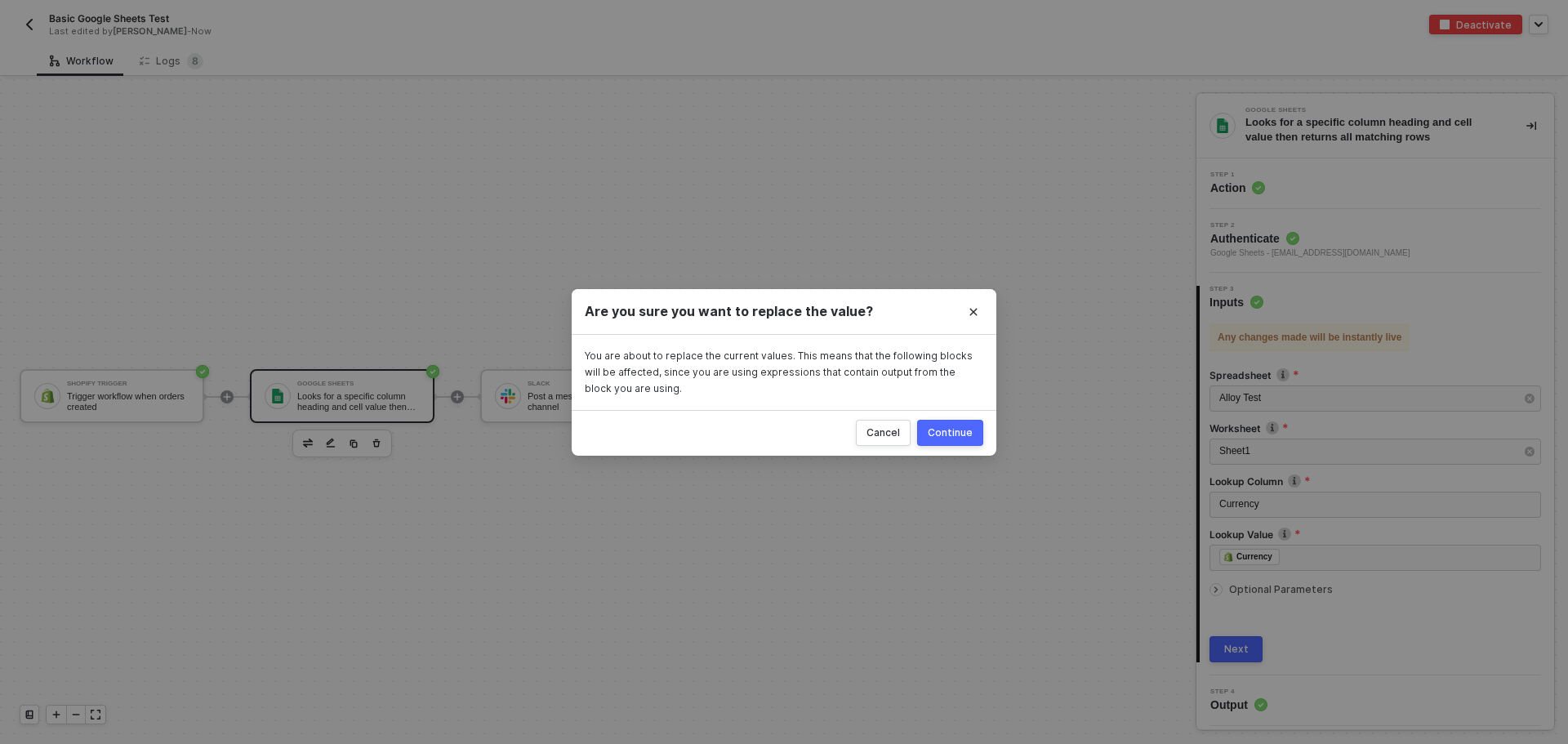
click at [966, 431] on div "Continue" at bounding box center [949, 432] width 45 height 13
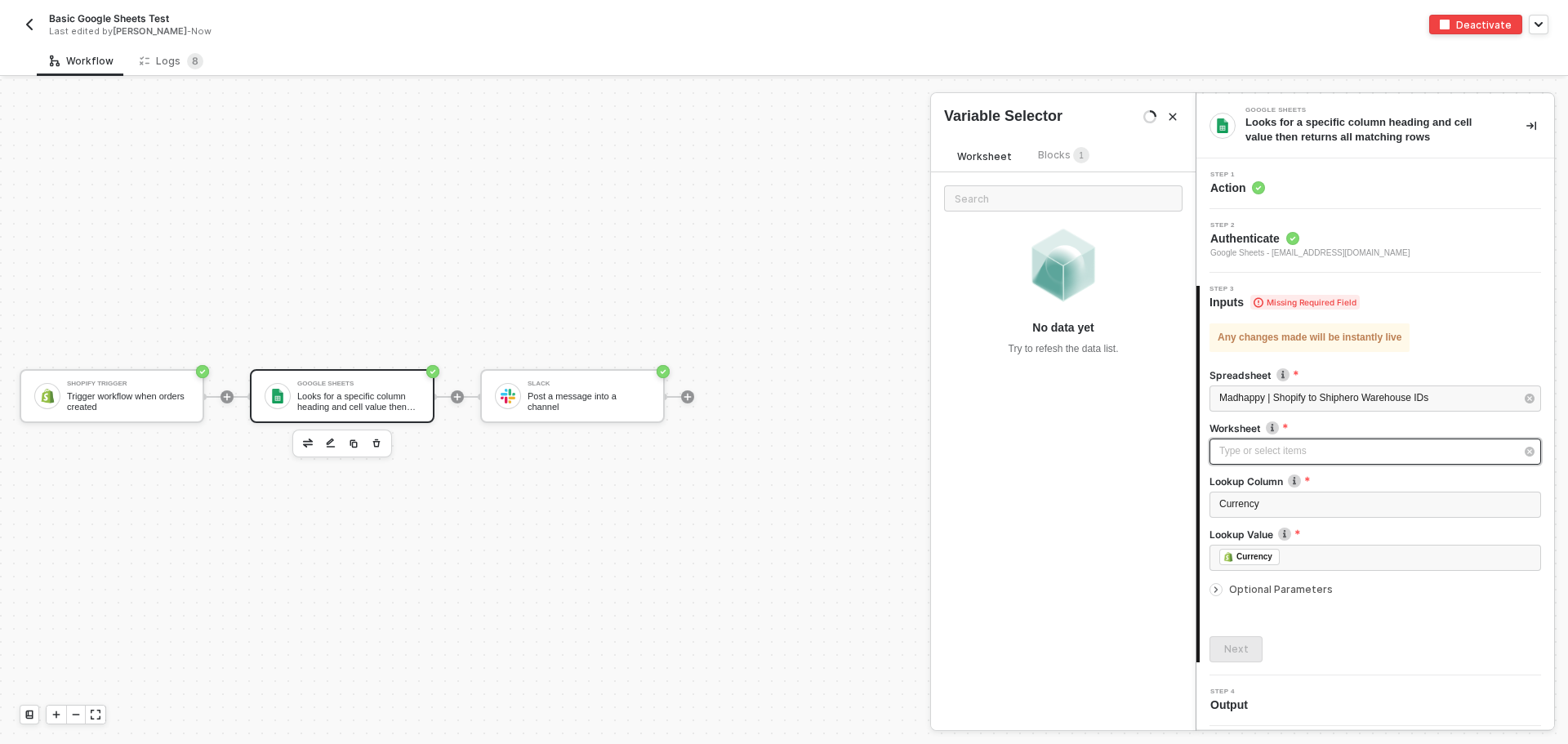
click at [1284, 452] on div "Type or select items ﻿" at bounding box center [1366, 451] width 296 height 16
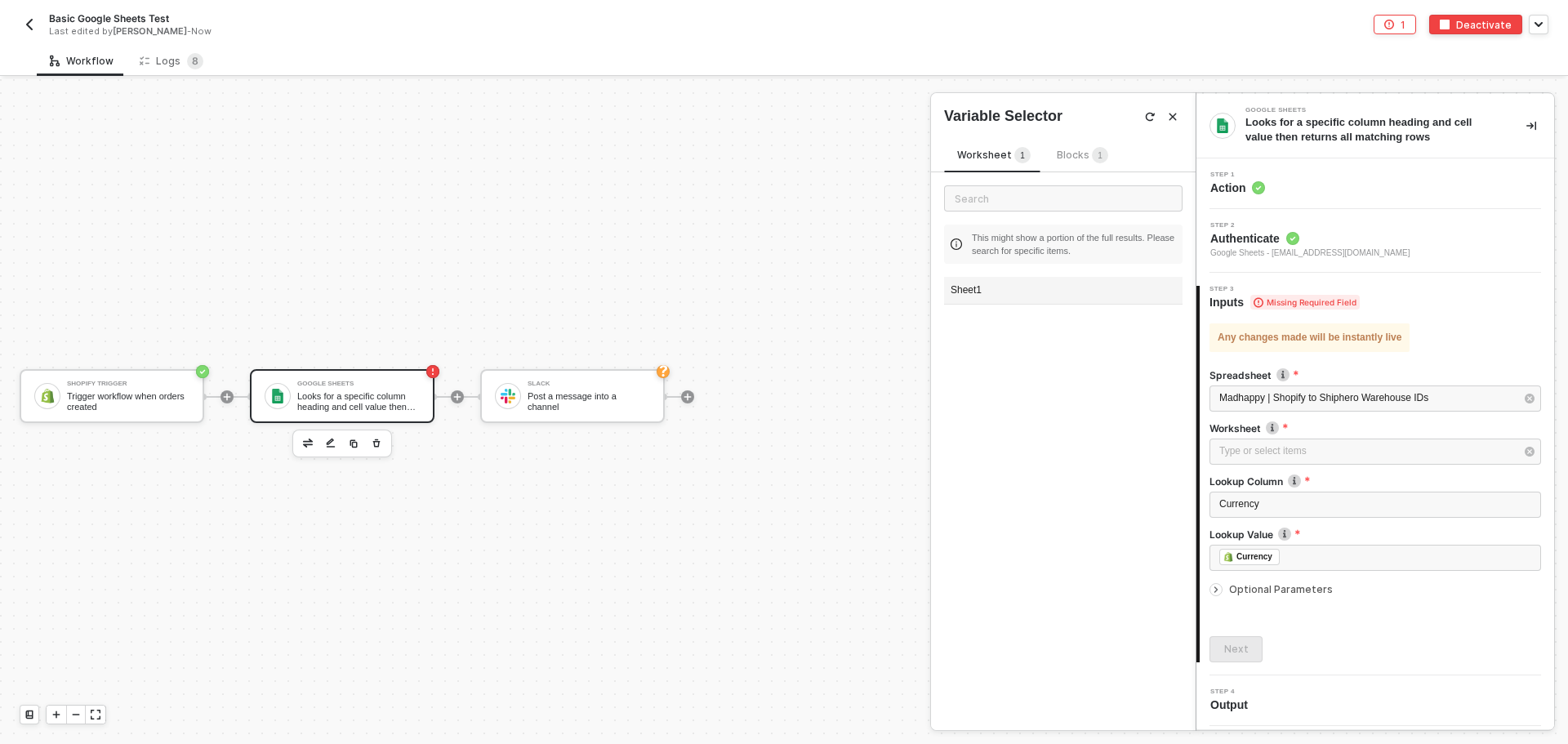
click at [1008, 299] on div "Sheet1" at bounding box center [1063, 291] width 238 height 28
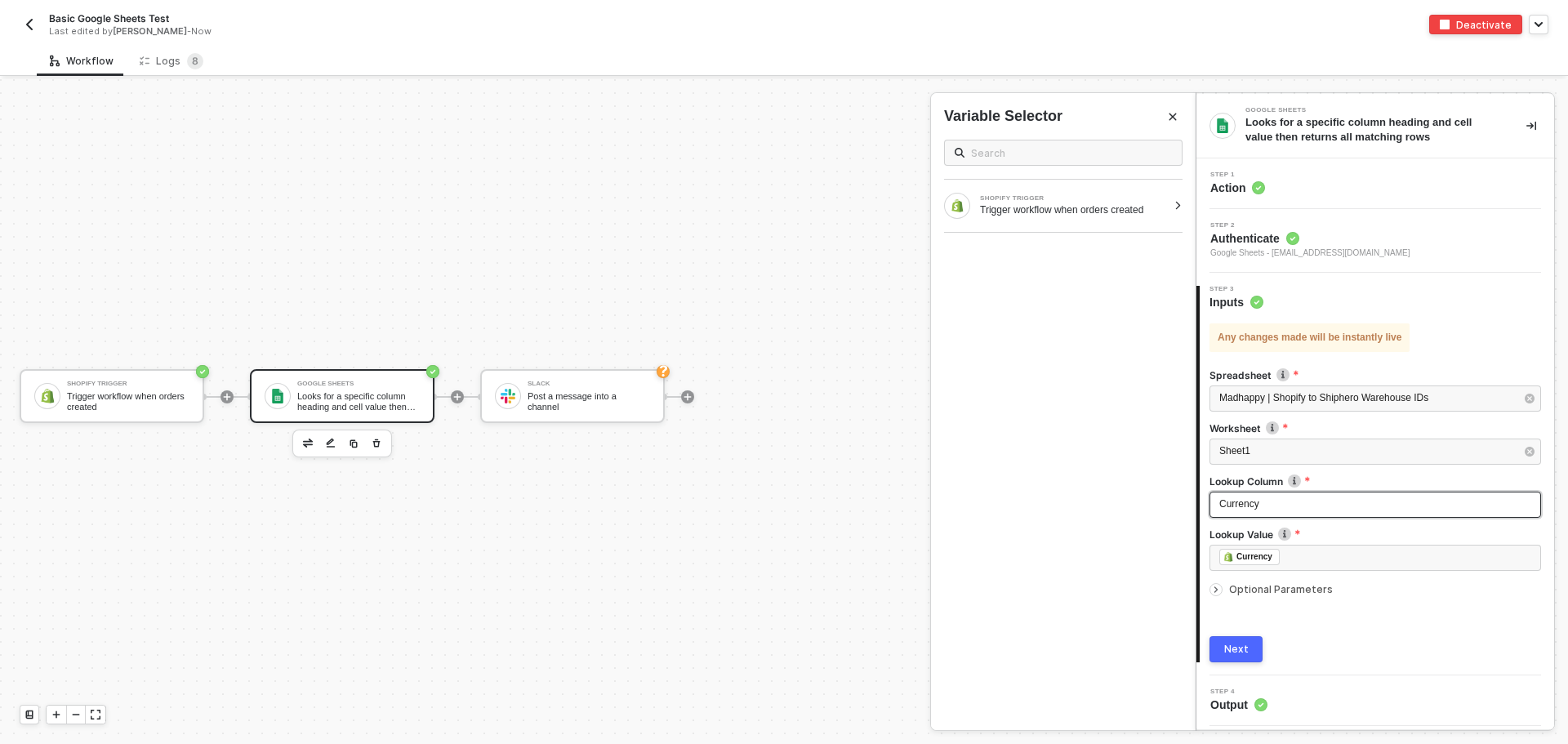
drag, startPoint x: 1289, startPoint y: 509, endPoint x: 1163, endPoint y: 505, distance: 126.1
click at [1195, 505] on div "Google Sheets Looks for a specific column heading and cell value then returns a…" at bounding box center [1381, 411] width 372 height 665
drag, startPoint x: 1303, startPoint y: 506, endPoint x: 1166, endPoint y: 507, distance: 137.0
click at [1195, 507] on div "Google Sheets Looks for a specific column heading and cell value then returns a…" at bounding box center [1381, 411] width 372 height 665
click at [1317, 561] on div "﻿ ﻿ Currency ﻿" at bounding box center [1374, 557] width 312 height 18
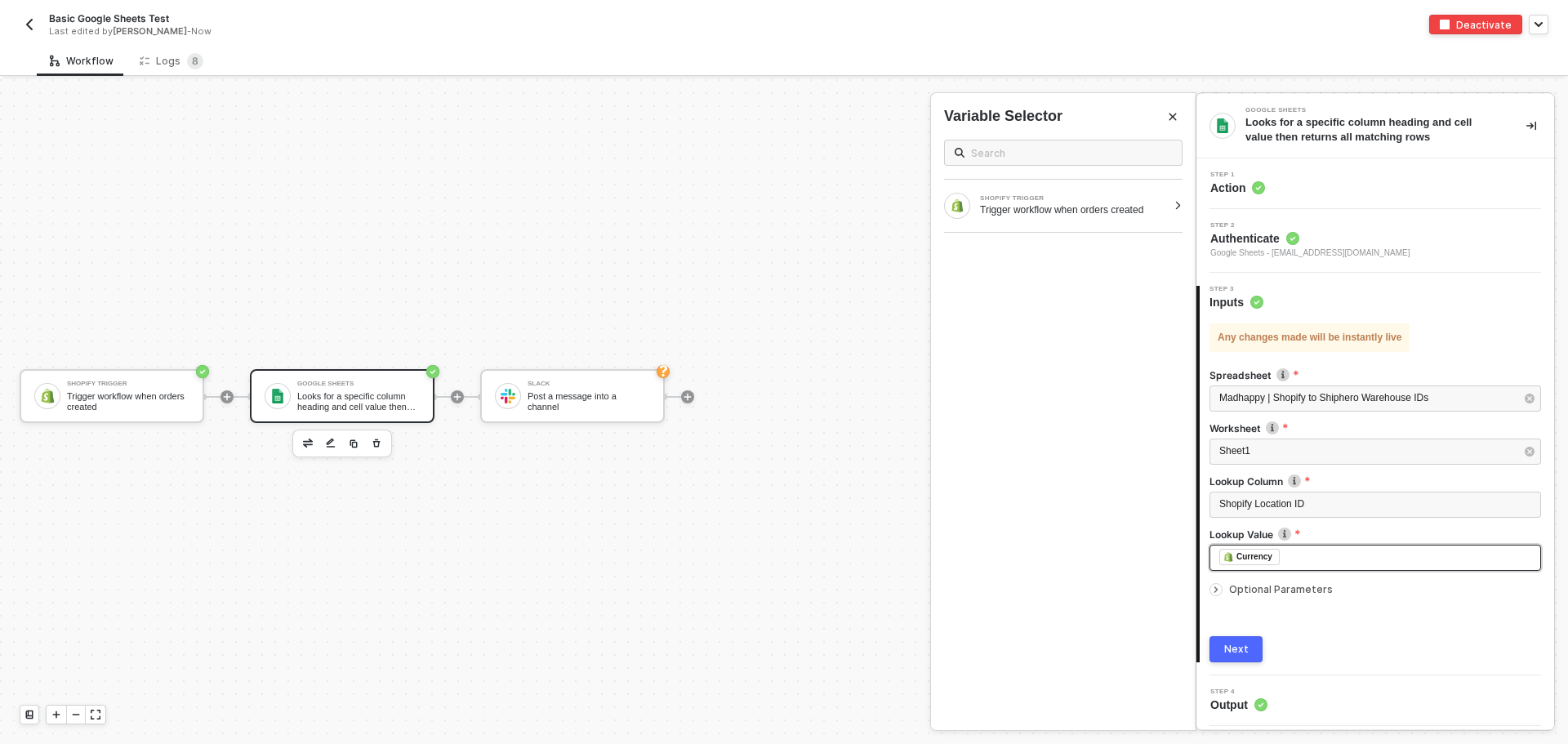
click at [1319, 558] on div "﻿ ﻿ Currency ﻿" at bounding box center [1374, 557] width 312 height 18
click at [1065, 206] on div "Trigger workflow when orders created" at bounding box center [1073, 210] width 187 height 13
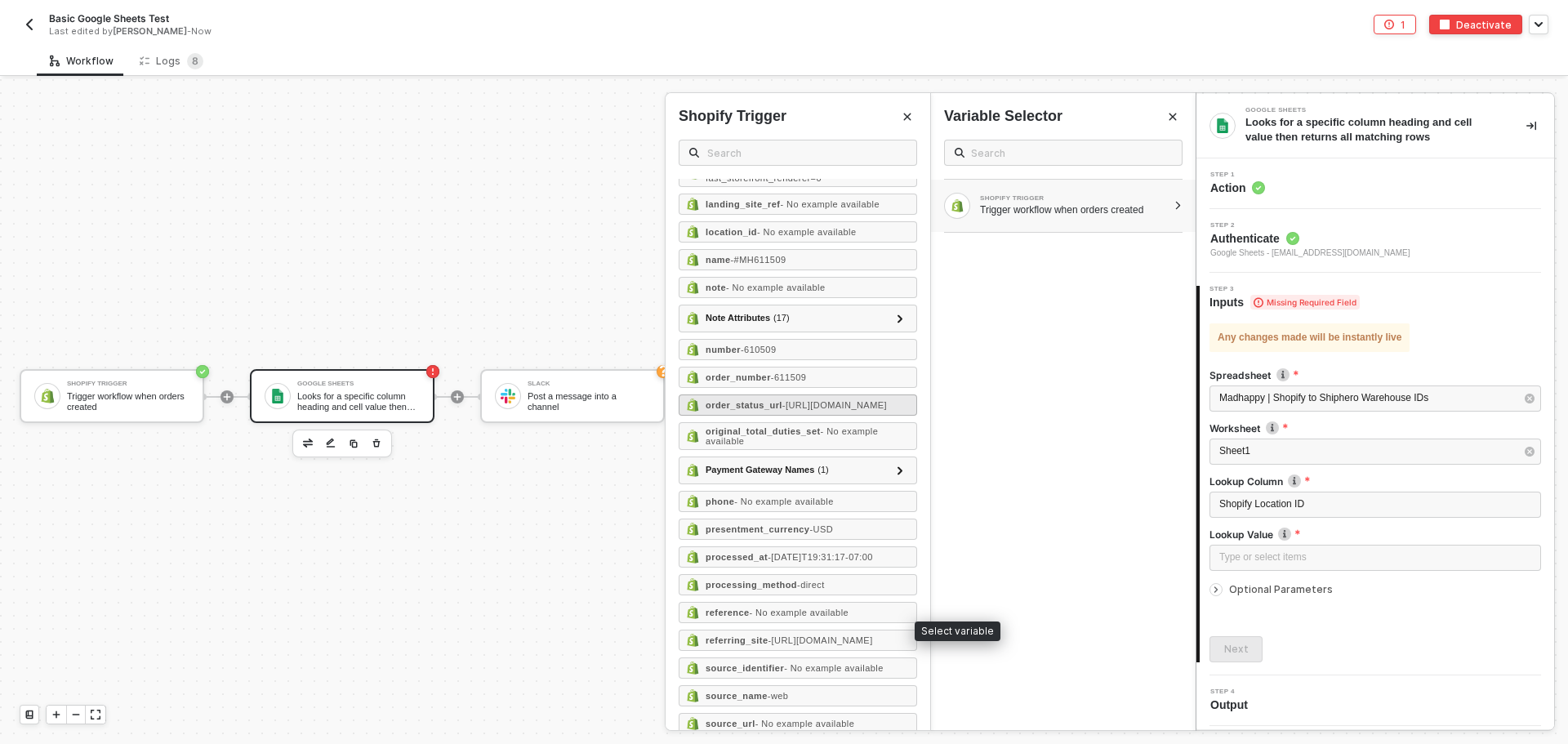
scroll to position [816, 0]
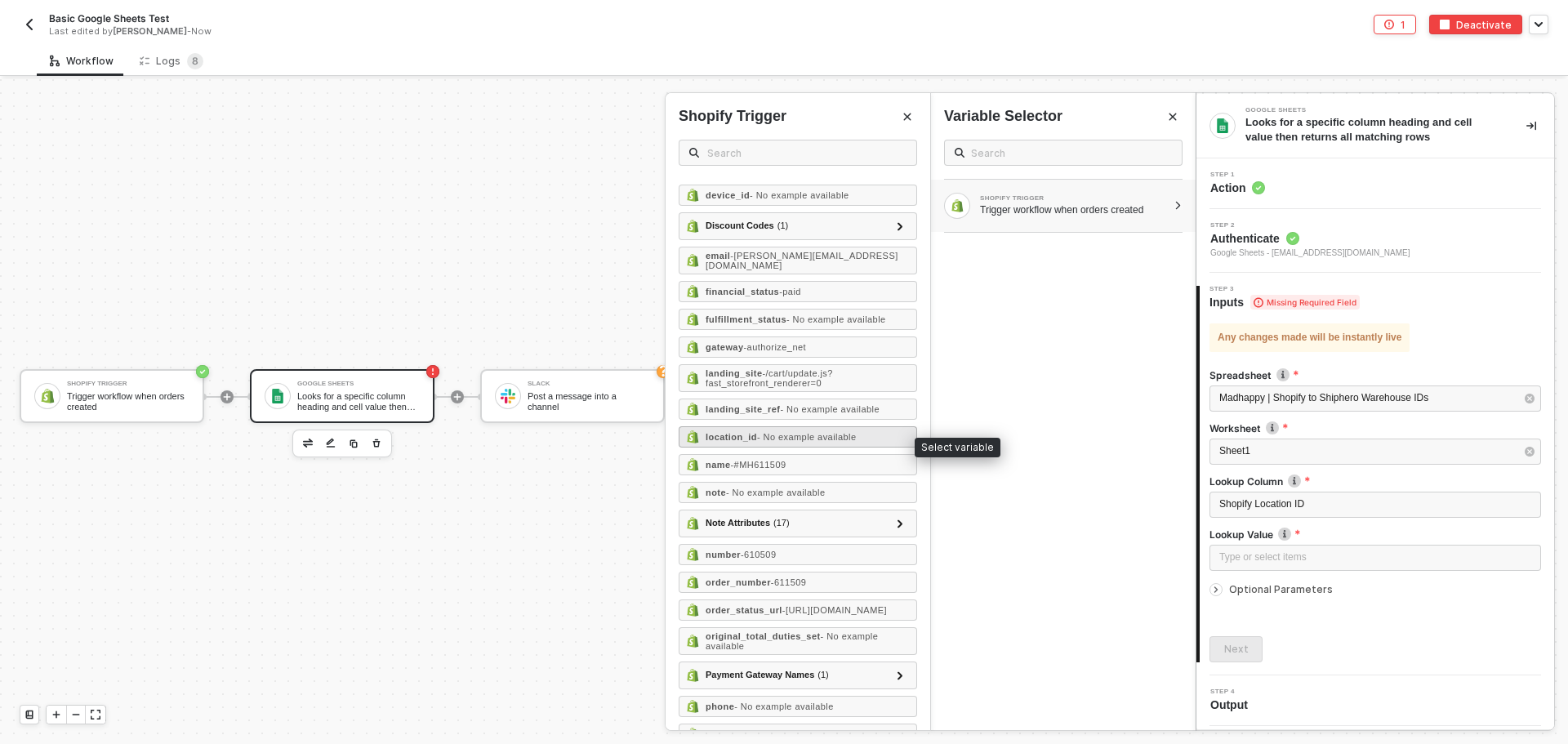
click at [801, 442] on span "- No example available" at bounding box center [807, 437] width 100 height 10
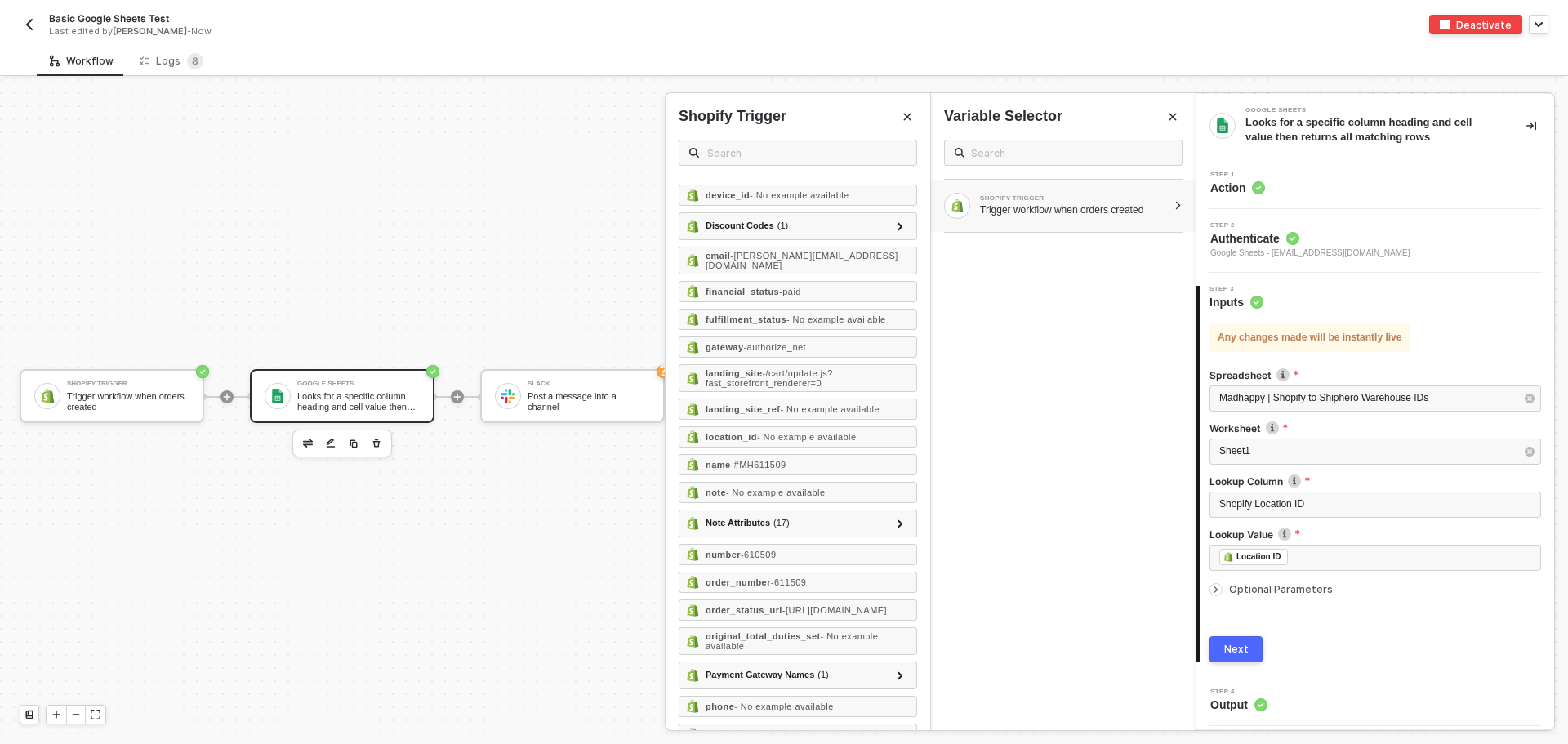
click at [1238, 598] on div "Optional Parameters" at bounding box center [1375, 589] width 332 height 18
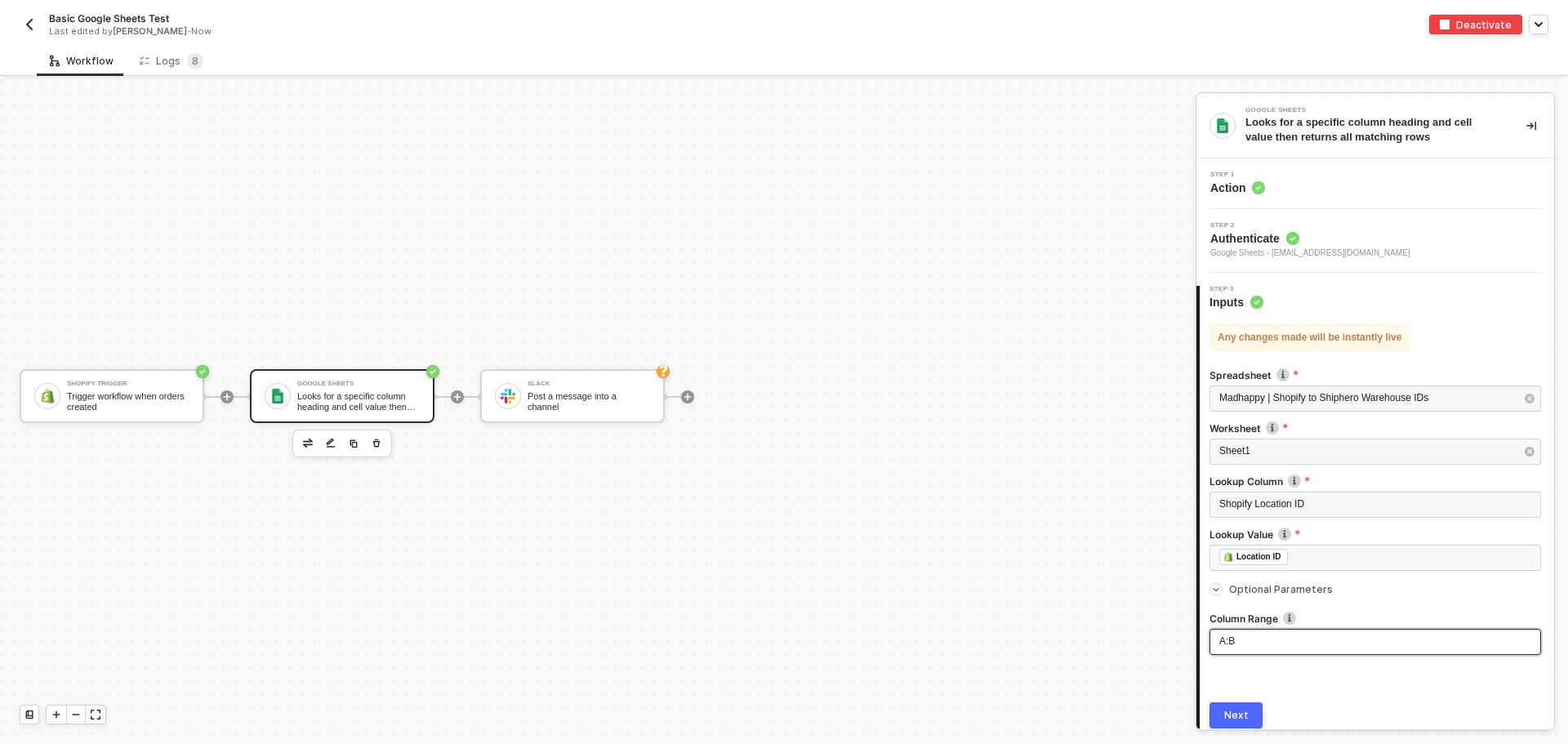
click at [1257, 648] on div "A:B" at bounding box center [1374, 642] width 312 height 16
click at [1241, 713] on div "Next" at bounding box center [1236, 715] width 24 height 13
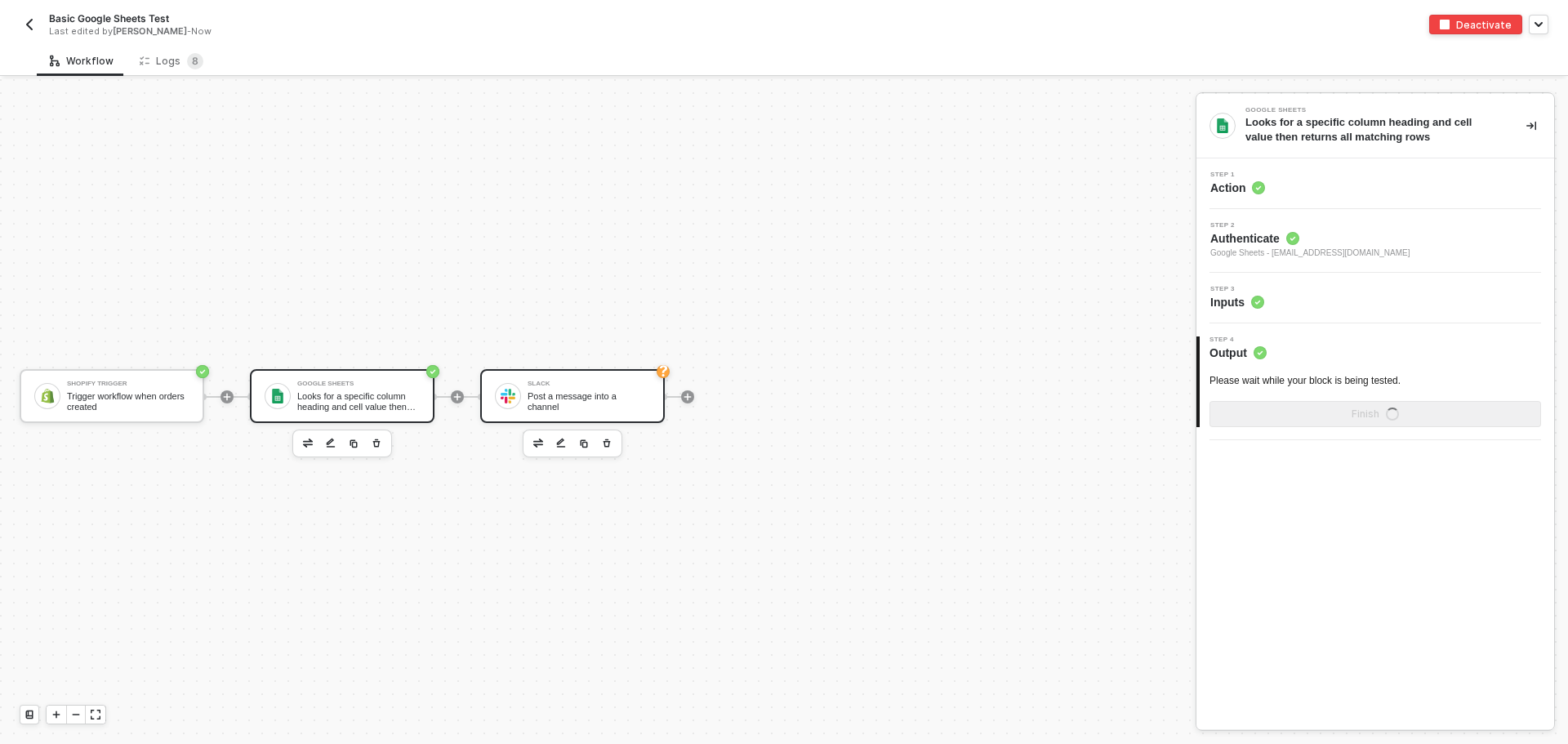
click at [558, 383] on div "Slack Post a message into a channel" at bounding box center [588, 396] width 122 height 31
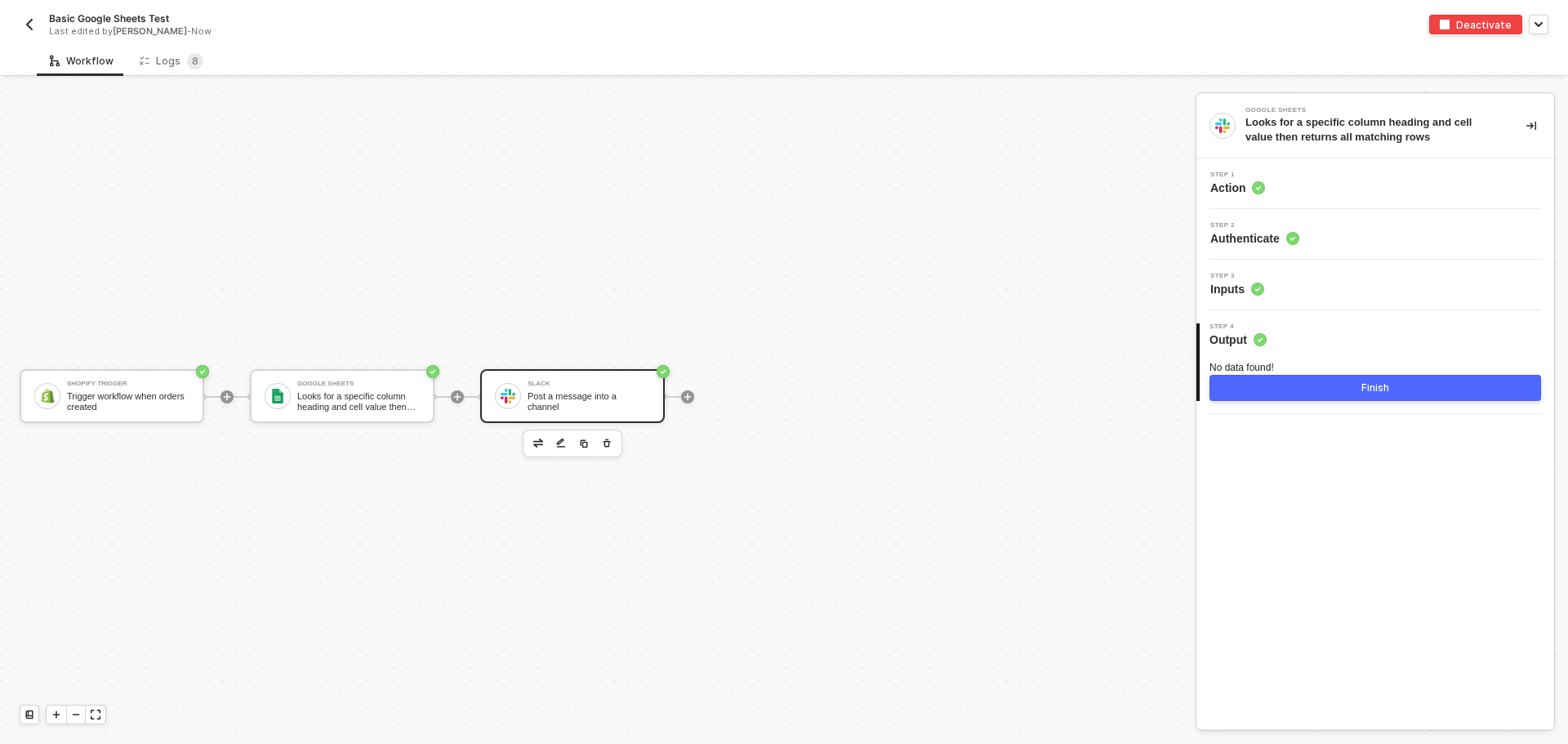
click at [1345, 182] on div "Step 1 Action" at bounding box center [1377, 183] width 354 height 24
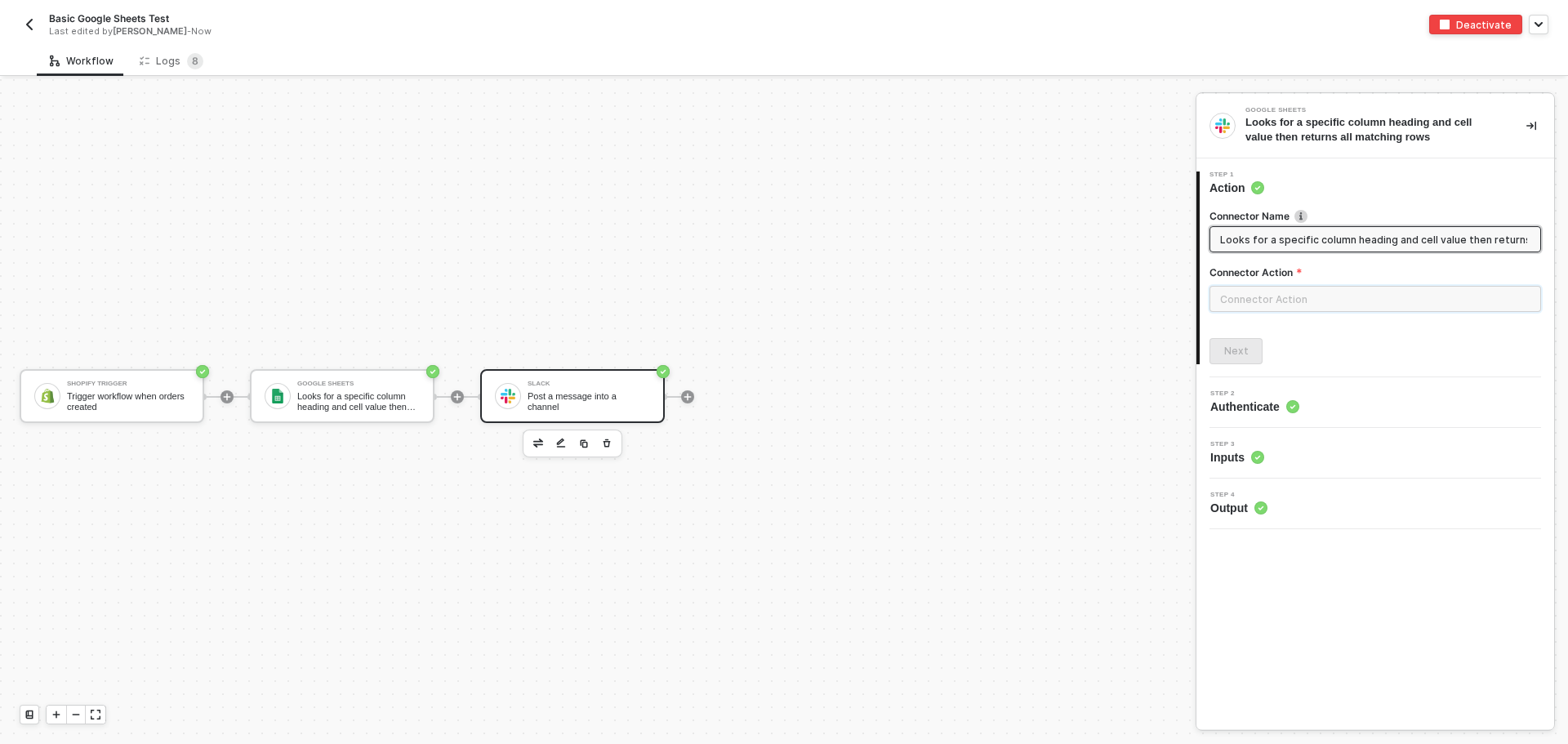
click at [1289, 300] on input "text" at bounding box center [1375, 299] width 332 height 26
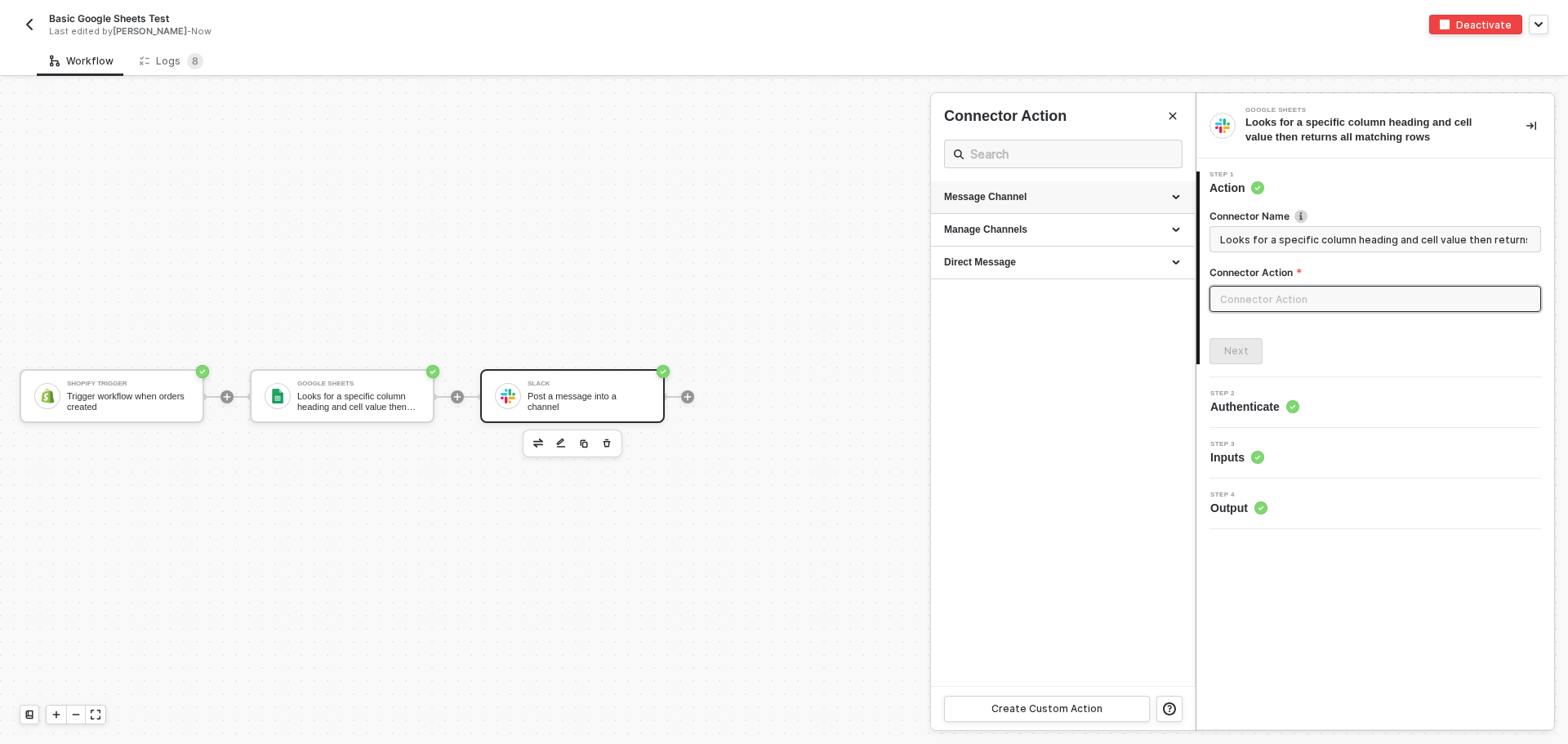
click at [1064, 208] on div "Message Channel" at bounding box center [1063, 197] width 264 height 32
click at [997, 228] on div "Post" at bounding box center [1063, 228] width 237 height 14
type input "Message Channel - Post"
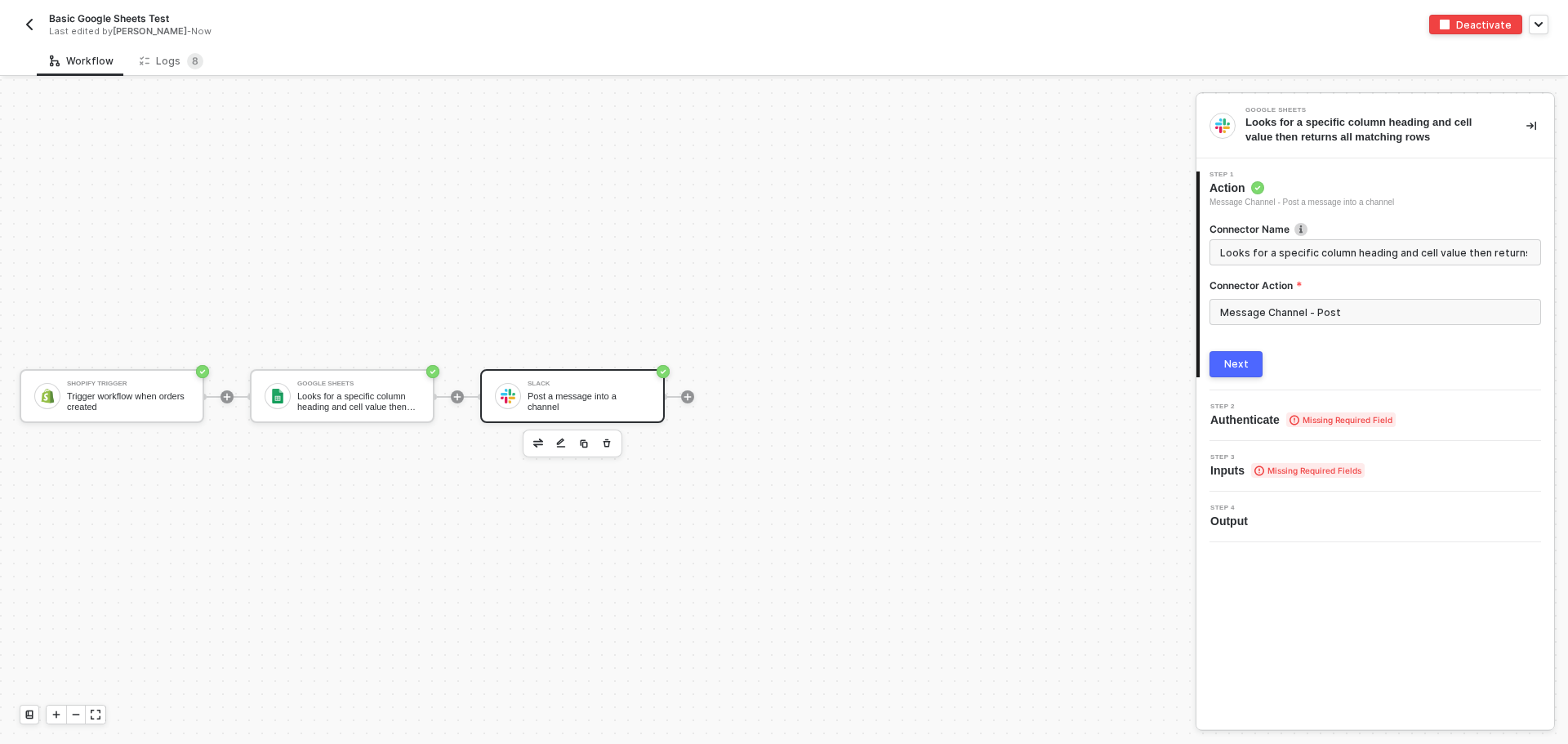
click at [1248, 367] on button "Next" at bounding box center [1235, 364] width 53 height 26
click at [1221, 363] on button "Next" at bounding box center [1235, 364] width 53 height 26
click at [1290, 416] on icon at bounding box center [1294, 420] width 10 height 10
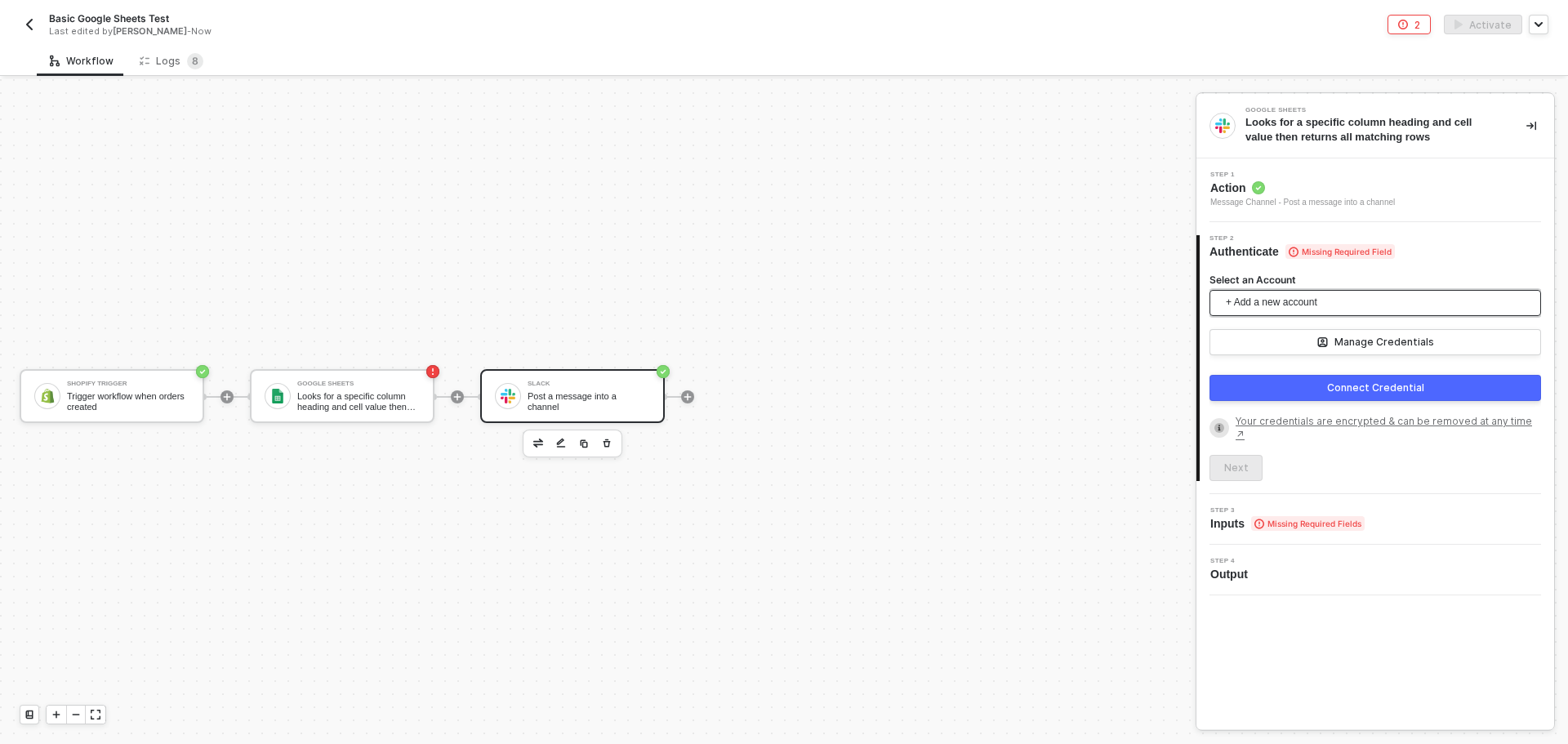
drag, startPoint x: 1303, startPoint y: 387, endPoint x: 1248, endPoint y: 295, distance: 107.2
click at [1248, 295] on form "Select an Account + Add a new account Manage Credentials Connect Credential You…" at bounding box center [1375, 357] width 332 height 169
click at [1248, 295] on span "+ Add a new account" at bounding box center [1379, 303] width 306 height 26
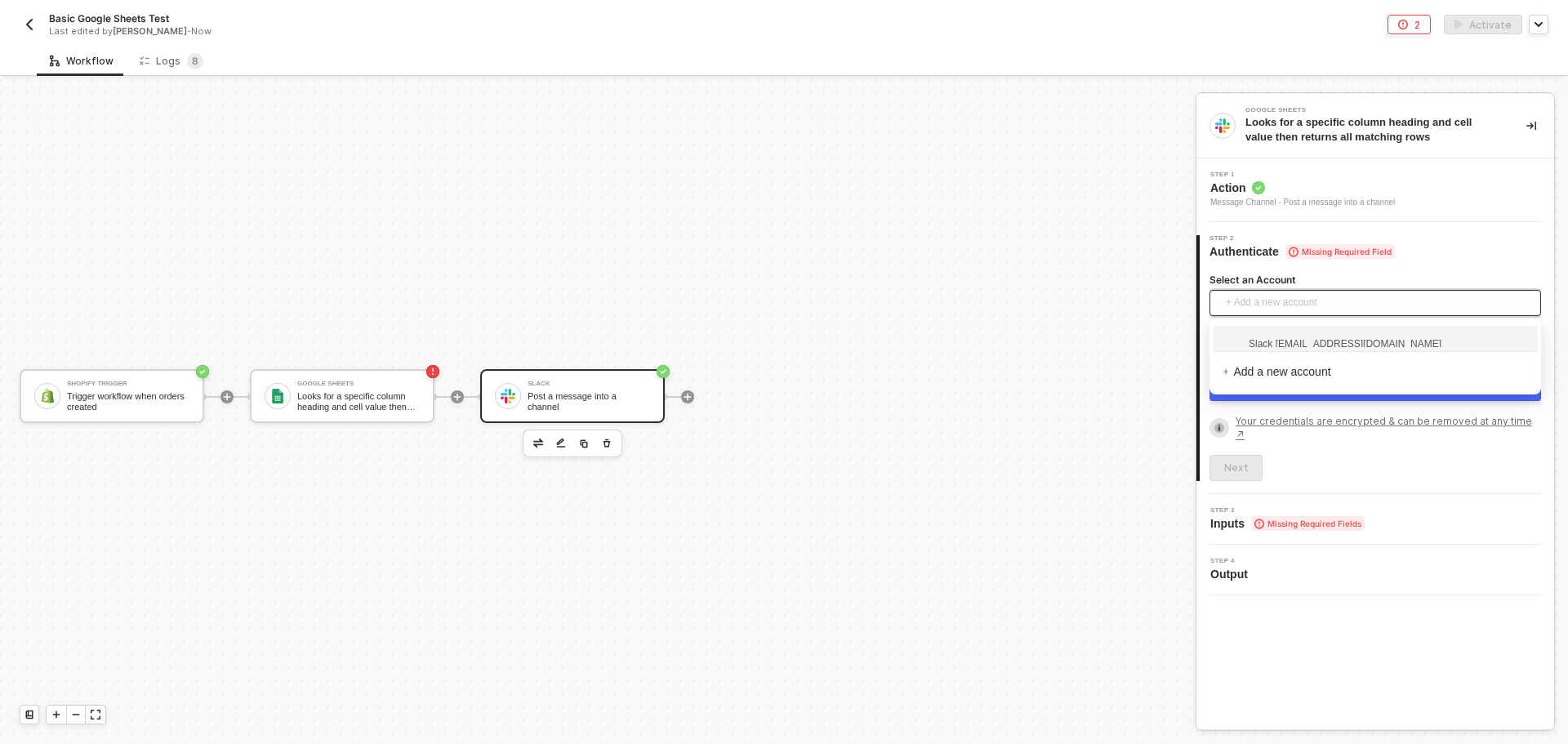
click at [1269, 336] on span "Slack todd@madhappy.com" at bounding box center [1331, 342] width 219 height 17
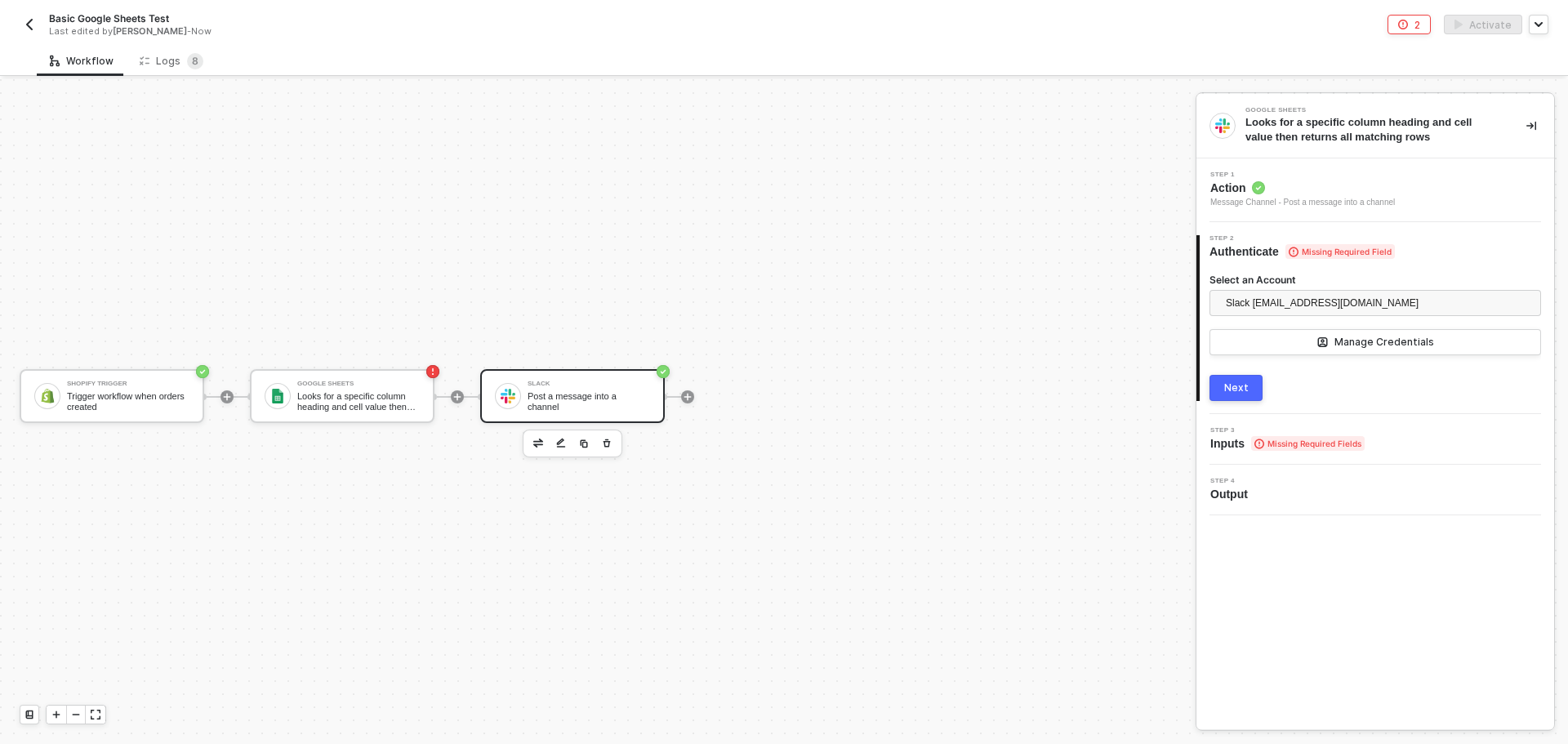
click at [1225, 388] on button "Next" at bounding box center [1235, 388] width 53 height 26
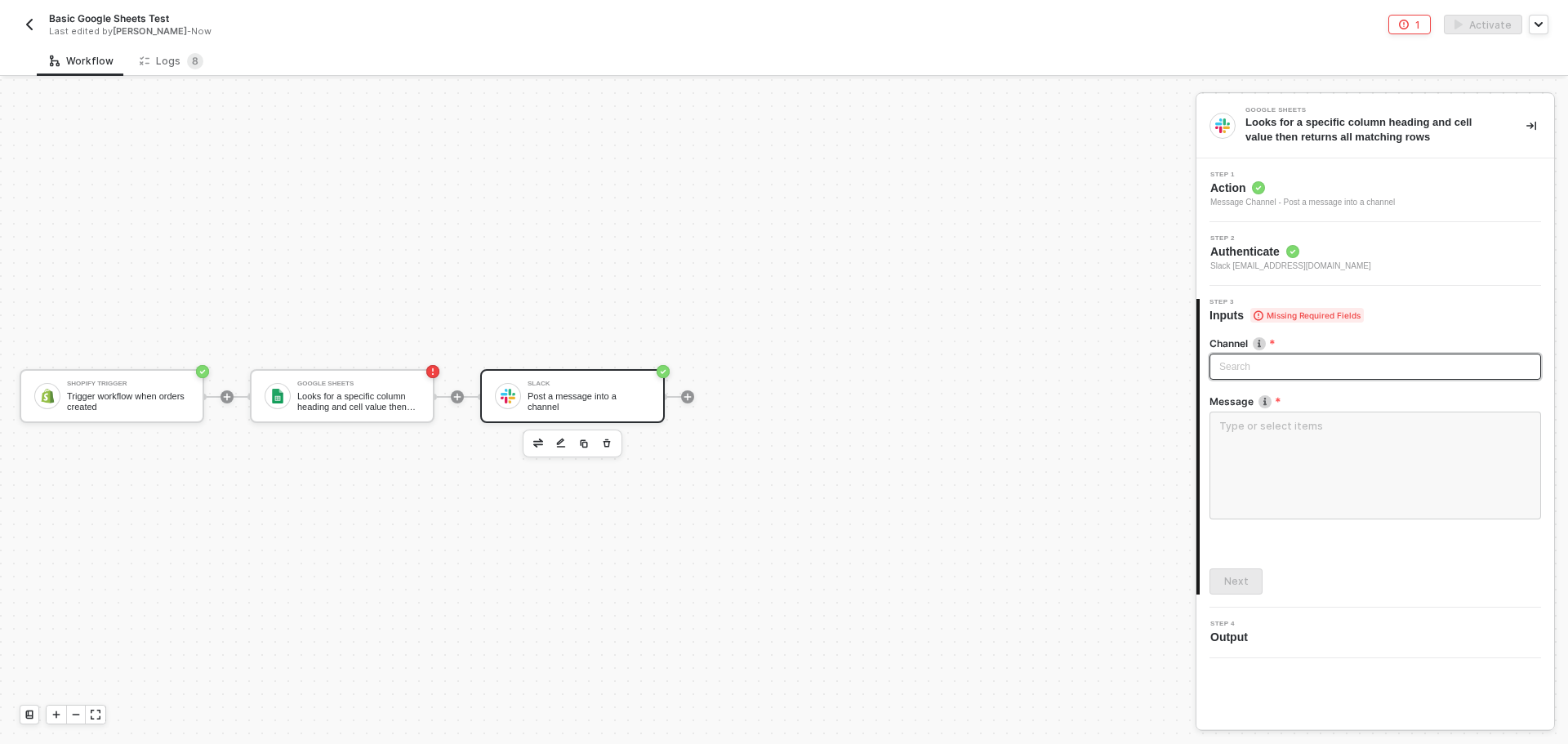
click at [1255, 366] on div "Search" at bounding box center [1375, 367] width 332 height 26
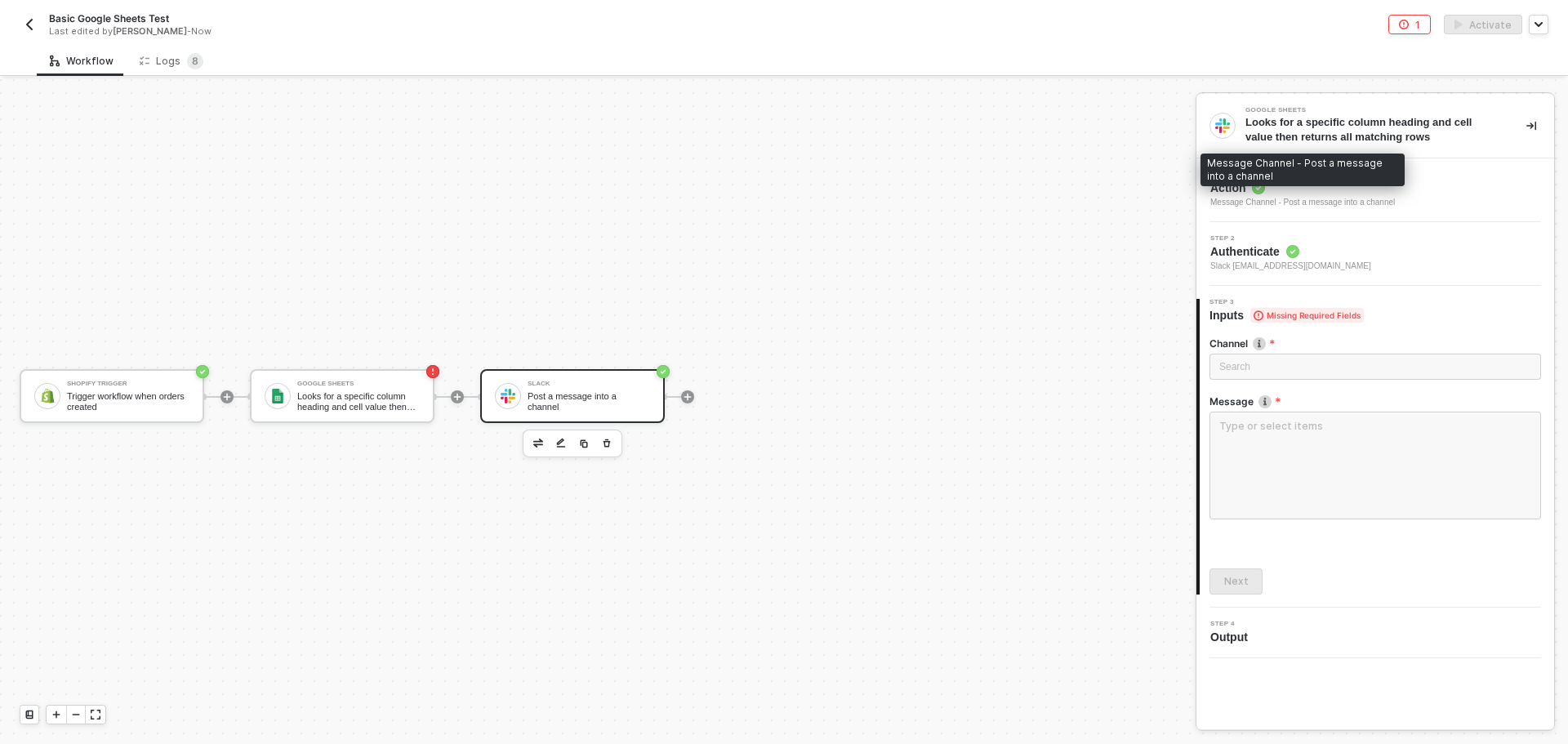
click at [1272, 205] on div "Message Channel - Post a message into a channel" at bounding box center [1302, 202] width 184 height 13
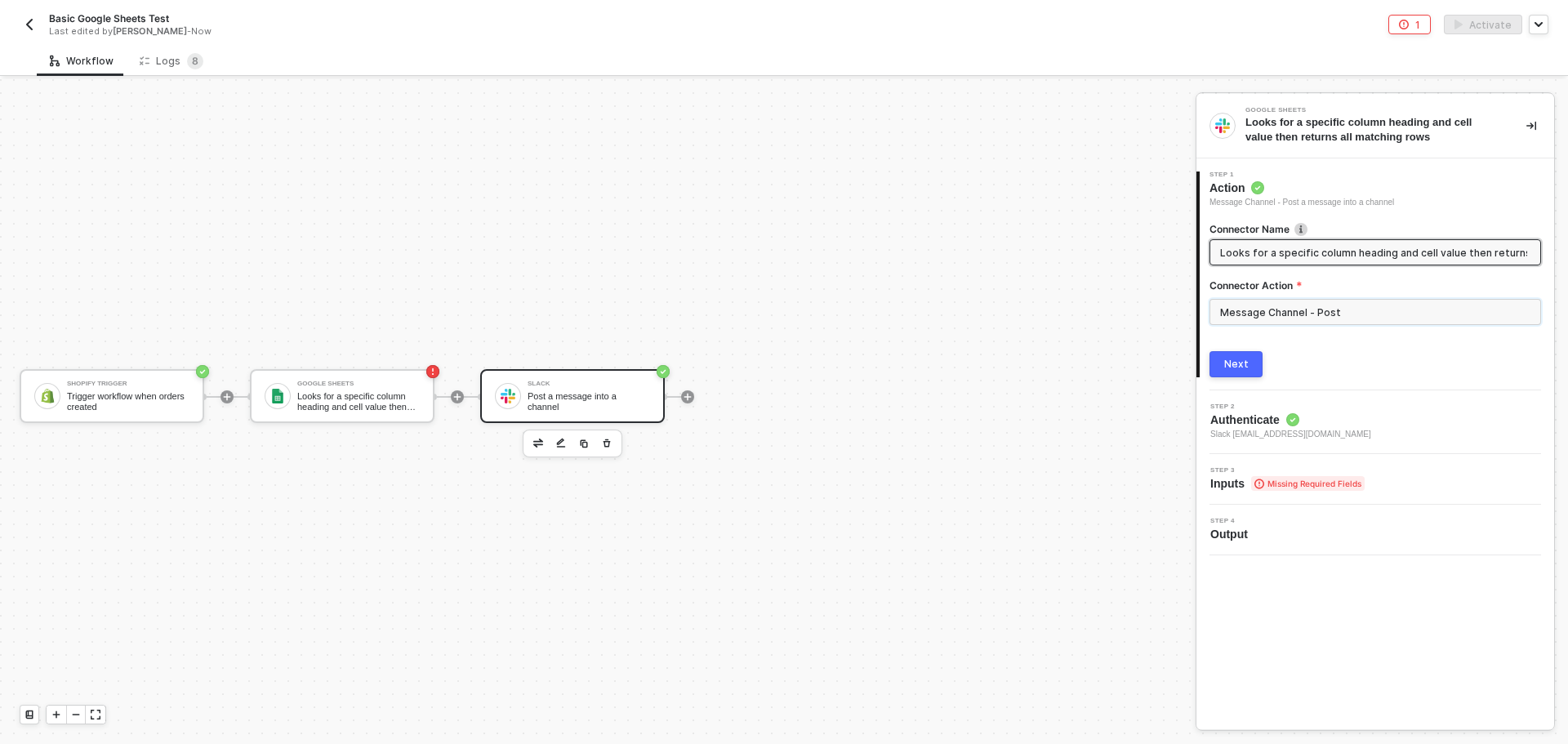
click at [1283, 308] on input "Message Channel - Post" at bounding box center [1375, 312] width 332 height 26
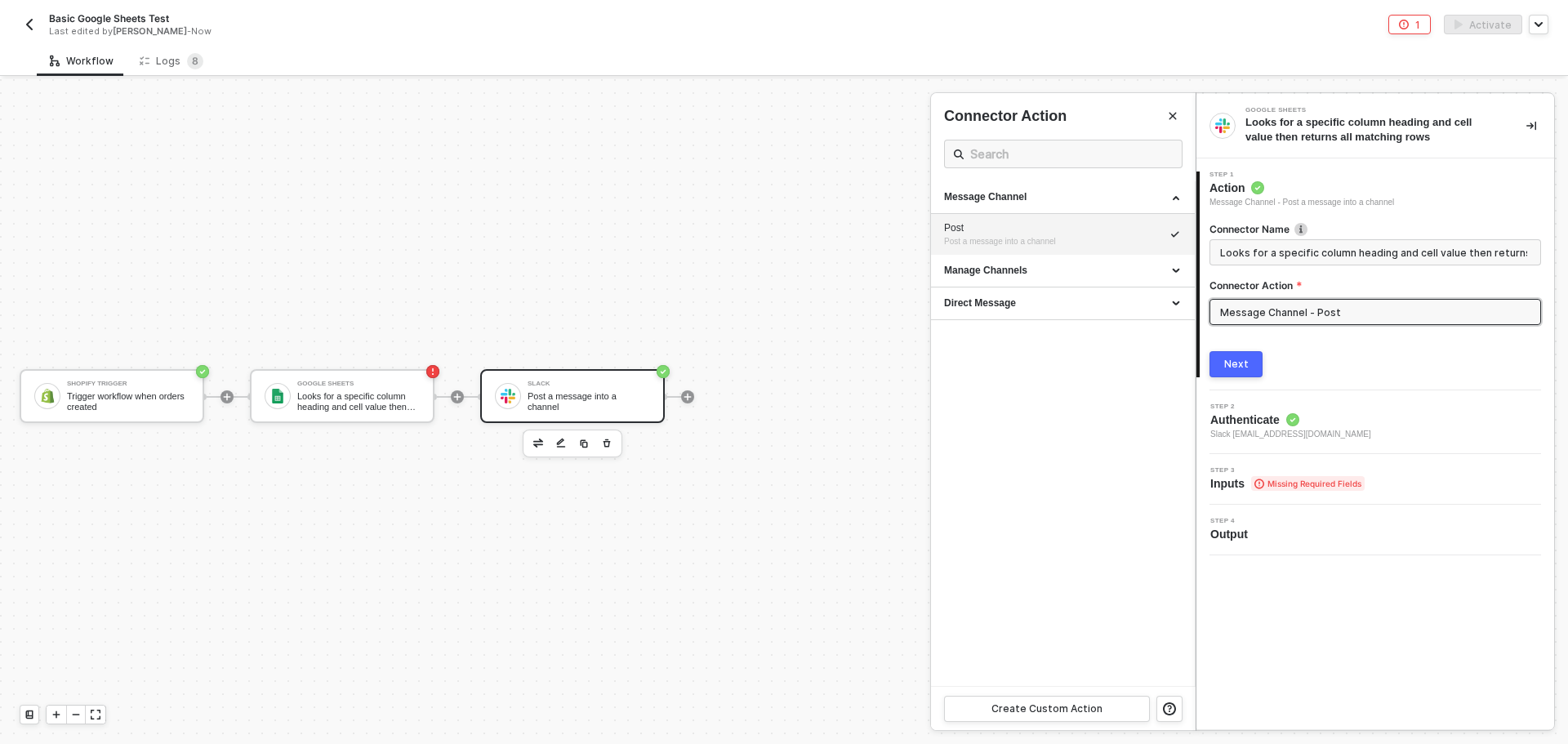
click at [1323, 417] on div "Step 2 Authenticate Slack todd@madhappy.com" at bounding box center [1377, 422] width 354 height 38
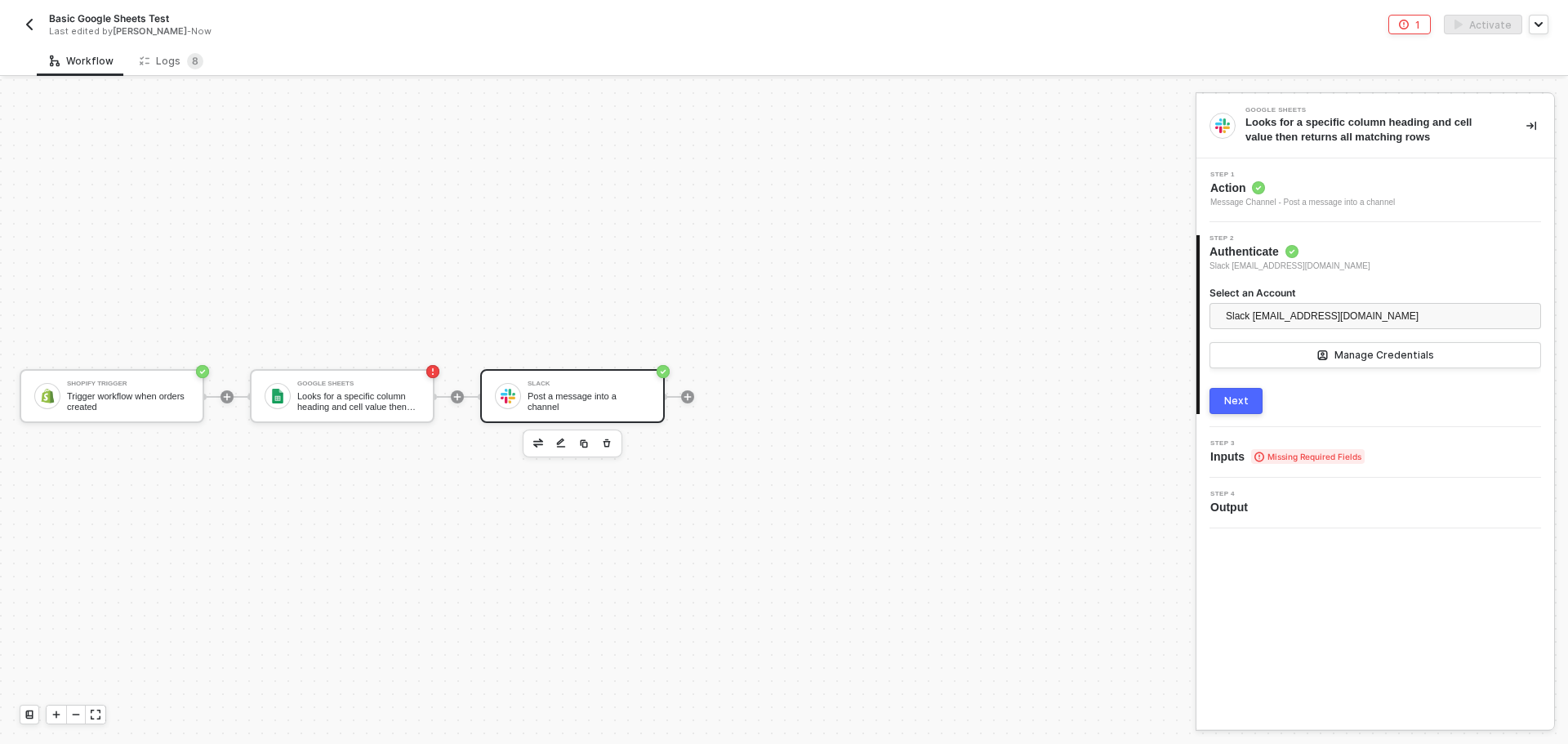
click at [1245, 391] on button "Next" at bounding box center [1235, 401] width 53 height 26
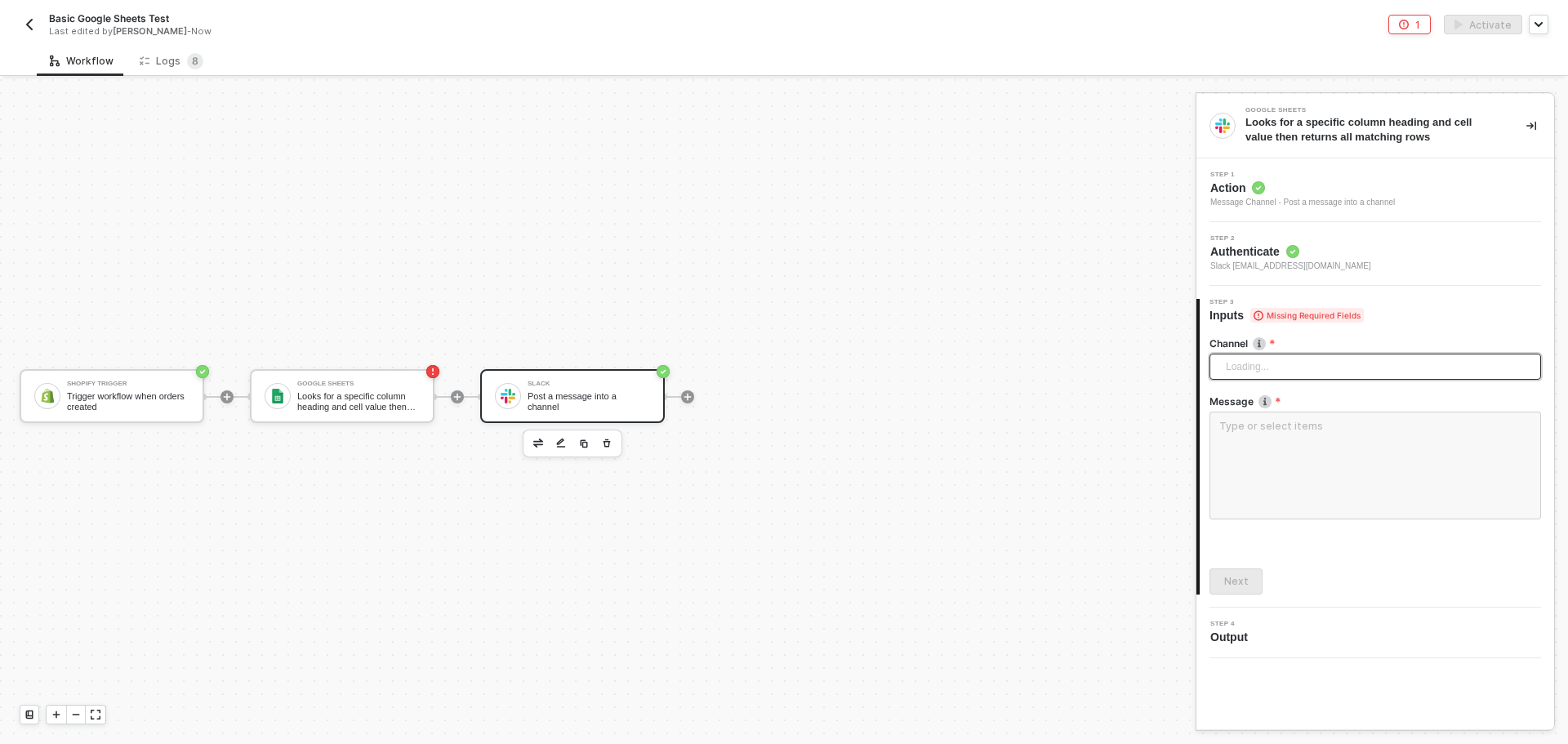
click at [1296, 365] on div "Loading..." at bounding box center [1375, 367] width 332 height 26
type input "all"
click at [815, 308] on div "Shopify Trigger Trigger workflow when orders created Google Sheets Looks for a …" at bounding box center [594, 396] width 1187 height 695
click at [1405, 24] on icon "icon-error-page" at bounding box center [1403, 24] width 10 height 10
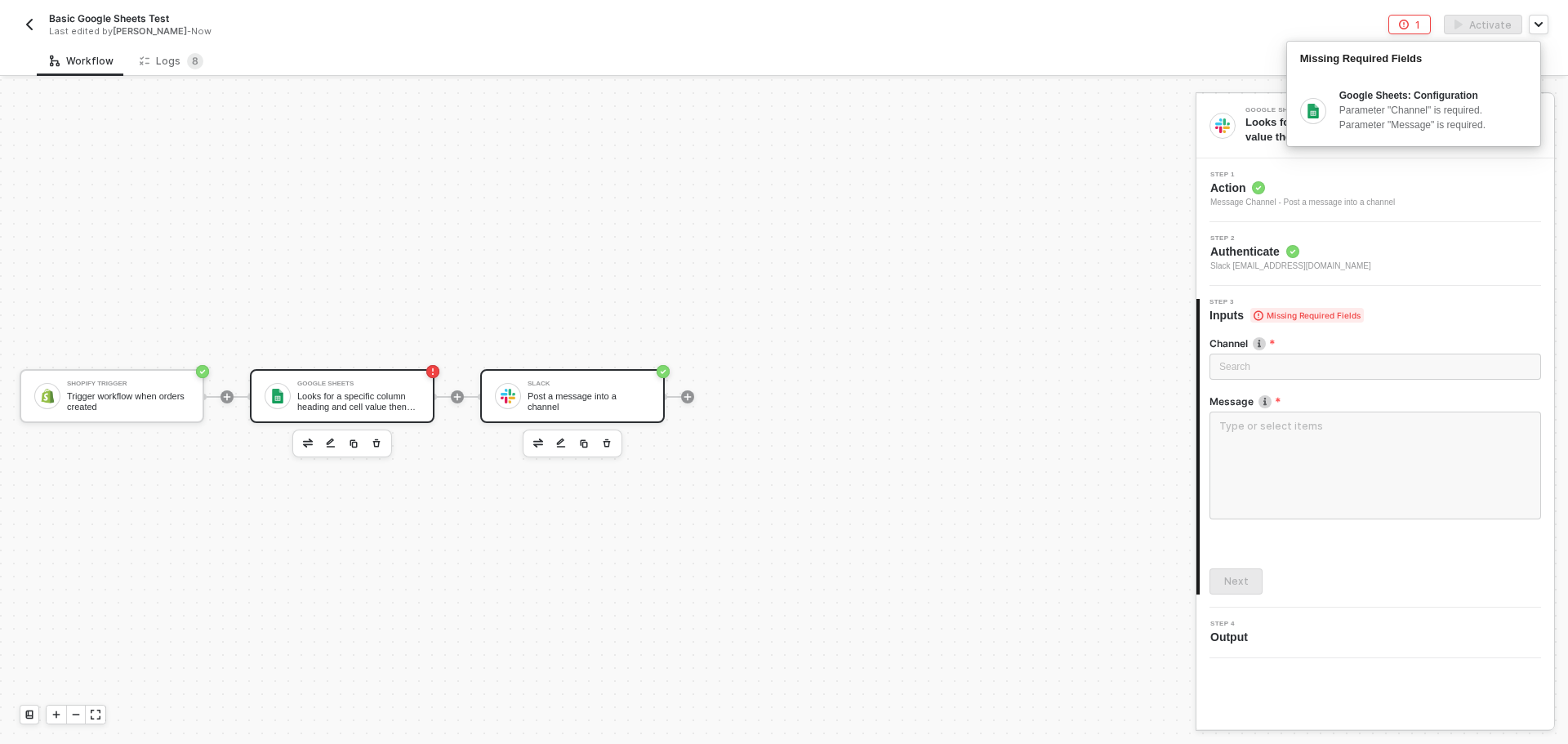
click at [294, 407] on div "Google Sheets Looks for a specific column heading and cell value then returns a…" at bounding box center [355, 396] width 129 height 31
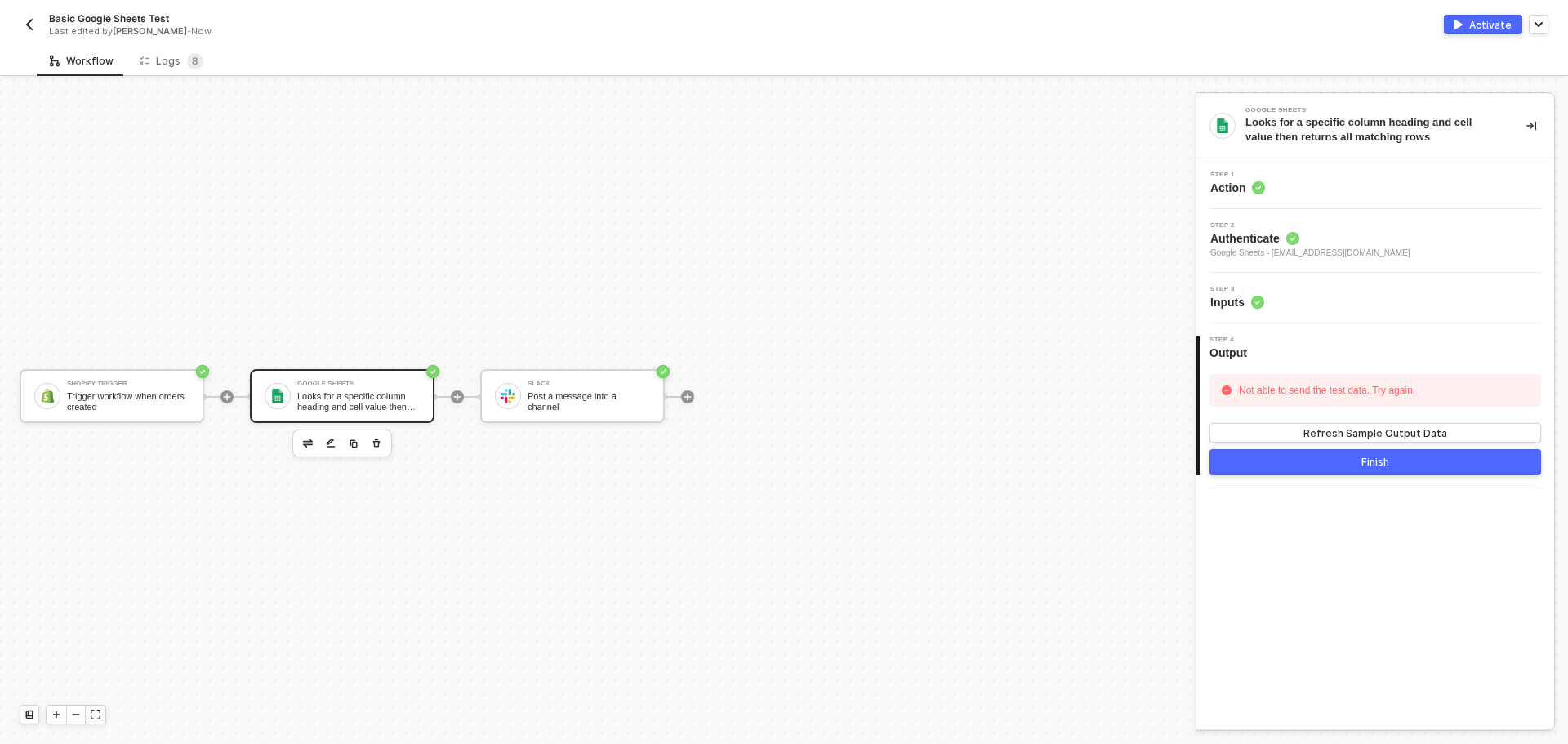
click at [1283, 189] on div "Step 1 Action" at bounding box center [1377, 183] width 354 height 24
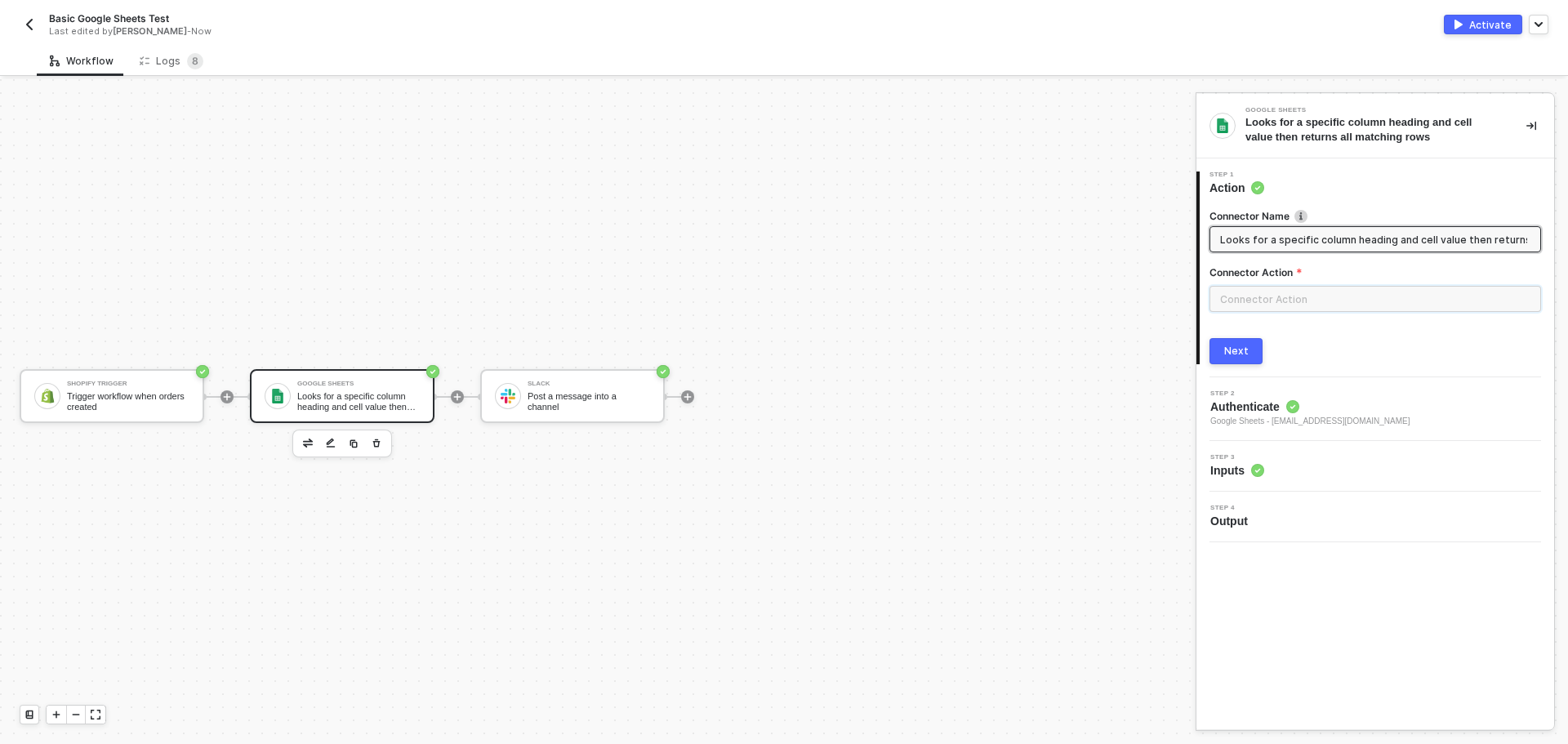
click at [1311, 296] on input "text" at bounding box center [1375, 299] width 332 height 26
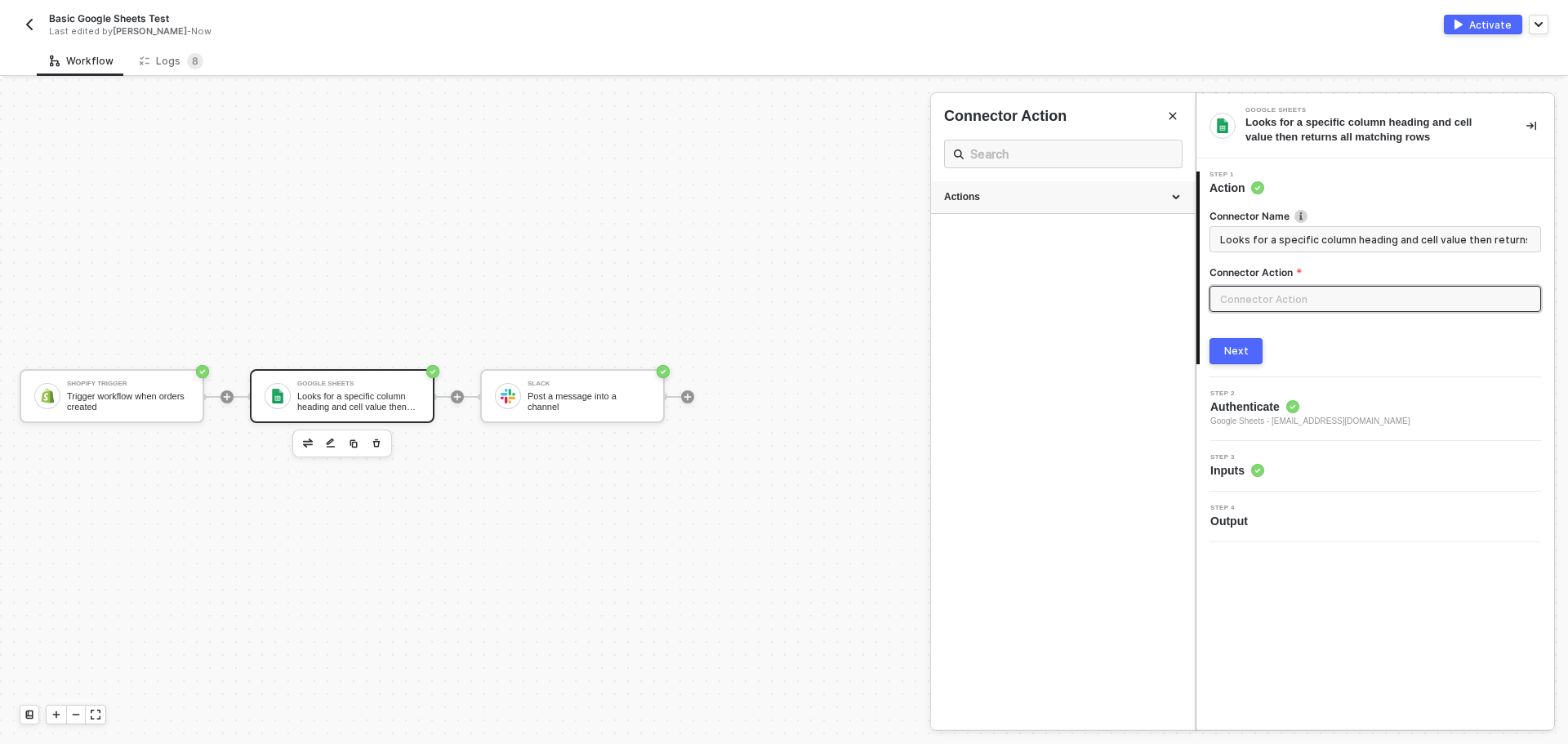
click at [1039, 189] on div "Actions" at bounding box center [1063, 197] width 264 height 32
click at [1006, 355] on div "Lookup" at bounding box center [1063, 350] width 237 height 14
type input "Lookup"
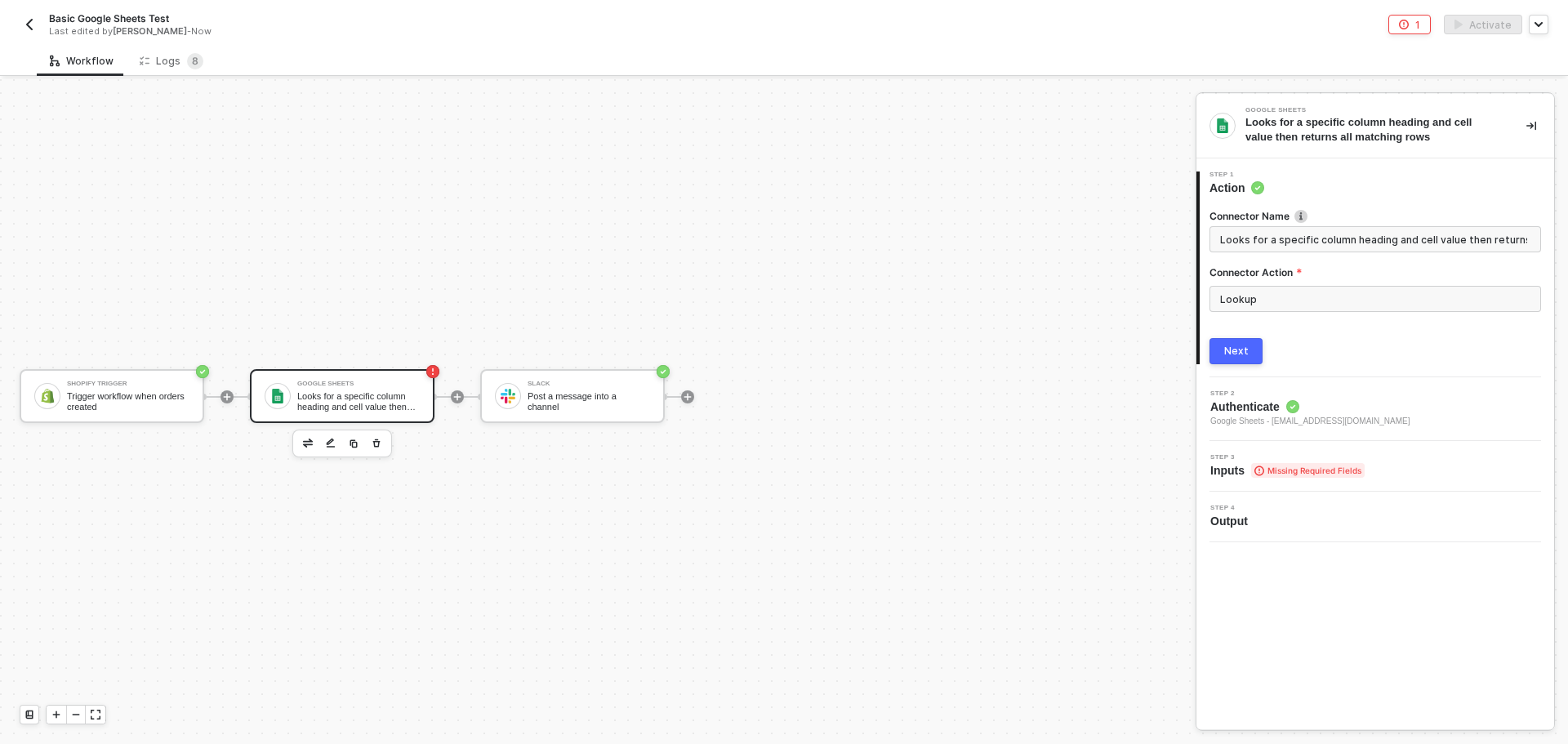
click at [1248, 357] on button "Next" at bounding box center [1235, 351] width 53 height 26
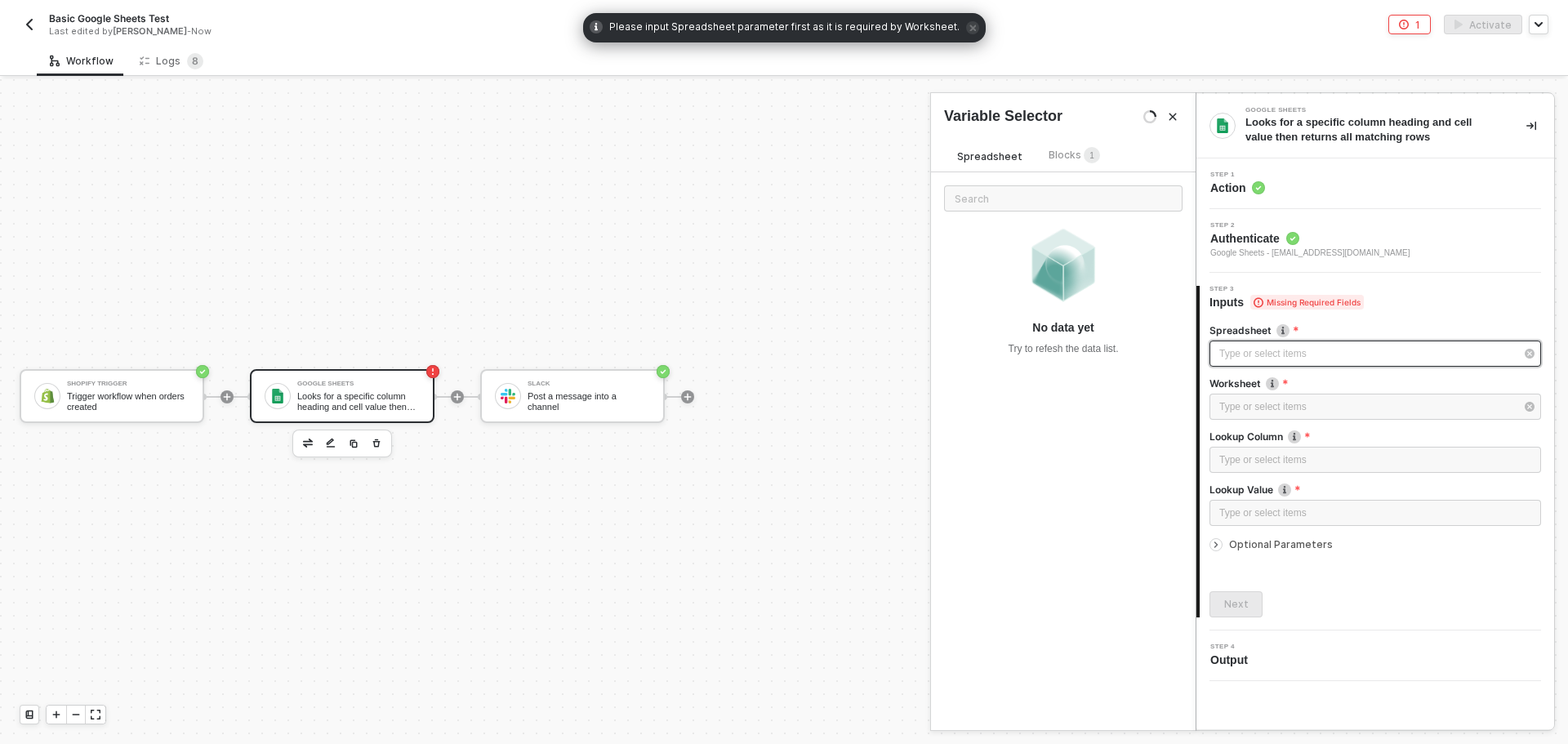
click at [1281, 360] on div "Type or select items ﻿" at bounding box center [1366, 355] width 296 height 16
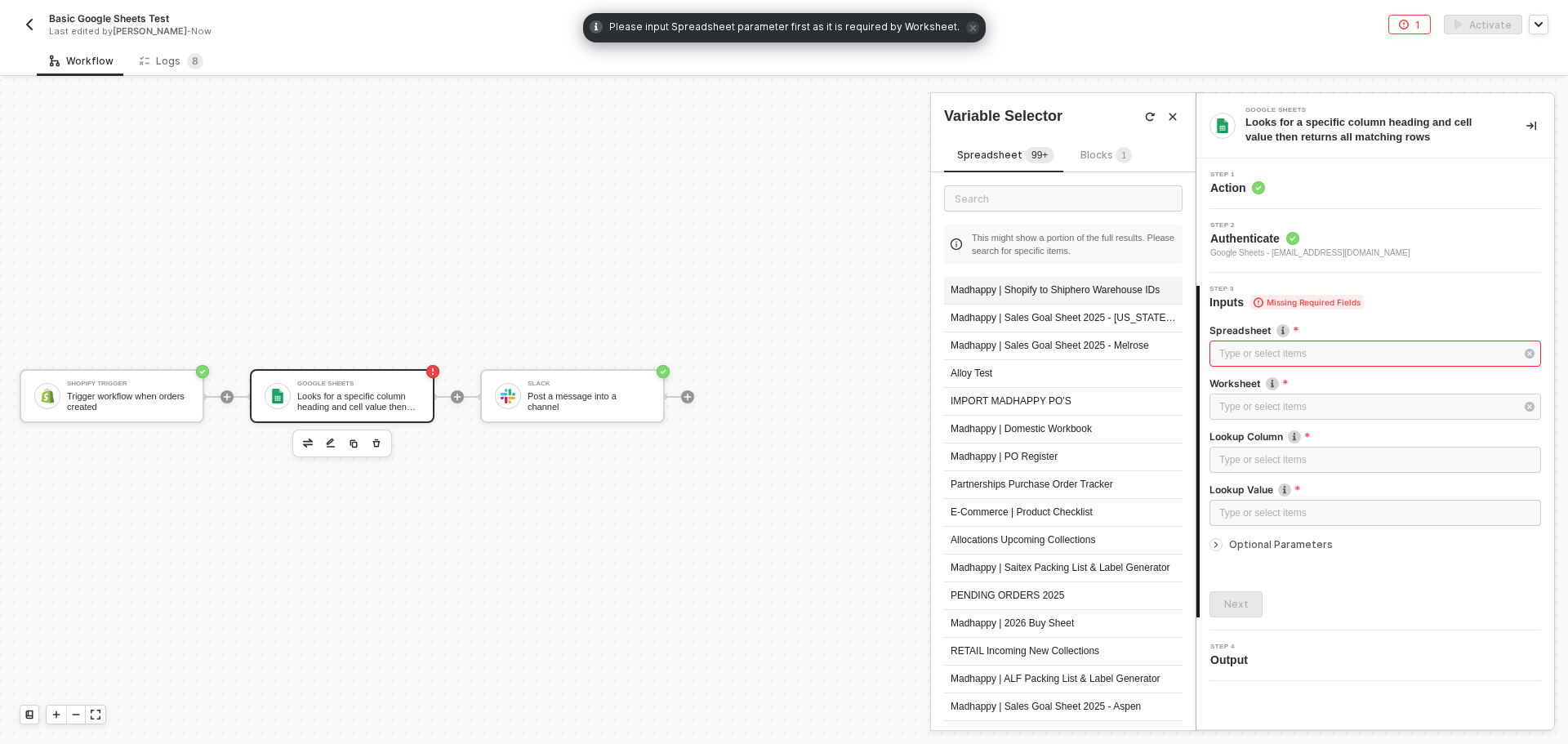
click at [1017, 293] on div "Madhappy | Shopify to Shiphero Warehouse IDs" at bounding box center [1063, 291] width 238 height 28
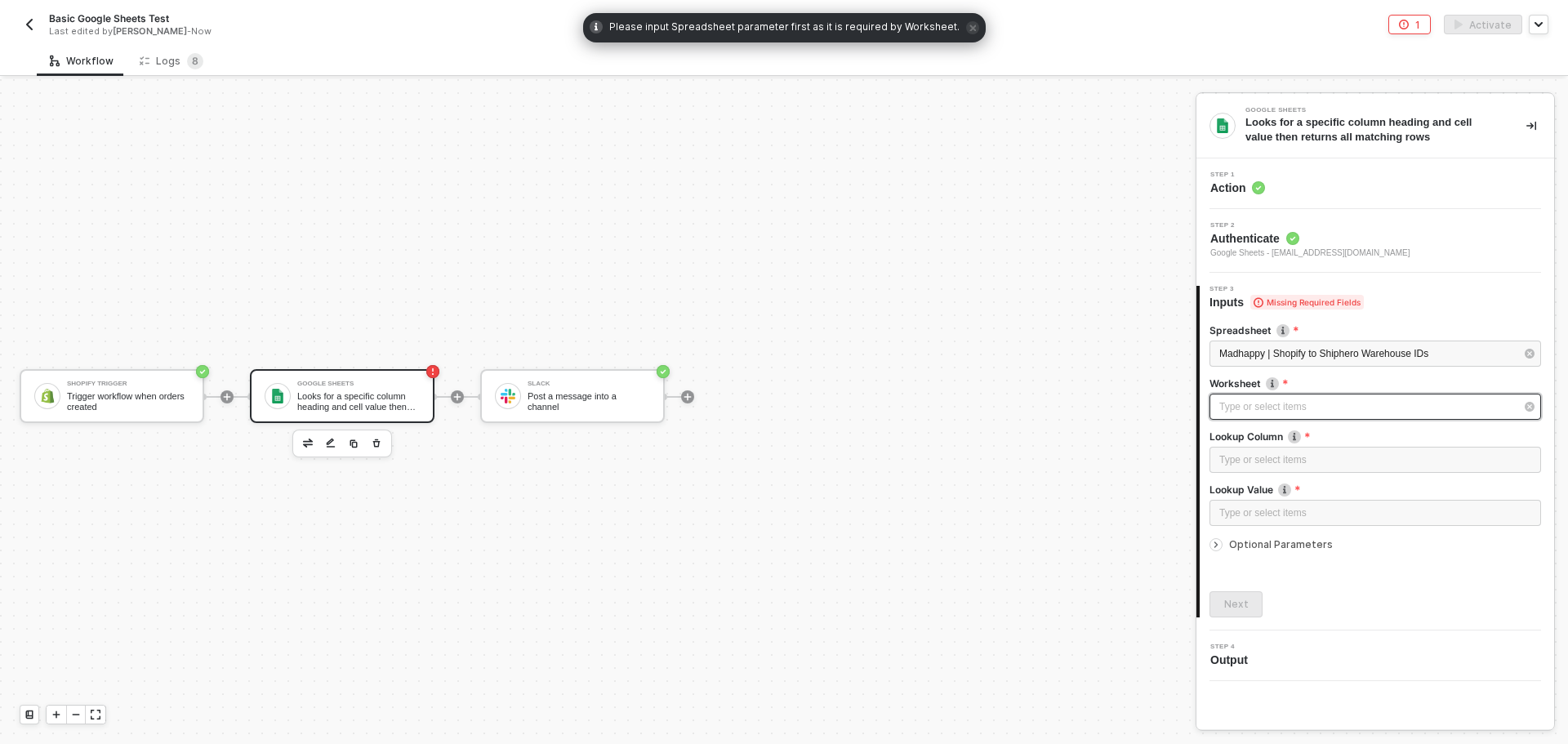
click at [1309, 403] on div "Type or select items ﻿" at bounding box center [1366, 407] width 296 height 16
click at [1069, 296] on div "Sheet1" at bounding box center [1063, 291] width 238 height 28
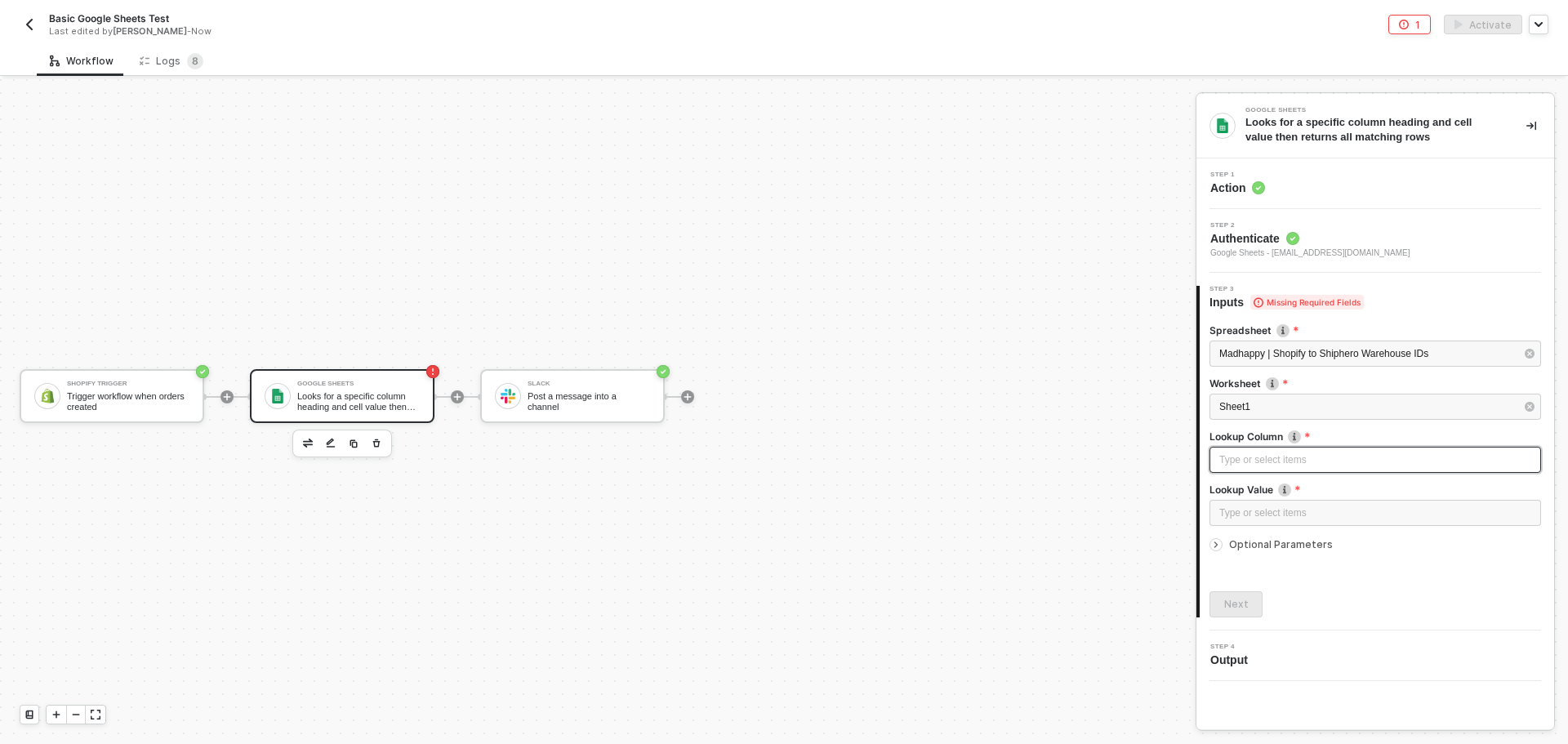
click at [1281, 456] on div "Type or select items ﻿" at bounding box center [1374, 460] width 312 height 16
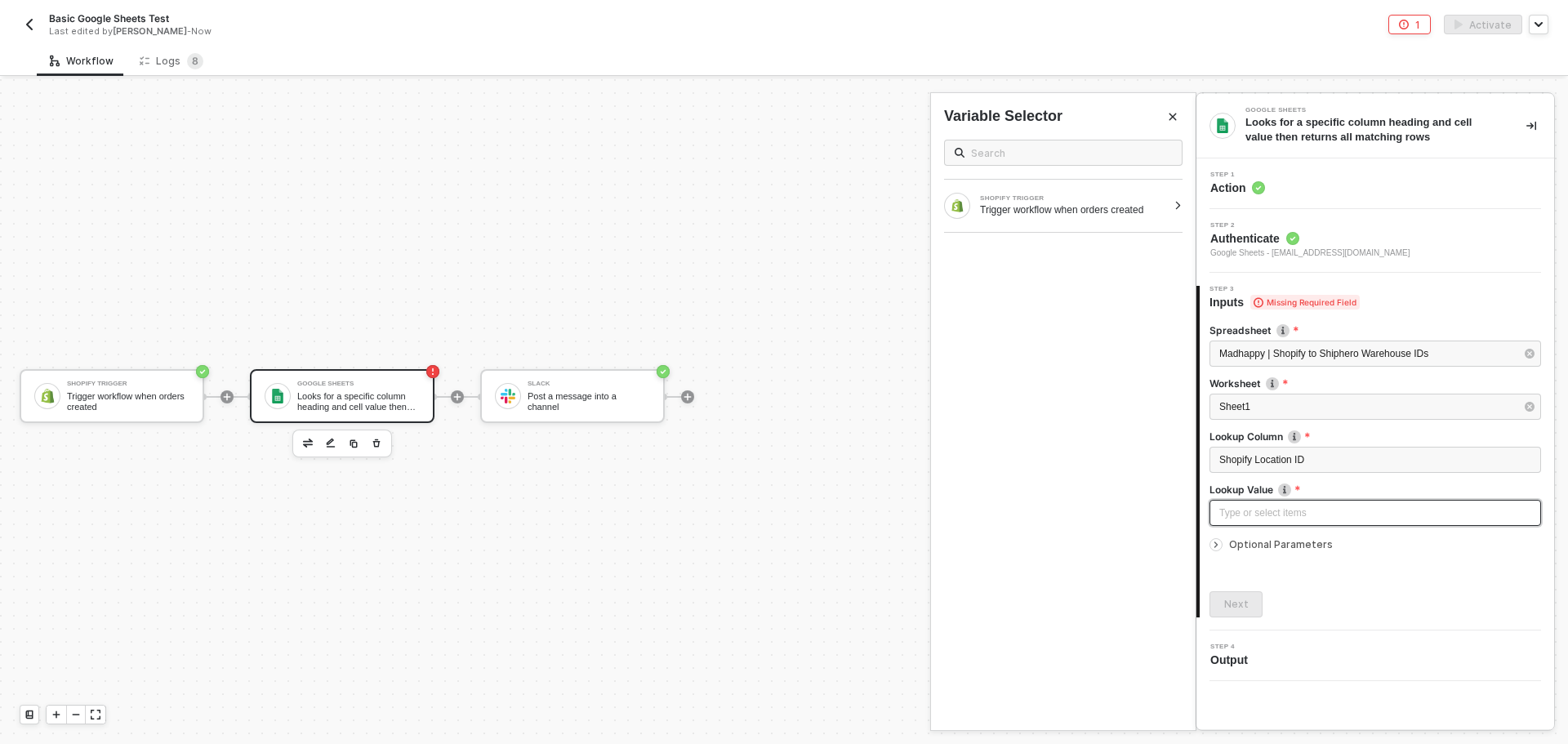
click at [1310, 510] on div "Type or select items ﻿" at bounding box center [1374, 513] width 312 height 16
click at [1029, 197] on div "SHOPIFY TRIGGER" at bounding box center [1073, 198] width 187 height 6
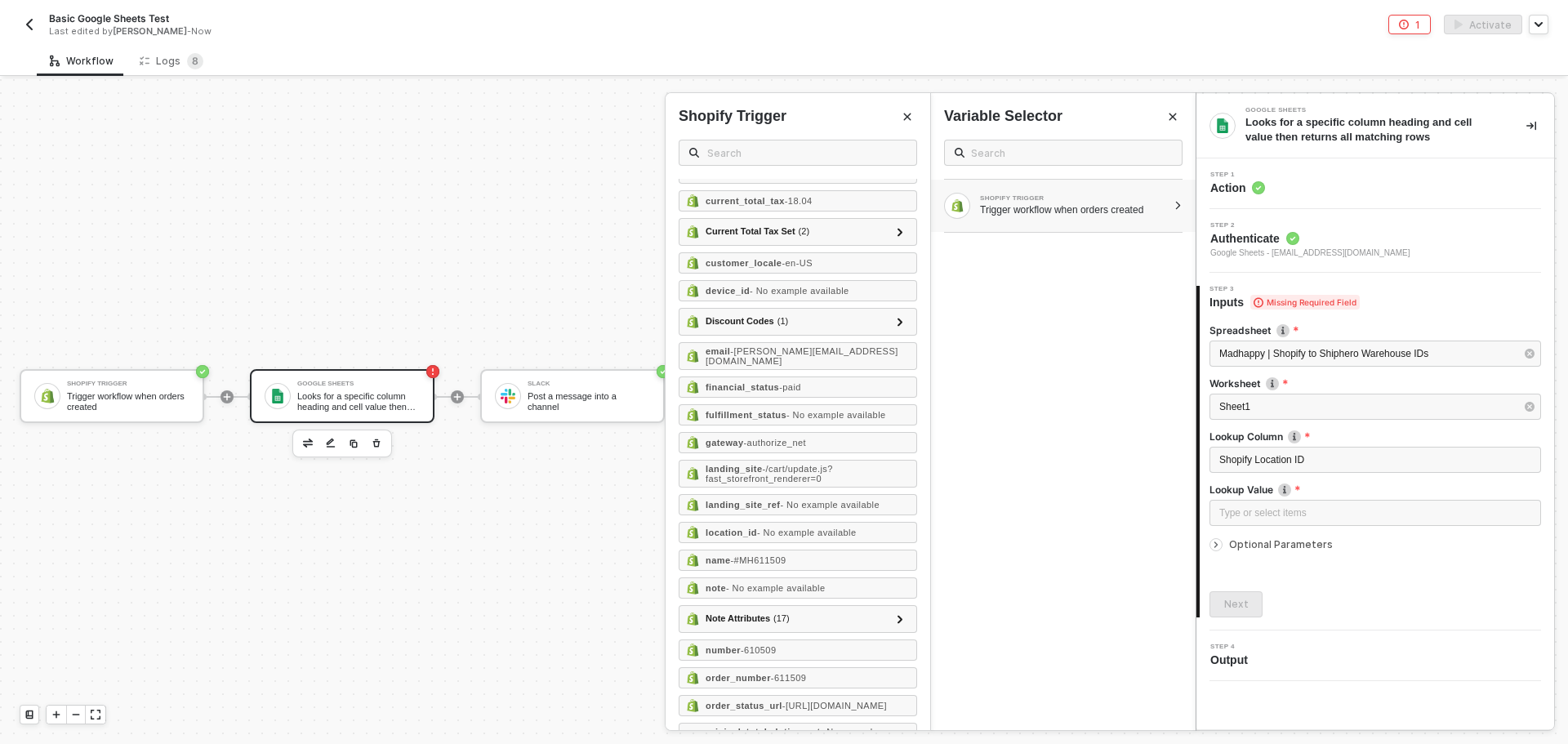
scroll to position [825, 0]
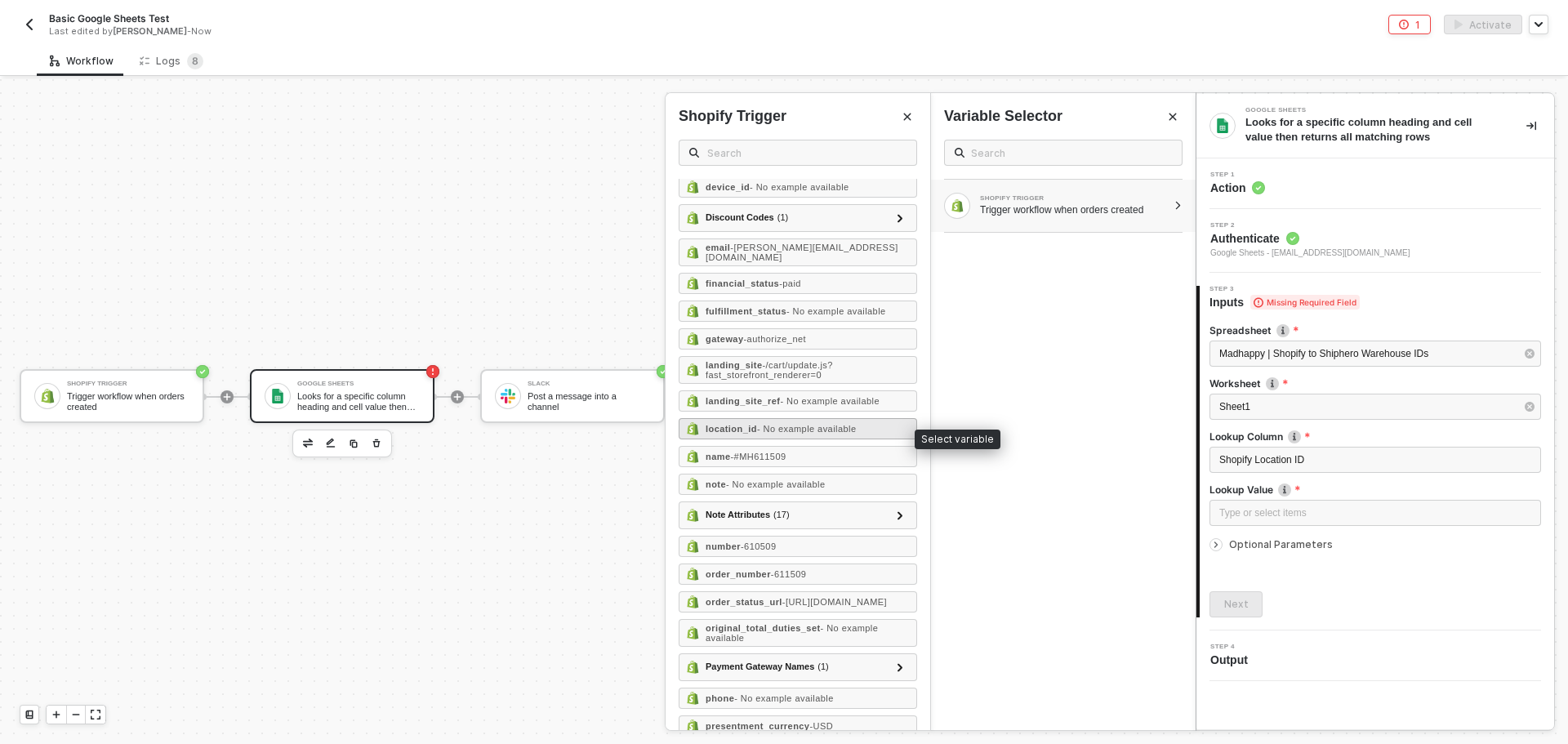
click at [789, 434] on span "- No example available" at bounding box center [807, 428] width 100 height 10
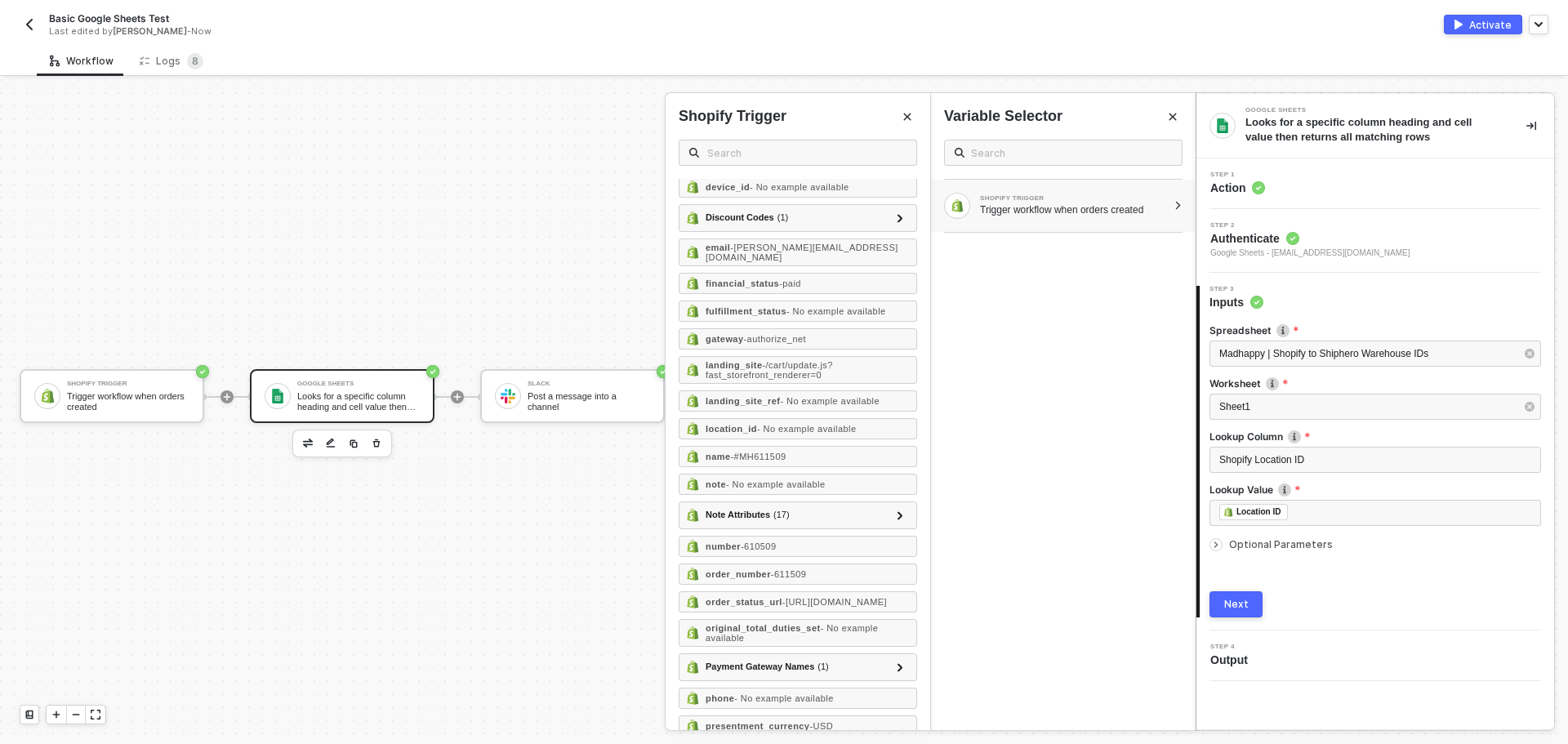
click at [1249, 551] on div "Optional Parameters" at bounding box center [1375, 544] width 332 height 18
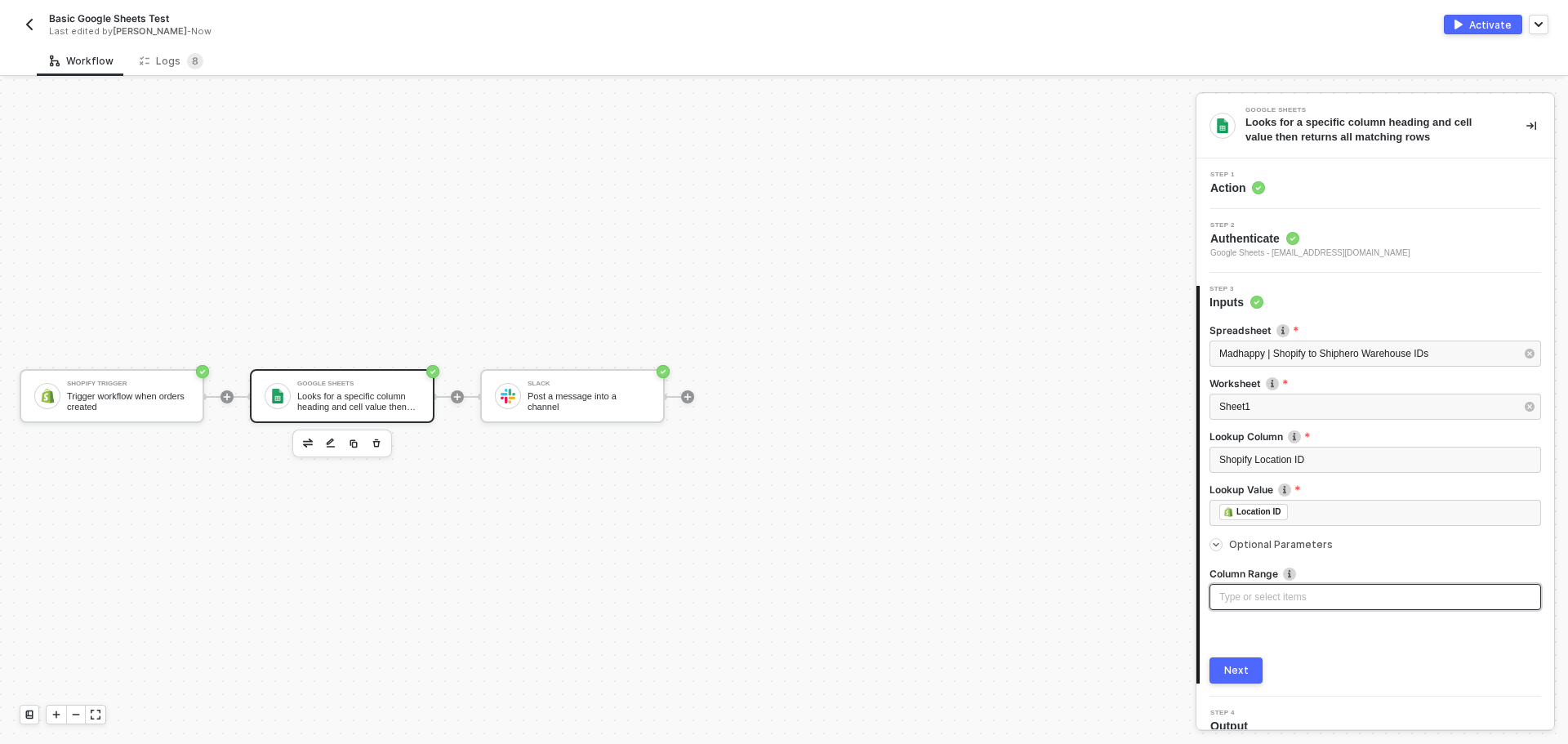
click at [1259, 598] on div "Type or select items ﻿" at bounding box center [1374, 597] width 312 height 16
click at [1233, 674] on div "Next" at bounding box center [1236, 670] width 24 height 13
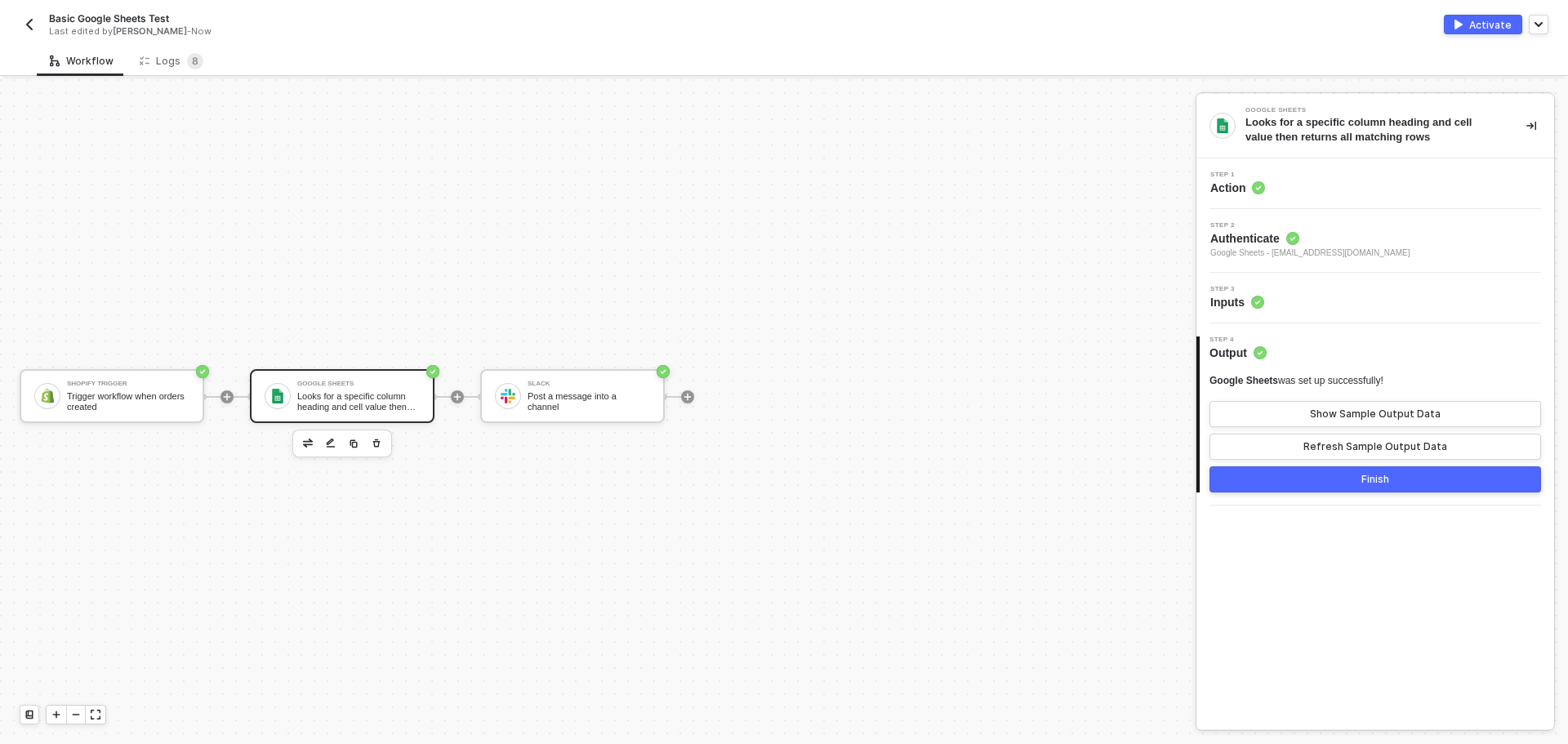
click at [1326, 481] on button "Finish" at bounding box center [1375, 479] width 332 height 26
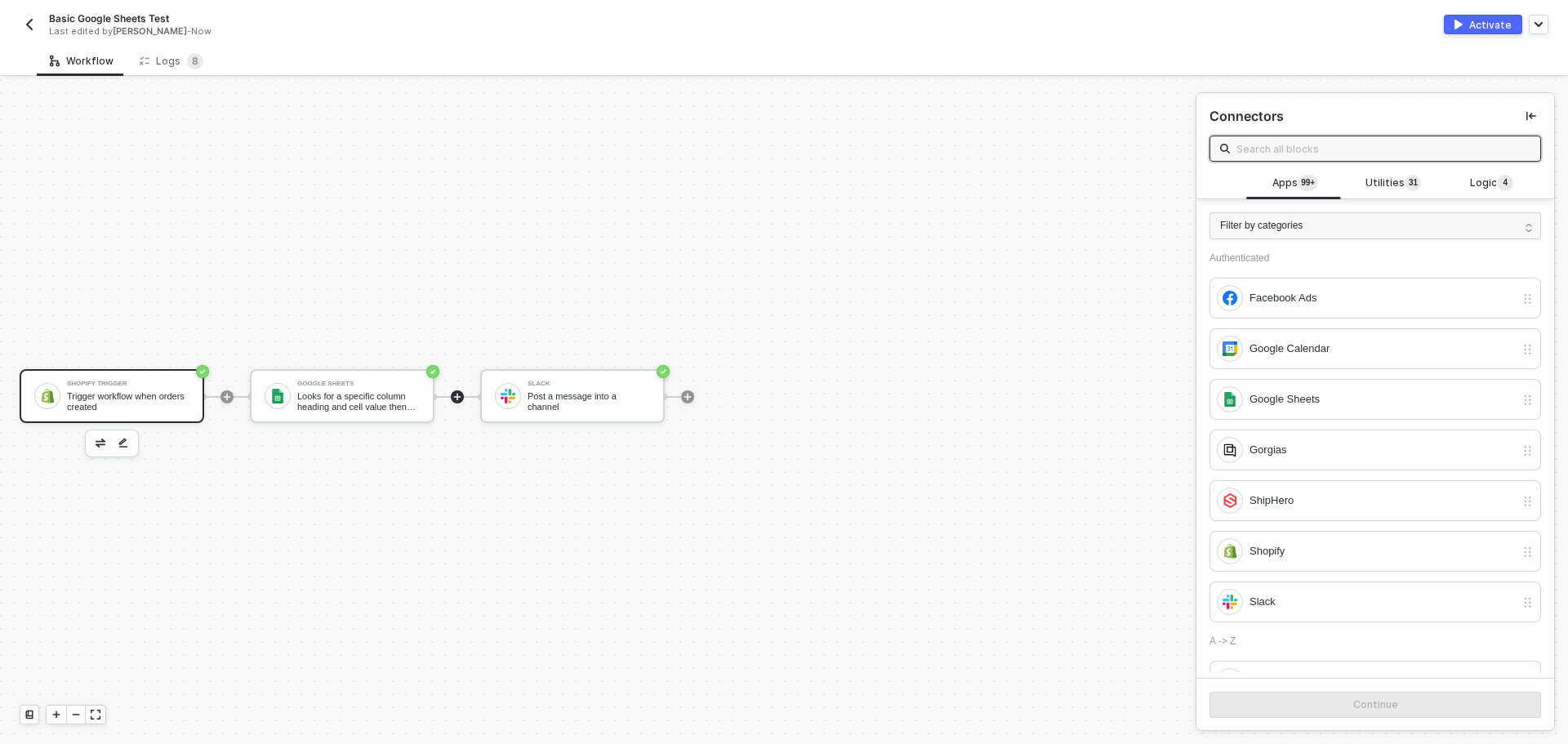
click at [87, 409] on div "Trigger workflow when orders created" at bounding box center [128, 401] width 122 height 20
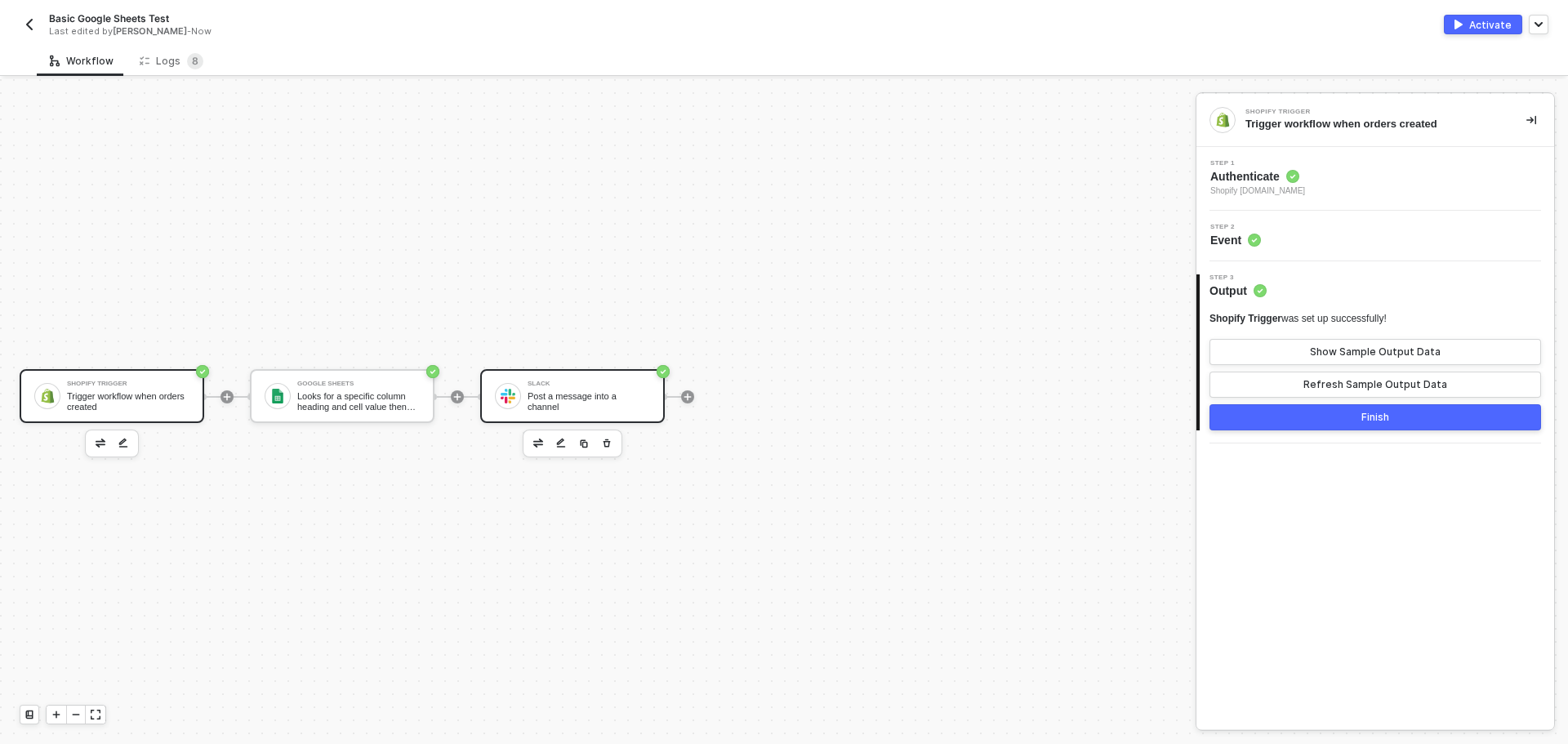
click at [556, 385] on div "Slack" at bounding box center [588, 383] width 122 height 6
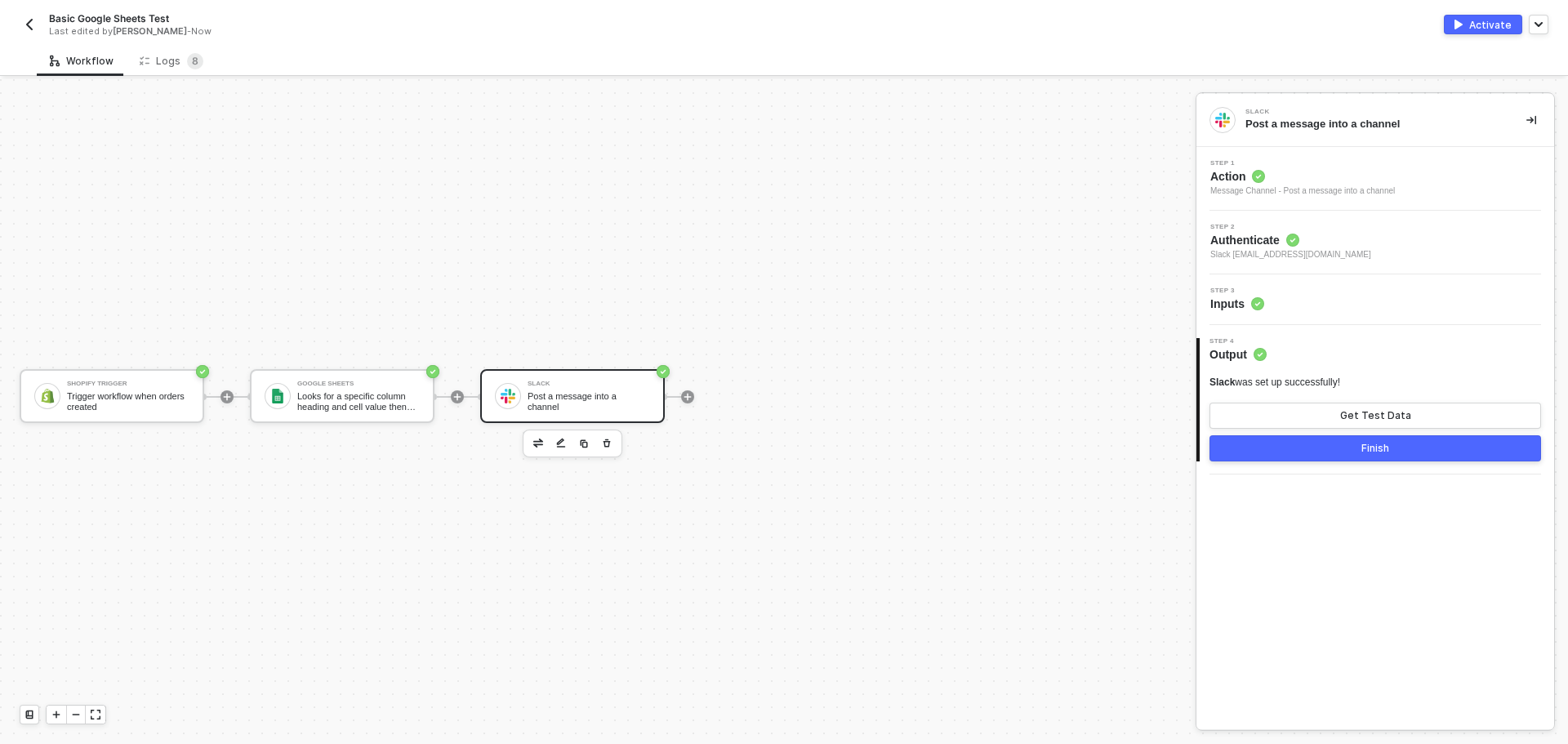
click at [1339, 291] on div "Step 3 Inputs" at bounding box center [1377, 300] width 354 height 24
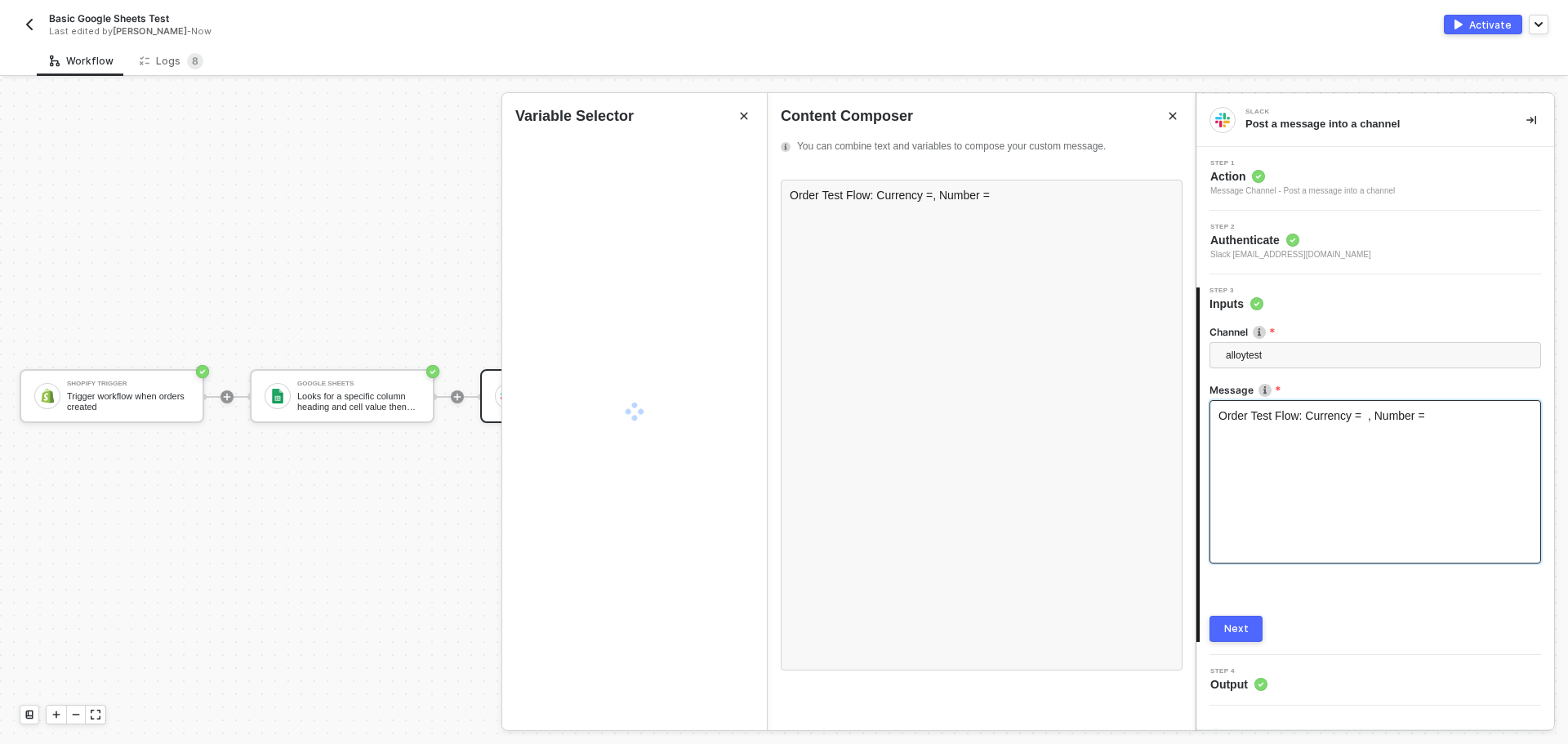
click at [1320, 431] on div "Order Test Flow: Currency = , Number =" at bounding box center [1375, 481] width 332 height 163
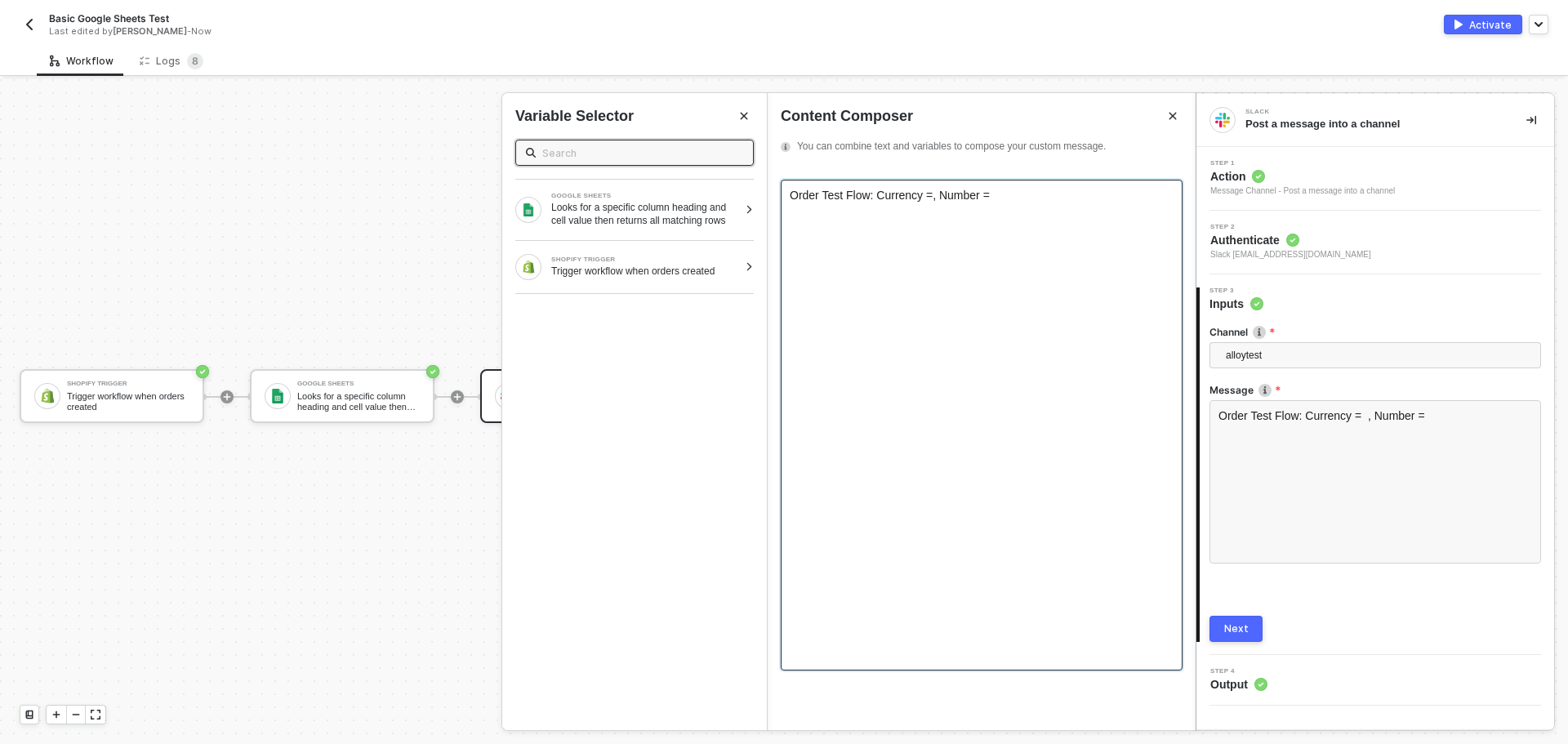
click at [1015, 231] on div "Order Test Flow: Currency = , Number = ﻿" at bounding box center [981, 425] width 402 height 491
click at [933, 194] on span ", Number =" at bounding box center [960, 195] width 57 height 13
drag, startPoint x: 873, startPoint y: 197, endPoint x: 1066, endPoint y: 199, distance: 193.0
click at [1066, 199] on div "Order Test Flow: Currency = , Number = ﻿" at bounding box center [981, 195] width 384 height 13
click at [681, 291] on div "SHOPIFY TRIGGER Trigger workflow when orders created" at bounding box center [634, 267] width 265 height 52
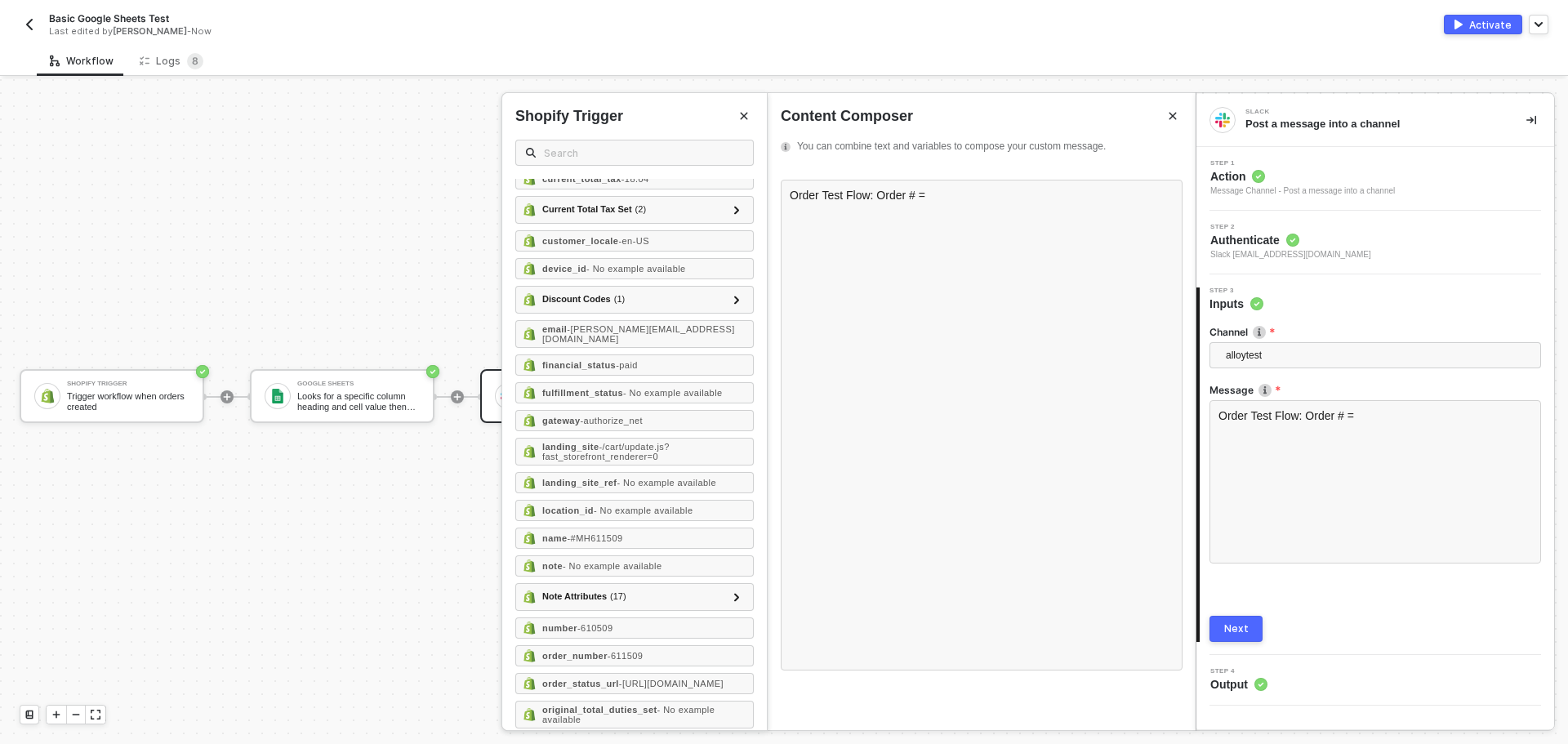
scroll to position [899, 0]
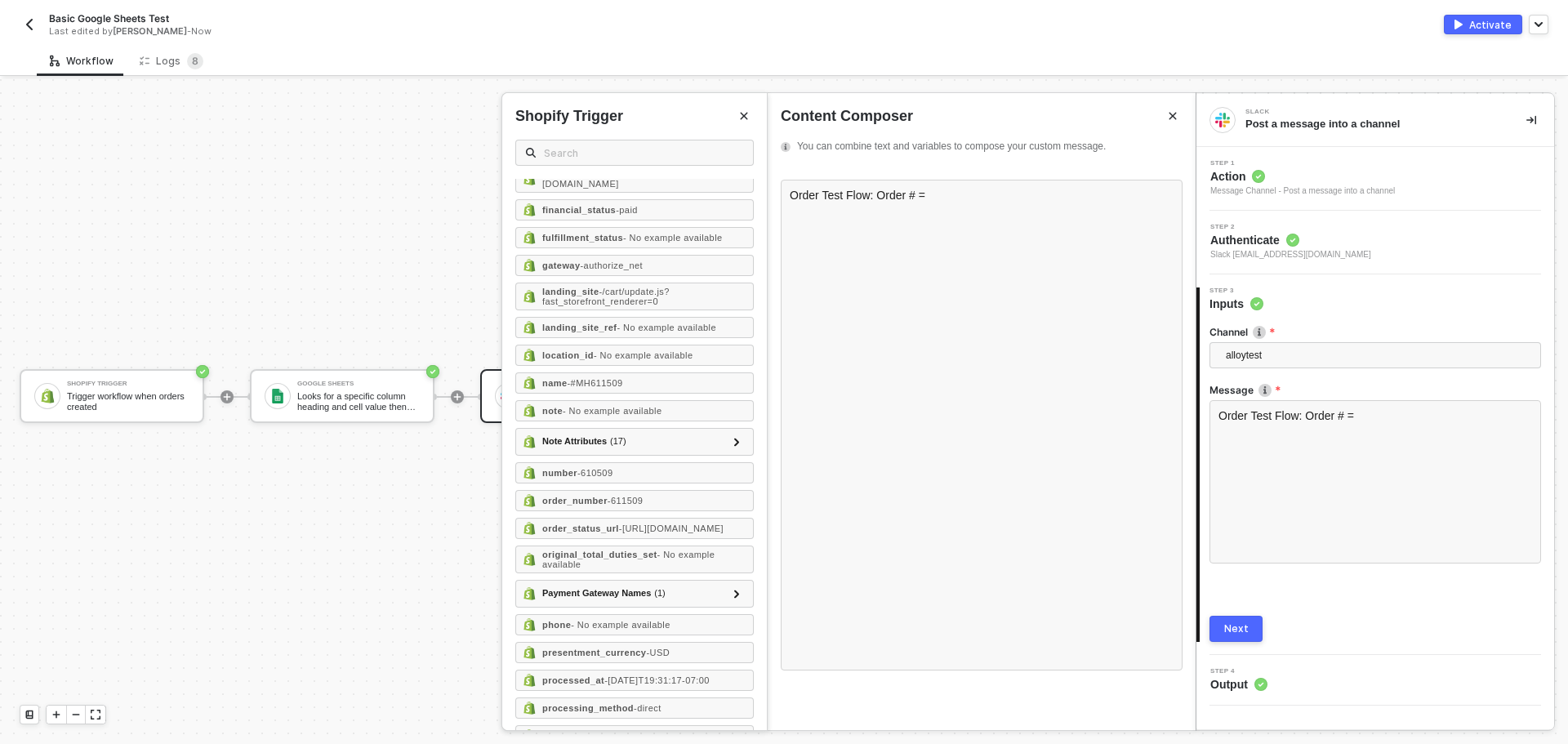
click at [563, 134] on div "Shopify Trigger" at bounding box center [634, 142] width 238 height 72
click at [571, 158] on input "text" at bounding box center [643, 153] width 199 height 18
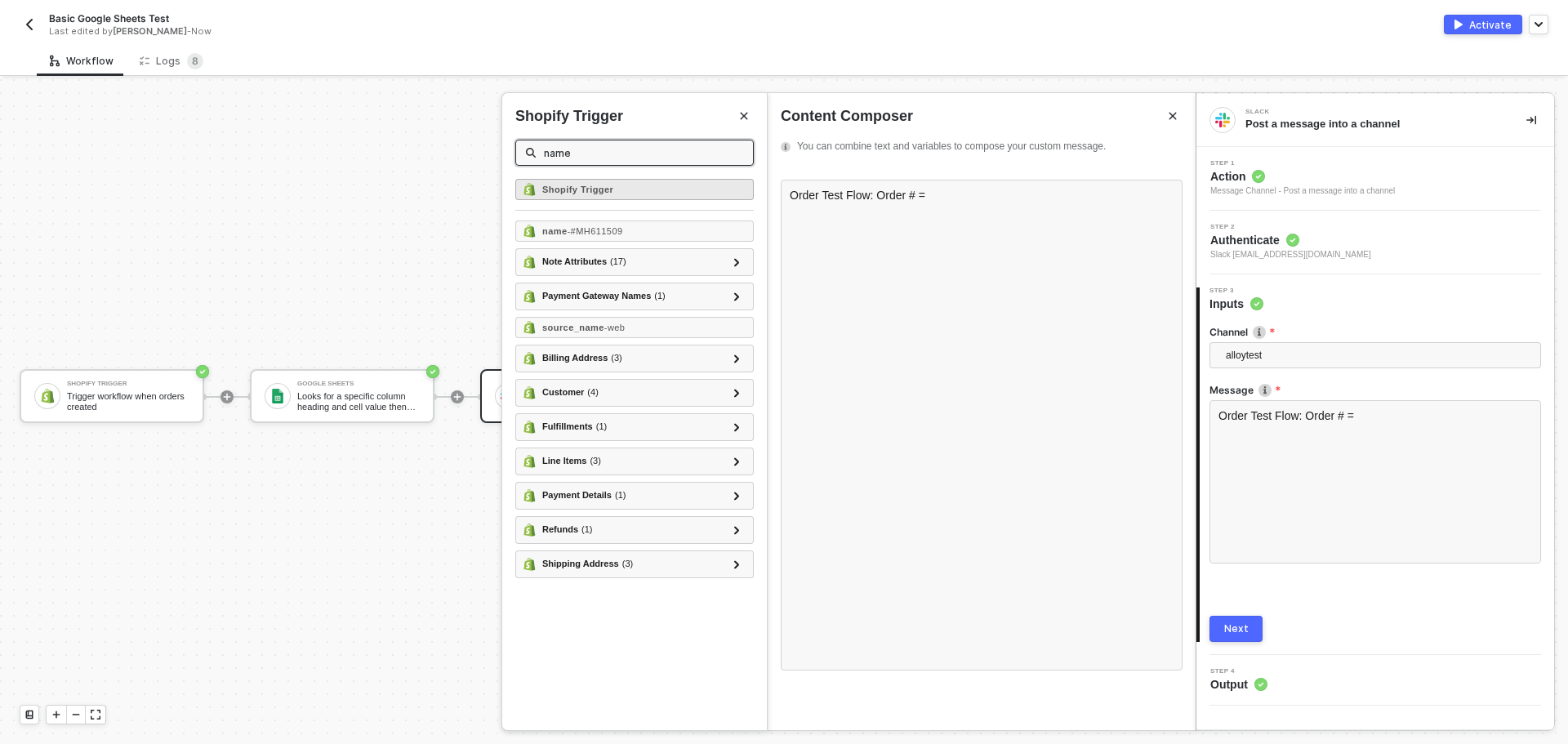
scroll to position [0, 0]
type input "name"
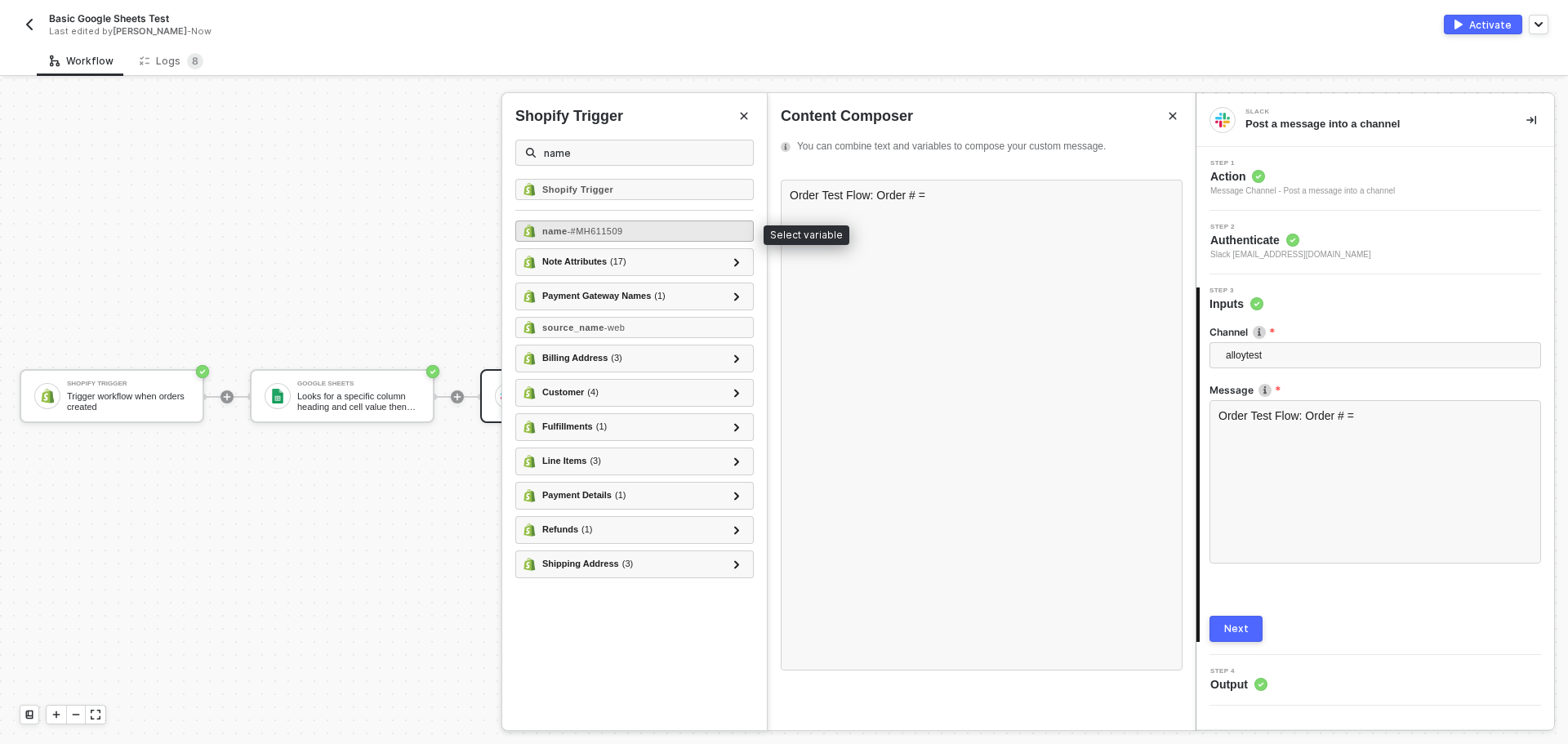
click at [712, 236] on div "name - #MH611509" at bounding box center [634, 231] width 238 height 21
click at [747, 121] on button "Close" at bounding box center [744, 116] width 19 height 19
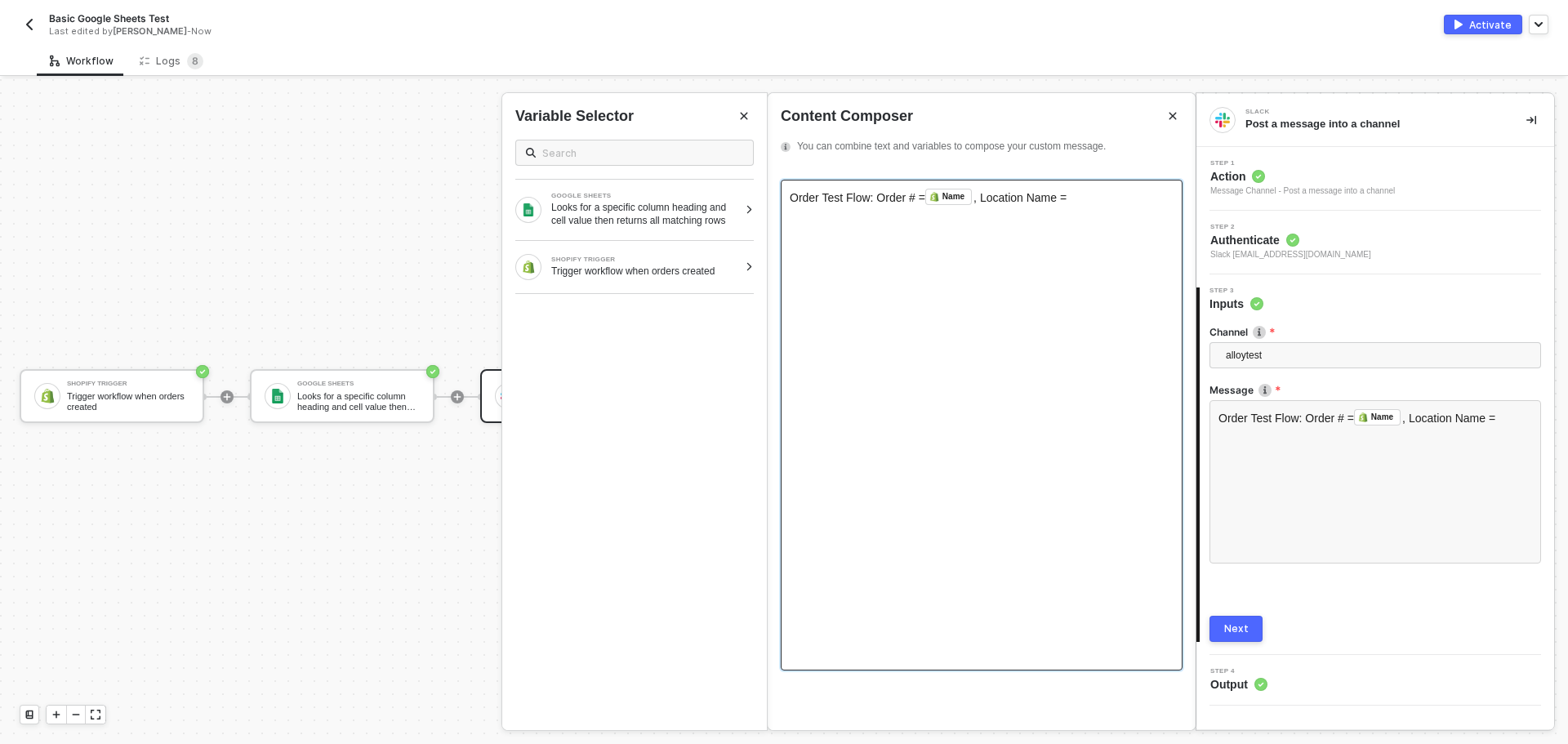
click at [1091, 196] on div "Order Test Flow: Order # = Name ﻿ , Location Name =" at bounding box center [981, 196] width 384 height 17
drag, startPoint x: 1092, startPoint y: 196, endPoint x: 1022, endPoint y: 203, distance: 70.3
click at [1022, 203] on div "Order Test Flow: Order # = Name ﻿ , Location Name =" at bounding box center [981, 196] width 384 height 17
click at [982, 202] on span ", Location ID =" at bounding box center [1010, 197] width 74 height 13
click at [1098, 203] on div "Order Test Flow: Order # = Name ﻿ , Order Location ID =" at bounding box center [981, 196] width 384 height 17
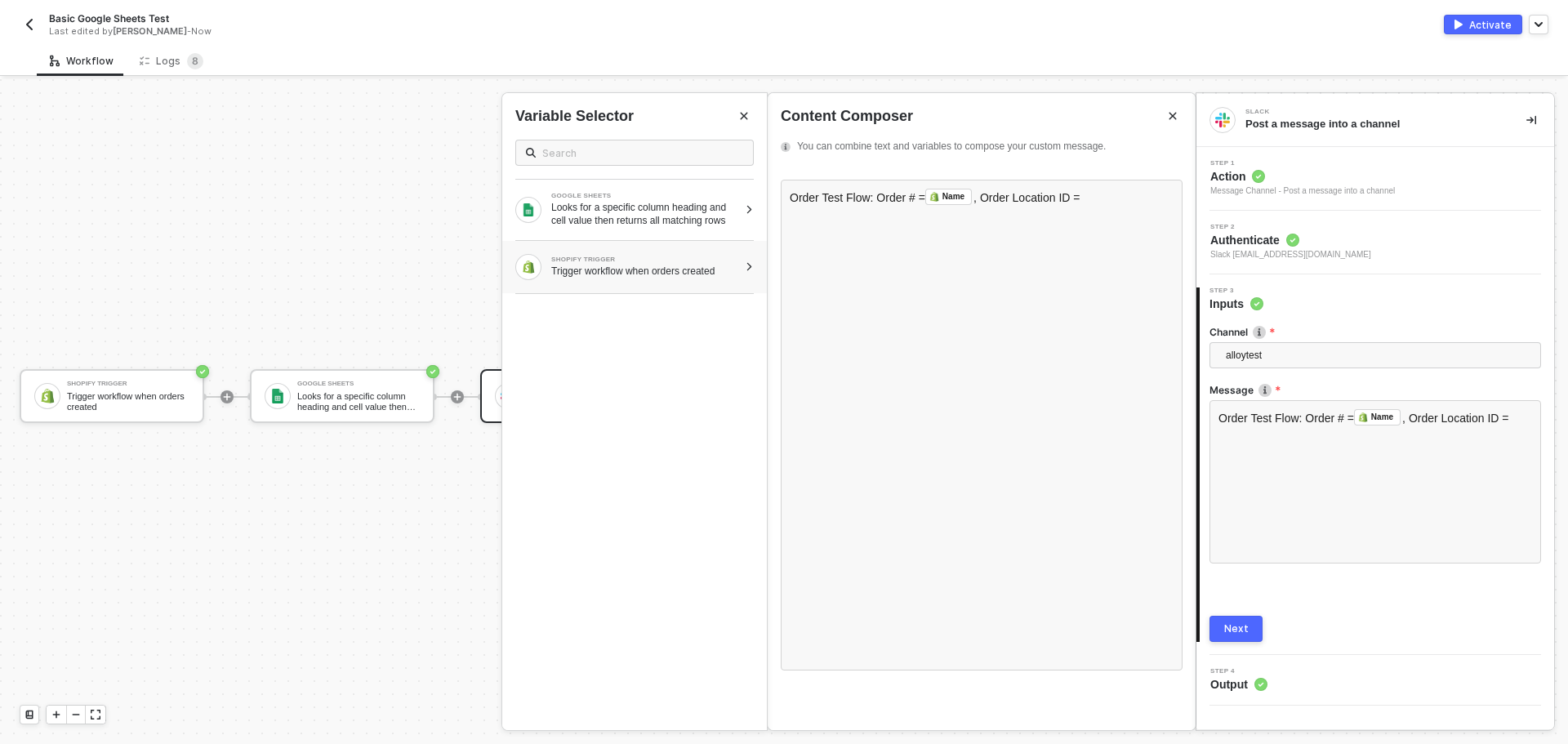
click at [582, 284] on div "SHOPIFY TRIGGER Trigger workflow when orders created" at bounding box center [634, 267] width 265 height 52
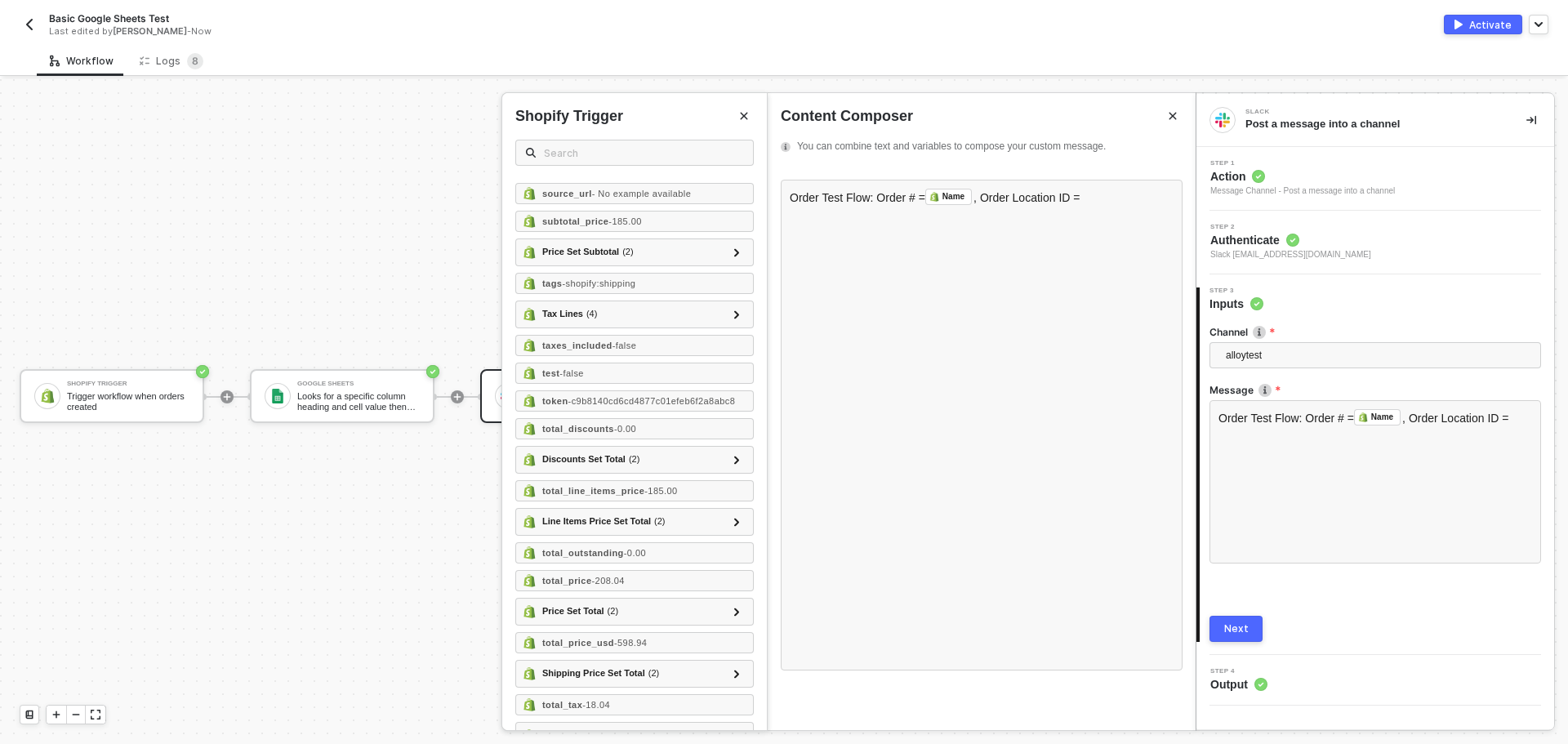
scroll to position [1143, 0]
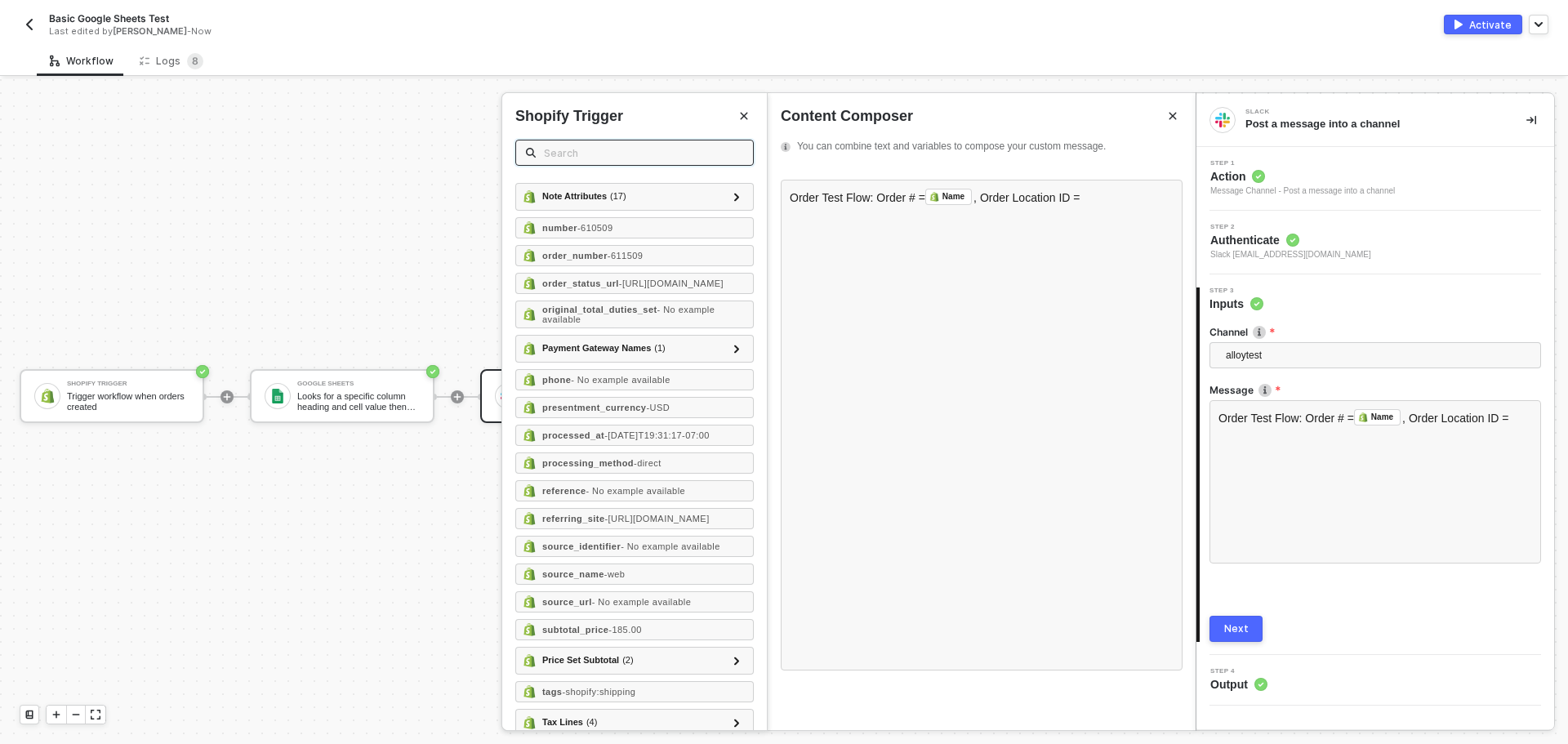
click at [591, 145] on input "text" at bounding box center [643, 153] width 199 height 18
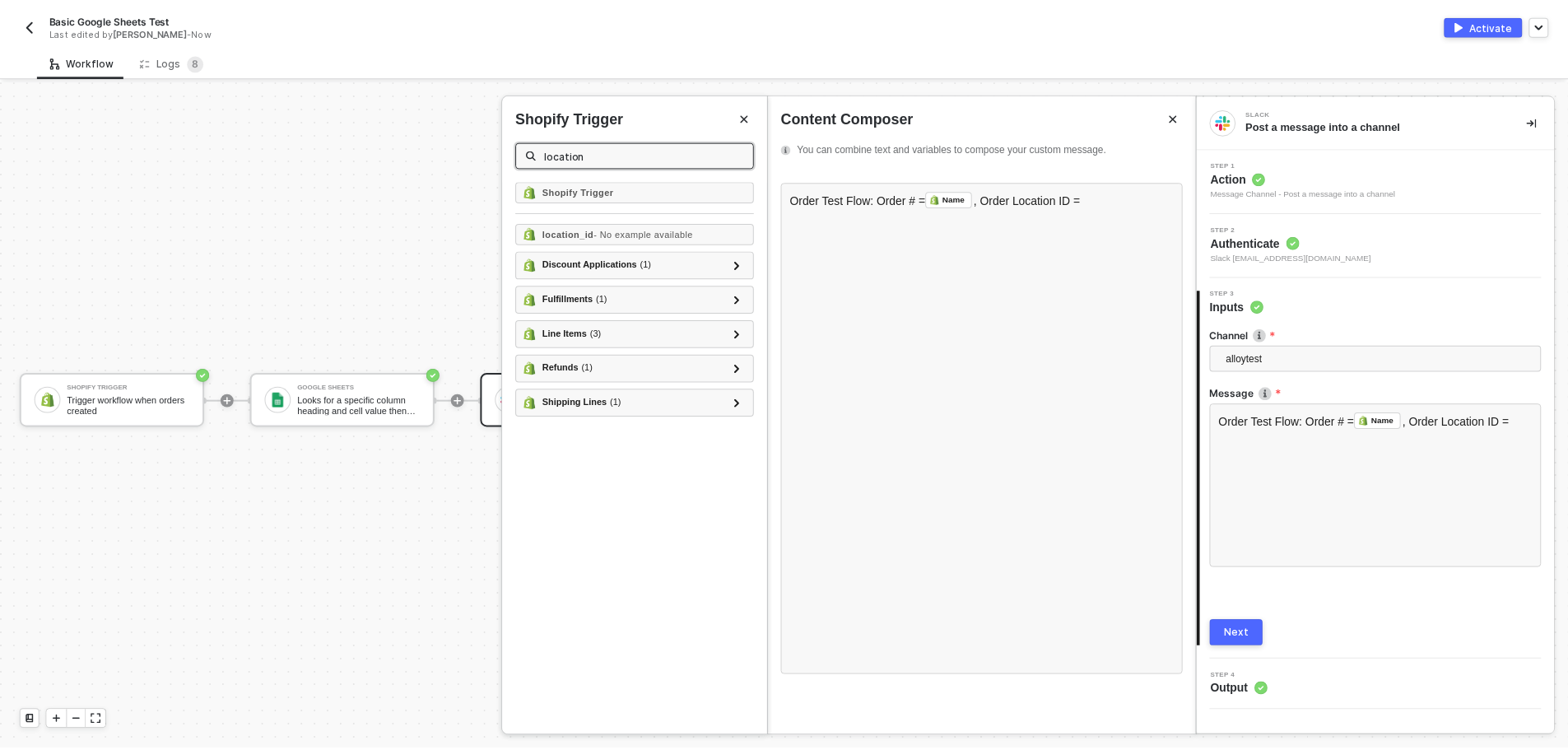
scroll to position [0, 0]
type input "location"
click at [634, 228] on span "- No example available" at bounding box center [649, 232] width 100 height 10
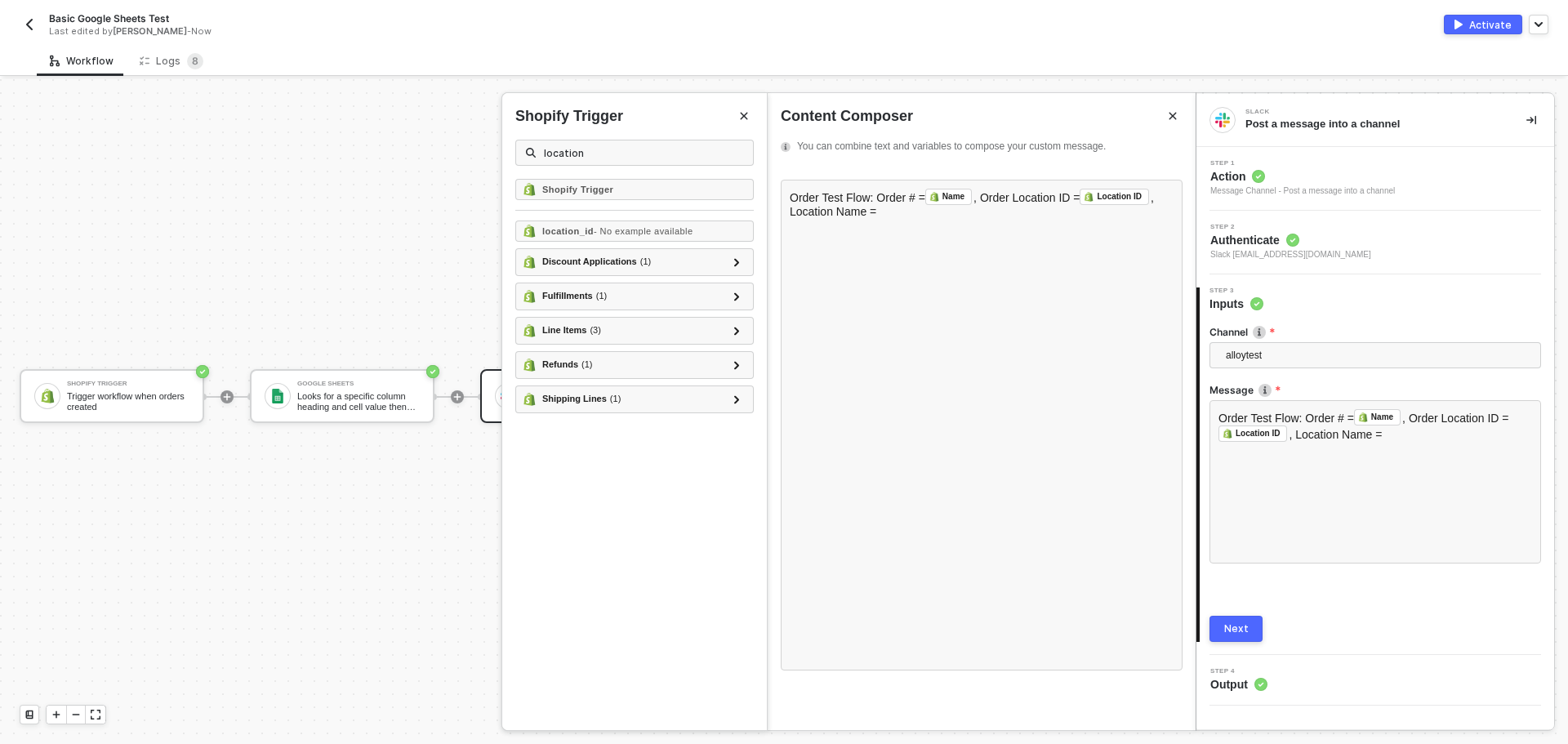
click at [751, 107] on button "Close" at bounding box center [744, 116] width 19 height 19
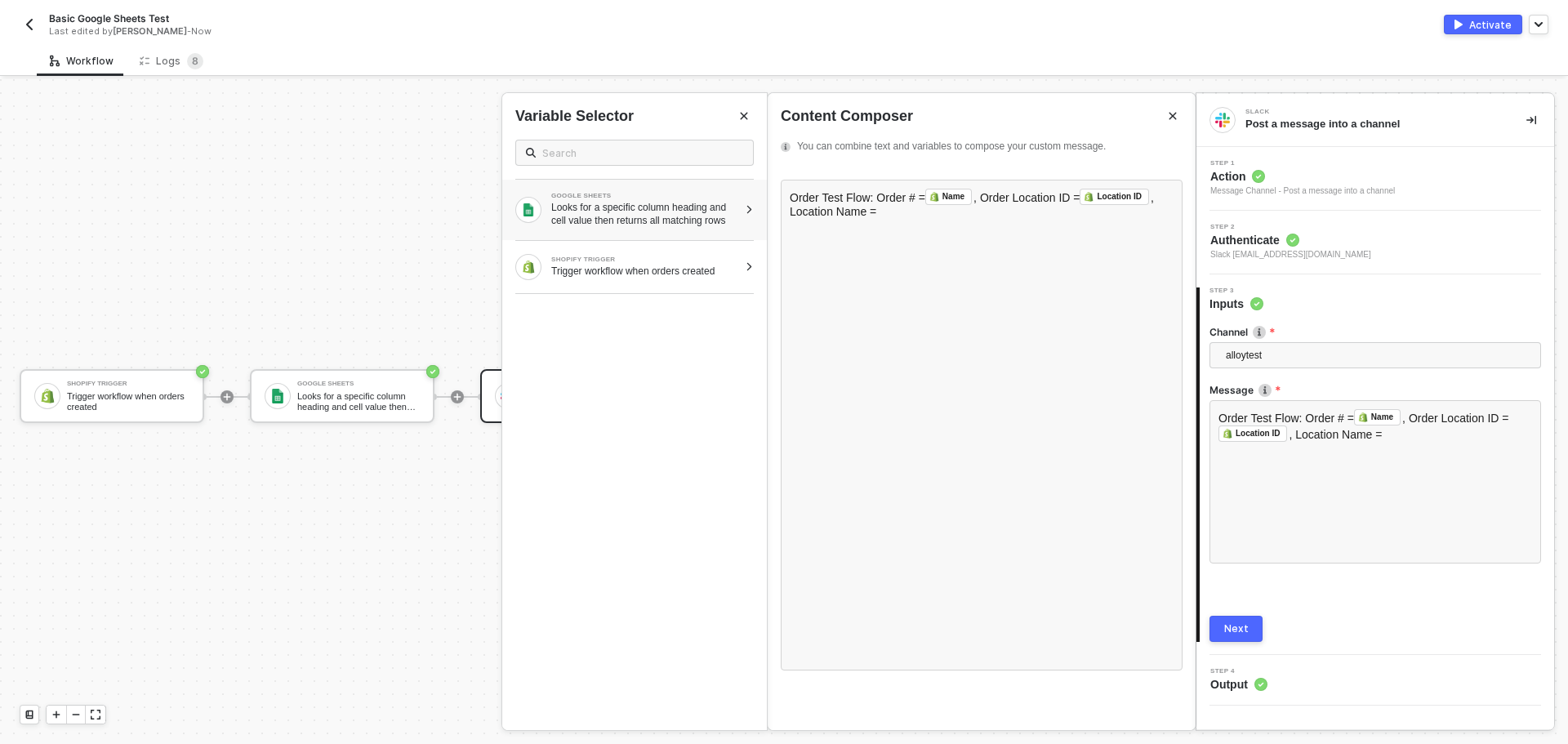
click at [625, 216] on div "Looks for a specific column heading and cell value then returns all matching ro…" at bounding box center [644, 214] width 187 height 26
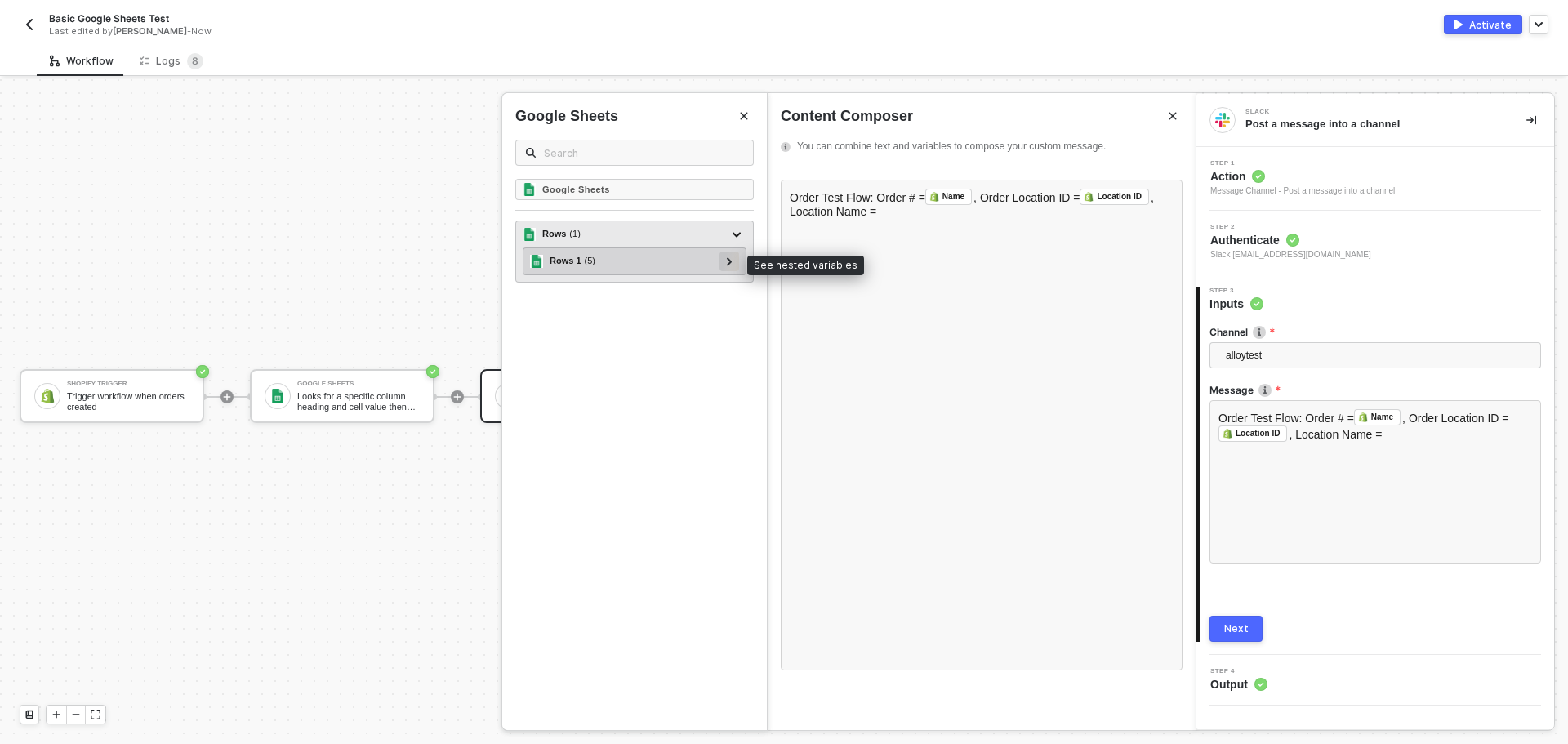
click at [734, 261] on div at bounding box center [729, 261] width 19 height 19
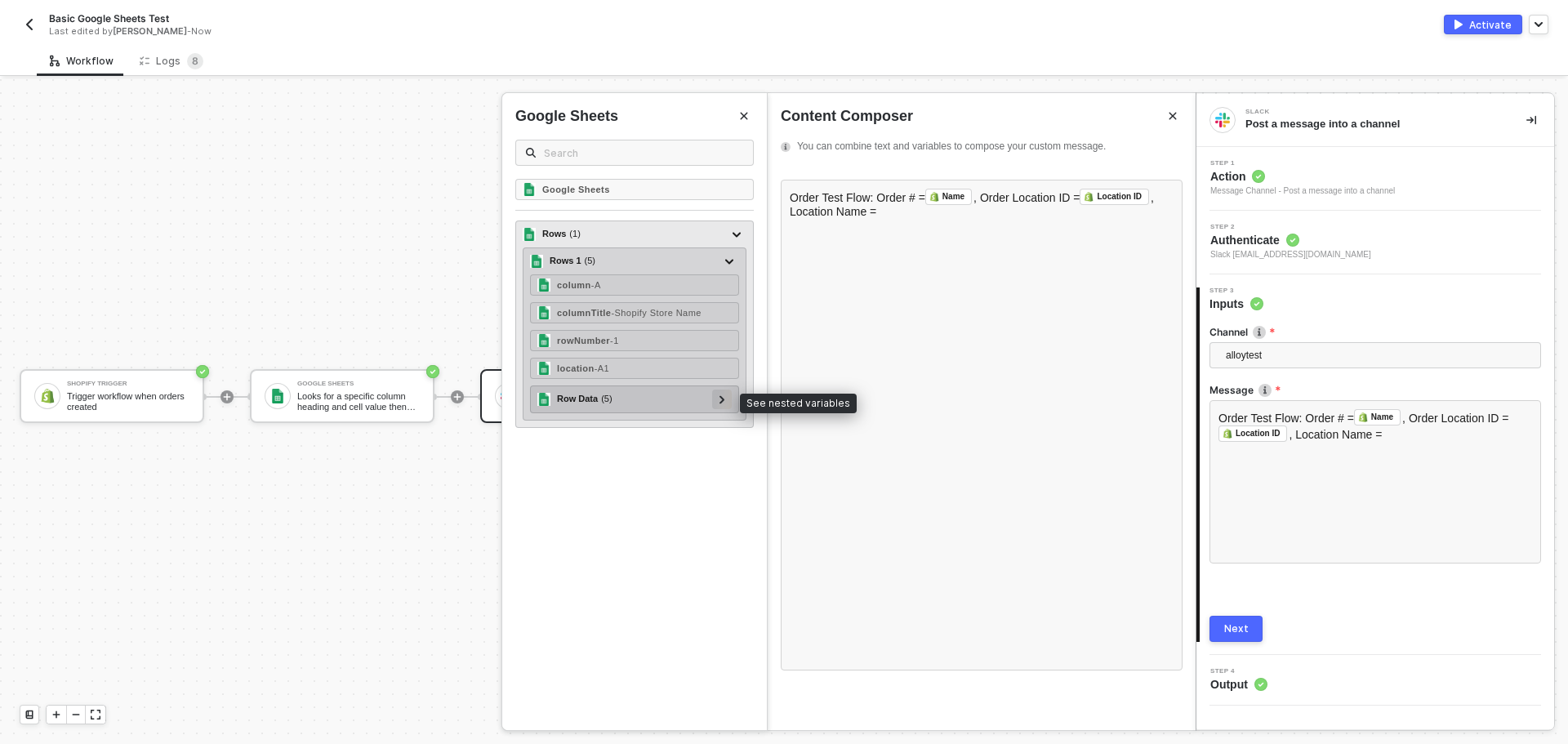
click at [716, 406] on div at bounding box center [721, 399] width 19 height 19
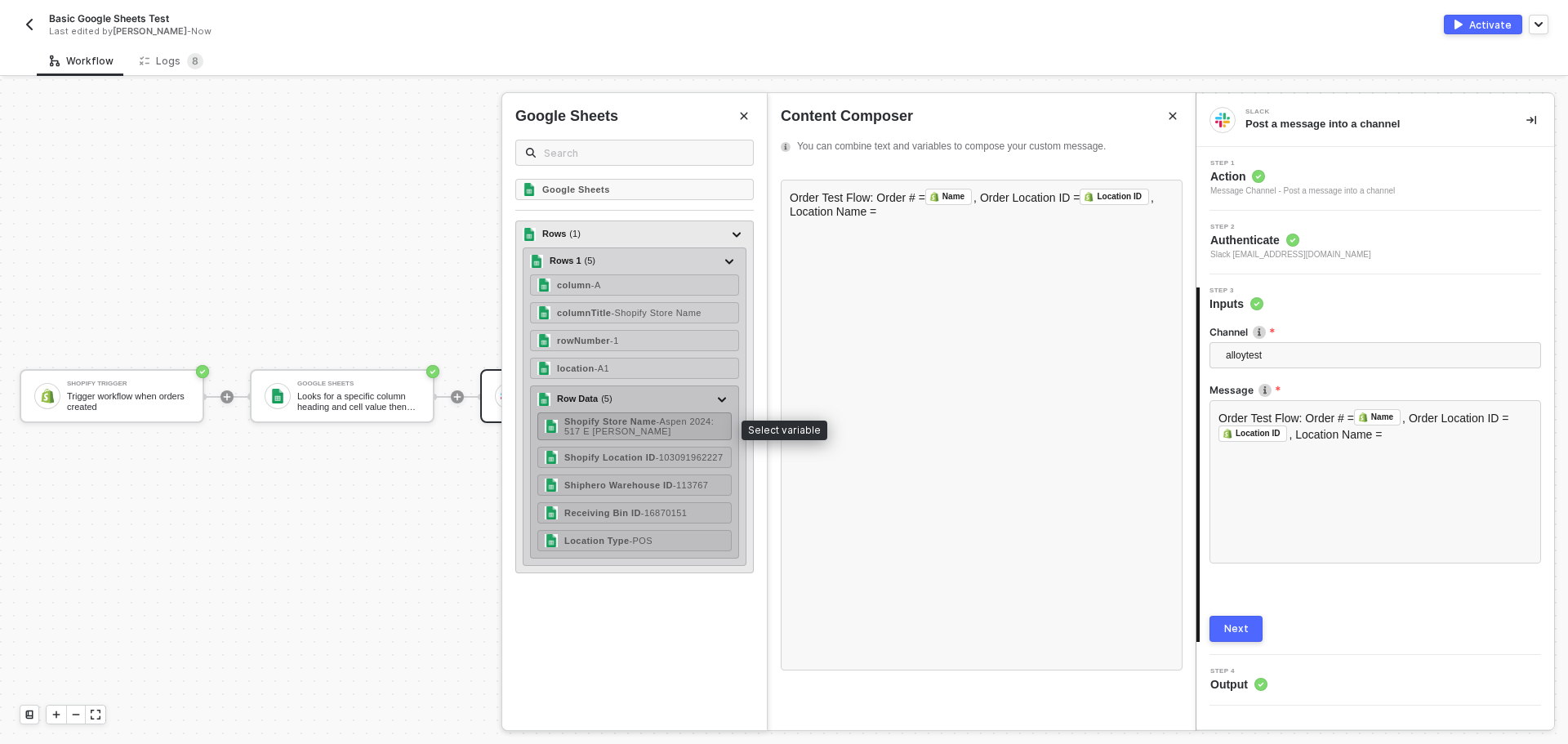
click at [650, 427] on div "Shopify Store Name - Aspen 2024: 517 E Hopkins" at bounding box center [643, 426] width 160 height 19
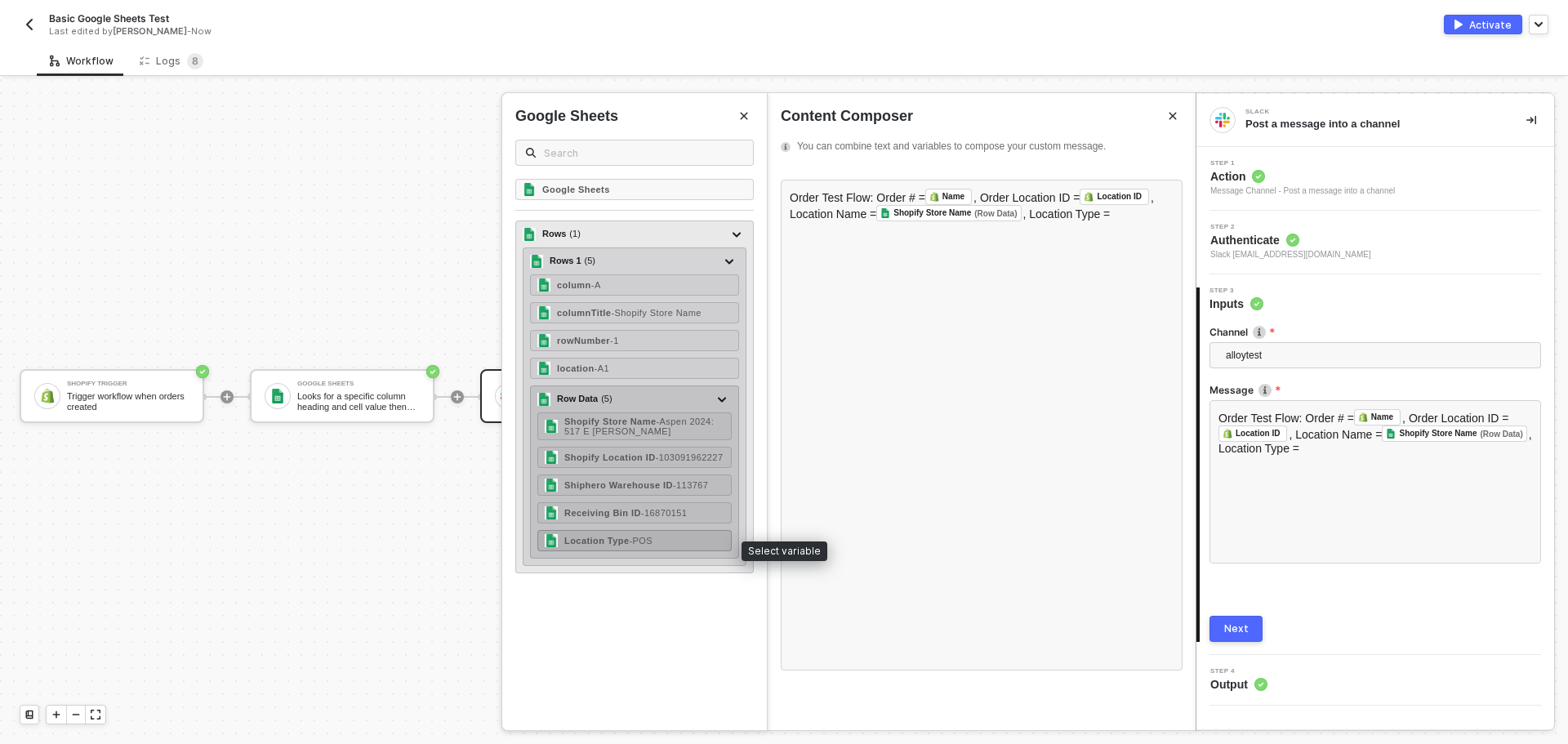
click at [583, 542] on strong "Location Type" at bounding box center [596, 540] width 65 height 10
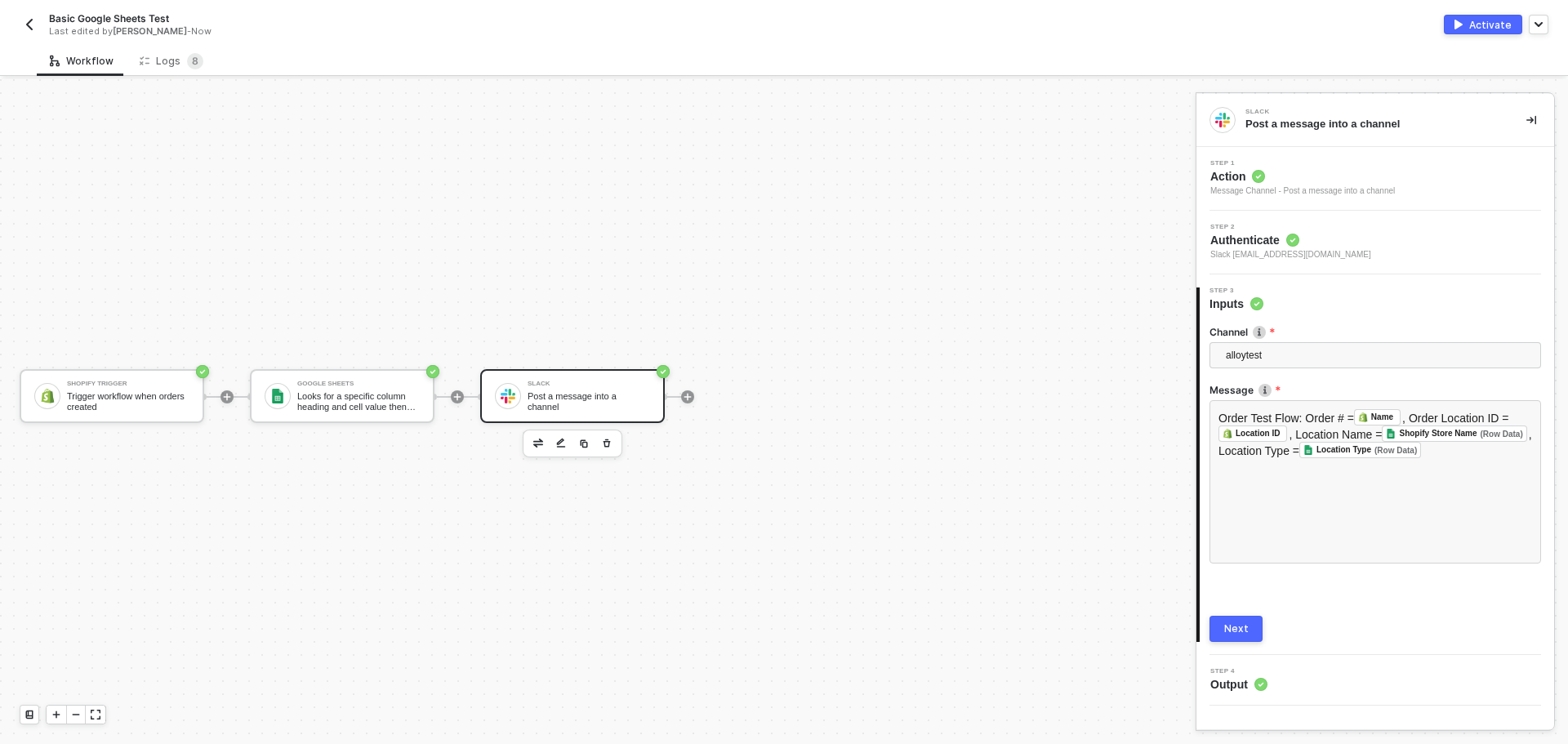
click at [1215, 628] on button "Next" at bounding box center [1235, 629] width 53 height 26
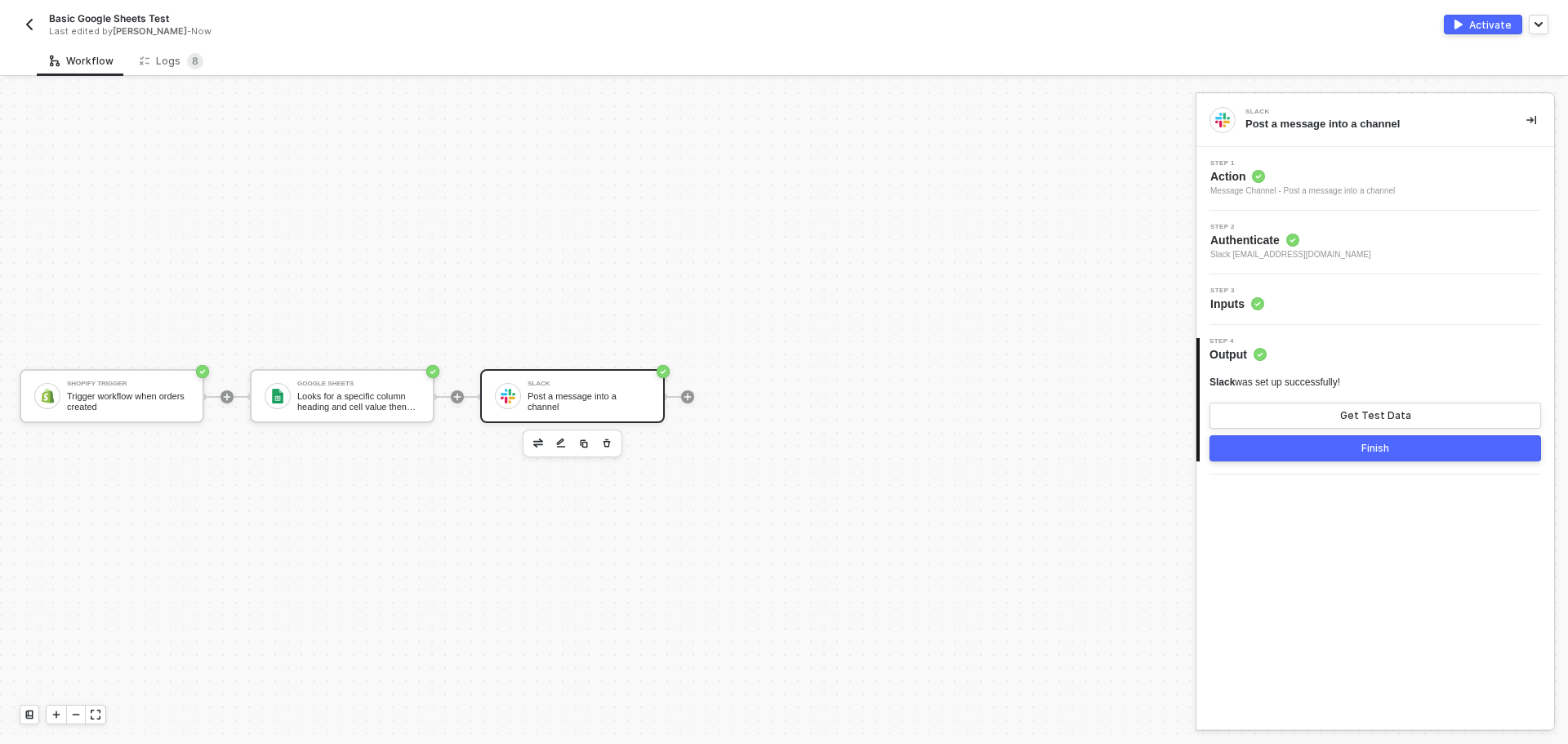
click at [1481, 23] on div "Activate" at bounding box center [1489, 25] width 43 height 14
click at [1437, 438] on button "Finish" at bounding box center [1375, 448] width 332 height 26
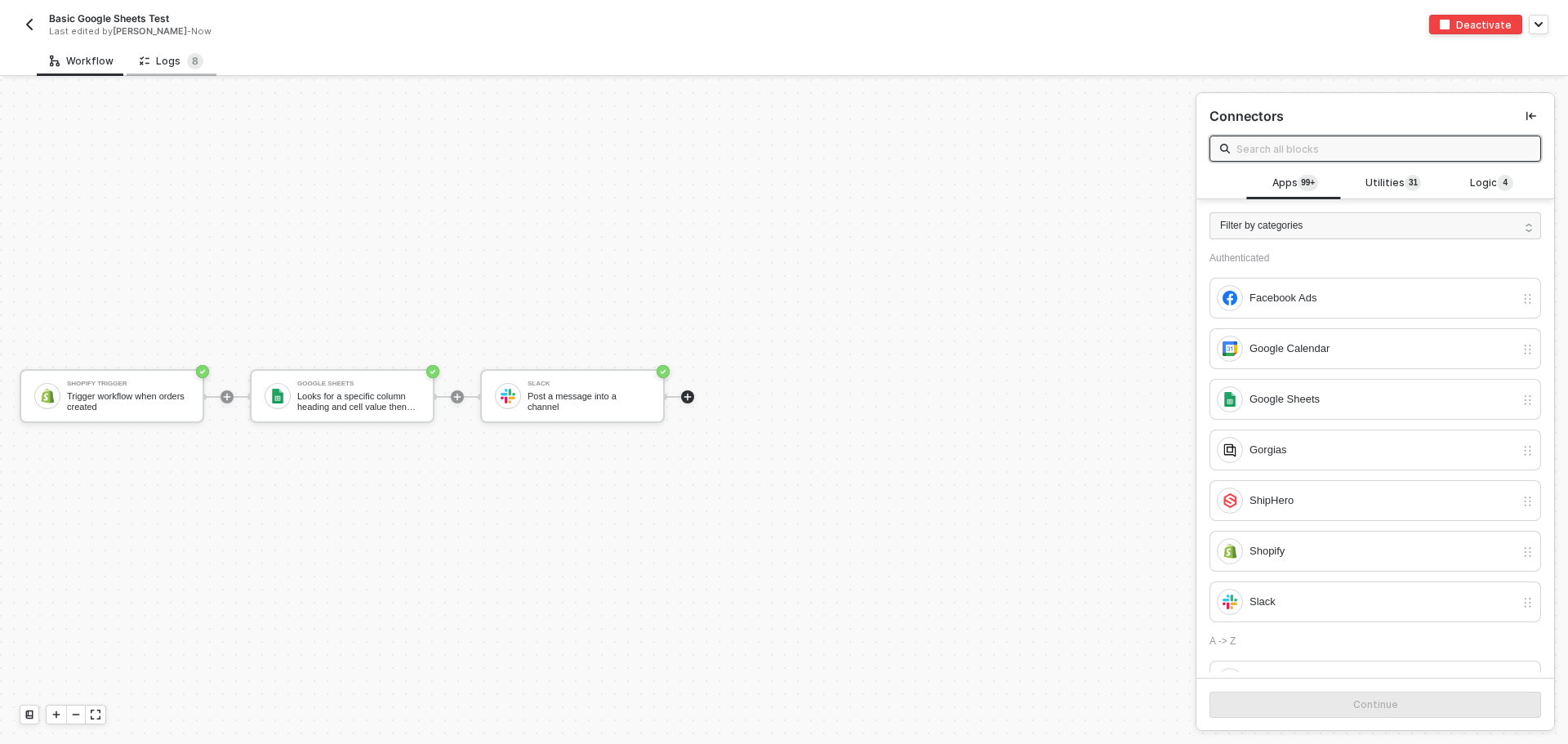
click at [148, 59] on div "Logs 8" at bounding box center [171, 61] width 64 height 17
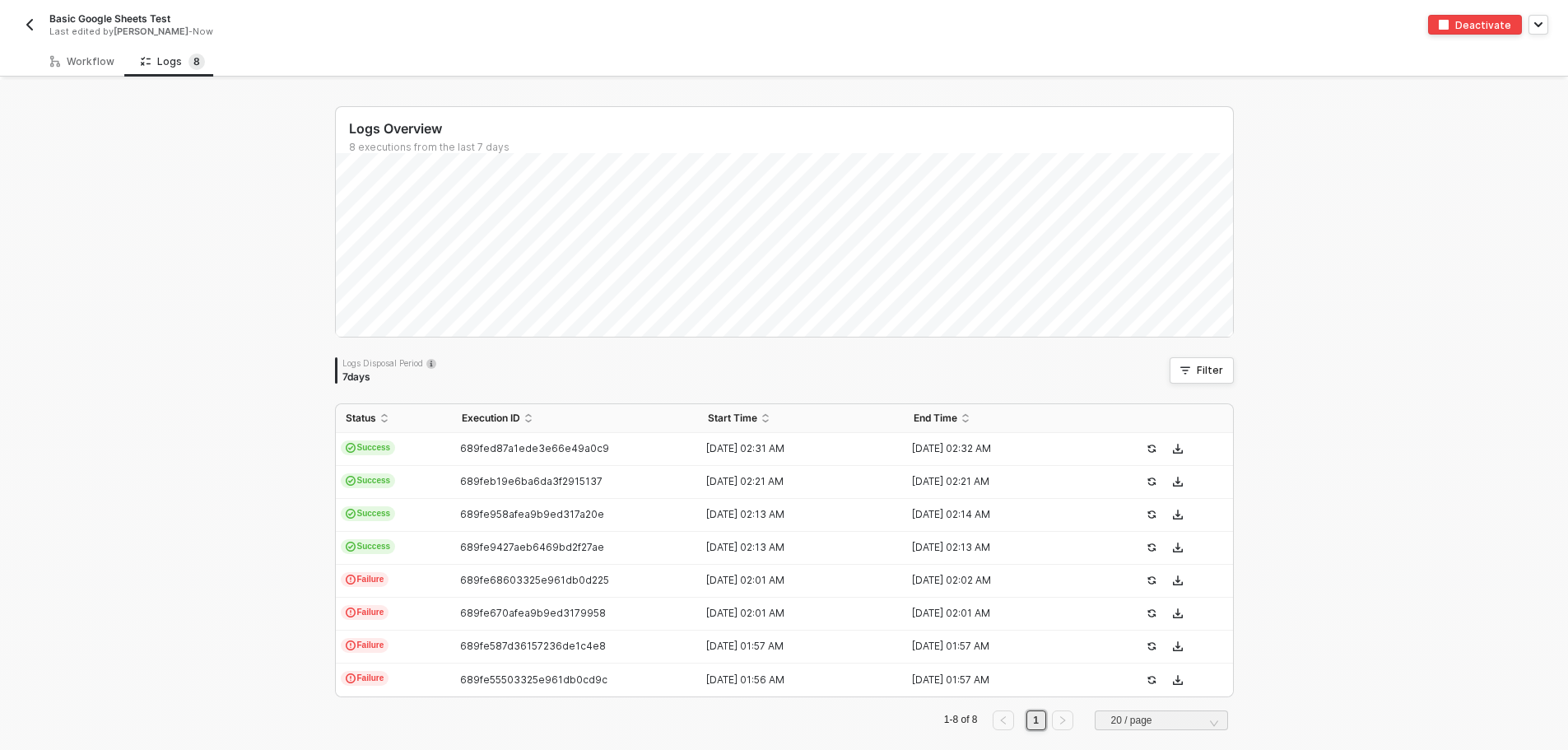
click at [45, 23] on div "Basic Google Sheets Test Last edited by Todd Baxter - Now" at bounding box center [401, 25] width 765 height 26
click at [40, 22] on div "Basic Google Sheets Test Last edited by Todd Baxter - Now" at bounding box center [401, 25] width 765 height 26
click at [43, 24] on div "Basic Google Sheets Test Last edited by Todd Baxter - Now" at bounding box center [401, 25] width 765 height 26
click at [39, 21] on button "button" at bounding box center [29, 25] width 19 height 19
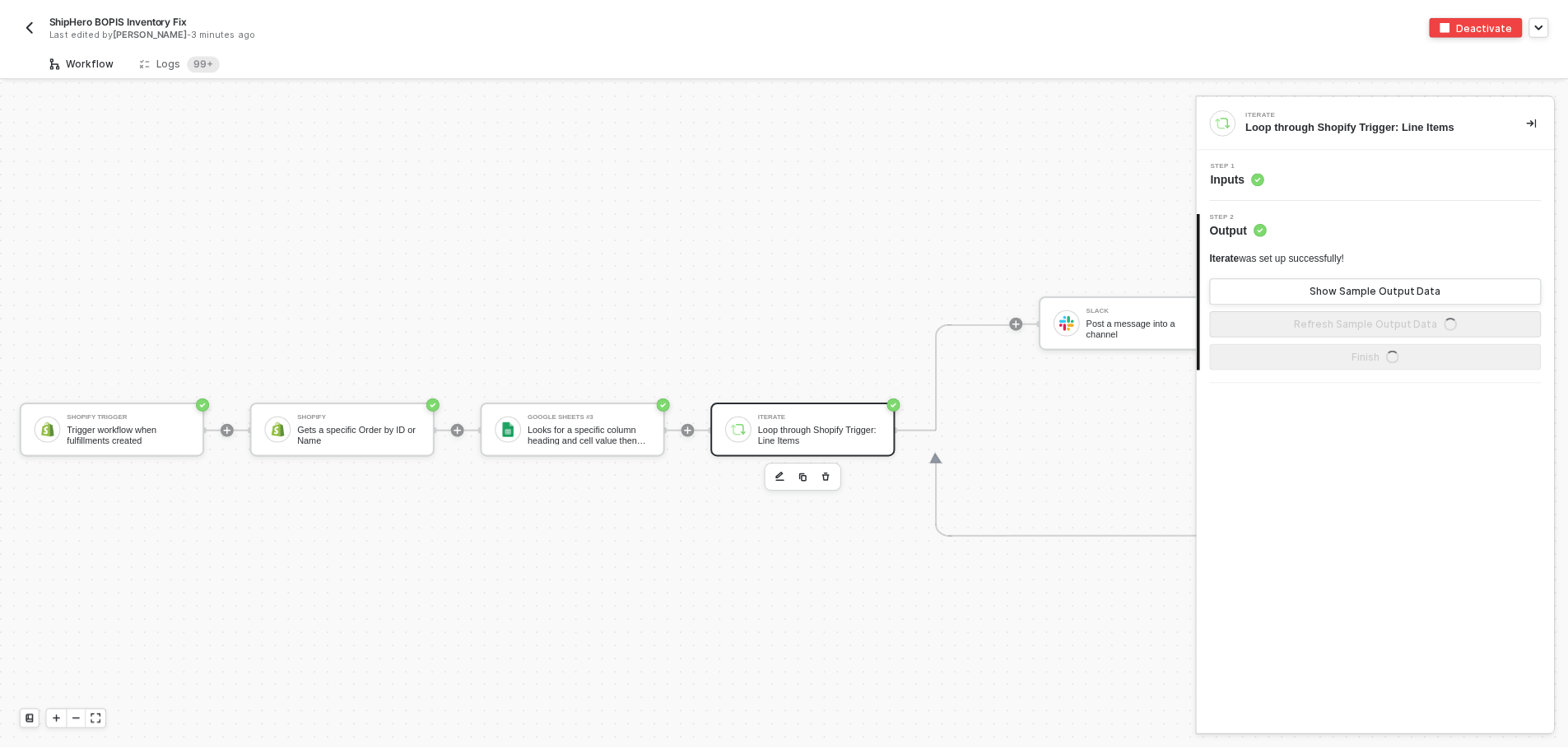
scroll to position [43, 0]
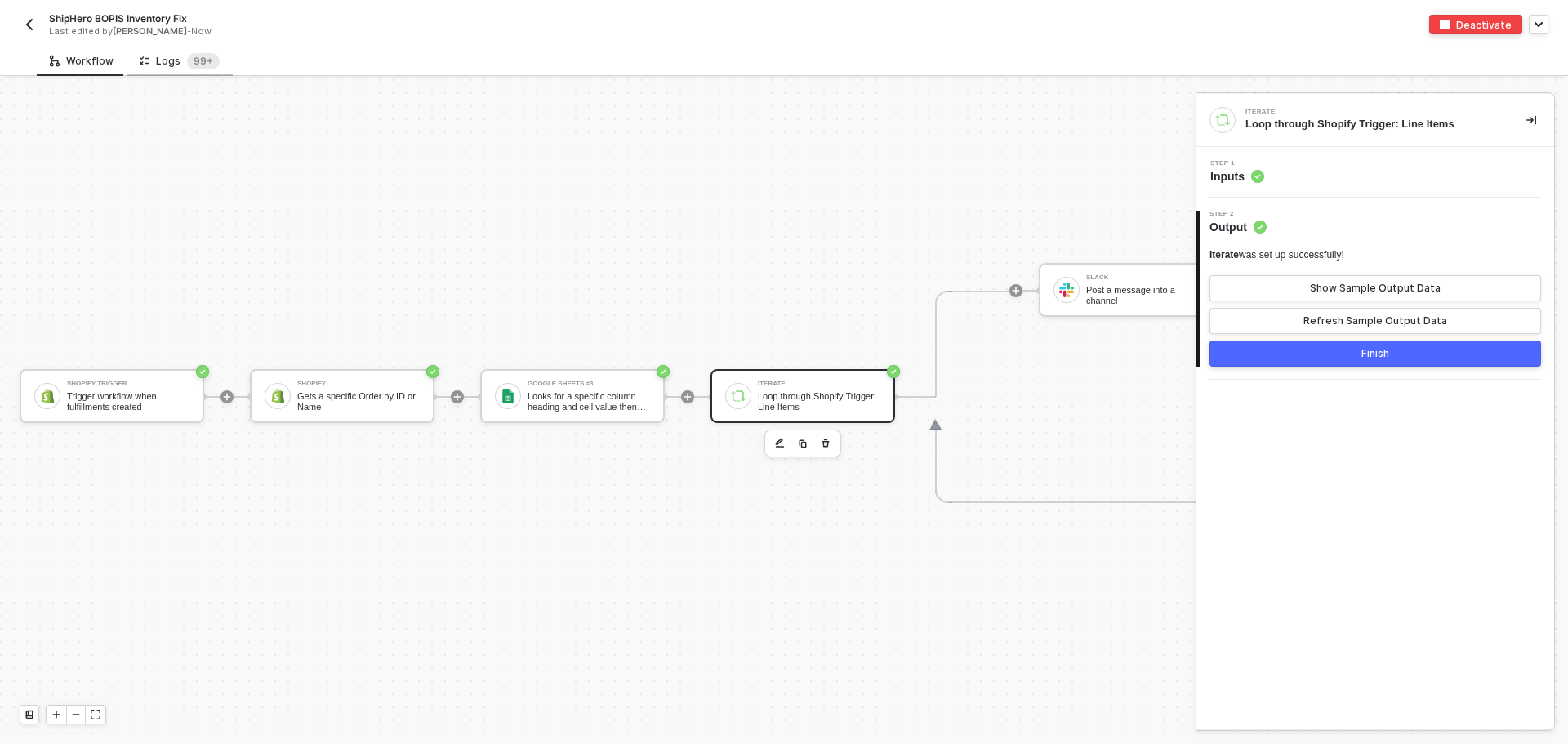
click at [170, 53] on div "Logs 99+" at bounding box center [180, 61] width 80 height 17
